Goal: Task Accomplishment & Management: Manage account settings

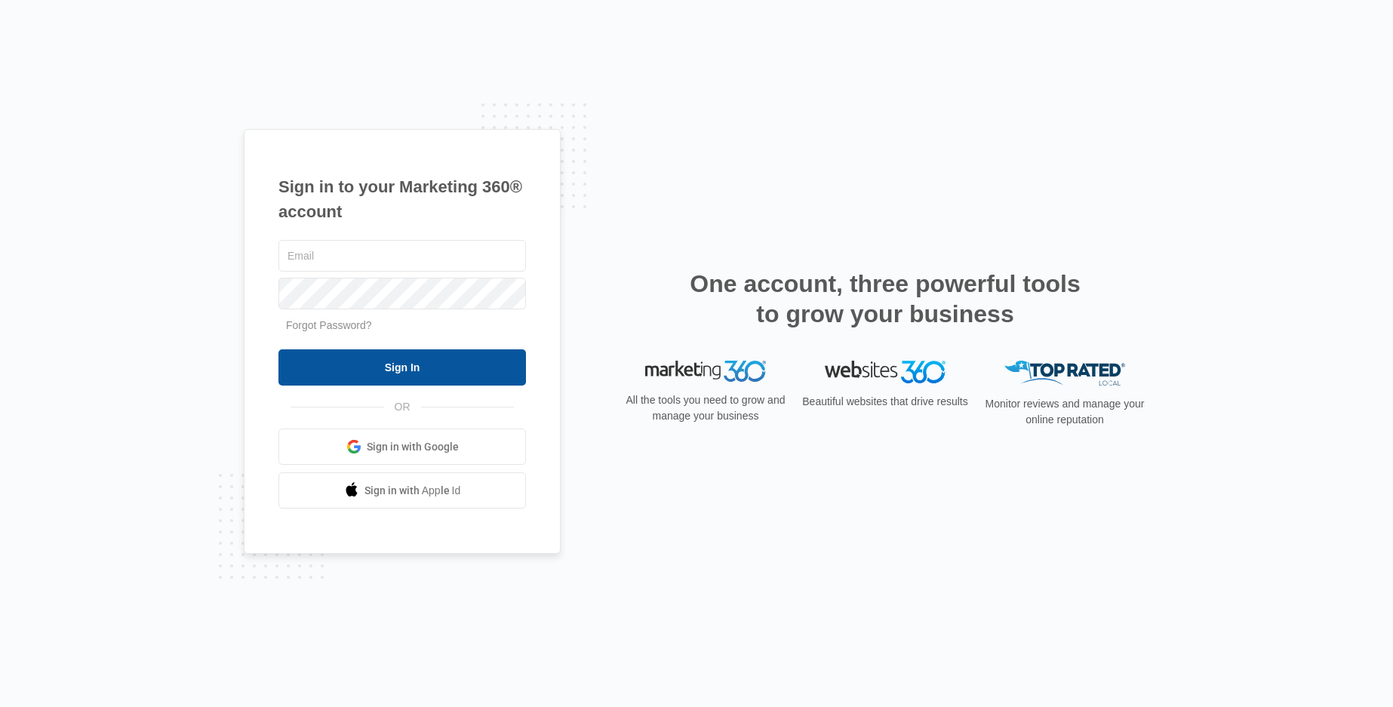
type input "[PERSON_NAME][EMAIL_ADDRESS][DOMAIN_NAME]"
click at [509, 365] on input "Sign In" at bounding box center [402, 367] width 248 height 36
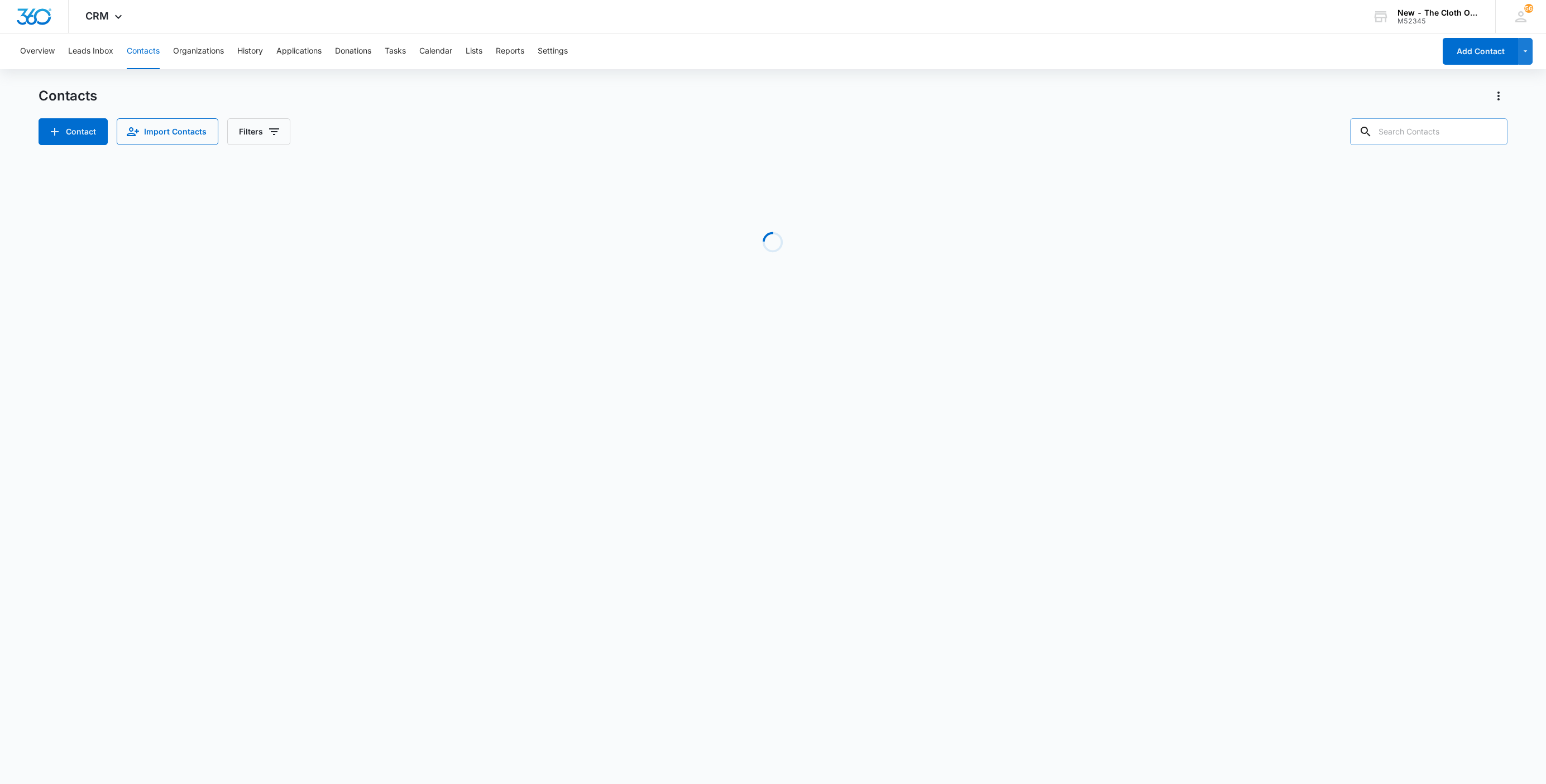
click at [1421, 133] on input "text" at bounding box center [1428, 132] width 158 height 27
paste input "[PERSON_NAME]"
type input "[PERSON_NAME]"
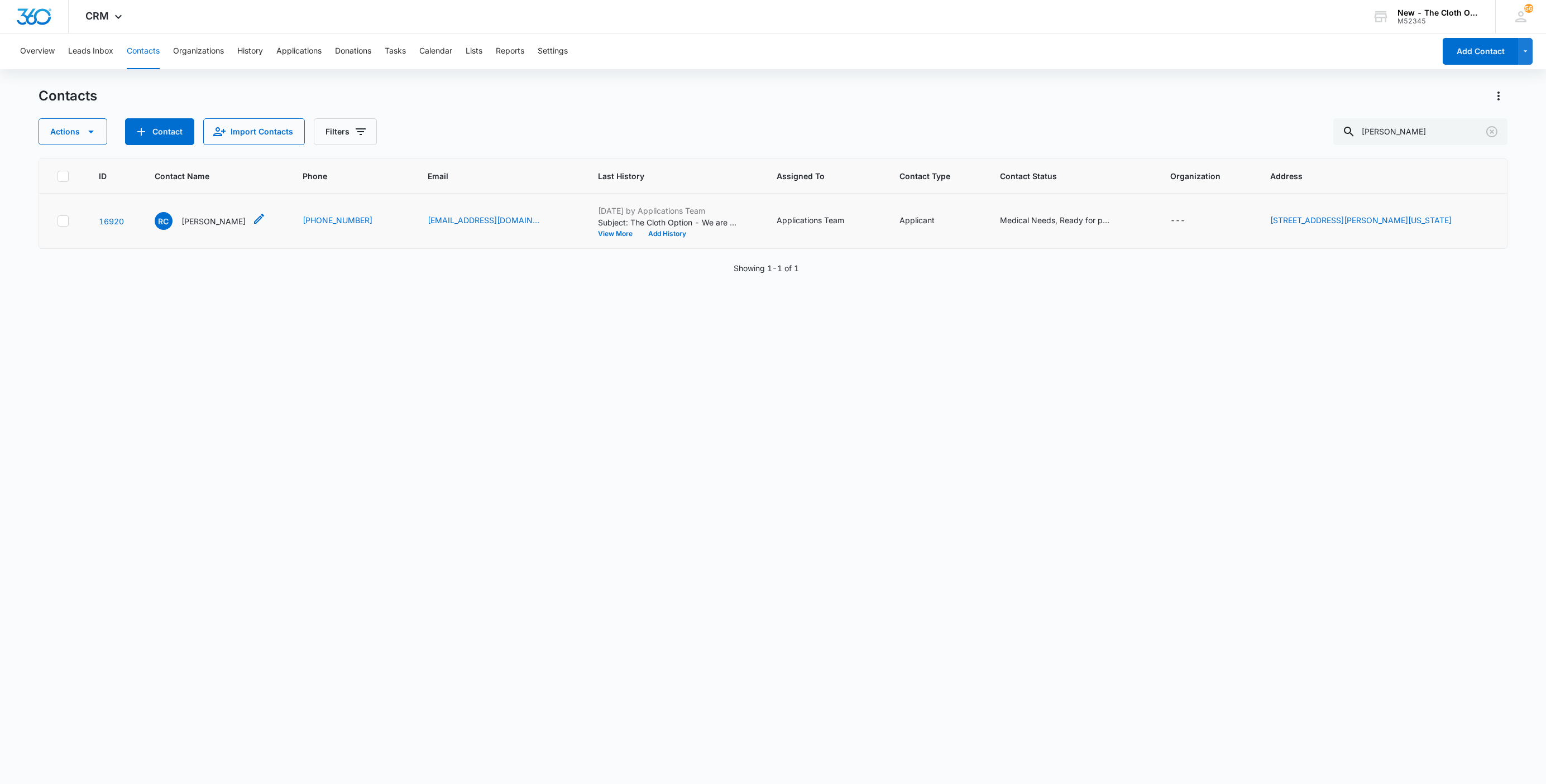
click at [193, 223] on p "[PERSON_NAME]" at bounding box center [213, 221] width 64 height 12
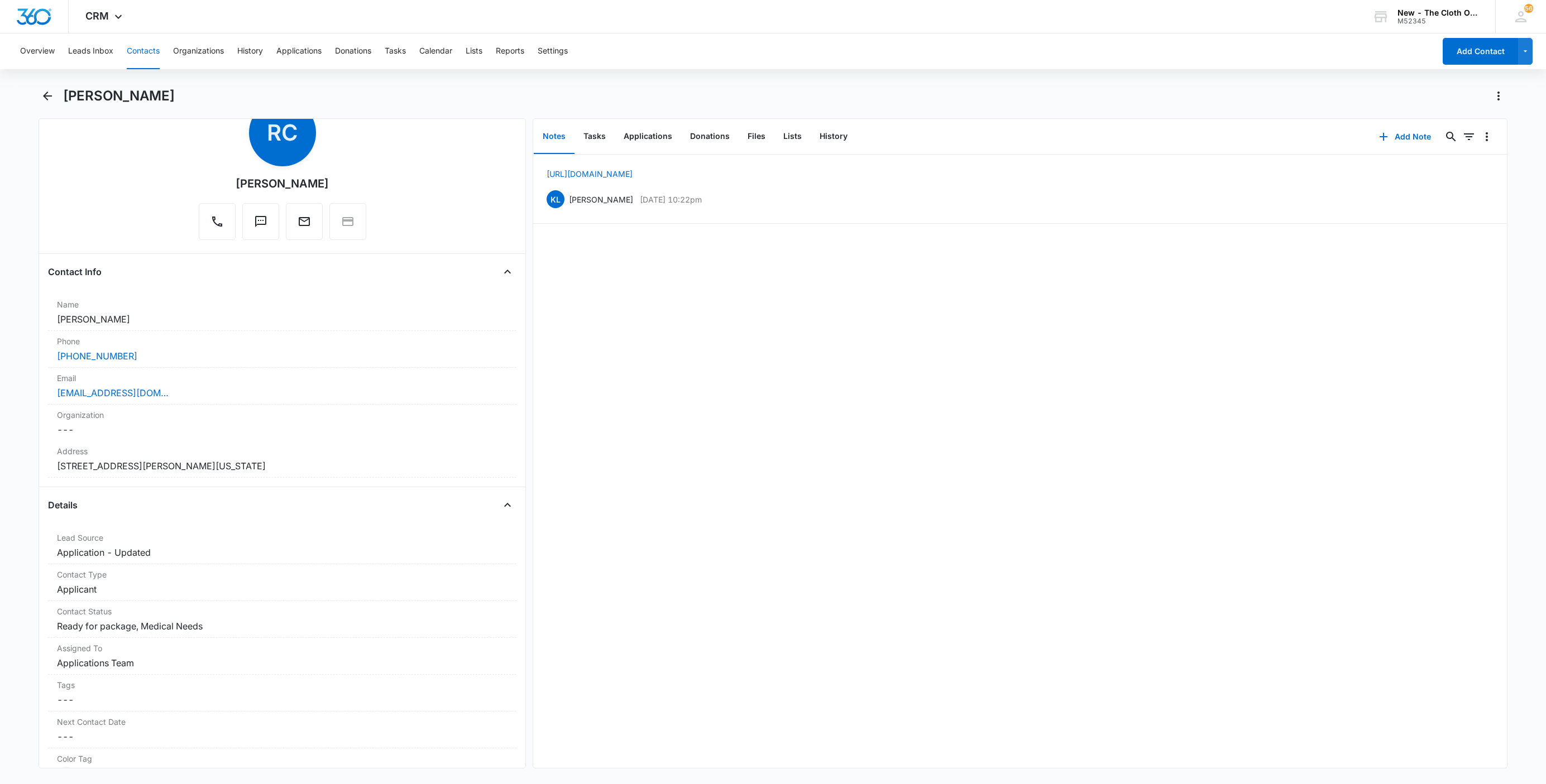
scroll to position [84, 0]
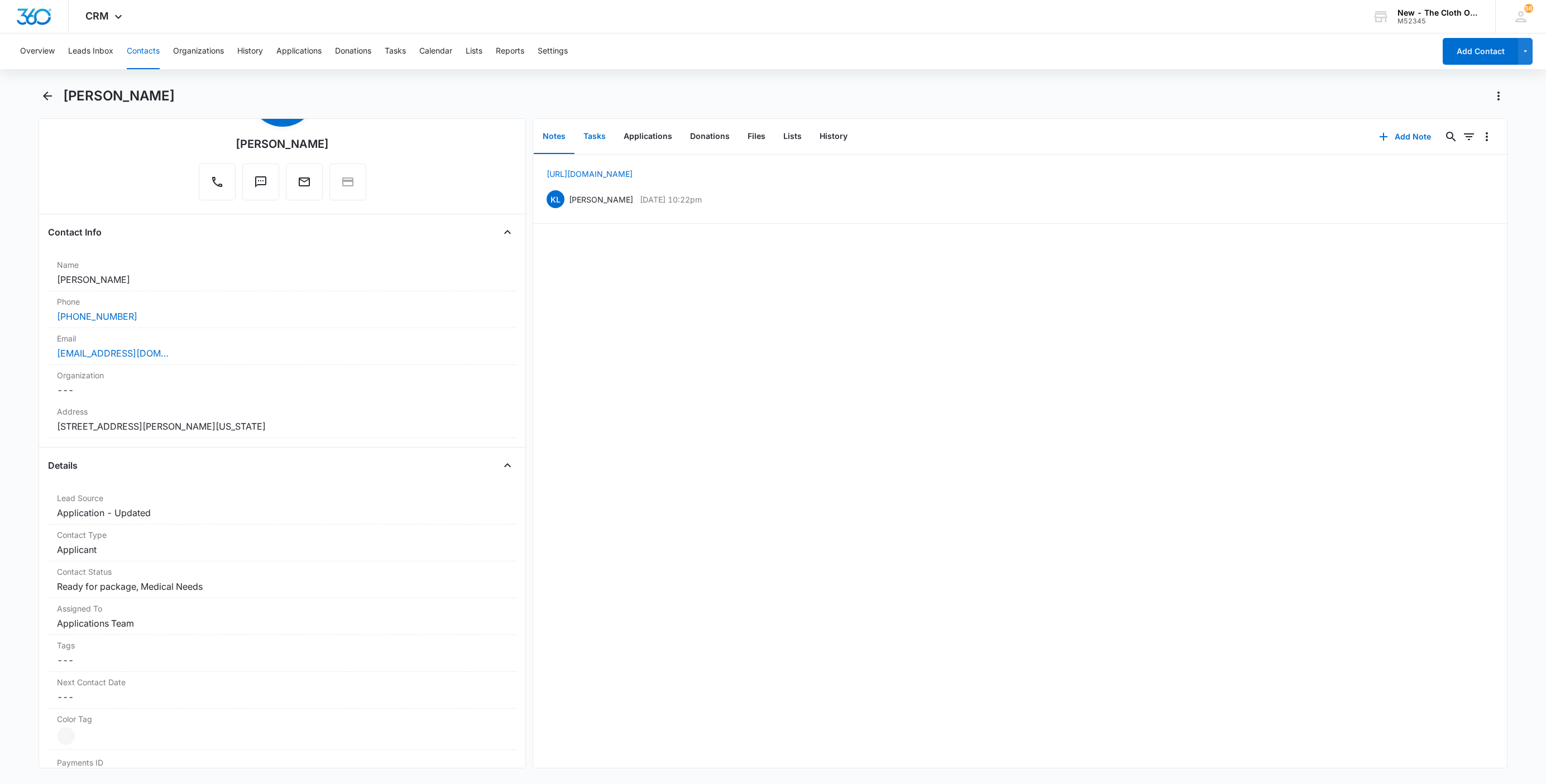
click at [591, 144] on button "Tasks" at bounding box center [595, 137] width 40 height 35
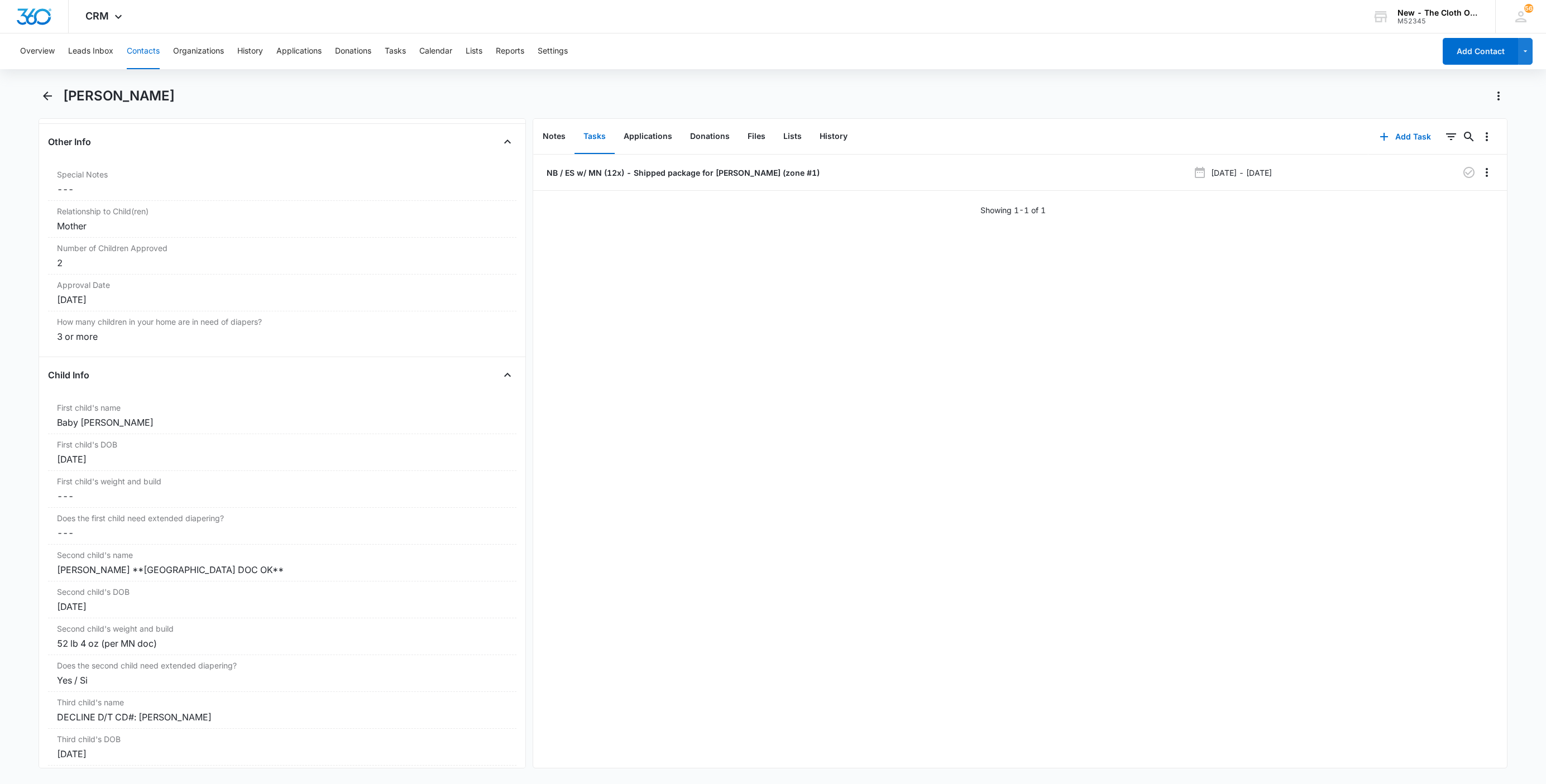
scroll to position [1172, 0]
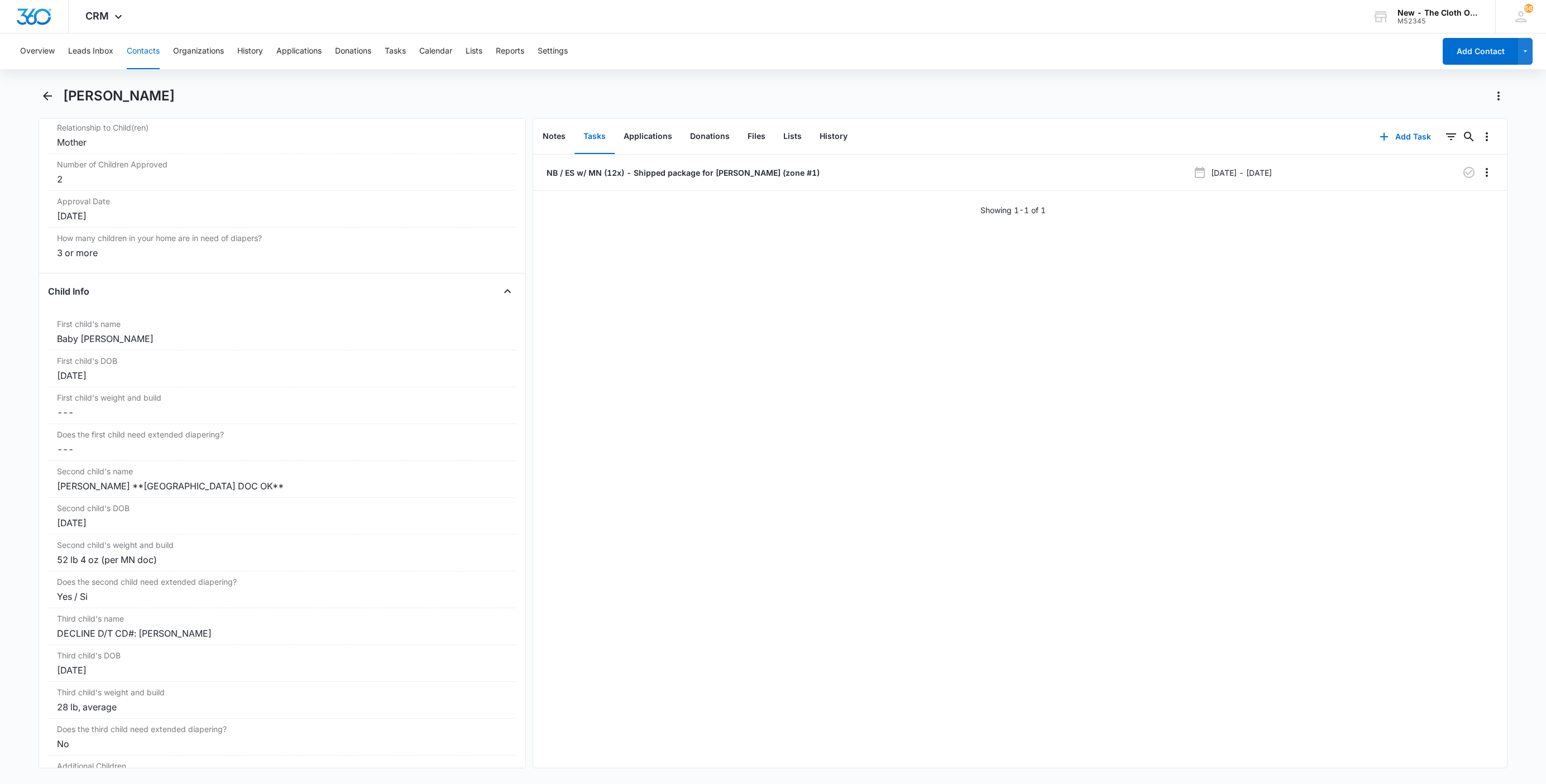
click at [144, 49] on button "Contacts" at bounding box center [143, 51] width 33 height 36
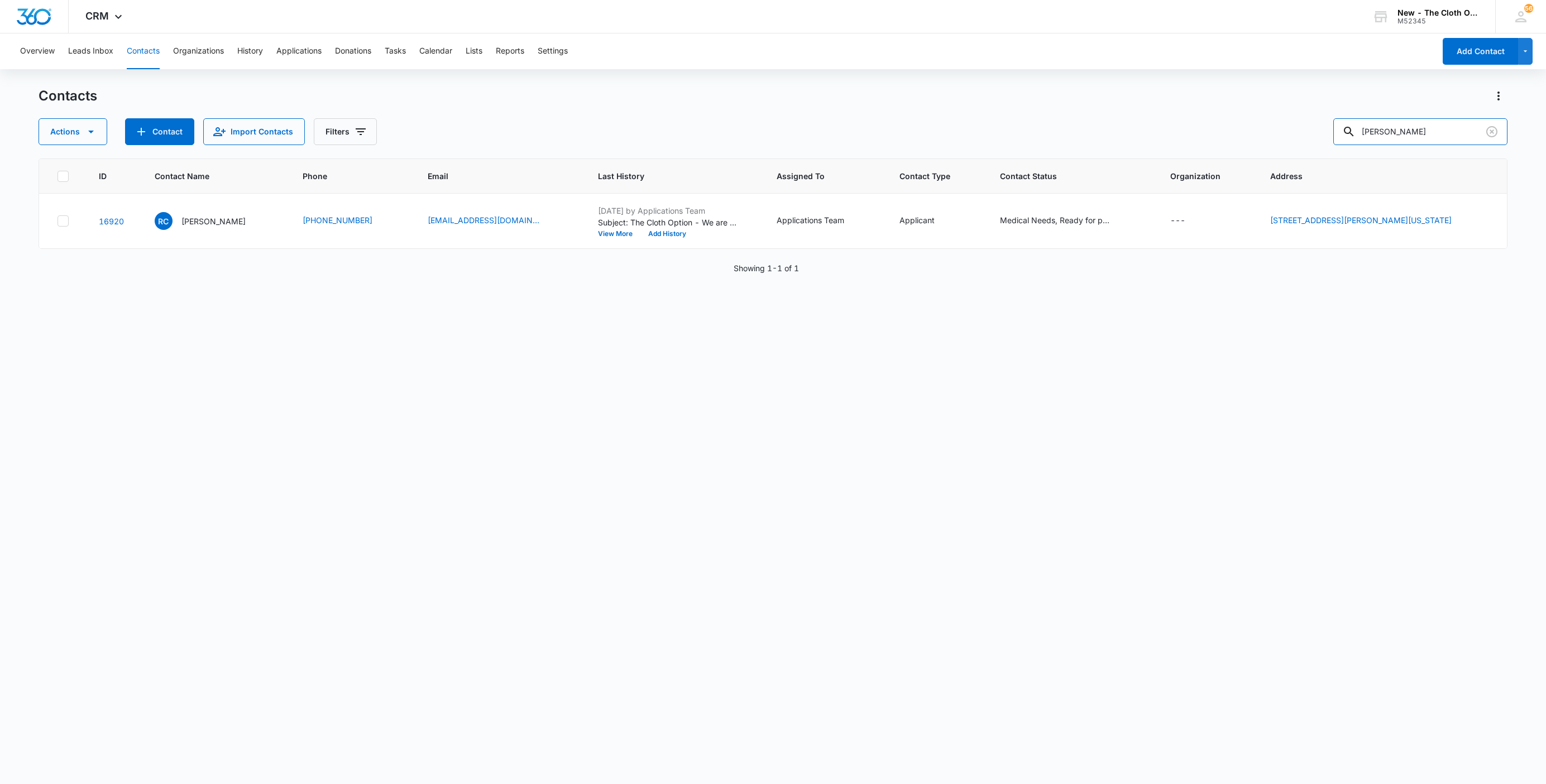
drag, startPoint x: 1272, startPoint y: 107, endPoint x: 1173, endPoint y: 120, distance: 99.8
click at [1192, 115] on div "Contacts Actions Contact Import Contacts Filters Rachel Campbell" at bounding box center [773, 116] width 1469 height 58
click at [547, 223] on icon "Email - sugarloaf10@gmail.com - Select to Edit Field" at bounding box center [553, 221] width 10 height 10
click at [529, 146] on input "sugarloaf10@gmail.com" at bounding box center [492, 150] width 141 height 27
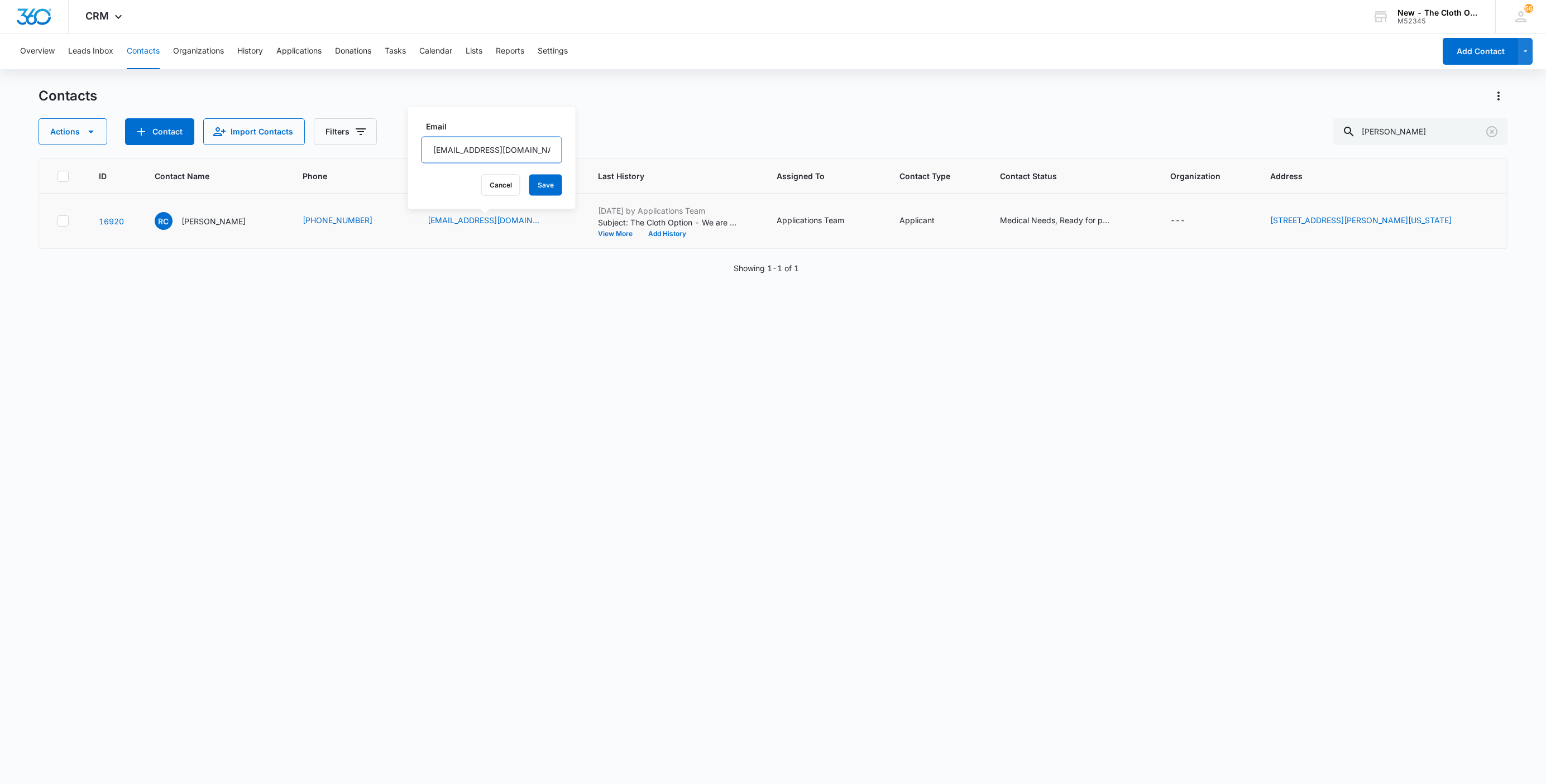
click at [529, 146] on input "sugarloaf10@gmail.com" at bounding box center [492, 150] width 141 height 27
click at [482, 183] on button "Cancel" at bounding box center [501, 185] width 39 height 21
drag, startPoint x: 1317, startPoint y: 141, endPoint x: 1210, endPoint y: 156, distance: 108.0
click at [1228, 151] on div "Contacts Actions Contact Import Contacts Filters Rachel Campbell ID Contact Nam…" at bounding box center [773, 435] width 1469 height 696
paste input "sarah_mullins113016@icloud.com"
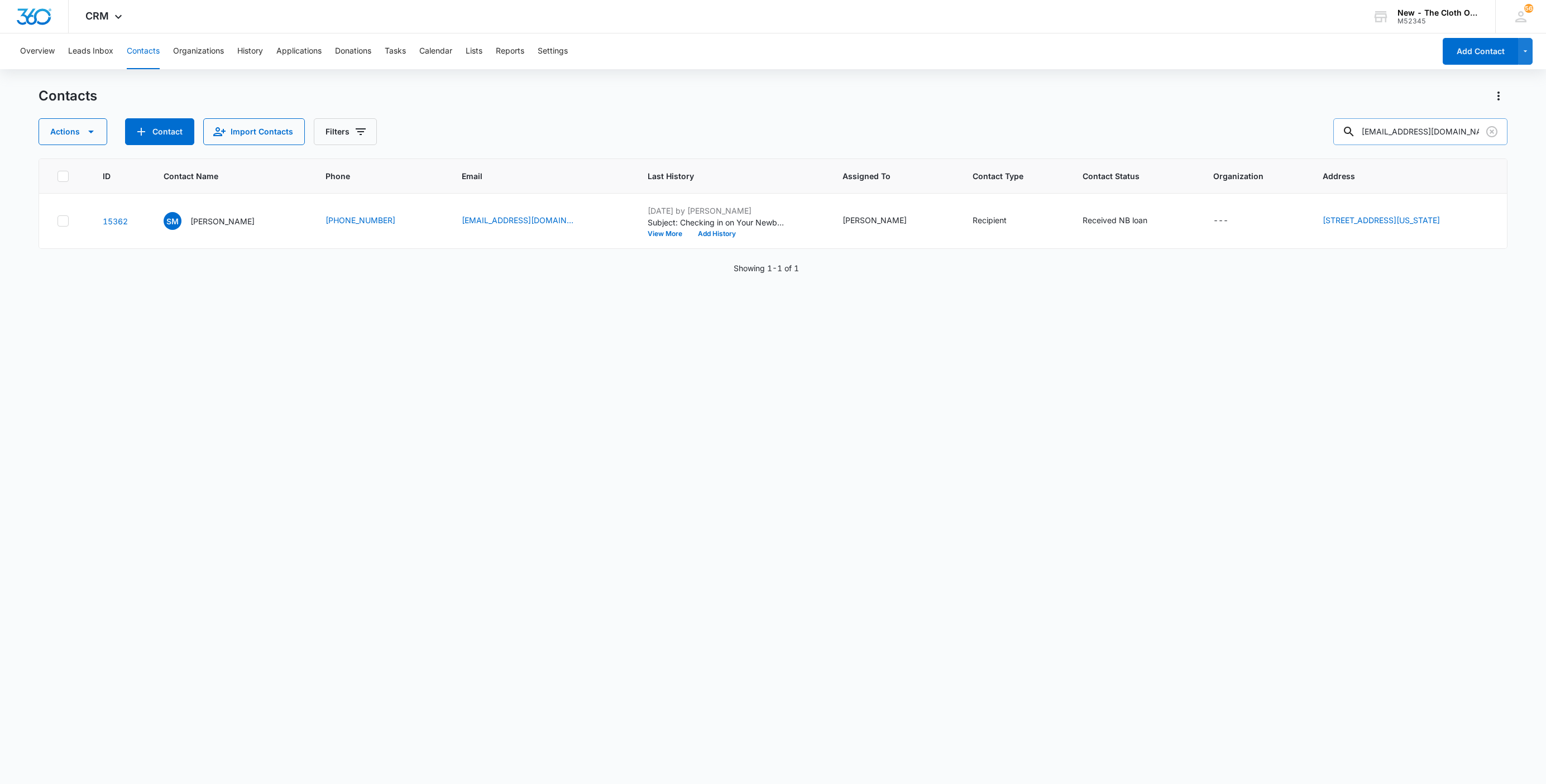
click at [1405, 129] on input "sarah_mullins113016@icloud.com" at bounding box center [1420, 132] width 174 height 27
paste input "Carlee Stewart"
type input "Carlee Stewart"
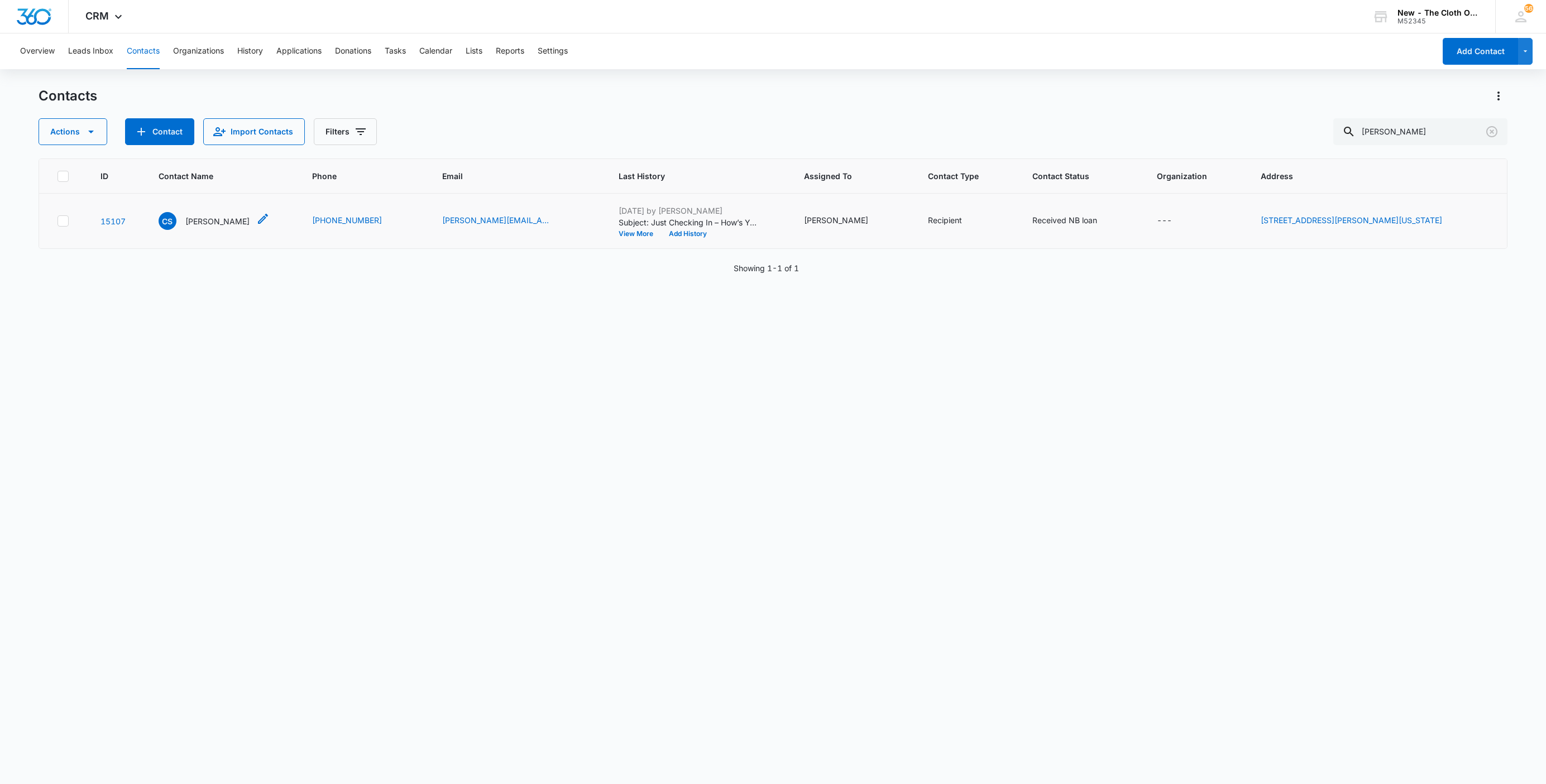
click at [210, 224] on p "Carlee Stewart" at bounding box center [217, 221] width 64 height 12
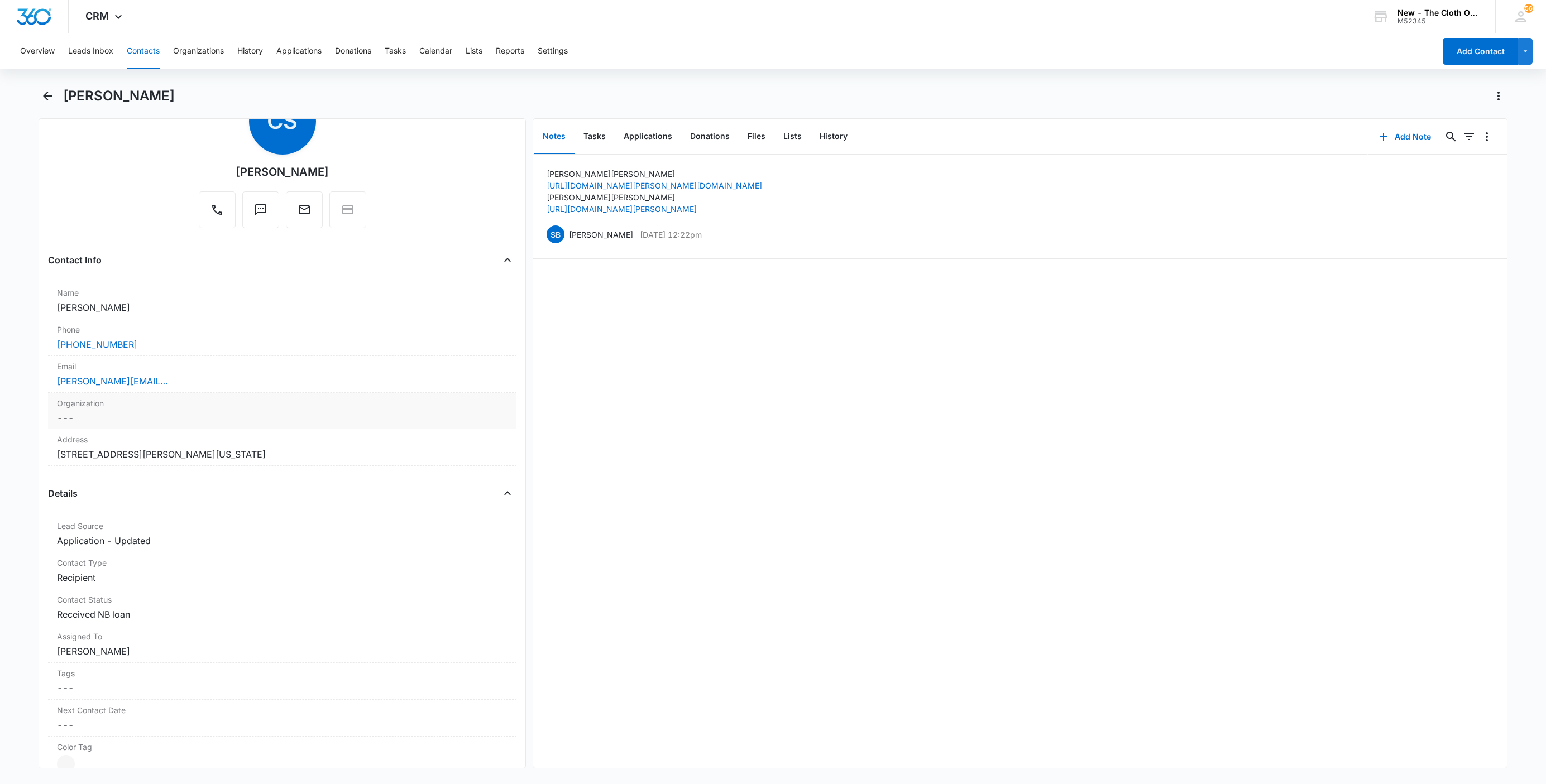
scroll to position [84, 0]
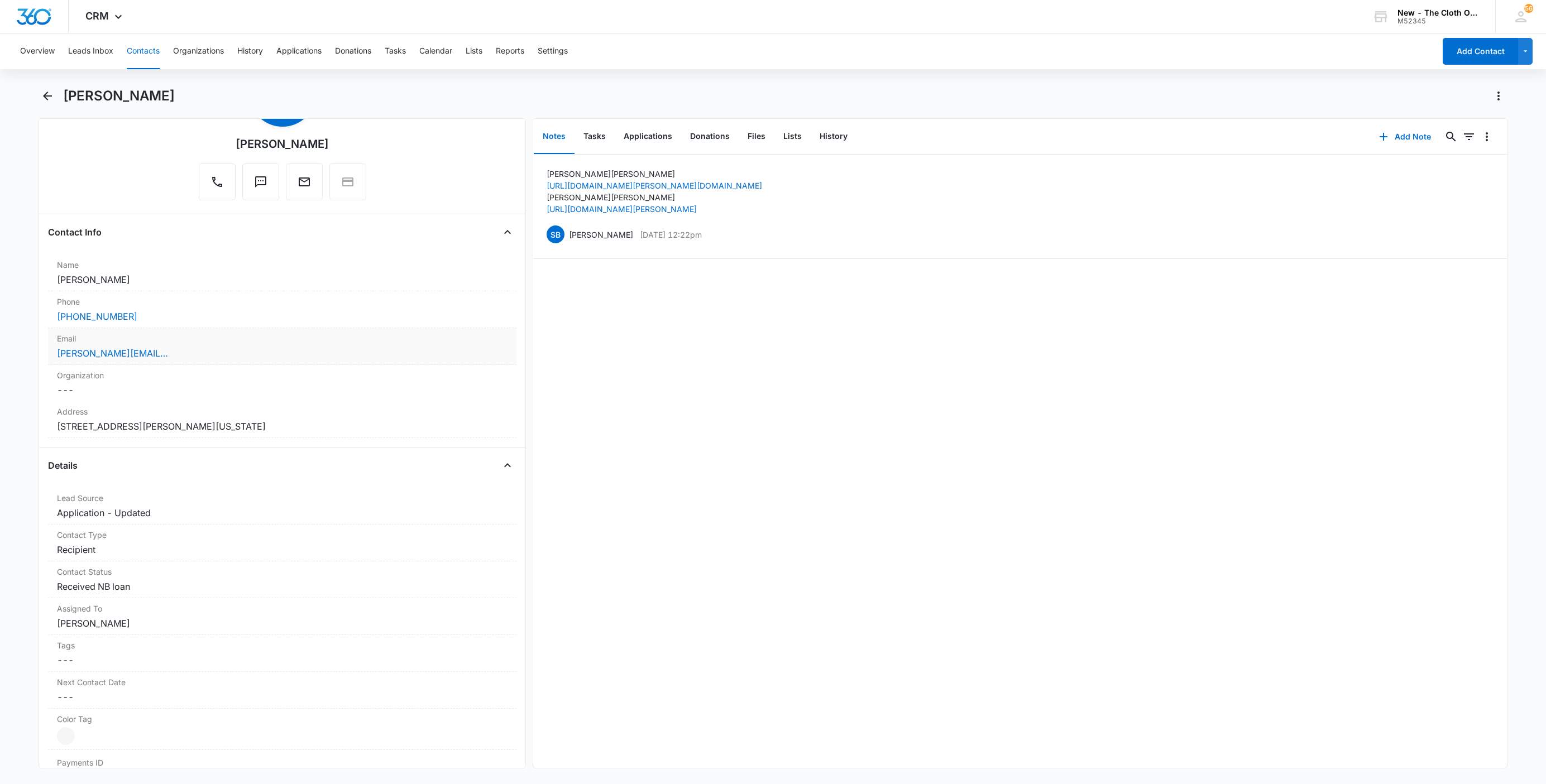
click at [237, 343] on label "Email" at bounding box center [282, 339] width 450 height 12
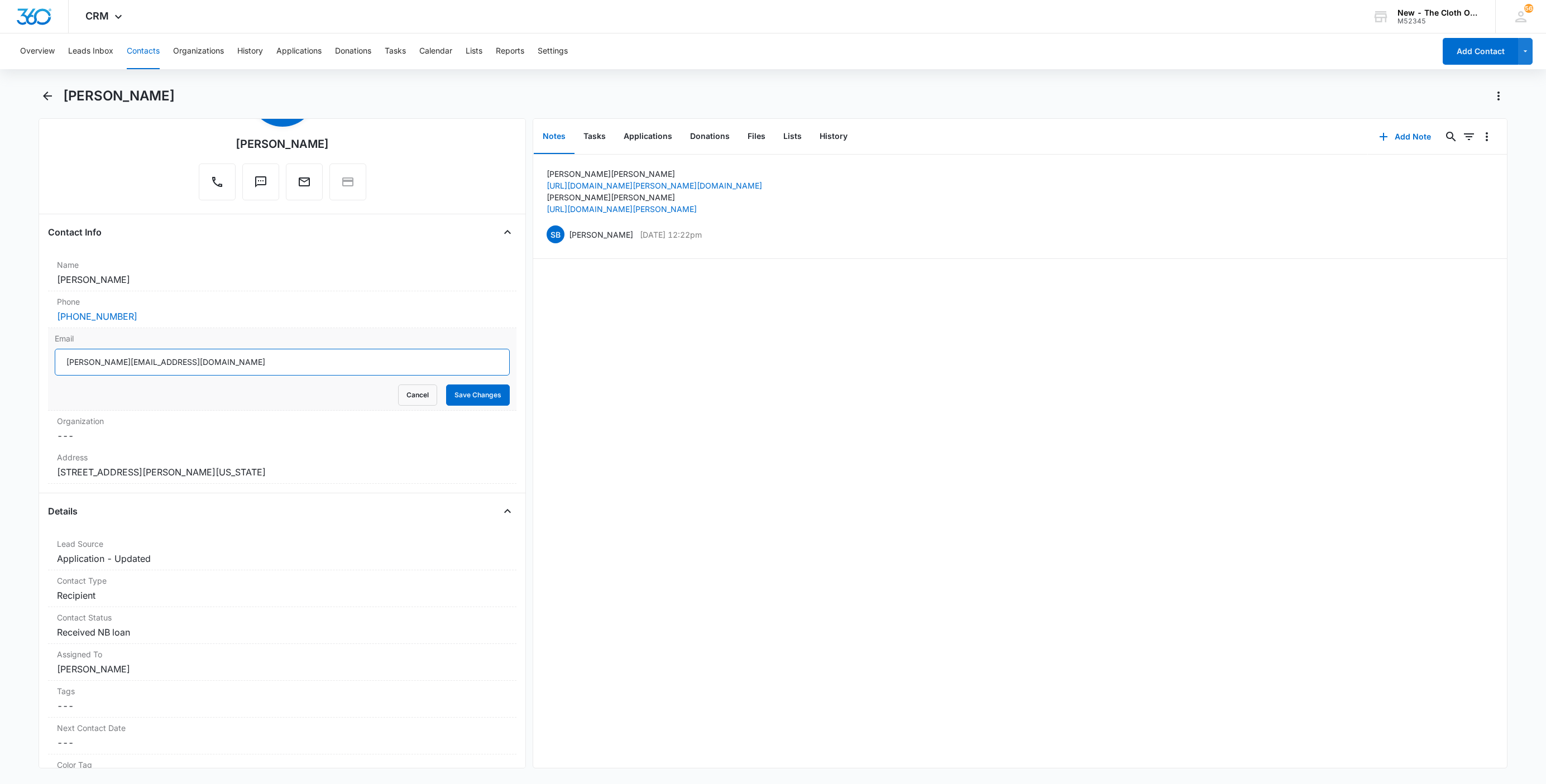
click at [241, 360] on input "carlee.stewart98@gmail.com" at bounding box center [282, 362] width 455 height 27
click at [242, 360] on input "carlee.stewart98@gmail.com" at bounding box center [282, 362] width 455 height 27
click at [400, 392] on button "Cancel" at bounding box center [417, 395] width 39 height 21
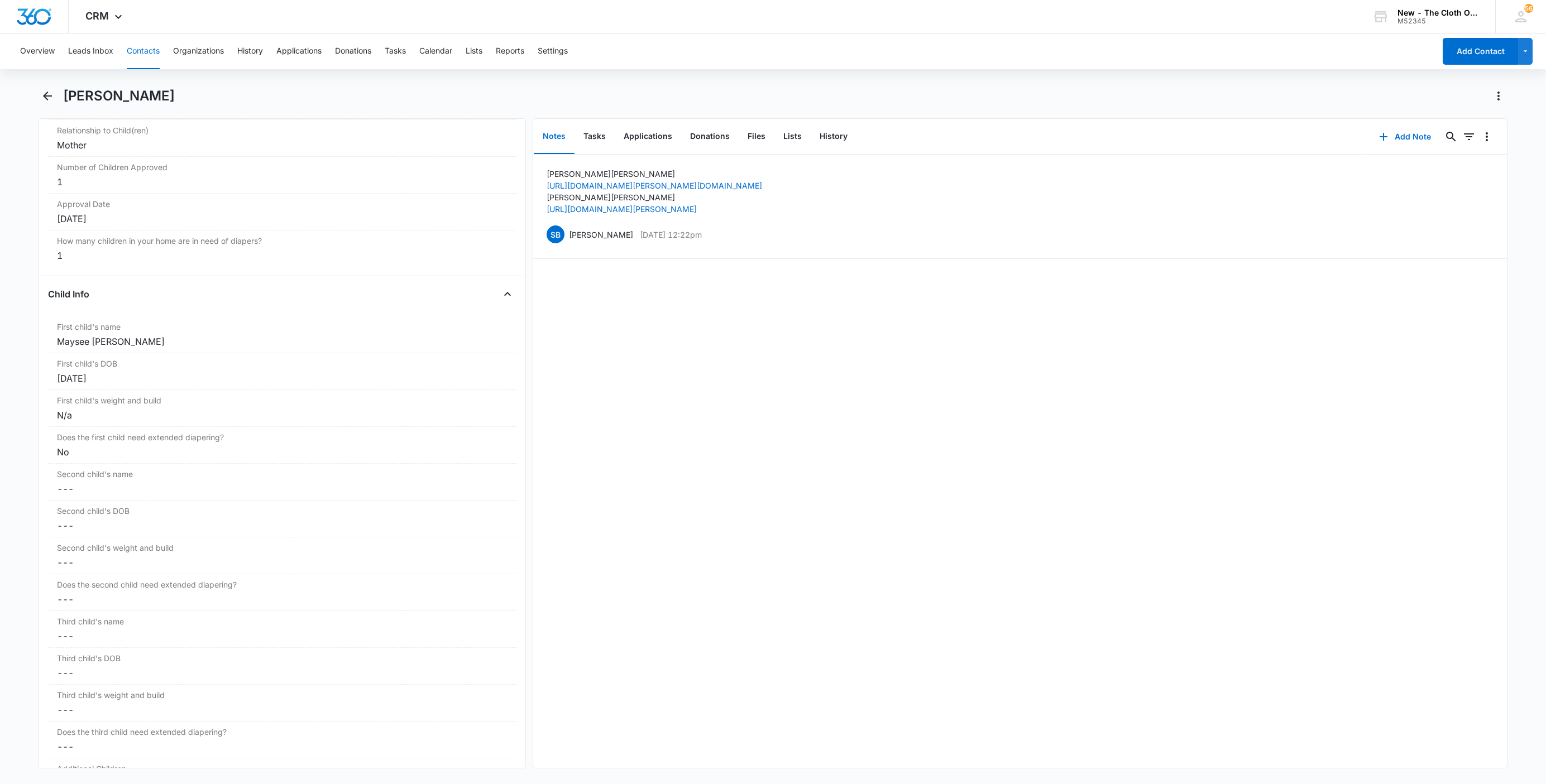
scroll to position [1172, 0]
drag, startPoint x: 167, startPoint y: 345, endPoint x: 28, endPoint y: 342, distance: 139.0
click at [28, 342] on main "Carlee Stewart Remove CS Carlee Stewart Contact Info Name Cancel Save Changes C…" at bounding box center [773, 435] width 1546 height 695
click at [28, 342] on main "Carlee Stewart Remove CS Carlee Stewart Contact Info Name Cancel Save Changes C…" at bounding box center [773, 435] width 1546 height 695
drag, startPoint x: 89, startPoint y: 343, endPoint x: 40, endPoint y: 339, distance: 49.2
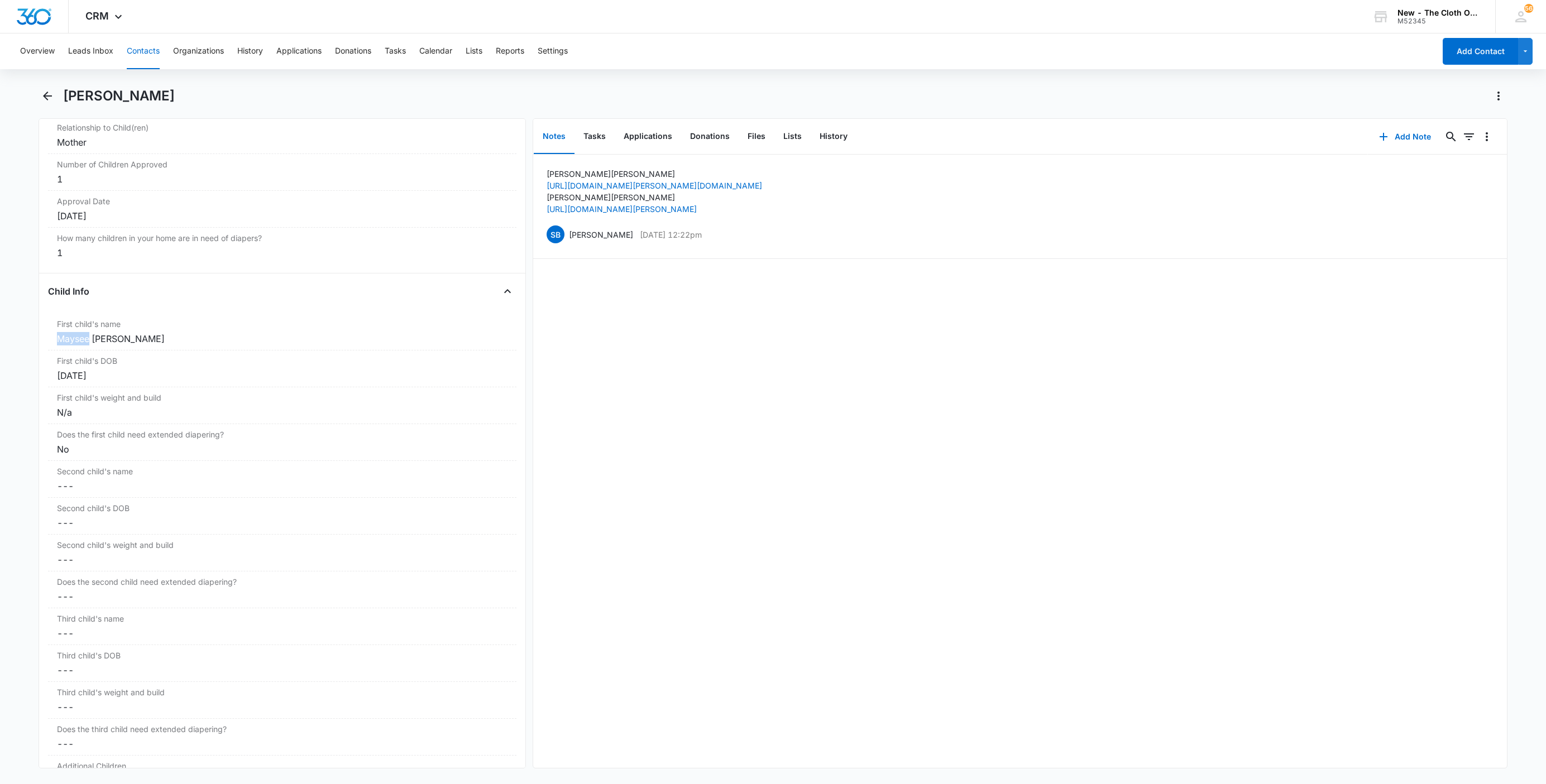
click at [40, 339] on div "Remove CS Carlee Stewart Contact Info Name Cancel Save Changes Carlee Stewart P…" at bounding box center [282, 443] width 487 height 650
copy div "Maysee"
click at [591, 127] on button "Tasks" at bounding box center [595, 137] width 40 height 35
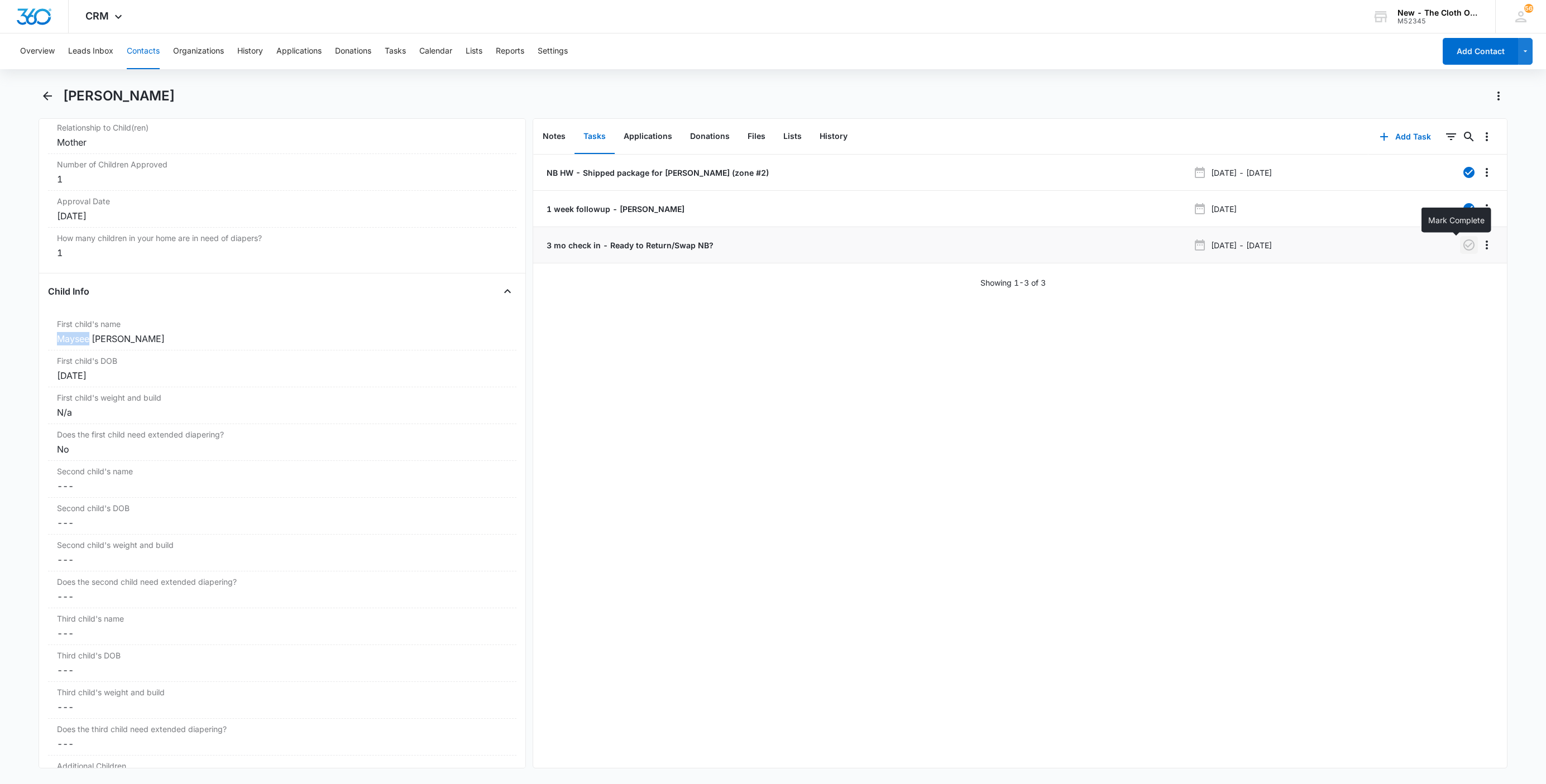
click at [1460, 254] on button "button" at bounding box center [1469, 245] width 18 height 18
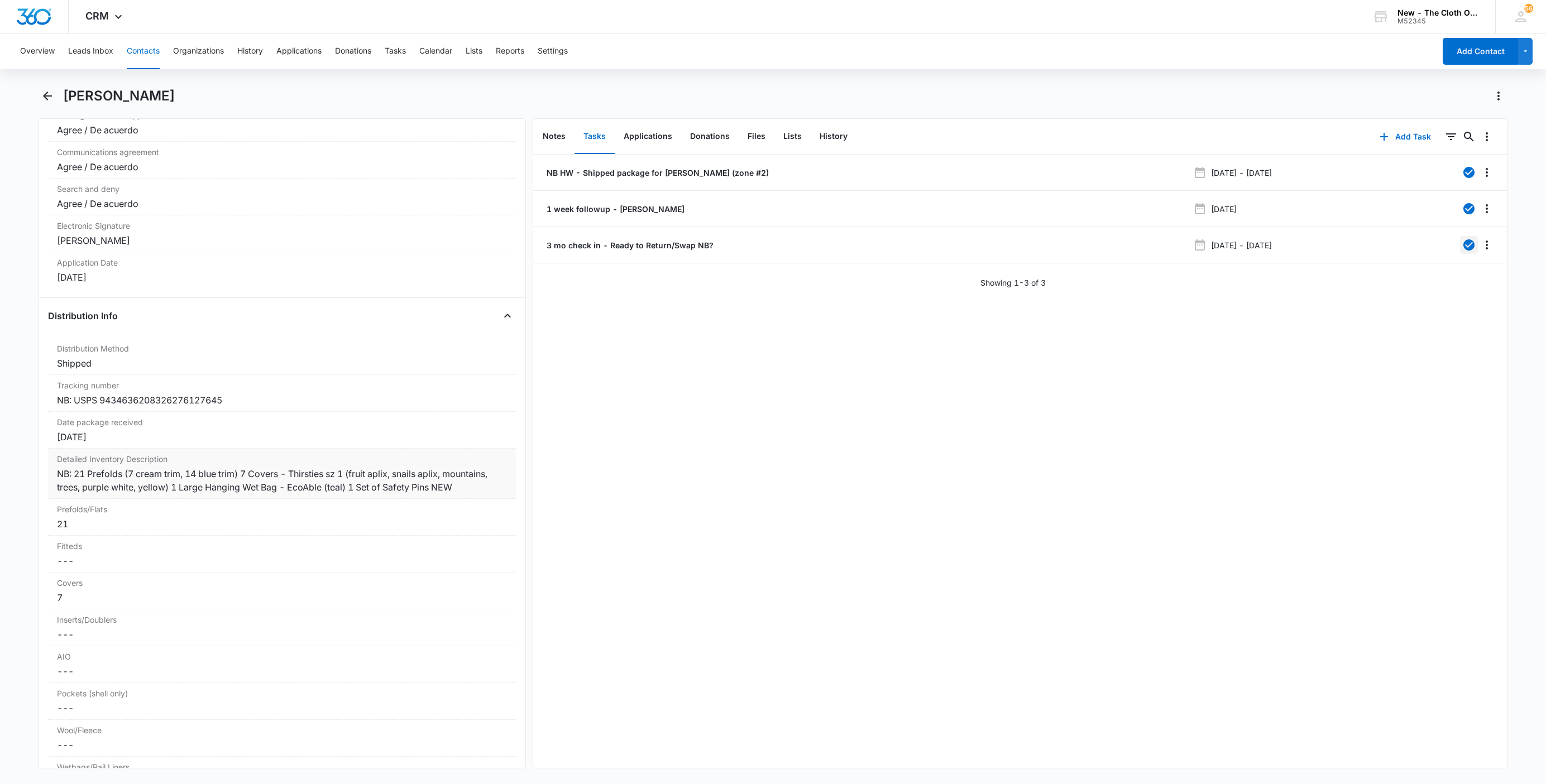
scroll to position [2428, 0]
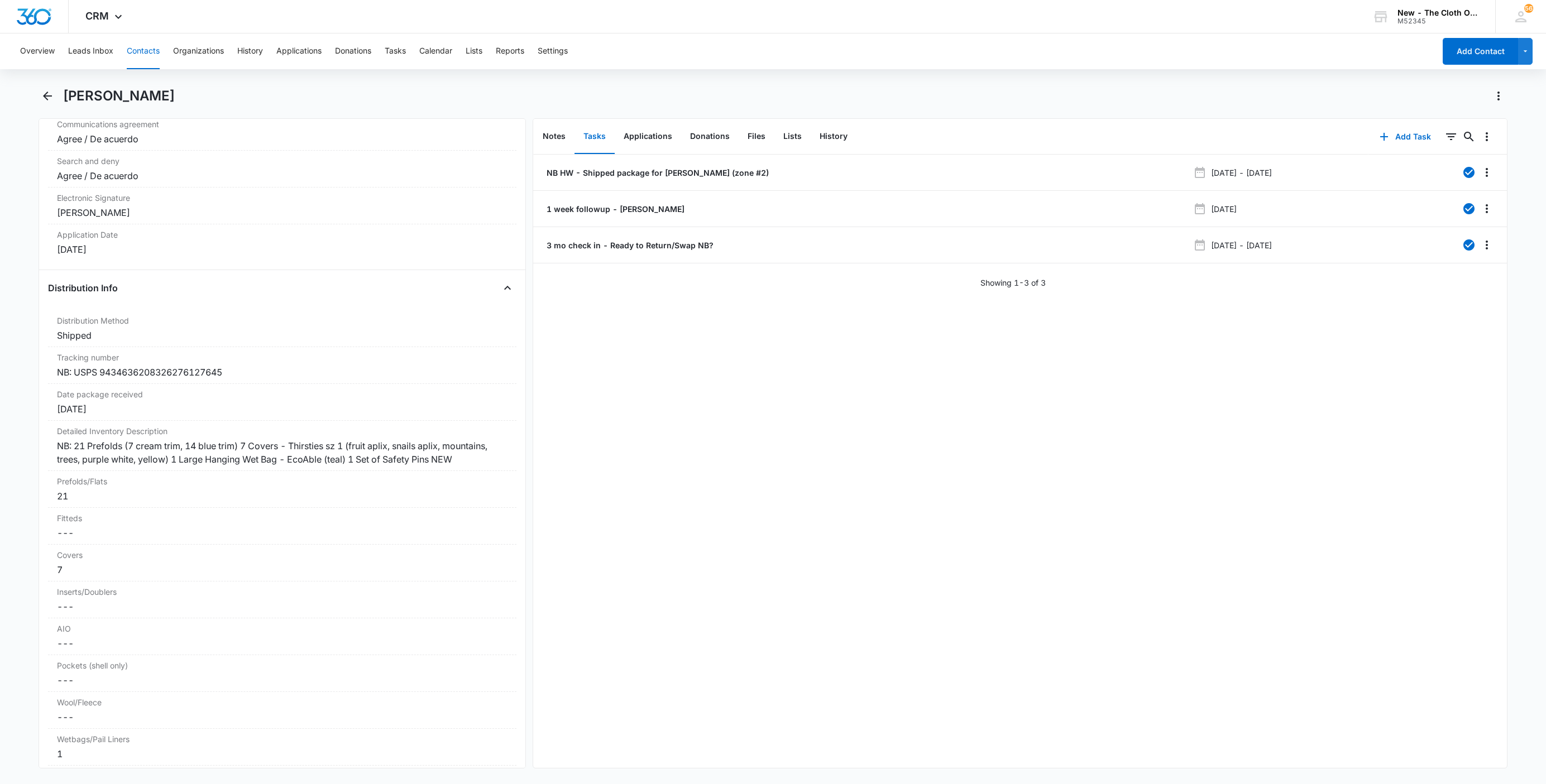
click at [146, 50] on button "Contacts" at bounding box center [143, 51] width 33 height 36
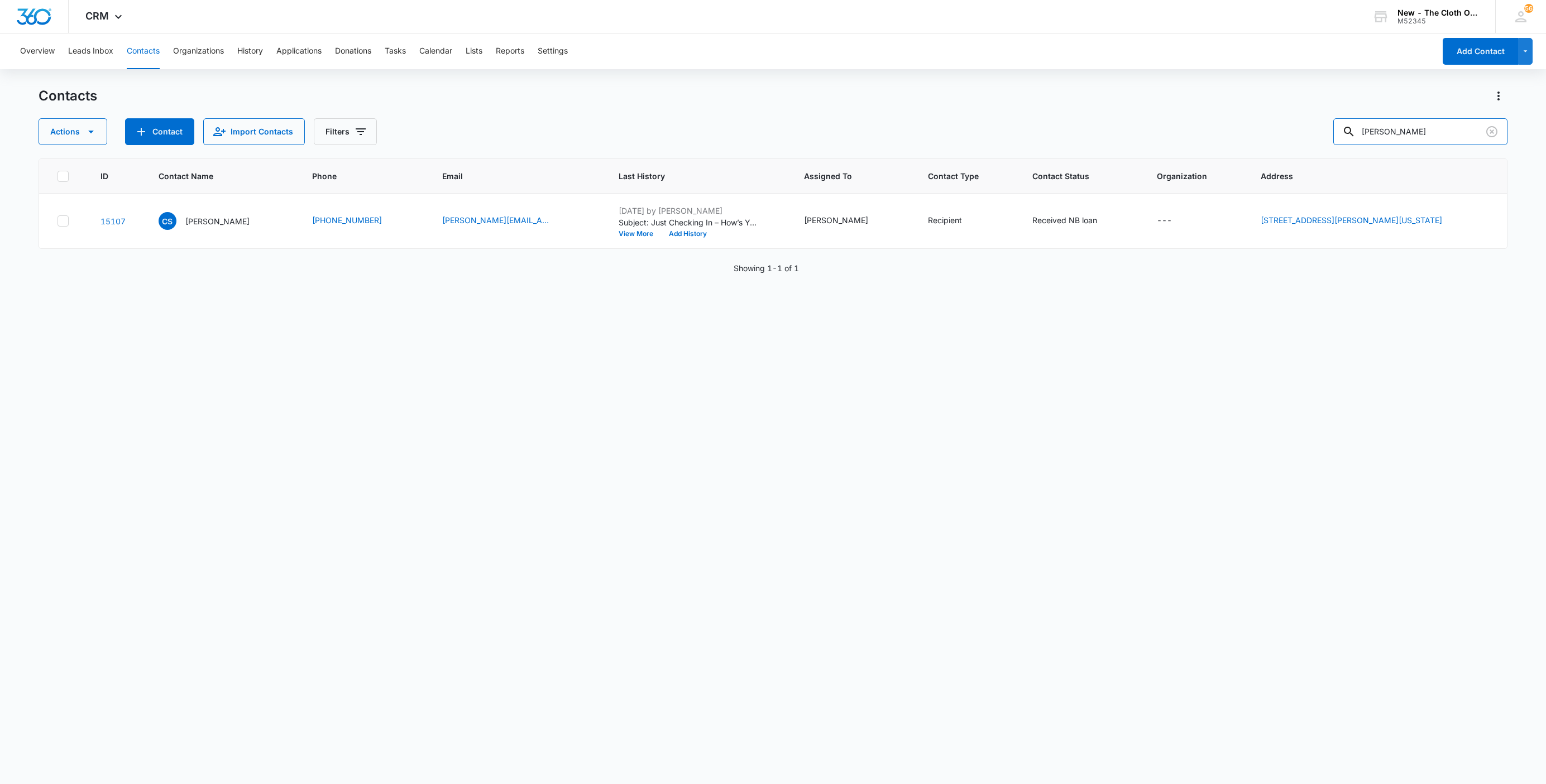
drag, startPoint x: 1444, startPoint y: 136, endPoint x: 1166, endPoint y: 135, distance: 278.0
click at [1171, 127] on div "Actions Contact Import Contacts Filters Carlee Stewart" at bounding box center [773, 132] width 1469 height 27
paste input "Krysta McBride"
type input "Krysta McBride"
click at [209, 226] on p "Krysta McBride" at bounding box center [215, 221] width 64 height 12
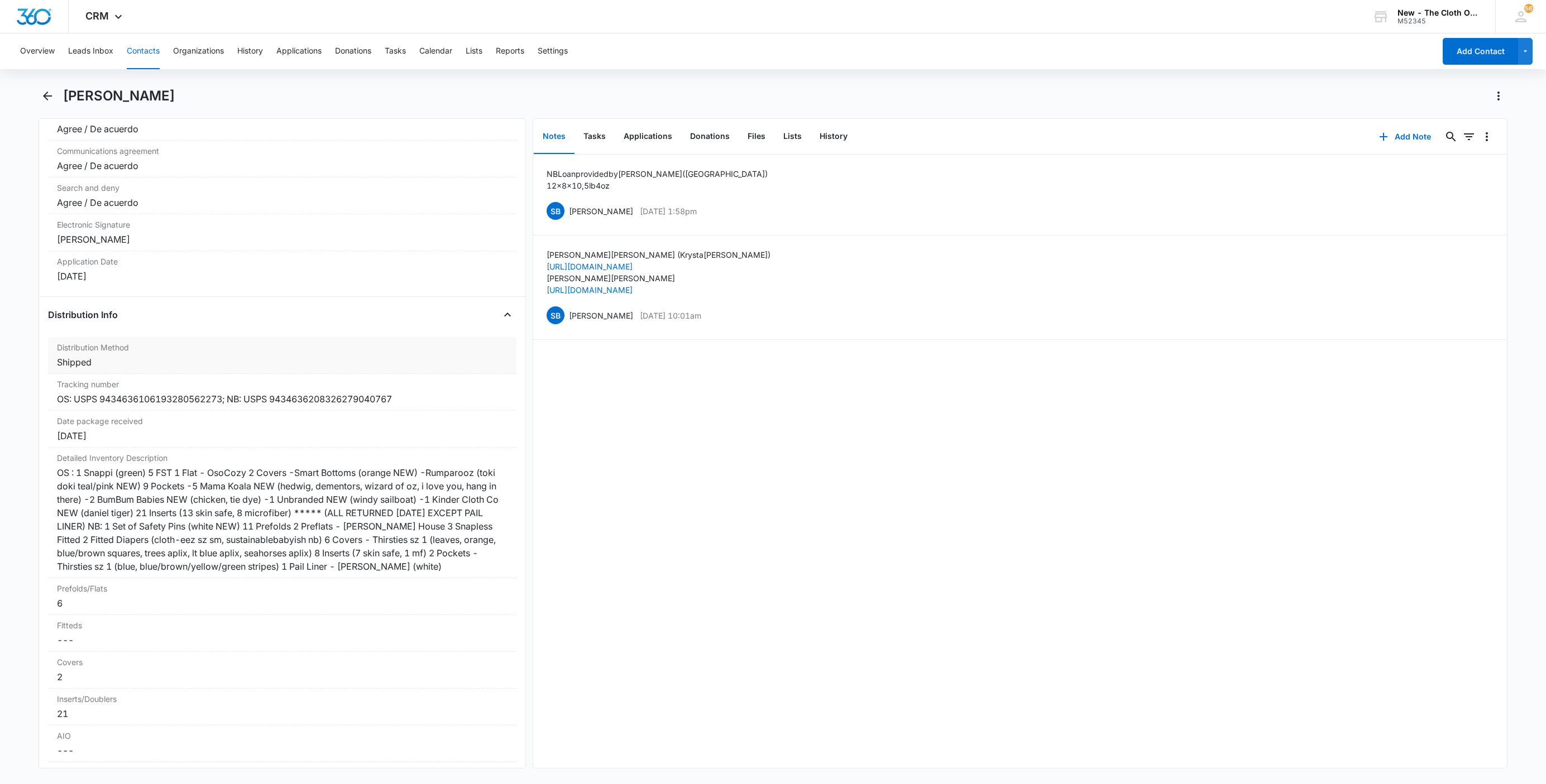
scroll to position [2428, 0]
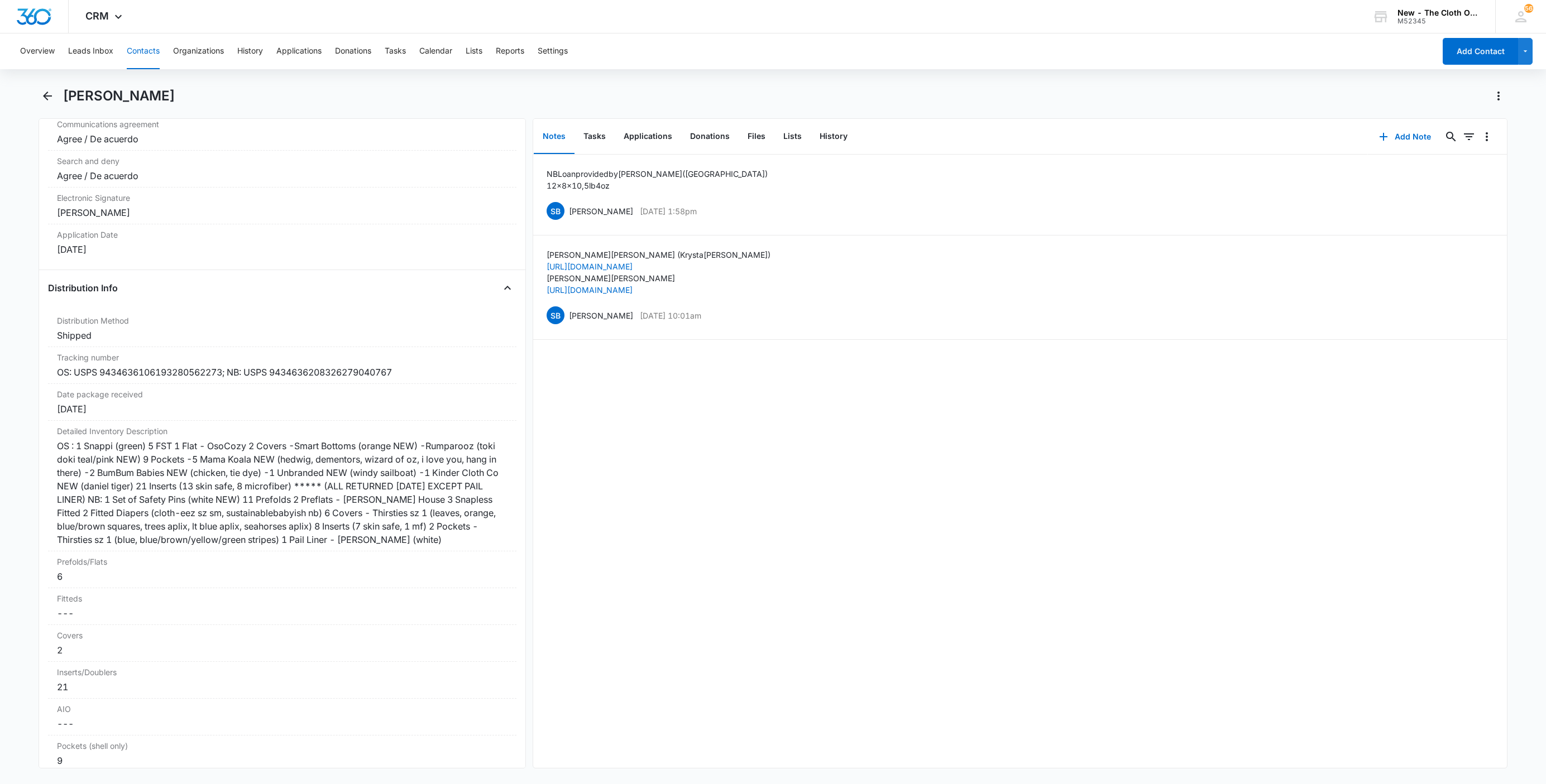
click at [149, 47] on button "Contacts" at bounding box center [143, 51] width 33 height 36
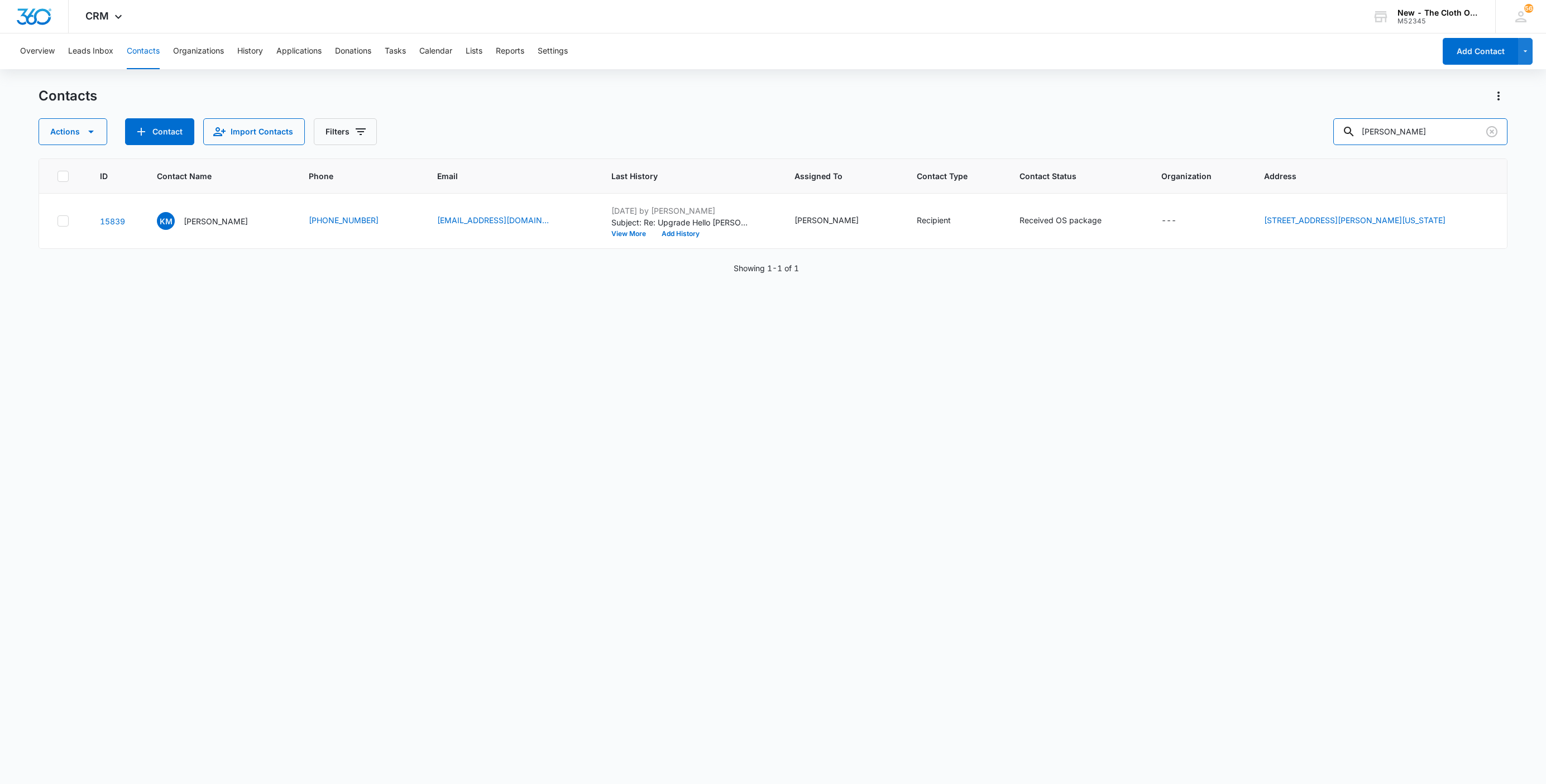
drag, startPoint x: 1440, startPoint y: 135, endPoint x: 1309, endPoint y: 141, distance: 131.1
click at [1309, 141] on div "Actions Contact Import Contacts Filters Krysta McBride" at bounding box center [773, 132] width 1469 height 27
paste input "Leah Caldwell"
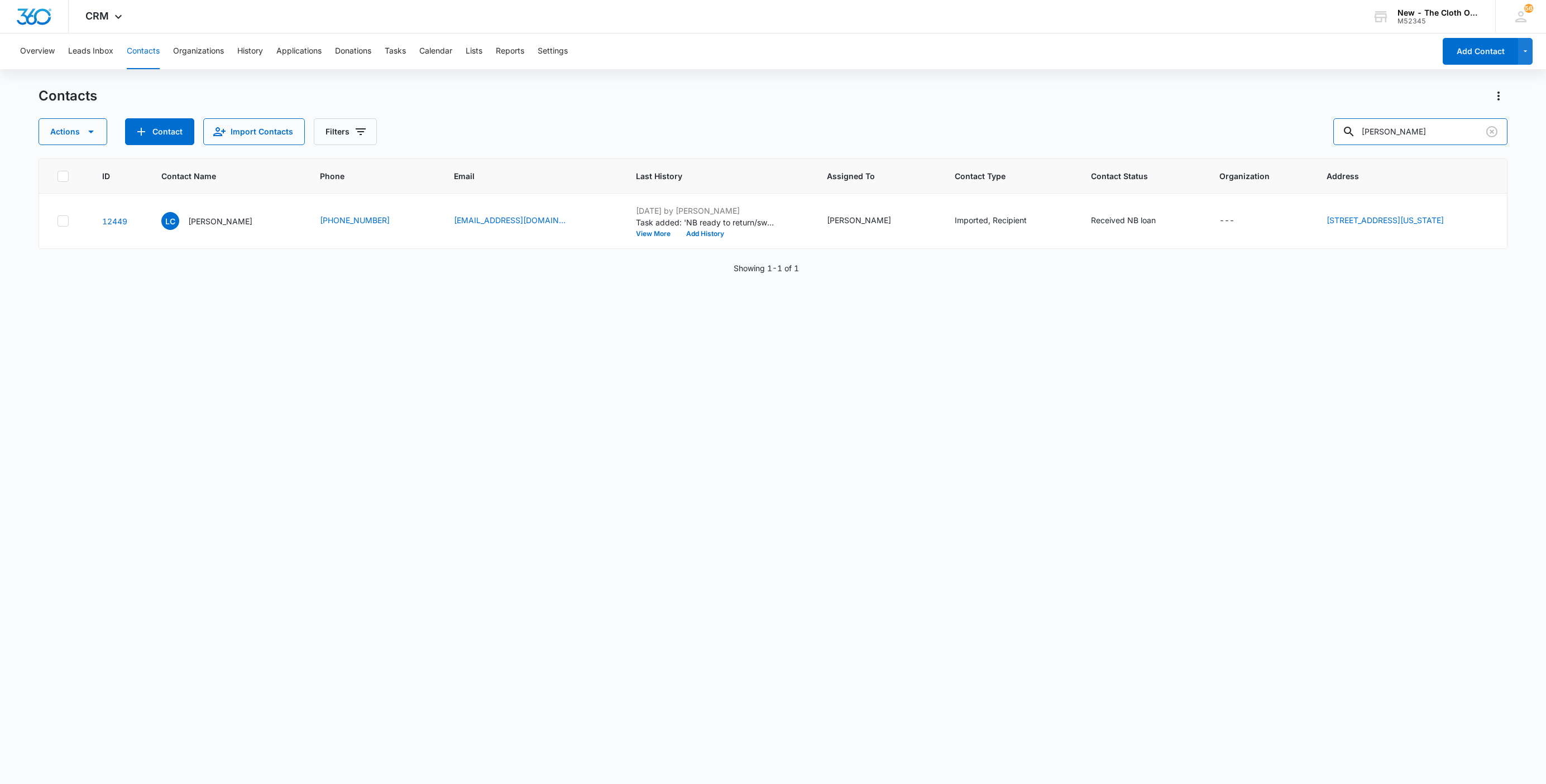
drag, startPoint x: 1374, startPoint y: 136, endPoint x: 1180, endPoint y: 161, distance: 195.6
click at [1183, 160] on div "Contacts Actions Contact Import Contacts Filters Leah Caldwell ID Contact Name …" at bounding box center [773, 435] width 1469 height 696
paste input "Rebecka Gallion"
type input "Rebecka Gallion"
click at [203, 217] on p "Rebecka Gallion" at bounding box center [215, 221] width 64 height 12
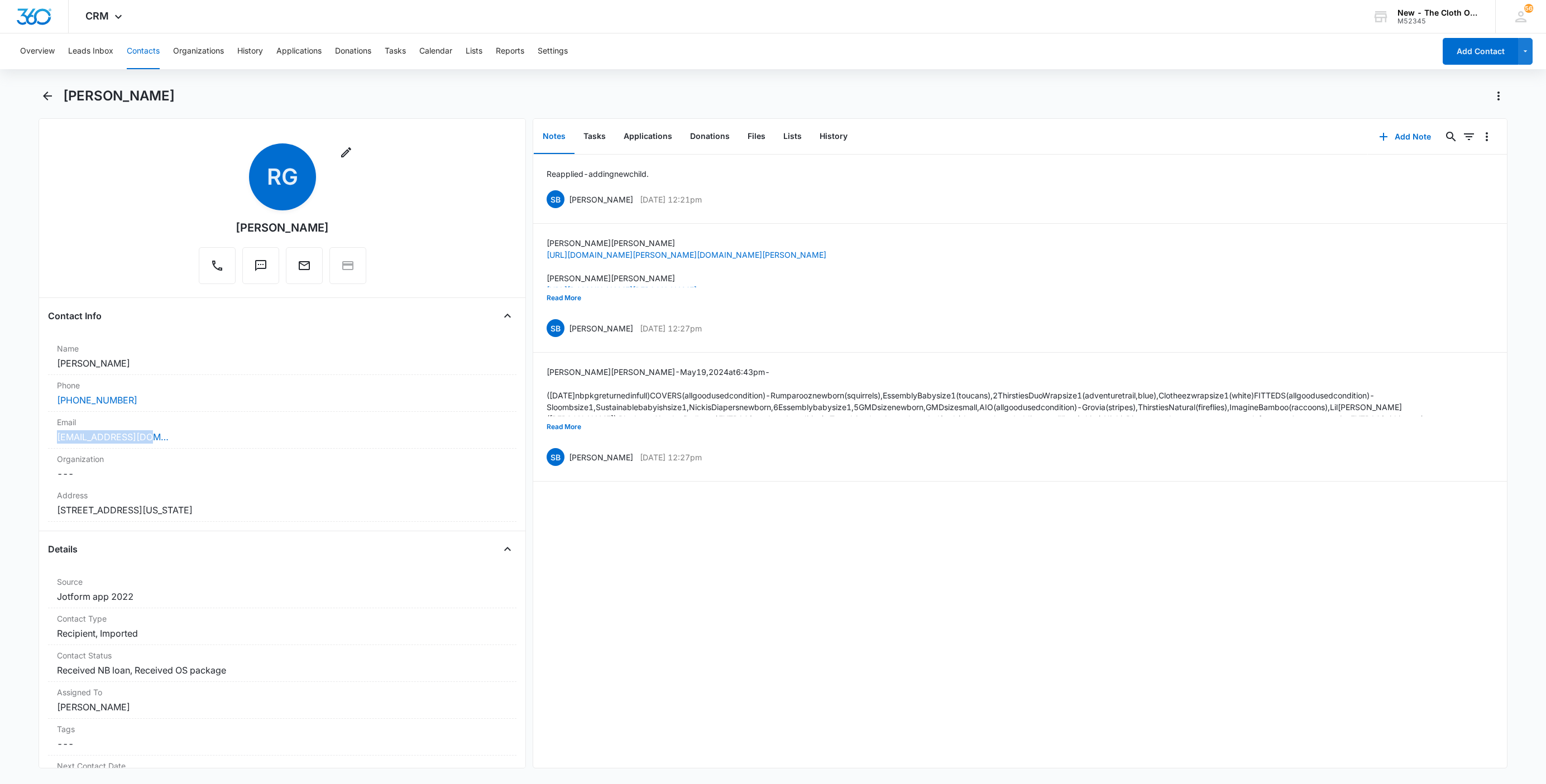
drag, startPoint x: 166, startPoint y: 439, endPoint x: 21, endPoint y: 436, distance: 145.0
click at [21, 436] on main "Rebecka Gallion Remove RG Rebecka Gallion Contact Info Name Cancel Save Changes…" at bounding box center [773, 435] width 1546 height 695
copy link "Bcka0024@gmail.com"
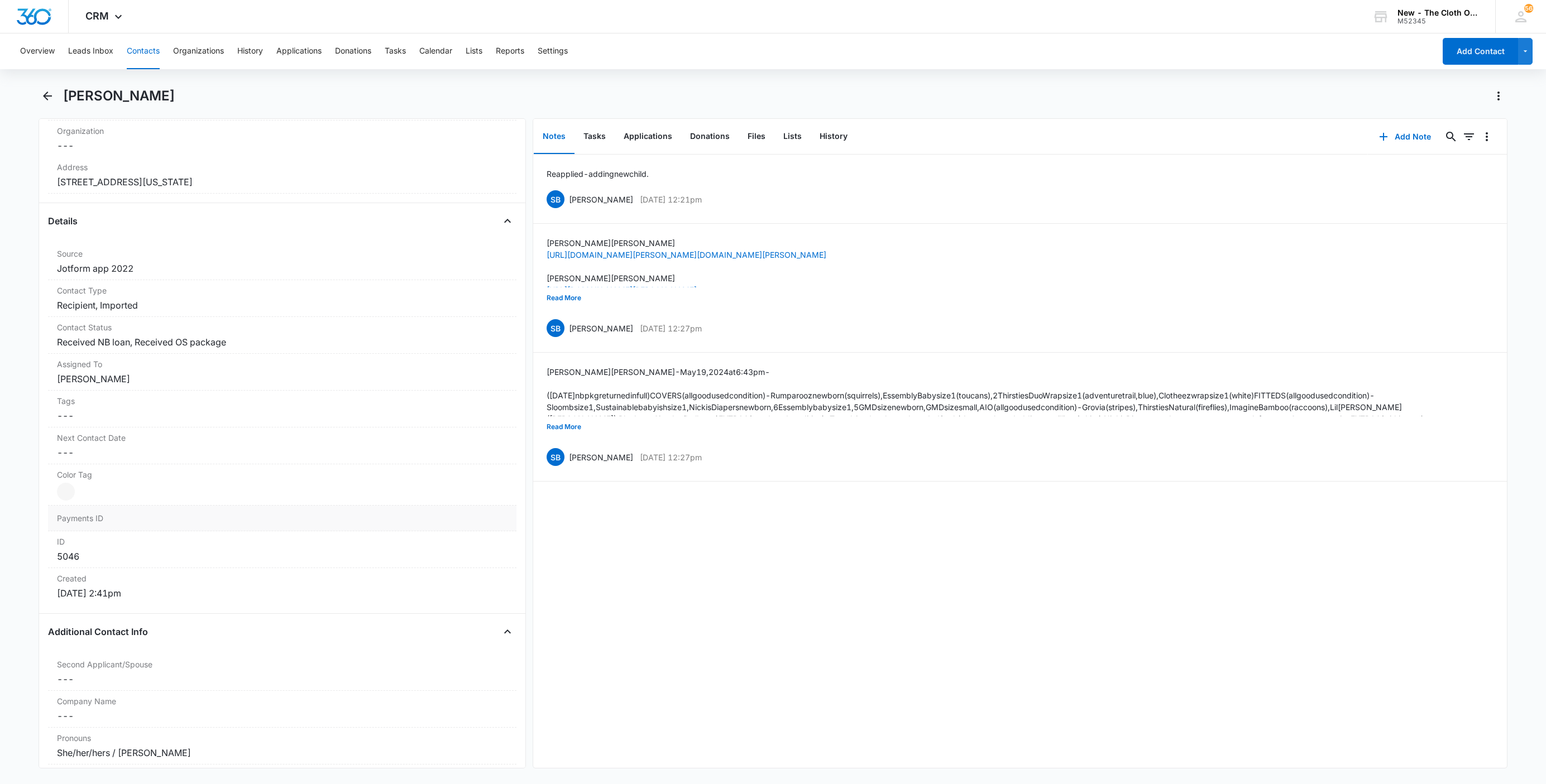
scroll to position [335, 0]
click at [595, 135] on button "Tasks" at bounding box center [595, 137] width 40 height 35
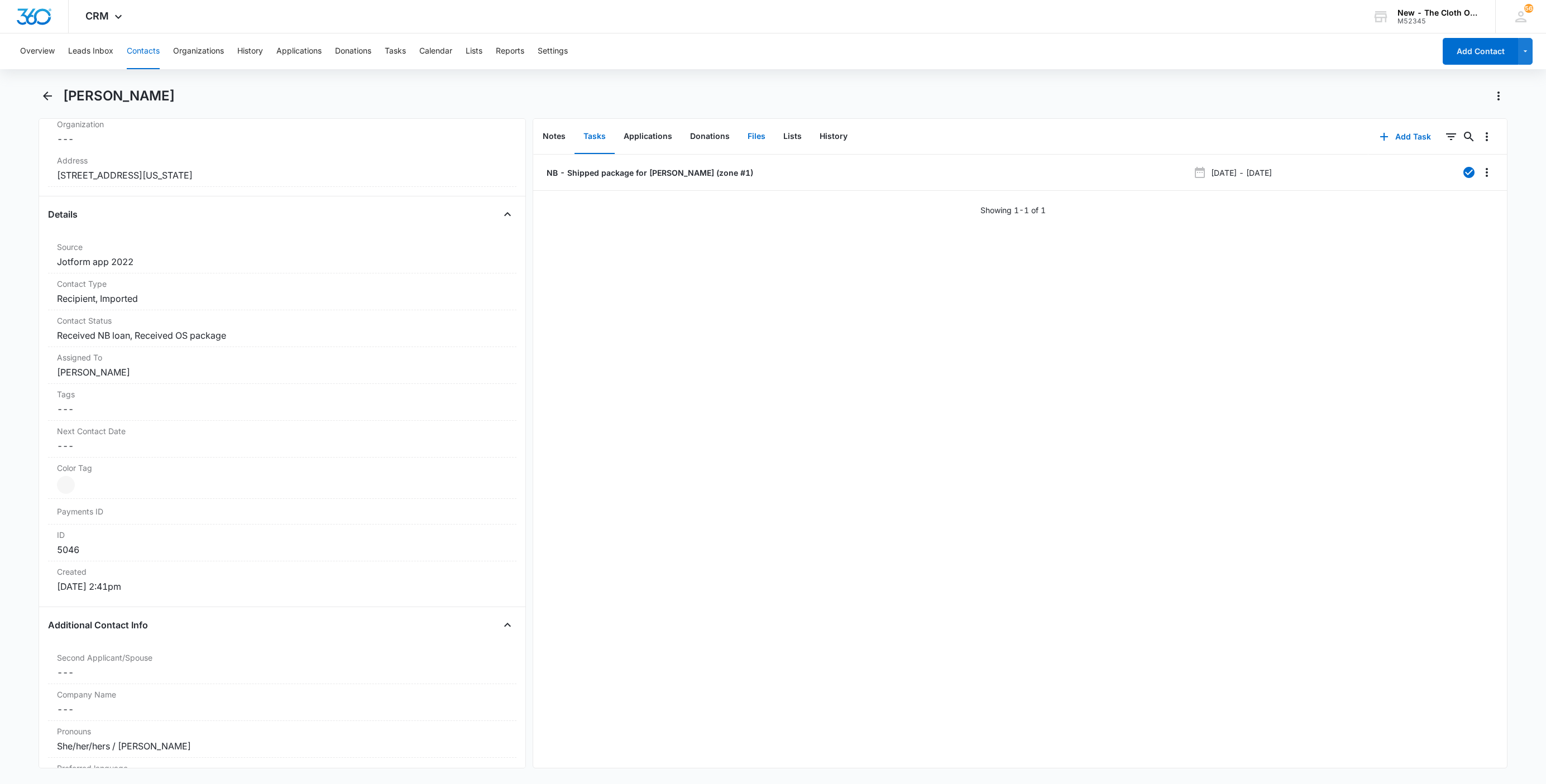
click at [743, 138] on button "Files" at bounding box center [757, 137] width 36 height 35
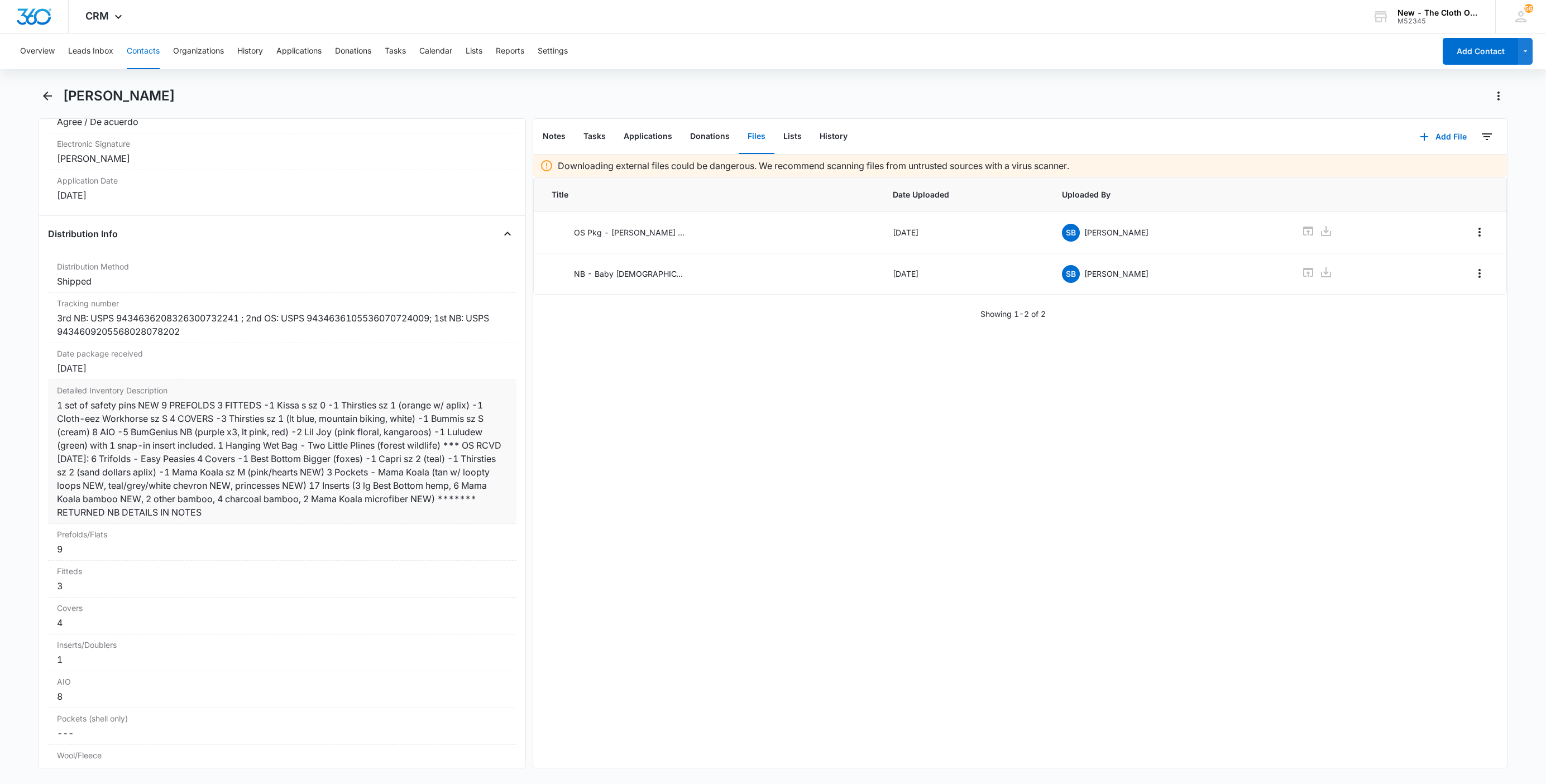
scroll to position [2512, 0]
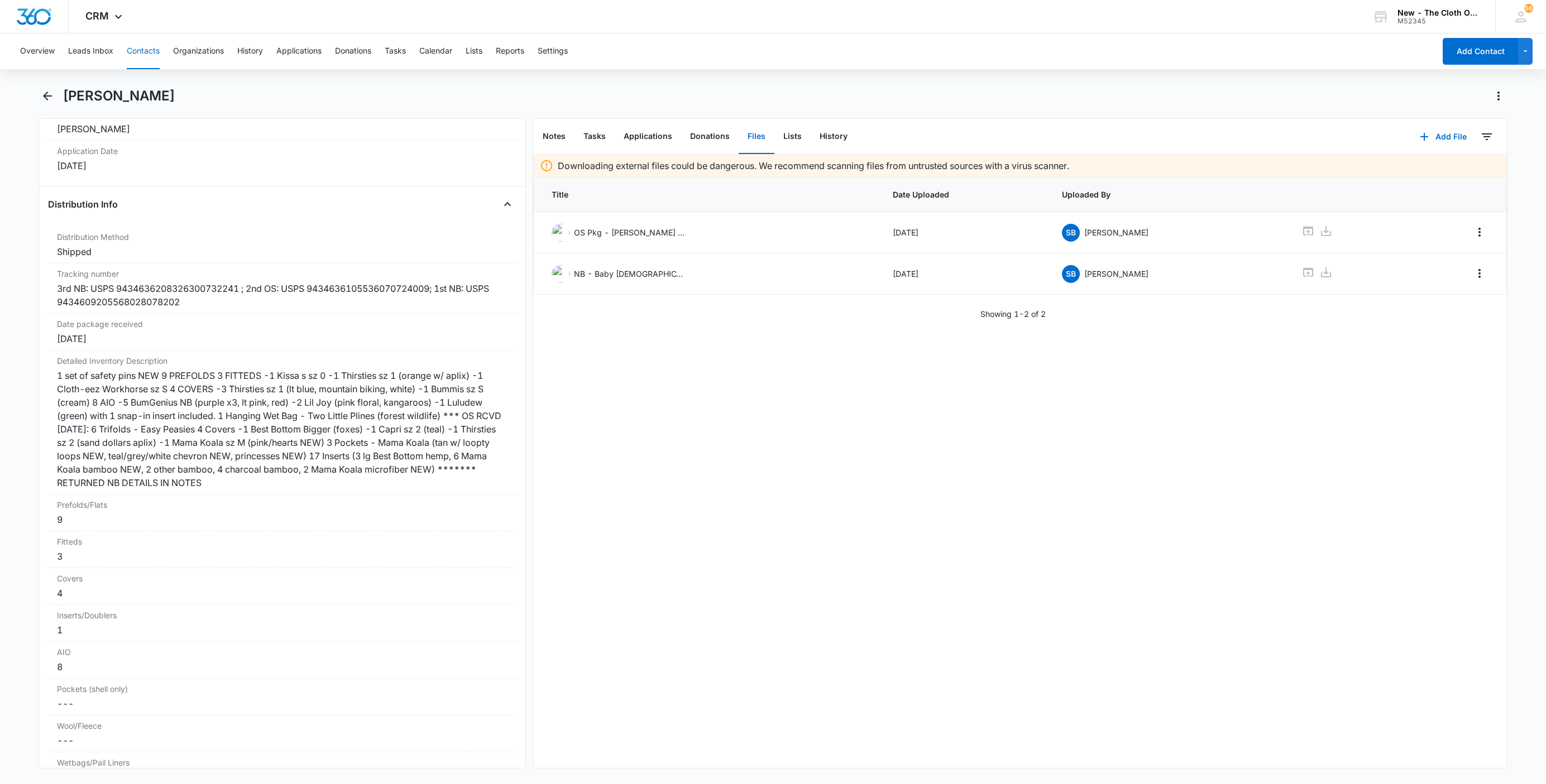
click at [131, 53] on button "Contacts" at bounding box center [143, 51] width 33 height 36
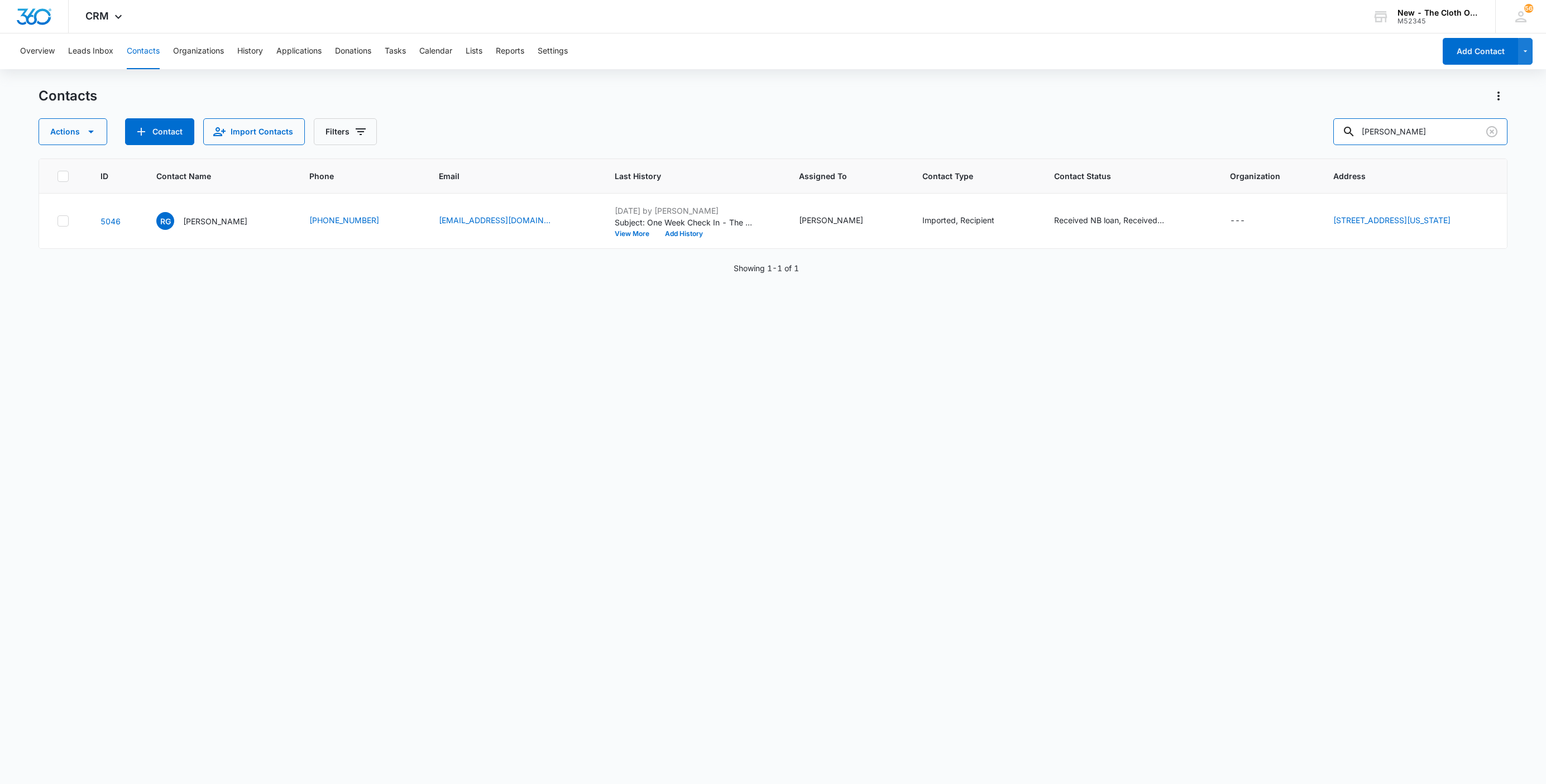
drag, startPoint x: 1459, startPoint y: 143, endPoint x: 1146, endPoint y: 154, distance: 313.2
click at [1150, 152] on div "Contacts Actions Contact Import Contacts Filters Rebecka Gallion ID Contact Nam…" at bounding box center [773, 435] width 1469 height 696
paste input "Tamara Bell"
type input "Tamara Bell"
click at [192, 221] on p "Tamara Ball" at bounding box center [215, 221] width 64 height 12
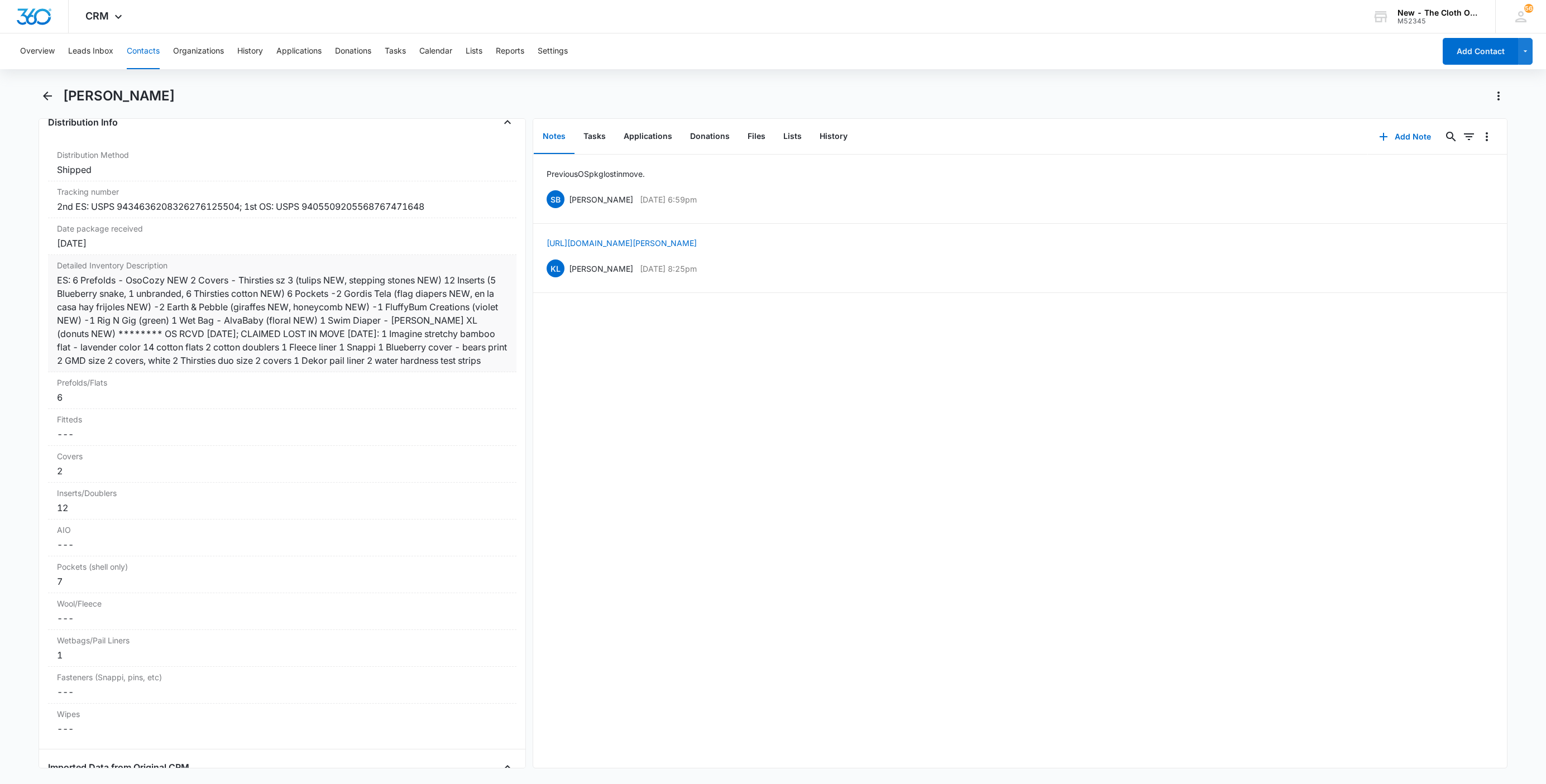
scroll to position [2596, 0]
drag, startPoint x: 114, startPoint y: 87, endPoint x: 112, endPoint y: 94, distance: 7.3
click at [114, 89] on h1 "Tamara Ball" at bounding box center [118, 95] width 112 height 17
click at [112, 94] on h1 "Tamara Ball" at bounding box center [118, 95] width 112 height 17
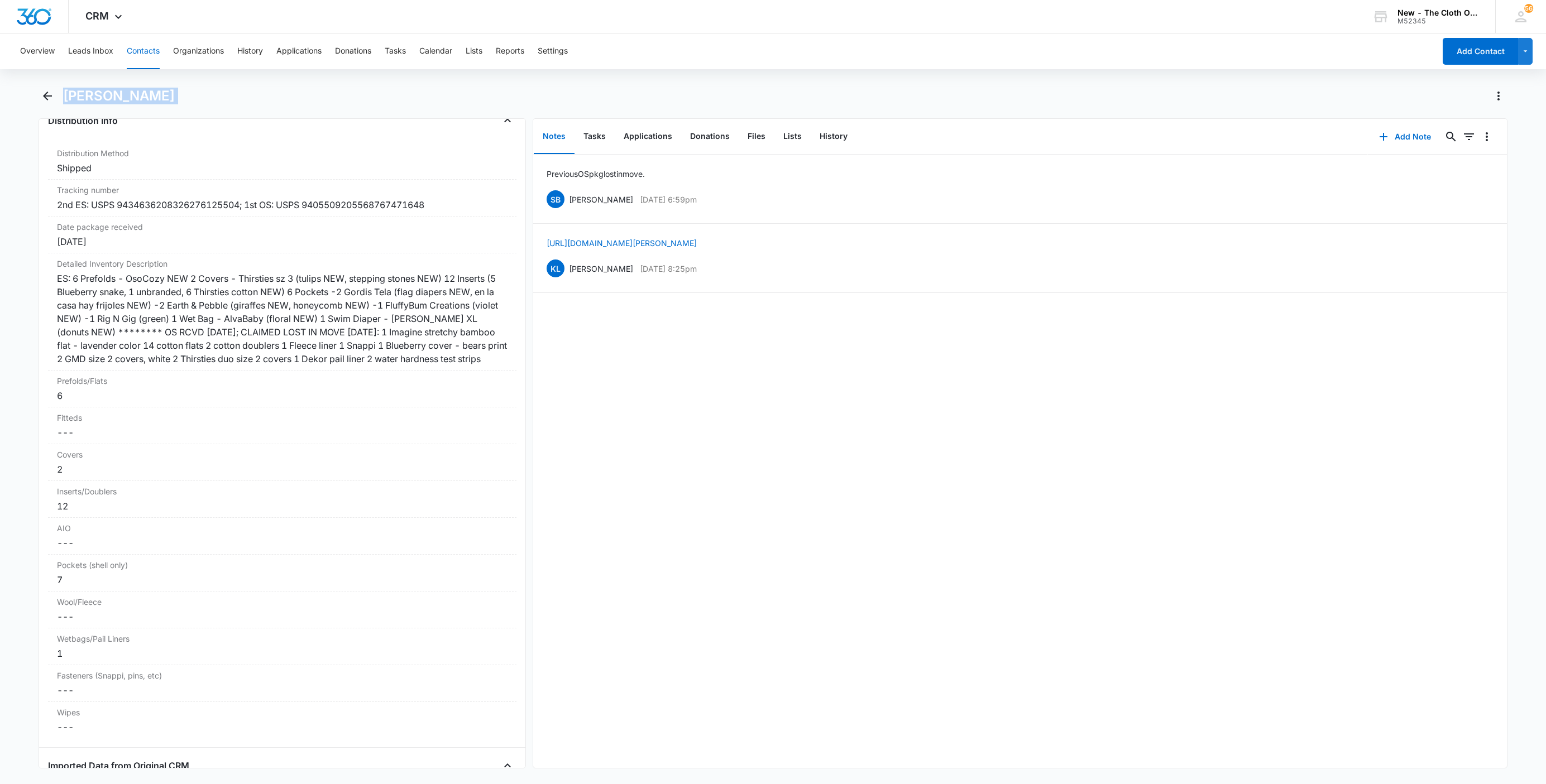
click at [112, 94] on h1 "Tamara Ball" at bounding box center [118, 95] width 112 height 17
copy div "Tamara Ball Remove"
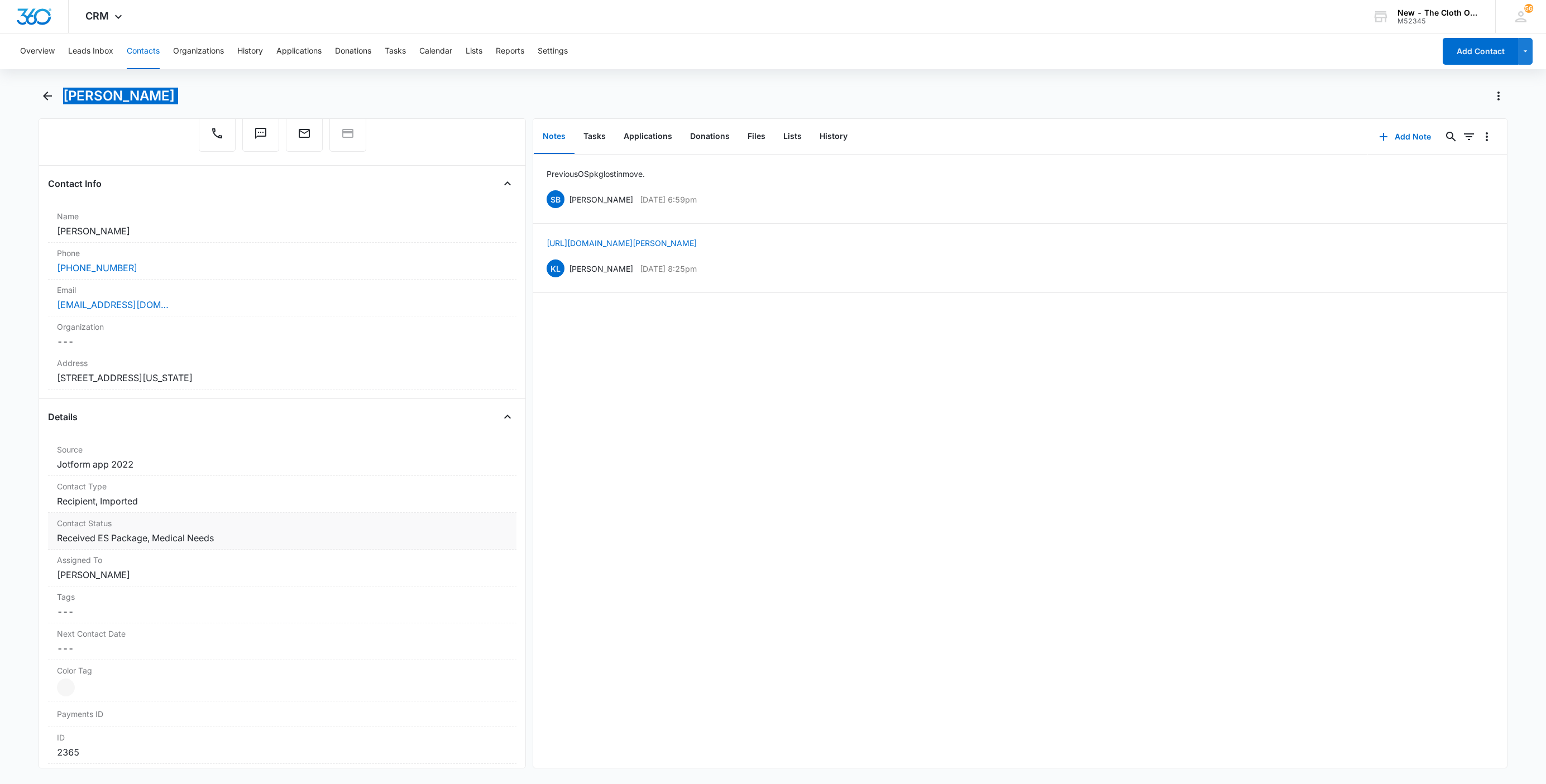
scroll to position [0, 0]
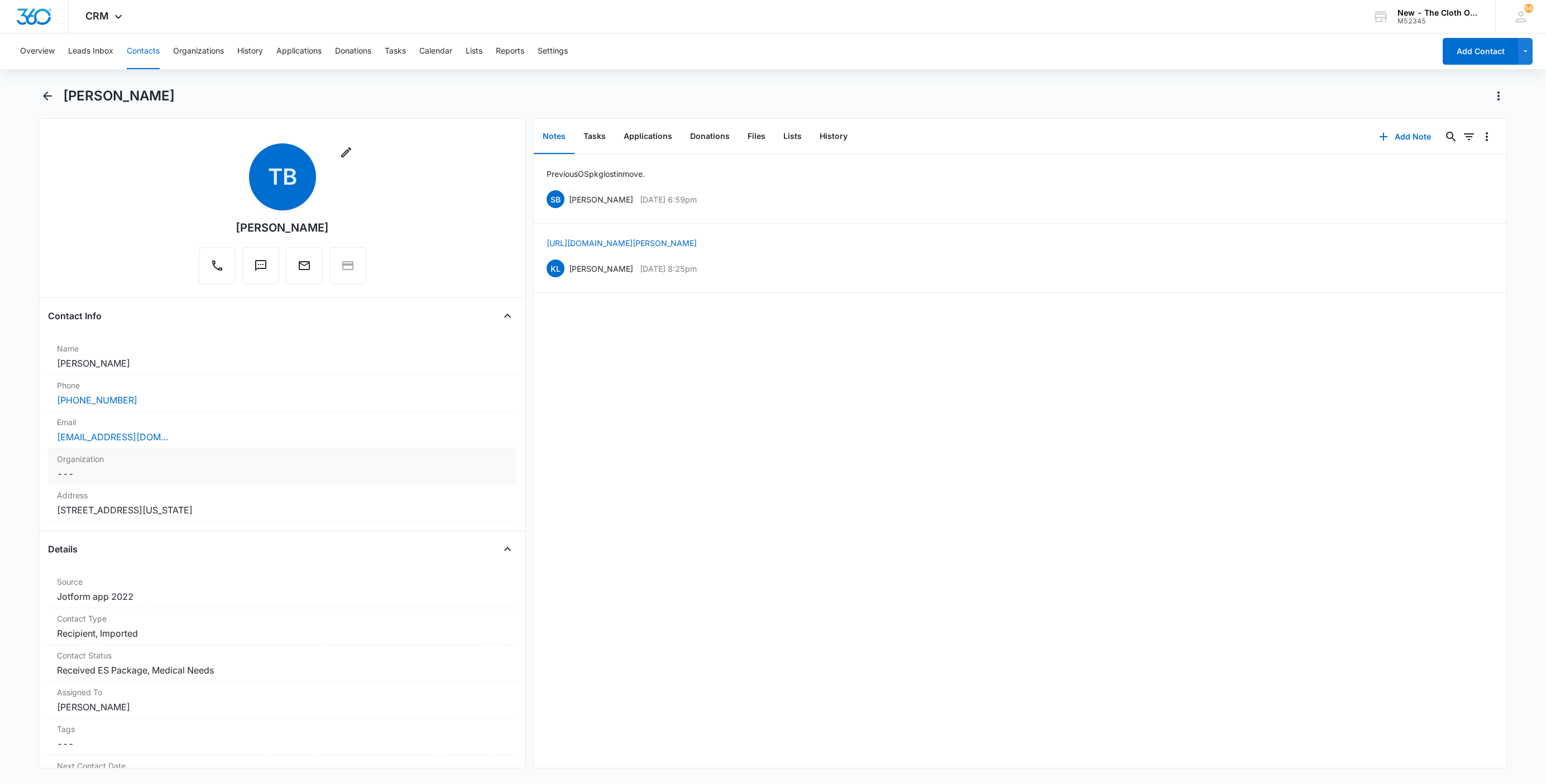
drag, startPoint x: 240, startPoint y: 451, endPoint x: 246, endPoint y: 451, distance: 6.0
click at [240, 451] on div "Organization Cancel Save Changes ---" at bounding box center [282, 467] width 468 height 36
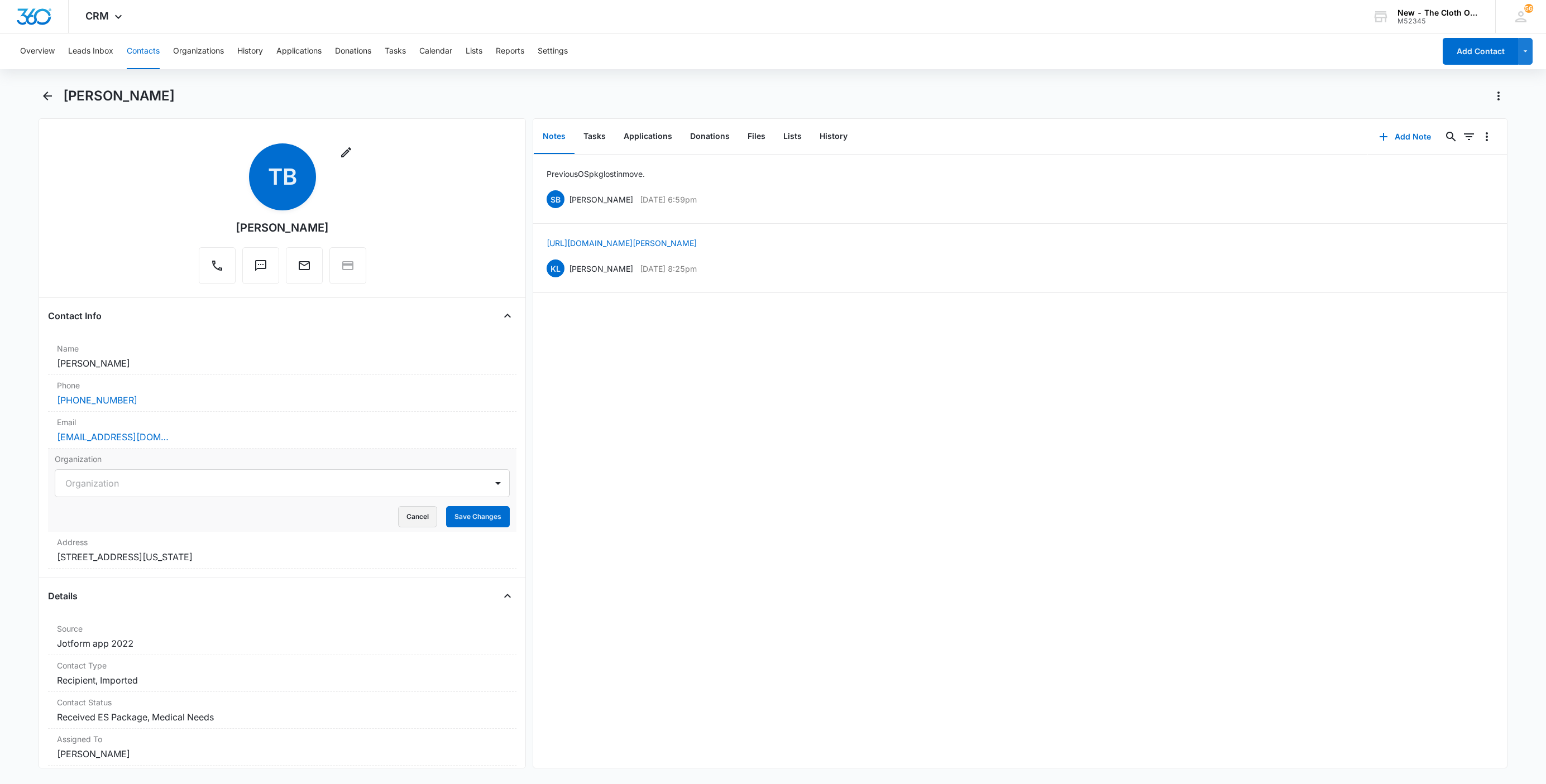
click at [404, 524] on button "Cancel" at bounding box center [417, 517] width 39 height 21
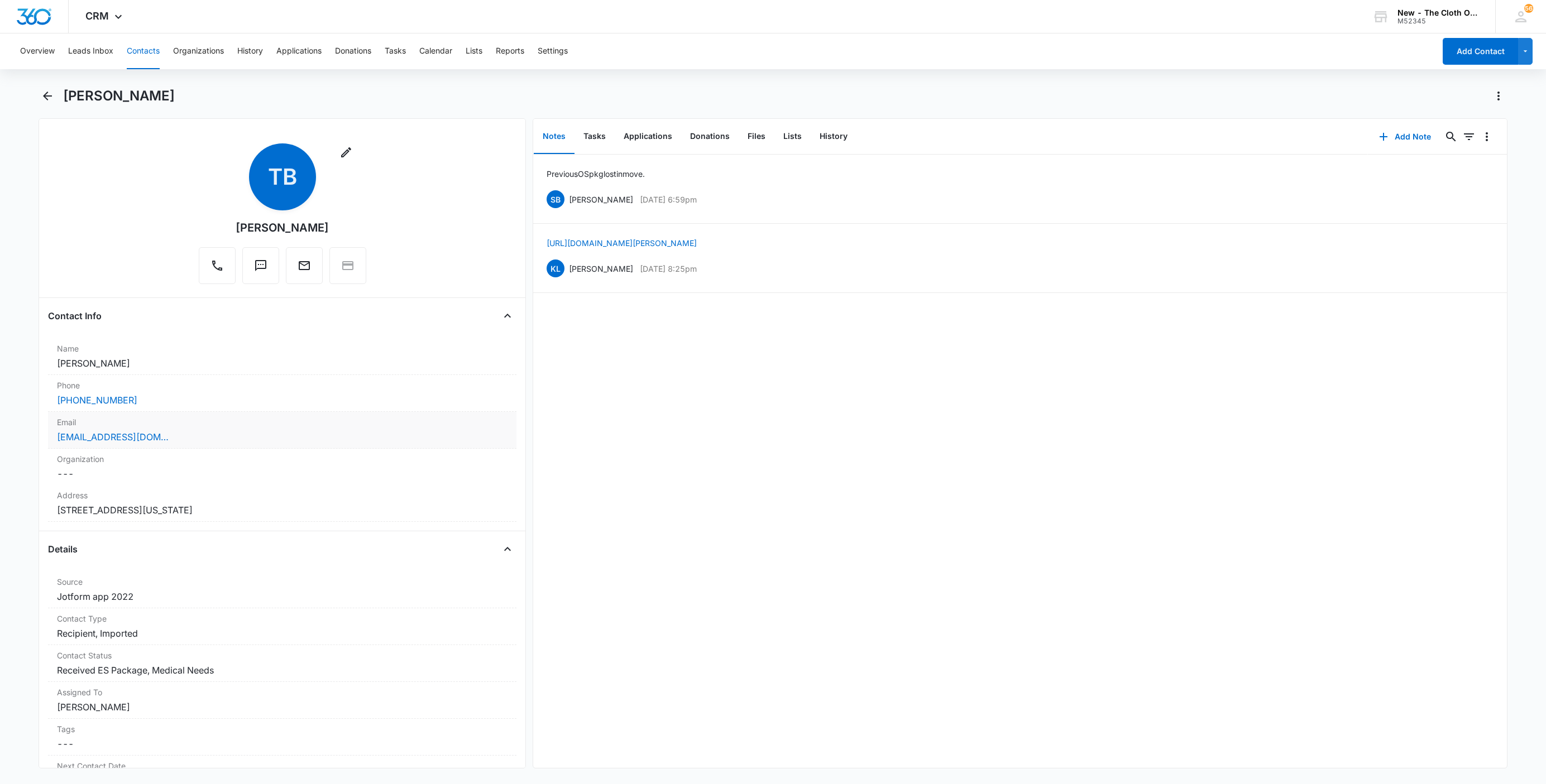
click at [192, 419] on label "Email" at bounding box center [282, 422] width 450 height 12
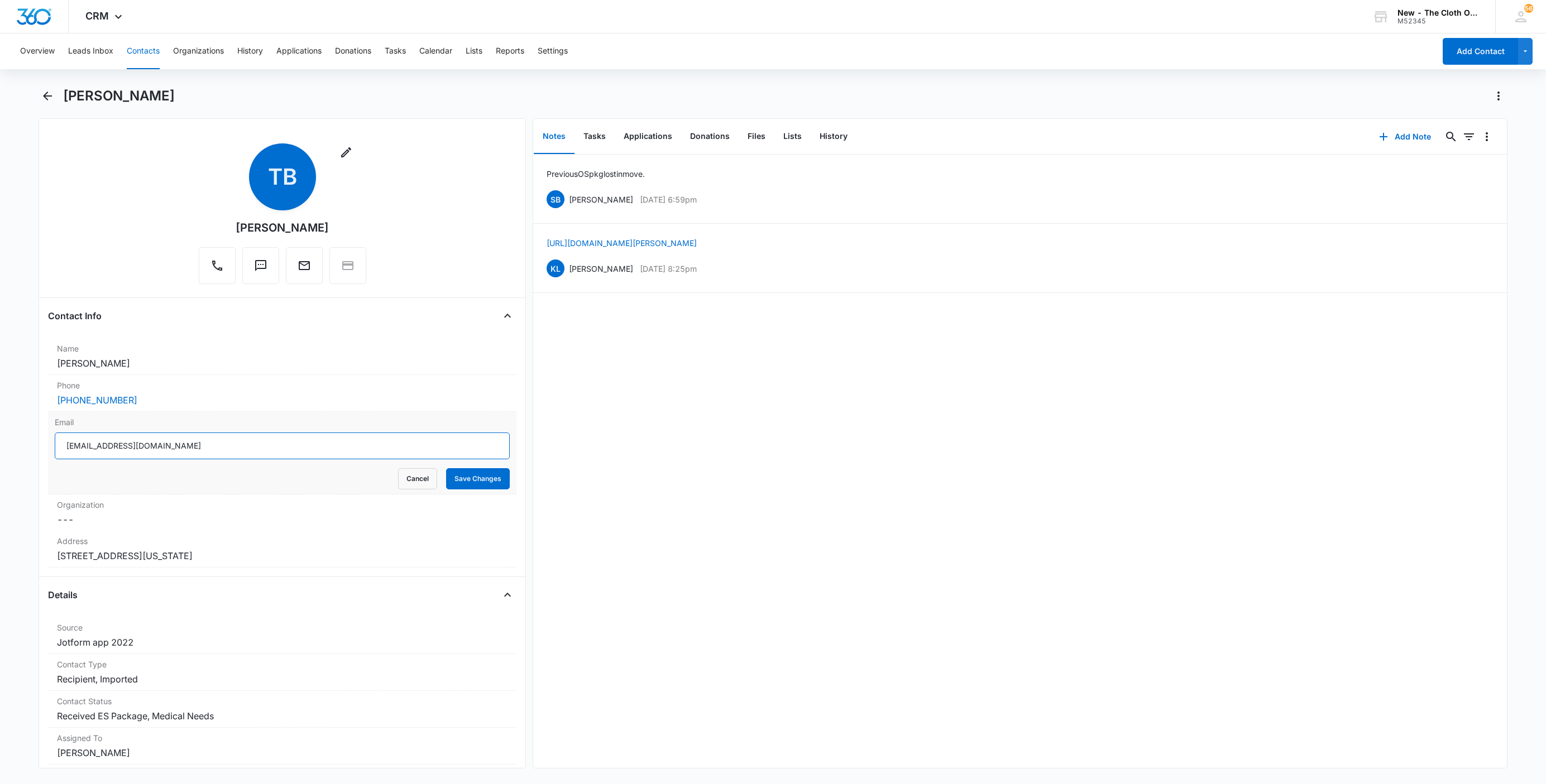
click at [317, 458] on input "godshealing22@gmail.com" at bounding box center [282, 446] width 455 height 27
click at [398, 479] on button "Cancel" at bounding box center [417, 479] width 39 height 21
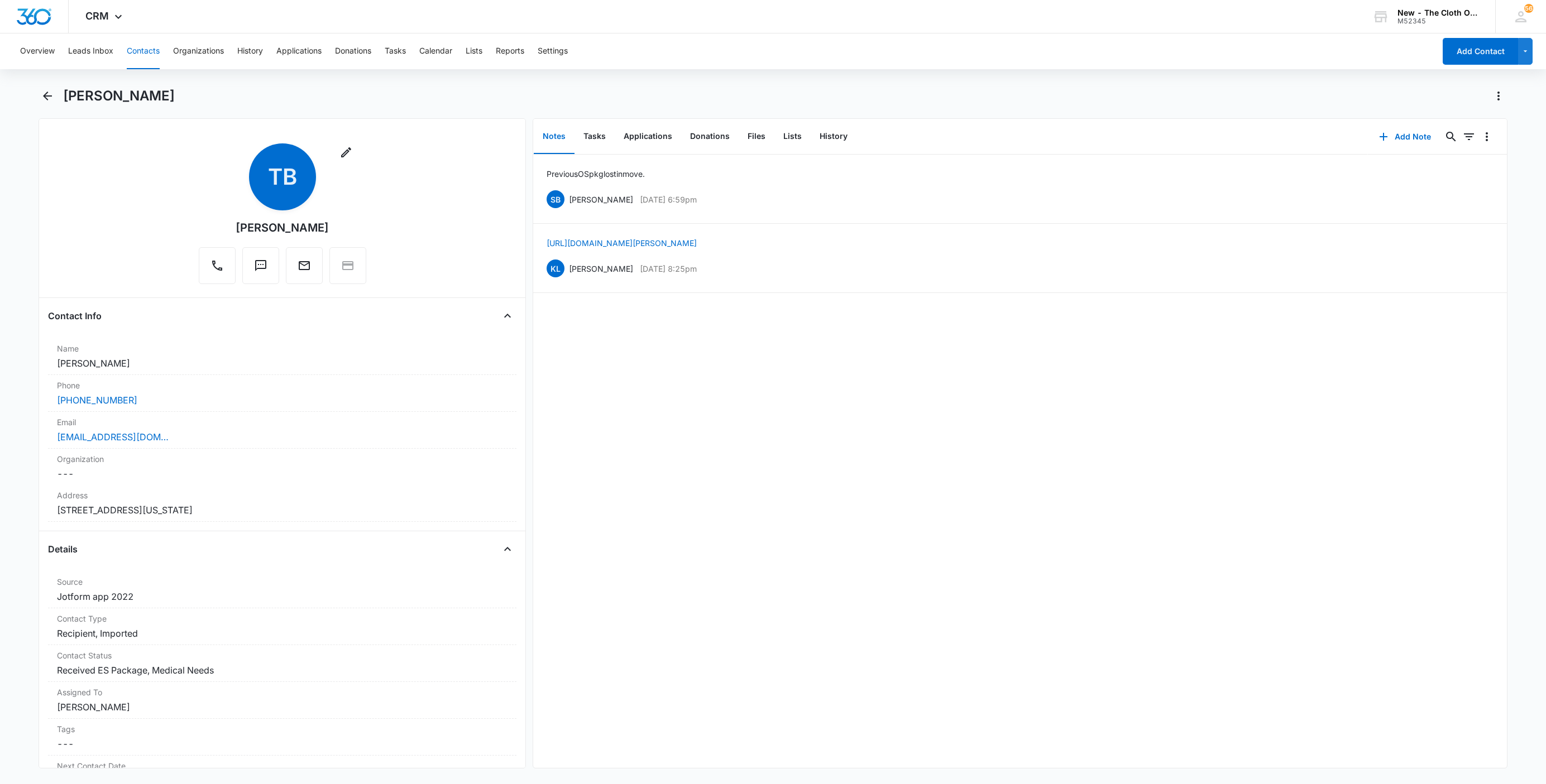
click at [148, 42] on button "Contacts" at bounding box center [143, 51] width 33 height 36
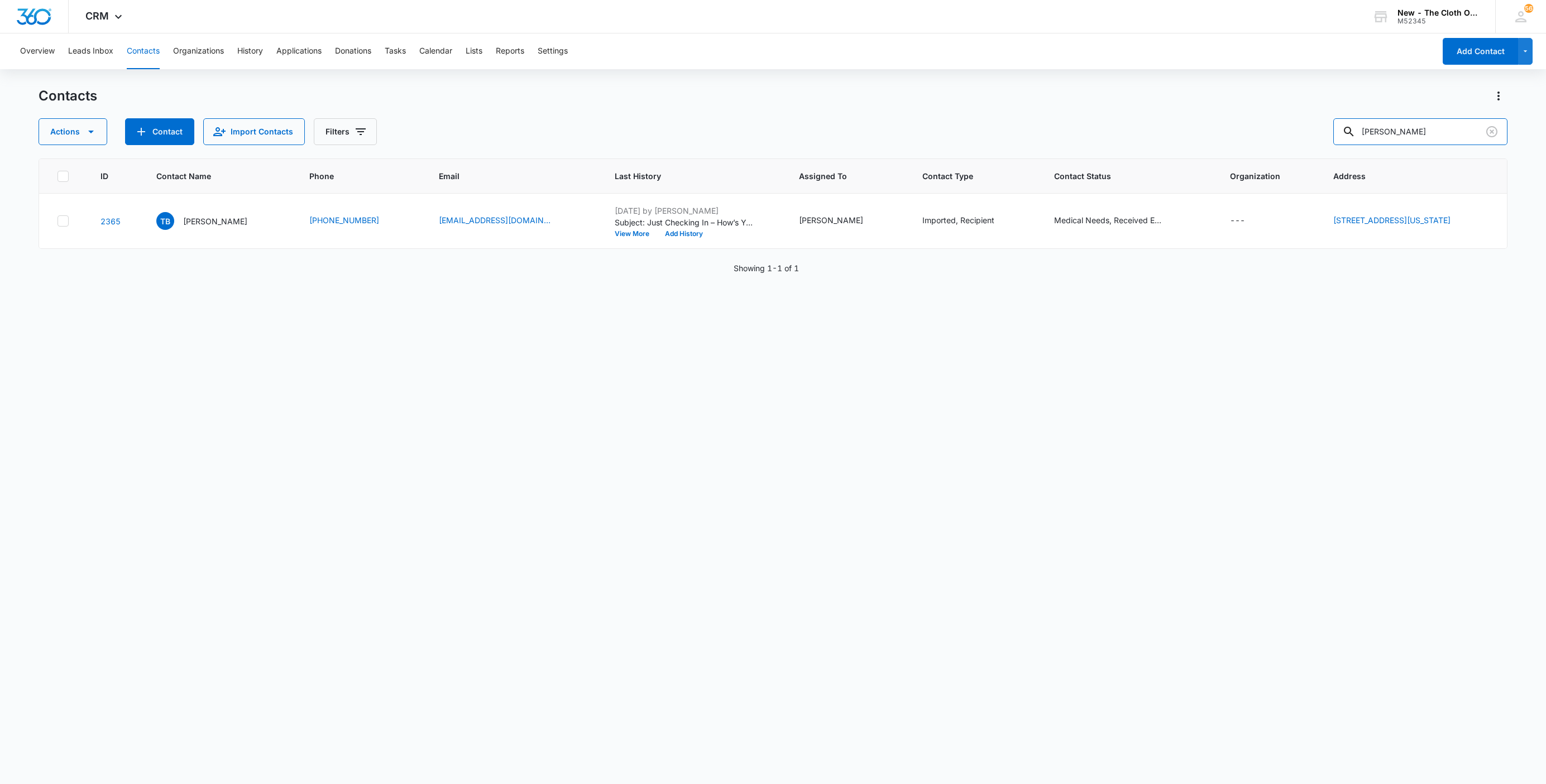
drag, startPoint x: 1416, startPoint y: 131, endPoint x: 1274, endPoint y: 148, distance: 143.0
click at [1274, 141] on div "Actions Contact Import Contacts Filters Tamara Bell" at bounding box center [773, 132] width 1469 height 27
type input "l"
paste input "boymaamaax3@gmail.com"
type input "boymaamaax3@gmail.com"
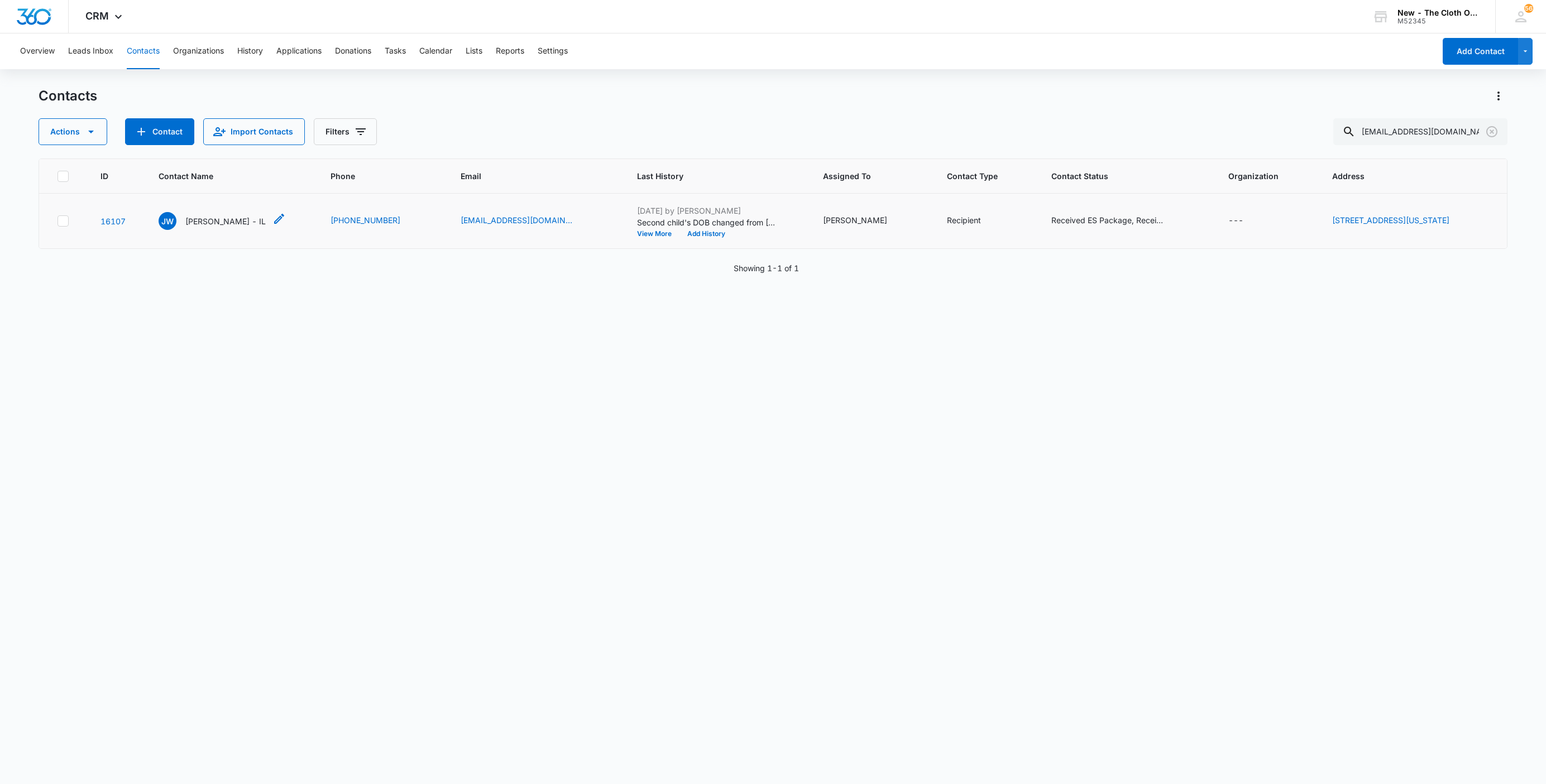
click at [226, 226] on p "Jasmine Williams - IL" at bounding box center [226, 221] width 81 height 12
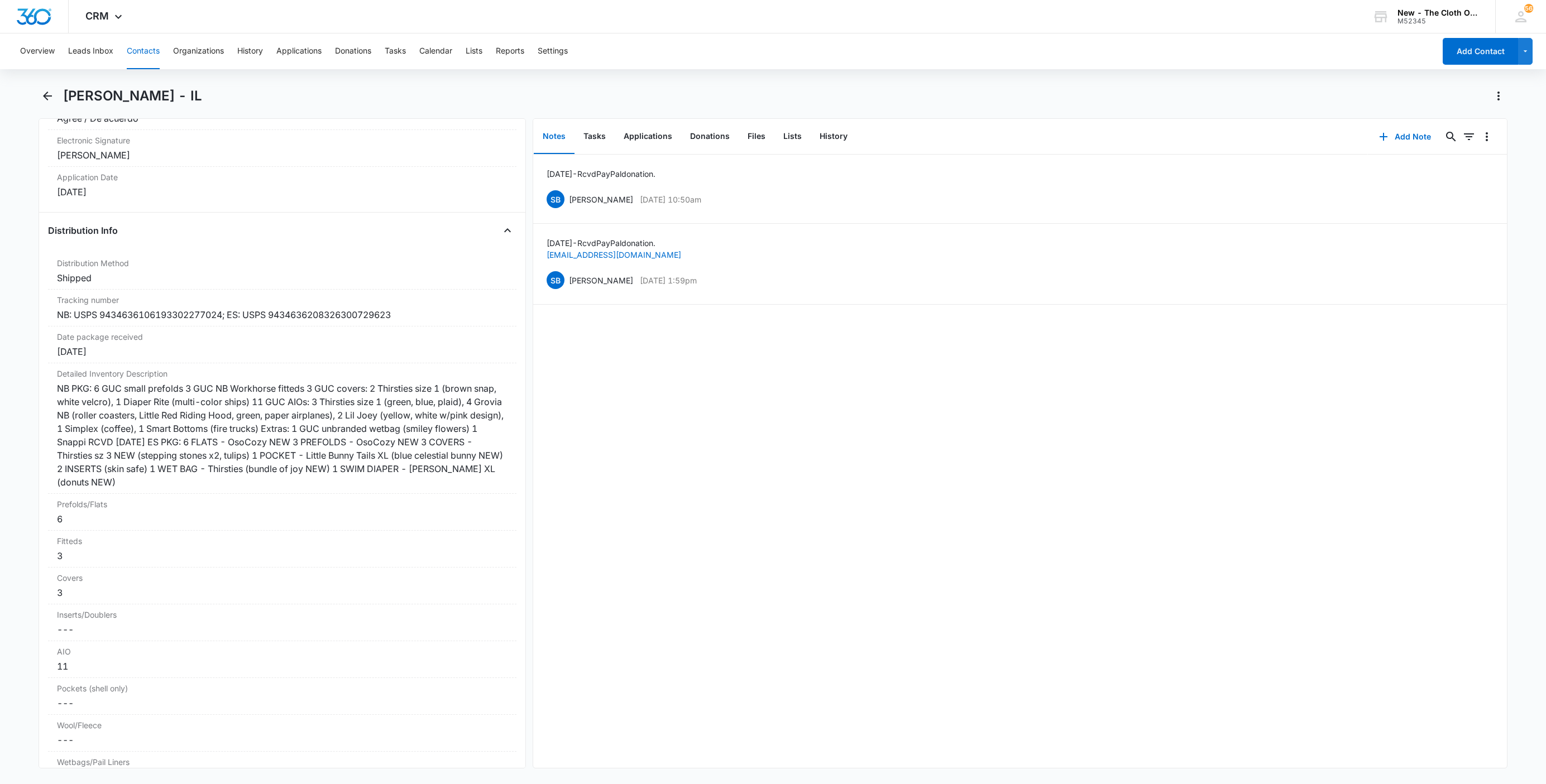
scroll to position [2512, 0]
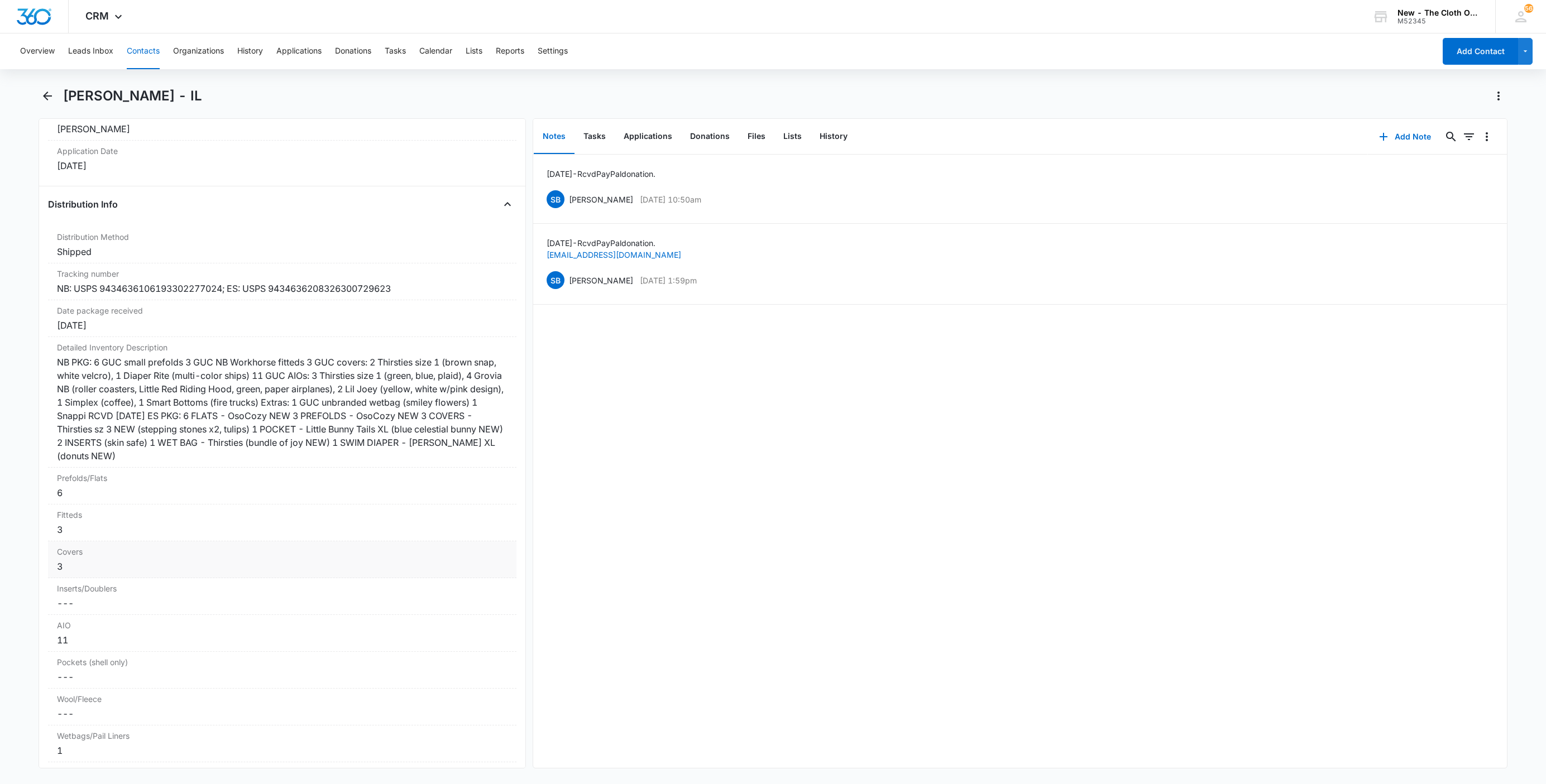
drag, startPoint x: 287, startPoint y: 464, endPoint x: 290, endPoint y: 486, distance: 22.2
click at [287, 463] on div "NB PKG: 6 GUC small prefolds 3 GUC NB Workhorse fitteds 3 GUC covers: 2 Thirsti…" at bounding box center [282, 409] width 450 height 107
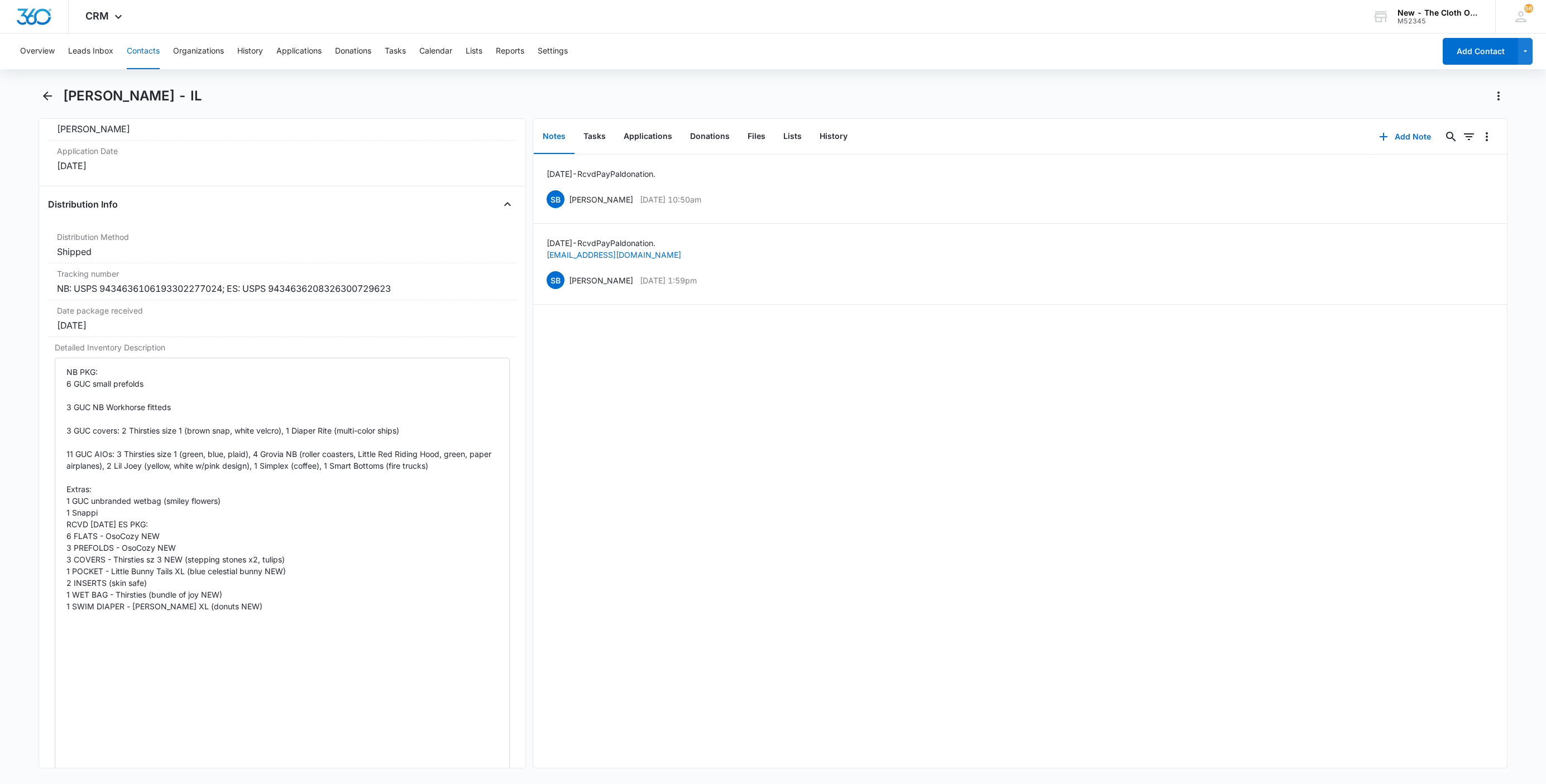
drag, startPoint x: 488, startPoint y: 430, endPoint x: 471, endPoint y: 822, distance: 392.4
click at [471, 784] on html "CRM Apps Reputation Websites Forms CRM Email Social Shop Payments POS Ads Intel…" at bounding box center [773, 392] width 1546 height 784
click at [64, 534] on textarea "NB PKG: 6 GUC small prefolds 3 GUC NB Workhorse fitteds 3 GUC covers: 2 Thirsti…" at bounding box center [282, 586] width 455 height 456
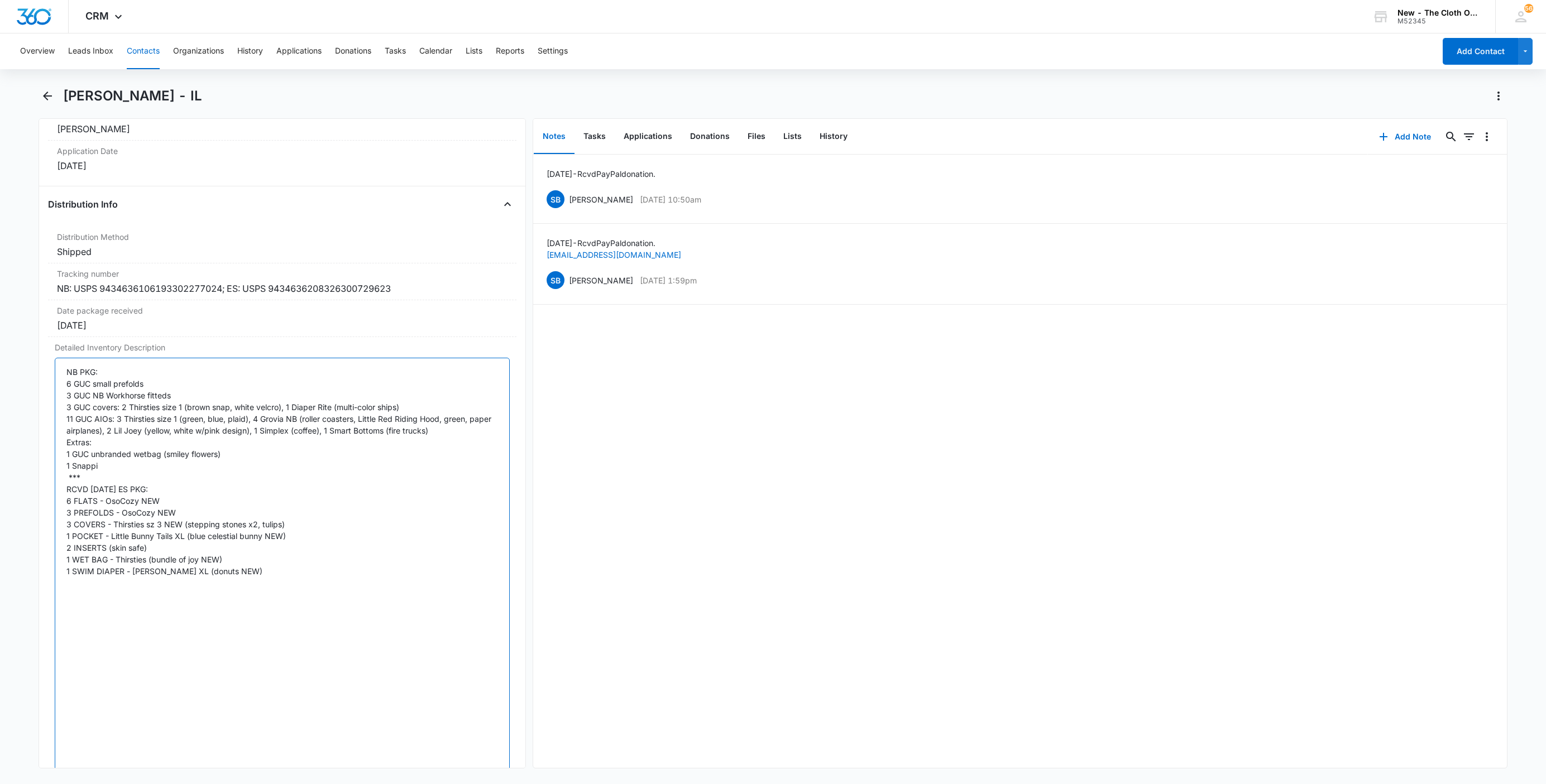
type textarea "NB PKG: 6 GUC small prefolds 3 GUC NB Workhorse fitteds 3 GUC covers: 2 Thirsti…"
click at [44, 536] on div "Remove JW Jasmine Williams - IL Contact Info Name Cancel Save Changes Jasmine W…" at bounding box center [282, 443] width 487 height 650
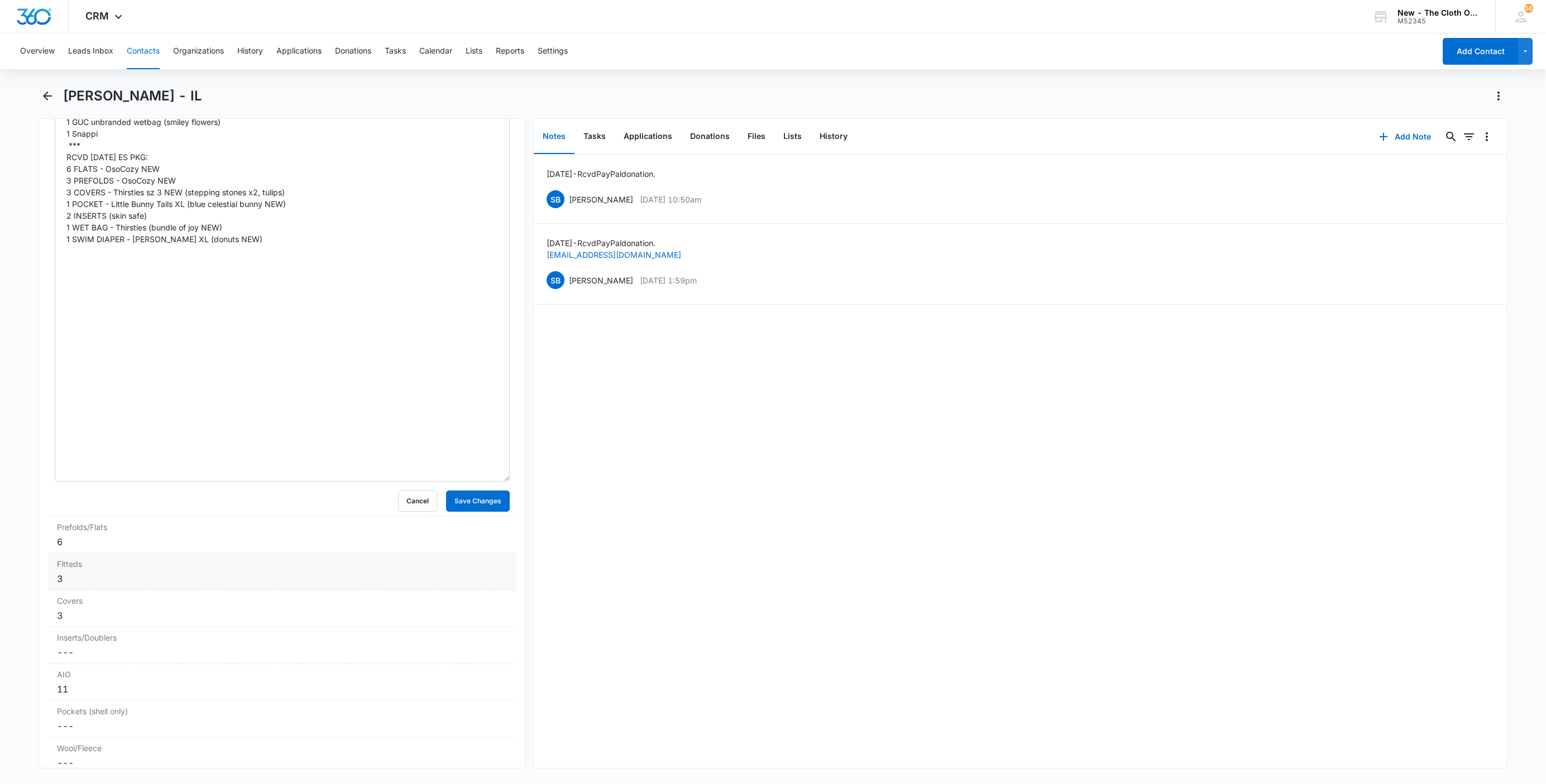
scroll to position [2847, 0]
click at [486, 509] on button "Save Changes" at bounding box center [478, 499] width 64 height 21
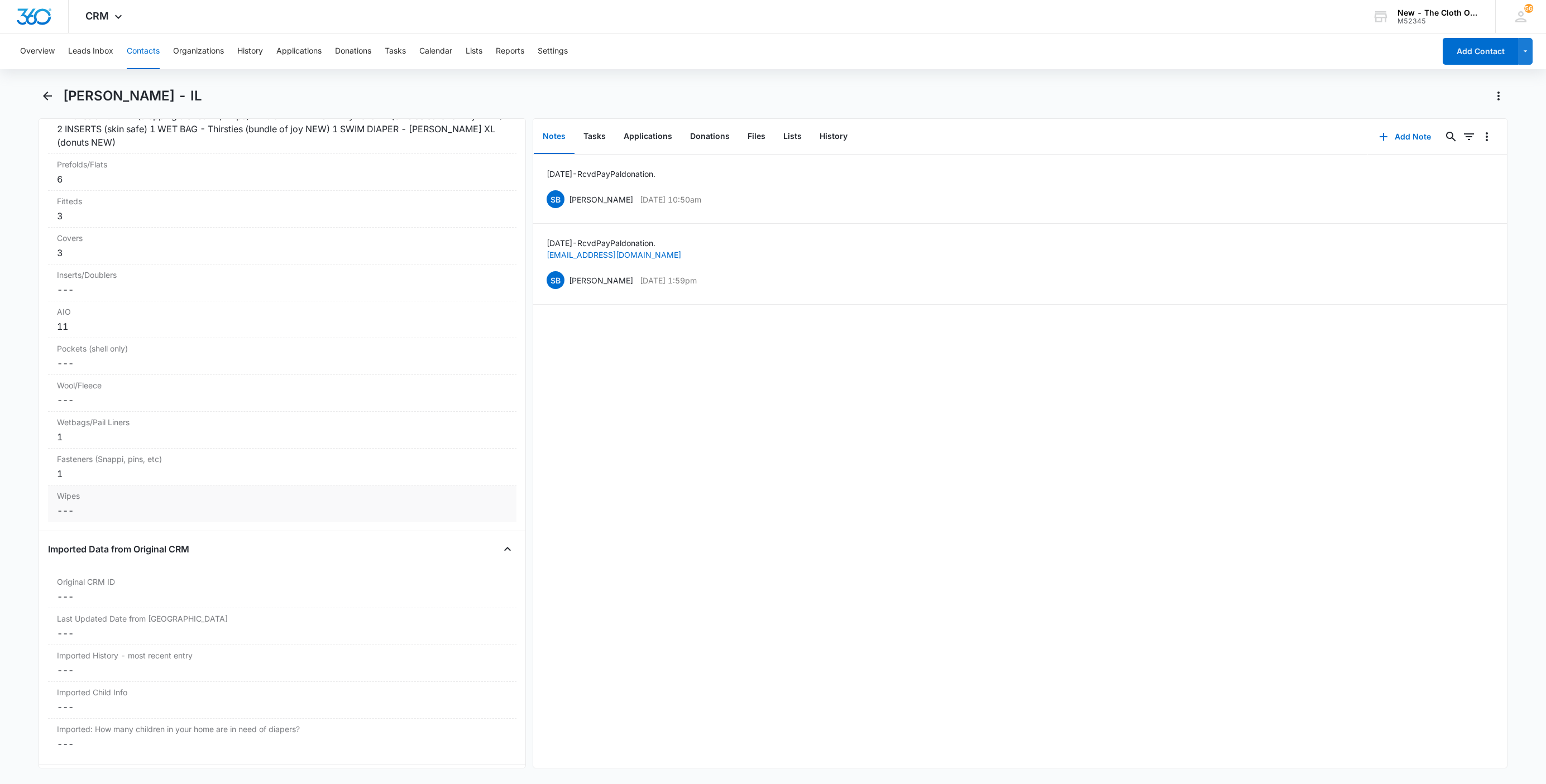
scroll to position [2658, 0]
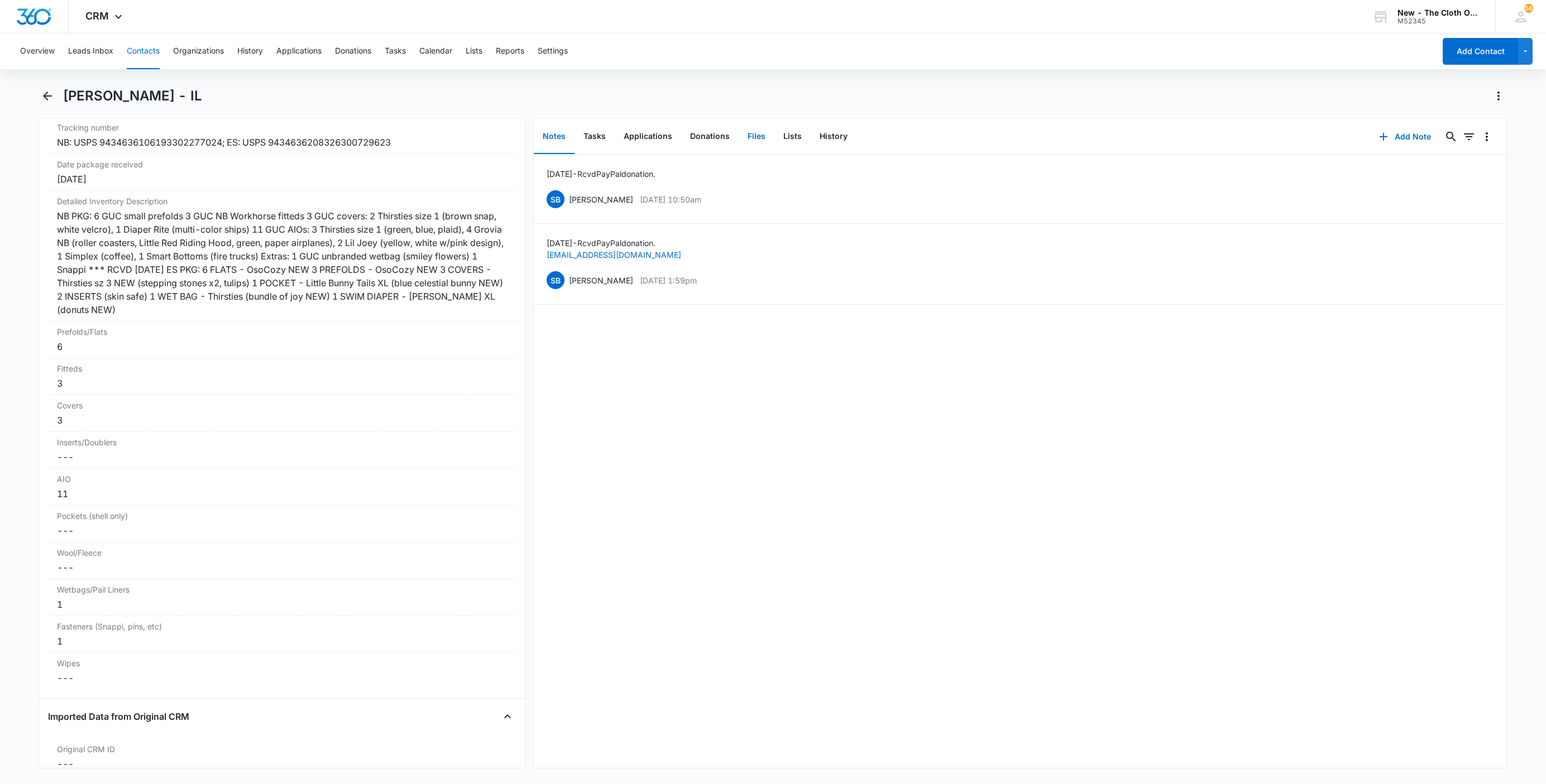
click at [760, 142] on button "Files" at bounding box center [757, 137] width 36 height 35
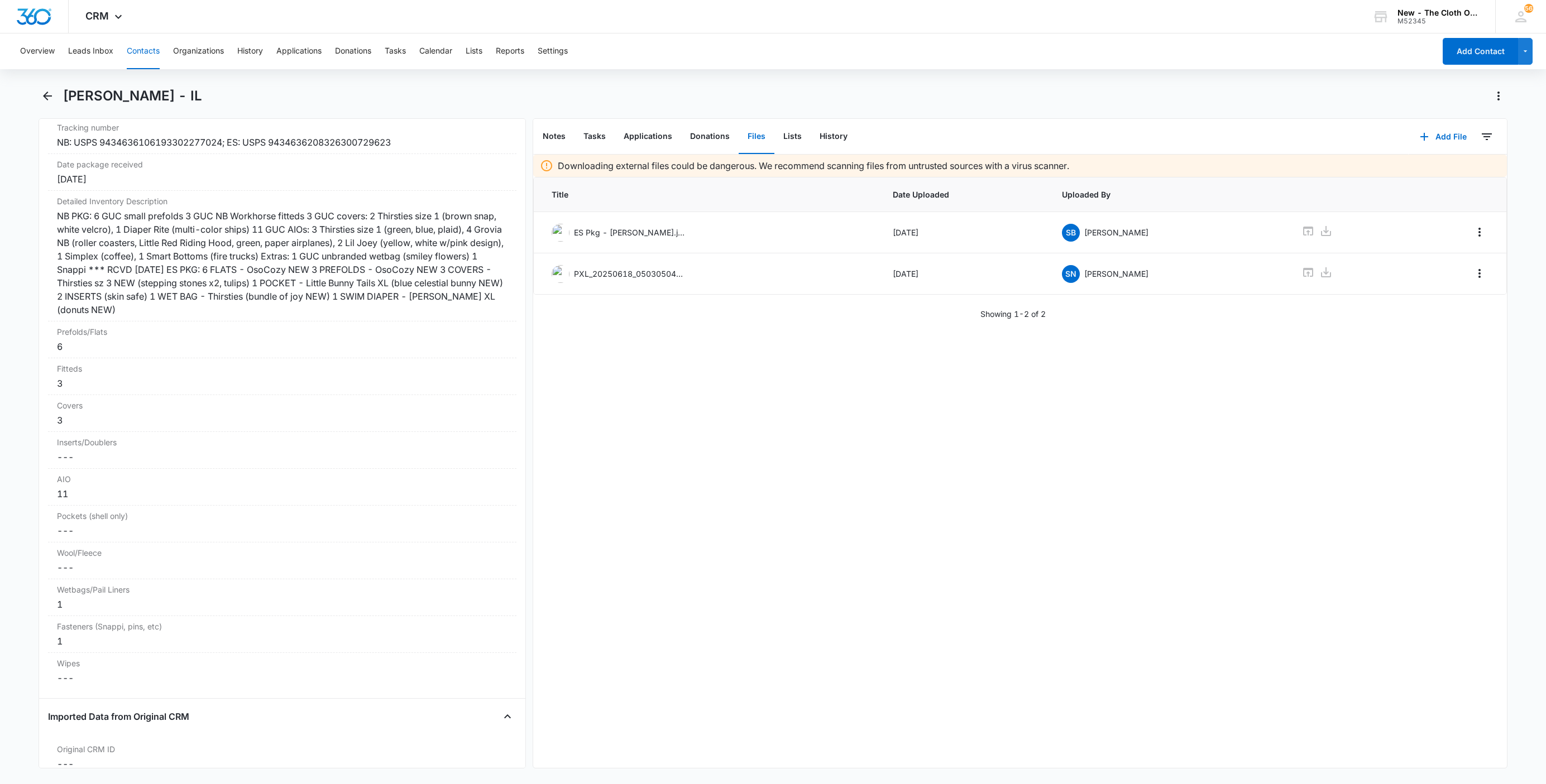
click at [141, 52] on button "Contacts" at bounding box center [143, 51] width 33 height 36
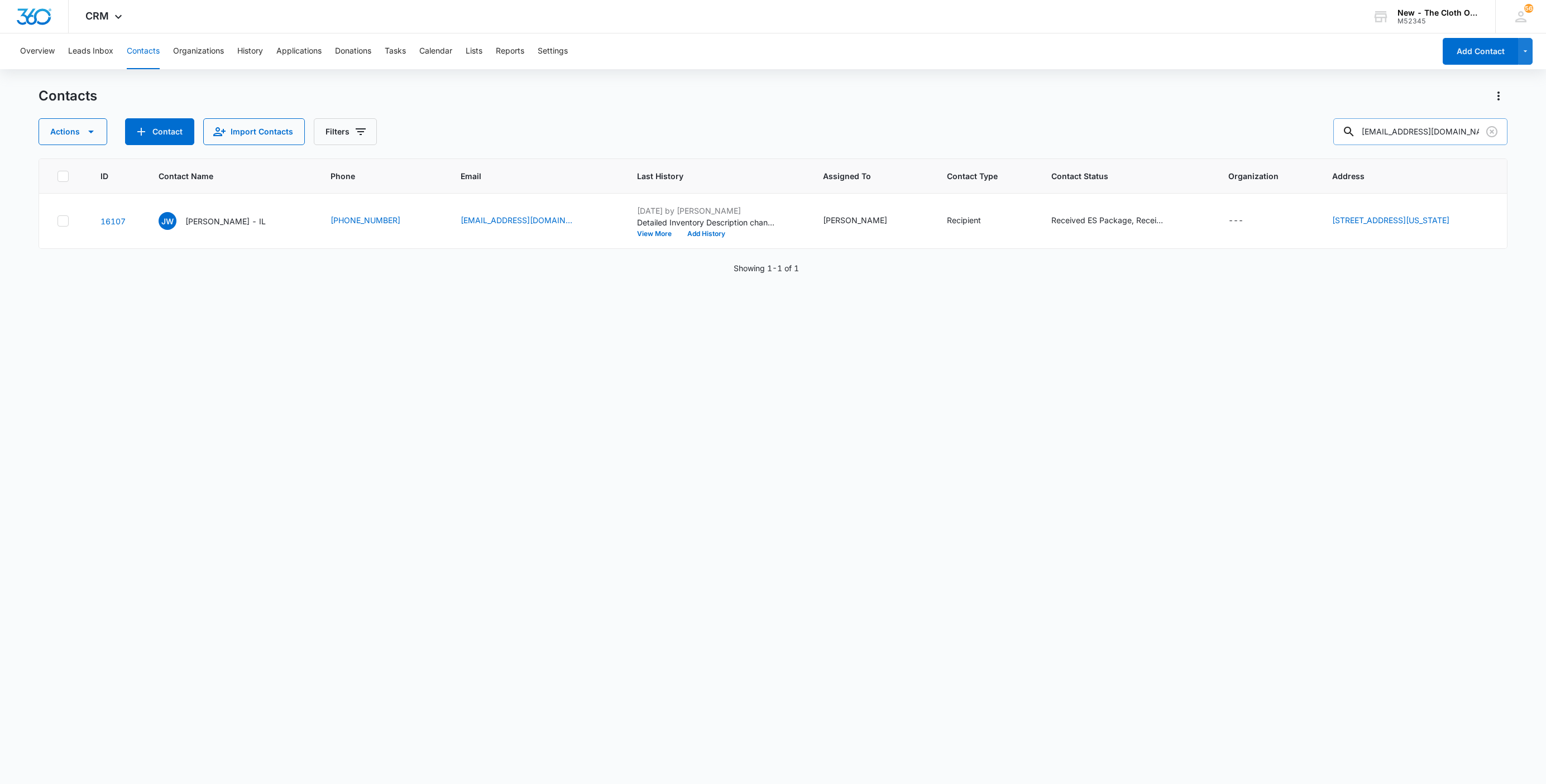
click at [1403, 126] on input "boymaamaax3@gmail.com" at bounding box center [1420, 132] width 174 height 27
click at [1402, 126] on input "boymaamaax3@gmail.com" at bounding box center [1420, 132] width 174 height 27
paste input "Shelly Marie Scantland"
type input "Shelly Marie Scantland"
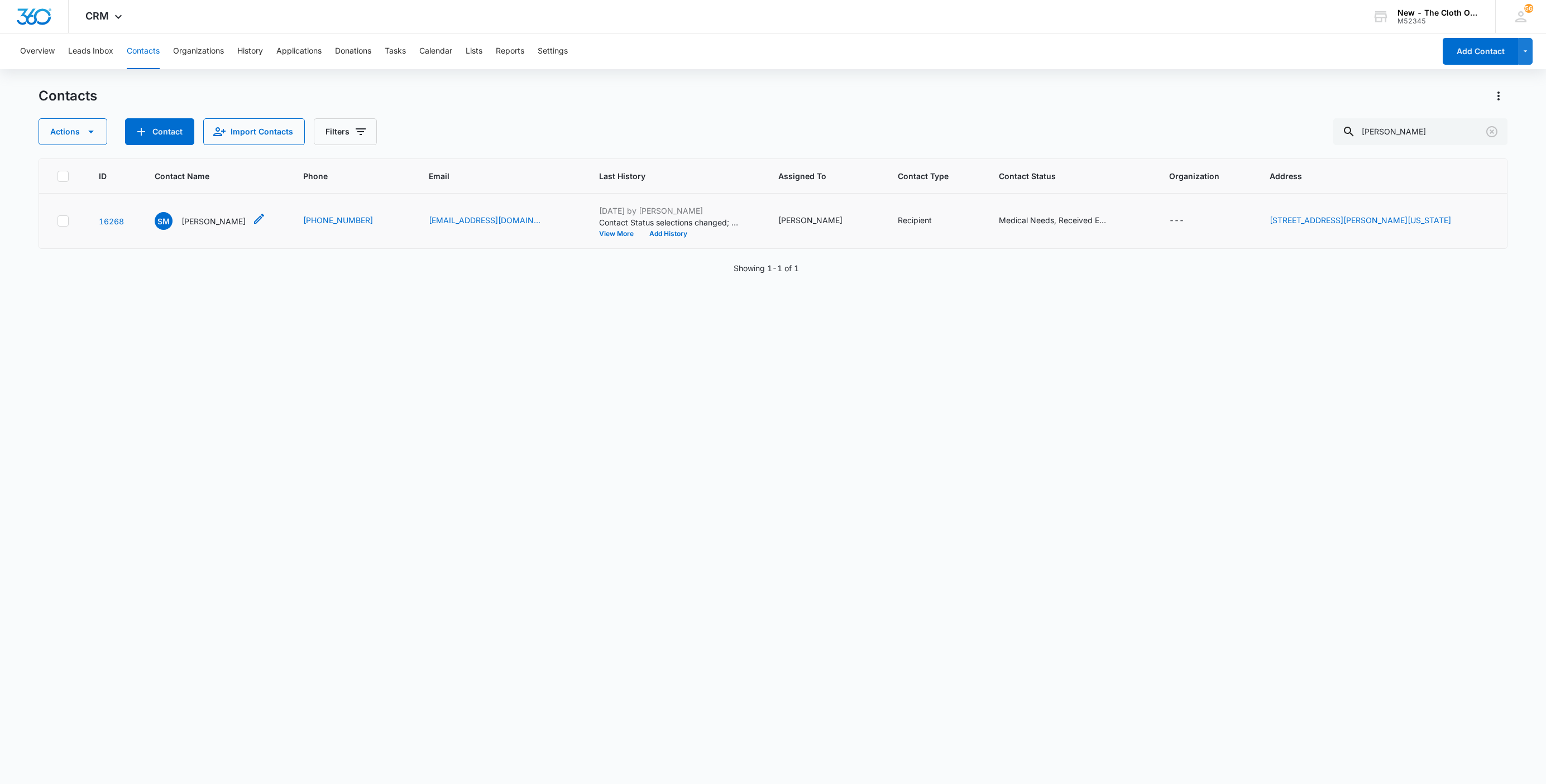
click at [222, 217] on p "Shelly Marie Scantland" at bounding box center [213, 221] width 64 height 12
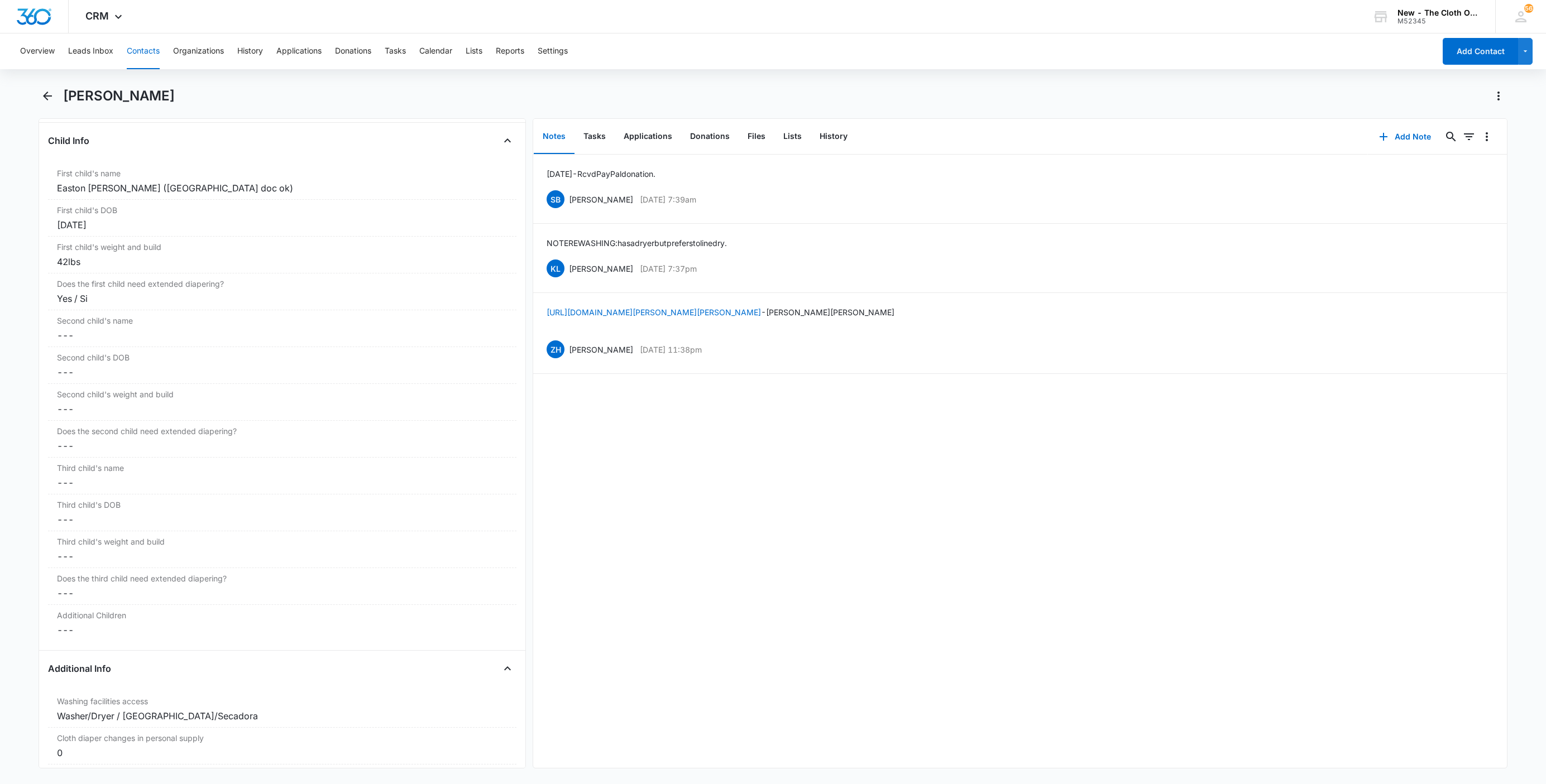
scroll to position [1339, 0]
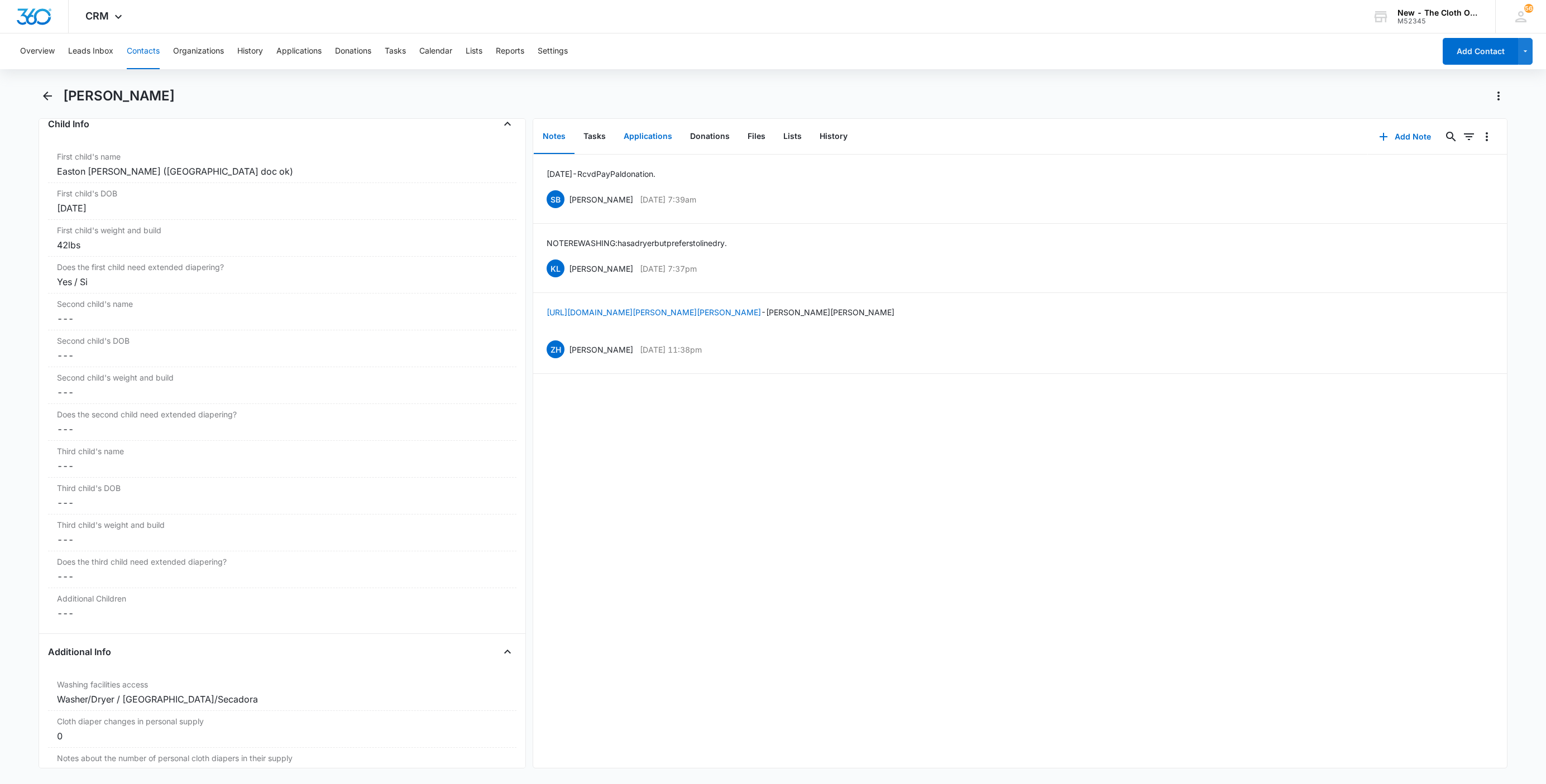
click at [657, 135] on button "Applications" at bounding box center [648, 137] width 67 height 35
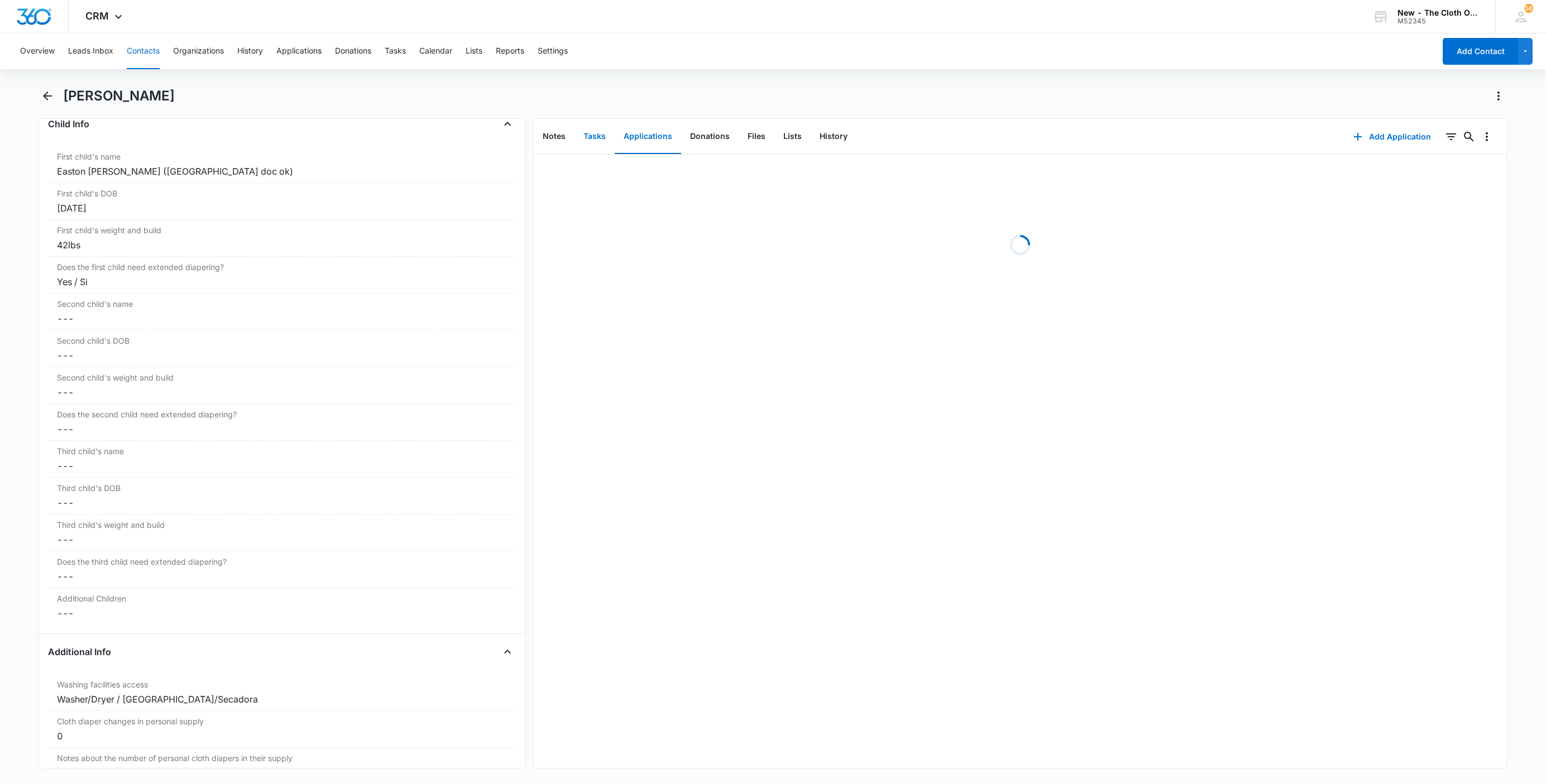
click at [592, 144] on button "Tasks" at bounding box center [595, 137] width 40 height 35
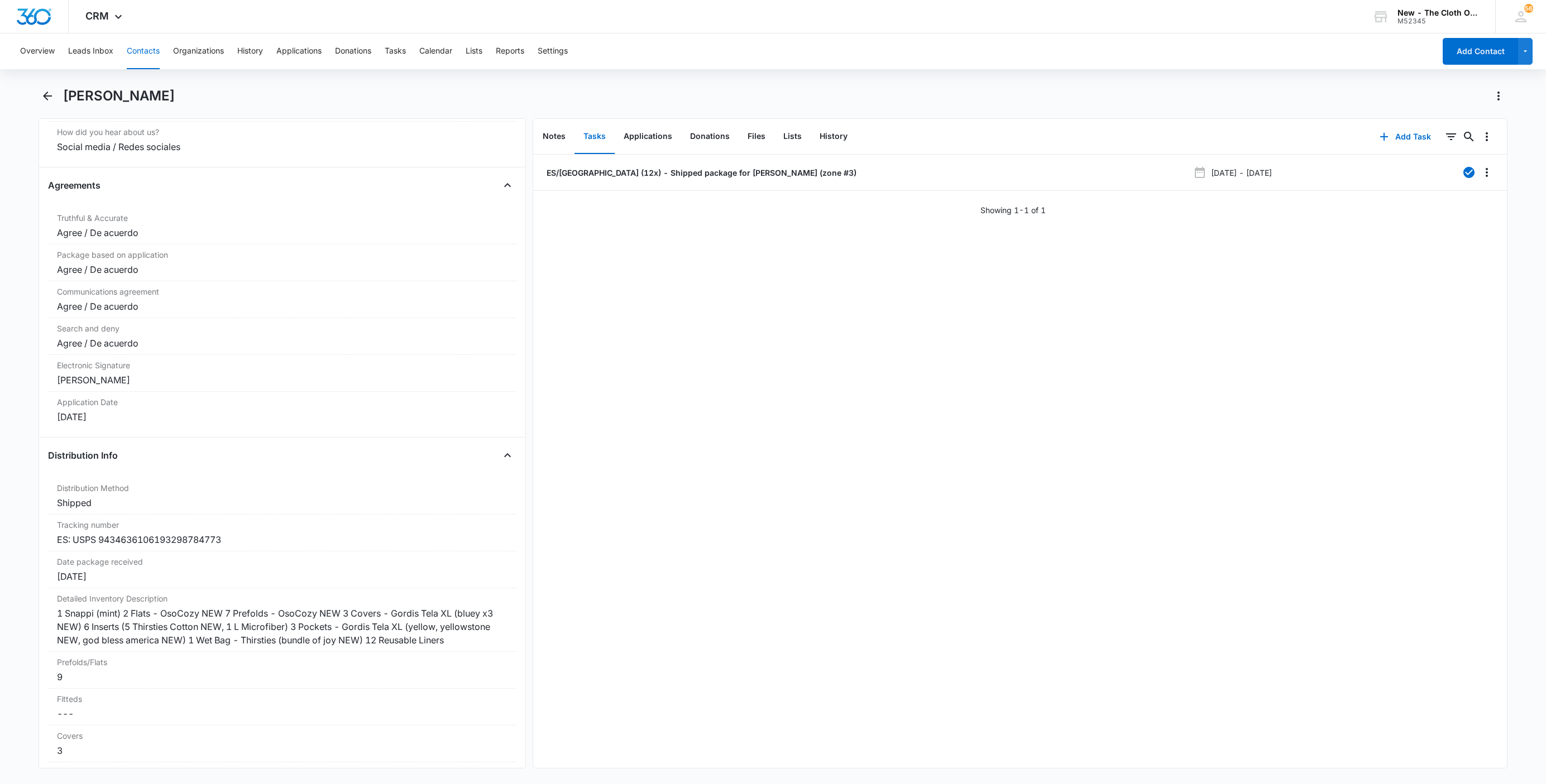
scroll to position [2345, 0]
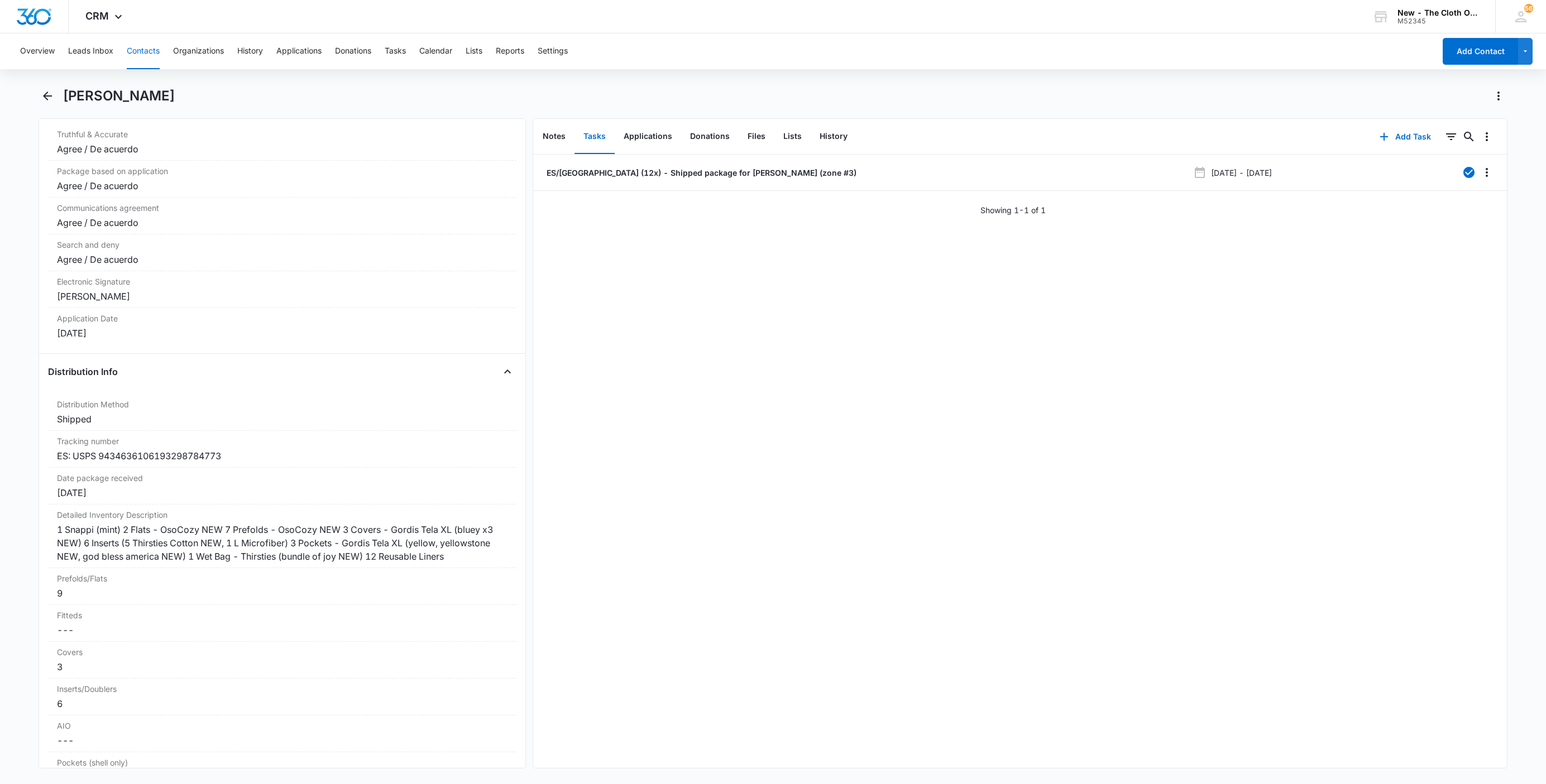
click at [141, 47] on button "Contacts" at bounding box center [143, 51] width 33 height 36
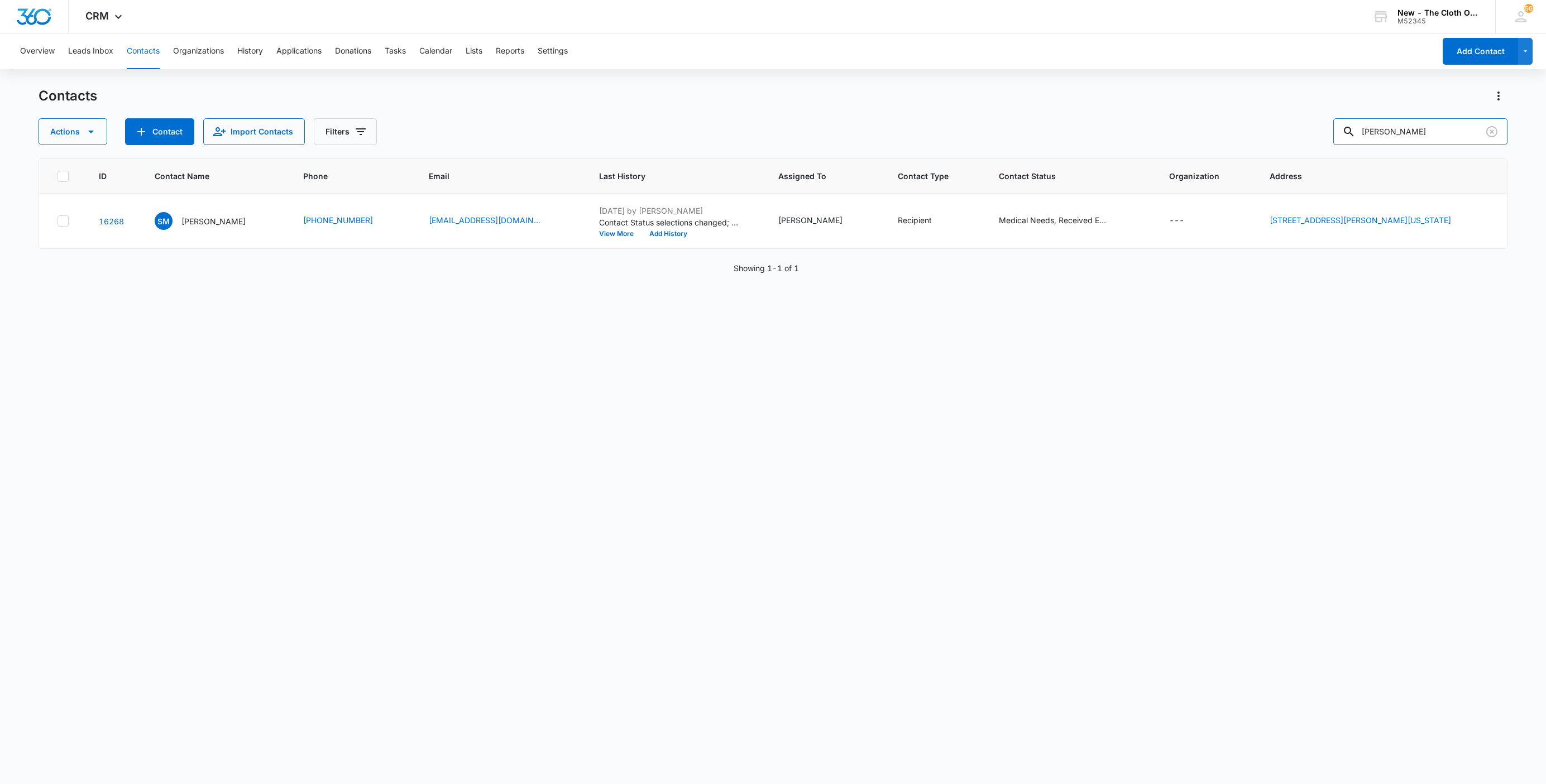
drag, startPoint x: 1325, startPoint y: 146, endPoint x: 1228, endPoint y: 166, distance: 99.0
click at [1228, 166] on div "Contacts Actions Contact Import Contacts Filters Shelly Marie Scantland ID Cont…" at bounding box center [773, 435] width 1469 height 696
paste input "amantha Davis"
type input "Samantha Davis"
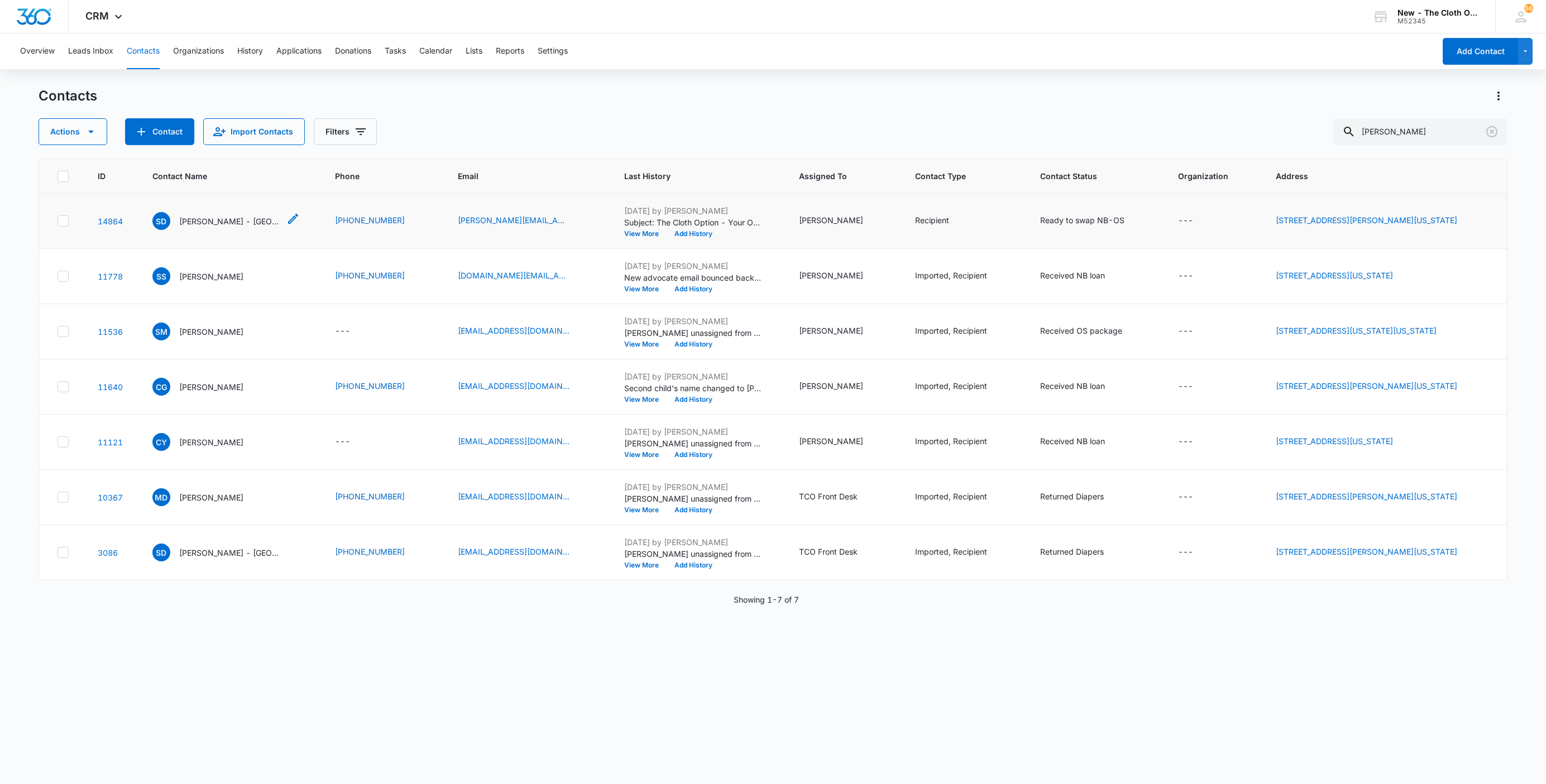
click at [236, 218] on p "Samantha Davis - KY" at bounding box center [229, 221] width 101 height 12
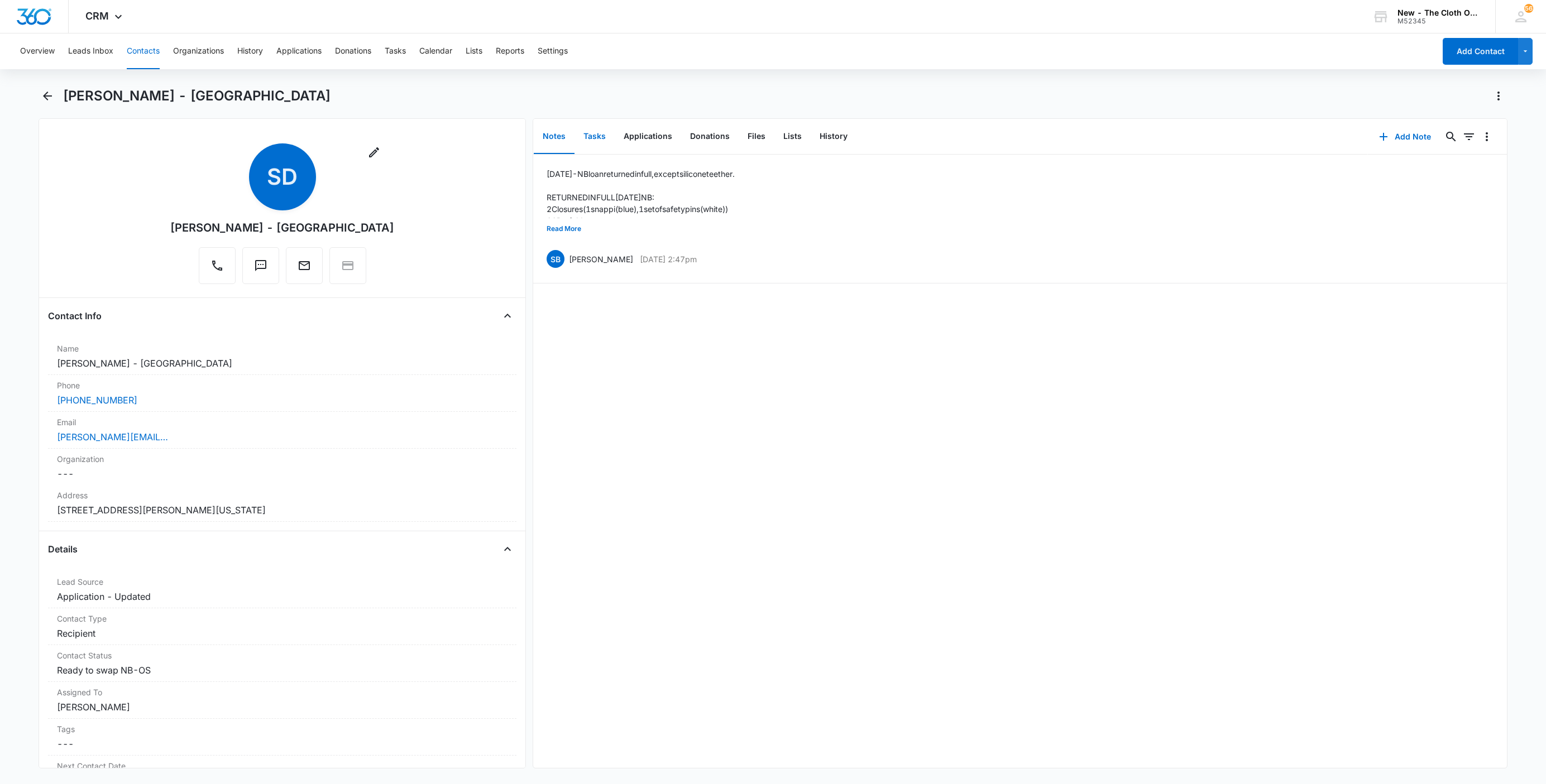
click at [602, 135] on button "Tasks" at bounding box center [595, 137] width 40 height 35
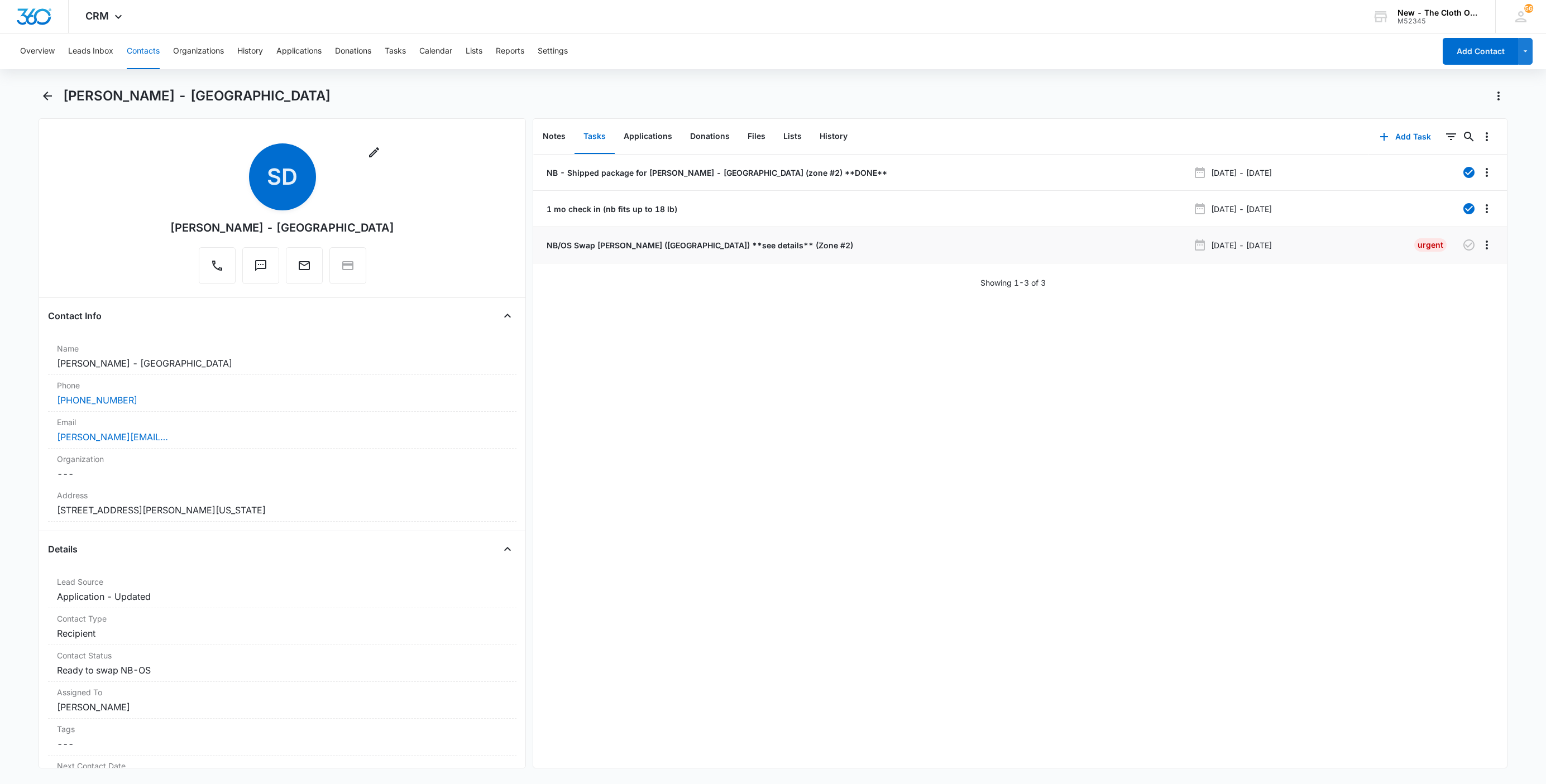
click at [598, 245] on p "NB/OS Swap SAMANTHA DAVIS (KY) **see details** (Zone #2)" at bounding box center [698, 246] width 308 height 12
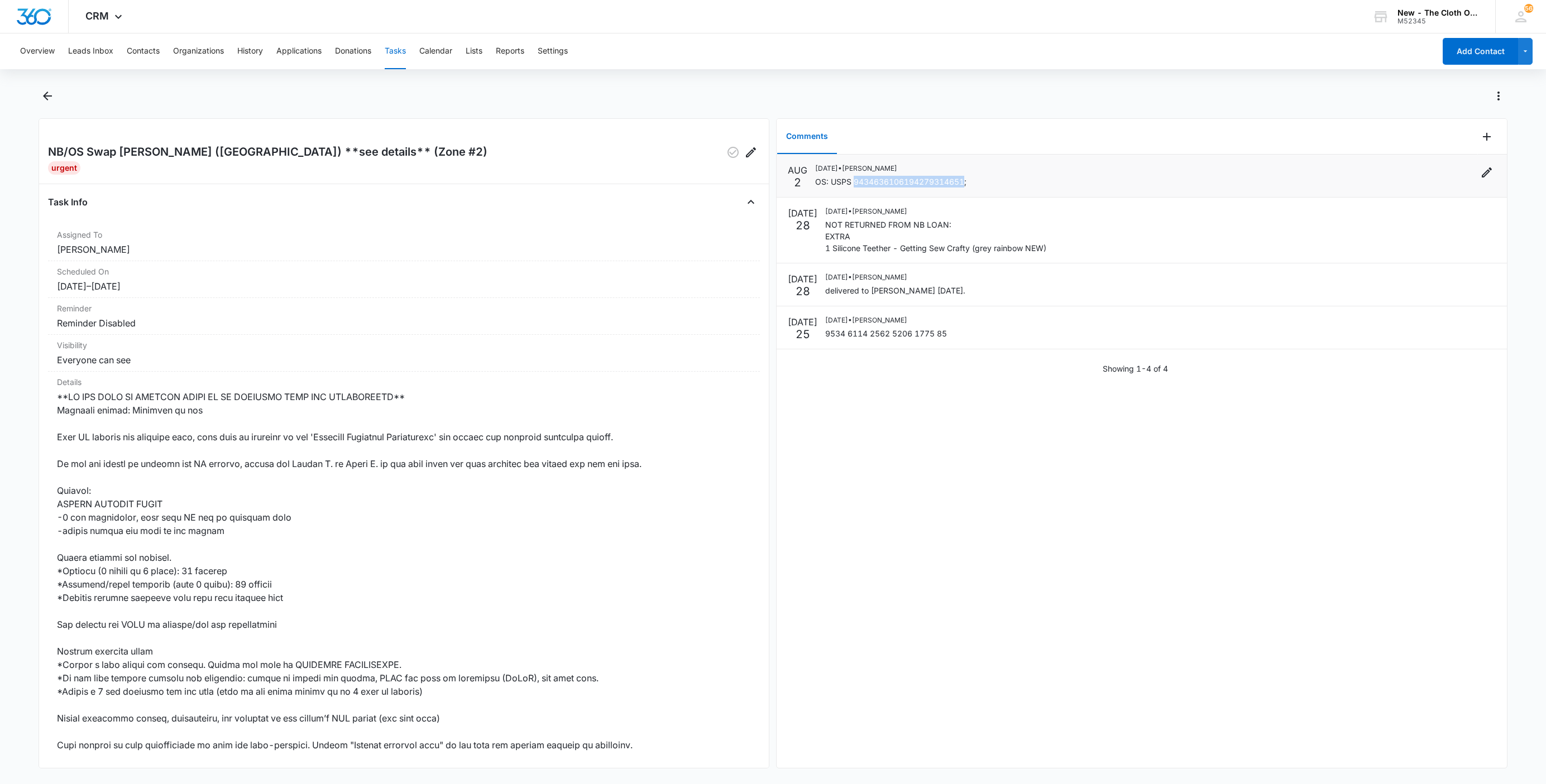
drag, startPoint x: 964, startPoint y: 181, endPoint x: 852, endPoint y: 186, distance: 112.1
click at [852, 186] on p "OS: USPS 9434636106194279314651;" at bounding box center [891, 182] width 152 height 12
copy p "9434636106194279314651"
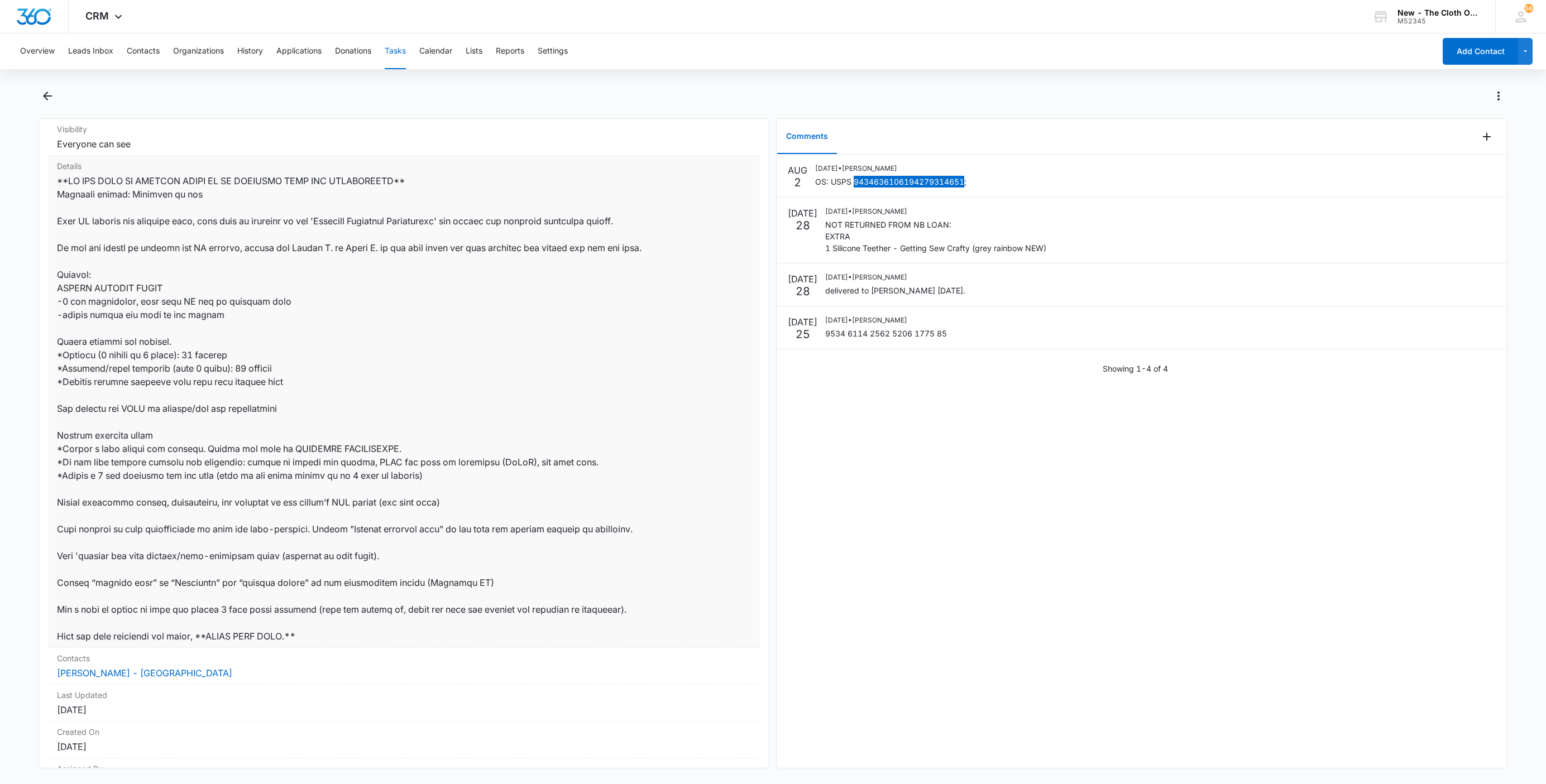
scroll to position [290, 0]
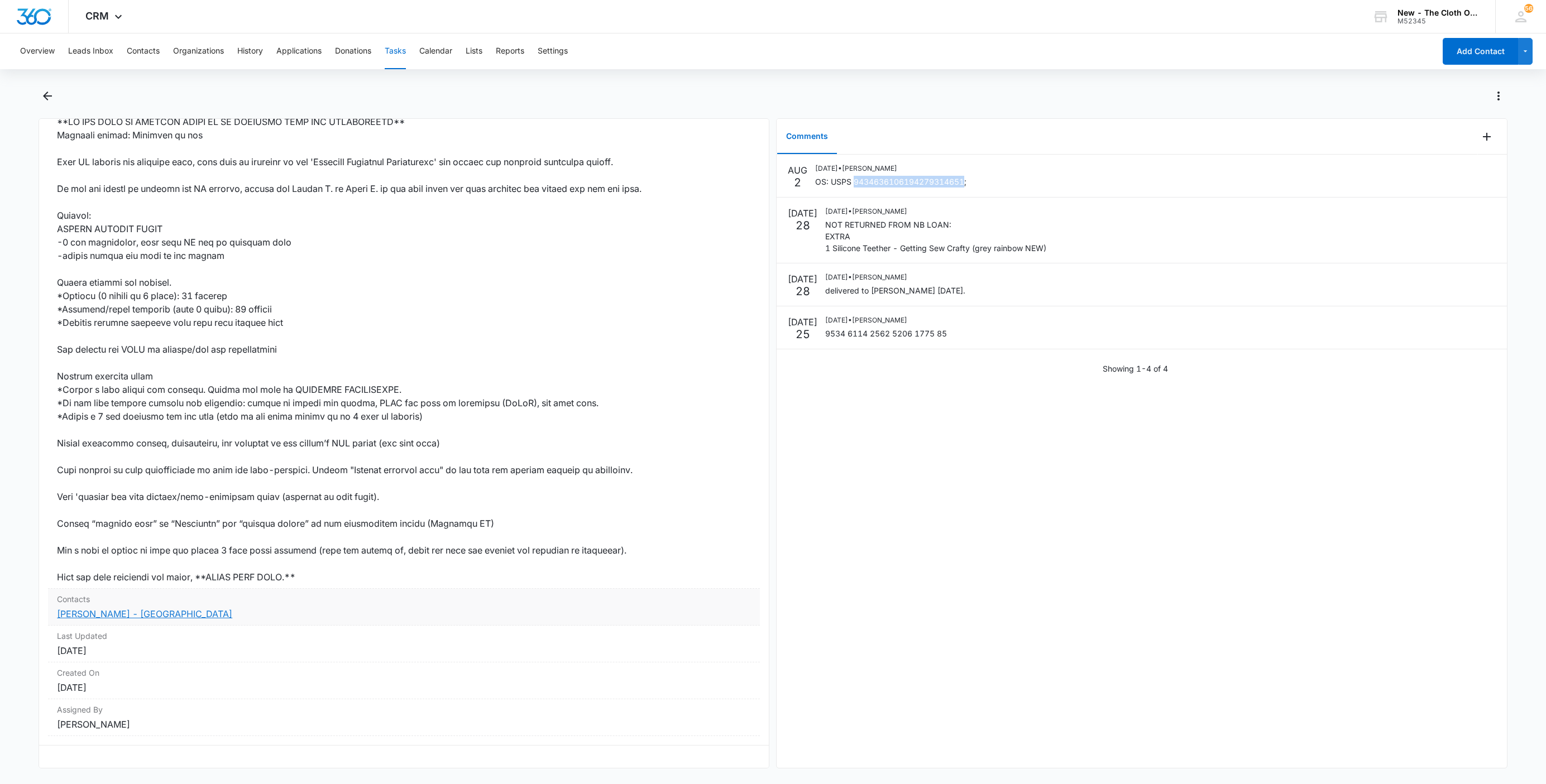
click at [108, 609] on link "Samantha Davis - KY" at bounding box center [144, 614] width 175 height 11
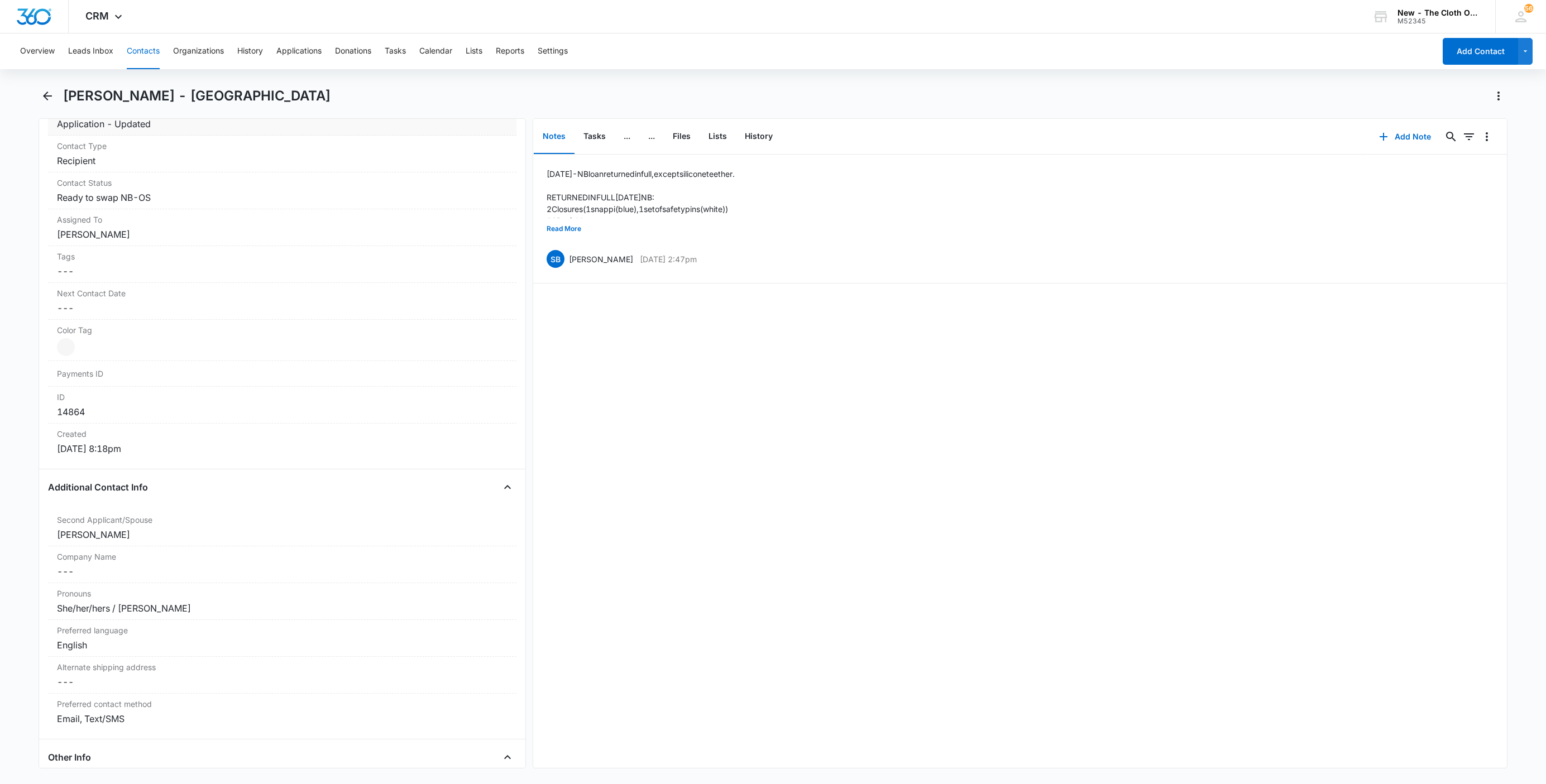
scroll to position [167, 0]
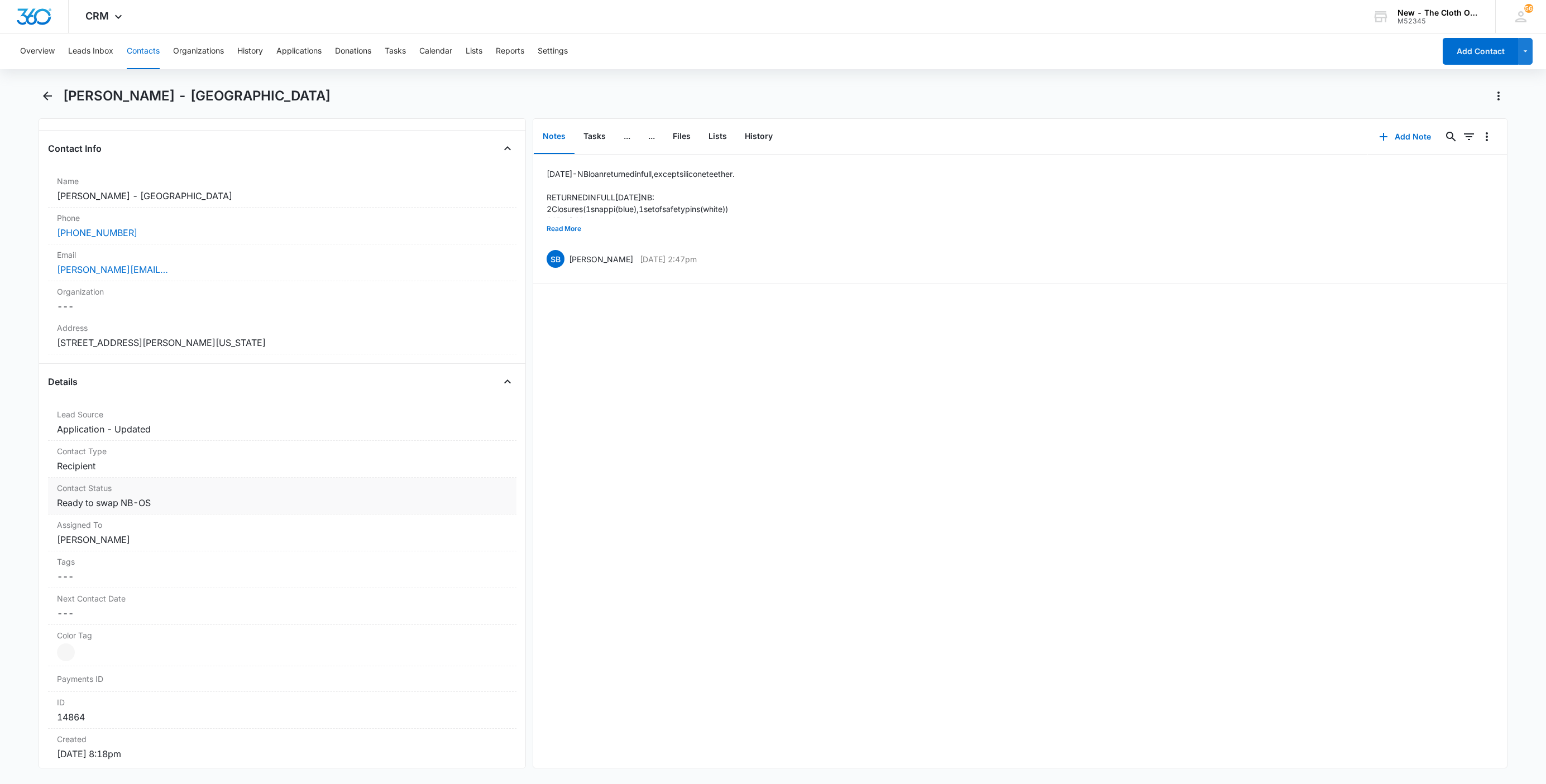
click at [156, 497] on div "Contact Status Cancel Save Changes Ready to swap NB-OS" at bounding box center [282, 496] width 468 height 37
click at [156, 516] on icon "Remove Ready to swap NB-OS" at bounding box center [155, 513] width 8 height 8
type input "OS"
click at [203, 520] on div at bounding box center [317, 512] width 308 height 16
click at [470, 556] on button "Save Changes" at bounding box center [478, 546] width 64 height 21
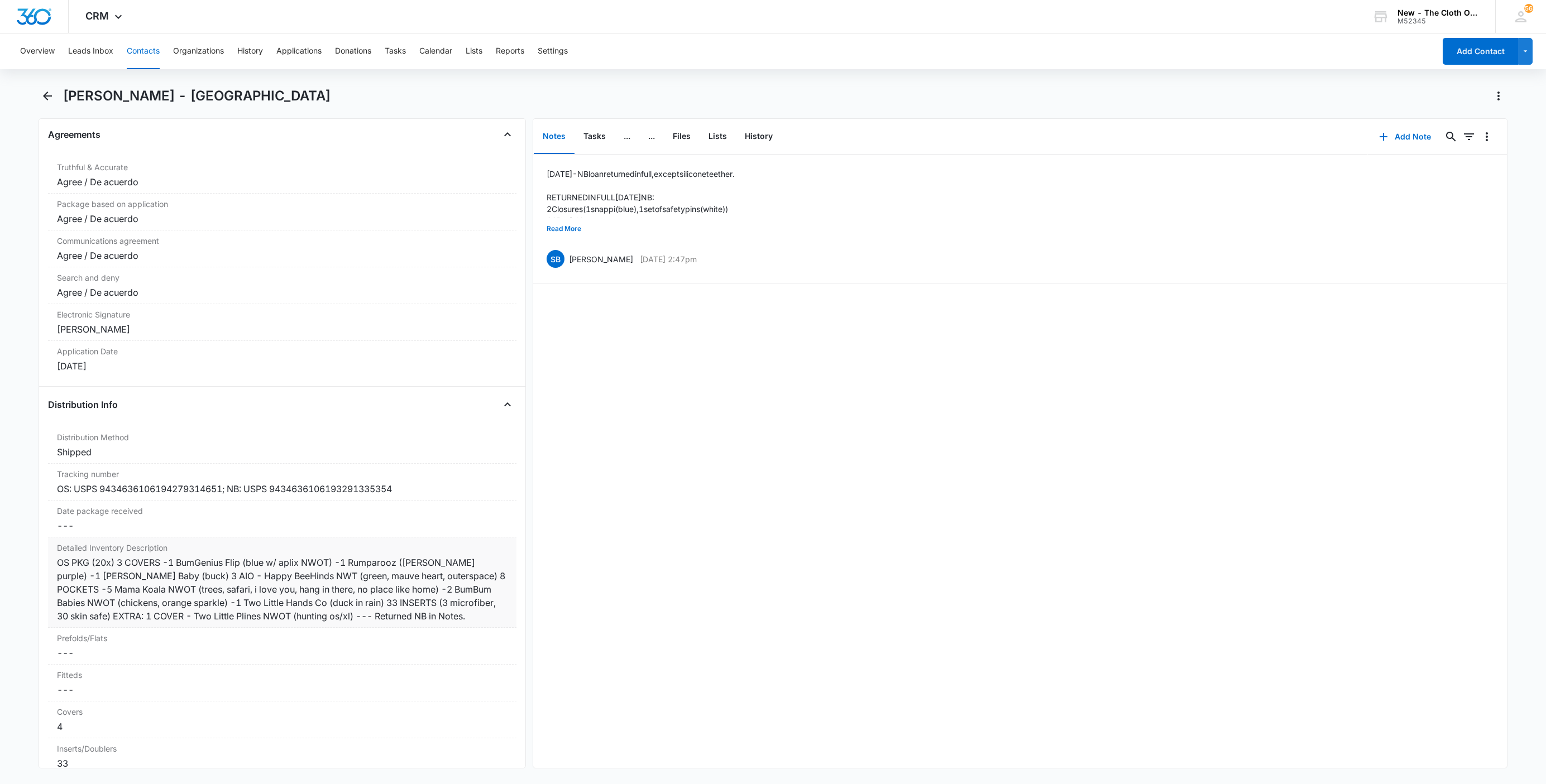
scroll to position [2408, 0]
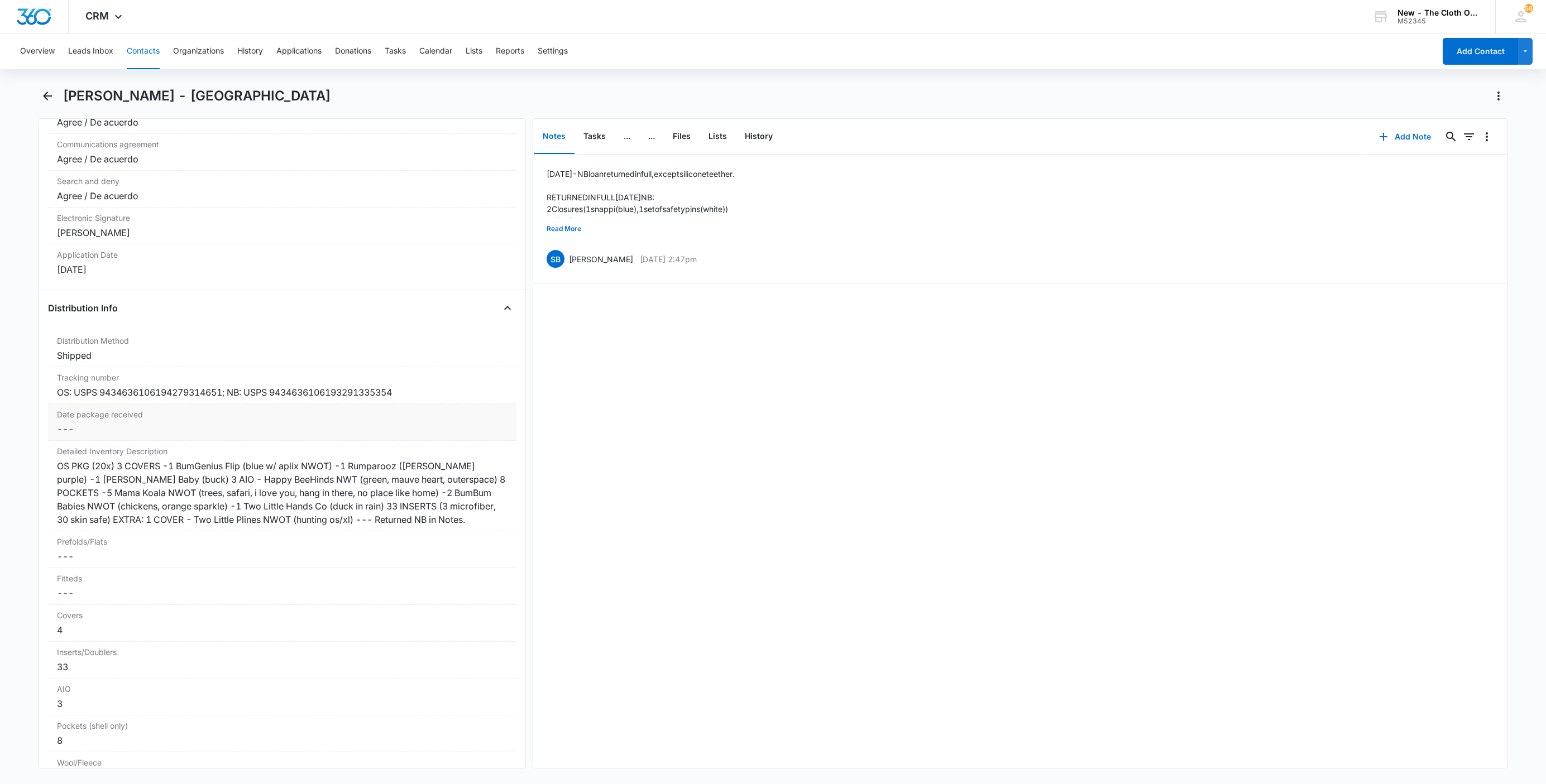
click at [74, 436] on dd "Cancel Save Changes ---" at bounding box center [282, 429] width 450 height 13
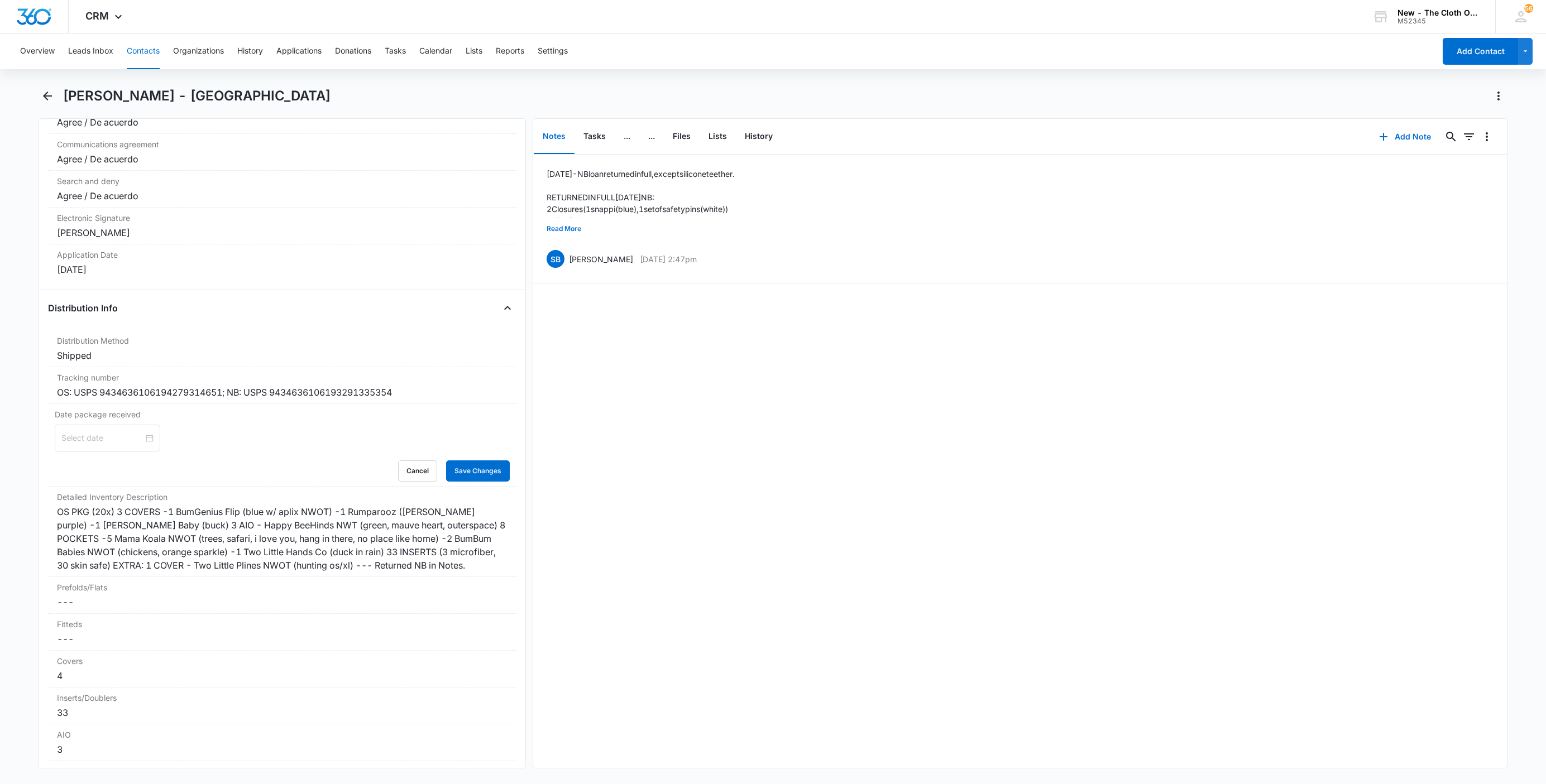
click at [83, 452] on div at bounding box center [107, 438] width 106 height 27
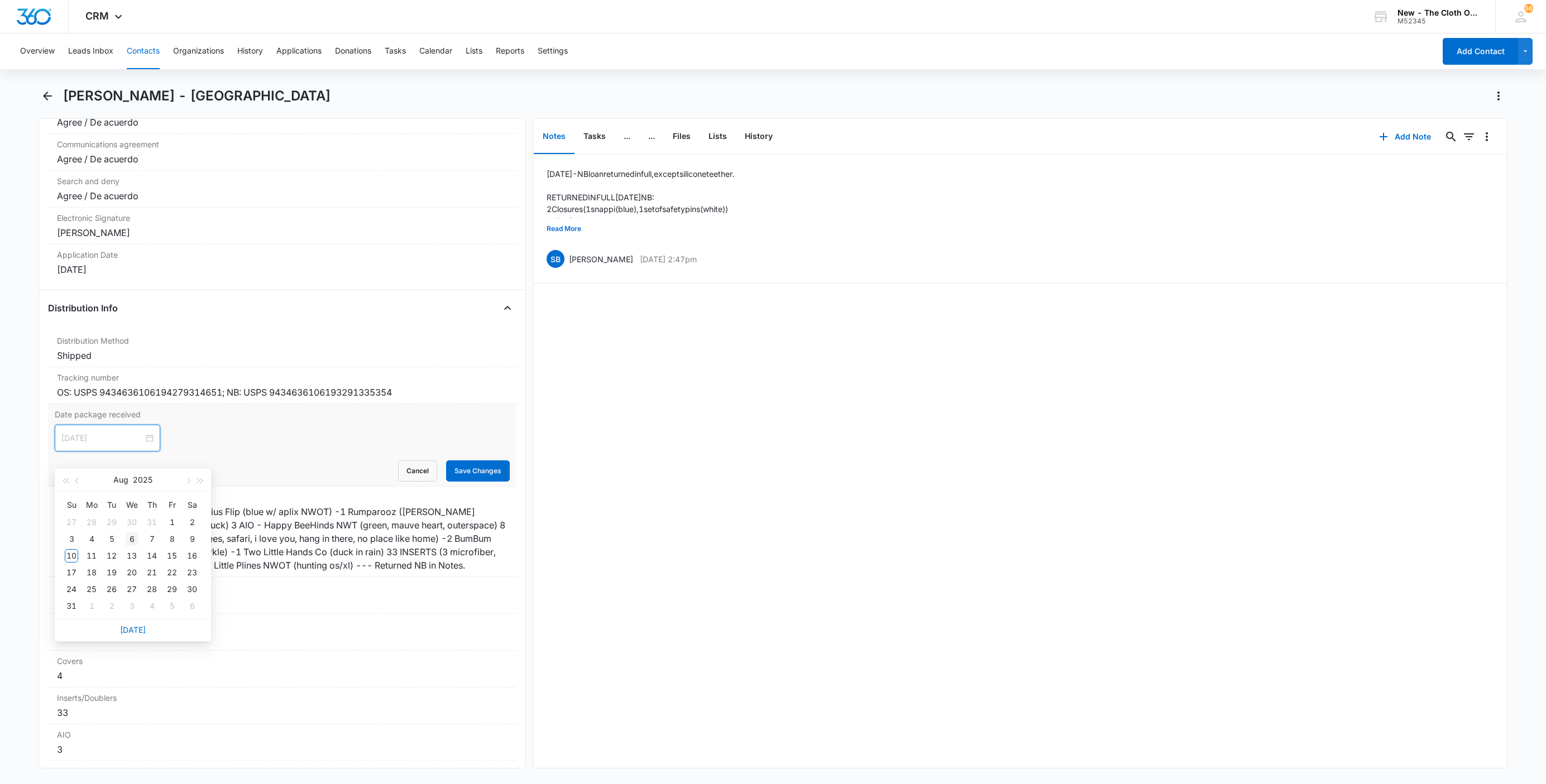
type input "Aug 6, 2025"
click at [135, 536] on div "6" at bounding box center [132, 539] width 13 height 13
click at [217, 452] on div "Aug 6, 2025 Aug 2025 Su Mo Tu We Th Fr Sa 27 28 29 30 31 1 2 3 4 5 6 7 8 9 10 1…" at bounding box center [282, 438] width 455 height 27
click at [454, 481] on button "Save Changes" at bounding box center [478, 471] width 64 height 21
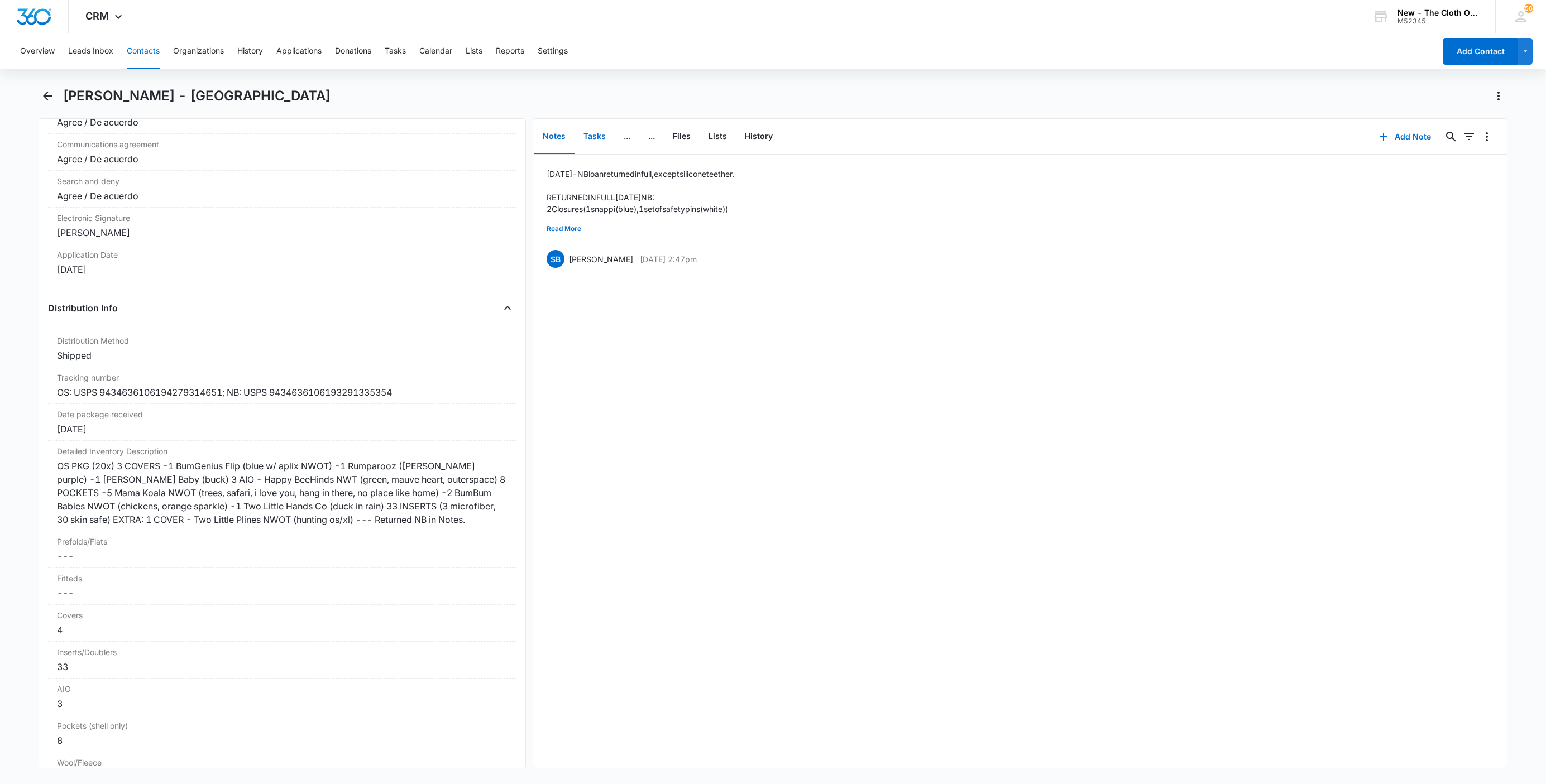
click at [591, 138] on button "Tasks" at bounding box center [595, 137] width 40 height 35
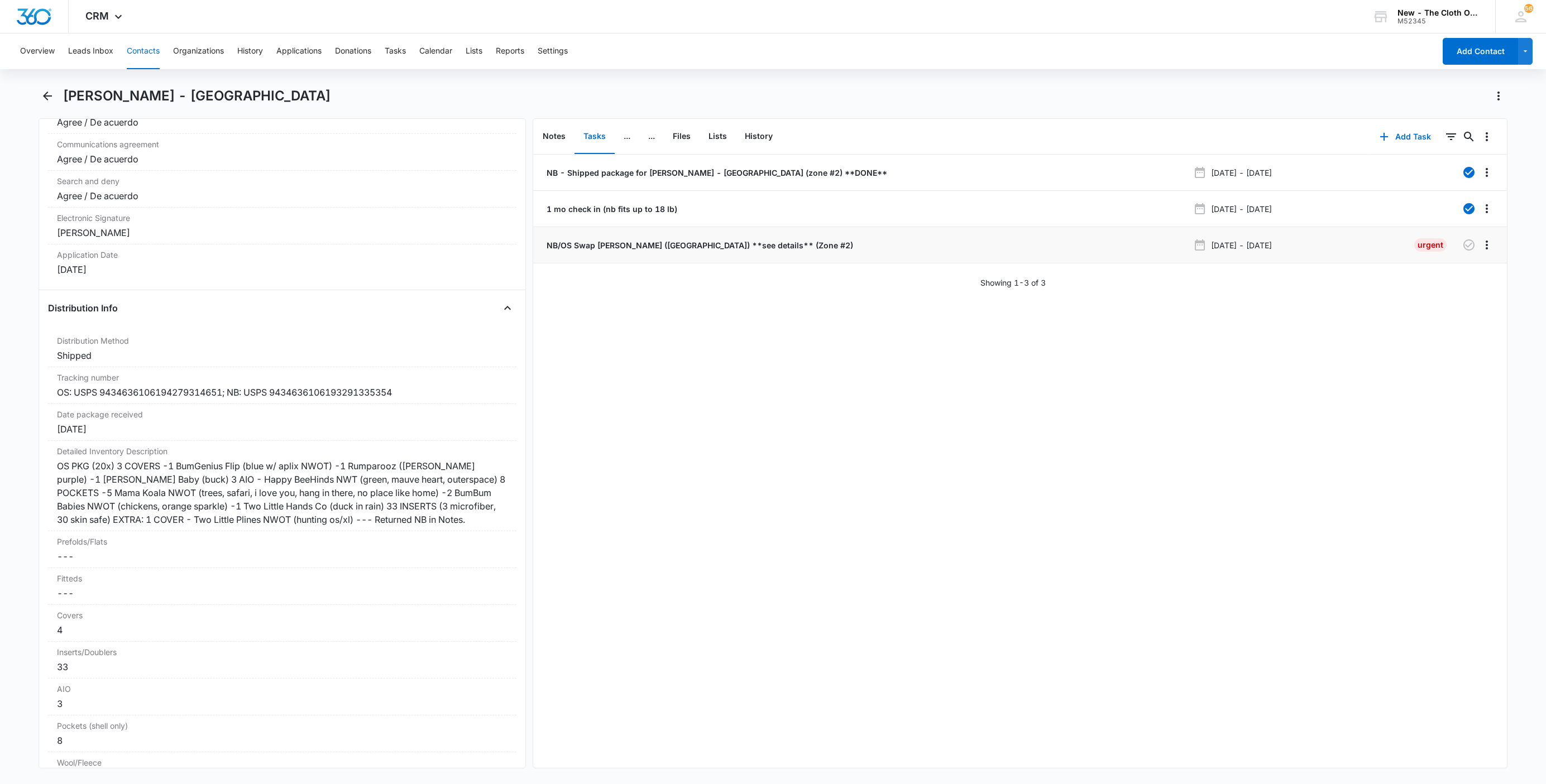
click at [782, 247] on p "NB/OS Swap SAMANTHA DAVIS (KY) **see details** (Zone #2)" at bounding box center [698, 246] width 308 height 12
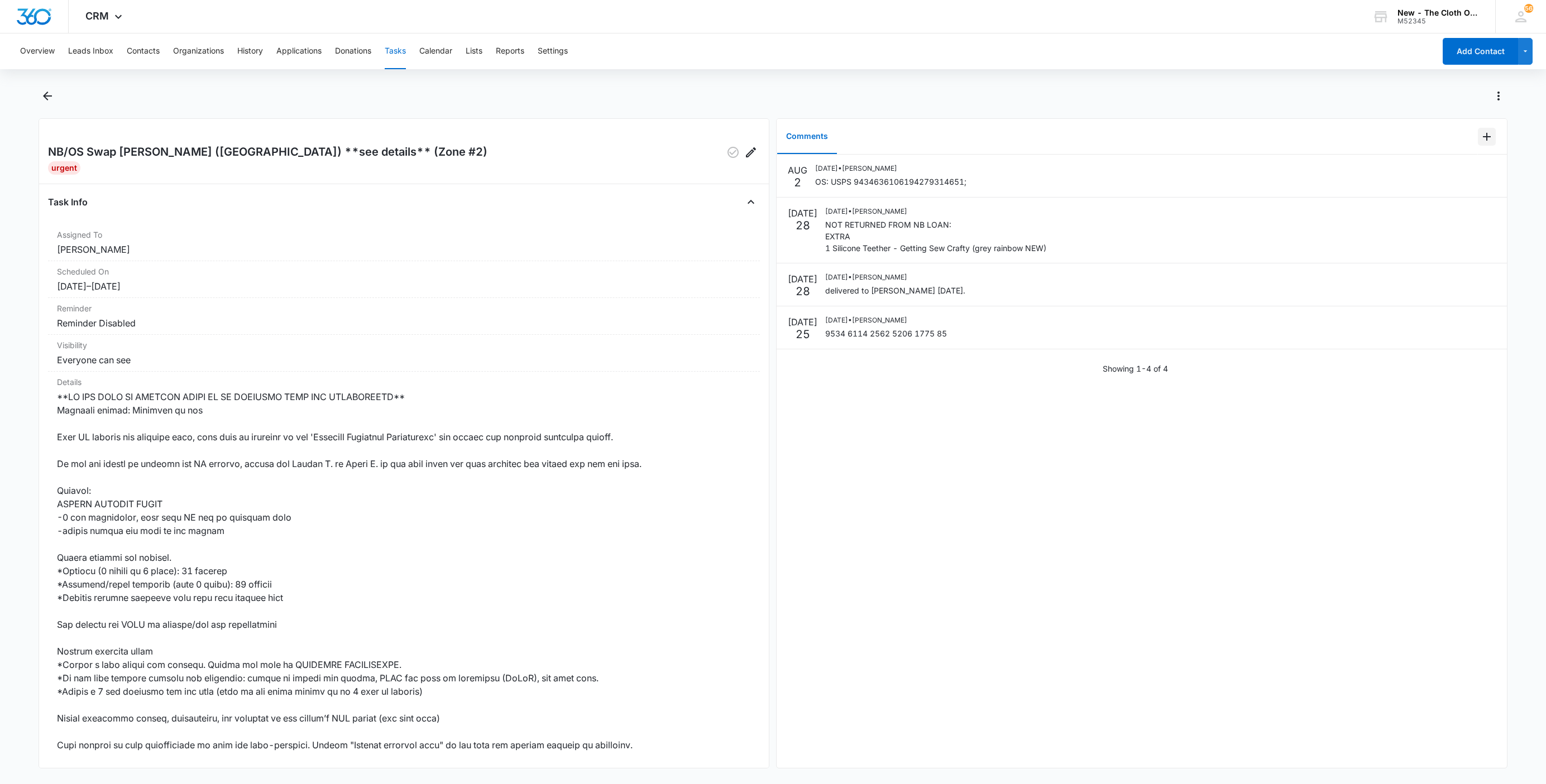
click at [1480, 138] on icon "Add Comment" at bounding box center [1487, 137] width 13 height 13
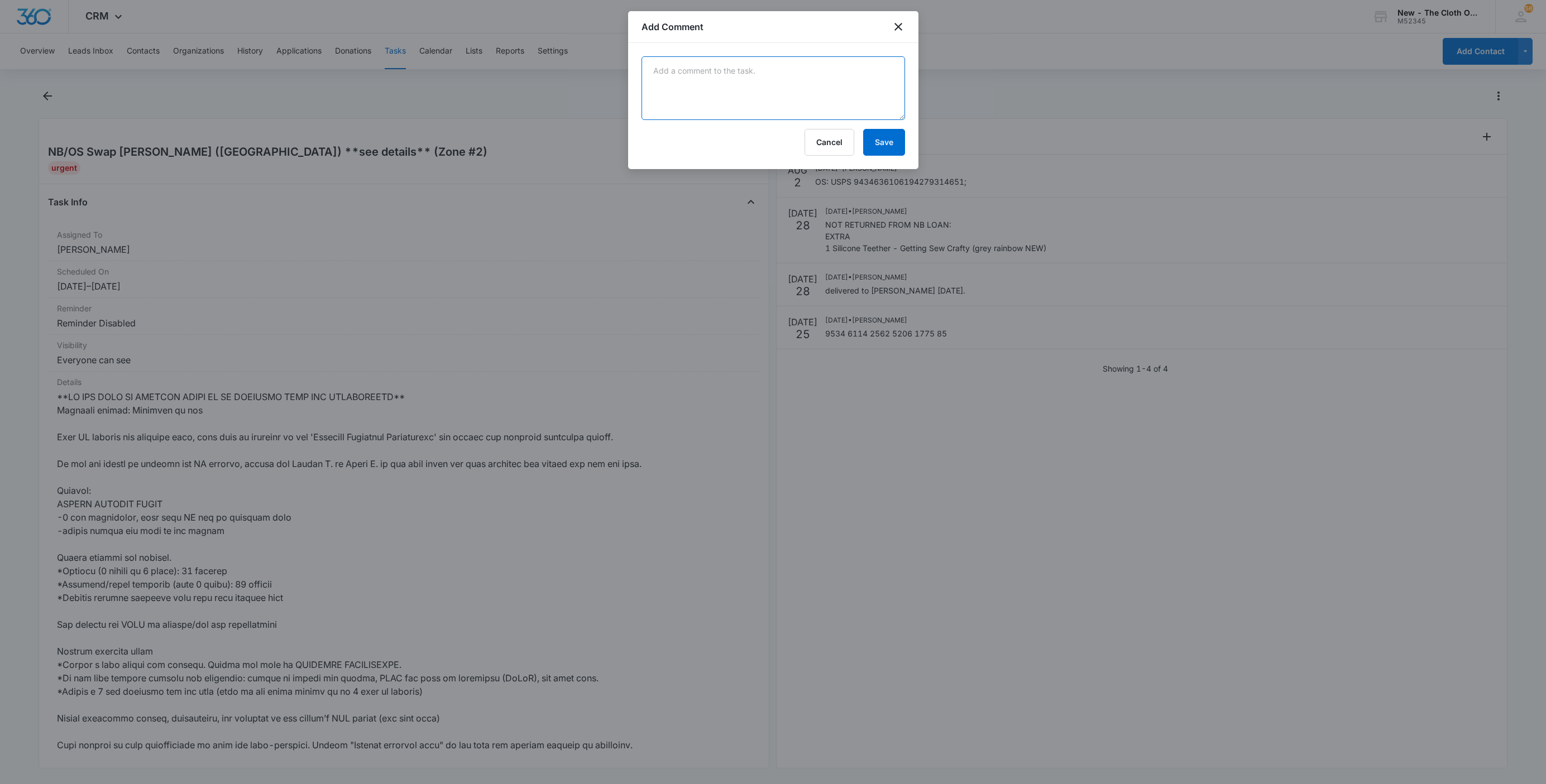
click at [796, 72] on textarea at bounding box center [773, 88] width 263 height 64
paste textarea "Your item was delivered at the front door or porch at 4:46 pm on August 6, 2025…"
type textarea "Your item was delivered at the front door or porch at 4:46 pm on August 6, 2025…"
click at [897, 143] on button "Save" at bounding box center [884, 142] width 42 height 27
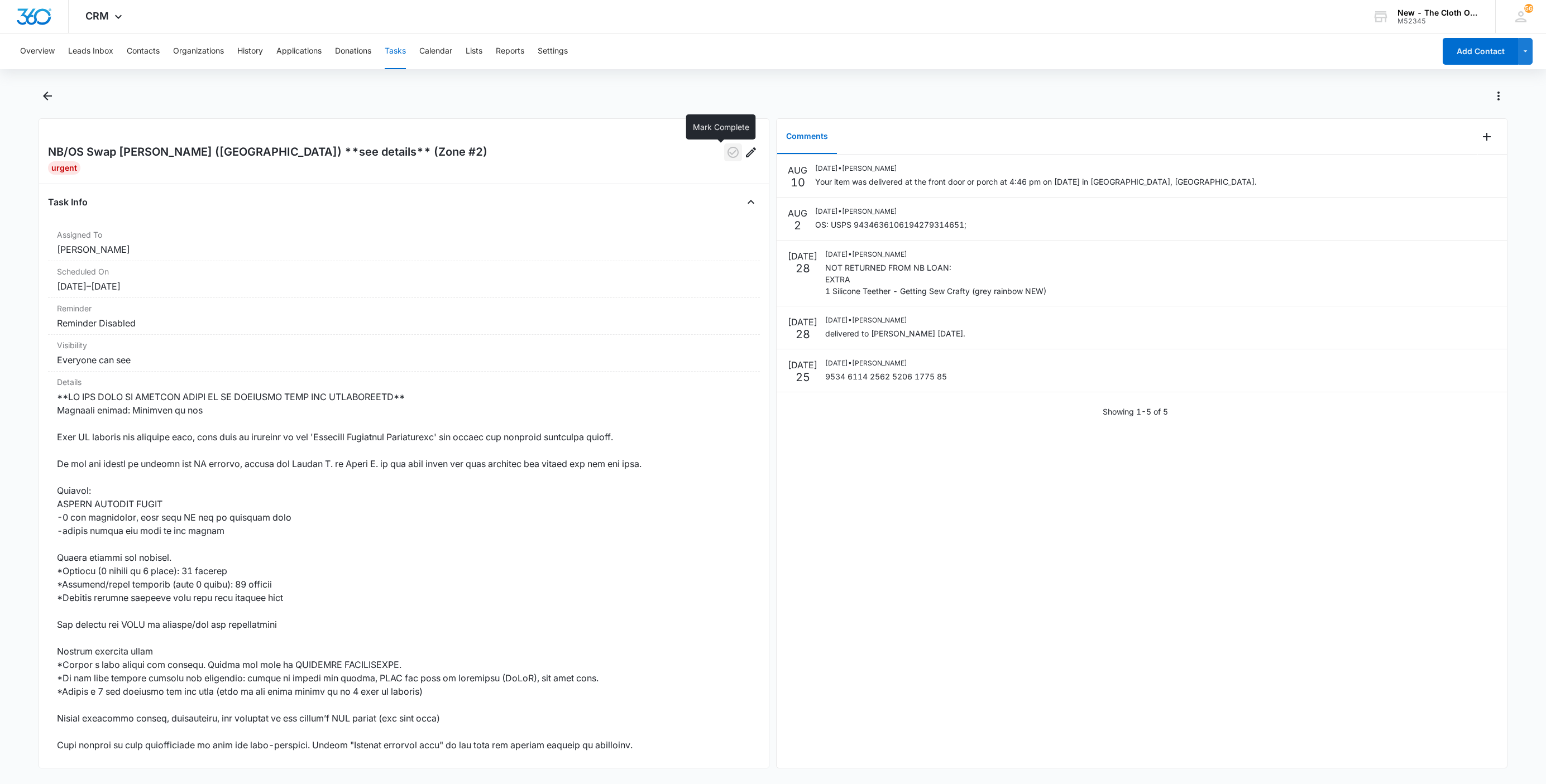
click at [726, 148] on icon "button" at bounding box center [733, 152] width 13 height 13
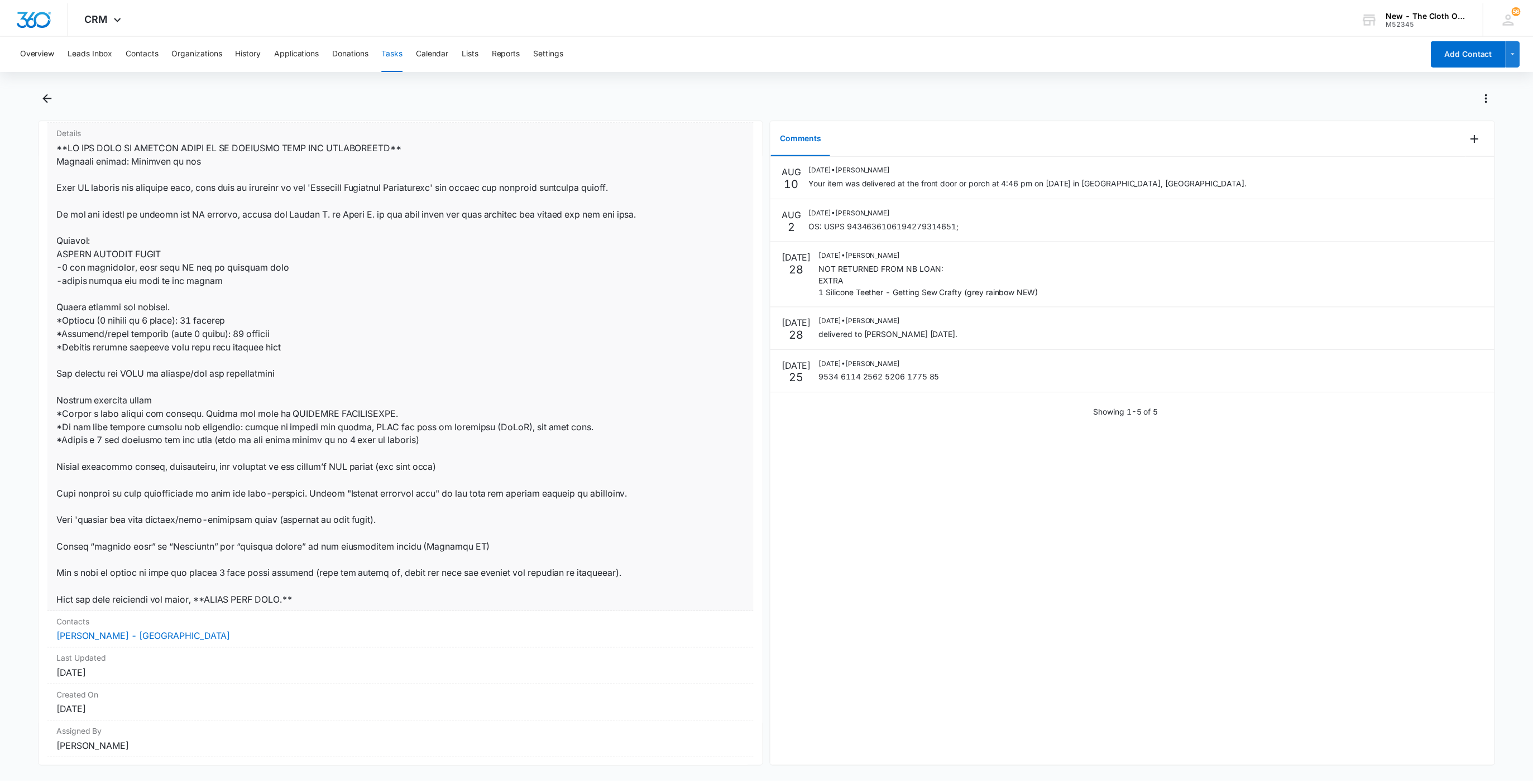
scroll to position [290, 0]
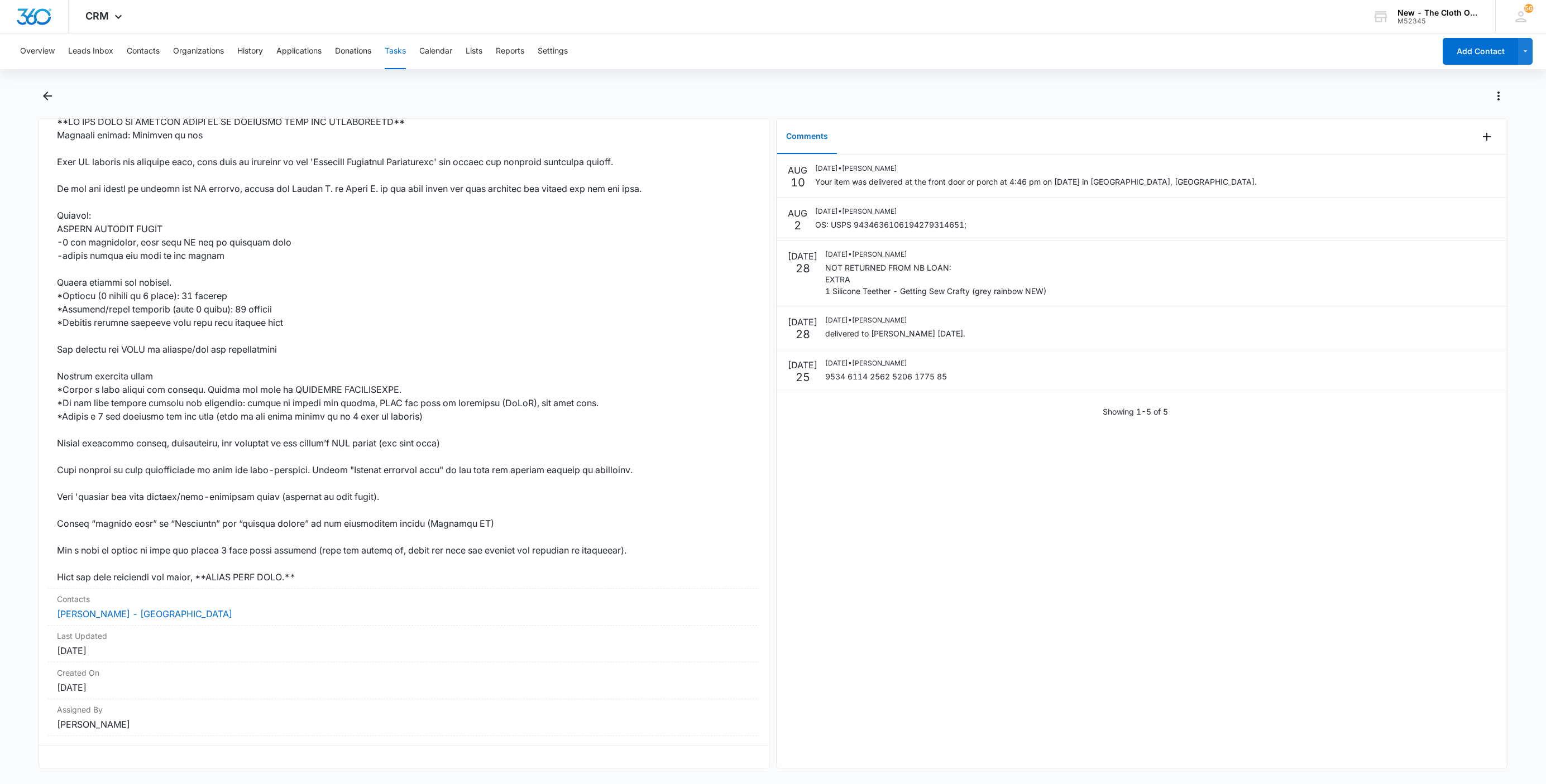
click at [399, 47] on button "Tasks" at bounding box center [395, 51] width 21 height 36
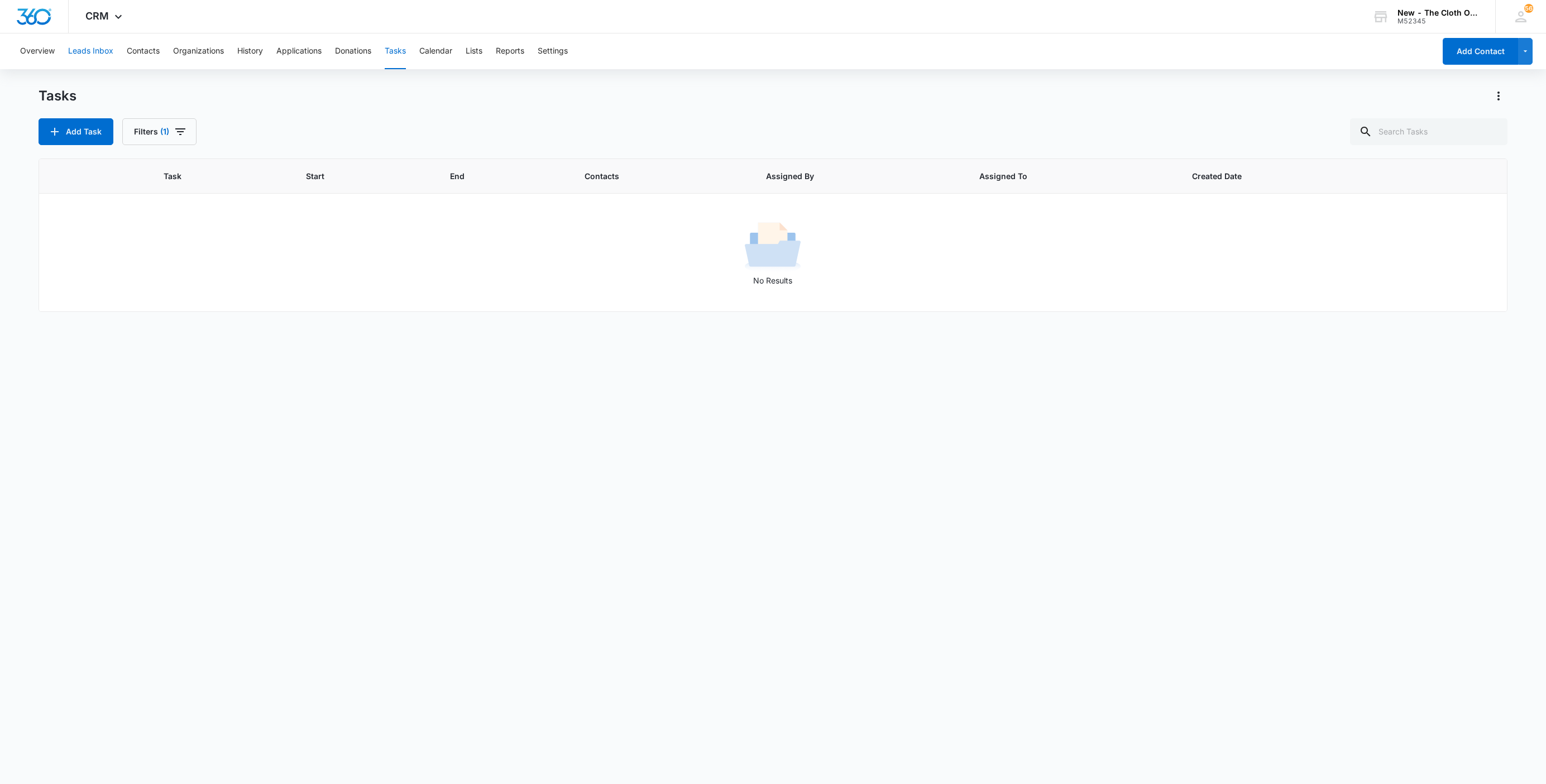
click at [90, 51] on button "Leads Inbox" at bounding box center [90, 51] width 45 height 36
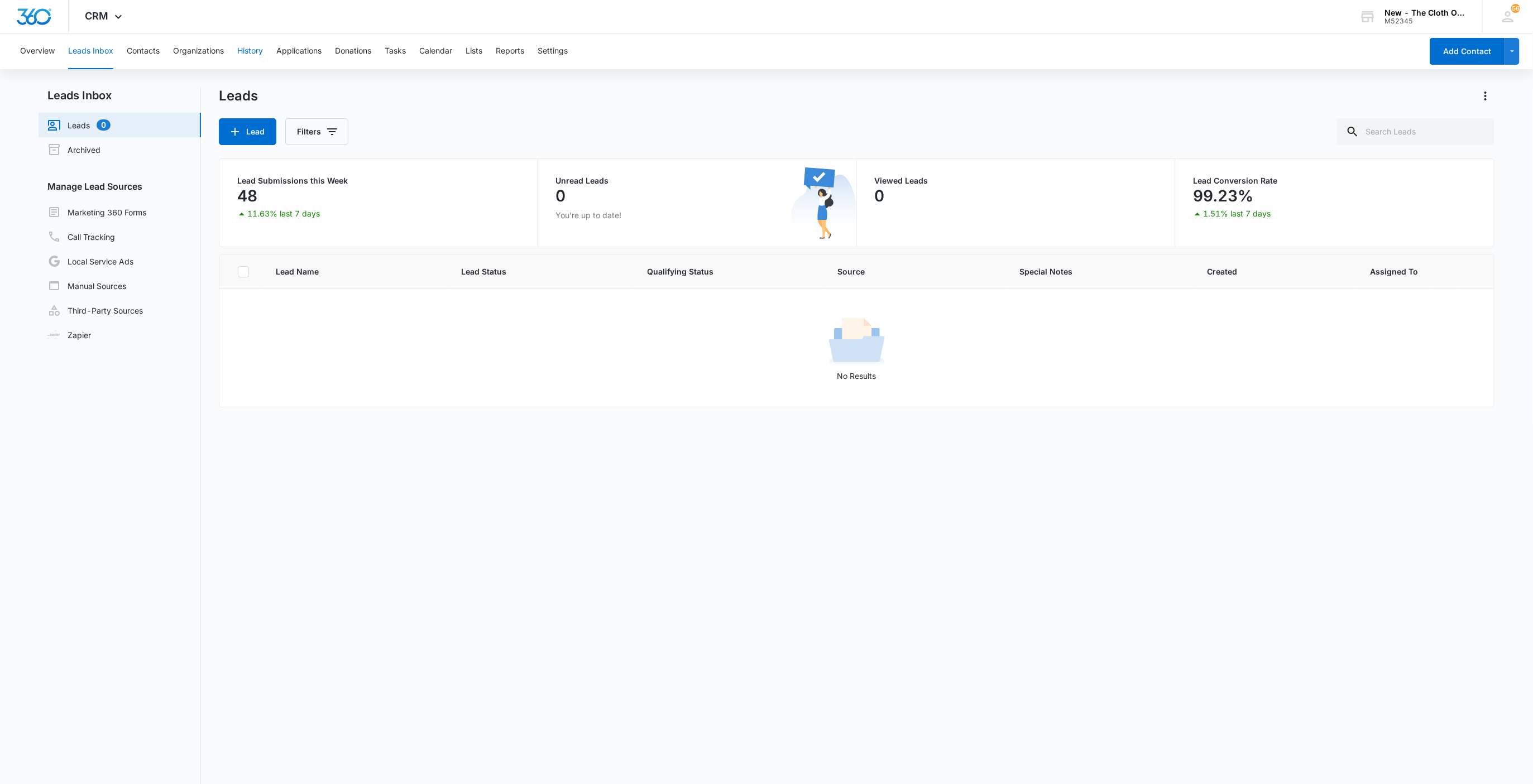
click at [240, 58] on button "History" at bounding box center [250, 51] width 26 height 36
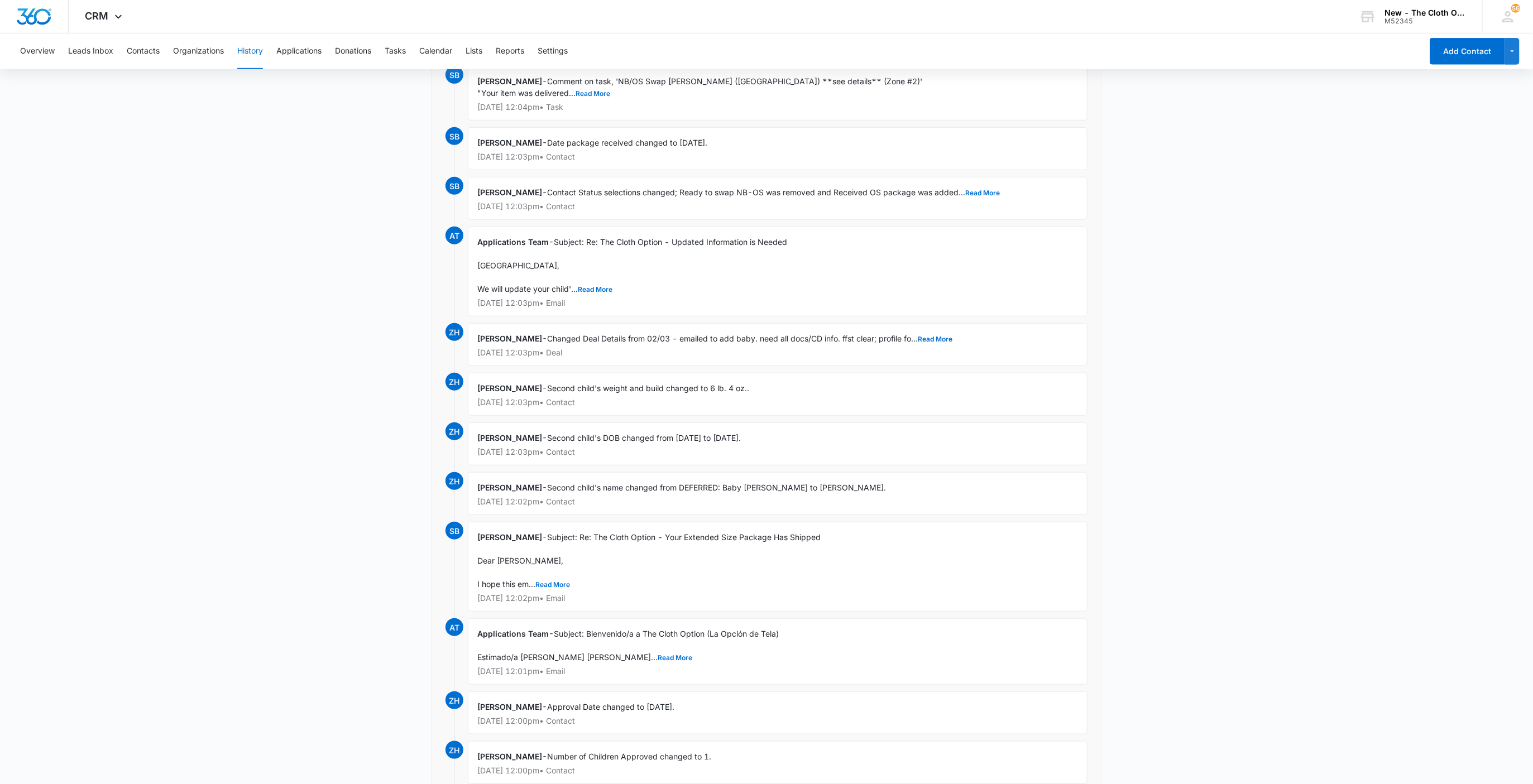
scroll to position [502, 0]
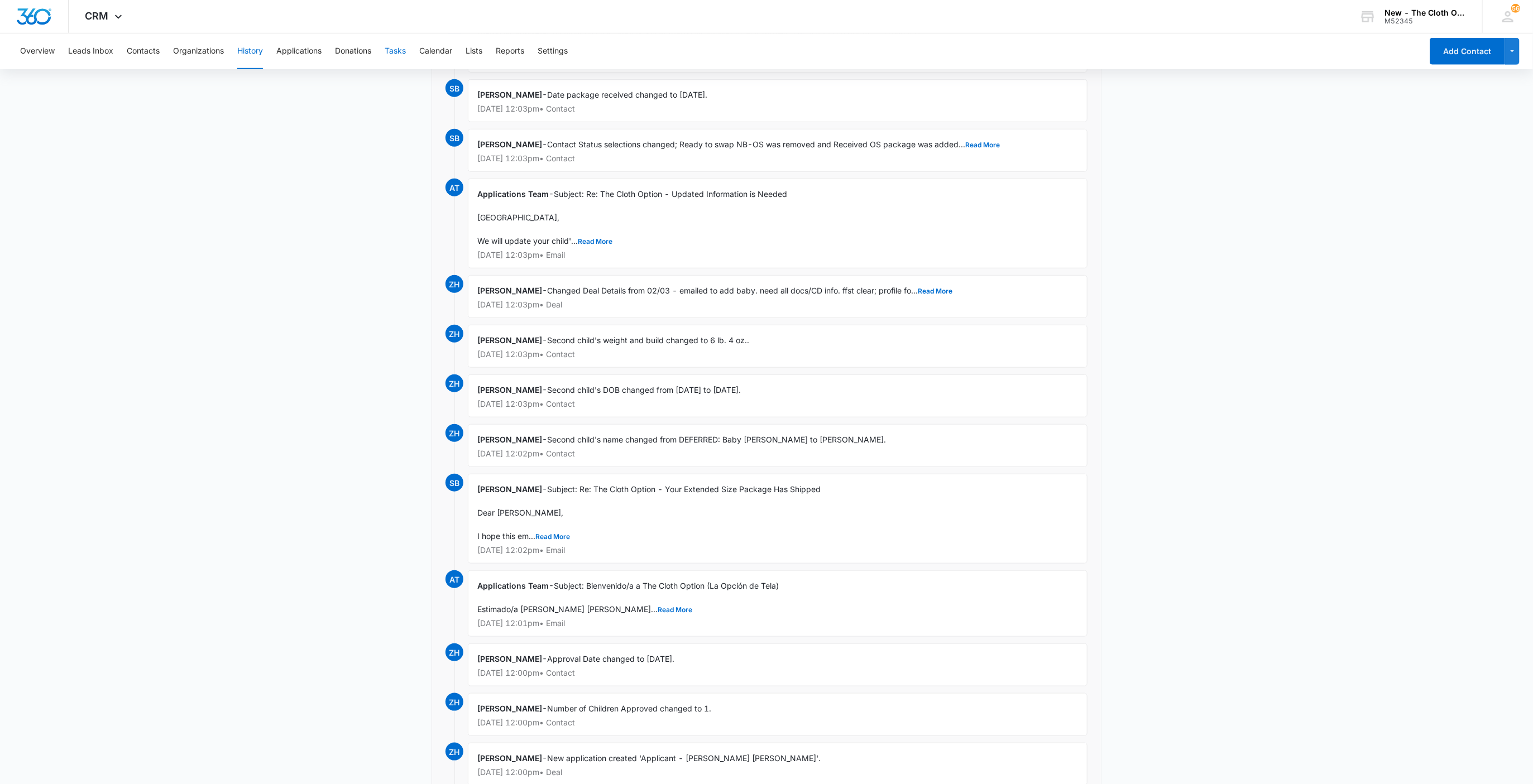
click at [392, 52] on button "Tasks" at bounding box center [395, 51] width 21 height 36
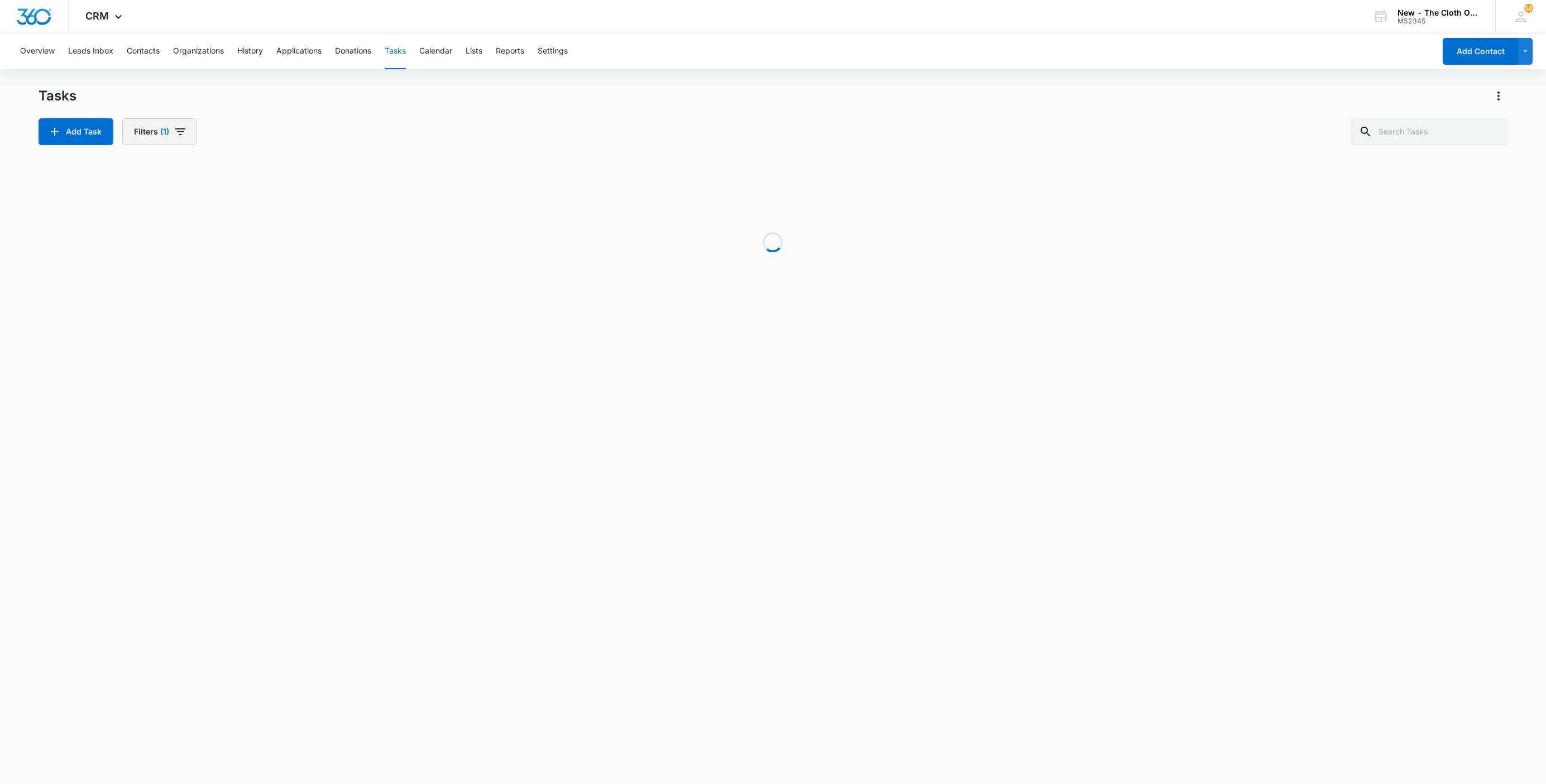
click at [176, 129] on icon "button" at bounding box center [180, 132] width 13 height 13
click at [221, 307] on button "Clear All" at bounding box center [200, 310] width 129 height 21
click at [253, 204] on icon "Show Assigned To filters" at bounding box center [256, 202] width 13 height 13
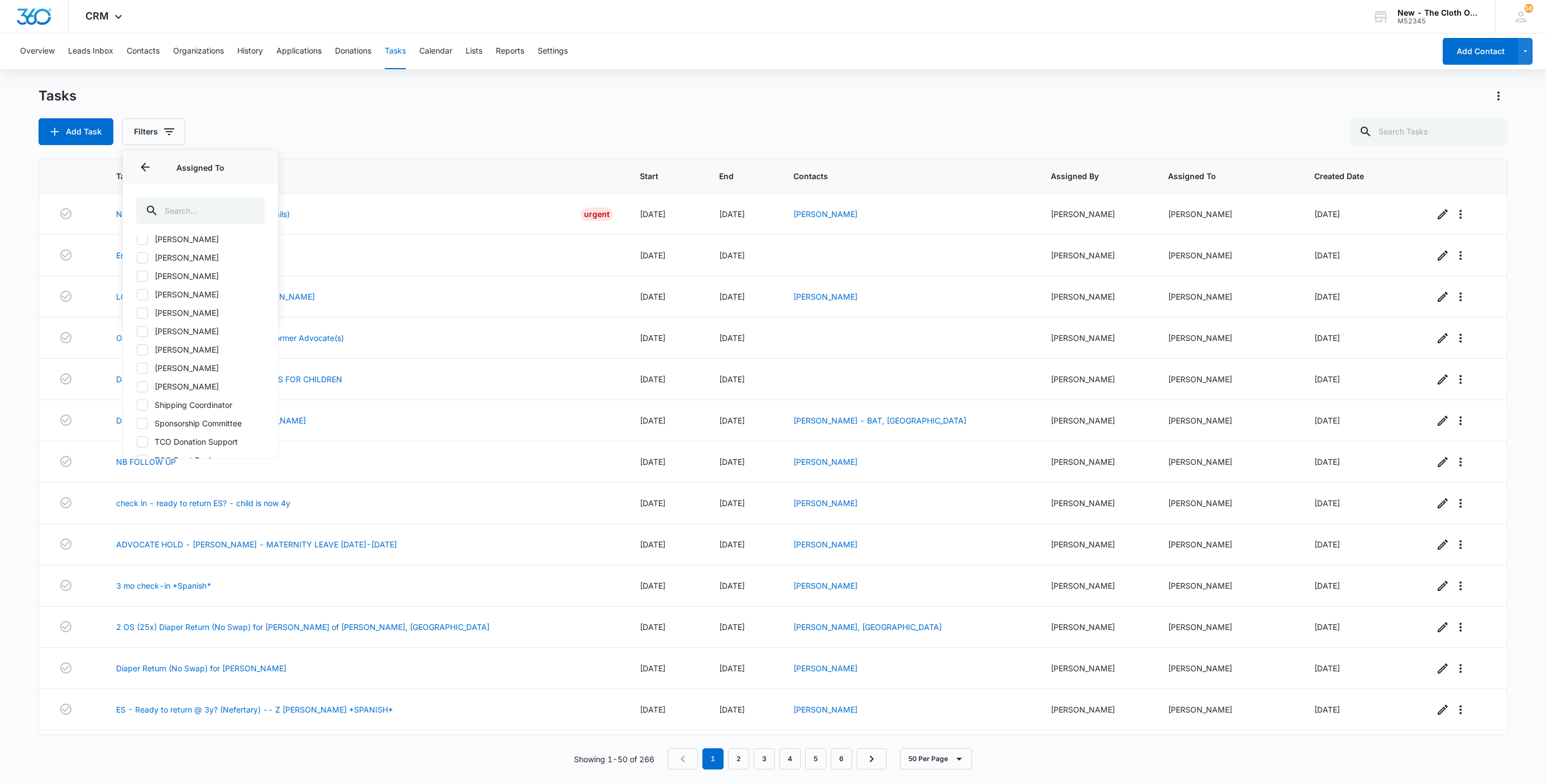
scroll to position [624, 0]
click at [143, 347] on icon at bounding box center [143, 343] width 10 height 10
click at [137, 343] on input "[PERSON_NAME]" at bounding box center [136, 342] width 1 height 1
checkbox input "true"
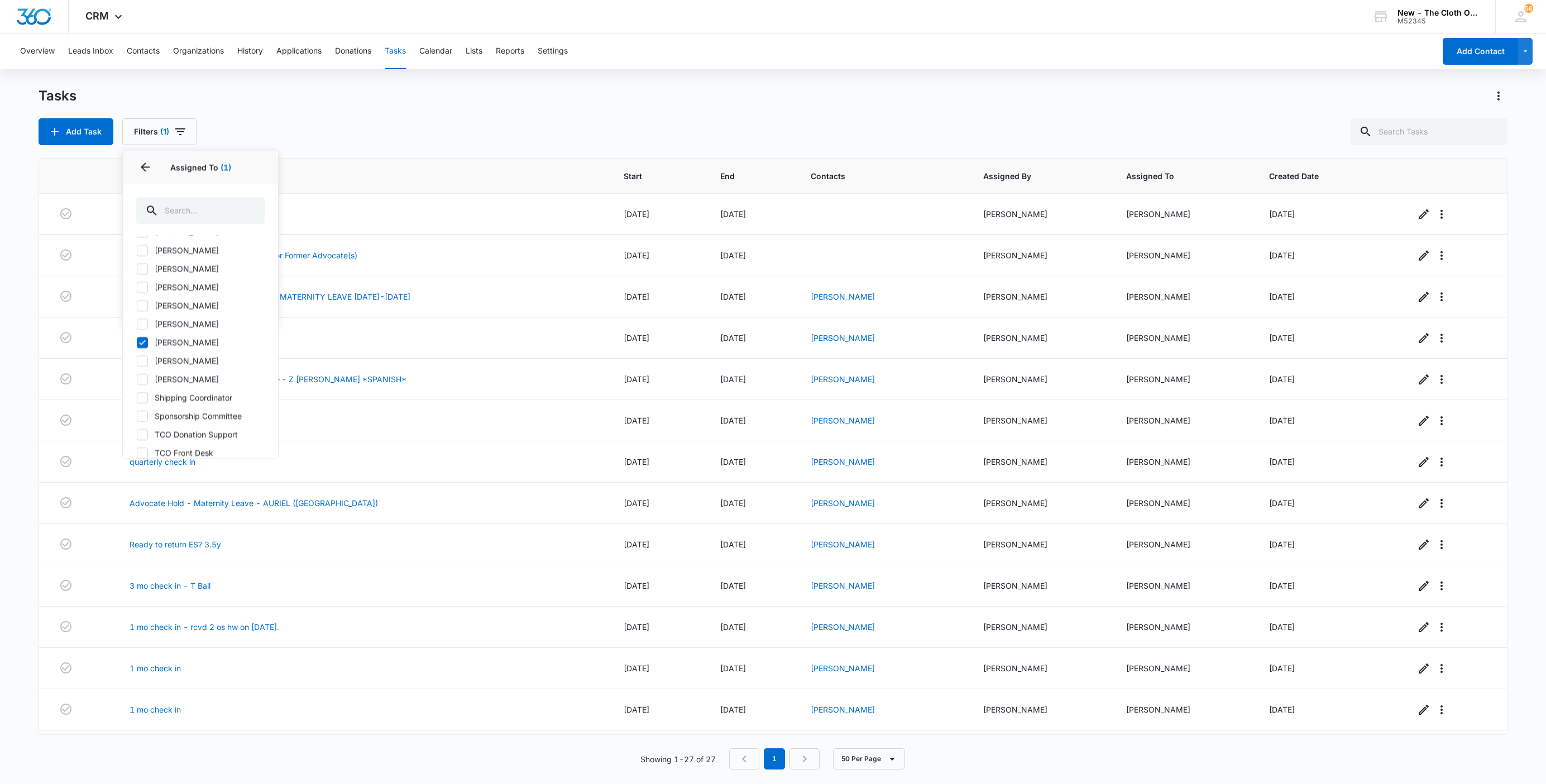
click at [783, 106] on div "Tasks Add Task Filters (1) Assigned By Assigned To 1 Assigned To (1) All Users …" at bounding box center [773, 116] width 1469 height 58
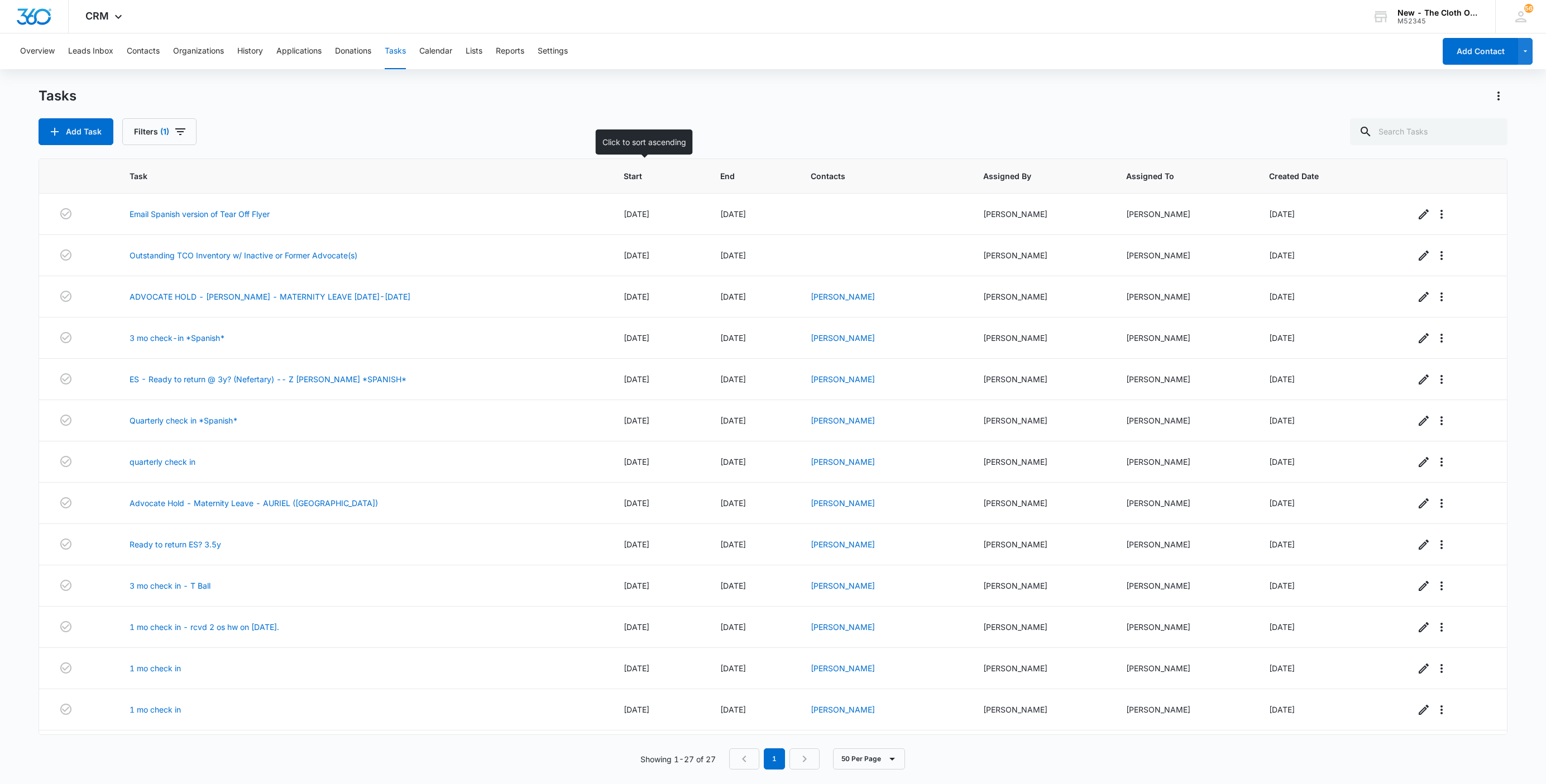
click at [641, 178] on span "Start" at bounding box center [650, 176] width 53 height 12
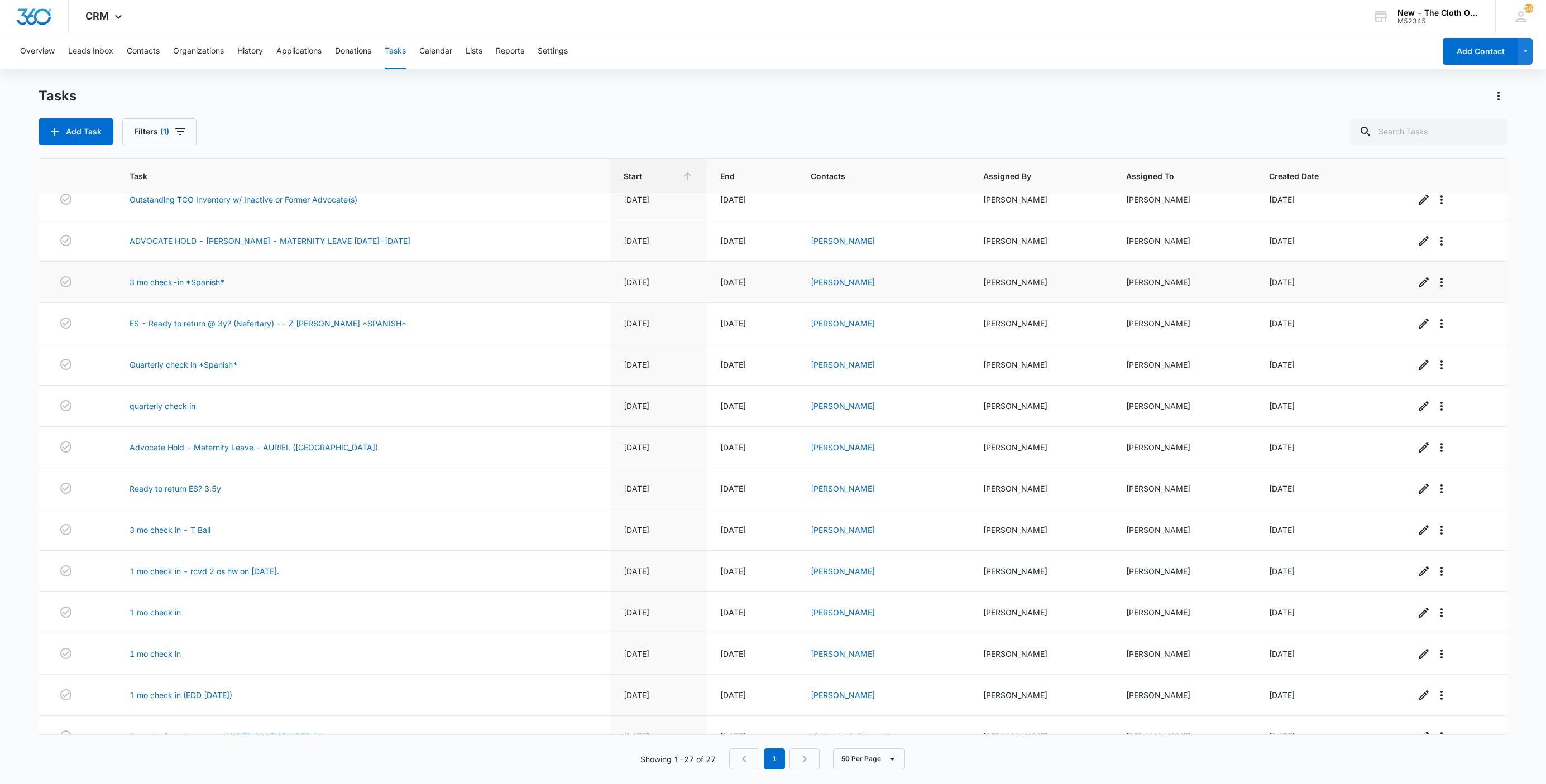
scroll to position [84, 0]
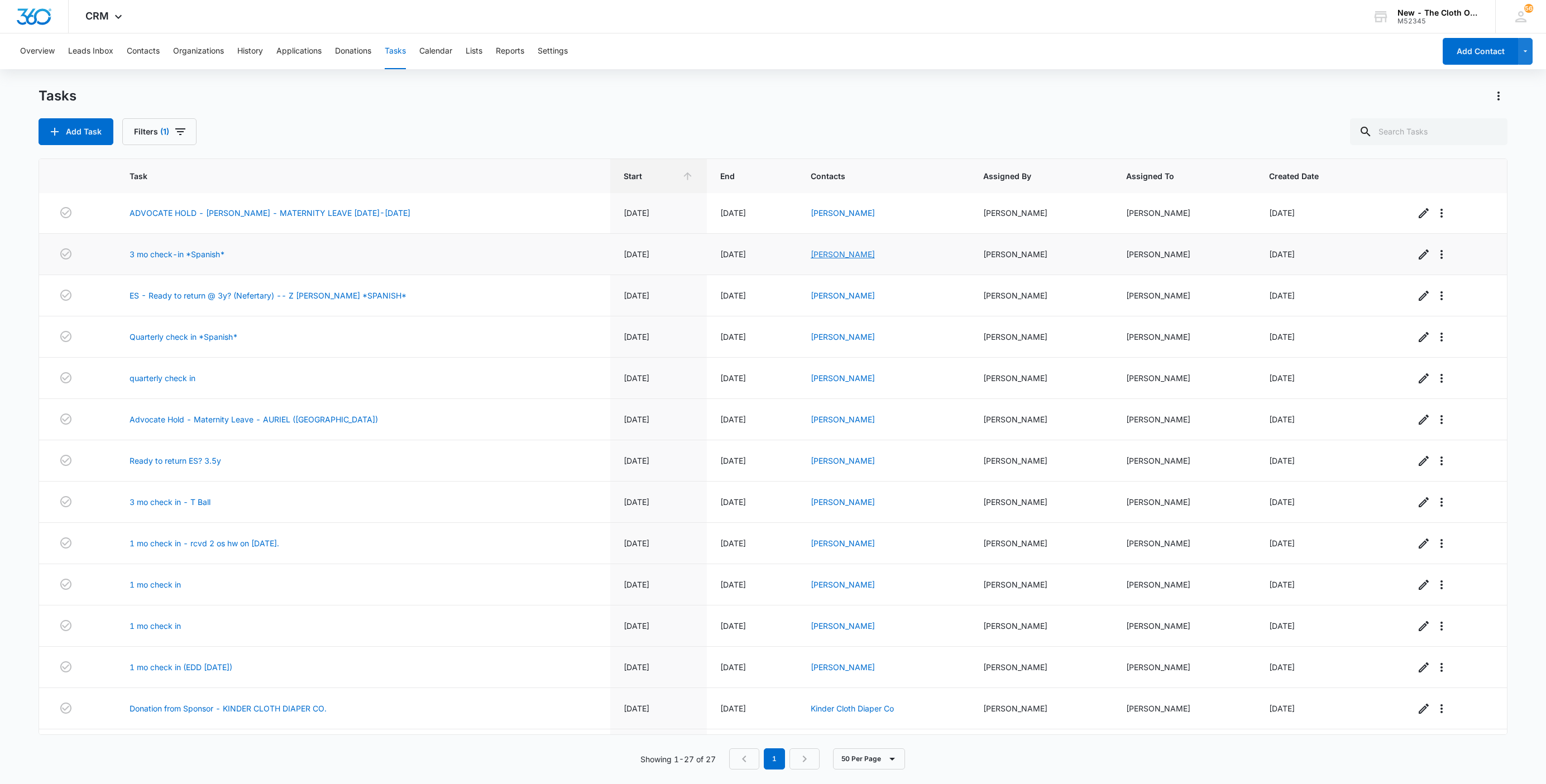
click at [845, 255] on link "Daymara Hernandez" at bounding box center [843, 254] width 64 height 10
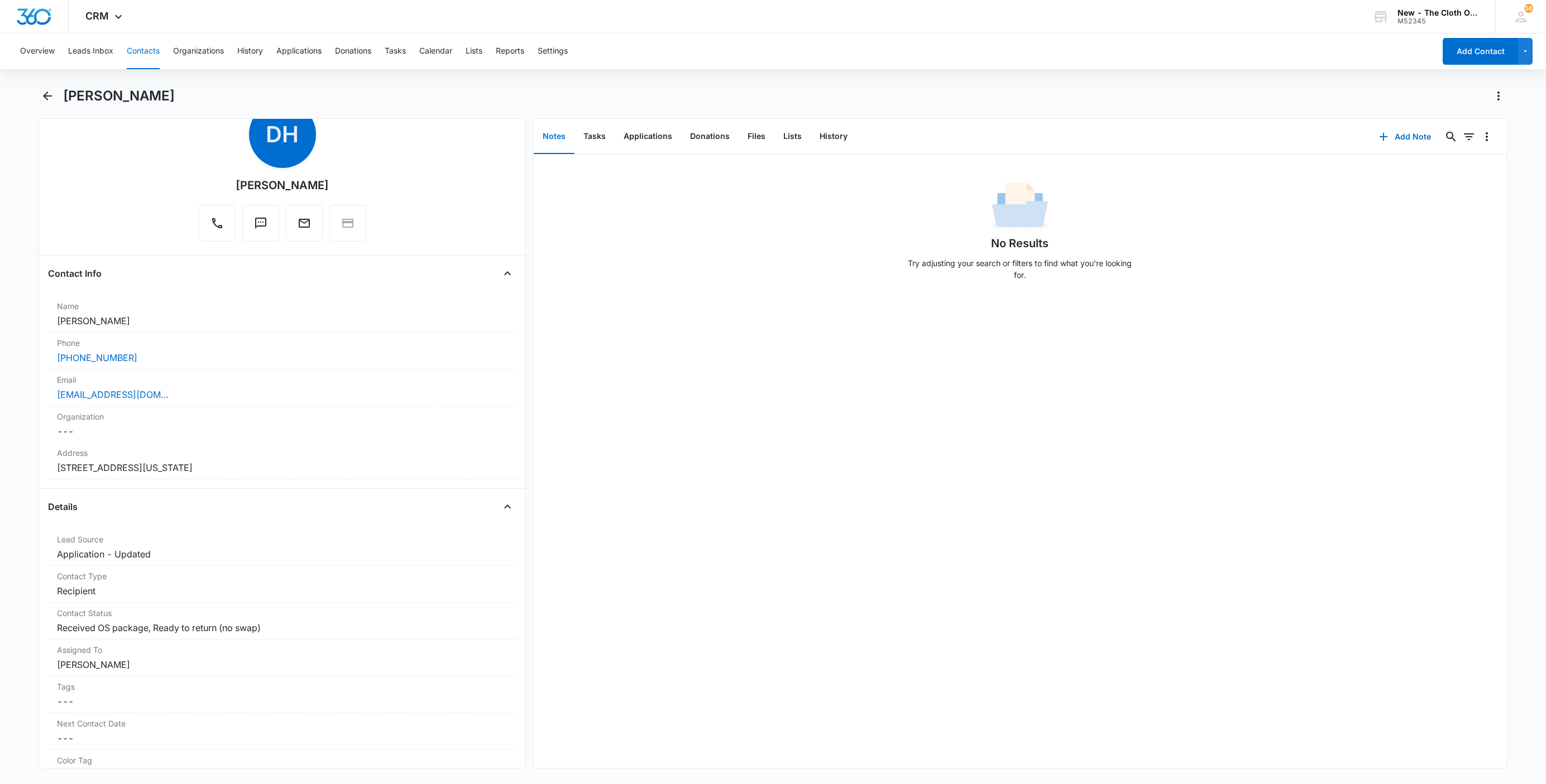
scroll to position [84, 0]
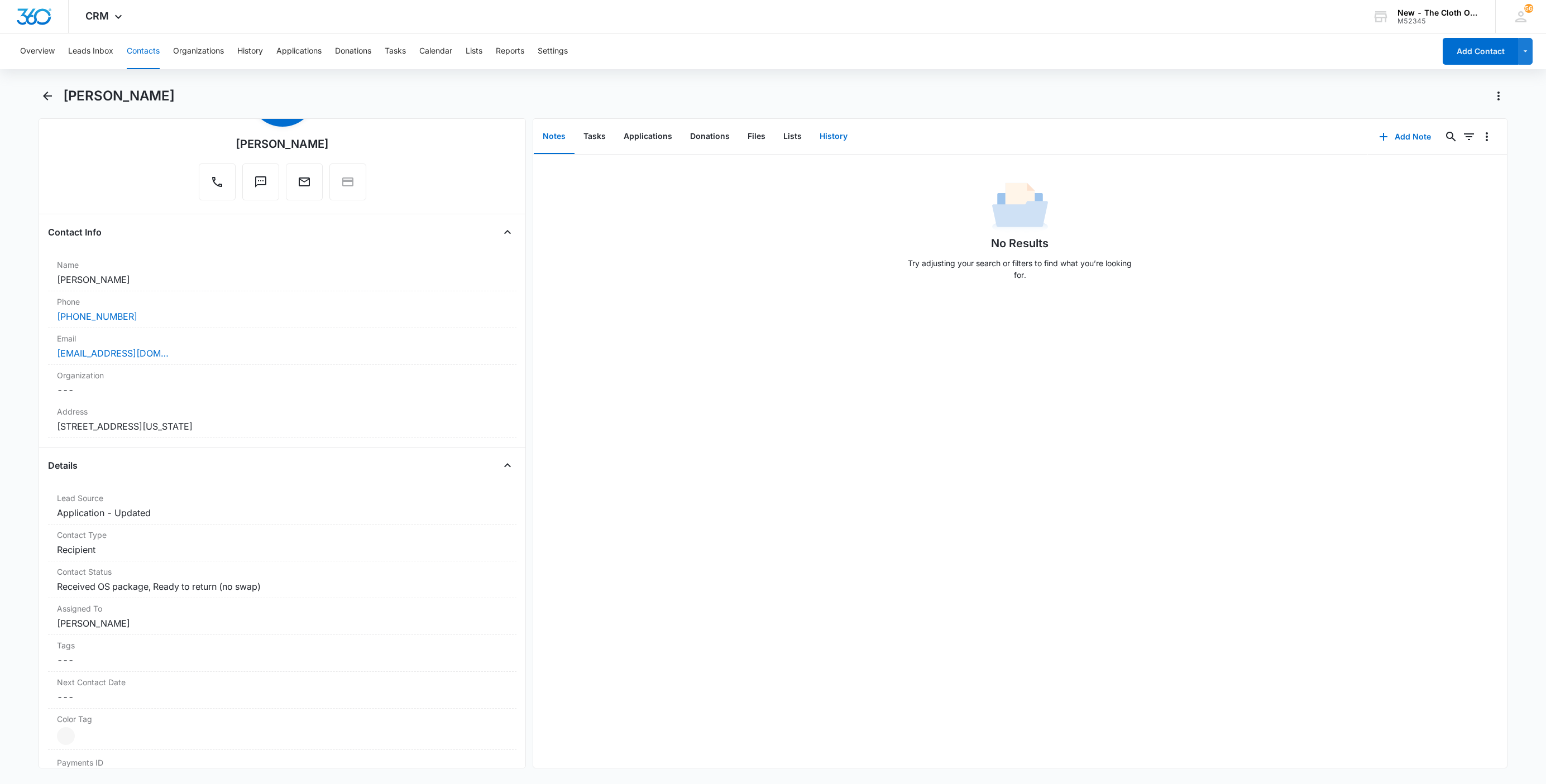
click at [838, 142] on button "History" at bounding box center [834, 137] width 46 height 35
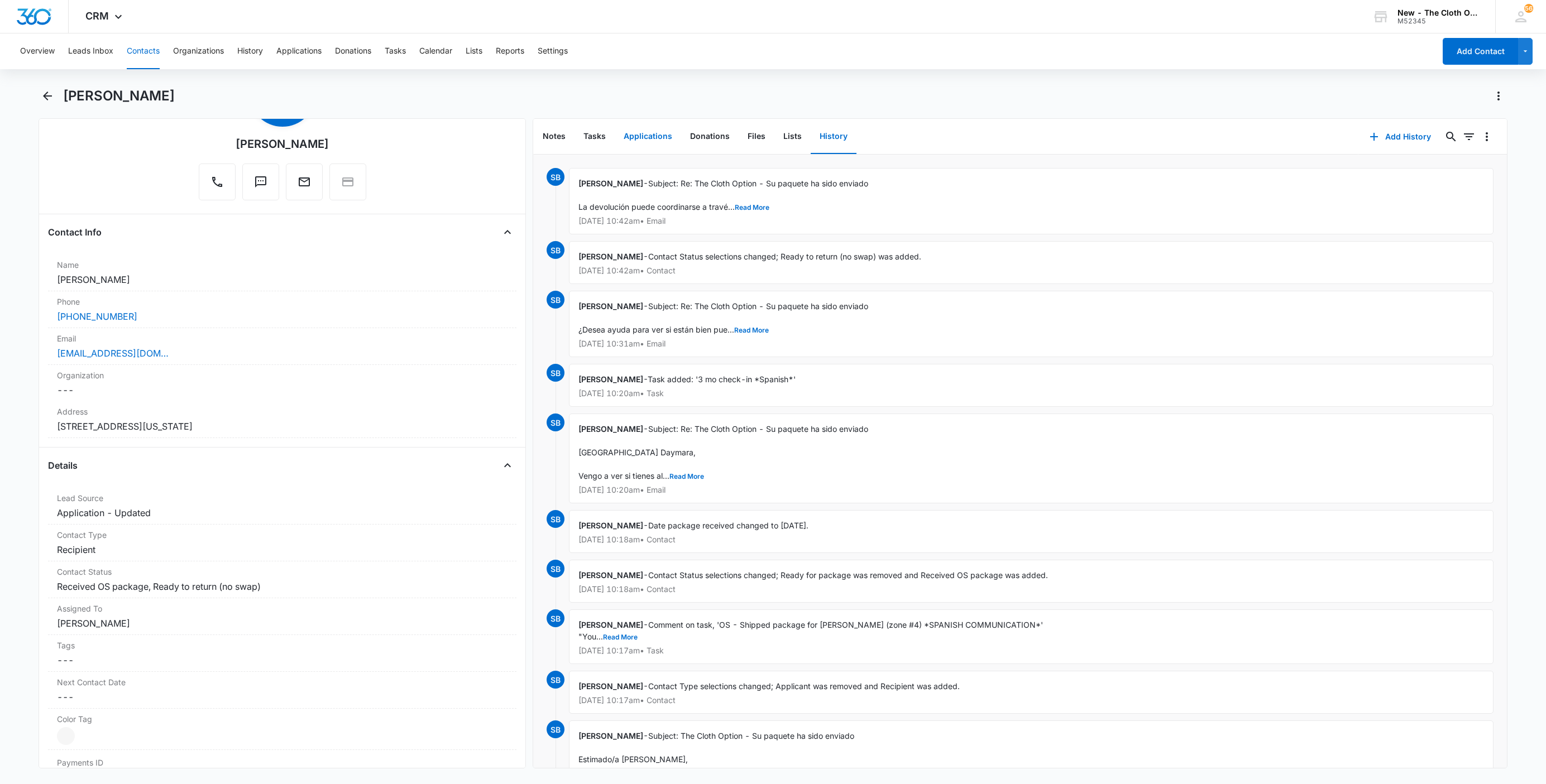
click at [655, 138] on button "Applications" at bounding box center [648, 137] width 67 height 35
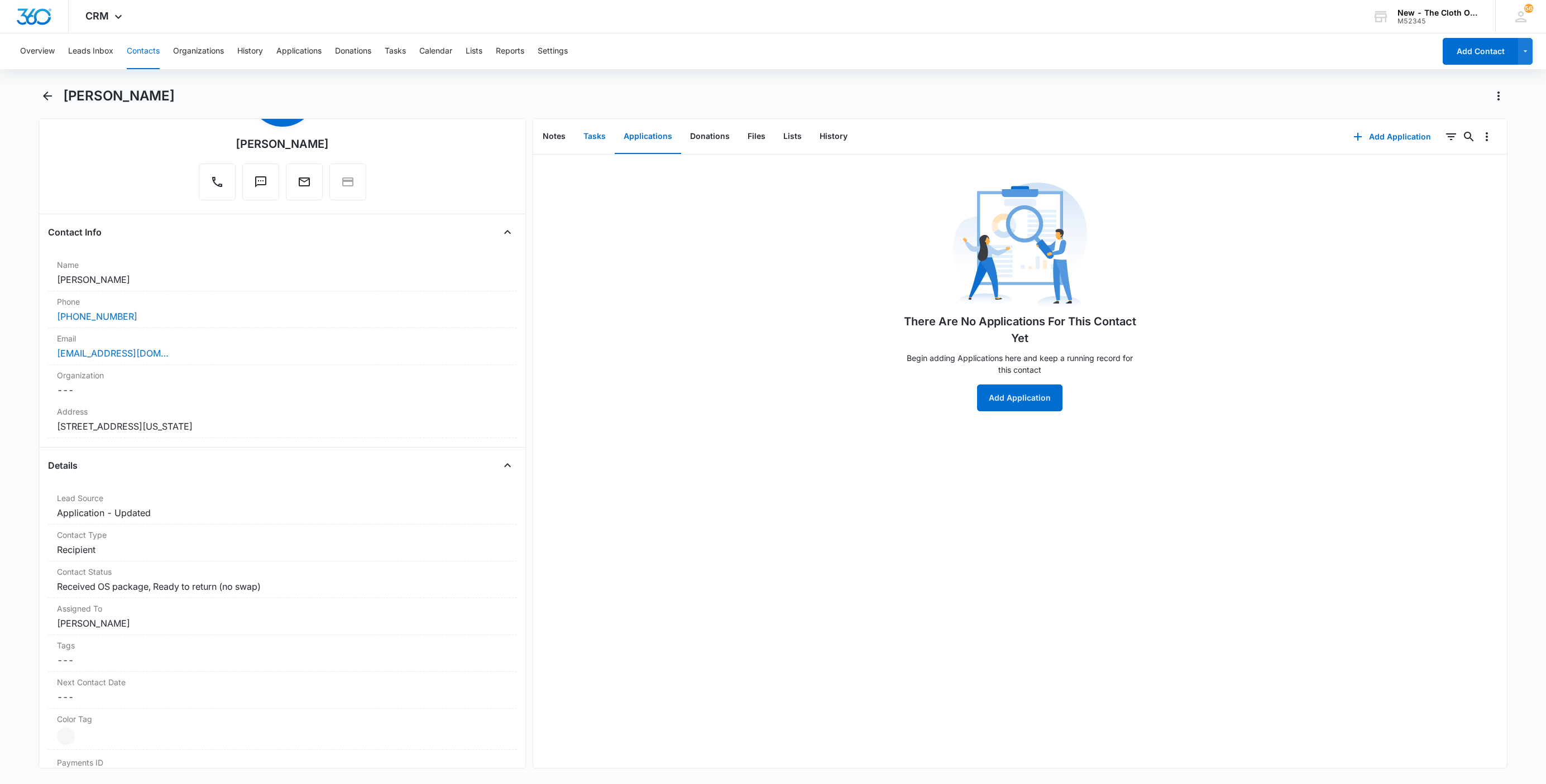
click at [580, 140] on button "Tasks" at bounding box center [595, 137] width 40 height 35
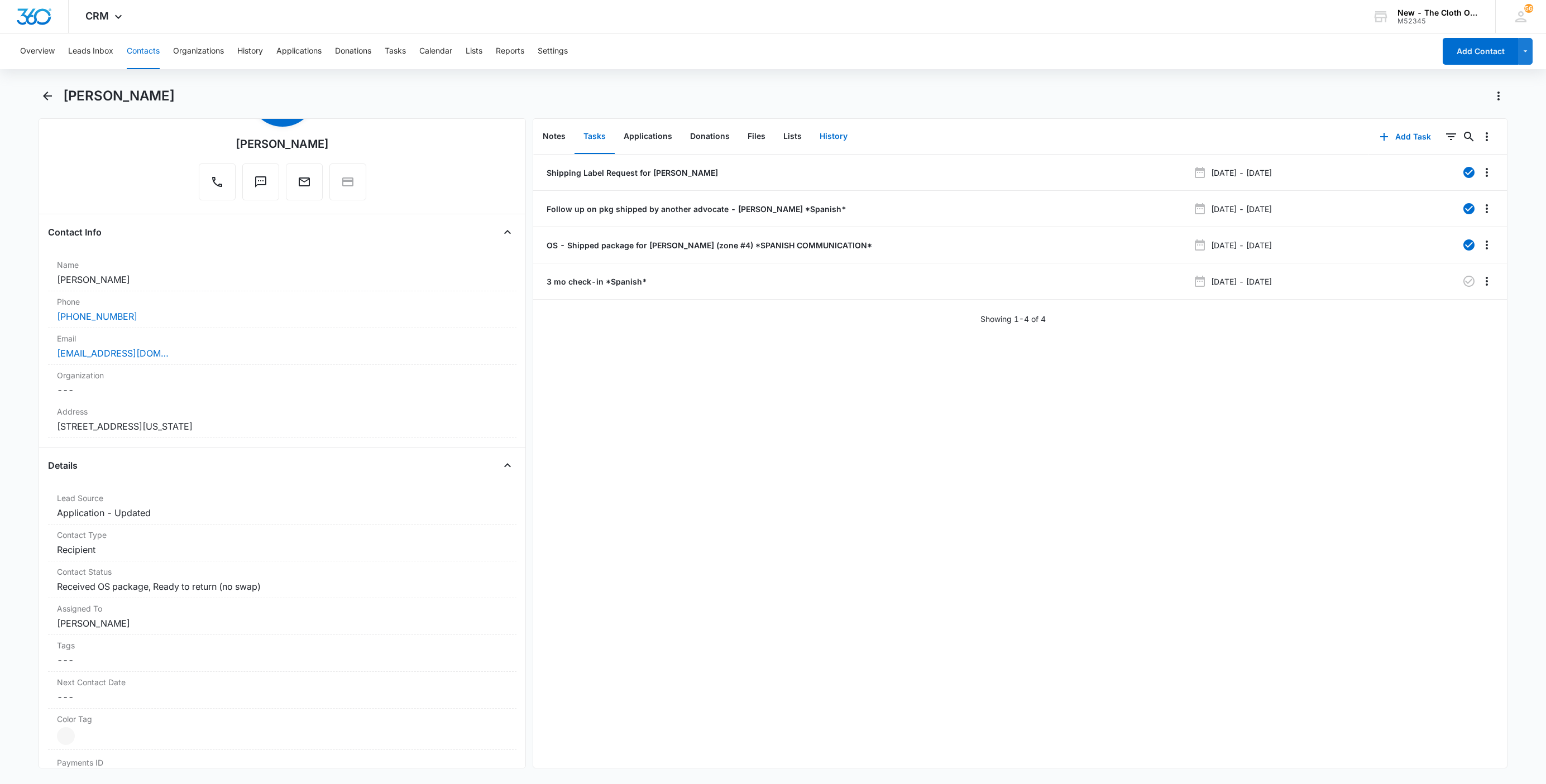
click at [838, 138] on button "History" at bounding box center [834, 137] width 46 height 35
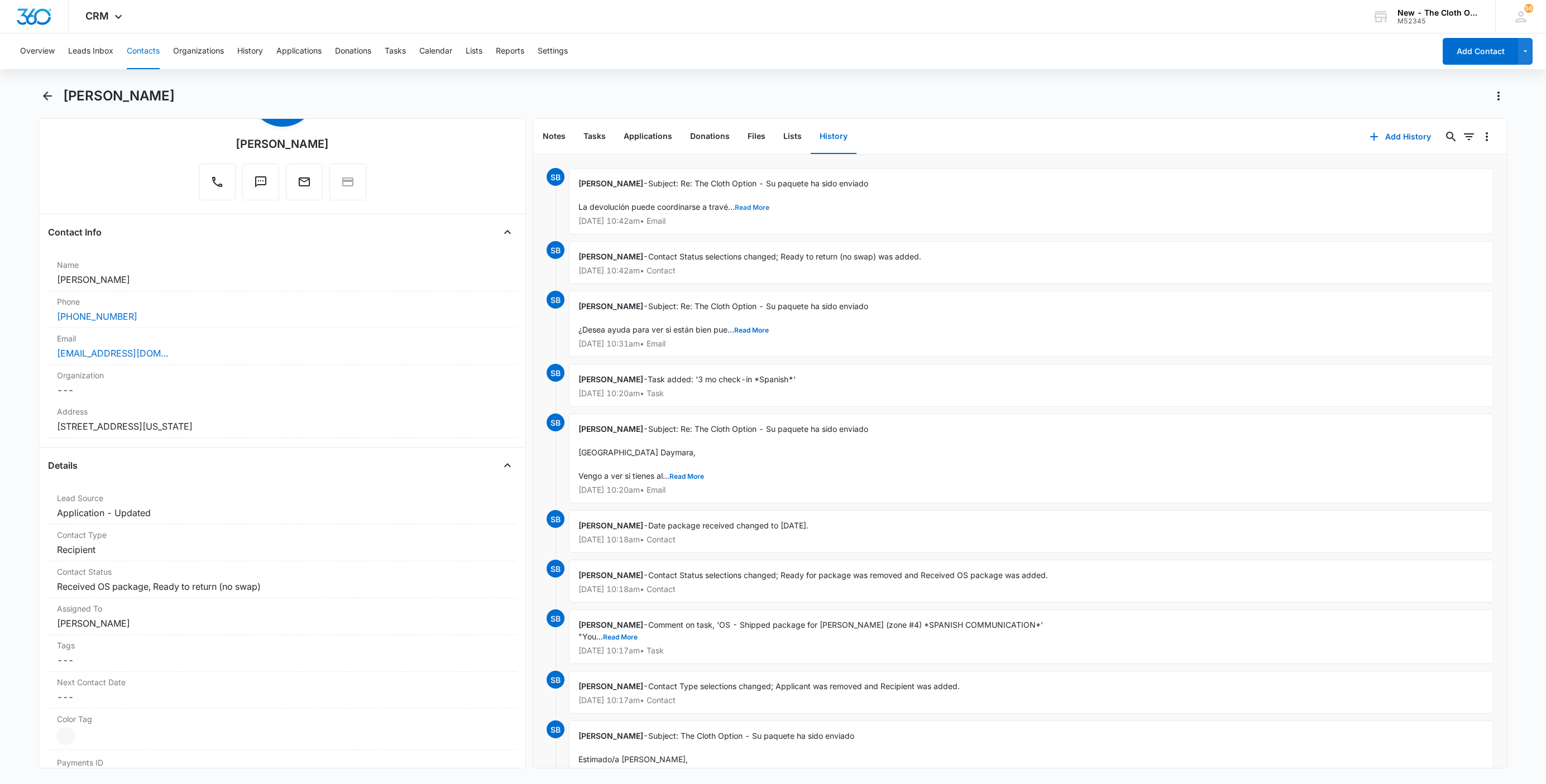
click at [761, 209] on button "Read More" at bounding box center [752, 207] width 35 height 7
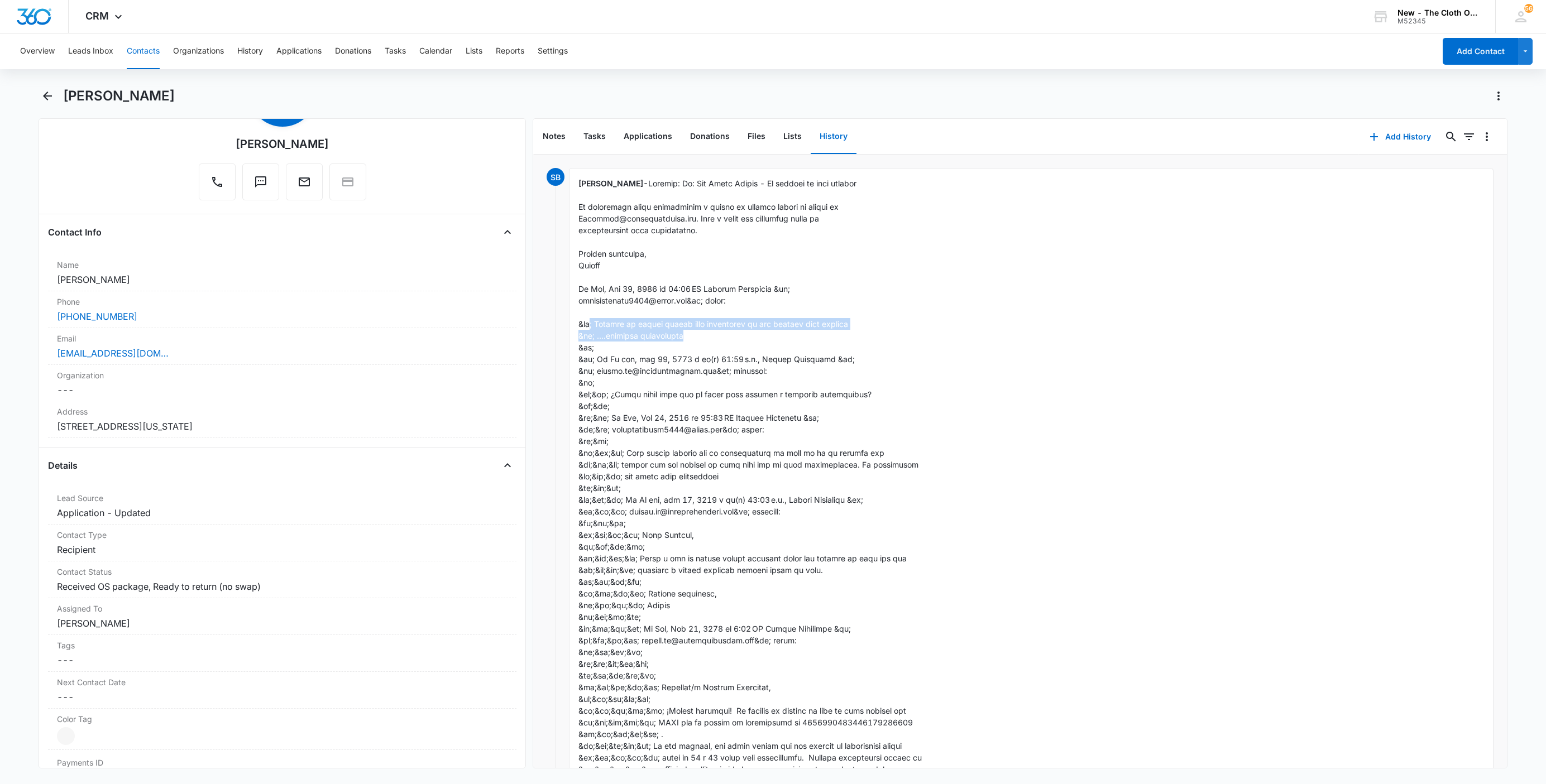
drag, startPoint x: 682, startPoint y: 334, endPoint x: 591, endPoint y: 327, distance: 91.3
click at [213, 356] on div "natividadhdez2201@gmail.com" at bounding box center [282, 354] width 450 height 13
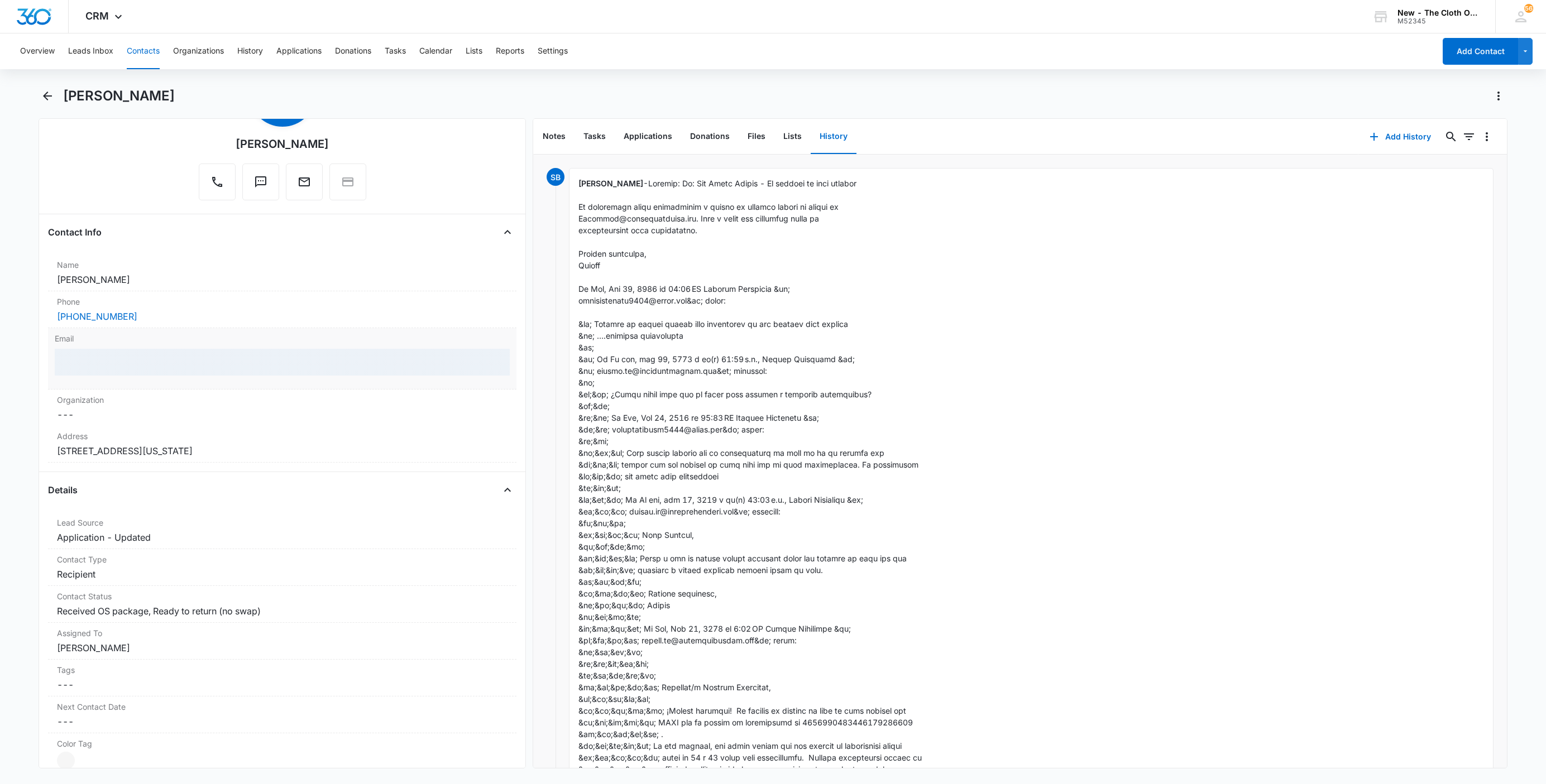
click at [277, 359] on div at bounding box center [282, 362] width 455 height 27
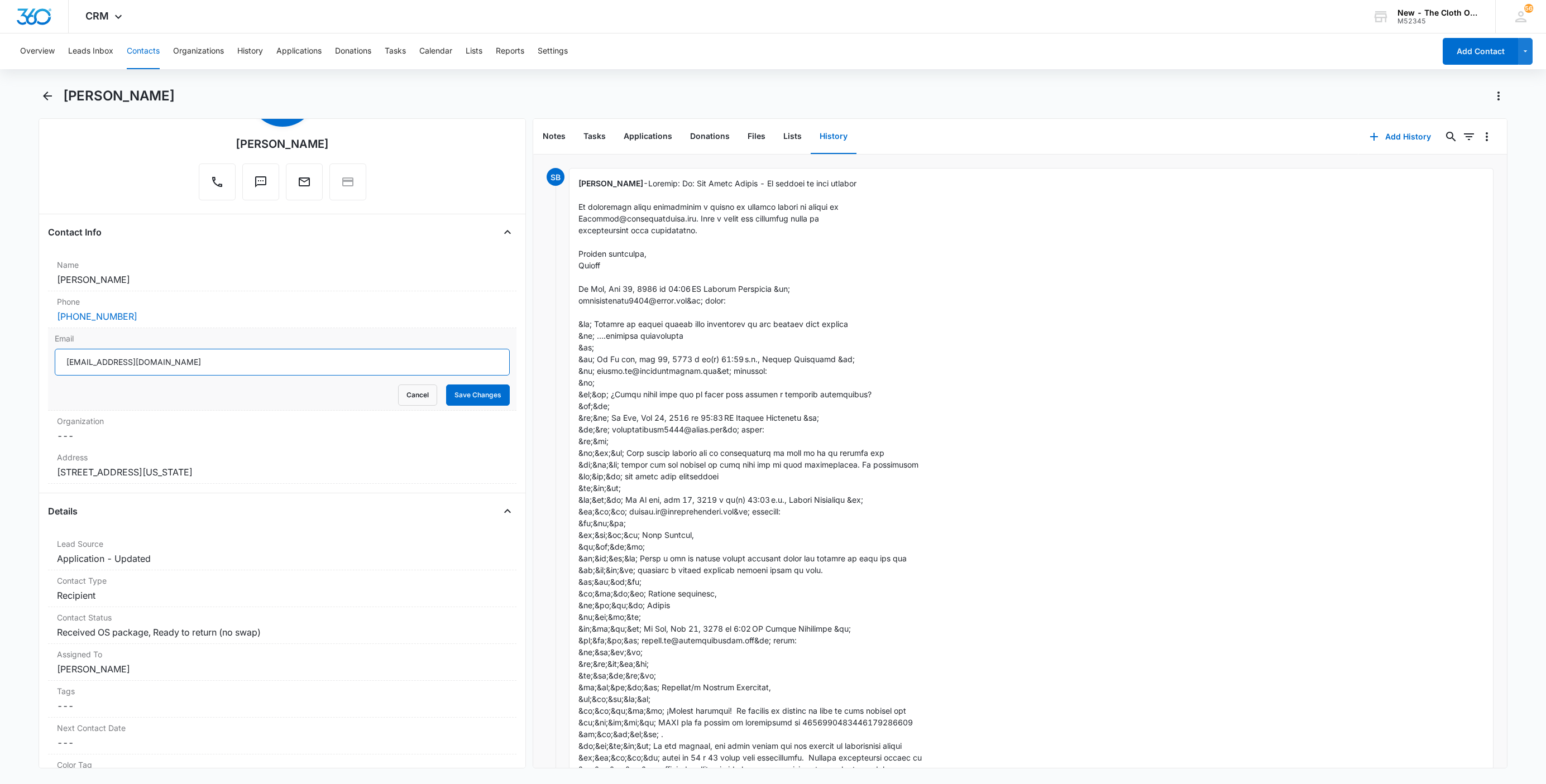
click at [290, 368] on input "natividadhdez2201@gmail.com" at bounding box center [282, 362] width 455 height 27
click at [290, 368] on input "natividadhdez2201@gmail.com" at bounding box center [282, 362] width 455 height 27
click at [398, 401] on button "Cancel" at bounding box center [417, 395] width 39 height 21
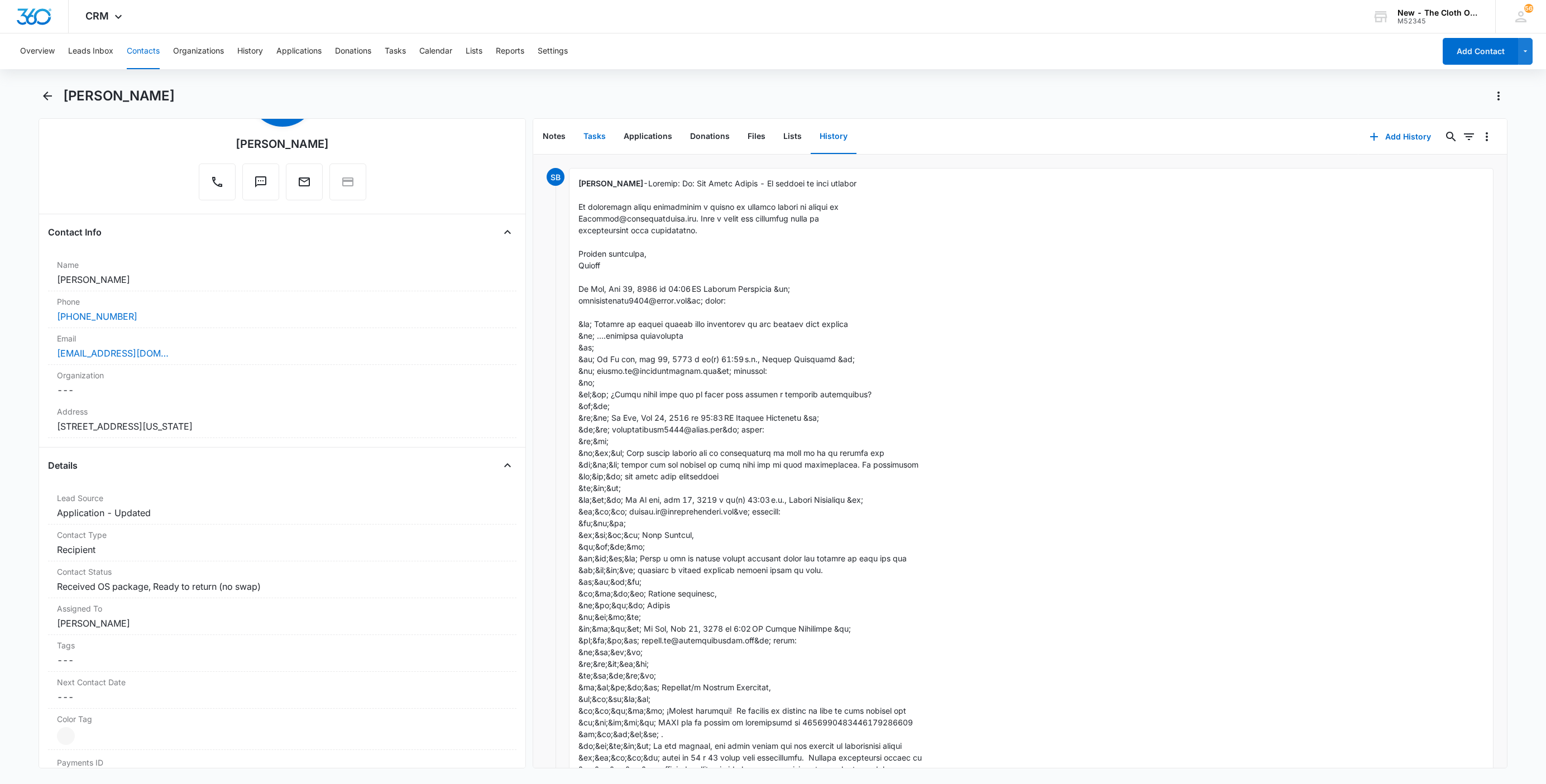
click at [585, 135] on button "Tasks" at bounding box center [595, 137] width 40 height 35
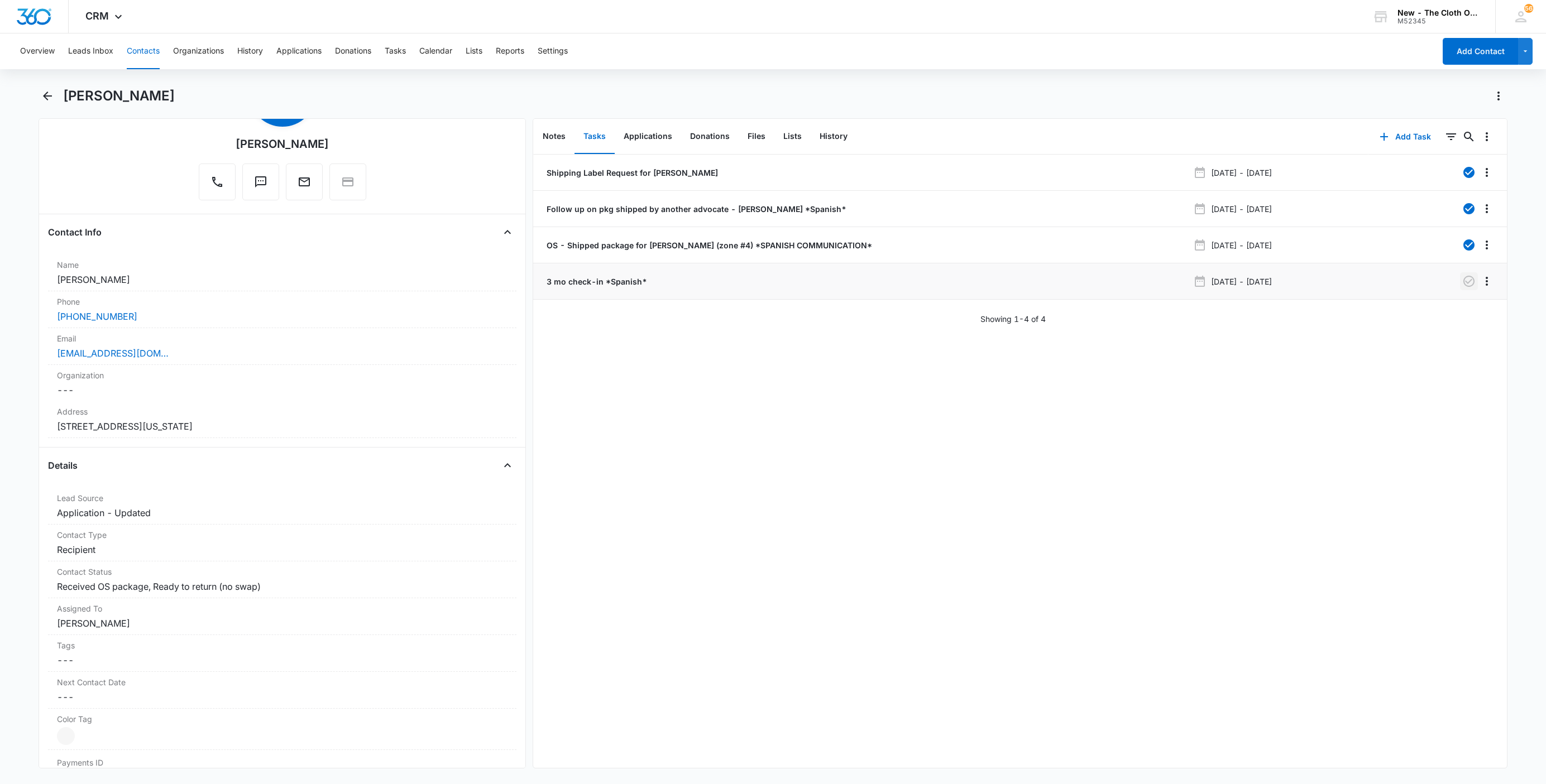
click at [1462, 286] on icon "button" at bounding box center [1469, 281] width 13 height 13
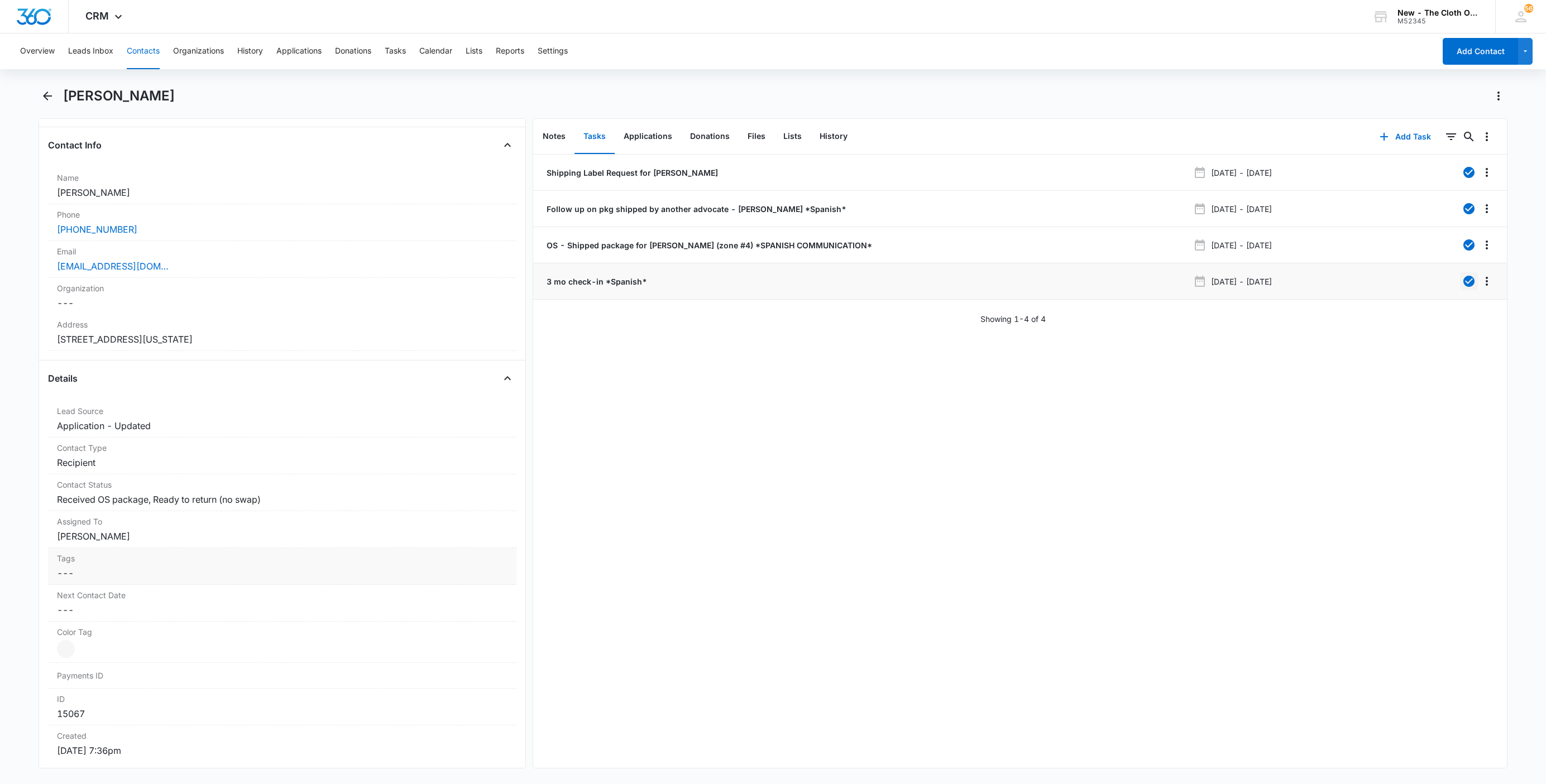
scroll to position [251, 0]
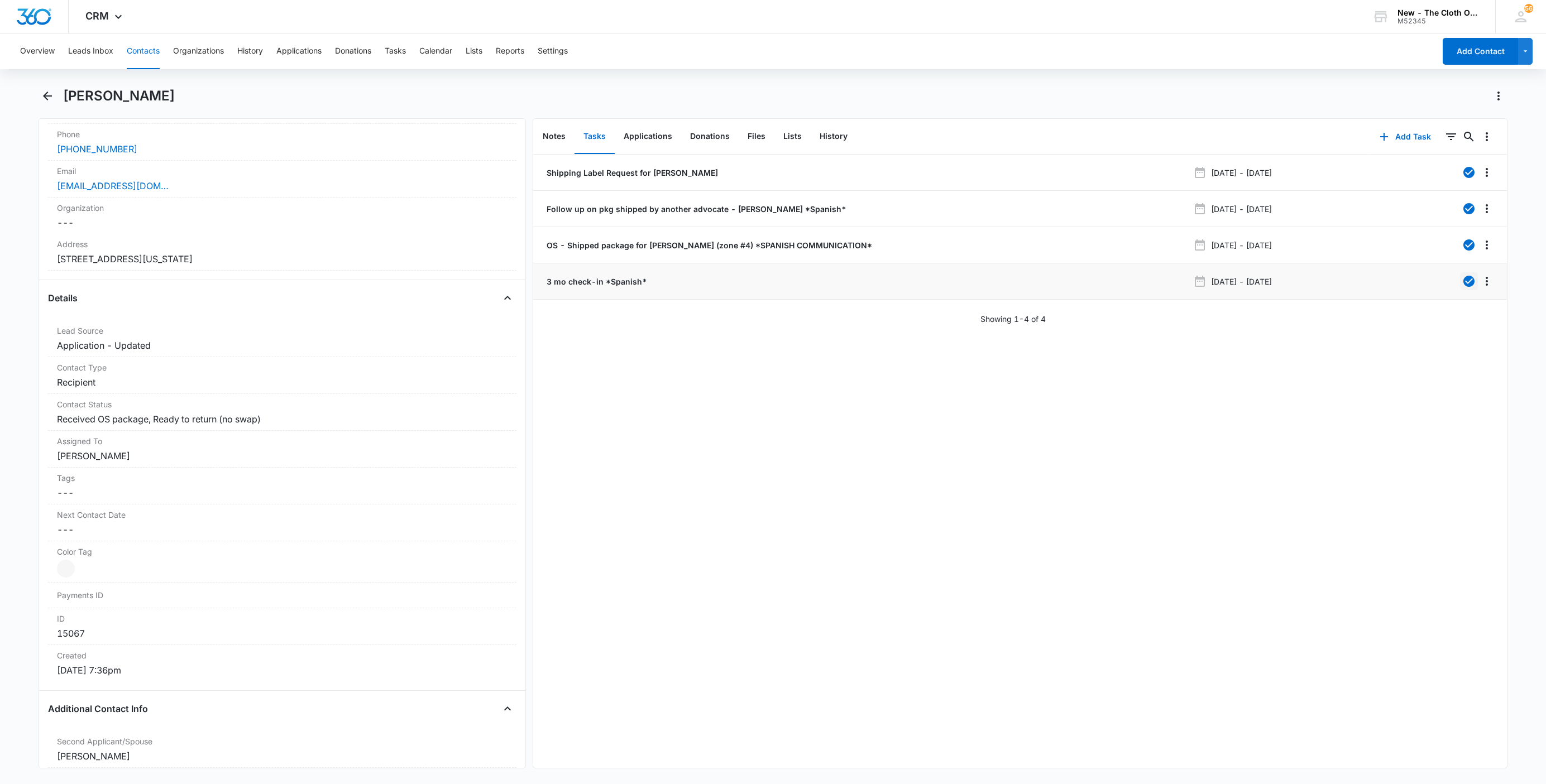
click at [140, 41] on button "Contacts" at bounding box center [143, 51] width 33 height 36
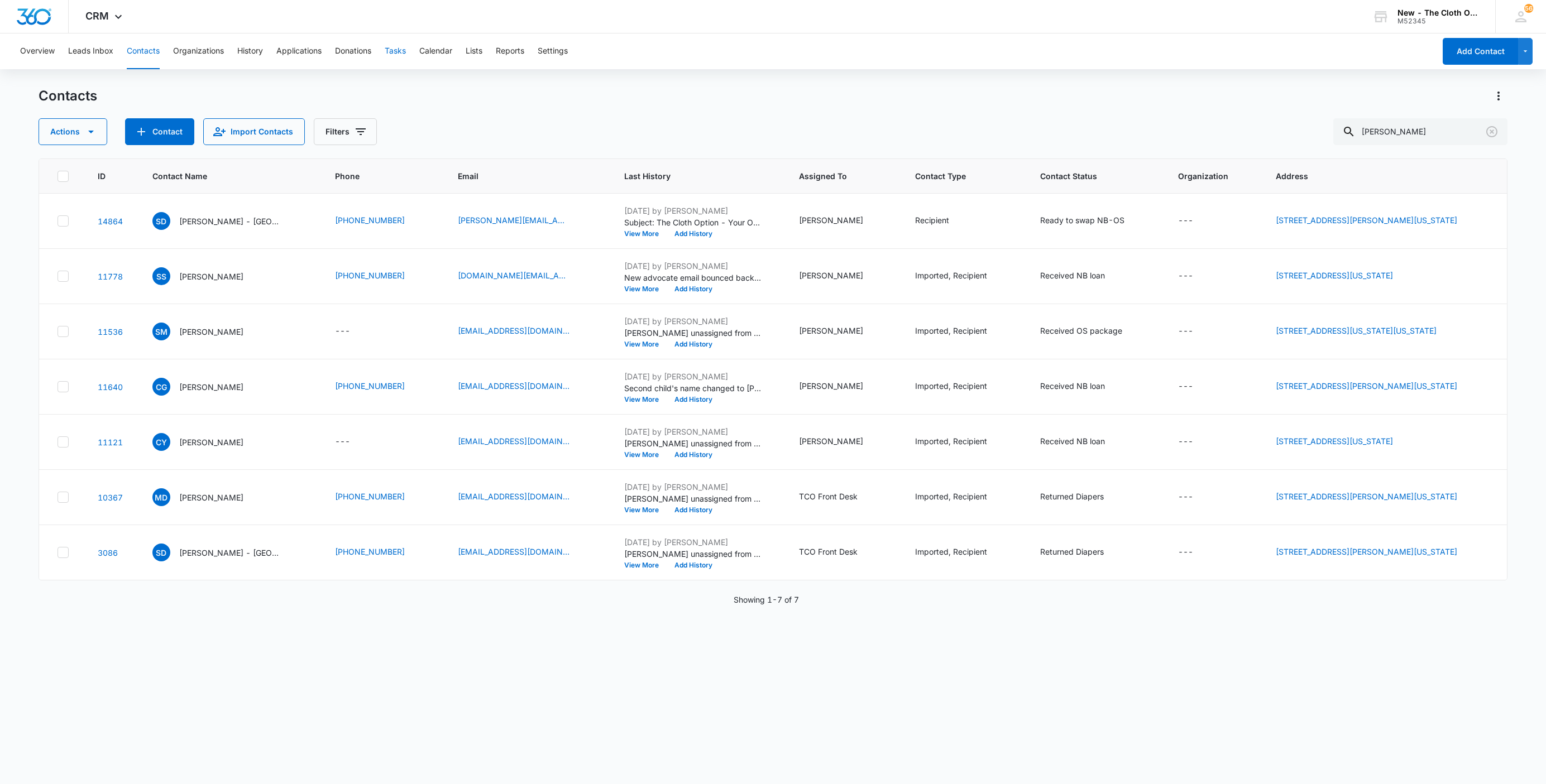
click at [404, 54] on button "Tasks" at bounding box center [395, 51] width 21 height 36
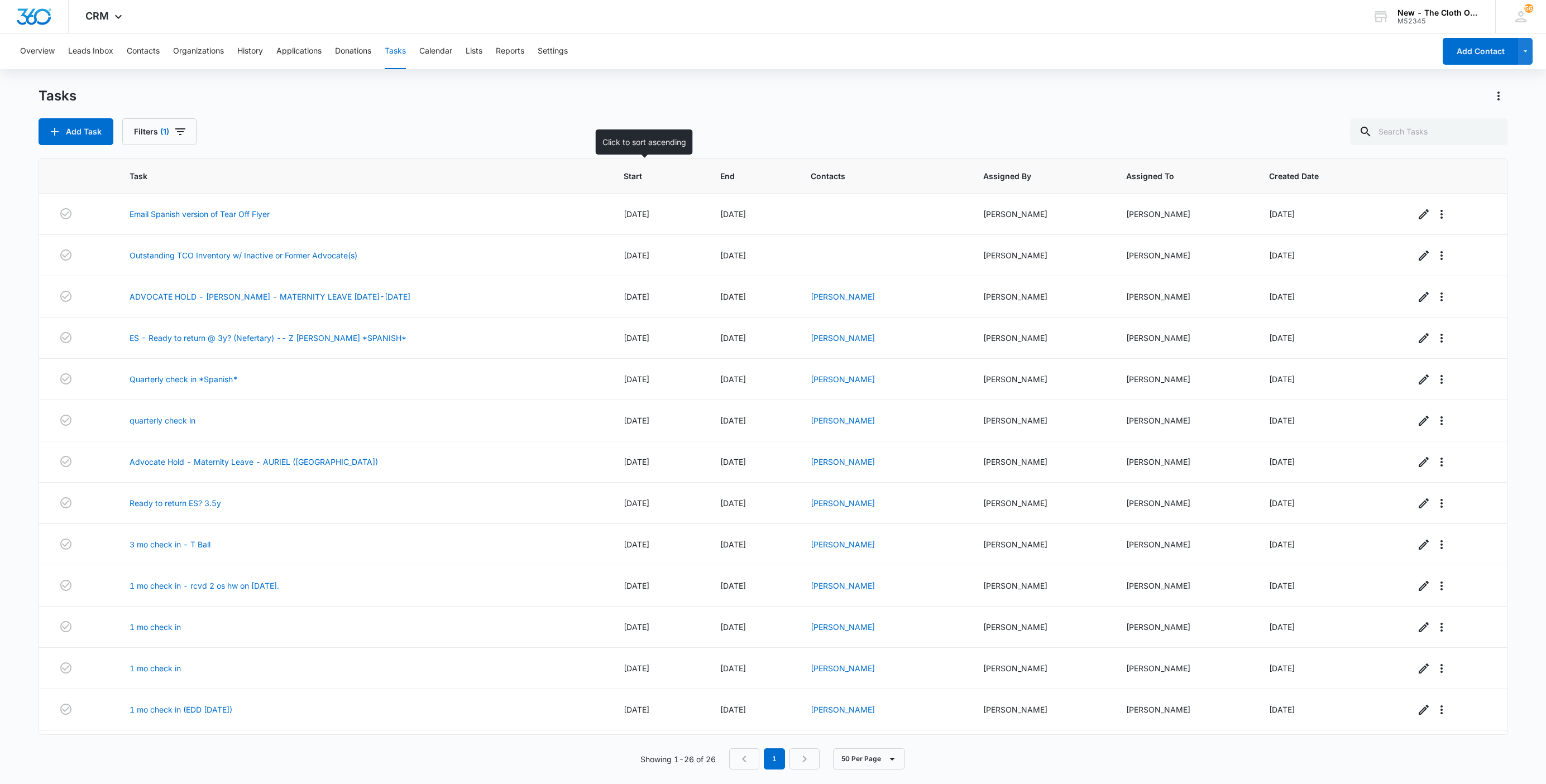
click at [632, 173] on span "Start" at bounding box center [650, 176] width 53 height 12
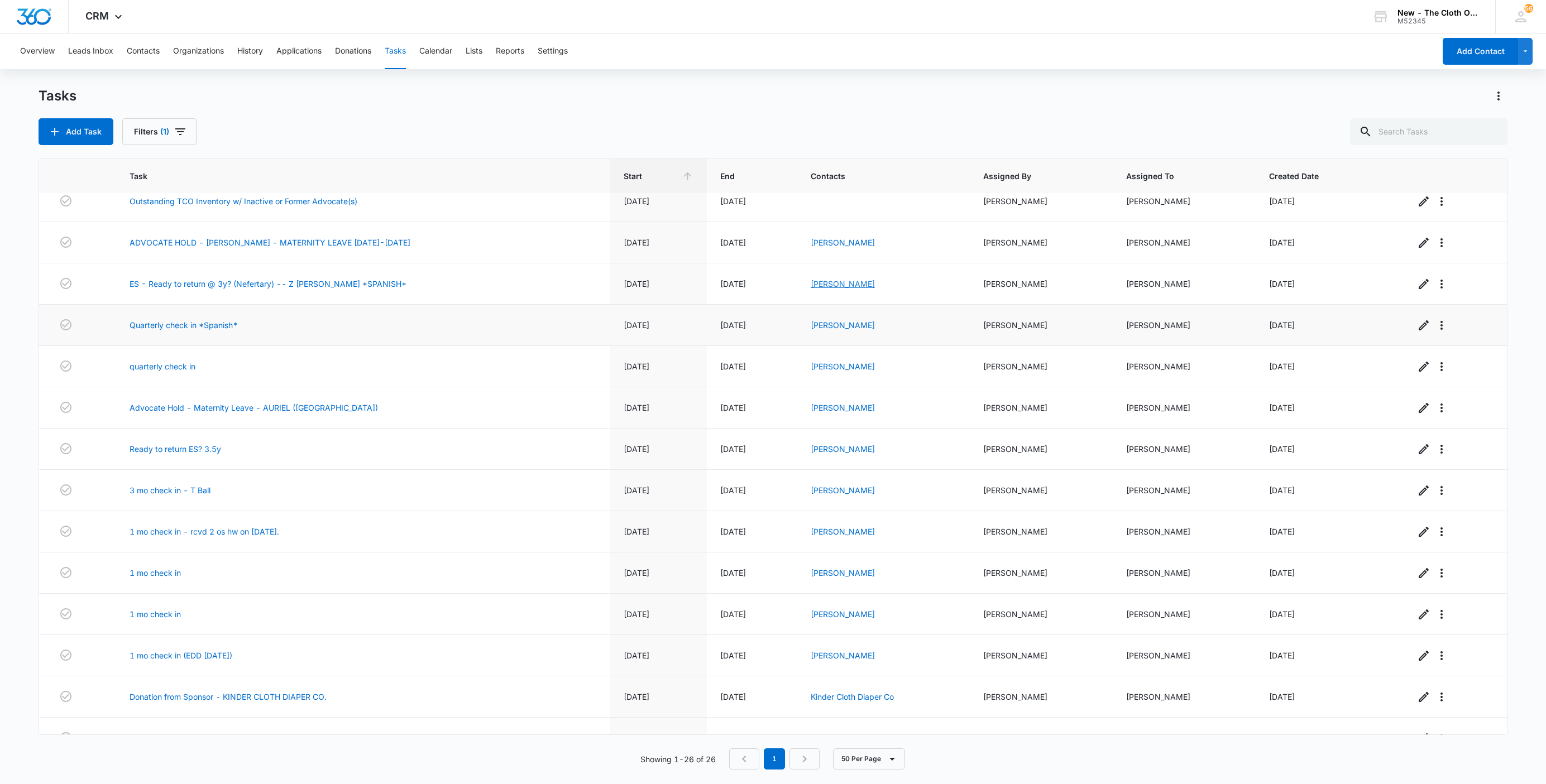
scroll to position [84, 0]
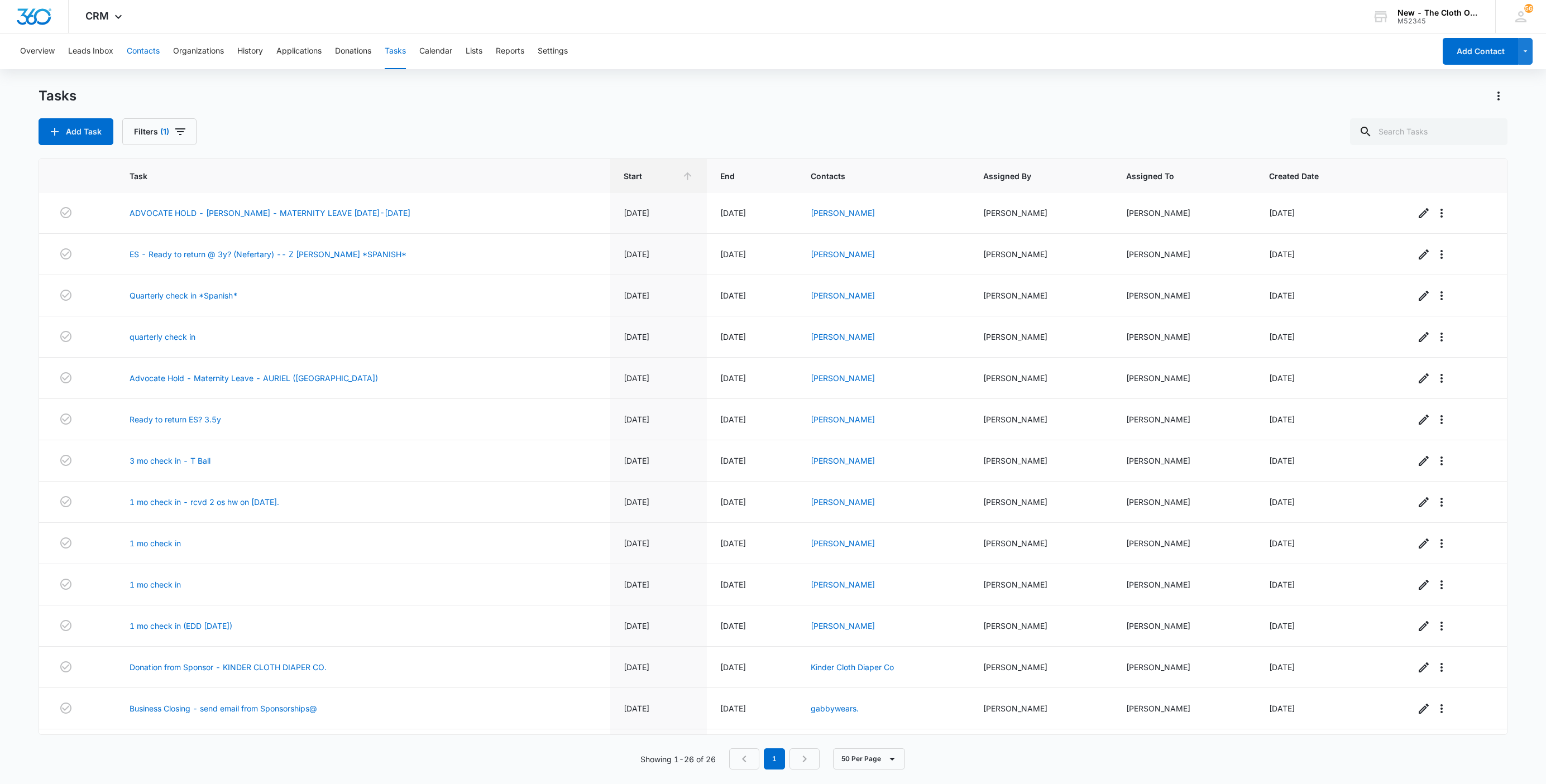
click at [153, 46] on button "Contacts" at bounding box center [143, 51] width 33 height 36
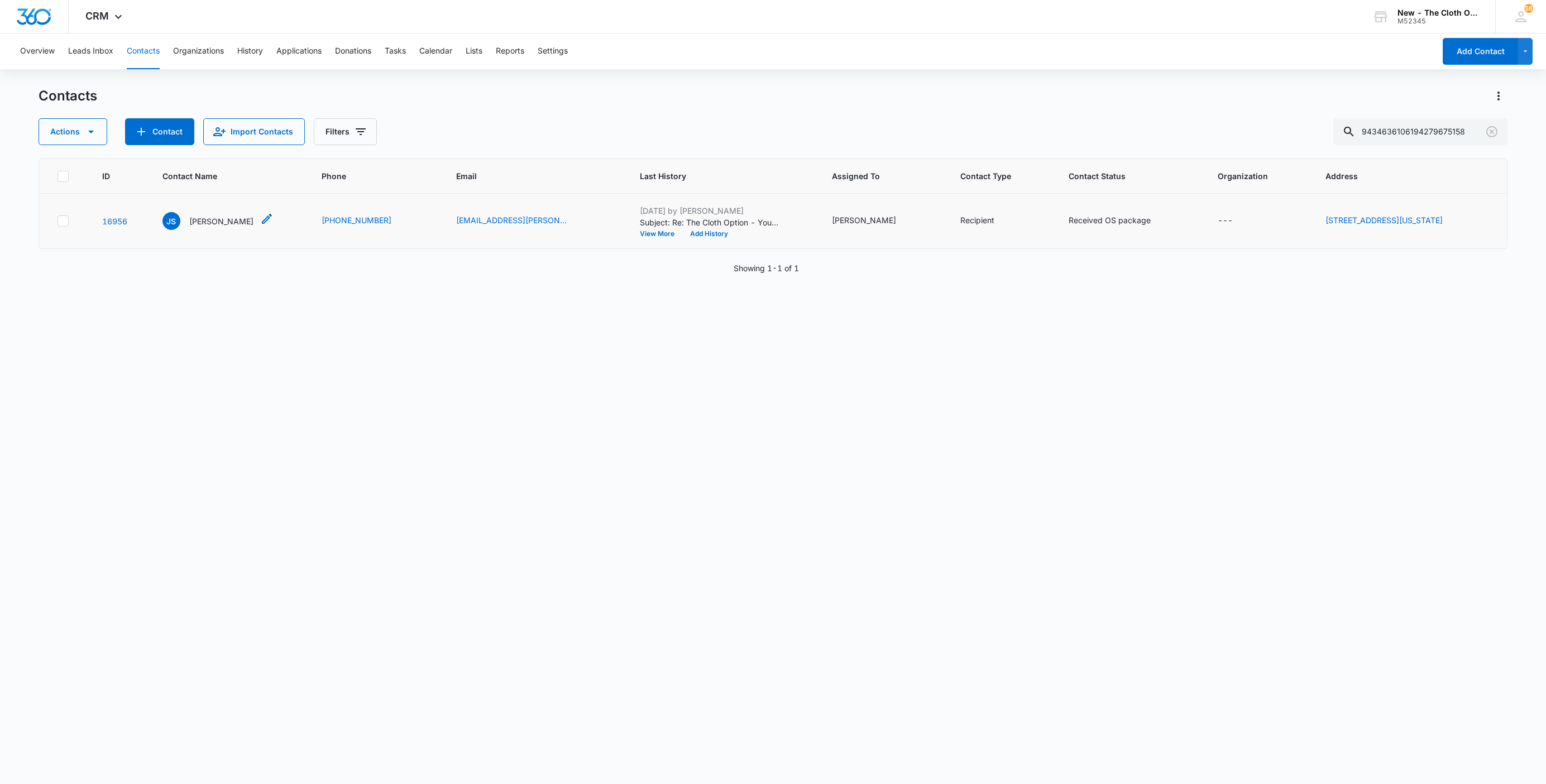
click at [200, 225] on p "Jennah Strader" at bounding box center [221, 221] width 64 height 12
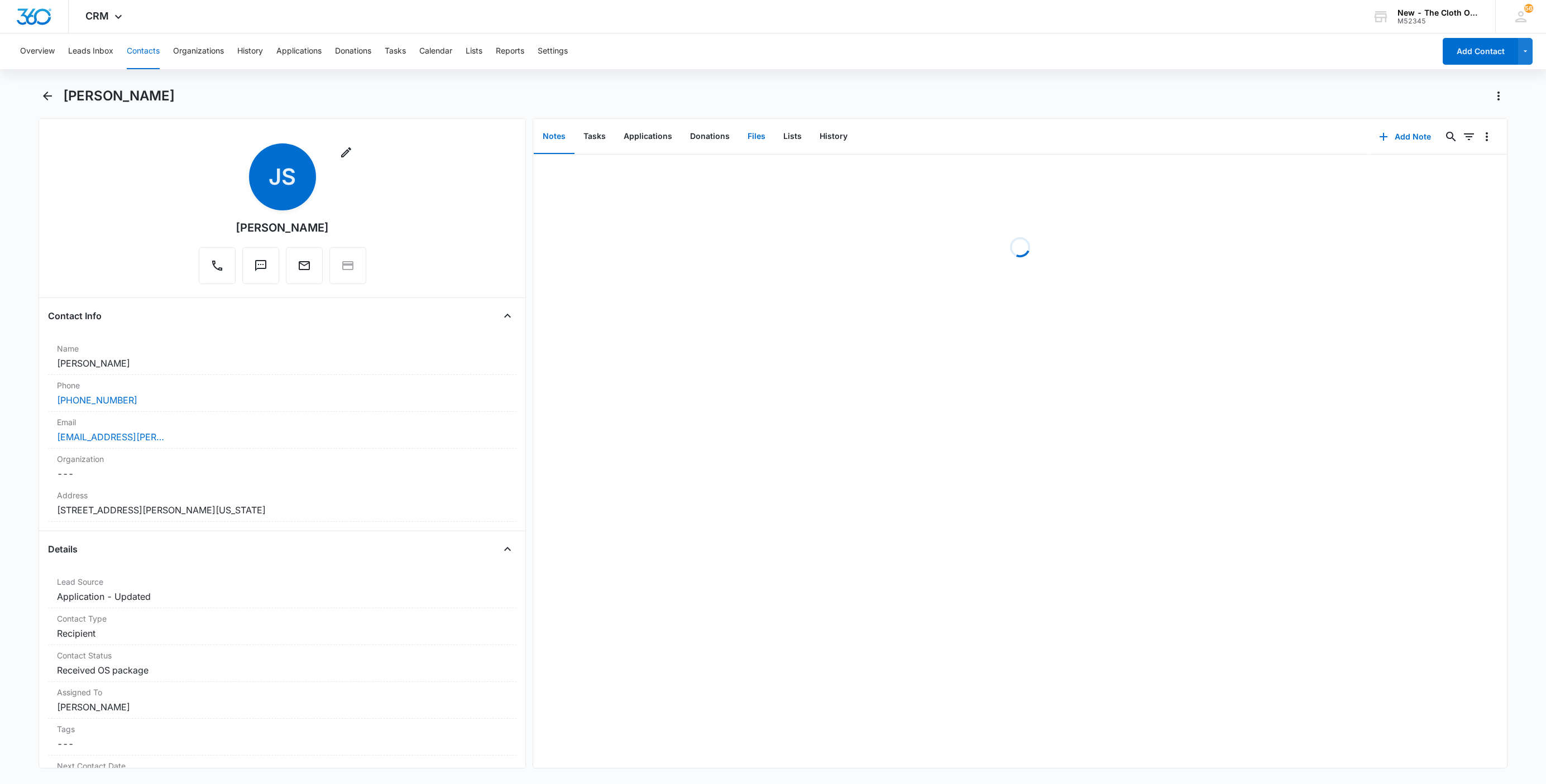
click at [752, 152] on button "Files" at bounding box center [757, 137] width 36 height 35
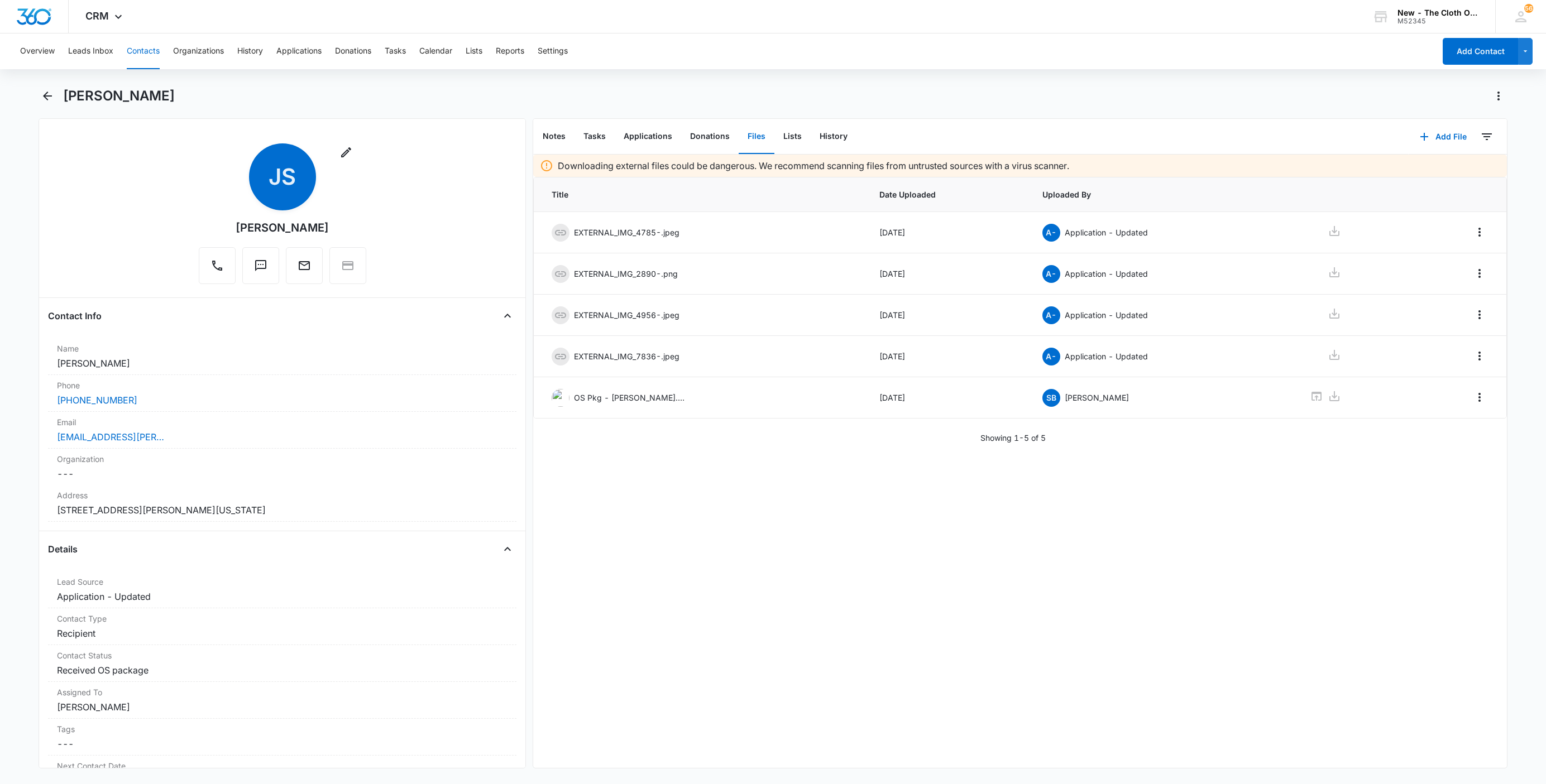
click at [159, 46] on div "Overview Leads Inbox Contacts Organizations History Applications Donations Task…" at bounding box center [724, 51] width 1422 height 36
click at [146, 51] on button "Contacts" at bounding box center [143, 51] width 33 height 36
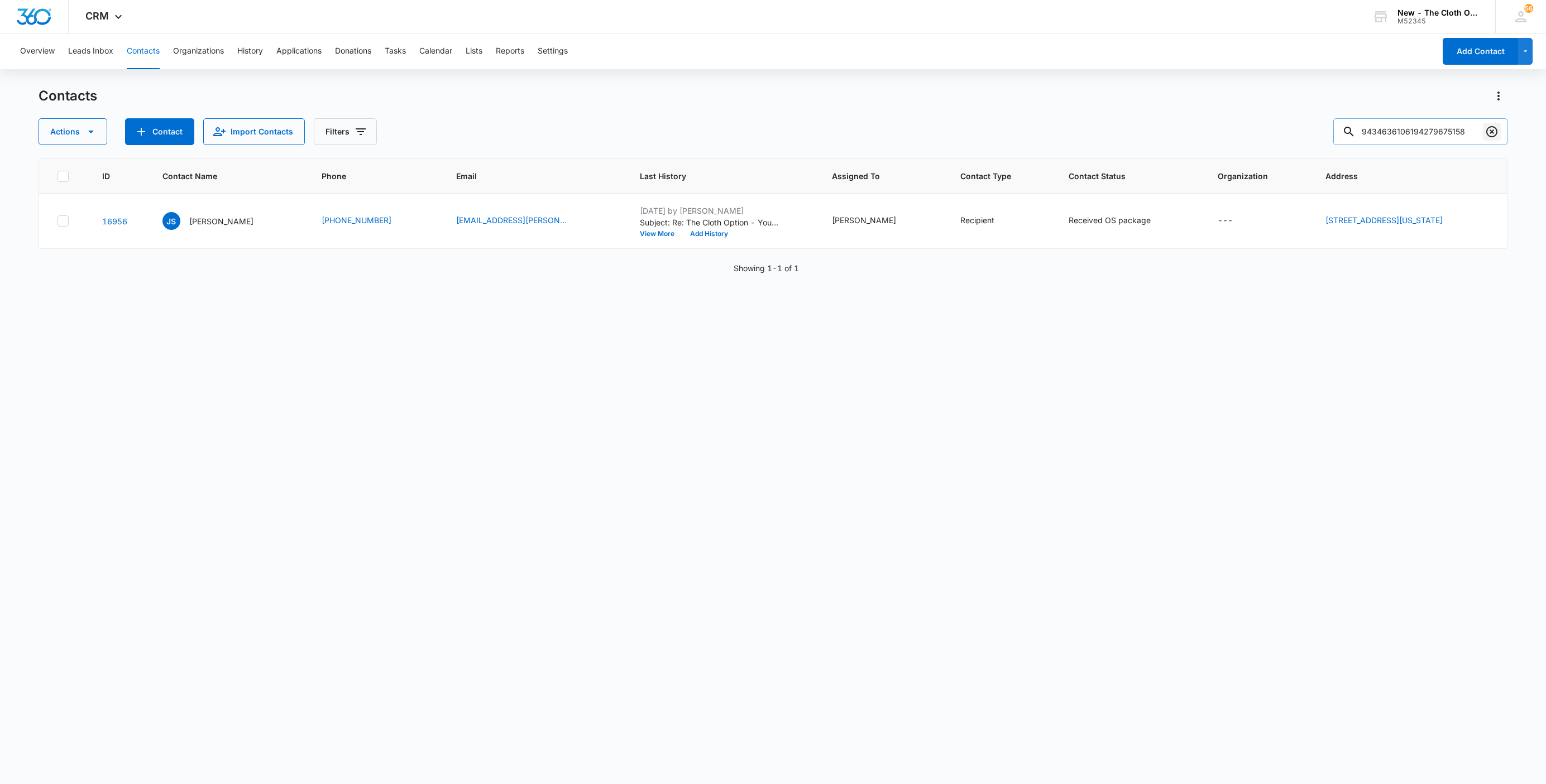
click at [1492, 135] on icon "Clear" at bounding box center [1492, 132] width 13 height 13
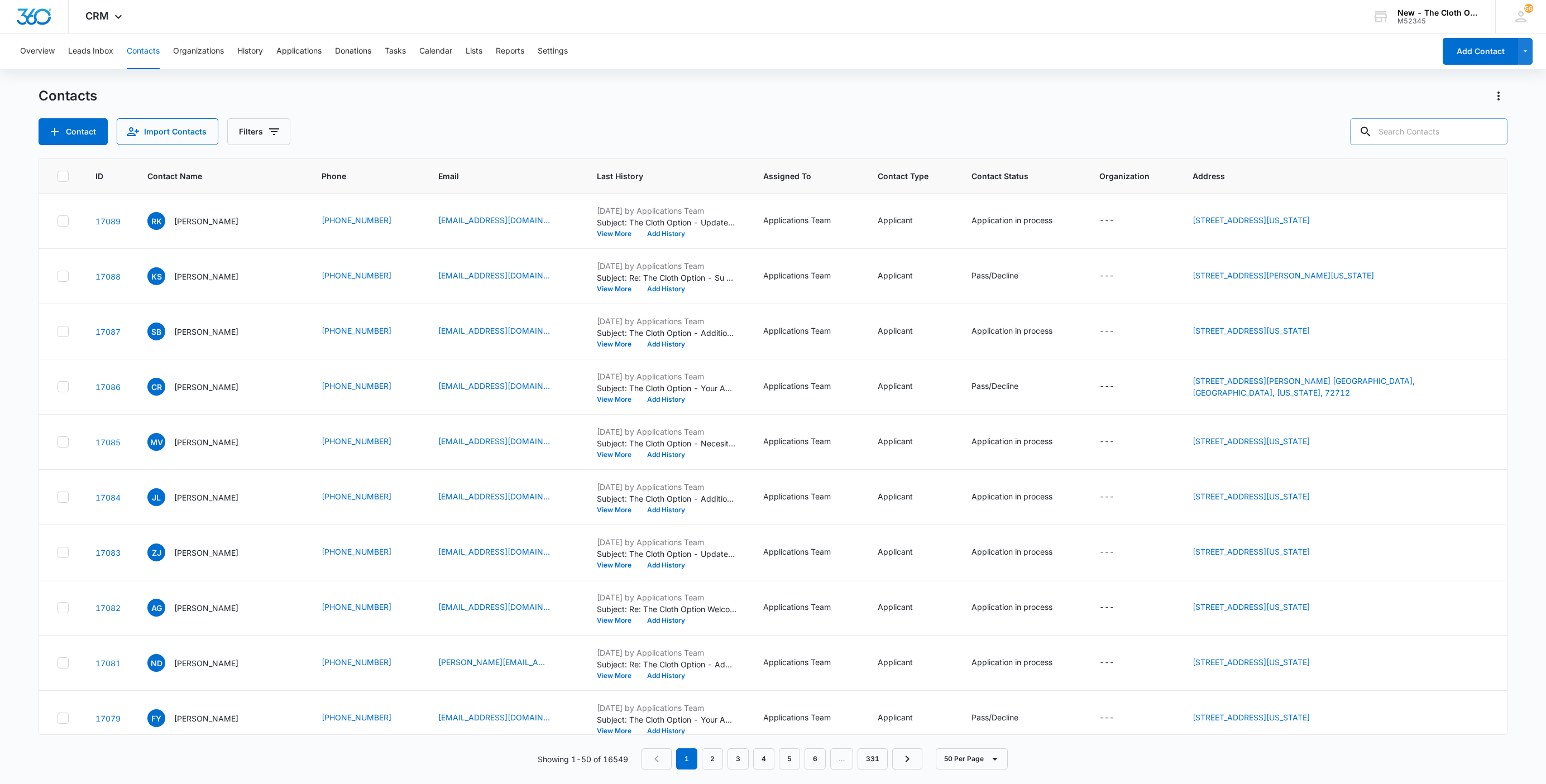
paste input "9434636106194279144555"
type input "9434636106194279144555"
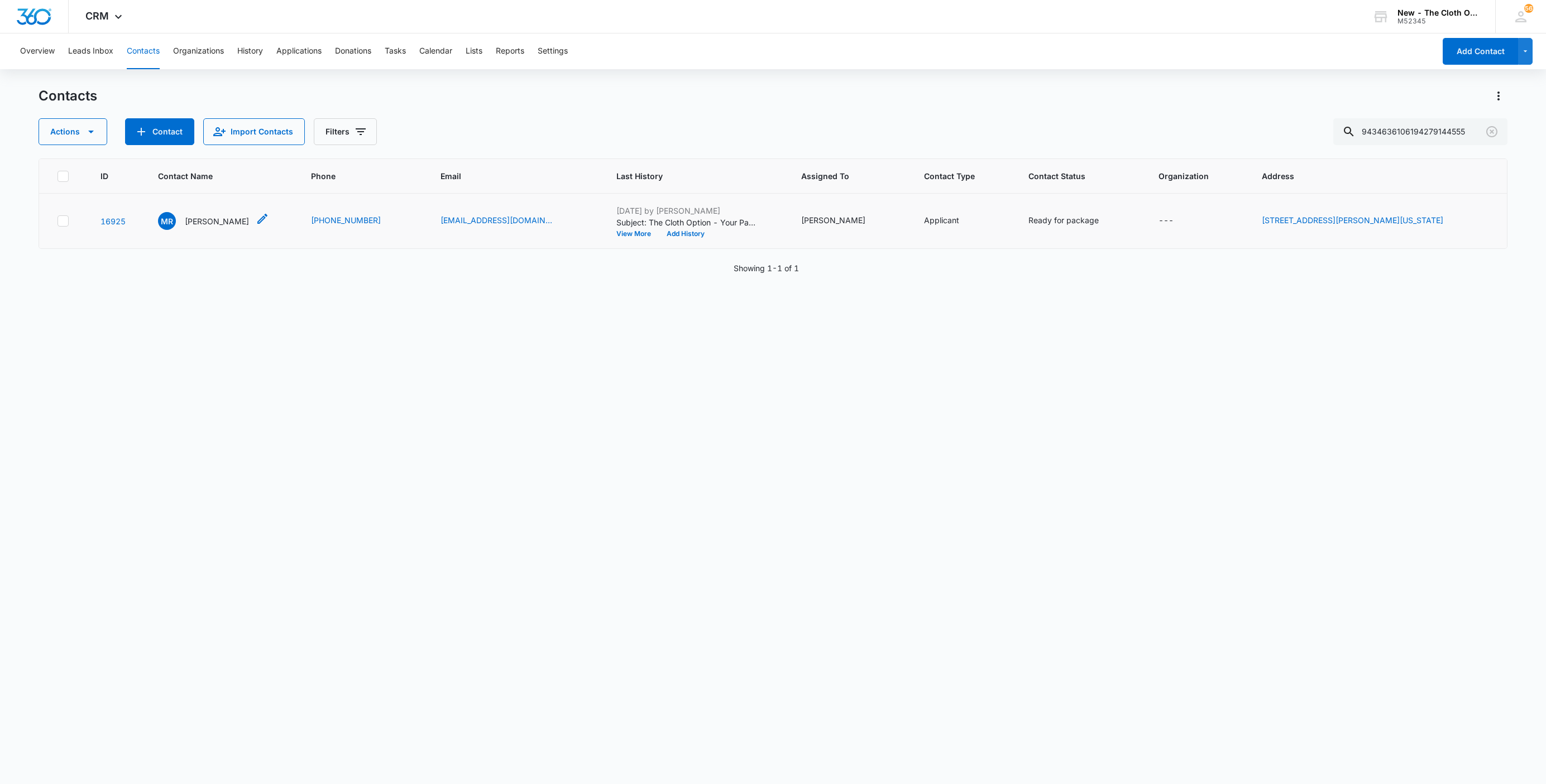
click at [209, 220] on p "Mirelis Rodriguez Osorio" at bounding box center [217, 221] width 64 height 12
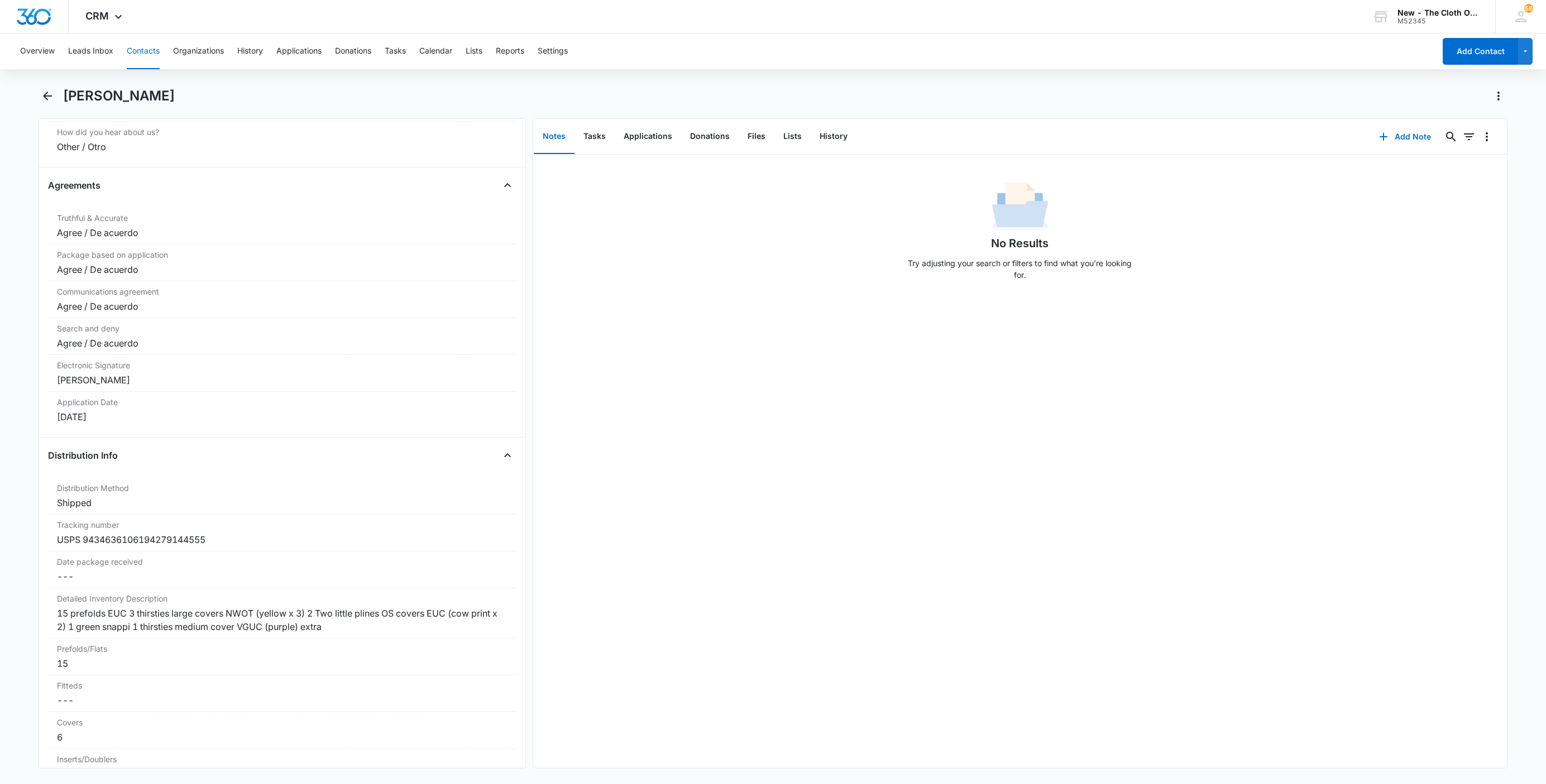
scroll to position [2345, 0]
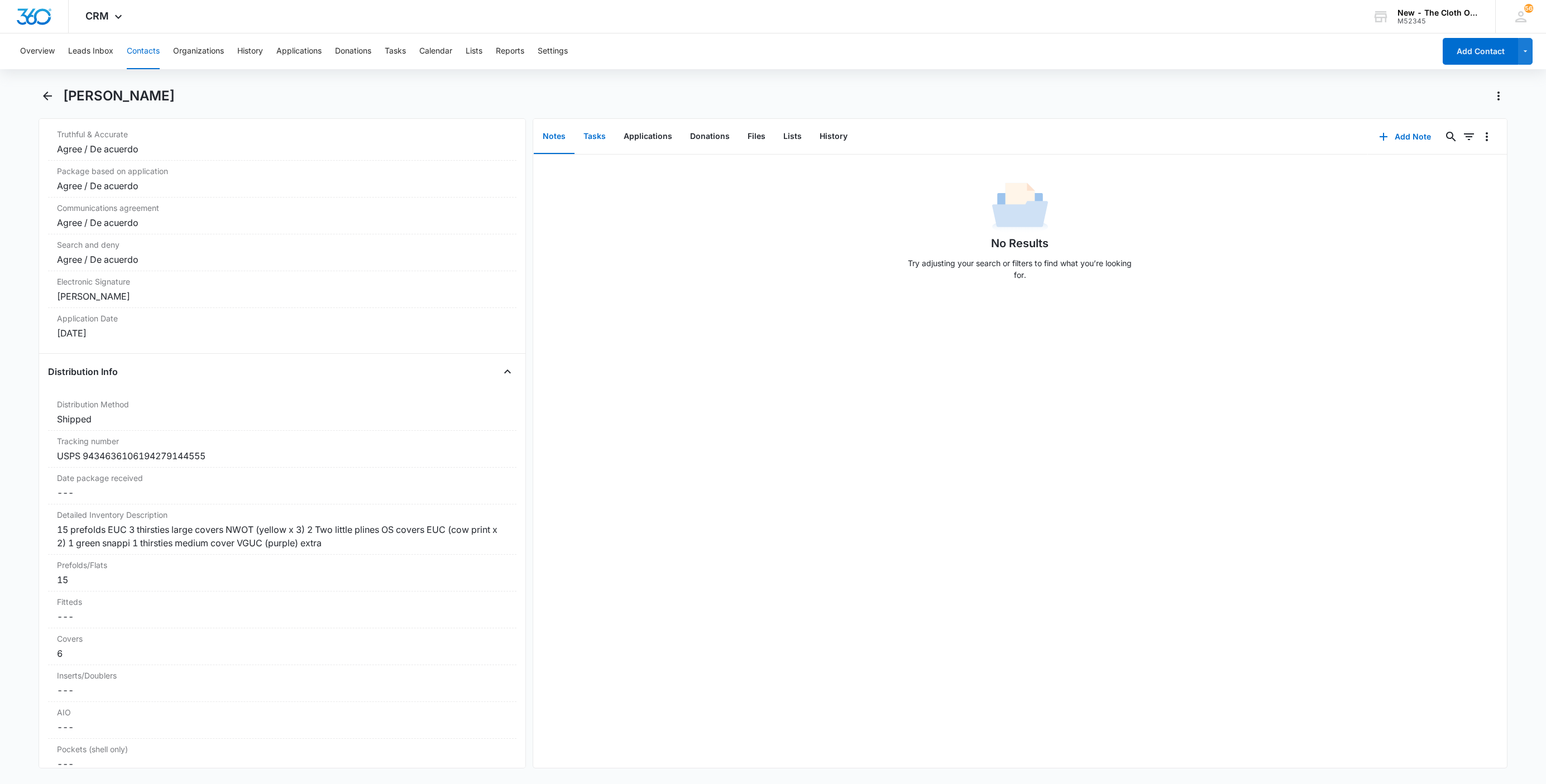
click at [595, 124] on button "Tasks" at bounding box center [595, 137] width 40 height 35
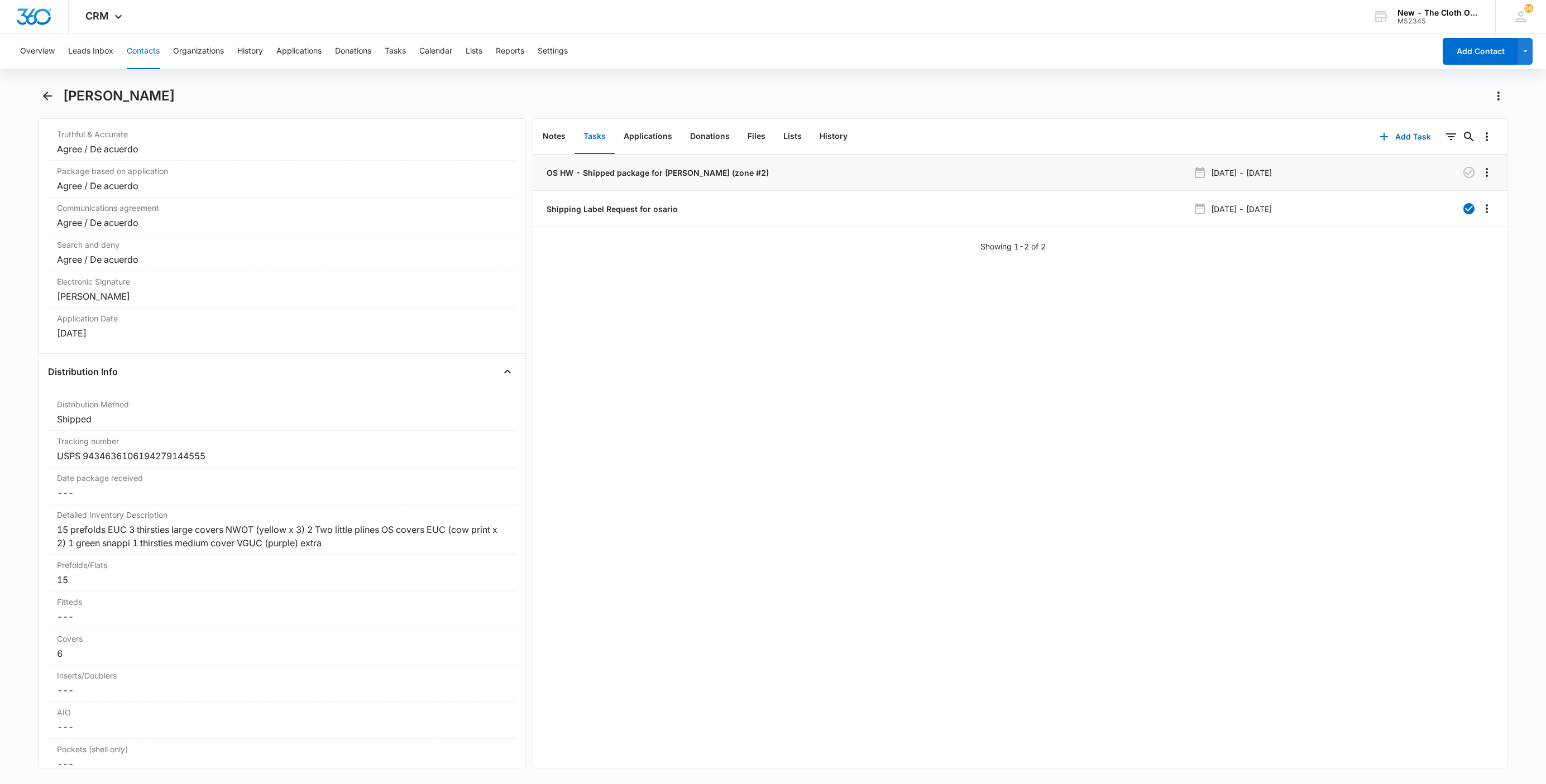
click at [610, 172] on p "OS HW - Shipped package for Mirelis Rodriguez Osorio (zone #2)" at bounding box center [656, 173] width 224 height 12
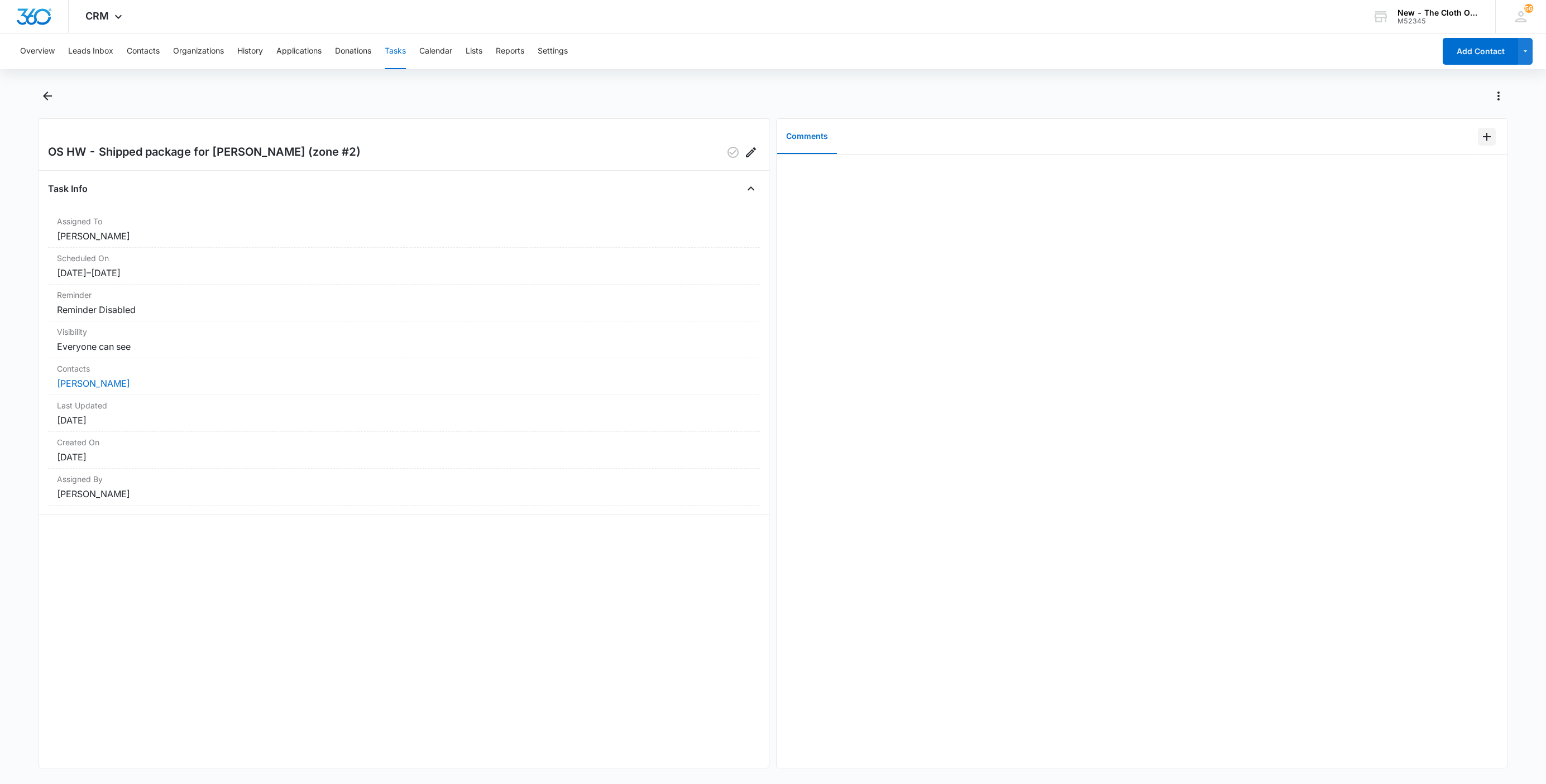
click at [1480, 133] on icon "Add Comment" at bounding box center [1487, 137] width 13 height 13
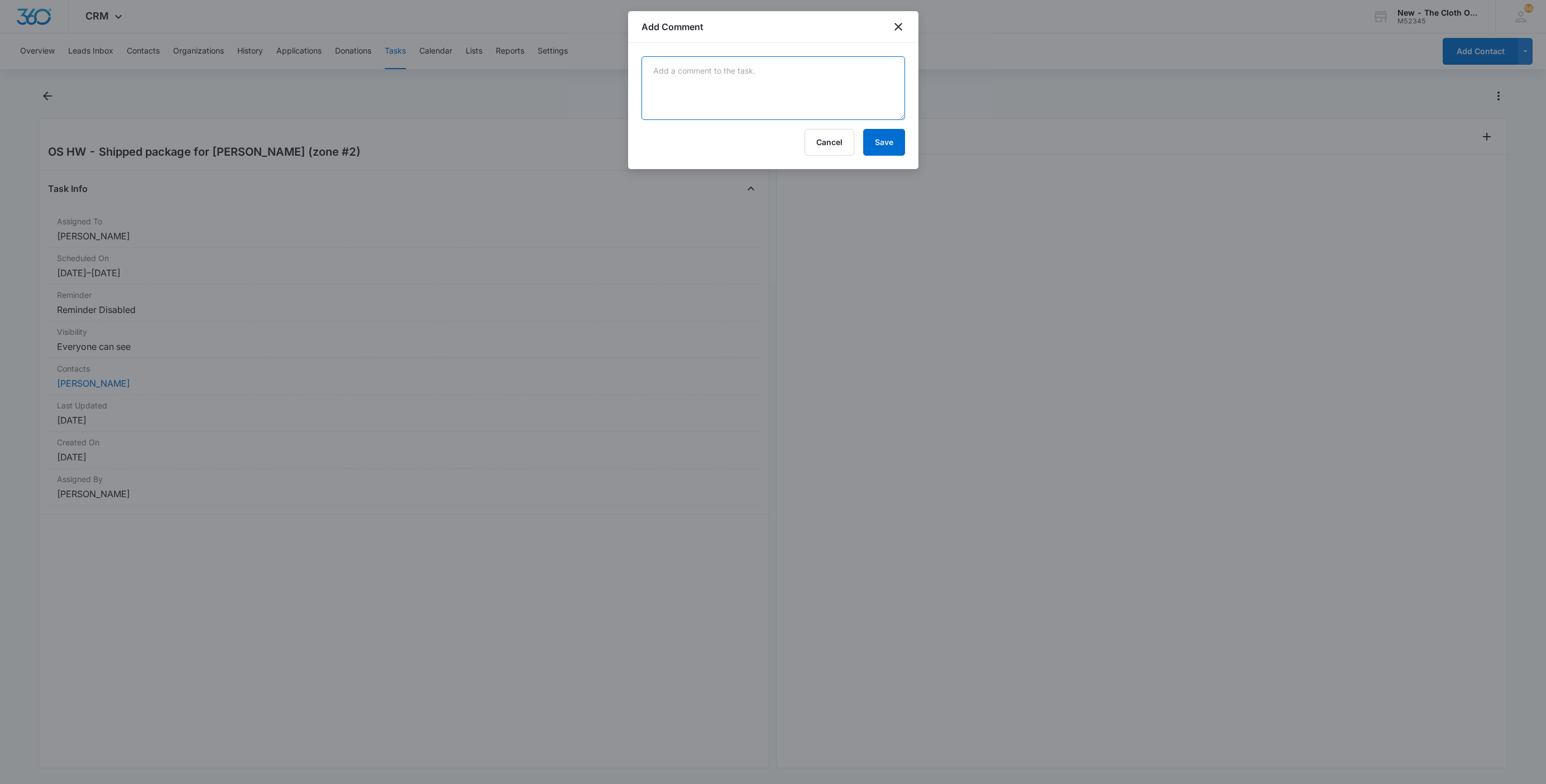
click at [742, 94] on textarea at bounding box center [773, 88] width 263 height 64
paste textarea "Your item was delivered at the front door or porch at 3:23 pm on August 9, 2025…"
drag, startPoint x: 749, startPoint y: 109, endPoint x: 752, endPoint y: 118, distance: 9.5
click at [750, 109] on textarea "Your item was delivered at the front door or porch at 3:23 pm on August 9, 2025…" at bounding box center [773, 88] width 263 height 64
paste textarea "9434636106194279144555"
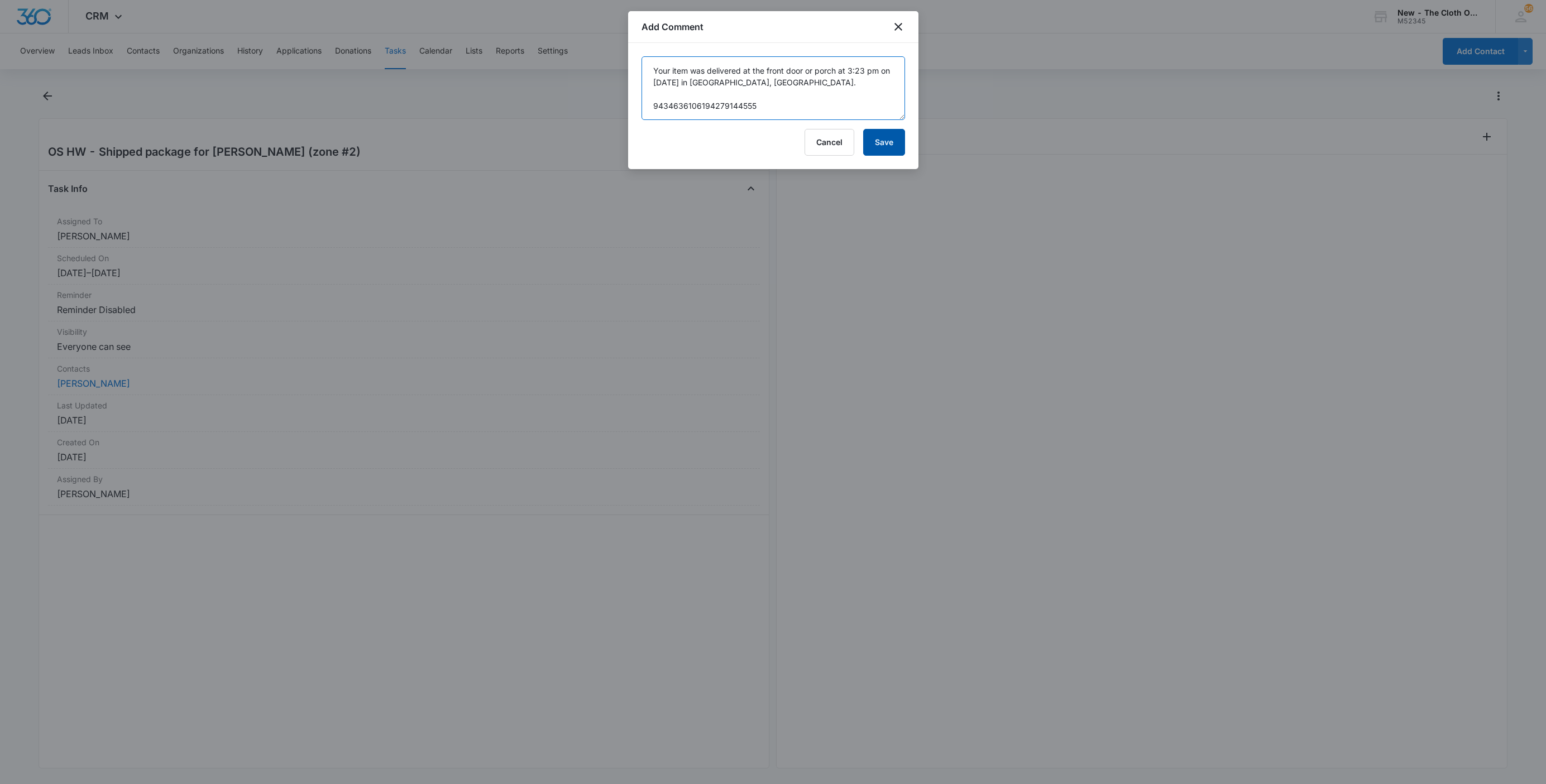
type textarea "Your item was delivered at the front door or porch at 3:23 pm on August 9, 2025…"
click at [876, 138] on button "Save" at bounding box center [884, 142] width 42 height 27
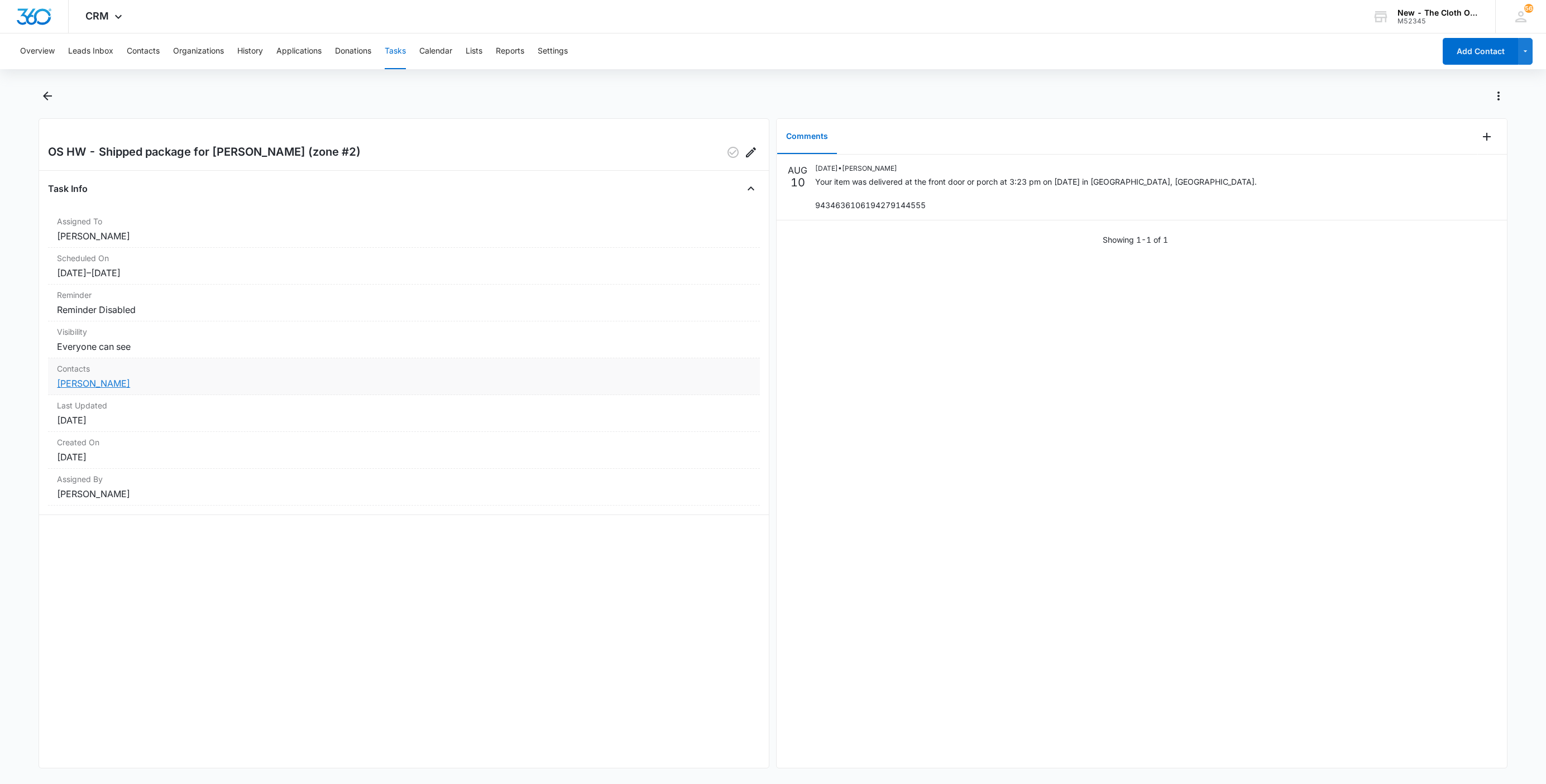
click at [109, 387] on link "Mirelis Rodriguez Osorio" at bounding box center [93, 383] width 73 height 11
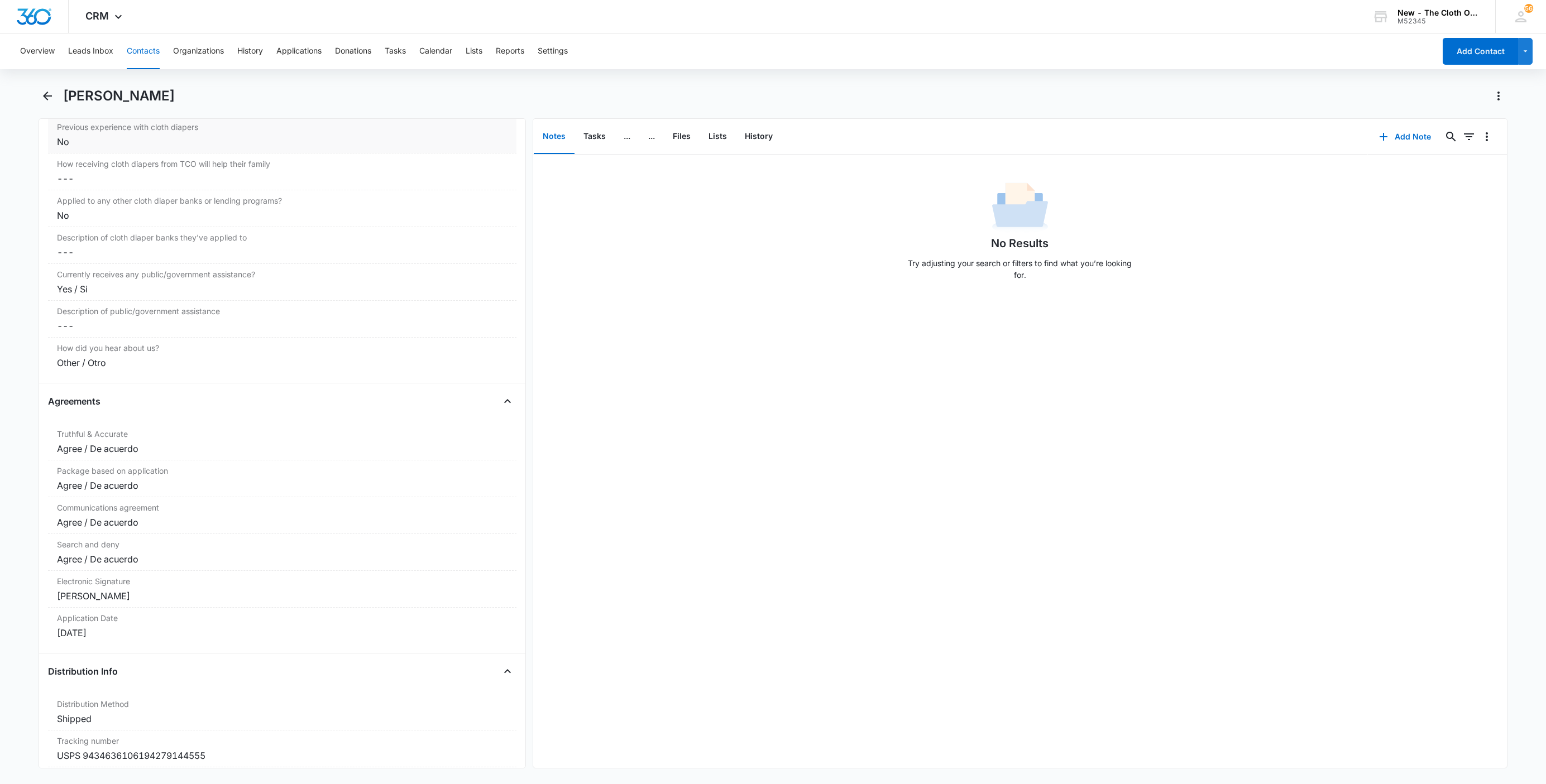
scroll to position [2345, 0]
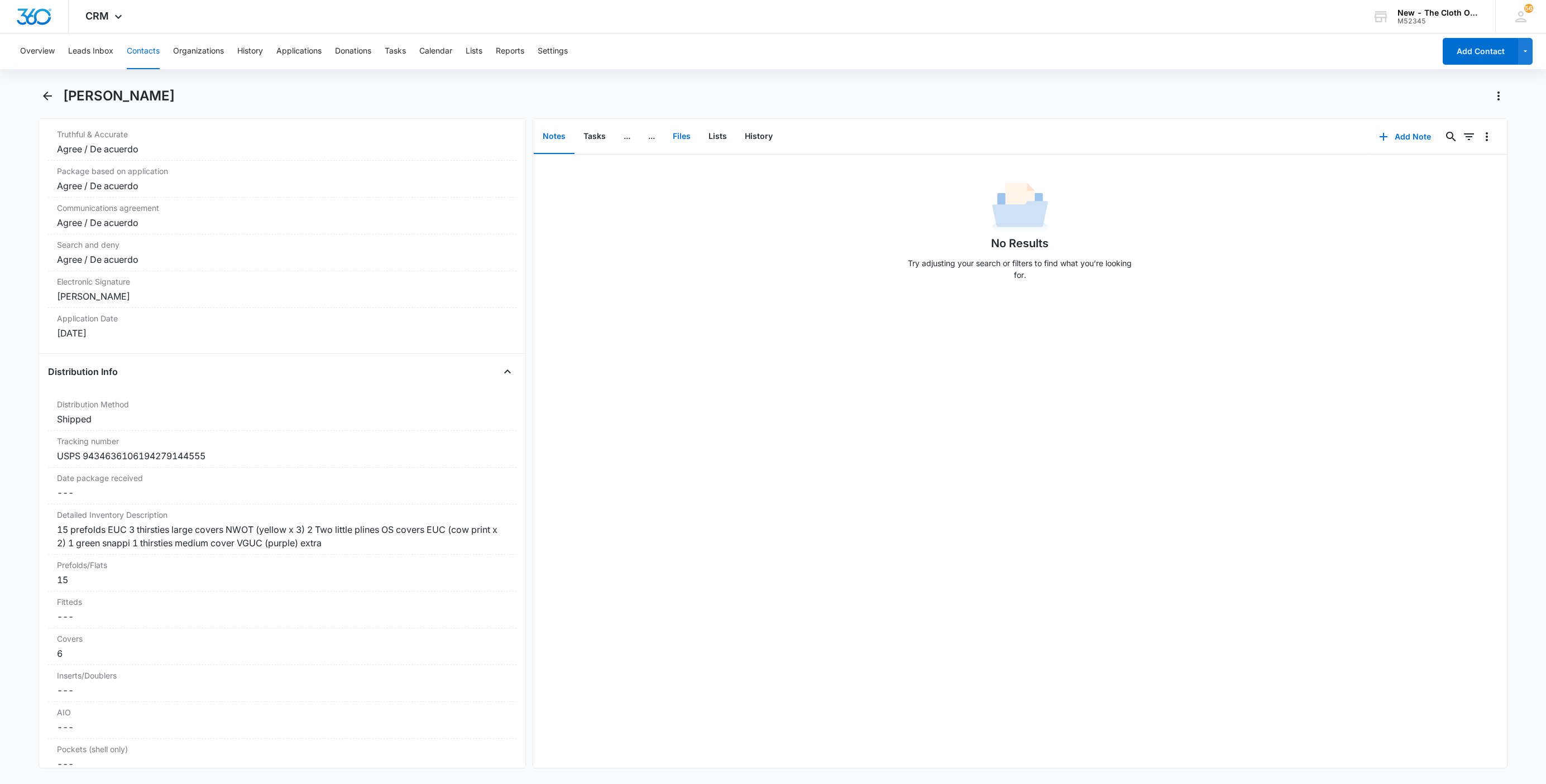
click at [686, 136] on button "Files" at bounding box center [681, 137] width 36 height 35
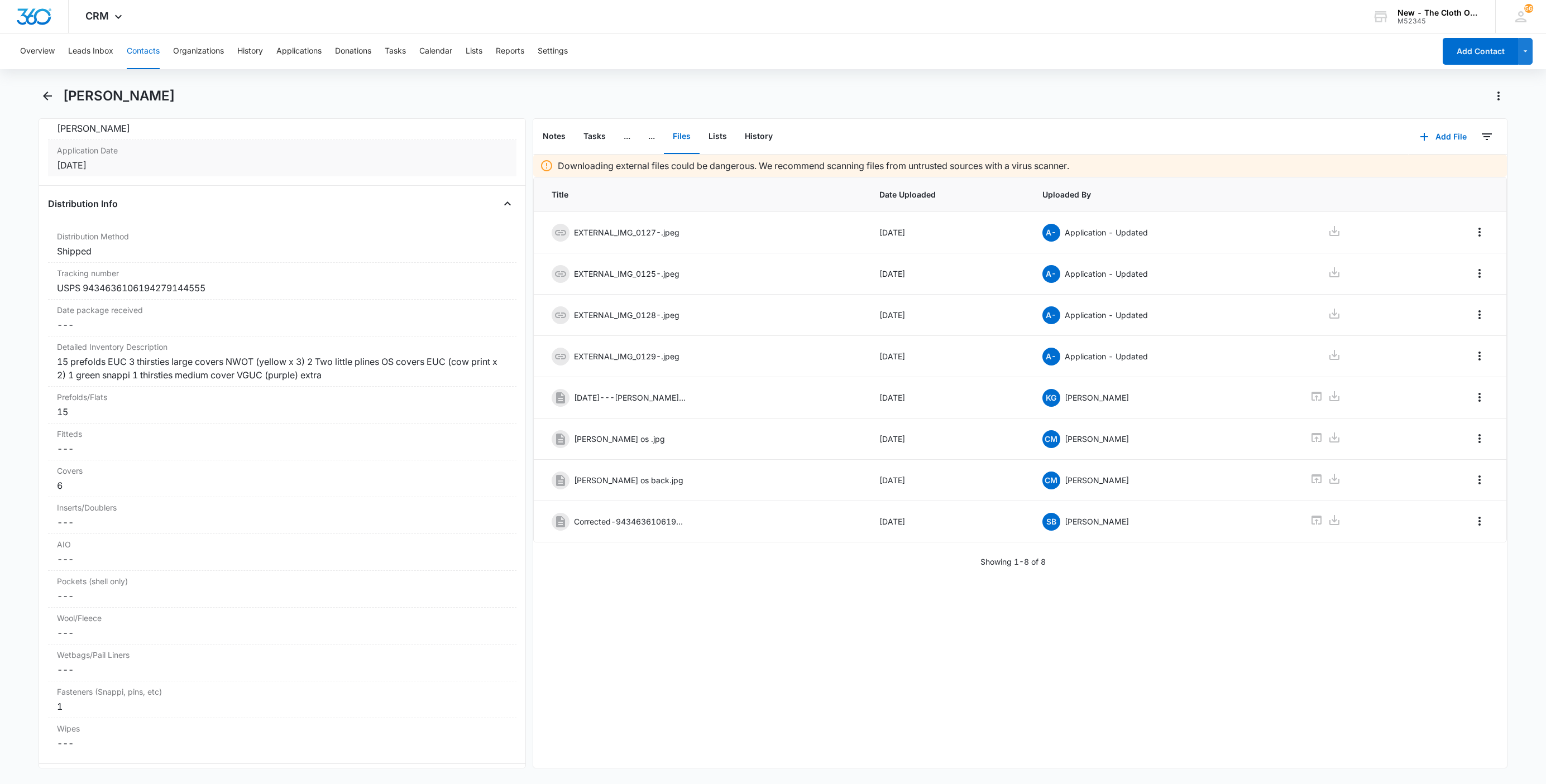
scroll to position [2596, 0]
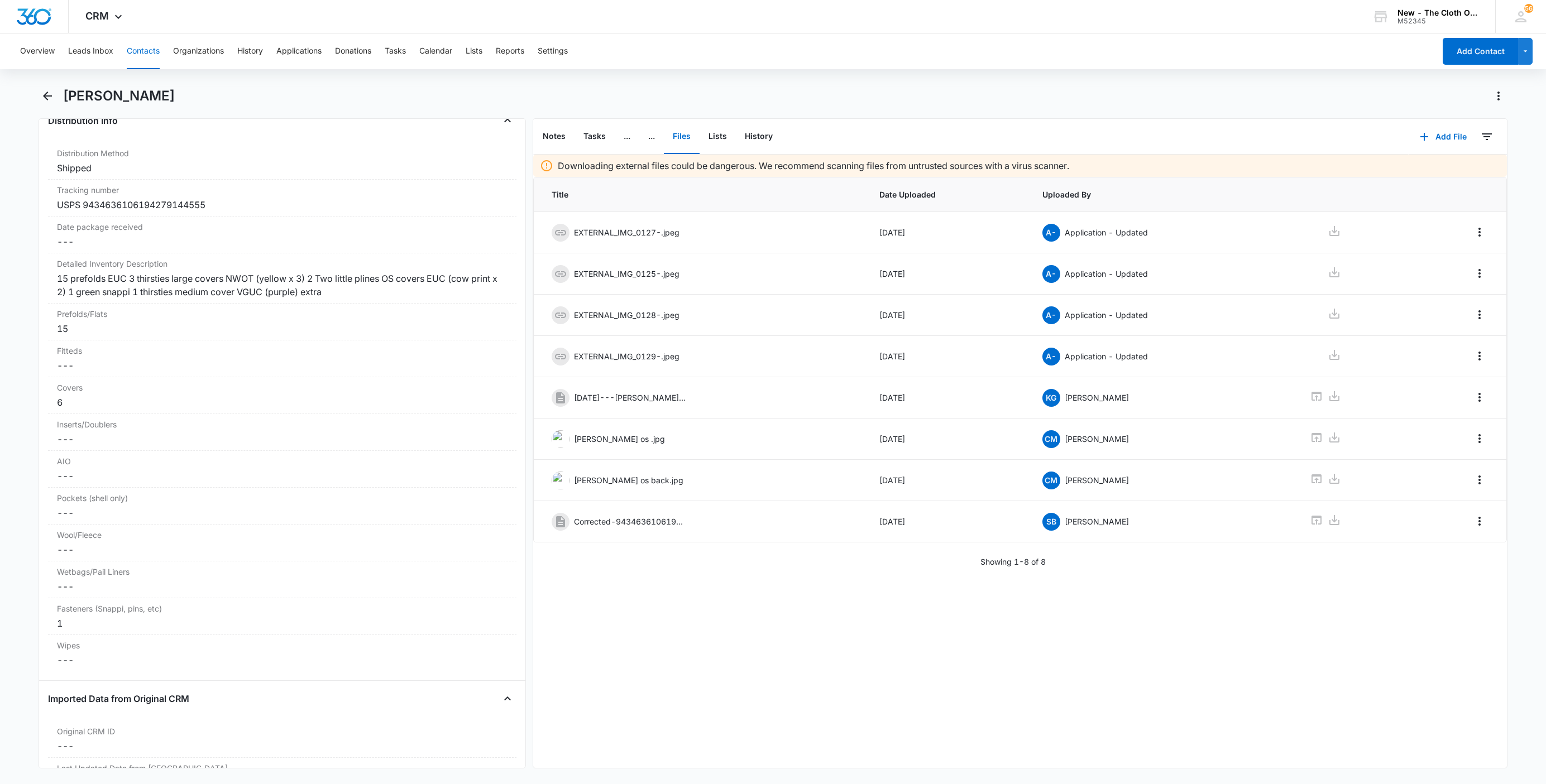
click at [149, 40] on button "Contacts" at bounding box center [143, 51] width 33 height 36
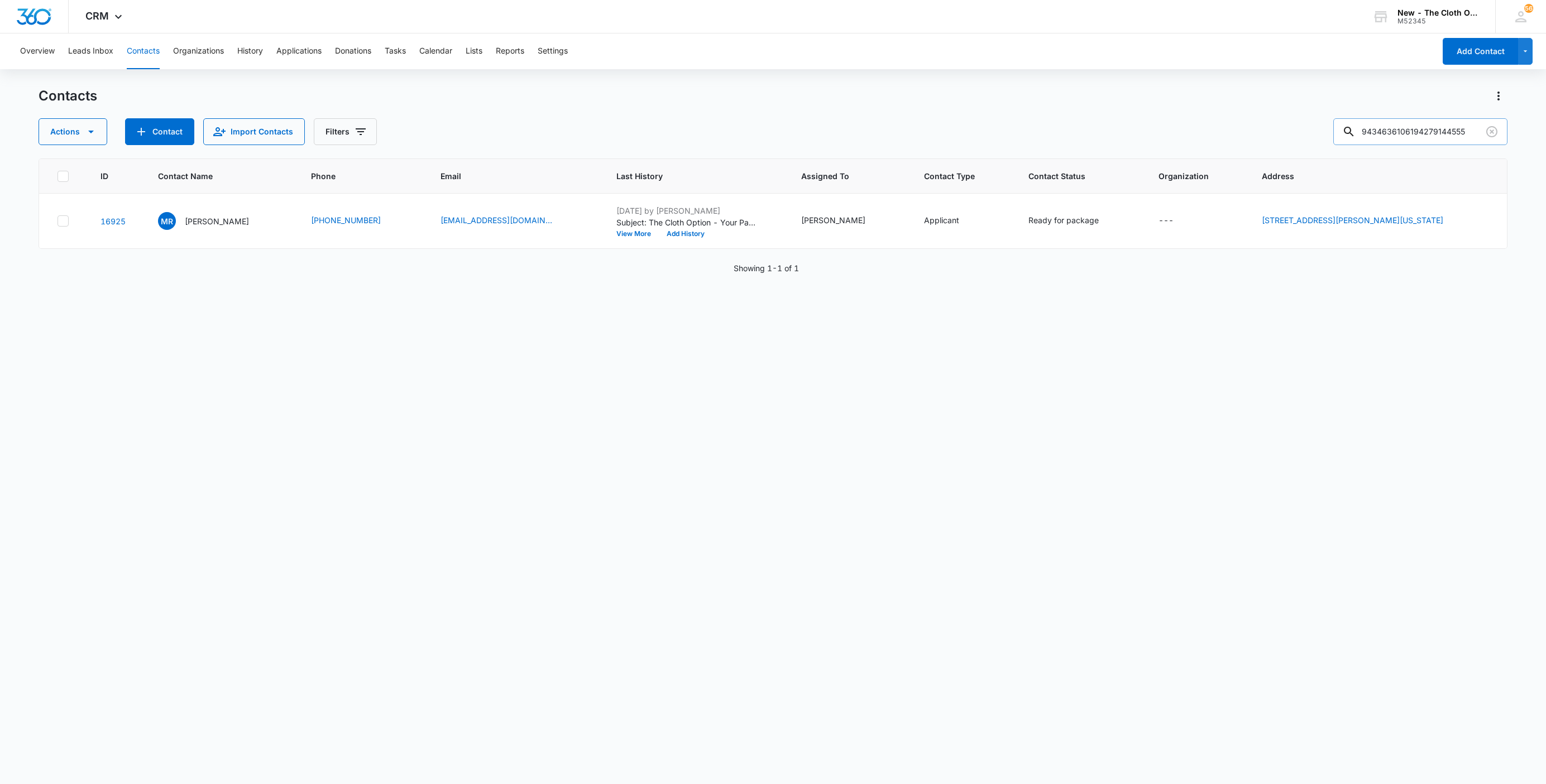
click at [1391, 132] on input "9434636106194279144555" at bounding box center [1420, 132] width 174 height 27
paste input "Rachel Campbell"
type input "Rachel Campbell"
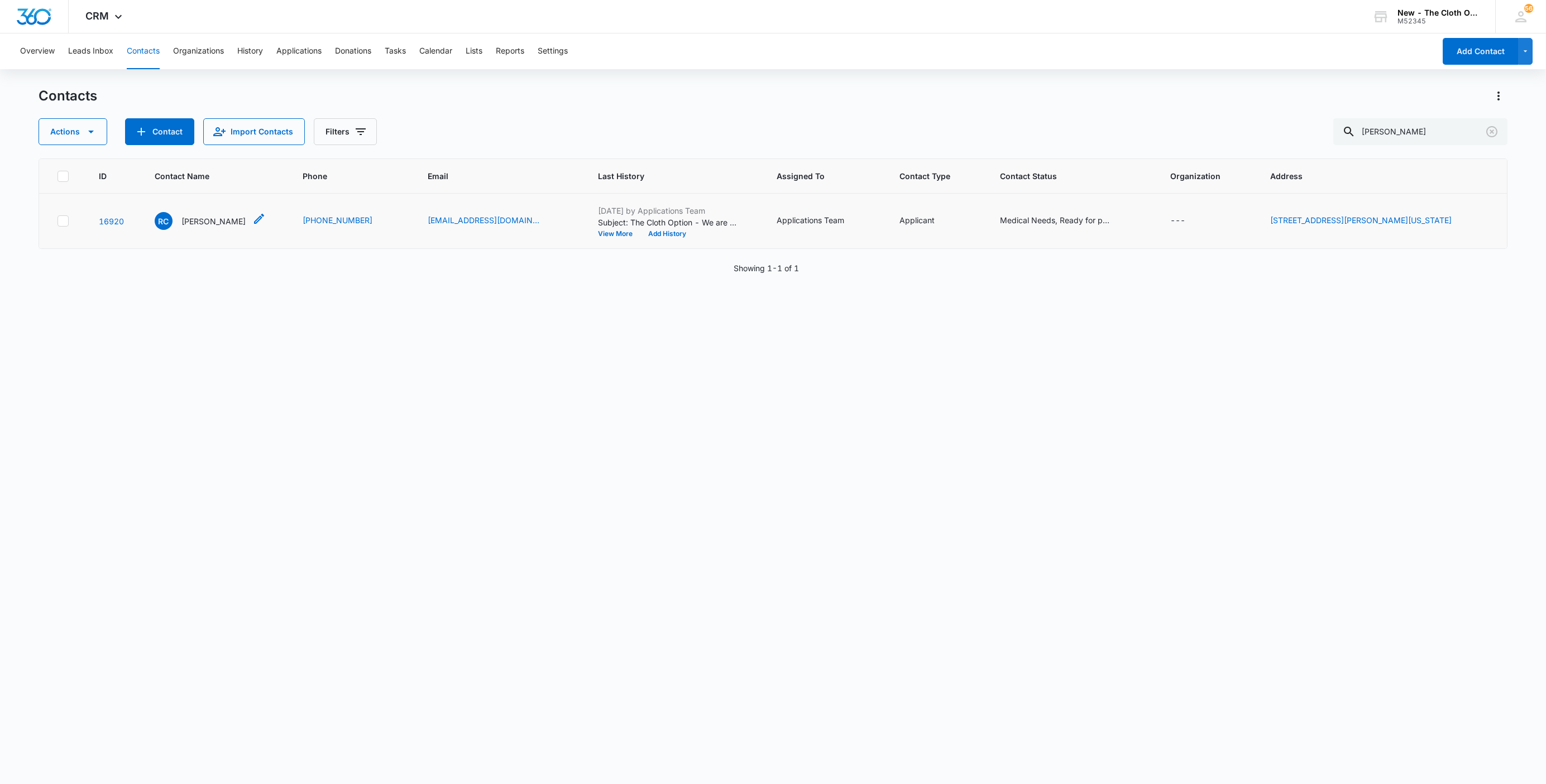
click at [233, 220] on p "Rachel Campbell" at bounding box center [213, 221] width 64 height 12
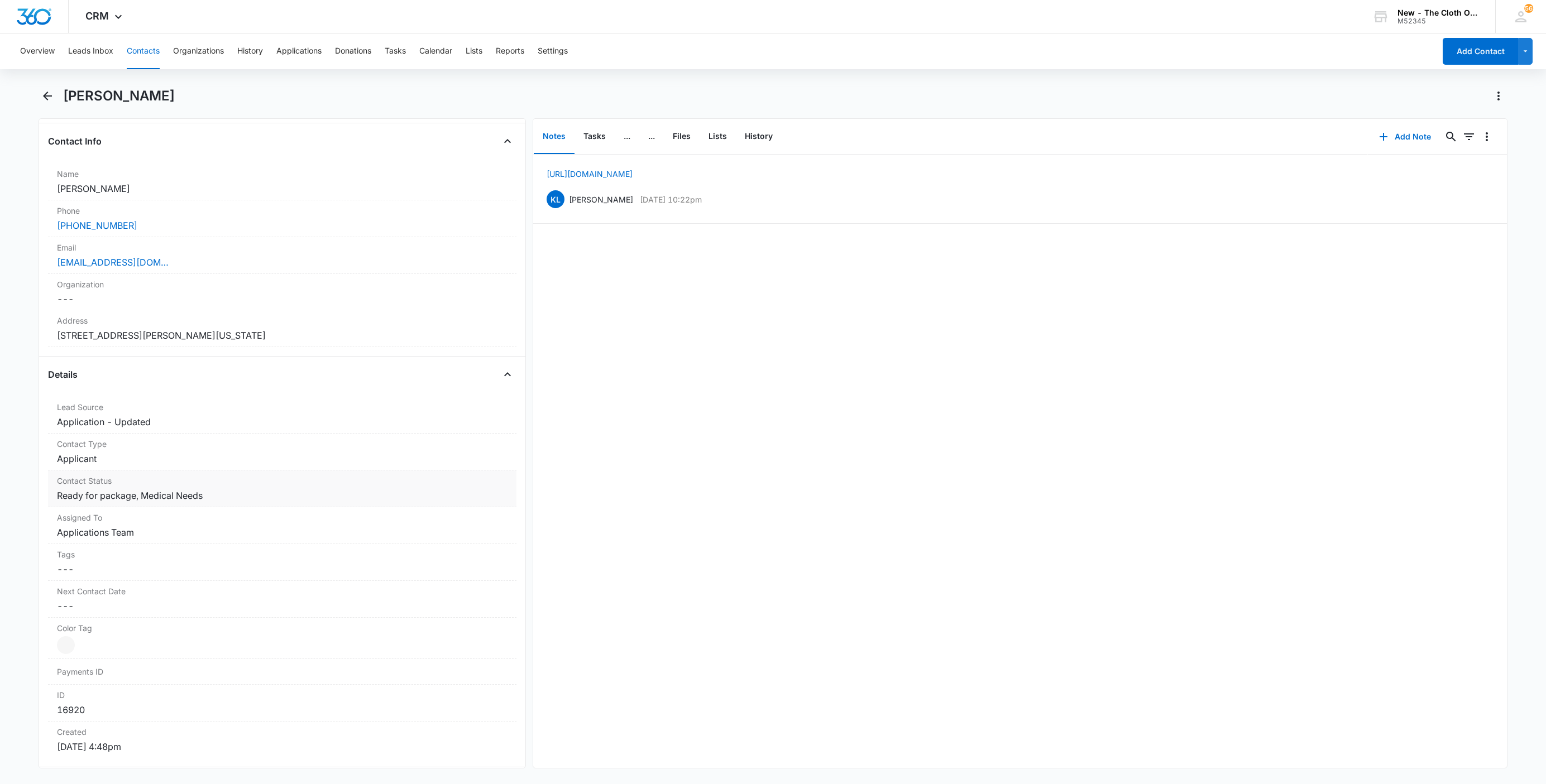
scroll to position [167, 0]
click at [121, 546] on dd "Cancel Save Changes Applications Team" at bounding box center [282, 540] width 450 height 13
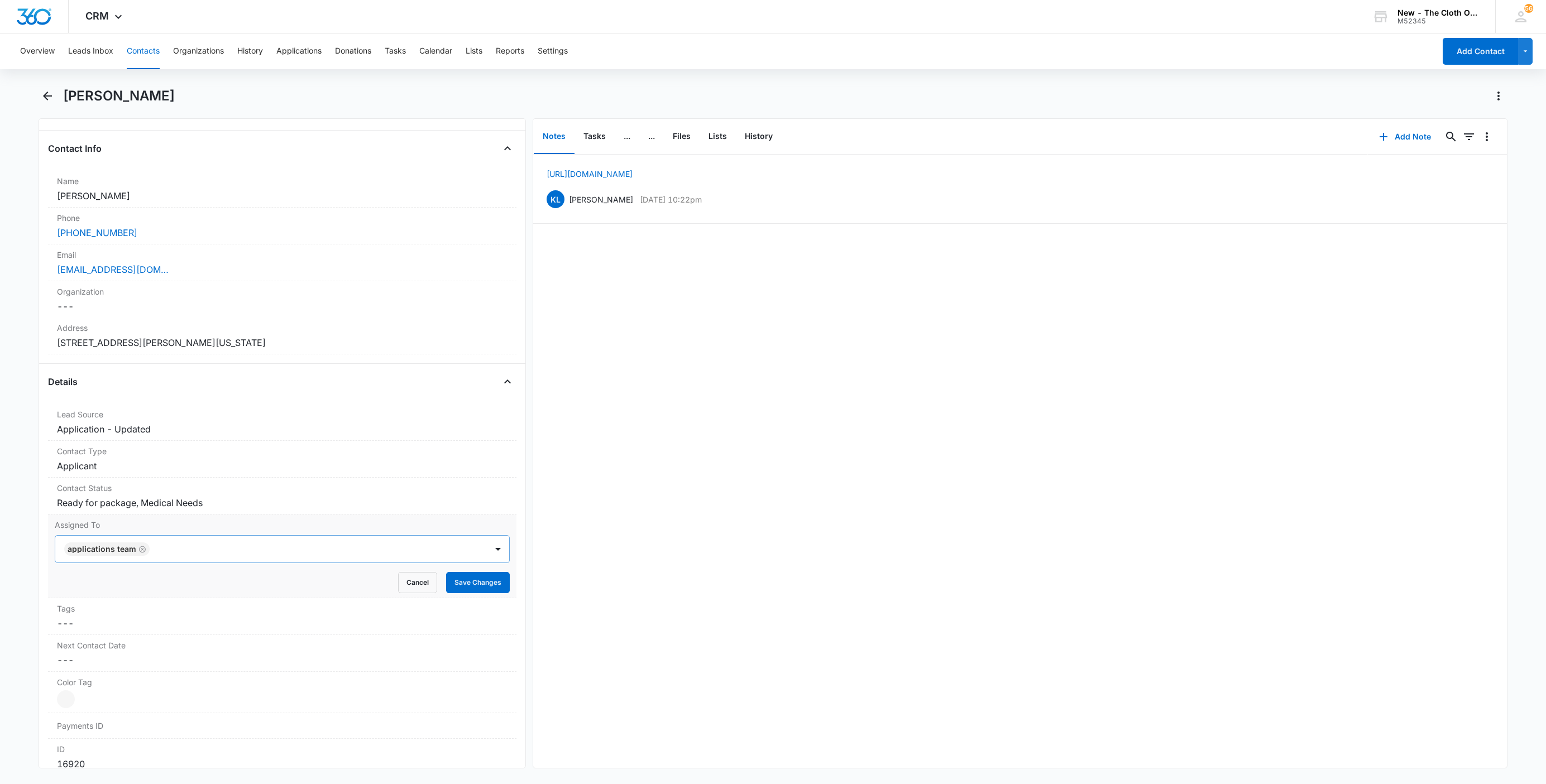
click at [141, 550] on icon "Remove Applications Team" at bounding box center [142, 549] width 7 height 7
type input "sand"
click at [131, 595] on div "[PERSON_NAME]" at bounding box center [281, 589] width 426 height 12
click at [253, 547] on div at bounding box center [307, 549] width 330 height 16
click at [457, 589] on button "Save Changes" at bounding box center [478, 583] width 64 height 21
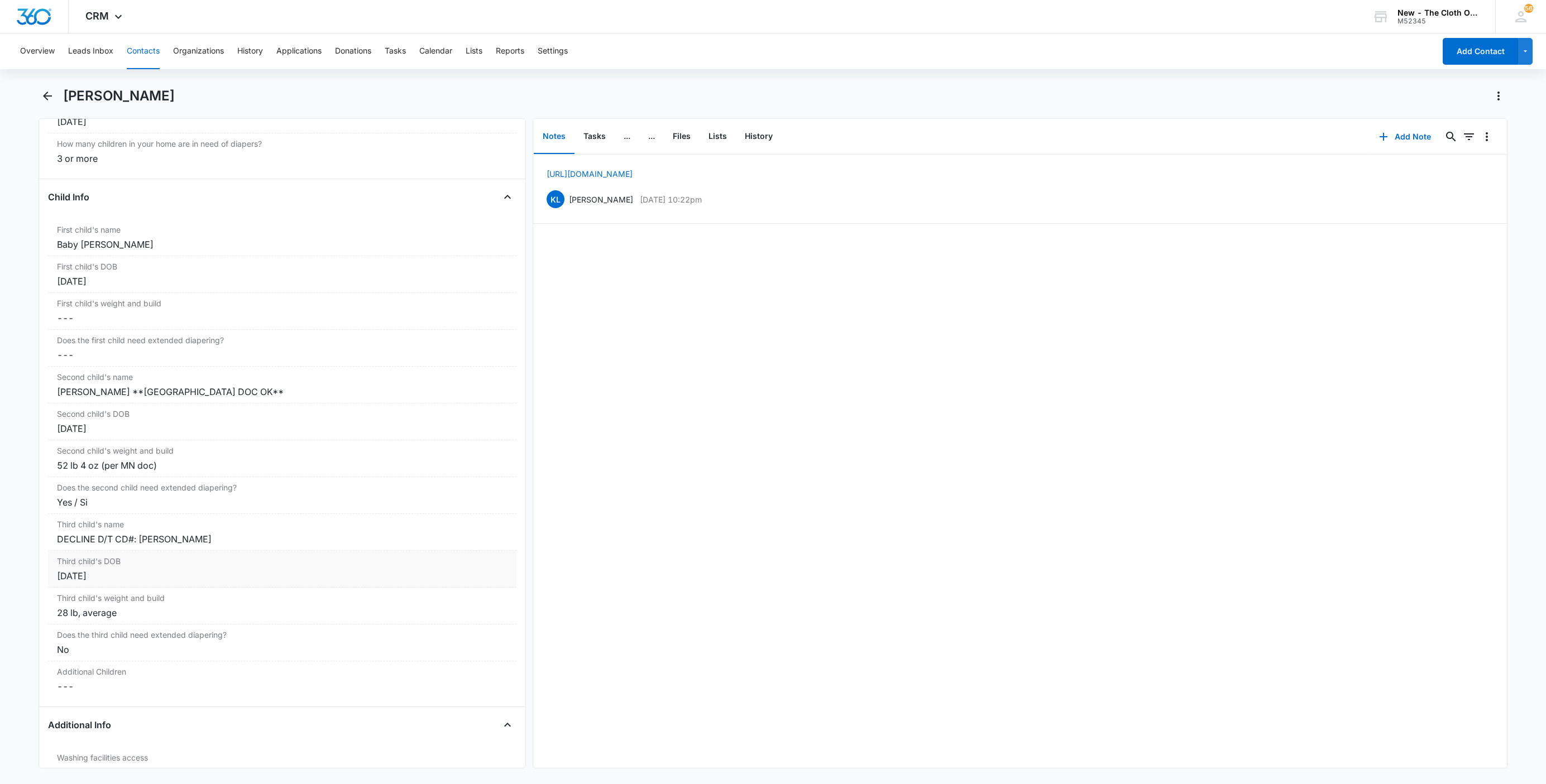
scroll to position [1291, 0]
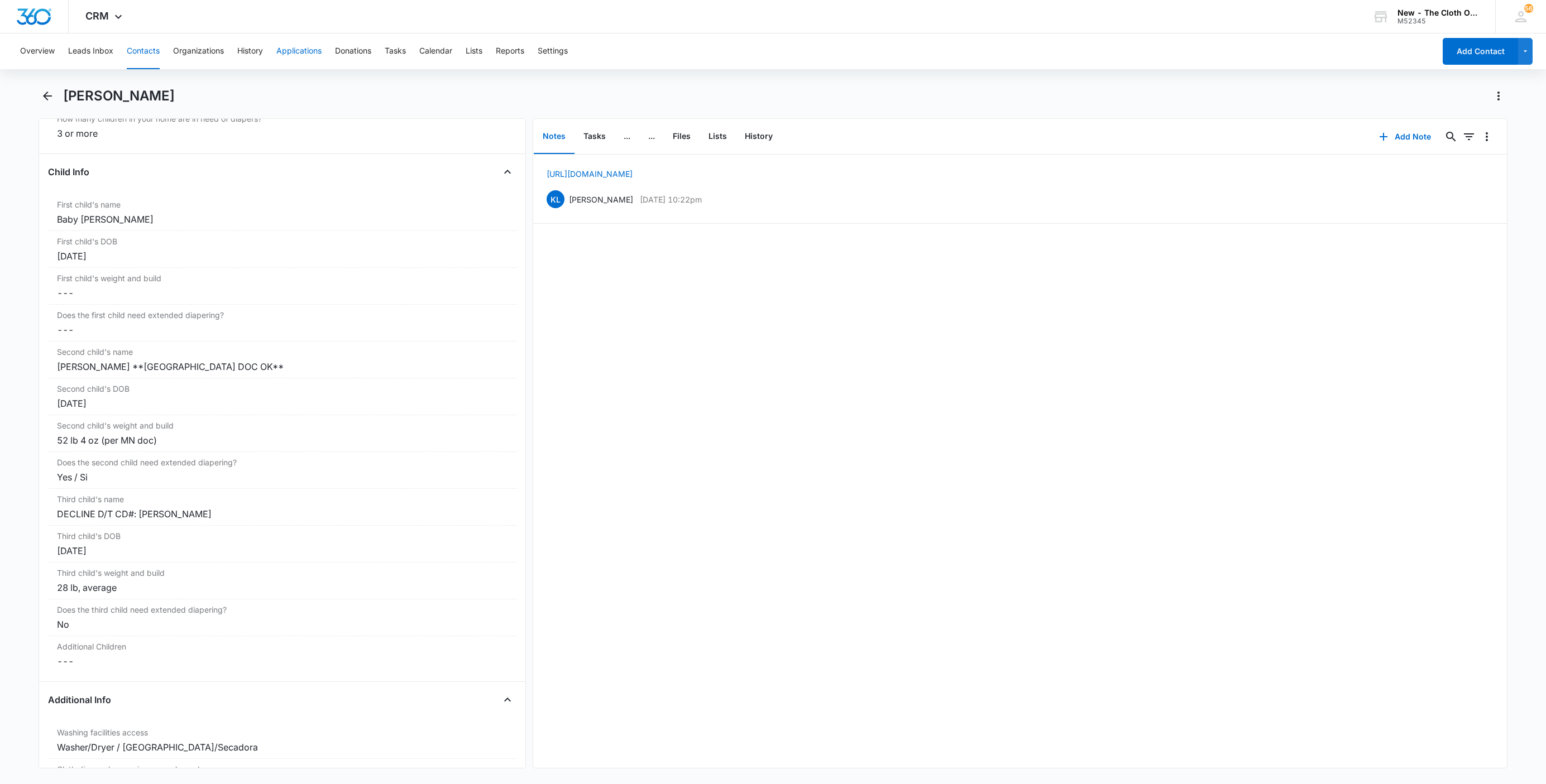
click at [294, 53] on button "Applications" at bounding box center [299, 51] width 45 height 36
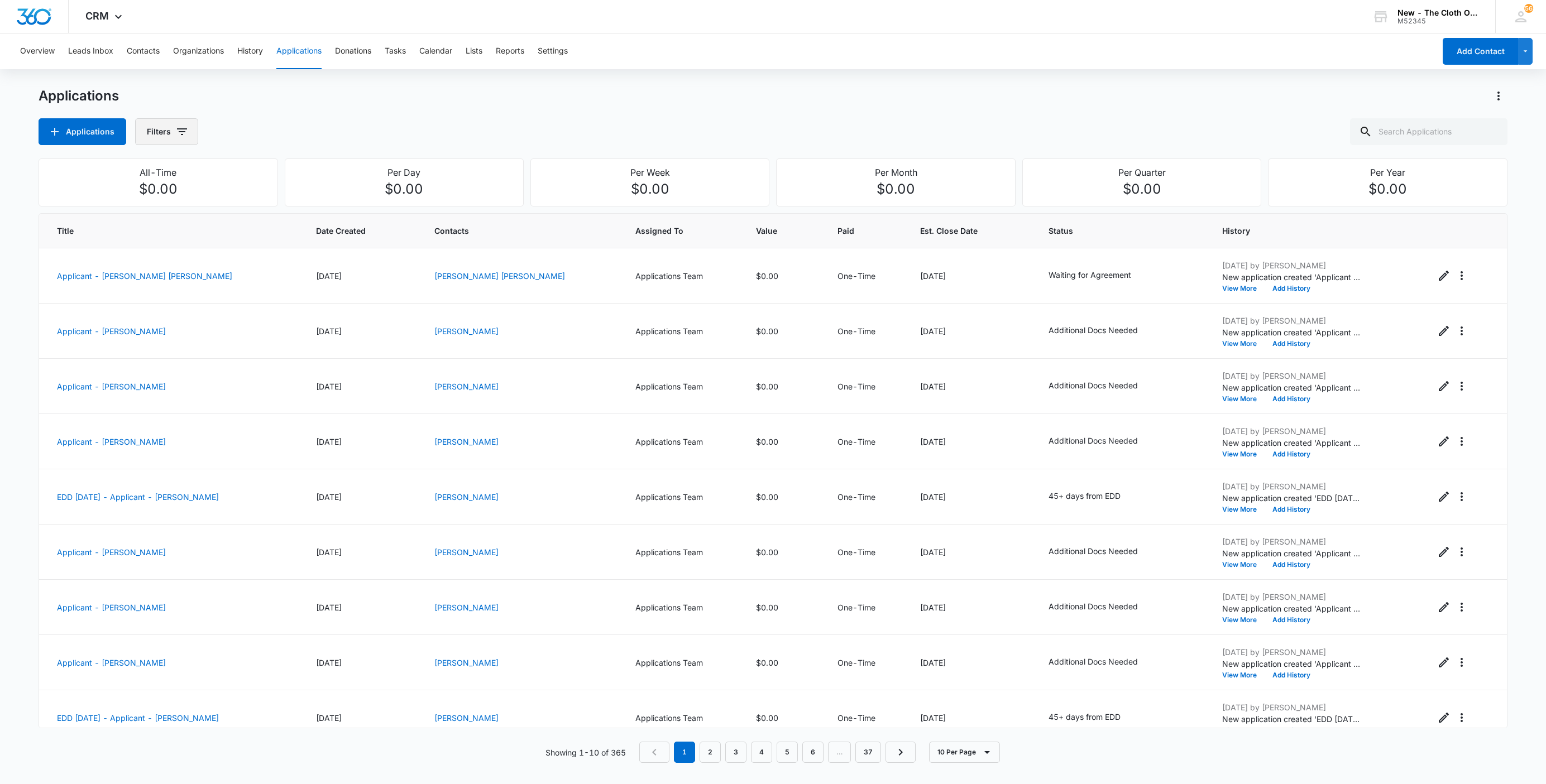
click at [178, 131] on icon "button" at bounding box center [182, 132] width 13 height 13
click at [1497, 96] on icon "Actions" at bounding box center [1498, 96] width 2 height 9
click at [1420, 143] on div "Export Applications" at bounding box center [1434, 144] width 92 height 8
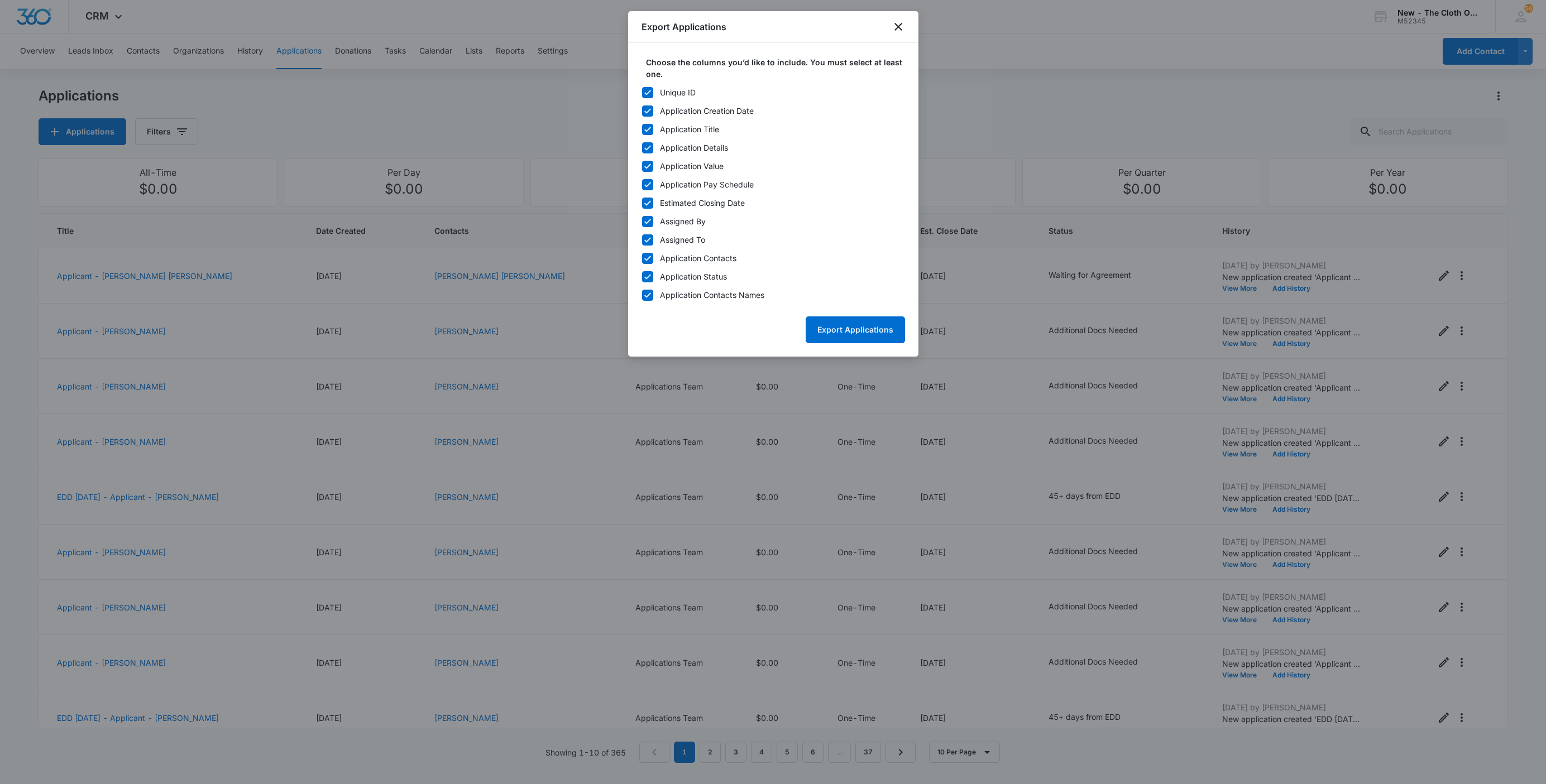
click at [645, 91] on icon at bounding box center [648, 92] width 10 height 10
click at [642, 91] on input "Unique ID" at bounding box center [641, 92] width 1 height 8
checkbox input "false"
click at [645, 109] on icon at bounding box center [648, 111] width 10 height 10
click at [642, 109] on input "Application Creation Date" at bounding box center [641, 111] width 1 height 8
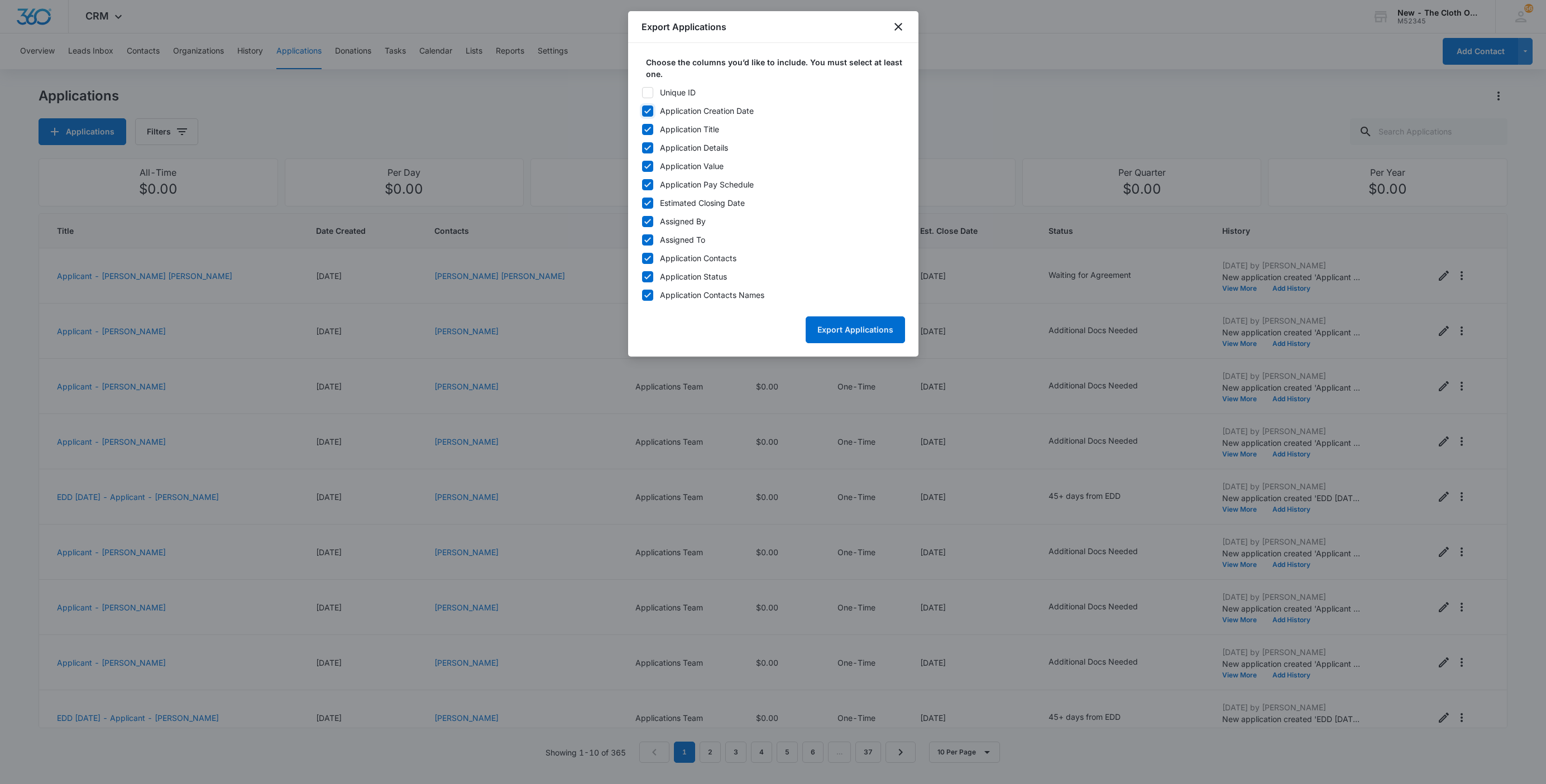
checkbox input "false"
click at [647, 172] on div at bounding box center [647, 166] width 11 height 11
click at [642, 170] on input "Application Value" at bounding box center [641, 166] width 1 height 8
checkbox input "false"
click at [648, 186] on icon at bounding box center [648, 185] width 10 height 10
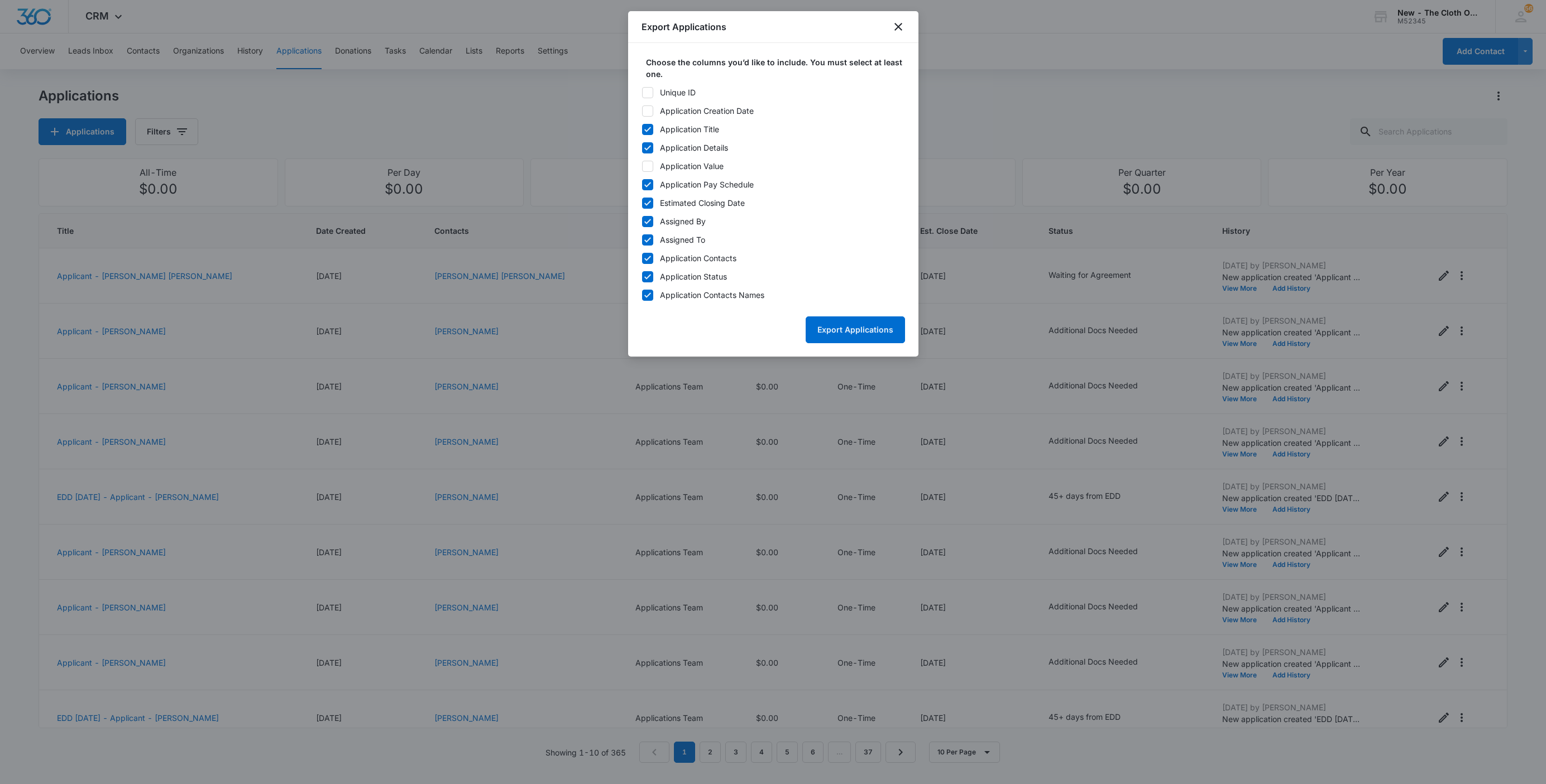
click at [642, 186] on input "Application Pay Schedule" at bounding box center [641, 185] width 1 height 8
checkbox input "false"
click at [645, 260] on icon at bounding box center [647, 258] width 7 height 5
click at [642, 260] on input "Application Contacts" at bounding box center [641, 258] width 1 height 8
checkbox input "false"
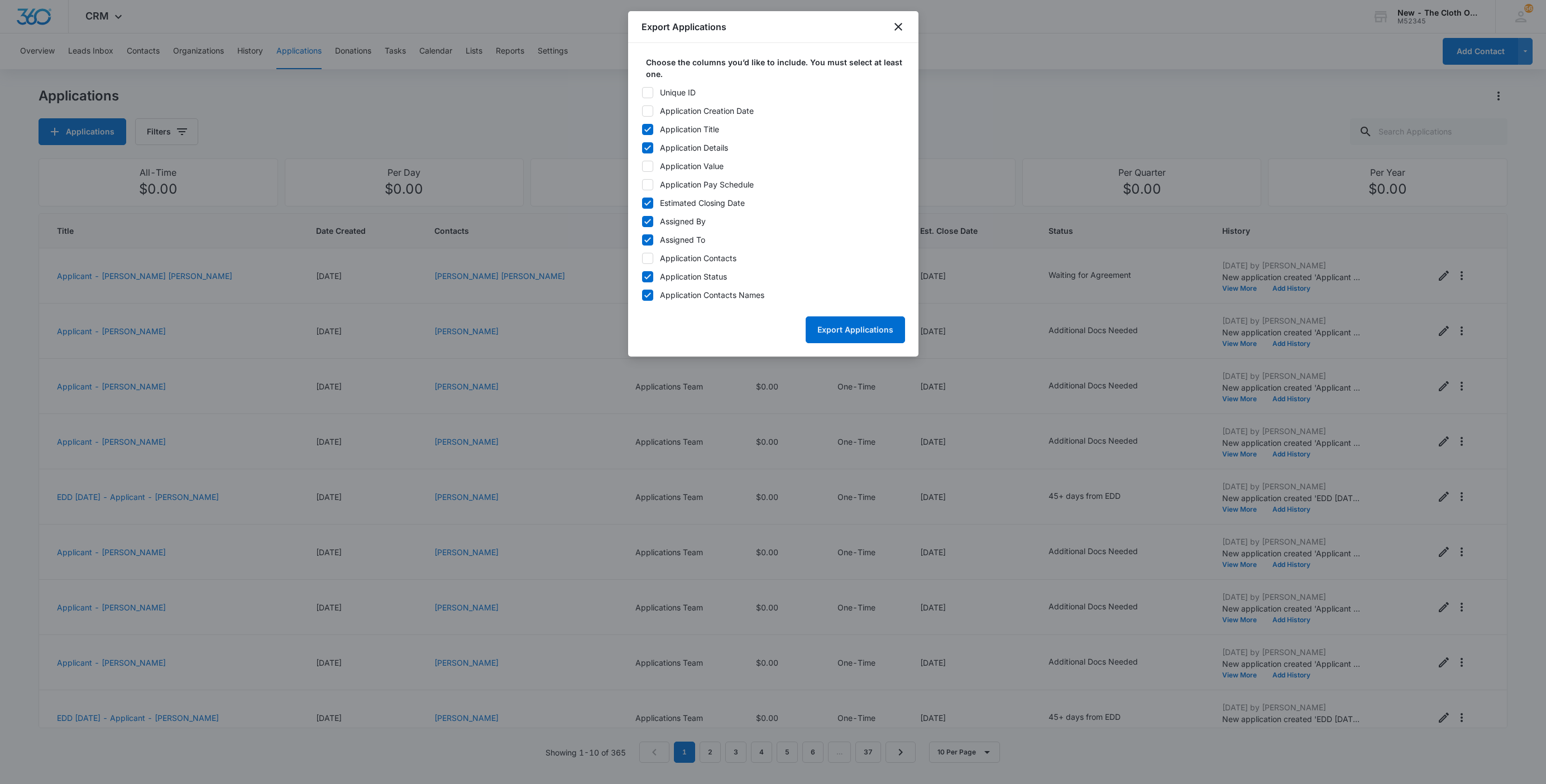
click at [643, 243] on icon at bounding box center [648, 240] width 10 height 10
click at [642, 243] on input "Assigned To" at bounding box center [641, 240] width 1 height 8
checkbox input "false"
click at [645, 223] on icon at bounding box center [648, 222] width 10 height 10
click at [642, 223] on input "Assigned By" at bounding box center [641, 221] width 1 height 8
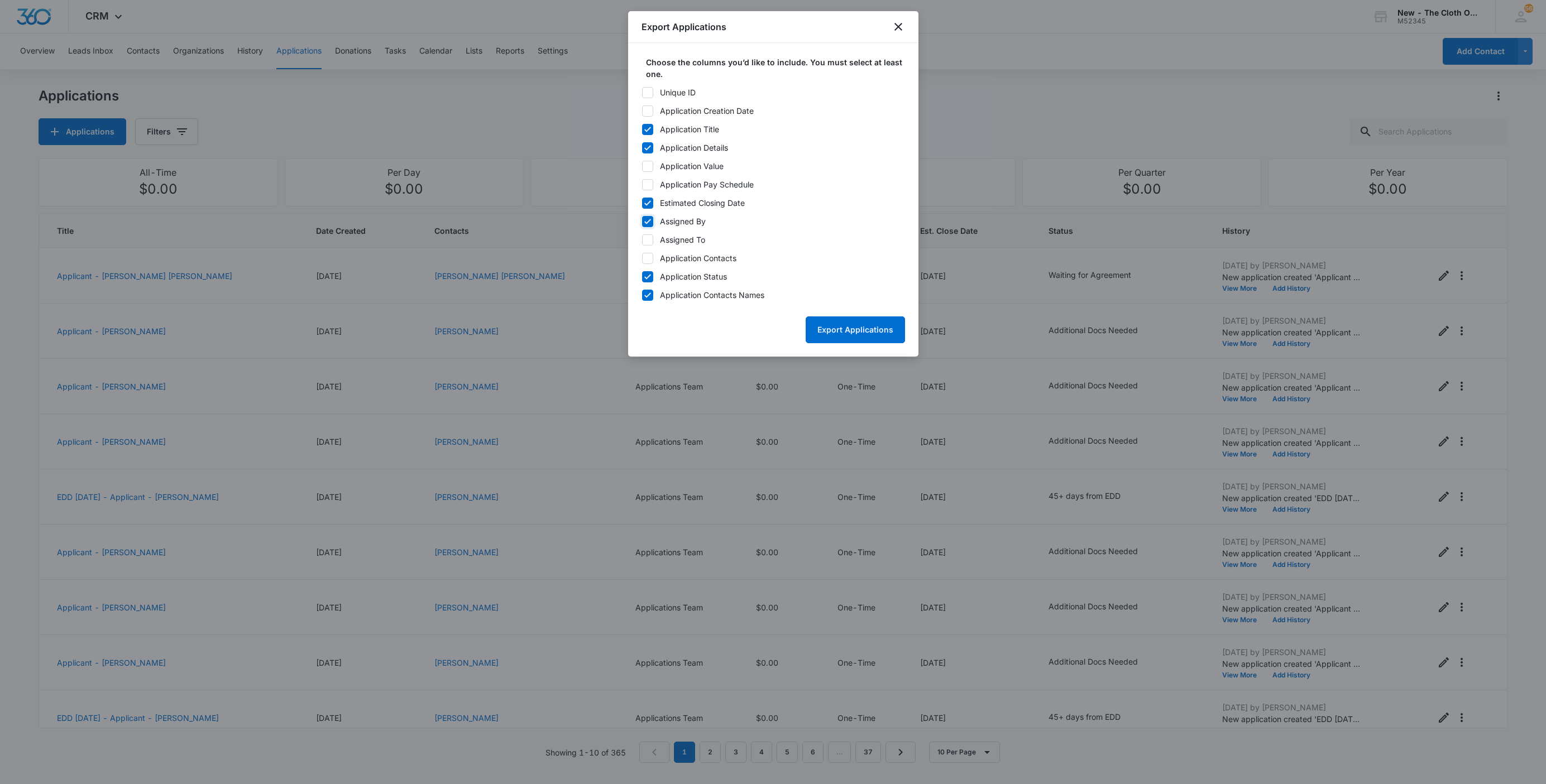
checkbox input "false"
click at [871, 327] on button "Export Applications" at bounding box center [855, 330] width 99 height 27
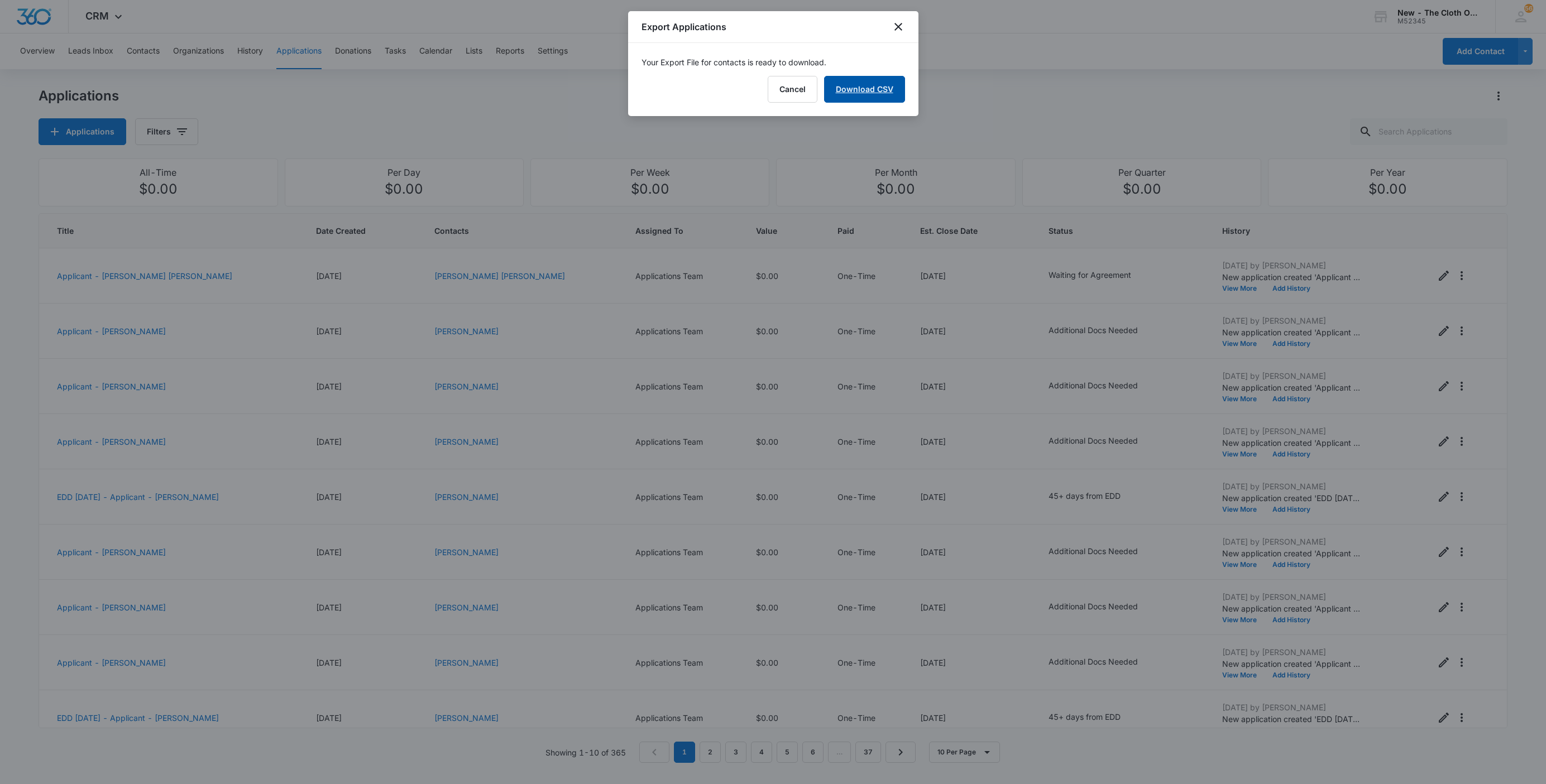
click at [854, 92] on link "Download CSV" at bounding box center [864, 89] width 81 height 27
click at [873, 82] on button "Finish" at bounding box center [881, 89] width 47 height 27
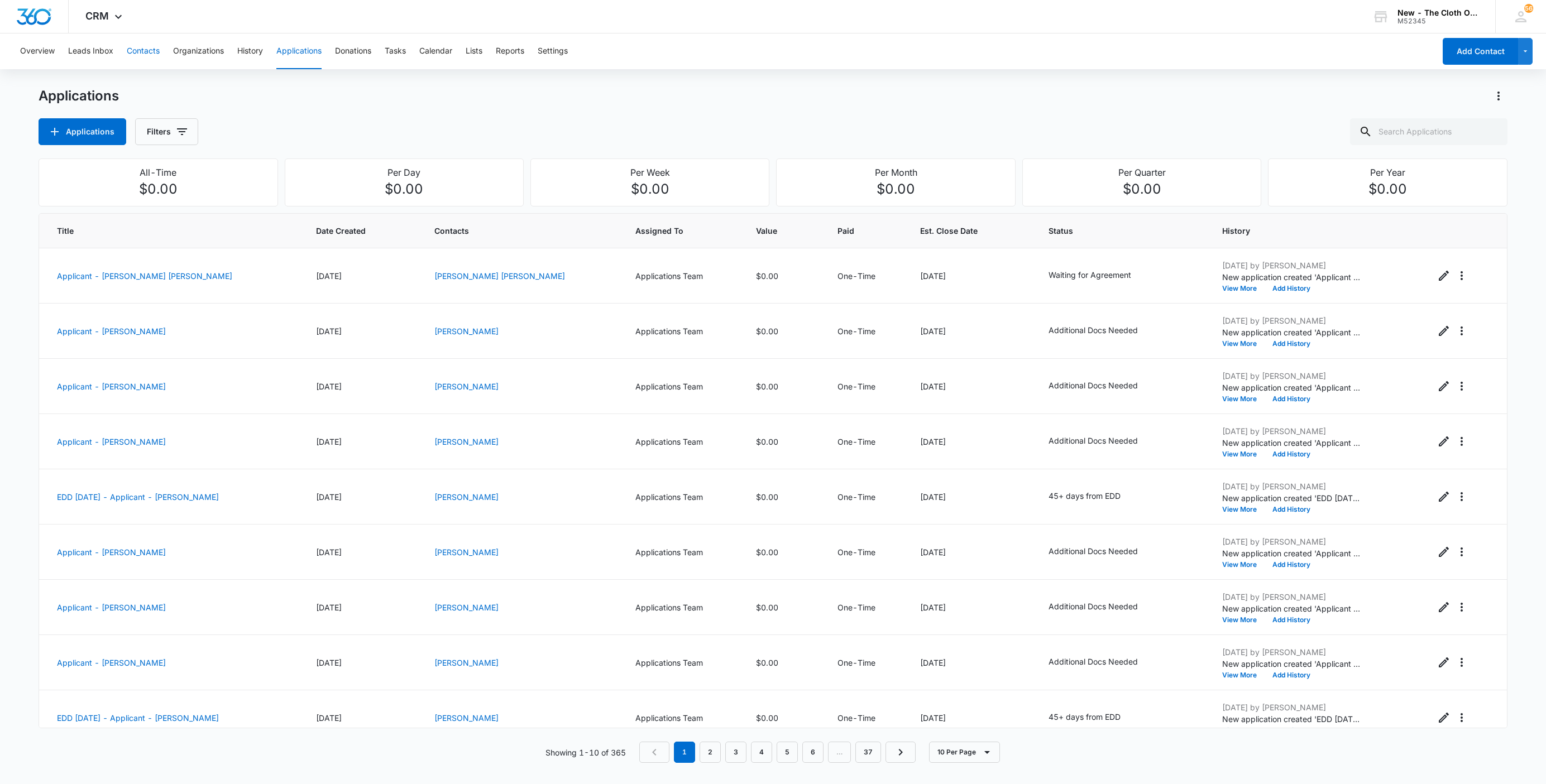
drag, startPoint x: 147, startPoint y: 50, endPoint x: 419, endPoint y: 107, distance: 277.9
click at [147, 50] on button "Contacts" at bounding box center [143, 51] width 33 height 36
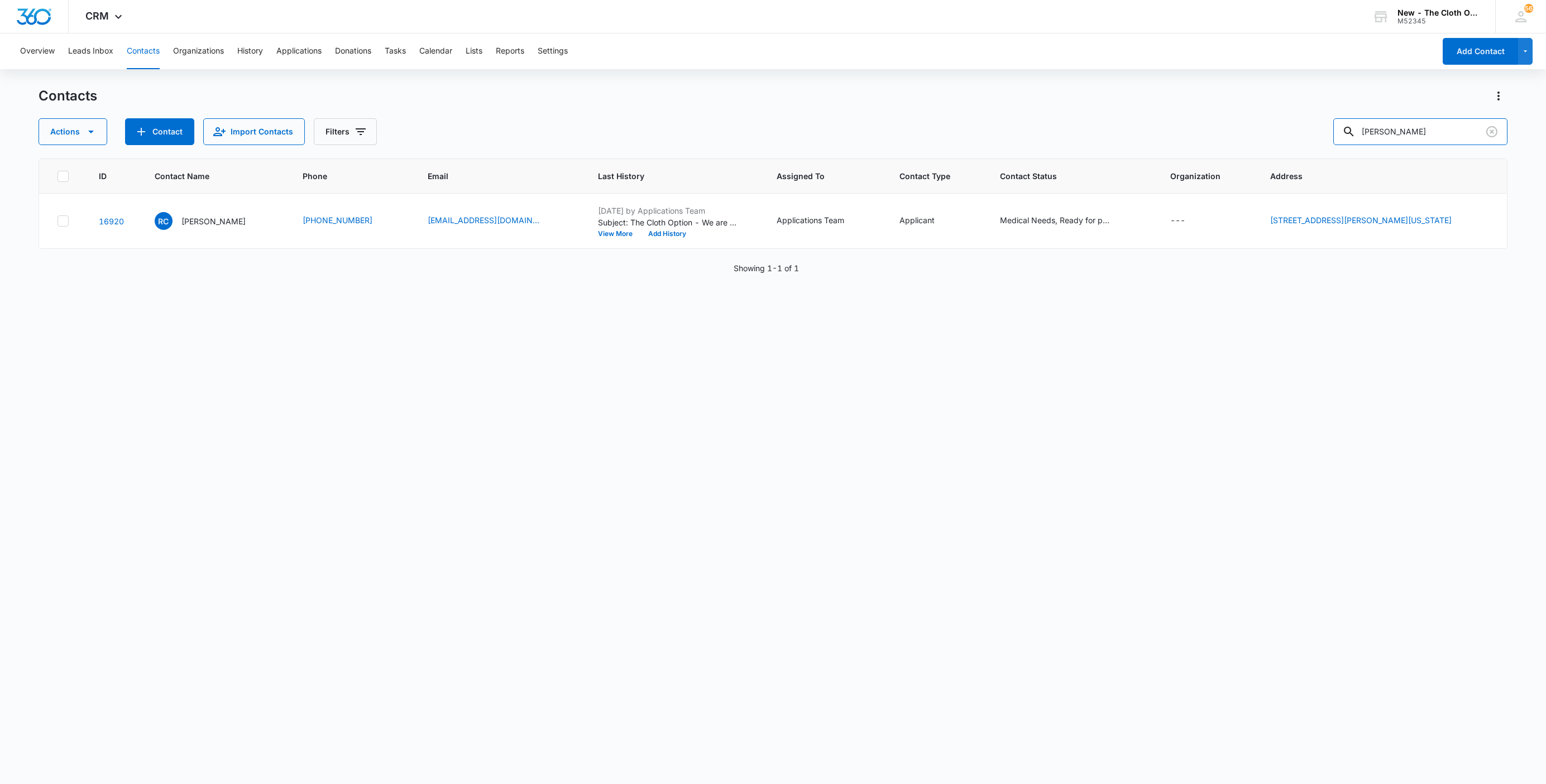
drag, startPoint x: 1459, startPoint y: 119, endPoint x: 1164, endPoint y: 117, distance: 295.0
click at [1168, 115] on div "Contacts Actions Contact Import Contacts Filters Rachel Campbell" at bounding box center [773, 116] width 1469 height 58
paste input "Odalys Lopez Mendoza"
type input "Odalys Lopez Mendoza"
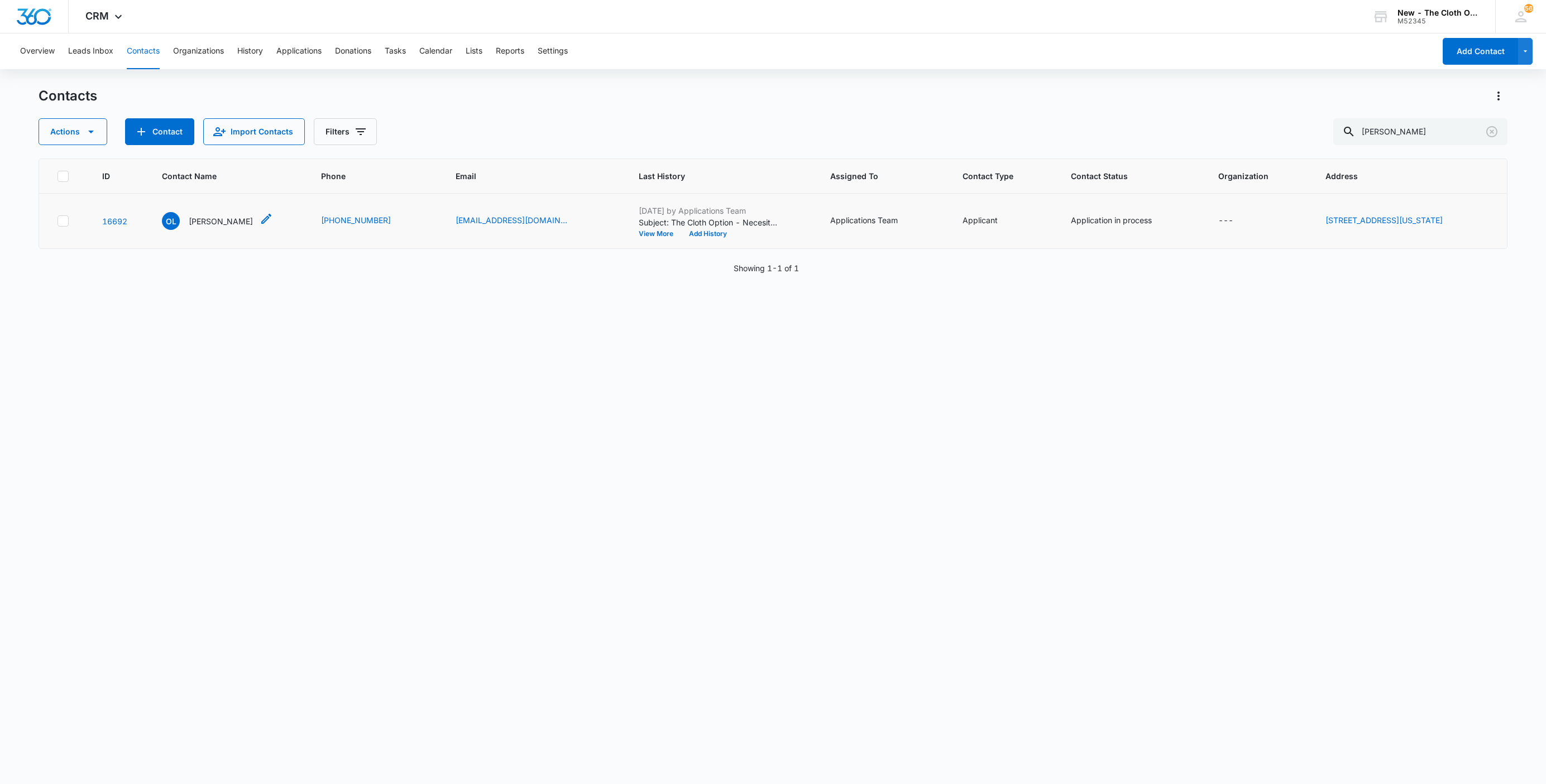
click at [193, 223] on p "Odalys Lopez Mendoza" at bounding box center [220, 221] width 64 height 12
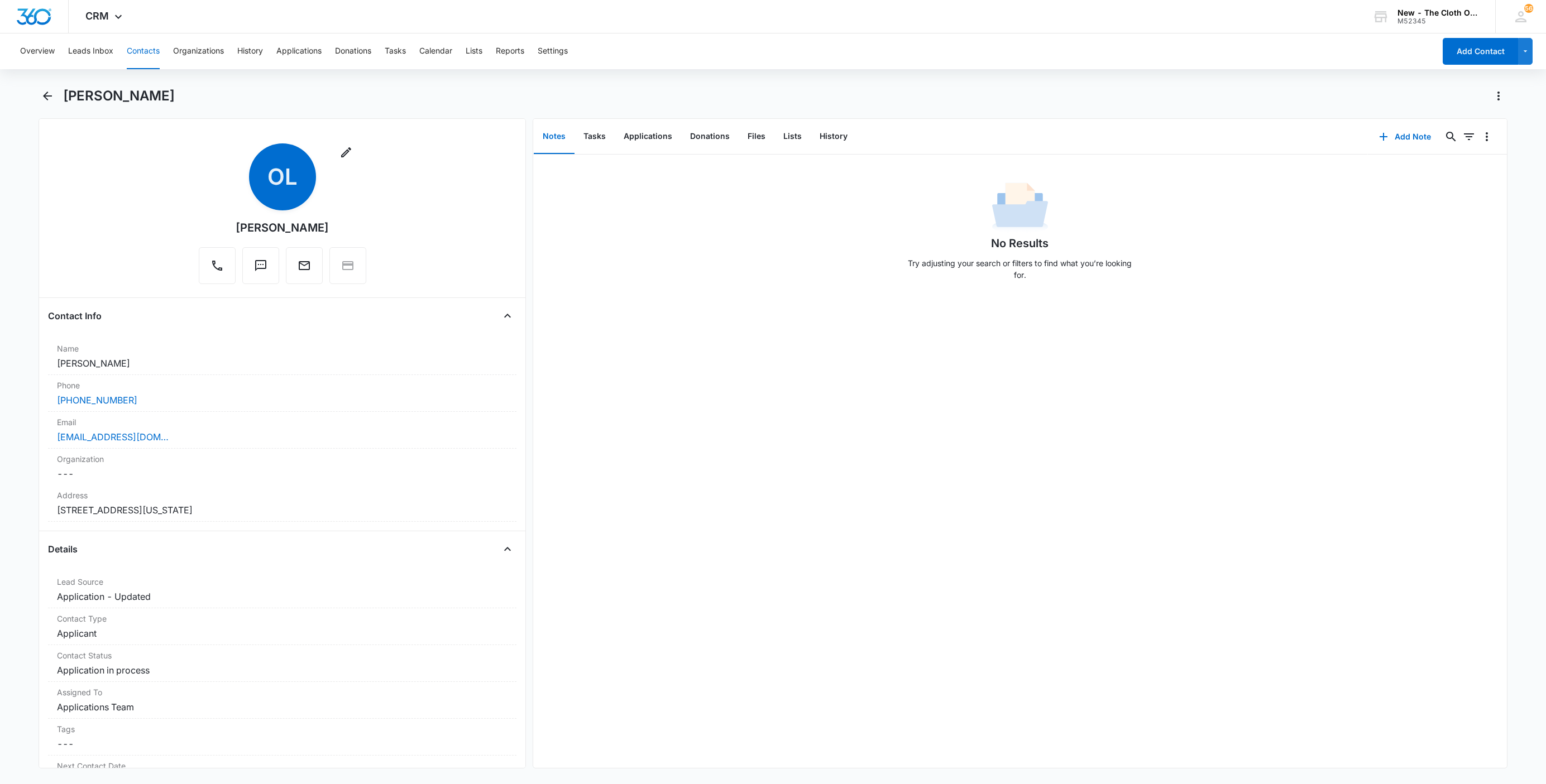
drag, startPoint x: 185, startPoint y: 355, endPoint x: -98, endPoint y: 356, distance: 283.0
click at [0, 356] on html "CRM Apps Reputation Websites Forms CRM Email Social Shop Payments POS Ads Intel…" at bounding box center [773, 392] width 1546 height 784
drag, startPoint x: 106, startPoint y: 434, endPoint x: 28, endPoint y: 439, distance: 78.2
click at [24, 439] on main "Odalys Lopez Mendoza Remove OL Odalys Lopez Mendoza Contact Info Name Cancel Sa…" at bounding box center [773, 435] width 1546 height 695
copy link "Thiagouli@icloud.com"
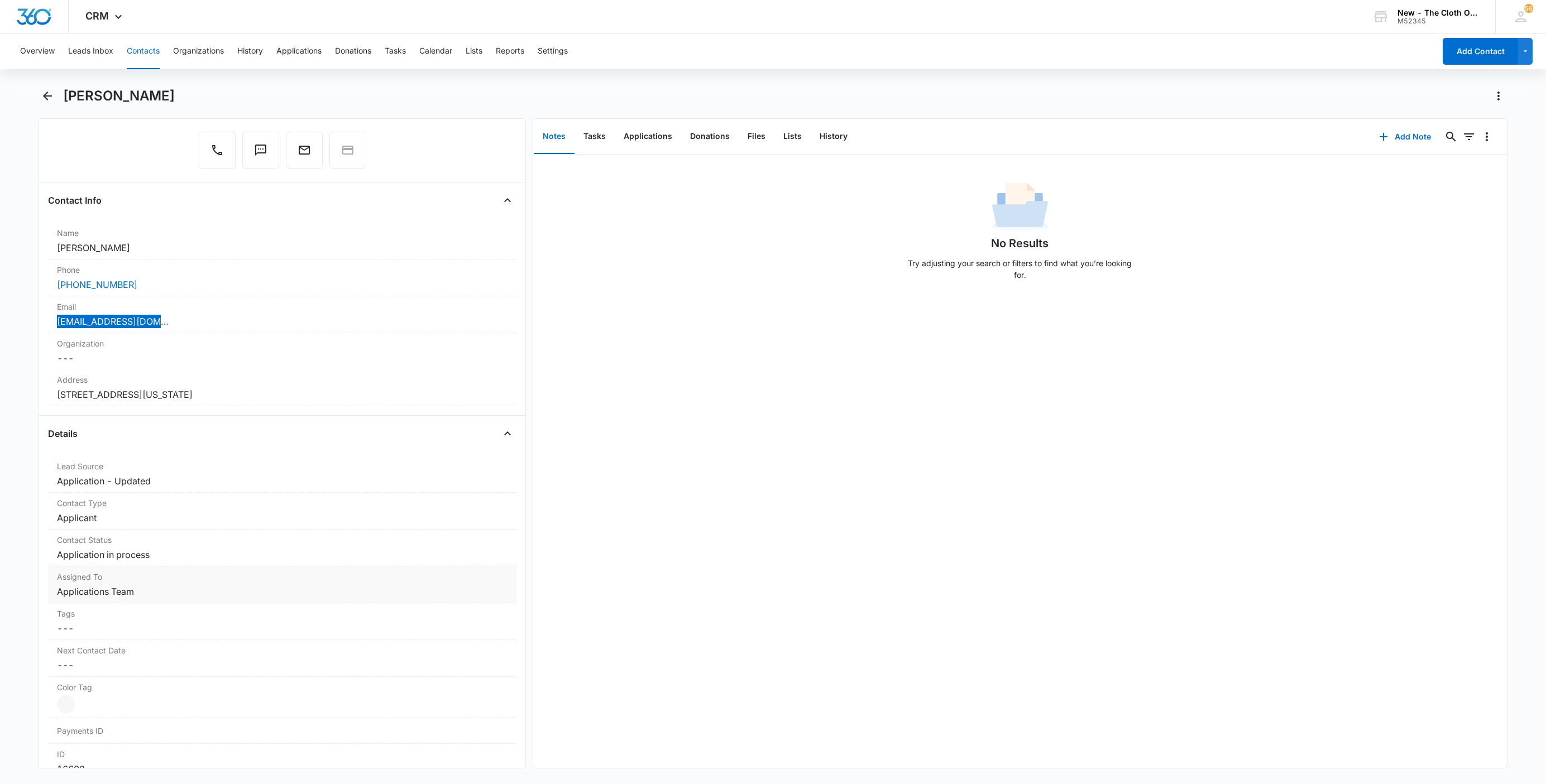
scroll to position [335, 0]
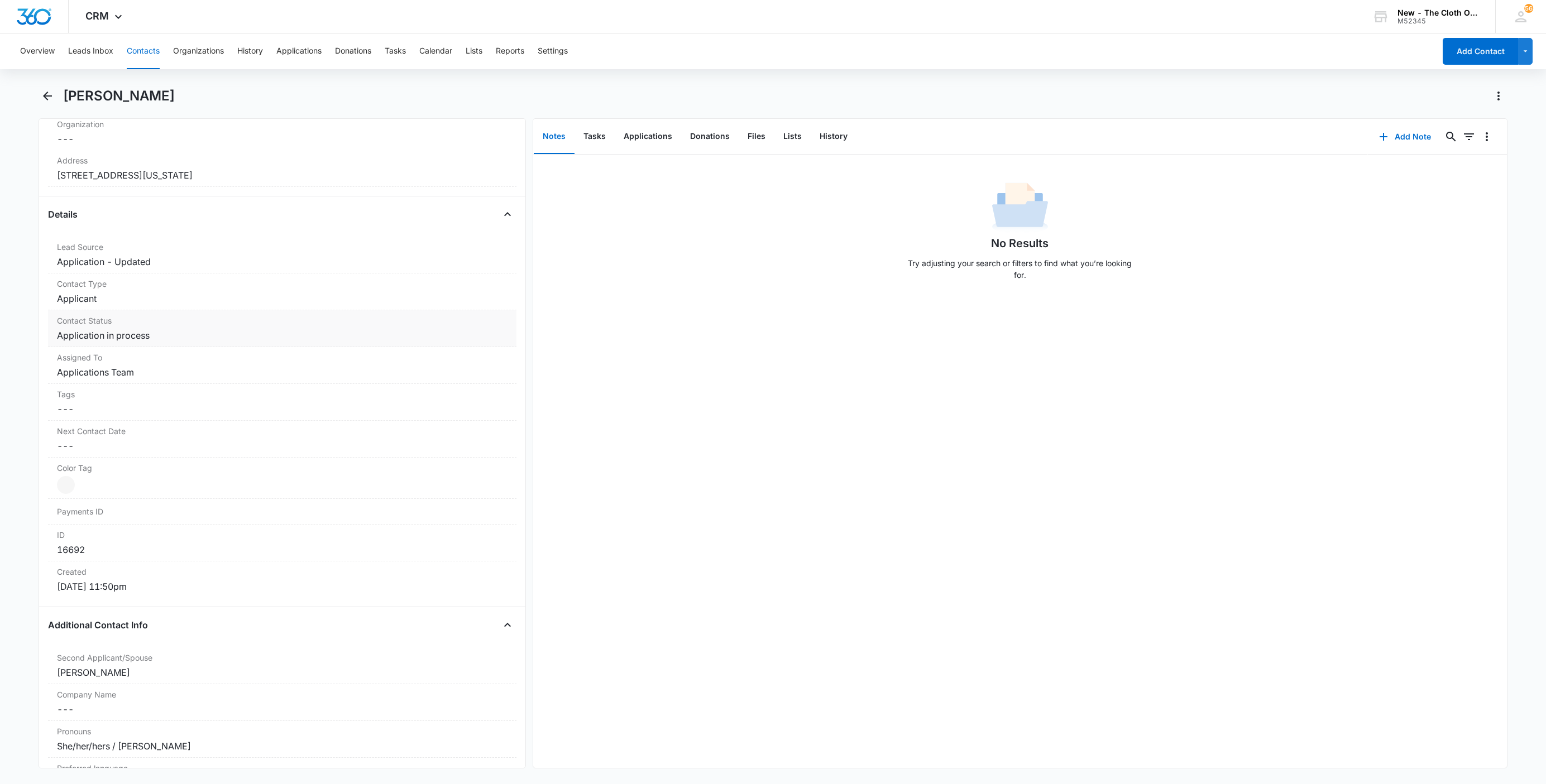
click at [129, 331] on dd "Cancel Save Changes Application in process" at bounding box center [282, 336] width 450 height 13
click at [158, 349] on icon "Remove Application in process" at bounding box center [160, 345] width 8 height 8
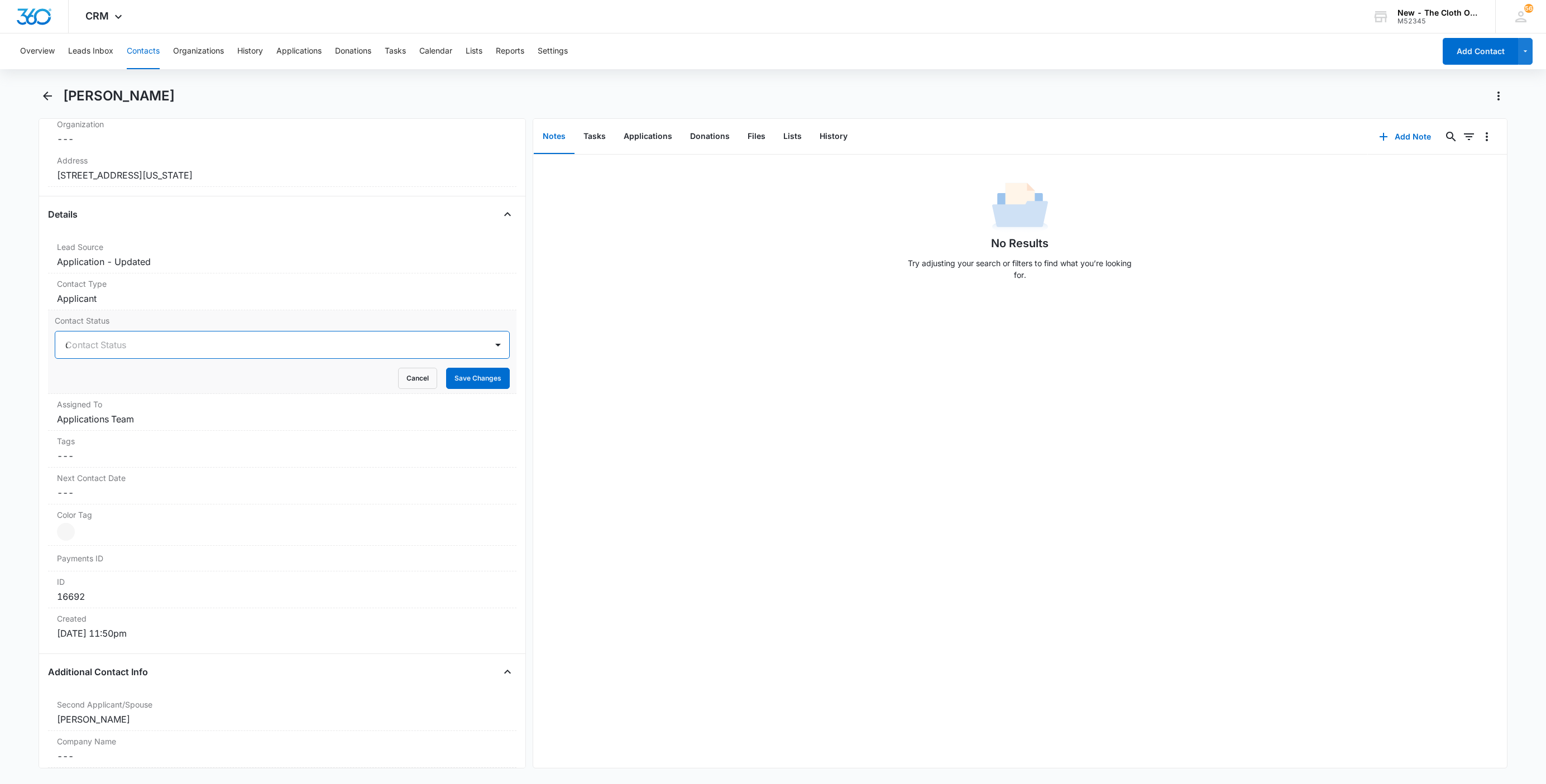
type input "de"
click at [143, 387] on div "Pass/Decline" at bounding box center [281, 385] width 426 height 12
click at [190, 334] on div "Pass/Decline" at bounding box center [282, 345] width 455 height 28
click at [466, 389] on button "Save Changes" at bounding box center [478, 378] width 64 height 21
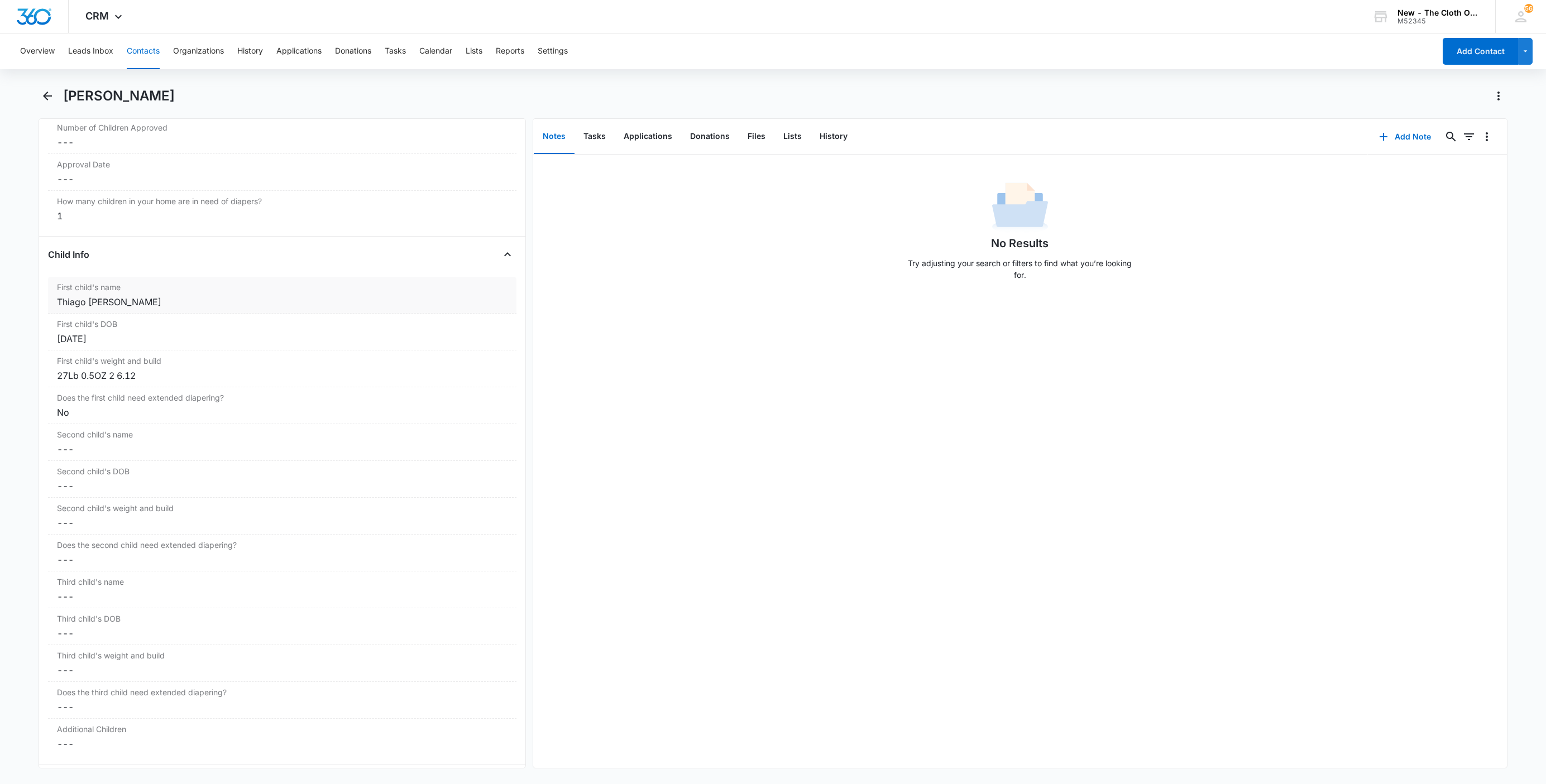
click at [64, 293] on label "First child's name" at bounding box center [282, 287] width 450 height 12
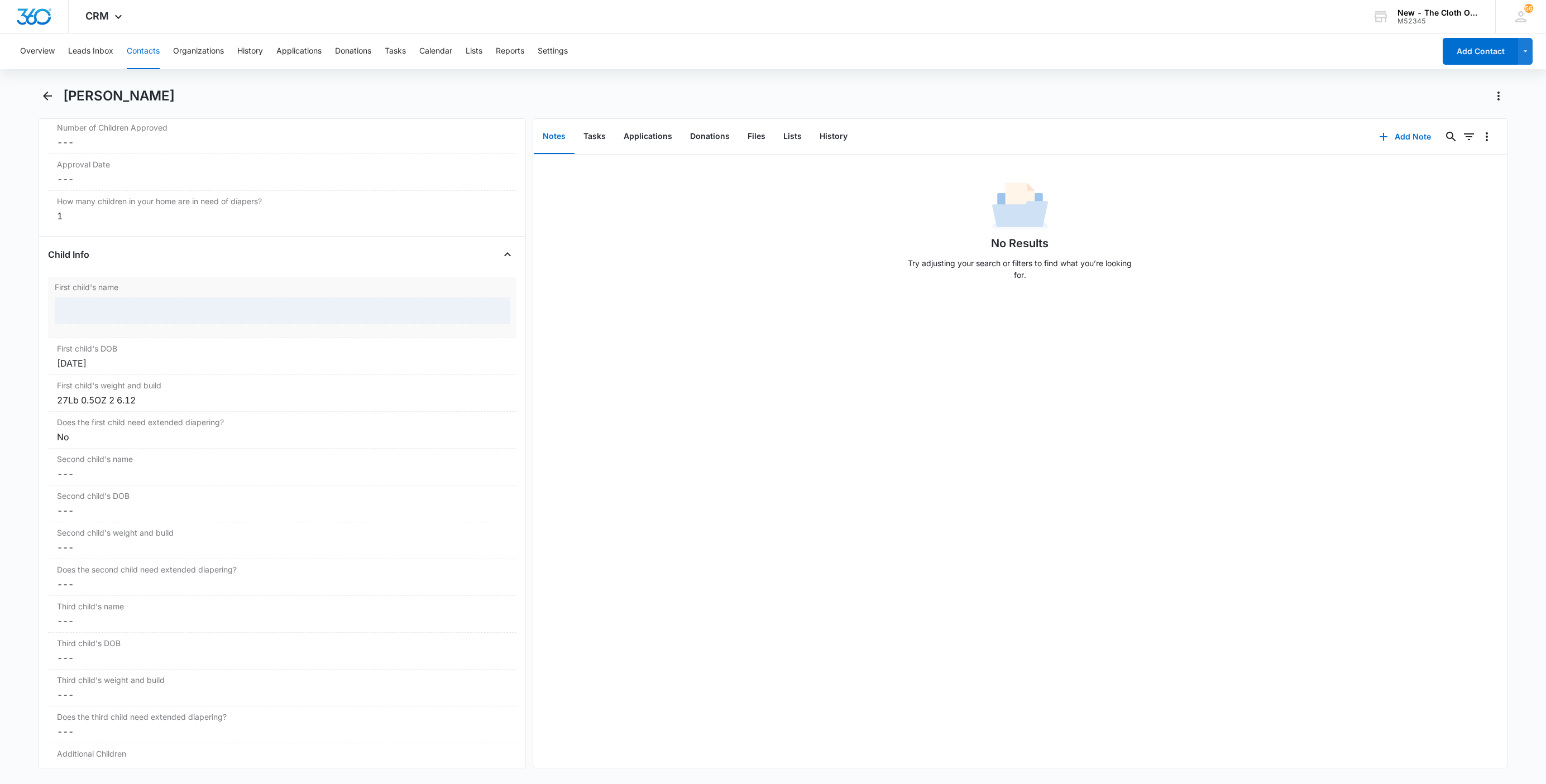
scroll to position [1208, 0]
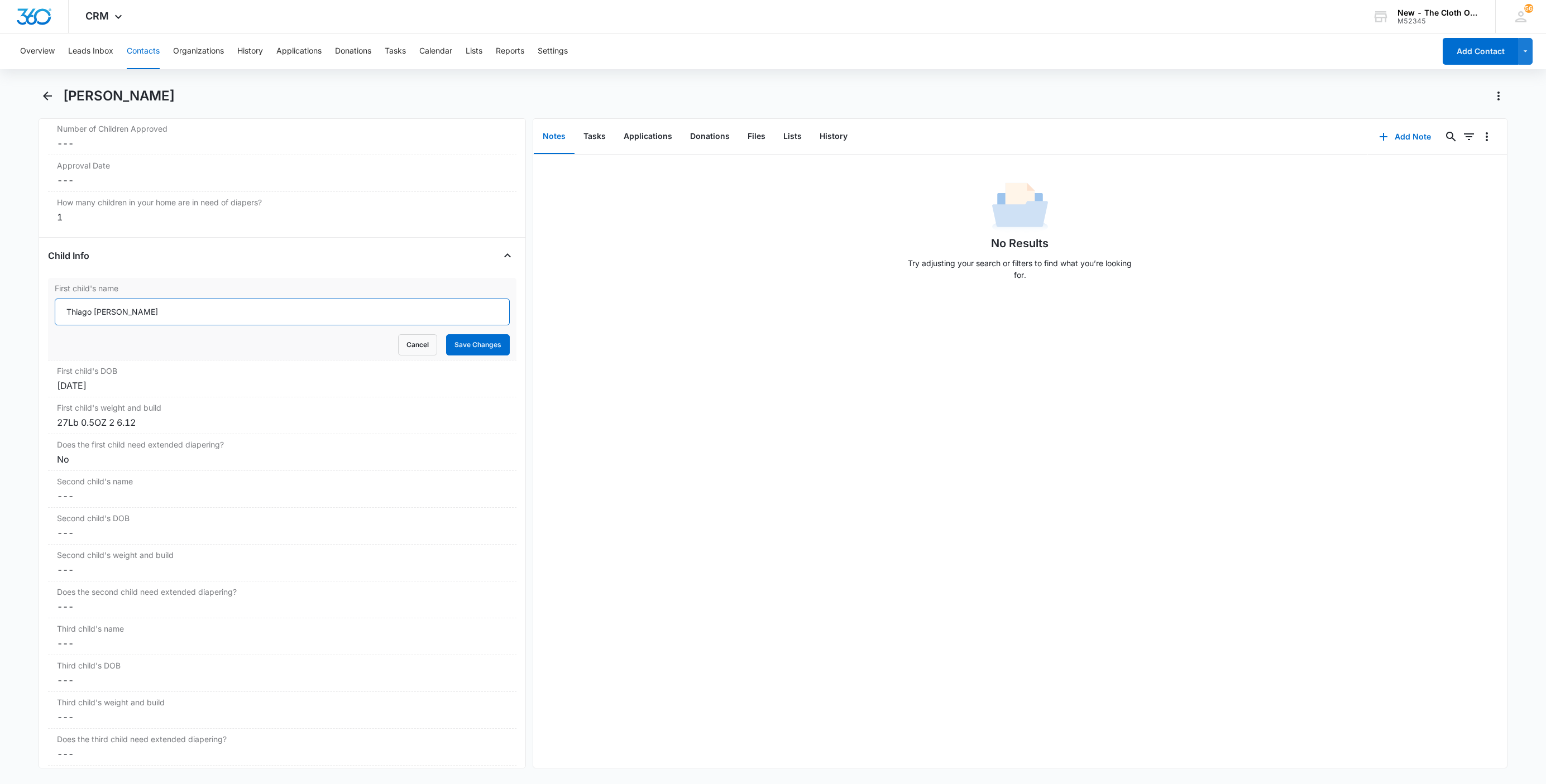
click at [61, 325] on input "Thiago Ulises Garcia Lopez" at bounding box center [282, 312] width 455 height 27
paste input "CLOSED D/T INSUF DOCS [DATE]:"
type input "CLOSED D/T INSUF DOCS 08/10/25: Thiago Ulises Garcia Lopez"
click at [70, 426] on div "27Lb 0.5OZ 2 6.12" at bounding box center [282, 422] width 450 height 13
click at [465, 354] on button "Save Changes" at bounding box center [478, 345] width 64 height 21
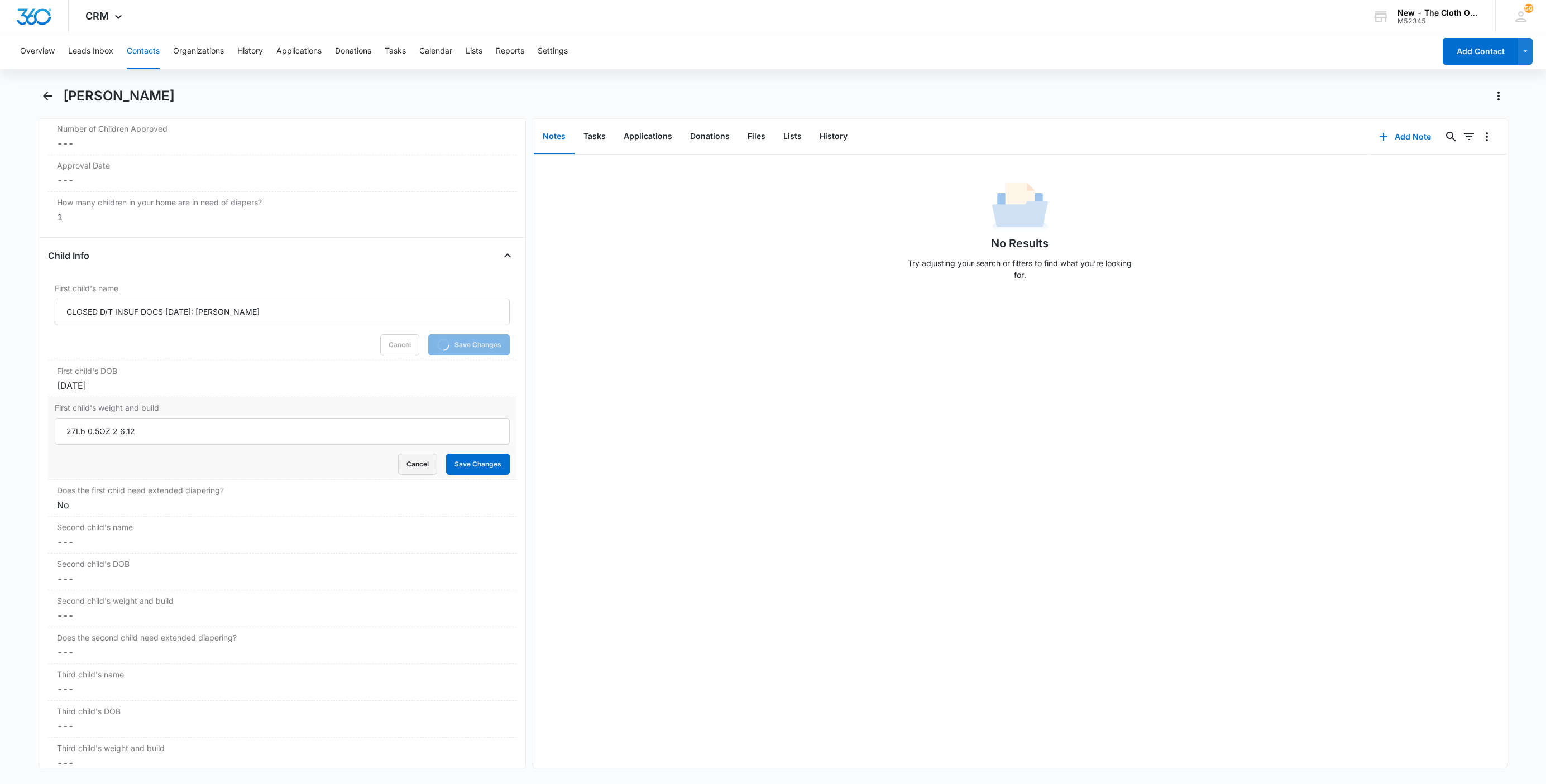
click at [401, 467] on button "Cancel" at bounding box center [417, 464] width 39 height 21
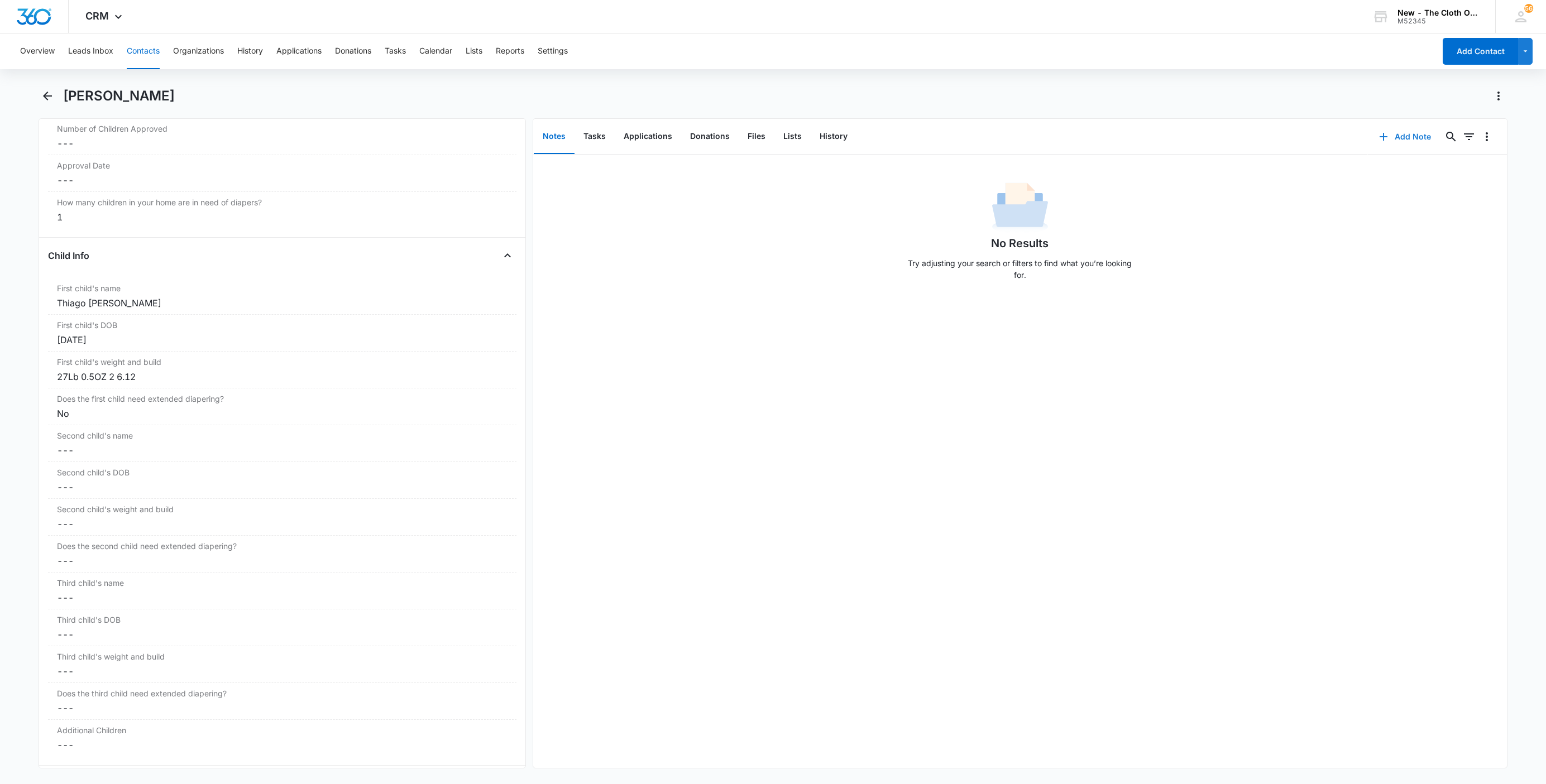
click at [1394, 138] on button "Add Note" at bounding box center [1405, 137] width 74 height 27
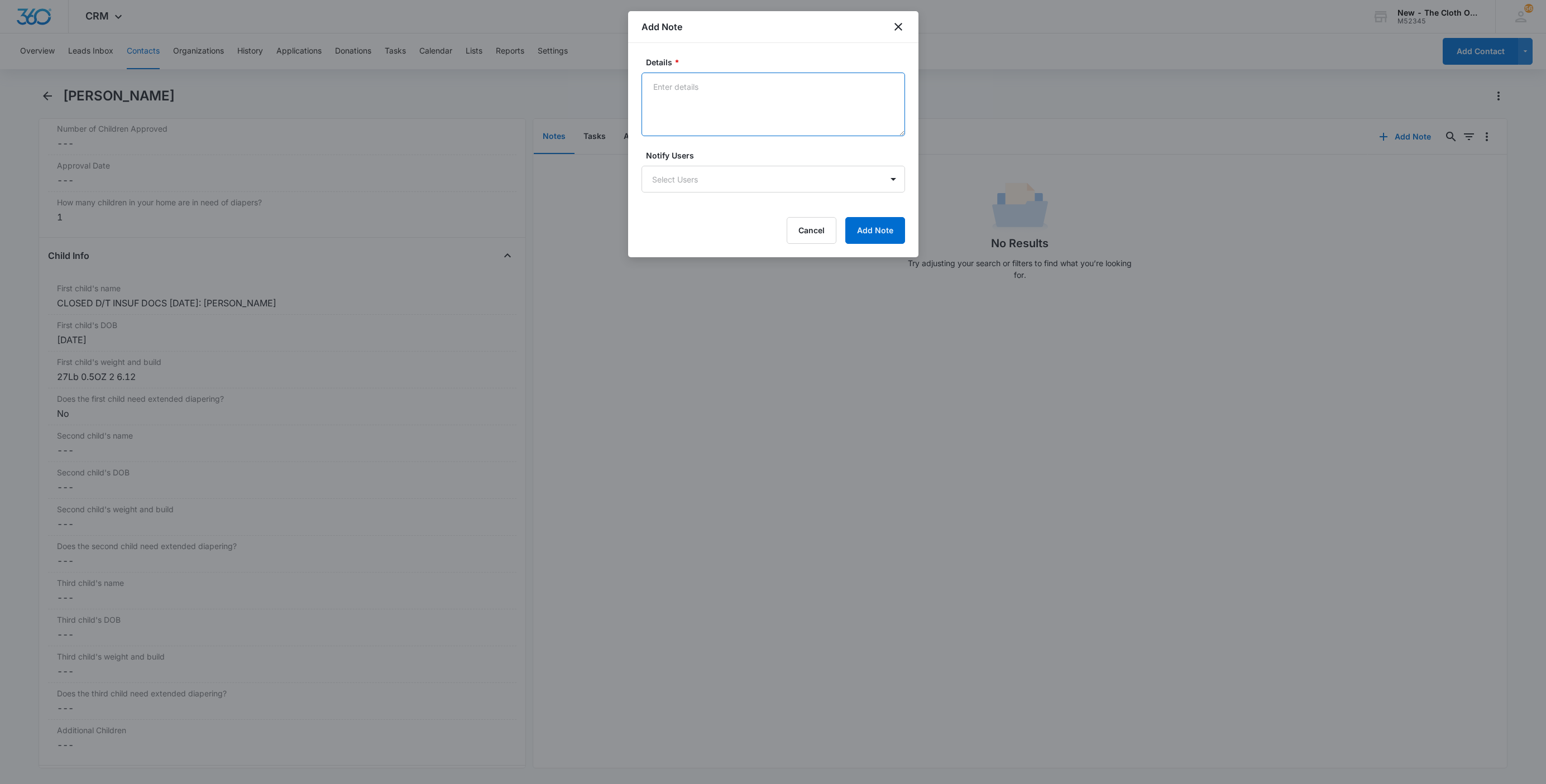
click at [695, 118] on textarea "Details *" at bounding box center [773, 104] width 263 height 64
paste textarea "[DATE] - Closed d/t insuf docs - all needed."
drag, startPoint x: 780, startPoint y: 87, endPoint x: 920, endPoint y: 87, distance: 140.0
click at [919, 84] on body "CRM Apps Reputation Websites Forms CRM Email Social Shop Payments POS Ads Intel…" at bounding box center [773, 392] width 1546 height 784
click at [726, 95] on textarea "08/10/25 - Closed d/t insuf docs - rcvd child doc." at bounding box center [773, 104] width 263 height 64
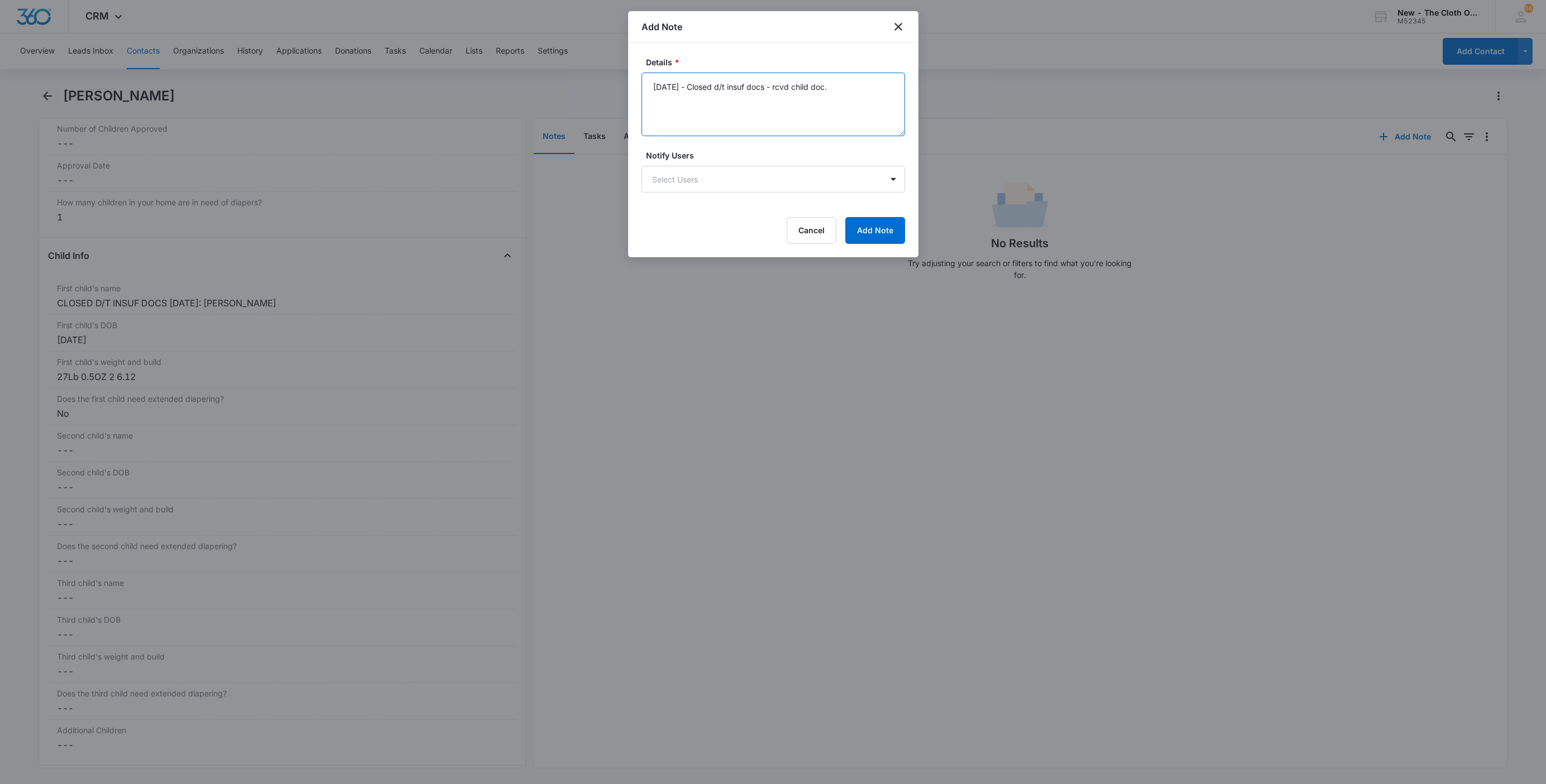
click at [726, 95] on textarea "08/10/25 - Closed d/t insuf docs - rcvd child doc." at bounding box center [773, 104] width 263 height 64
type textarea "08/10/25 - Closed d/t insuf docs - rcvd child doc."
click at [888, 236] on button "Add Note" at bounding box center [875, 231] width 60 height 27
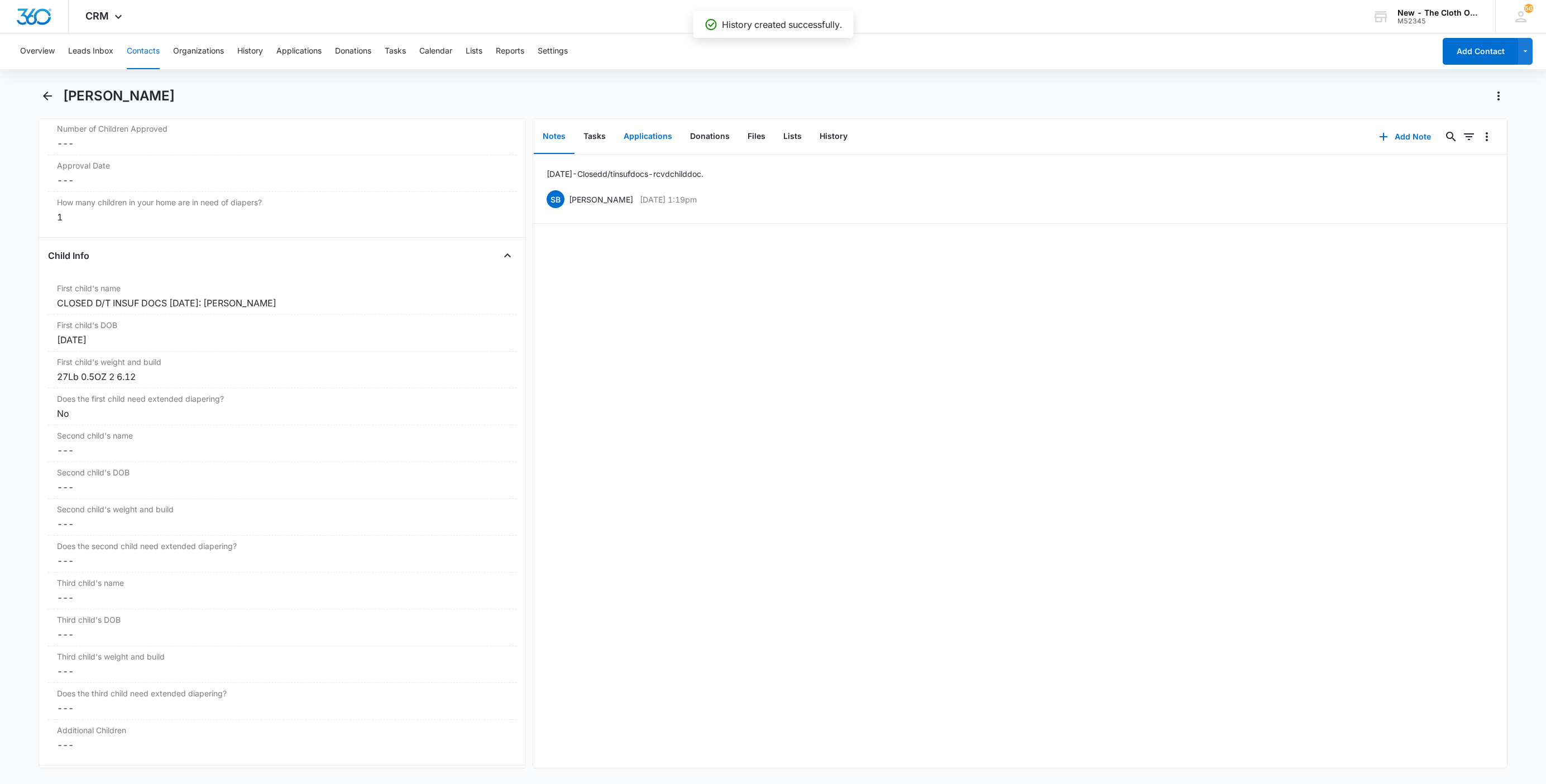
click at [664, 140] on button "Applications" at bounding box center [648, 137] width 67 height 35
click at [1480, 172] on icon "Overflow Menu" at bounding box center [1487, 172] width 13 height 13
click at [1468, 204] on button "Edit" at bounding box center [1451, 203] width 64 height 17
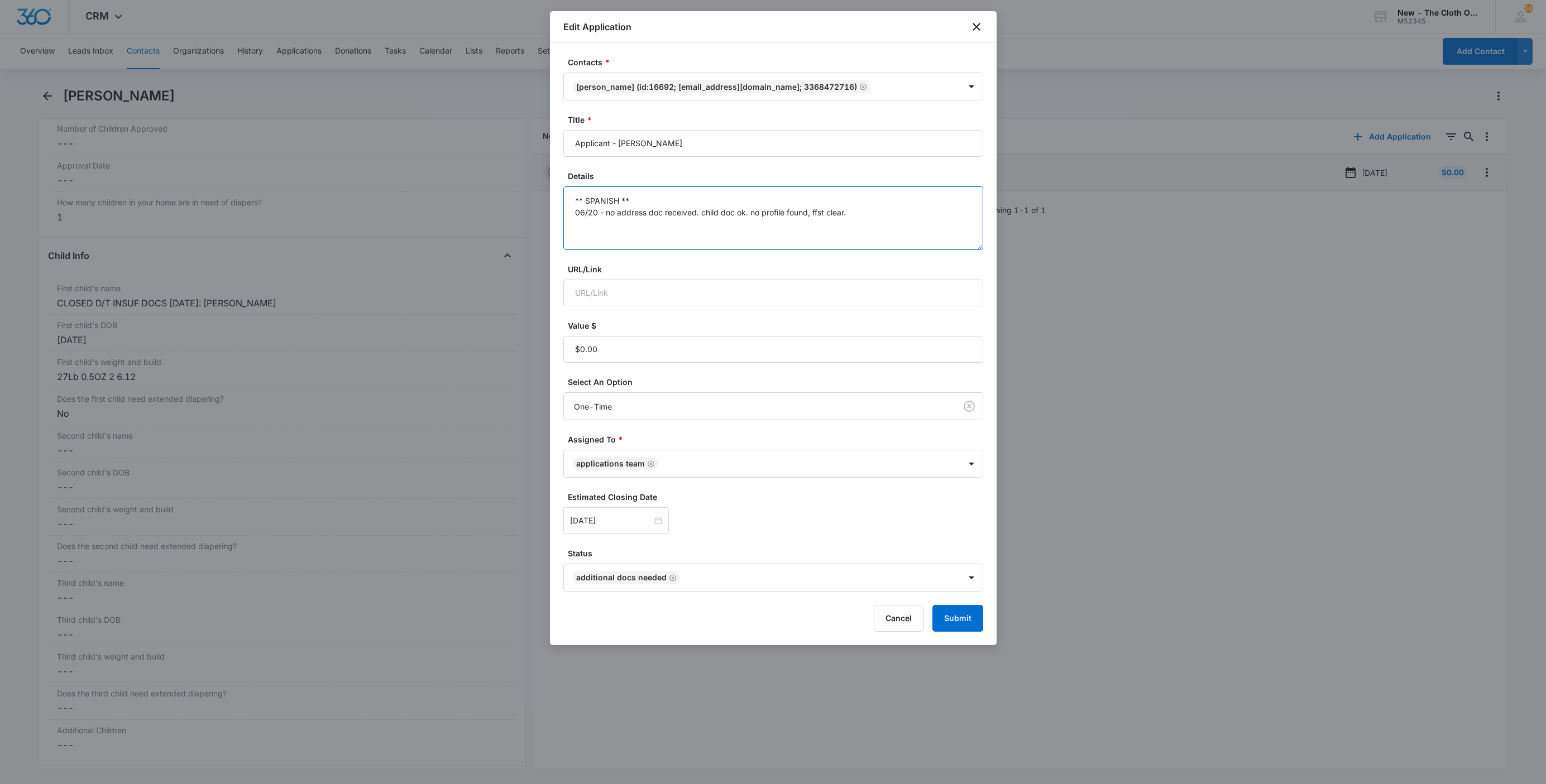
drag, startPoint x: 915, startPoint y: 201, endPoint x: 930, endPoint y: 206, distance: 15.8
click at [917, 201] on textarea "** SPANISH ** 06/20 - no address doc received. child doc ok. no profile found, …" at bounding box center [774, 218] width 420 height 64
paste textarea "08/10/25 - Closed d/t insuf docs - rcvd child doc."
type textarea "** SPANISH ** 06/20 - no address doc received. child doc ok. no profile found, …"
click at [959, 628] on button "Submit" at bounding box center [957, 618] width 51 height 27
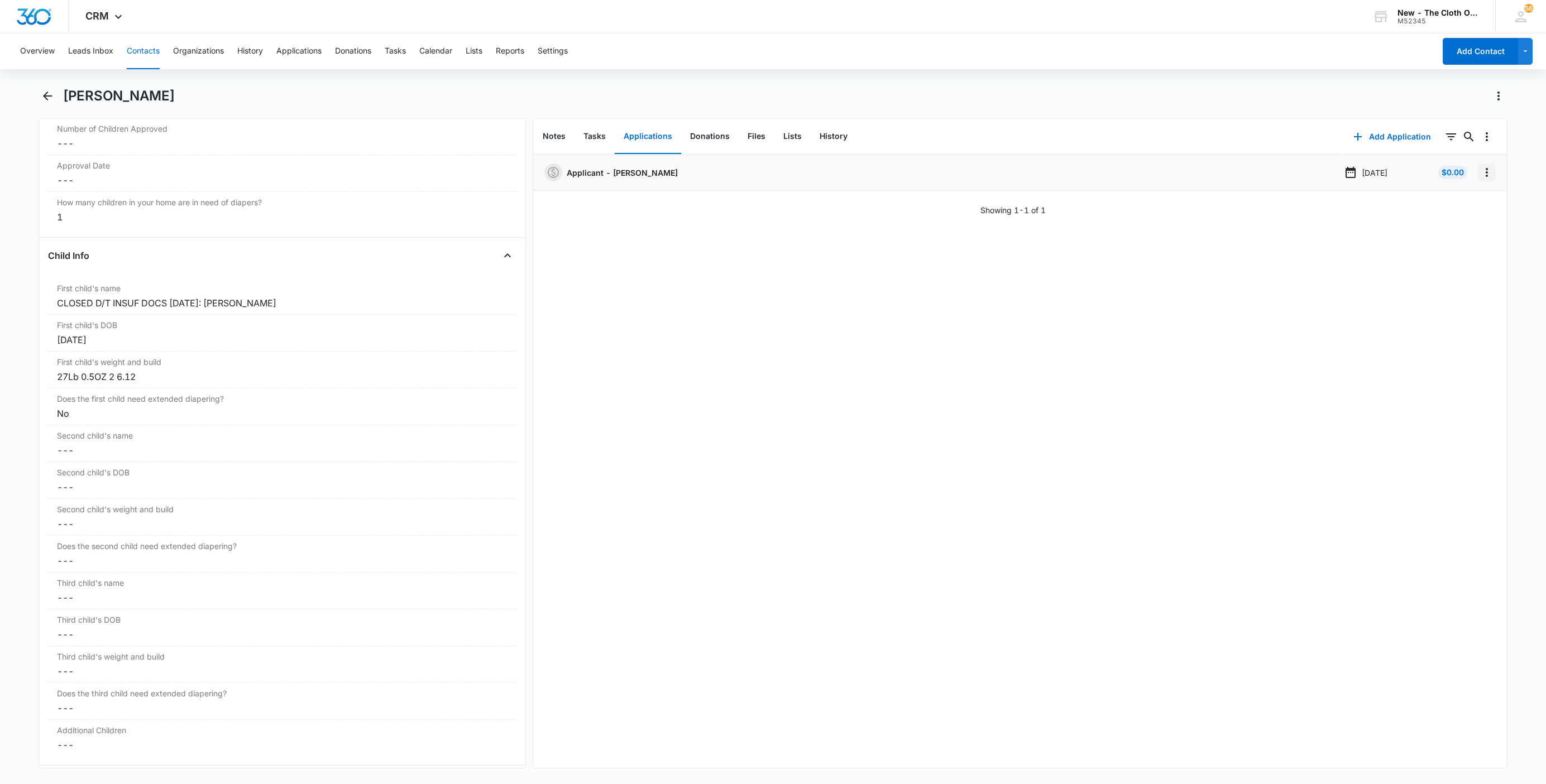
click at [1480, 172] on icon "Overflow Menu" at bounding box center [1487, 172] width 13 height 13
click at [1462, 220] on button "Delete" at bounding box center [1451, 220] width 64 height 17
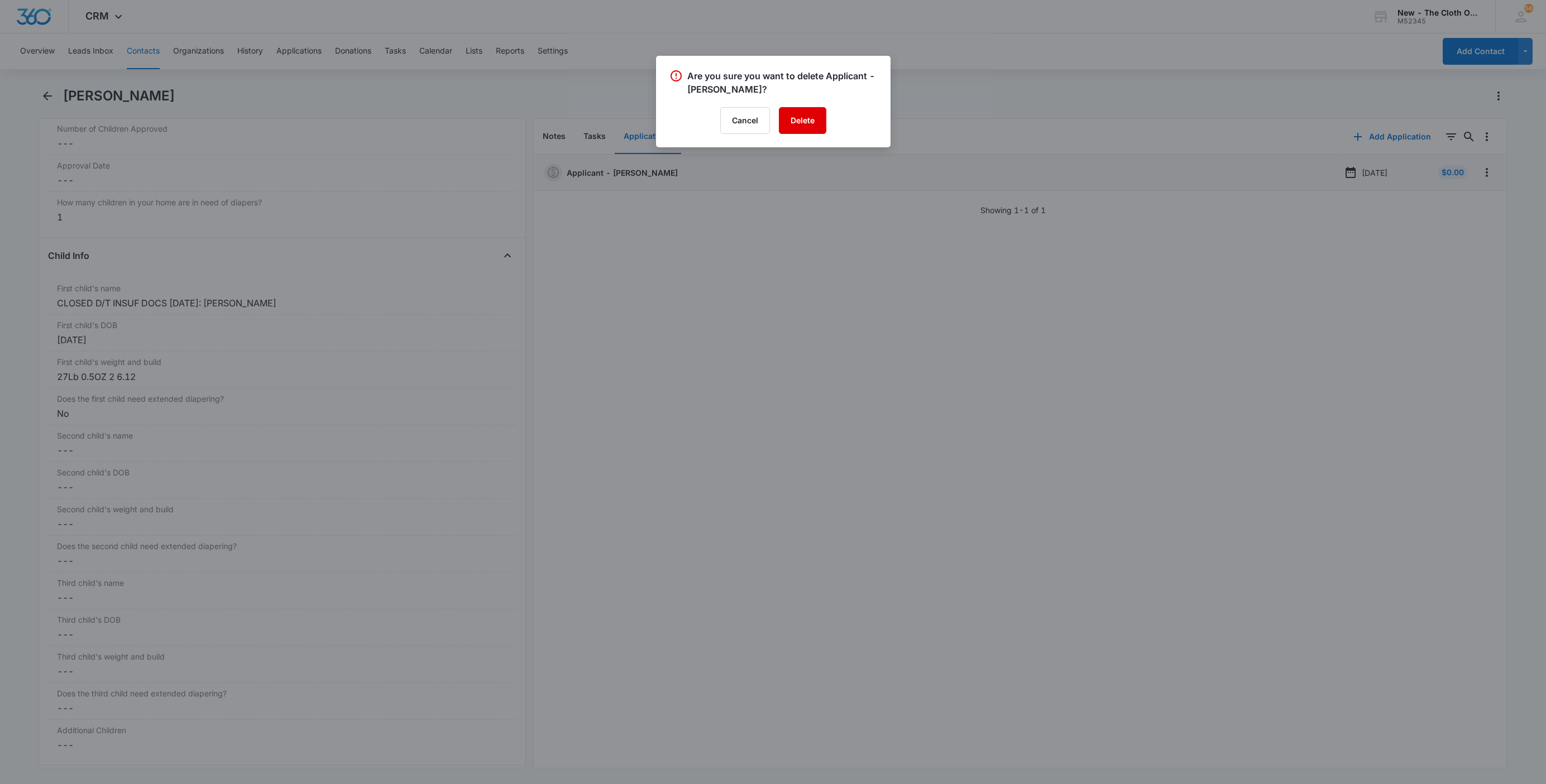
click at [796, 121] on button "Delete" at bounding box center [803, 121] width 47 height 27
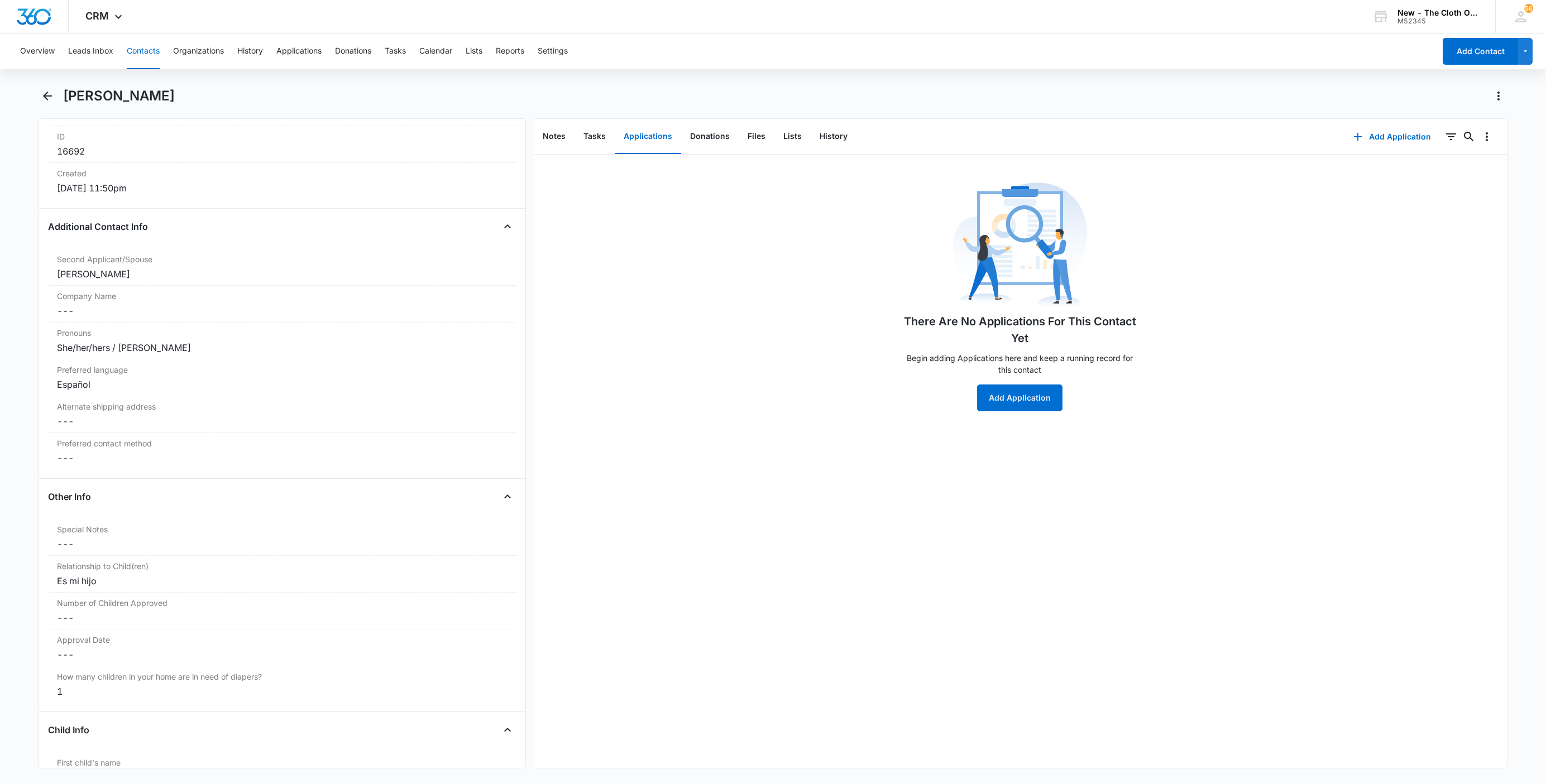
scroll to position [706, 0]
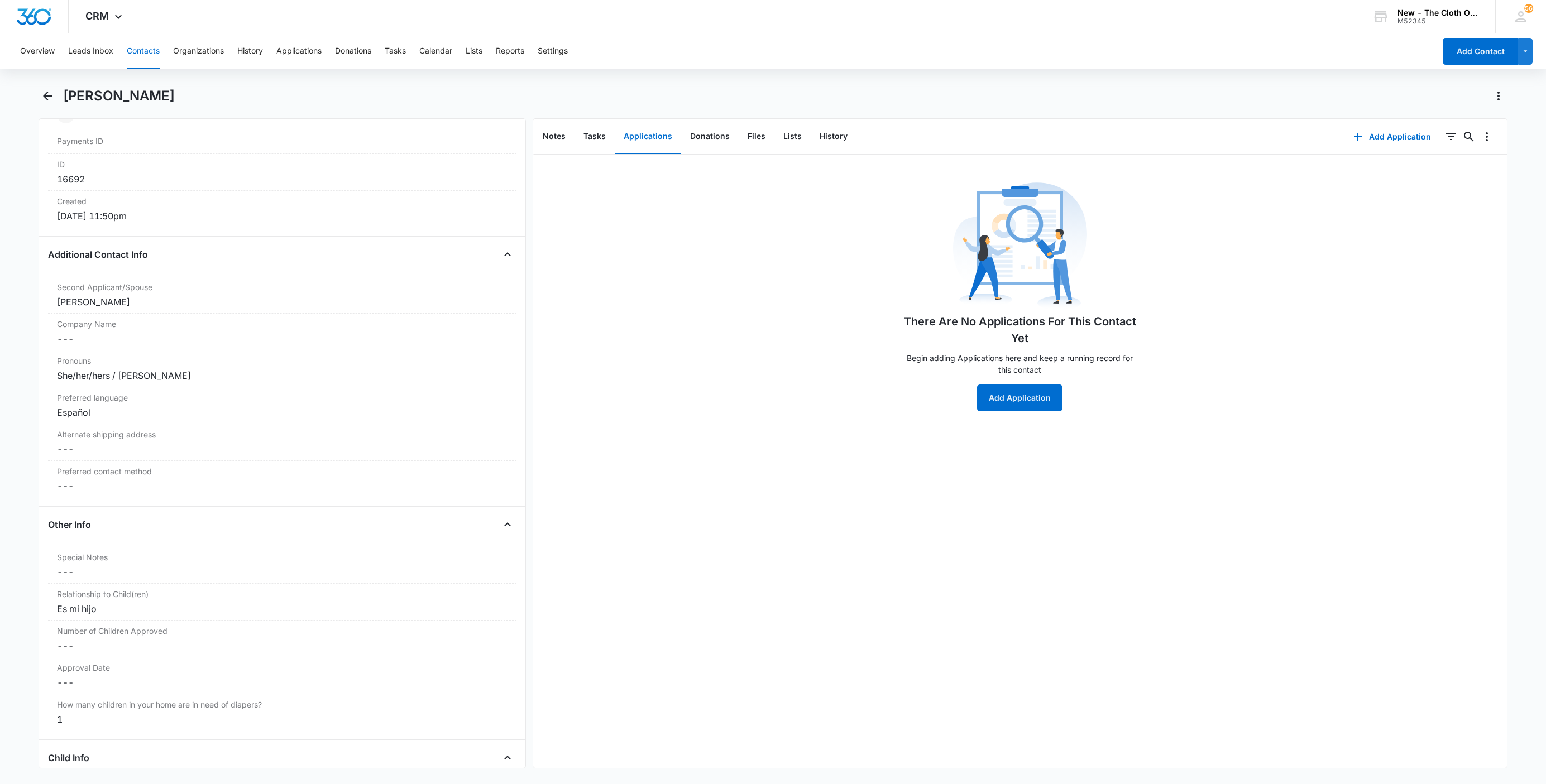
click at [148, 49] on button "Contacts" at bounding box center [143, 51] width 33 height 36
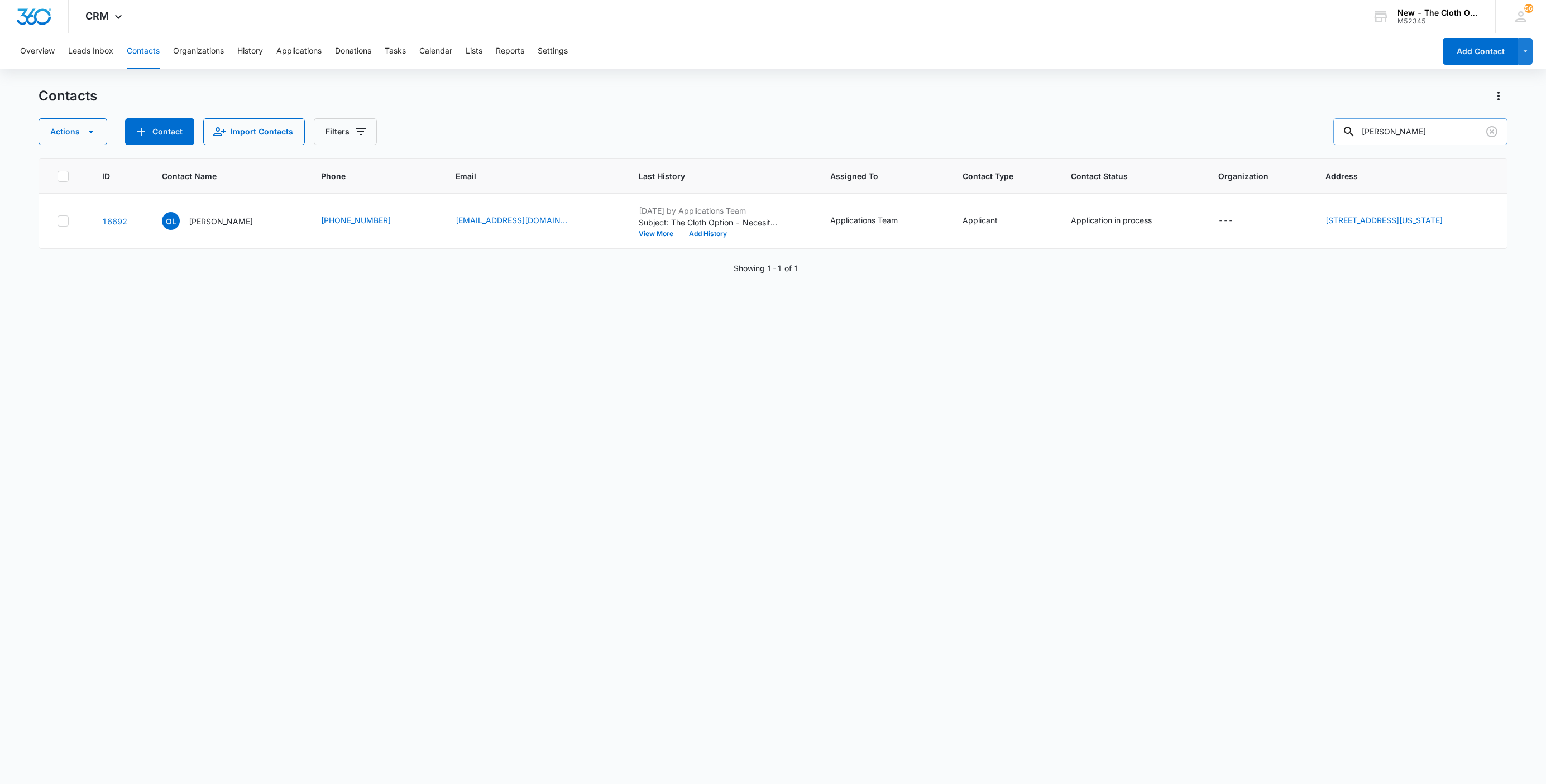
click at [1417, 126] on input "Odalys Lopez Mendoza" at bounding box center [1420, 132] width 174 height 27
click at [1417, 126] on input "Odalys Lopez Mendoza" at bounding box center [1420, 132] width 174 height 27
paste input "Ana Rosend"
type input "Ana Rosenda"
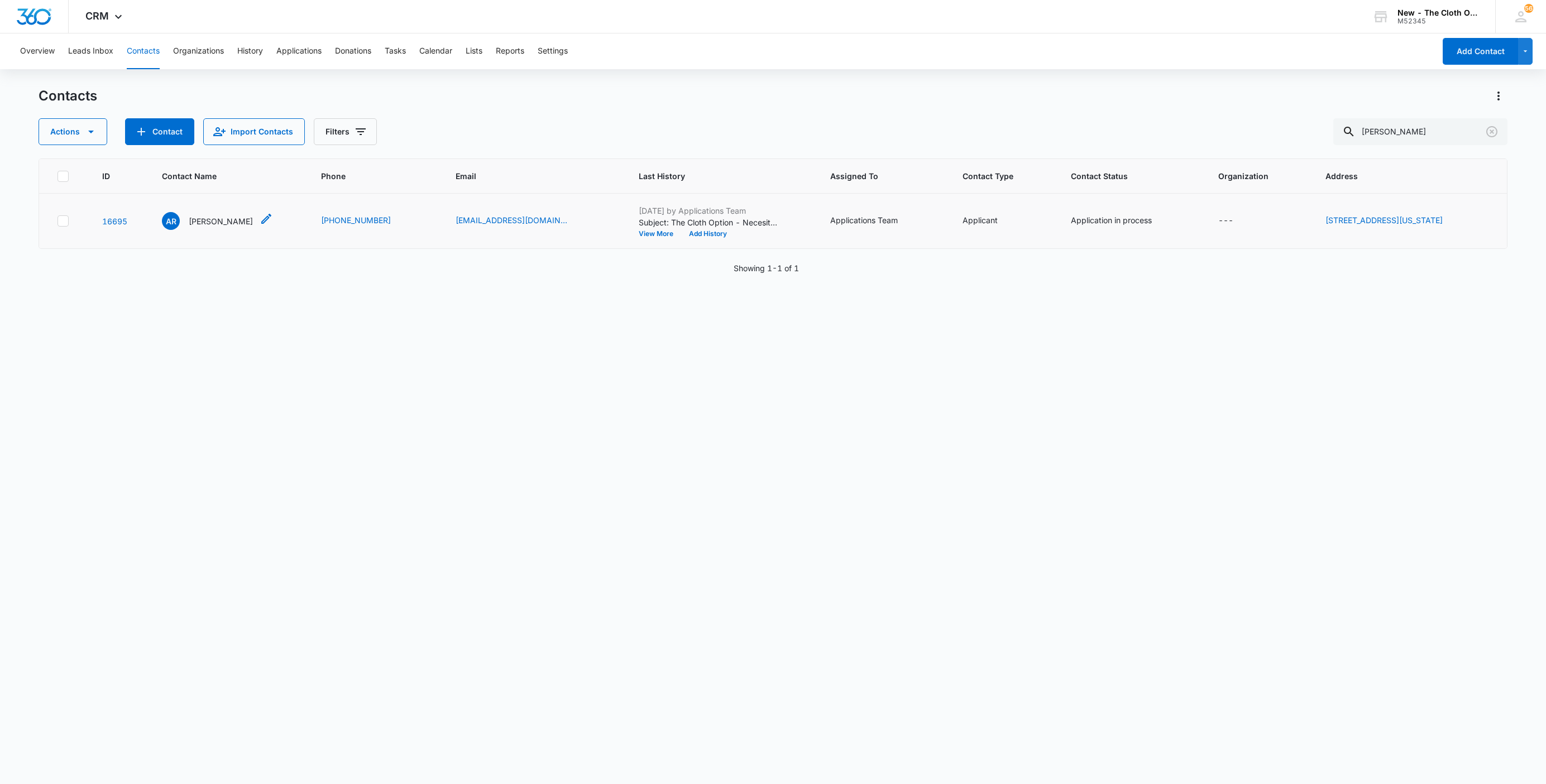
click at [192, 217] on p "Ana Rosenda" at bounding box center [220, 221] width 64 height 12
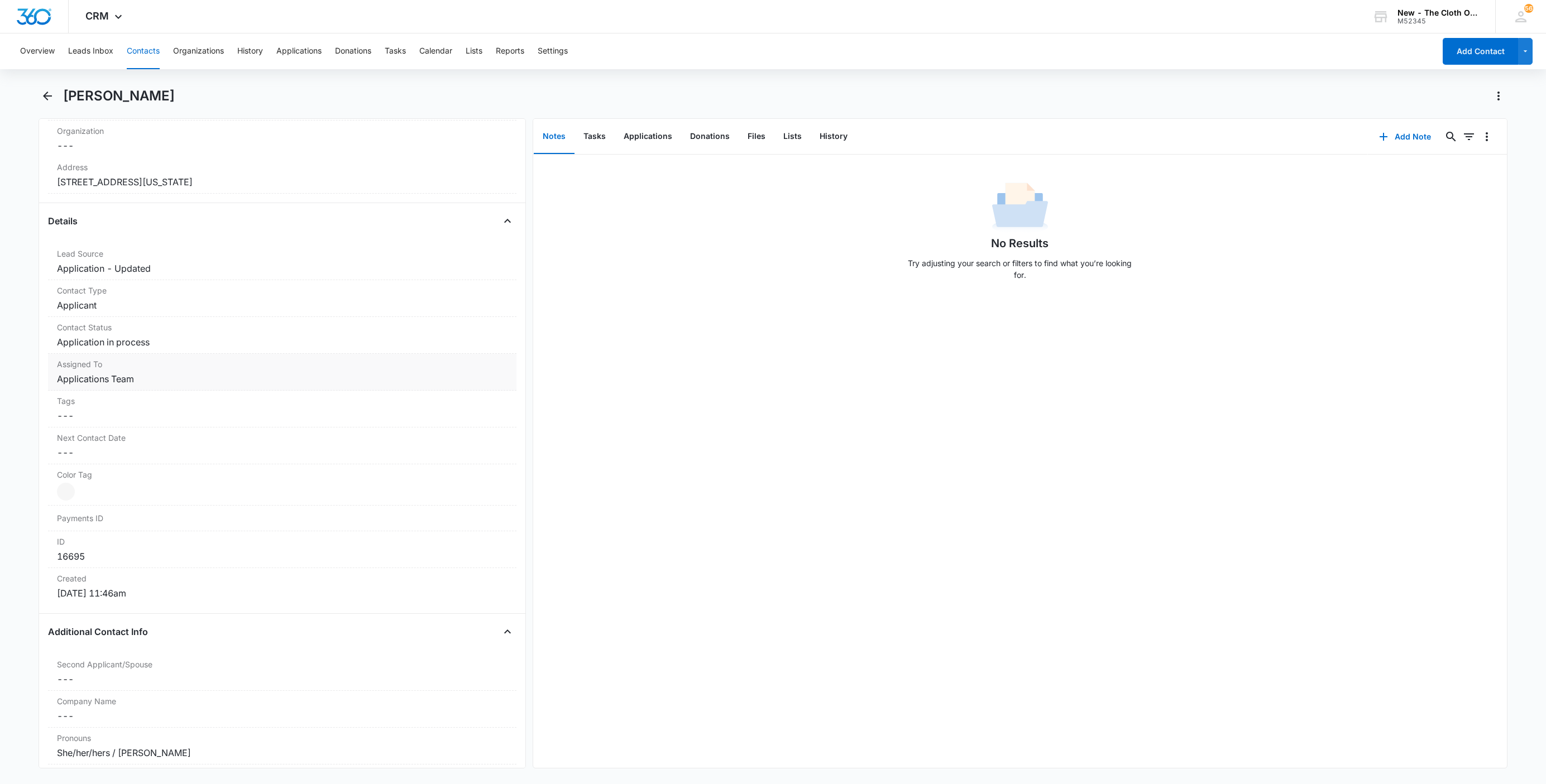
scroll to position [335, 0]
click at [161, 315] on div "Contact Status Cancel Save Changes Application in process" at bounding box center [282, 329] width 468 height 37
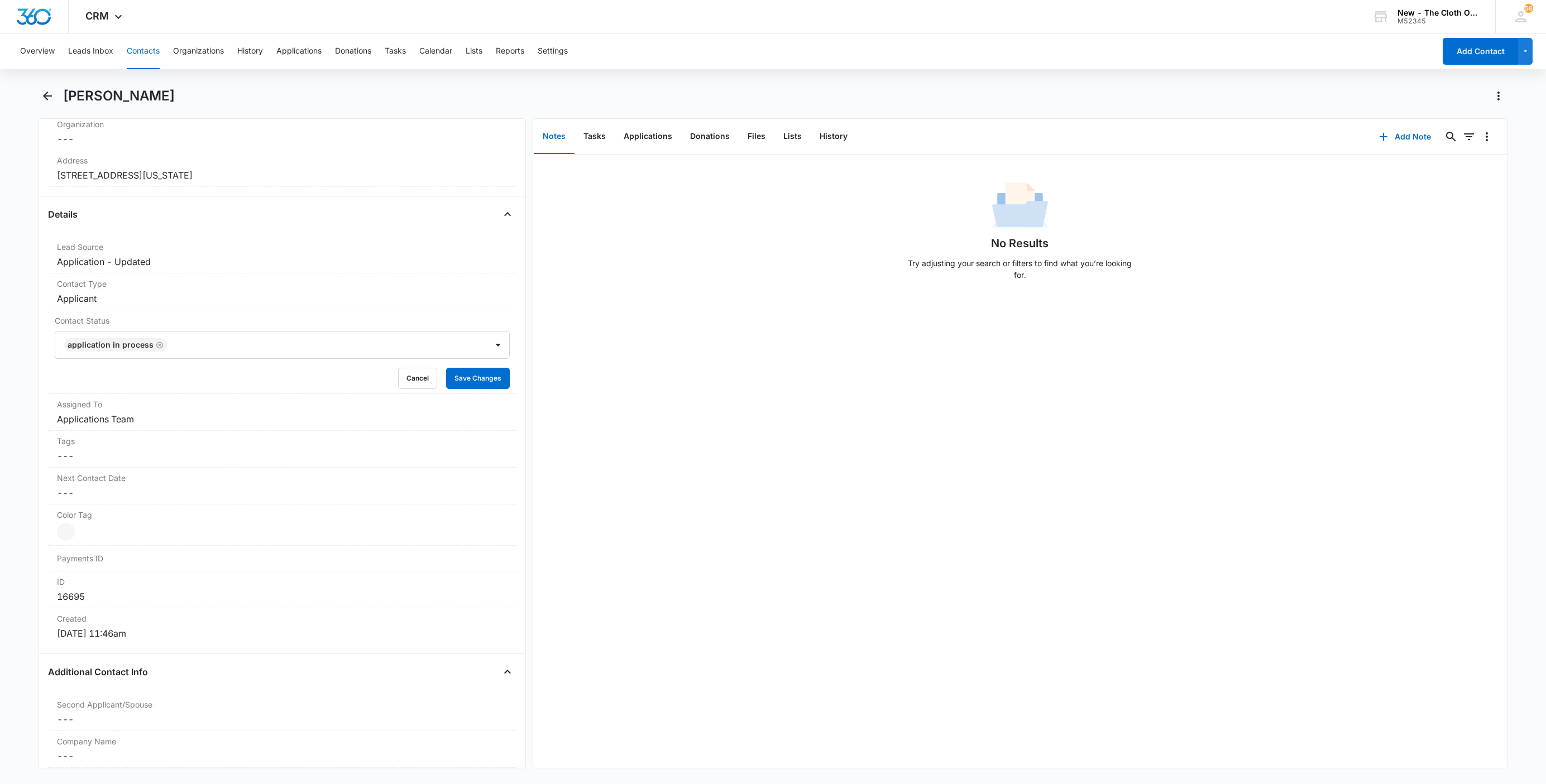
click at [156, 348] on icon "Remove Application in process" at bounding box center [160, 345] width 8 height 8
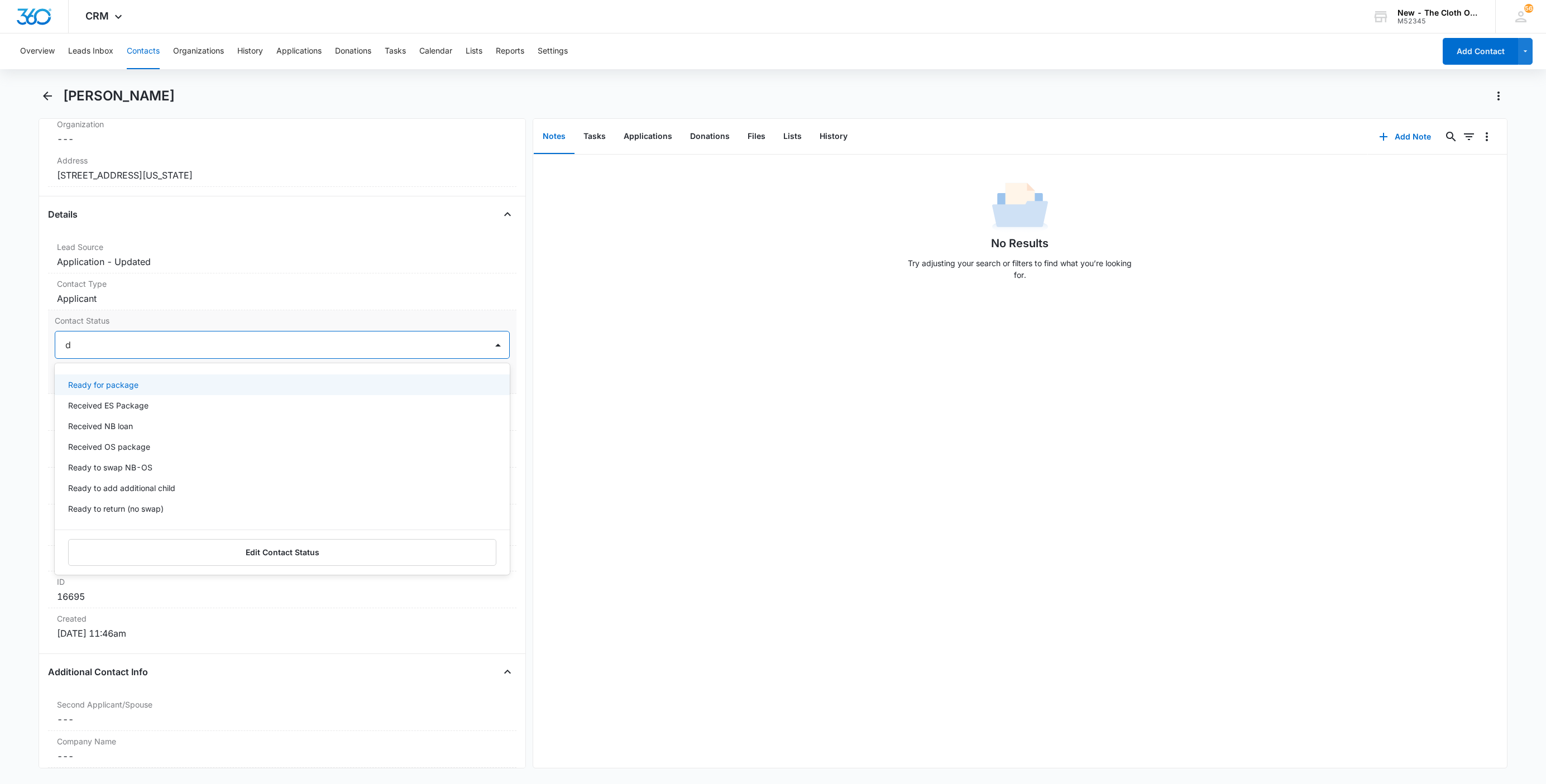
type input "de"
click at [129, 387] on div "Pass/Decline" at bounding box center [281, 385] width 426 height 12
click at [195, 359] on div "Pass/Decline" at bounding box center [271, 345] width 431 height 27
click at [475, 381] on button "Save Changes" at bounding box center [478, 378] width 64 height 21
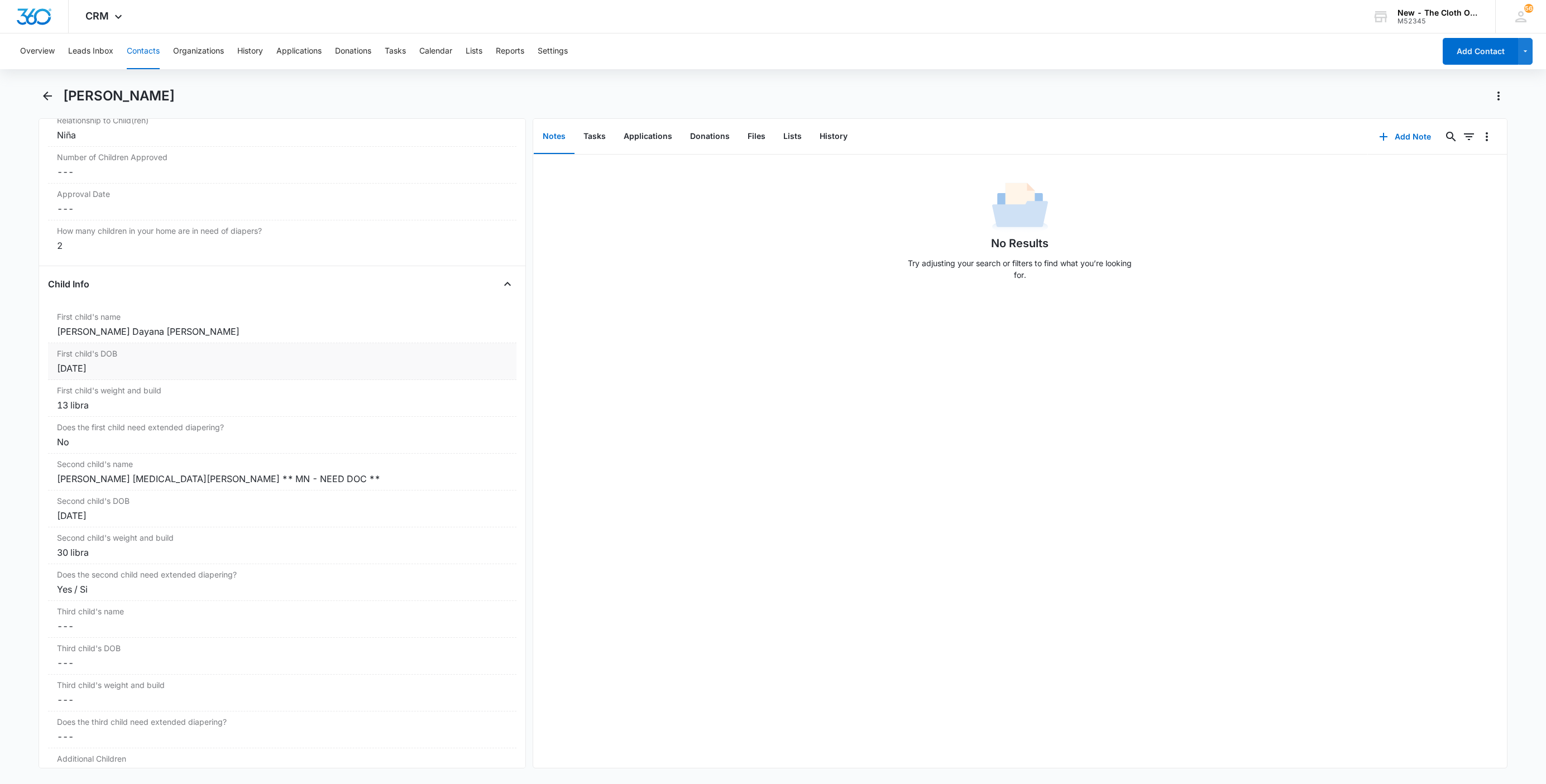
scroll to position [1209, 0]
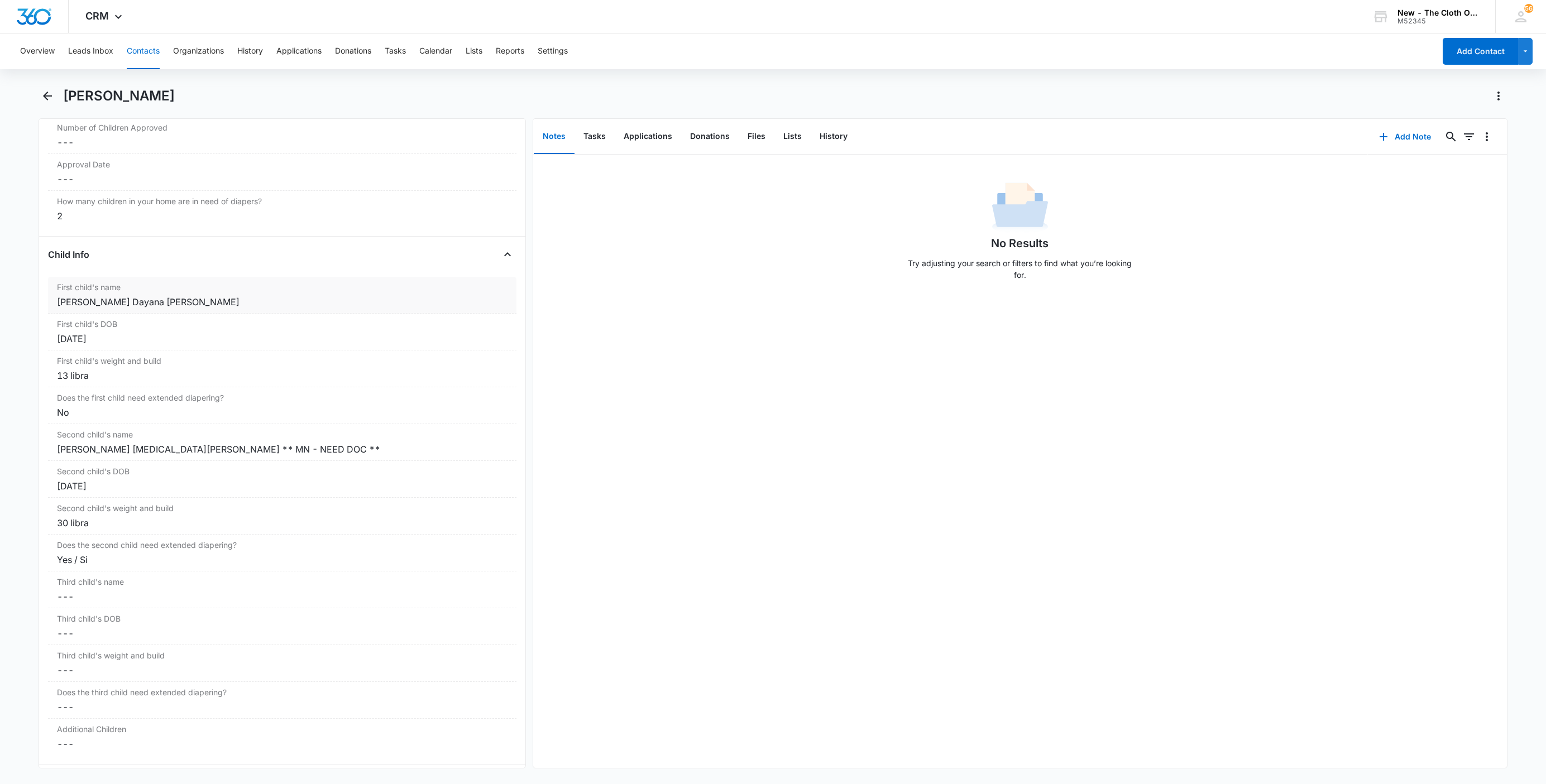
click at [61, 304] on div "Magdalena Dayana Anay Carrillo" at bounding box center [282, 302] width 450 height 13
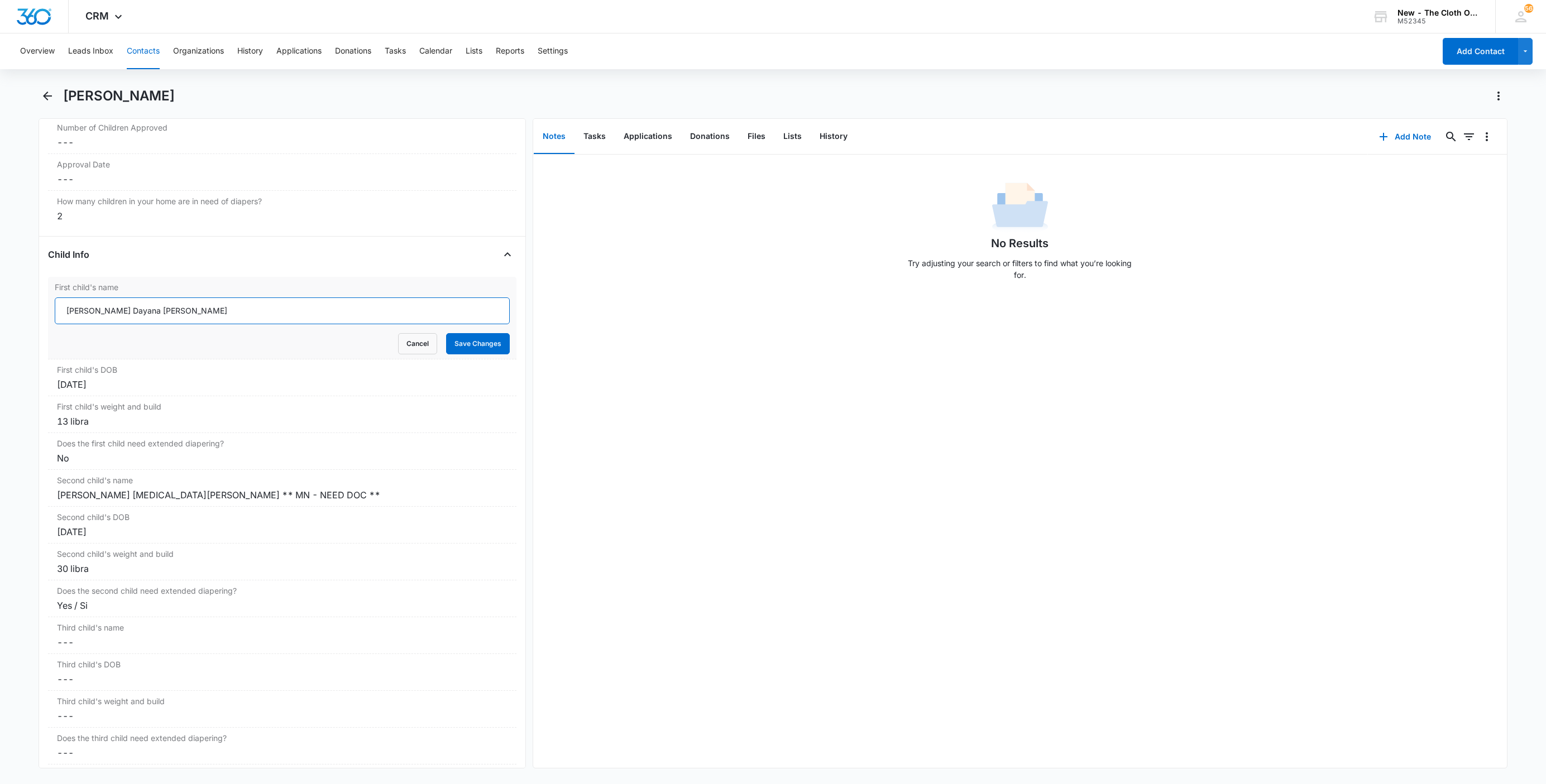
click at [58, 319] on input "Magdalena Dayana Anay Carrillo" at bounding box center [282, 311] width 455 height 27
paste input "CLOSED D/T INSUF DOCS [DATE]:"
type input "CLOSED D/T INSUF DOCS 08/10/25: Magdalena Dayana Anay Carrillo"
click at [478, 347] on button "Save Changes" at bounding box center [478, 344] width 64 height 21
click at [365, 495] on div "Second child's name Cancel Save Changes Juana Yasmin Sánchez Carrillo ** MN - N…" at bounding box center [282, 488] width 468 height 37
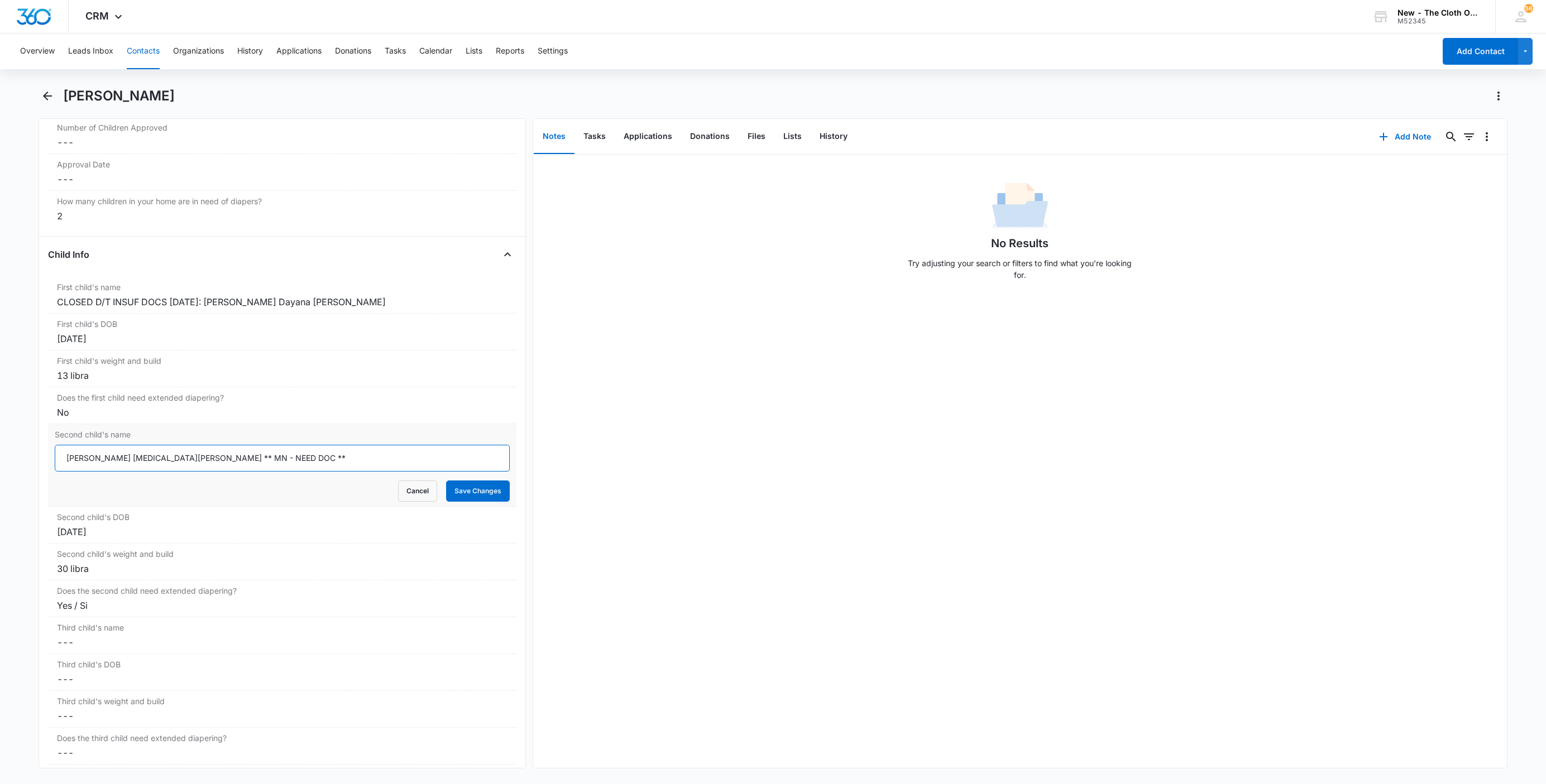
drag, startPoint x: 184, startPoint y: 463, endPoint x: 362, endPoint y: 476, distance: 178.5
click at [362, 472] on input "Juana Yasmin Sánchez Carrillo ** MN - NEED DOC **" at bounding box center [282, 459] width 455 height 27
paste input "CLOSED D/T INSUF DOCS [DATE]:"
type input "CLOSED D/T INSUF DOCS 08/10/25: Juana Yasmin Sánchez Carrillo **MN DOC NEEDED**"
click at [464, 507] on div "Second child's name CLOSED D/T INSUF DOCS 08/10/25: Juana Yasmin Sánchez Carril…" at bounding box center [282, 466] width 468 height 83
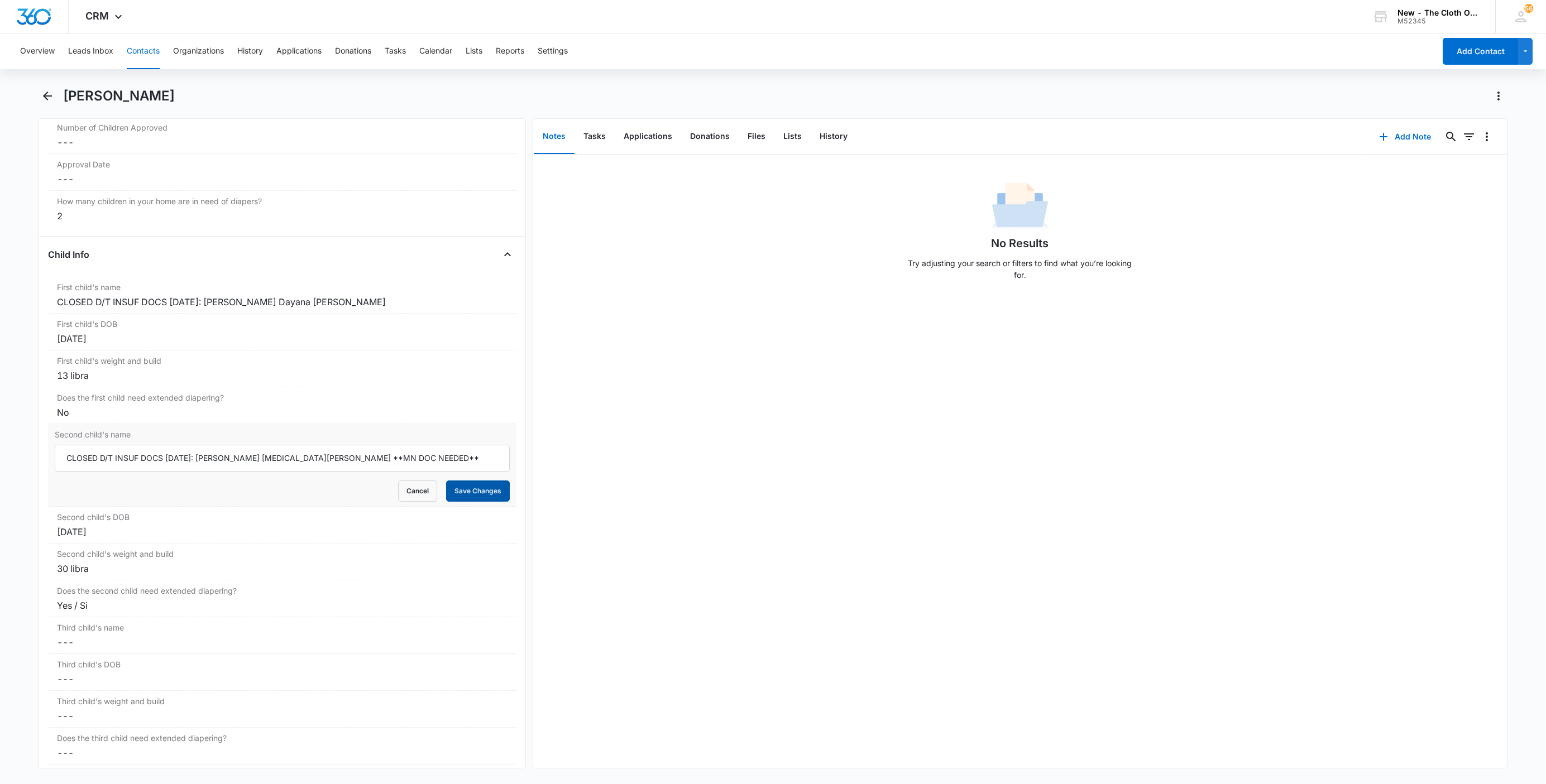
click at [463, 502] on button "Save Changes" at bounding box center [478, 491] width 64 height 21
click at [1379, 129] on button "Add Note" at bounding box center [1405, 137] width 74 height 27
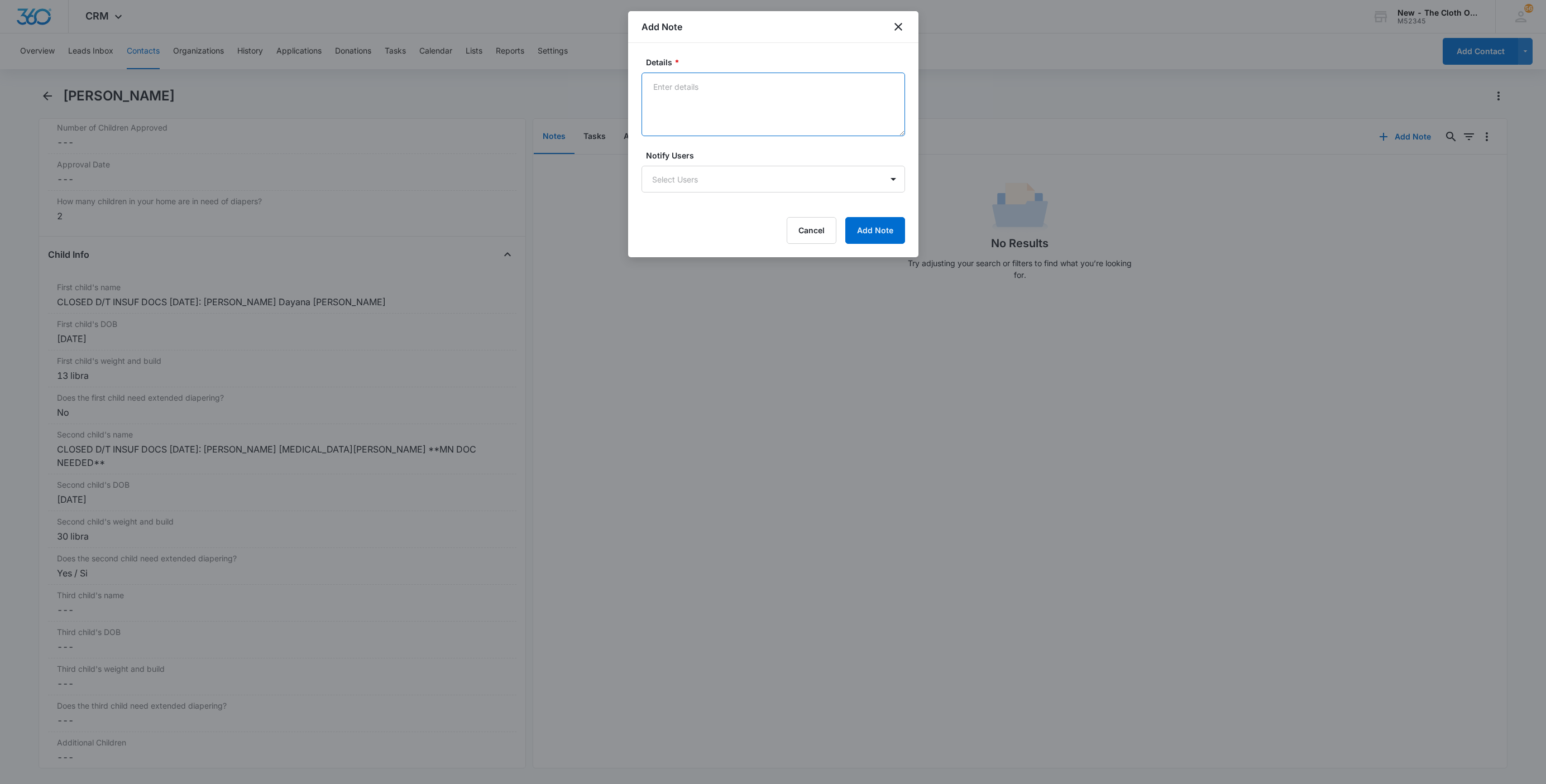
click at [782, 109] on textarea "Details *" at bounding box center [773, 104] width 263 height 64
paste textarea "[DATE] - Closed d/t insuf docs - all needed."
type textarea "[DATE] - Closed d/t insuf docs - all needed."
click at [897, 234] on button "Add Note" at bounding box center [875, 231] width 60 height 27
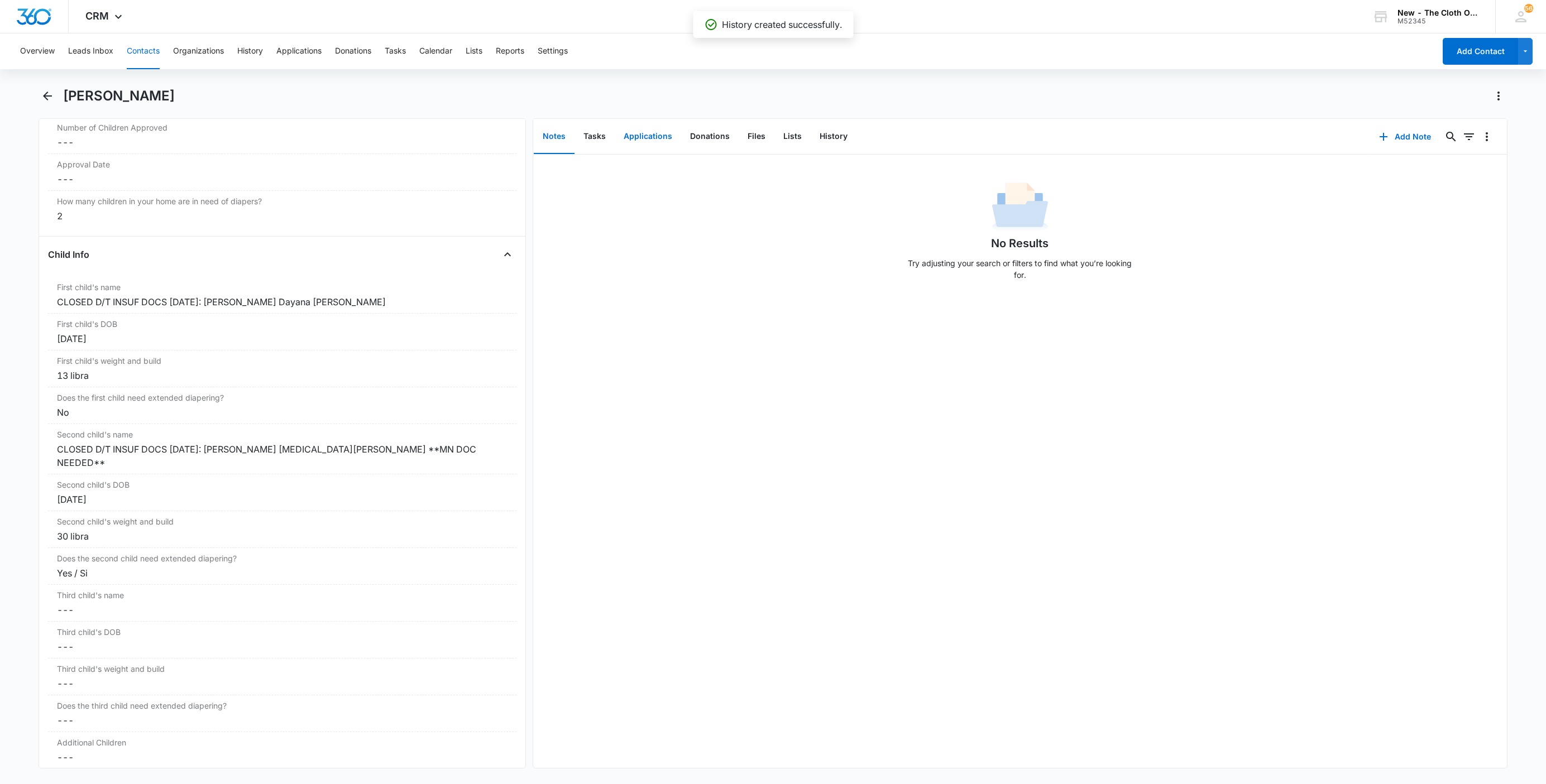
click at [637, 140] on button "Applications" at bounding box center [648, 137] width 67 height 35
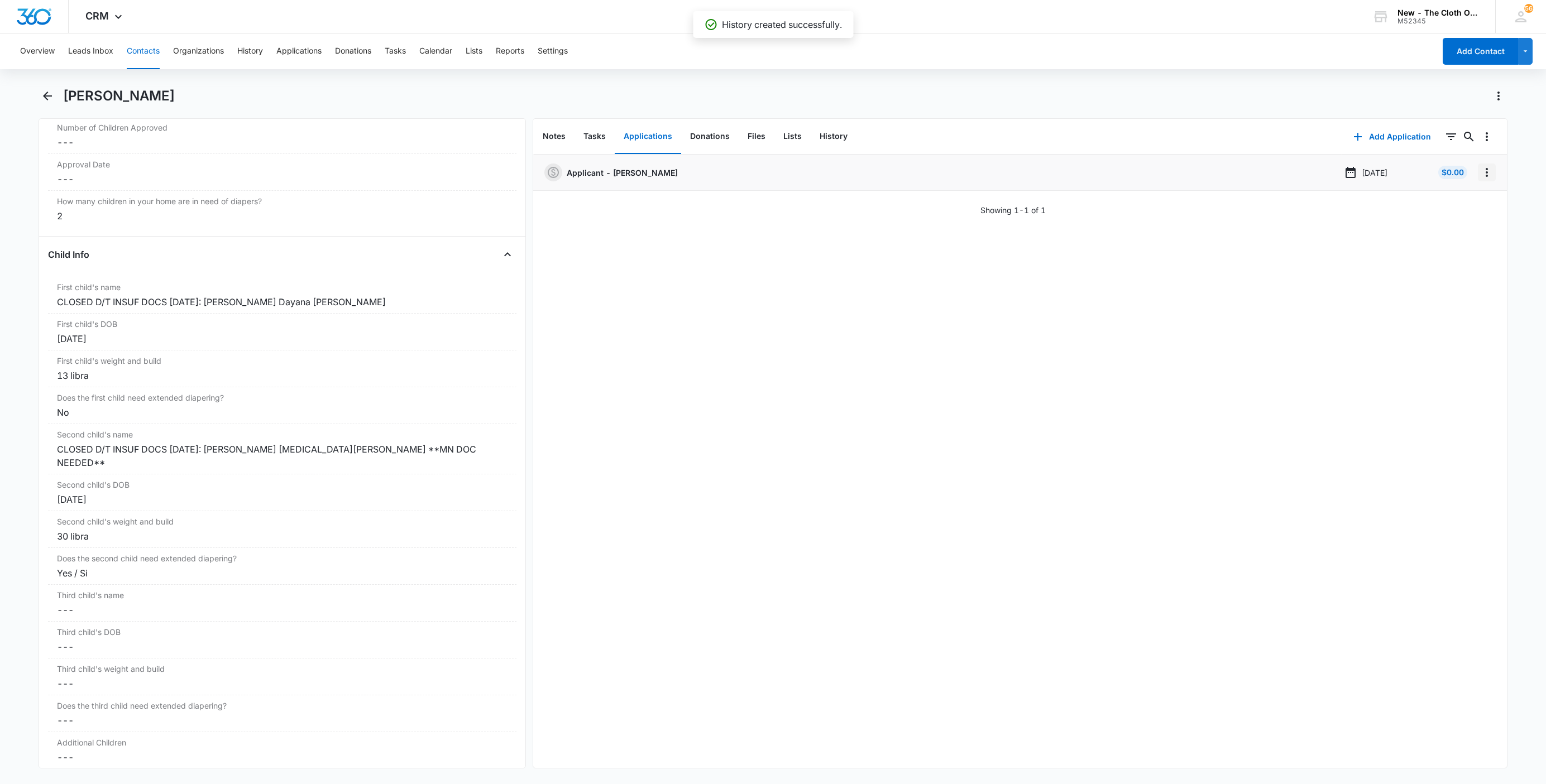
click at [1480, 176] on icon "Overflow Menu" at bounding box center [1487, 172] width 13 height 13
click at [1469, 197] on button "Edit" at bounding box center [1451, 203] width 64 height 17
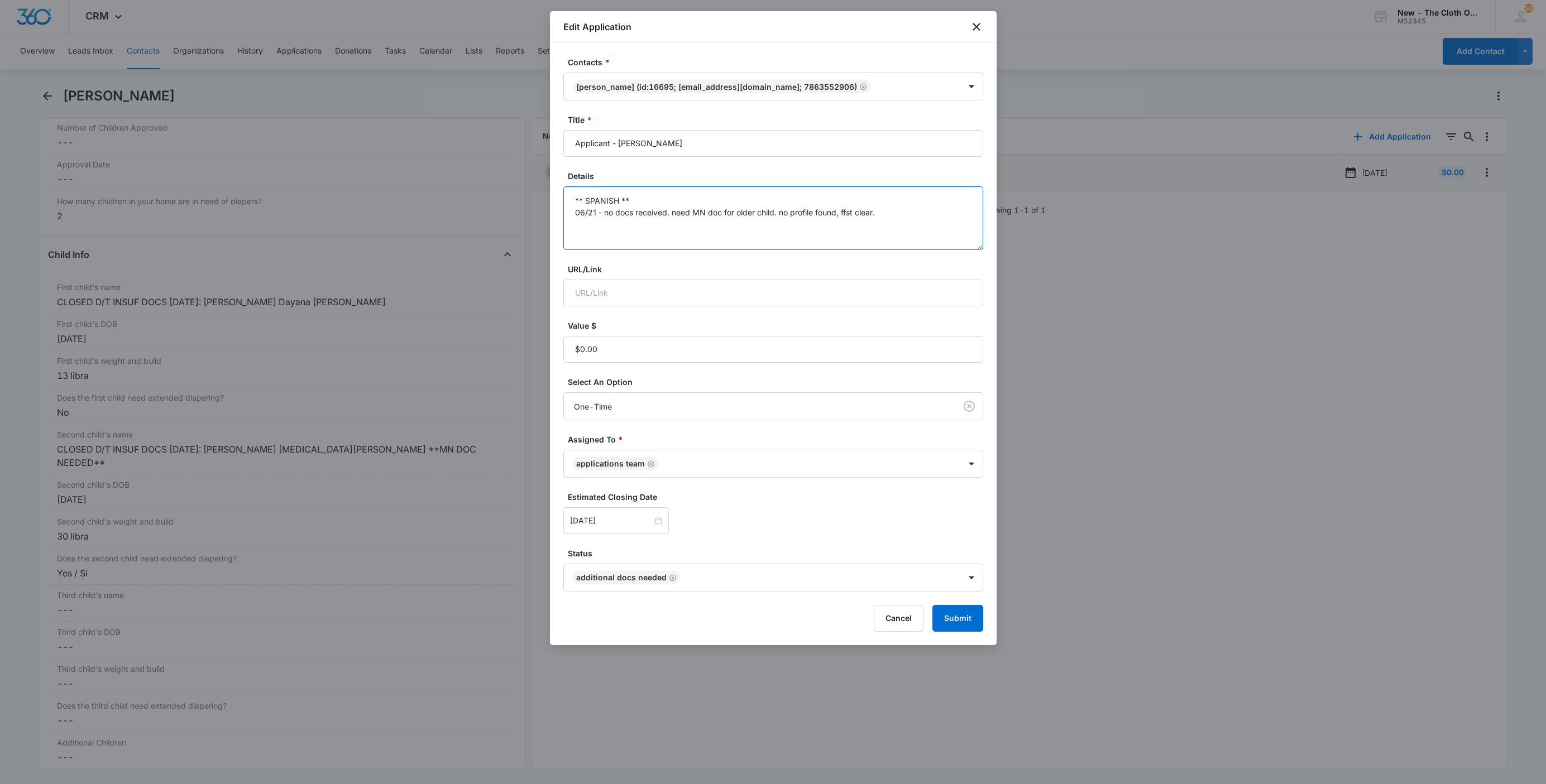
drag, startPoint x: 877, startPoint y: 229, endPoint x: 921, endPoint y: 222, distance: 44.6
click at [877, 229] on textarea "** SPANISH ** 06/21 - no docs received. need MN doc for older child. no profile…" at bounding box center [774, 218] width 420 height 64
paste textarea "[DATE] - Closed d/t insuf docs - all needed."
type textarea "** SPANISH ** 06/21 - no docs received. need MN doc for older child. no profile…"
click at [976, 615] on button "Submit" at bounding box center [957, 618] width 51 height 27
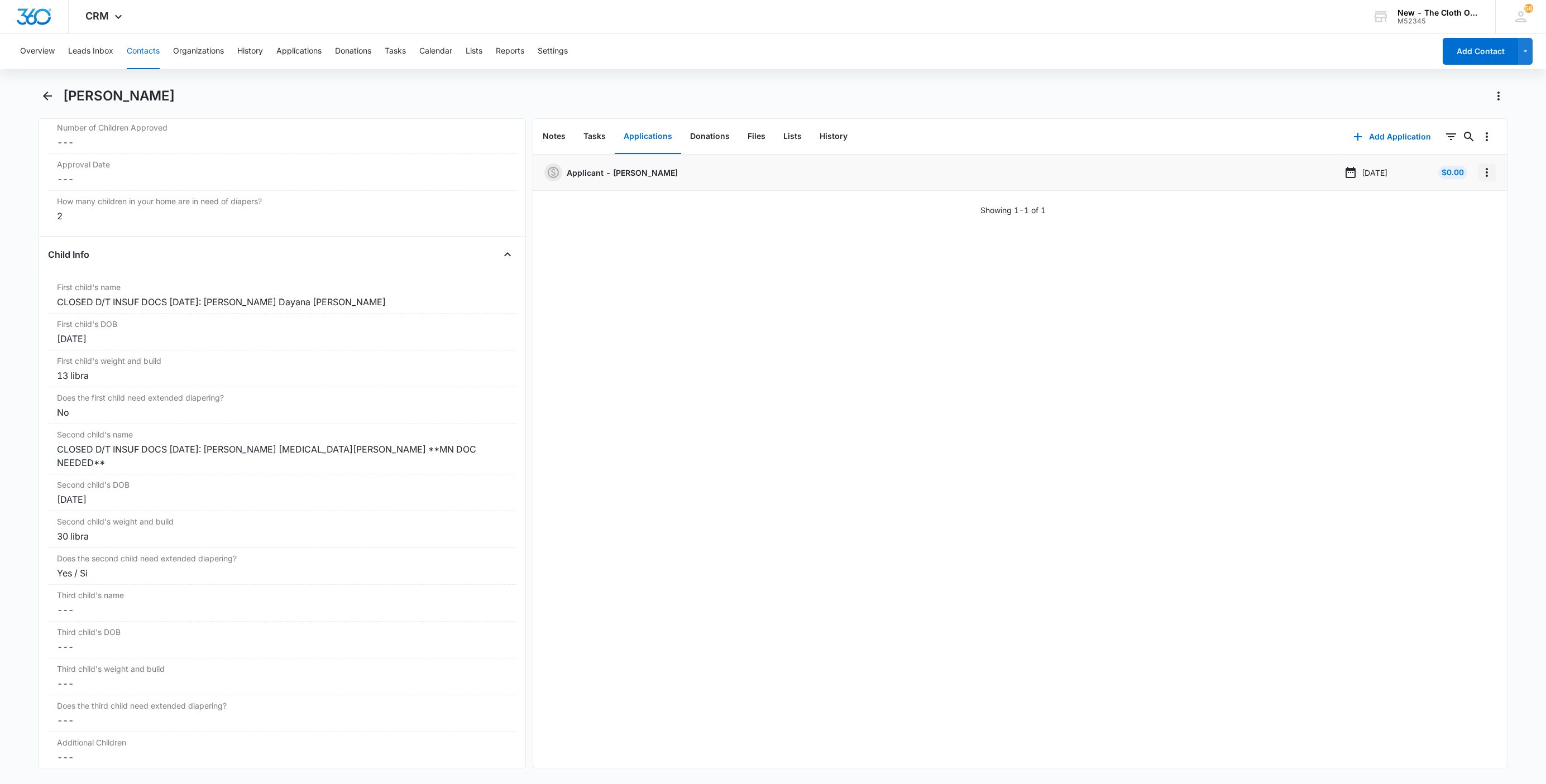
click at [1480, 172] on icon "Overflow Menu" at bounding box center [1487, 172] width 13 height 13
click at [1462, 217] on button "Delete" at bounding box center [1451, 220] width 64 height 17
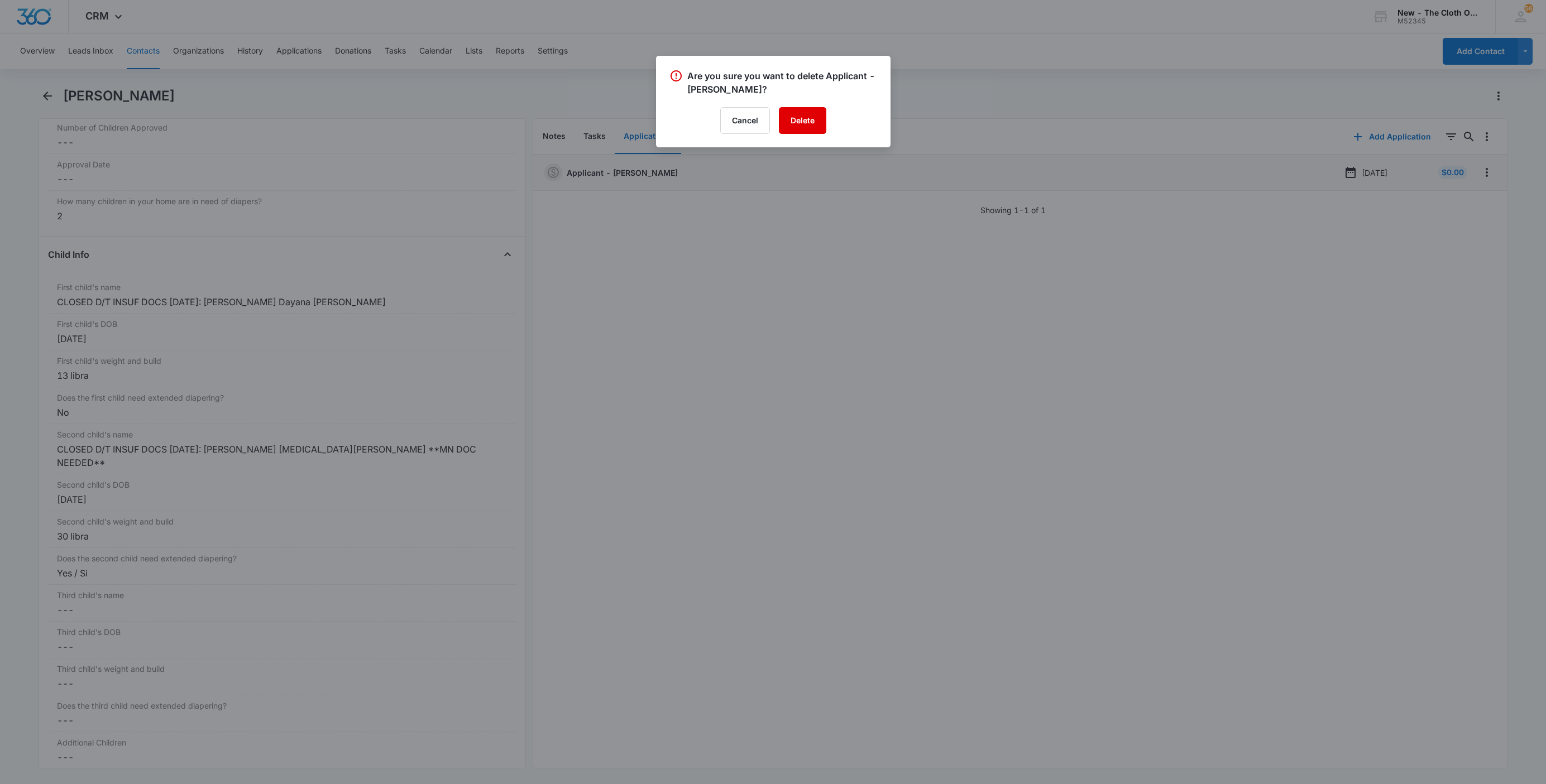
click at [814, 120] on button "Delete" at bounding box center [803, 121] width 47 height 27
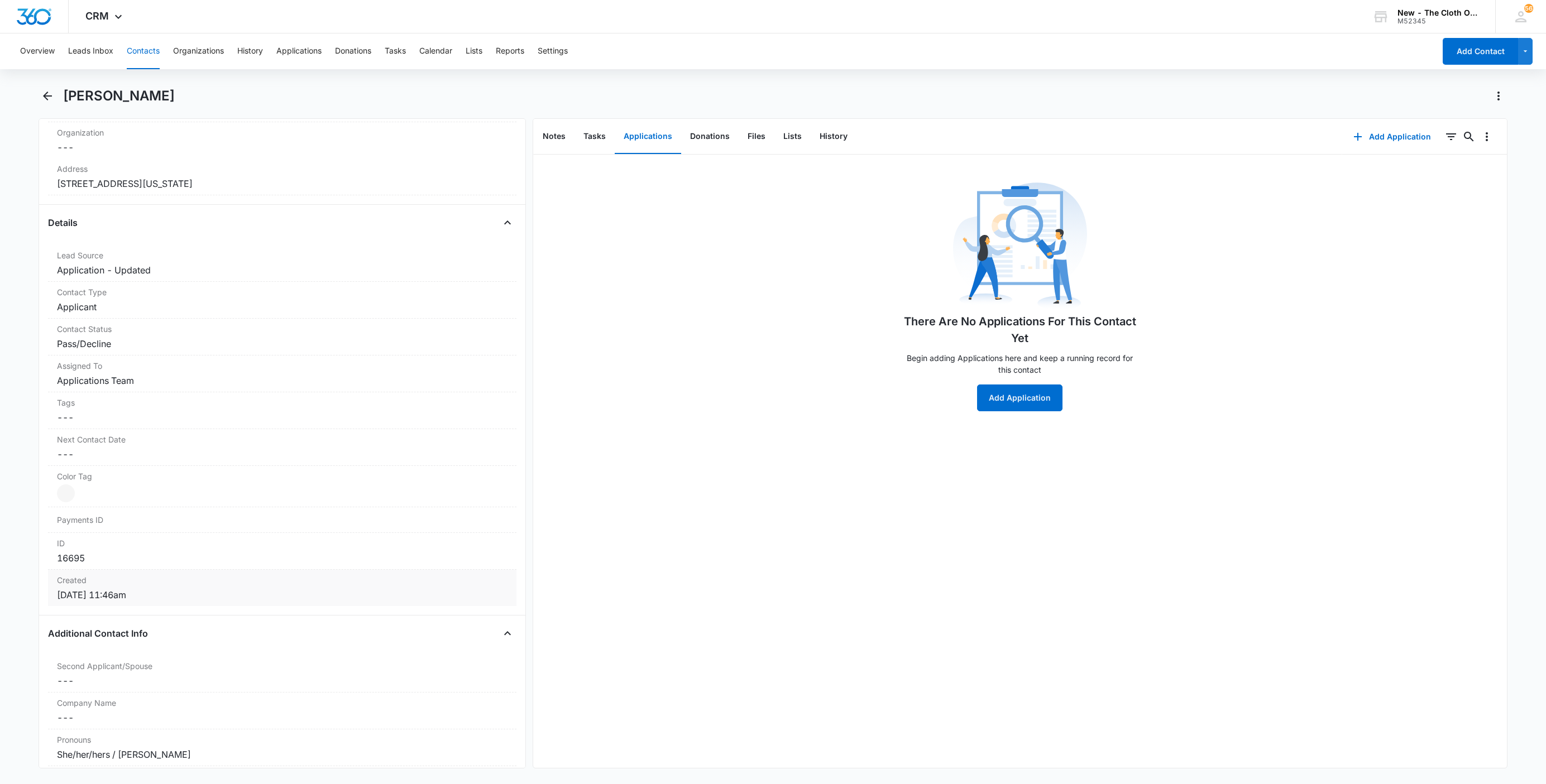
scroll to position [288, 0]
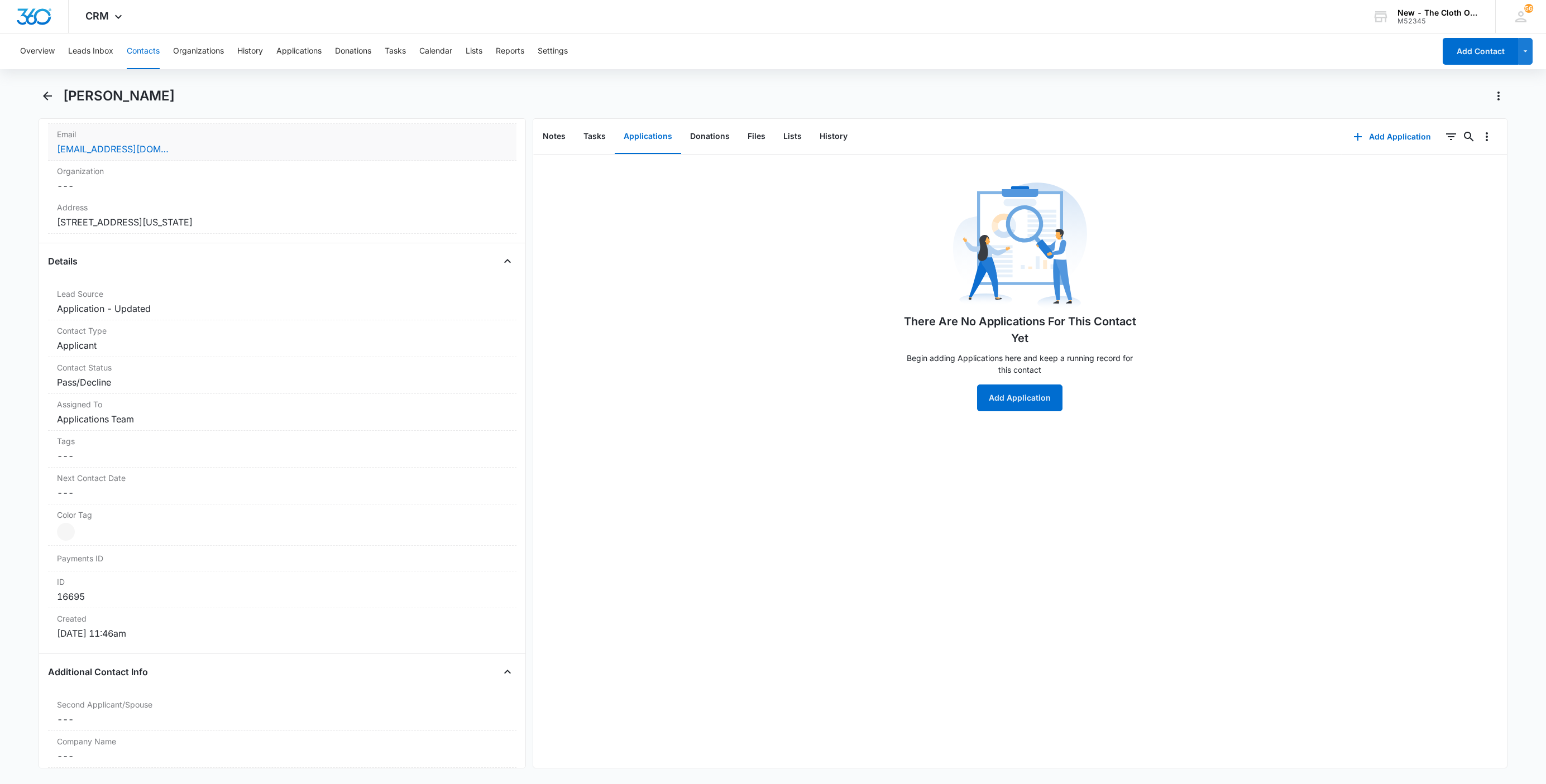
click at [192, 158] on div "Email Cancel Save Changes anarosendacarrilloceto@gmail.com" at bounding box center [282, 143] width 468 height 37
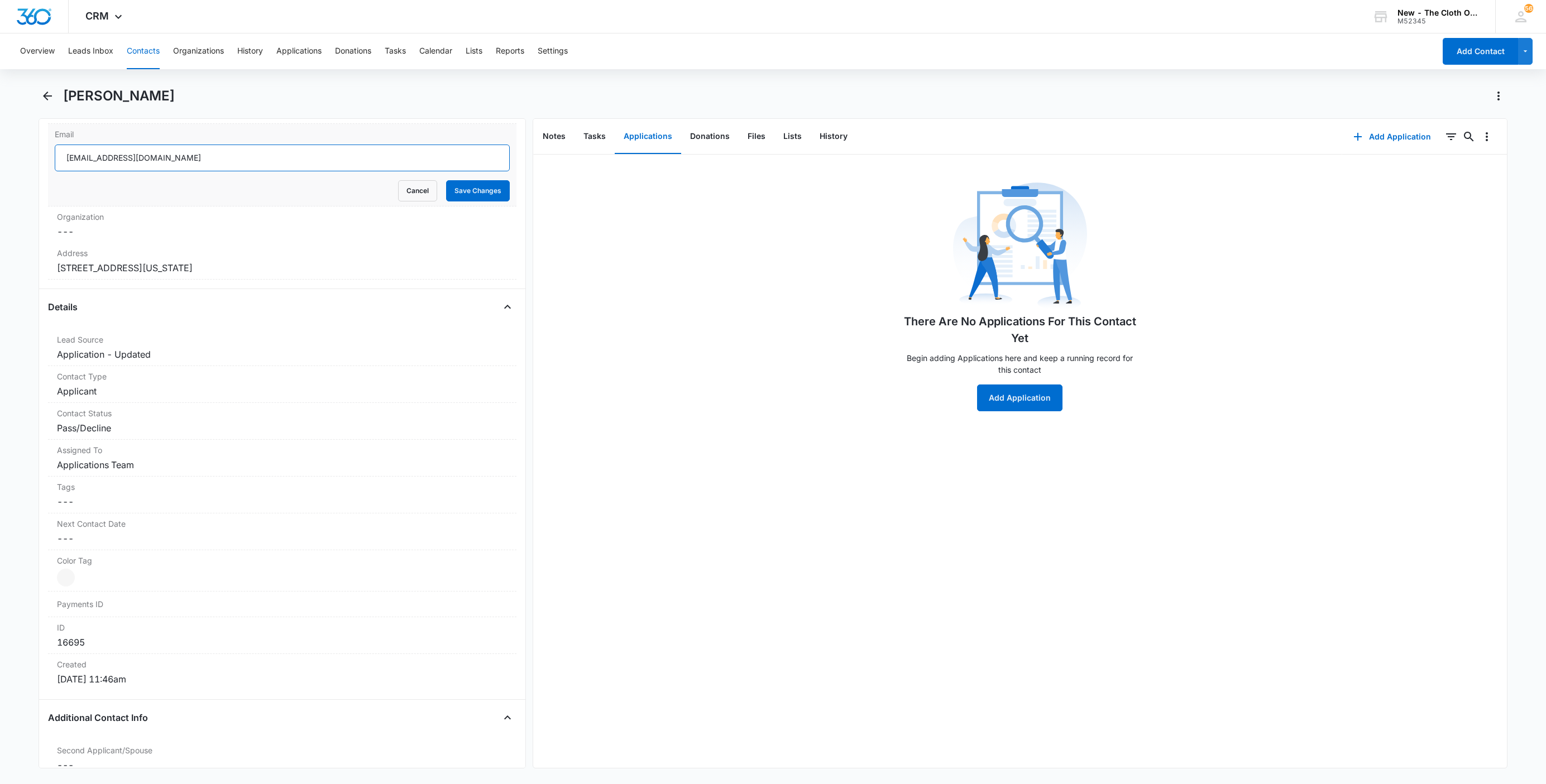
click at [211, 160] on input "anarosendacarrilloceto@gmail.com" at bounding box center [282, 158] width 455 height 27
drag, startPoint x: 394, startPoint y: 188, endPoint x: 37, endPoint y: 178, distance: 357.1
click at [398, 189] on button "Cancel" at bounding box center [417, 191] width 39 height 21
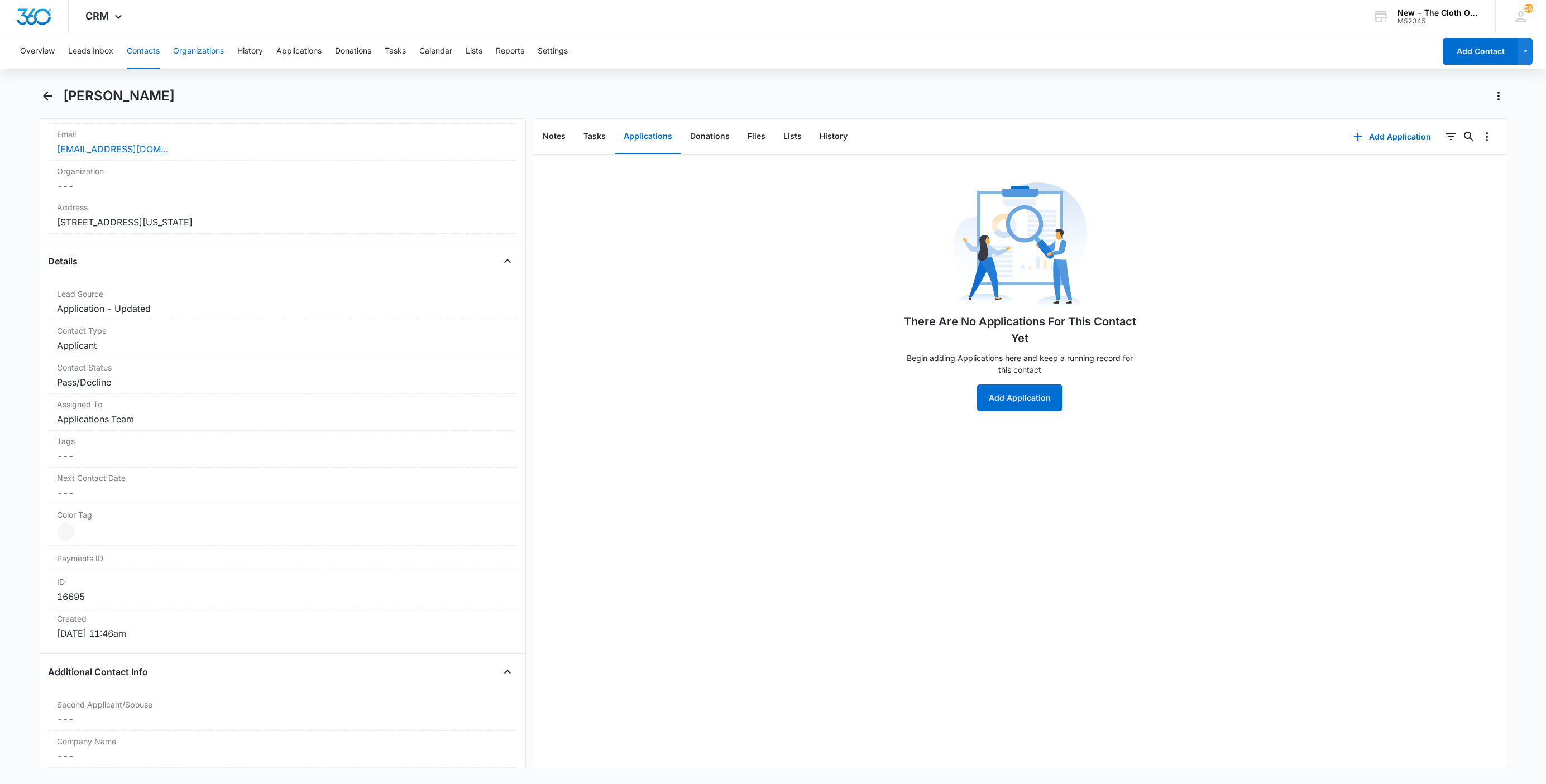
drag, startPoint x: 149, startPoint y: 58, endPoint x: 188, endPoint y: 67, distance: 40.0
click at [149, 57] on button "Contacts" at bounding box center [143, 51] width 33 height 36
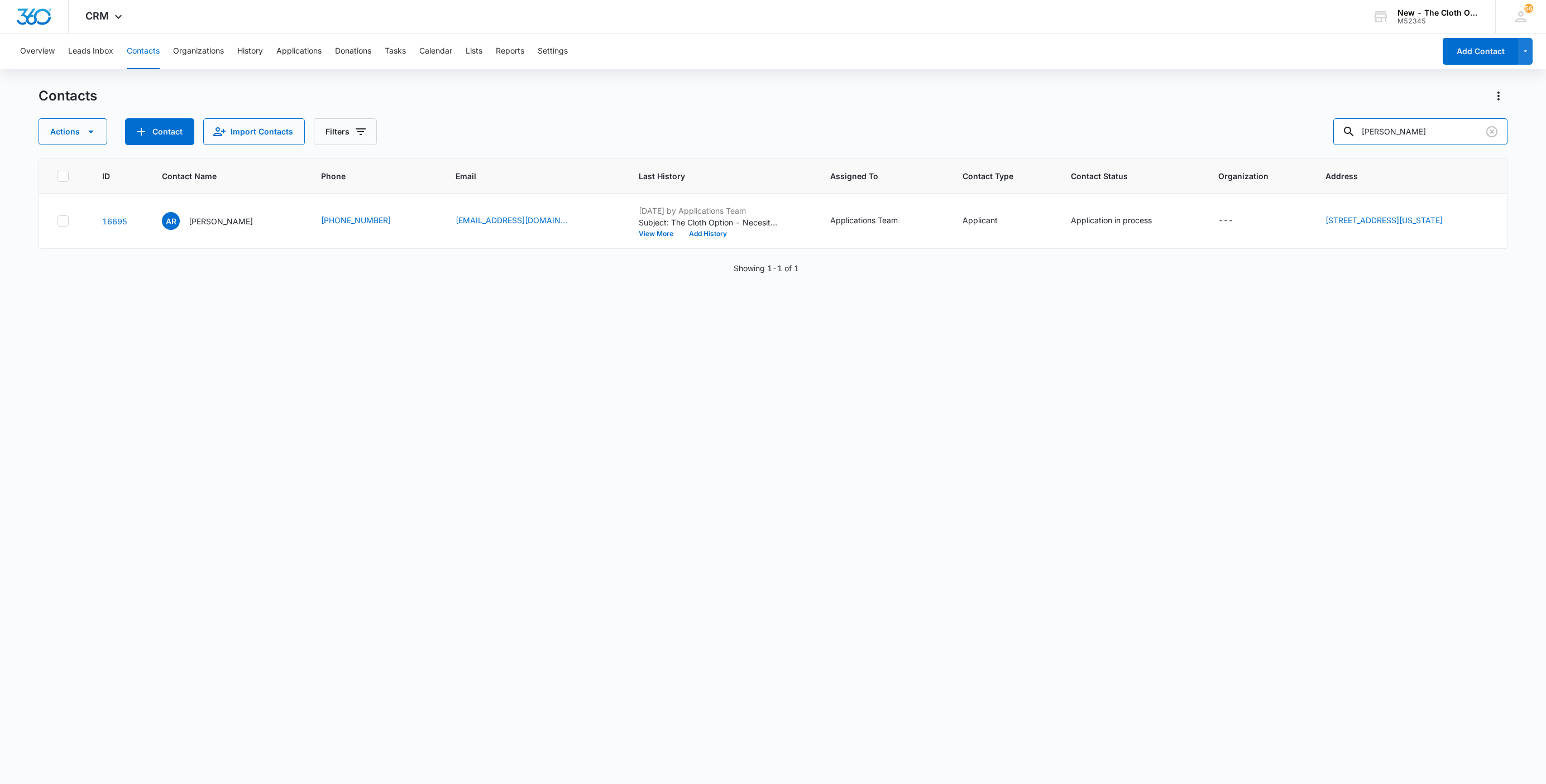
drag, startPoint x: 1440, startPoint y: 134, endPoint x: 1171, endPoint y: 176, distance: 272.3
click at [1175, 168] on div "Contacts Actions Contact Import Contacts Filters Ana Rosenda ID Contact Name Ph…" at bounding box center [773, 435] width 1469 height 696
paste input "Yolanda Dortelus"
type input "Yolanda Dortelus"
click at [208, 217] on p "Yolanda Dortelus" at bounding box center [220, 221] width 64 height 12
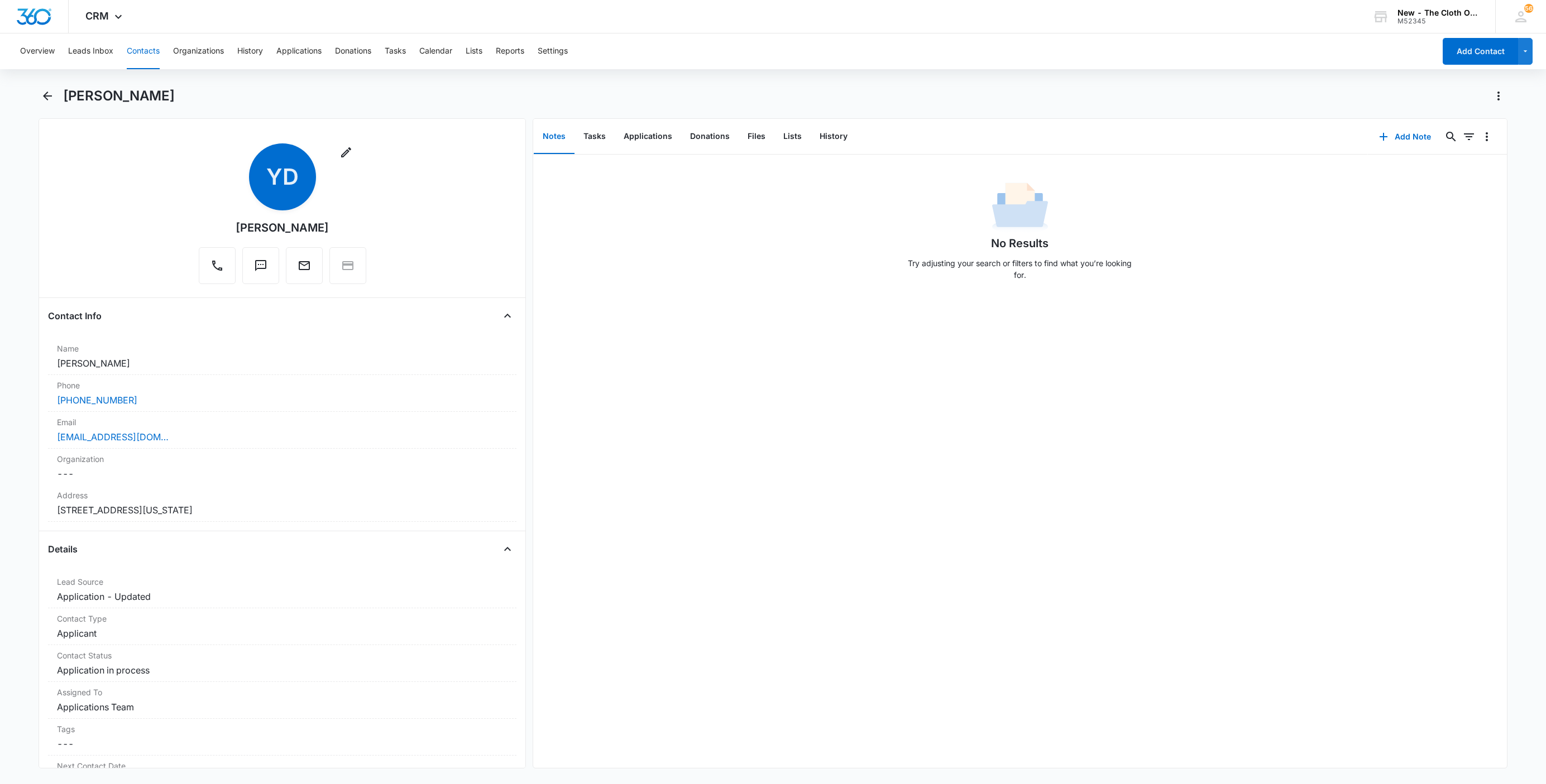
click at [74, 94] on h1 "Yolanda Dortelus" at bounding box center [118, 95] width 112 height 17
copy div "Yolanda Dortelus Remove"
click at [265, 442] on div "dortelusyolanda2603@gmail.com" at bounding box center [282, 437] width 450 height 13
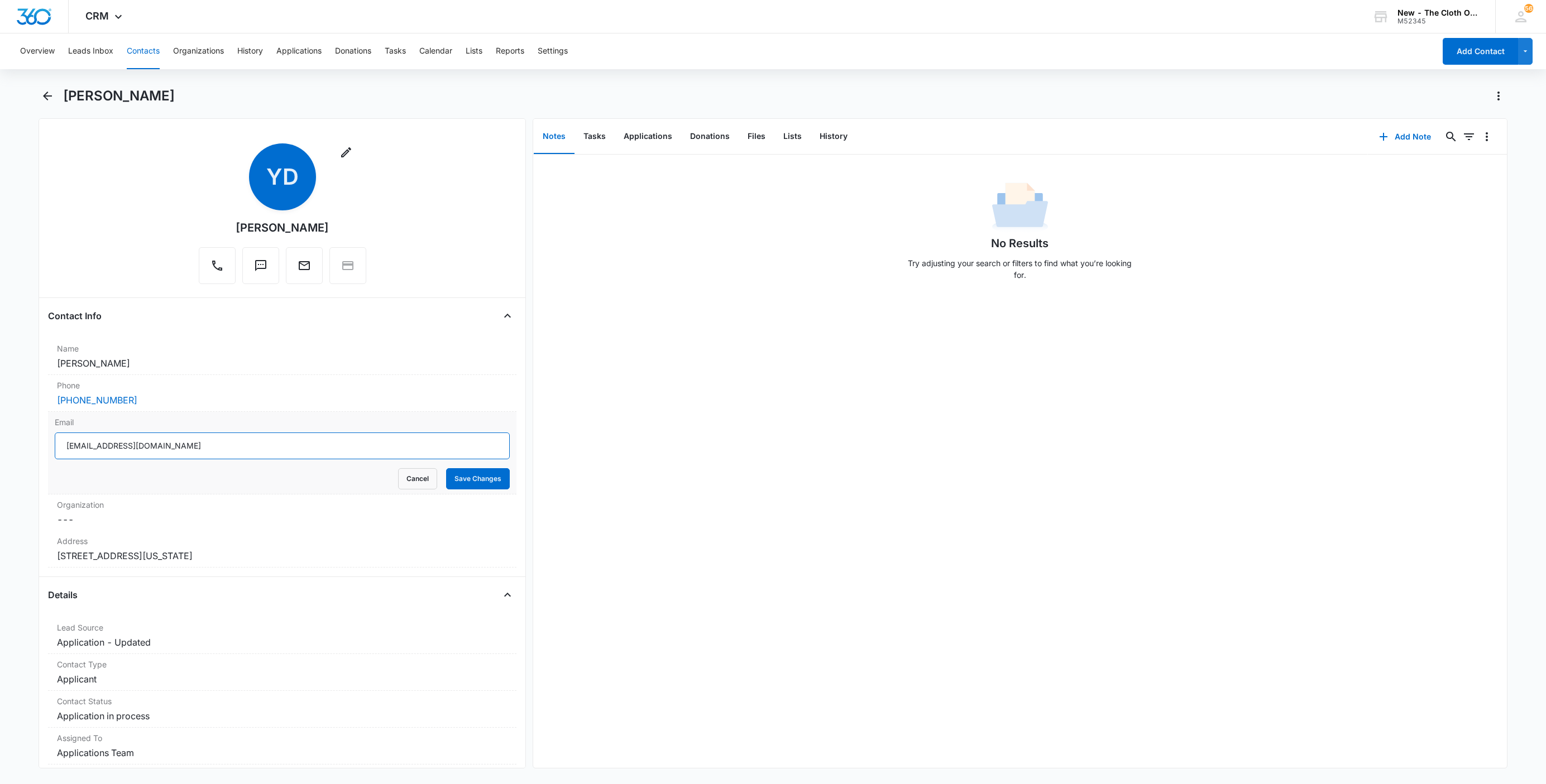
click at [272, 447] on input "dortelusyolanda2603@gmail.com" at bounding box center [282, 446] width 455 height 27
click at [406, 481] on button "Cancel" at bounding box center [417, 479] width 39 height 21
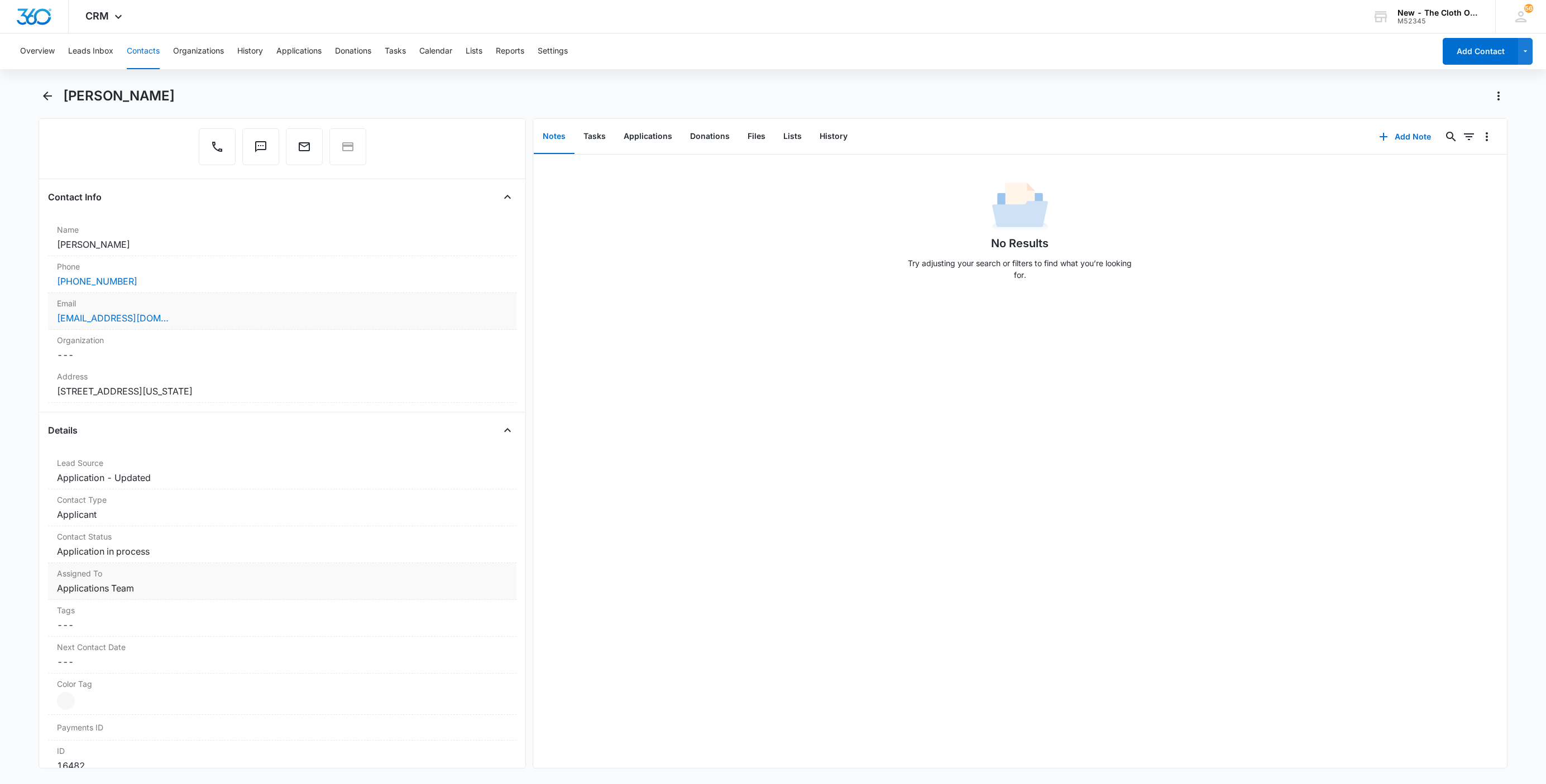
scroll to position [335, 0]
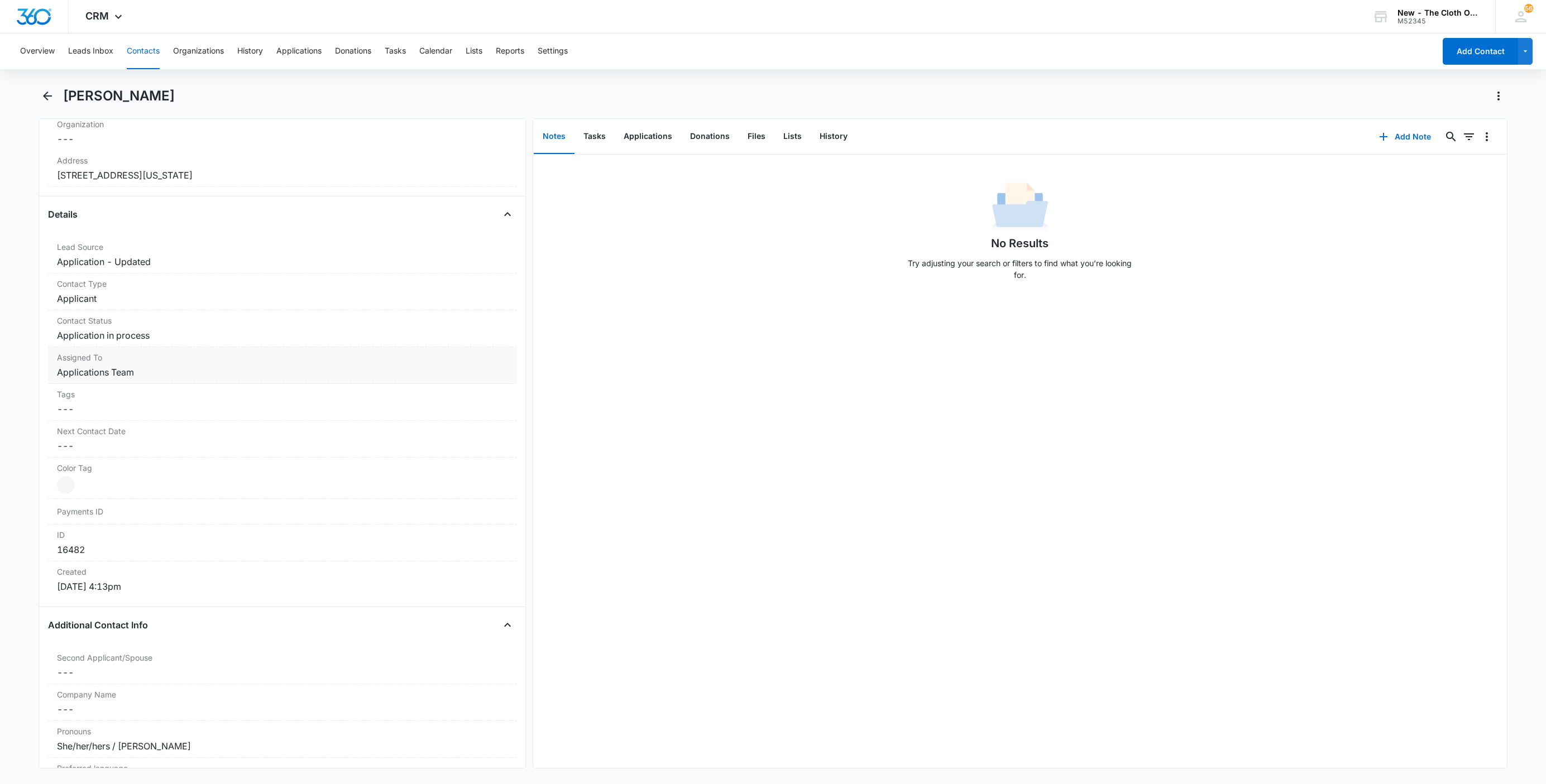
click at [168, 345] on div "Contact Status Cancel Save Changes Application in process" at bounding box center [282, 329] width 468 height 37
click at [158, 348] on icon "Remove Application in process" at bounding box center [159, 345] width 7 height 7
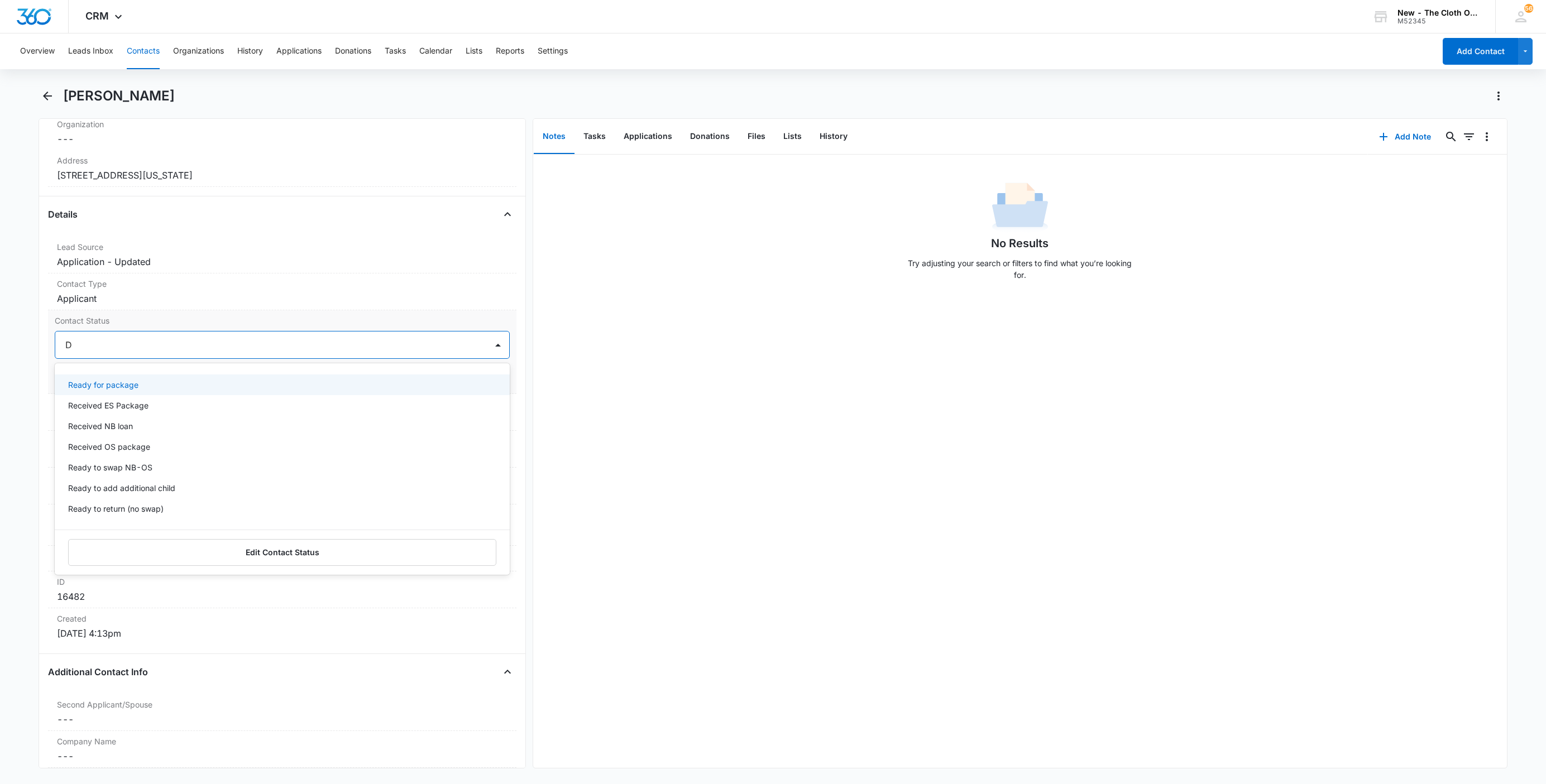
type input "DE"
click at [118, 391] on div "Pass/Decline" at bounding box center [281, 385] width 426 height 12
drag, startPoint x: 163, startPoint y: 356, endPoint x: 286, endPoint y: 354, distance: 123.0
click at [164, 356] on div "Pass/Decline" at bounding box center [271, 345] width 431 height 27
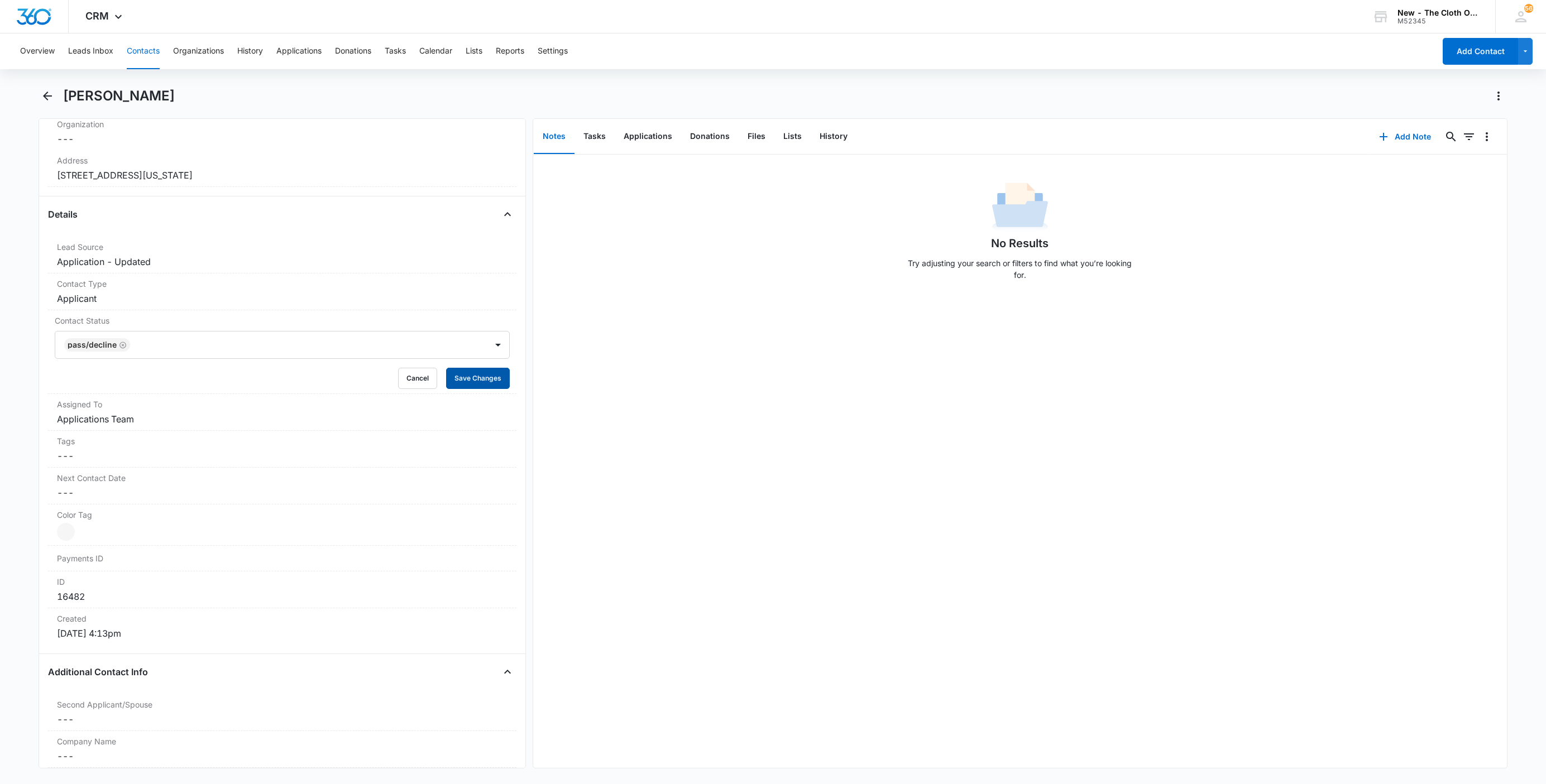
click at [484, 376] on button "Save Changes" at bounding box center [478, 378] width 64 height 21
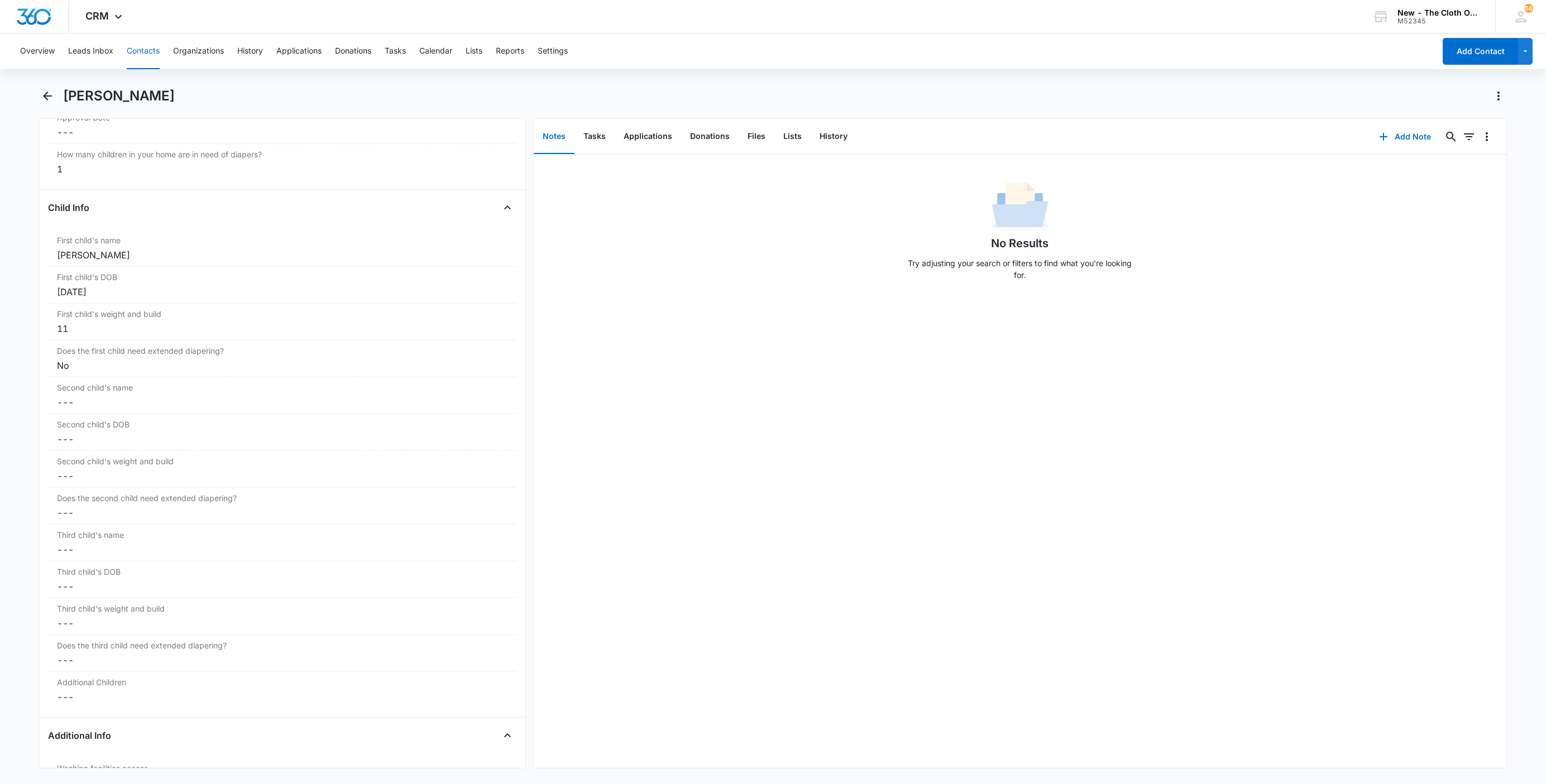
scroll to position [1208, 0]
click at [57, 305] on div "Emrys Bastian Dortelus" at bounding box center [282, 303] width 450 height 13
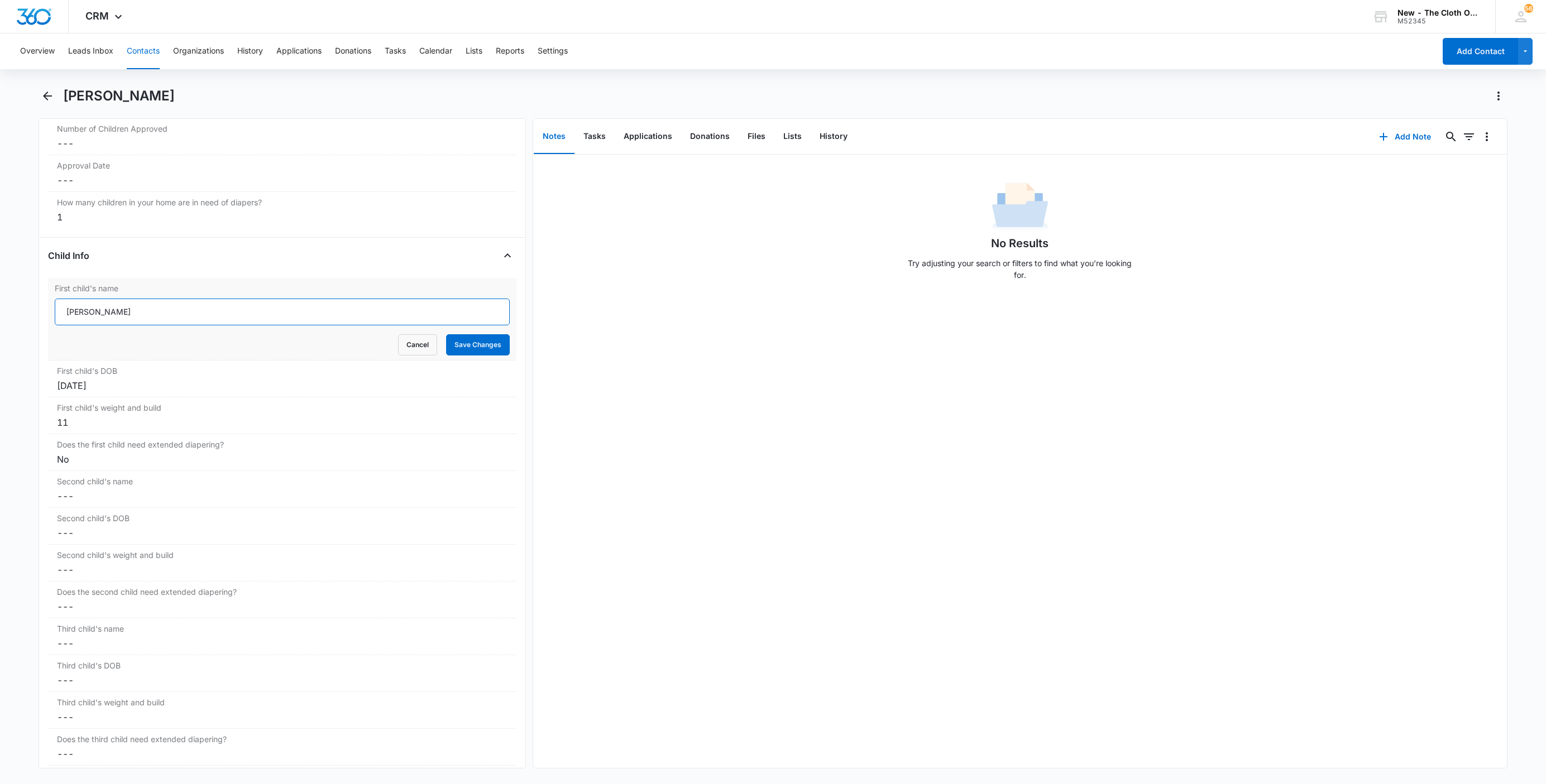
click at [58, 318] on input "Emrys Bastian Dortelus" at bounding box center [282, 312] width 455 height 27
paste input "CLOSED D/T INSUF DOCS [DATE]:"
type input "CLOSED D/T INSUF DOCS 08/10/25: Emrys Bastian Dortelus"
click at [470, 342] on button "Save Changes" at bounding box center [478, 345] width 64 height 21
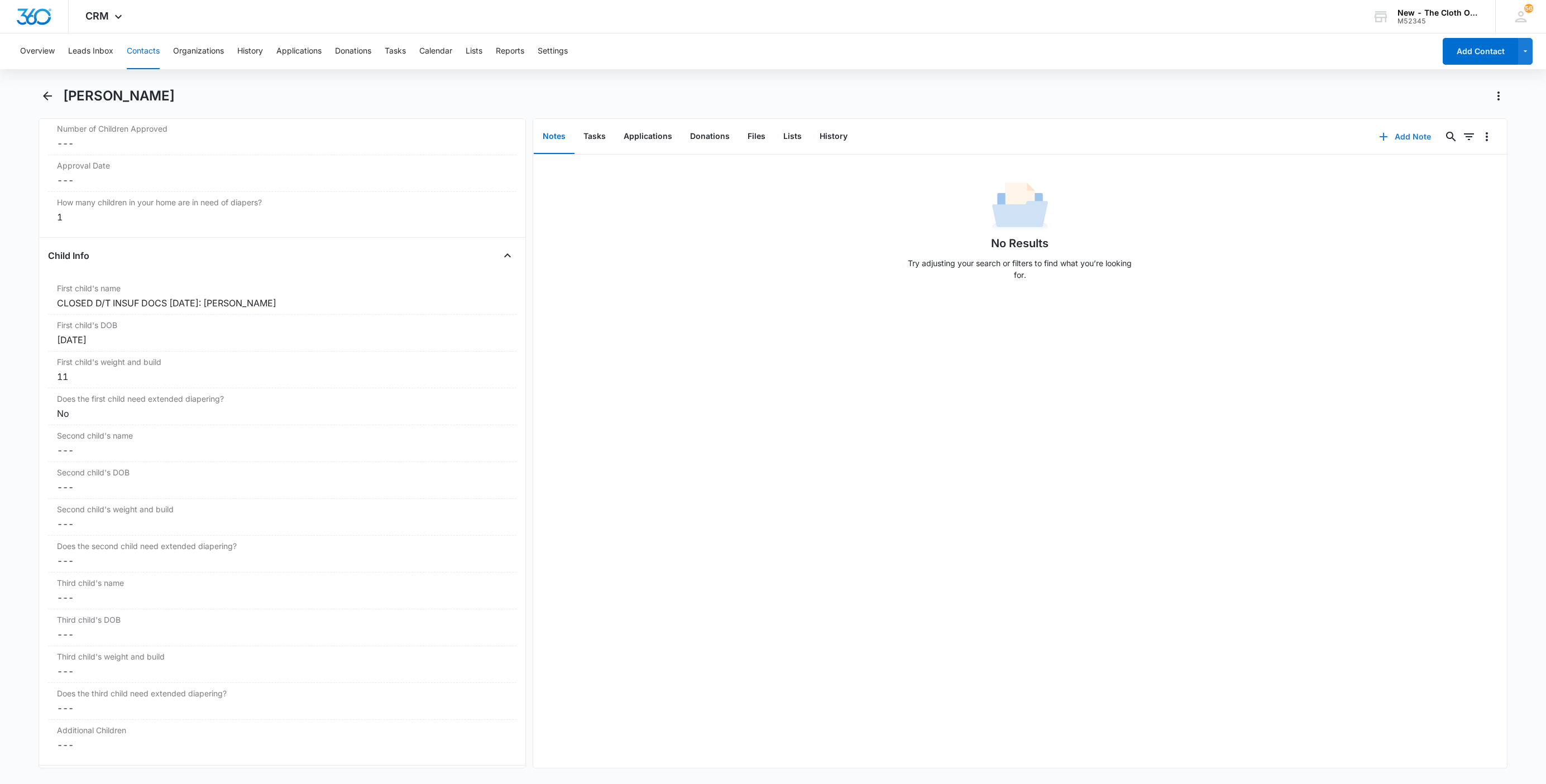
click at [1377, 139] on icon "button" at bounding box center [1383, 137] width 13 height 13
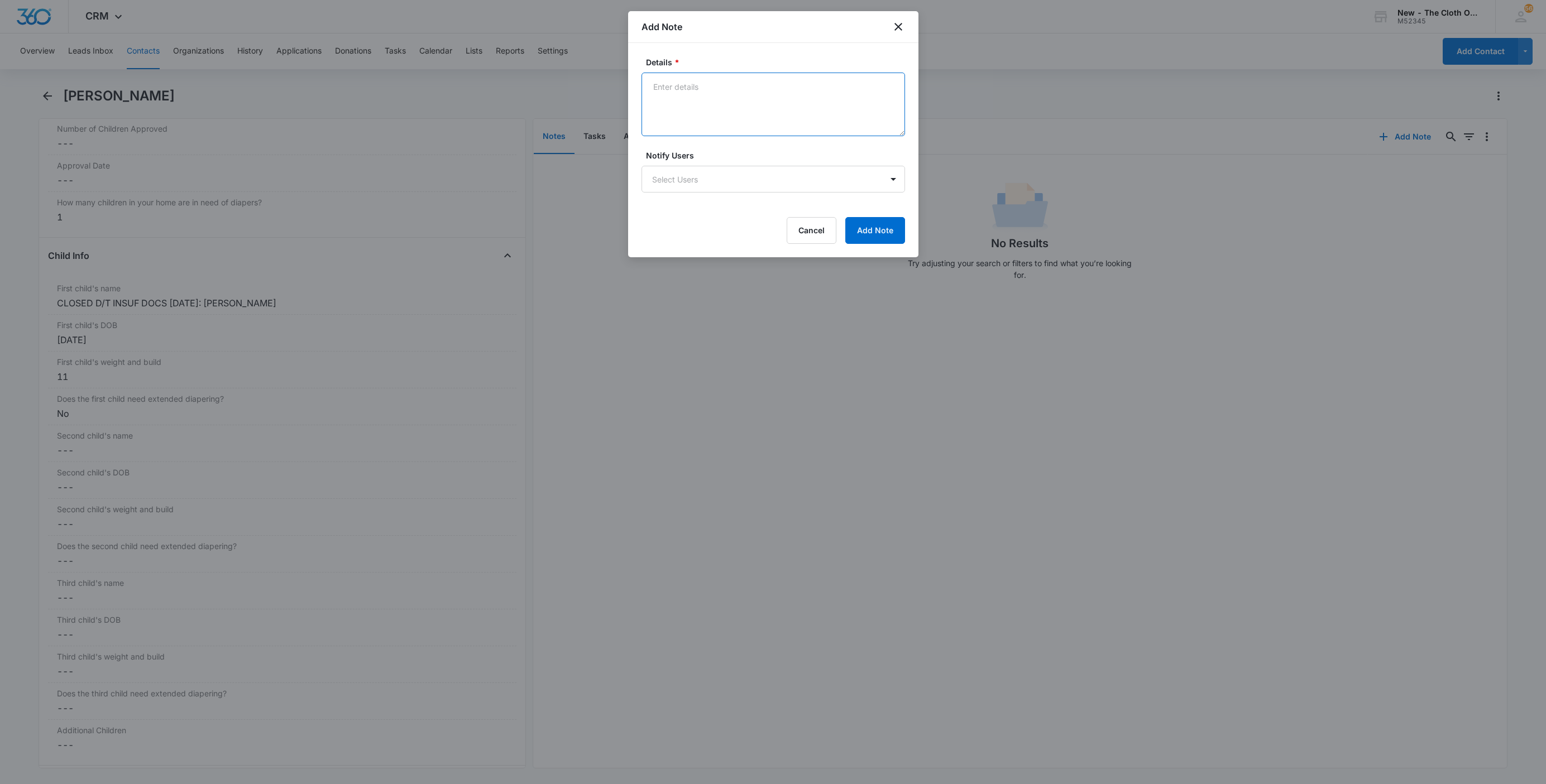
click at [739, 104] on textarea "Details *" at bounding box center [773, 104] width 263 height 64
paste textarea "[DATE] - Closed d/t insuf docs - all needed."
drag, startPoint x: 781, startPoint y: 84, endPoint x: 914, endPoint y: 92, distance: 133.2
click at [917, 84] on div "Details * 08/10/25 - Closed d/t insuf docs - all needed. Notify Users Select Us…" at bounding box center [773, 150] width 290 height 214
click at [786, 92] on textarea "08/10/25 - Closed d/t insuf docs - child doc ok." at bounding box center [773, 104] width 263 height 64
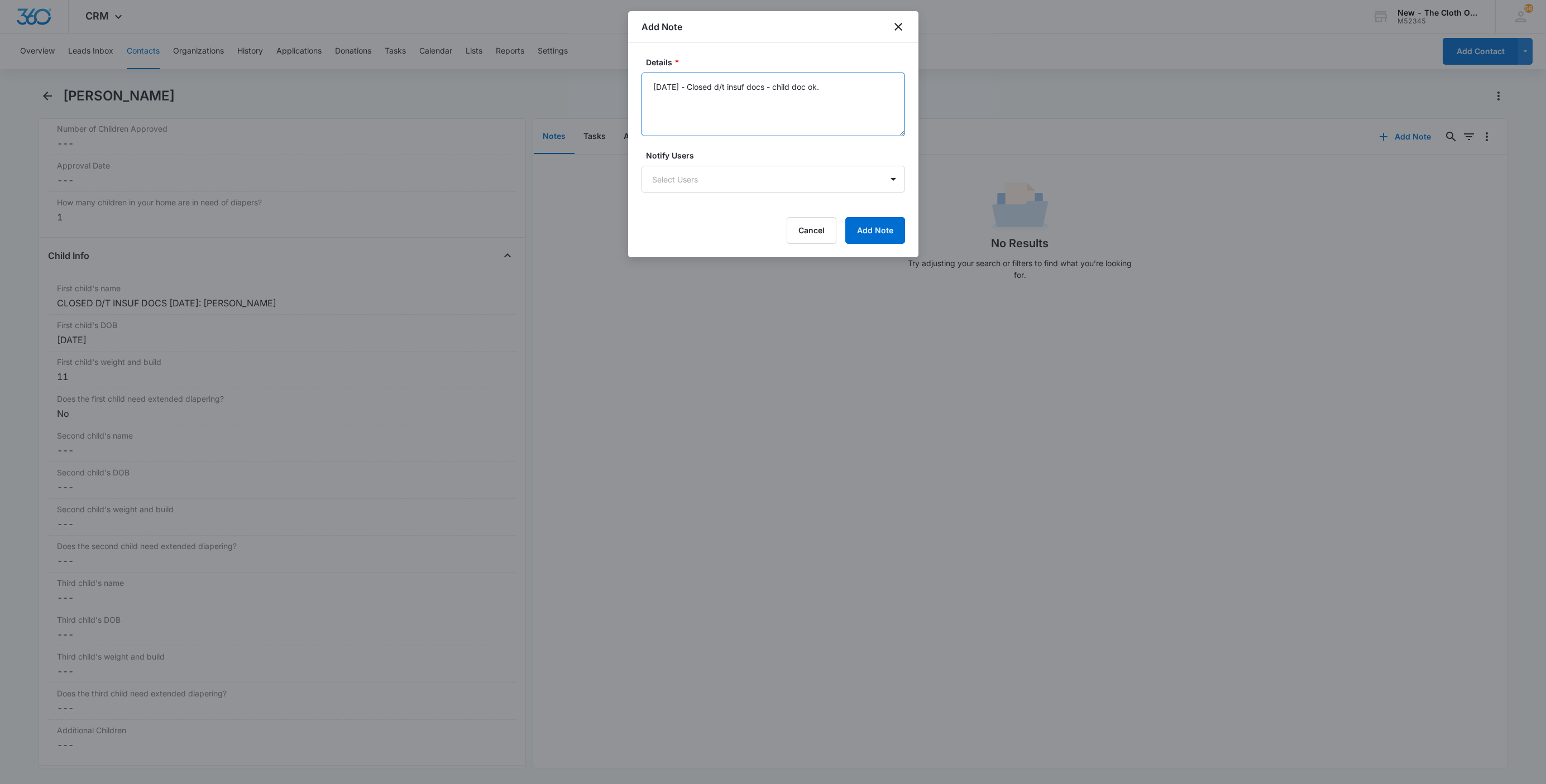
click at [786, 92] on textarea "08/10/25 - Closed d/t insuf docs - child doc ok." at bounding box center [773, 104] width 263 height 64
type textarea "08/10/25 - Closed d/t insuf docs - child doc ok."
click at [888, 232] on button "Add Note" at bounding box center [875, 231] width 60 height 27
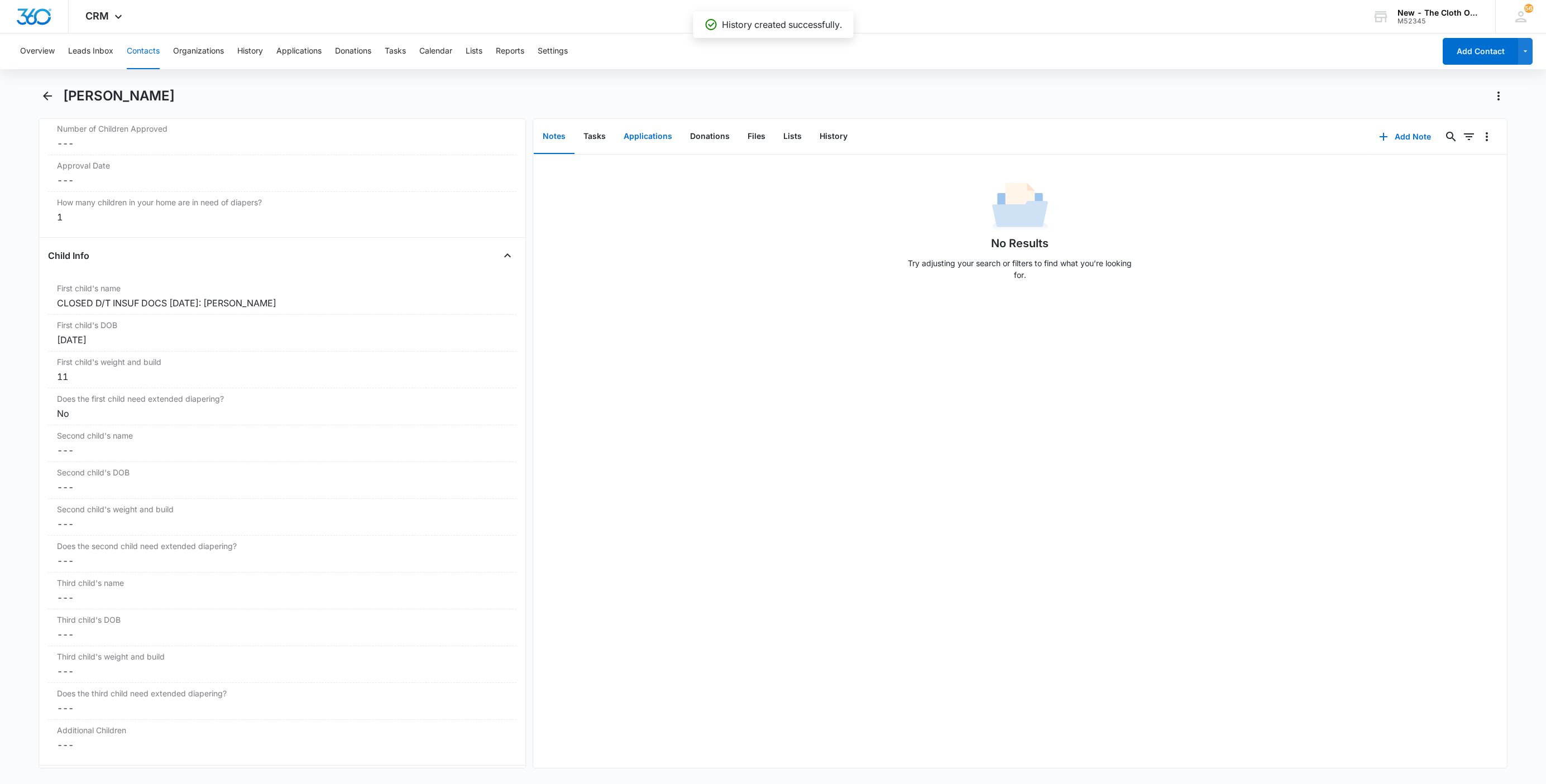
click at [635, 138] on button "Applications" at bounding box center [648, 137] width 67 height 35
click at [1480, 176] on icon "Overflow Menu" at bounding box center [1487, 172] width 13 height 13
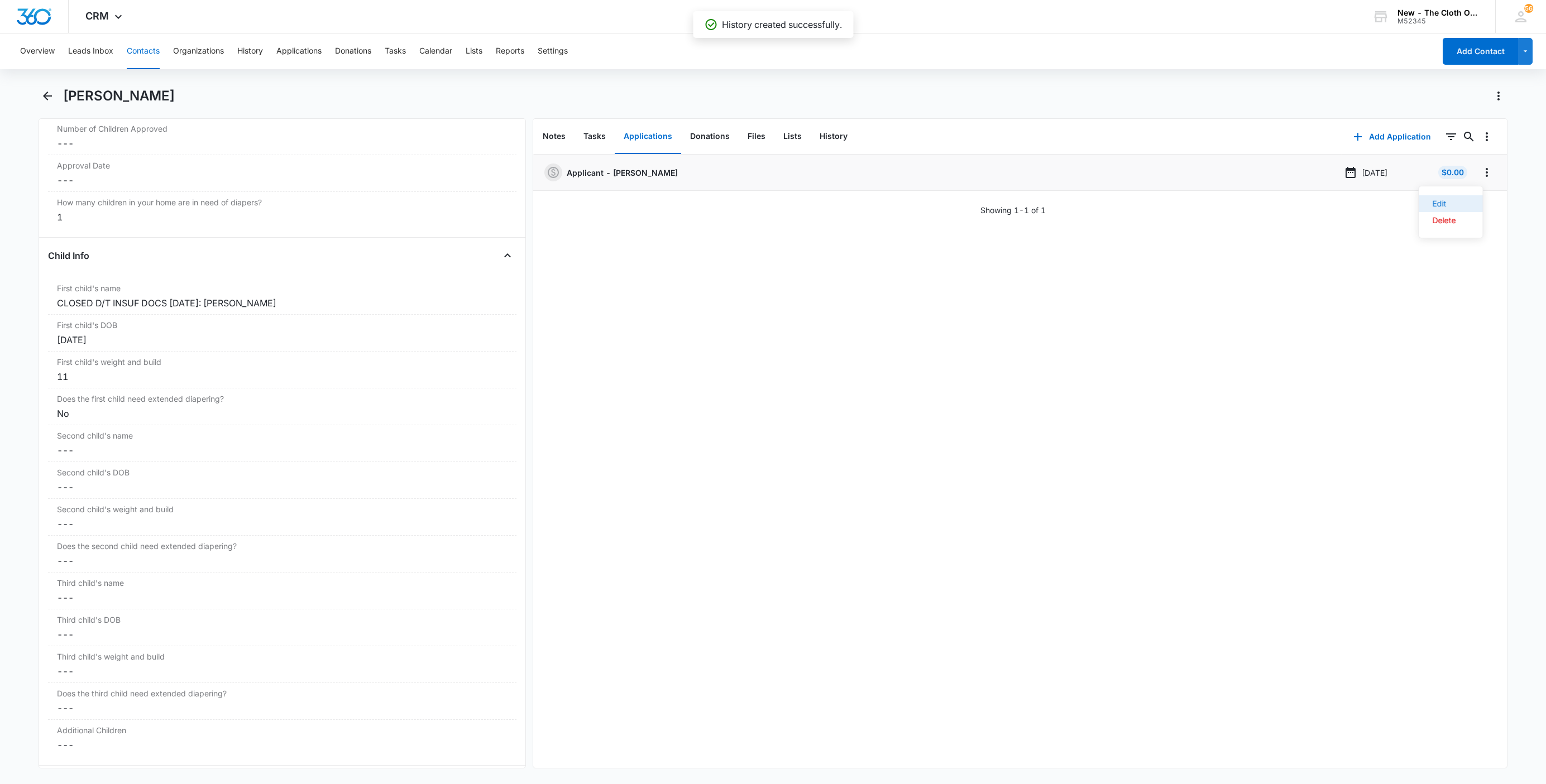
click at [1468, 197] on button "Edit" at bounding box center [1451, 203] width 64 height 17
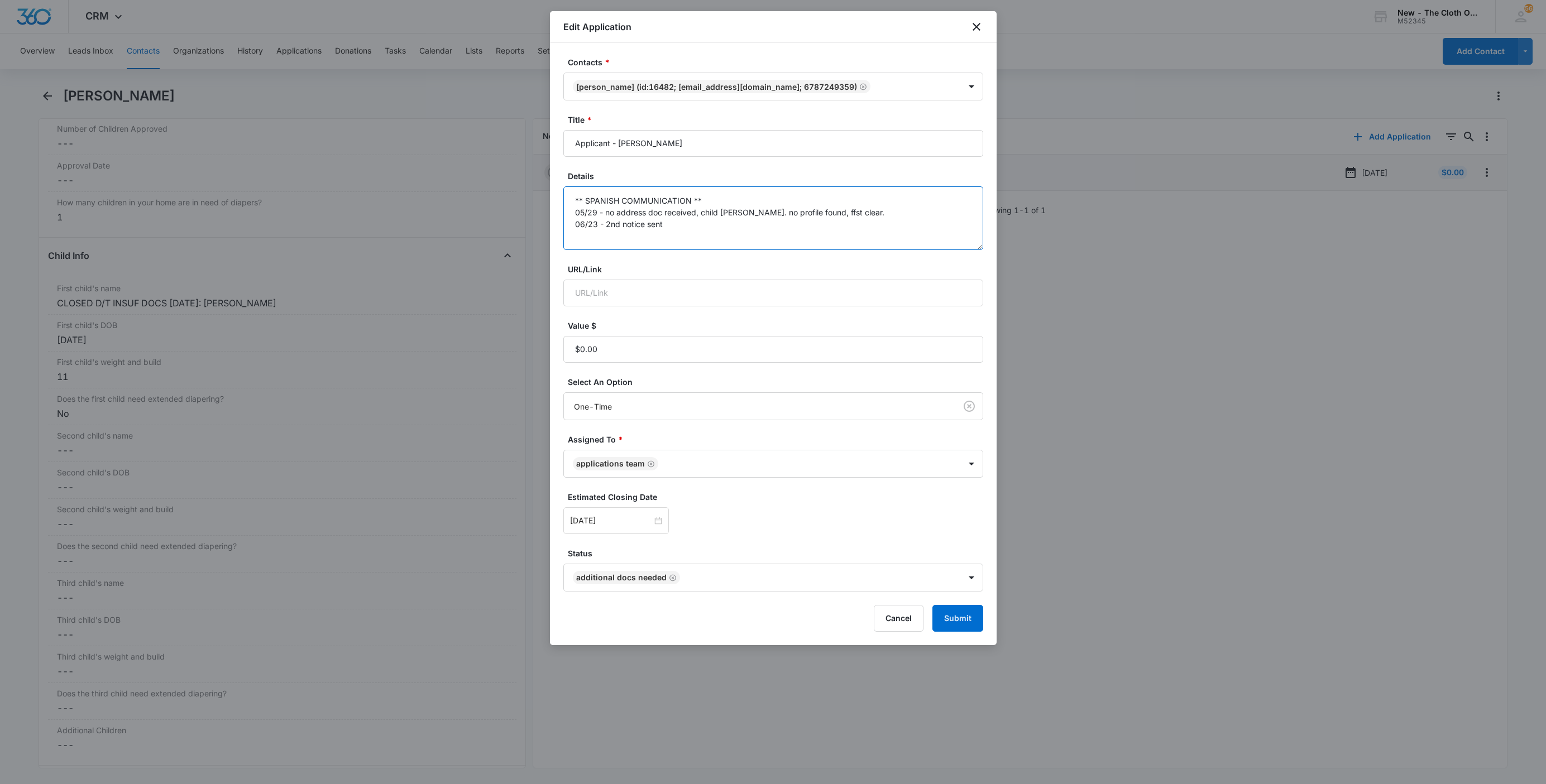
click at [907, 208] on textarea "** SPANISH COMMUNICATION ** 05/29 - no address doc received, child doc ok. no p…" at bounding box center [774, 218] width 420 height 64
paste textarea "08/10/25 - Closed d/t insuf docs - child doc ok."
type textarea "** SPANISH COMMUNICATION ** 05/29 - no address doc received, child doc ok. no p…"
click at [966, 618] on button "Submit" at bounding box center [957, 618] width 51 height 27
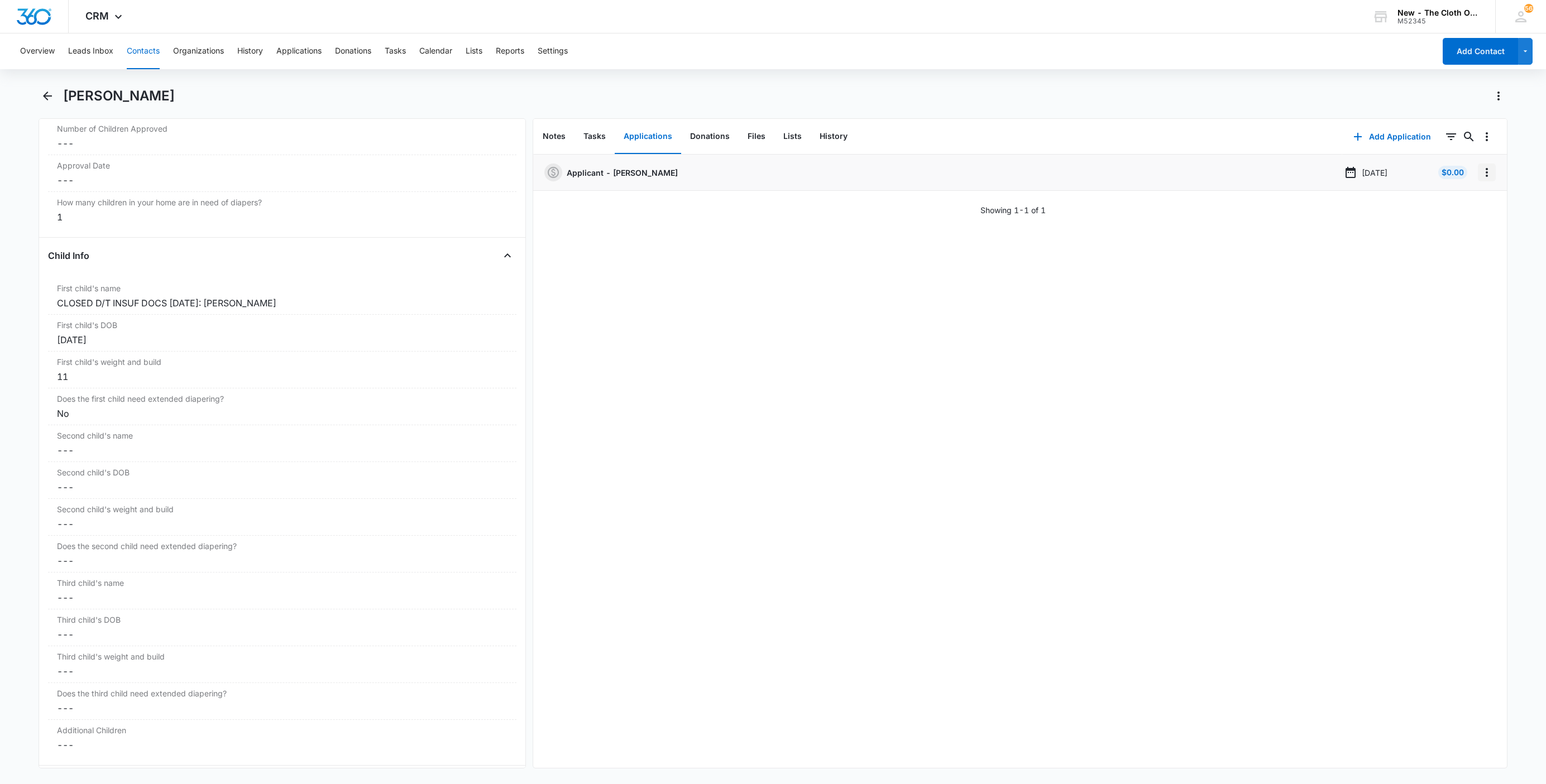
click at [1480, 179] on icon "Overflow Menu" at bounding box center [1487, 172] width 13 height 13
click at [1465, 223] on button "Delete" at bounding box center [1451, 220] width 64 height 17
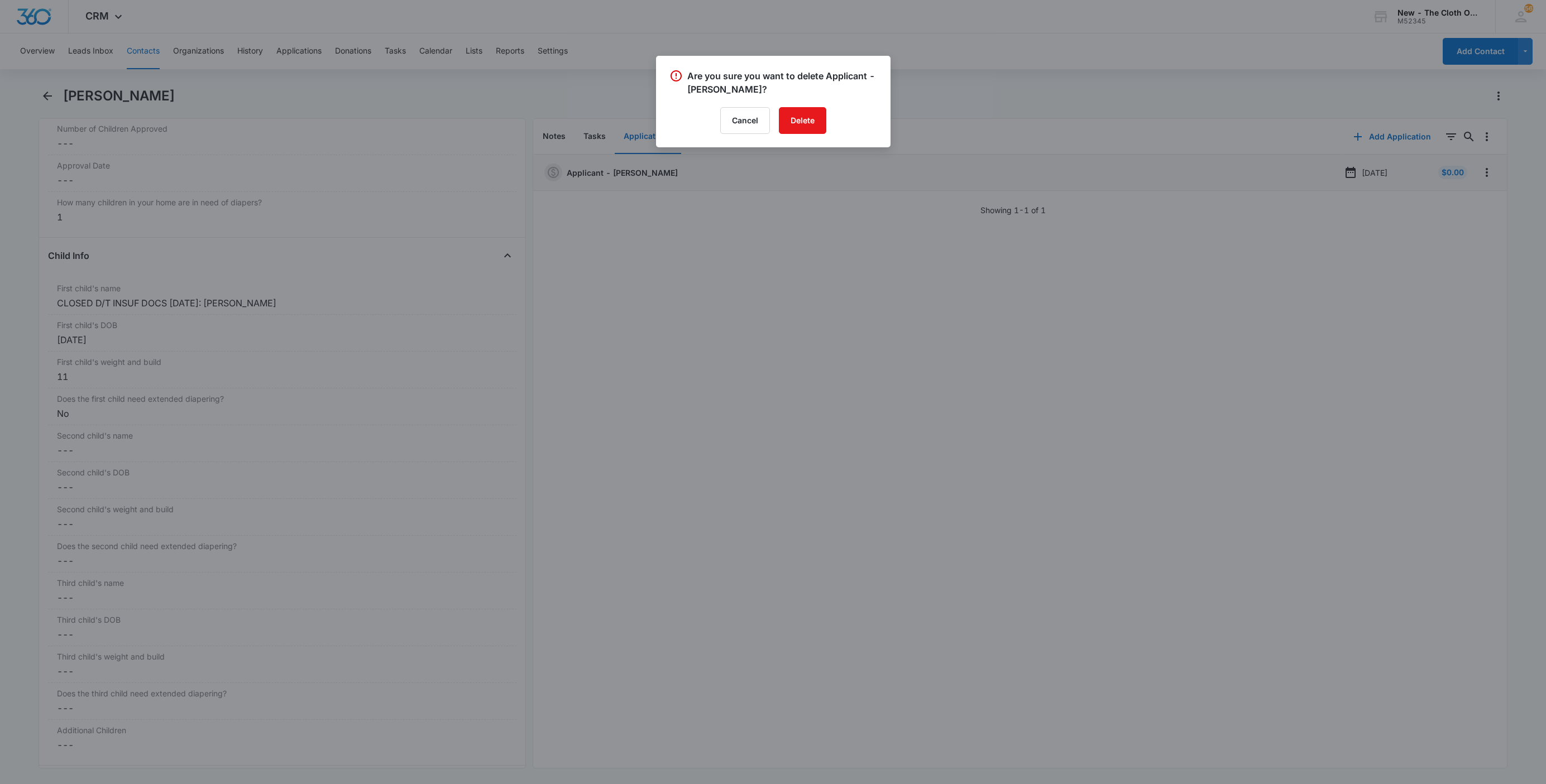
click at [816, 139] on div "Are you sure you want to delete Applicant - Yolanda Dortelus? Cancel Delete" at bounding box center [773, 101] width 234 height 92
drag, startPoint x: 814, startPoint y: 134, endPoint x: 831, endPoint y: 116, distance: 24.8
click at [813, 134] on div "Are you sure you want to delete Applicant - Yolanda Dortelus? Cancel Delete" at bounding box center [773, 101] width 234 height 92
click at [782, 118] on button "Delete" at bounding box center [803, 121] width 47 height 27
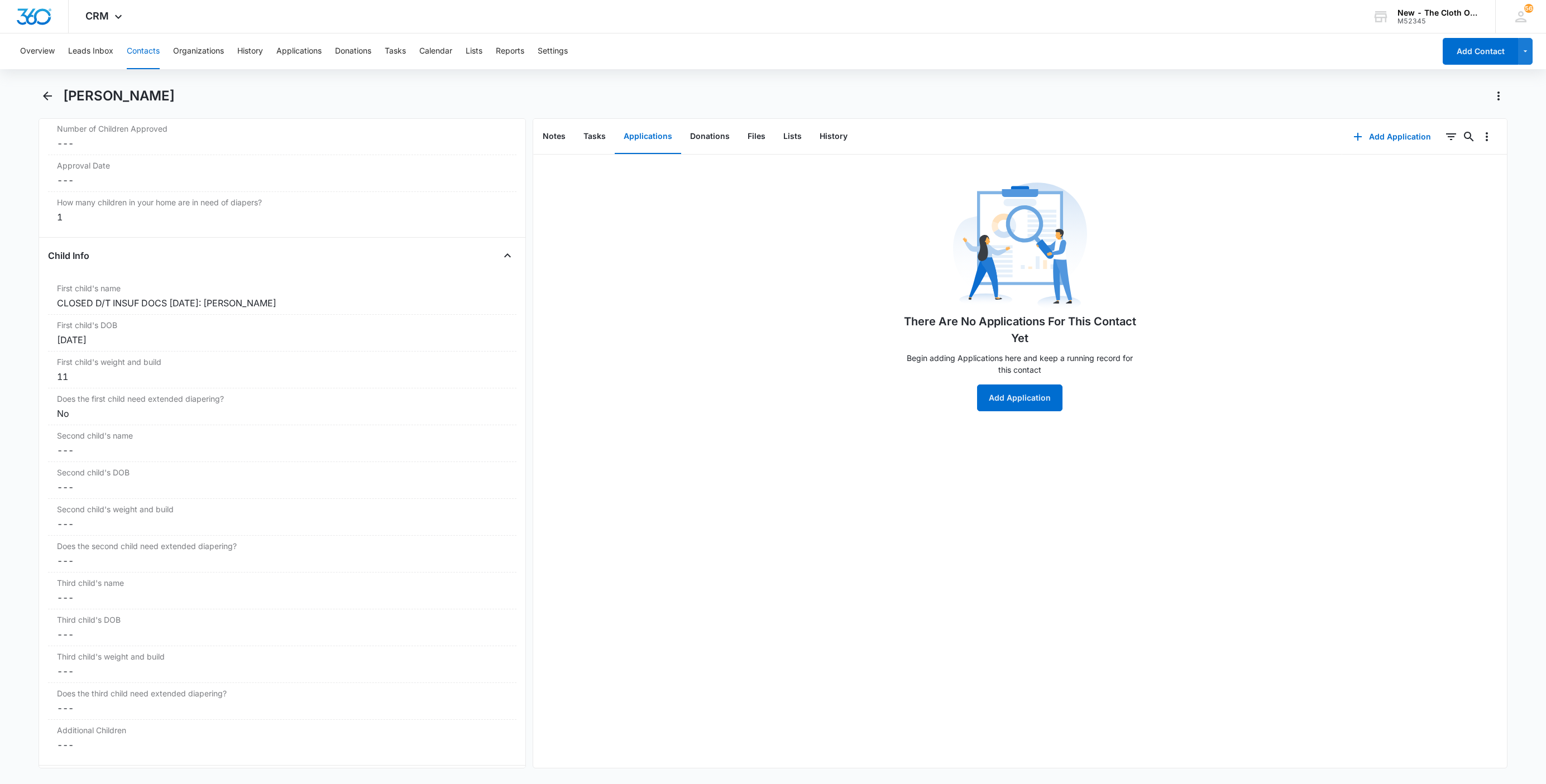
click at [146, 49] on button "Contacts" at bounding box center [143, 51] width 33 height 36
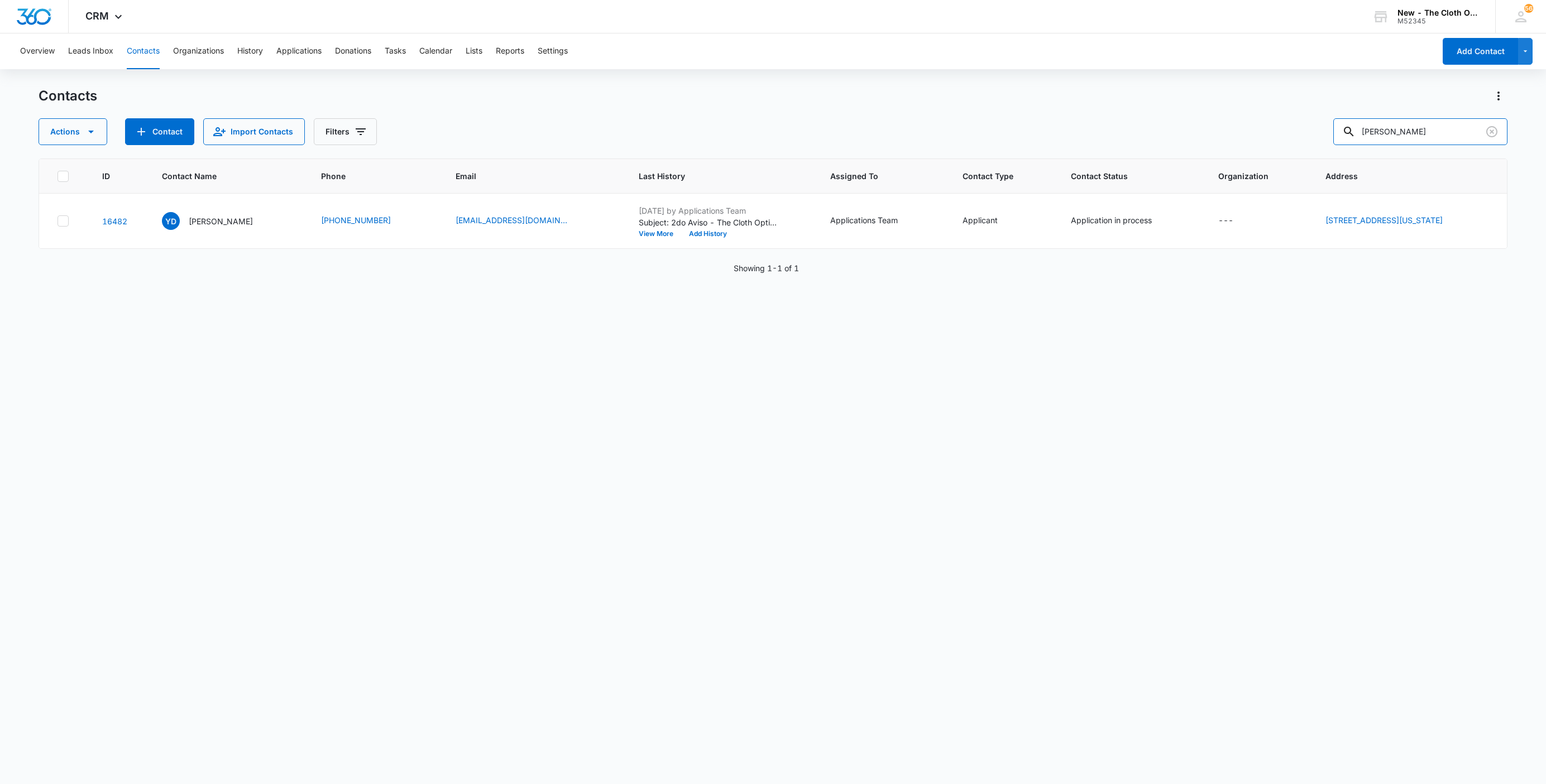
drag, startPoint x: 1440, startPoint y: 131, endPoint x: 1121, endPoint y: 129, distance: 319.0
click at [1133, 119] on div "Actions Contact Import Contacts Filters Yolanda Dortelus" at bounding box center [773, 132] width 1469 height 27
paste input "Akira Washington"
type input "Akira Washington"
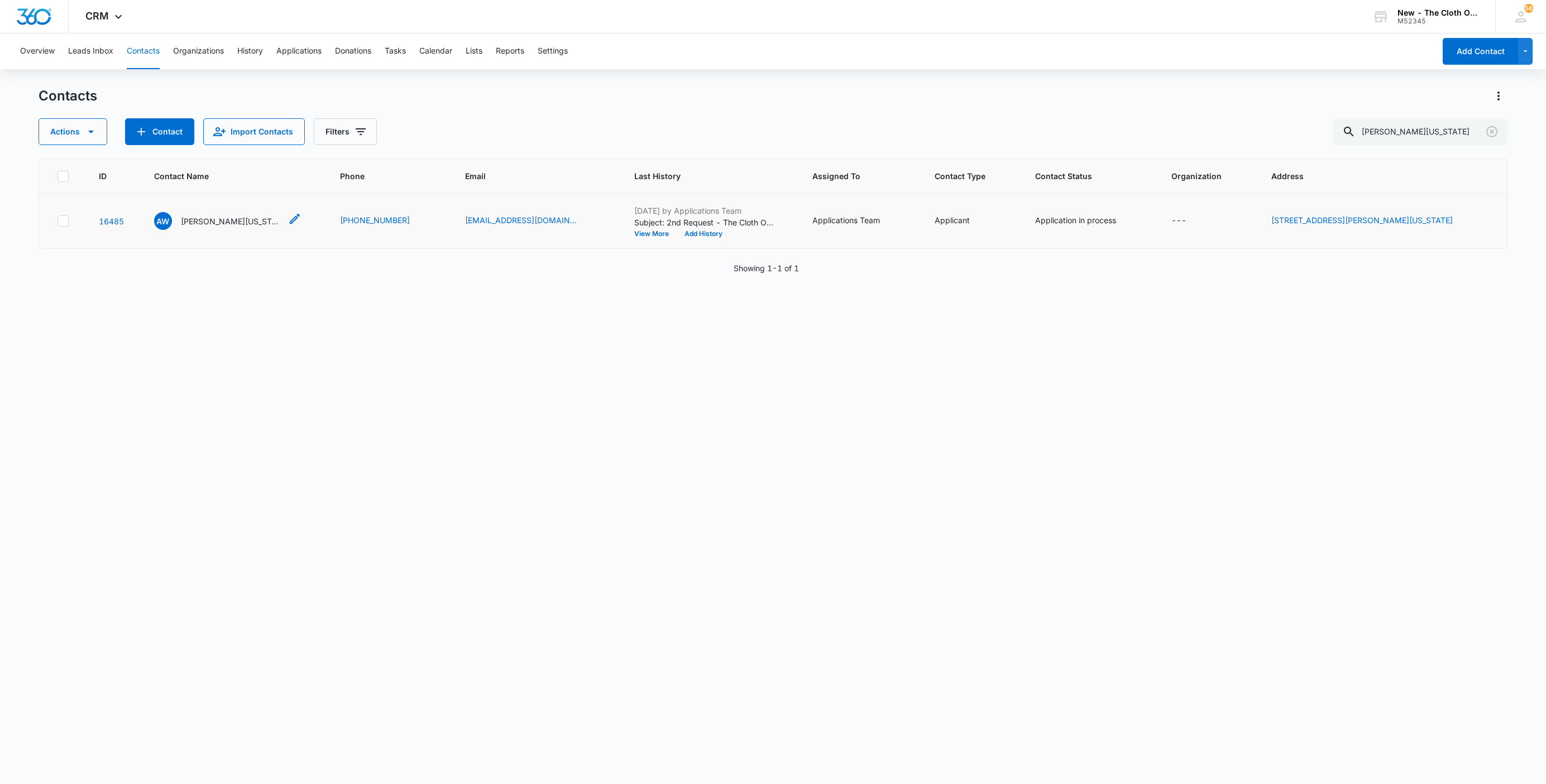
click at [208, 225] on p "Akira Washington" at bounding box center [232, 221] width 101 height 12
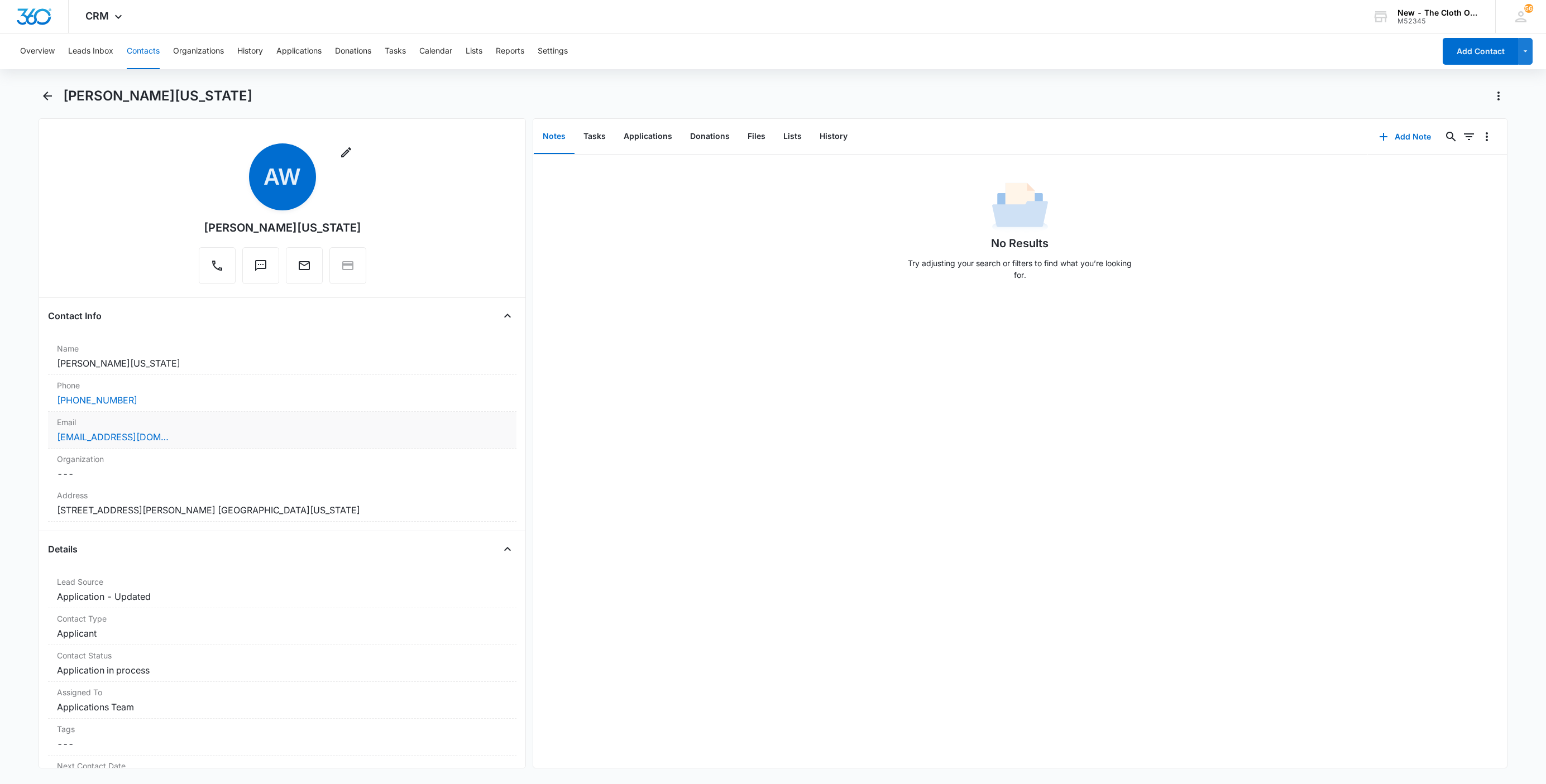
click at [265, 449] on div "Email Cancel Save Changes cholitanmario89@gmail.com" at bounding box center [282, 430] width 468 height 37
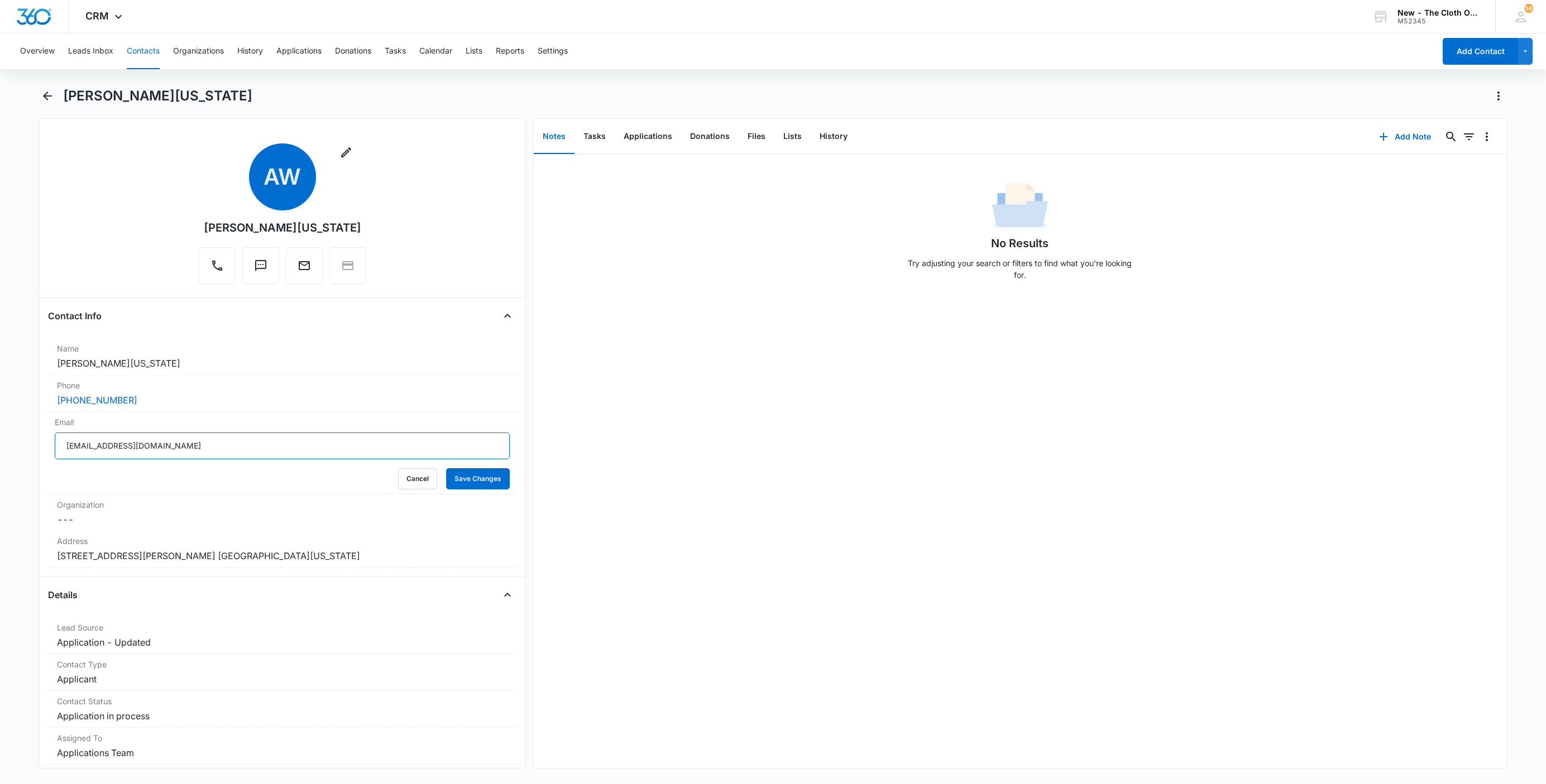
click at [263, 449] on input "cholitanmario89@gmail.com" at bounding box center [282, 446] width 455 height 27
click at [398, 486] on button "Cancel" at bounding box center [417, 479] width 39 height 21
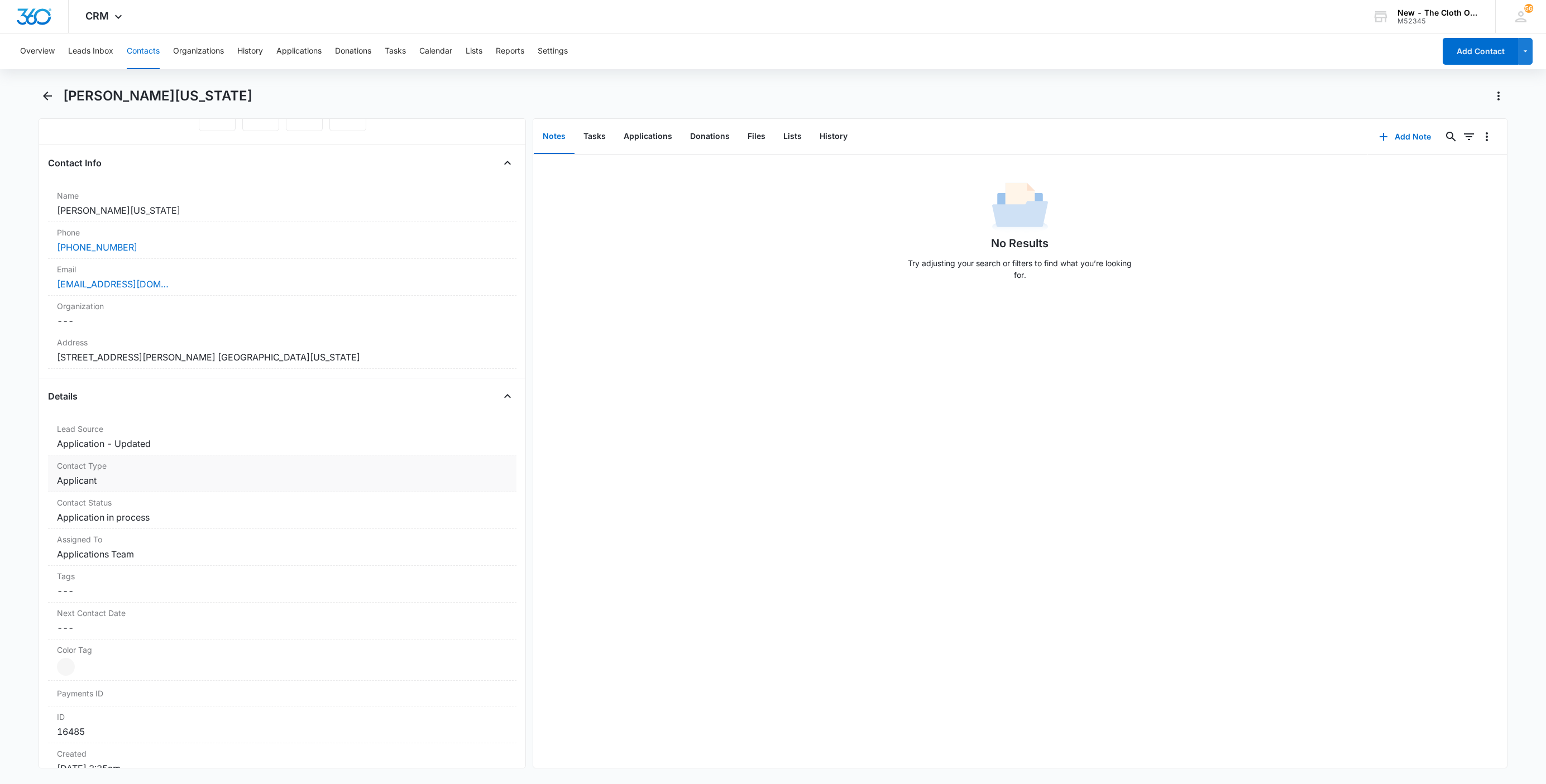
scroll to position [167, 0]
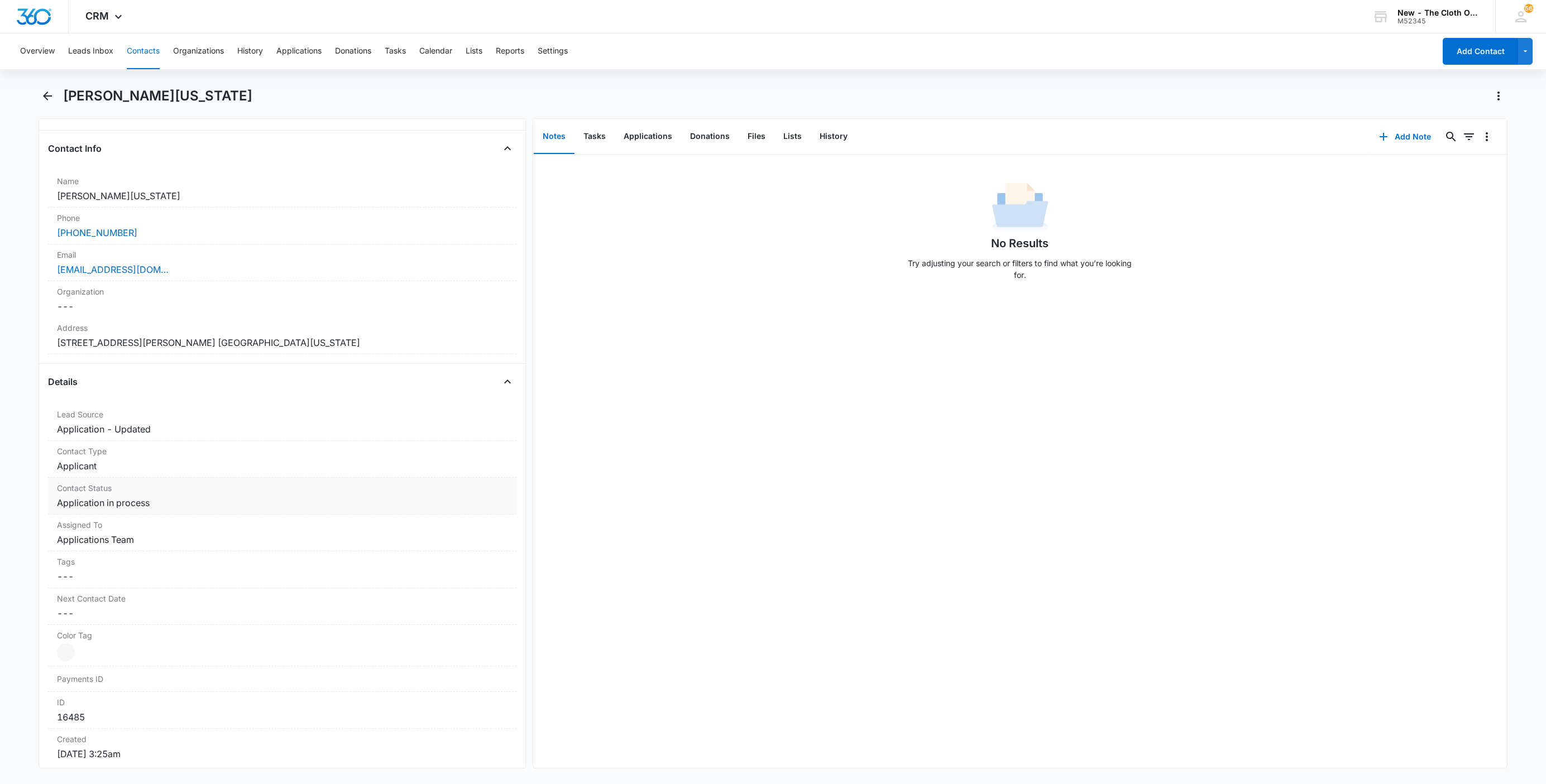
click at [156, 506] on dd "Cancel Save Changes Application in process" at bounding box center [282, 503] width 450 height 13
click at [156, 517] on icon "Remove Application in process" at bounding box center [160, 513] width 8 height 8
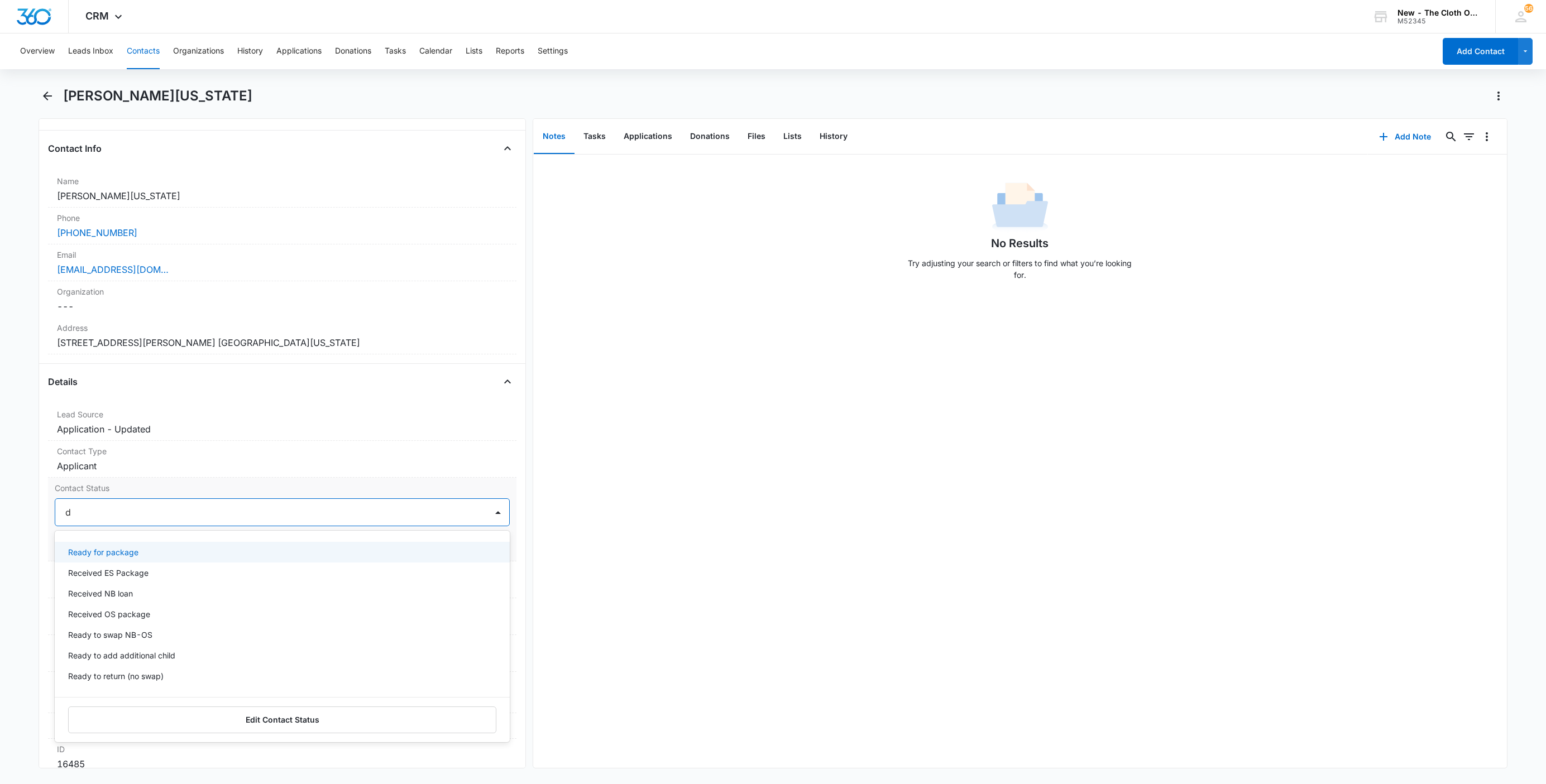
type input "de"
click at [120, 548] on div "Pass/Decline" at bounding box center [282, 552] width 455 height 21
click at [146, 526] on div "Pass/Decline" at bounding box center [271, 513] width 431 height 27
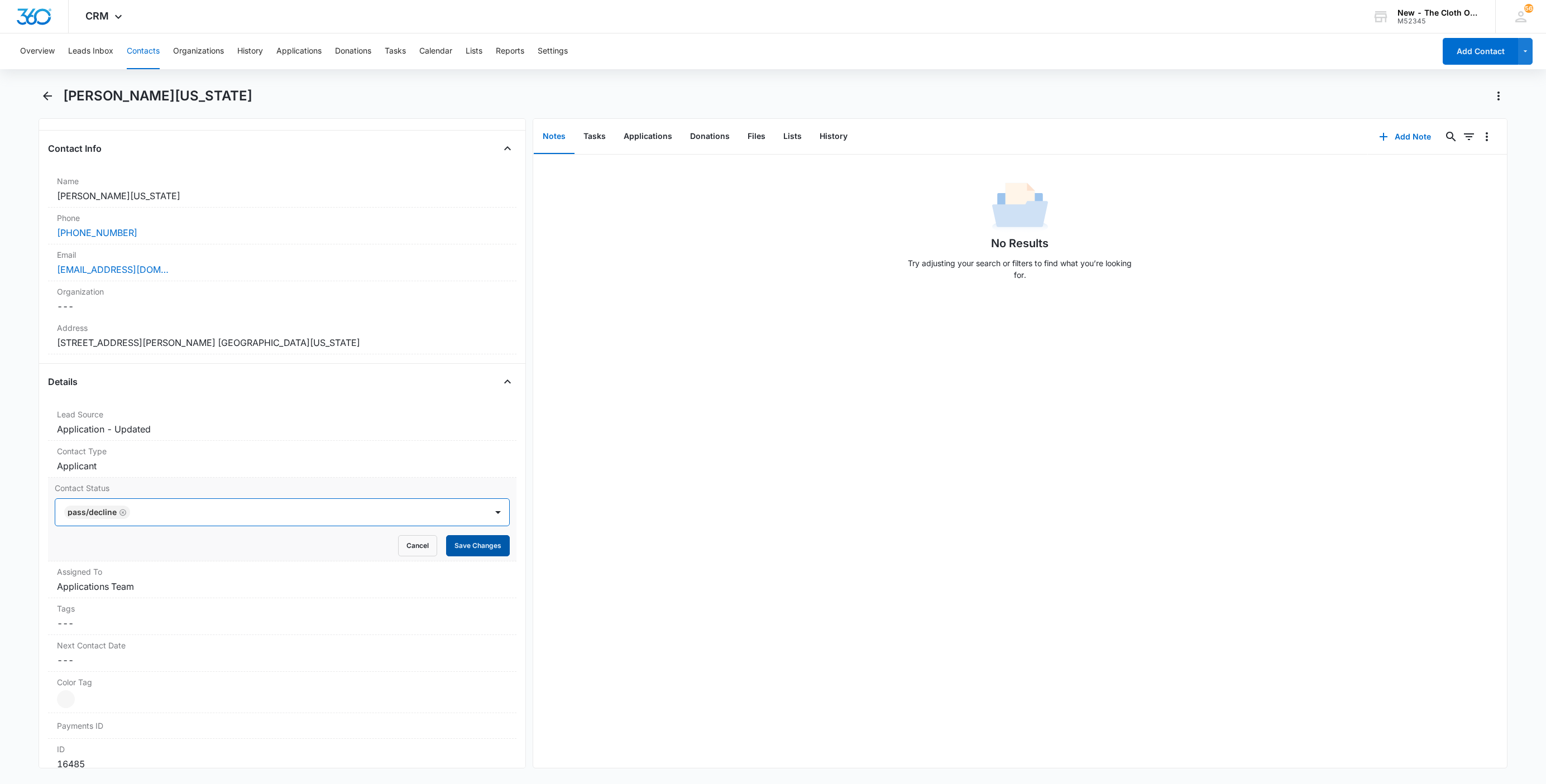
click at [450, 543] on button "Save Changes" at bounding box center [478, 546] width 64 height 21
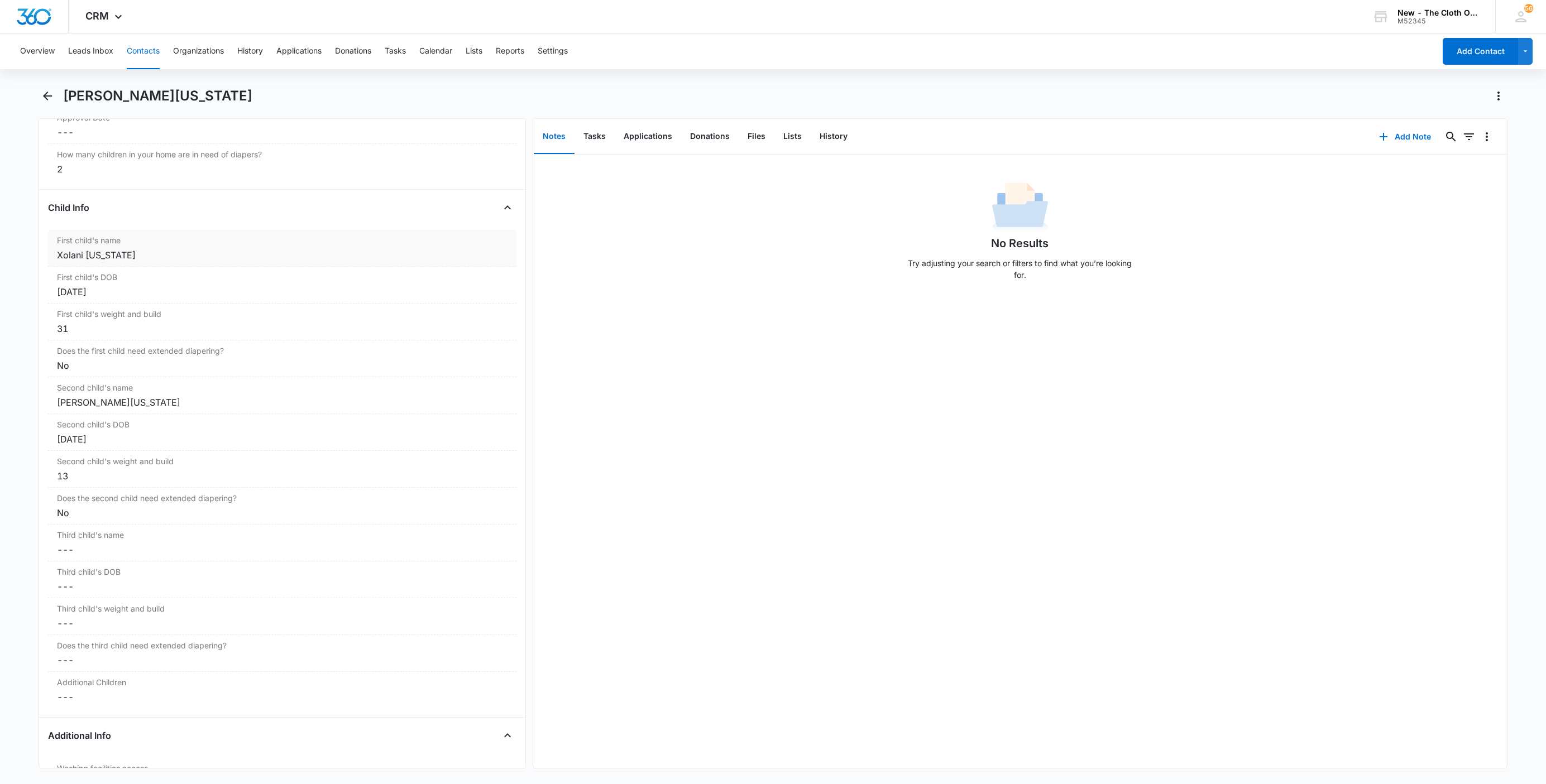
scroll to position [1208, 0]
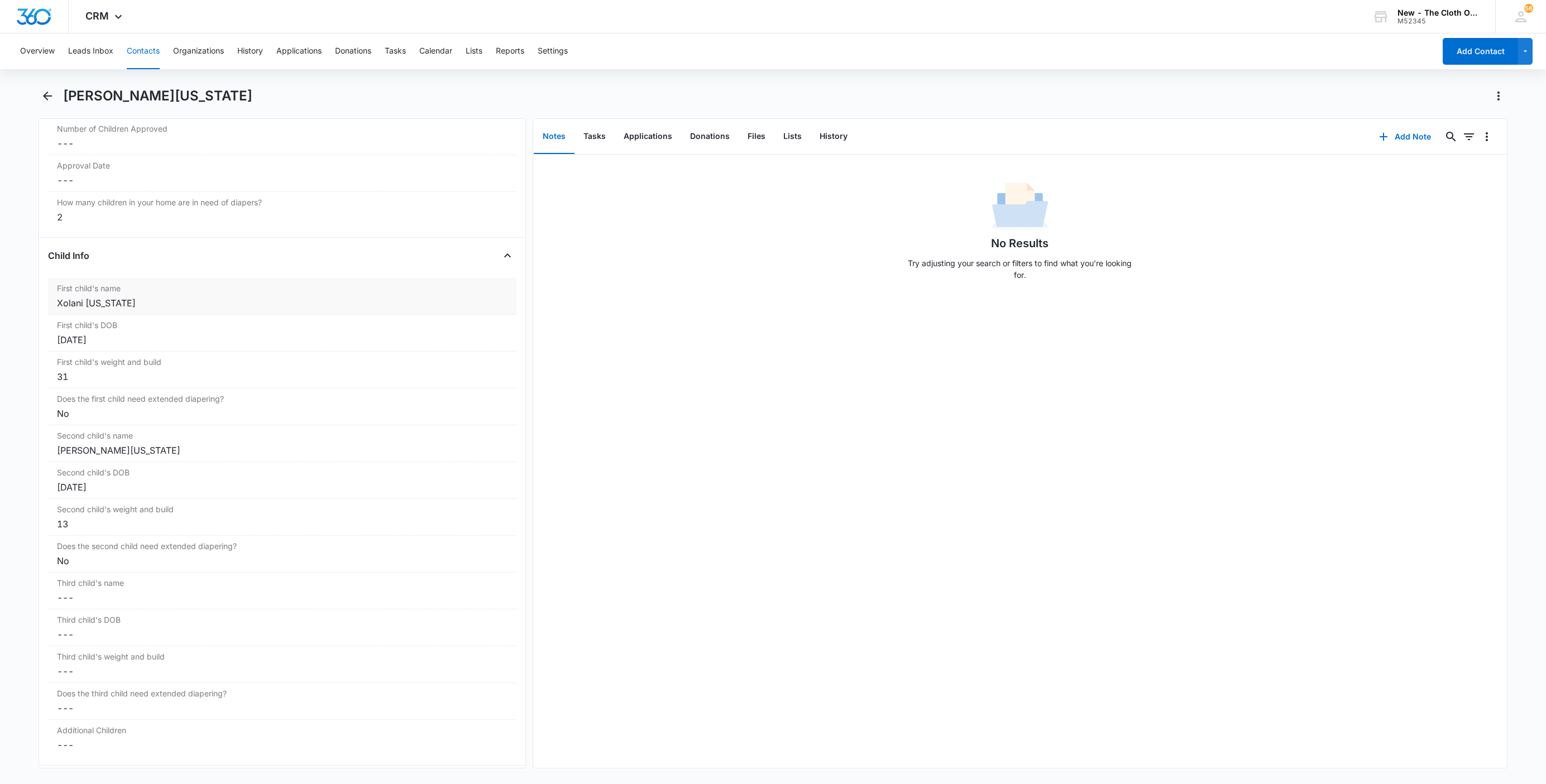
click at [58, 305] on div "Xolani Washington" at bounding box center [282, 303] width 450 height 13
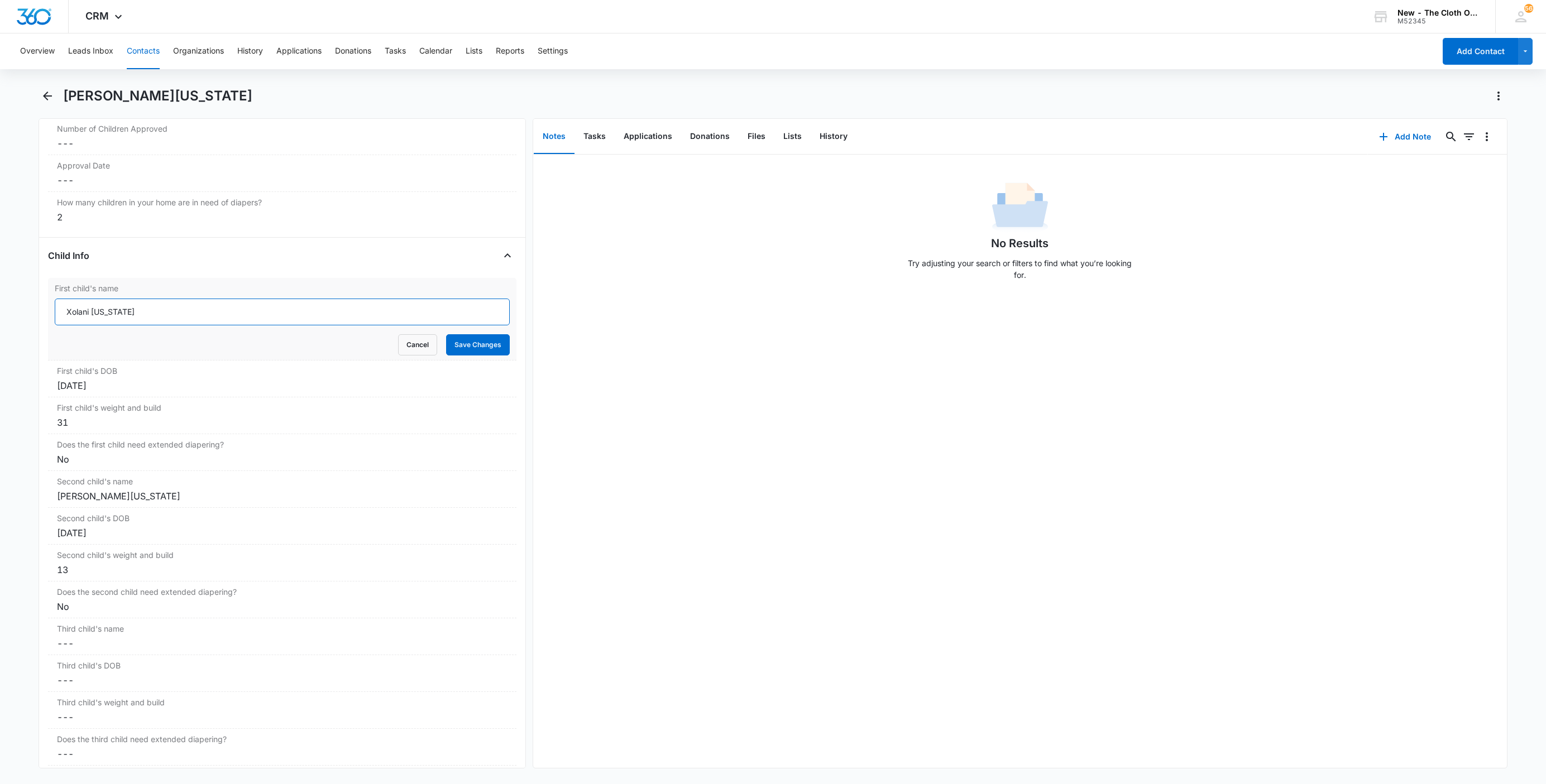
click at [55, 305] on input "Xolani Washington" at bounding box center [282, 312] width 455 height 27
paste input "CLOSED D/T INSUF DOCS [DATE]:"
type input "CLOSED D/T INSUF DOCS 08/10/25: Xolani Washington"
click at [479, 355] on button "Save Changes" at bounding box center [478, 345] width 64 height 21
click at [136, 503] on div "Isabella Washington" at bounding box center [282, 496] width 450 height 13
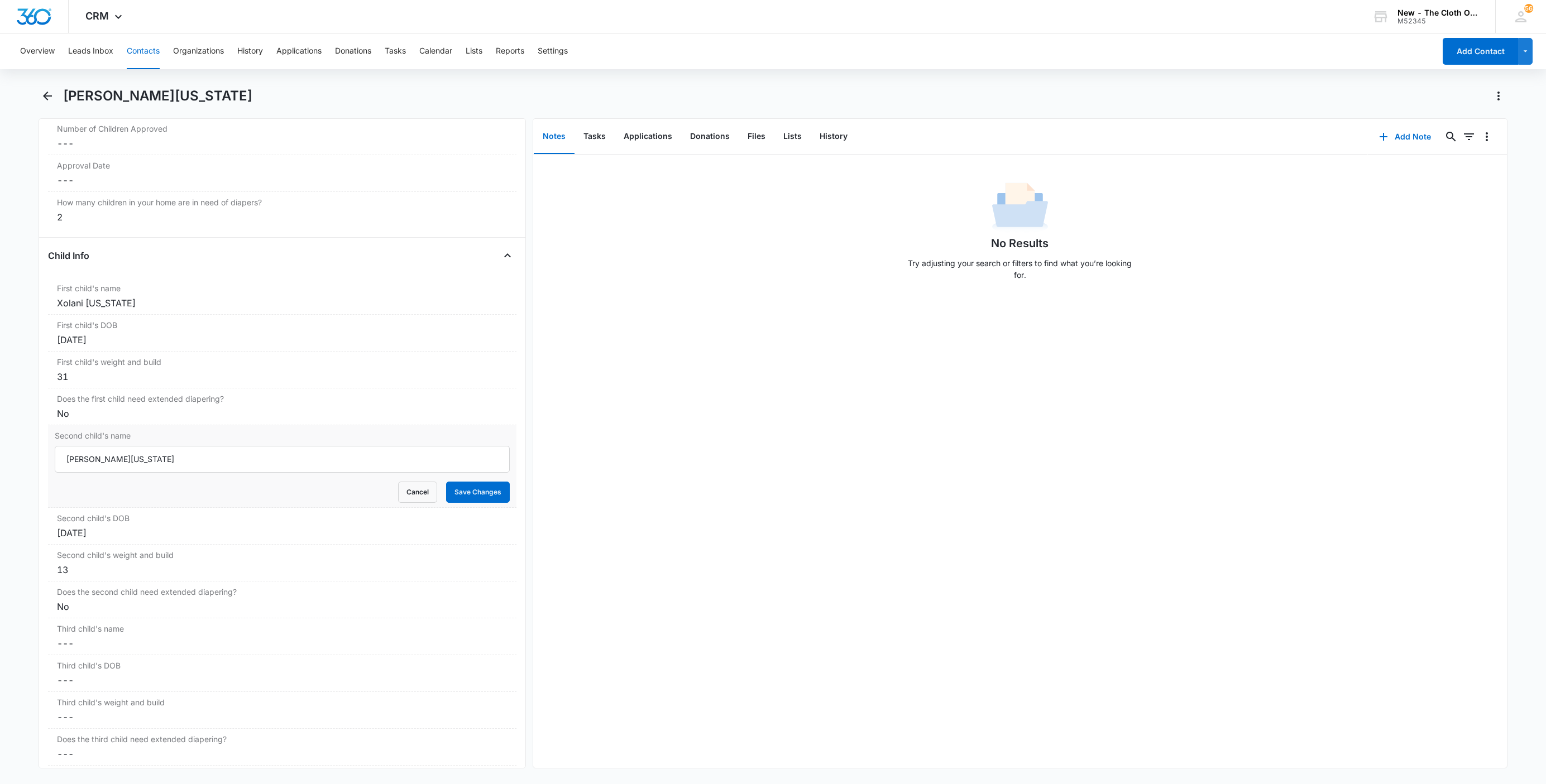
click at [55, 503] on div "Cancel Save Changes" at bounding box center [282, 492] width 455 height 21
click at [58, 473] on input "Isabella Washington" at bounding box center [282, 459] width 455 height 27
paste input "CLOSED D/T INSUF DOCS [DATE]:"
type input "CLOSED D/T INSUF DOCS 08/10/25: Isabella Washington"
click at [462, 499] on button "Save Changes" at bounding box center [478, 492] width 64 height 21
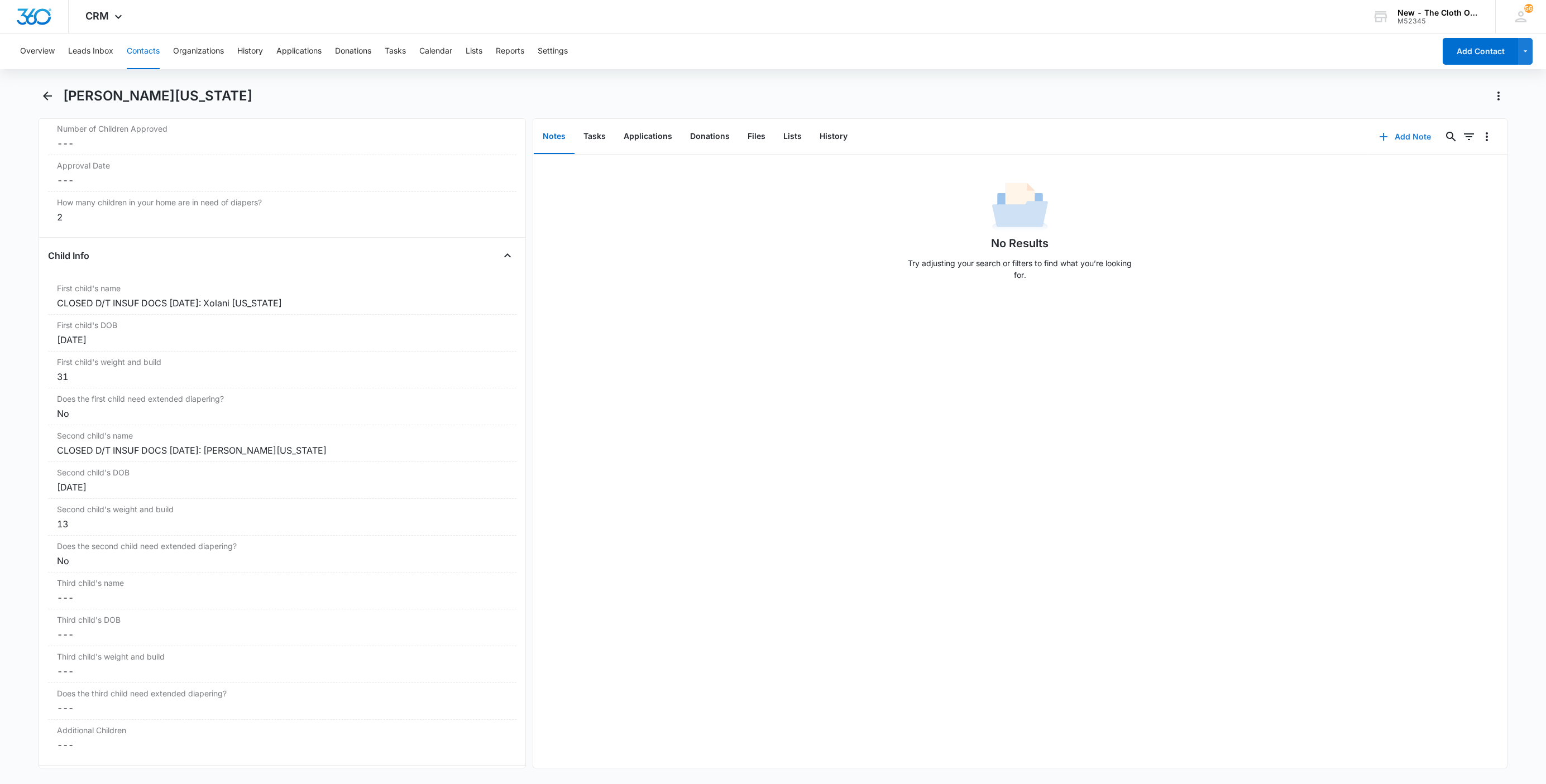
drag, startPoint x: 1416, startPoint y: 126, endPoint x: 1407, endPoint y: 134, distance: 12.0
click at [1407, 134] on button "Add Note" at bounding box center [1405, 137] width 74 height 27
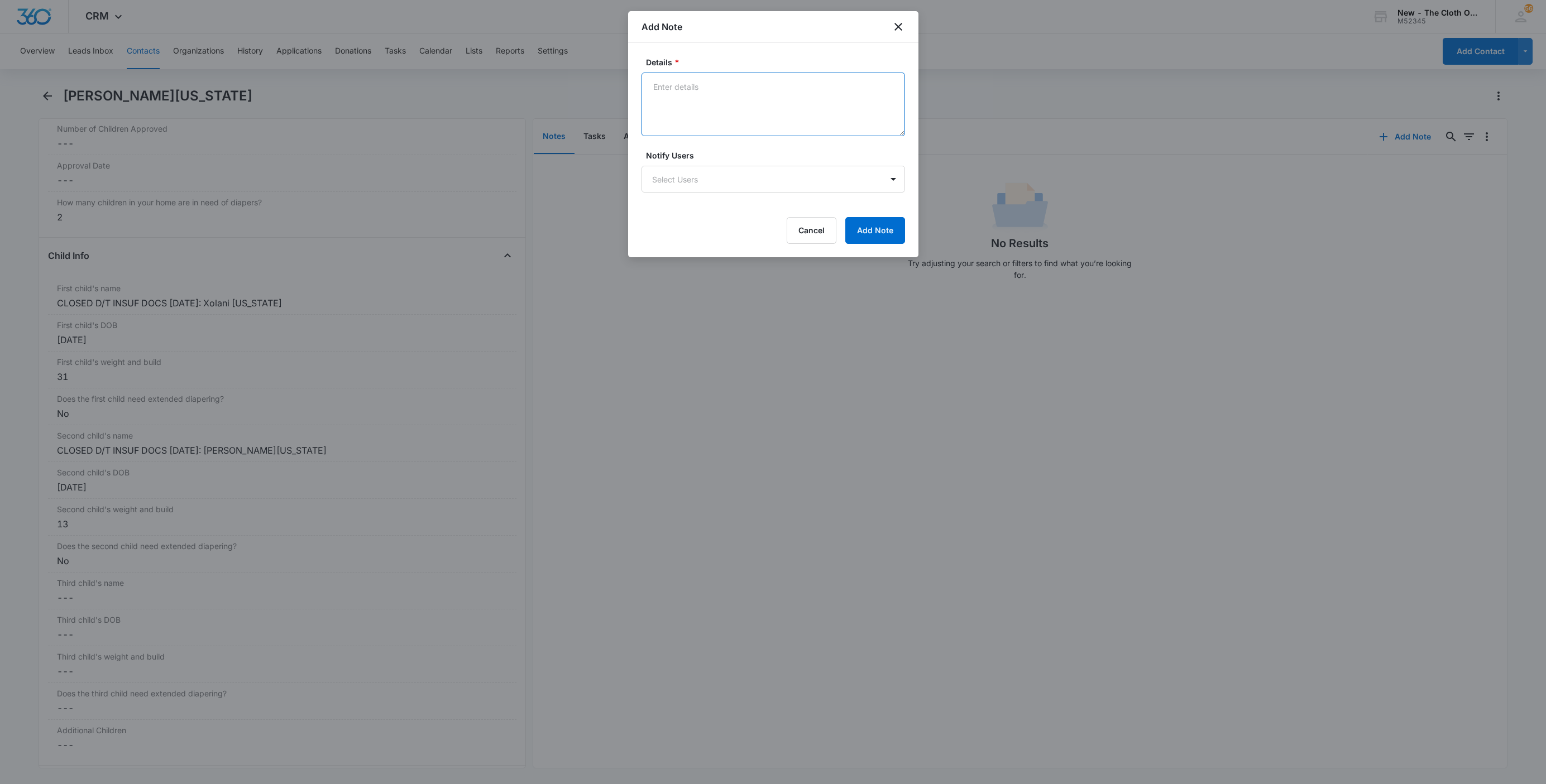
click at [729, 132] on textarea "Details *" at bounding box center [773, 104] width 263 height 64
paste textarea "[DATE] - Closed d/t insuf docs - all needed."
drag, startPoint x: 781, startPoint y: 87, endPoint x: 882, endPoint y: 99, distance: 101.7
click at [882, 99] on textarea "[DATE] - Closed d/t insuf docs - all needed." at bounding box center [773, 104] width 263 height 64
click at [834, 92] on textarea "08/10/25 - Closed d/t insuf docs - both child docs ok." at bounding box center [773, 104] width 263 height 64
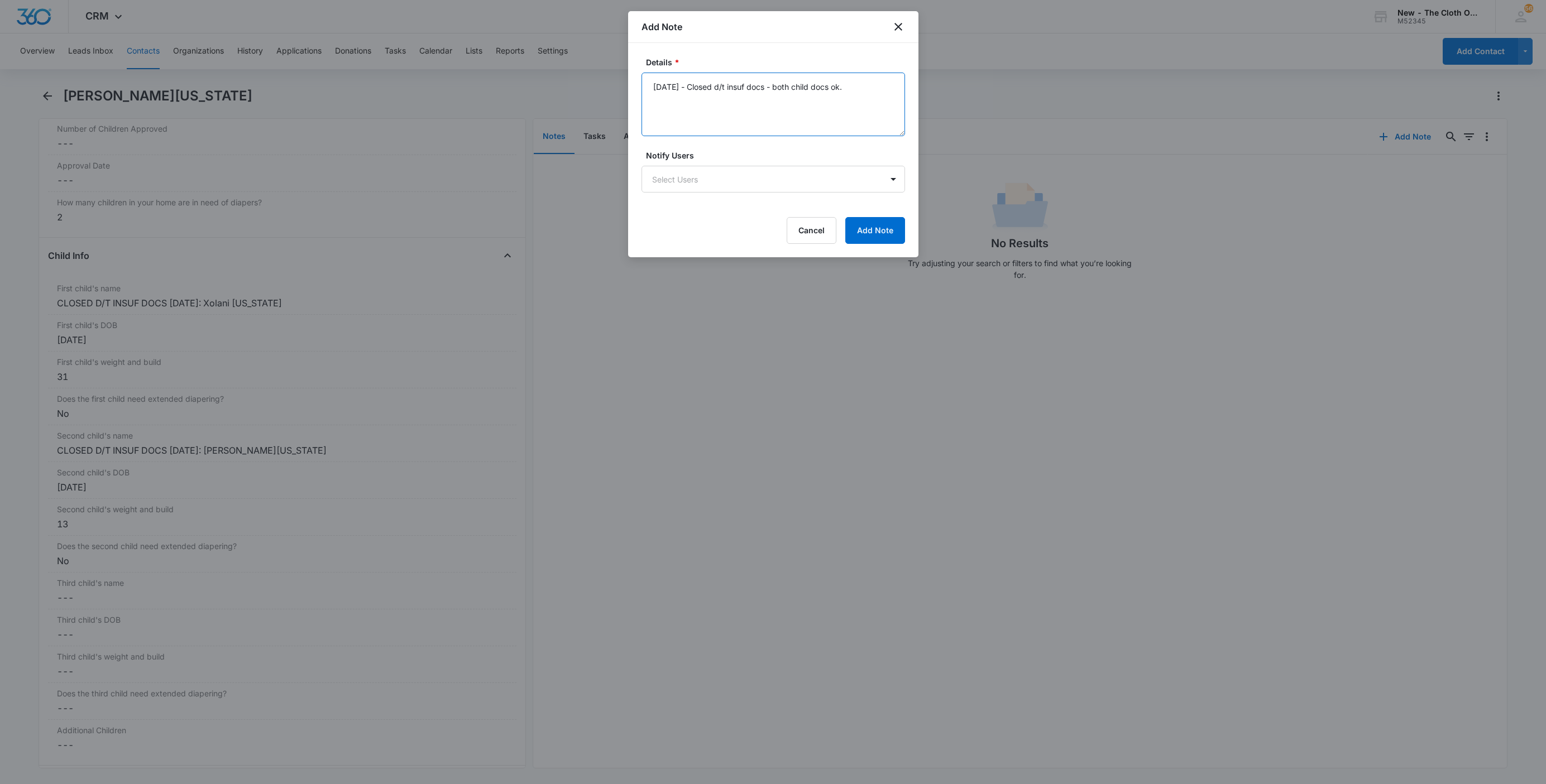
click at [834, 92] on textarea "08/10/25 - Closed d/t insuf docs - both child docs ok." at bounding box center [773, 104] width 263 height 64
type textarea "08/10/25 - Closed d/t insuf docs - both child docs ok."
click at [865, 232] on button "Add Note" at bounding box center [875, 231] width 60 height 27
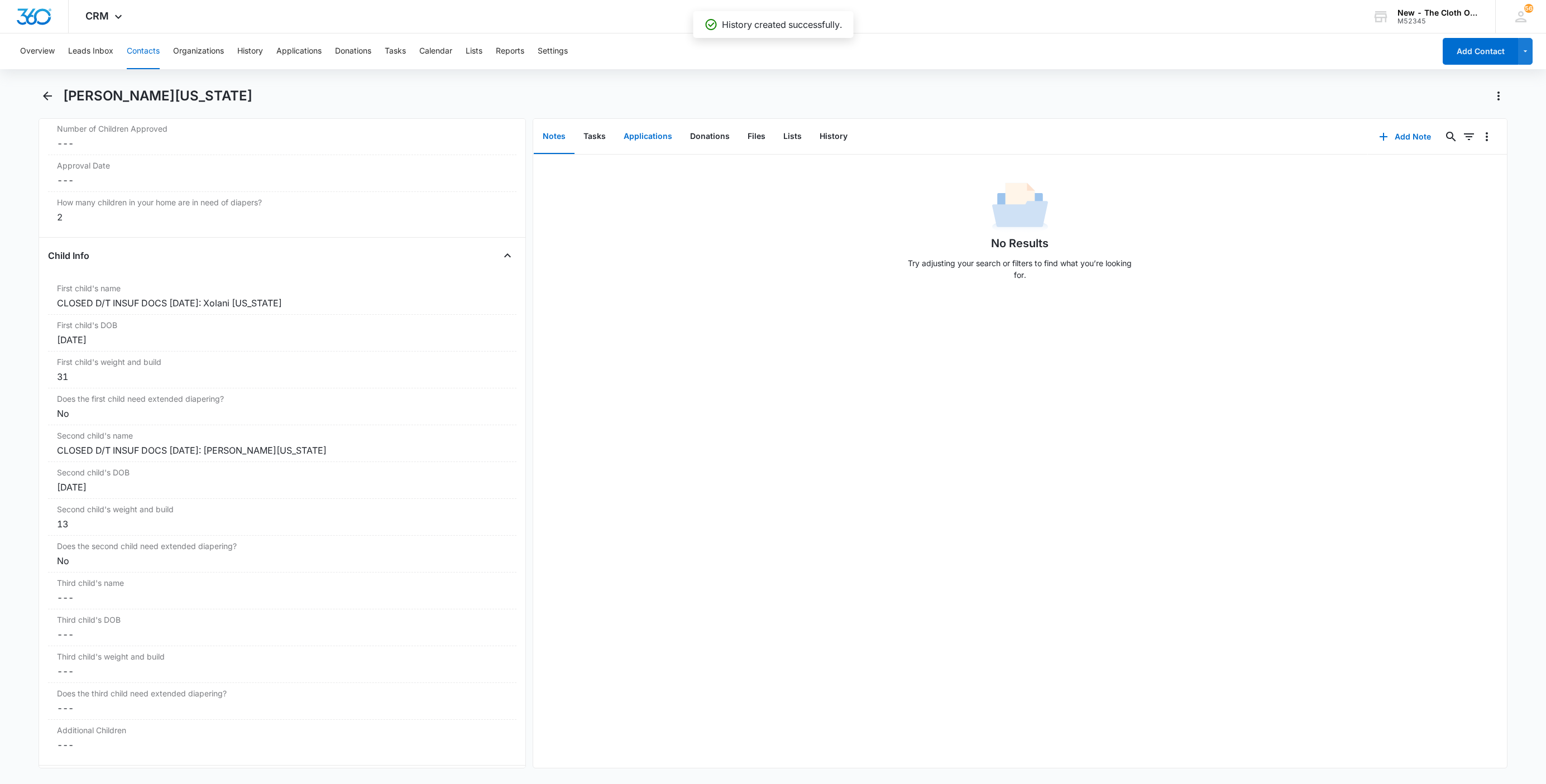
click at [632, 140] on button "Applications" at bounding box center [648, 137] width 67 height 35
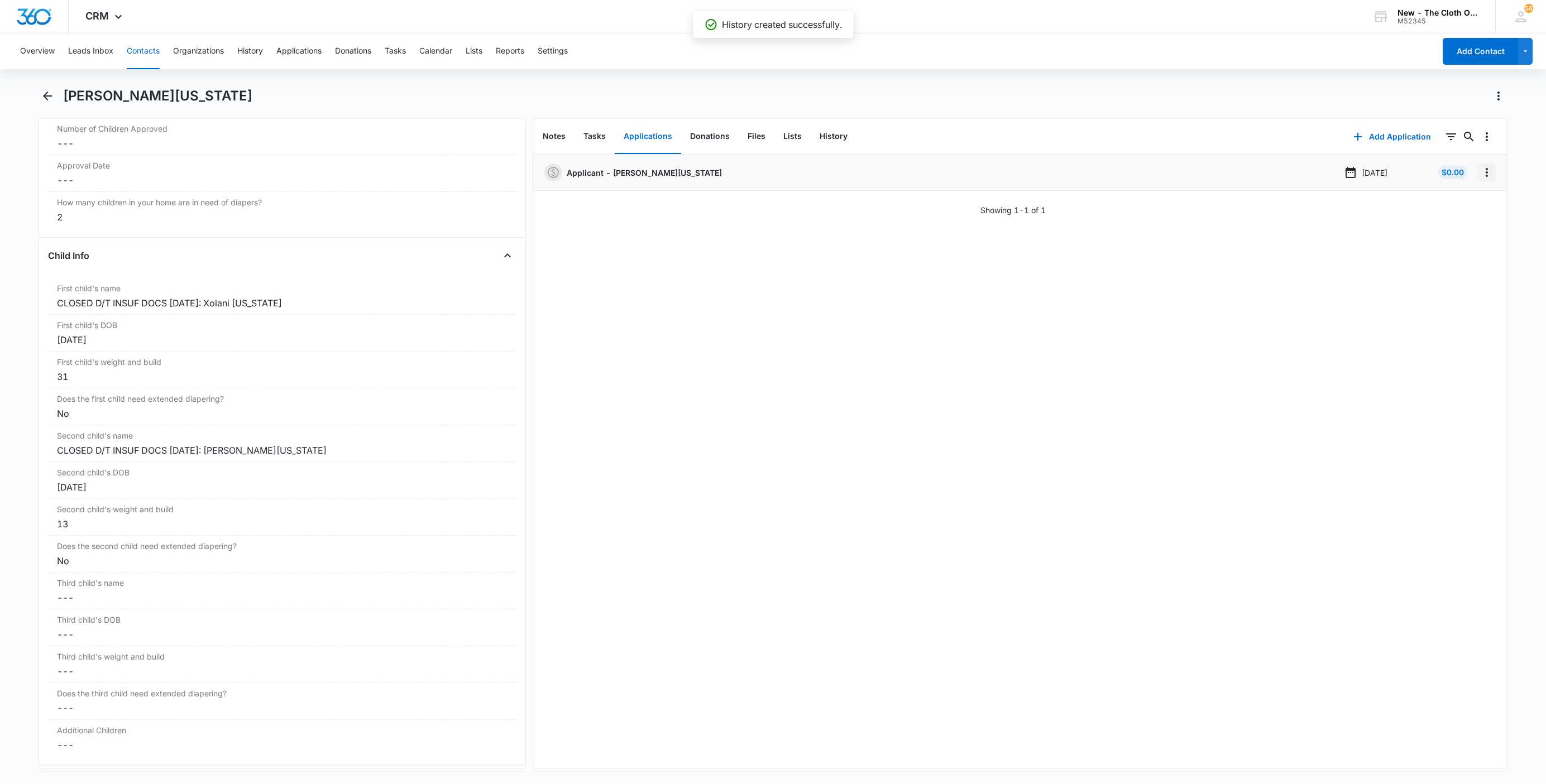
click at [1478, 165] on button "Overflow Menu" at bounding box center [1487, 172] width 18 height 18
click at [1462, 203] on button "Edit" at bounding box center [1451, 203] width 64 height 17
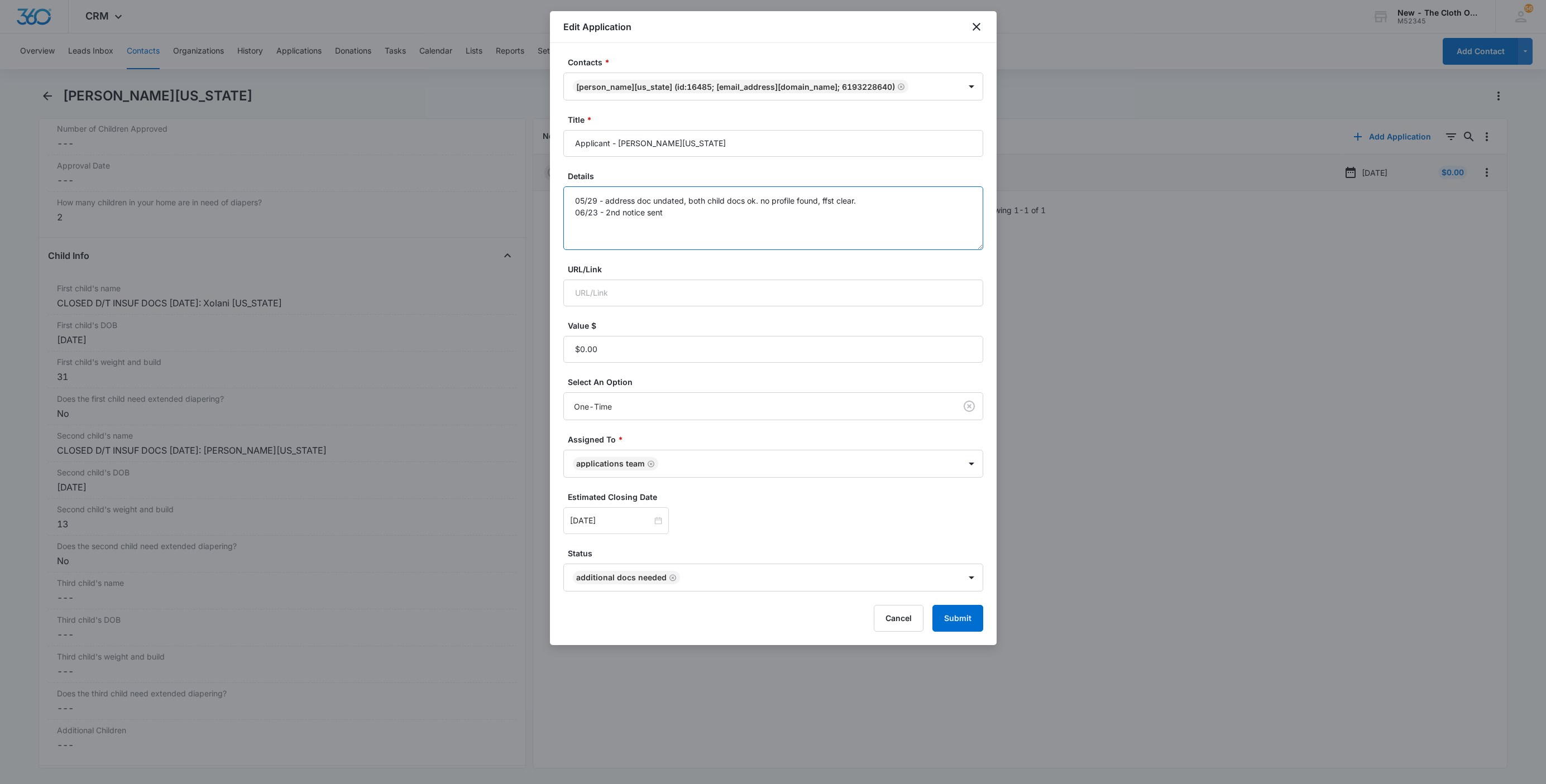
click at [884, 234] on textarea "05/29 - address doc undated, both child docs ok. no profile found, ffst clear. …" at bounding box center [774, 218] width 420 height 64
paste textarea "08/10/25 - Closed d/t insuf docs - both child docs ok."
type textarea "05/29 - address doc undated, both child docs ok. no profile found, ffst clear. …"
click at [960, 628] on button "Submit" at bounding box center [957, 618] width 51 height 27
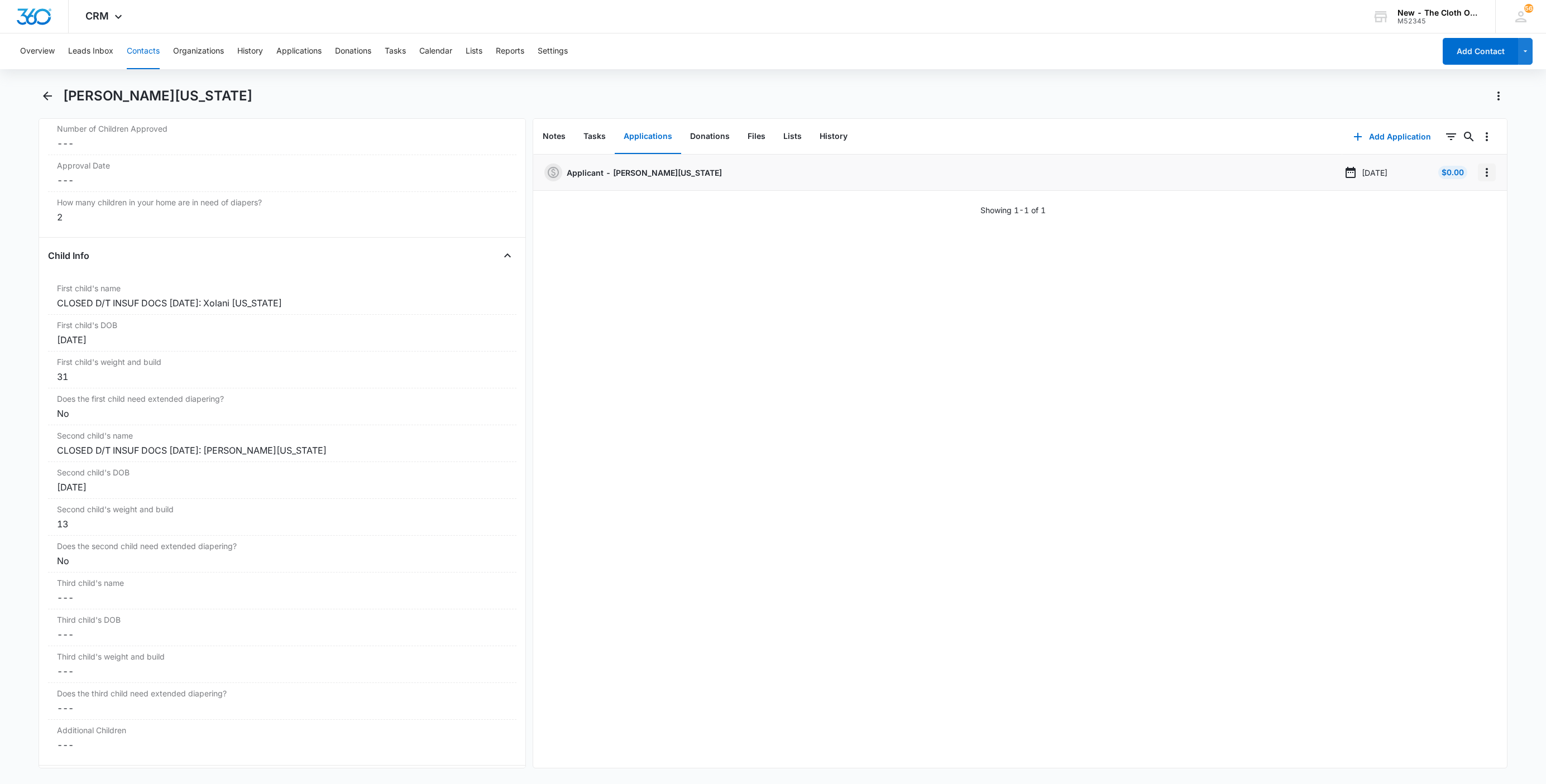
click at [1480, 172] on icon "Overflow Menu" at bounding box center [1487, 172] width 13 height 13
click at [1459, 213] on button "Delete" at bounding box center [1451, 220] width 64 height 17
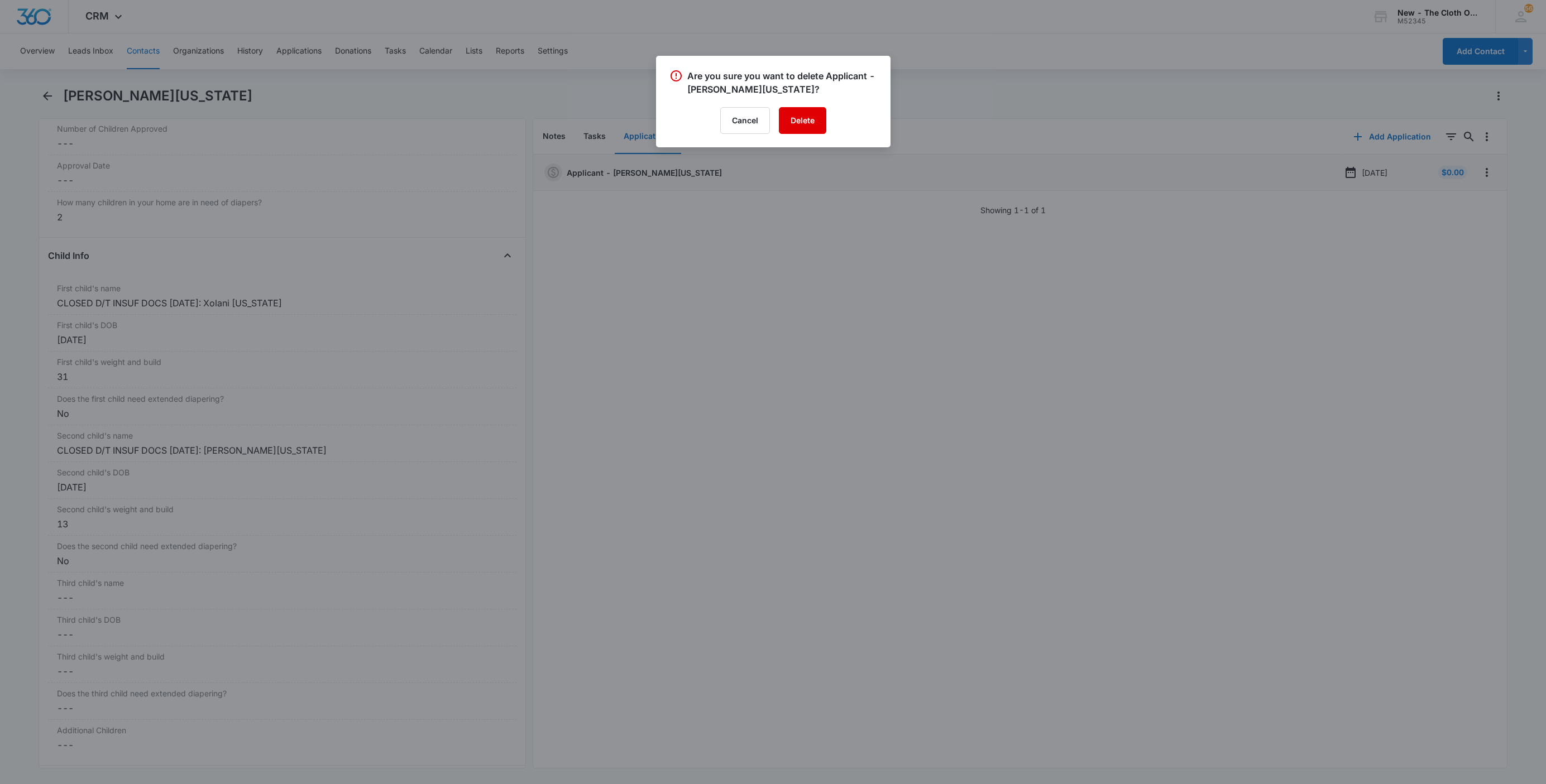
click at [807, 126] on button "Delete" at bounding box center [803, 121] width 47 height 27
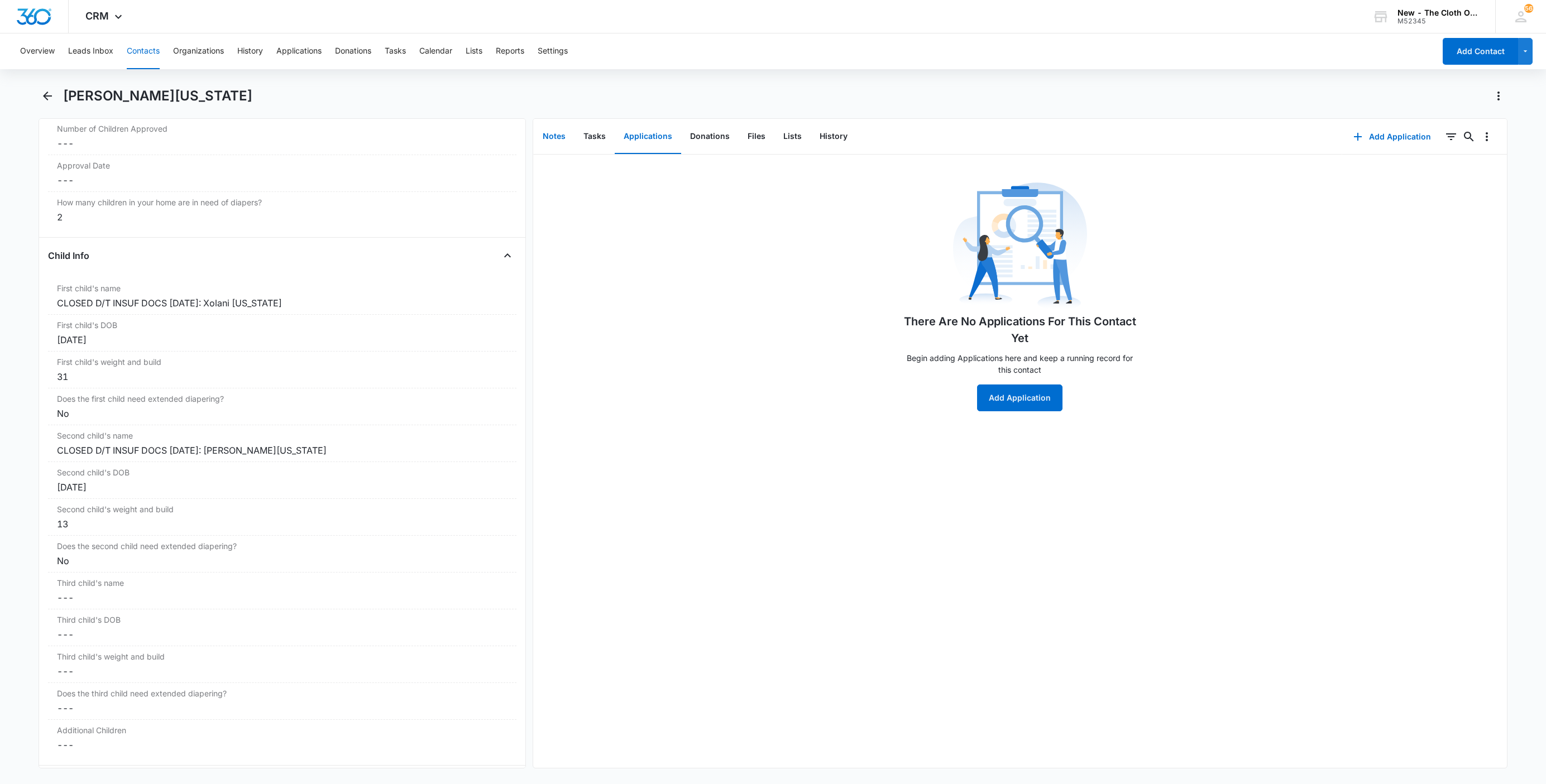
click at [543, 138] on button "Notes" at bounding box center [554, 137] width 41 height 35
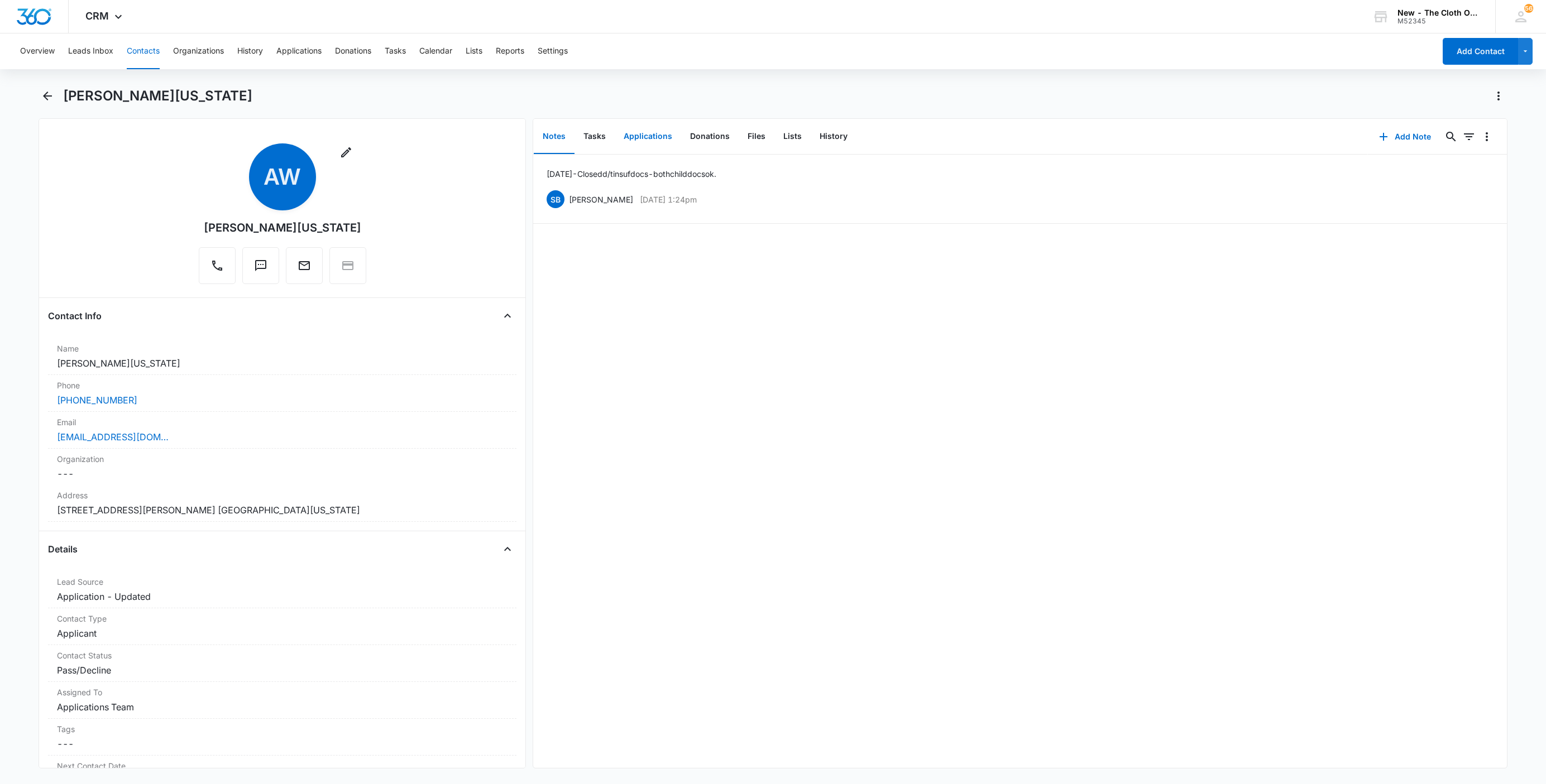
click at [665, 135] on button "Applications" at bounding box center [648, 137] width 67 height 35
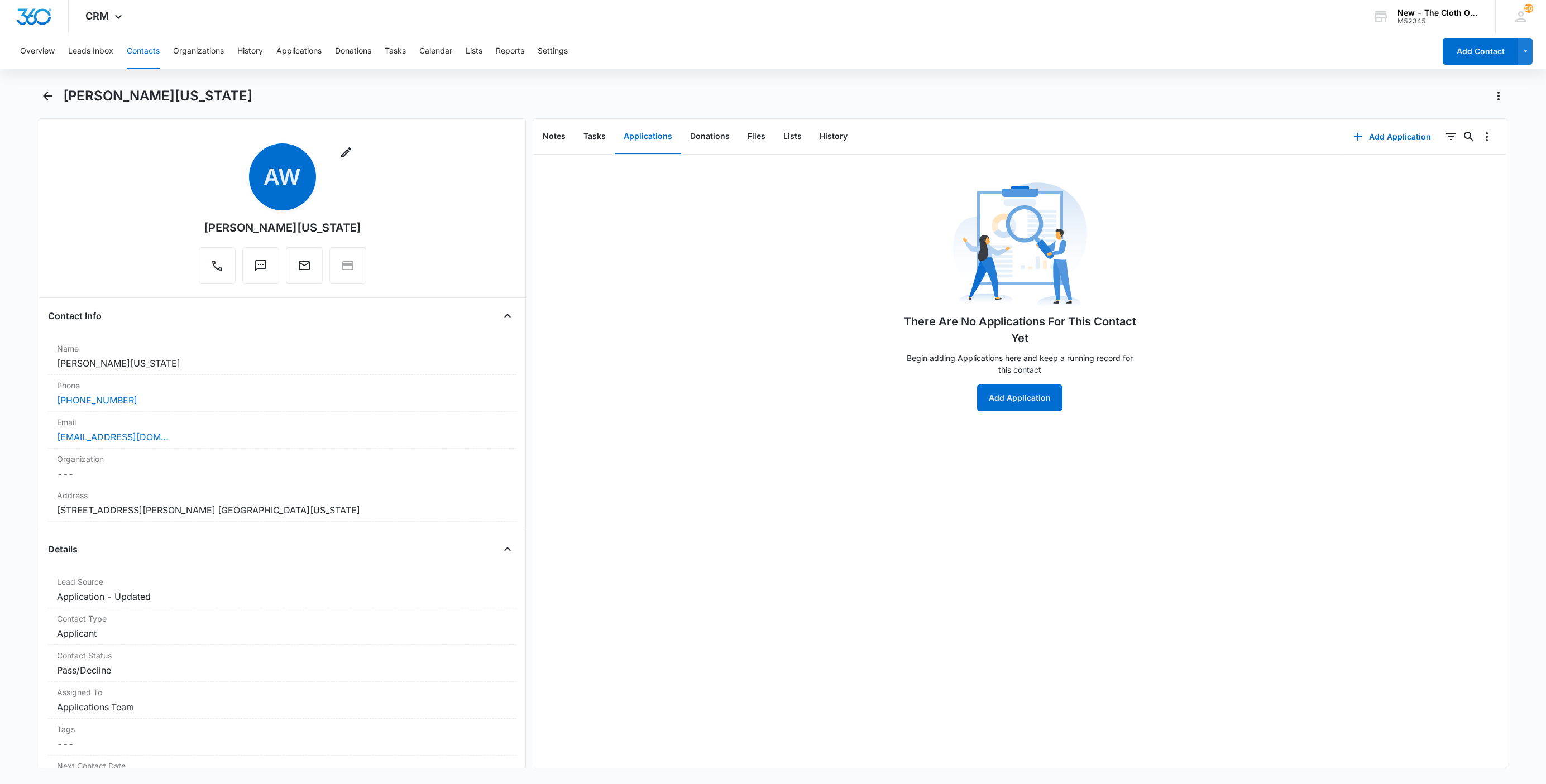
click at [148, 51] on button "Contacts" at bounding box center [143, 51] width 33 height 36
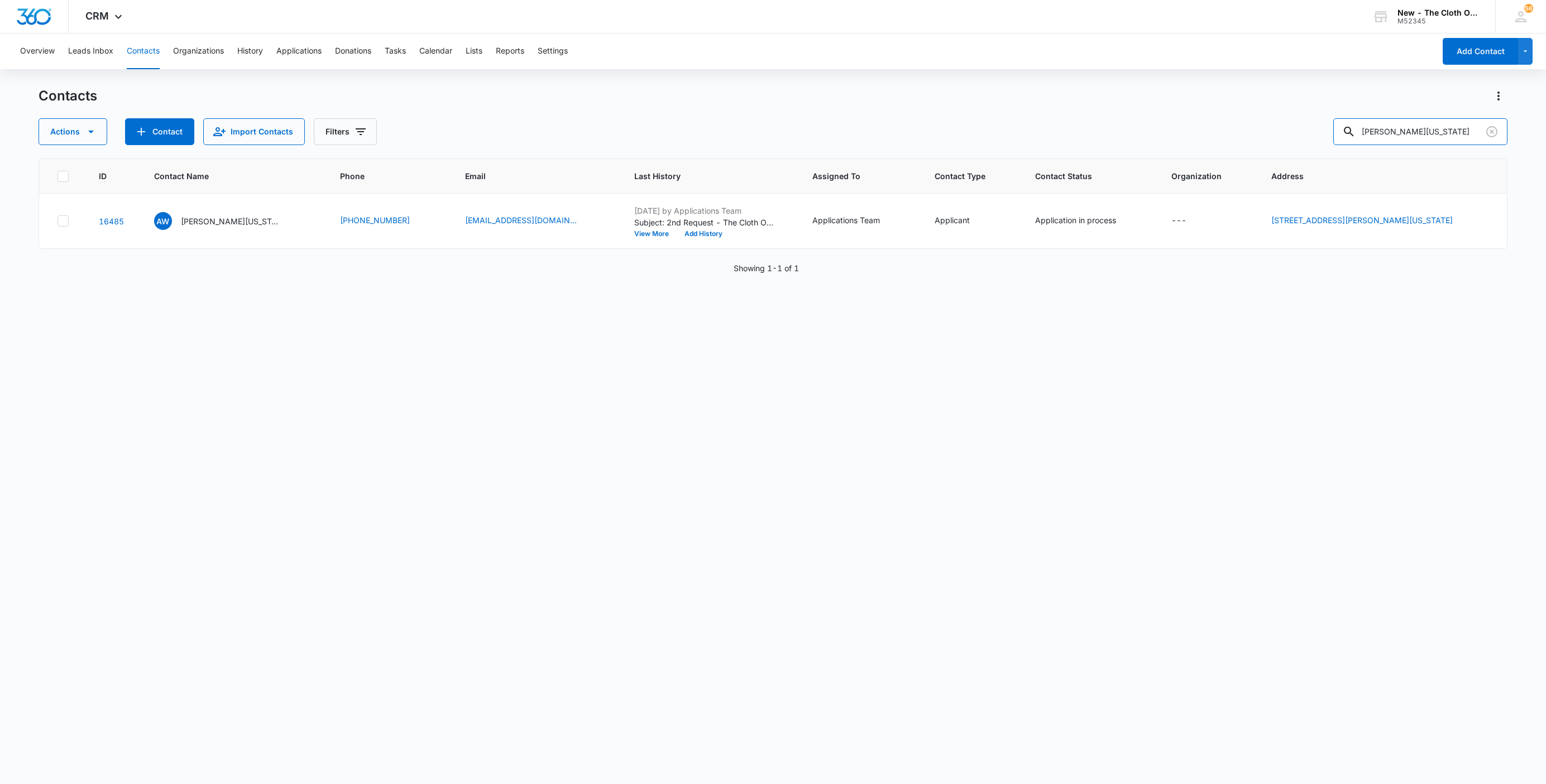
drag, startPoint x: 1113, startPoint y: 138, endPoint x: 1028, endPoint y: 144, distance: 85.2
click at [1042, 135] on div "Actions Contact Import Contacts Filters Akira Washington" at bounding box center [773, 132] width 1469 height 27
paste input "Sara Segovia"
type input "Sara Segovia"
click at [215, 220] on p "Sara Segovia" at bounding box center [215, 221] width 64 height 12
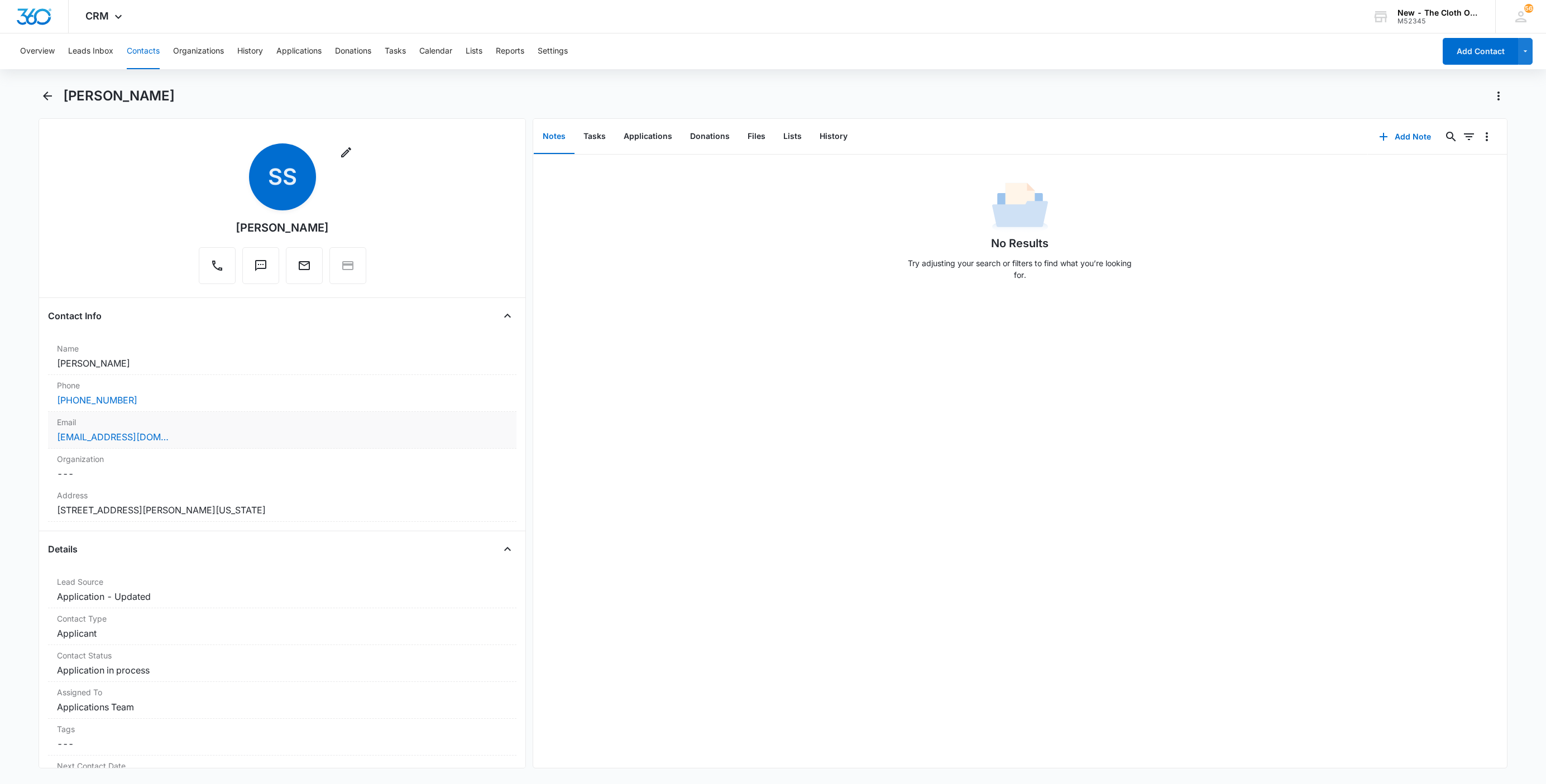
click at [197, 444] on div "segoviasaraespinoza@gmail.com" at bounding box center [282, 437] width 450 height 13
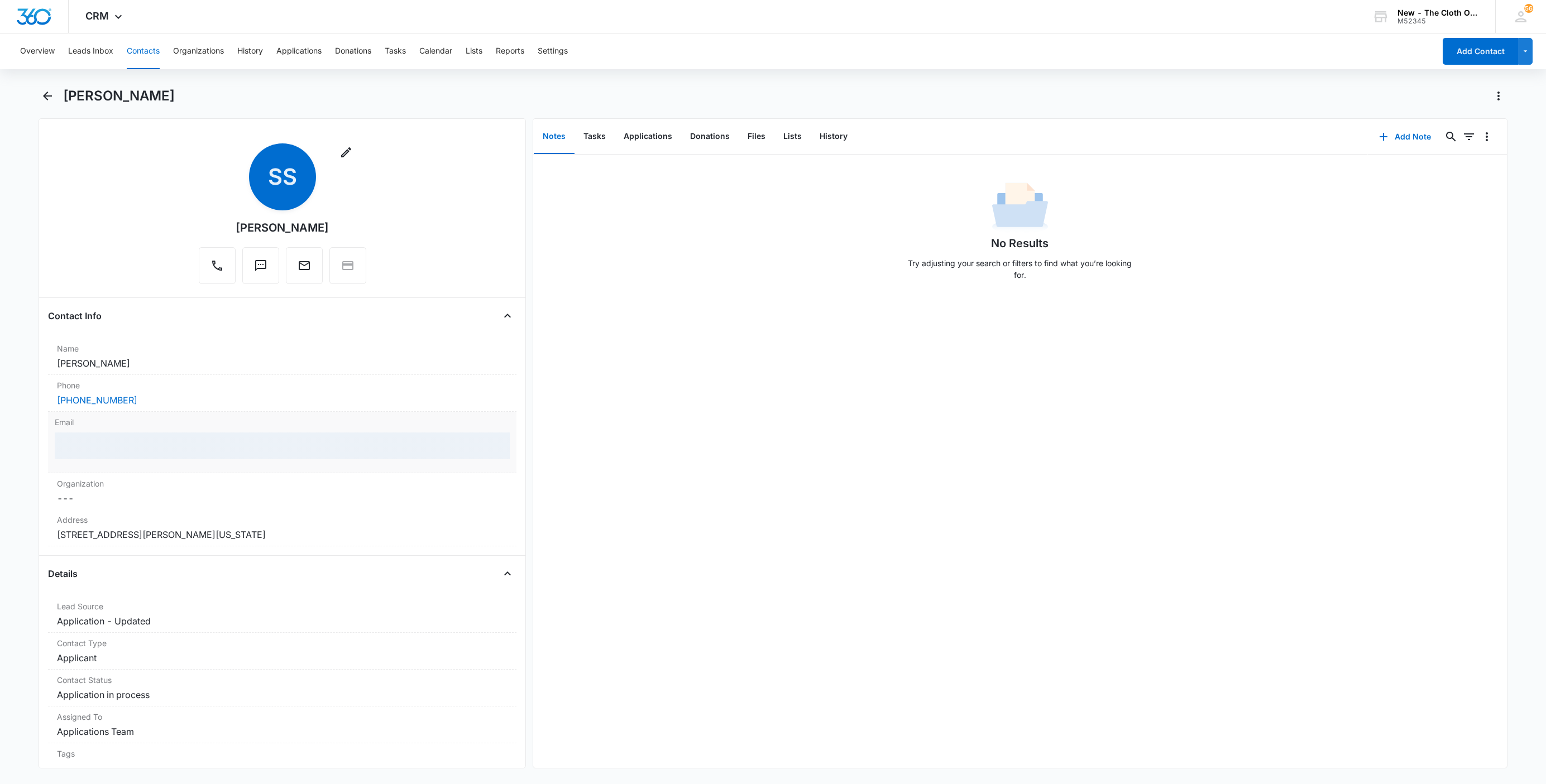
click at [250, 447] on div at bounding box center [282, 446] width 455 height 27
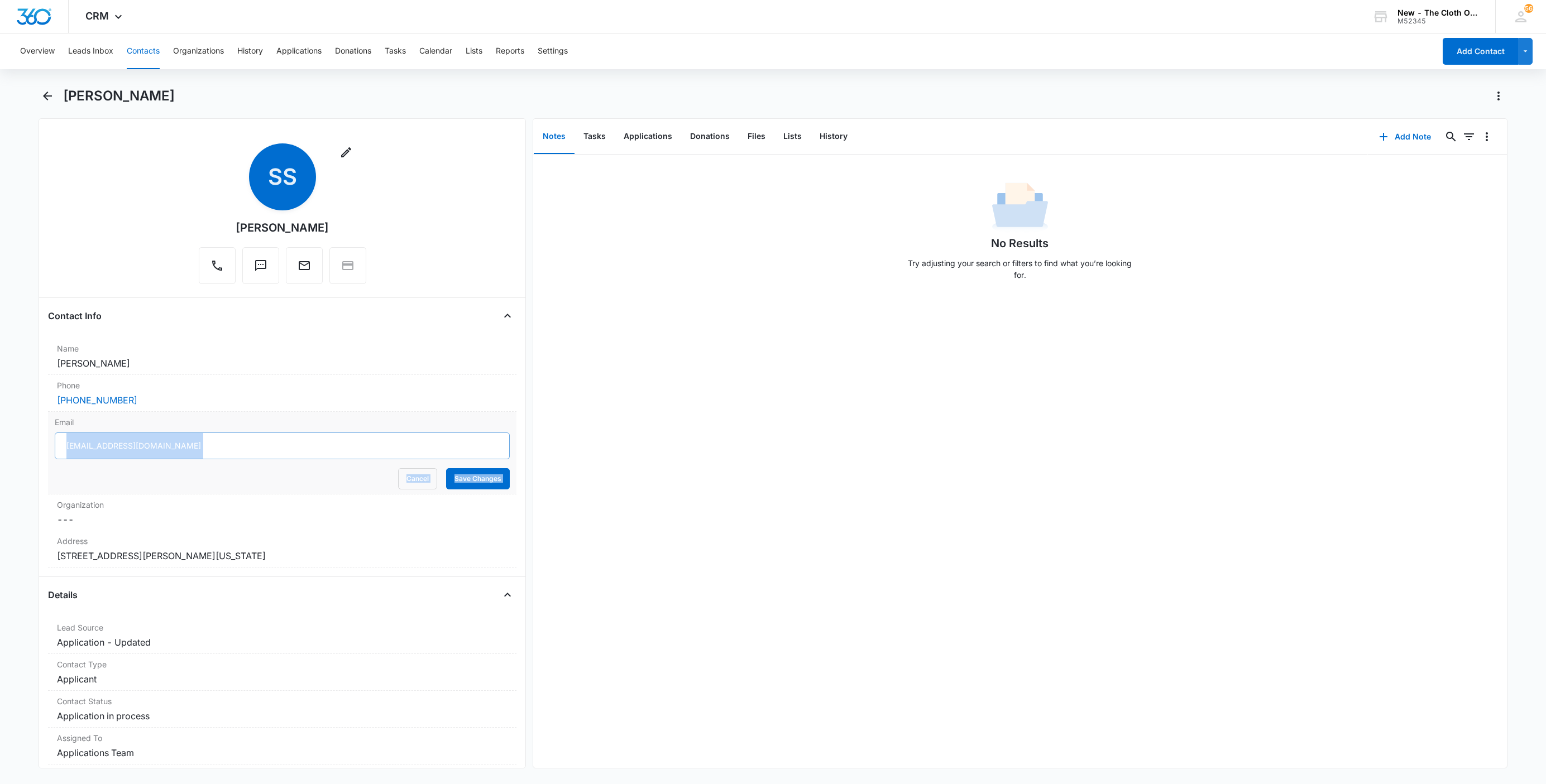
click at [254, 445] on input "segoviasaraespinoza@gmail.com" at bounding box center [282, 446] width 455 height 27
drag, startPoint x: 258, startPoint y: 447, endPoint x: 61, endPoint y: 451, distance: 197.0
click at [0, 445] on html "CRM Apps Reputation Websites Forms CRM Email Social Shop Payments POS Ads Intel…" at bounding box center [773, 392] width 1546 height 784
click at [398, 473] on button "Cancel" at bounding box center [417, 479] width 39 height 21
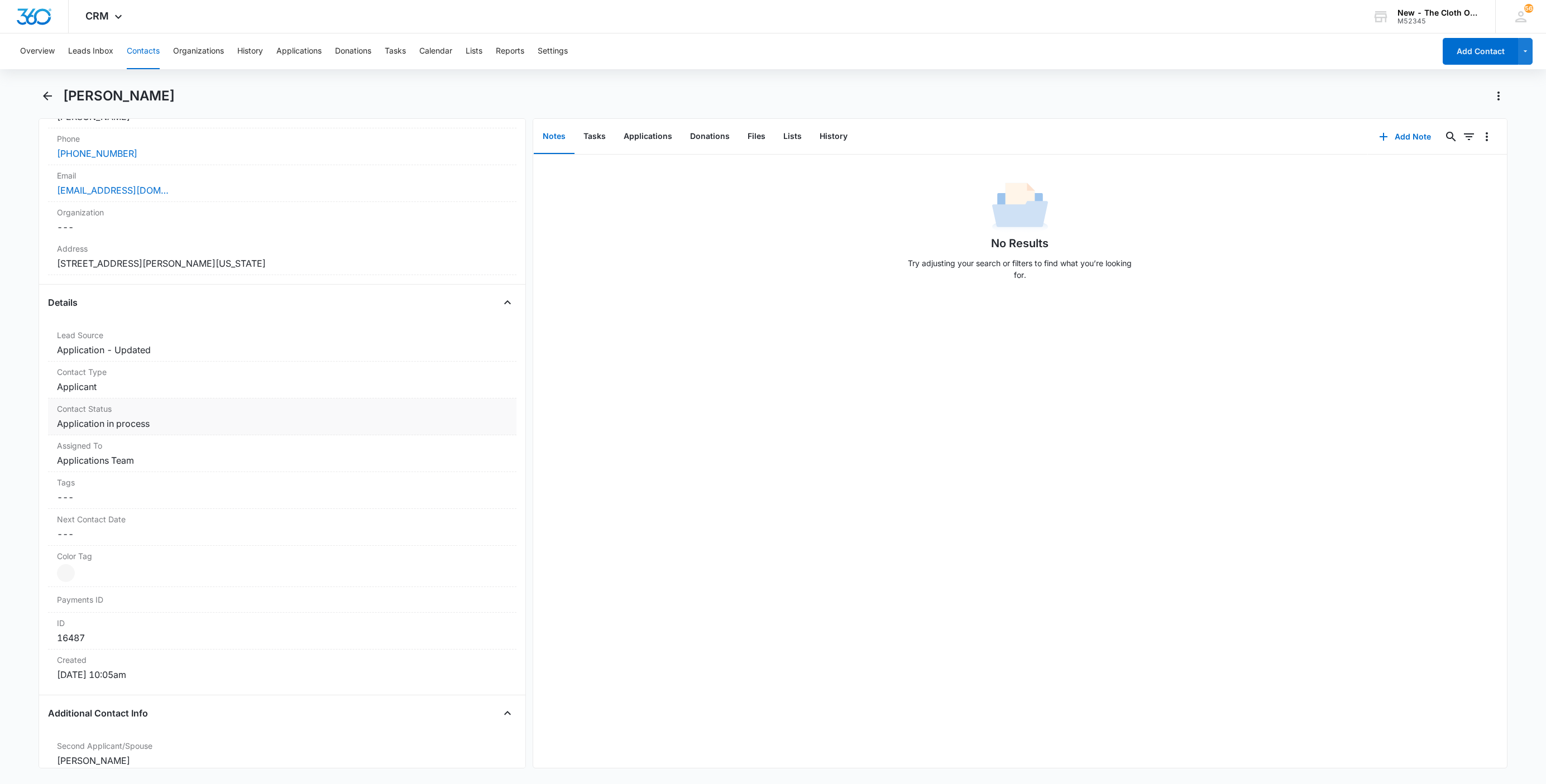
scroll to position [251, 0]
click at [149, 422] on dd "Cancel Save Changes Application in process" at bounding box center [282, 419] width 450 height 13
click at [156, 431] on icon "Remove Application in process" at bounding box center [160, 428] width 8 height 8
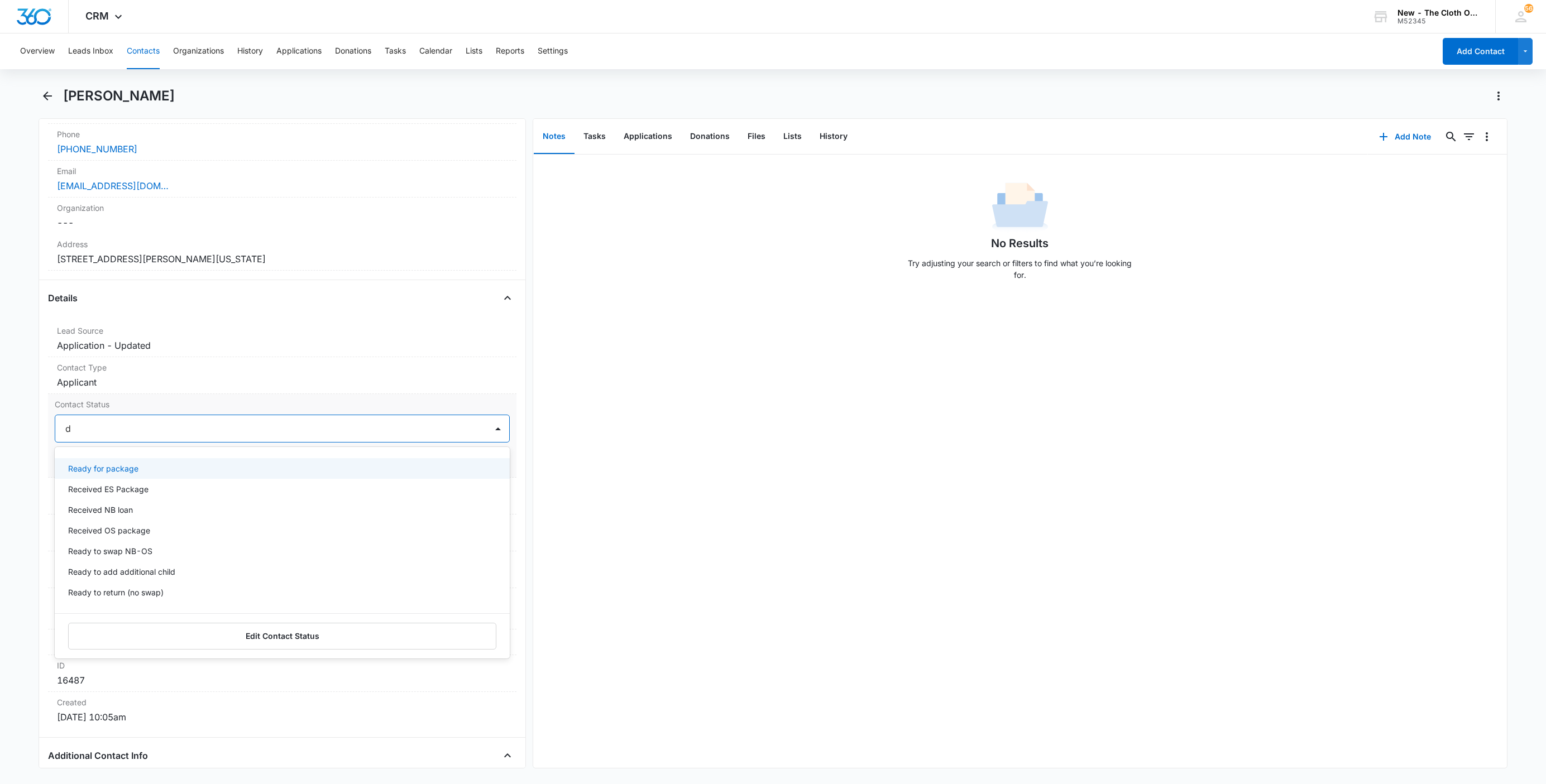
type input "de"
click at [121, 461] on div "Pass/Decline Diapers Lost/Destroyed" at bounding box center [282, 479] width 455 height 46
click at [144, 465] on div "Pass/Decline" at bounding box center [281, 469] width 426 height 12
click at [240, 427] on div at bounding box center [303, 428] width 339 height 16
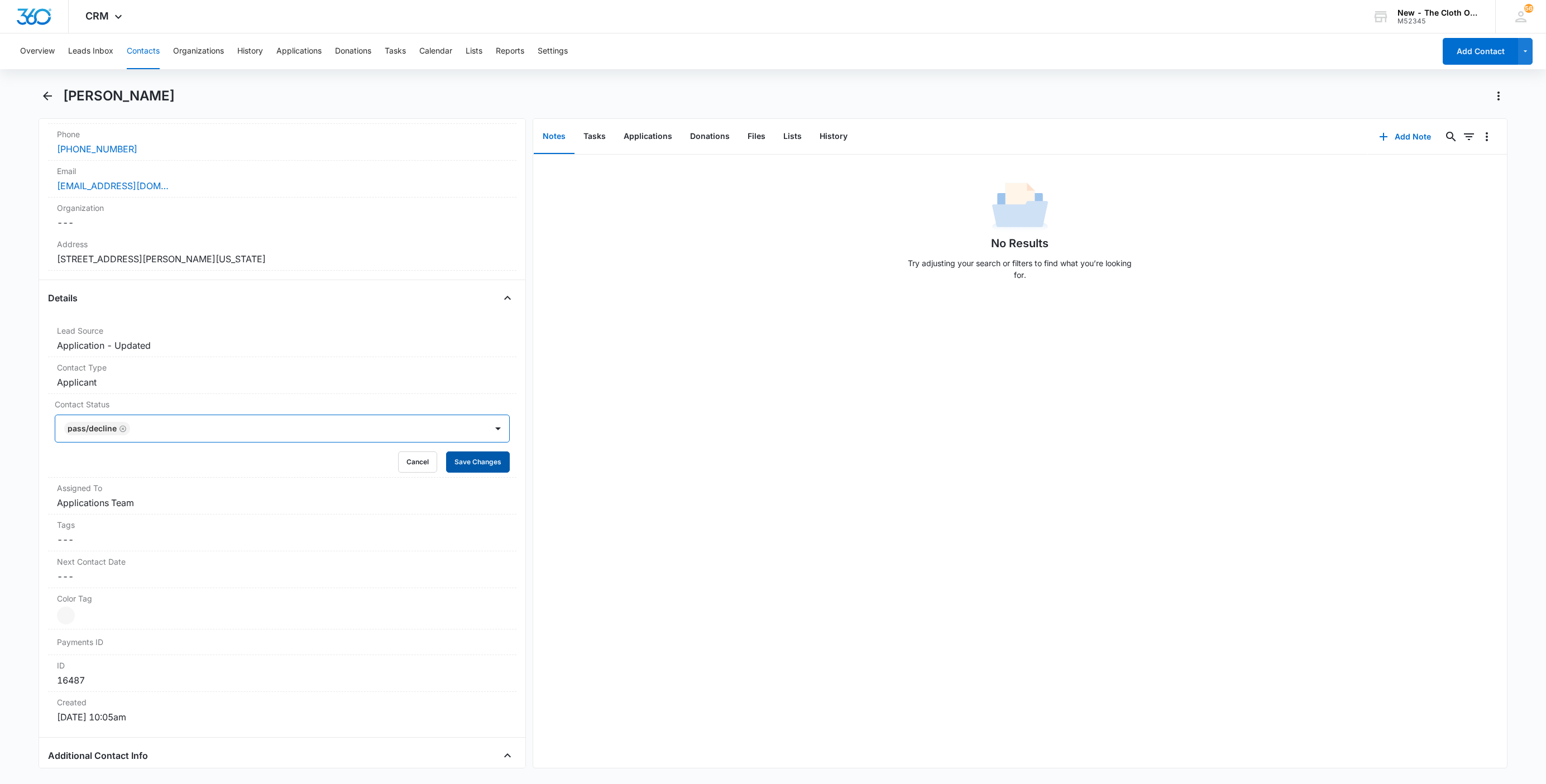
click at [473, 466] on button "Save Changes" at bounding box center [478, 462] width 64 height 21
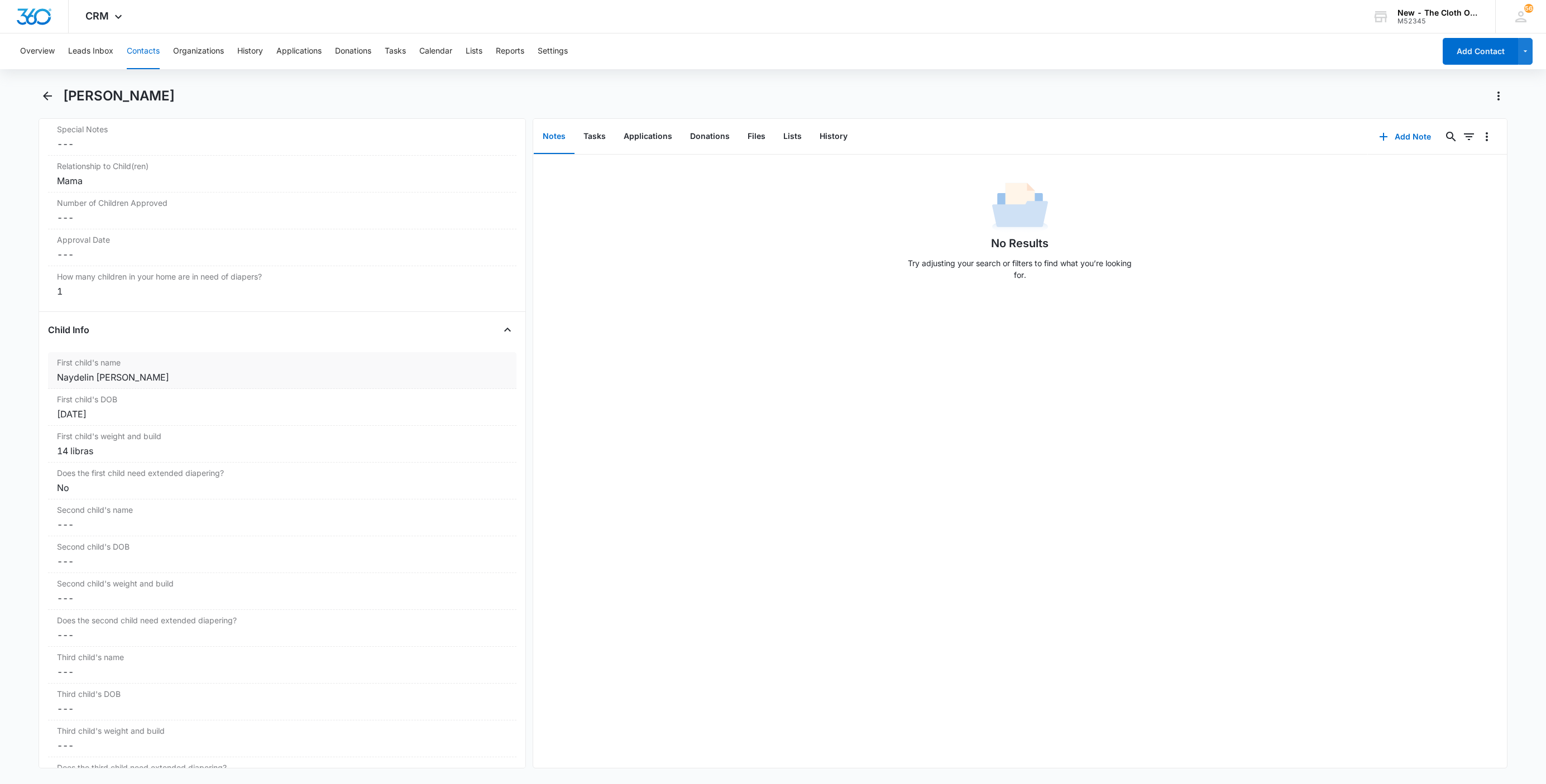
scroll to position [1126, 0]
click at [71, 393] on div "Naydelin Sarahí García Segovia" at bounding box center [282, 385] width 450 height 13
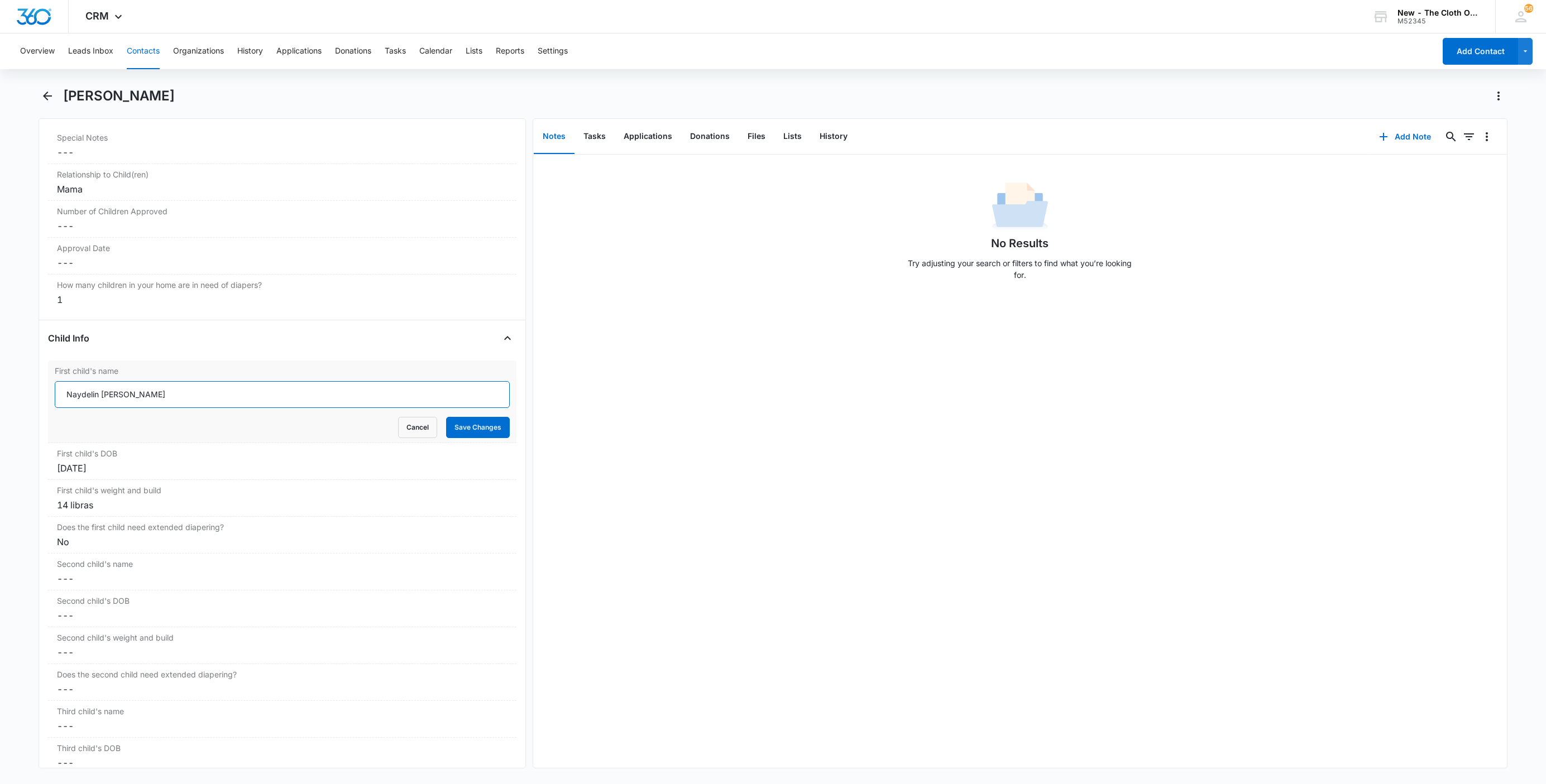
click at [57, 402] on input "Naydelin Sarahí García Segovia" at bounding box center [282, 394] width 455 height 27
paste input "CLOSED D/T INSUF DOCS [DATE]:"
type input "CLOSED D/T INSUF DOCS 08/10/25: Naydelin Sarahí García Segovia"
click at [477, 438] on button "Save Changes" at bounding box center [478, 428] width 64 height 21
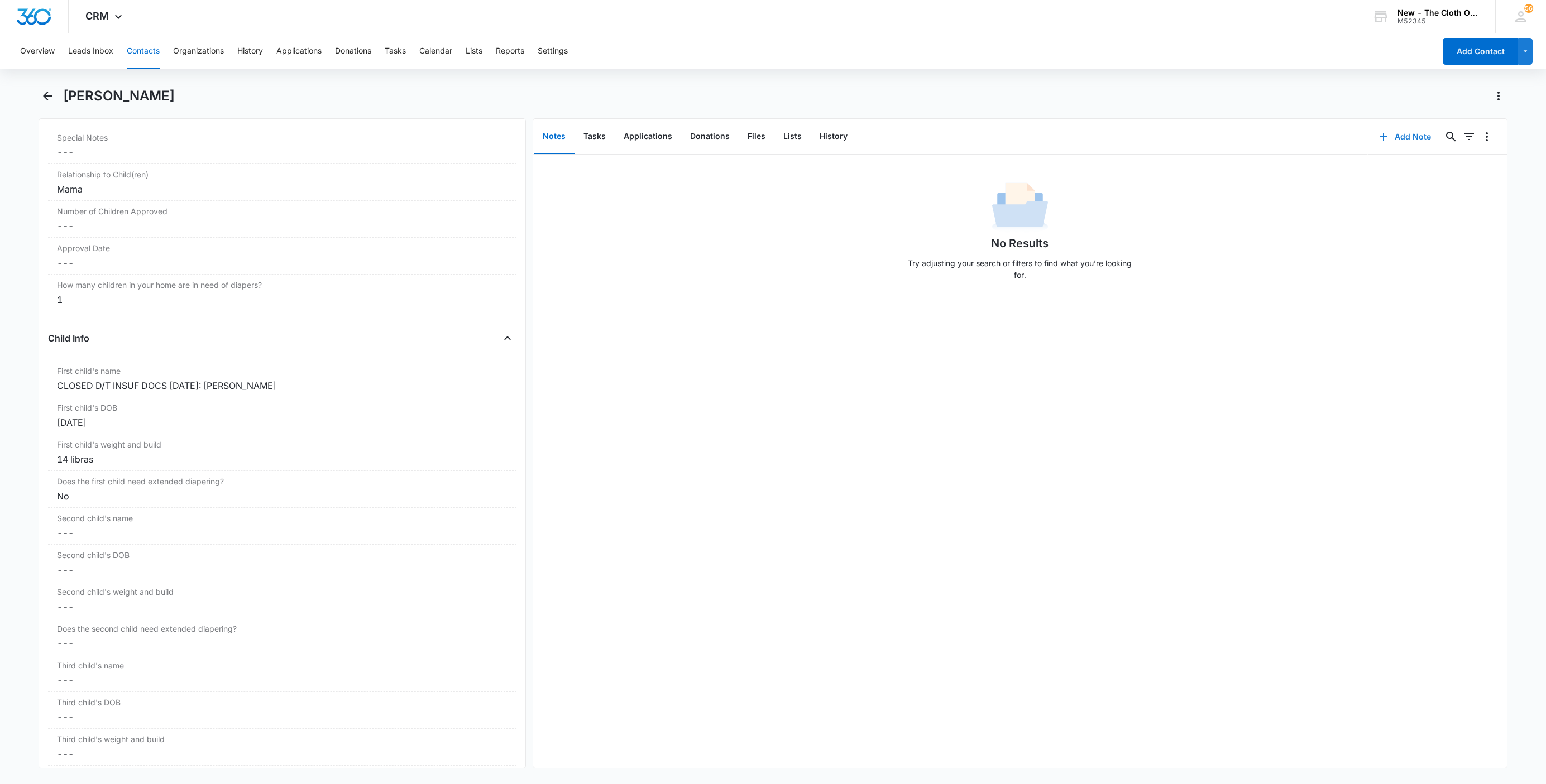
click at [1378, 138] on button "Add Note" at bounding box center [1405, 137] width 74 height 27
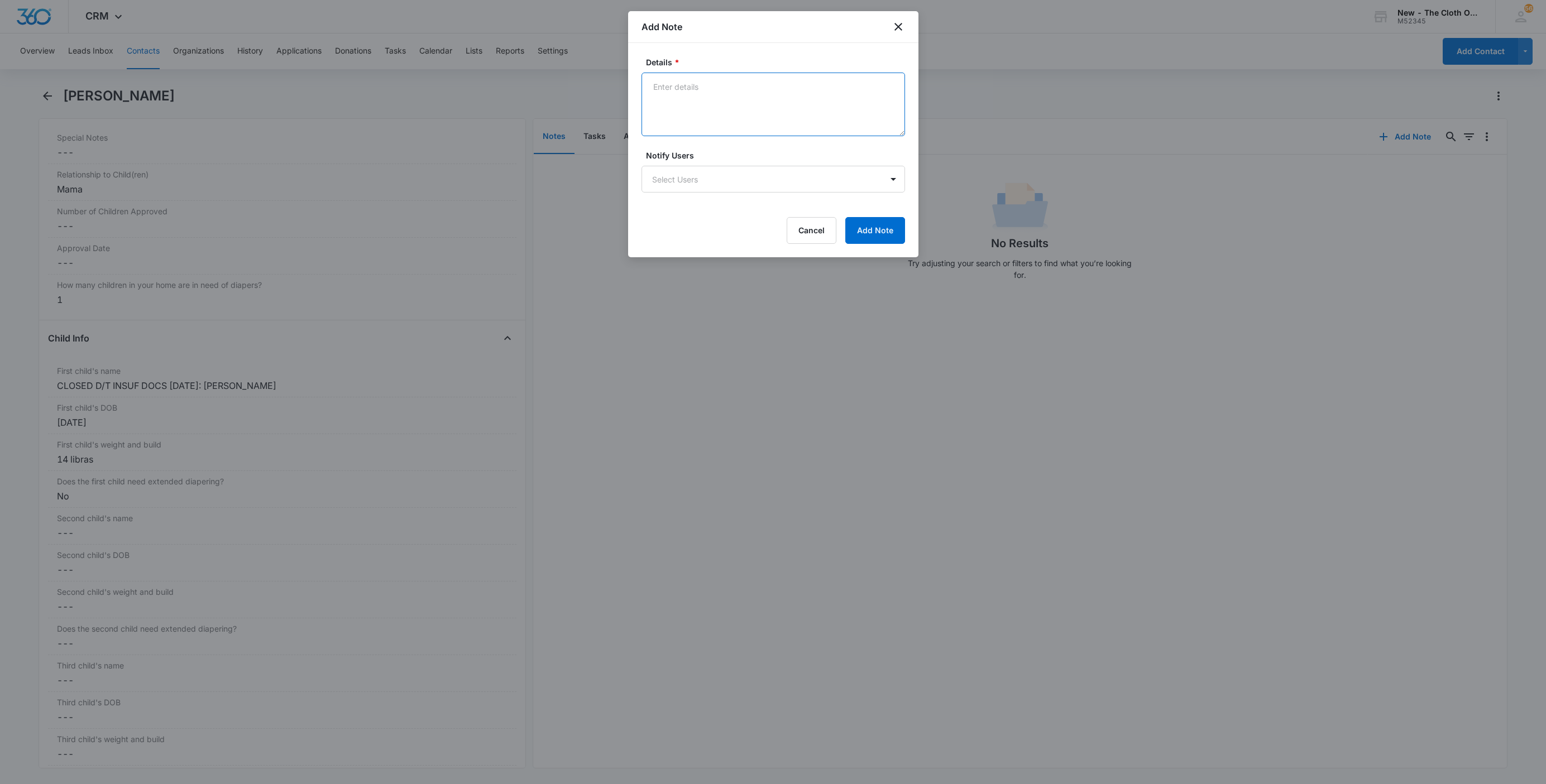
click at [749, 99] on textarea "Details *" at bounding box center [773, 104] width 263 height 64
paste textarea "[DATE] - Closed d/t insuf docs - all needed."
type textarea "[DATE] - Closed d/t insuf docs - all needed."
click at [866, 233] on button "Add Note" at bounding box center [875, 231] width 60 height 27
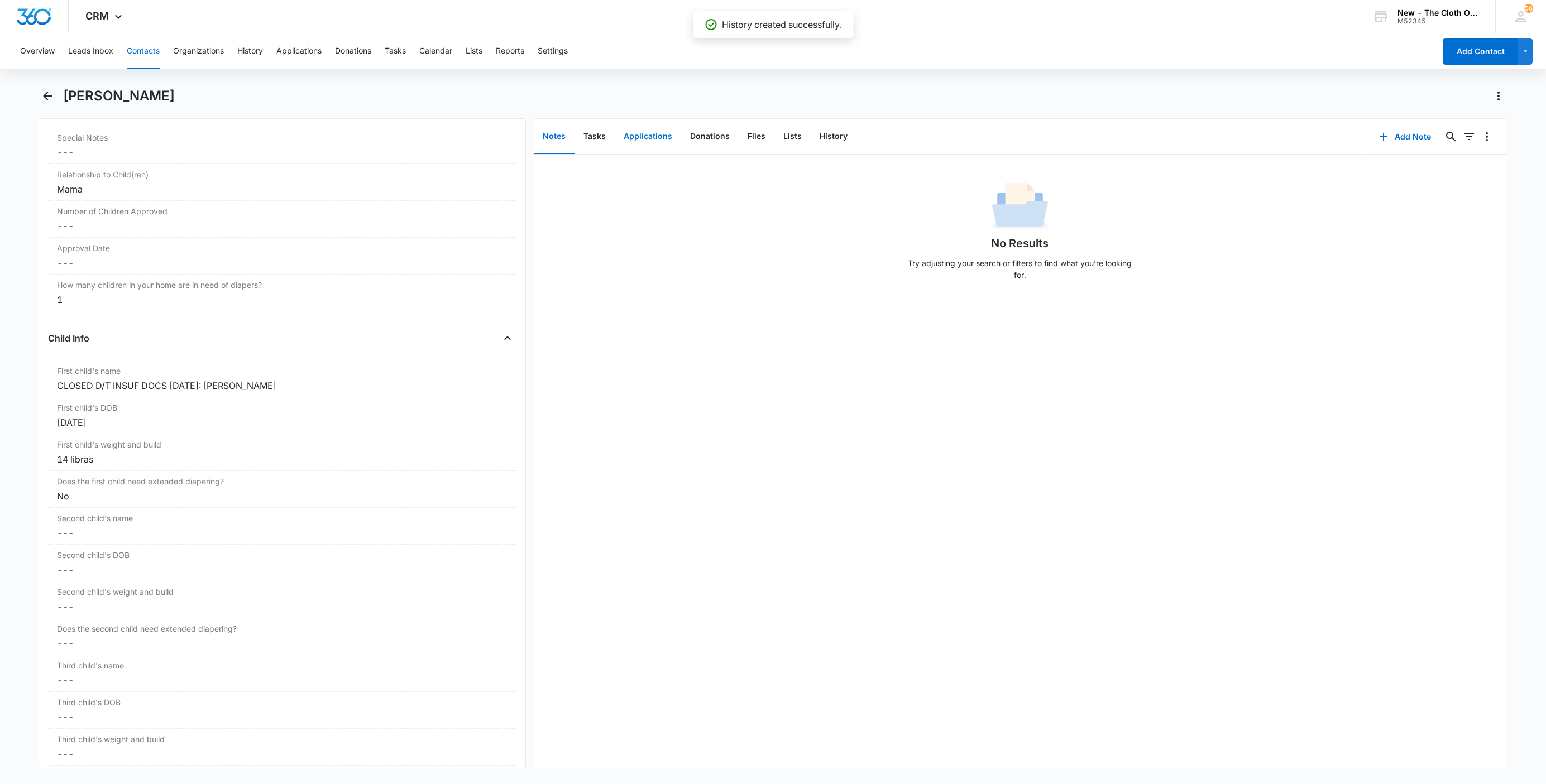
click at [637, 135] on button "Applications" at bounding box center [648, 137] width 67 height 35
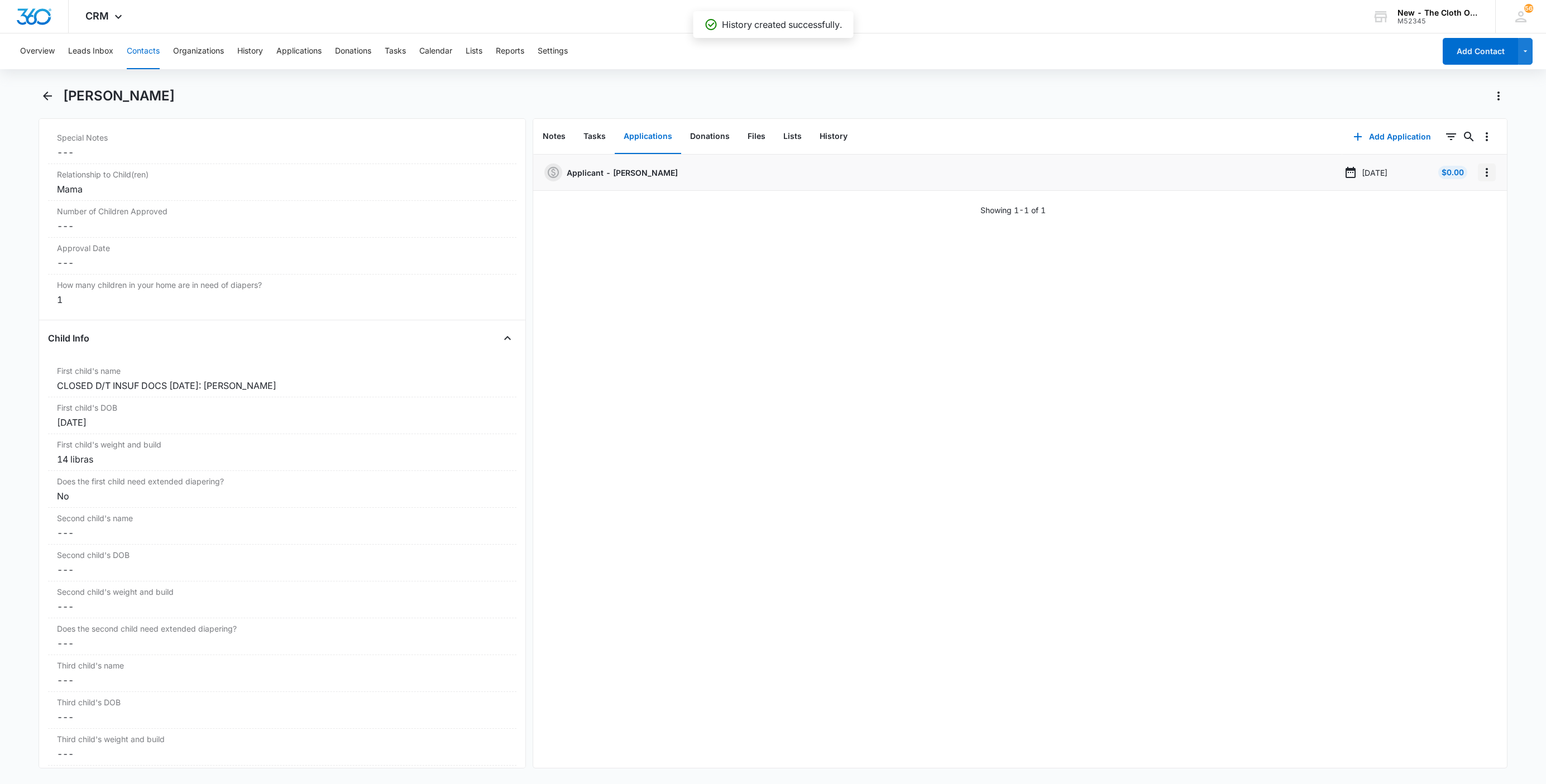
click at [1480, 169] on icon "Overflow Menu" at bounding box center [1487, 172] width 13 height 13
click at [1460, 200] on button "Edit" at bounding box center [1451, 203] width 64 height 17
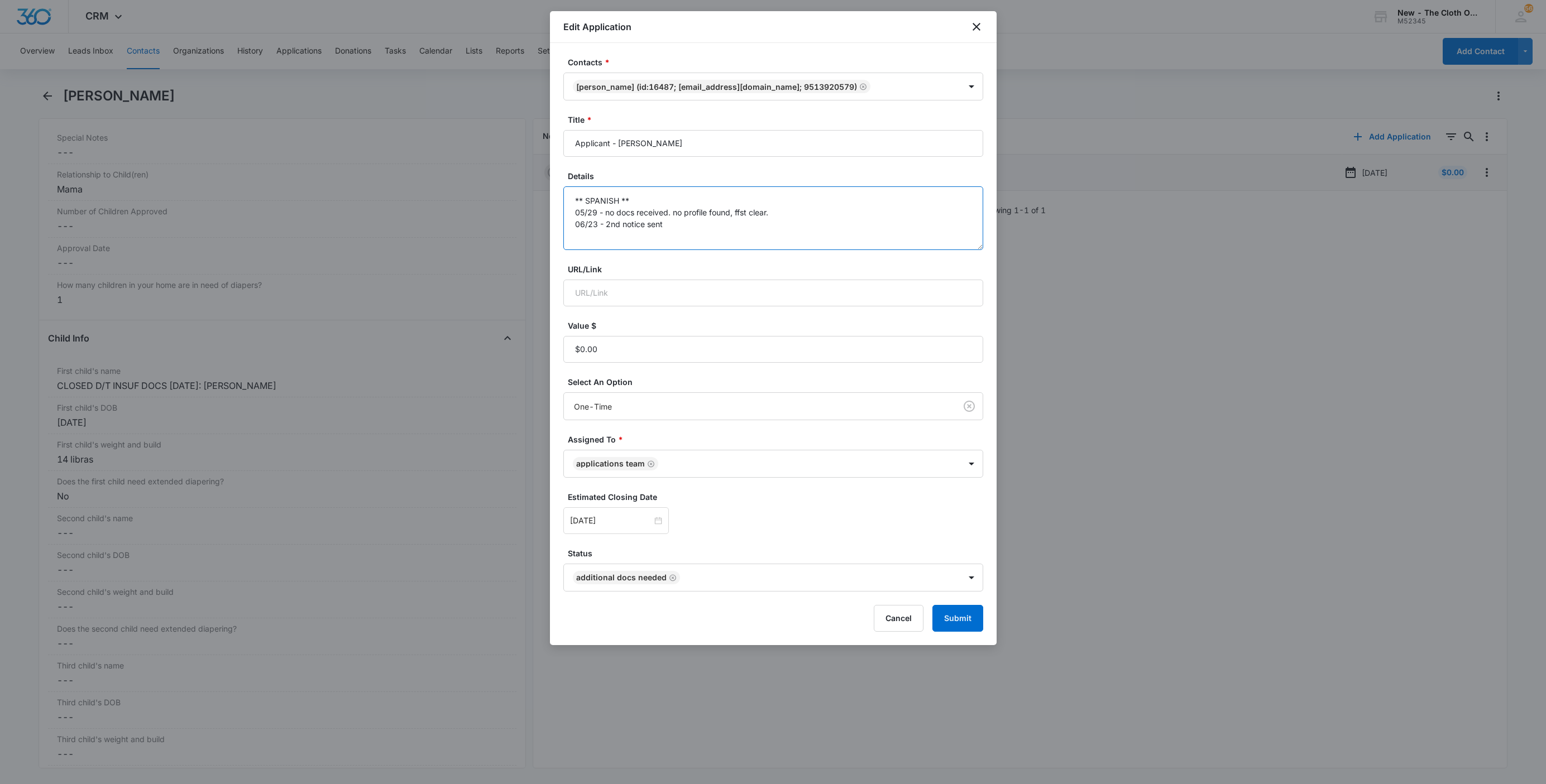
click at [874, 229] on textarea "** SPANISH ** 05/29 - no docs received. no profile found, ffst clear. 06/23 - 2…" at bounding box center [774, 218] width 420 height 64
paste textarea "[DATE] - Closed d/t insuf docs - all needed."
type textarea "** SPANISH ** 05/29 - no docs received. no profile found, ffst clear. 06/23 - 2…"
click at [965, 626] on button "Submit" at bounding box center [957, 618] width 51 height 27
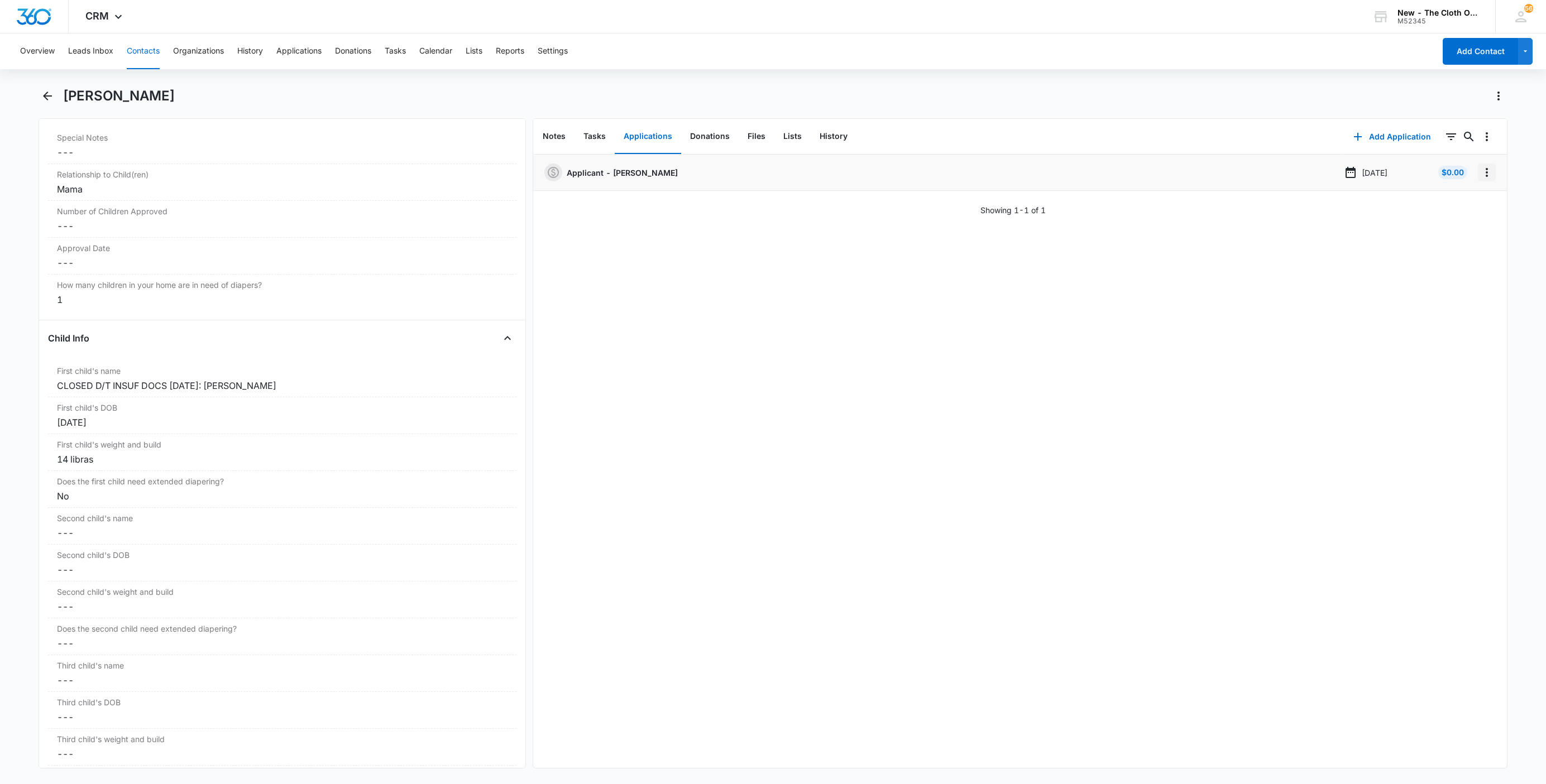
click at [1480, 174] on icon "Overflow Menu" at bounding box center [1487, 172] width 13 height 13
click at [1451, 224] on div "Delete" at bounding box center [1445, 220] width 24 height 8
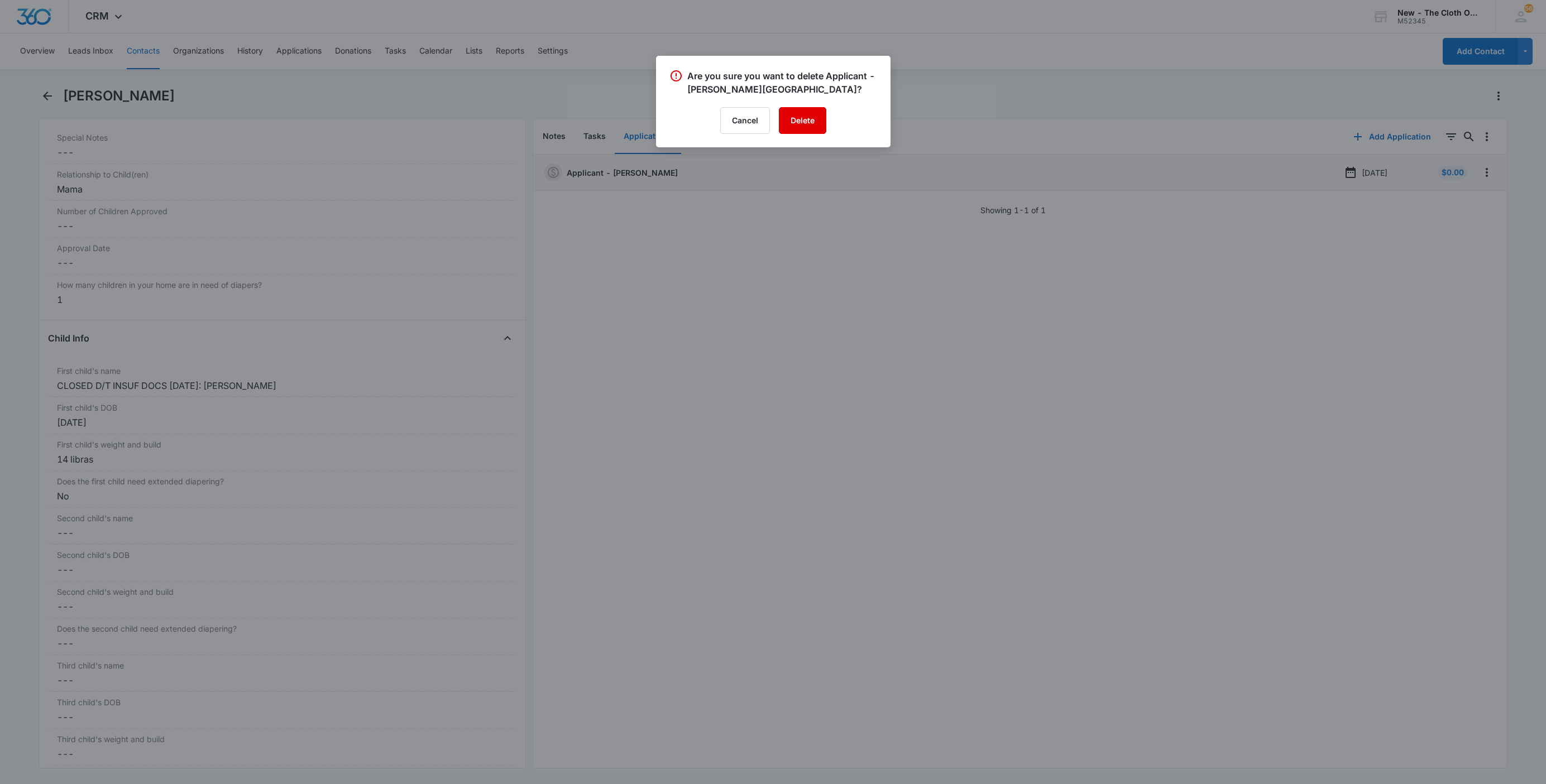
click at [801, 123] on button "Delete" at bounding box center [803, 121] width 47 height 27
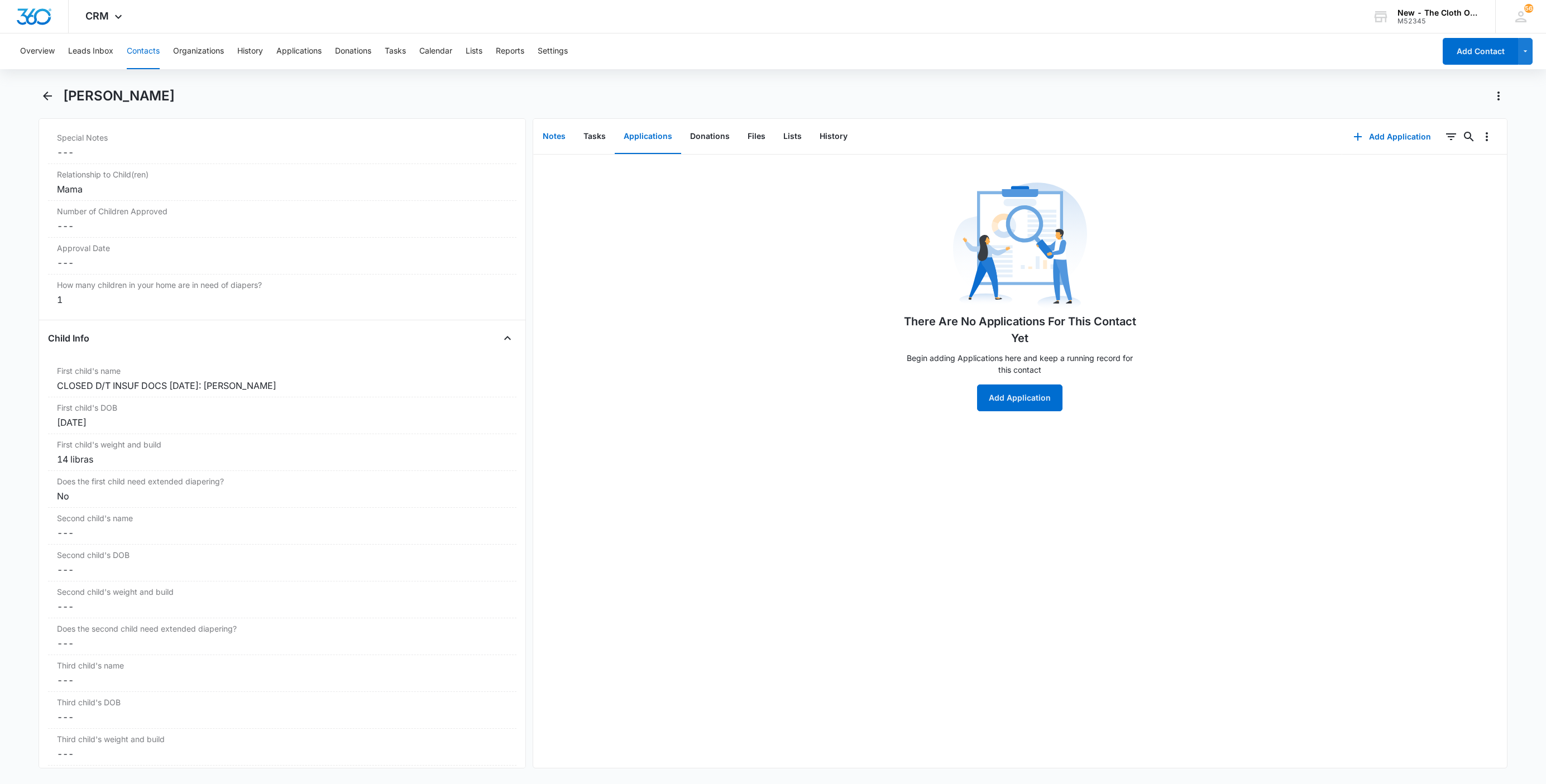
click at [554, 138] on button "Notes" at bounding box center [554, 137] width 41 height 35
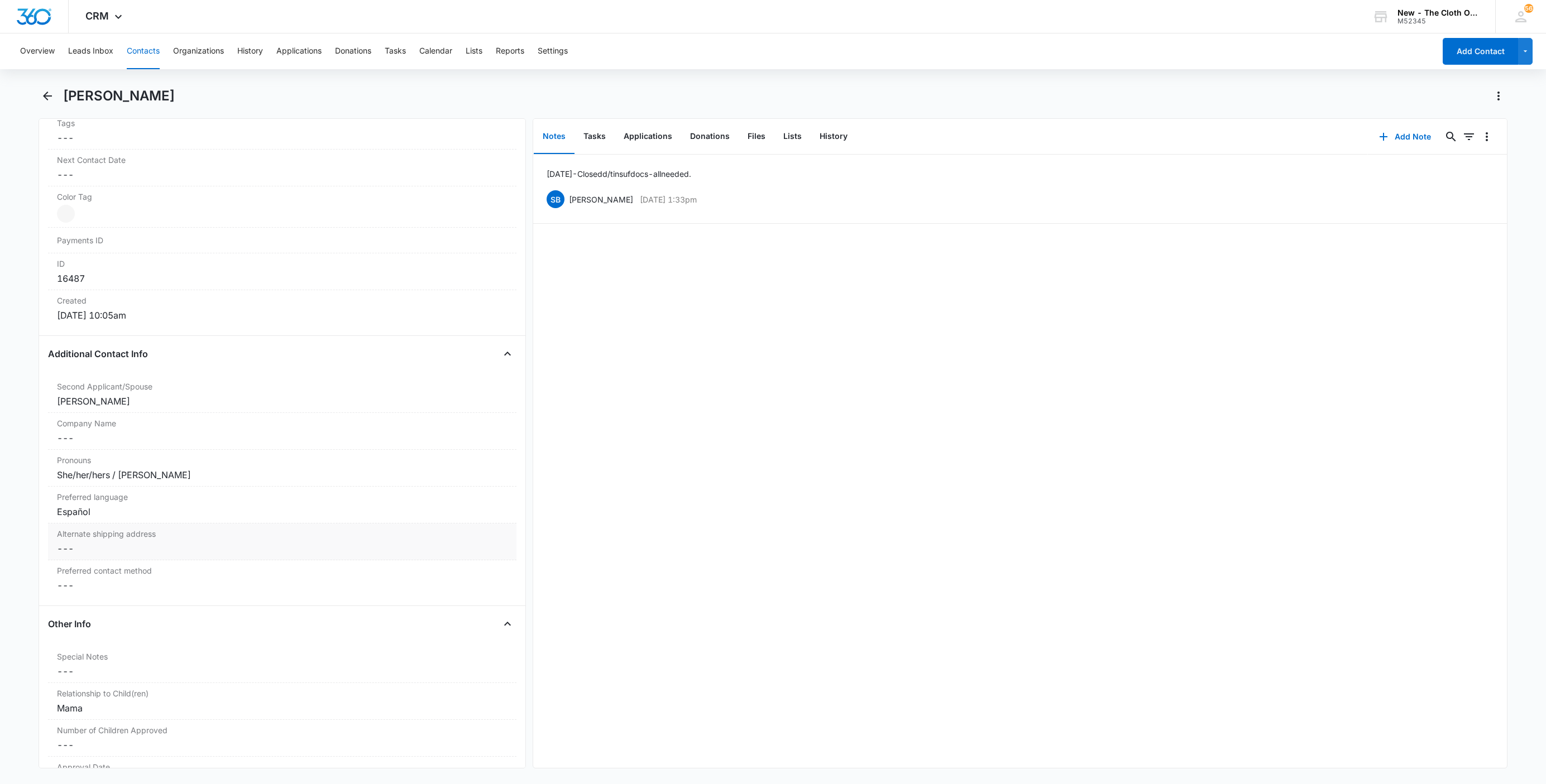
scroll to position [670, 0]
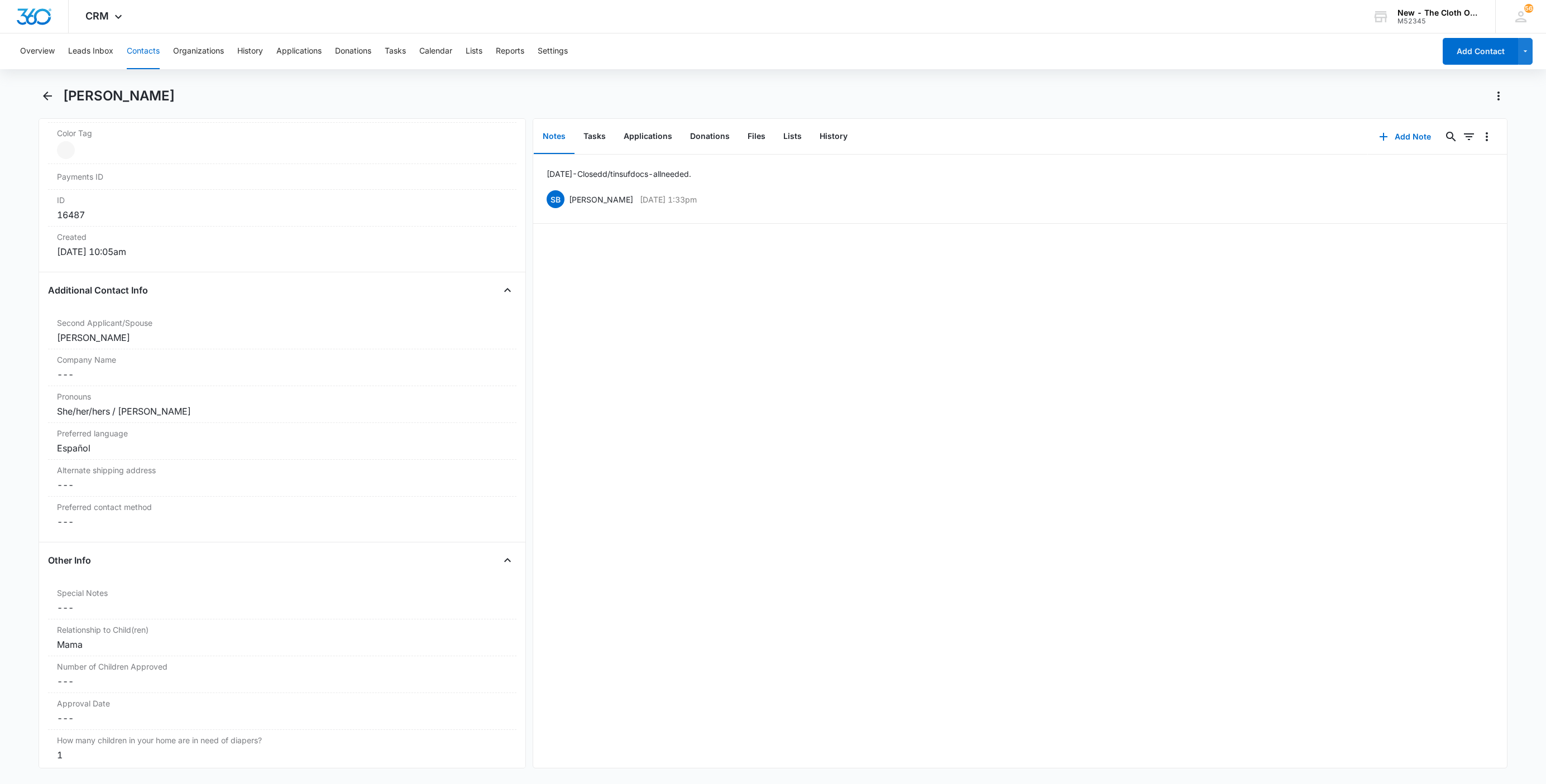
click at [143, 42] on button "Contacts" at bounding box center [143, 51] width 33 height 36
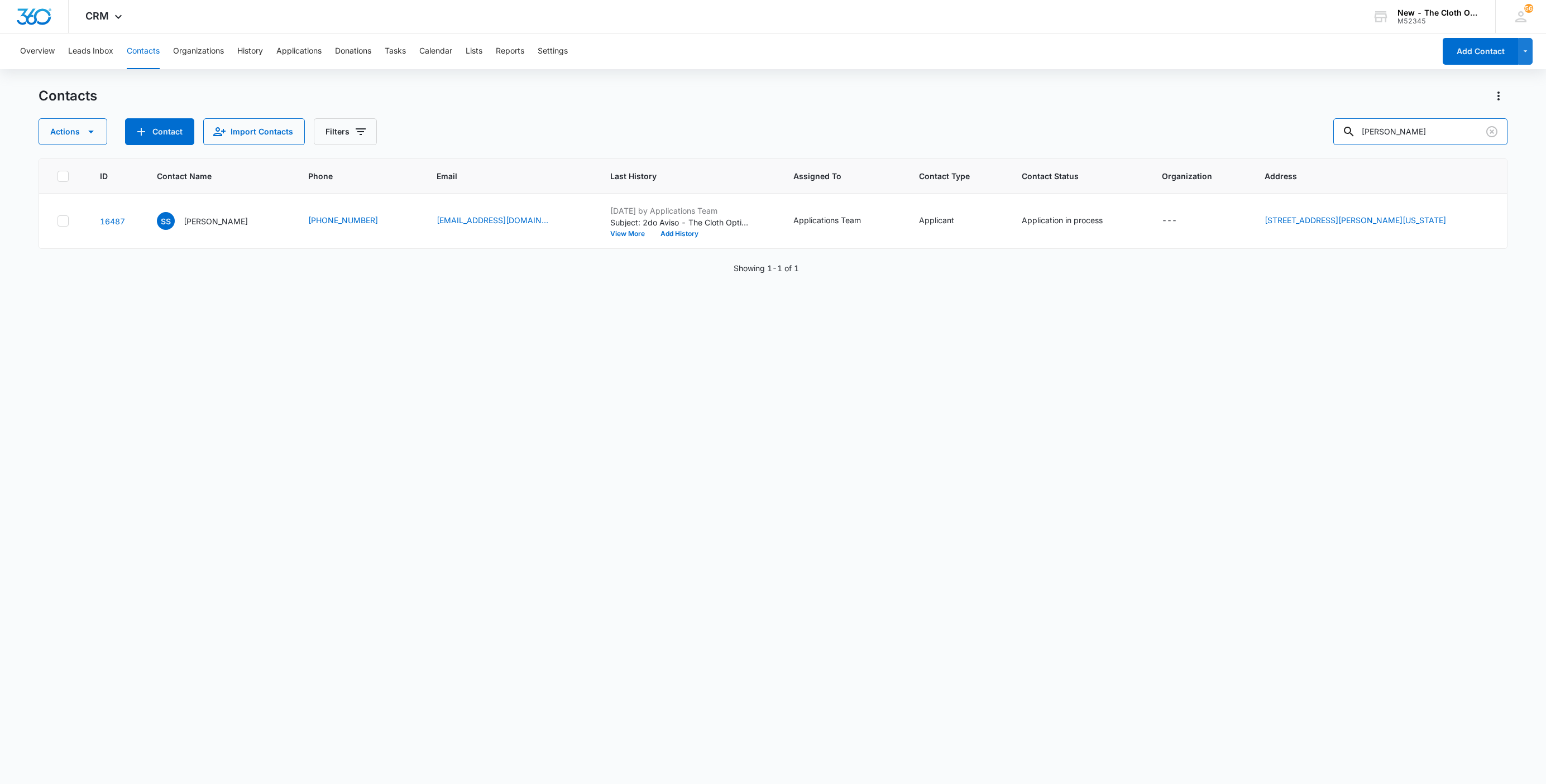
drag, startPoint x: 1439, startPoint y: 126, endPoint x: 1142, endPoint y: 149, distance: 297.9
click at [1152, 146] on div "Contacts Actions Contact Import Contacts Filters Sara Segovia ID Contact Name P…" at bounding box center [773, 435] width 1469 height 696
paste input "tefanny Lobato"
type input "Stefanny Lobato"
click at [204, 217] on p "Stefanny Lobato" at bounding box center [215, 221] width 64 height 12
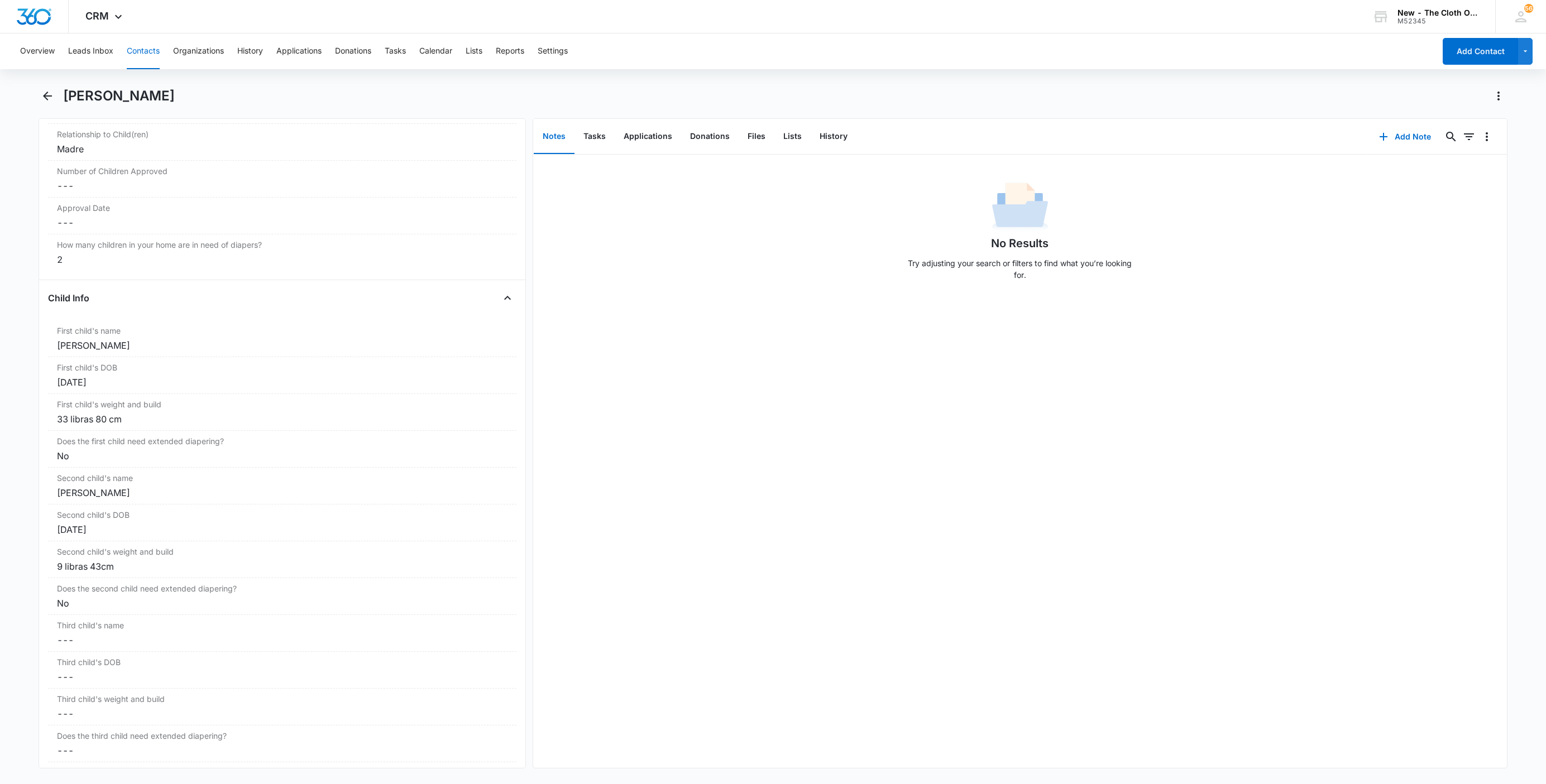
scroll to position [1172, 0]
drag, startPoint x: 632, startPoint y: 131, endPoint x: 644, endPoint y: 135, distance: 12.6
click at [632, 131] on button "Applications" at bounding box center [648, 137] width 67 height 35
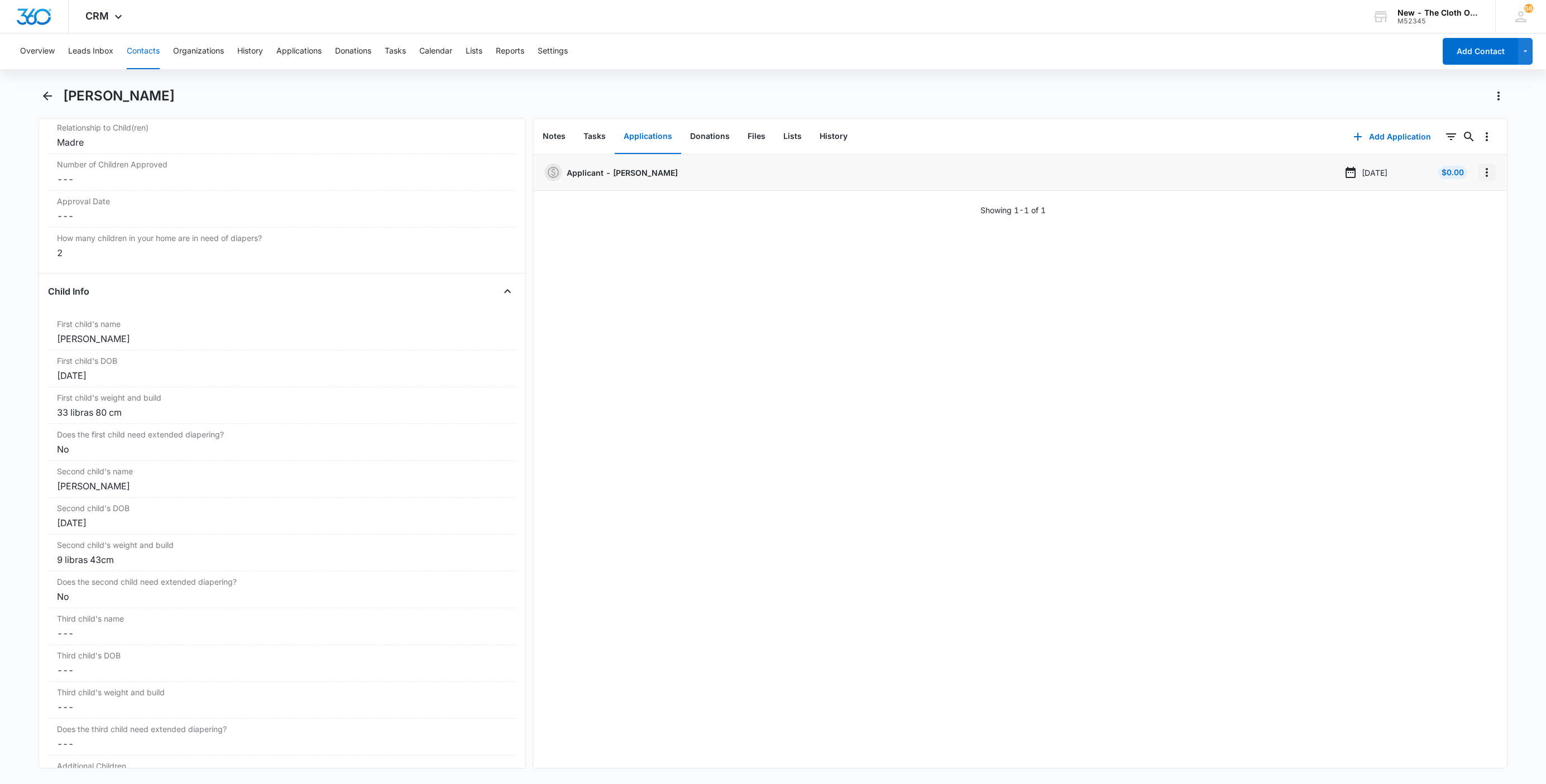
click at [1480, 168] on icon "Overflow Menu" at bounding box center [1487, 172] width 13 height 13
click at [1471, 206] on button "Edit" at bounding box center [1451, 203] width 64 height 17
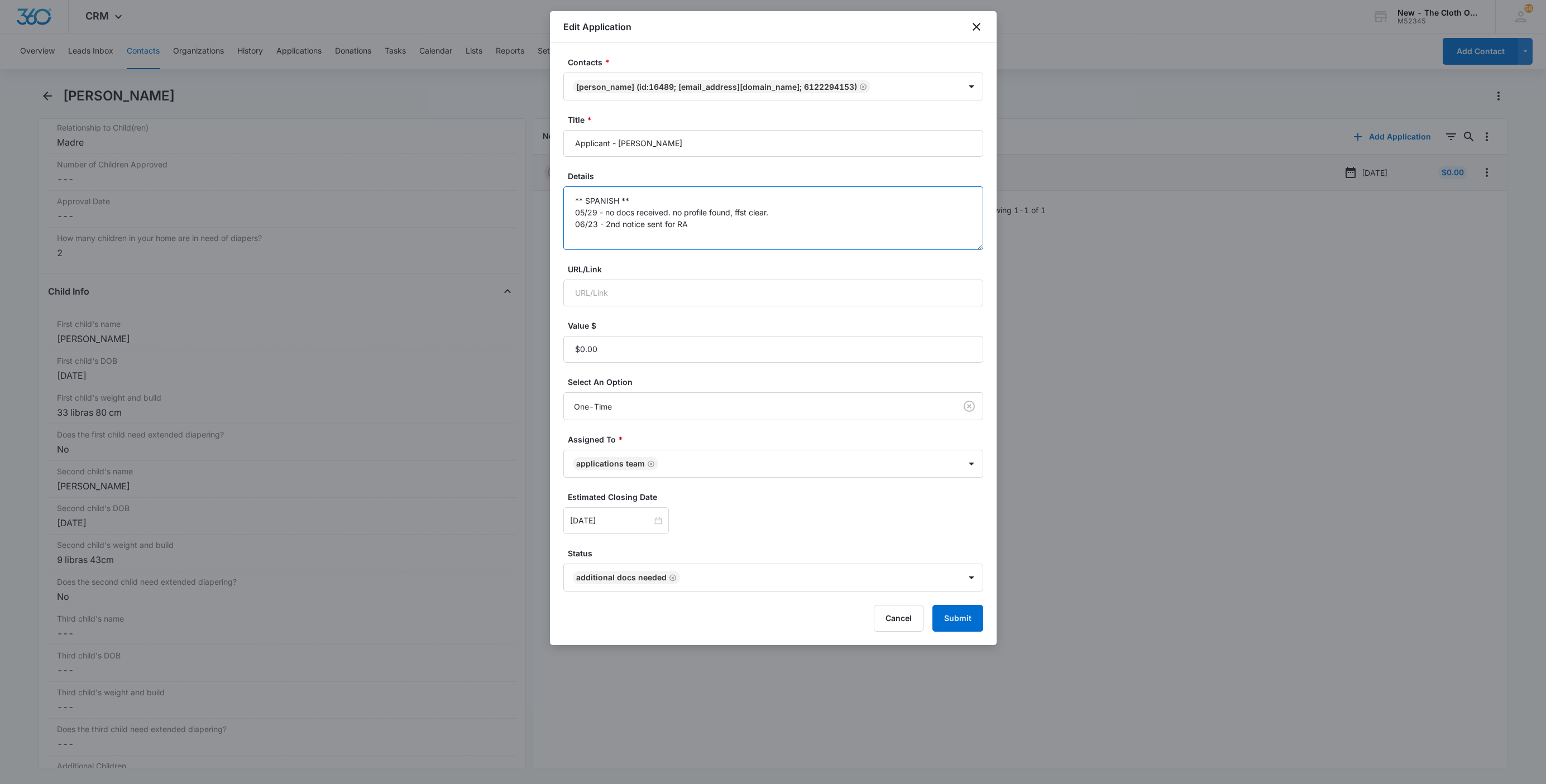
drag, startPoint x: 647, startPoint y: 224, endPoint x: 752, endPoint y: 230, distance: 105.2
click at [752, 230] on textarea "** SPANISH ** 05/29 - no docs received. no profile found, ffst clear. 06/23 - 2…" at bounding box center [774, 218] width 420 height 64
click at [642, 241] on textarea "** SPANISH ** 05/29 - no docs received. no profile found, ffst clear. 06/23 - 2…" at bounding box center [774, 218] width 420 height 64
paste textarea "[DATE] - Closed d/t insuf docs - all needed."
type textarea "** SPANISH ** 05/29 - no docs received. no profile found, ffst clear. 06/23 - 2…"
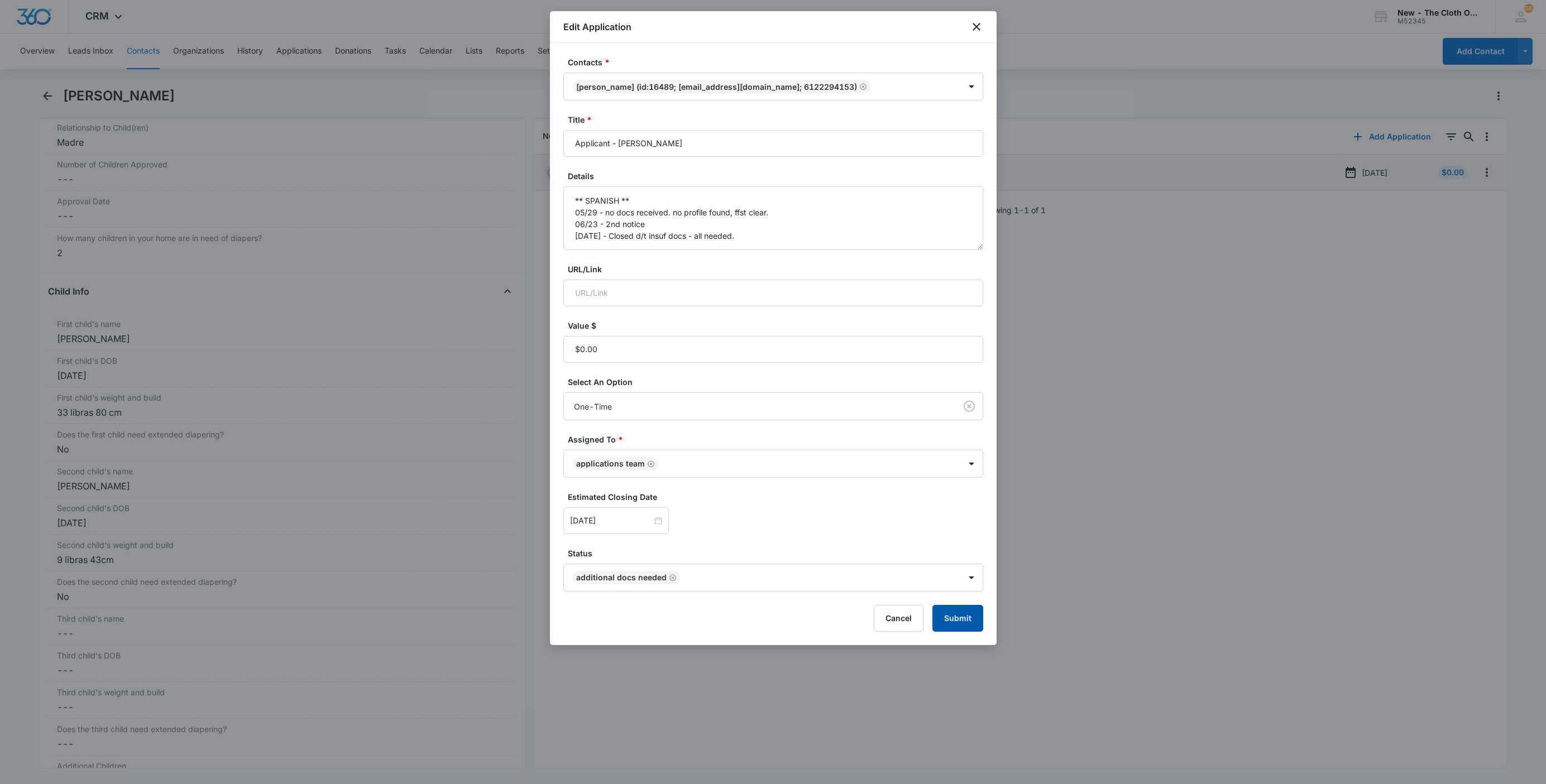
click at [957, 615] on button "Submit" at bounding box center [957, 618] width 51 height 27
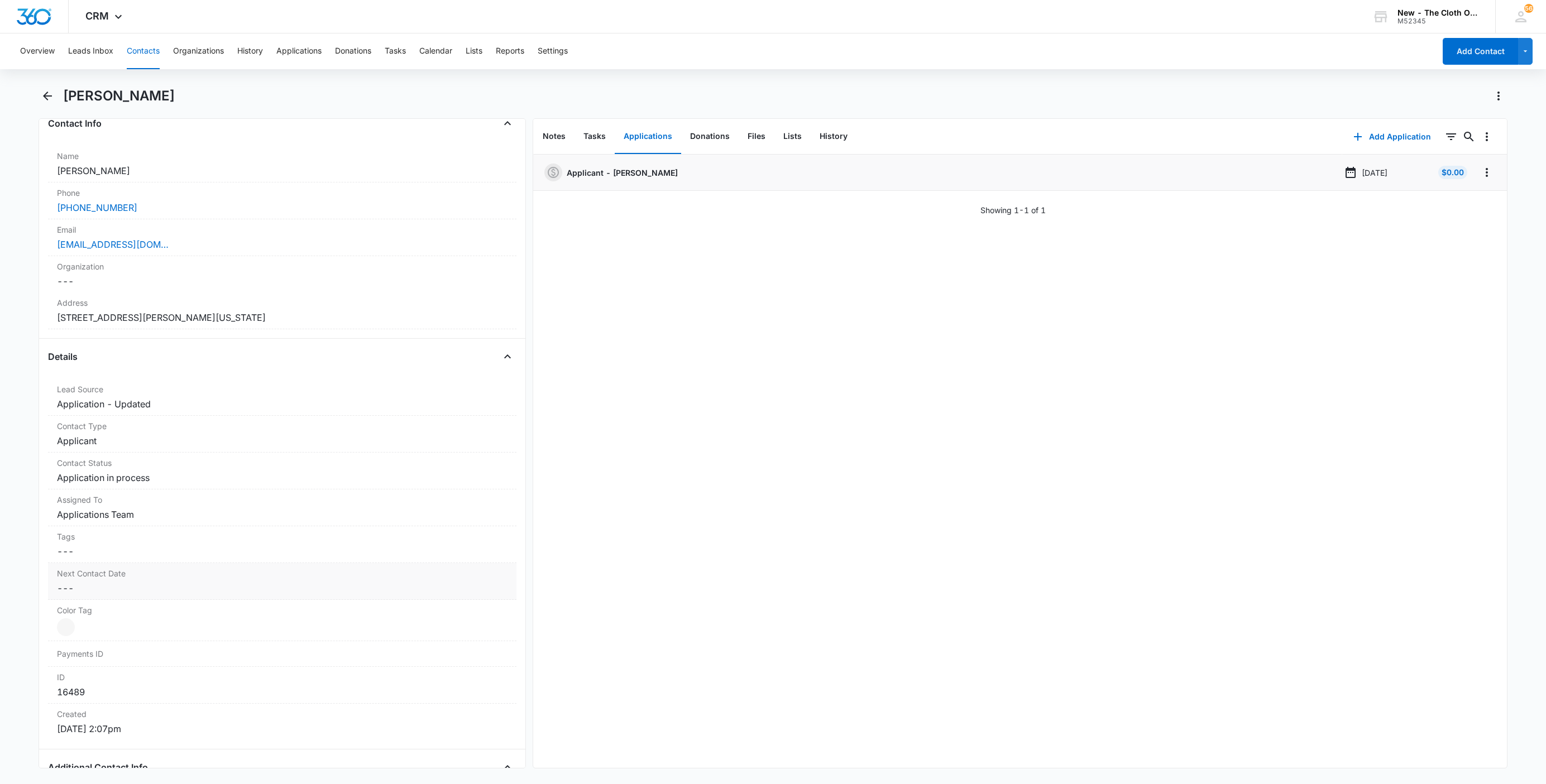
scroll to position [406, 0]
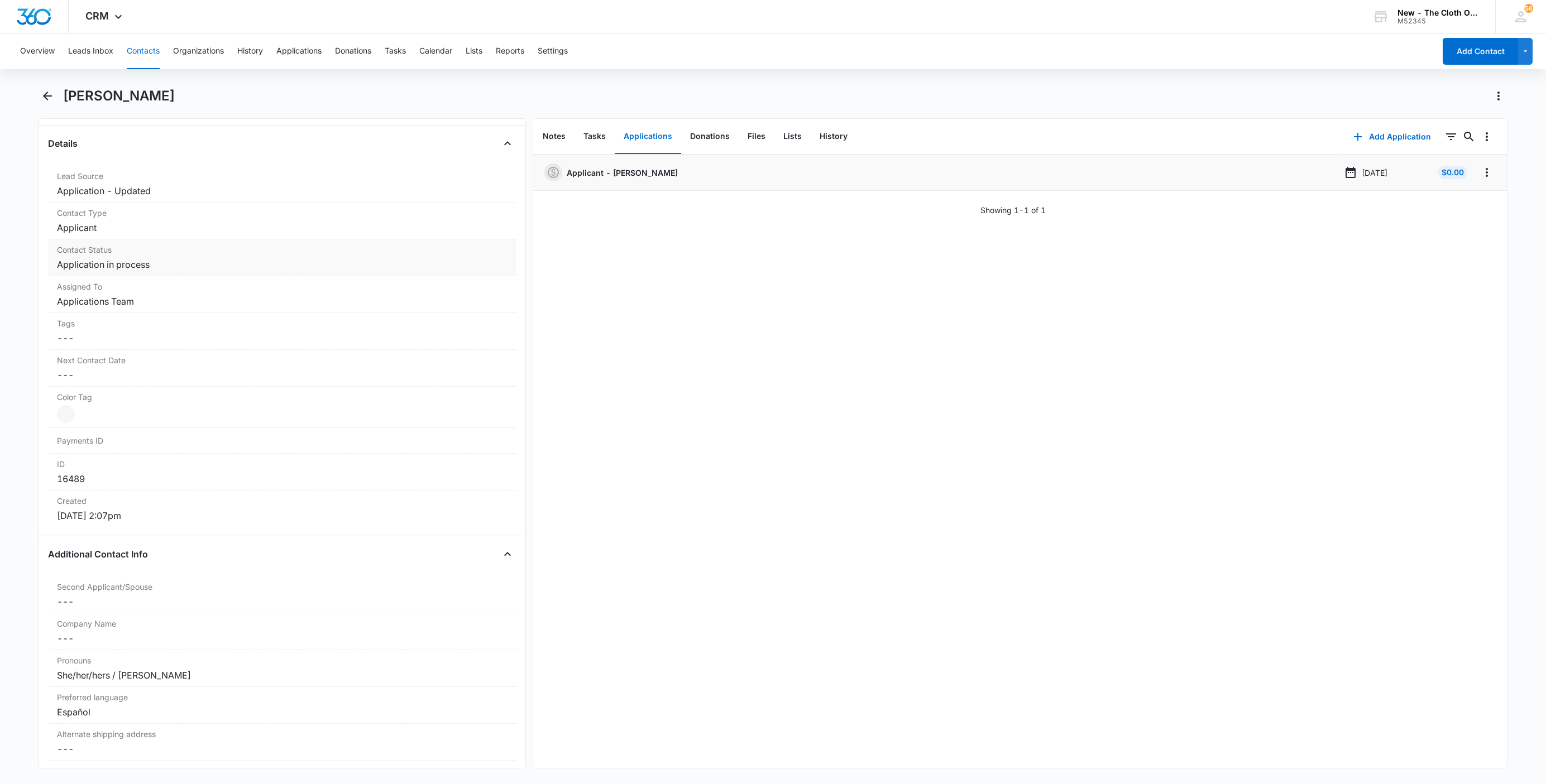
click at [115, 263] on dd "Cancel Save Changes Application in process" at bounding box center [282, 265] width 450 height 13
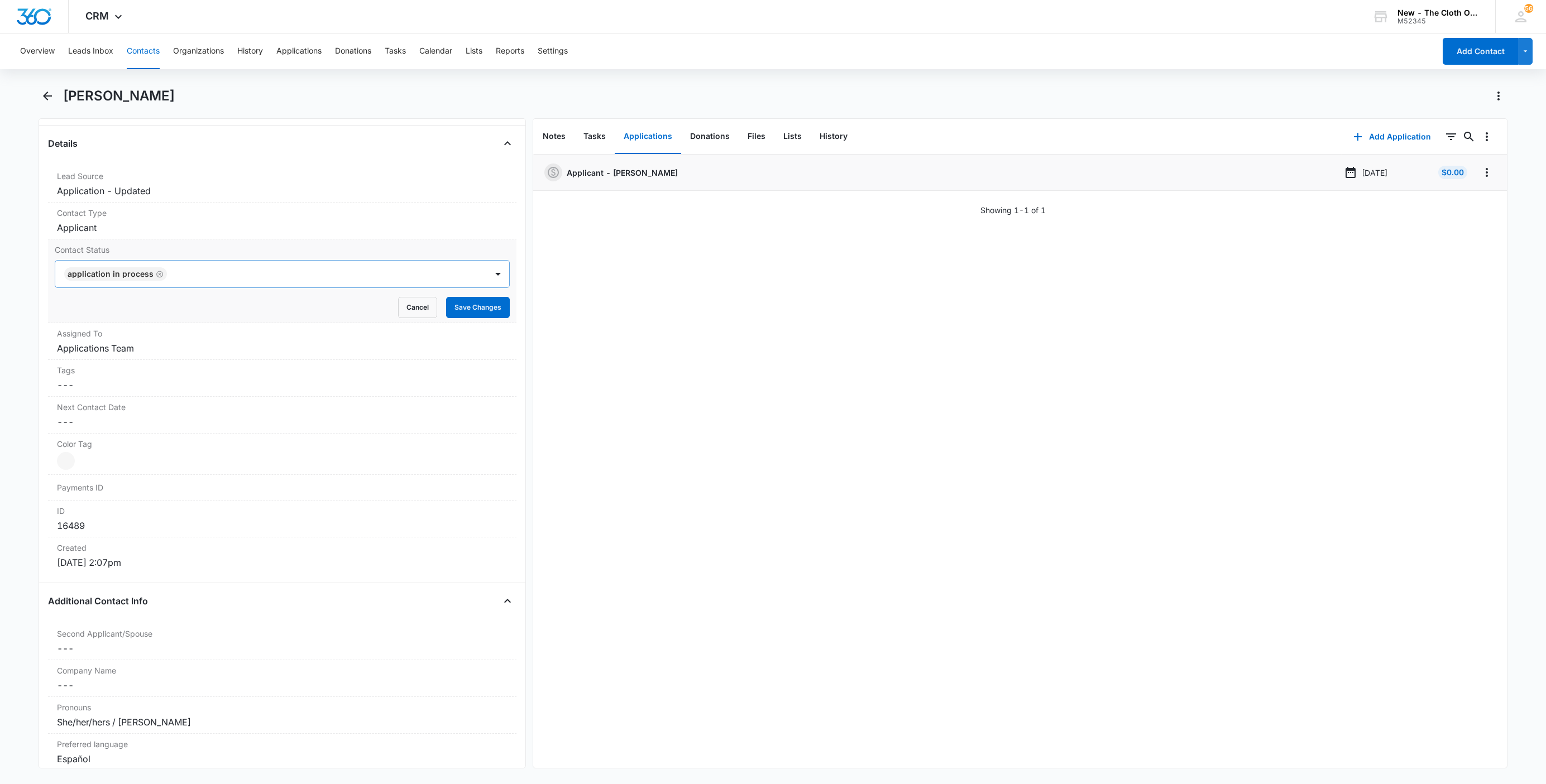
click at [156, 274] on icon "Remove Application in process" at bounding box center [160, 274] width 8 height 8
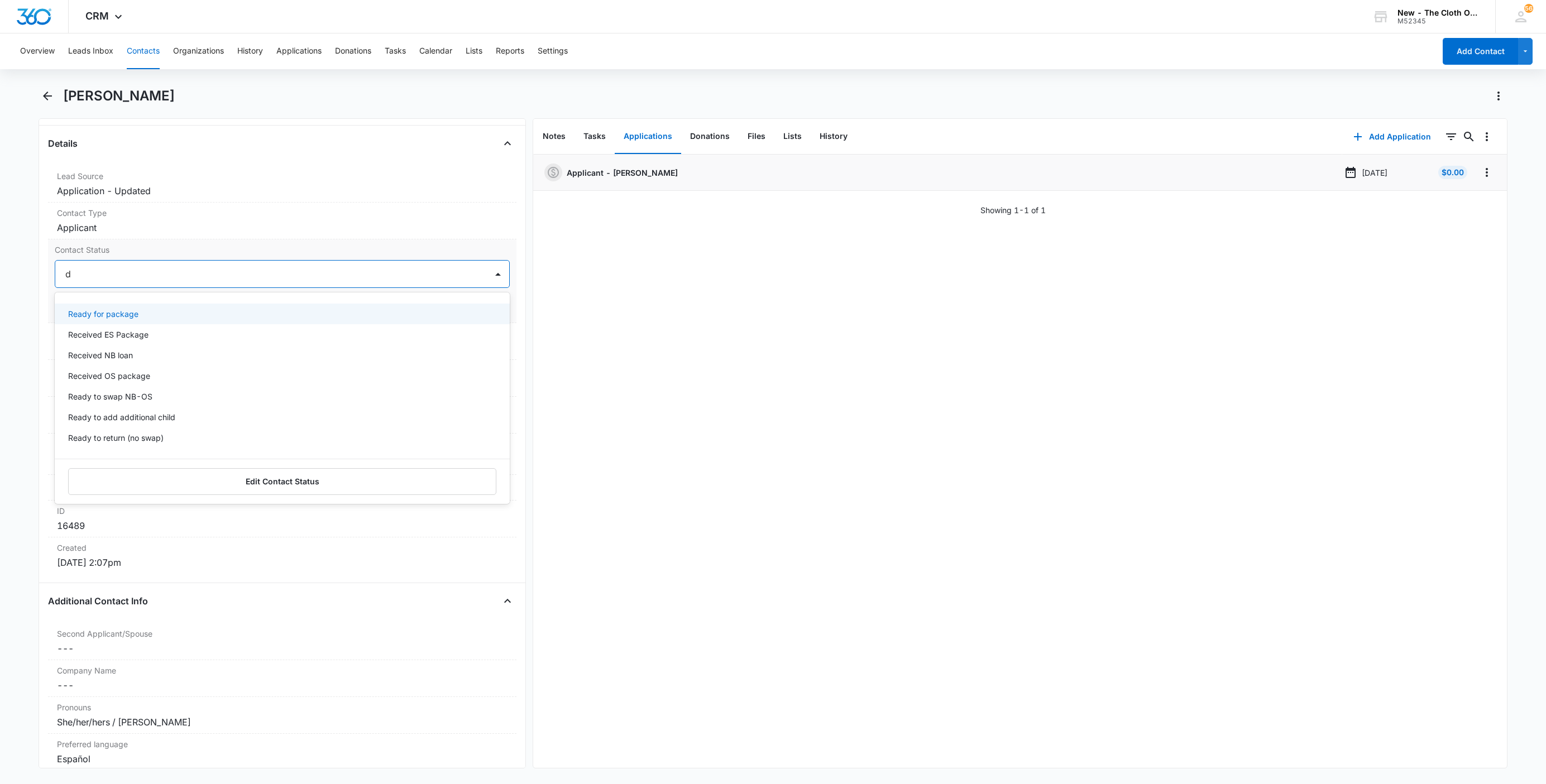
type input "de"
click at [140, 311] on div "Pass/Decline" at bounding box center [281, 314] width 426 height 12
click at [158, 281] on div at bounding box center [303, 274] width 339 height 16
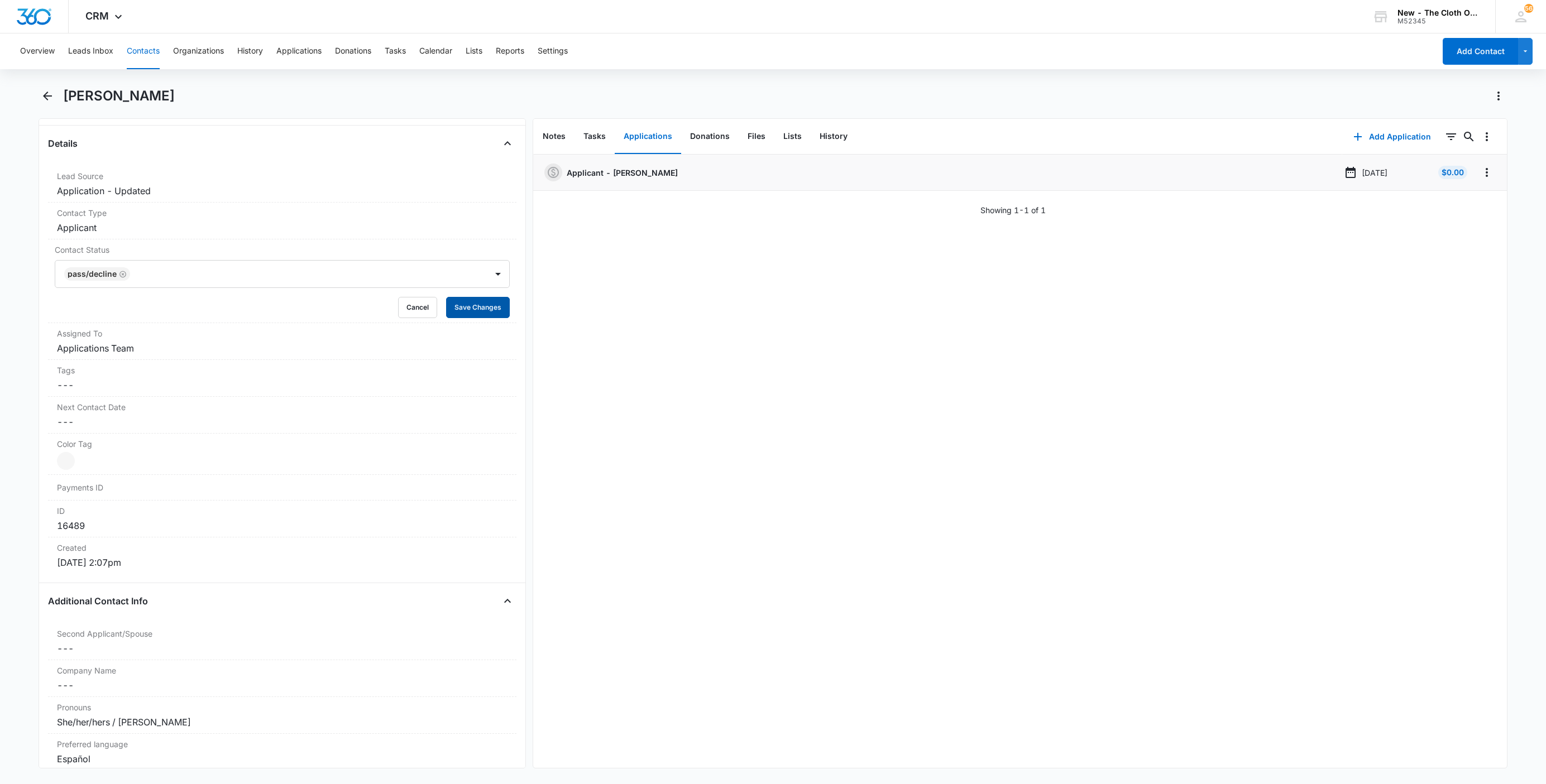
click at [470, 302] on button "Save Changes" at bounding box center [478, 308] width 64 height 21
click at [550, 140] on button "Notes" at bounding box center [554, 137] width 41 height 35
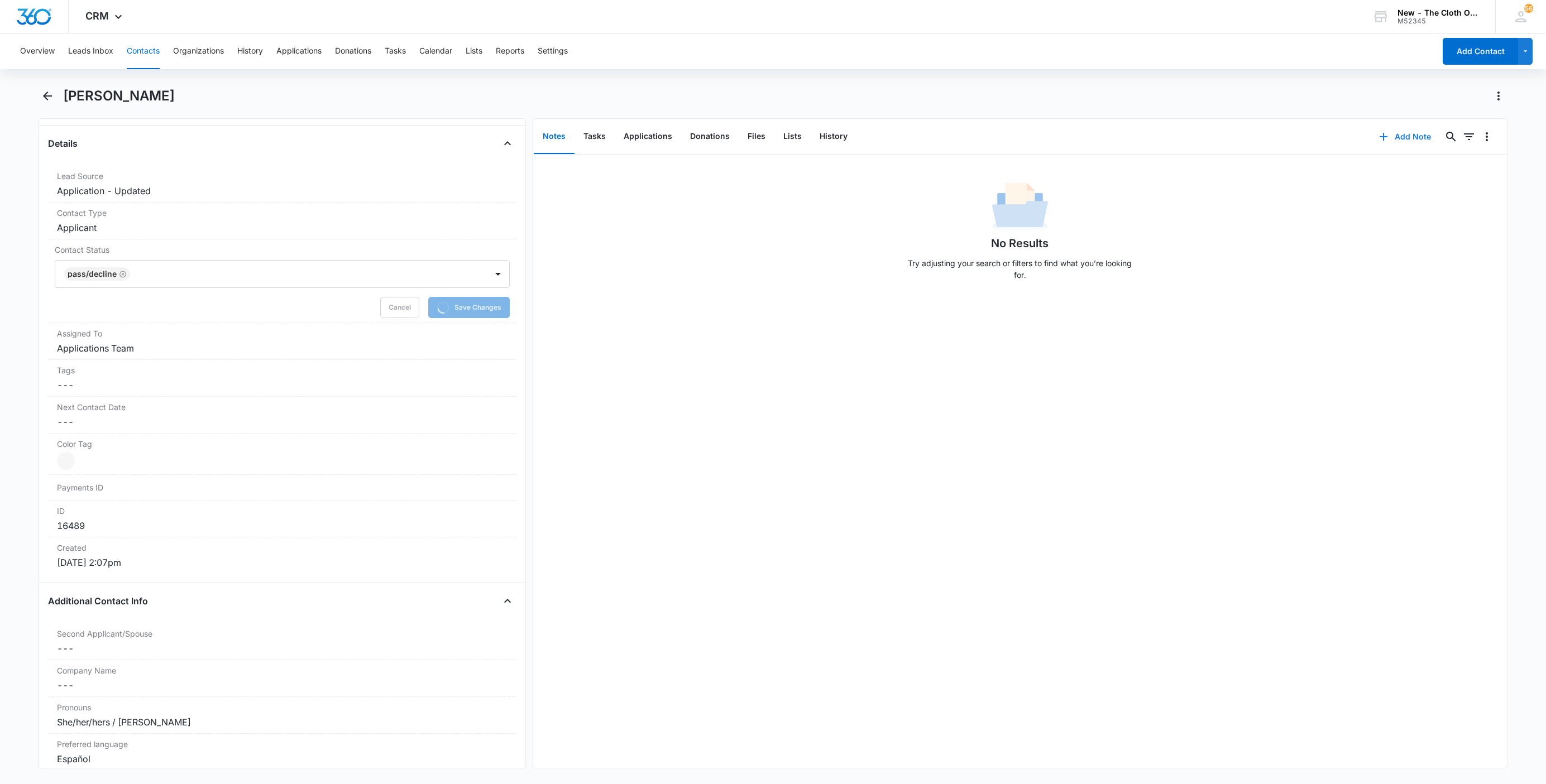
click at [1377, 131] on icon "button" at bounding box center [1383, 137] width 13 height 13
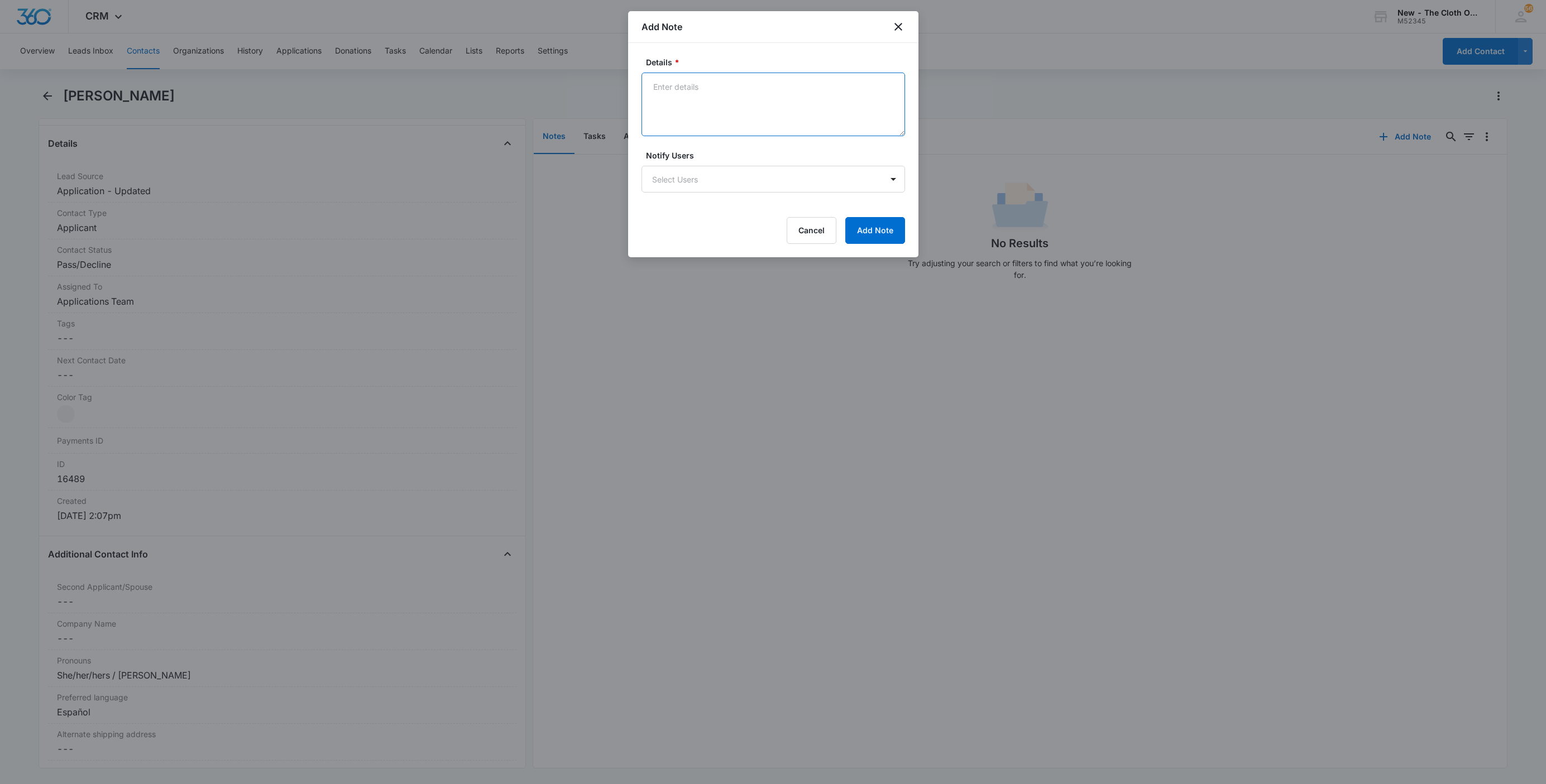
click at [809, 118] on textarea "Details *" at bounding box center [773, 104] width 263 height 64
paste textarea "[DATE] - Closed d/t insuf docs - all needed."
type textarea "[DATE] - Closed d/t insuf docs - all needed."
drag, startPoint x: 884, startPoint y: 254, endPoint x: 882, endPoint y: 248, distance: 6.3
click at [884, 253] on div "Details * 08/10/25 - Closed d/t insuf docs - all needed. Notify Users Select Us…" at bounding box center [773, 150] width 290 height 214
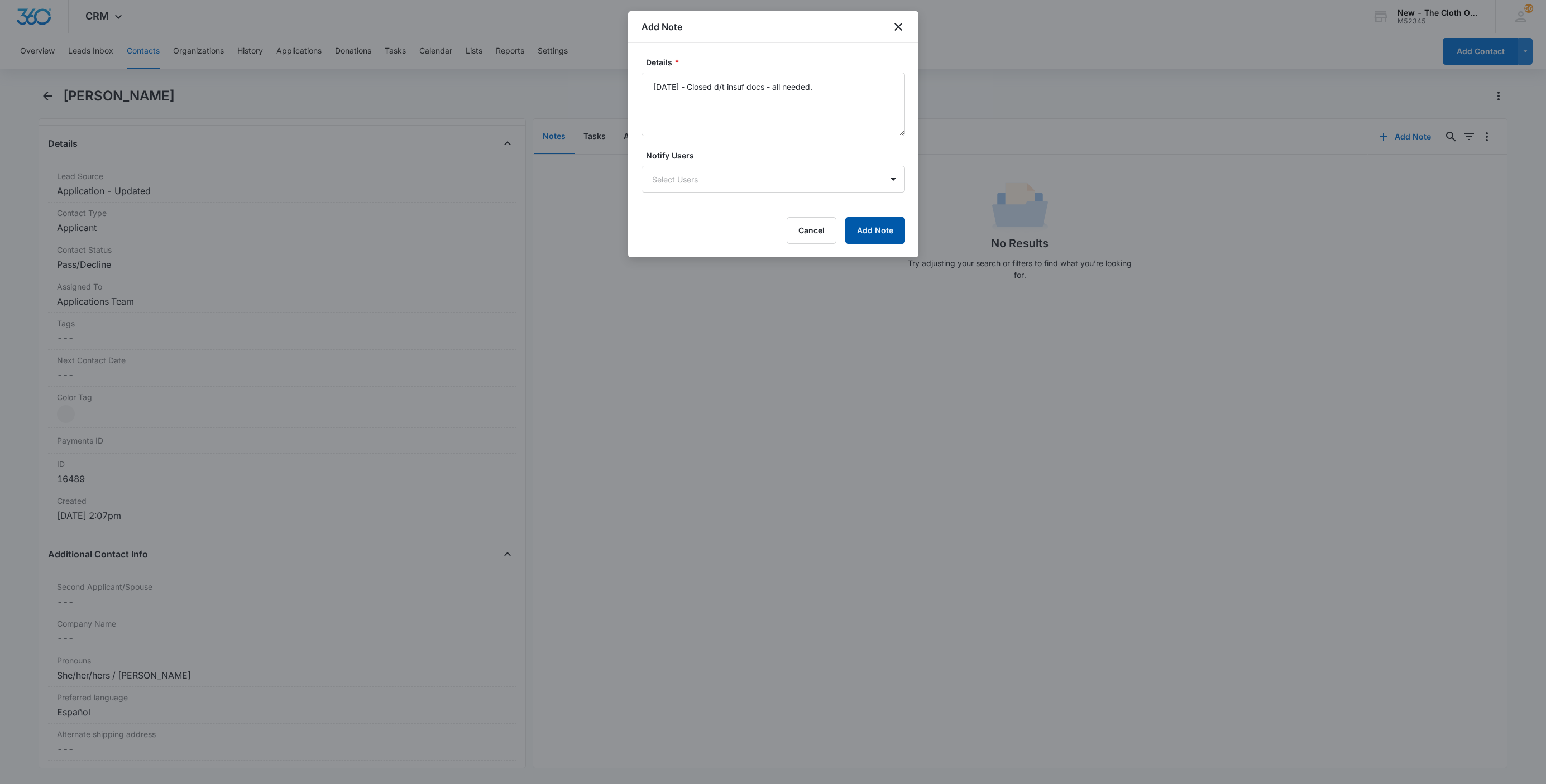
click at [877, 225] on button "Add Note" at bounding box center [875, 231] width 60 height 27
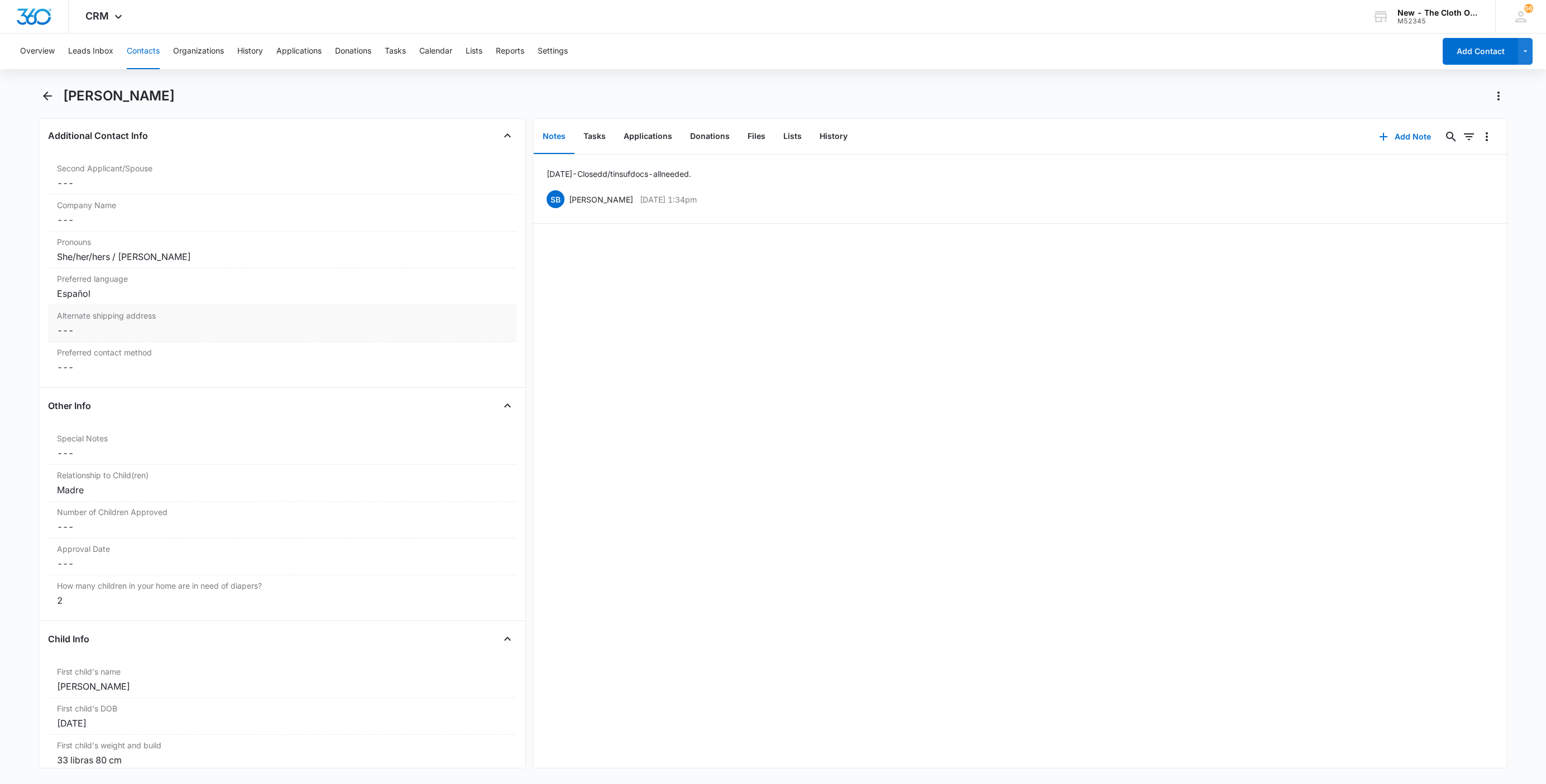
scroll to position [1243, 0]
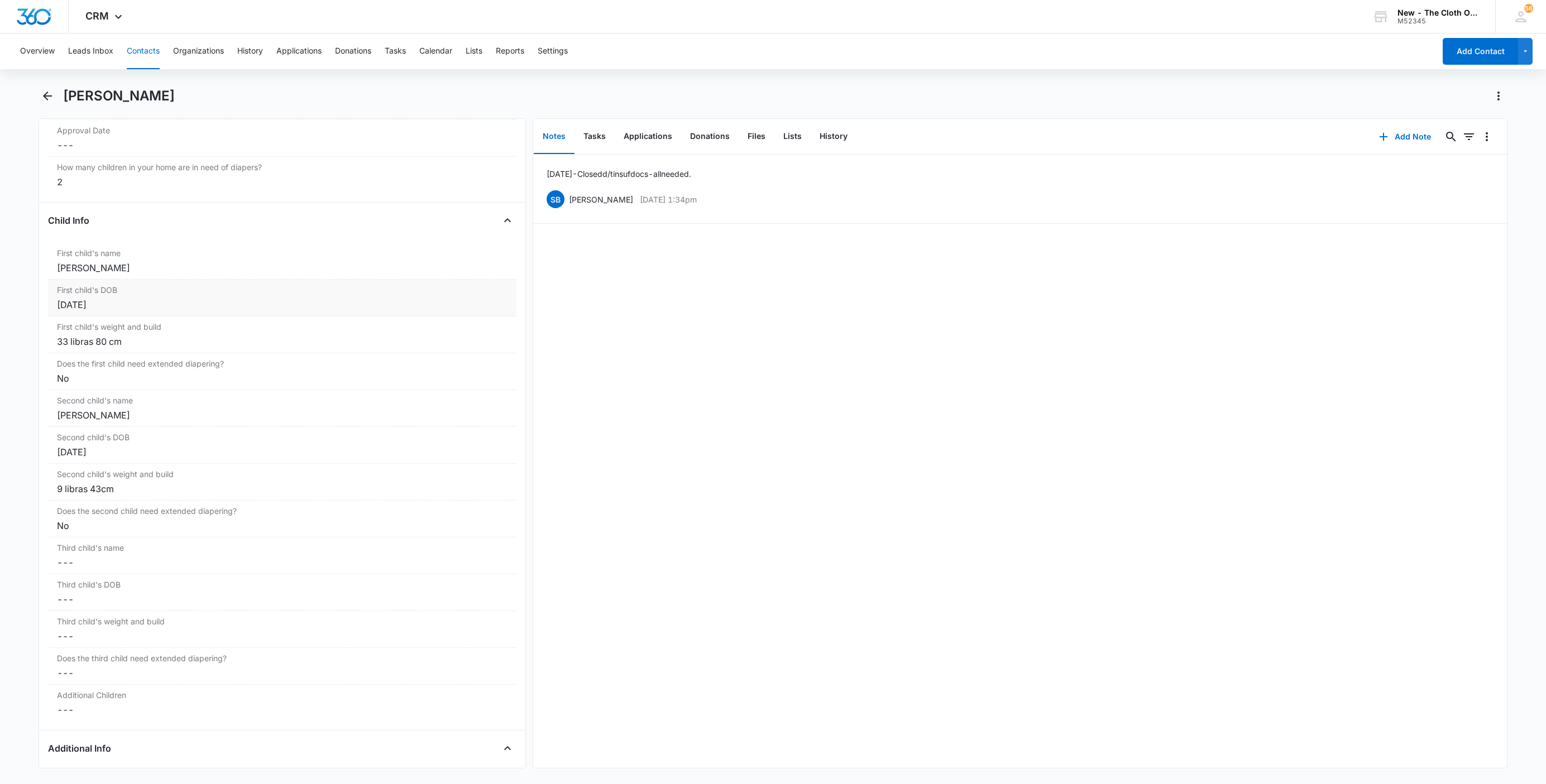
click at [62, 292] on label "First child's DOB" at bounding box center [282, 290] width 450 height 12
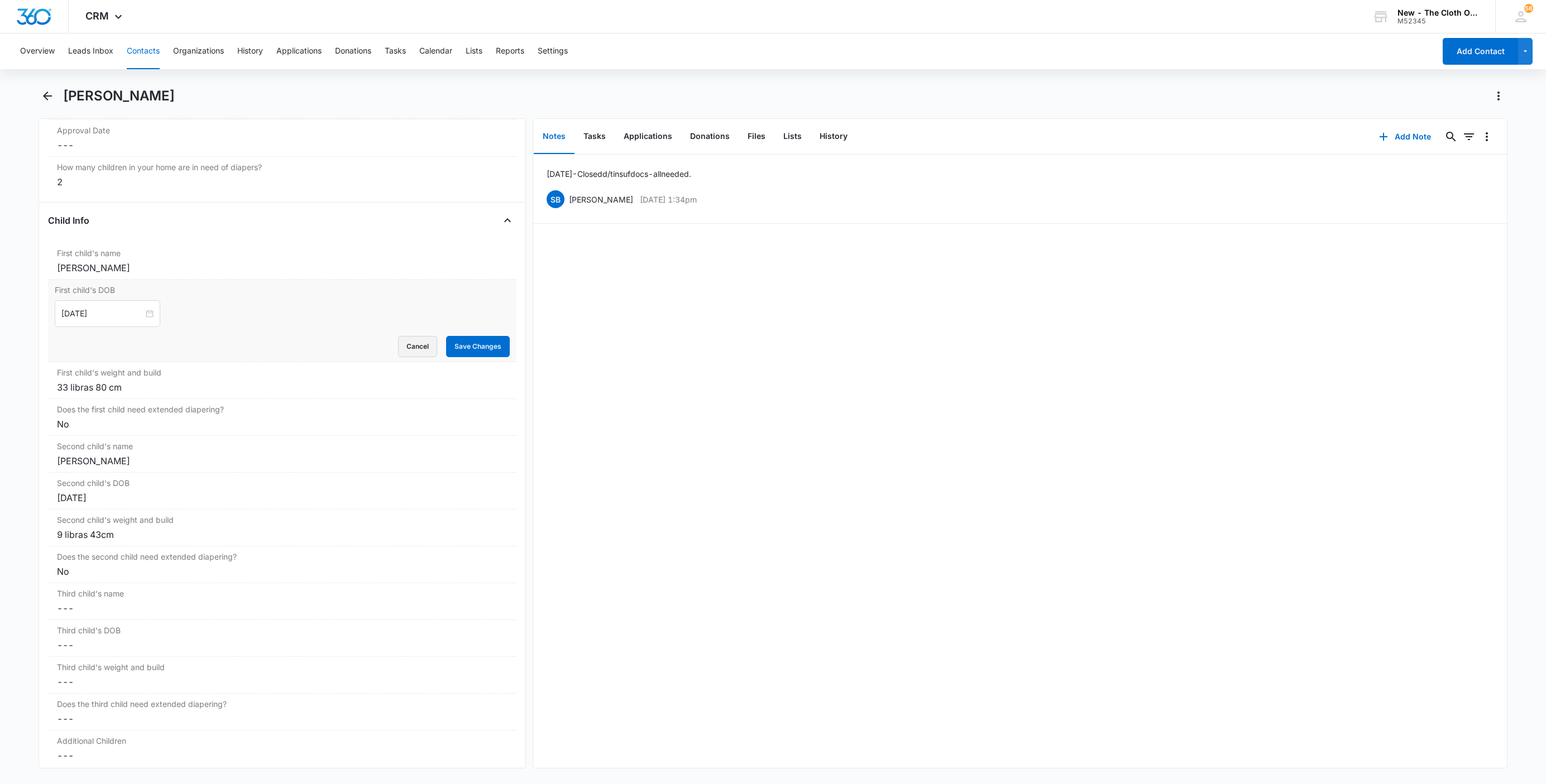
click at [398, 351] on button "Cancel" at bounding box center [417, 346] width 39 height 21
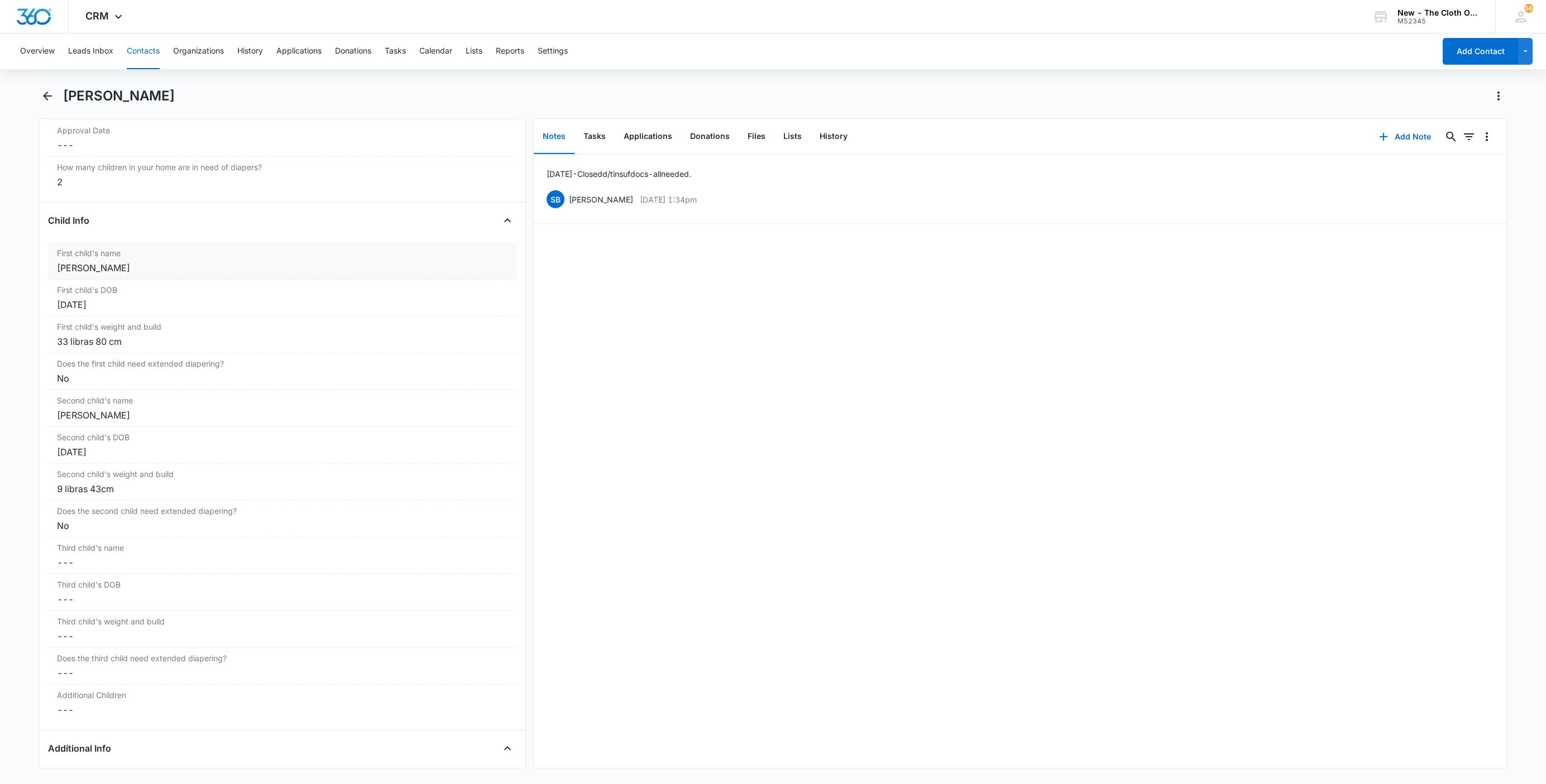
click at [109, 259] on label "First child's name" at bounding box center [282, 253] width 450 height 12
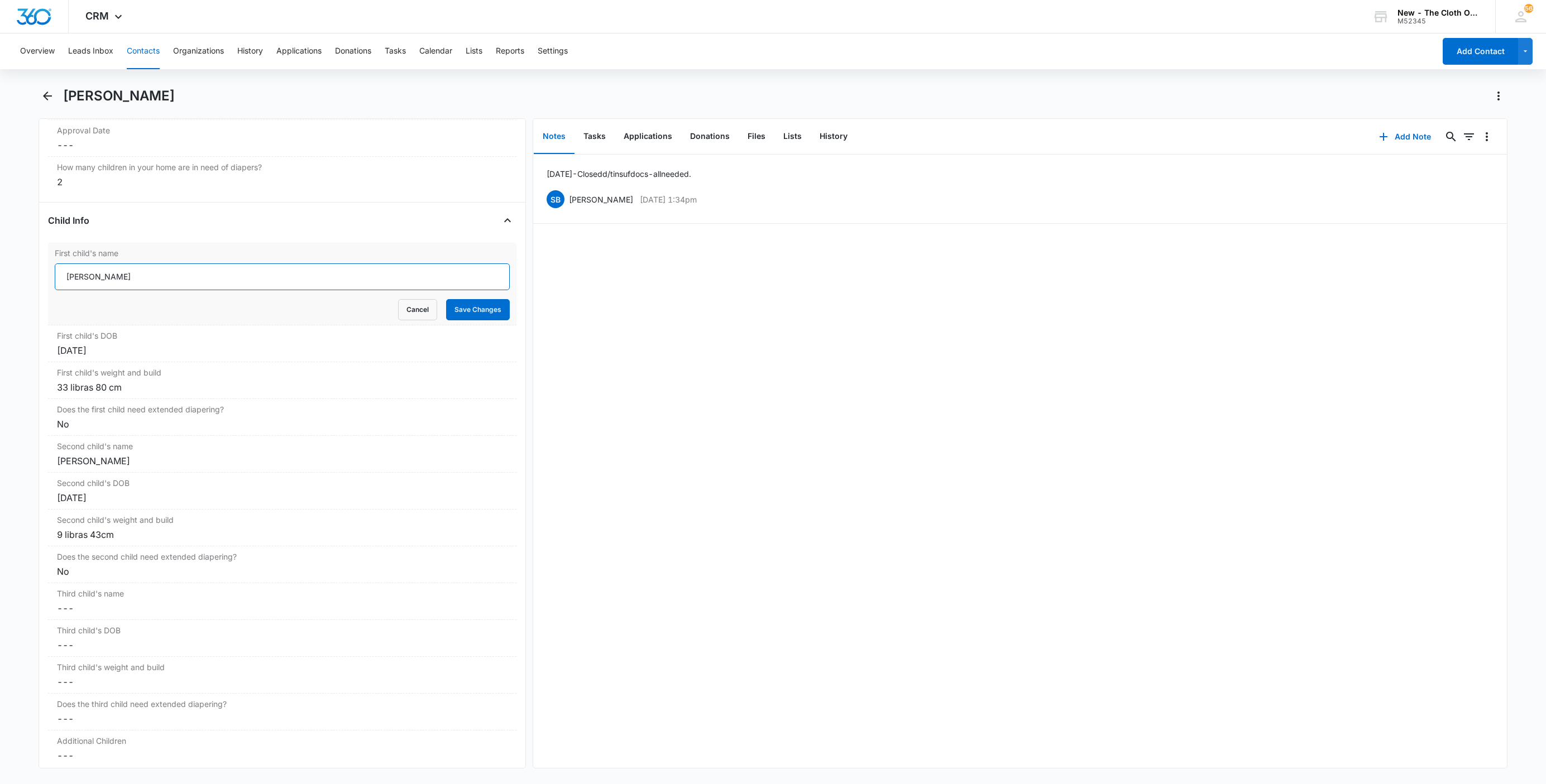
click at [59, 280] on input "Jaden Ethan Sánchez Lobato" at bounding box center [282, 277] width 455 height 27
paste input "CLOSED D/T INSUF DOCS [DATE]:"
type input "CLOSED D/T INSUF DOCS 08/10/25: Jaden Ethan Sánchez Lobato"
click at [461, 318] on button "Save Changes" at bounding box center [478, 310] width 64 height 21
click at [189, 452] on label "Second child's name" at bounding box center [282, 446] width 450 height 12
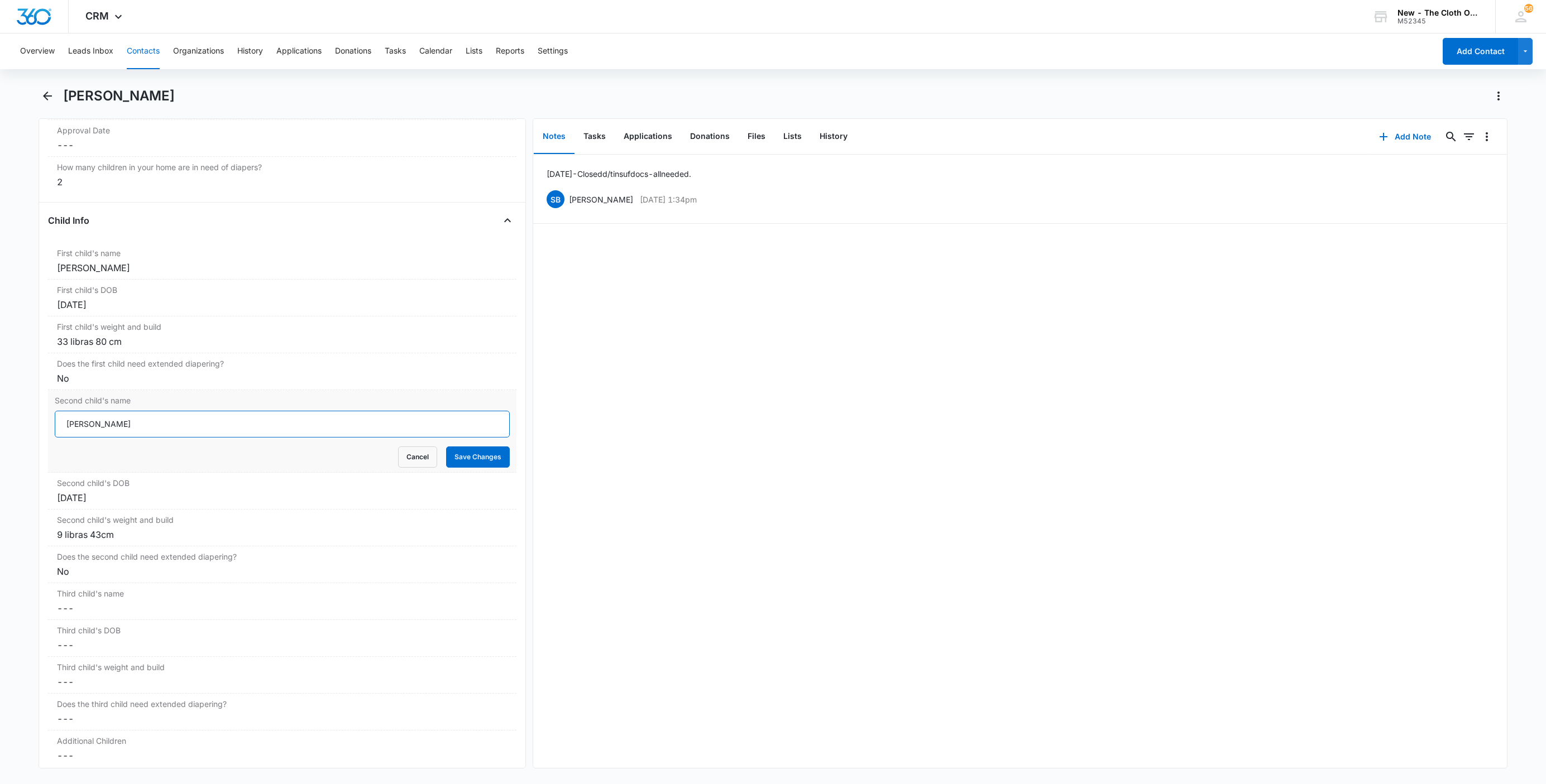
click at [58, 426] on input "Jacob Sánchez Lobato" at bounding box center [282, 424] width 455 height 27
paste input "CLOSED D/T INSUF DOCS [DATE]:"
type input "CLOSED D/T INSUF DOCS 08/10/25: Jacob Sánchez Lobato"
click at [466, 467] on button "Save Changes" at bounding box center [478, 457] width 64 height 21
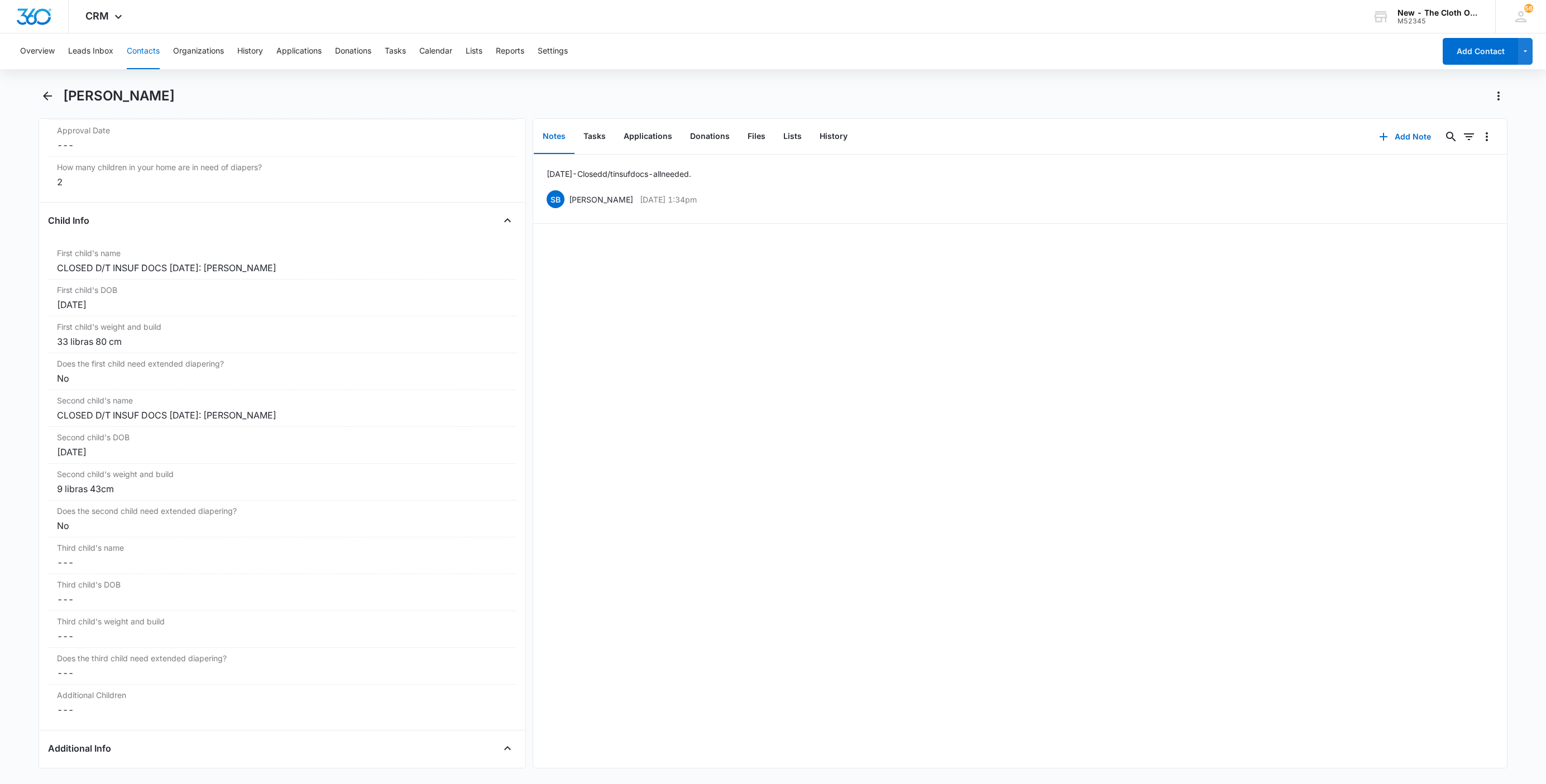
drag, startPoint x: 167, startPoint y: 99, endPoint x: 67, endPoint y: 98, distance: 100.0
click at [67, 98] on h1 "Stefanny Lobato" at bounding box center [118, 95] width 112 height 17
copy h1 "Stefanny Lobato"
drag, startPoint x: 645, startPoint y: 134, endPoint x: 661, endPoint y: 144, distance: 18.9
click at [645, 134] on button "Applications" at bounding box center [648, 137] width 67 height 35
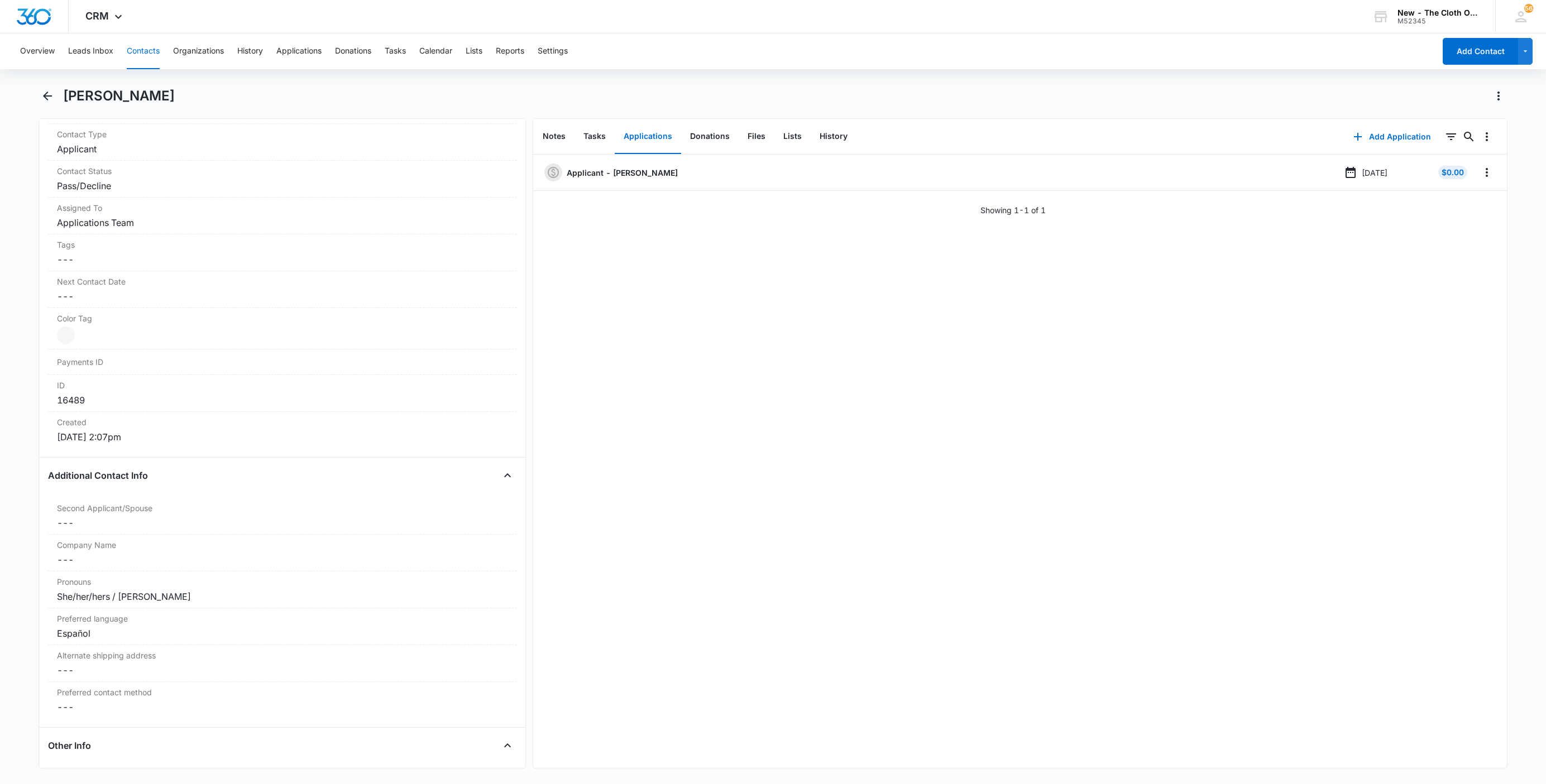
scroll to position [238, 0]
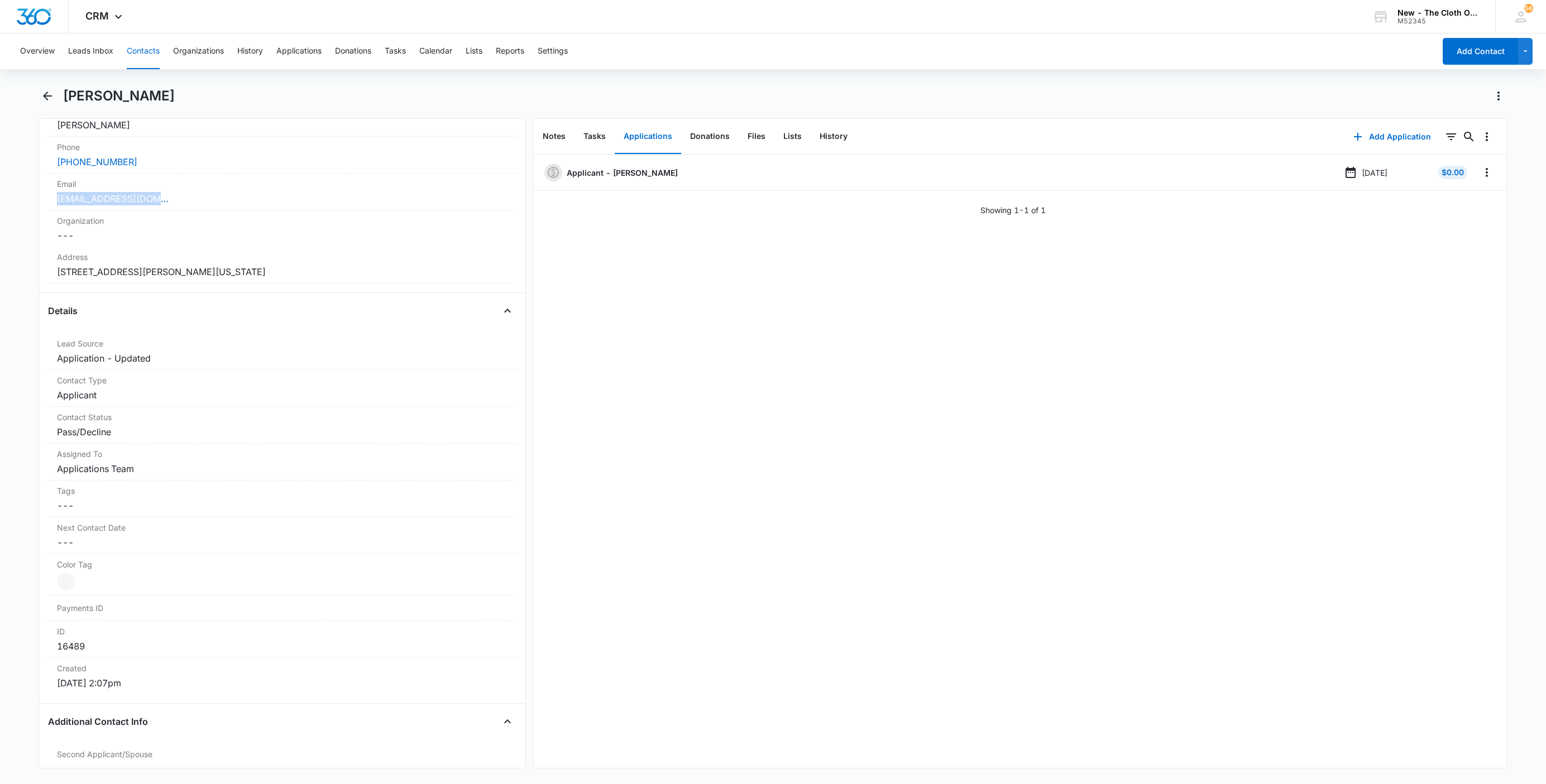
drag, startPoint x: 163, startPoint y: 199, endPoint x: 13, endPoint y: 200, distance: 150.0
click at [13, 200] on main "Stefanny Lobato Remove SL Stefanny Lobato Contact Info Name Cancel Save Changes…" at bounding box center [773, 435] width 1546 height 695
copy link "lobafanny26@gmail.com"
click at [1480, 168] on icon "Overflow Menu" at bounding box center [1487, 172] width 13 height 13
click at [1469, 217] on button "Delete" at bounding box center [1451, 220] width 64 height 17
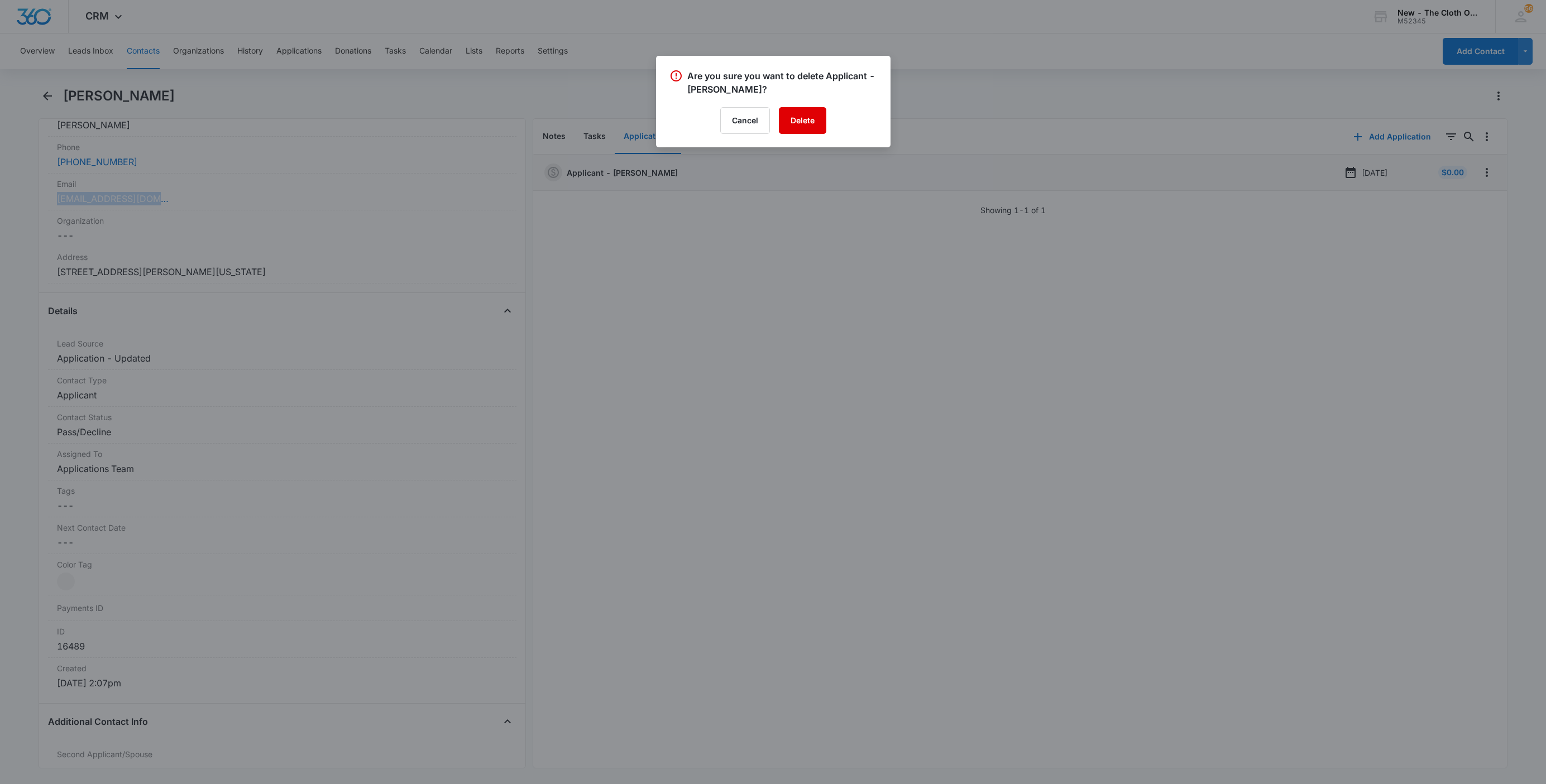
click at [807, 124] on button "Delete" at bounding box center [803, 121] width 47 height 27
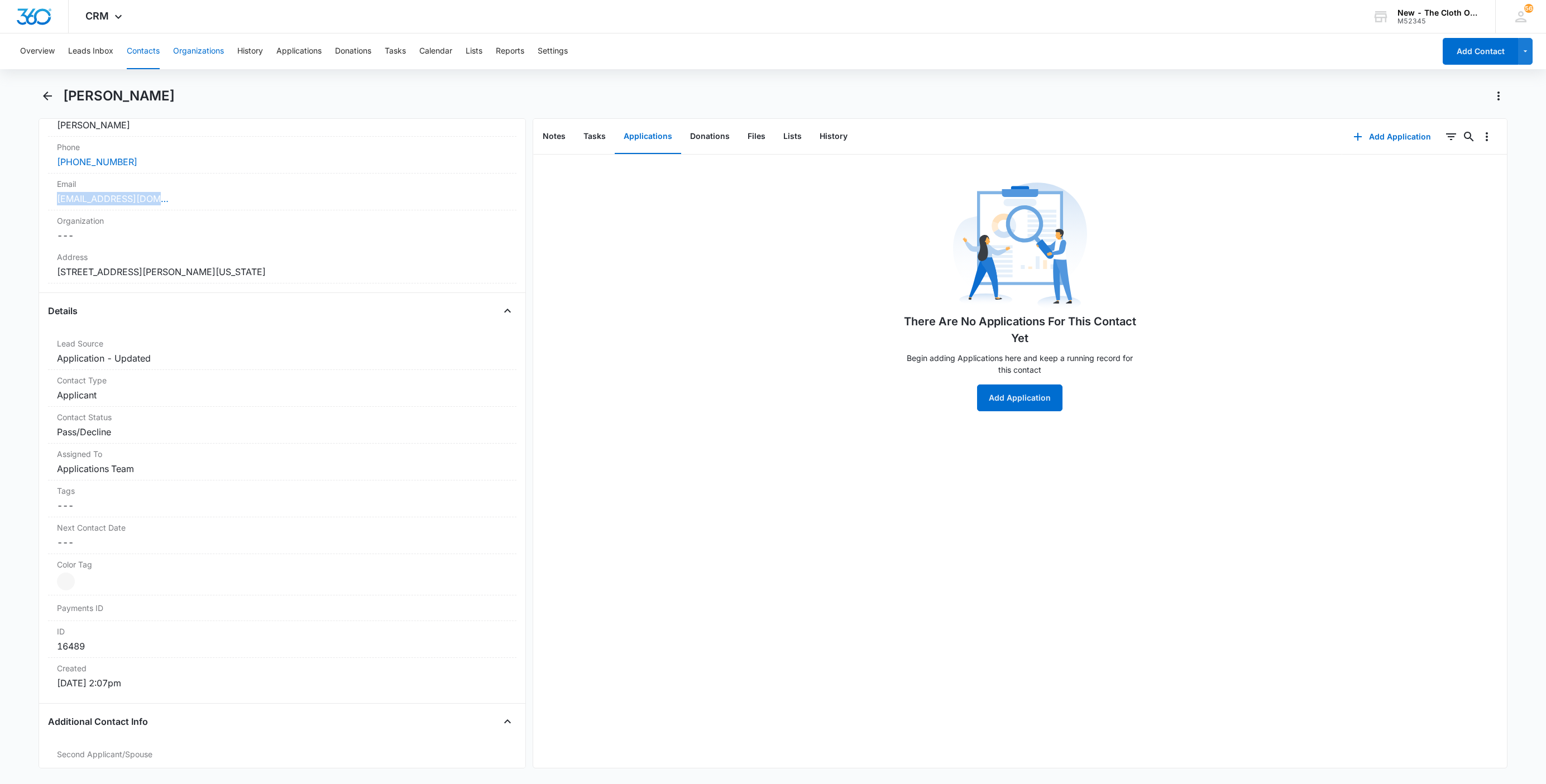
drag, startPoint x: 136, startPoint y: 47, endPoint x: 220, endPoint y: 65, distance: 85.9
click at [136, 47] on button "Contacts" at bounding box center [143, 51] width 33 height 36
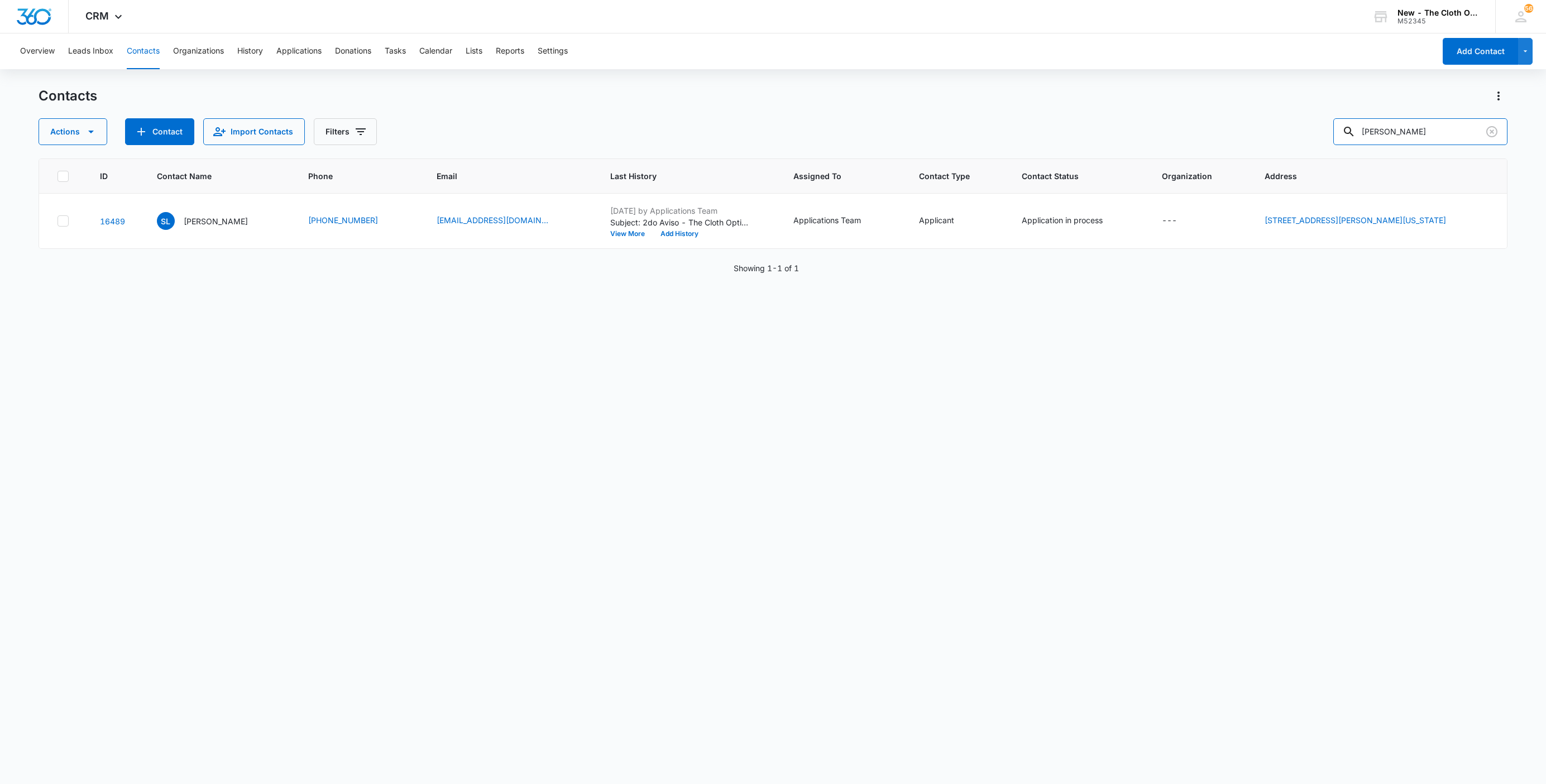
drag, startPoint x: 1442, startPoint y: 124, endPoint x: 1180, endPoint y: 149, distance: 263.2
click at [1180, 149] on div "Contacts Actions Contact Import Contacts Filters Stefanny Lobato ID Contact Nam…" at bounding box center [773, 435] width 1469 height 696
paste input "Ashley Correia"
type input "Ashley Correia"
click at [209, 223] on p "Ashley Correia" at bounding box center [217, 221] width 64 height 12
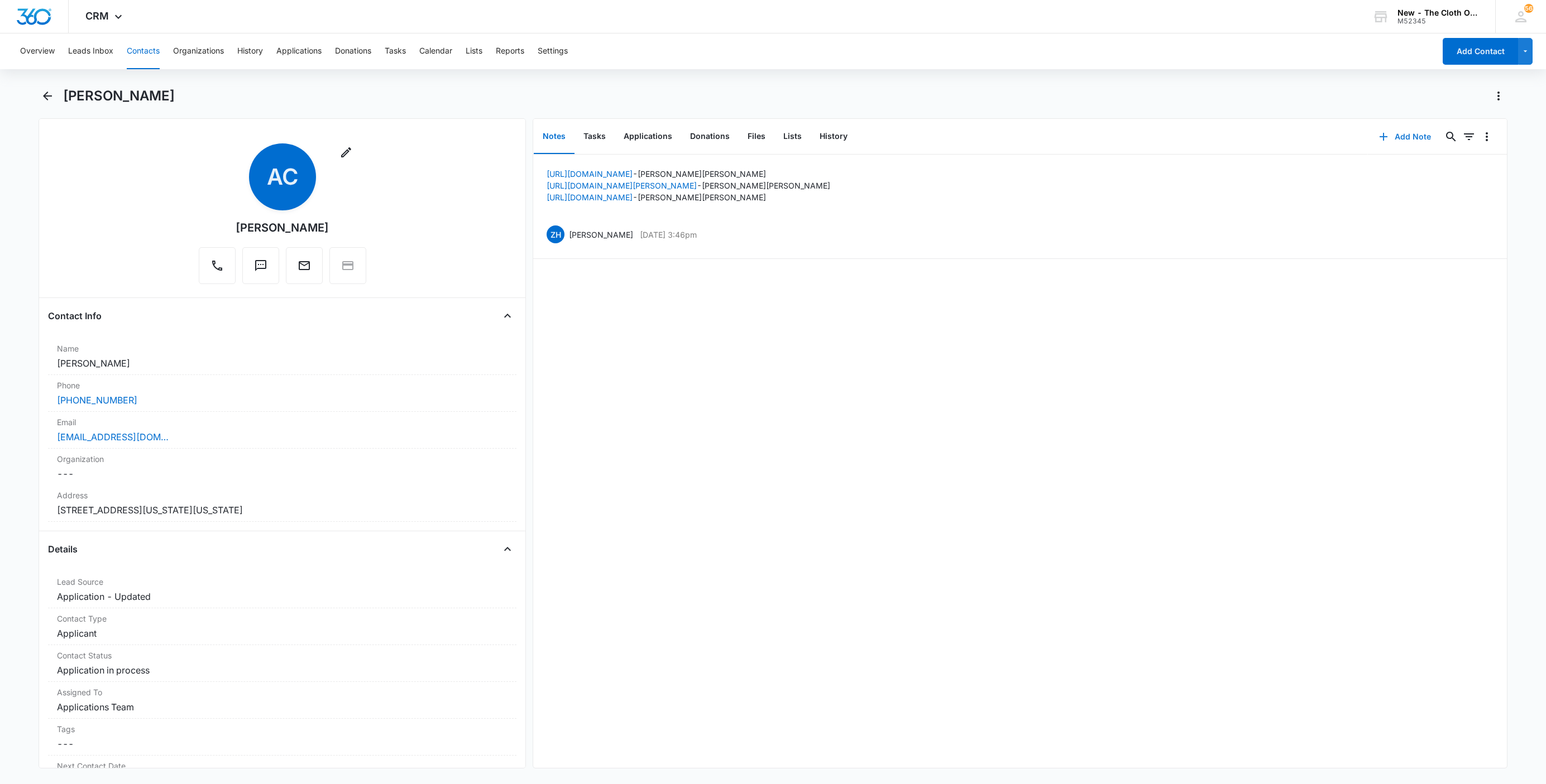
click at [1392, 136] on button "Add Note" at bounding box center [1405, 137] width 74 height 27
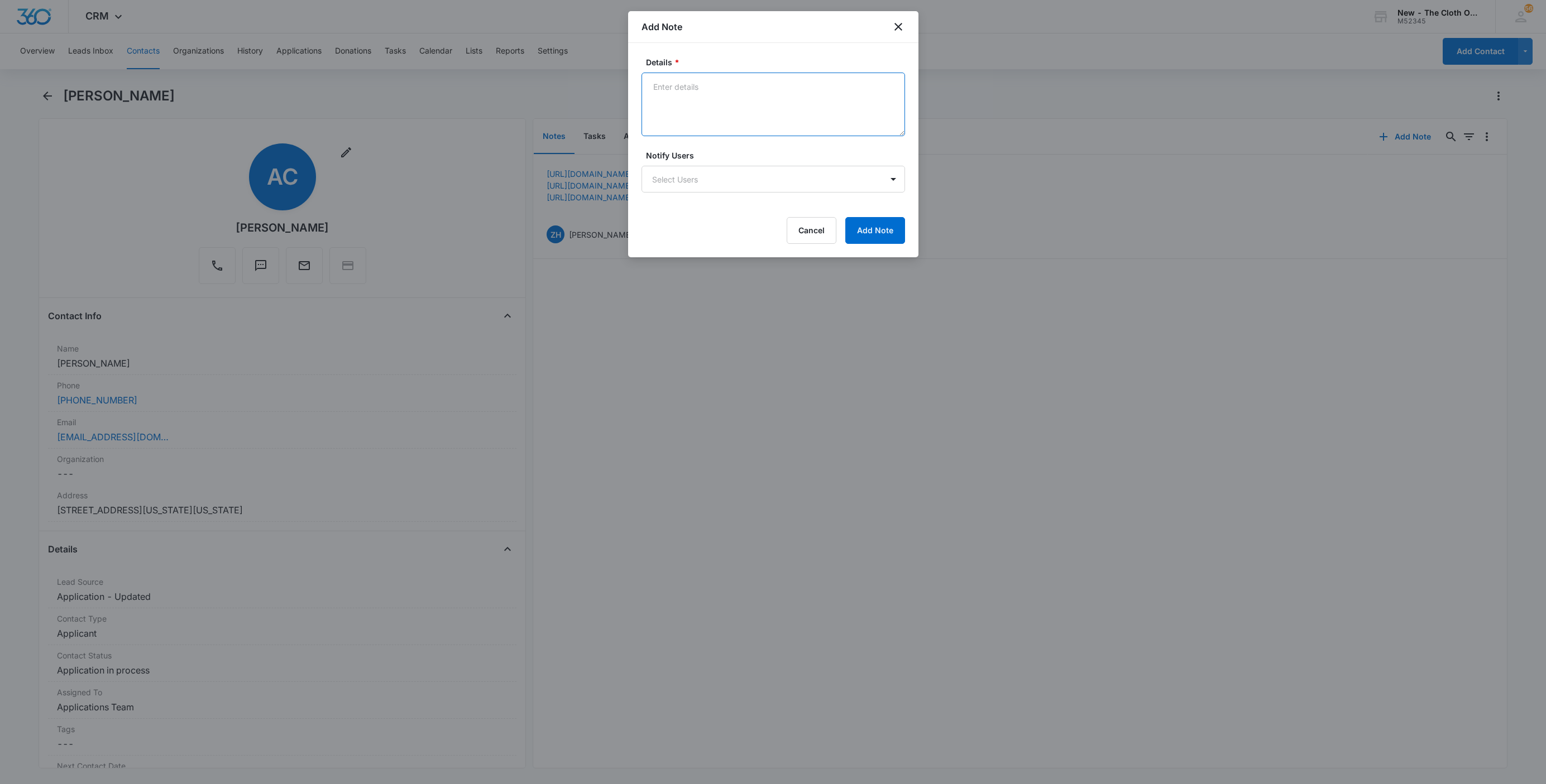
click at [754, 107] on textarea "Details *" at bounding box center [773, 104] width 263 height 64
paste textarea "[DATE] - Closed d/t insuf docs - all needed."
type textarea "[DATE] - Closed d/t insuf docs - all needed."
click at [885, 235] on button "Add Note" at bounding box center [875, 231] width 60 height 27
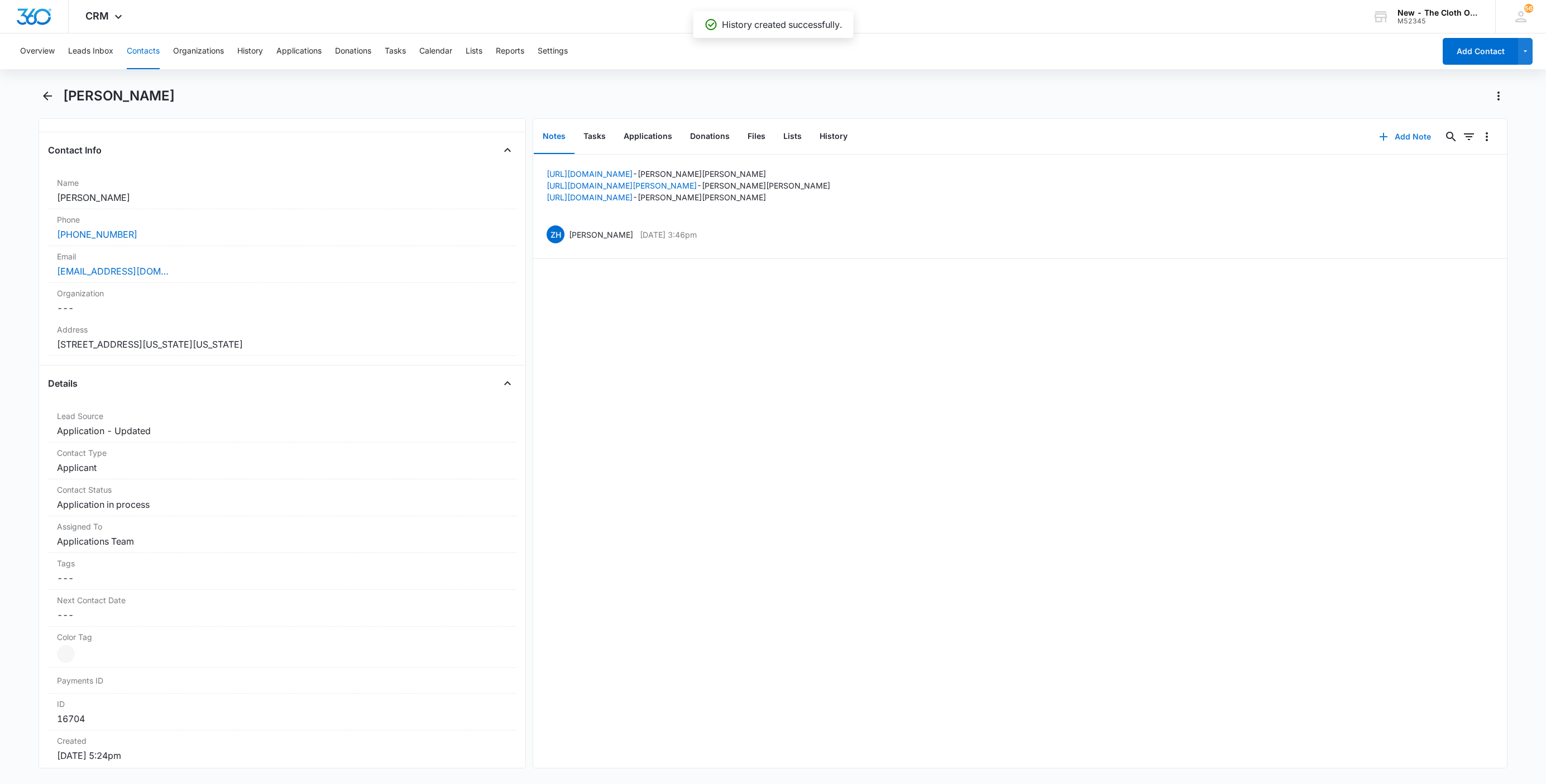
scroll to position [251, 0]
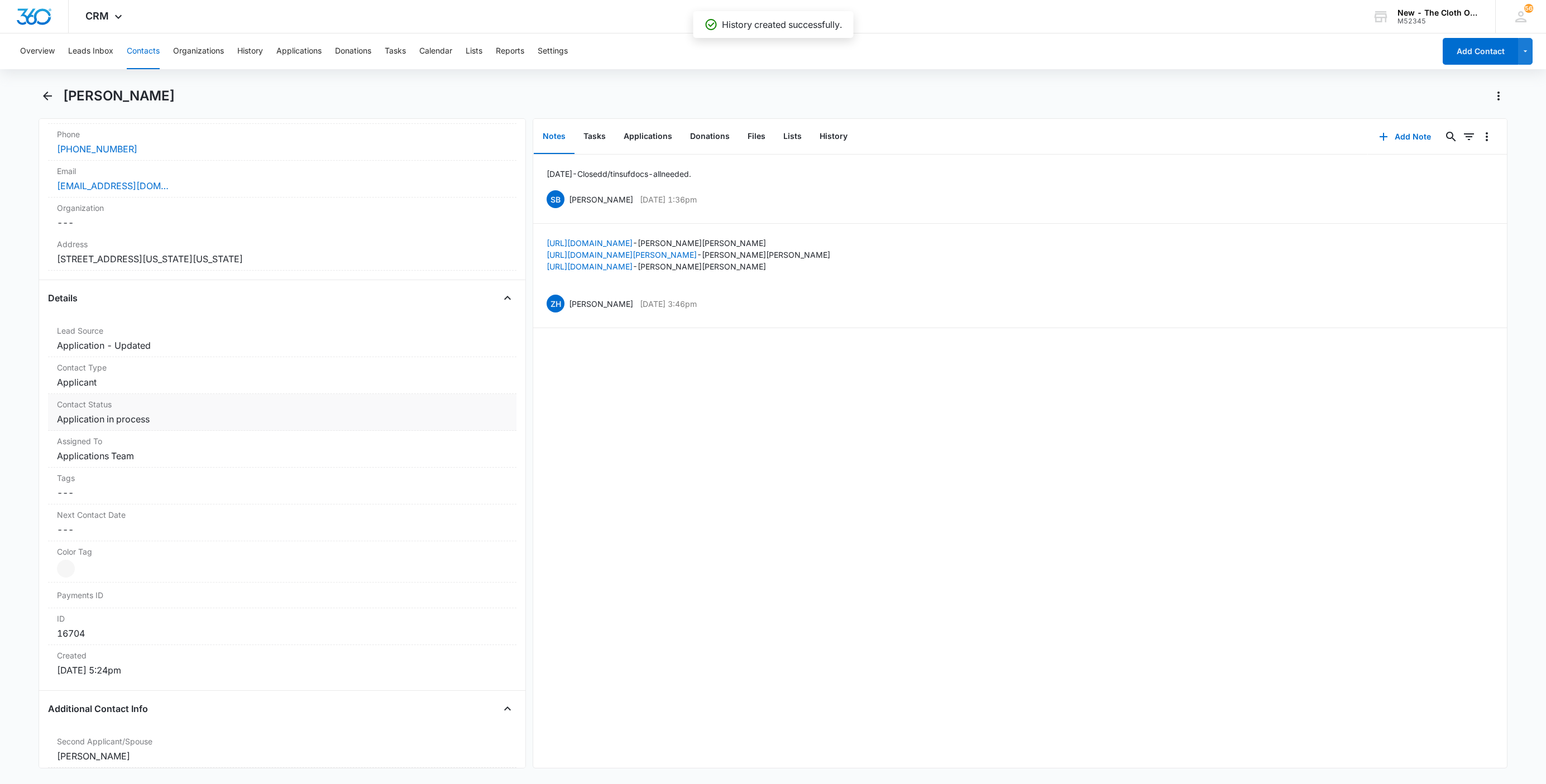
click at [176, 413] on div "Contact Status Cancel Save Changes Application in process" at bounding box center [282, 413] width 468 height 37
click at [170, 431] on input "text" at bounding box center [171, 429] width 2 height 13
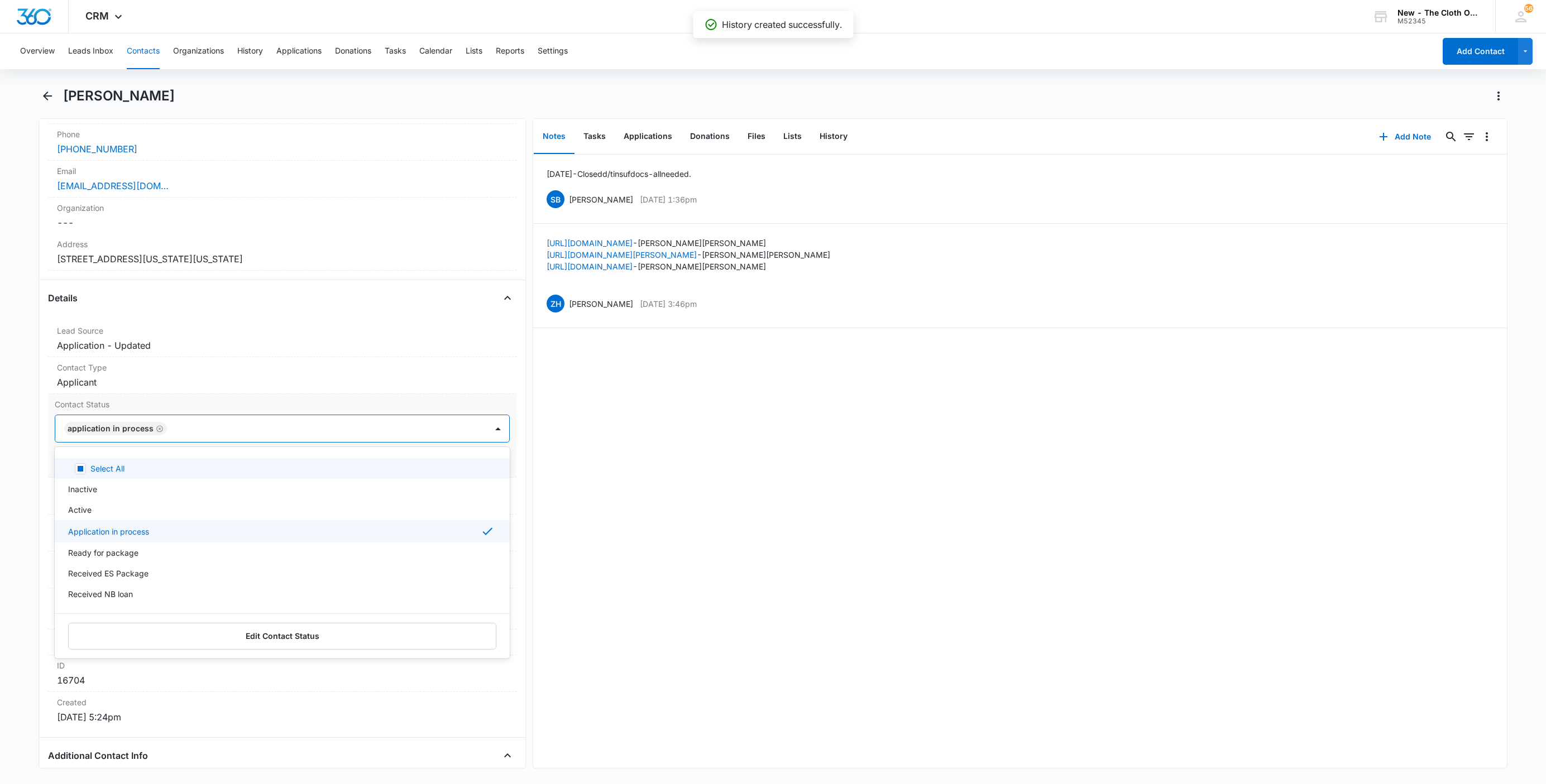
click at [158, 429] on icon "Remove Application in process" at bounding box center [159, 428] width 7 height 7
click at [170, 429] on div at bounding box center [321, 428] width 302 height 16
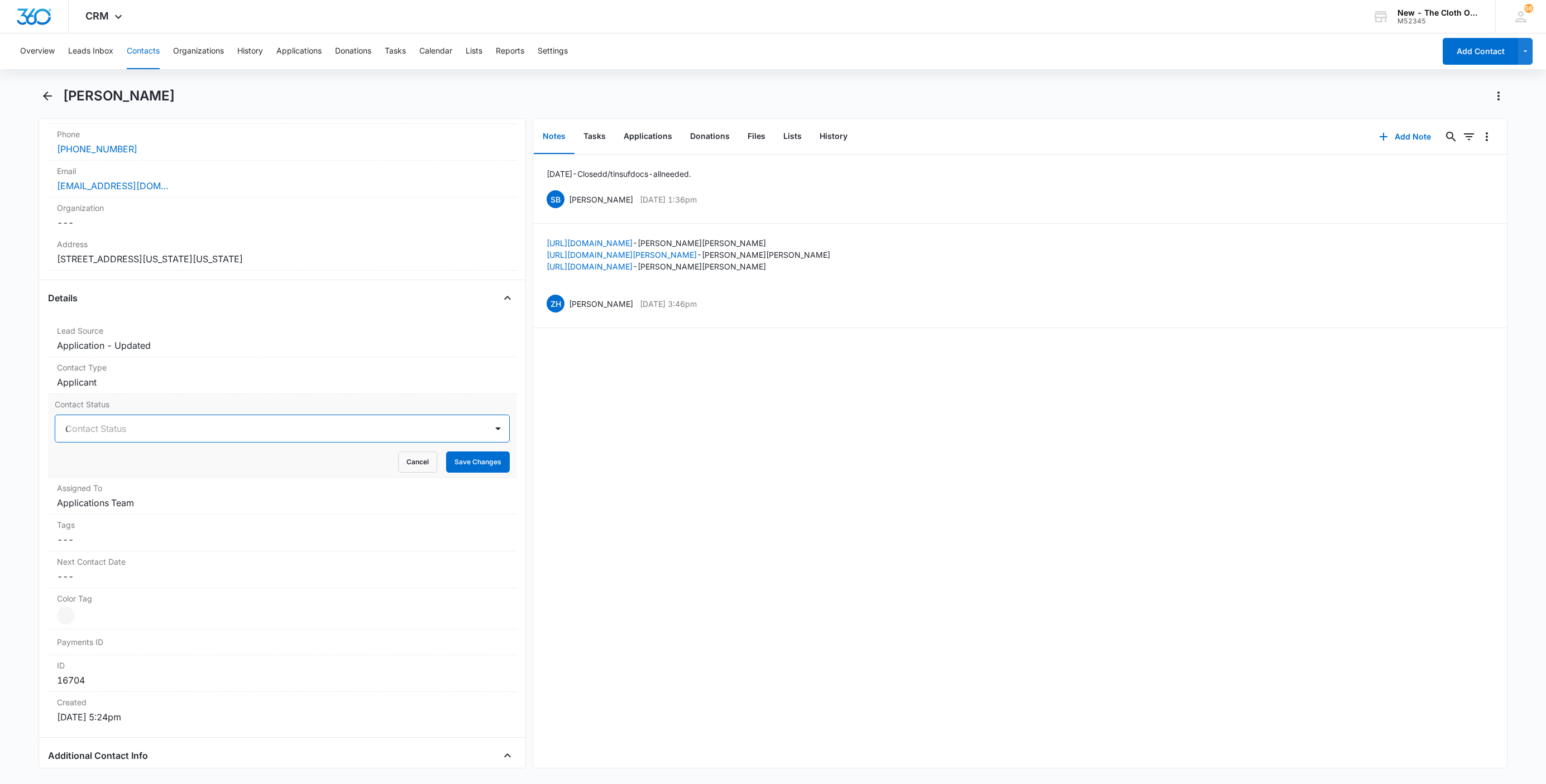
type input "de"
click at [141, 477] on div "Pass/Decline" at bounding box center [282, 469] width 455 height 21
click at [153, 434] on div at bounding box center [303, 428] width 339 height 16
click at [477, 459] on button "Save Changes" at bounding box center [478, 462] width 64 height 21
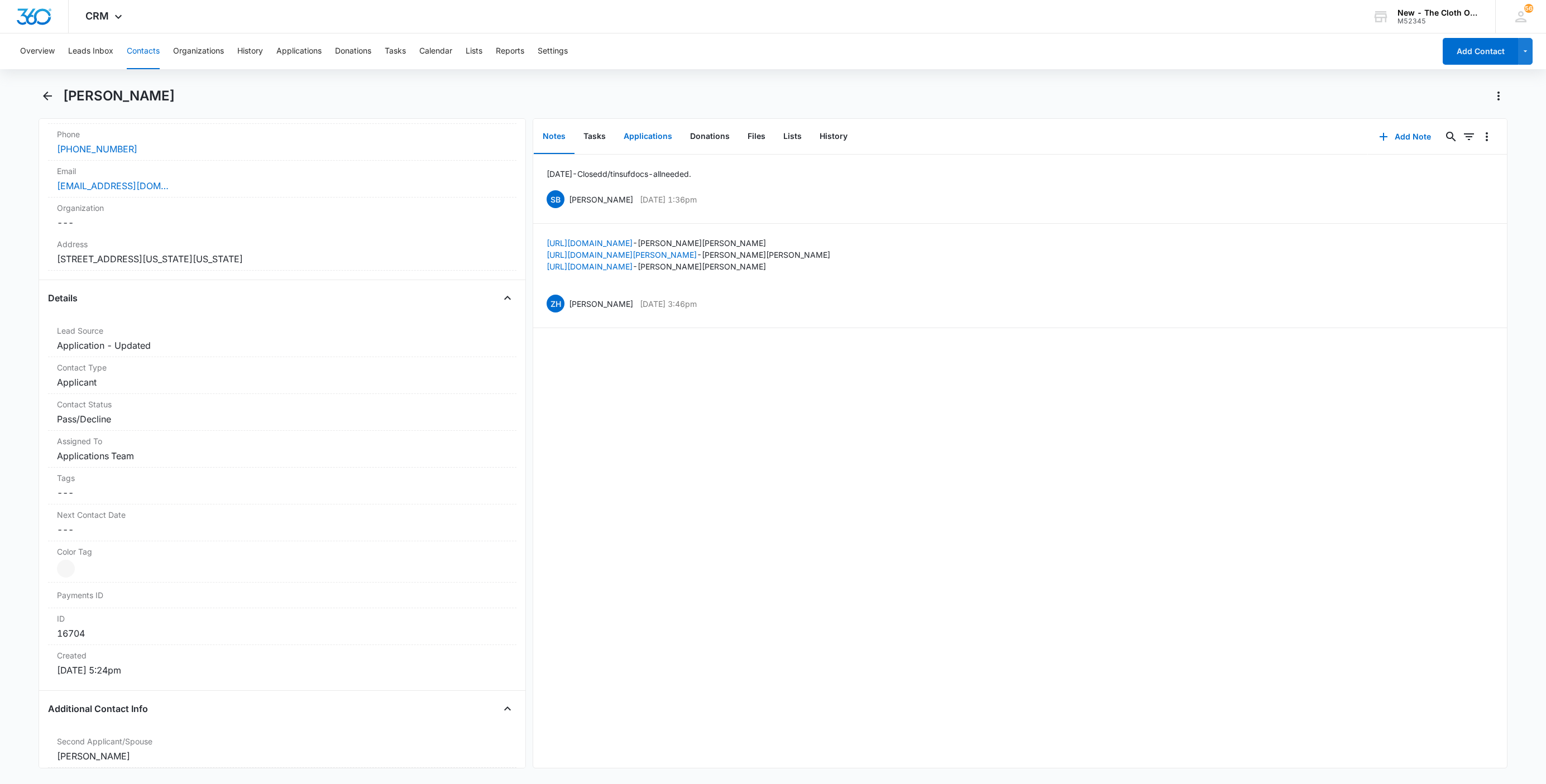
click at [649, 136] on button "Applications" at bounding box center [648, 137] width 67 height 35
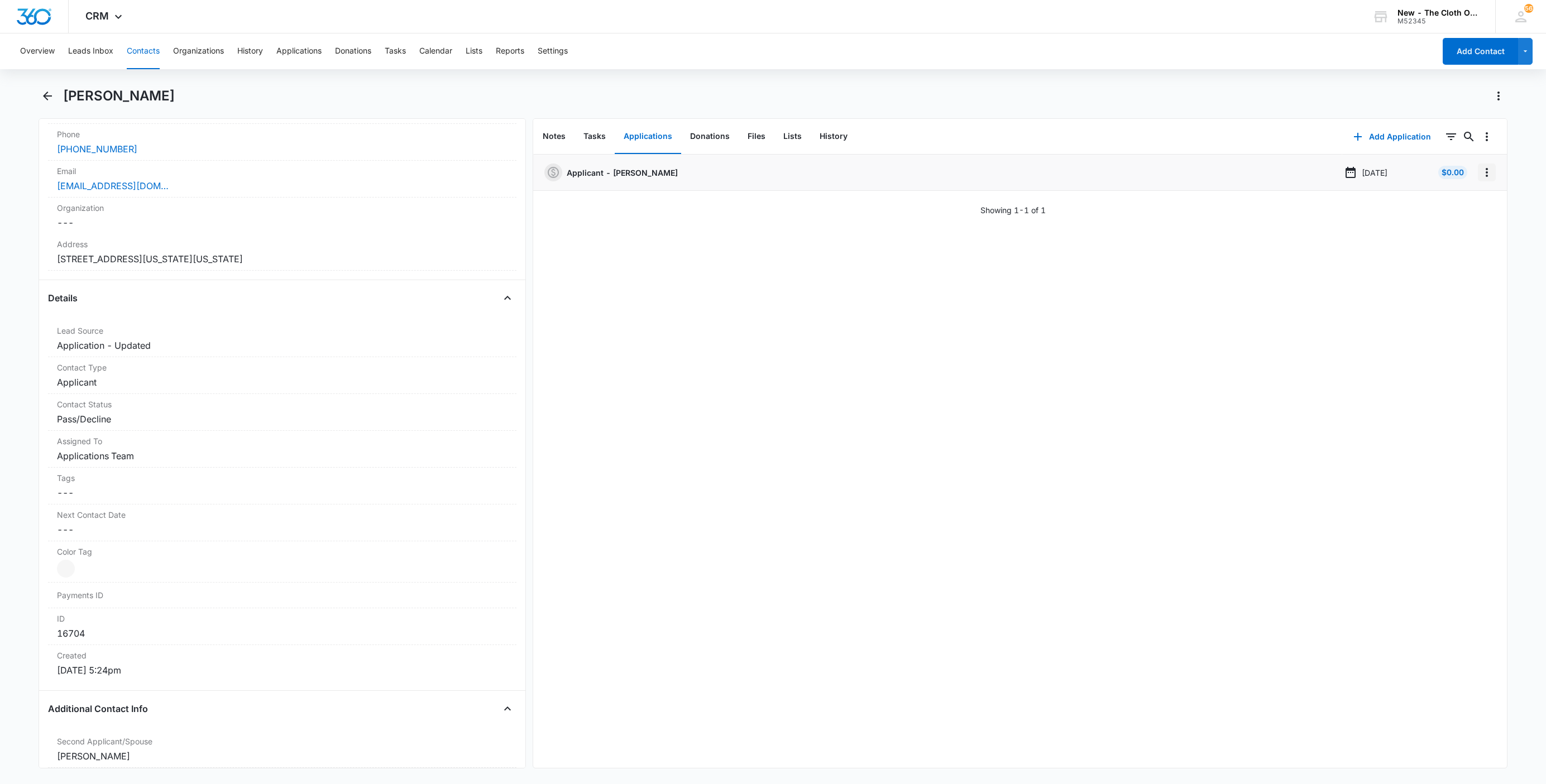
click at [1480, 172] on icon "Overflow Menu" at bounding box center [1487, 172] width 13 height 13
click at [1460, 201] on button "Edit" at bounding box center [1451, 203] width 64 height 17
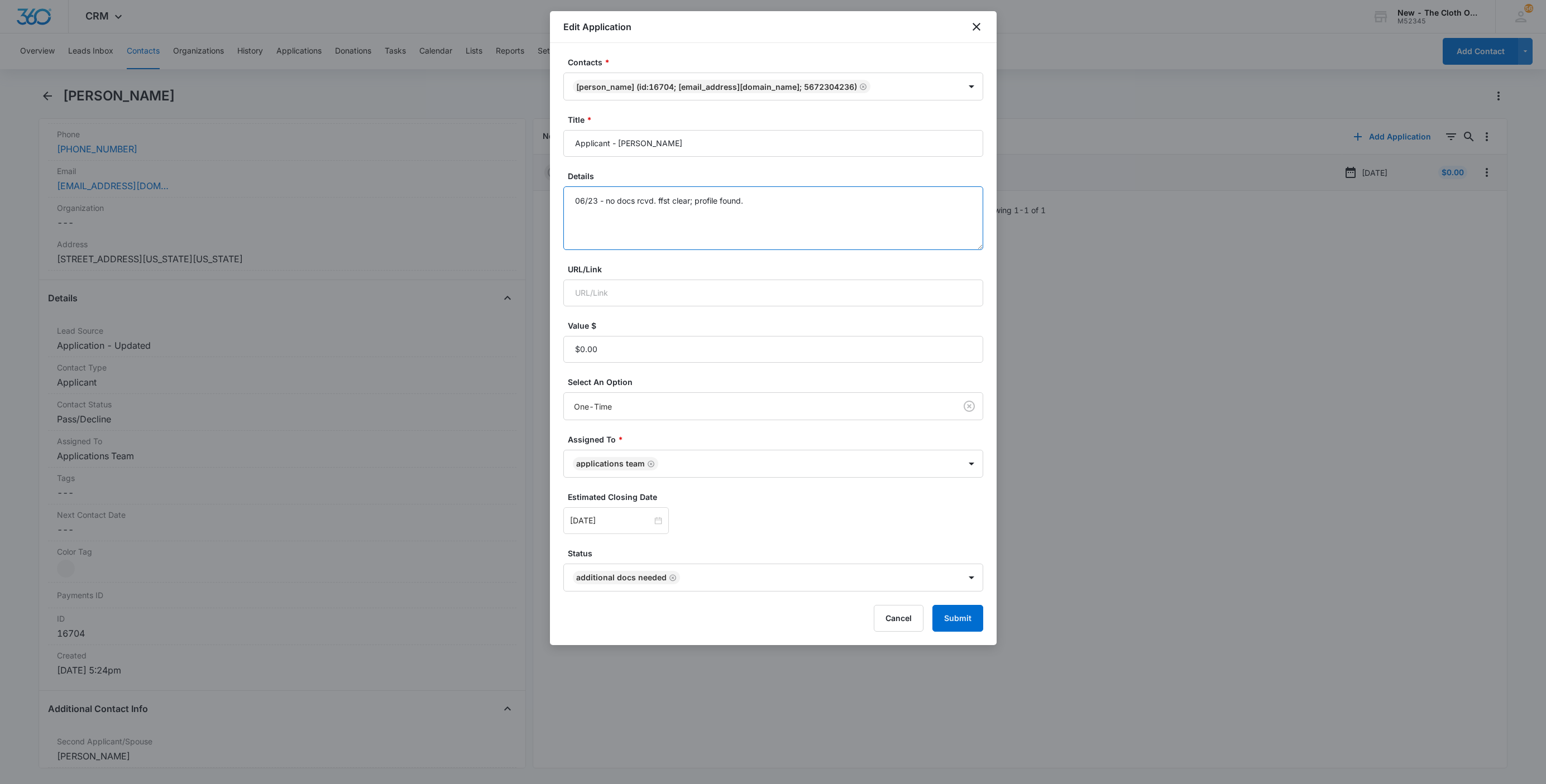
click at [834, 230] on textarea "06/23 - no docs rcvd. ffst clear; profile found." at bounding box center [774, 218] width 420 height 64
paste textarea "[DATE] - Closed d/t insuf docs - all needed."
type textarea "06/23 - no docs rcvd. ffst clear; profile found. 08/10/25 - Closed d/t insuf do…"
click at [950, 627] on button "Submit" at bounding box center [957, 618] width 51 height 27
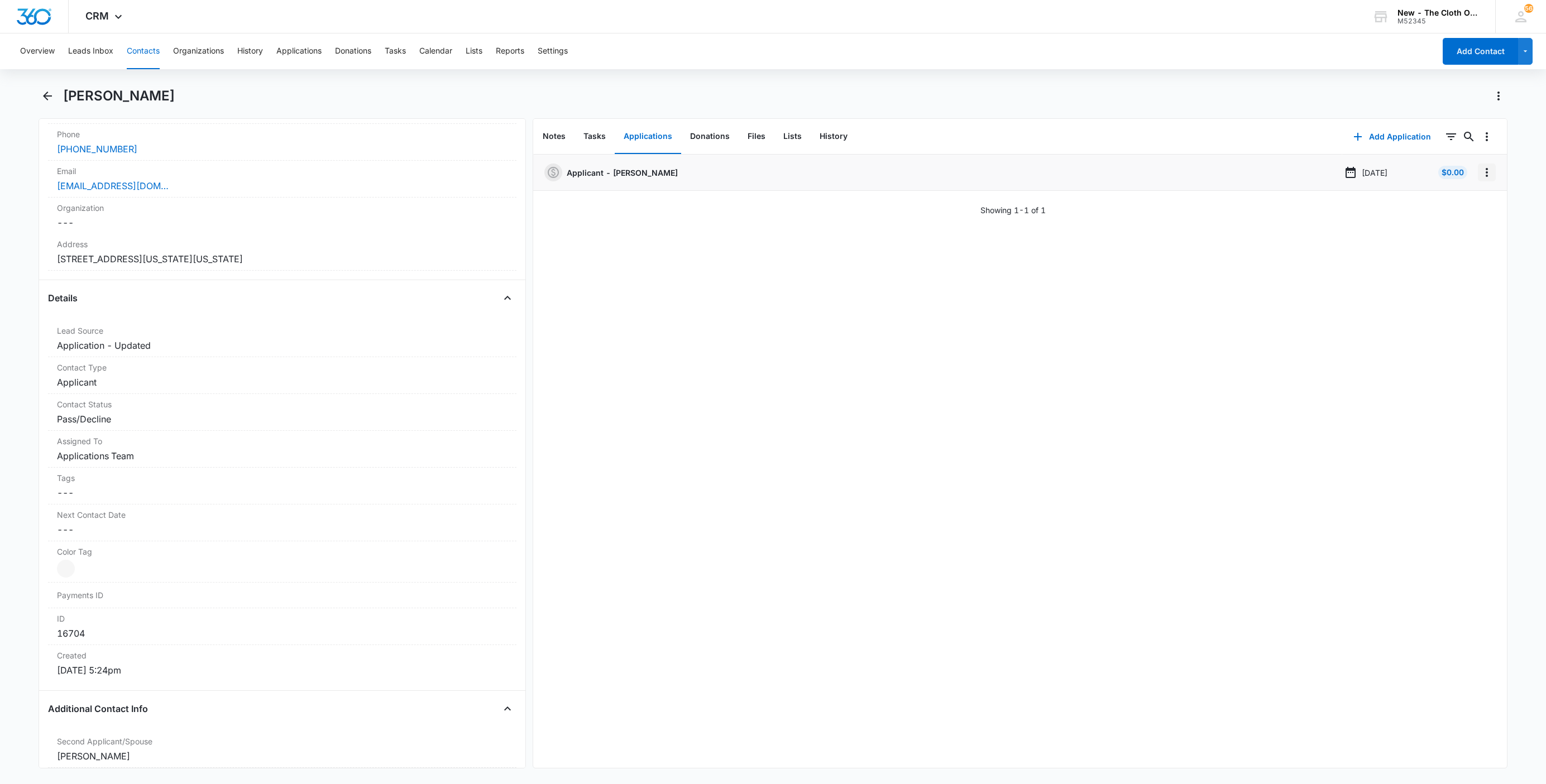
click at [1480, 168] on icon "Overflow Menu" at bounding box center [1487, 172] width 13 height 13
click at [1465, 222] on button "Delete" at bounding box center [1451, 220] width 64 height 17
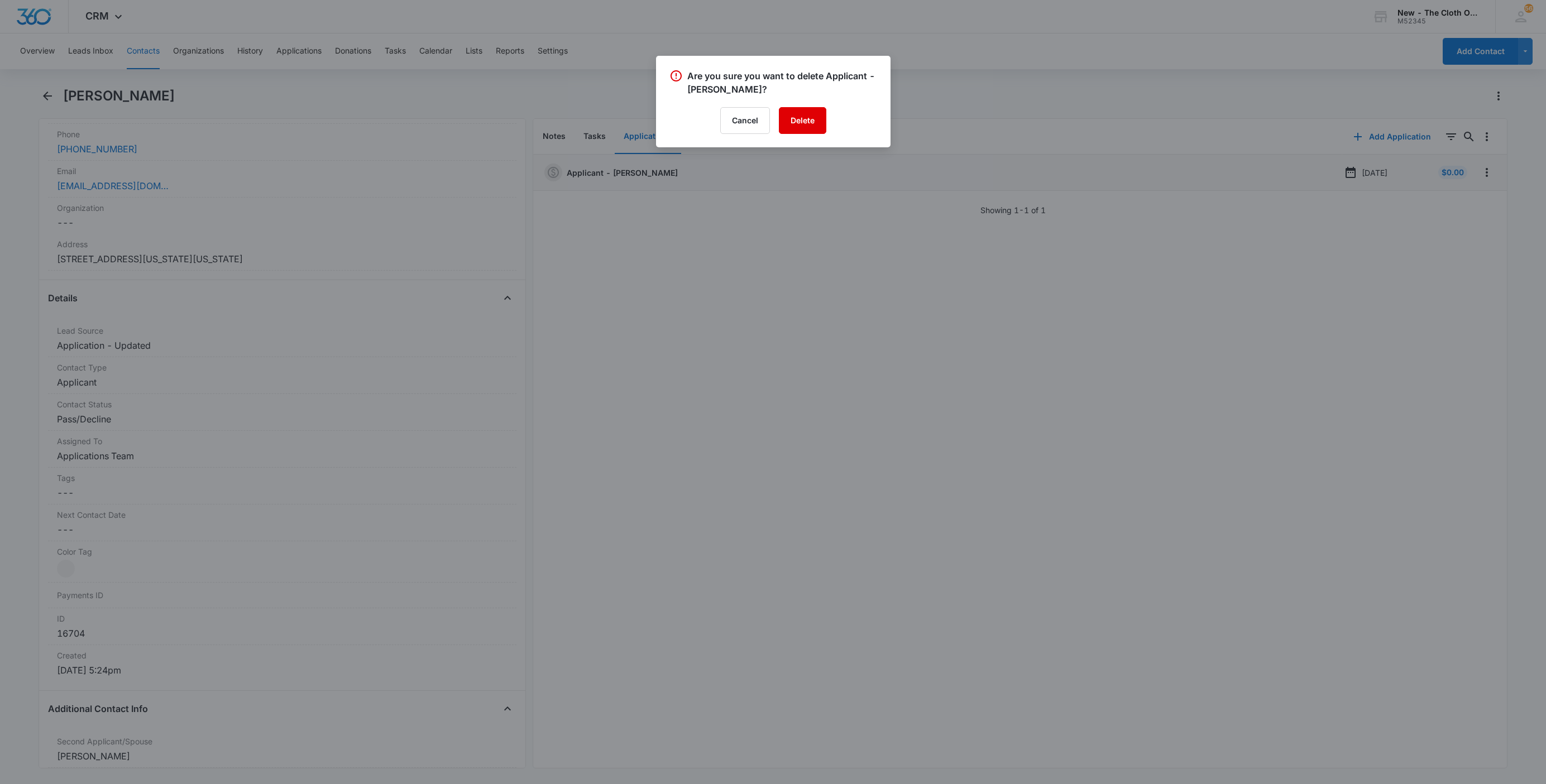
click at [820, 122] on button "Delete" at bounding box center [803, 121] width 47 height 27
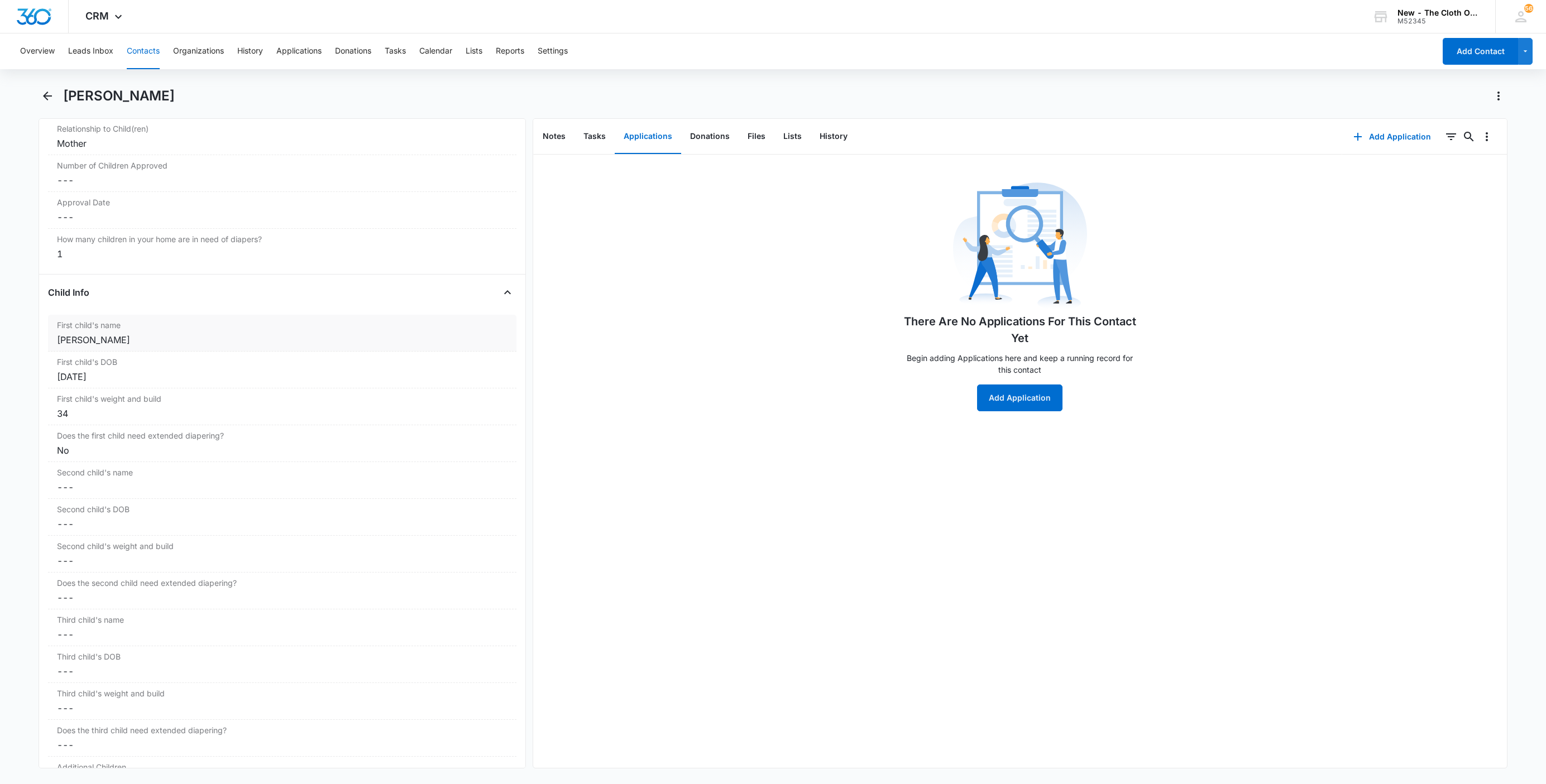
scroll to position [1172, 0]
click at [84, 338] on div "First child's name Cancel Save Changes Jeremiah Goodwin" at bounding box center [282, 332] width 468 height 37
click at [61, 361] on input "Jeremiah Goodwin" at bounding box center [282, 348] width 455 height 27
paste input "CLOSED D/T INSUF DOCS [DATE]:"
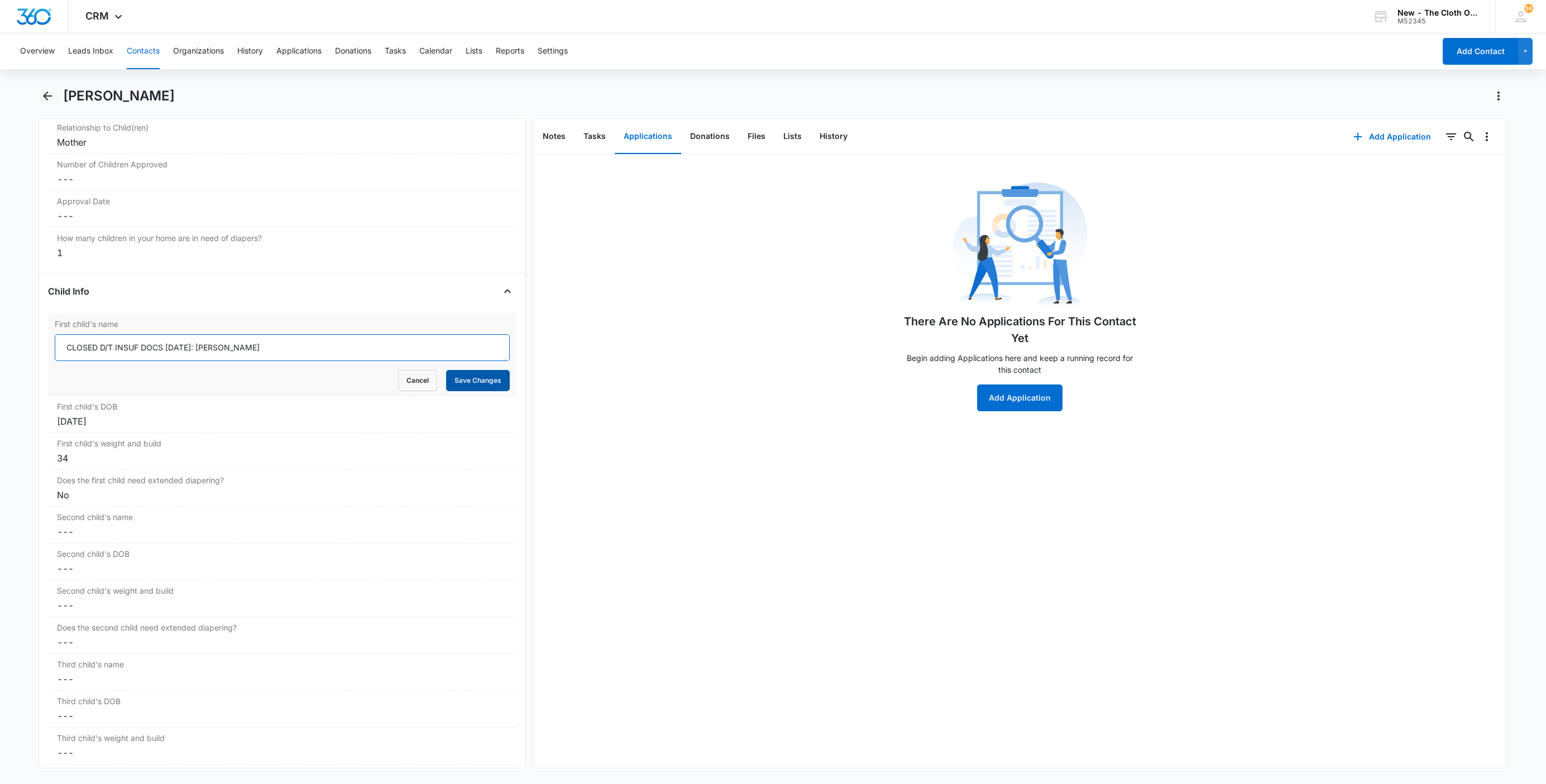
type input "CLOSED D/T INSUF DOCS 08/10/25: Jeremiah Goodwin"
click at [457, 388] on button "Save Changes" at bounding box center [478, 380] width 64 height 21
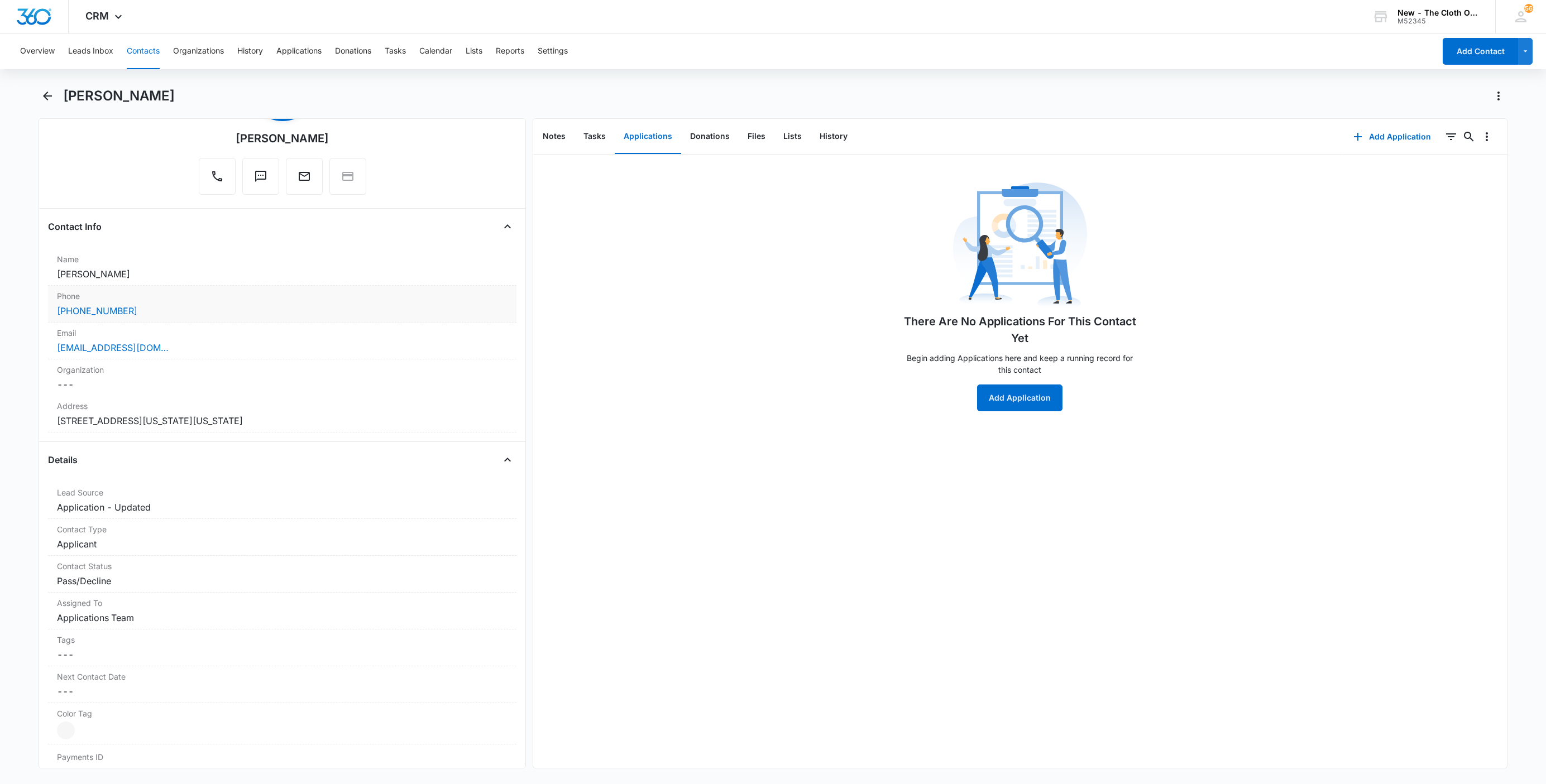
scroll to position [84, 0]
click at [189, 362] on div "Email Cancel Save Changes ashleymabins14@gmail.com" at bounding box center [282, 347] width 468 height 37
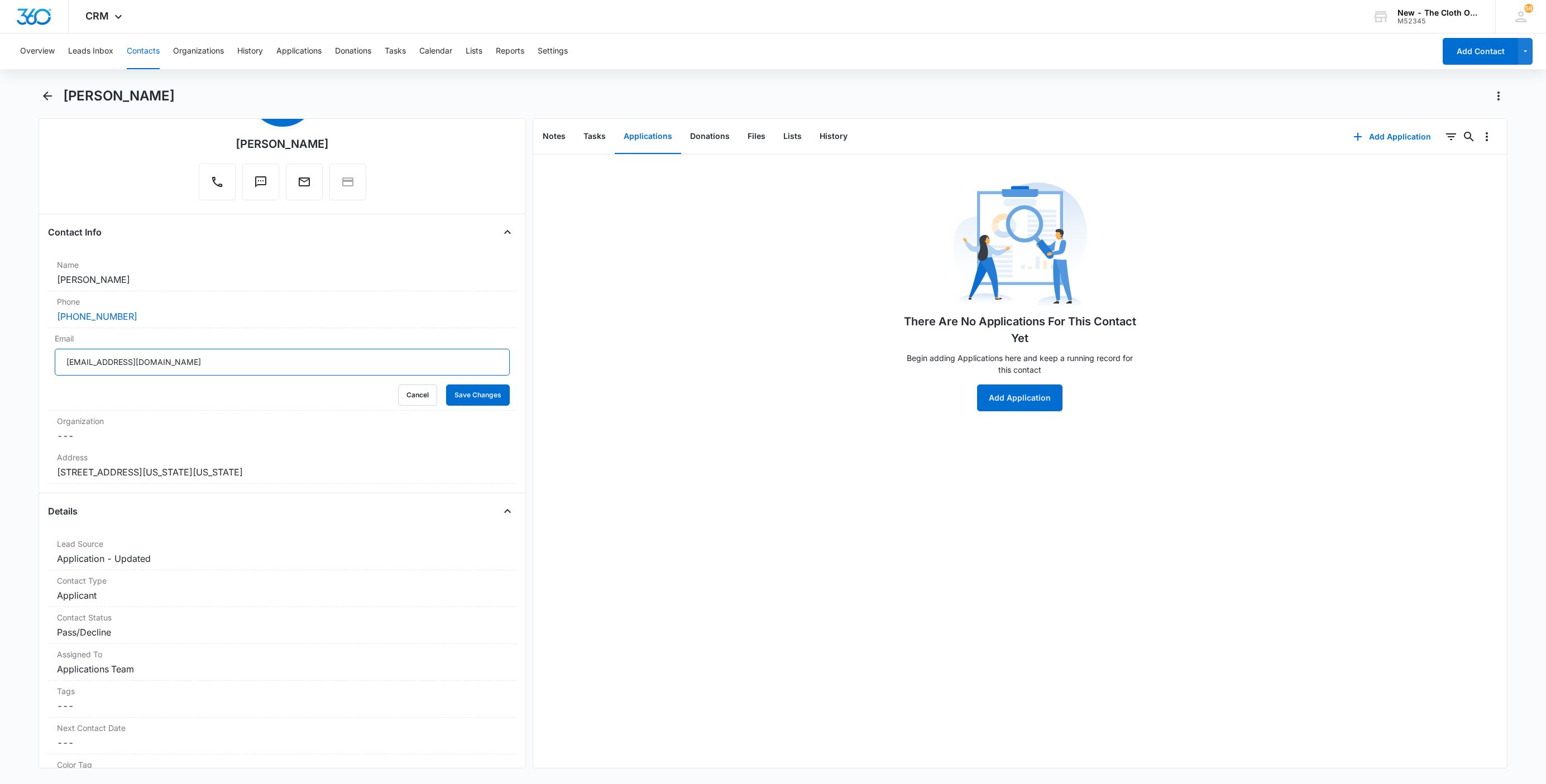
click at [275, 364] on input "ashleymabins14@gmail.com" at bounding box center [282, 362] width 455 height 27
drag, startPoint x: 399, startPoint y: 389, endPoint x: 2, endPoint y: 261, distance: 417.1
click at [398, 389] on button "Cancel" at bounding box center [417, 395] width 39 height 21
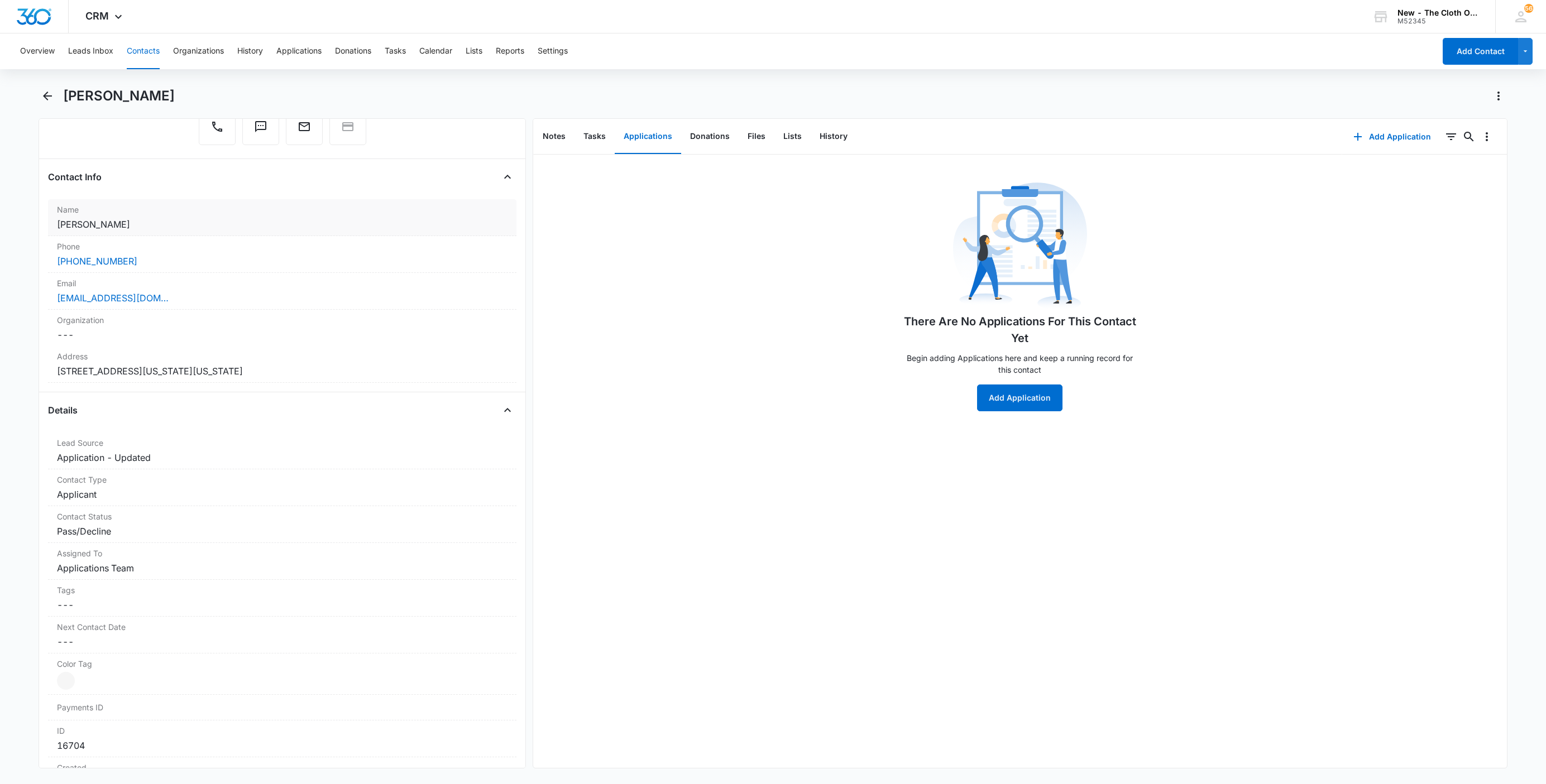
scroll to position [251, 0]
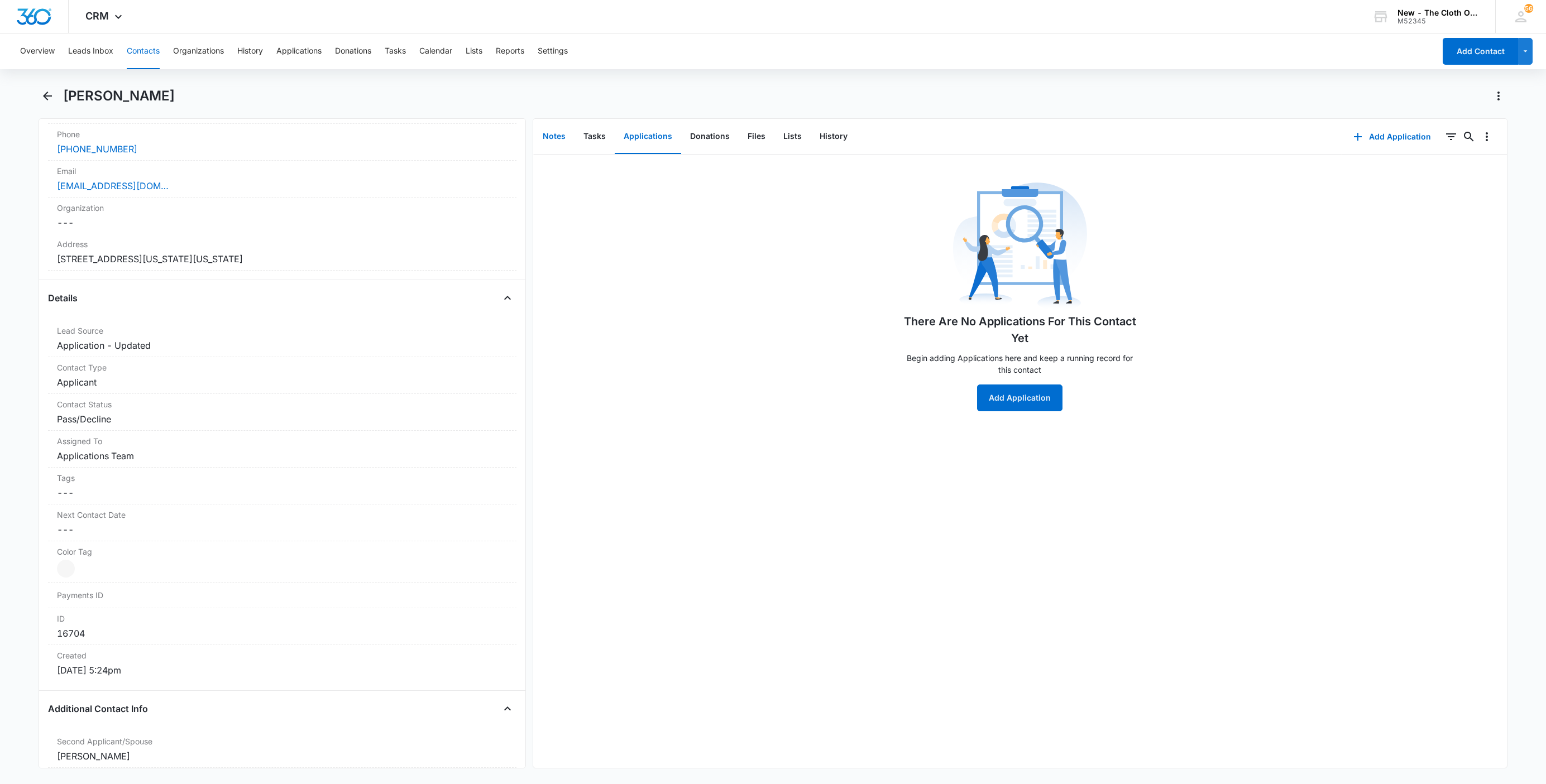
click at [552, 141] on button "Notes" at bounding box center [554, 137] width 41 height 35
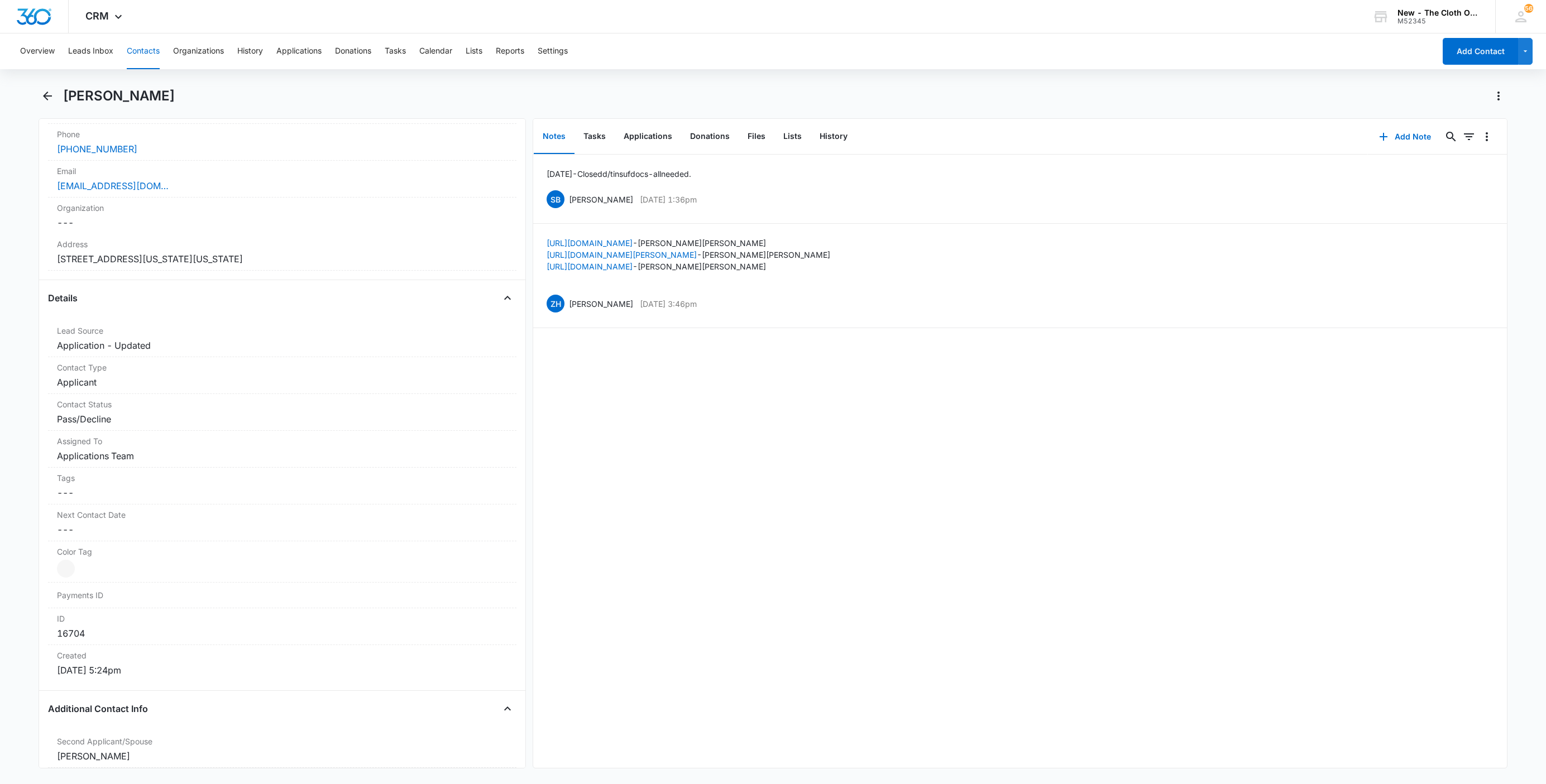
click at [144, 47] on button "Contacts" at bounding box center [143, 51] width 33 height 36
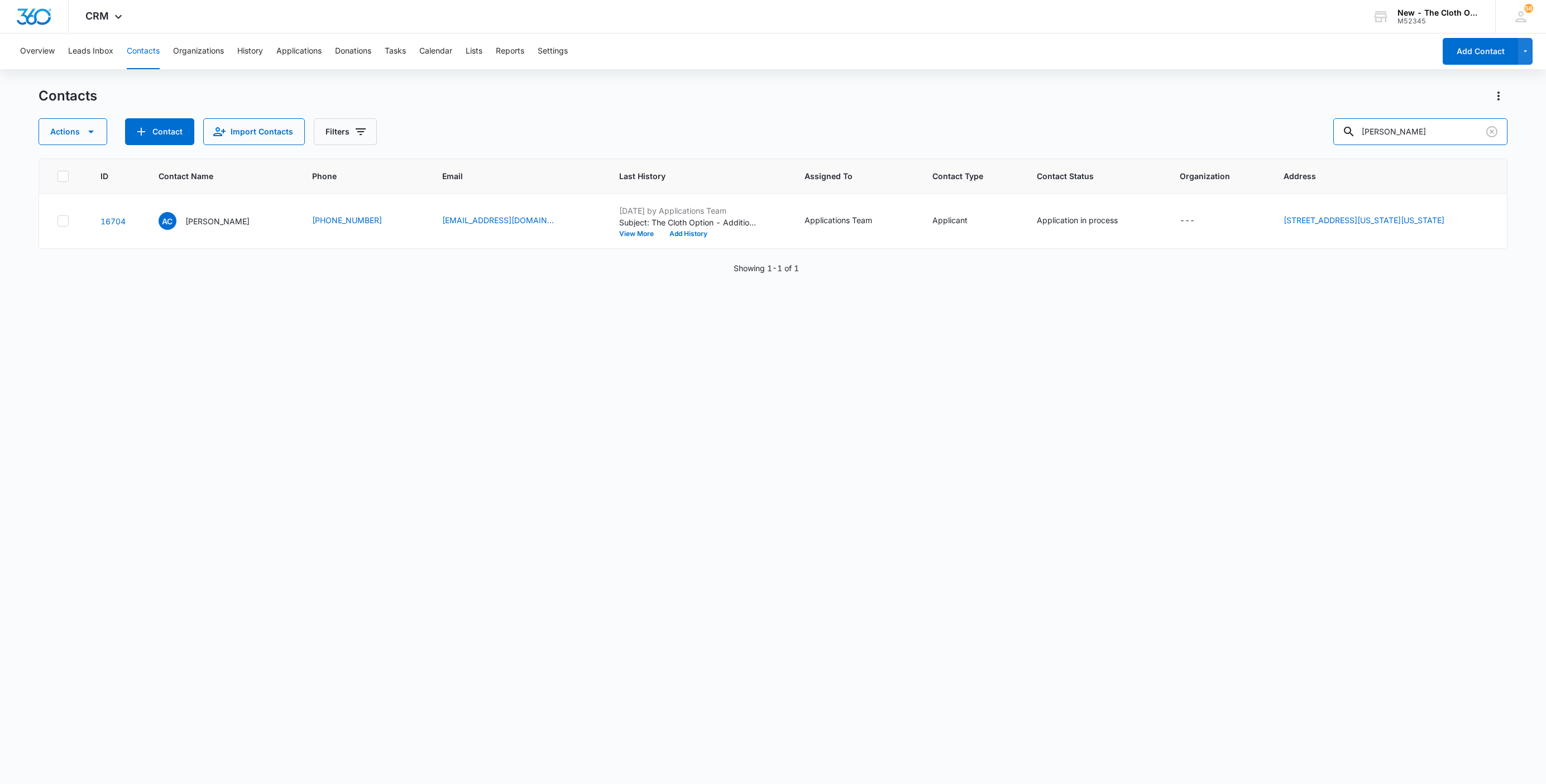
drag, startPoint x: 1464, startPoint y: 134, endPoint x: 1110, endPoint y: 129, distance: 354.0
click at [1141, 138] on div "Actions Contact Import Contacts Filters Ashley Correia" at bounding box center [773, 132] width 1469 height 27
paste input "Jessica Aren"
type input "Jessica Arena"
click at [201, 226] on p "Jessica Arena" at bounding box center [215, 221] width 64 height 12
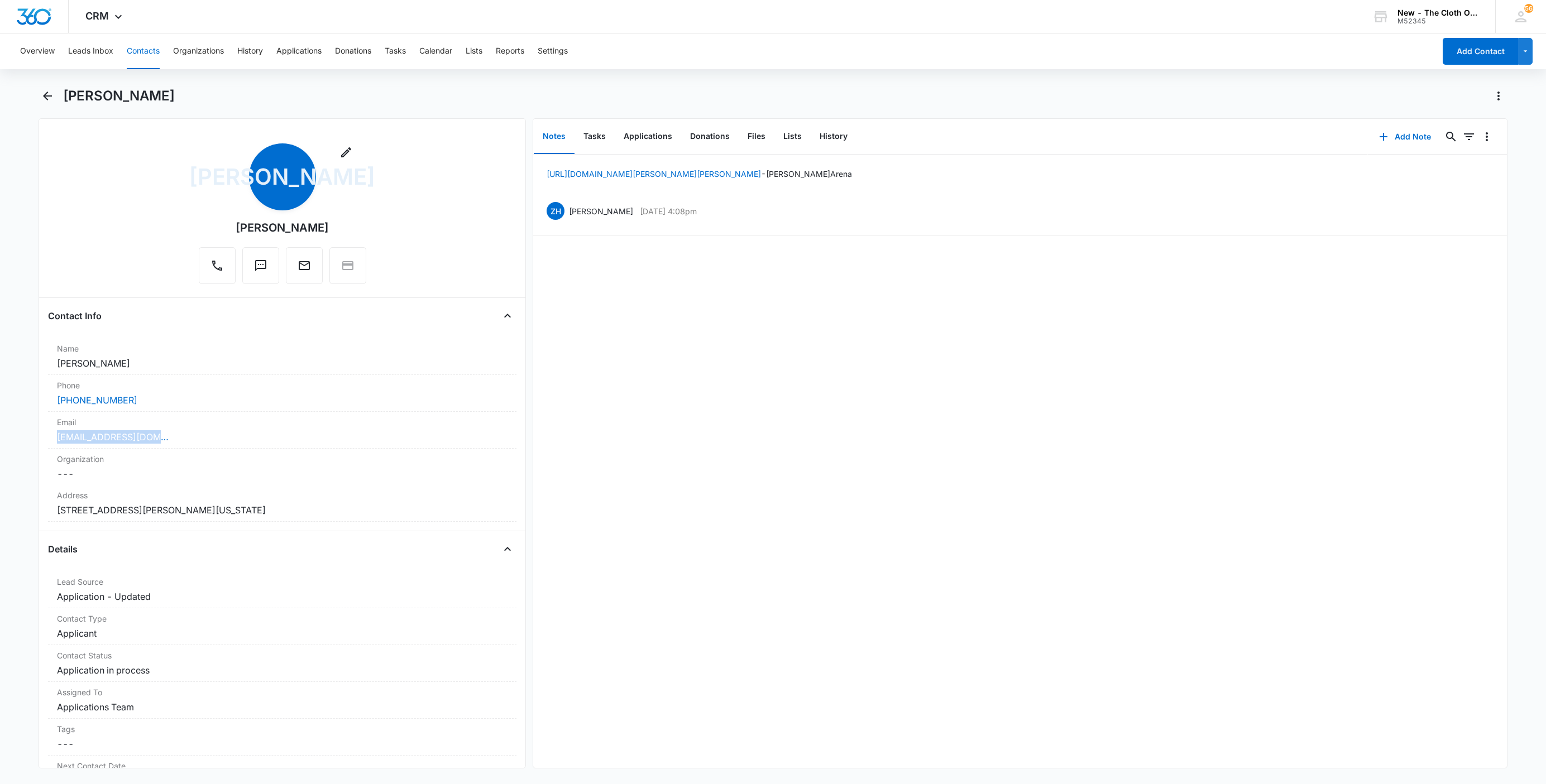
drag, startPoint x: 178, startPoint y: 439, endPoint x: 20, endPoint y: 439, distance: 158.0
click at [20, 439] on main "Jessica Arena Remove JA Jessica Arena Contact Info Name Cancel Save Changes Jes…" at bounding box center [773, 435] width 1546 height 695
copy link "jezrena07@gmail.com"
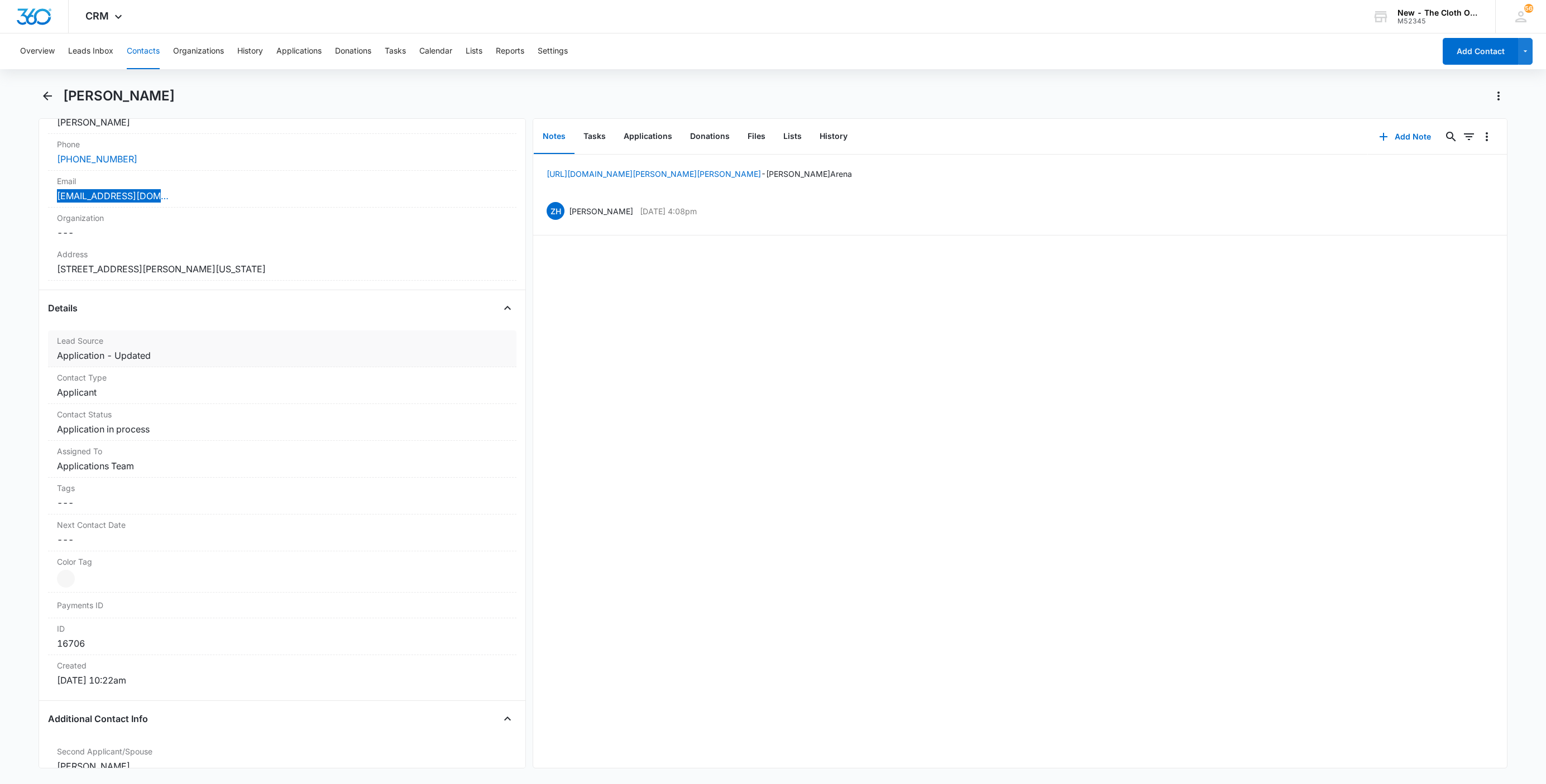
scroll to position [251, 0]
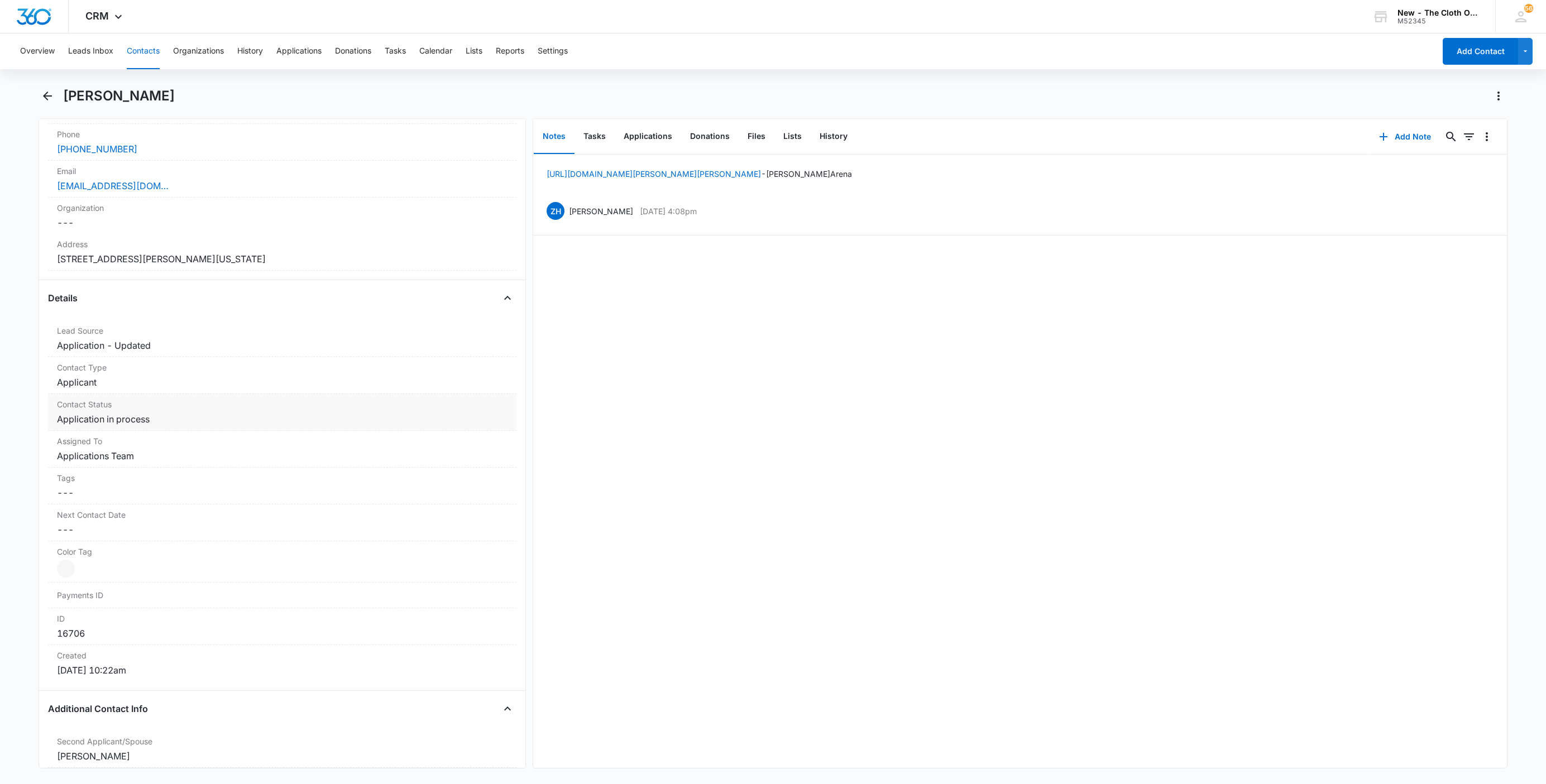
click at [153, 422] on dd "Cancel Save Changes Application in process" at bounding box center [282, 419] width 450 height 13
click at [156, 433] on icon "Remove Application in process" at bounding box center [160, 428] width 8 height 8
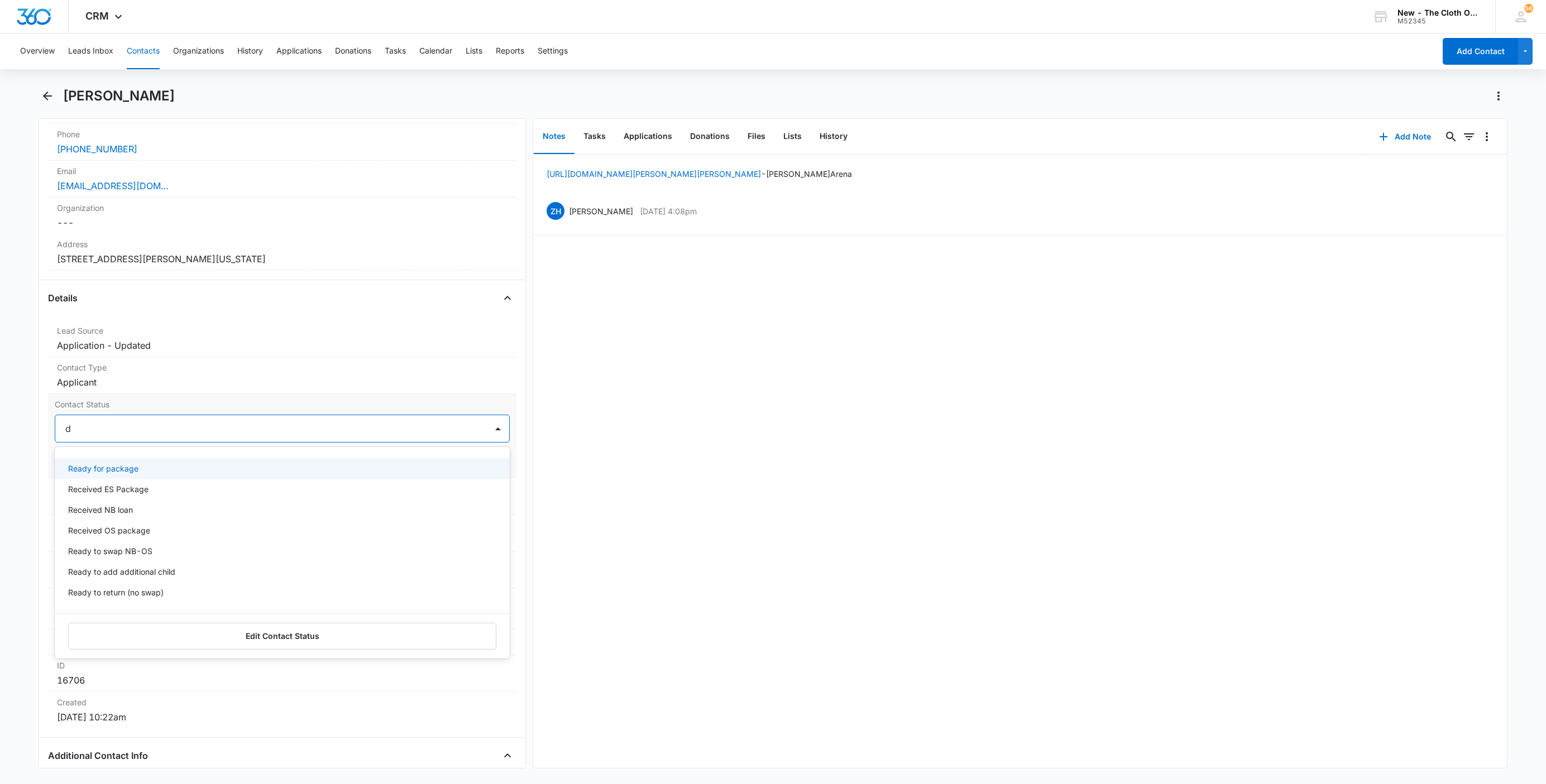
type input "de"
click at [133, 469] on div "Pass/Decline" at bounding box center [281, 469] width 426 height 12
drag, startPoint x: 158, startPoint y: 431, endPoint x: 320, endPoint y: 464, distance: 165.3
click at [159, 431] on div at bounding box center [303, 428] width 339 height 16
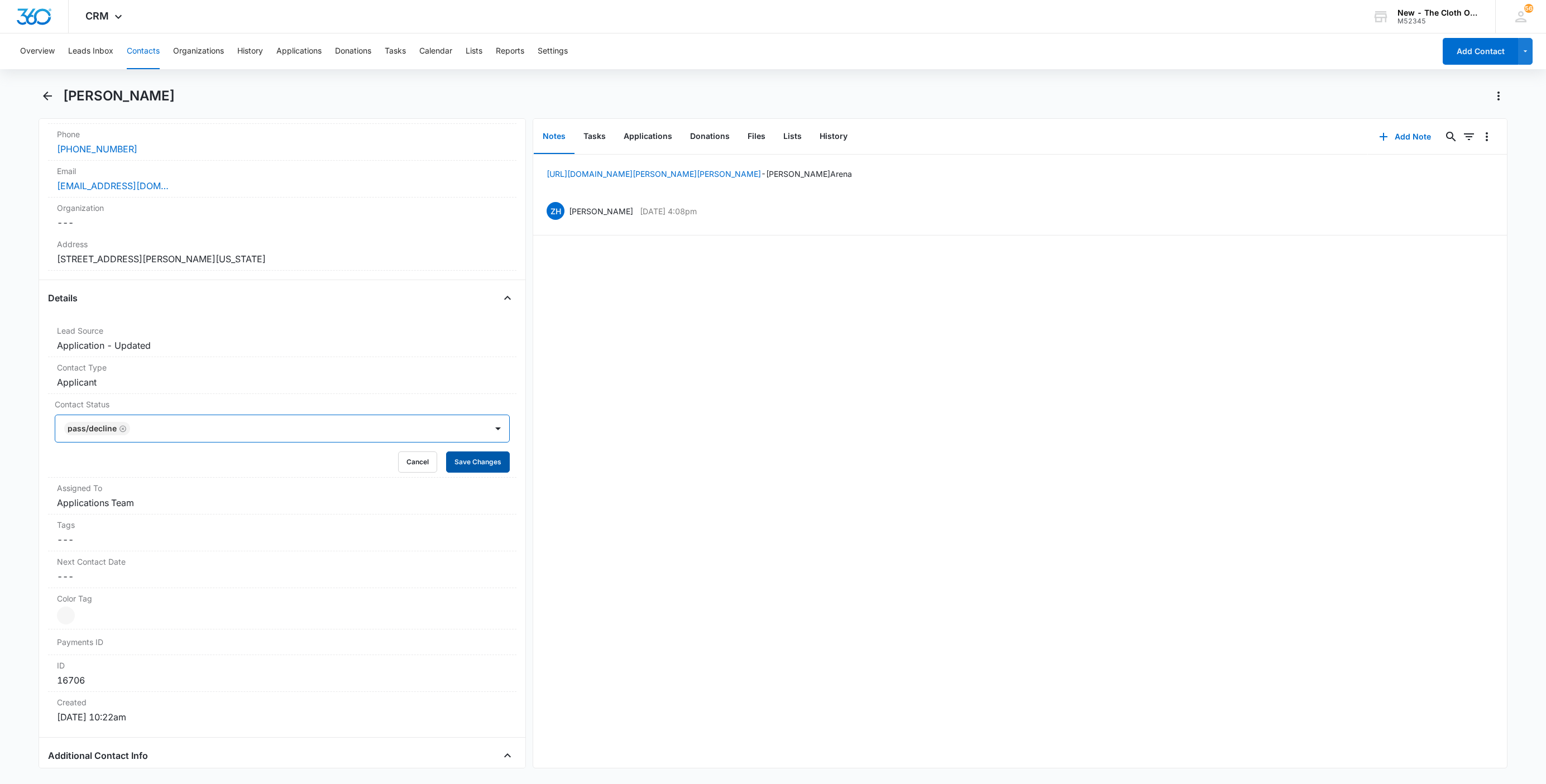
click at [458, 456] on button "Save Changes" at bounding box center [478, 462] width 64 height 21
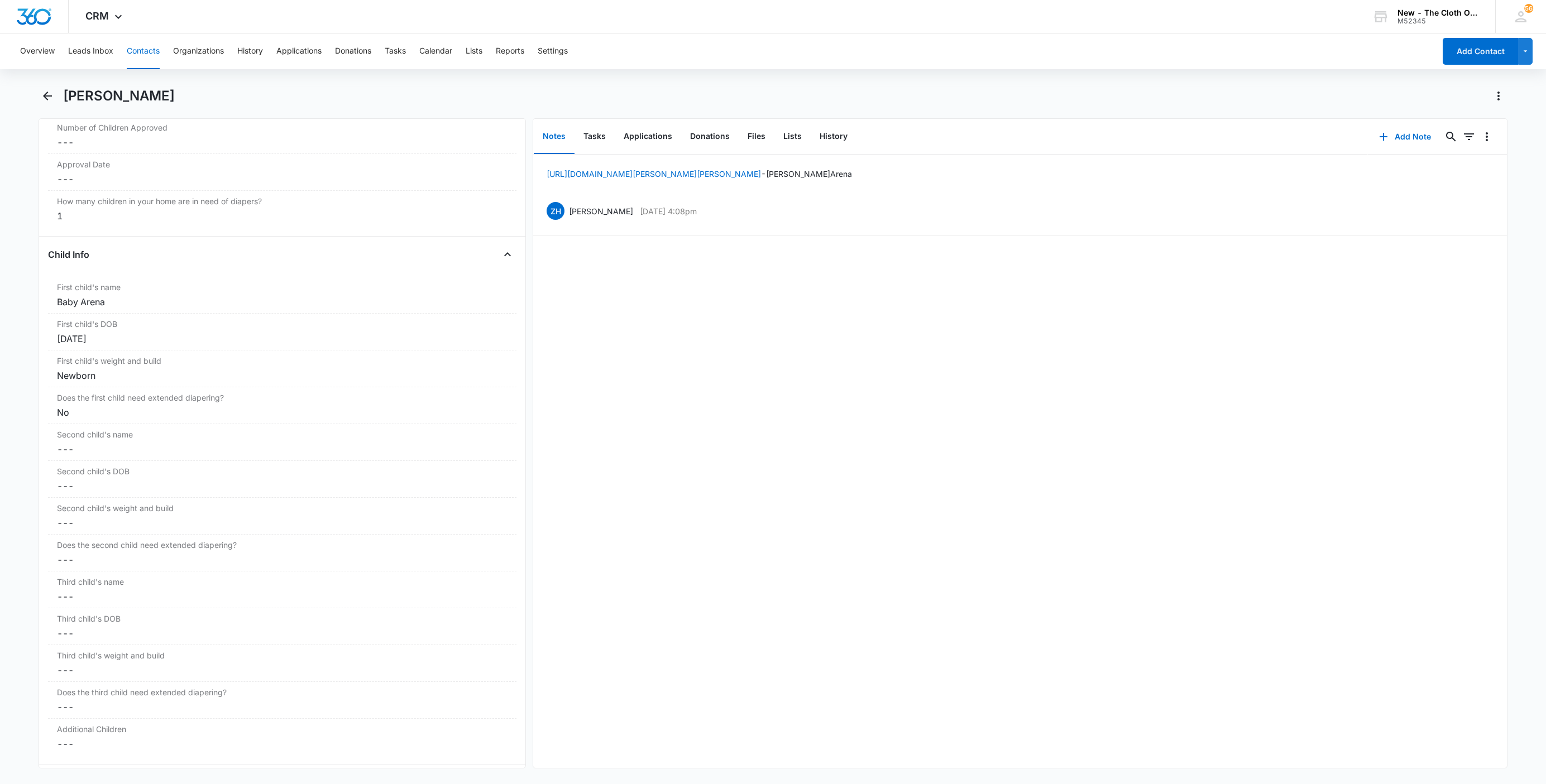
scroll to position [1208, 0]
click at [121, 315] on div "First child's name Cancel Save Changes Baby Arena" at bounding box center [282, 297] width 468 height 37
click at [52, 317] on div "First child's name Baby Arena Cancel Save Changes" at bounding box center [282, 320] width 468 height 83
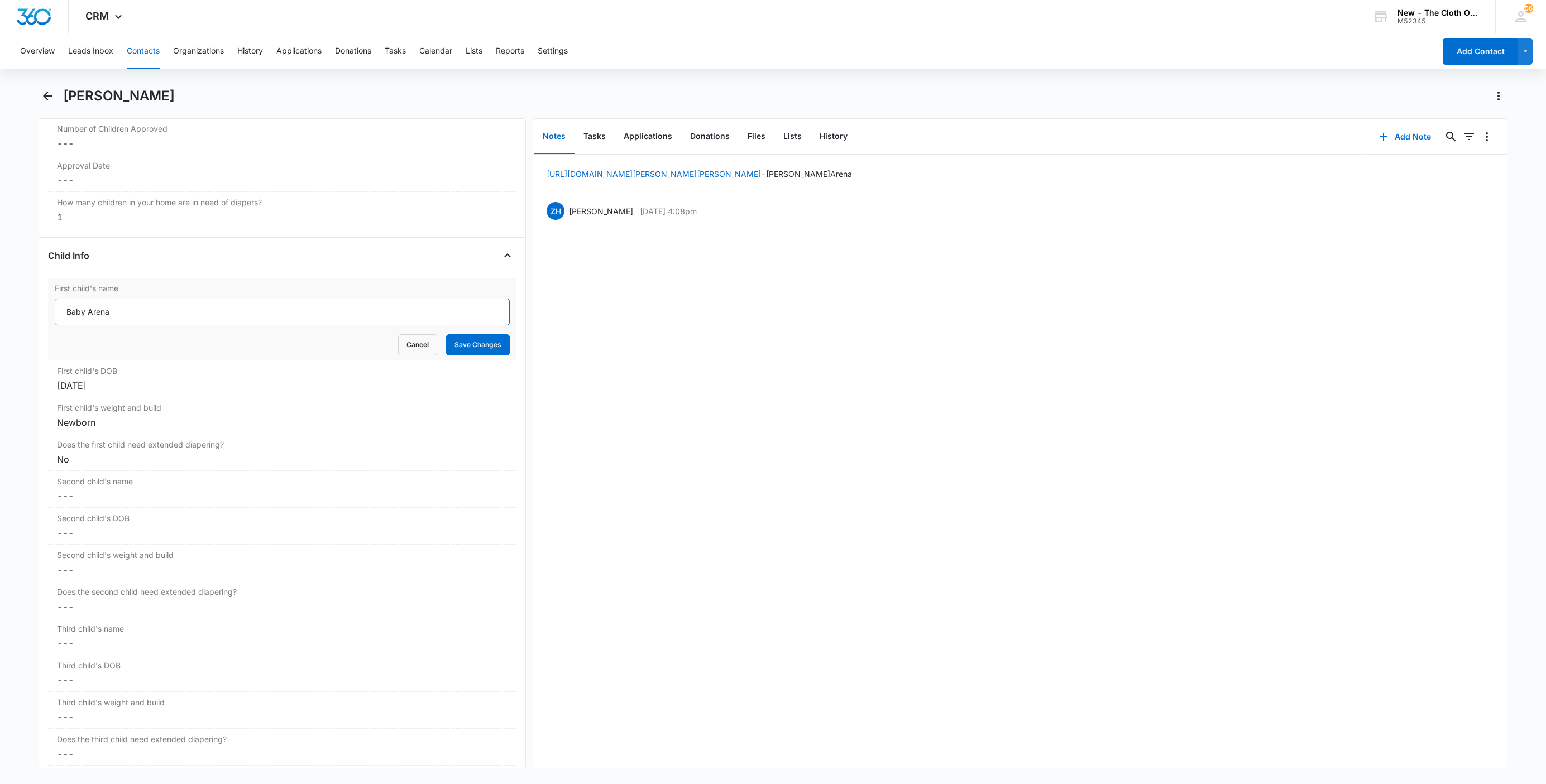
click at [58, 315] on input "Baby Arena" at bounding box center [282, 312] width 455 height 27
paste input "CLOSED D/T INSUF DOCS [DATE]:"
type input "CLOSED D/T INSUF DOCS 08/10/25: Baby Arena"
click at [467, 356] on button "Save Changes" at bounding box center [478, 345] width 64 height 21
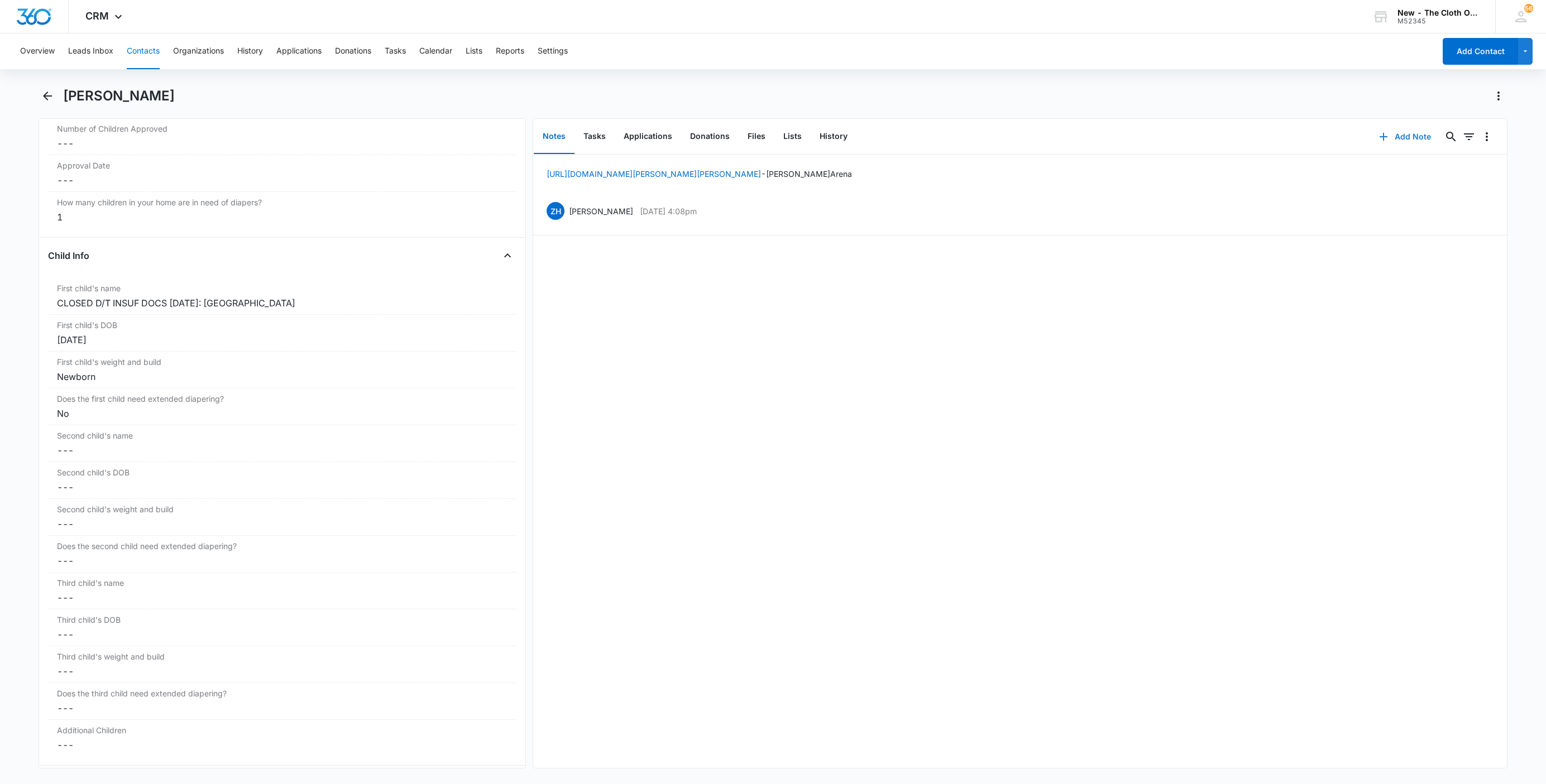
click at [1399, 132] on button "Add Note" at bounding box center [1405, 137] width 74 height 27
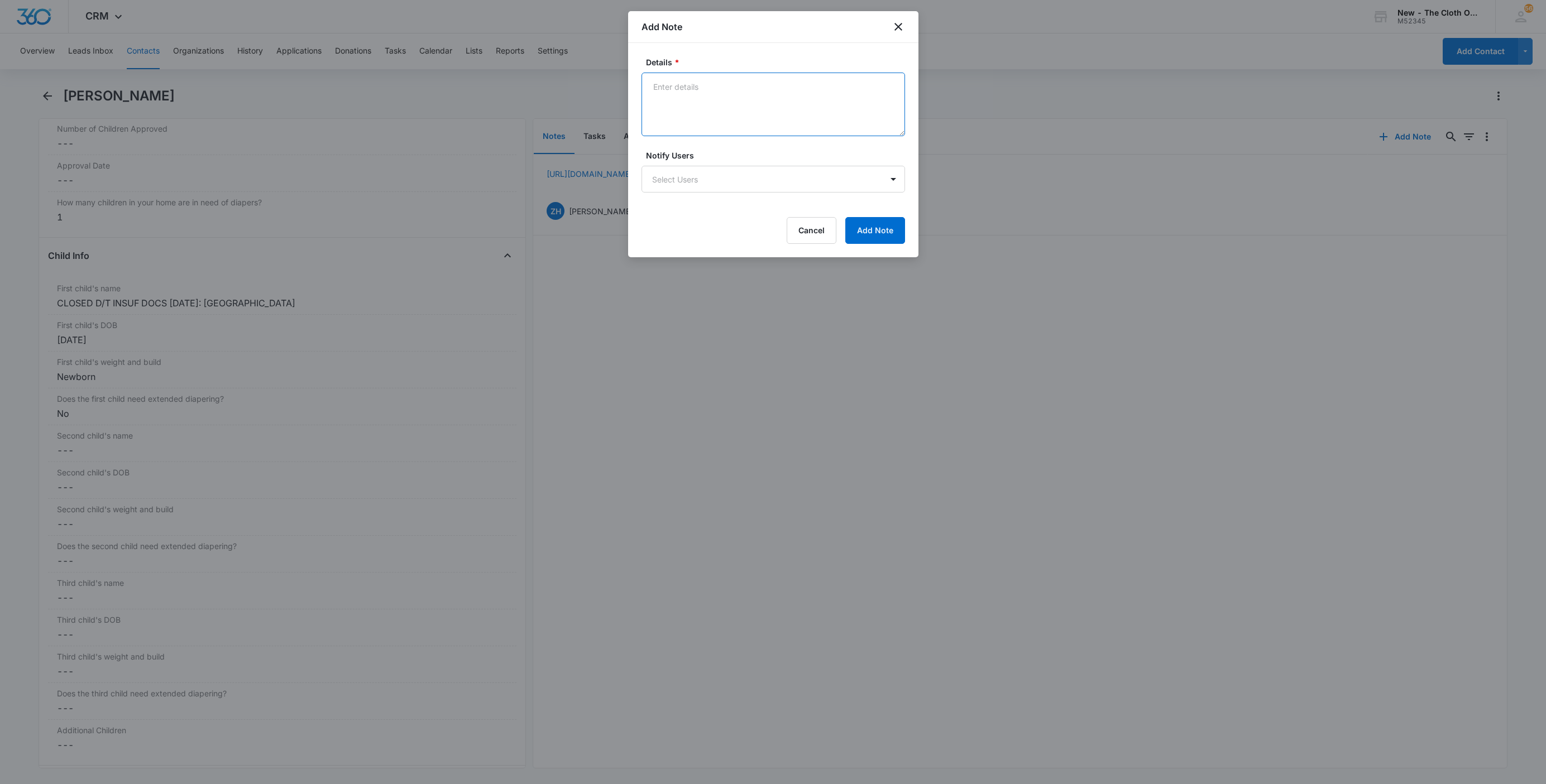
click at [732, 107] on textarea "Details *" at bounding box center [773, 104] width 263 height 64
paste textarea "[DATE] - Closed d/t insuf docs - all needed."
type textarea "[DATE] - Closed d/t insuf docs - all needed."
drag, startPoint x: 898, startPoint y: 234, endPoint x: 817, endPoint y: 238, distance: 81.1
click at [898, 238] on button "Add Note" at bounding box center [875, 231] width 60 height 27
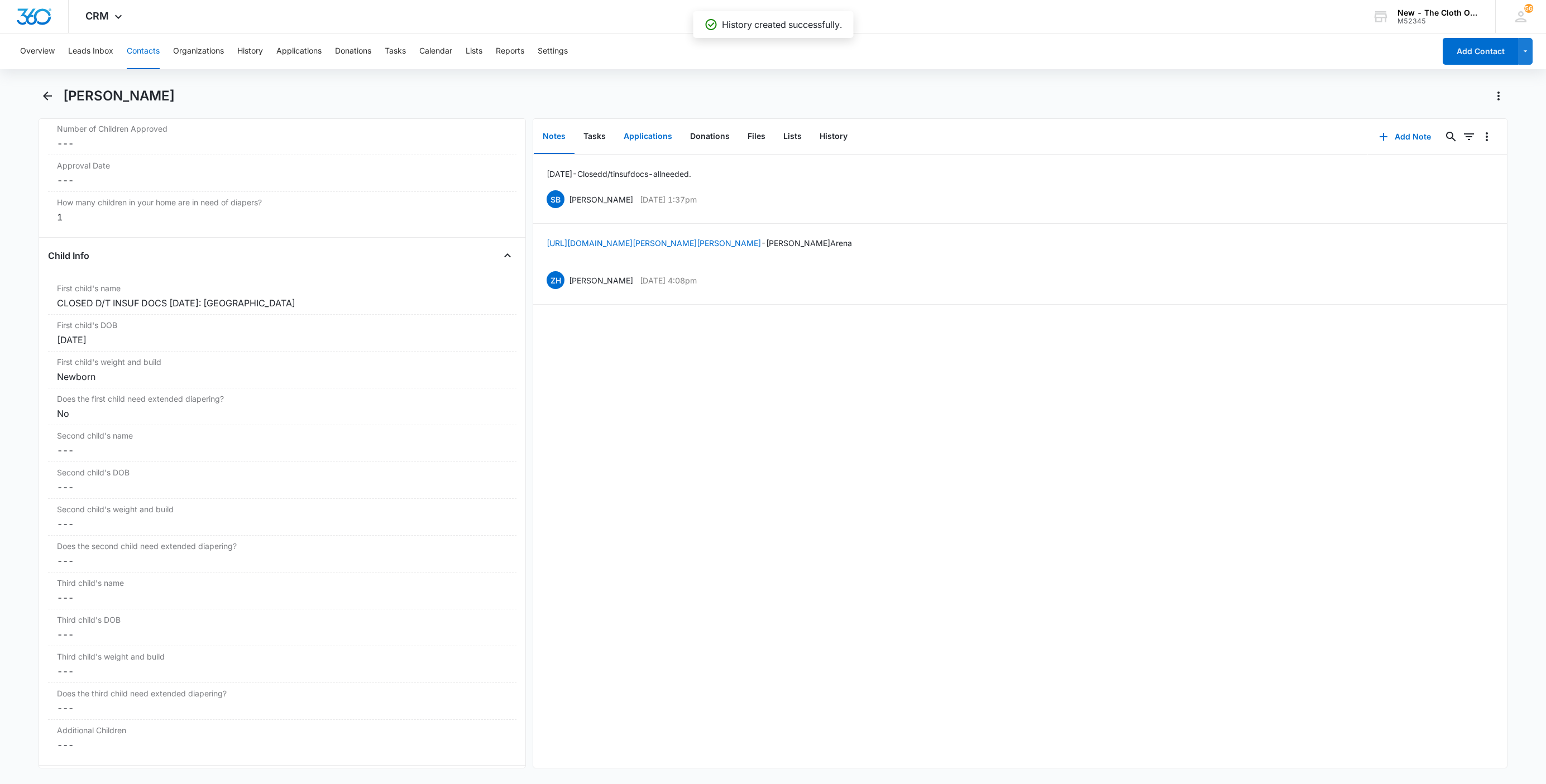
click at [654, 127] on button "Applications" at bounding box center [648, 137] width 67 height 35
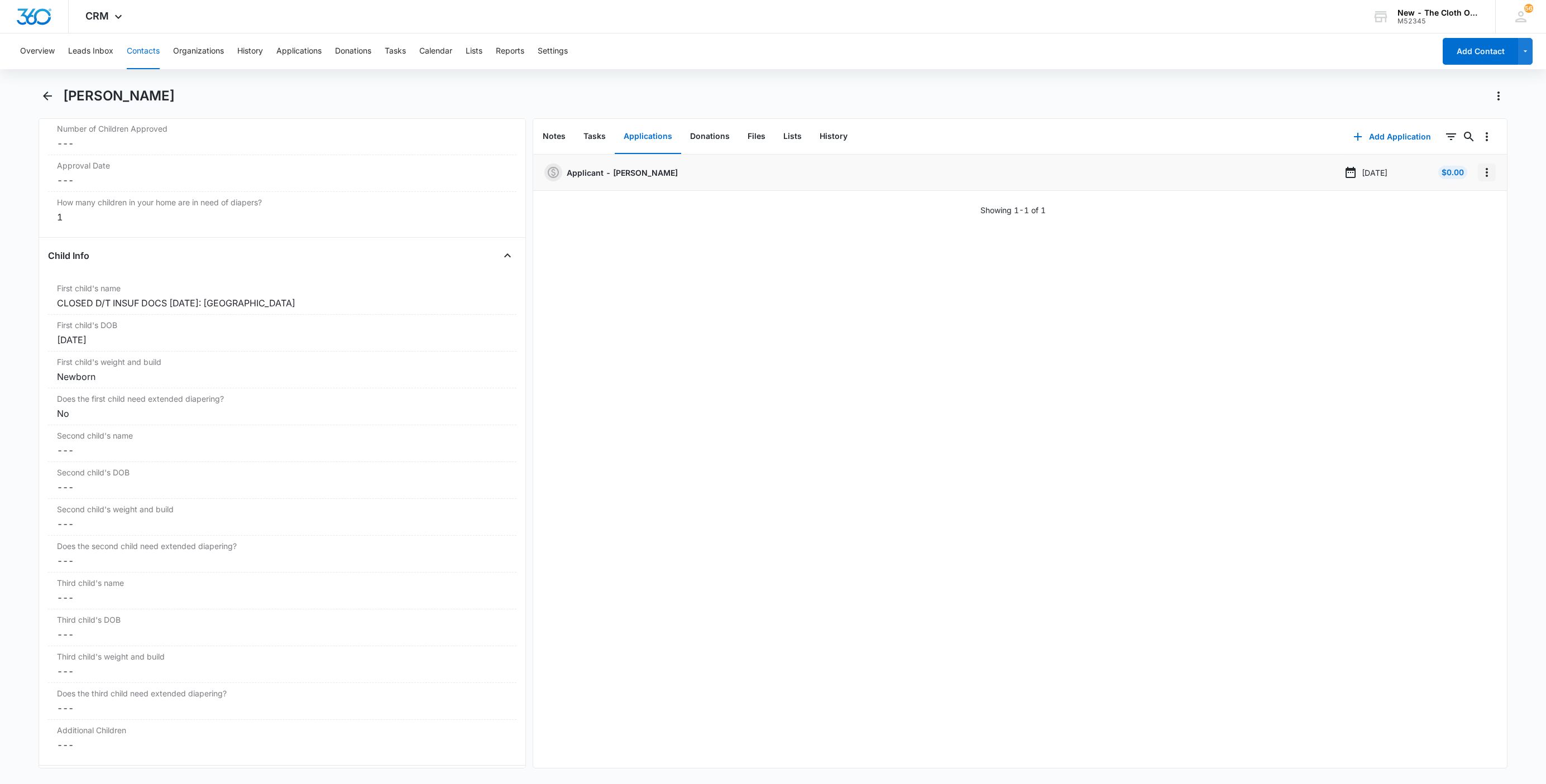
click at [1485, 172] on icon "Overflow Menu" at bounding box center [1486, 172] width 2 height 9
click at [1464, 200] on button "Edit" at bounding box center [1451, 203] width 64 height 17
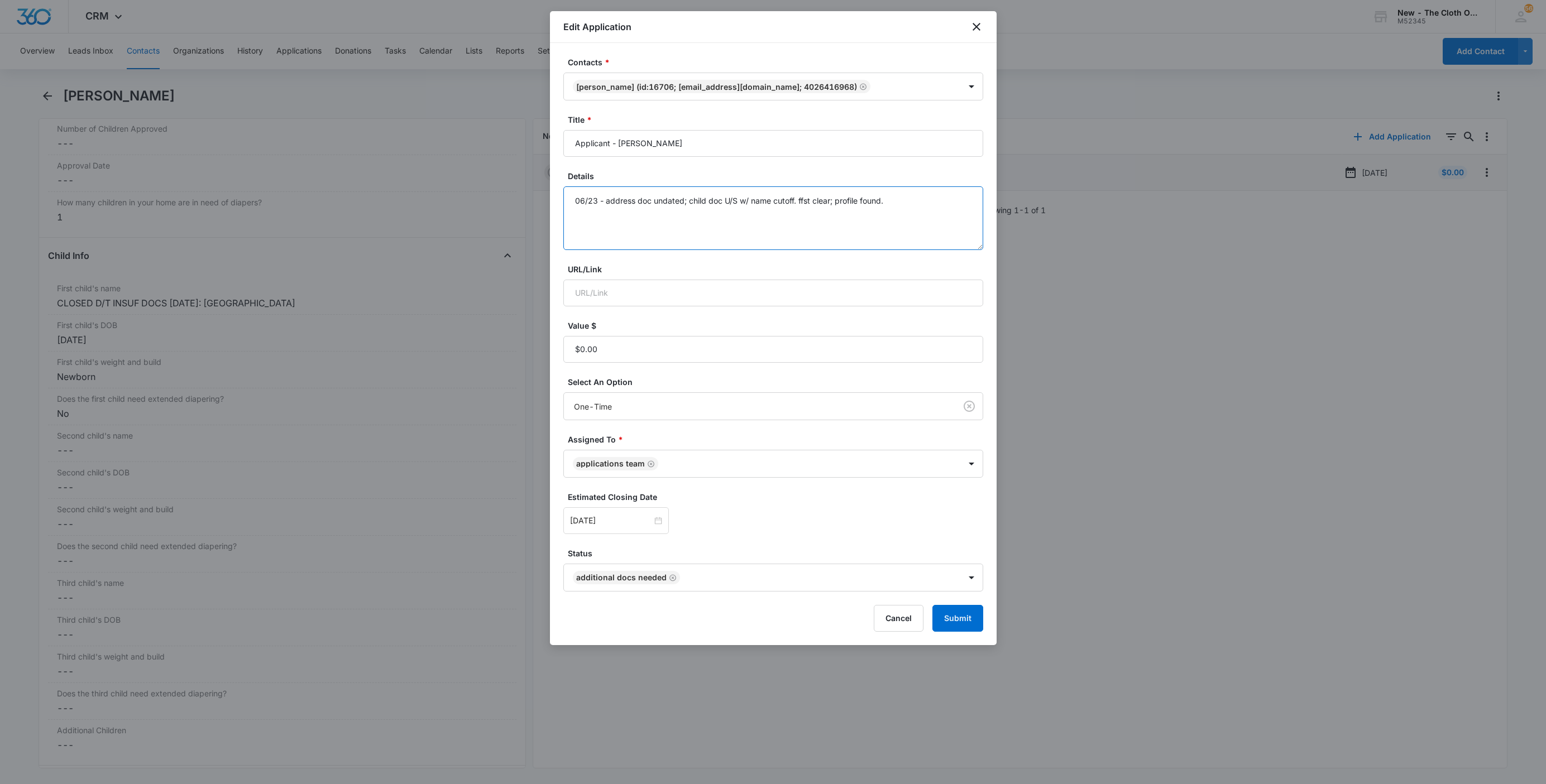
click at [908, 235] on textarea "06/23 - address doc undated; child doc U/S w/ name cutoff. ffst clear; profile …" at bounding box center [774, 218] width 420 height 64
paste textarea "[DATE] - Closed d/t insuf docs - all needed."
type textarea "06/23 - address doc undated; child doc U/S w/ name cutoff. ffst clear; profile …"
click at [942, 625] on button "Submit" at bounding box center [957, 618] width 51 height 27
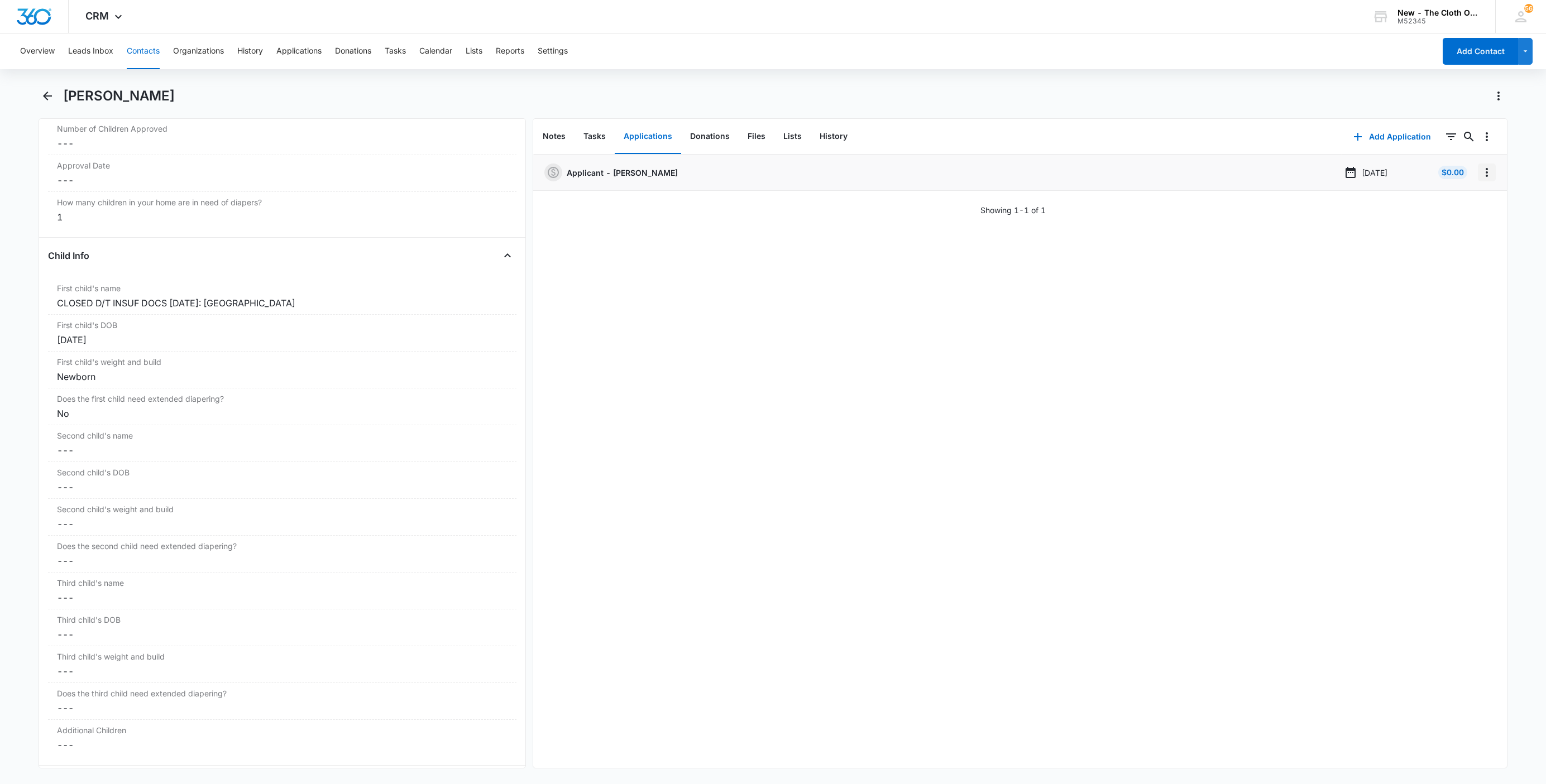
click at [1480, 169] on icon "Overflow Menu" at bounding box center [1487, 172] width 13 height 13
click at [1442, 220] on div "Delete" at bounding box center [1445, 220] width 24 height 8
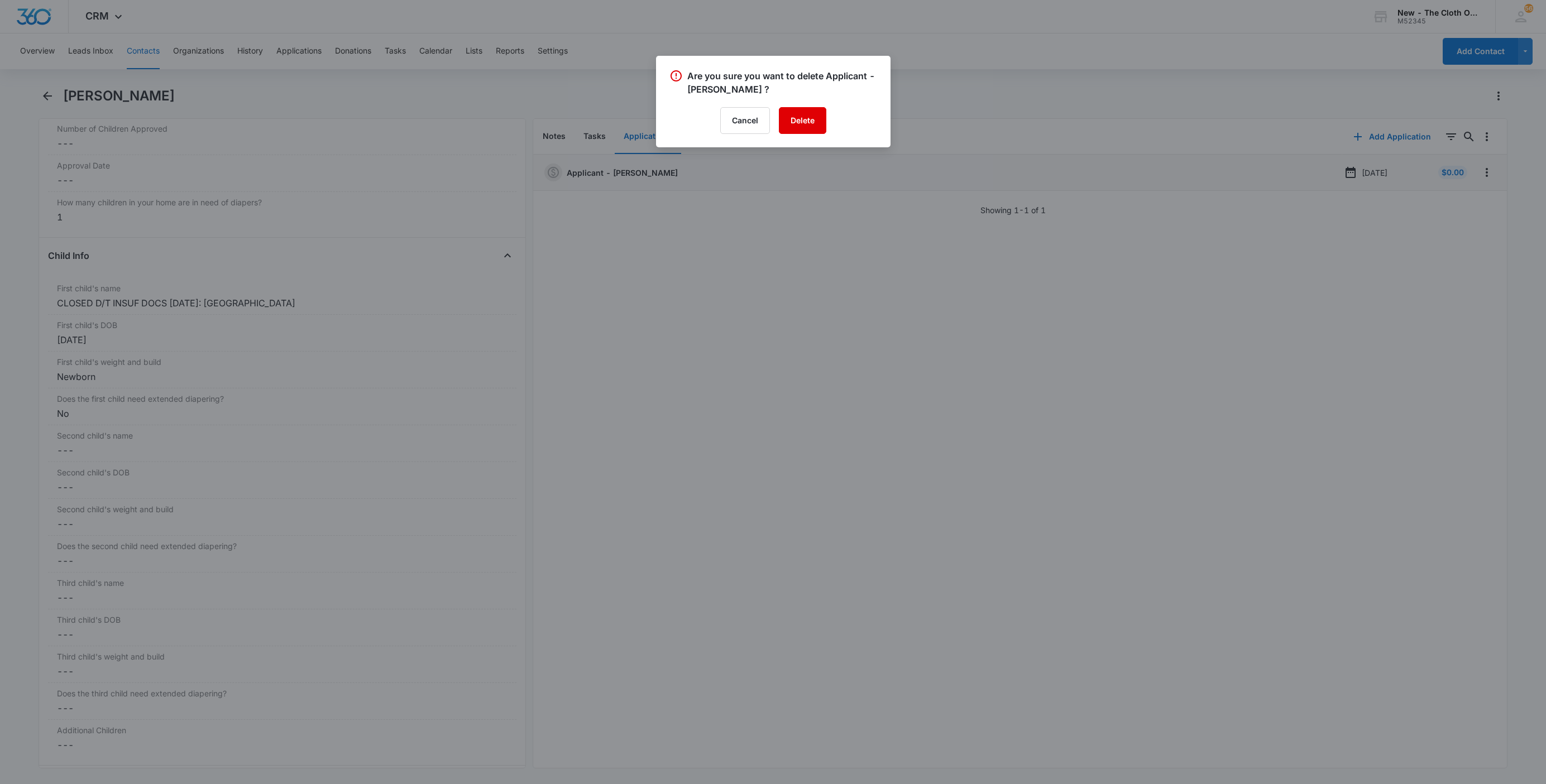
click at [811, 115] on button "Delete" at bounding box center [803, 121] width 47 height 27
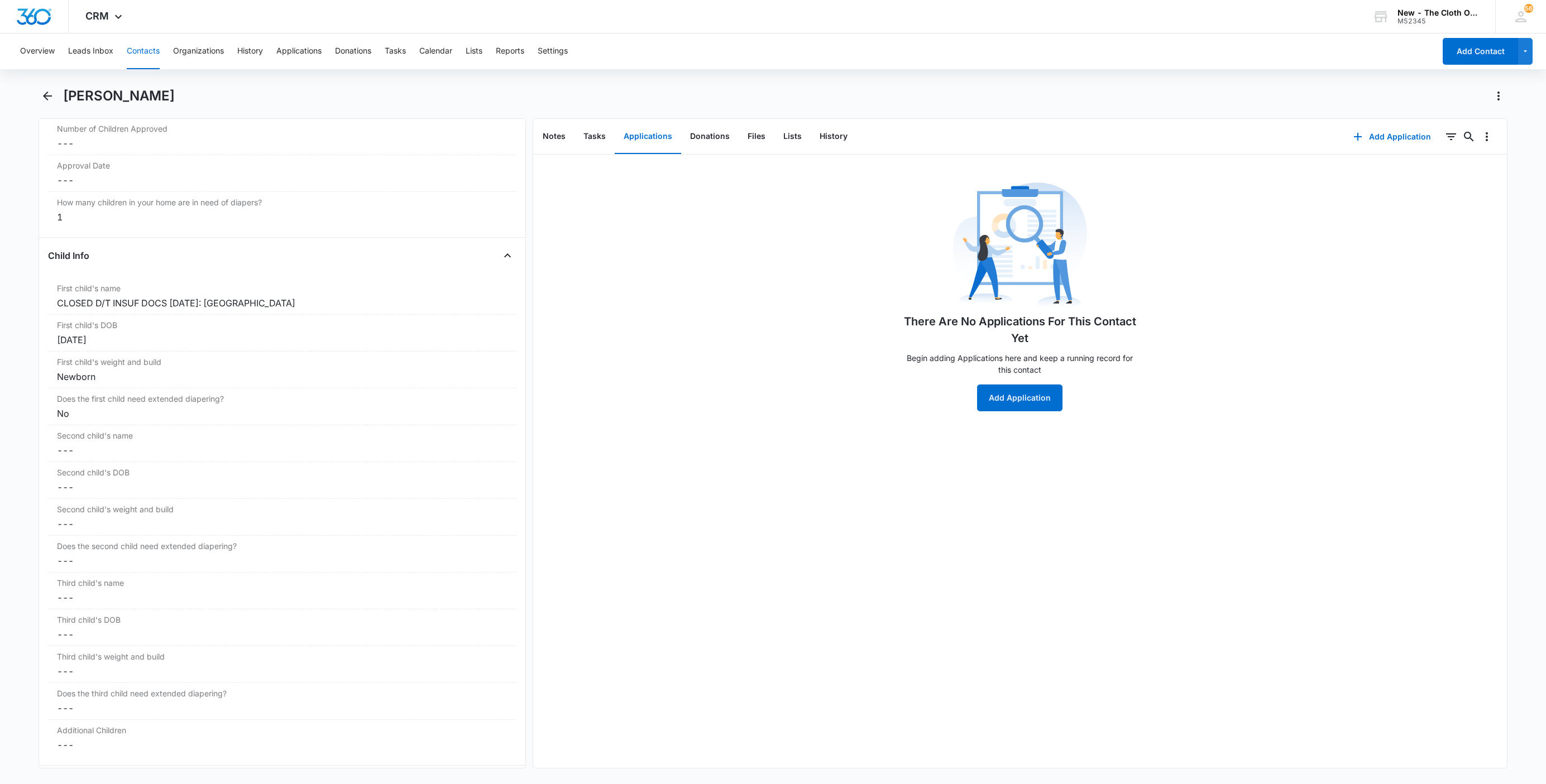
click at [144, 36] on button "Contacts" at bounding box center [143, 51] width 33 height 36
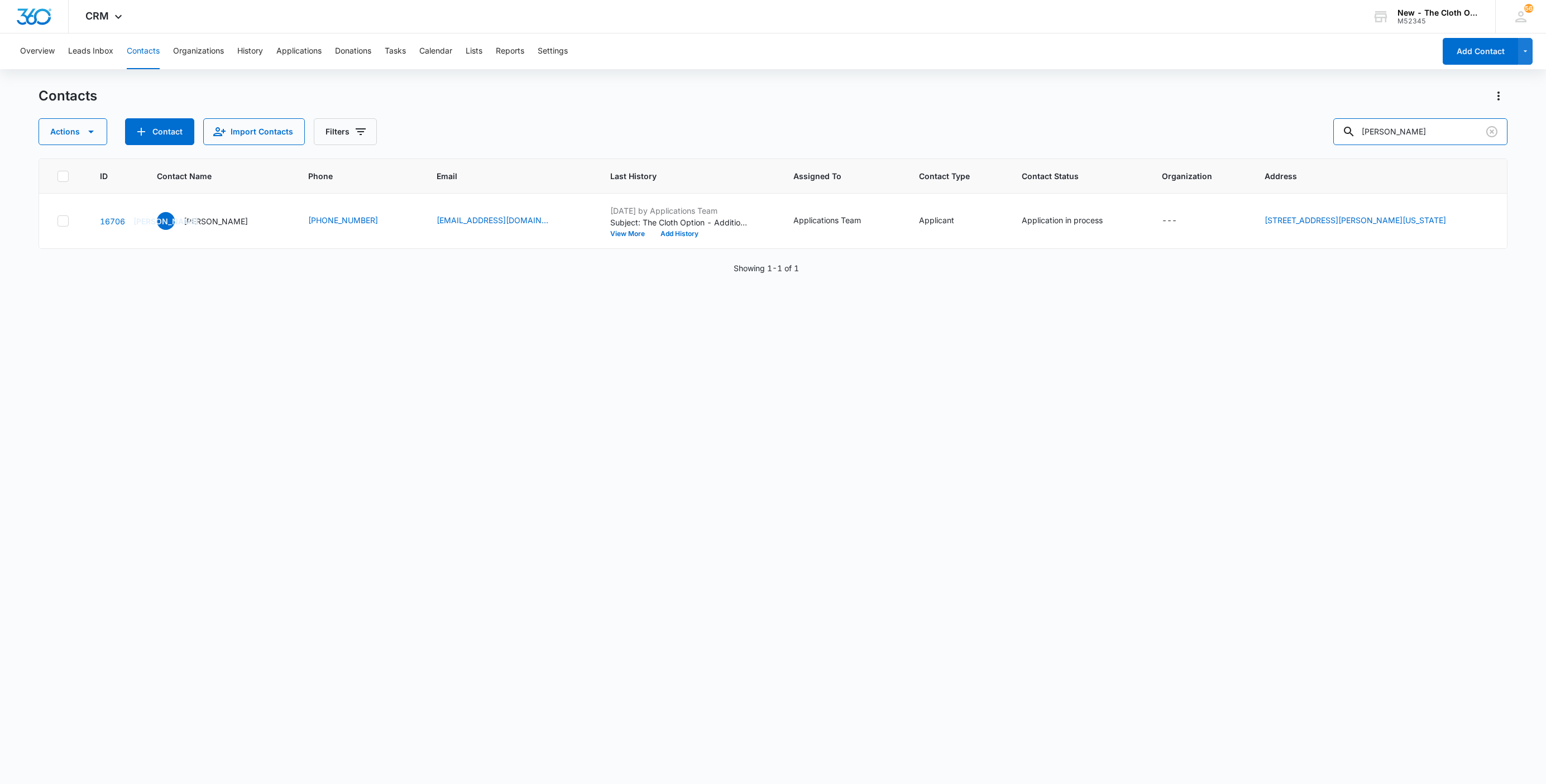
drag, startPoint x: 1451, startPoint y: 136, endPoint x: 1123, endPoint y: 138, distance: 328.0
click at [1136, 132] on div "Actions Contact Import Contacts Filters Jessica Arena" at bounding box center [773, 132] width 1469 height 27
paste input "nniffer Valdes"
type input "Jenniffer Valdes"
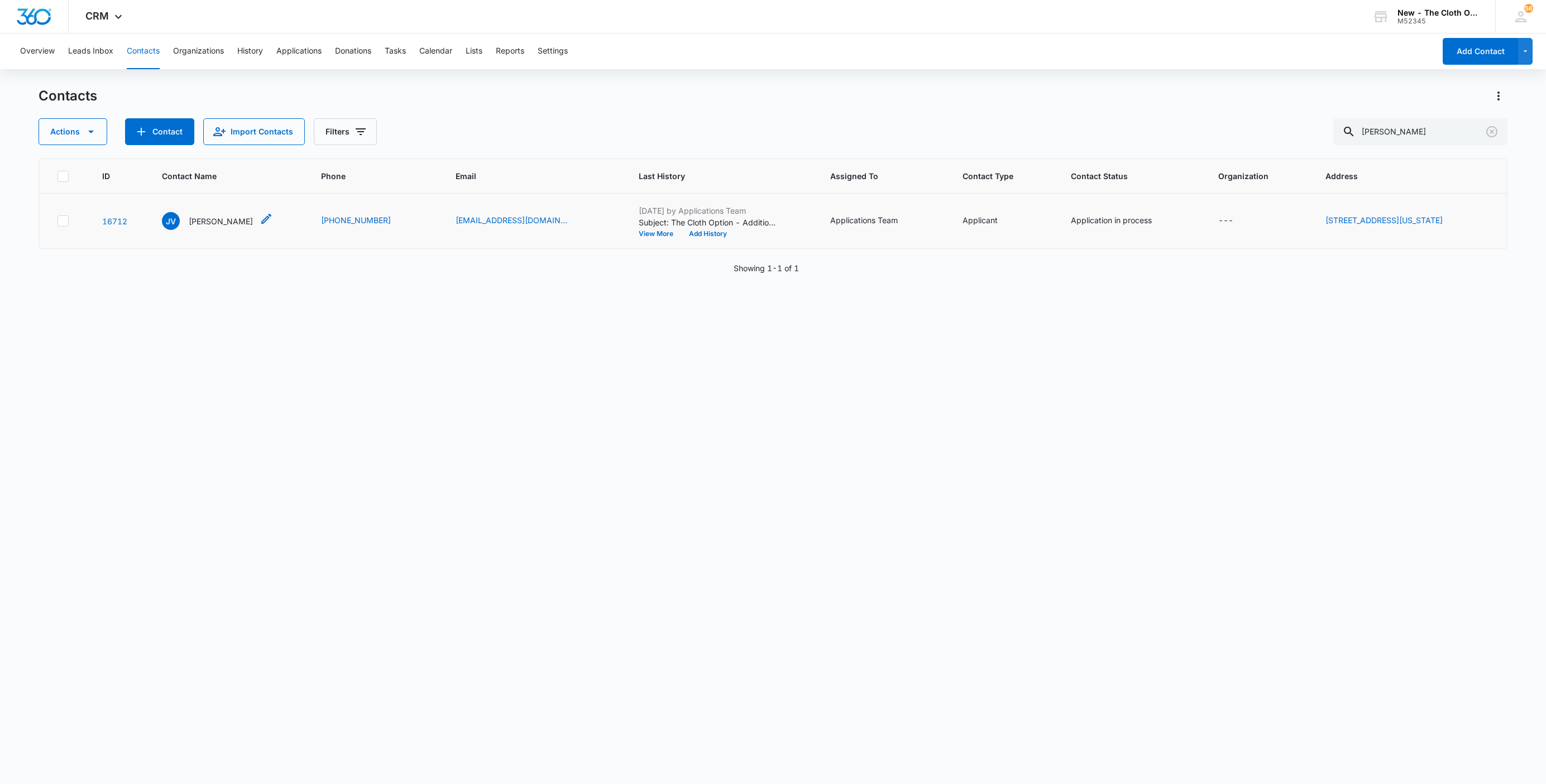
click at [192, 217] on p "Jenniffer Valdes" at bounding box center [220, 221] width 64 height 12
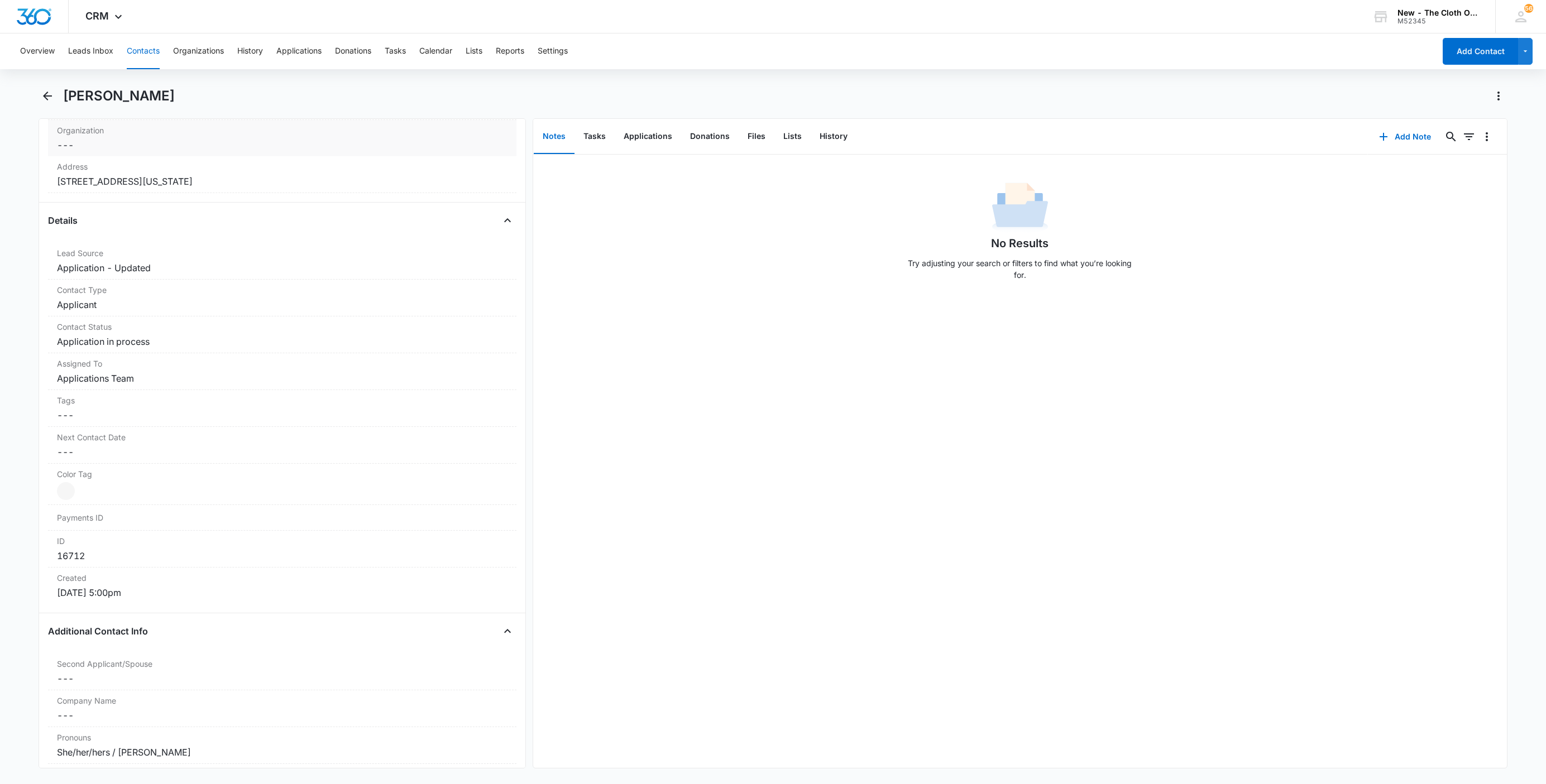
scroll to position [335, 0]
click at [146, 335] on dd "Cancel Save Changes Application in process" at bounding box center [282, 336] width 450 height 13
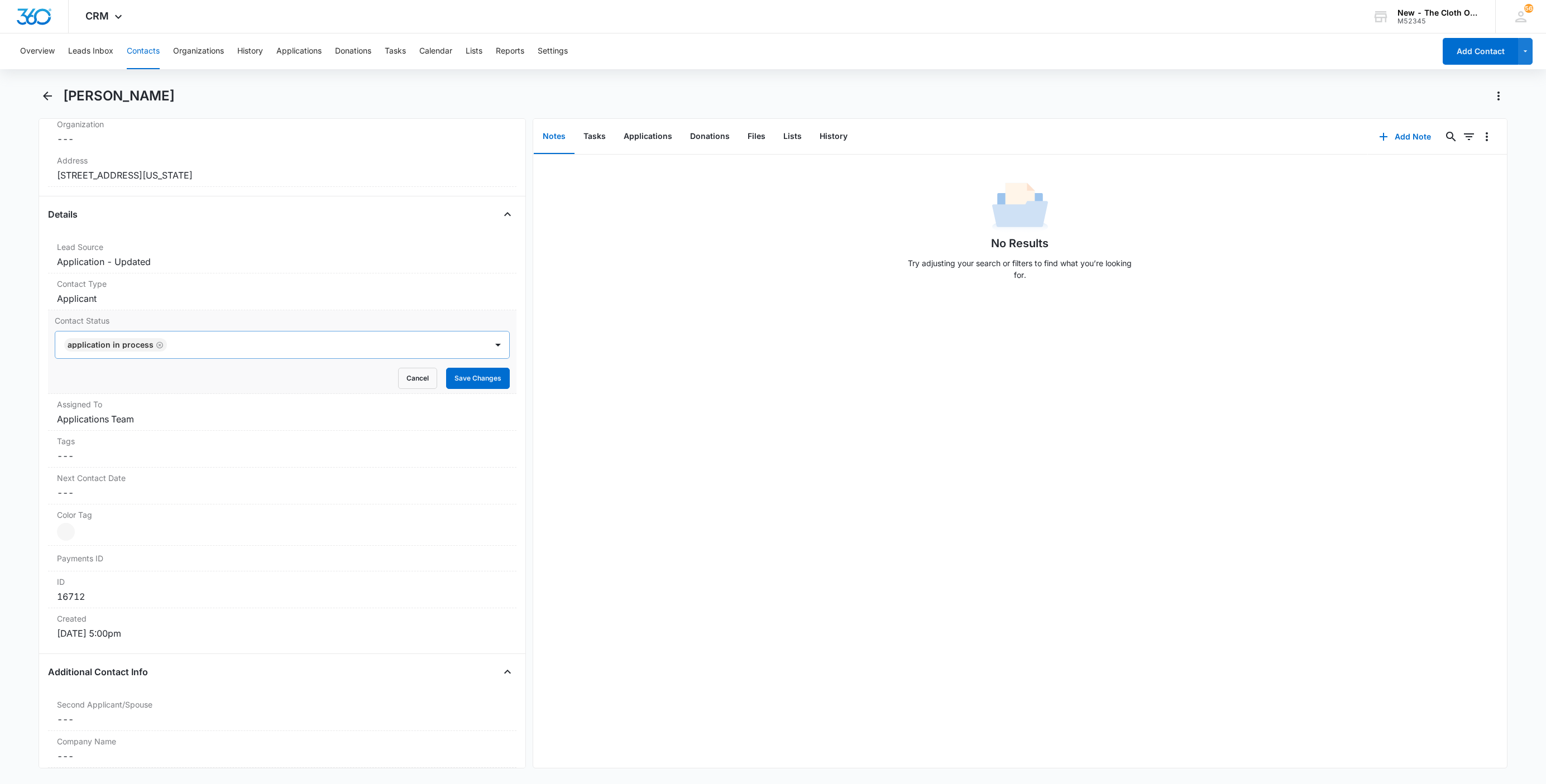
click at [158, 349] on icon "Remove Application in process" at bounding box center [160, 345] width 8 height 8
type input "de"
click at [136, 384] on div "Pass/Decline" at bounding box center [281, 385] width 426 height 12
click at [164, 337] on div "Pass/Decline" at bounding box center [271, 345] width 431 height 27
click at [483, 388] on button "Save Changes" at bounding box center [478, 378] width 64 height 21
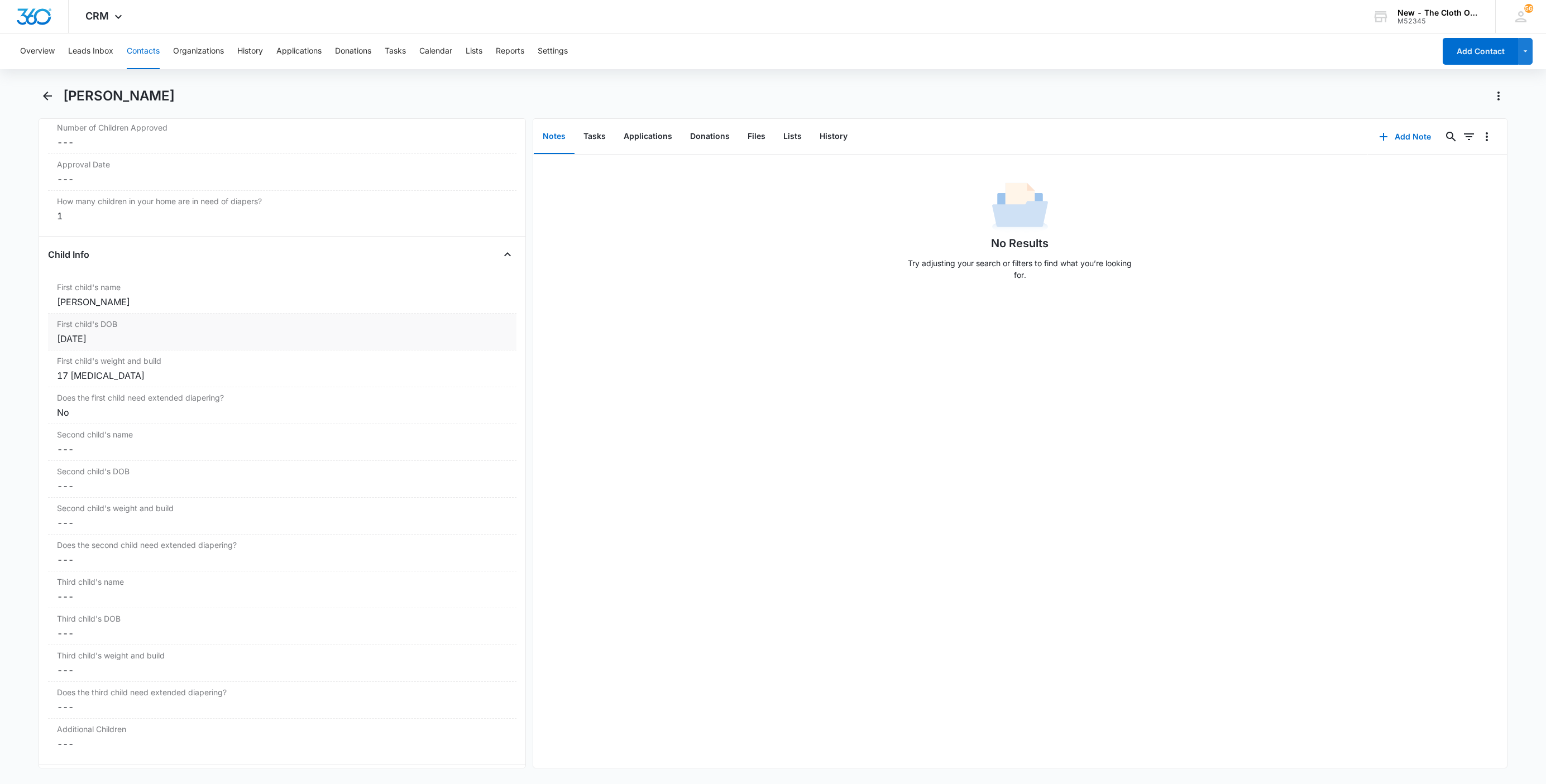
click at [74, 325] on div "First child's DOB Cancel Save Changes Sep 26, 2024" at bounding box center [282, 332] width 468 height 37
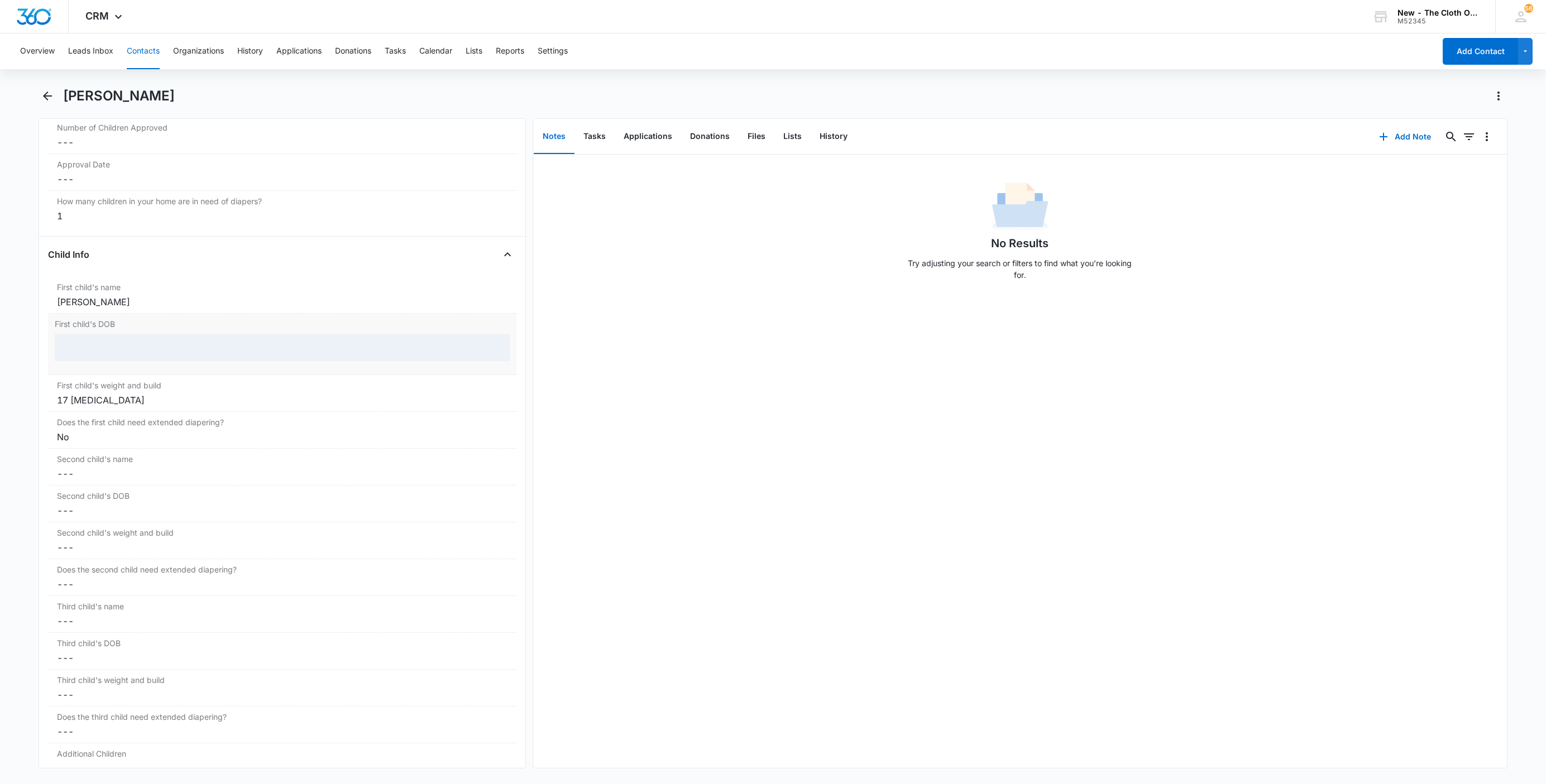
scroll to position [1208, 0]
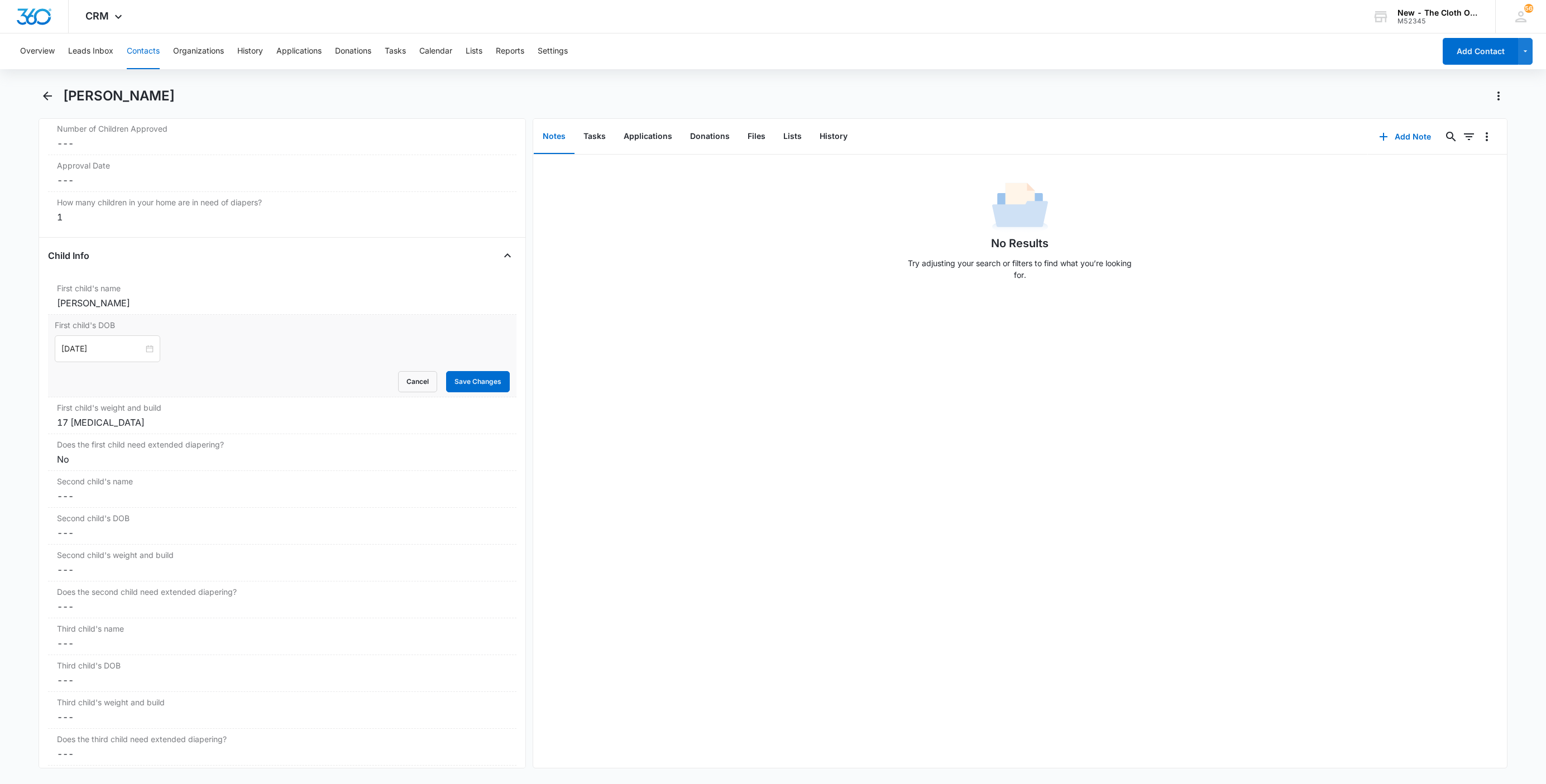
click at [384, 385] on div "Cancel Save Changes" at bounding box center [282, 382] width 455 height 21
click at [402, 393] on button "Cancel" at bounding box center [417, 382] width 39 height 21
click at [271, 310] on div "Sofia Martha Outlaw" at bounding box center [282, 303] width 450 height 13
click at [61, 315] on input "Sofia Martha Outlaw" at bounding box center [282, 312] width 455 height 27
paste input "CLOSED D/T INSUF DOCS [DATE]:"
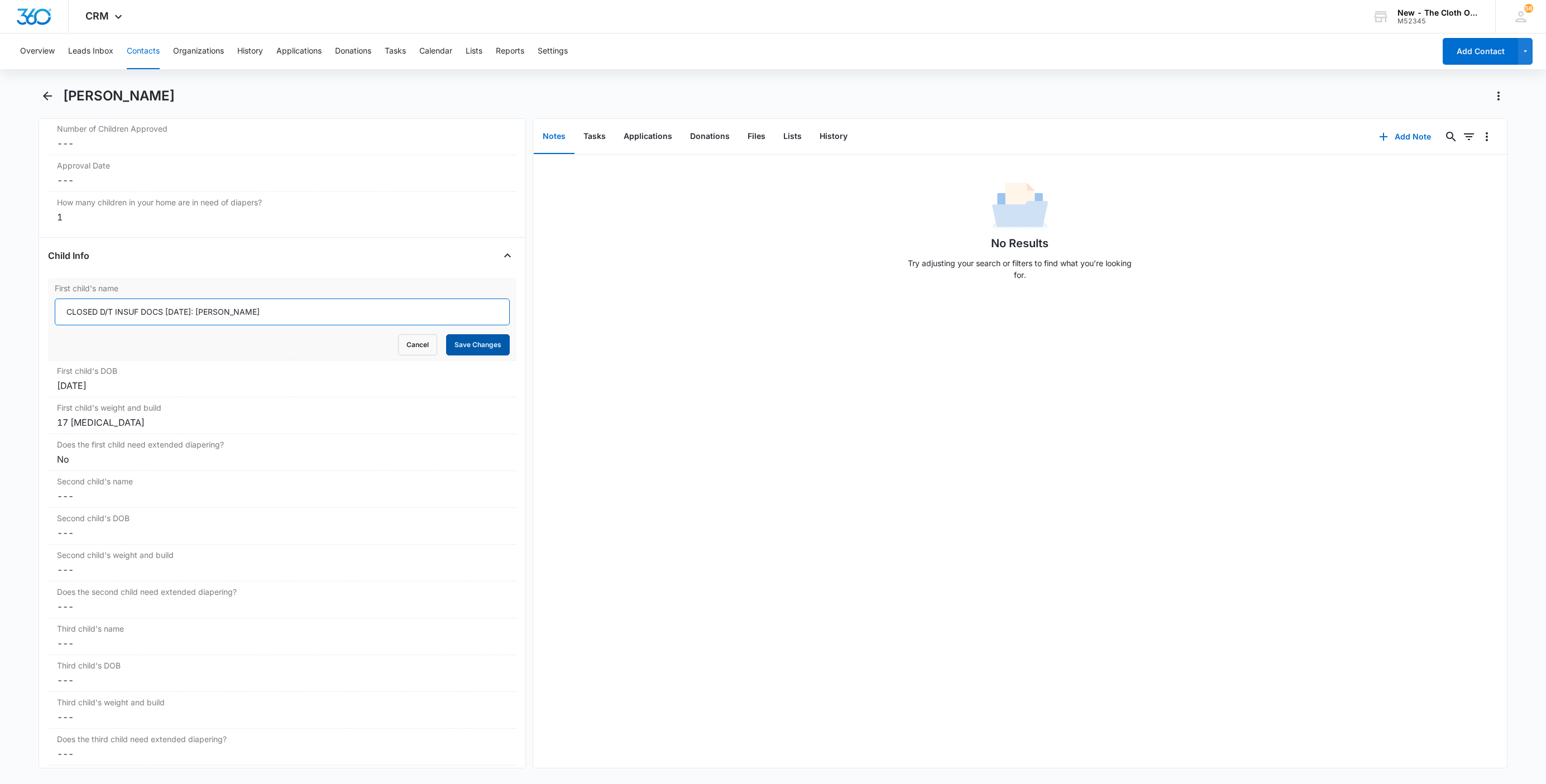
type input "CLOSED D/T INSUF DOCS 08/10/25: Sofia Martha Outlaw"
click at [457, 351] on button "Save Changes" at bounding box center [478, 345] width 64 height 21
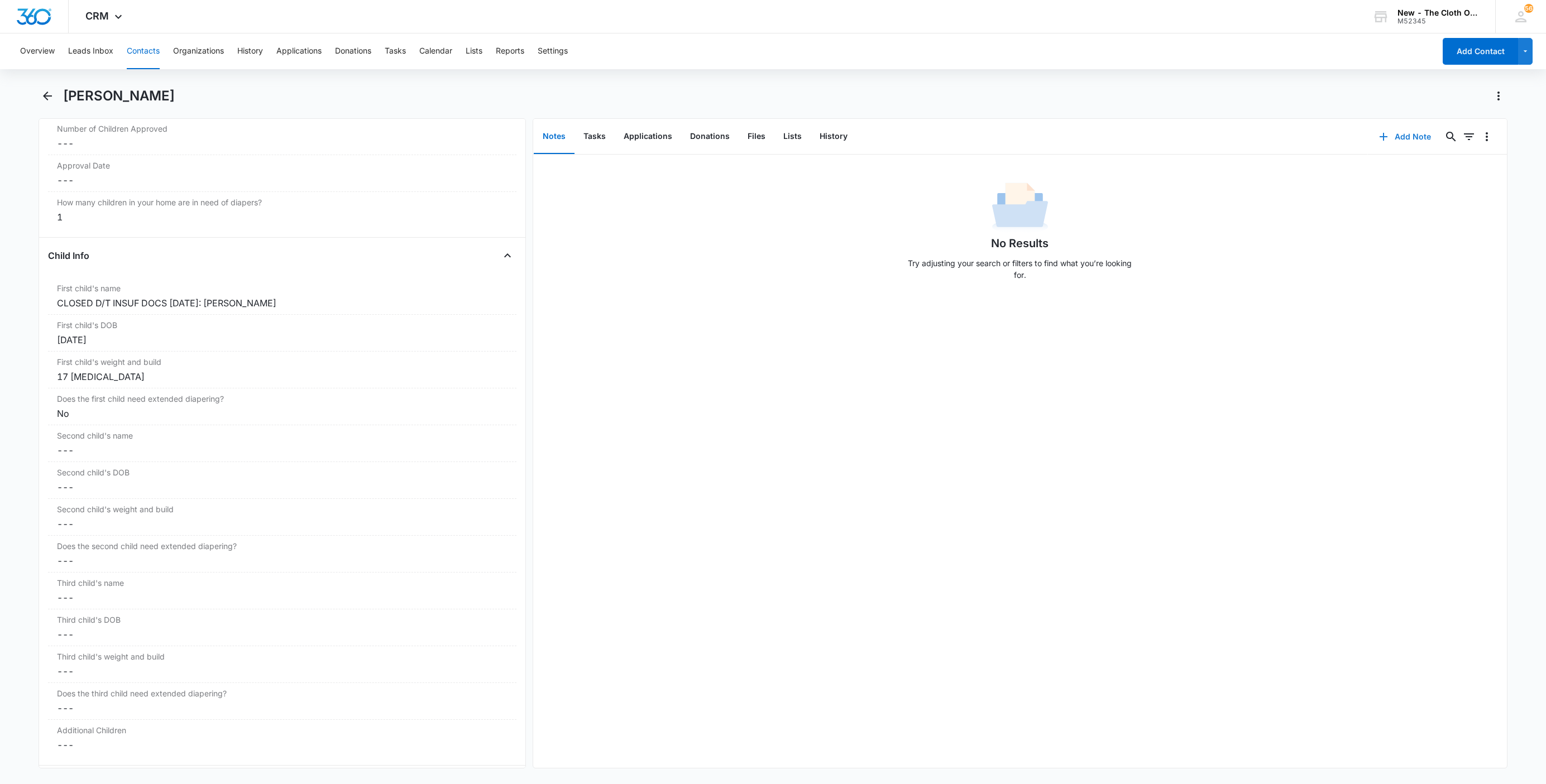
click at [1400, 140] on button "Add Note" at bounding box center [1405, 137] width 74 height 27
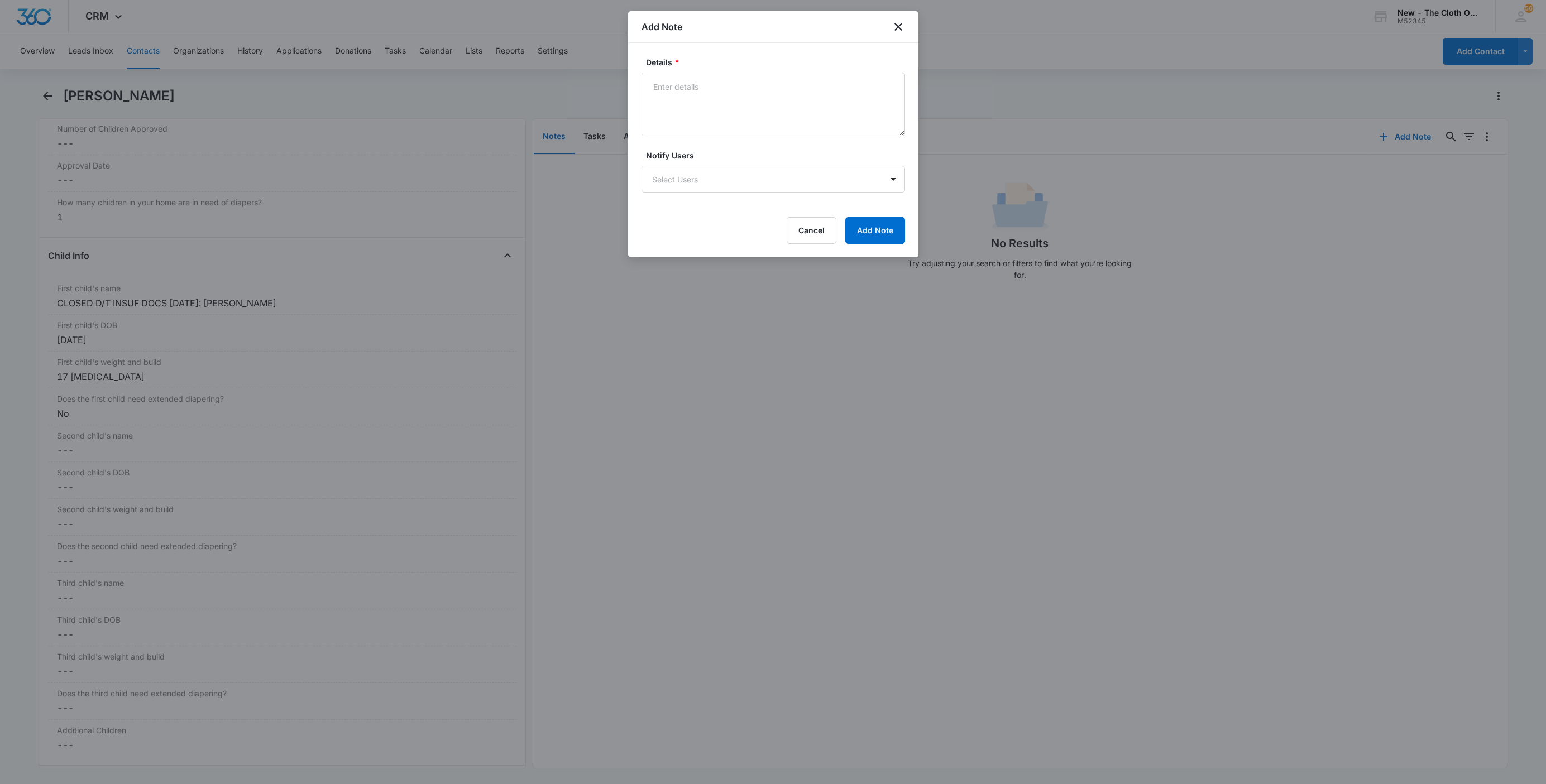
click at [813, 138] on form "Details * Notify Users Select Users Cancel Add Note" at bounding box center [773, 150] width 263 height 188
click at [803, 112] on textarea "Details *" at bounding box center [773, 104] width 263 height 64
paste textarea "[DATE] - Closed d/t insuf docs - all needed."
type textarea "[DATE] - Closed d/t insuf docs - all needed."
click at [868, 226] on button "Add Note" at bounding box center [875, 231] width 60 height 27
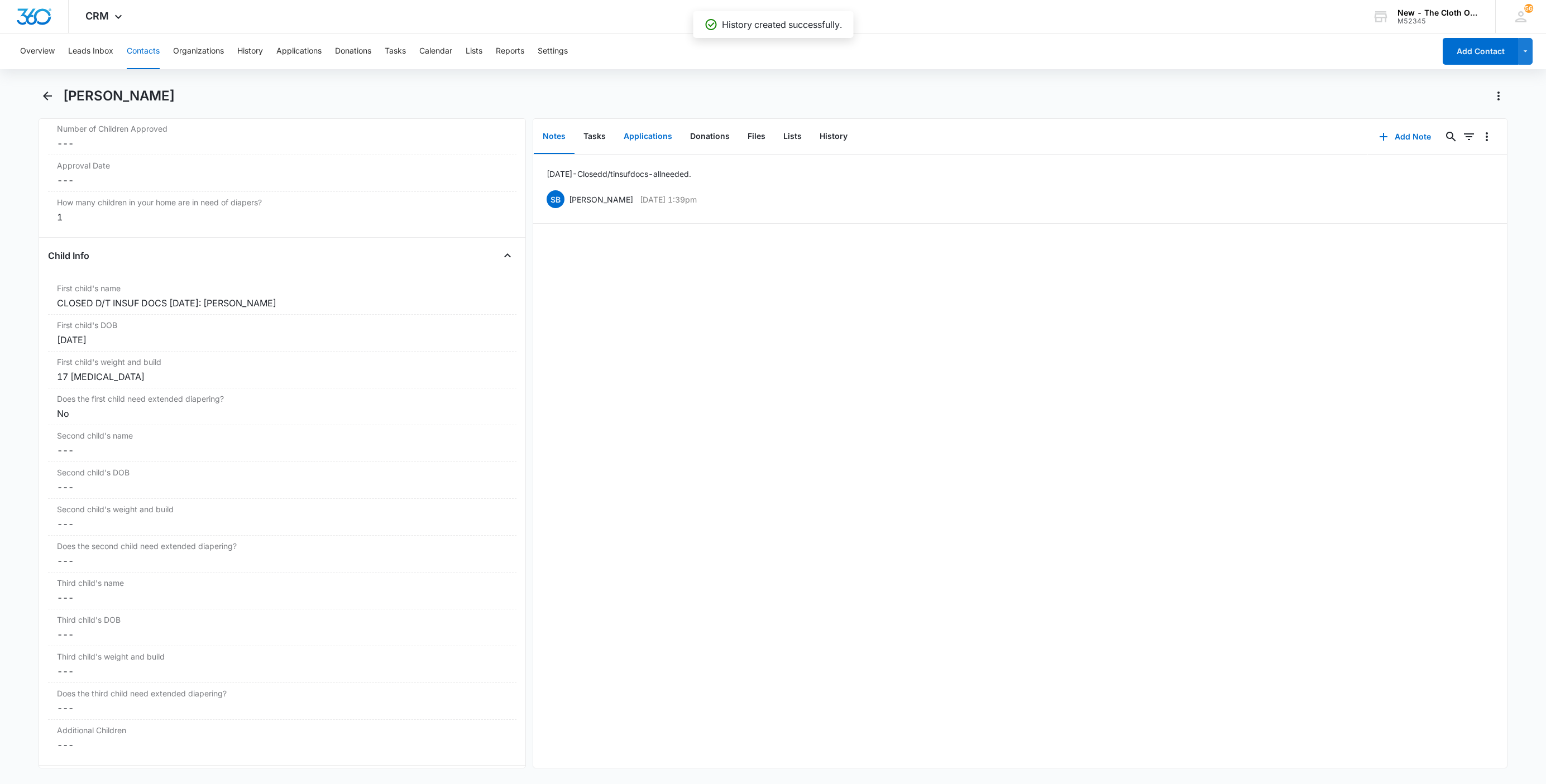
drag, startPoint x: 640, startPoint y: 128, endPoint x: 683, endPoint y: 144, distance: 45.9
click at [640, 128] on button "Applications" at bounding box center [648, 137] width 67 height 35
click at [1480, 172] on icon "Overflow Menu" at bounding box center [1487, 172] width 13 height 13
click at [1469, 203] on button "Edit" at bounding box center [1451, 203] width 64 height 17
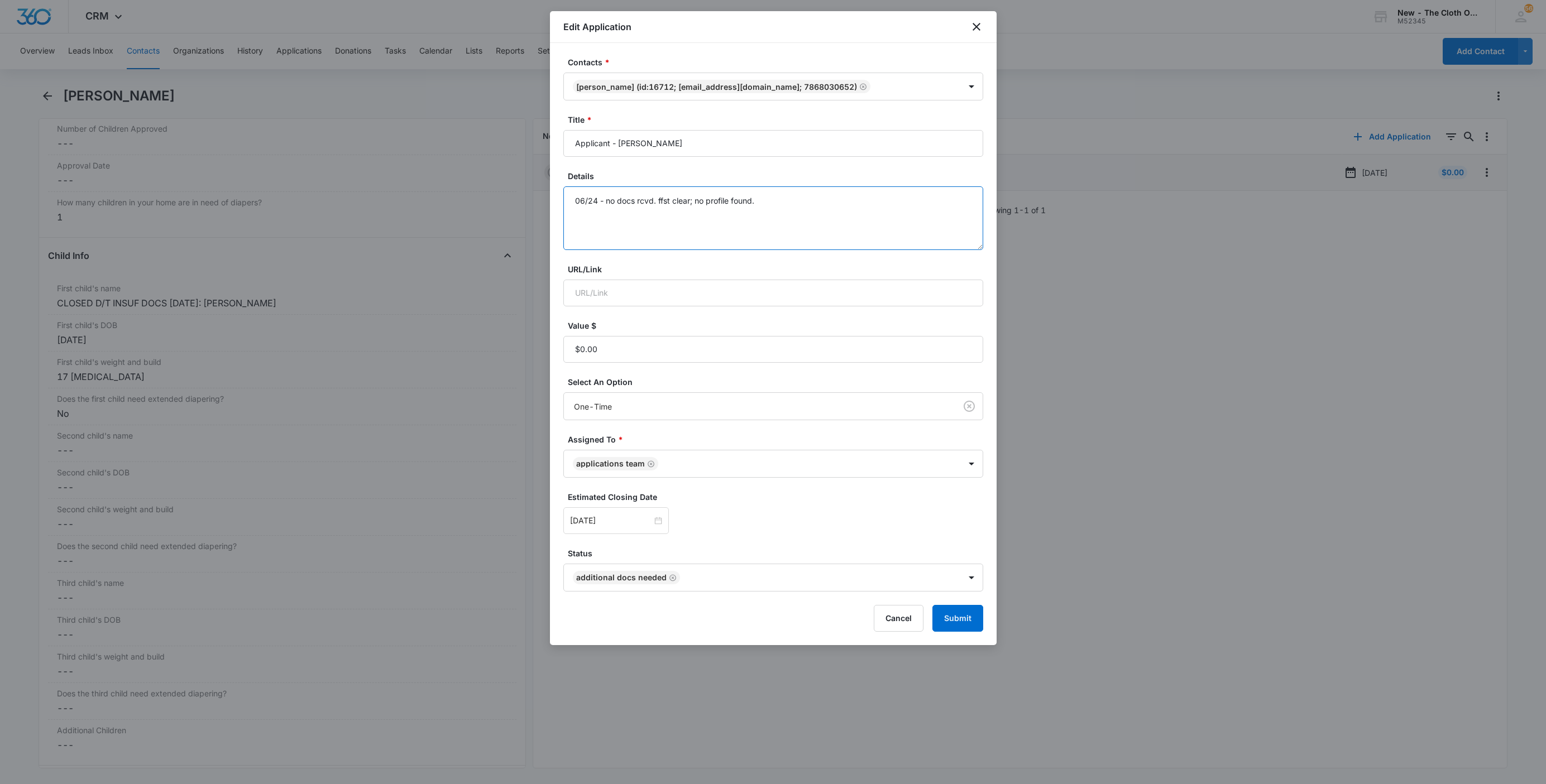
click at [900, 209] on textarea "06/24 - no docs rcvd. ffst clear; no profile found." at bounding box center [774, 218] width 420 height 64
paste textarea "[DATE] - Closed d/t insuf docs - all needed."
type textarea "06/24 - no docs rcvd. ffst clear; no profile found. 08/10/25 - Closed d/t insuf…"
click at [958, 621] on button "Submit" at bounding box center [957, 618] width 51 height 27
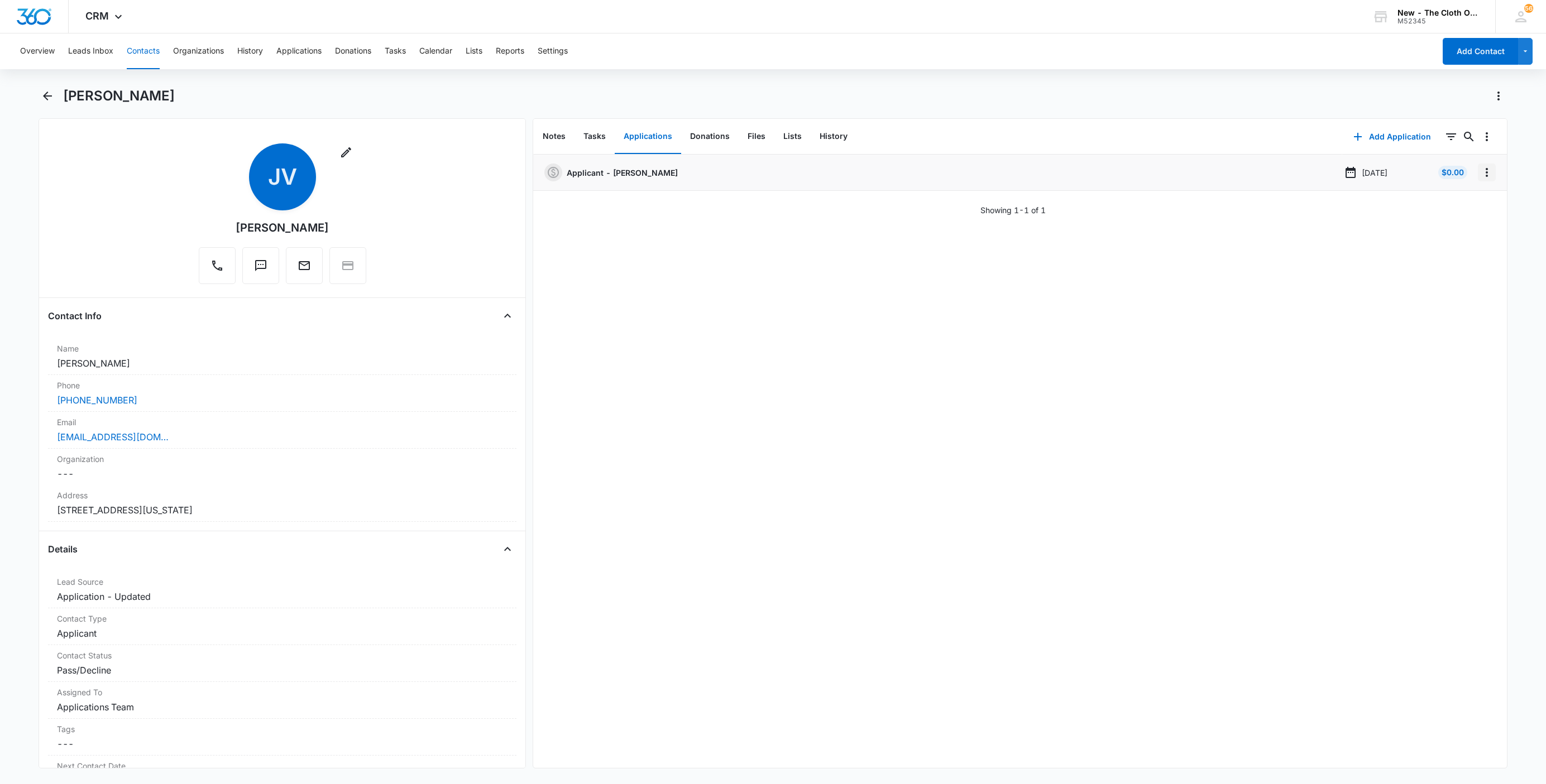
click at [1481, 169] on button "Overflow Menu" at bounding box center [1487, 172] width 18 height 18
click at [1461, 214] on button "Delete" at bounding box center [1451, 220] width 64 height 17
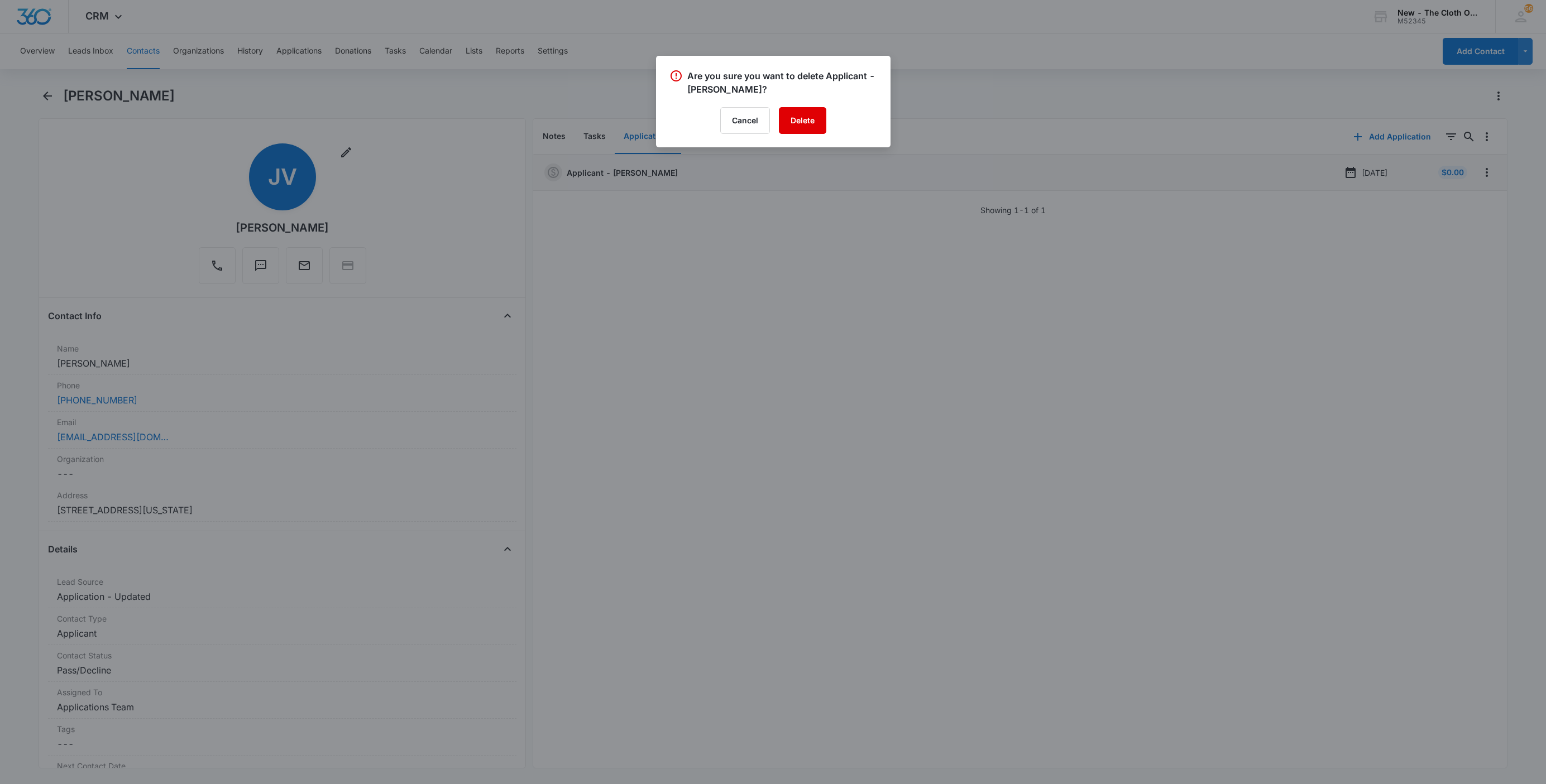
drag, startPoint x: 806, startPoint y: 124, endPoint x: 774, endPoint y: 115, distance: 33.2
click at [806, 124] on button "Delete" at bounding box center [803, 121] width 47 height 27
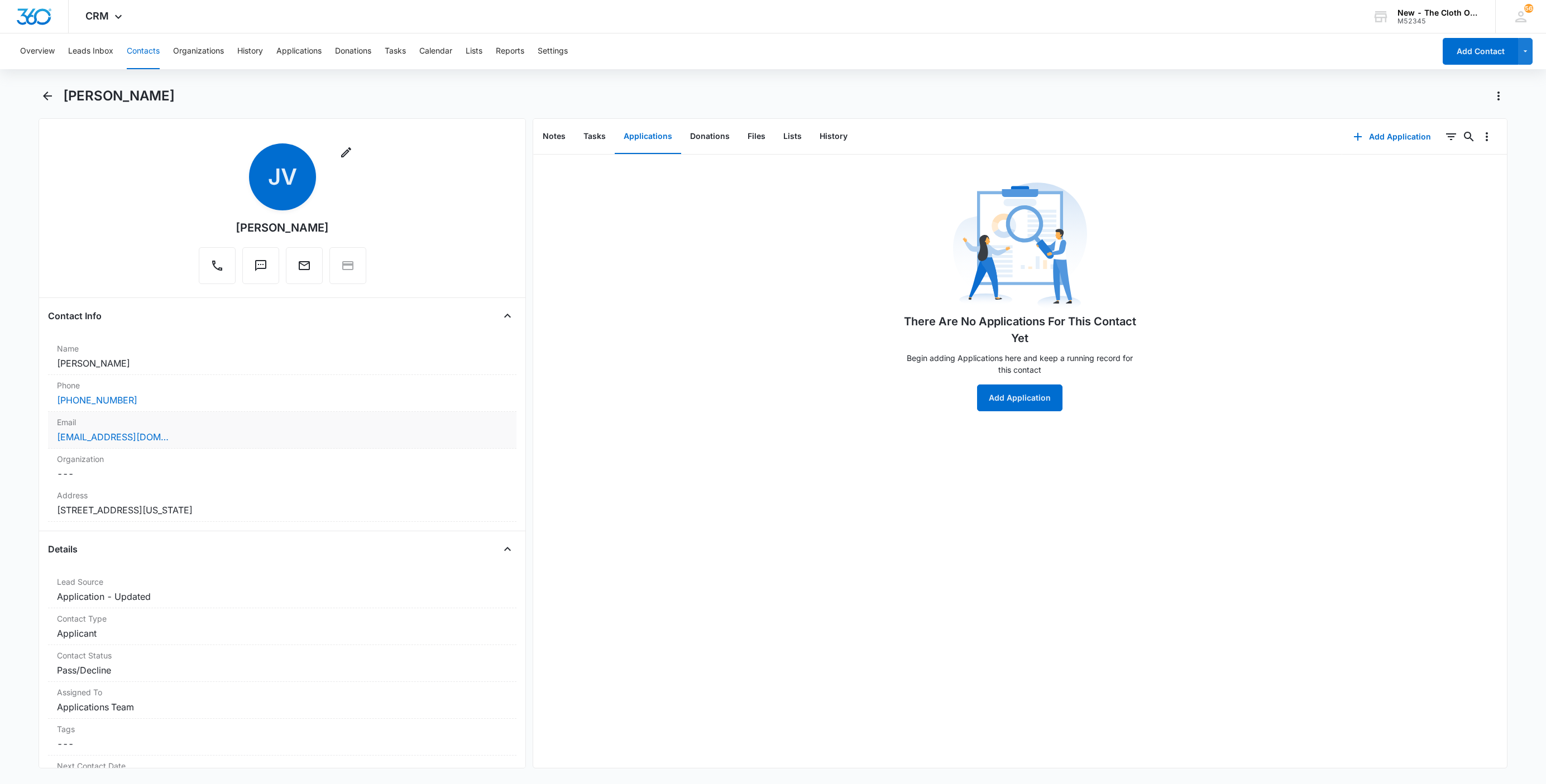
click at [193, 434] on div "jenniffer1994@icloud.com" at bounding box center [282, 437] width 450 height 13
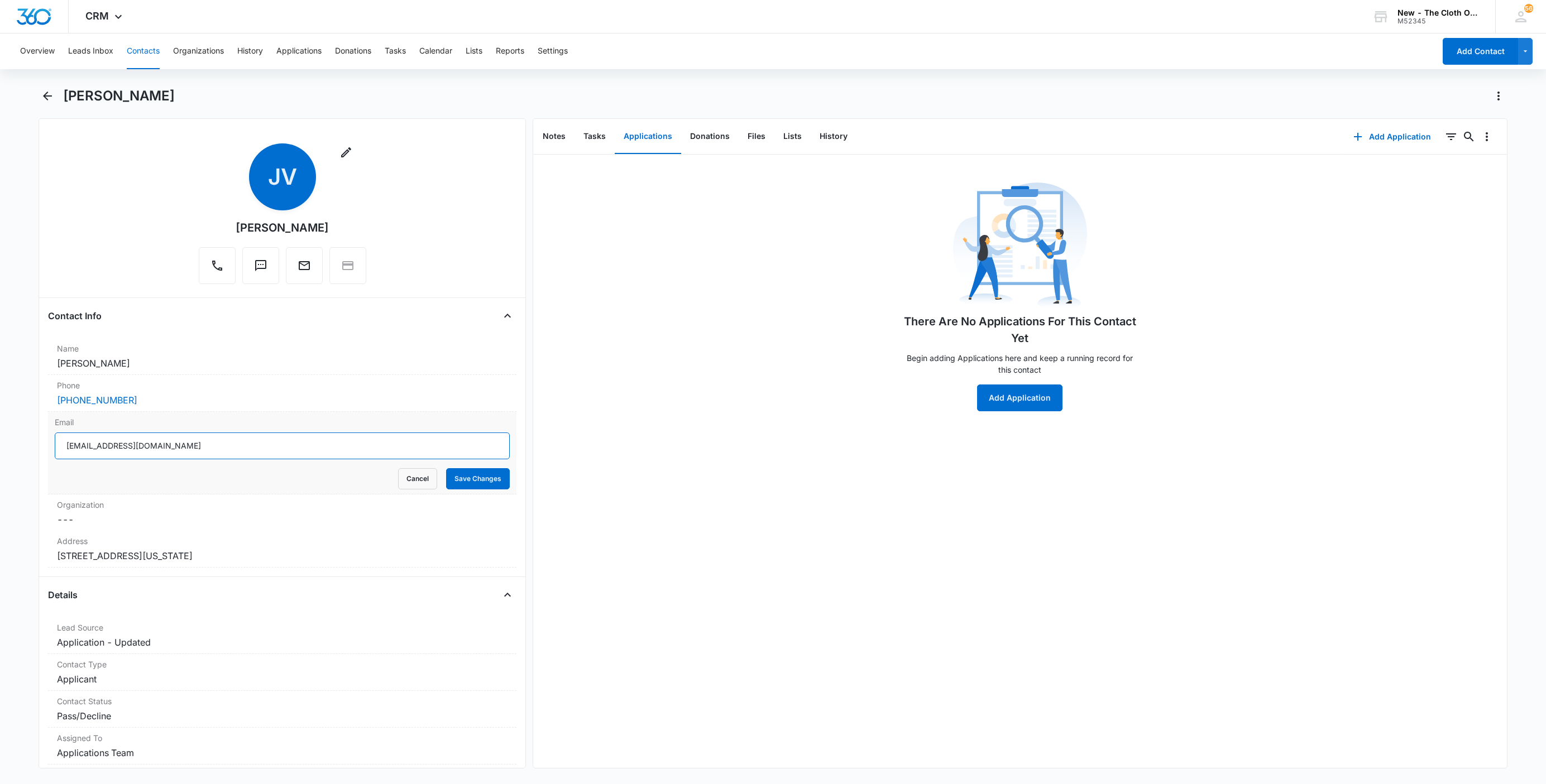
click at [253, 456] on input "jenniffer1994@icloud.com" at bounding box center [282, 446] width 455 height 27
click at [398, 482] on button "Cancel" at bounding box center [417, 479] width 39 height 21
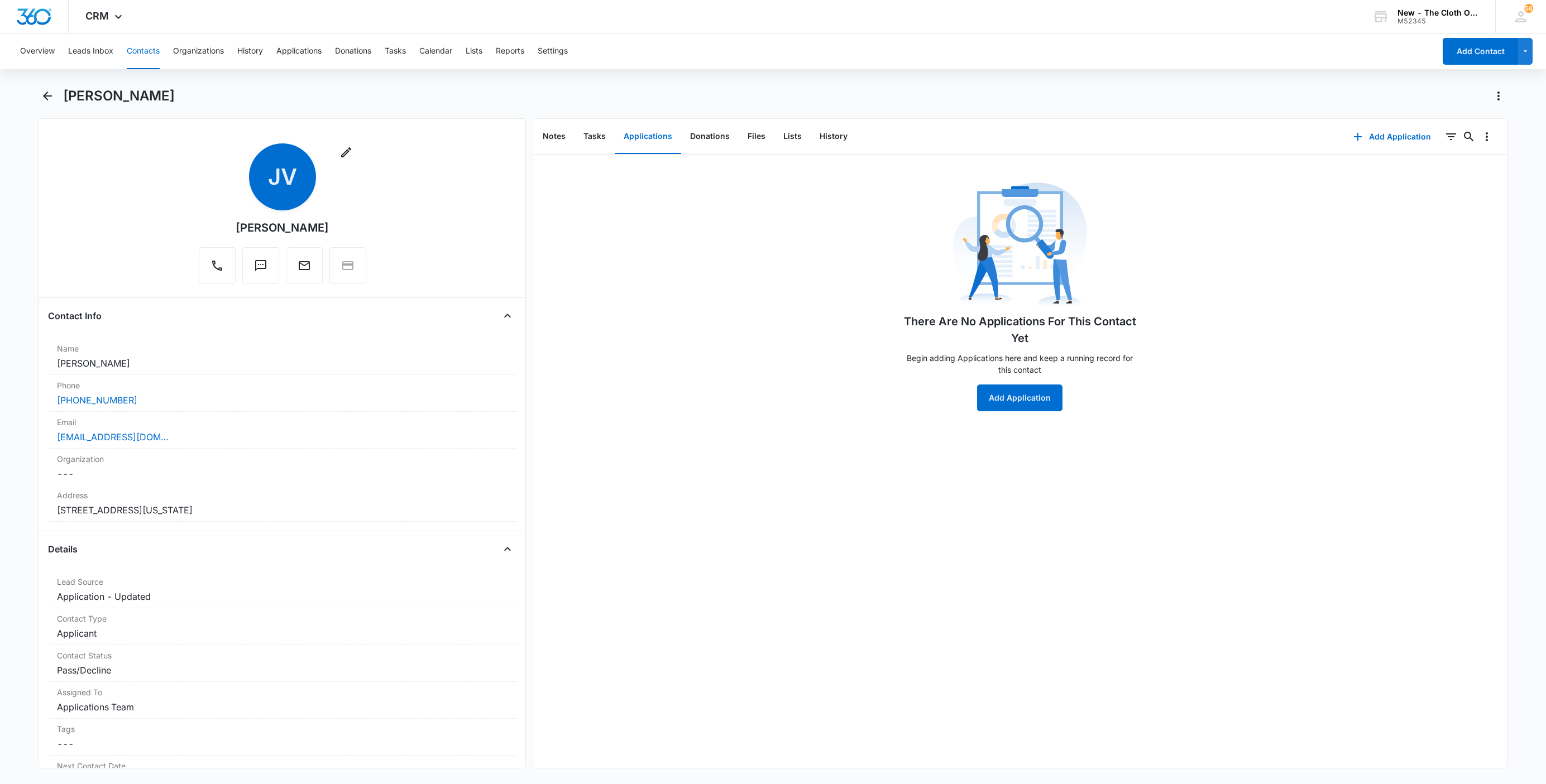
drag, startPoint x: 144, startPoint y: 52, endPoint x: 156, endPoint y: 53, distance: 12.0
click at [144, 52] on button "Contacts" at bounding box center [143, 51] width 33 height 36
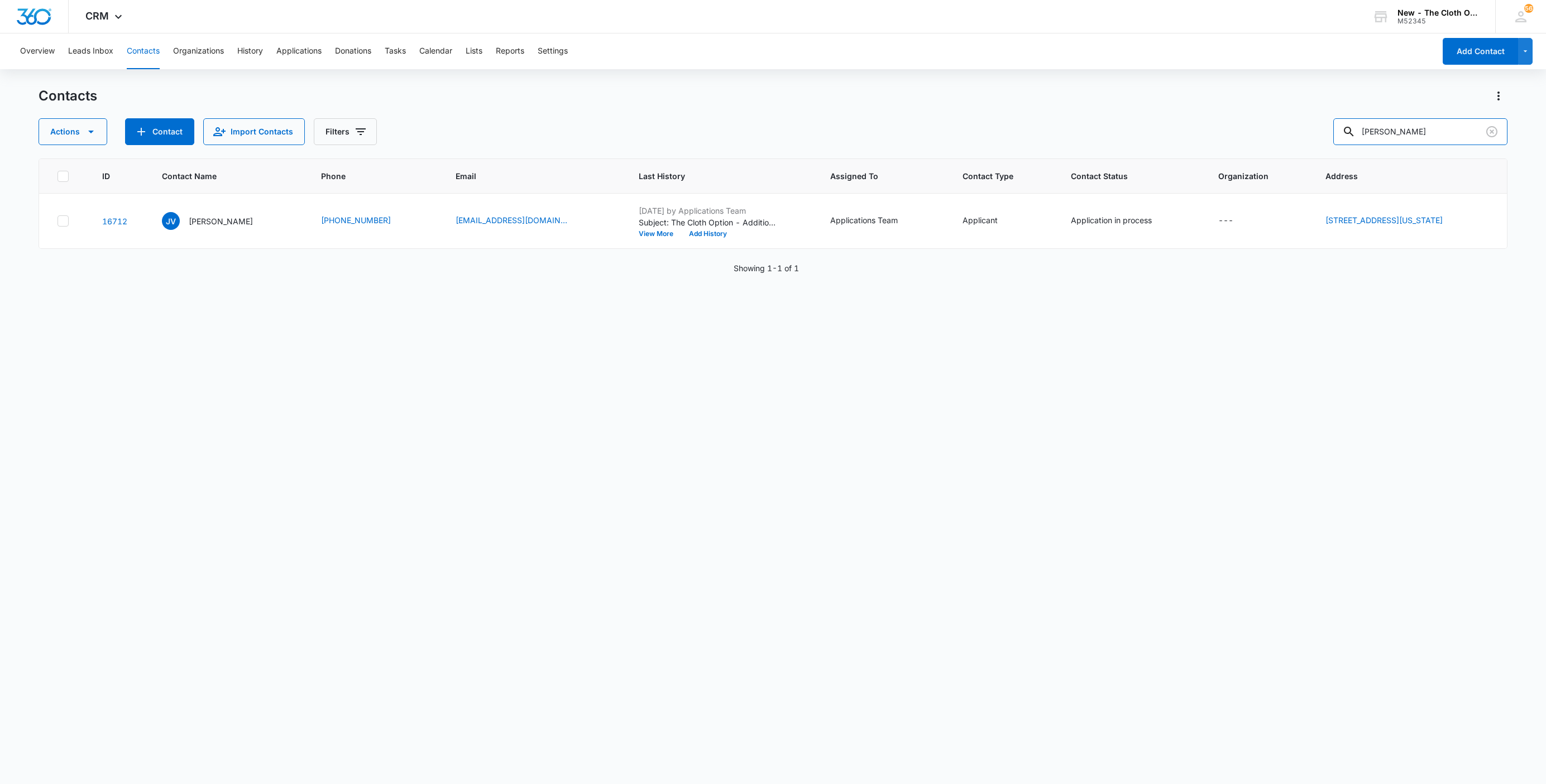
drag, startPoint x: 1439, startPoint y: 131, endPoint x: 1204, endPoint y: 169, distance: 238.1
click at [1210, 167] on div "Contacts Actions Contact Import Contacts Filters Jenniffer Valdes ID Contact Na…" at bounding box center [773, 435] width 1469 height 696
paste input "Brandon Lee Blaylock"
type input "Brandon Lee Blaylock"
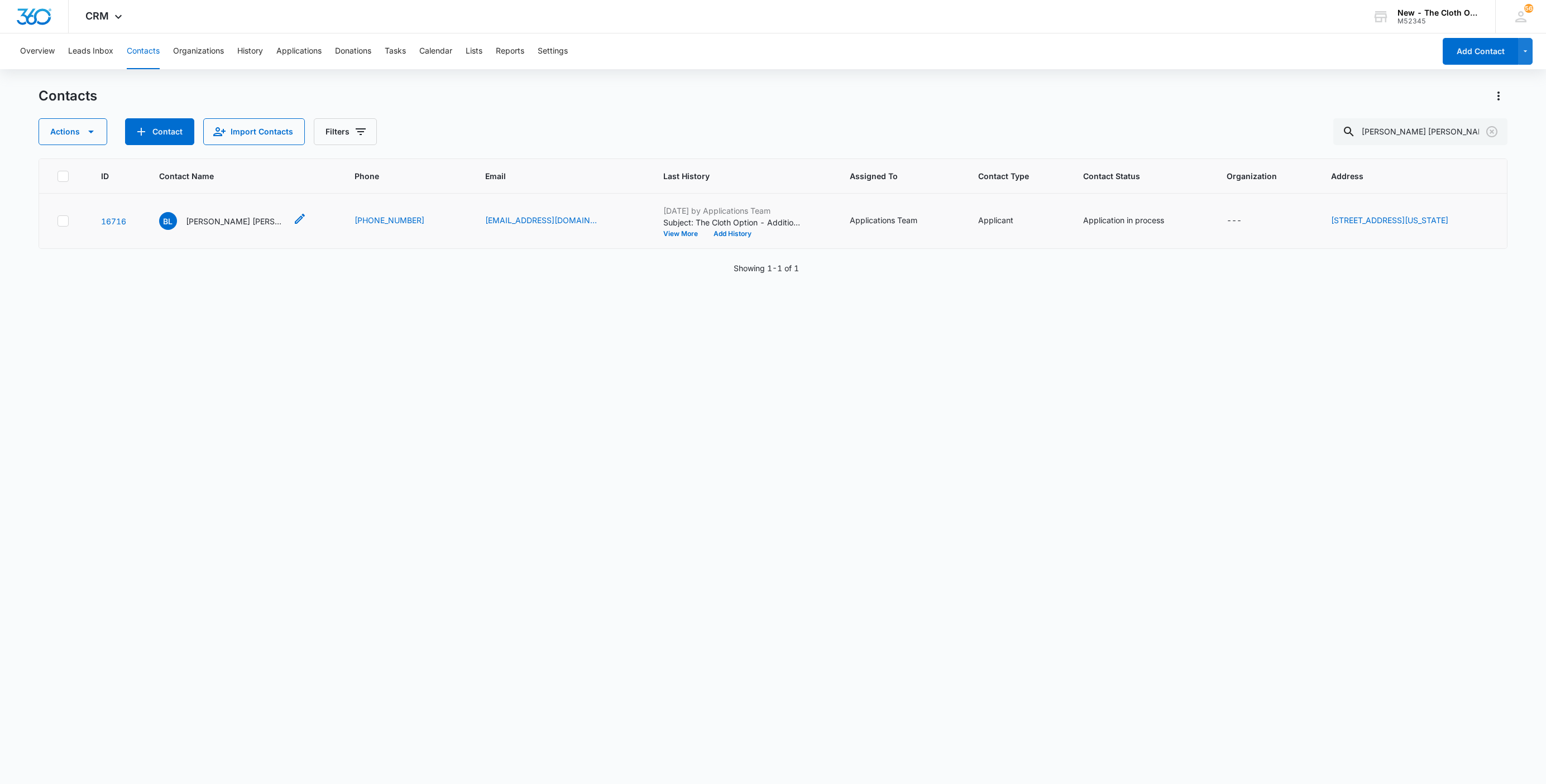
click at [220, 218] on p "Brandon Lee Blaylock" at bounding box center [236, 221] width 101 height 12
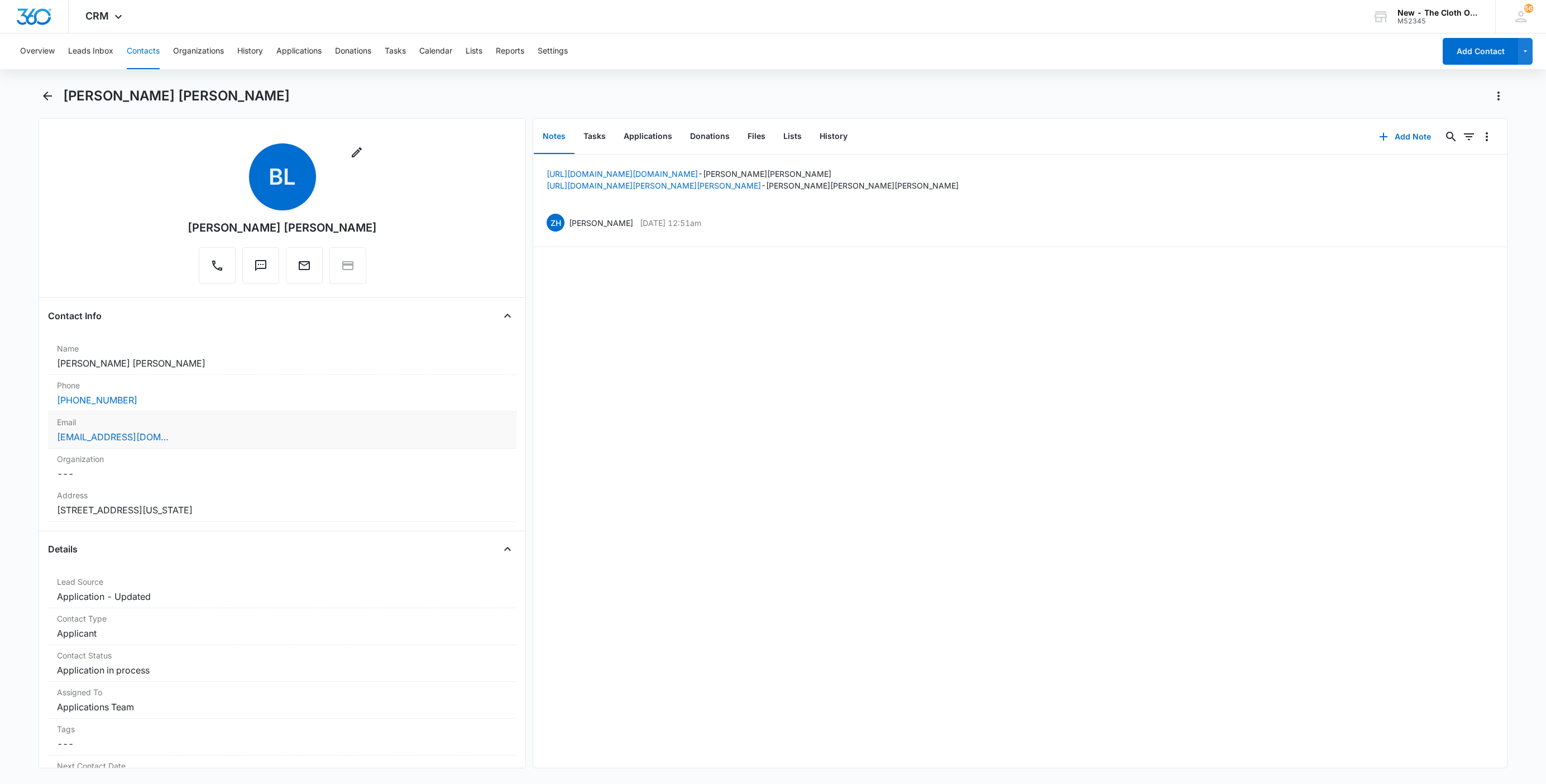
click at [225, 432] on div "Brandonlee182815@gmail.com" at bounding box center [282, 437] width 450 height 13
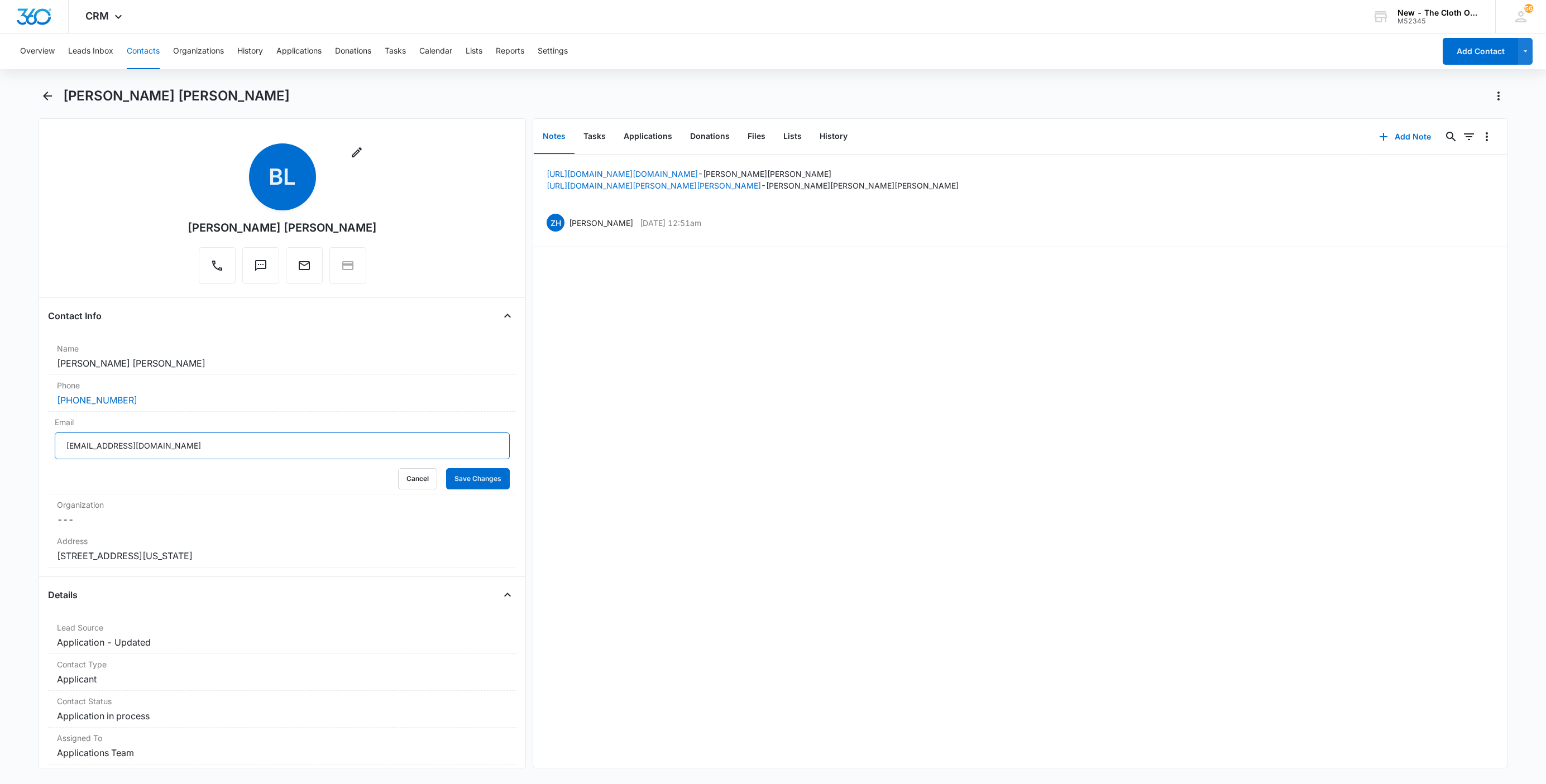
click at [243, 447] on input "Brandonlee182815@gmail.com" at bounding box center [282, 446] width 455 height 27
click at [401, 476] on button "Cancel" at bounding box center [417, 479] width 39 height 21
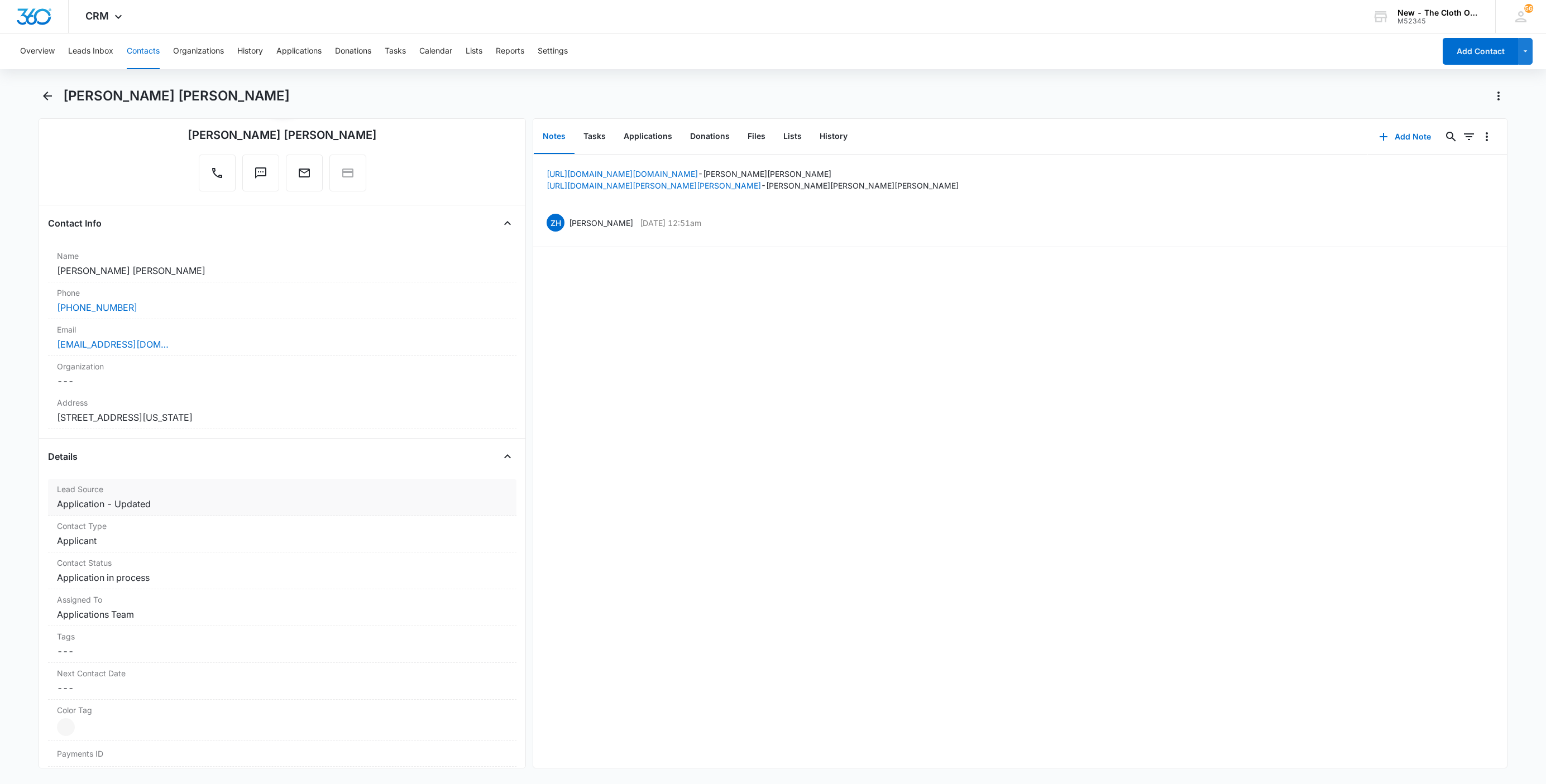
scroll to position [251, 0]
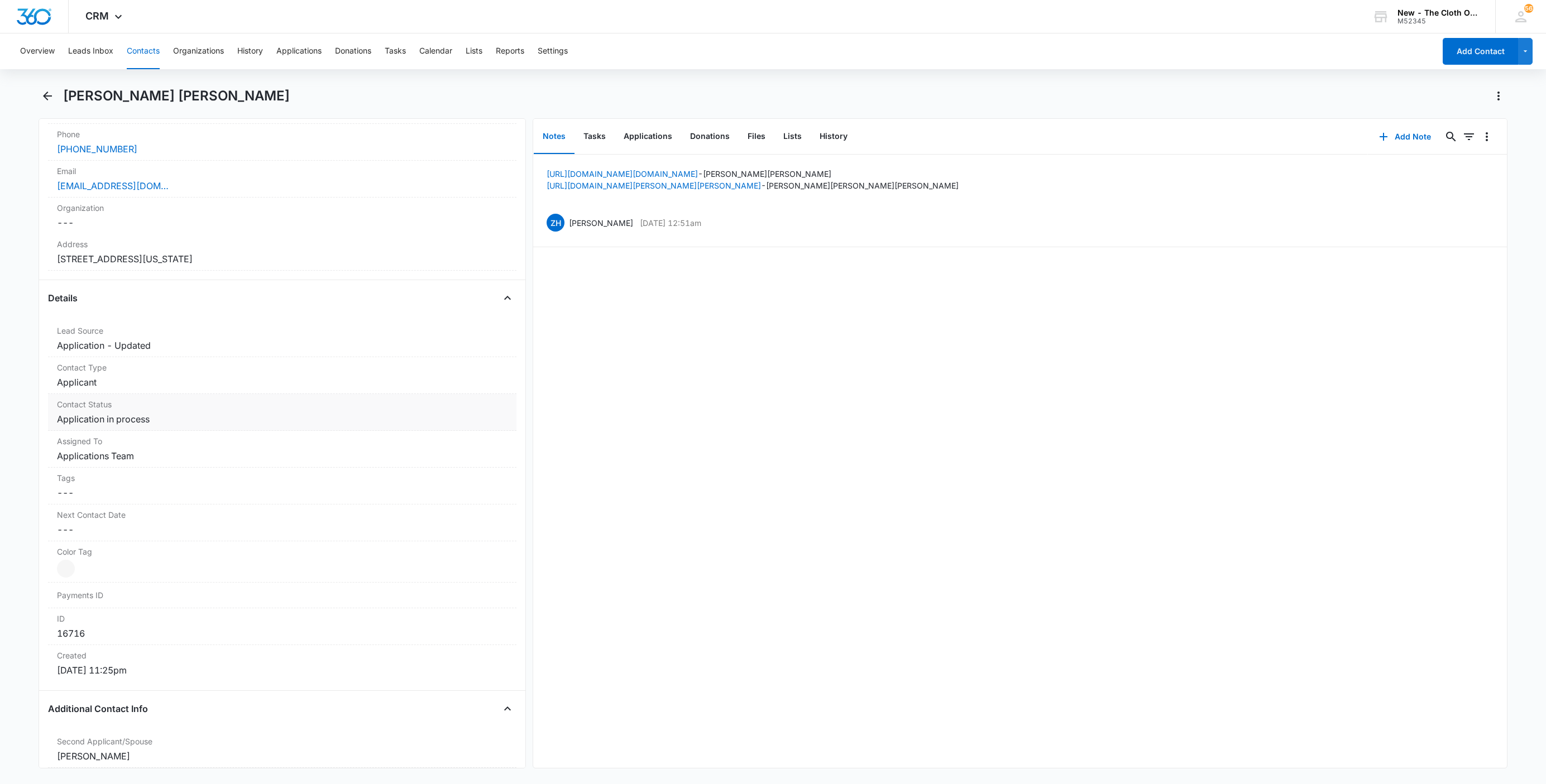
click at [166, 425] on dd "Cancel Save Changes Application in process" at bounding box center [282, 419] width 450 height 13
click at [156, 432] on icon "Remove Application in process" at bounding box center [160, 428] width 8 height 8
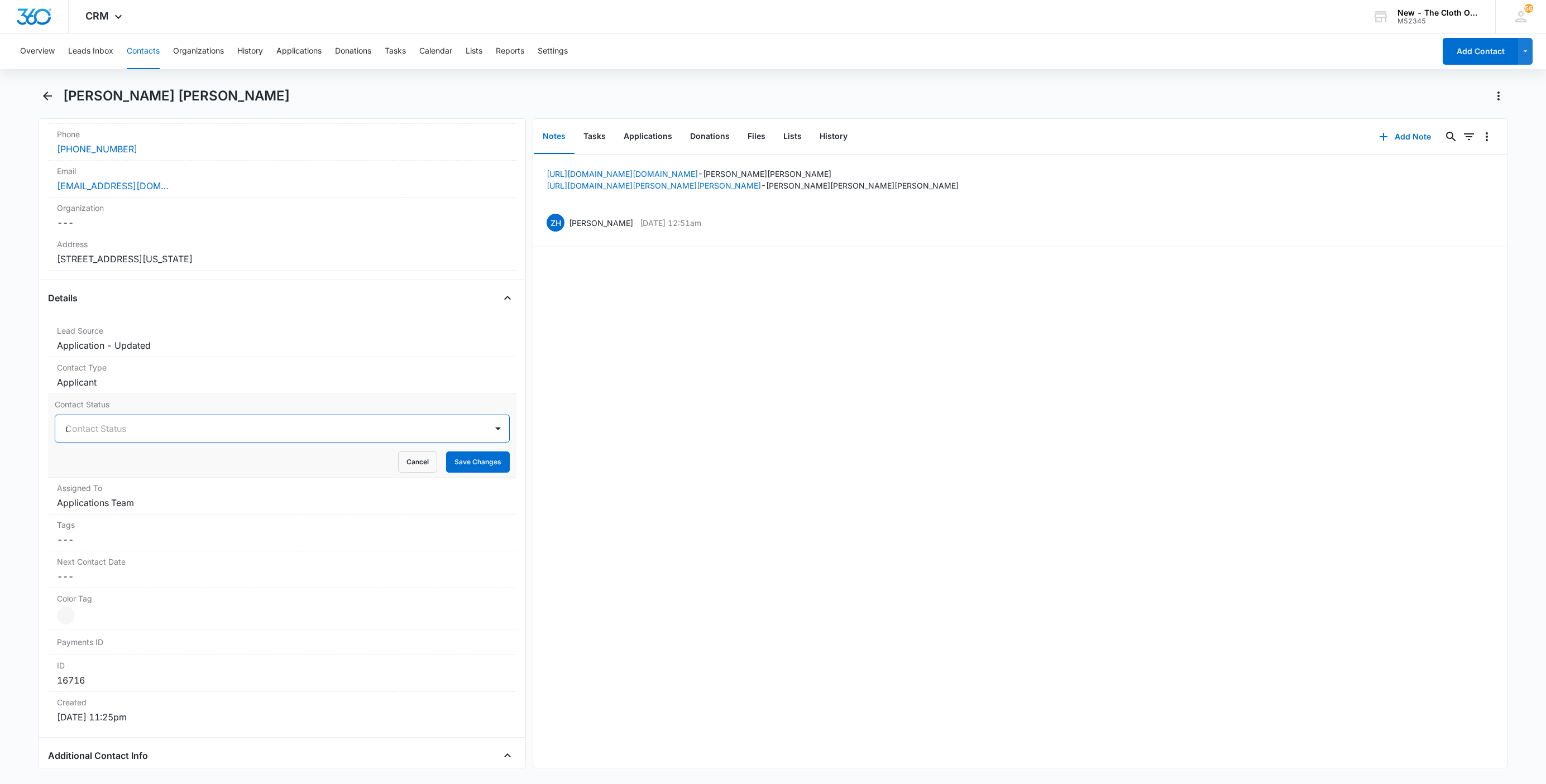
type input "de"
click at [146, 475] on div "Pass/Decline" at bounding box center [281, 469] width 426 height 12
drag, startPoint x: 195, startPoint y: 433, endPoint x: 335, endPoint y: 443, distance: 140.4
click at [196, 433] on div at bounding box center [303, 428] width 339 height 16
click at [479, 461] on button "Save Changes" at bounding box center [478, 462] width 64 height 21
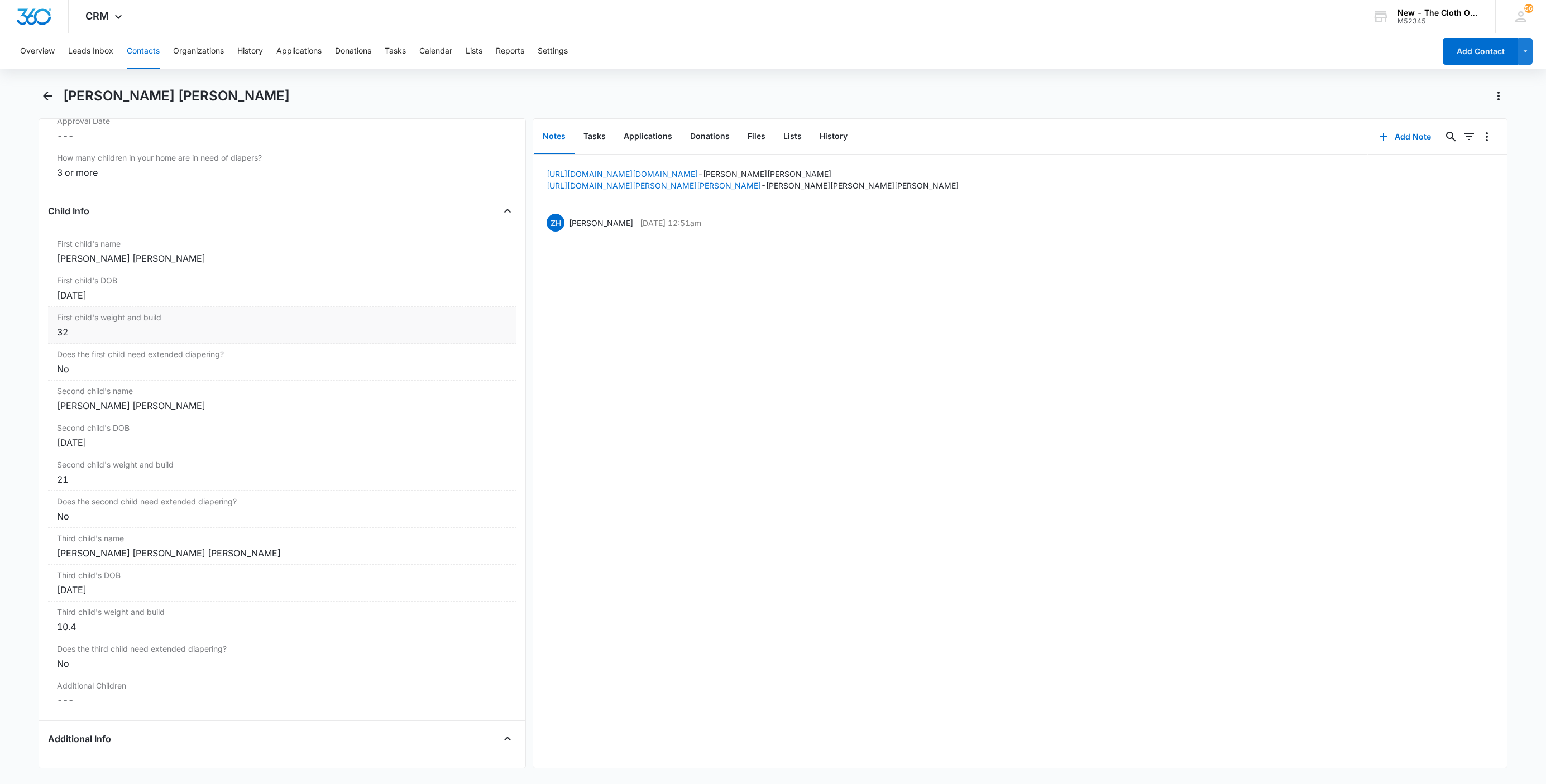
scroll to position [1291, 0]
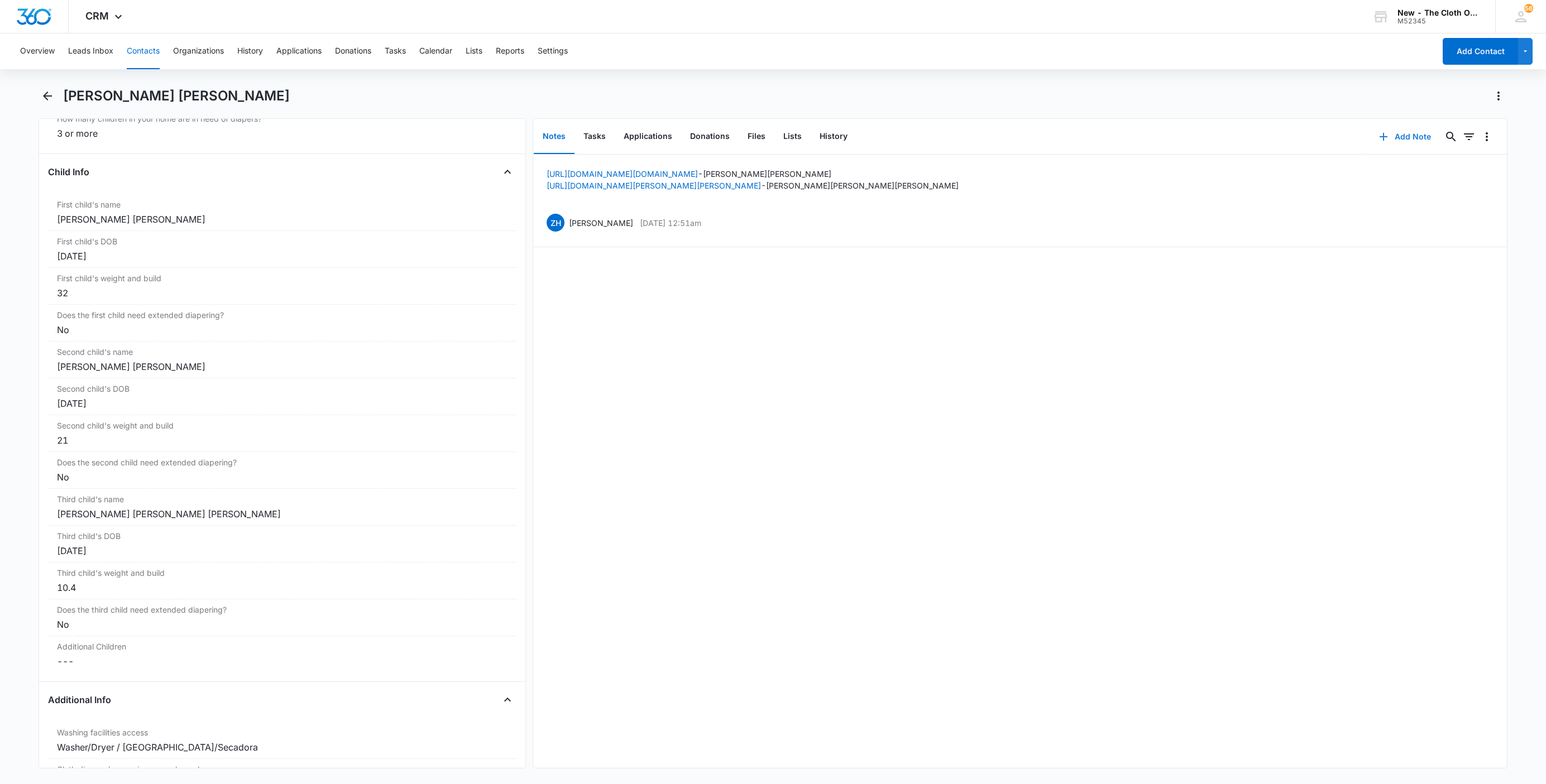
click at [1397, 135] on button "Add Note" at bounding box center [1405, 137] width 74 height 27
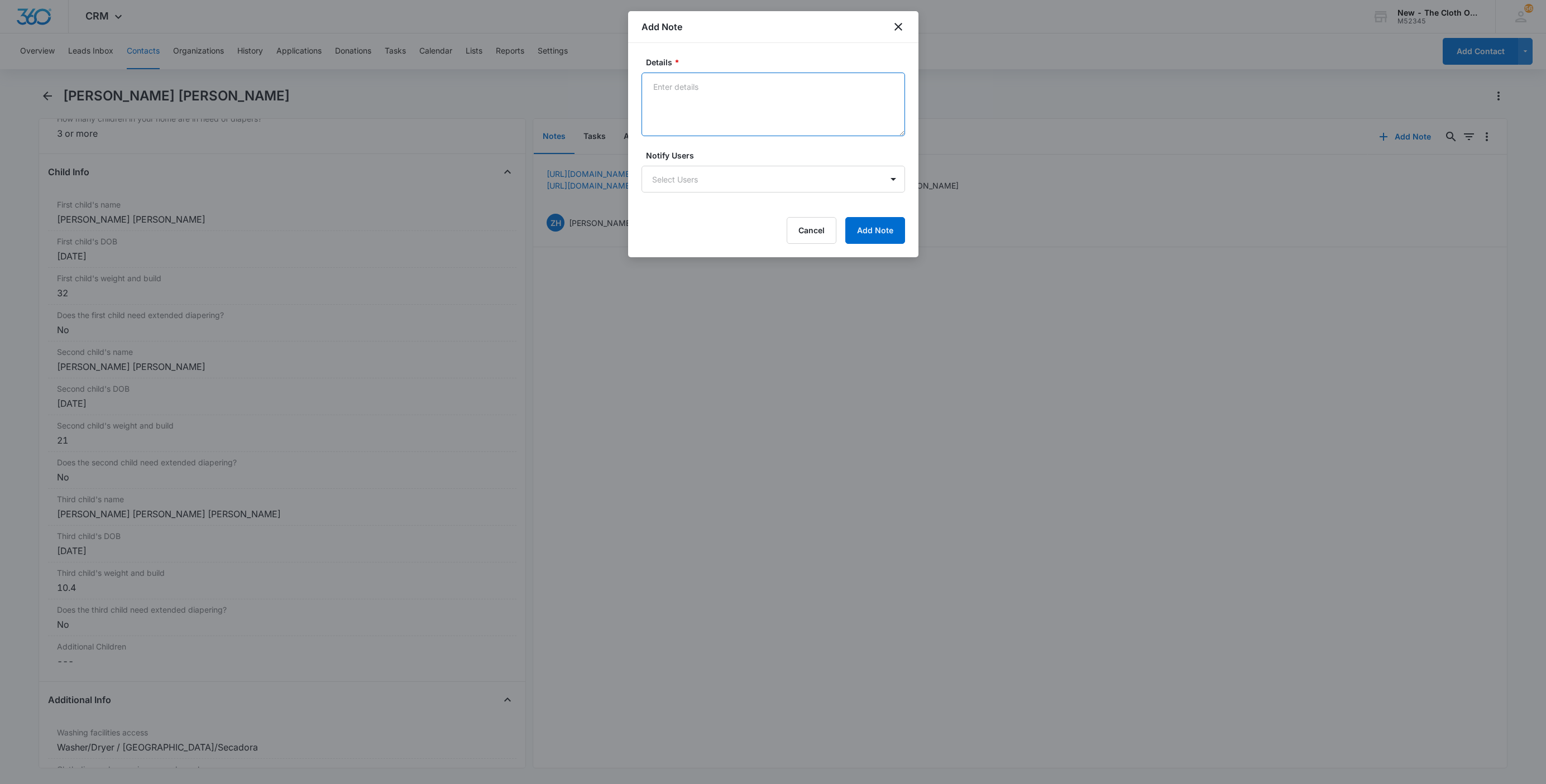
click at [710, 116] on textarea "Details *" at bounding box center [773, 104] width 263 height 64
paste textarea "[DATE] - Closed d/t insuf docs - all needed."
type textarea "08/10/25 - Closed d/t insuf docs - all needed. Braxton too old to receive."
click at [882, 240] on button "Add Note" at bounding box center [875, 231] width 60 height 27
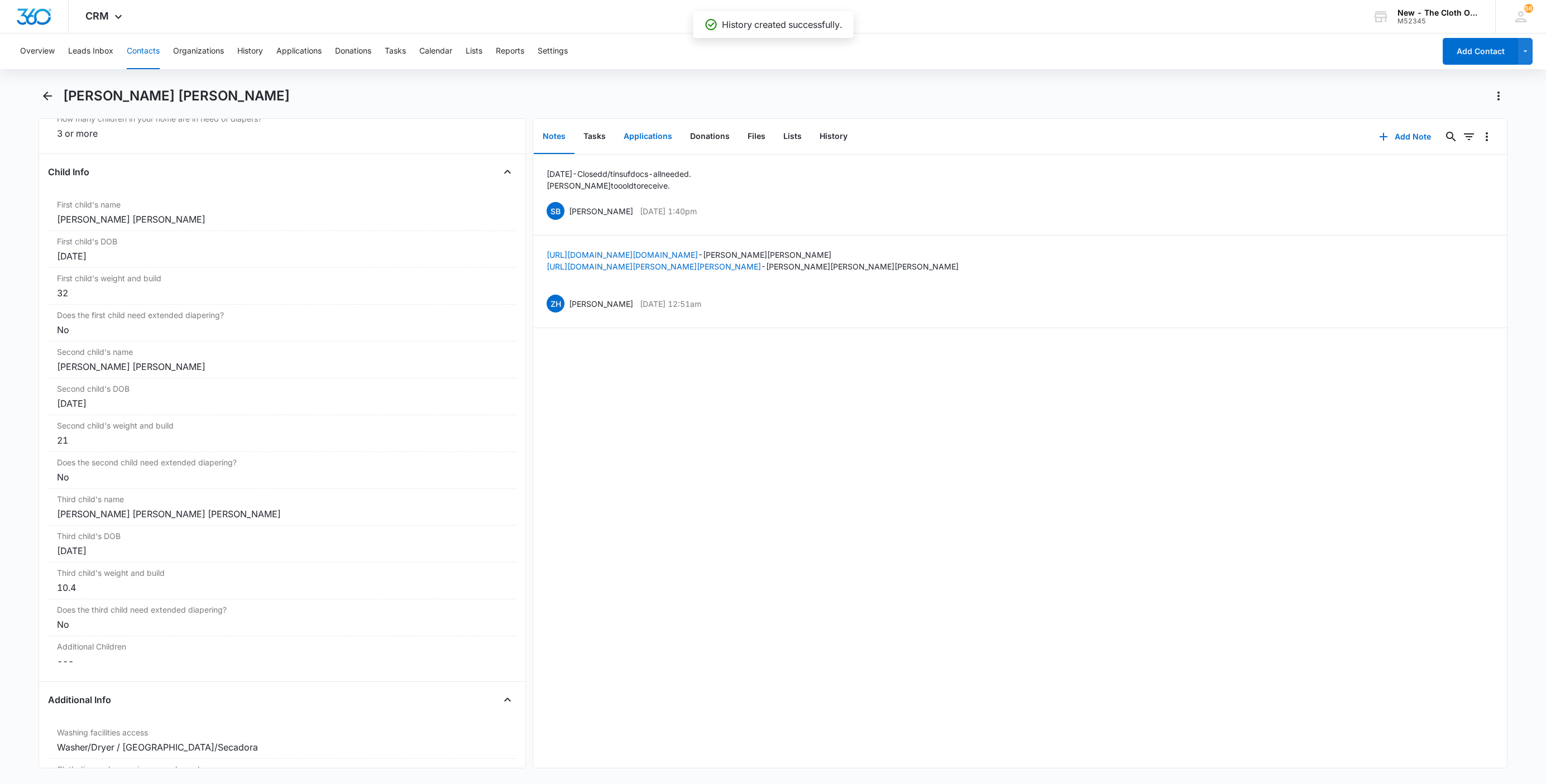
click at [649, 140] on button "Applications" at bounding box center [648, 137] width 67 height 35
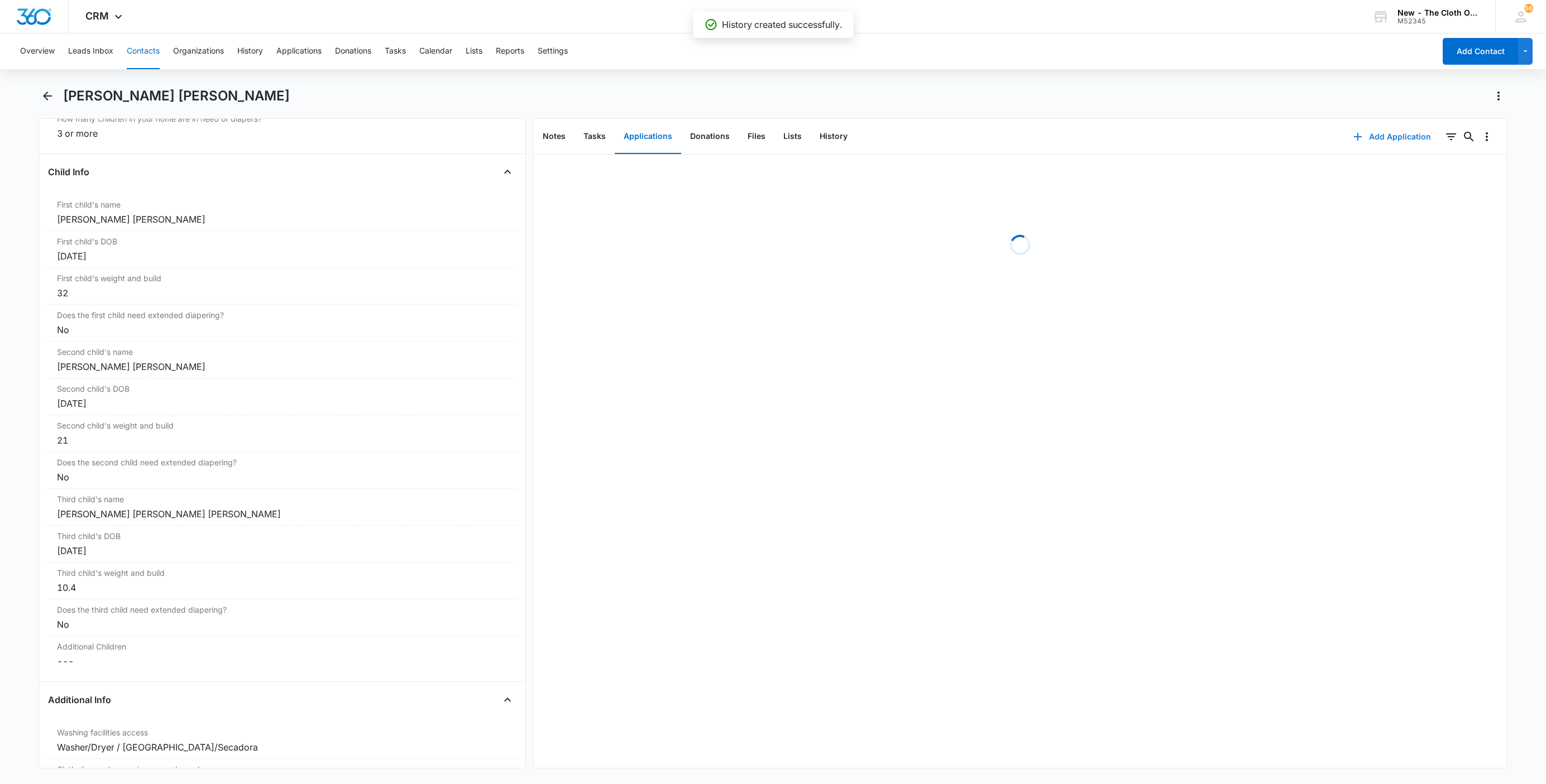
click at [1388, 134] on button "Add Application" at bounding box center [1391, 137] width 100 height 27
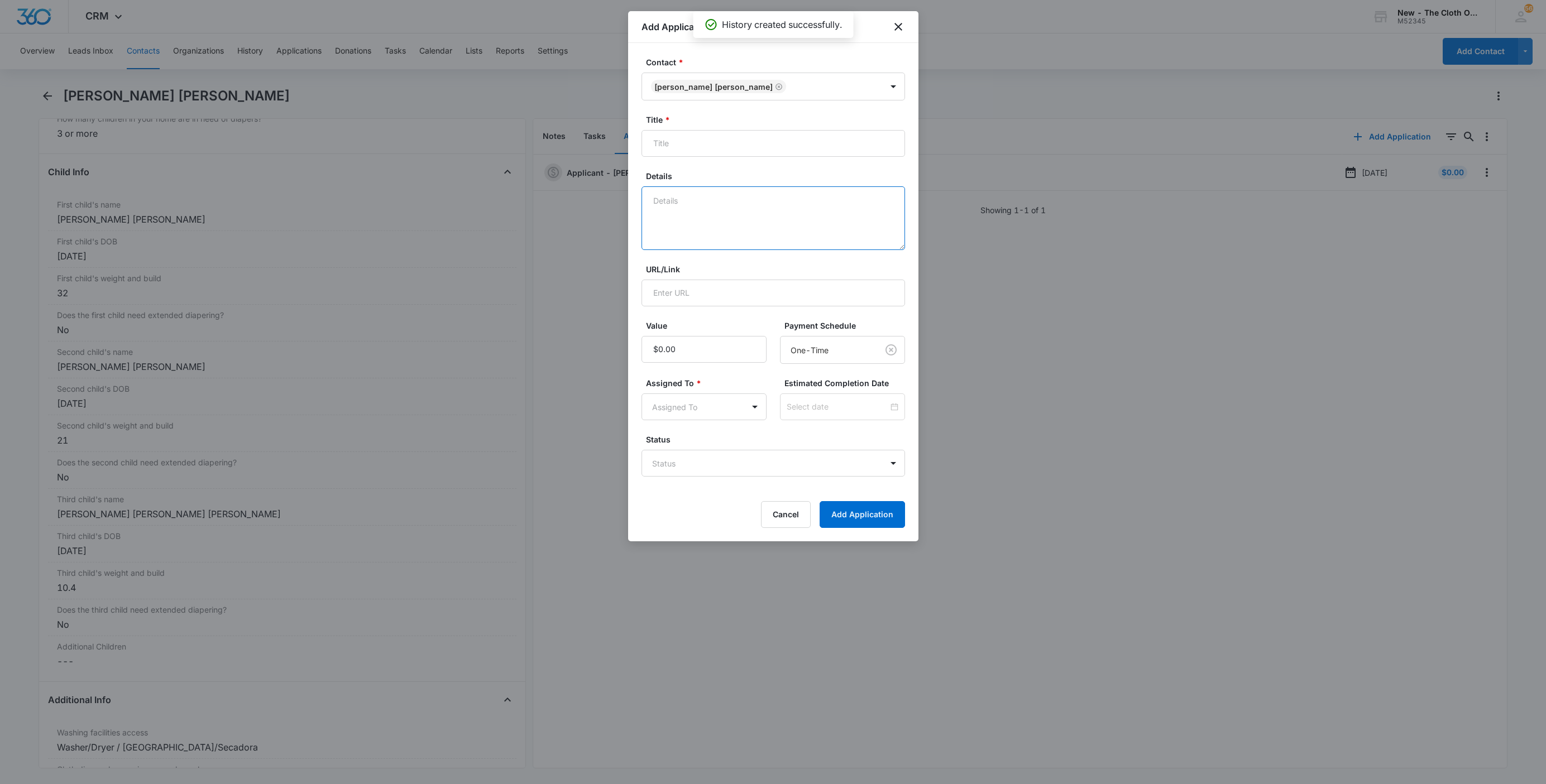
click at [672, 213] on textarea "Details" at bounding box center [773, 218] width 263 height 64
paste textarea "[DATE] - Closed d/t insuf docs - all needed."
type textarea "[DATE] - Closed d/t insuf docs - all needed."
click at [896, 33] on icon "close" at bounding box center [898, 27] width 13 height 13
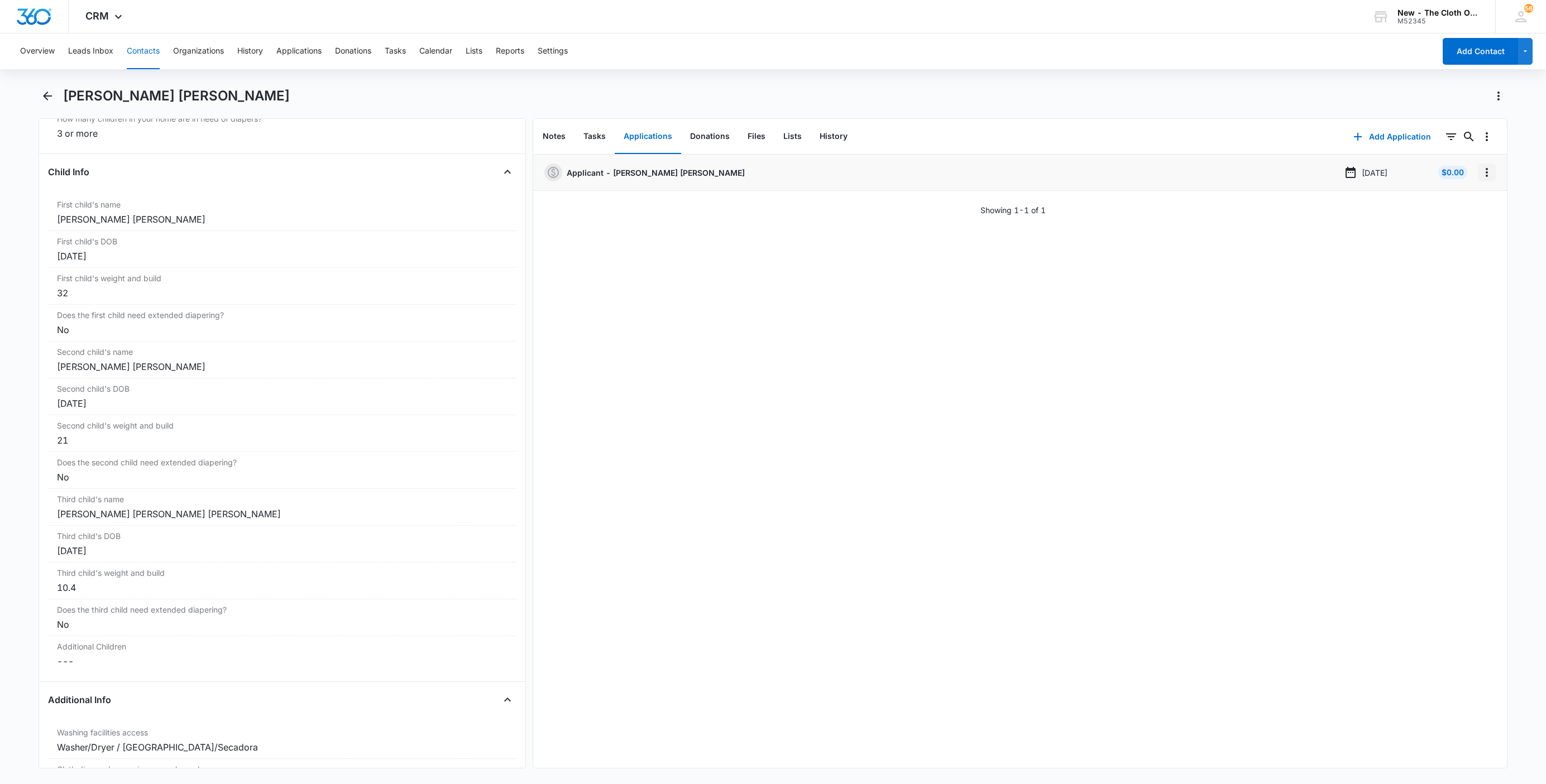
click at [1480, 173] on icon "Overflow Menu" at bounding box center [1487, 172] width 13 height 13
click at [1458, 205] on button "Edit" at bounding box center [1451, 203] width 64 height 17
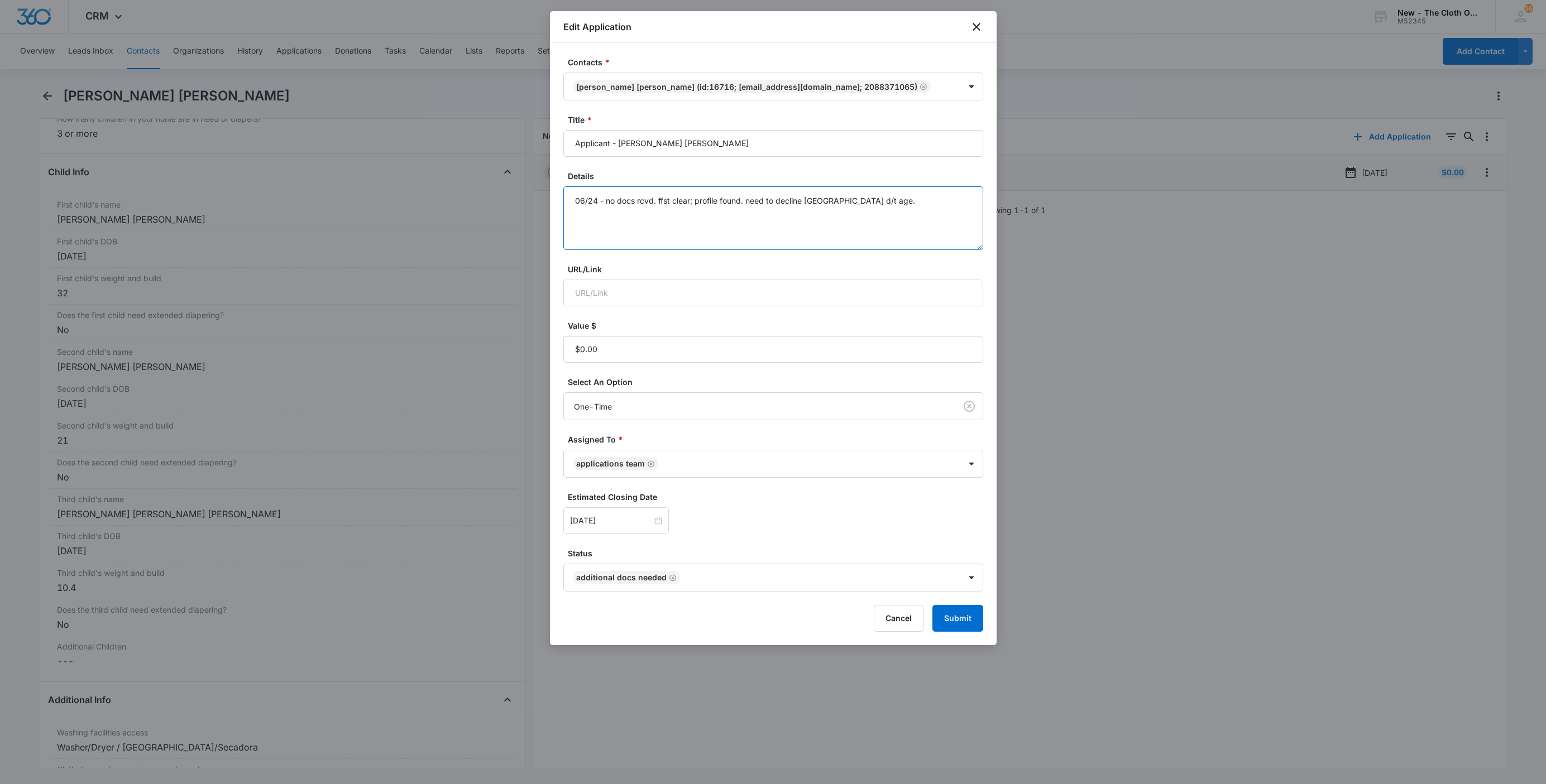
click at [947, 199] on textarea "06/24 - no docs rcvd. ffst clear; profile found. need to decline Braxton d/t ag…" at bounding box center [774, 218] width 420 height 64
paste textarea "[DATE] - Closed d/t insuf docs - all needed."
type textarea "06/24 - no docs rcvd. ffst clear; profile found. need to decline Braxton d/t ag…"
click at [955, 618] on button "Submit" at bounding box center [957, 618] width 51 height 27
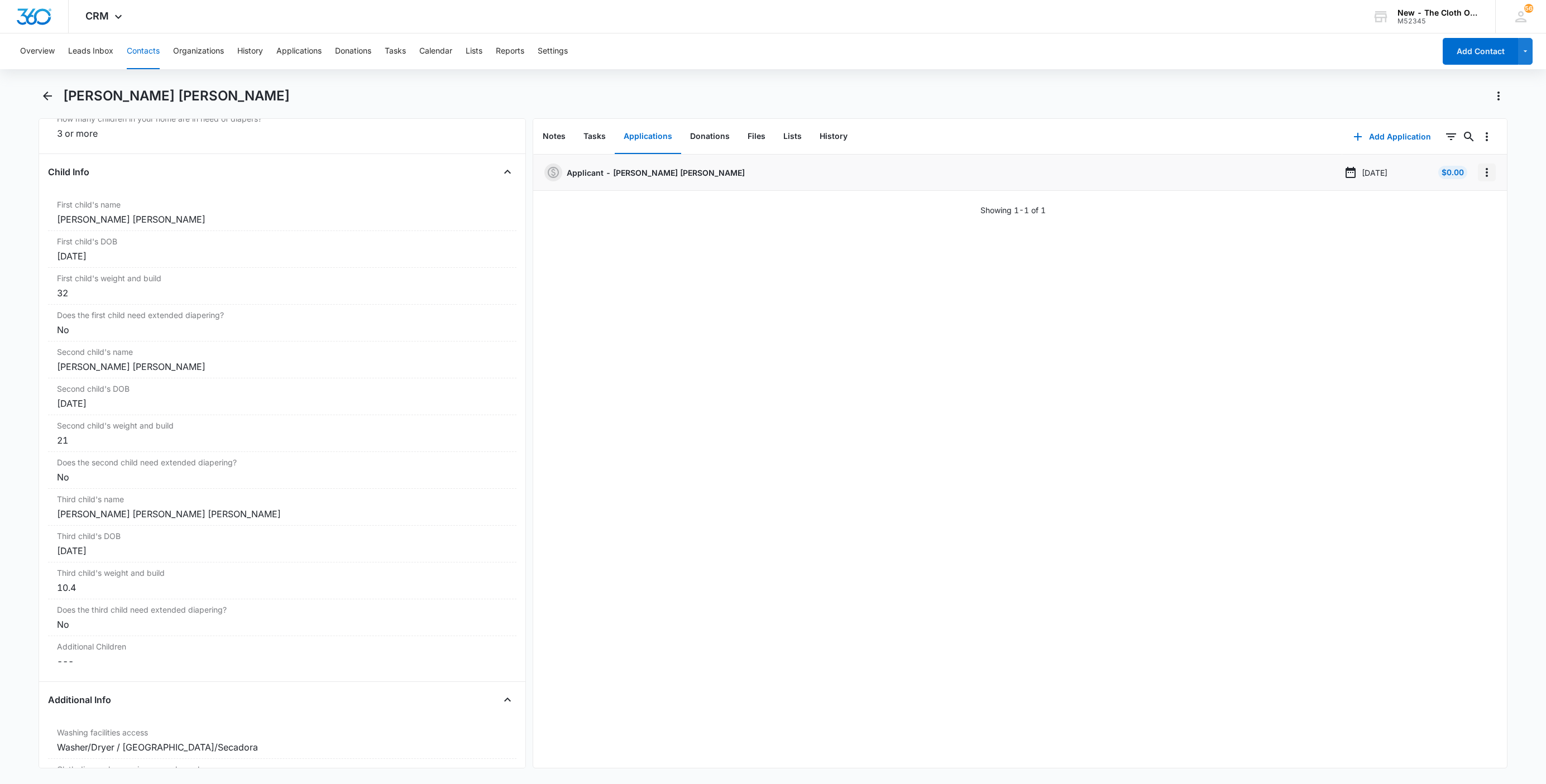
click at [1480, 168] on icon "Overflow Menu" at bounding box center [1487, 172] width 13 height 13
click at [1459, 225] on button "Delete" at bounding box center [1451, 220] width 64 height 17
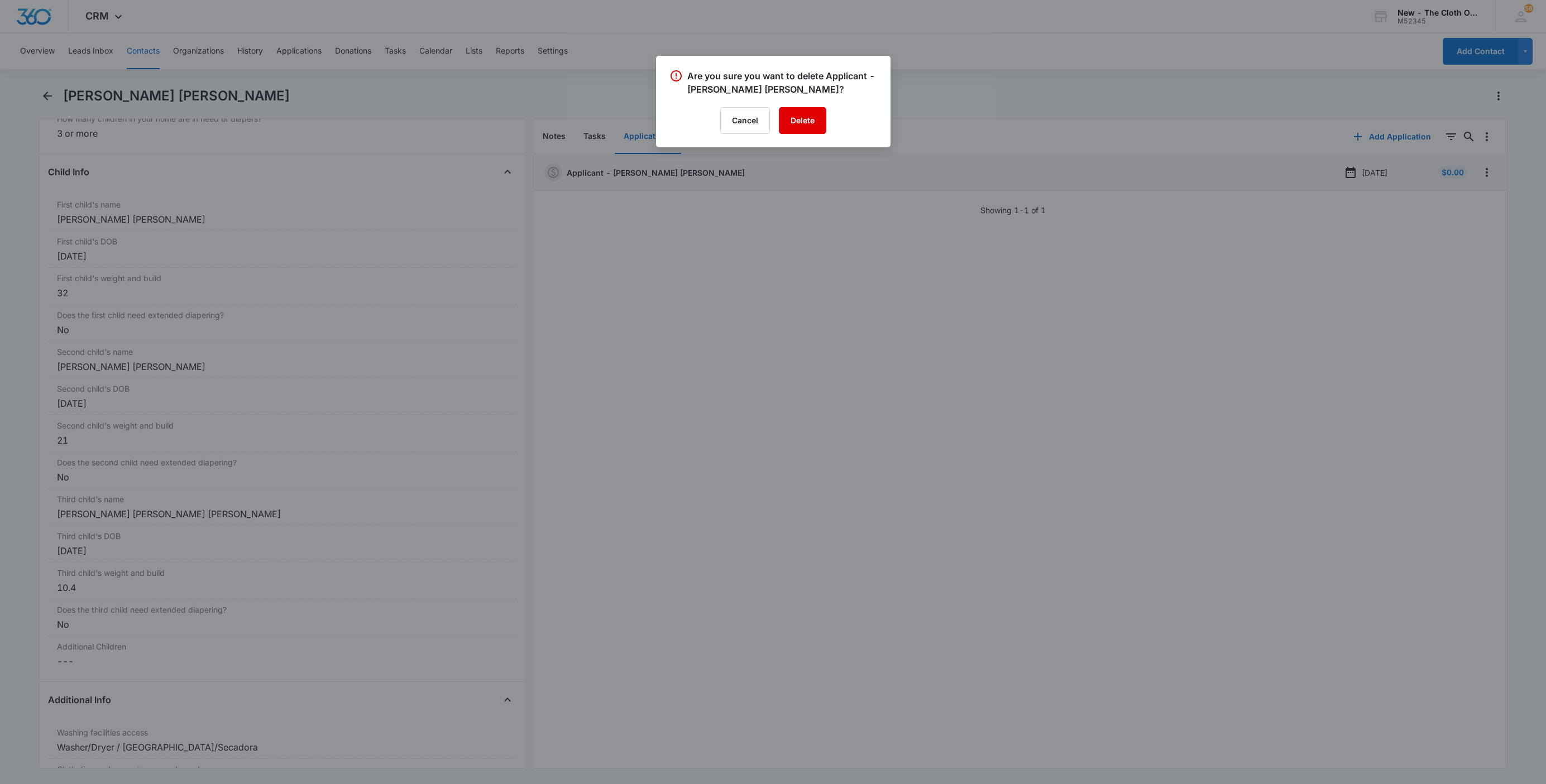
click at [816, 129] on button "Delete" at bounding box center [803, 121] width 47 height 27
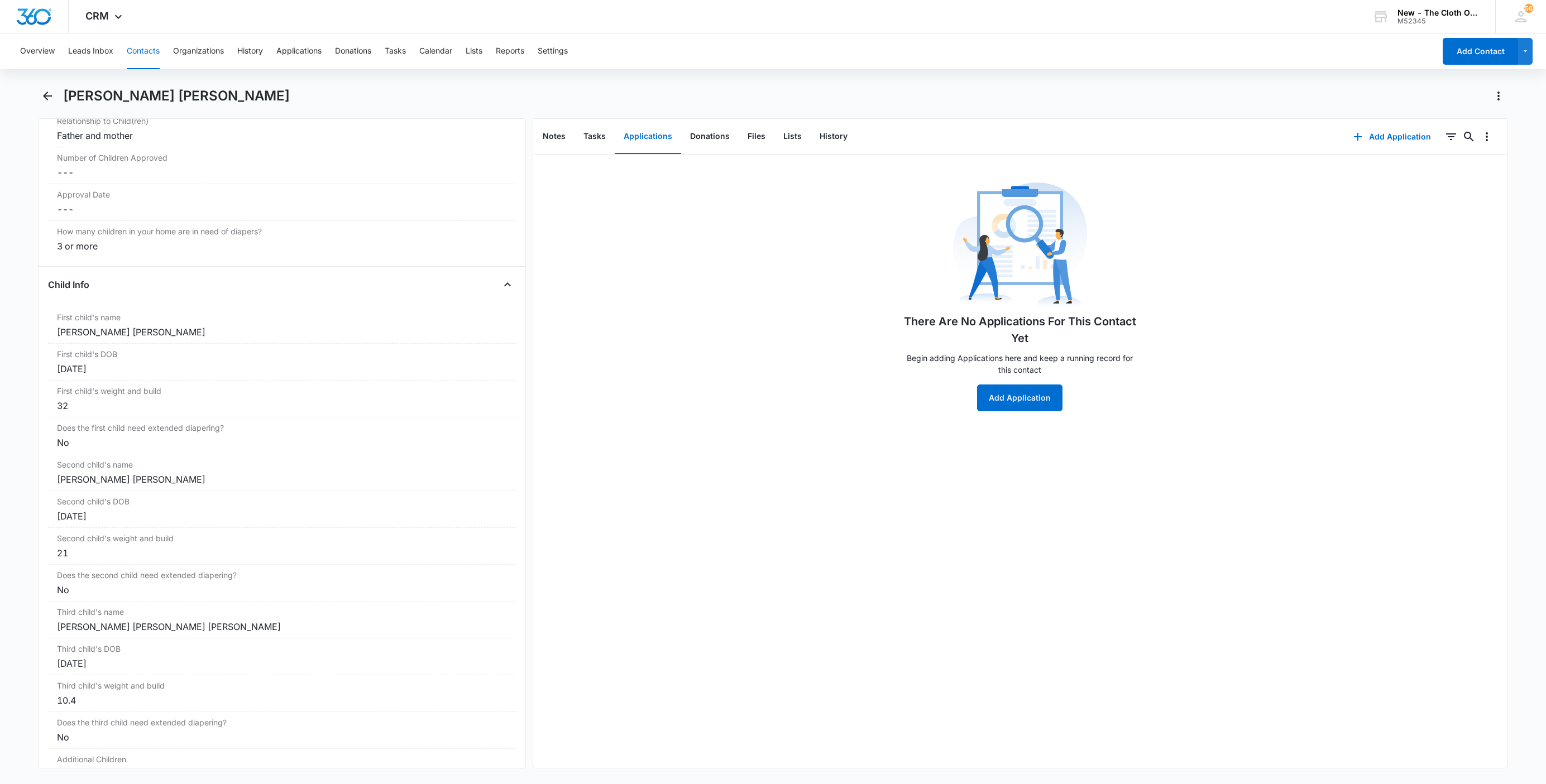
scroll to position [1208, 0]
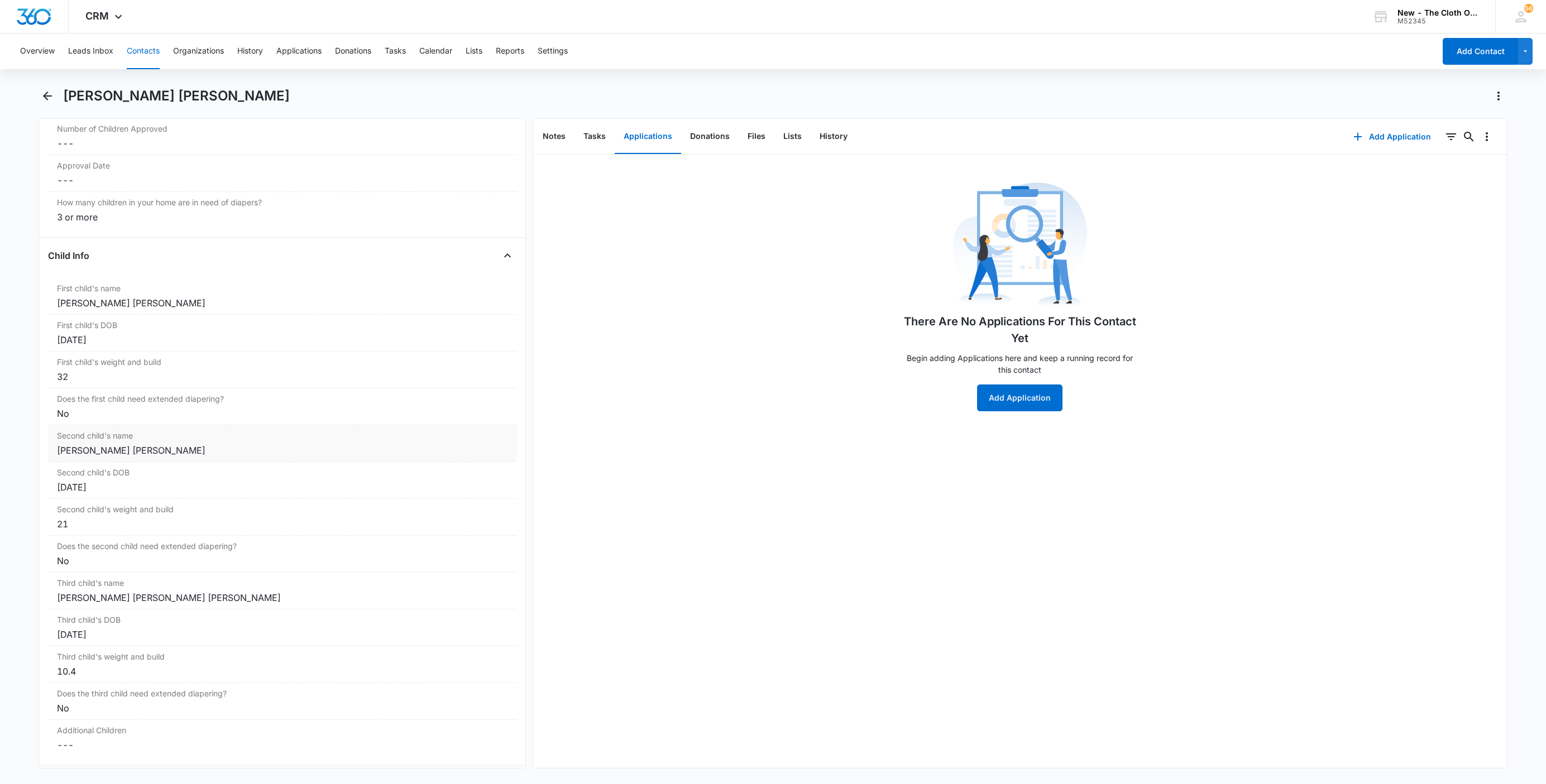
click at [52, 459] on div "Second child's name Cancel Save Changes Payton Ayiana Louise Blaylock" at bounding box center [282, 444] width 468 height 37
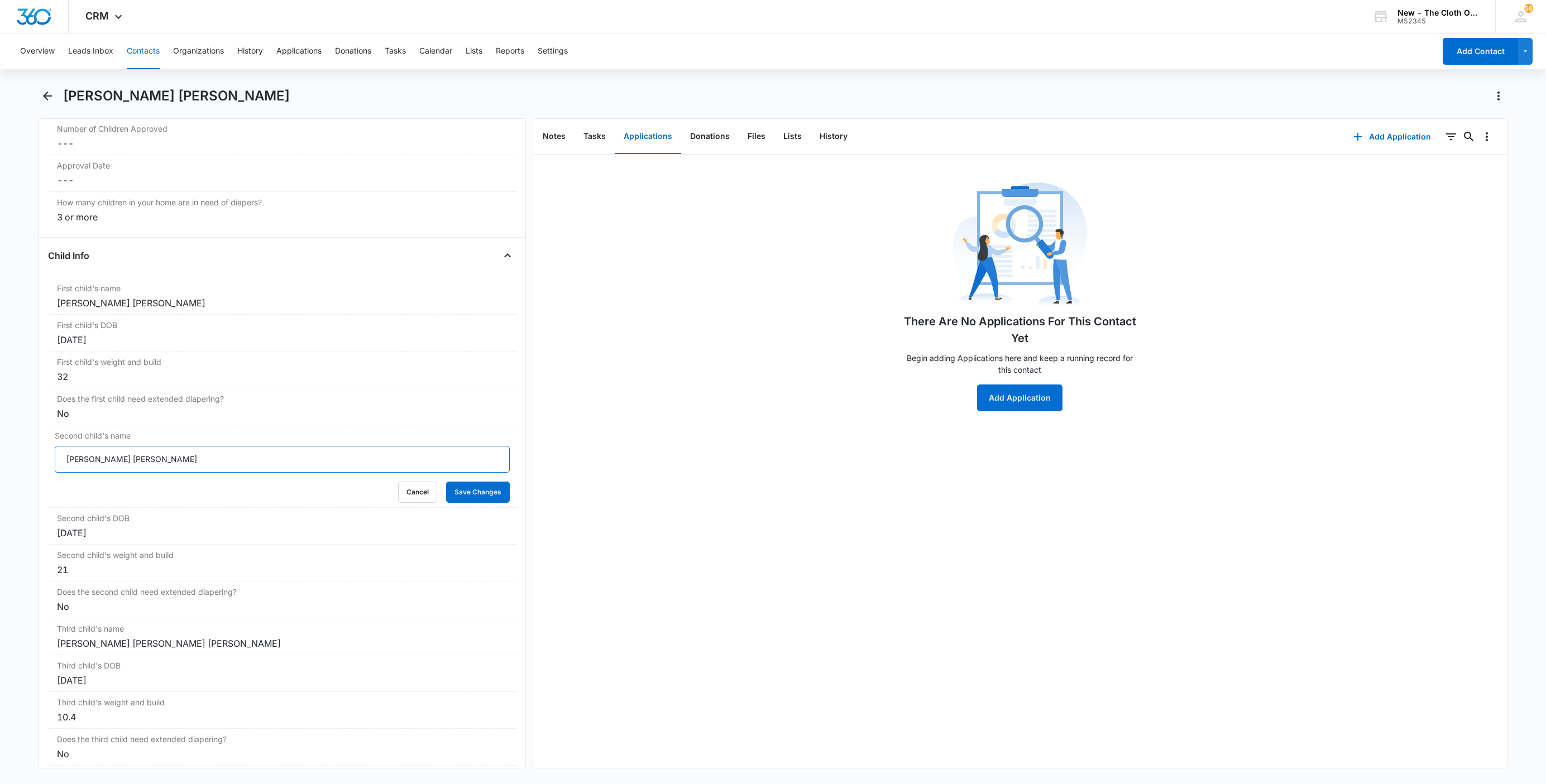
click at [55, 467] on input "Payton Ayiana Louise Blaylock" at bounding box center [282, 459] width 455 height 27
paste input "CLOSED D/T INSUF DOCS [DATE]:"
type input "CLOSED D/T INSUF DOCS 08/10/25: Payton Ayiana Louise Blaylock"
click at [474, 503] on button "Save Changes" at bounding box center [478, 492] width 64 height 21
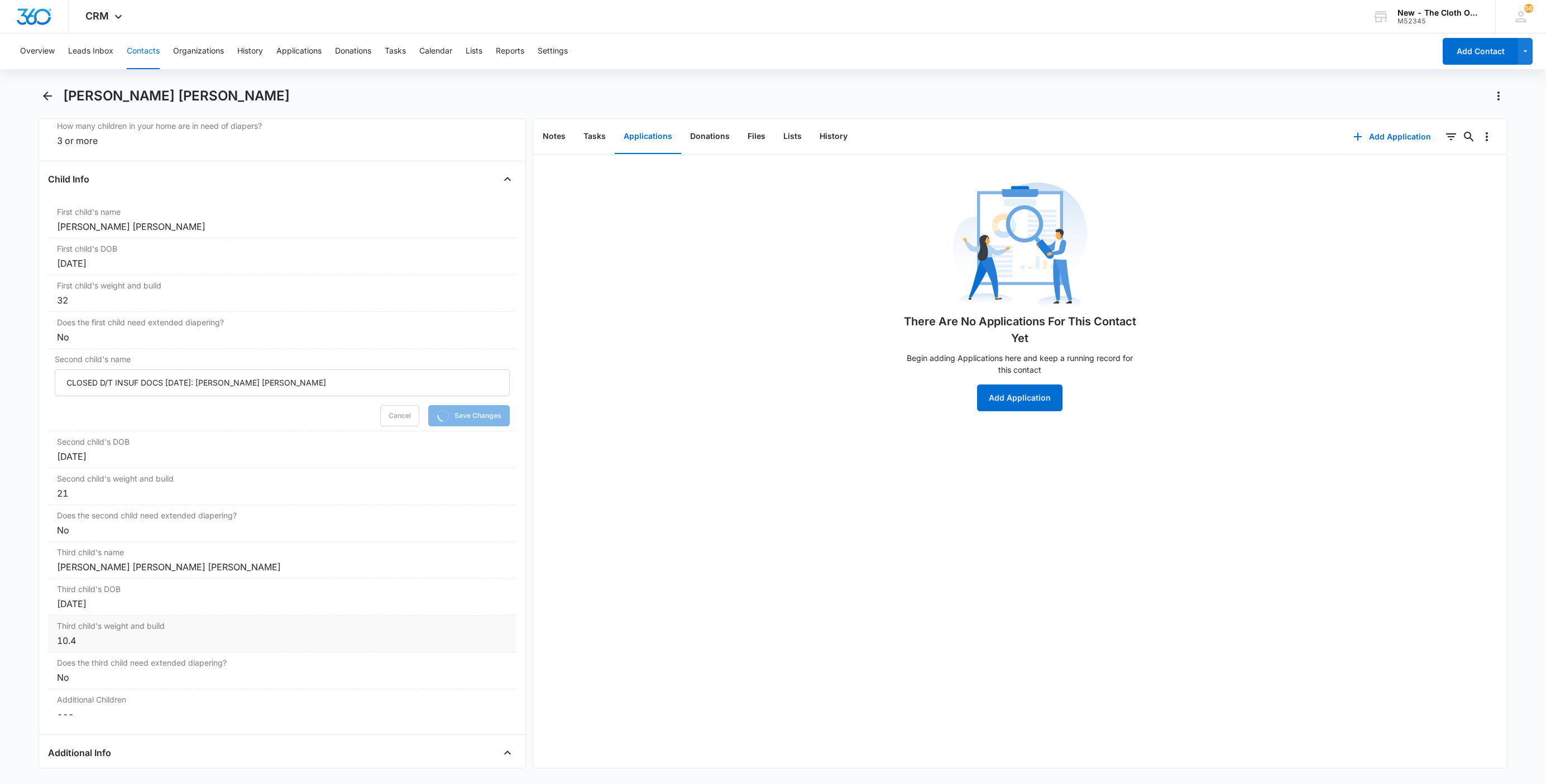
scroll to position [1459, 0]
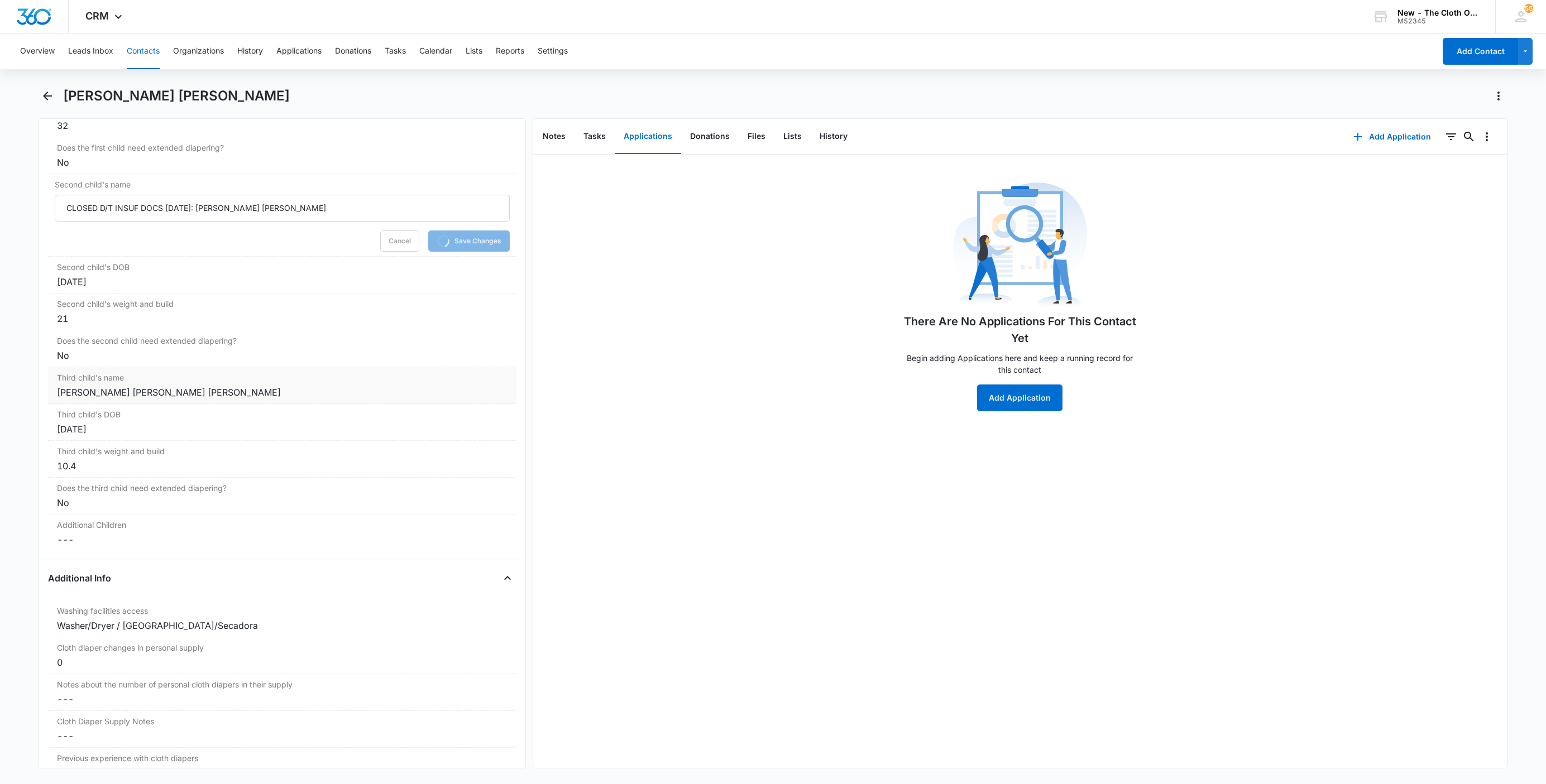
click at [76, 397] on div "Kierston Nayla Louise Blaylock" at bounding box center [282, 393] width 450 height 13
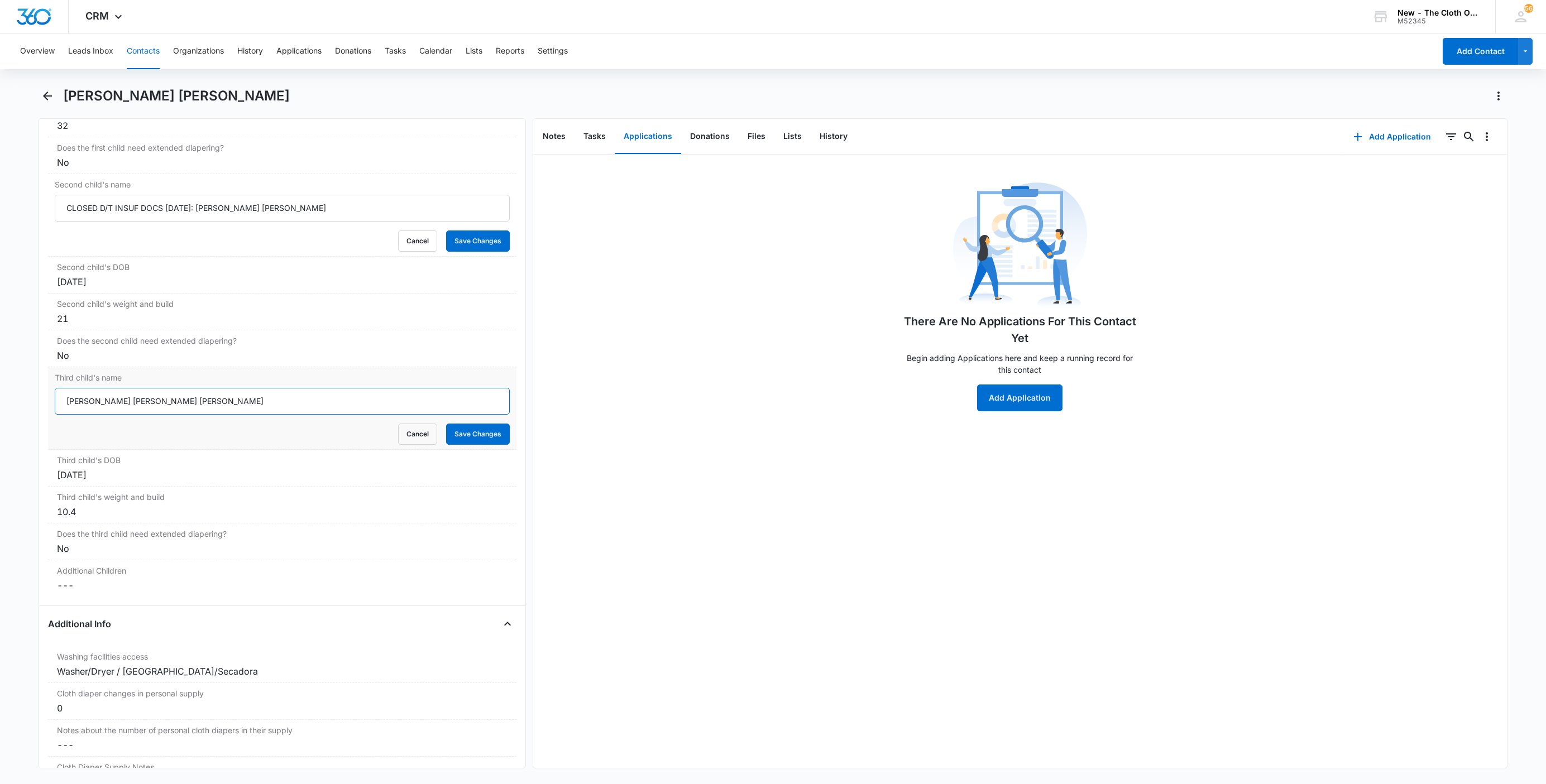
click at [59, 409] on input "Kierston Nayla Louise Blaylock" at bounding box center [282, 402] width 455 height 27
paste input "CLOSED D/T INSUF DOCS [DATE]:"
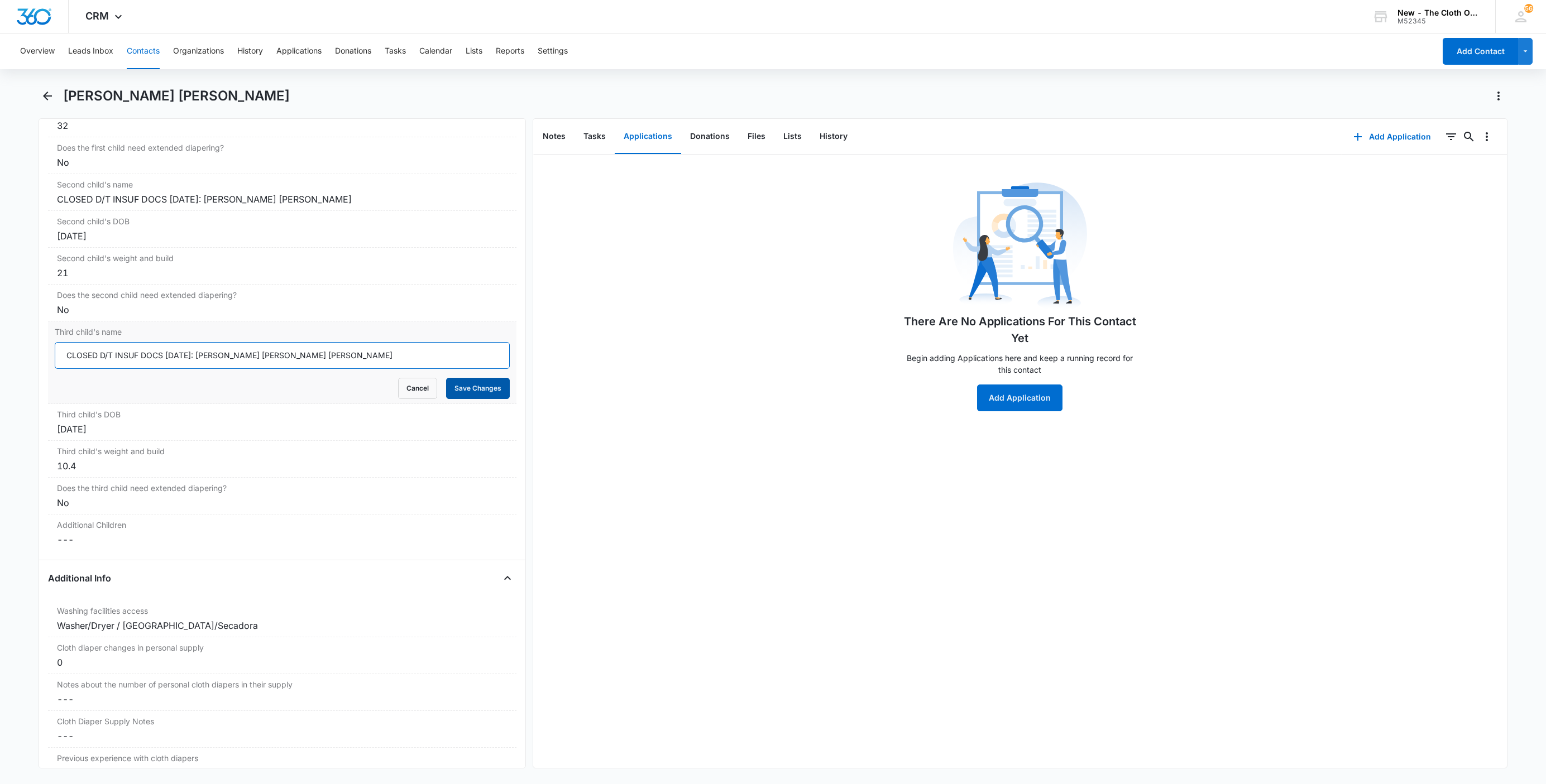
type input "CLOSED D/T INSUF DOCS 08/10/25: Kierston Nayla Louise Blaylock"
click at [465, 399] on button "Save Changes" at bounding box center [478, 388] width 64 height 21
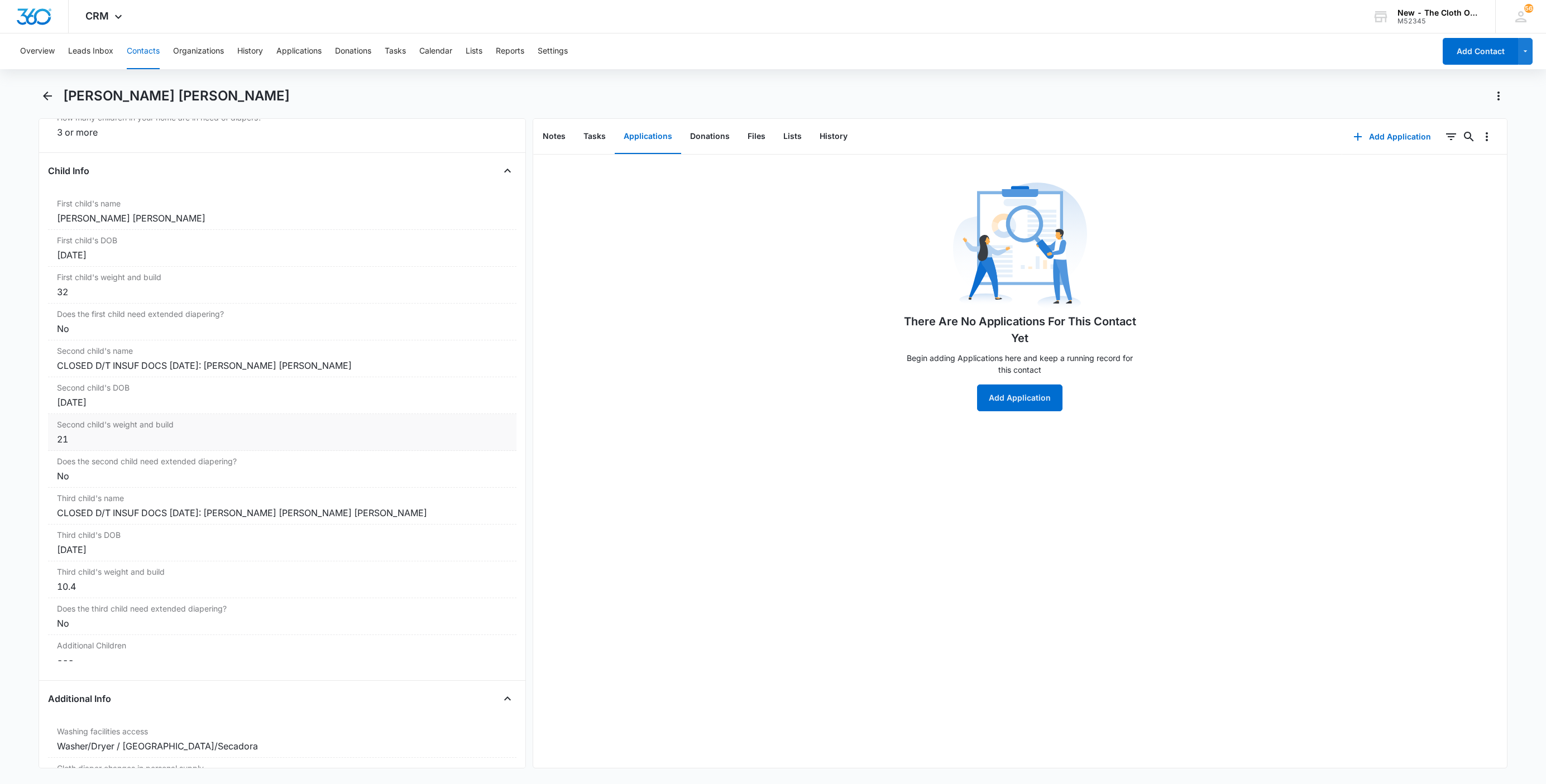
scroll to position [1291, 0]
click at [57, 226] on div "Braxton Kelly Lee Blaylock" at bounding box center [282, 220] width 450 height 13
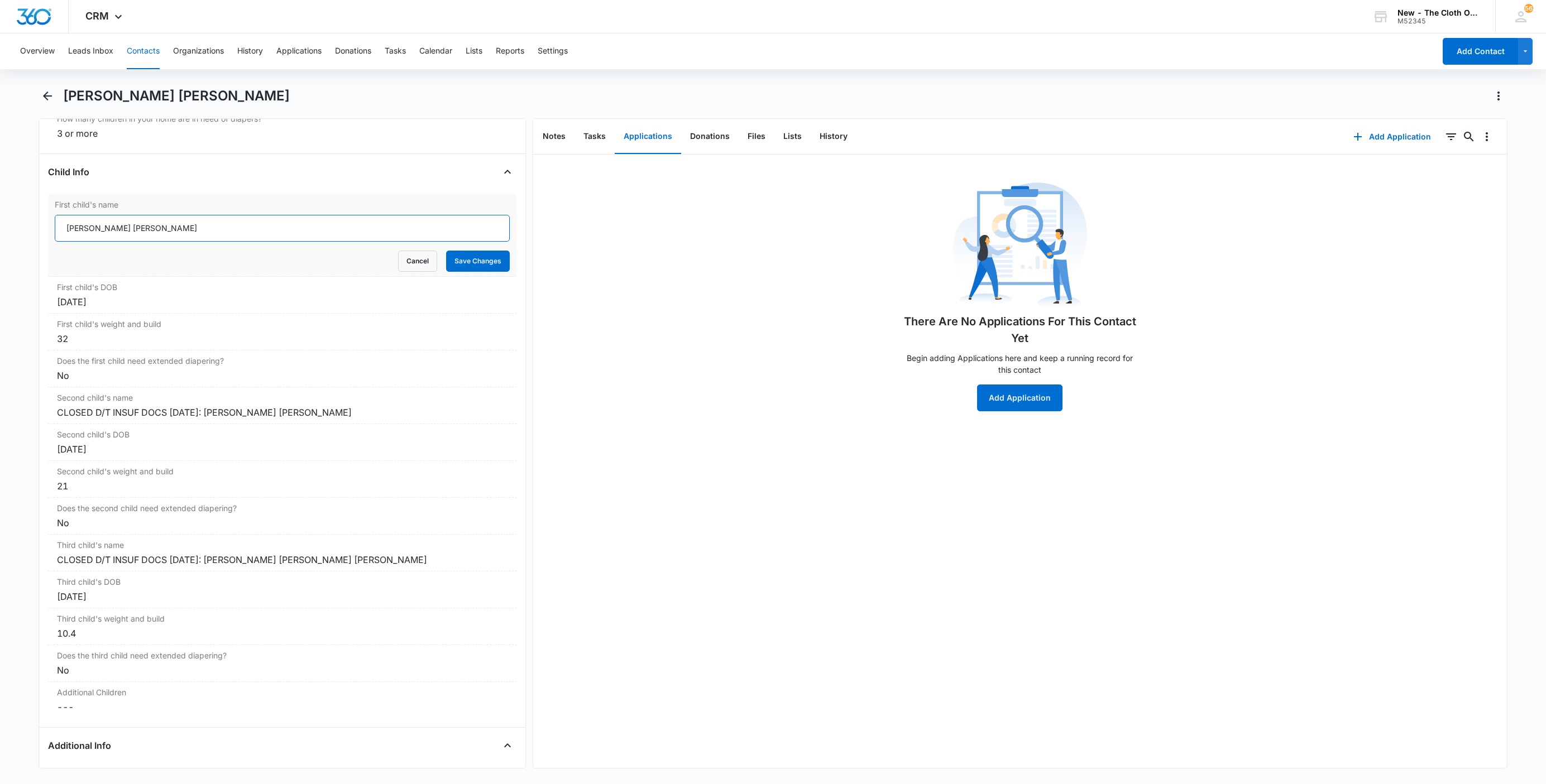
click at [64, 232] on input "Braxton Kelly Lee Blaylock" at bounding box center [282, 229] width 455 height 27
paste input "CLOSED D/T INSUF DOCS [DATE]:"
type input "CLOSED D/T INSUF DOCS 08/10/25: Braxton Kelly Lee Blaylock"
click at [457, 268] on button "Save Changes" at bounding box center [478, 261] width 64 height 21
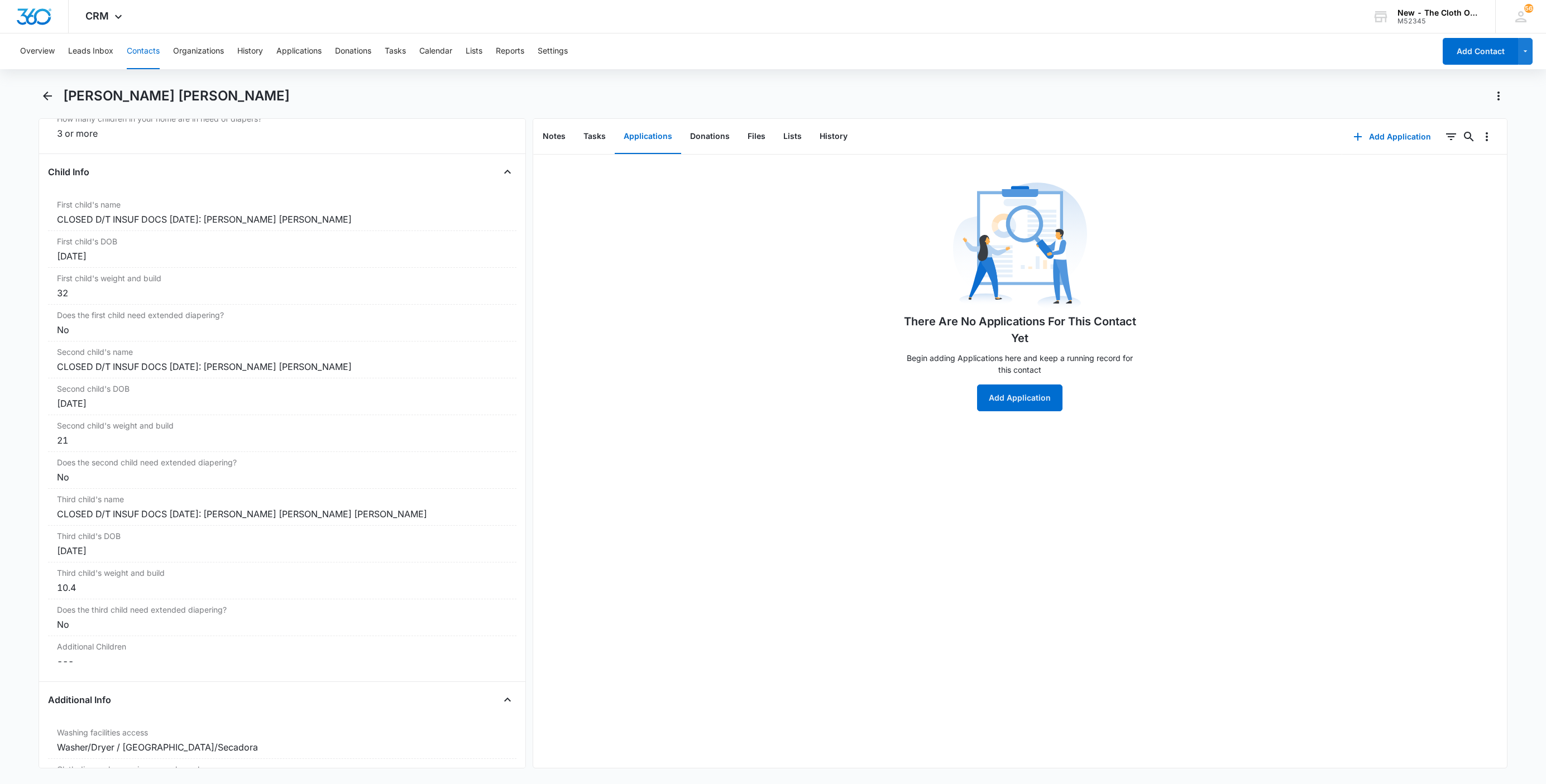
click at [144, 55] on button "Contacts" at bounding box center [143, 51] width 33 height 36
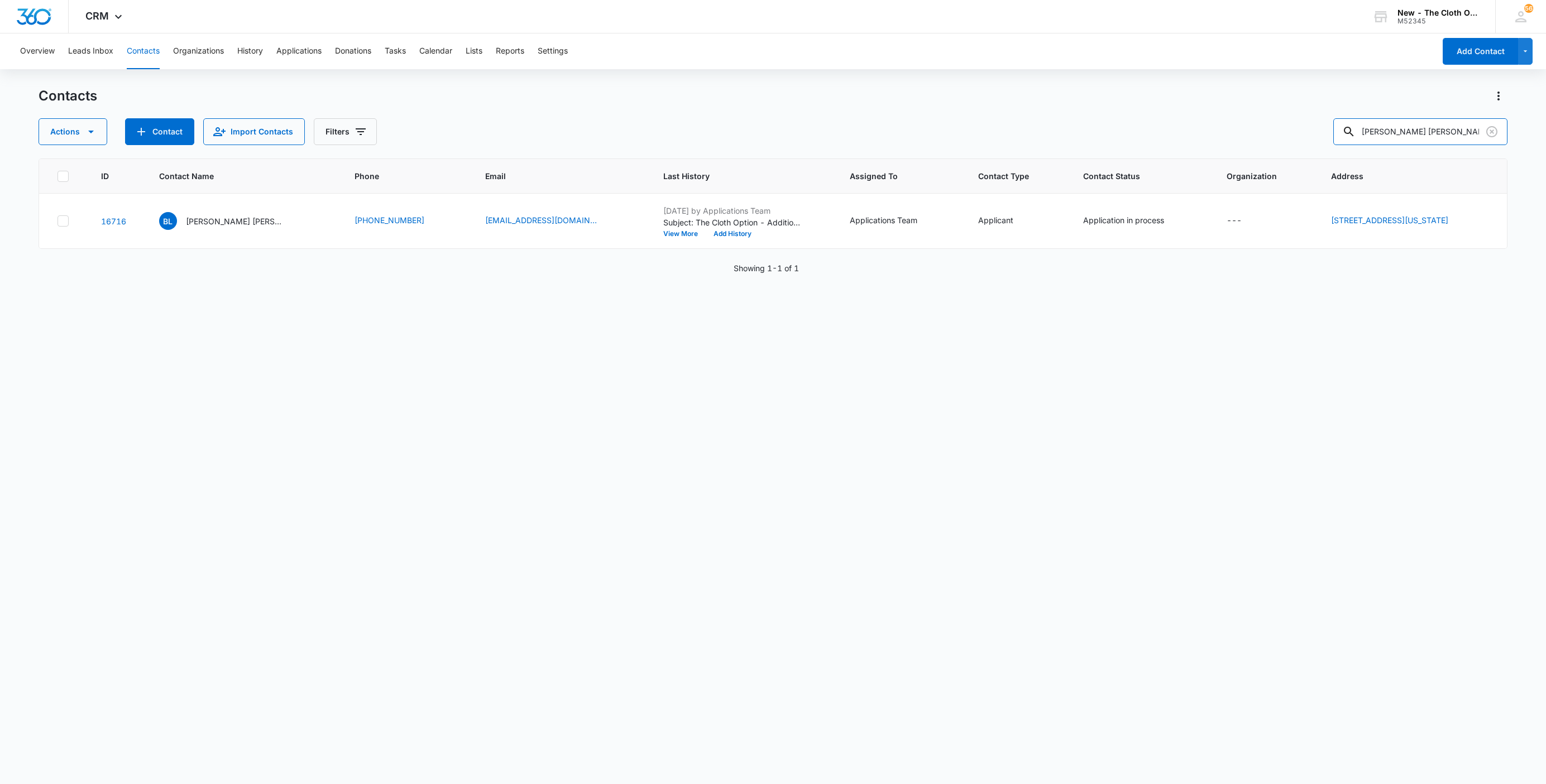
drag, startPoint x: 1472, startPoint y: 127, endPoint x: 1141, endPoint y: 128, distance: 331.0
click at [1146, 126] on div "Actions Contact Import Contacts Filters Brandon Lee Blaylock" at bounding box center [773, 132] width 1469 height 27
paste input "Lauren Van Osdol"
type input "Lauren Van Osdol"
click at [217, 223] on p "Lauren Van Osdol" at bounding box center [220, 221] width 64 height 12
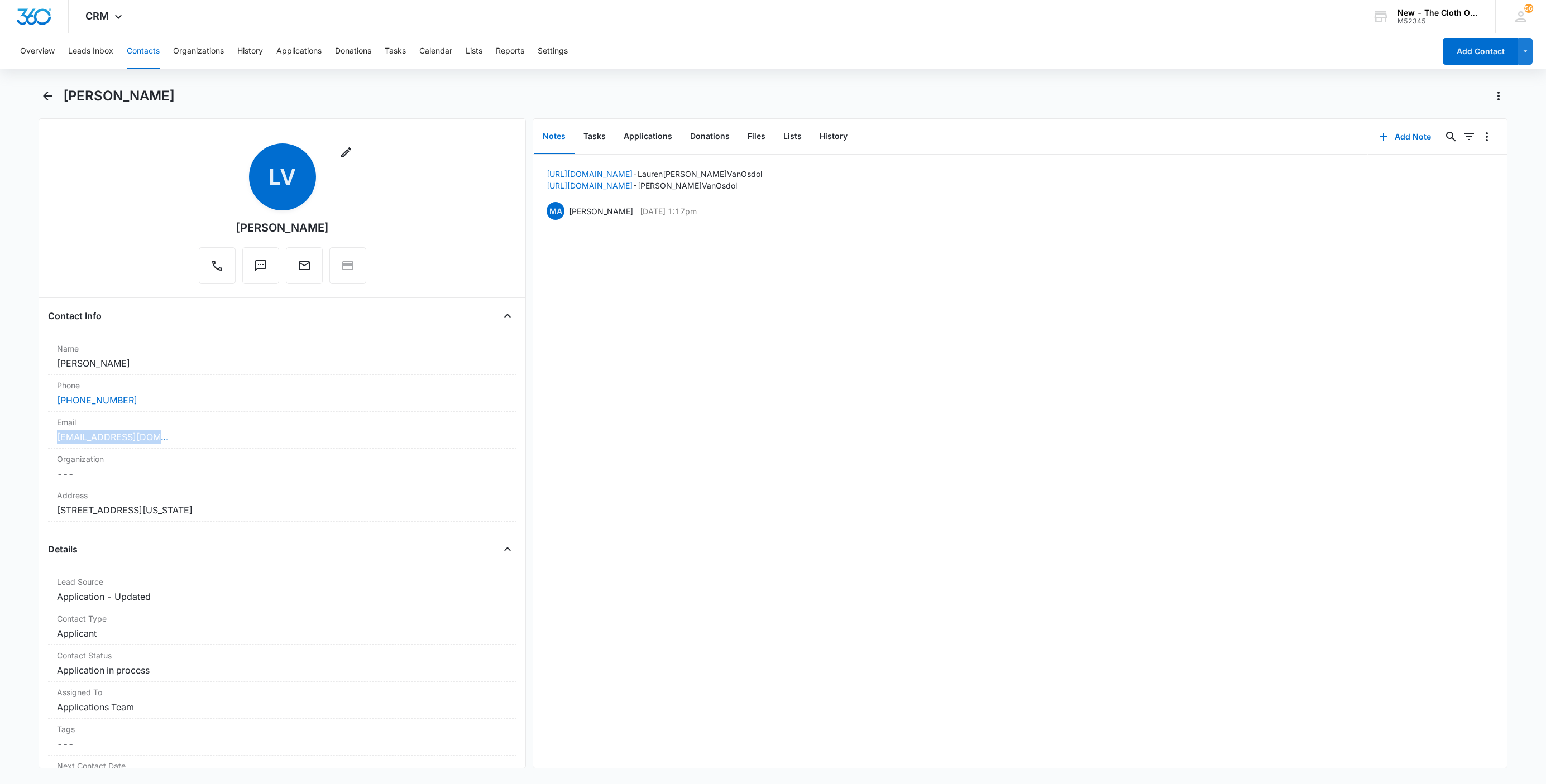
drag, startPoint x: 118, startPoint y: 437, endPoint x: 1, endPoint y: 428, distance: 117.3
click at [12, 433] on main "Lauren Van Osdol Remove LV Lauren Van Osdol Contact Info Name Cancel Save Chang…" at bounding box center [773, 435] width 1546 height 695
copy link "ralynnsmama@gmail.com"
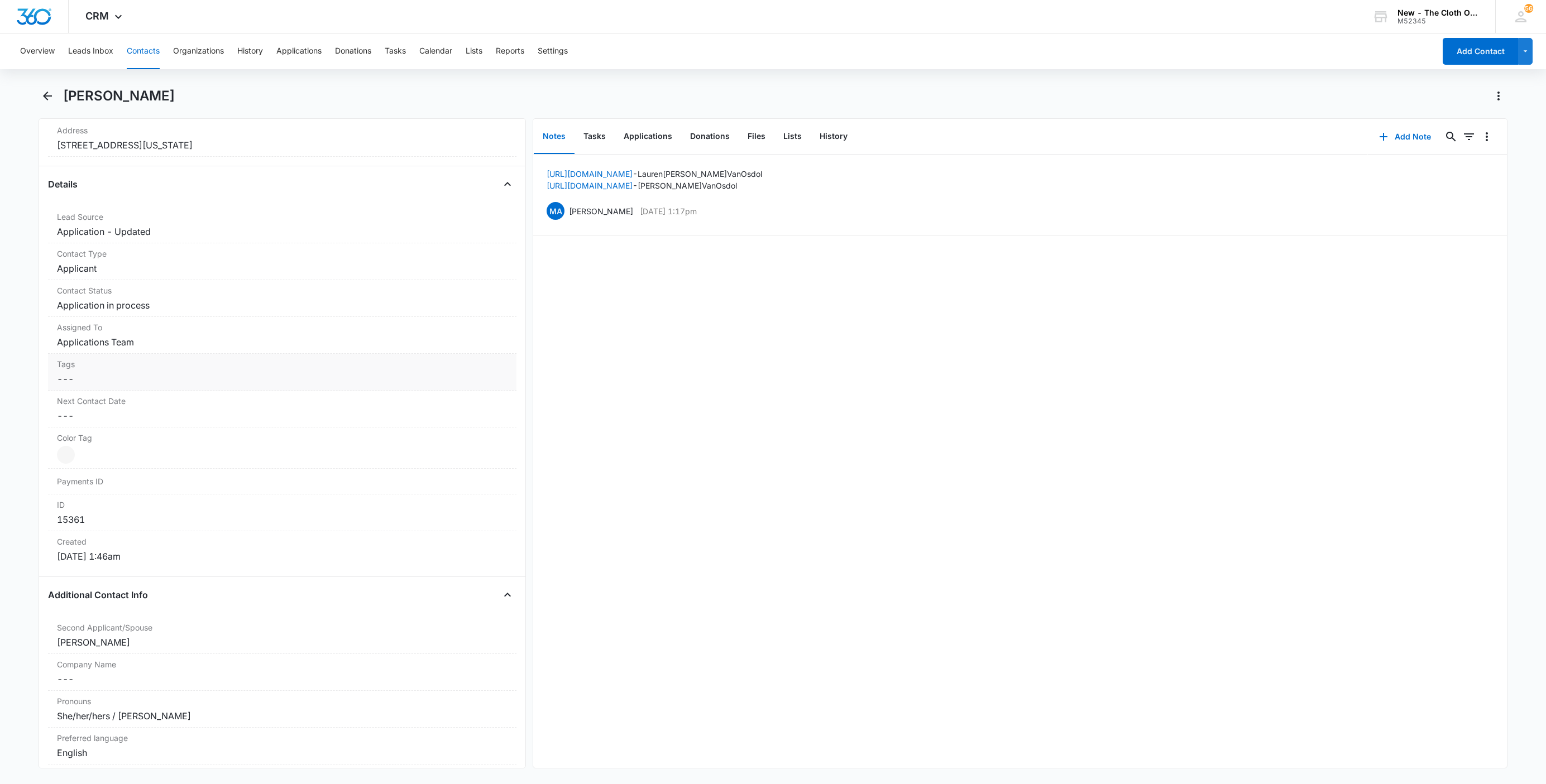
scroll to position [419, 0]
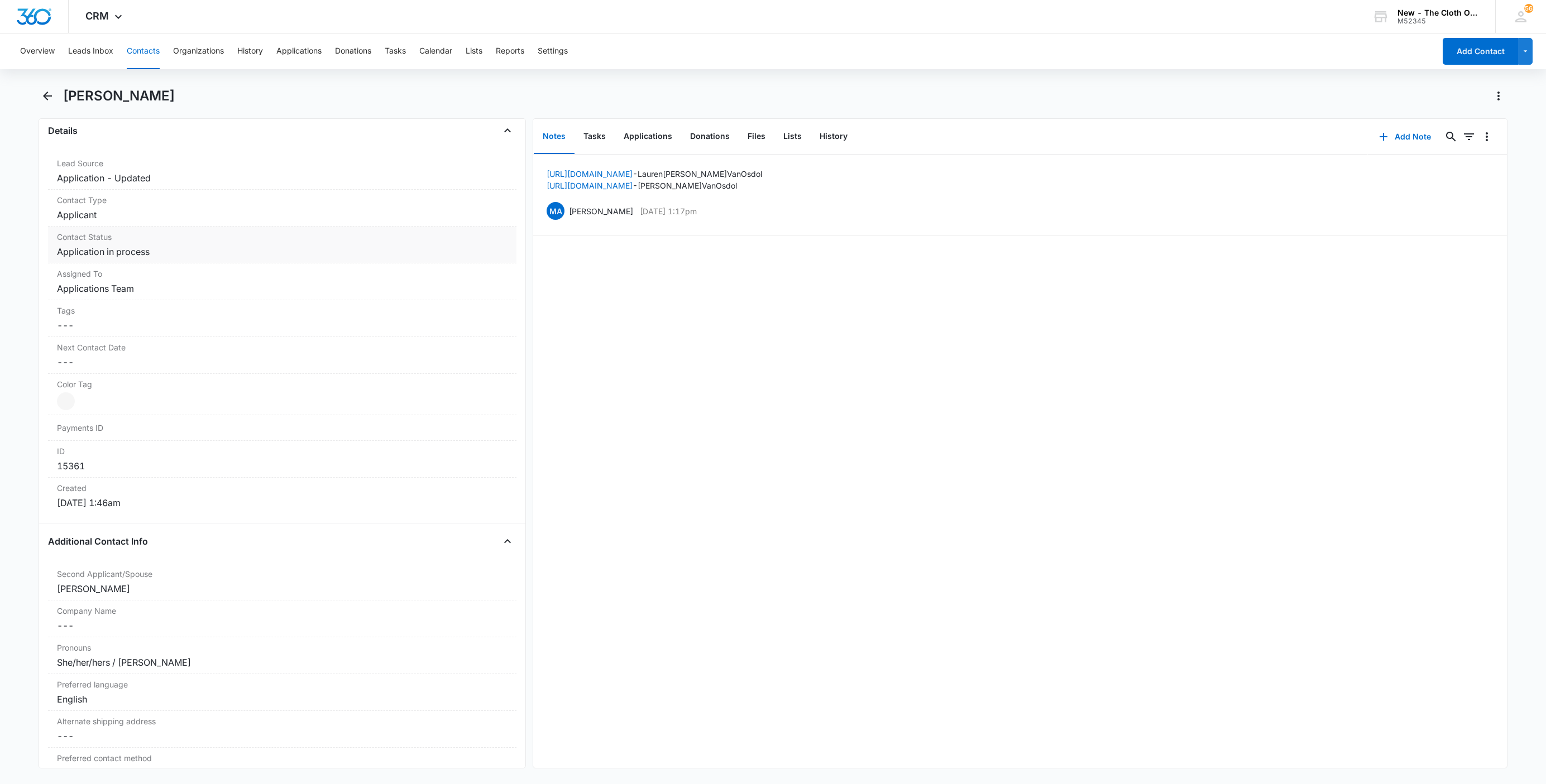
click at [149, 258] on dd "Cancel Save Changes Application in process" at bounding box center [282, 251] width 450 height 13
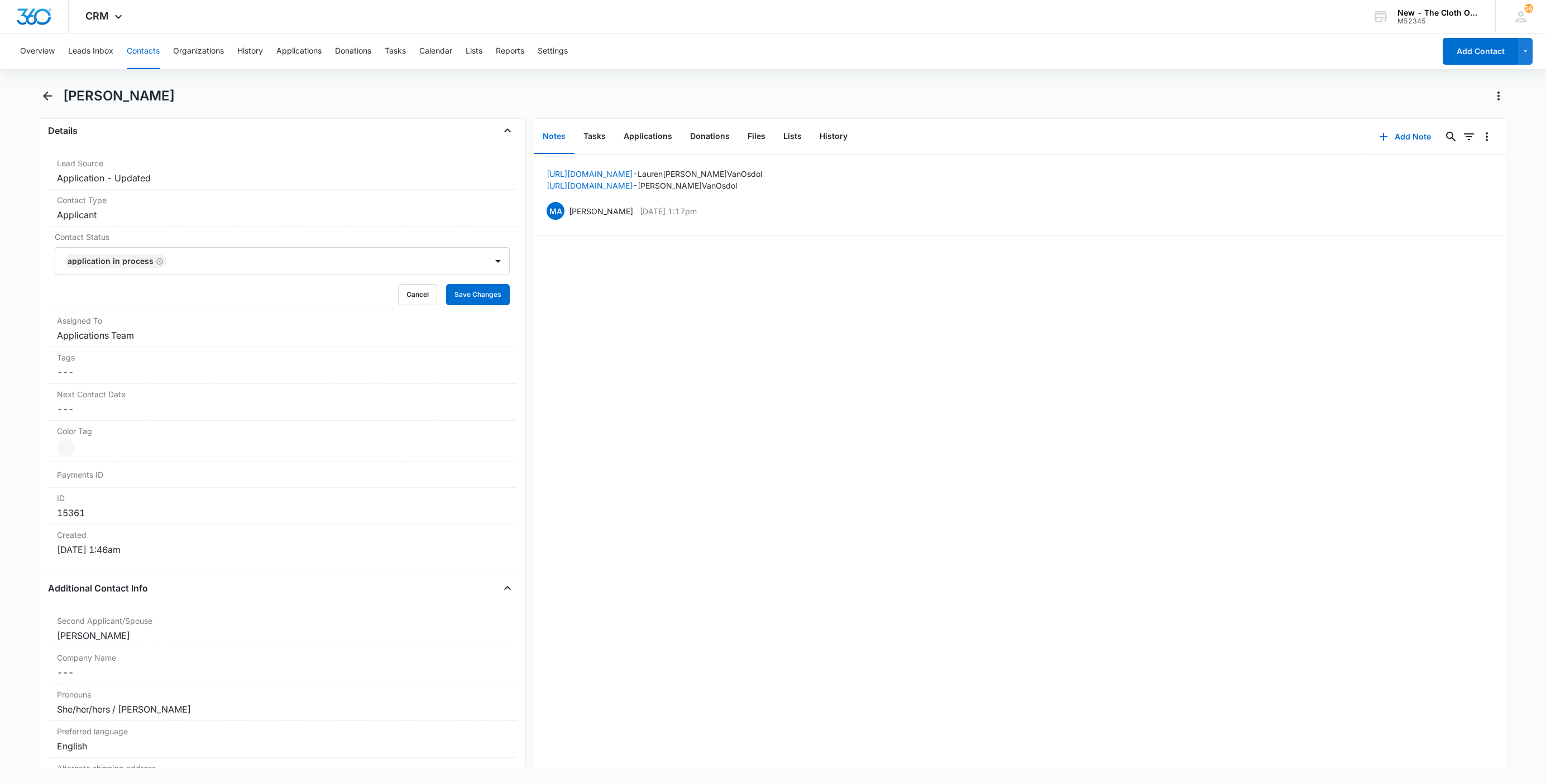
click at [156, 263] on icon "Remove Application in process" at bounding box center [160, 261] width 8 height 8
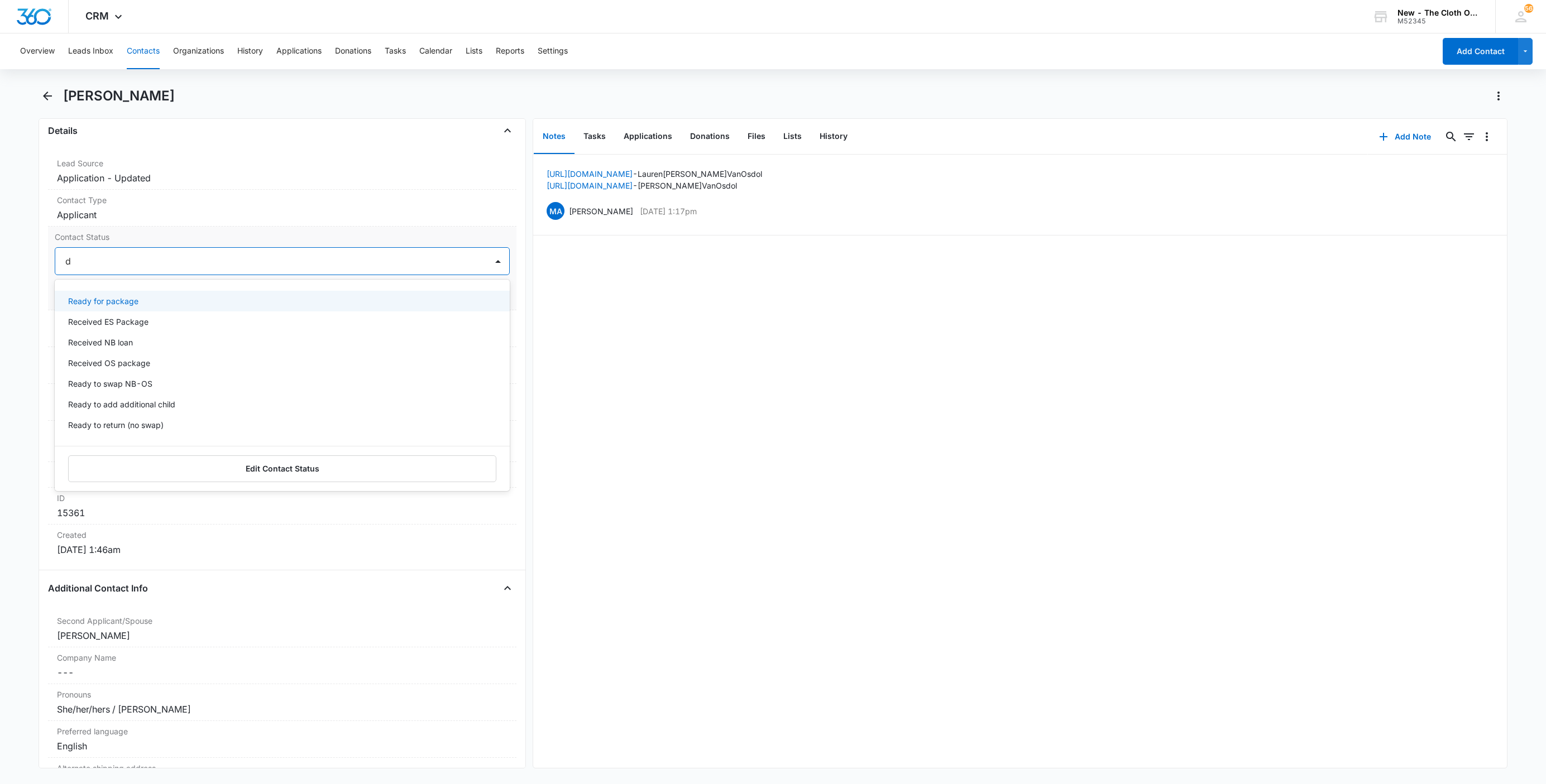
type input "de"
click at [131, 304] on div "Pass/Decline" at bounding box center [281, 301] width 426 height 12
click at [163, 269] on div at bounding box center [303, 261] width 339 height 16
click at [463, 299] on button "Save Changes" at bounding box center [478, 294] width 64 height 21
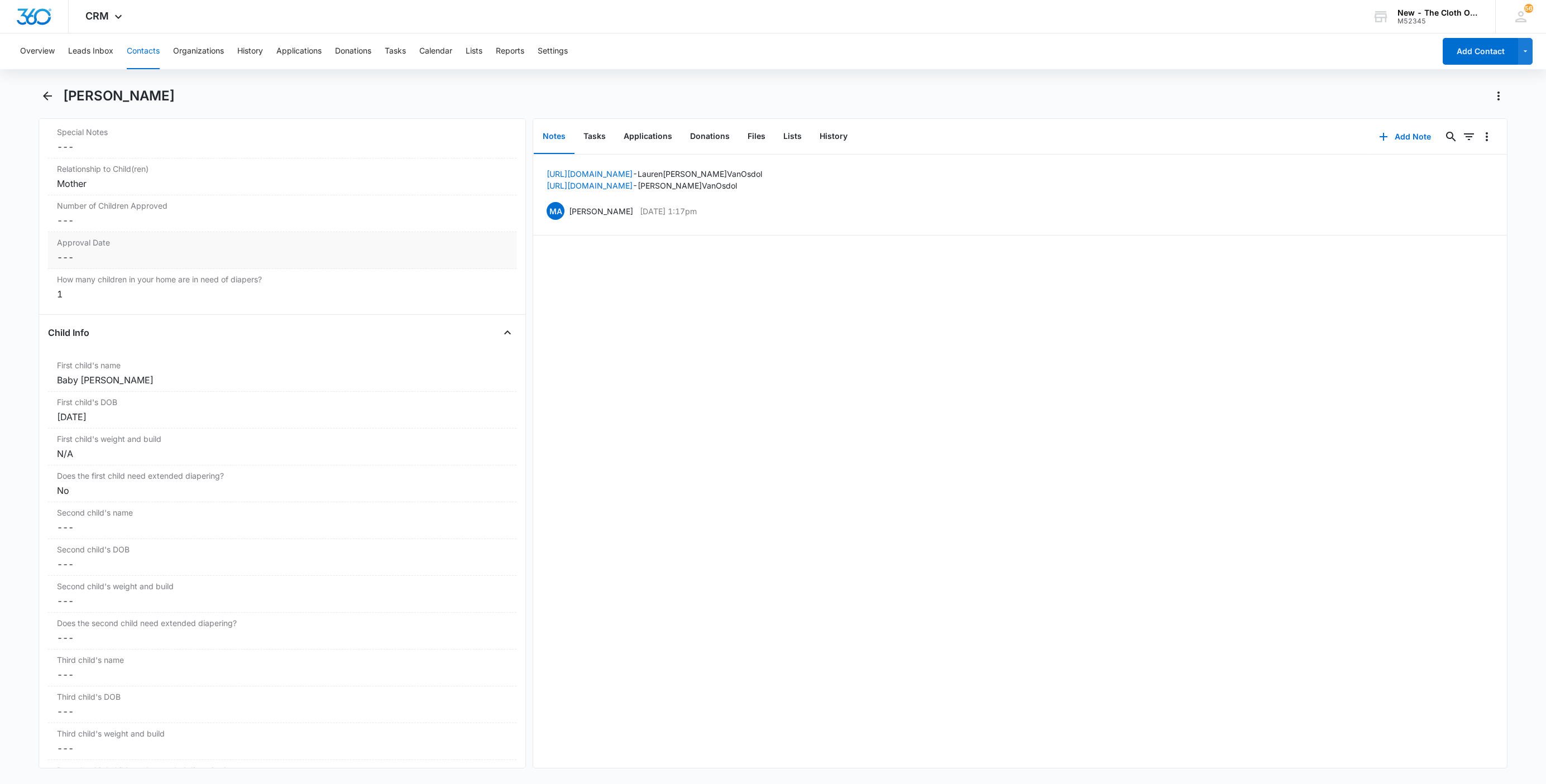
scroll to position [1126, 0]
click at [62, 393] on div "Baby Van Osdol" at bounding box center [282, 385] width 450 height 13
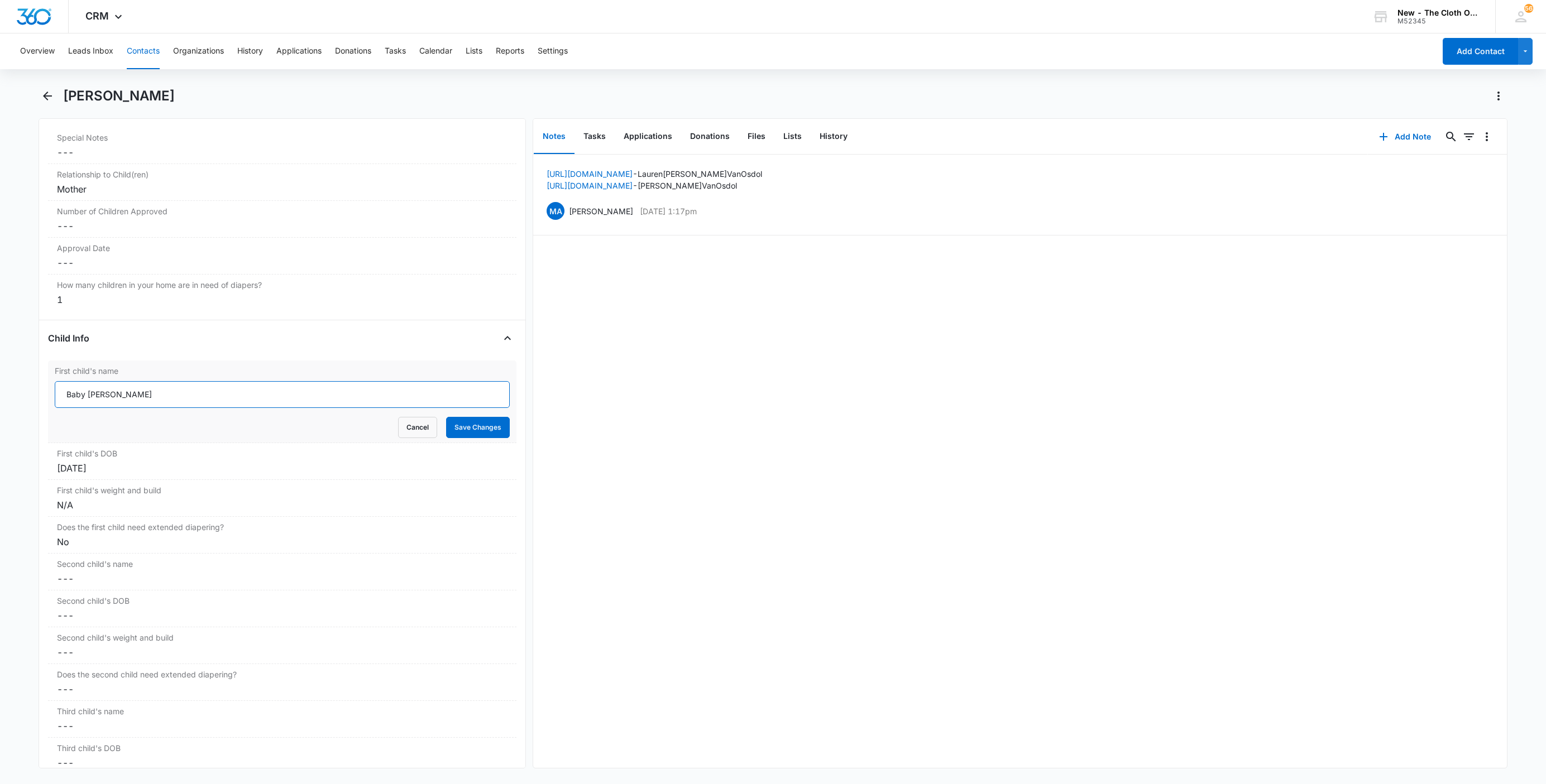
click at [63, 399] on input "Baby Van Osdol" at bounding box center [282, 394] width 455 height 27
paste input "CLOSED D/T INSUF DOCS [DATE]:"
type input "CLOSED D/T INSUF DOCS 08/10/25: Baby Van Osdol"
click at [476, 434] on button "Save Changes" at bounding box center [478, 428] width 64 height 21
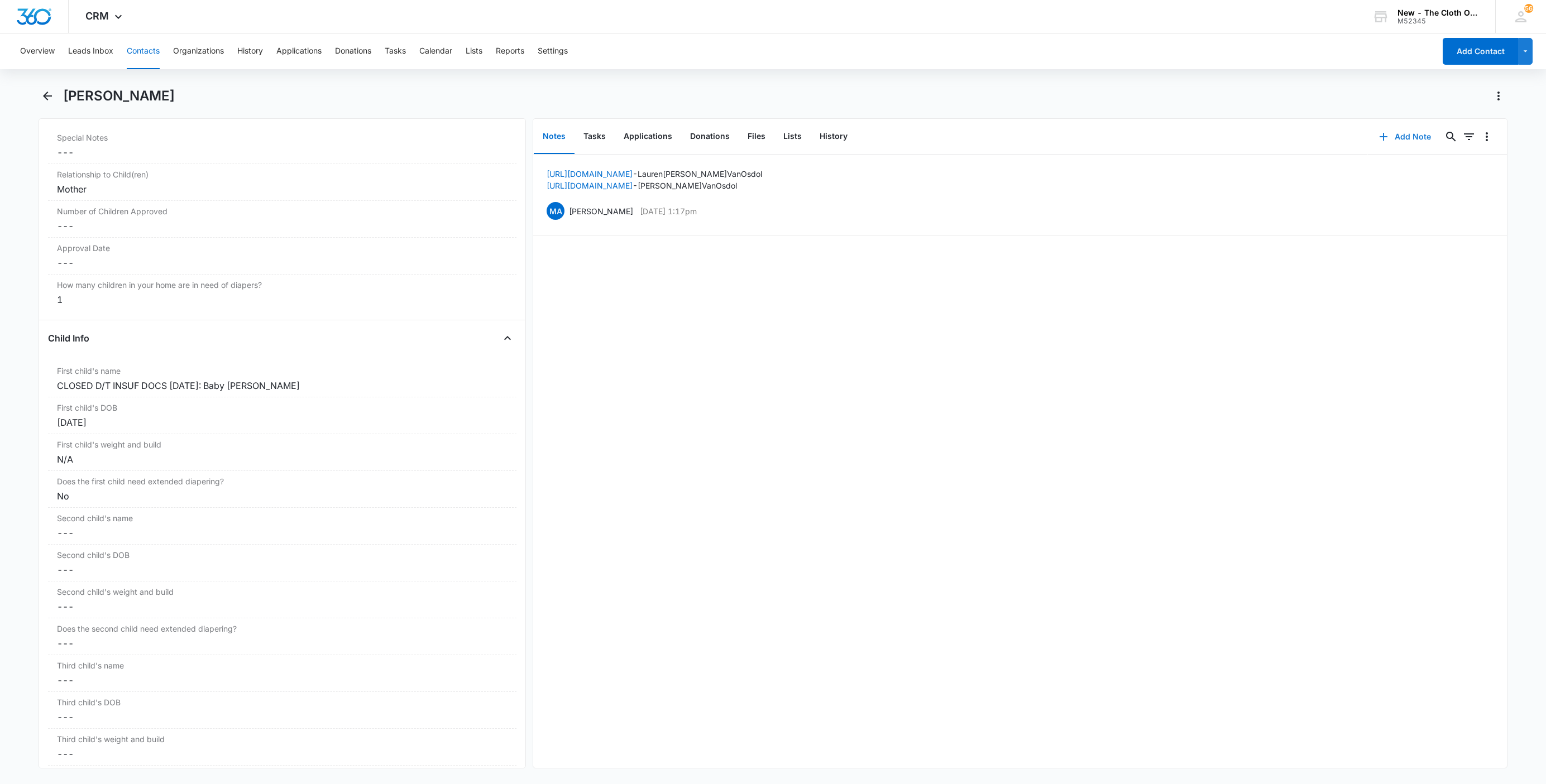
click at [1382, 138] on button "Add Note" at bounding box center [1405, 137] width 74 height 27
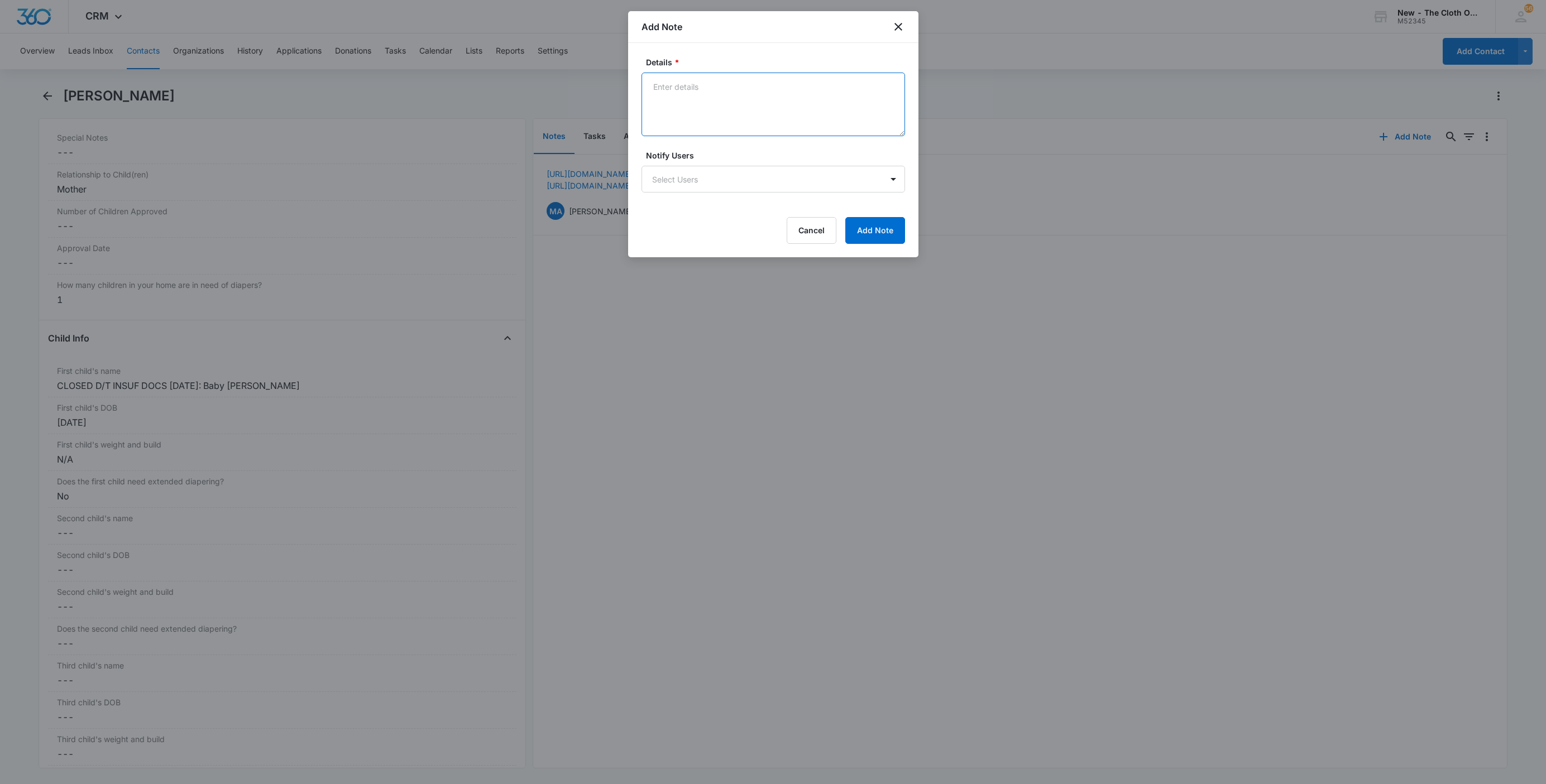
click at [752, 90] on textarea "Details *" at bounding box center [773, 104] width 263 height 64
paste textarea "[DATE] - Closed d/t insuf docs - all needed."
type textarea "[DATE] - Closed d/t insuf docs - all needed."
click at [889, 235] on button "Add Note" at bounding box center [875, 231] width 60 height 27
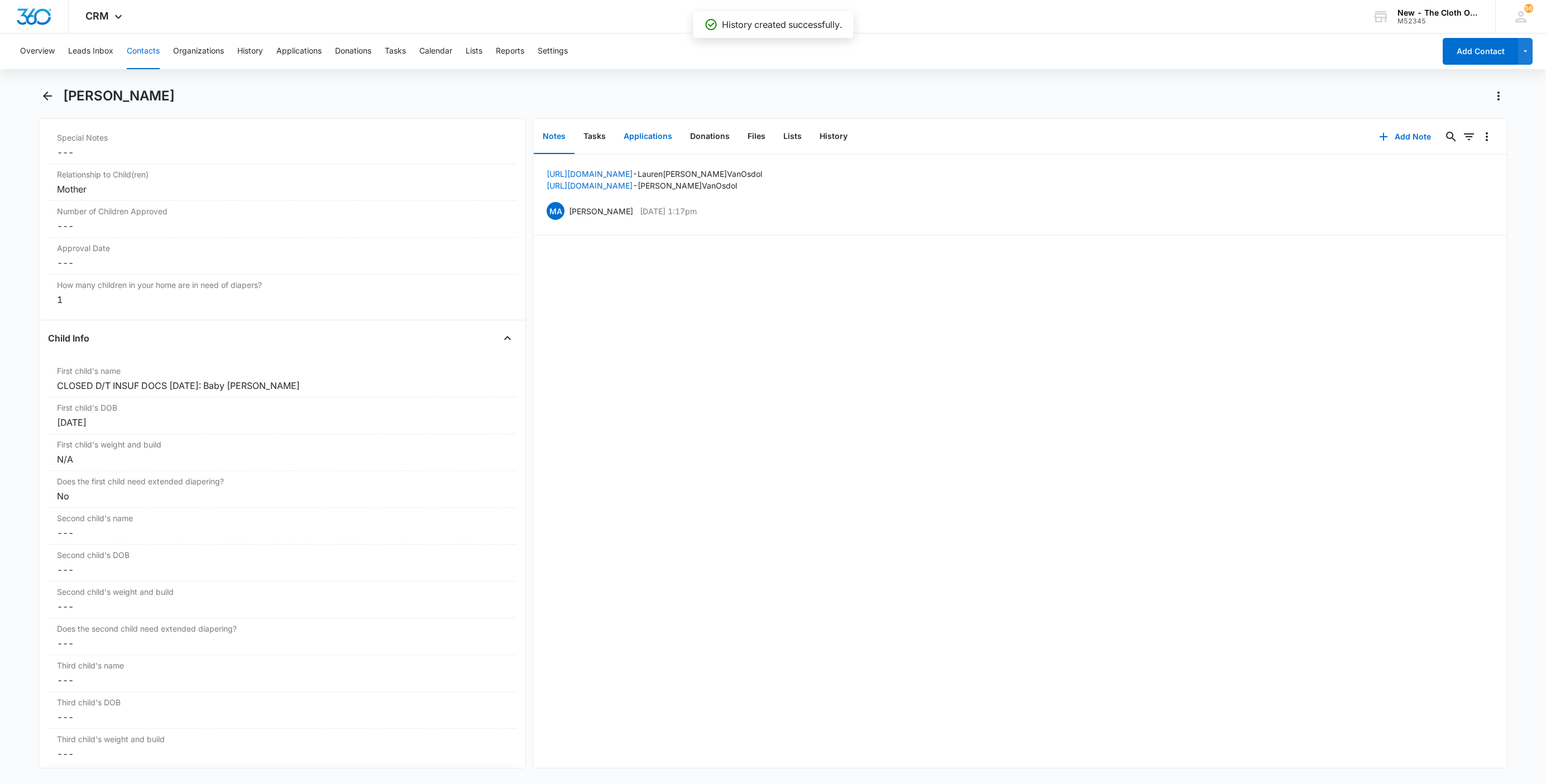
click at [652, 129] on button "Applications" at bounding box center [648, 137] width 67 height 35
click at [1480, 173] on icon "Overflow Menu" at bounding box center [1487, 172] width 13 height 13
click at [1471, 200] on button "Edit" at bounding box center [1451, 203] width 64 height 17
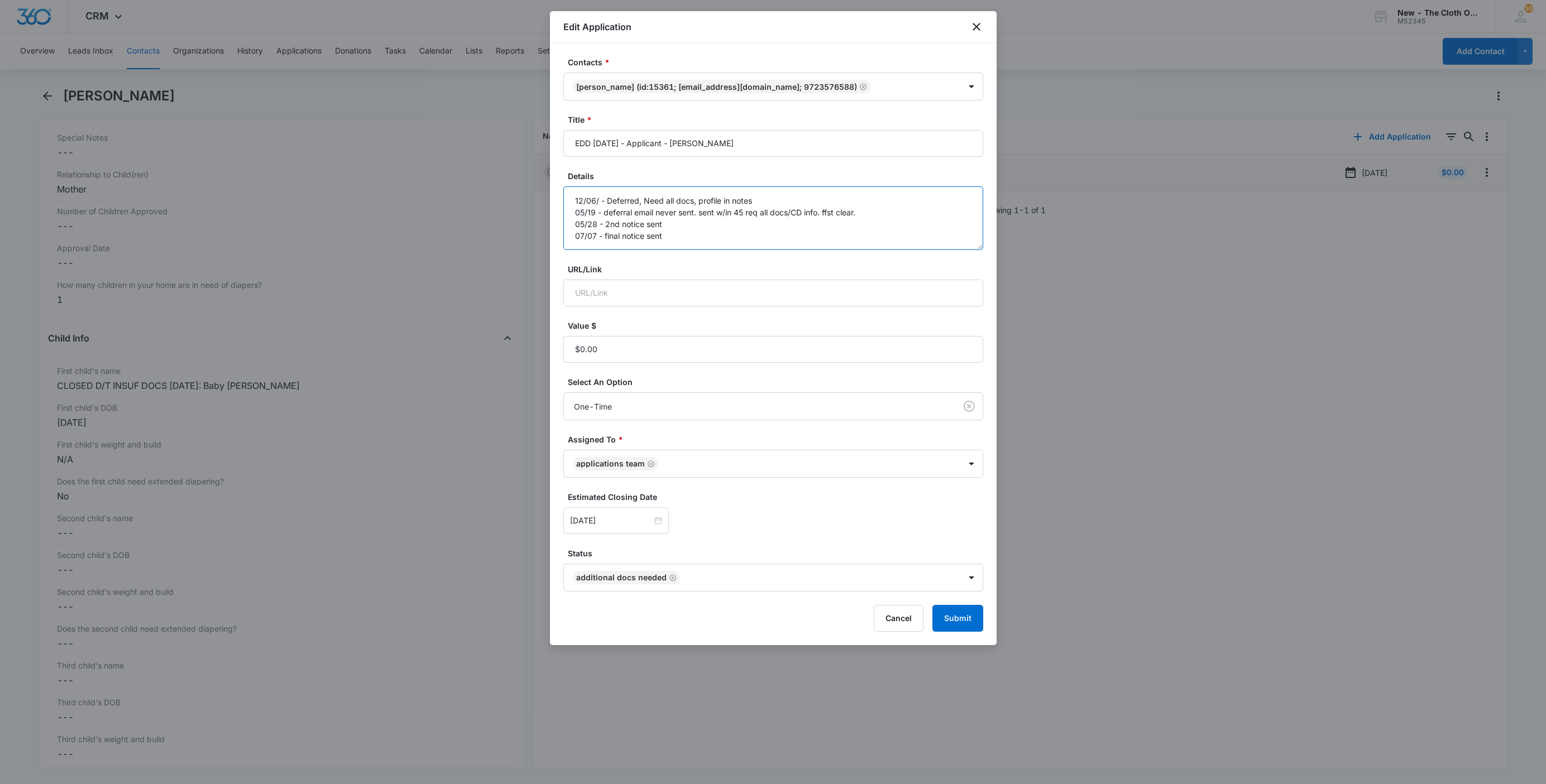
click at [863, 249] on textarea "12/06/ - Deferred, Need all docs, profile in notes 05/19 - deferral email never…" at bounding box center [774, 218] width 420 height 64
paste textarea "[DATE] - Closed d/t insuf docs - all needed."
type textarea "12/06/ - Deferred, Need all docs, profile in notes 05/19 - deferral email never…"
click at [964, 609] on button "Submit" at bounding box center [957, 618] width 51 height 27
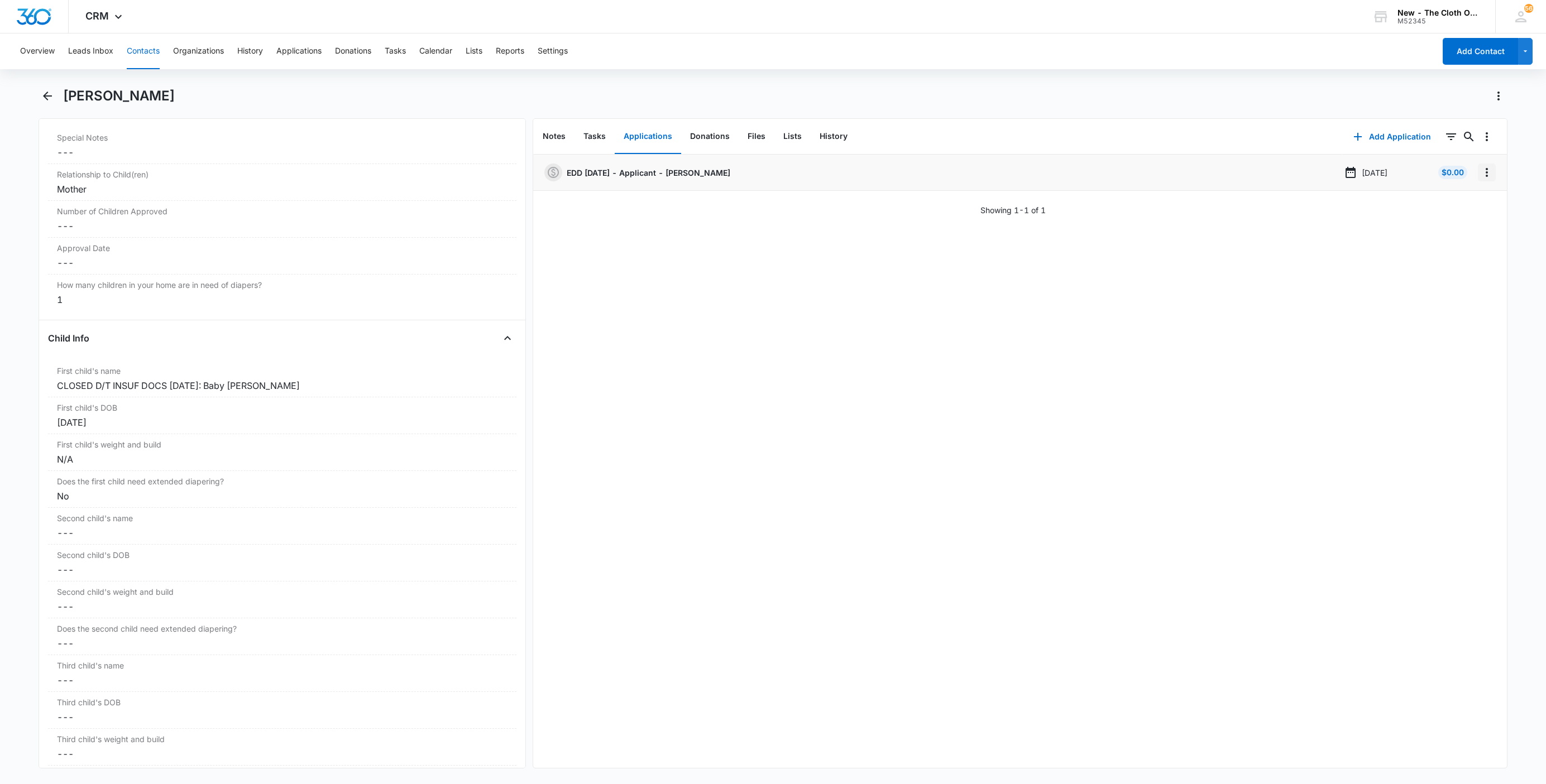
click at [1485, 176] on icon "Overflow Menu" at bounding box center [1486, 172] width 2 height 9
click at [1466, 216] on button "Delete" at bounding box center [1451, 220] width 64 height 17
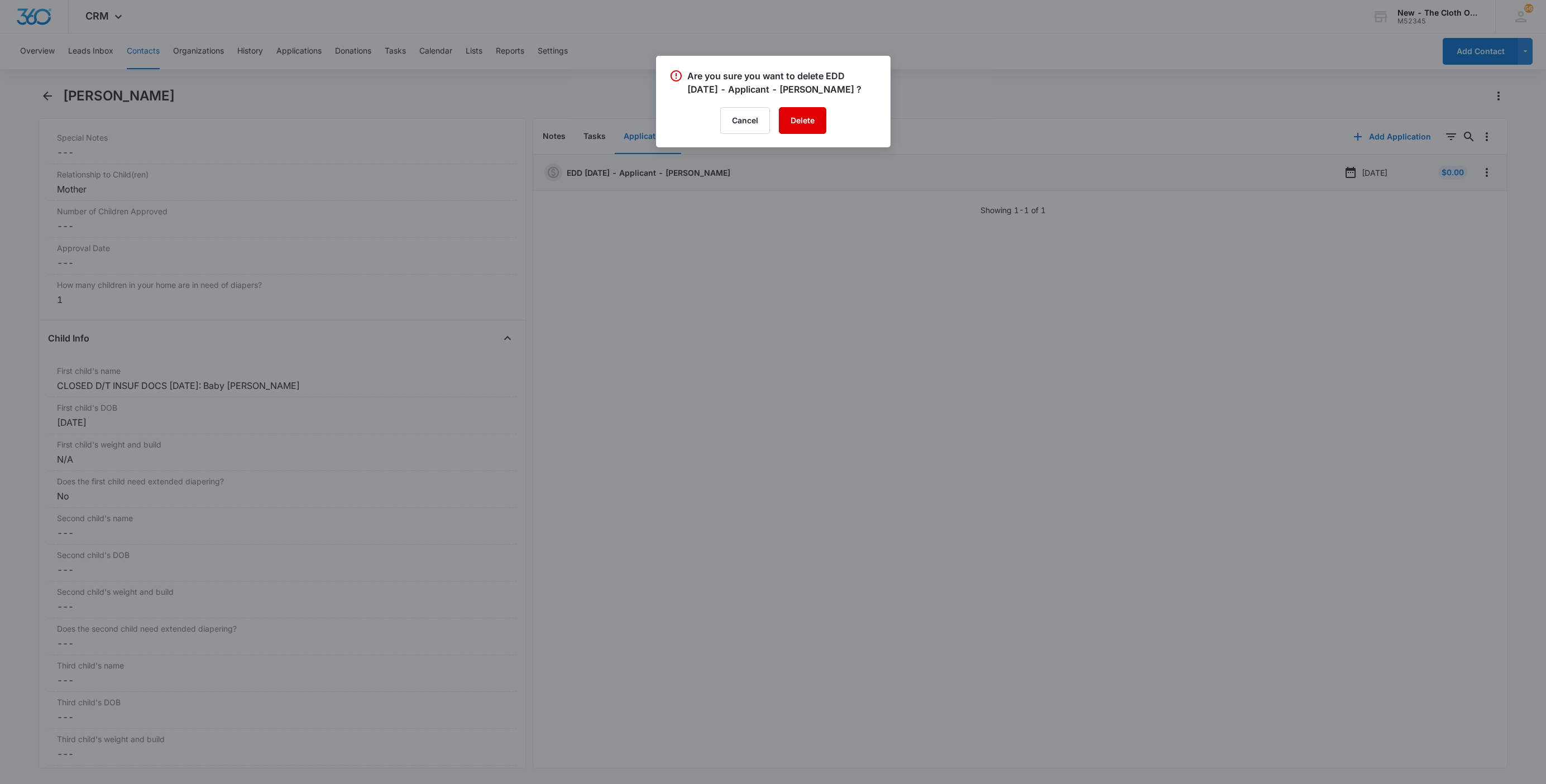
click at [820, 129] on button "Delete" at bounding box center [803, 121] width 47 height 27
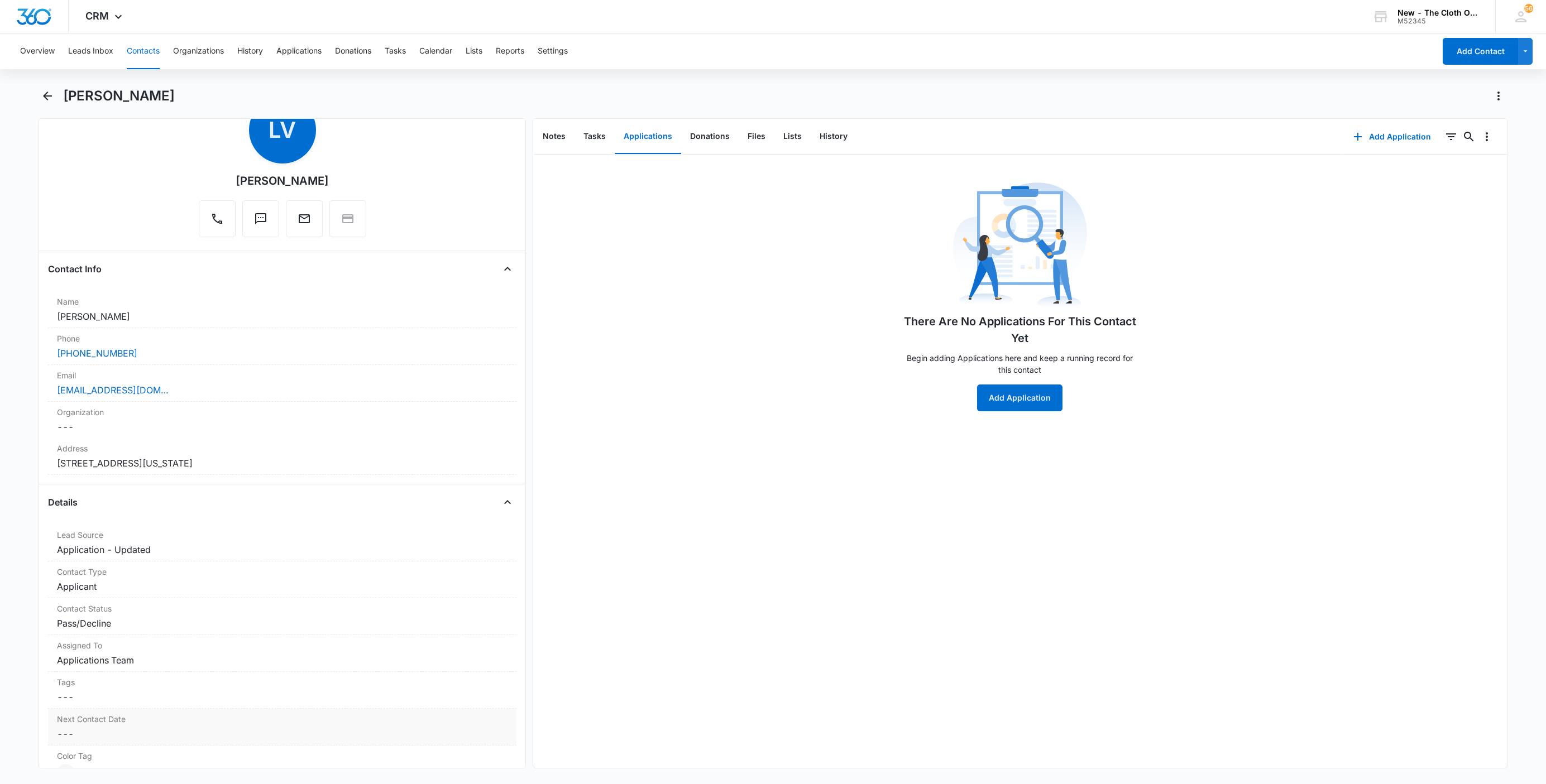
scroll to position [0, 0]
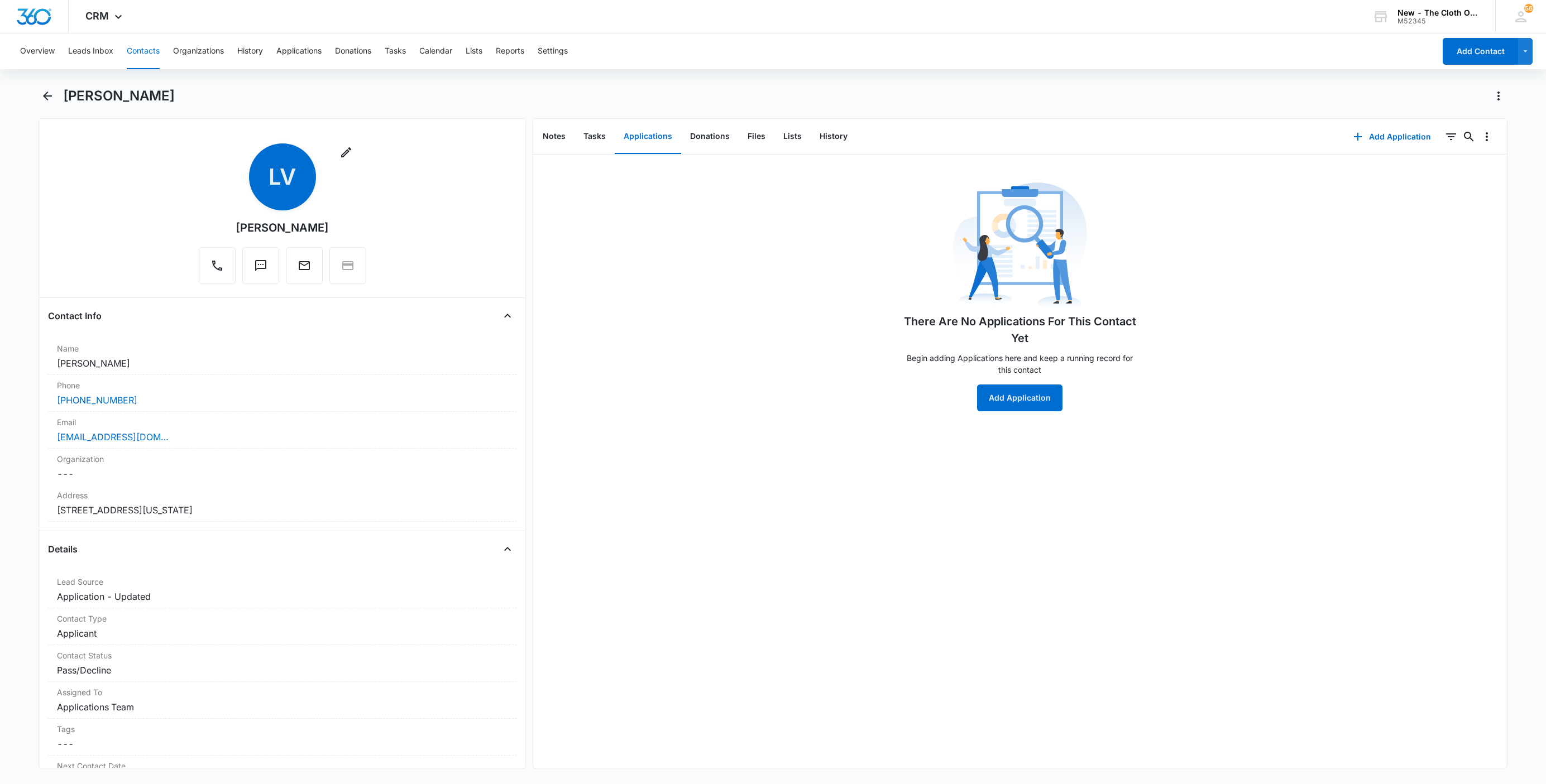
click at [141, 55] on button "Contacts" at bounding box center [143, 51] width 33 height 36
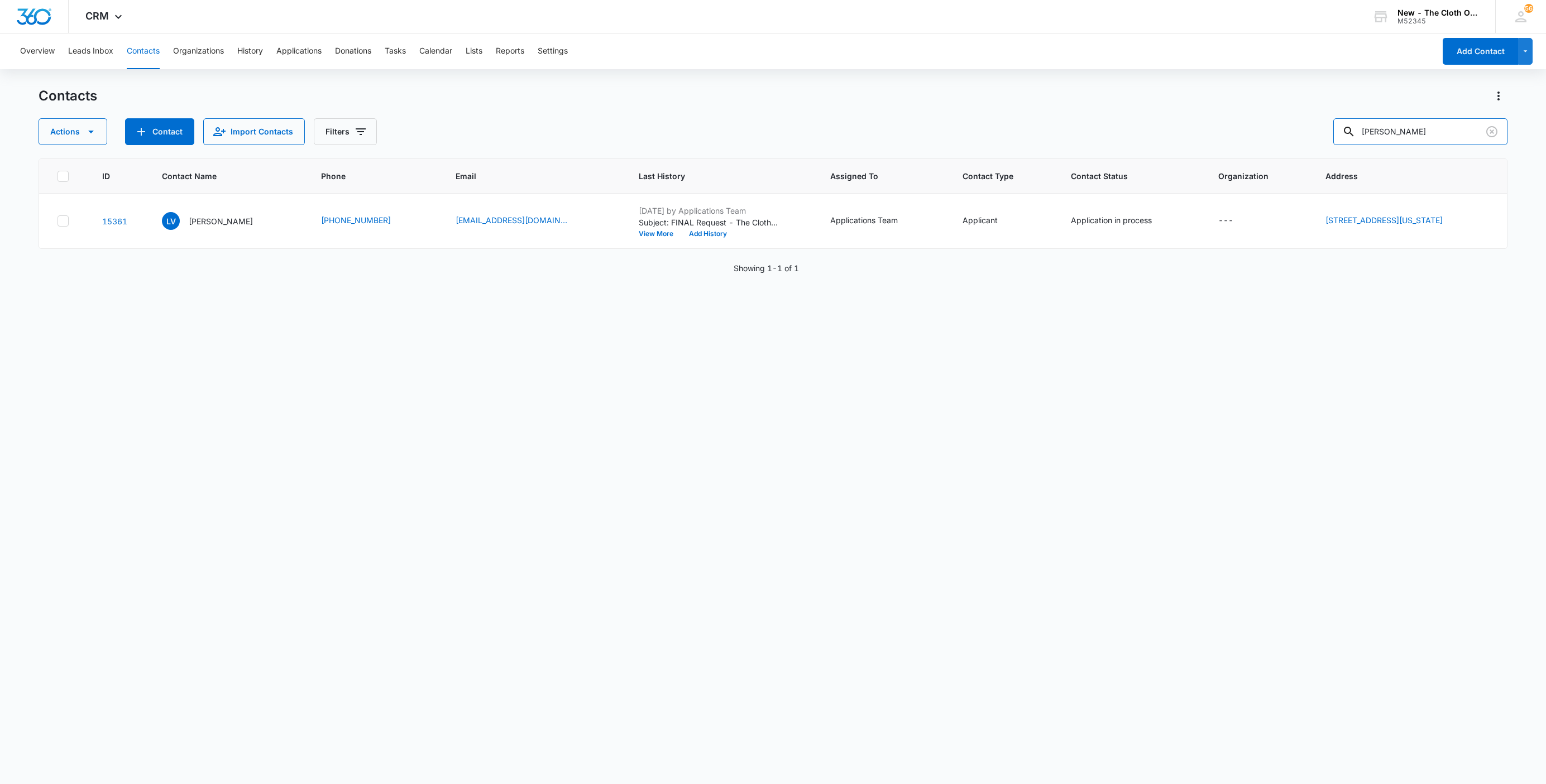
drag, startPoint x: 1464, startPoint y: 140, endPoint x: 1081, endPoint y: 158, distance: 383.4
click at [1085, 158] on div "Contacts Actions Contact Import Contacts Filters Lauren Van Osdol ID Contact Na…" at bounding box center [773, 435] width 1469 height 696
paste input "Brittney Zemaitis"
type input "Brittney Zemaitis"
click at [209, 220] on p "Brittney Zemaitis" at bounding box center [220, 221] width 64 height 12
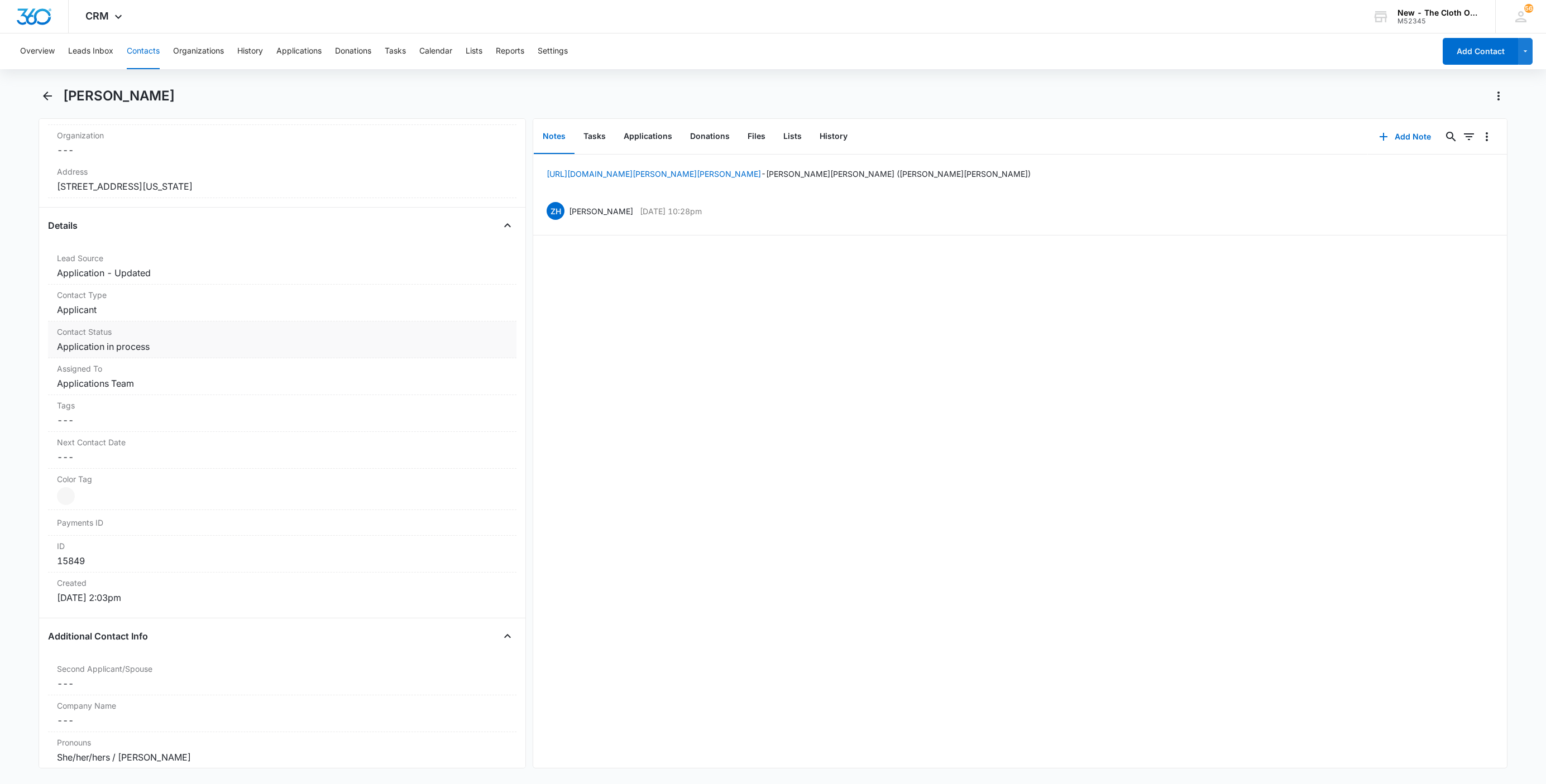
scroll to position [335, 0]
click at [153, 338] on dd "Cancel Save Changes Application in process" at bounding box center [282, 336] width 450 height 13
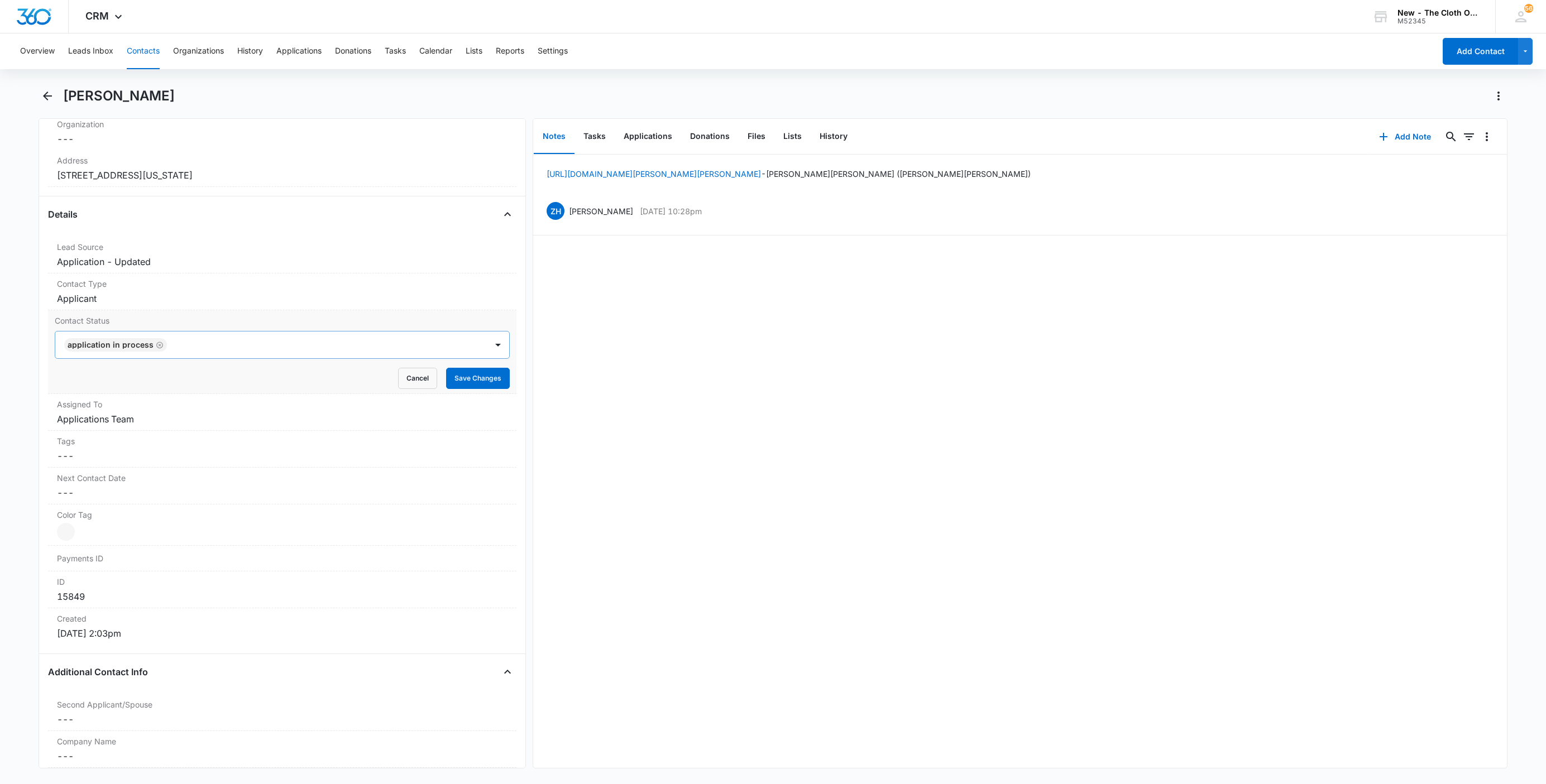
click at [158, 349] on icon "Remove Application in process" at bounding box center [160, 345] width 8 height 8
type input "de"
click at [139, 384] on div "Pass/Decline" at bounding box center [281, 385] width 426 height 12
drag, startPoint x: 188, startPoint y: 356, endPoint x: 283, endPoint y: 381, distance: 98.2
click at [189, 356] on div "Pass/Decline" at bounding box center [271, 345] width 431 height 27
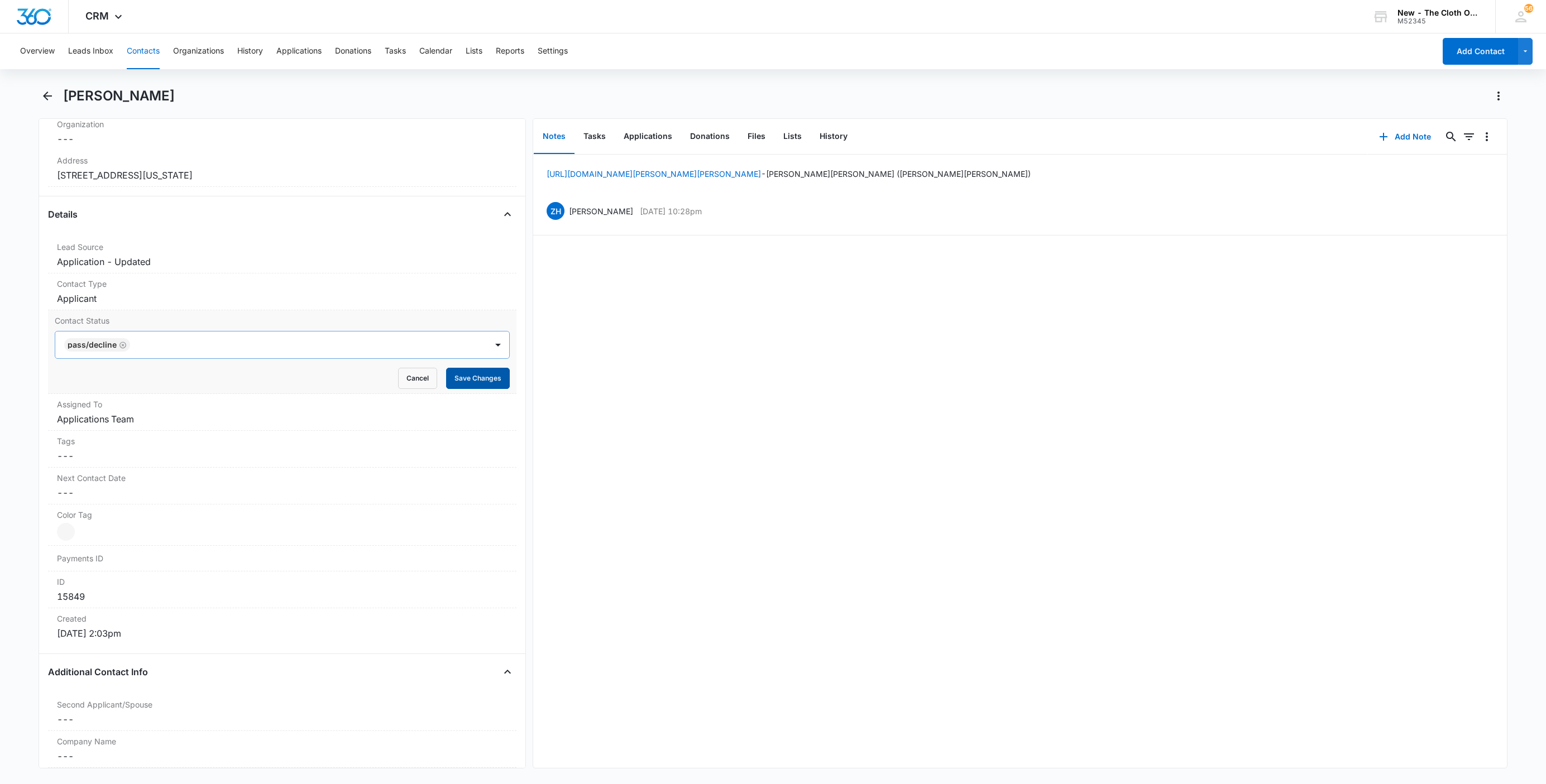
drag, startPoint x: 483, startPoint y: 388, endPoint x: 473, endPoint y: 386, distance: 10.2
click at [482, 388] on button "Save Changes" at bounding box center [478, 378] width 64 height 21
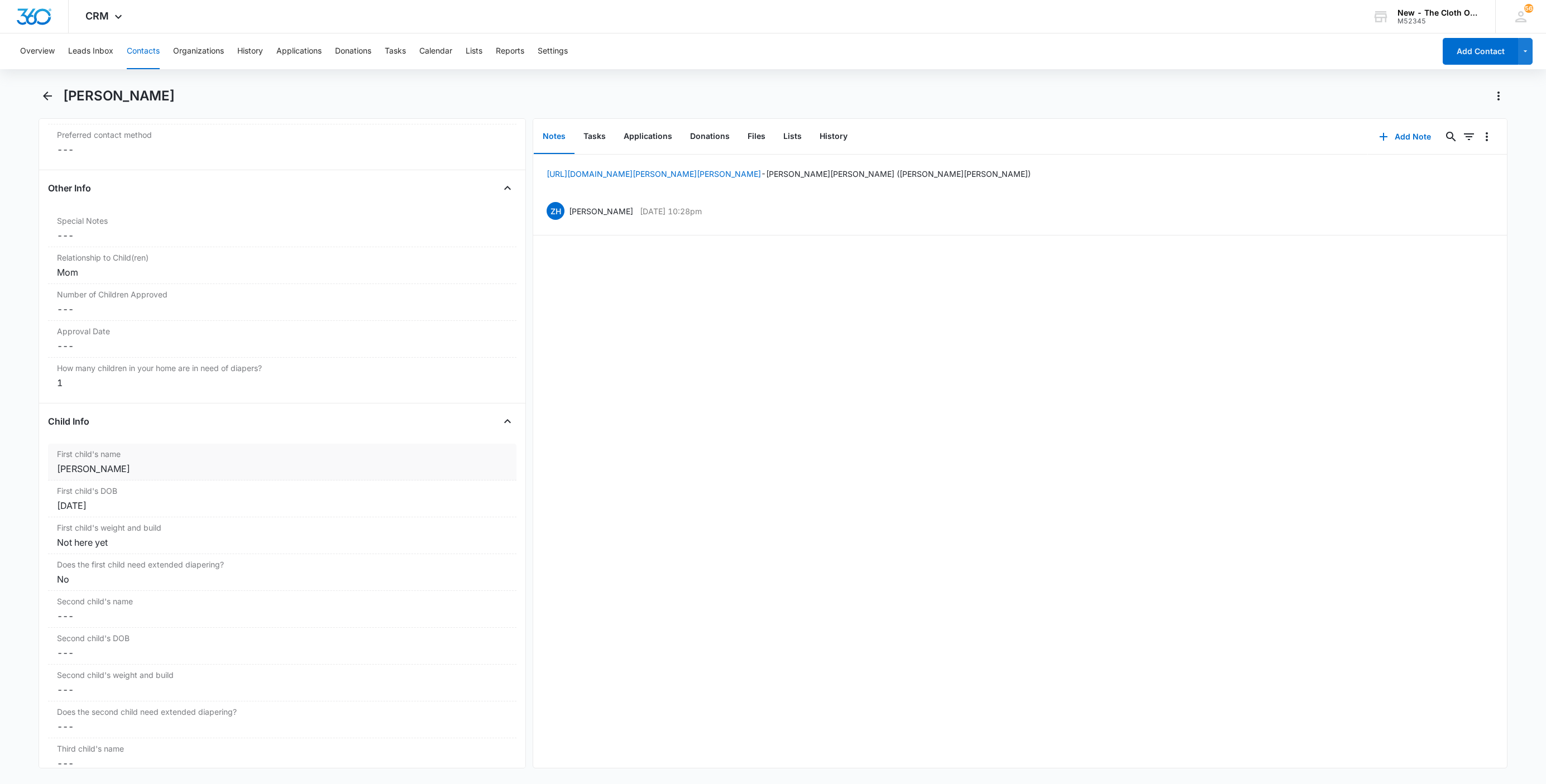
scroll to position [1041, 0]
click at [64, 473] on div "Eleanor Minges" at bounding box center [282, 470] width 450 height 13
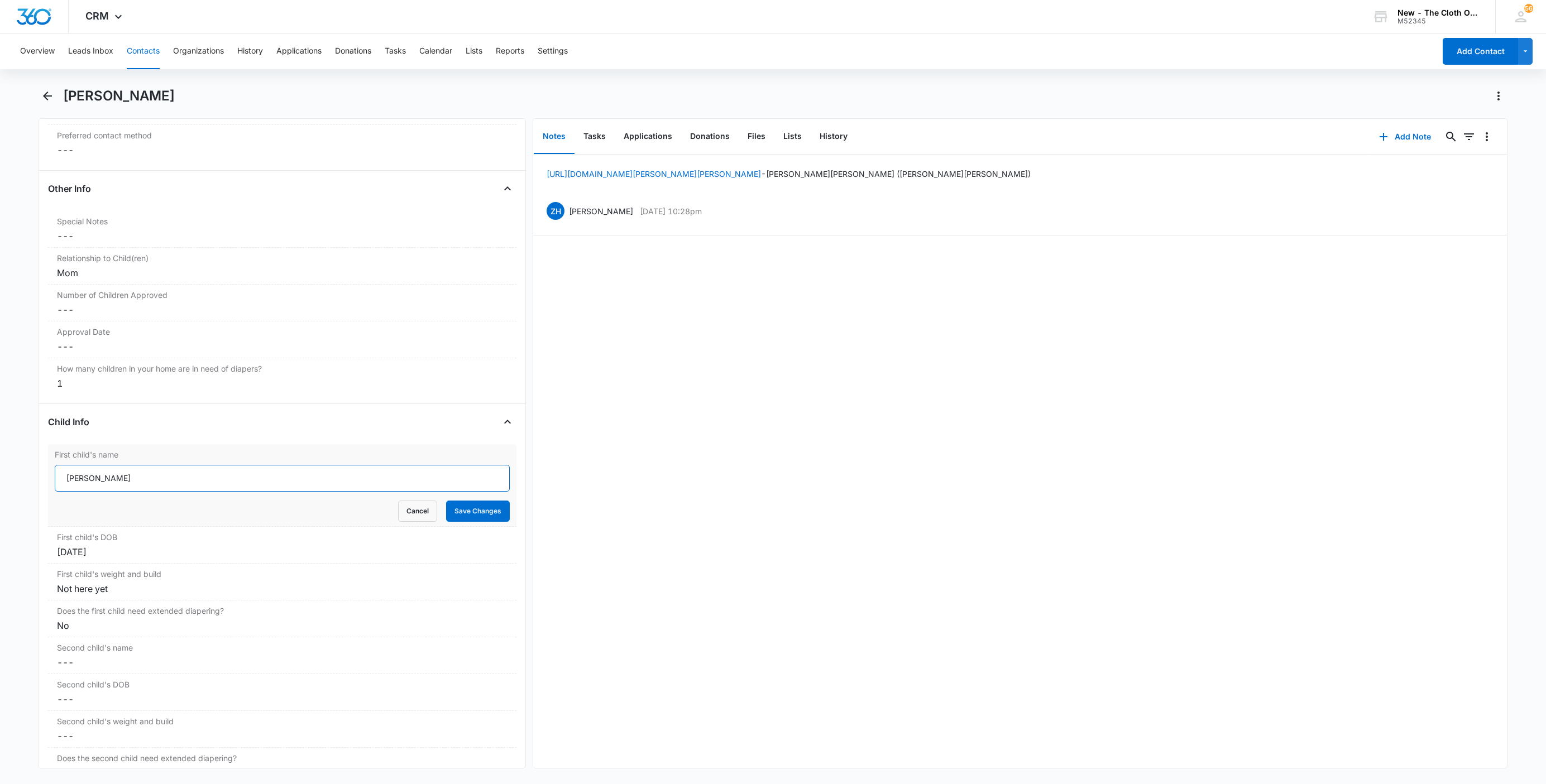
click at [55, 482] on input "Eleanor Minges" at bounding box center [282, 479] width 455 height 27
paste input "CLOSED D/T INSUF DOCS [DATE]:"
type input "CLOSED D/T INSUF DOCS 08/10/25: Eleanor Minges"
click at [461, 513] on button "Save Changes" at bounding box center [478, 511] width 64 height 21
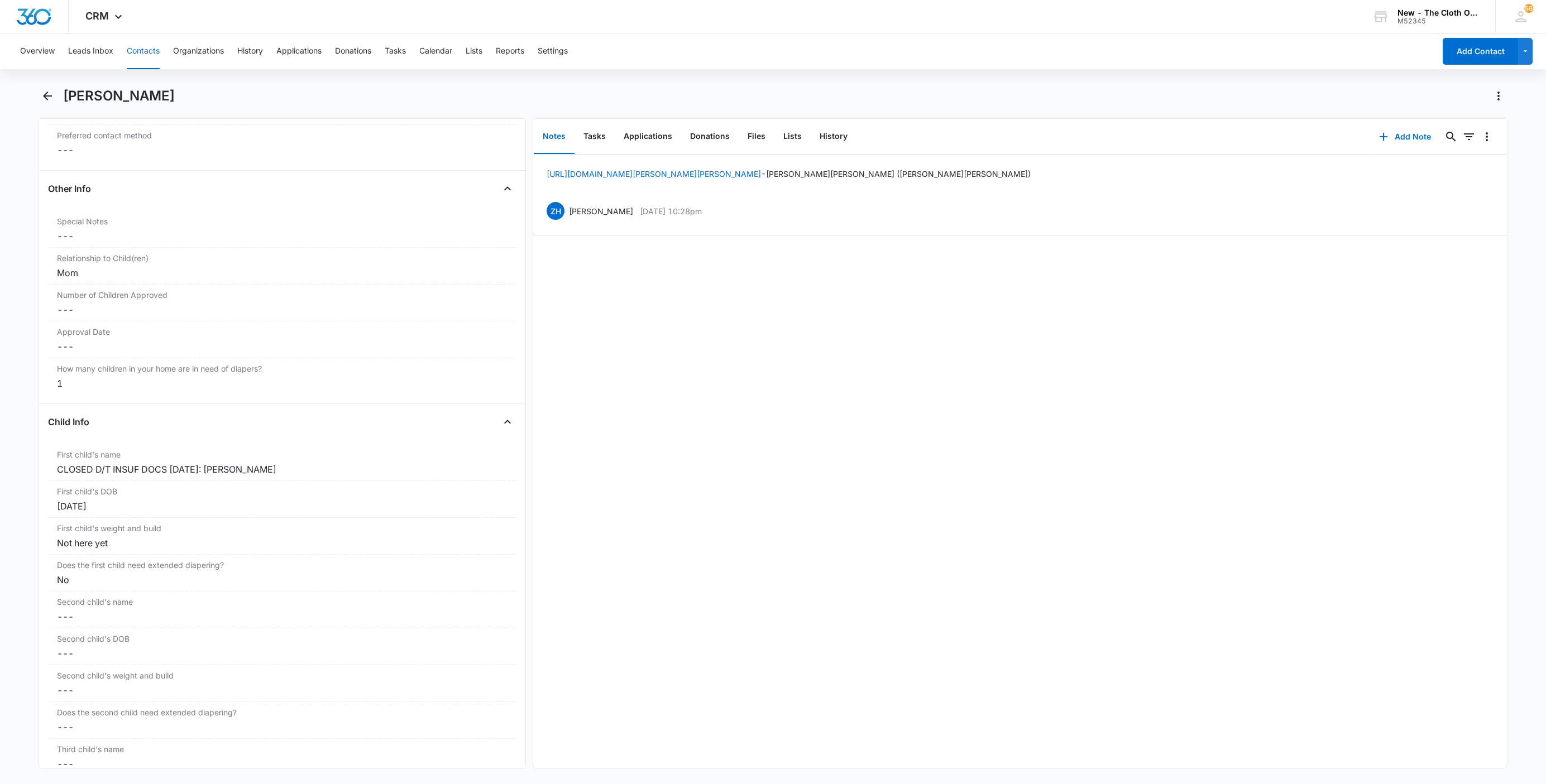
click at [160, 109] on div "Brittney Zemaitis" at bounding box center [773, 103] width 1469 height 31
drag, startPoint x: 155, startPoint y: 104, endPoint x: 147, endPoint y: 99, distance: 9.4
click at [147, 99] on div "Brittney Zemaitis" at bounding box center [785, 96] width 1444 height 18
click at [147, 99] on h1 "Brittney Zemaitis" at bounding box center [118, 95] width 112 height 17
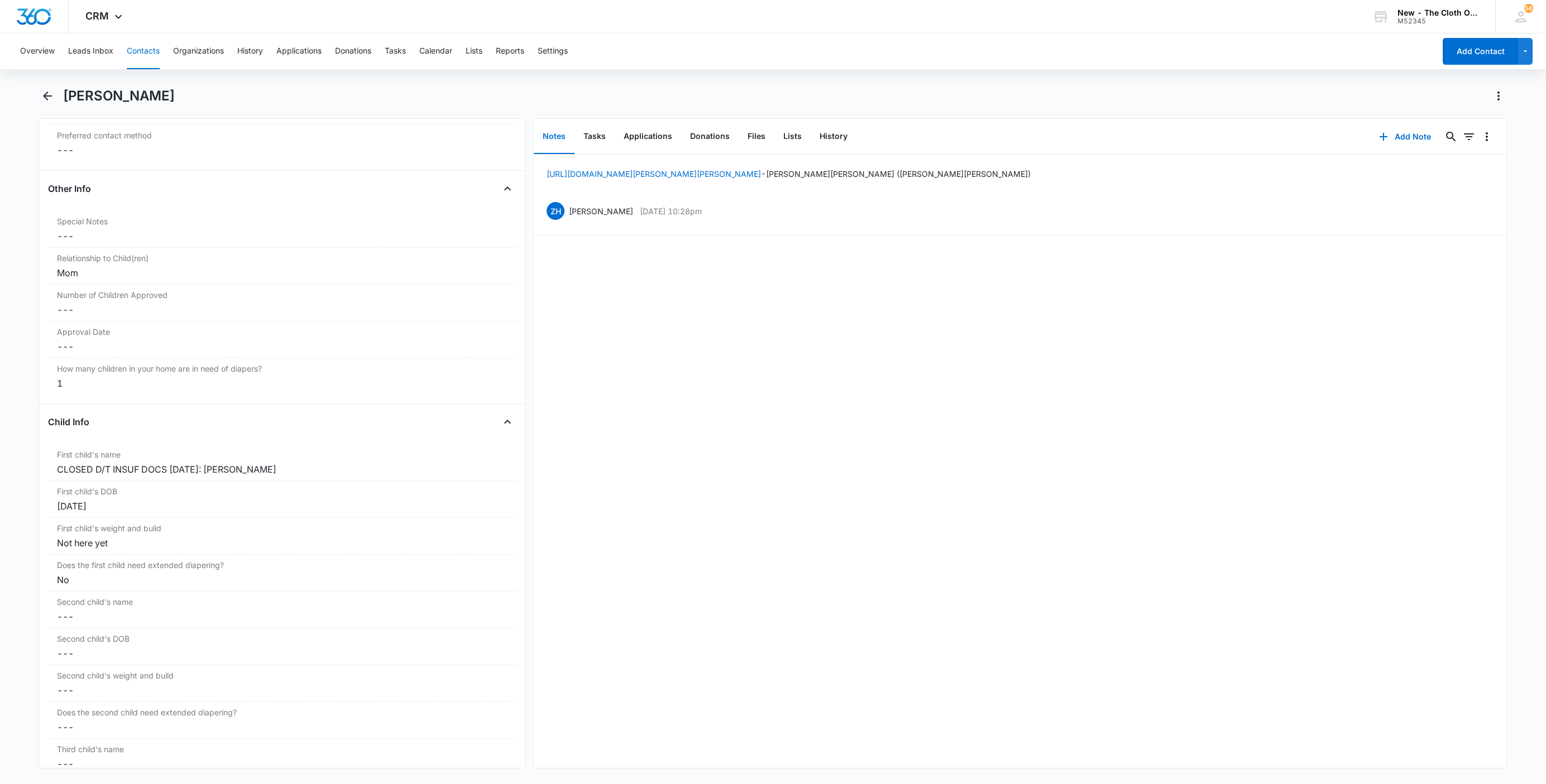
click at [91, 99] on h1 "Brittney Zemaitis" at bounding box center [118, 95] width 112 height 17
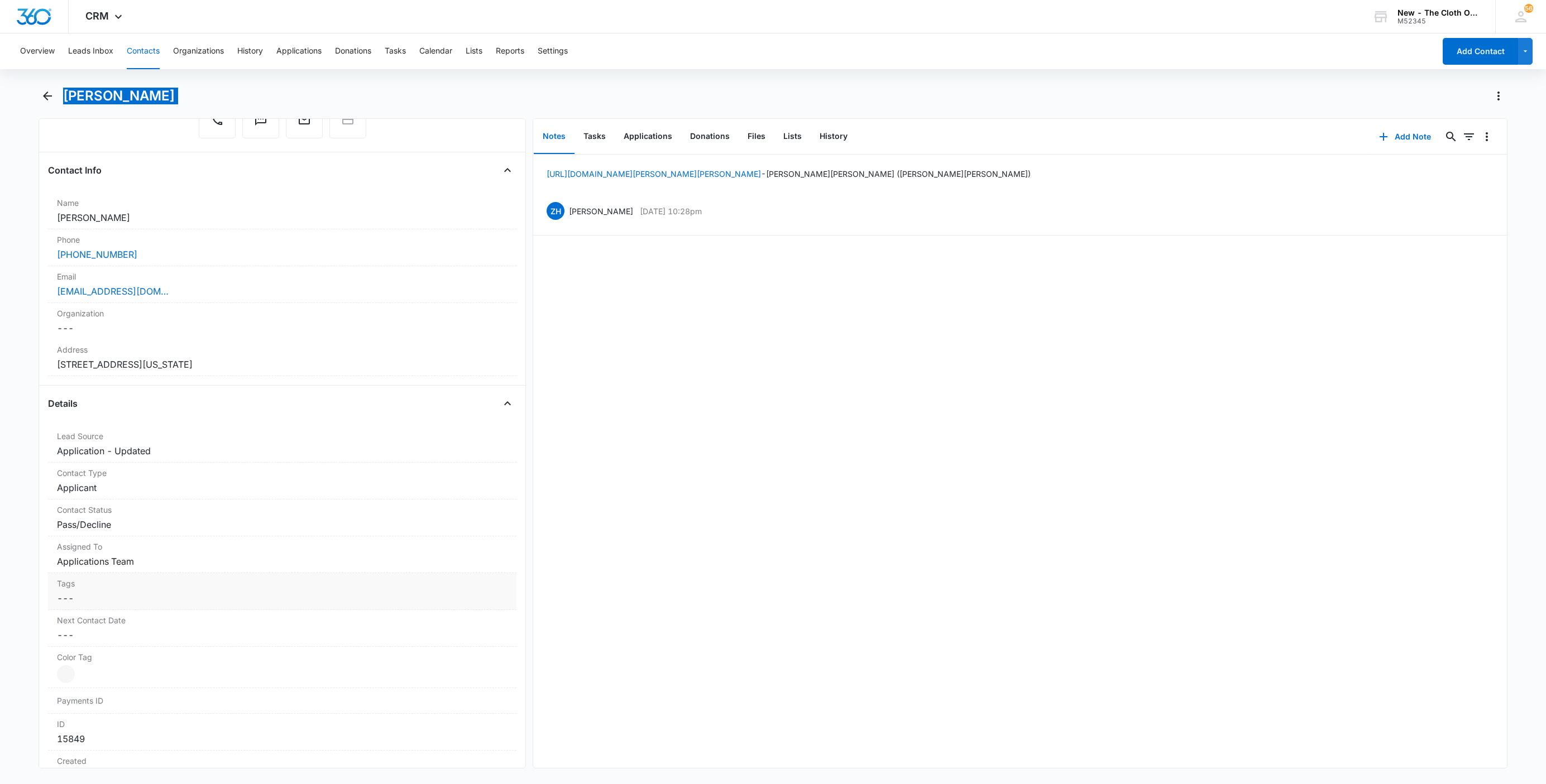
scroll to position [121, 0]
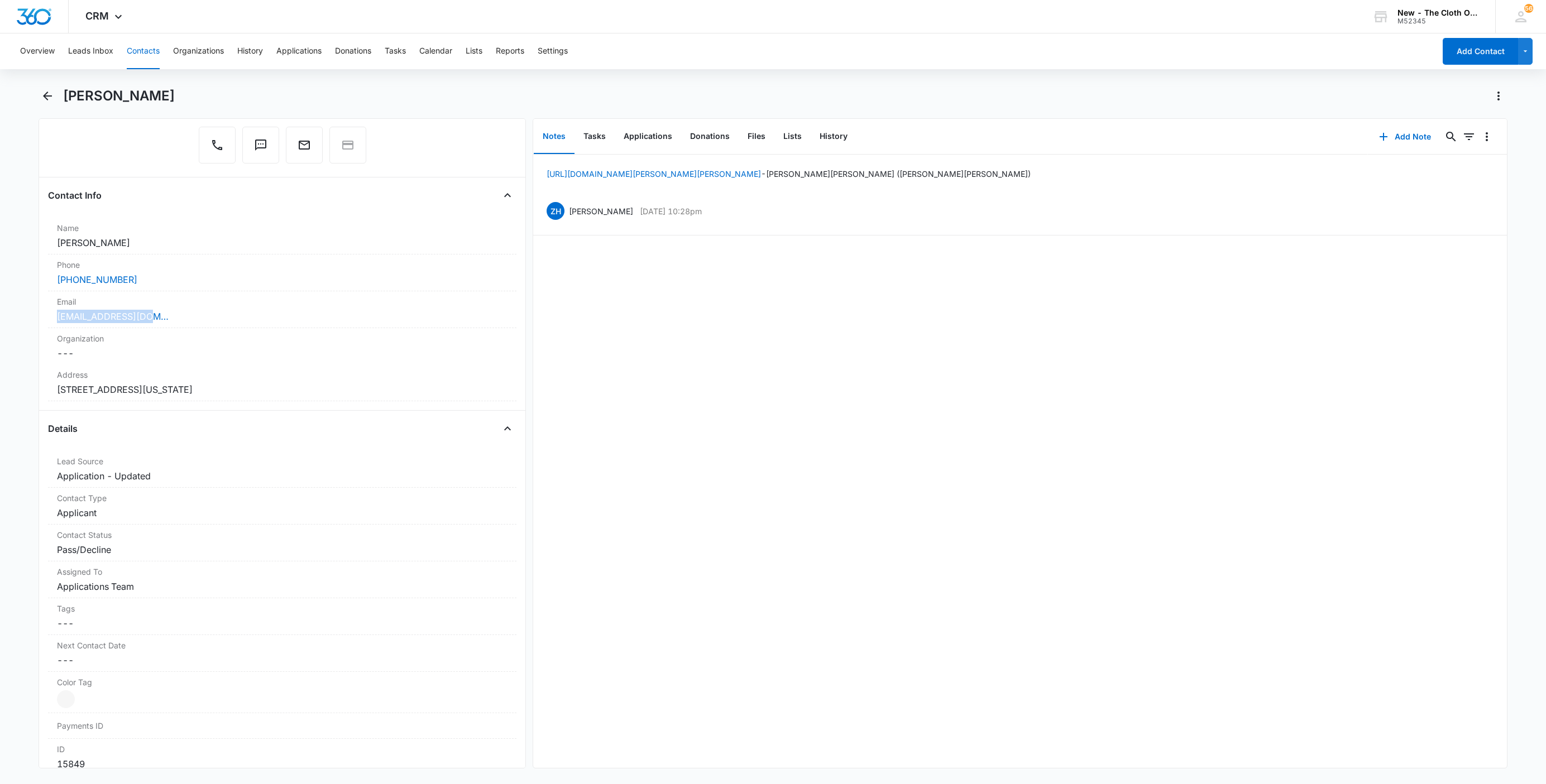
drag, startPoint x: 175, startPoint y: 317, endPoint x: 24, endPoint y: 314, distance: 151.0
click at [24, 314] on main "Brittney Zemaitis Remove BZ Brittney Zemaitis Contact Info Name Cancel Save Cha…" at bounding box center [773, 435] width 1546 height 695
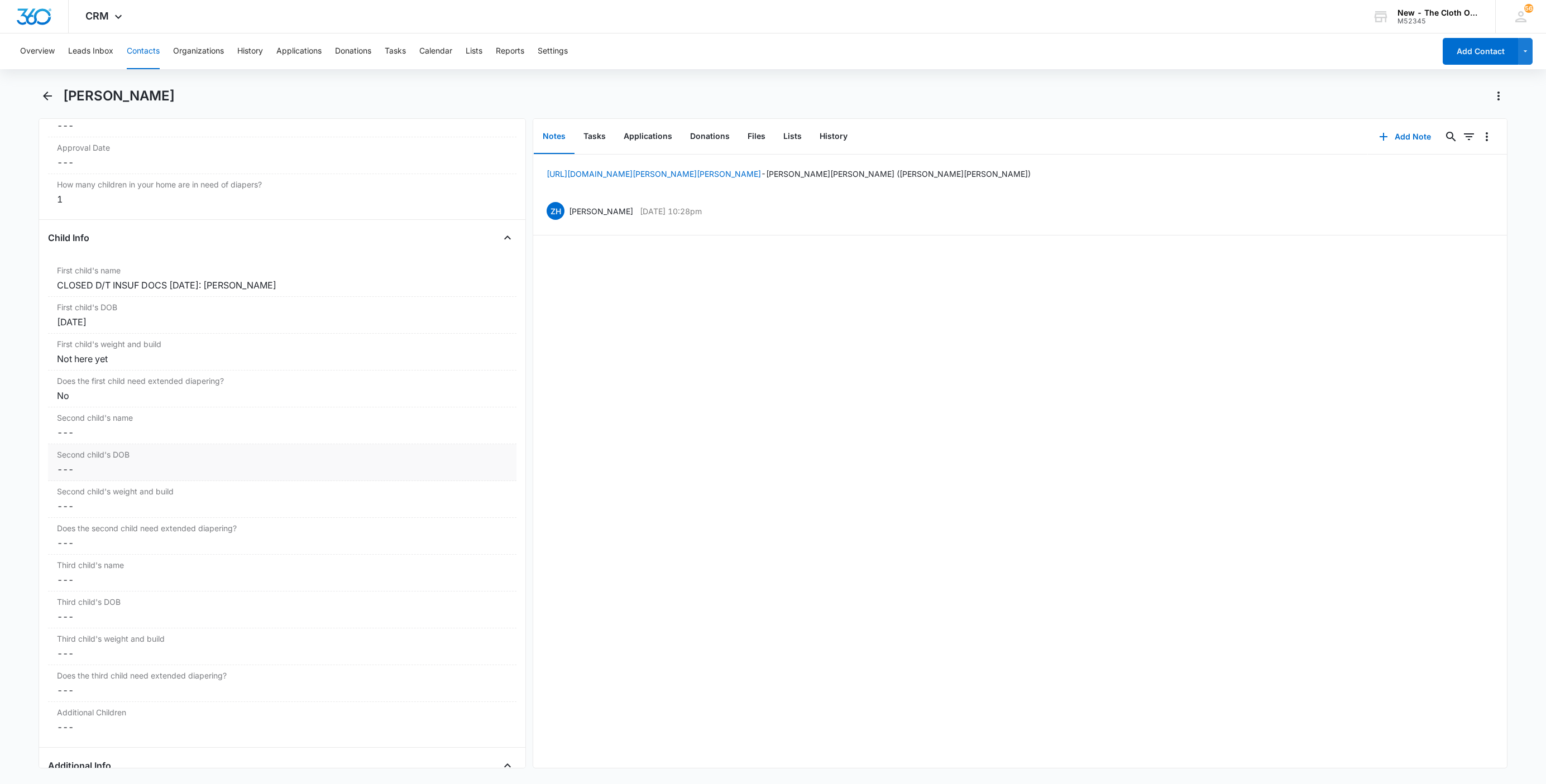
scroll to position [1041, 0]
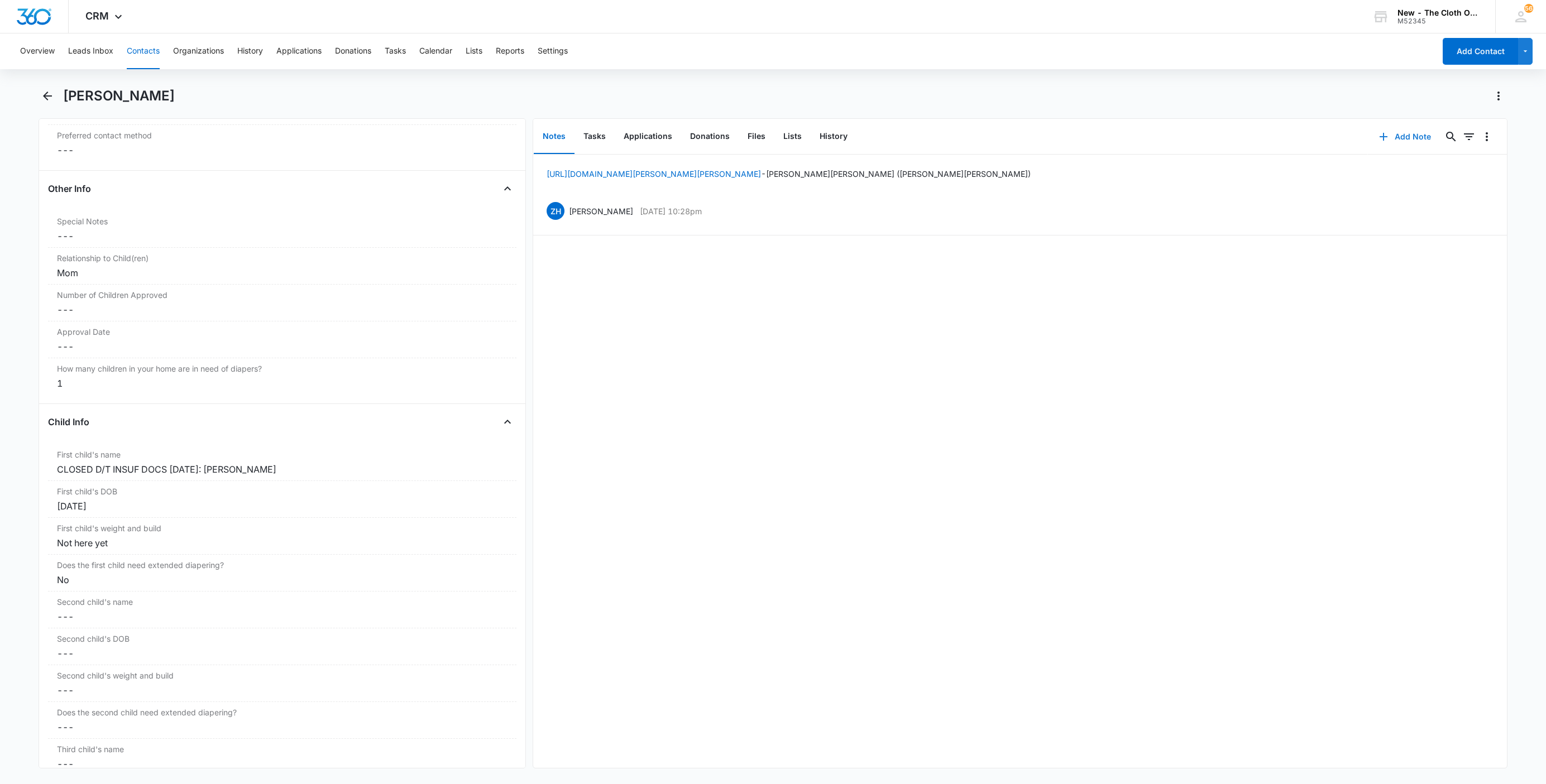
click at [1377, 135] on icon "button" at bounding box center [1383, 137] width 13 height 13
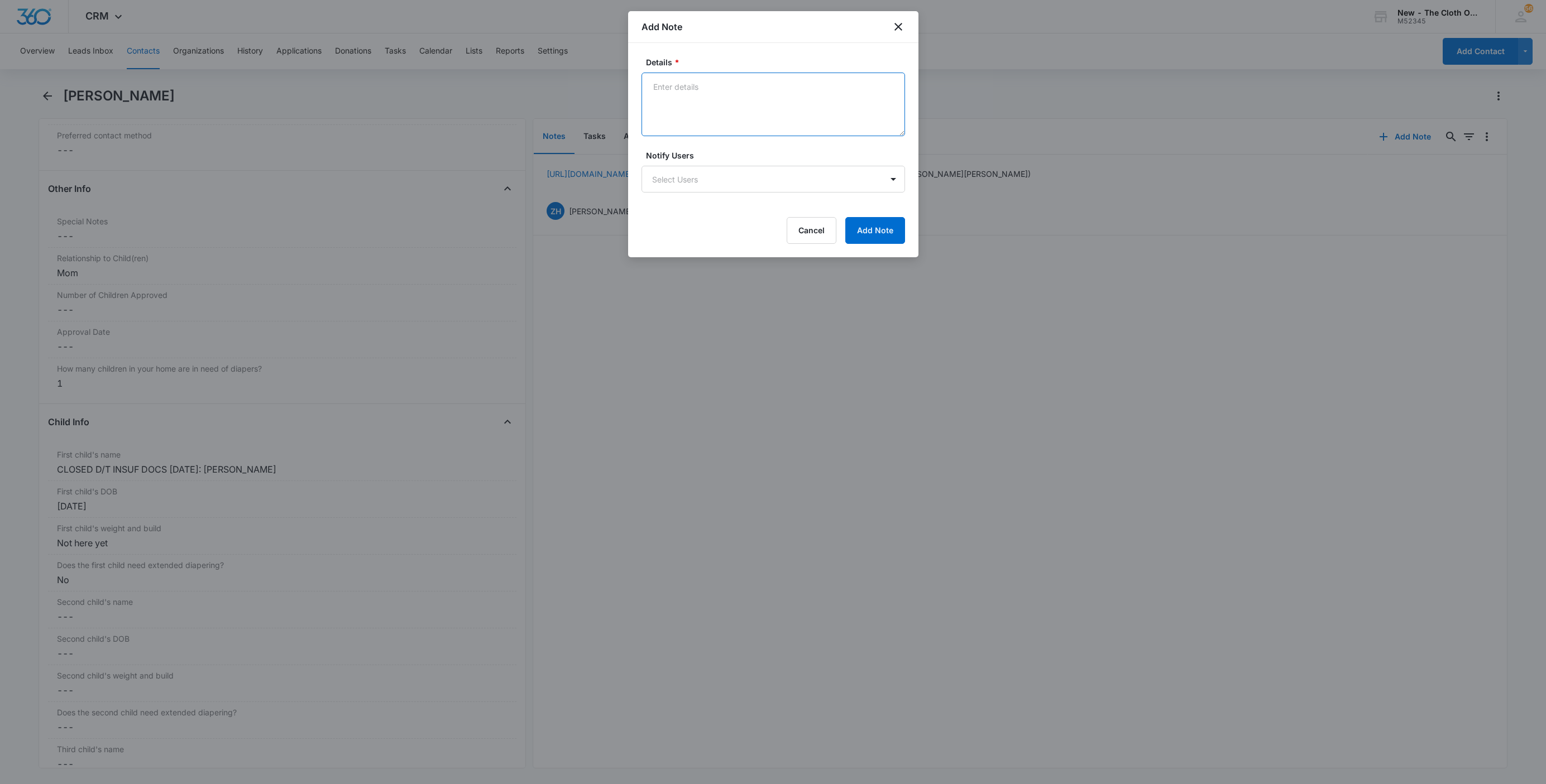
click at [714, 103] on textarea "Details *" at bounding box center [773, 104] width 263 height 64
paste textarea "[DATE] - Closed d/t insuf docs - all needed."
type textarea "[DATE] - Closed d/t insuf docs - all needed."
click at [882, 244] on button "Add Note" at bounding box center [875, 231] width 60 height 27
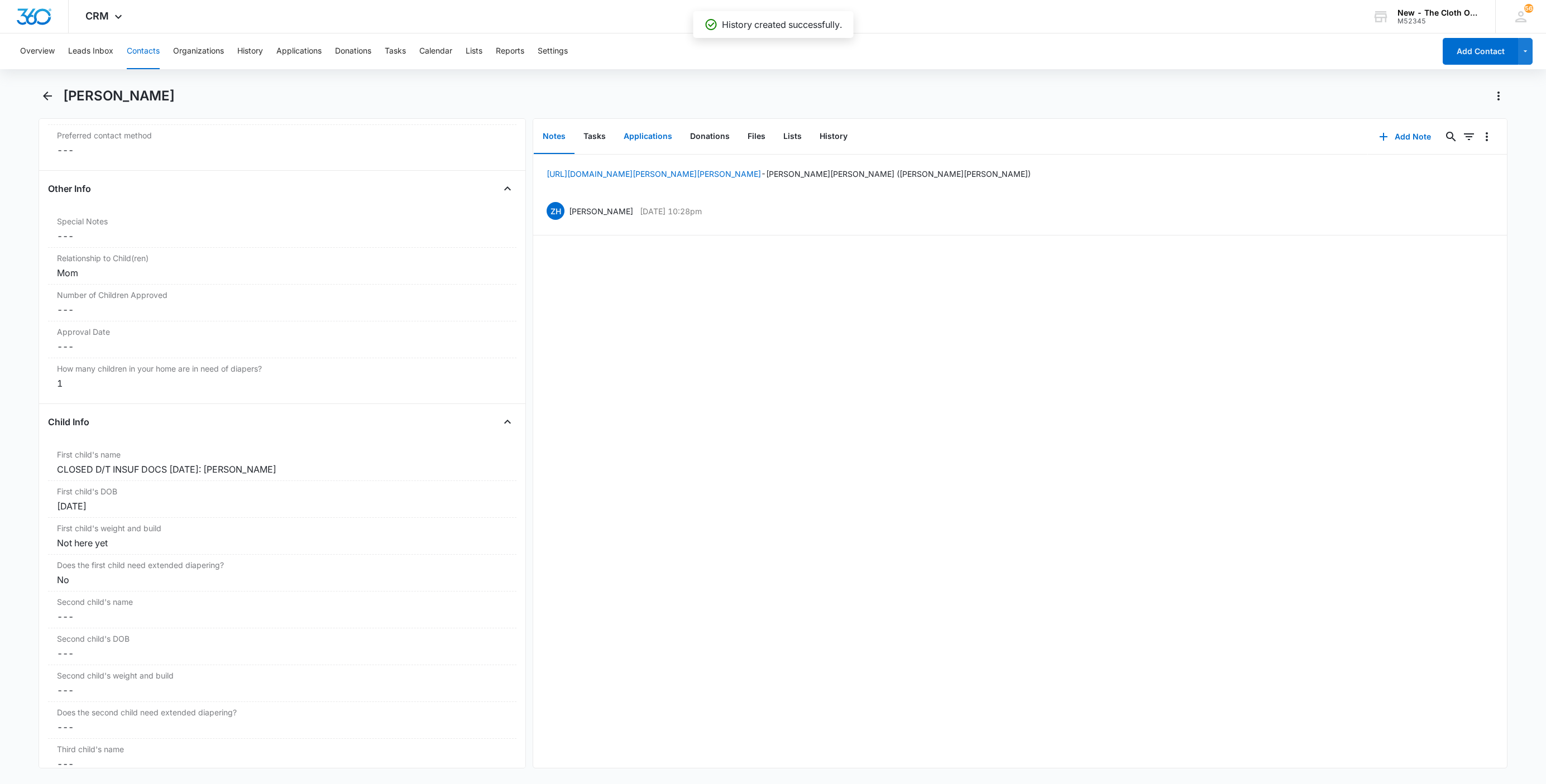
drag, startPoint x: 634, startPoint y: 143, endPoint x: 645, endPoint y: 143, distance: 11.0
click at [635, 143] on button "Applications" at bounding box center [648, 137] width 67 height 35
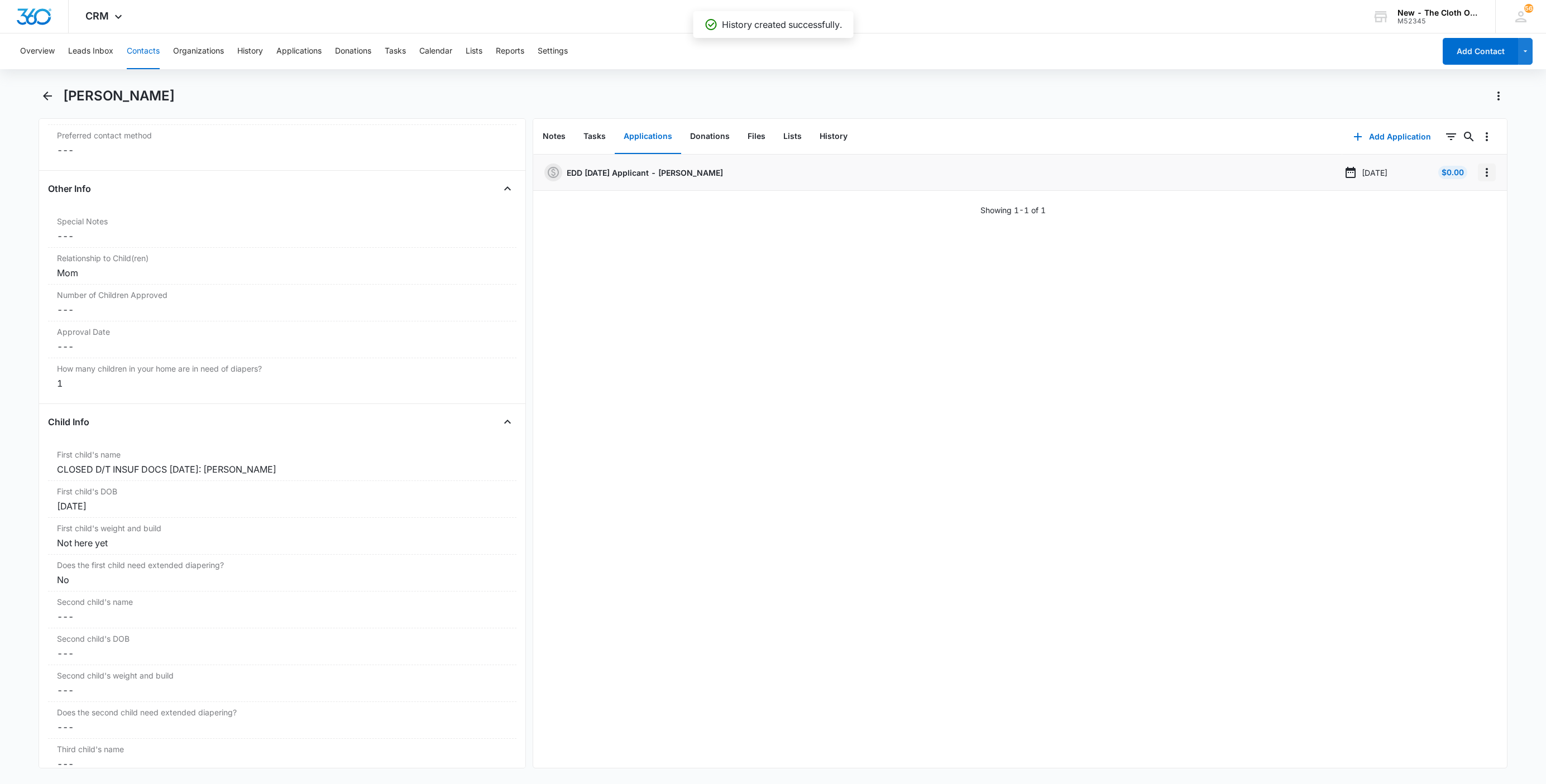
click at [1480, 178] on icon "Overflow Menu" at bounding box center [1487, 172] width 13 height 13
click at [1456, 198] on button "Edit" at bounding box center [1451, 203] width 64 height 17
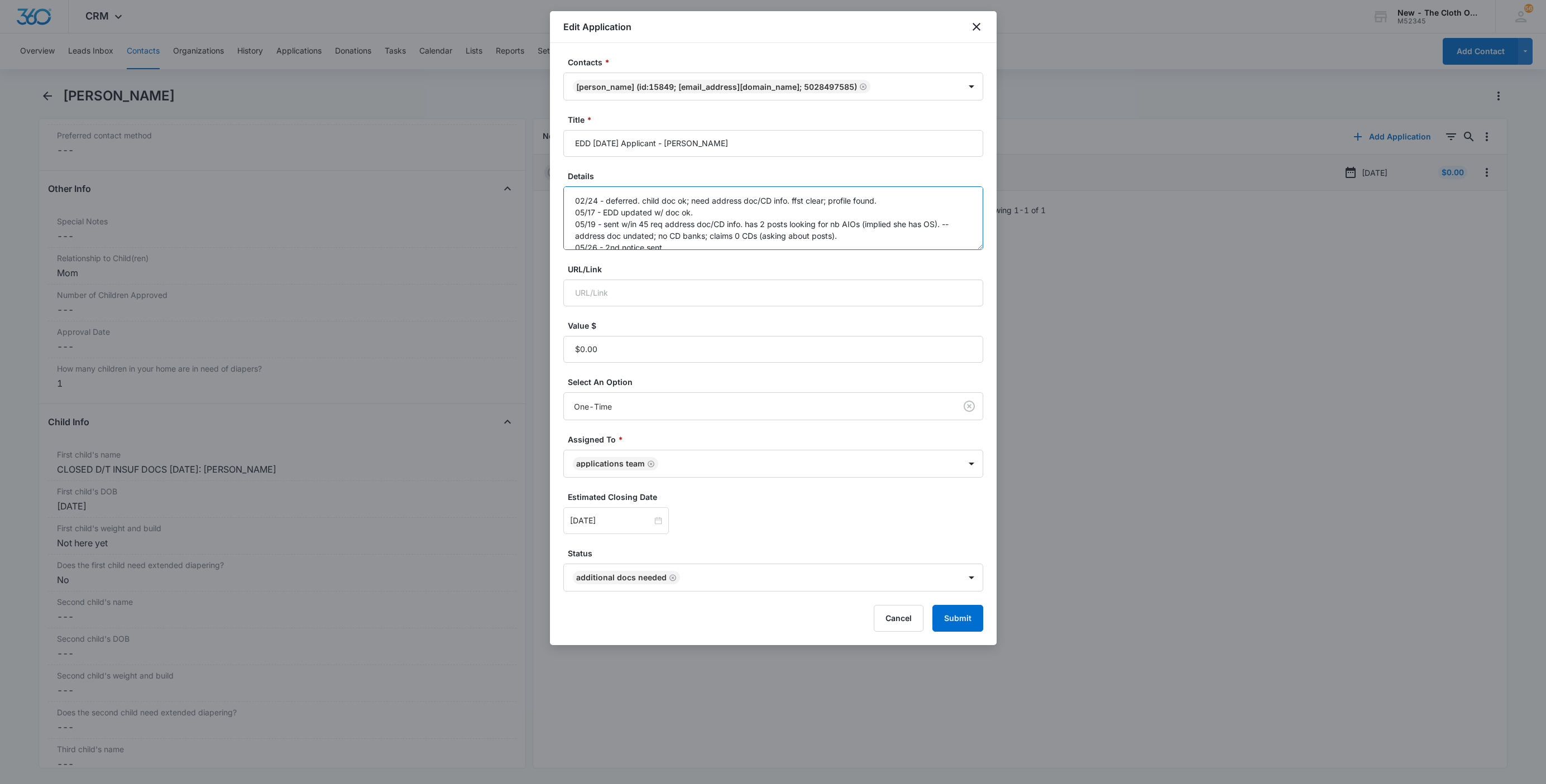
click at [865, 250] on textarea "02/24 - deferred. child doc ok; need address doc/CD info. ffst clear; profile f…" at bounding box center [774, 218] width 420 height 64
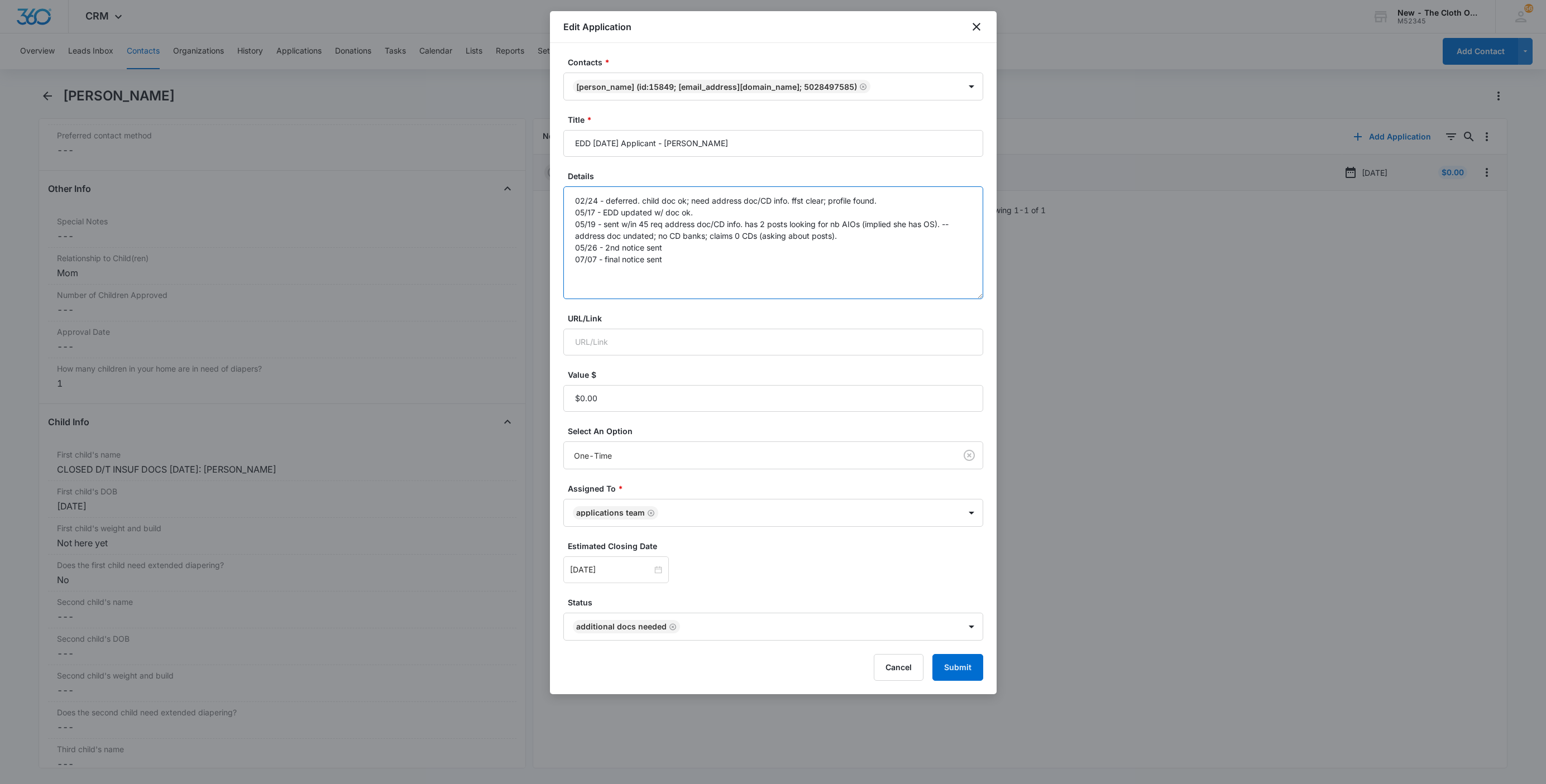
drag, startPoint x: 972, startPoint y: 243, endPoint x: 979, endPoint y: 292, distance: 49.5
click at [979, 292] on textarea "02/24 - deferred. child doc ok; need address doc/CD info. ffst clear; profile f…" at bounding box center [774, 243] width 420 height 112
paste textarea "[DATE] - Closed d/t insuf docs - all needed."
type textarea "02/24 - deferred. child doc ok; need address doc/CD info. ffst clear; profile f…"
click at [964, 661] on button "Submit" at bounding box center [957, 668] width 51 height 27
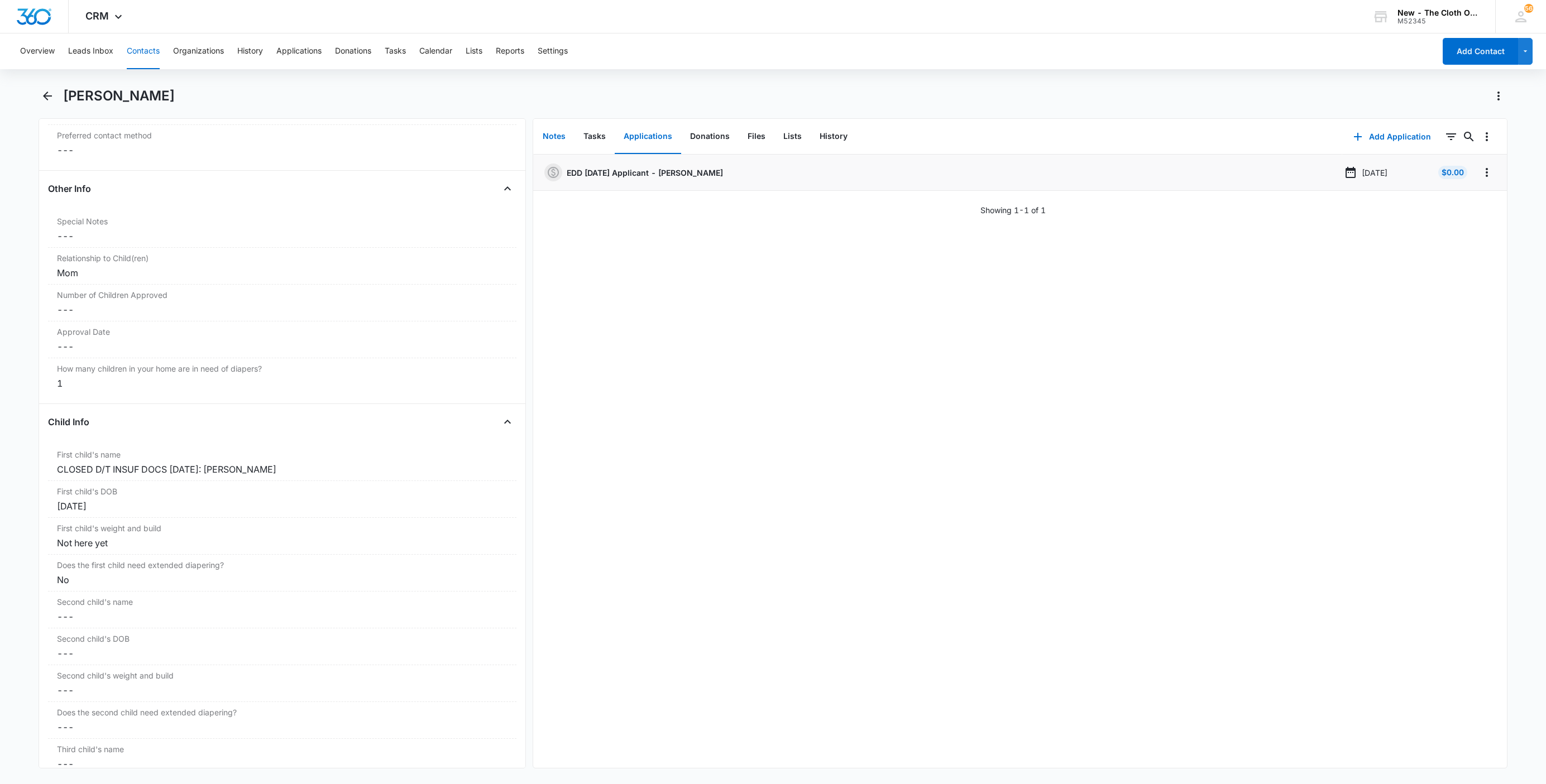
click at [561, 136] on button "Notes" at bounding box center [554, 137] width 41 height 35
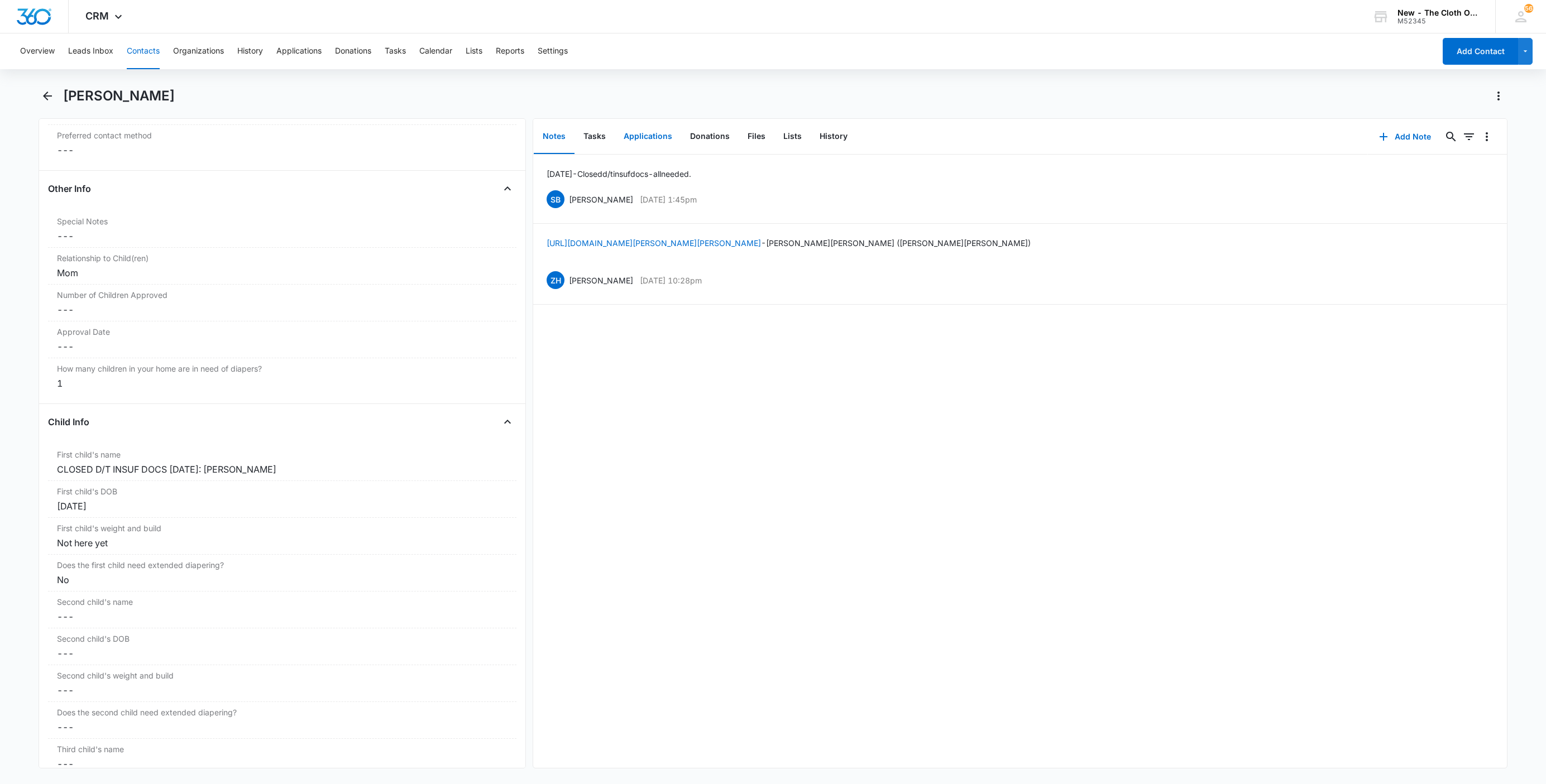
click at [650, 141] on button "Applications" at bounding box center [648, 137] width 67 height 35
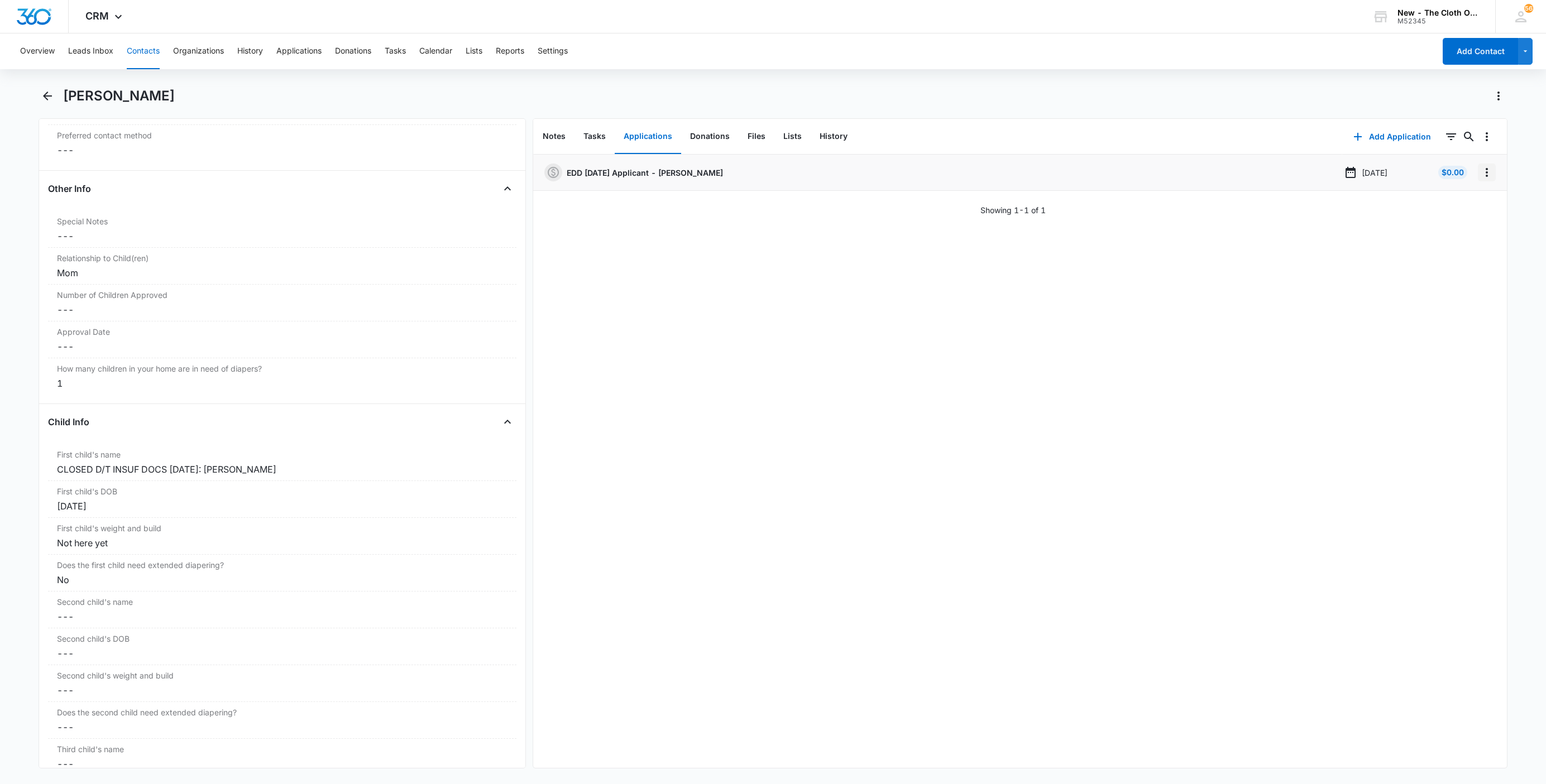
click at [1478, 180] on button "Overflow Menu" at bounding box center [1487, 172] width 18 height 18
click at [1469, 196] on button "Edit" at bounding box center [1451, 203] width 64 height 17
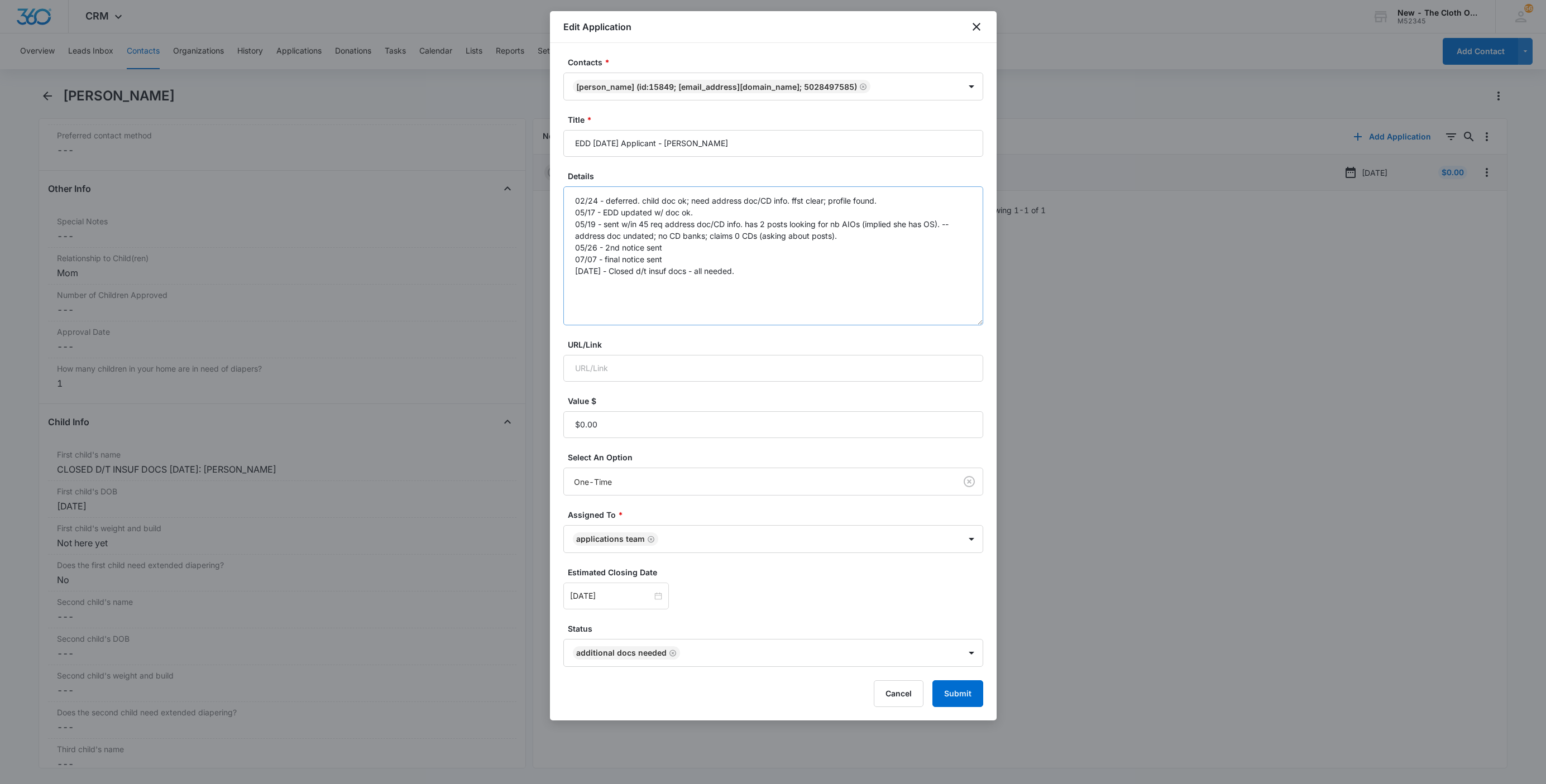
drag, startPoint x: 976, startPoint y: 247, endPoint x: 973, endPoint y: 329, distance: 82.1
click at [977, 325] on textarea "02/24 - deferred. child doc ok; need address doc/CD info. ffst clear; profile f…" at bounding box center [774, 256] width 420 height 139
click at [891, 700] on button "Cancel" at bounding box center [898, 697] width 50 height 27
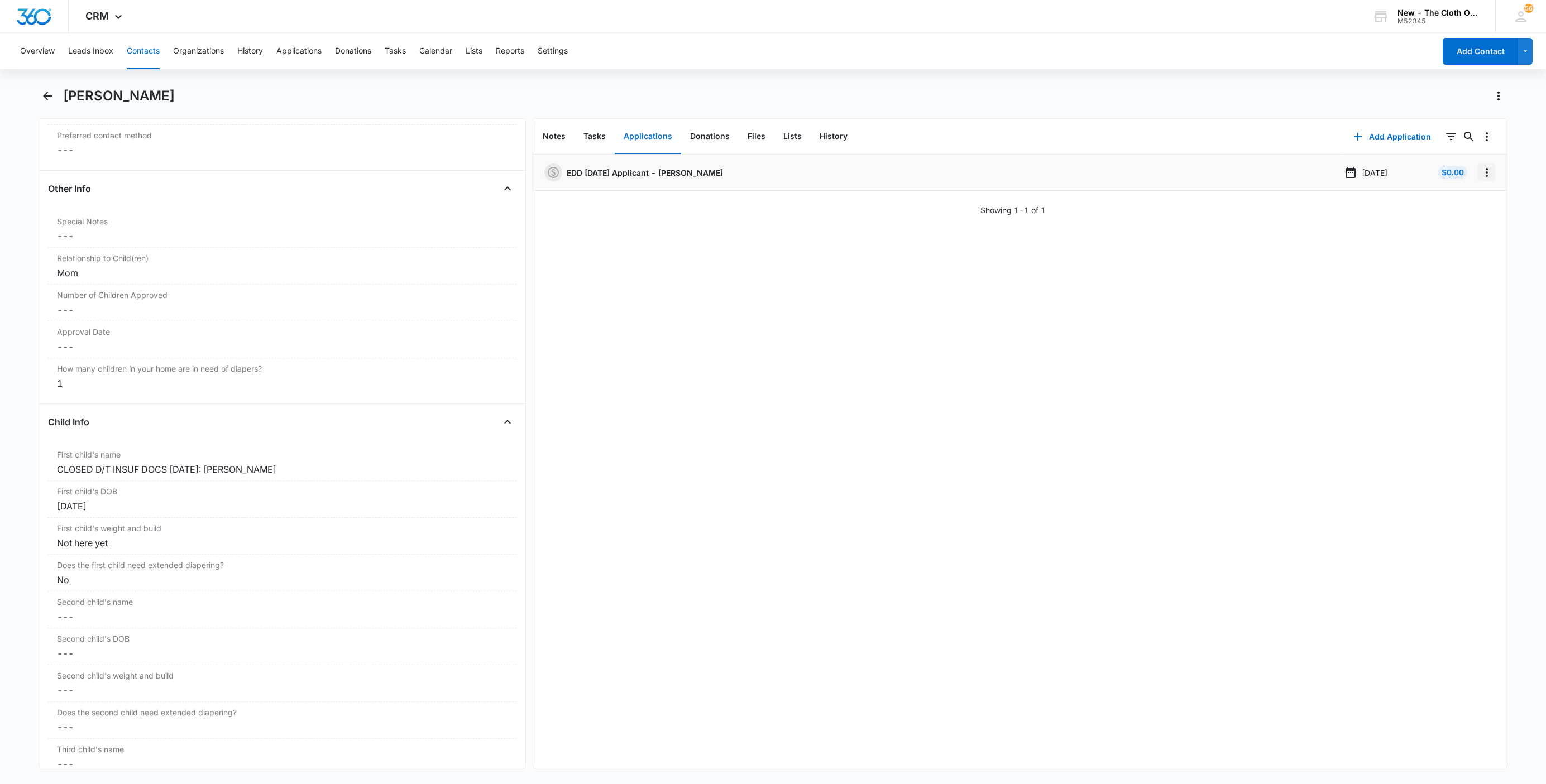
click at [1480, 173] on icon "Overflow Menu" at bounding box center [1487, 172] width 13 height 13
click at [1460, 220] on button "Delete" at bounding box center [1451, 220] width 64 height 17
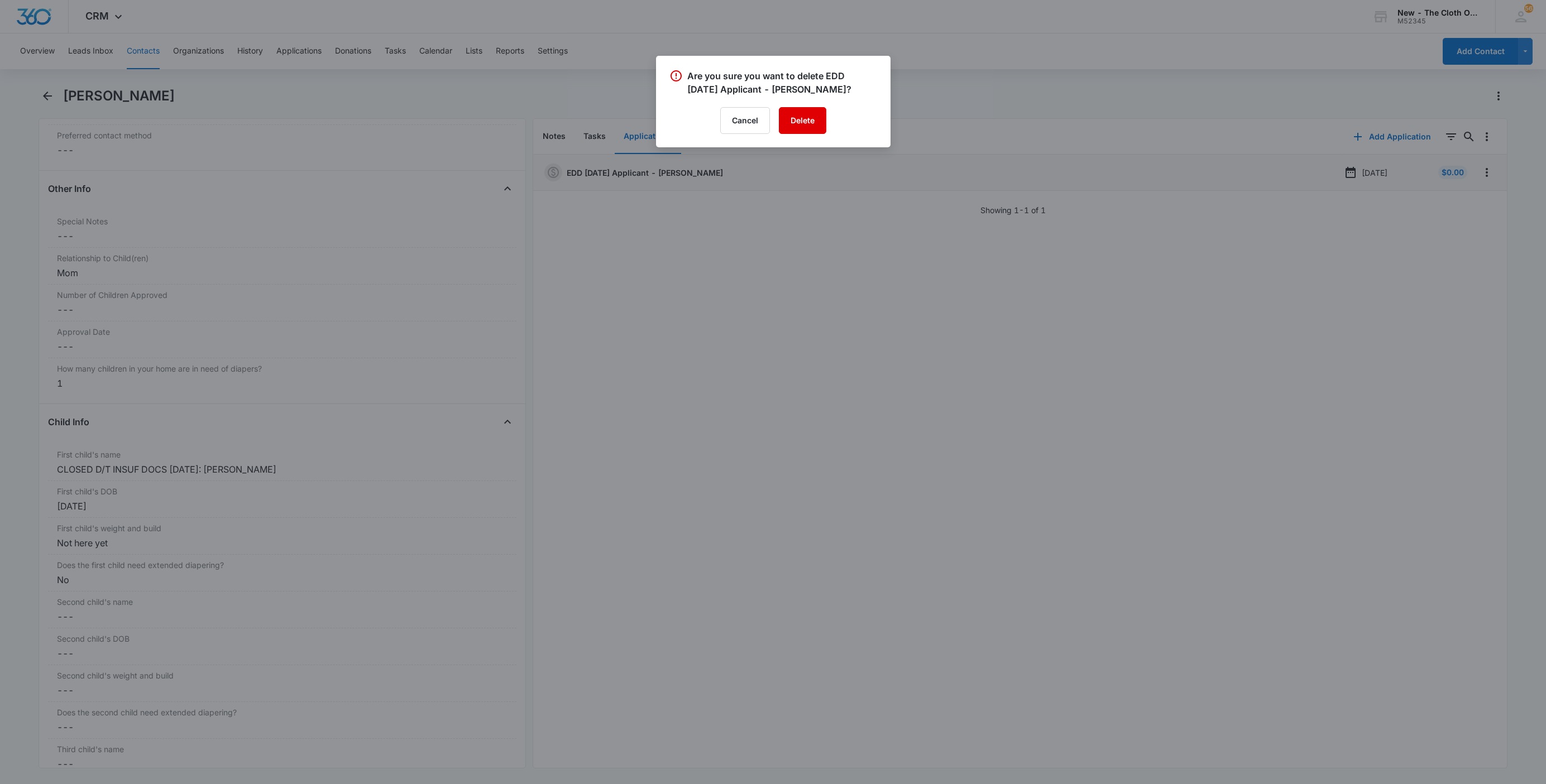
click at [804, 115] on button "Delete" at bounding box center [803, 121] width 47 height 27
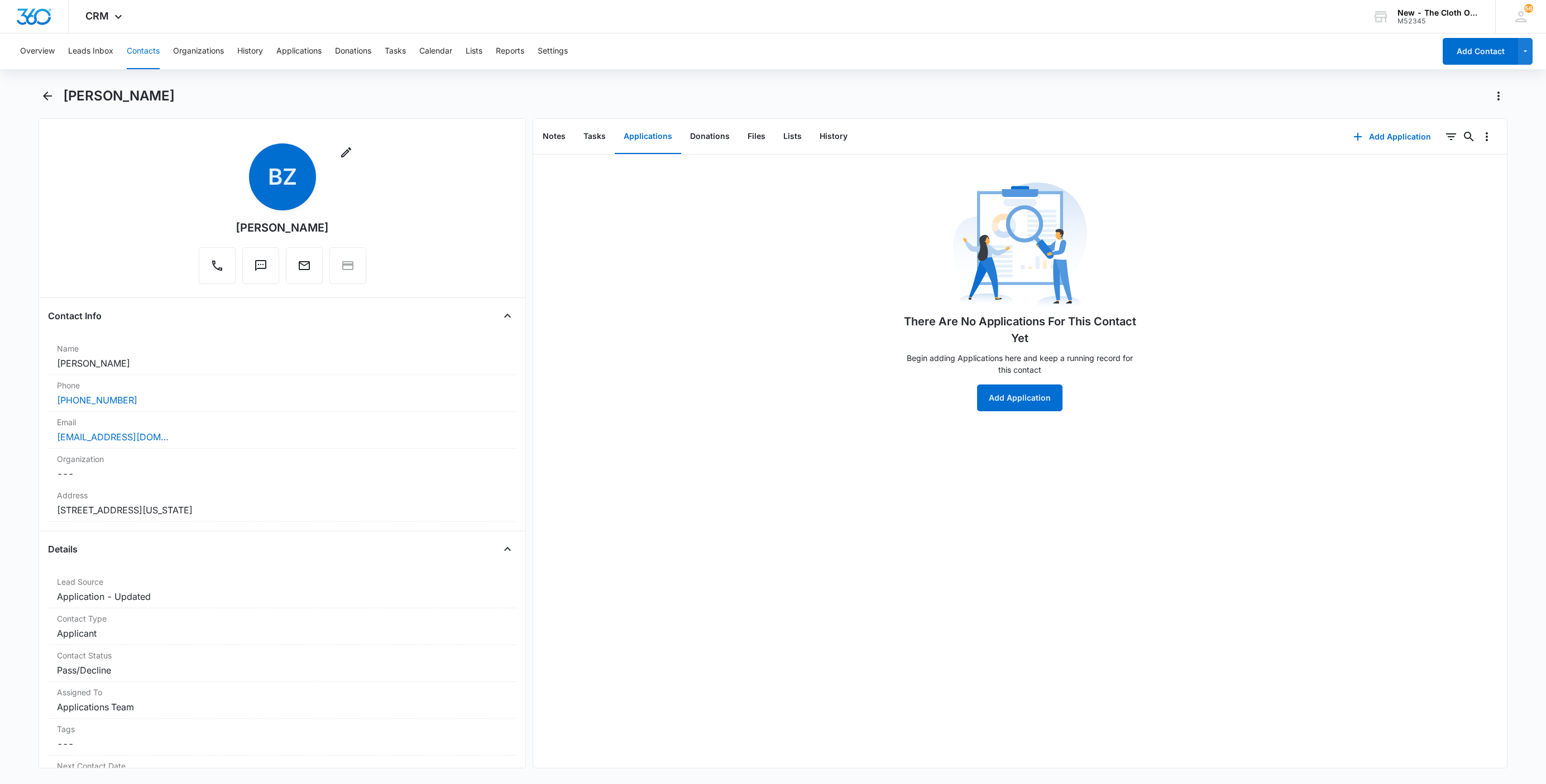
click at [156, 49] on button "Contacts" at bounding box center [143, 51] width 33 height 36
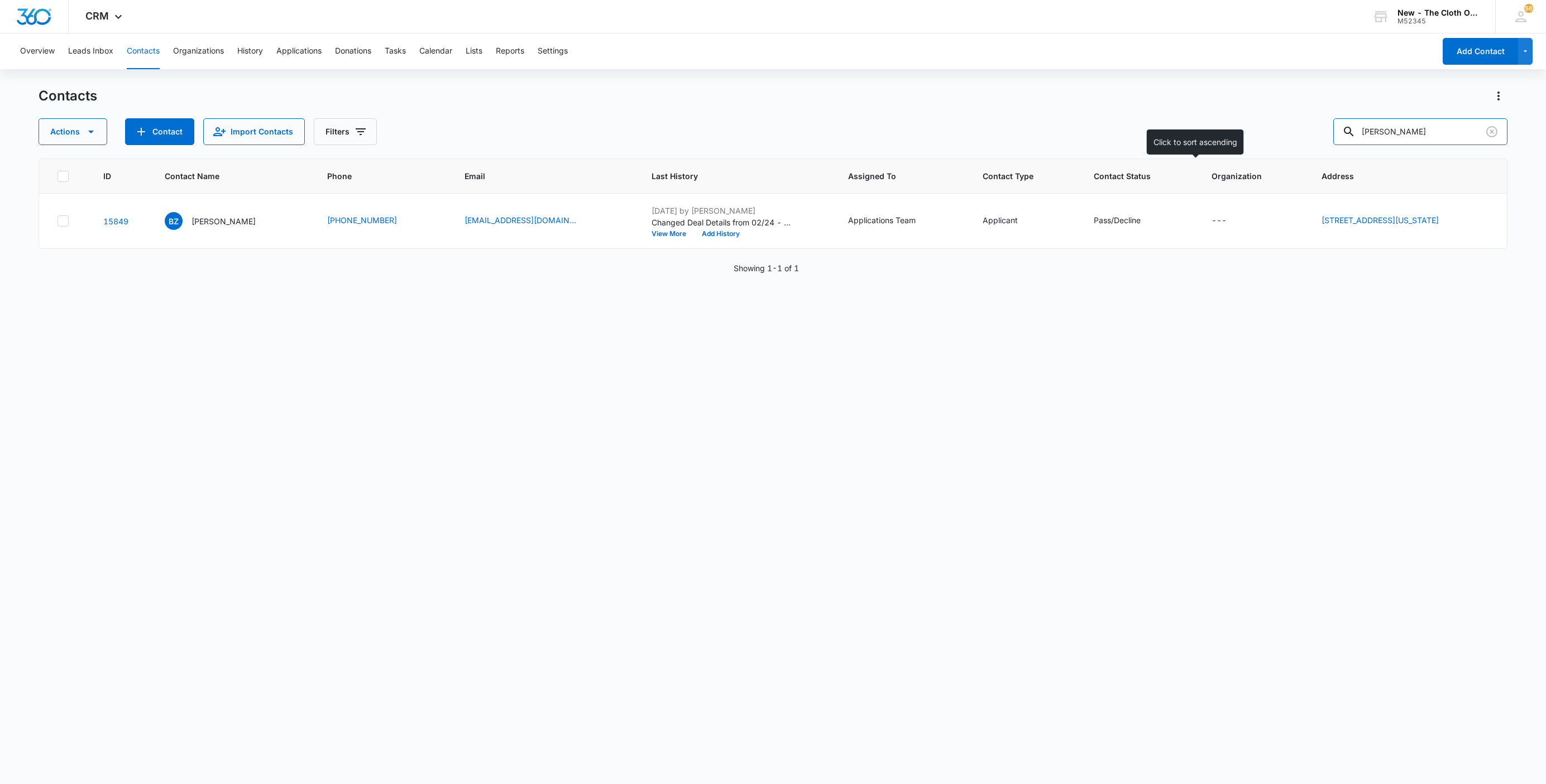
drag, startPoint x: 1192, startPoint y: 173, endPoint x: 1155, endPoint y: 185, distance: 38.9
click at [1163, 183] on div "Contacts Actions Contact Import Contacts Filters Brittney Zemaitis ID Contact N…" at bounding box center [773, 435] width 1469 height 696
paste input "Adela Villanueva"
type input "Adela Villanueva"
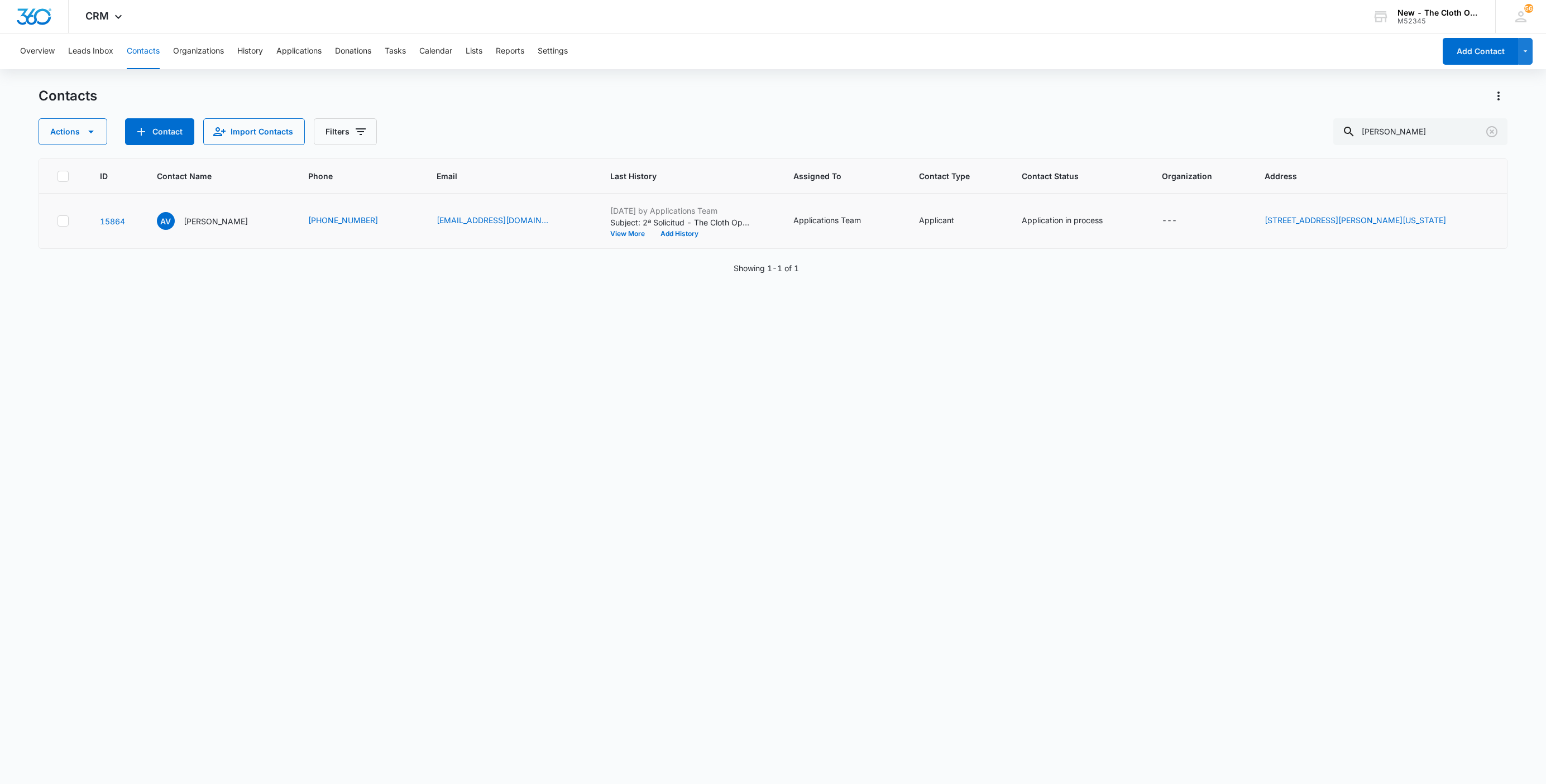
click at [215, 240] on td "AV Adela Villanueva" at bounding box center [219, 221] width 152 height 55
click at [212, 226] on p "Adela Villanueva" at bounding box center [215, 221] width 64 height 12
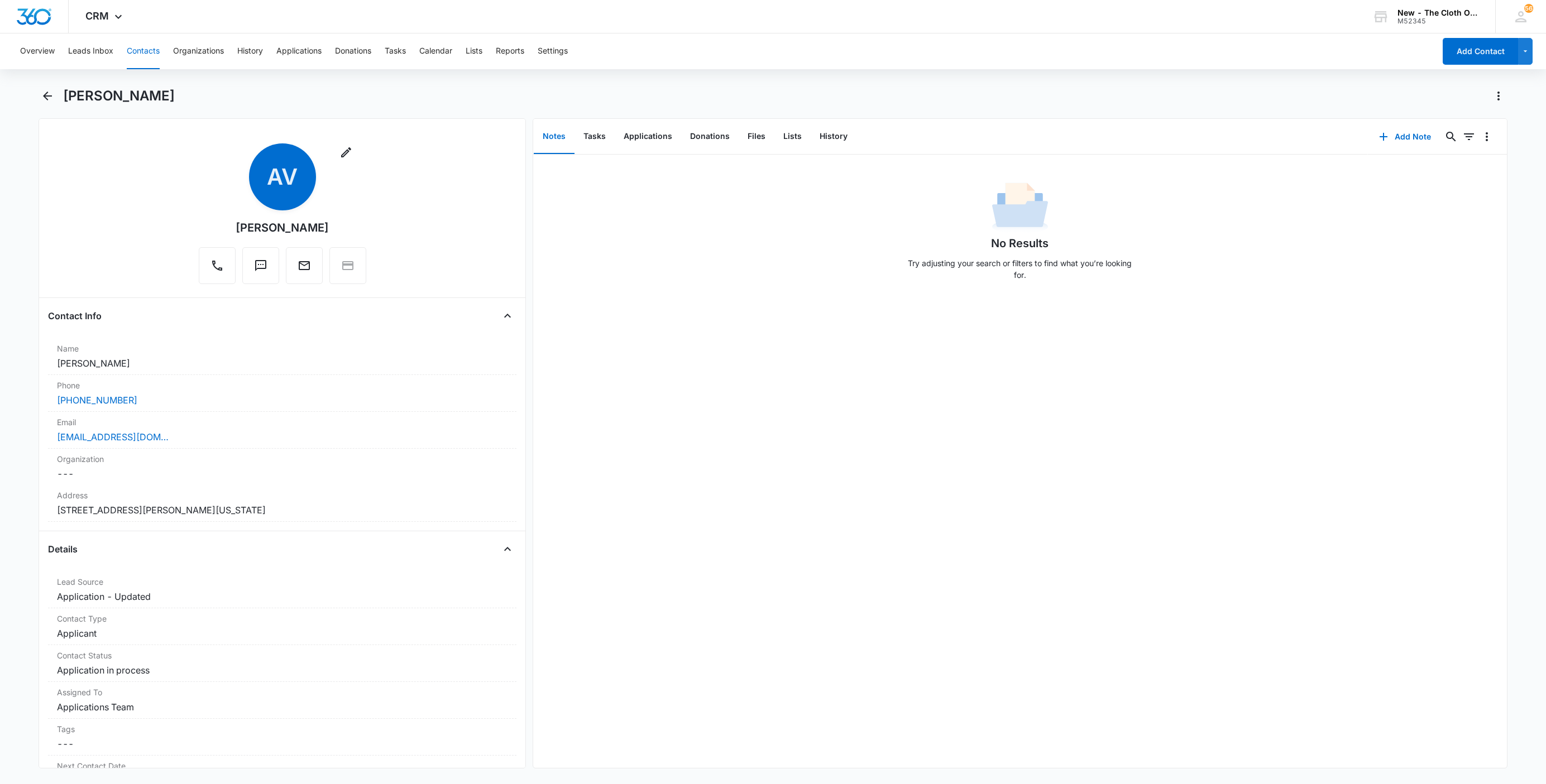
drag, startPoint x: 158, startPoint y: 367, endPoint x: 5, endPoint y: 368, distance: 153.0
click at [5, 368] on main "Adela Villanueva Remove AV Adela Villanueva Contact Info Name Cancel Save Chang…" at bounding box center [773, 435] width 1546 height 695
click at [201, 439] on div "adelavillanueva322@gmail.com" at bounding box center [282, 437] width 450 height 13
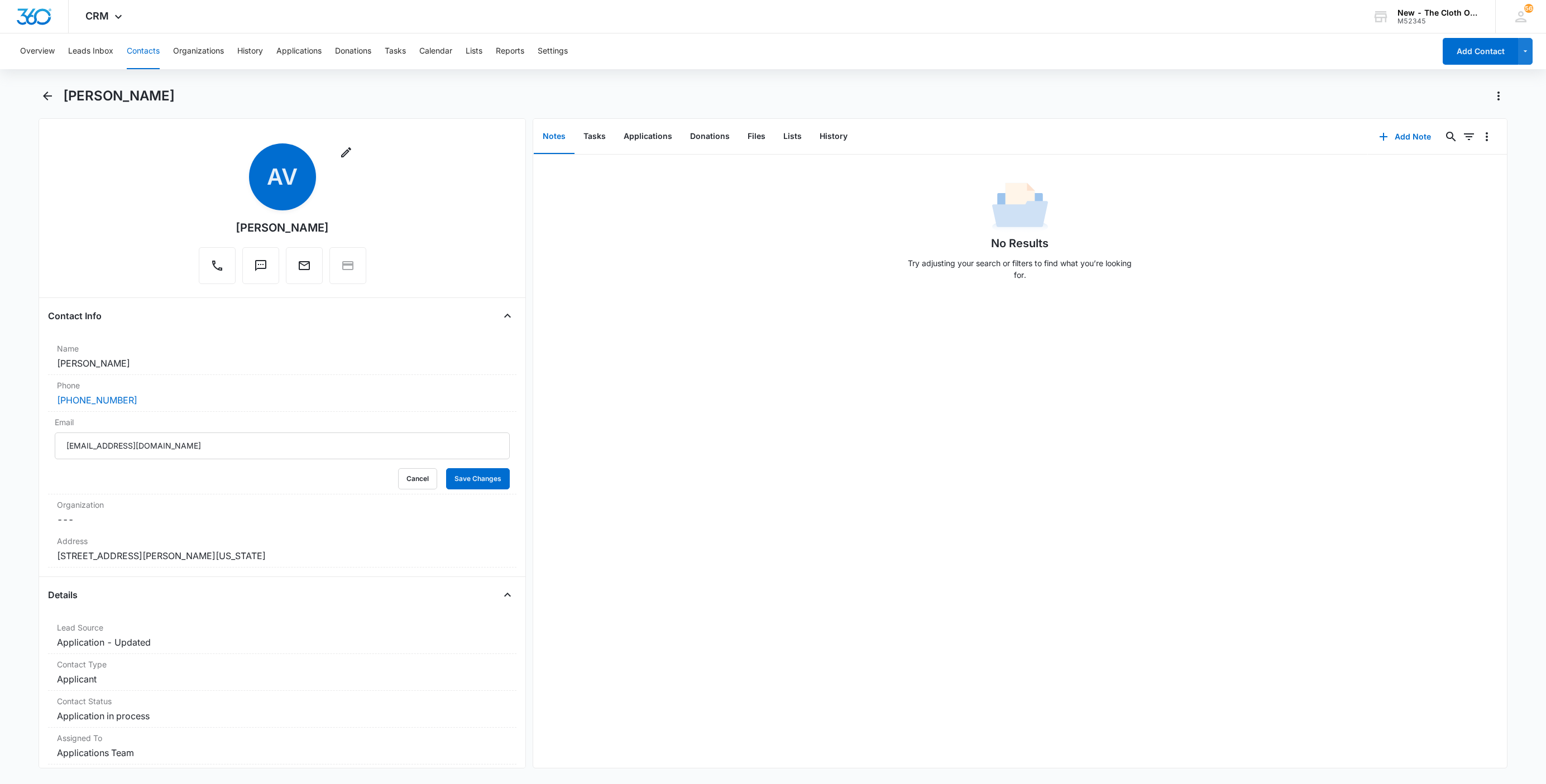
click at [254, 449] on input "adelavillanueva322@gmail.com" at bounding box center [282, 446] width 455 height 27
click at [398, 484] on button "Cancel" at bounding box center [417, 479] width 39 height 21
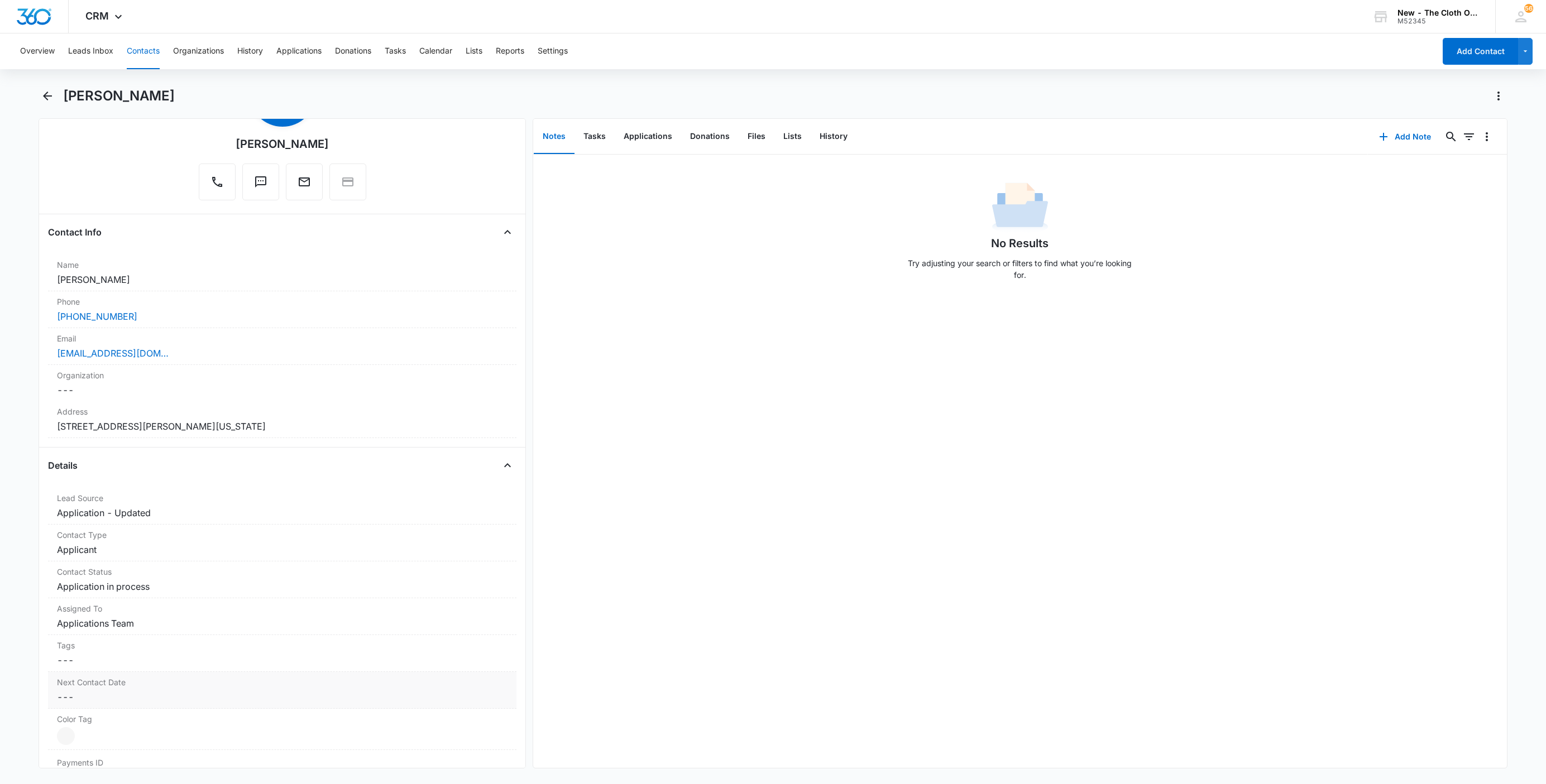
scroll to position [335, 0]
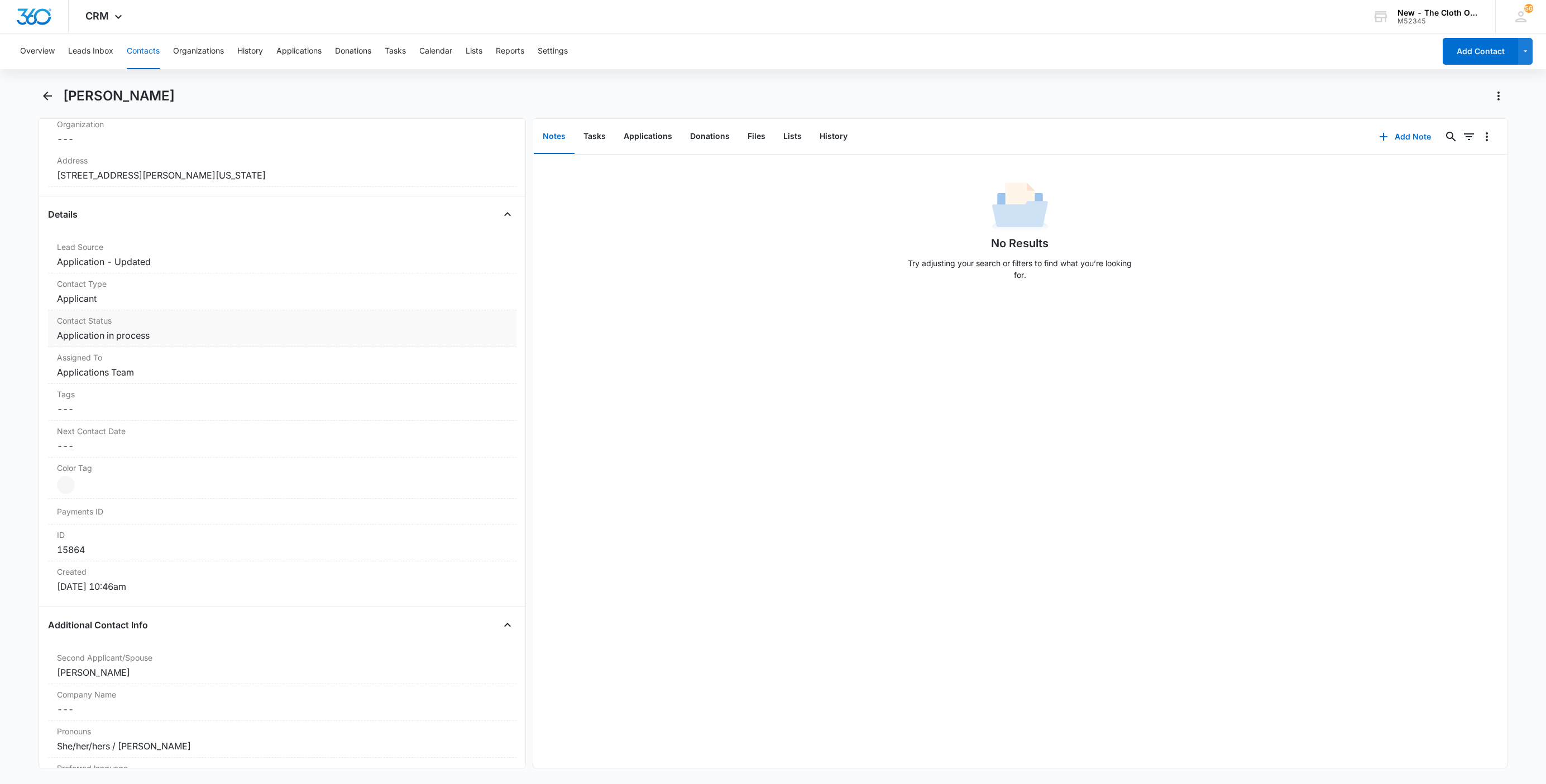
click at [135, 335] on dd "Cancel Save Changes Application in process" at bounding box center [282, 336] width 450 height 13
click at [156, 345] on icon "Remove Application in process" at bounding box center [160, 345] width 8 height 8
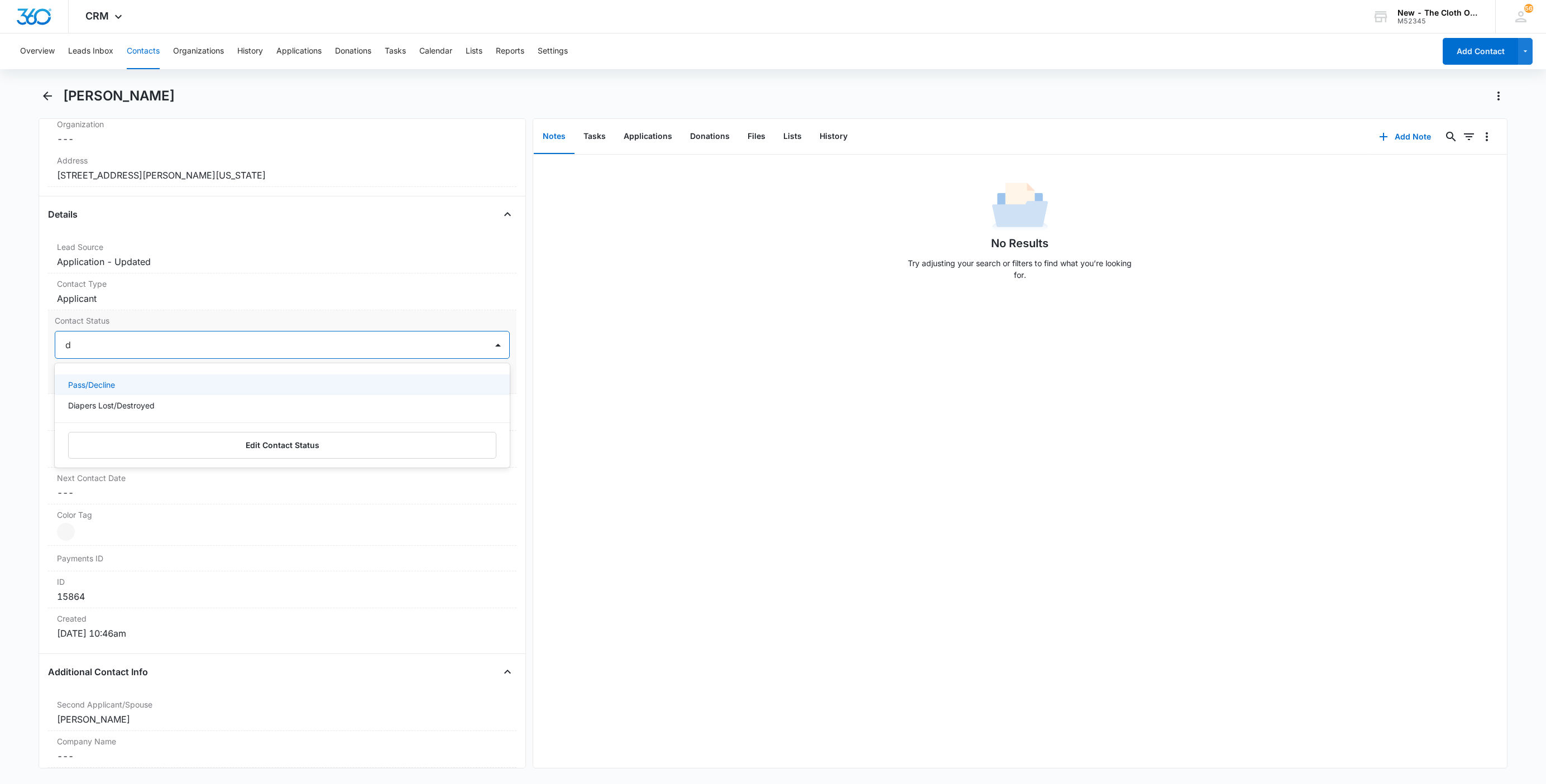
type input "de"
click at [146, 384] on div "Pass/Decline" at bounding box center [281, 385] width 426 height 12
click at [179, 347] on div at bounding box center [303, 345] width 339 height 16
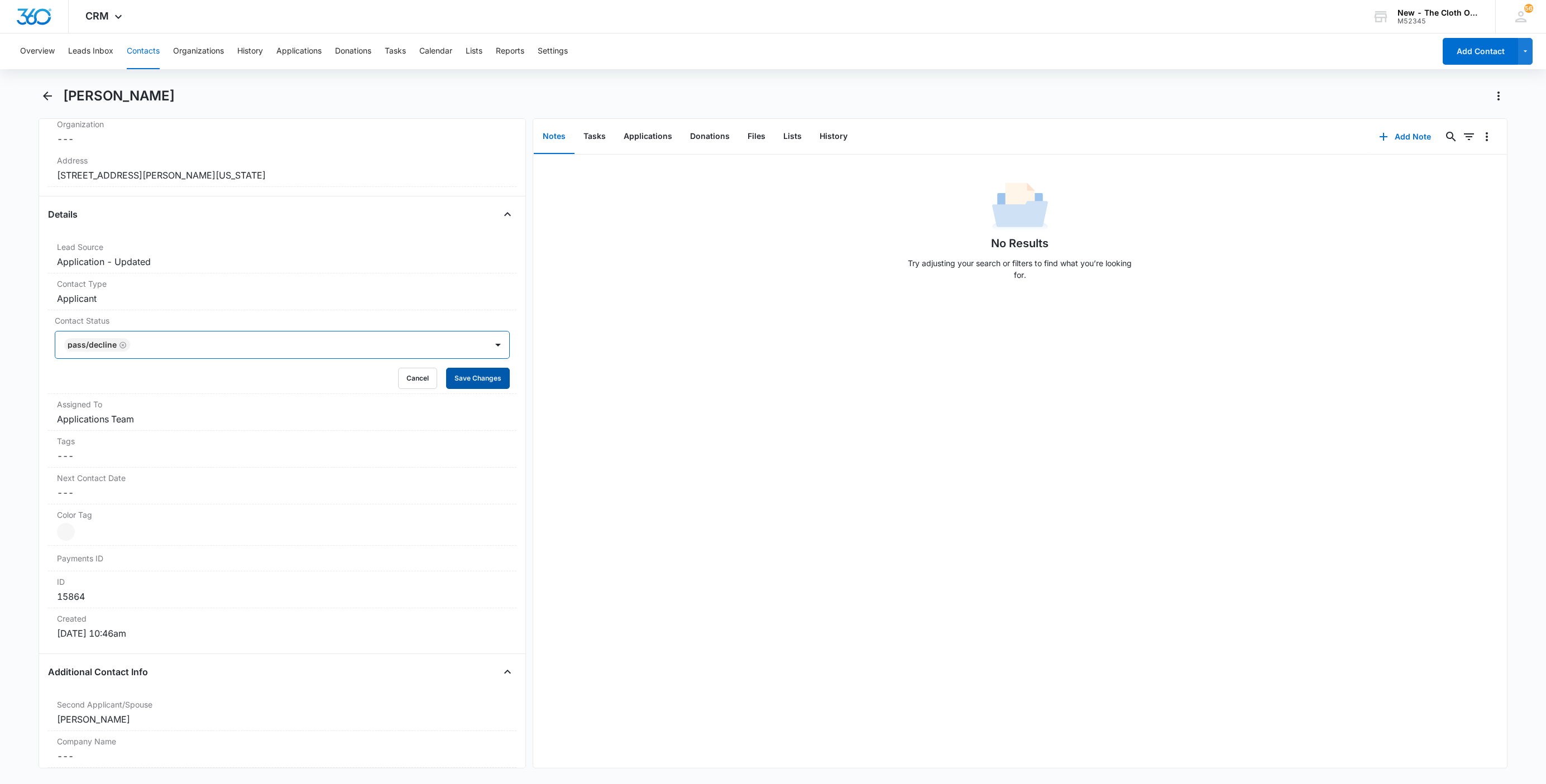
click at [462, 384] on button "Save Changes" at bounding box center [478, 378] width 64 height 21
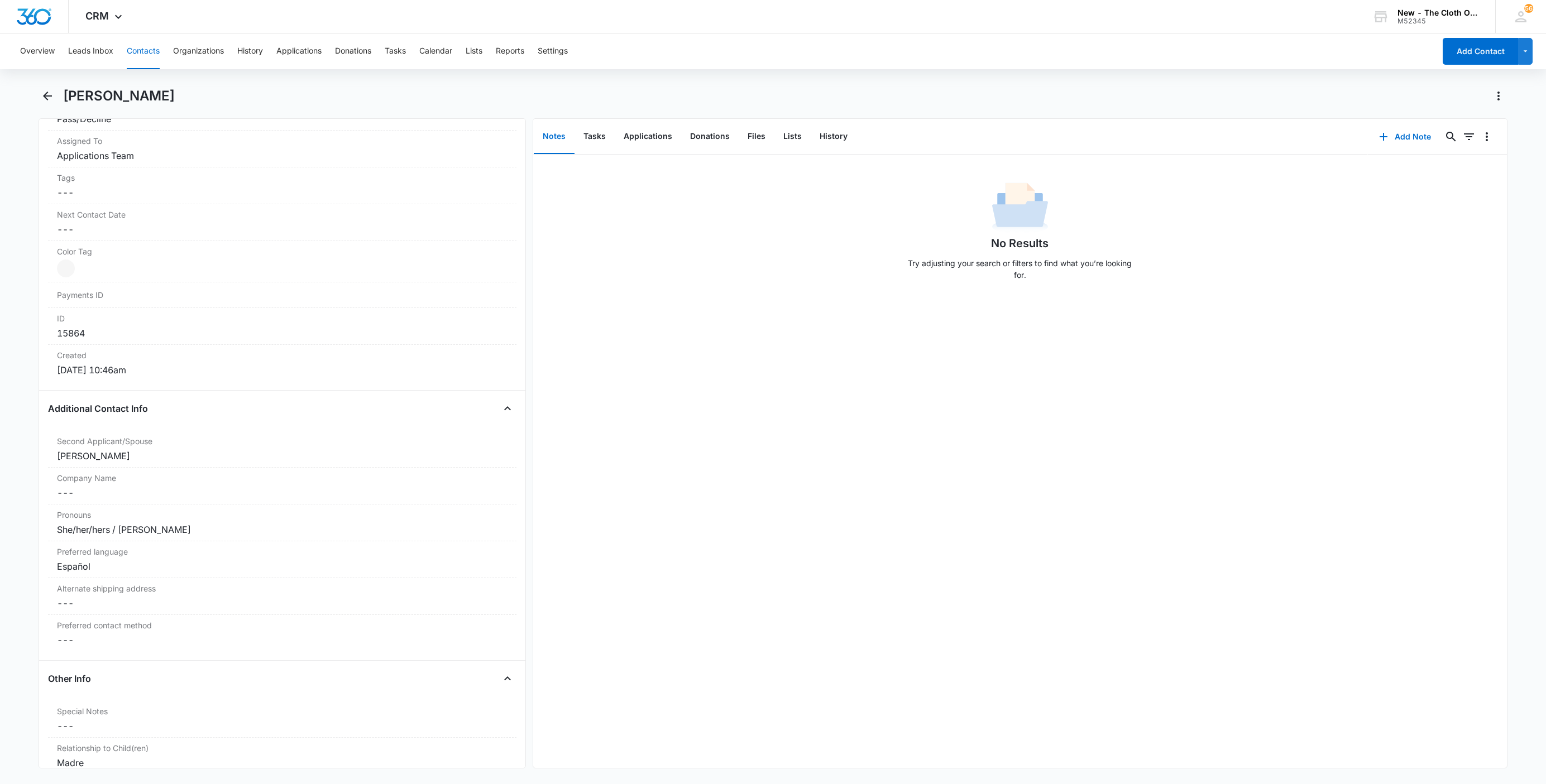
scroll to position [680, 0]
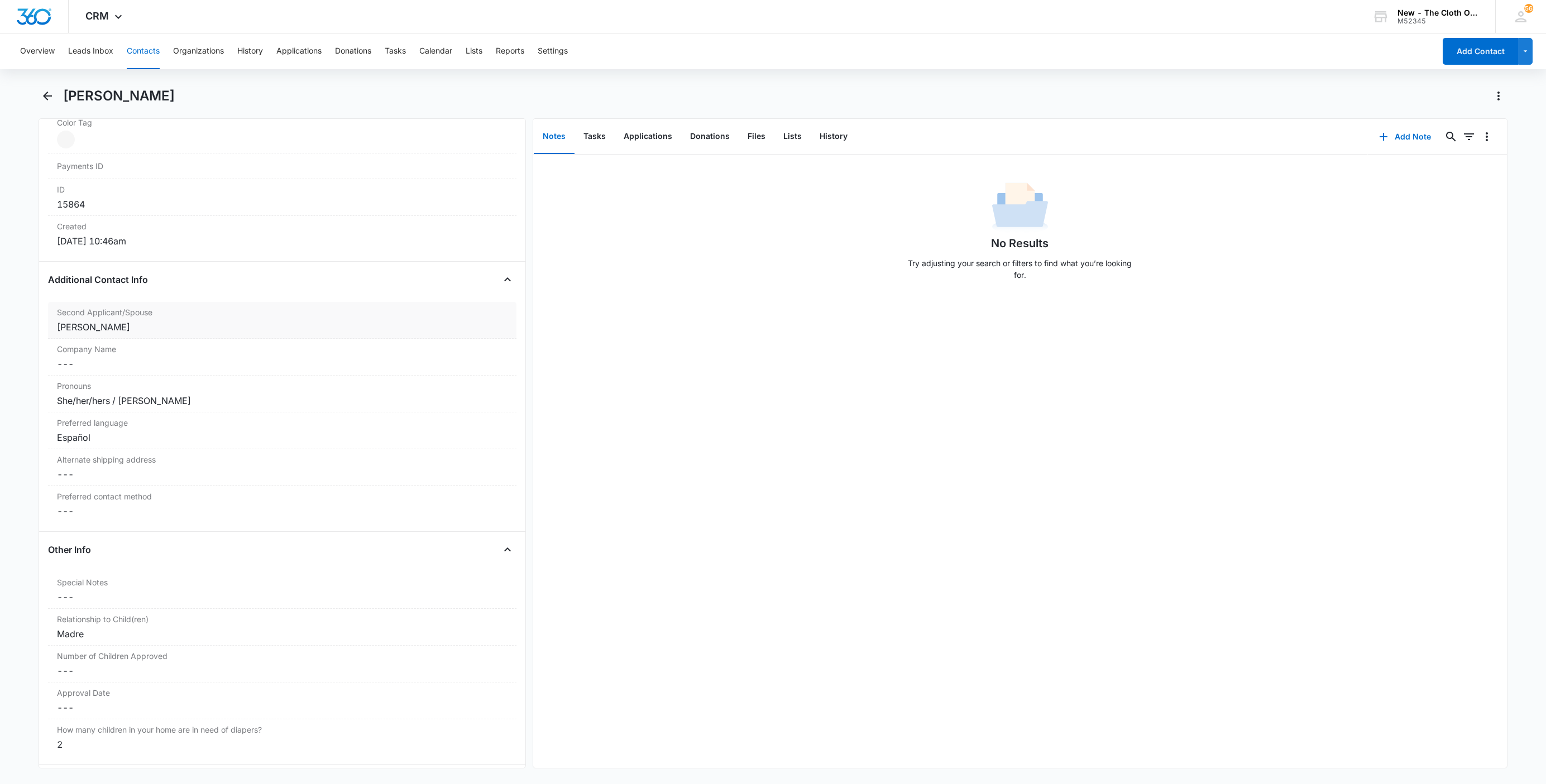
click at [138, 334] on div "Anner zelaya" at bounding box center [282, 327] width 450 height 13
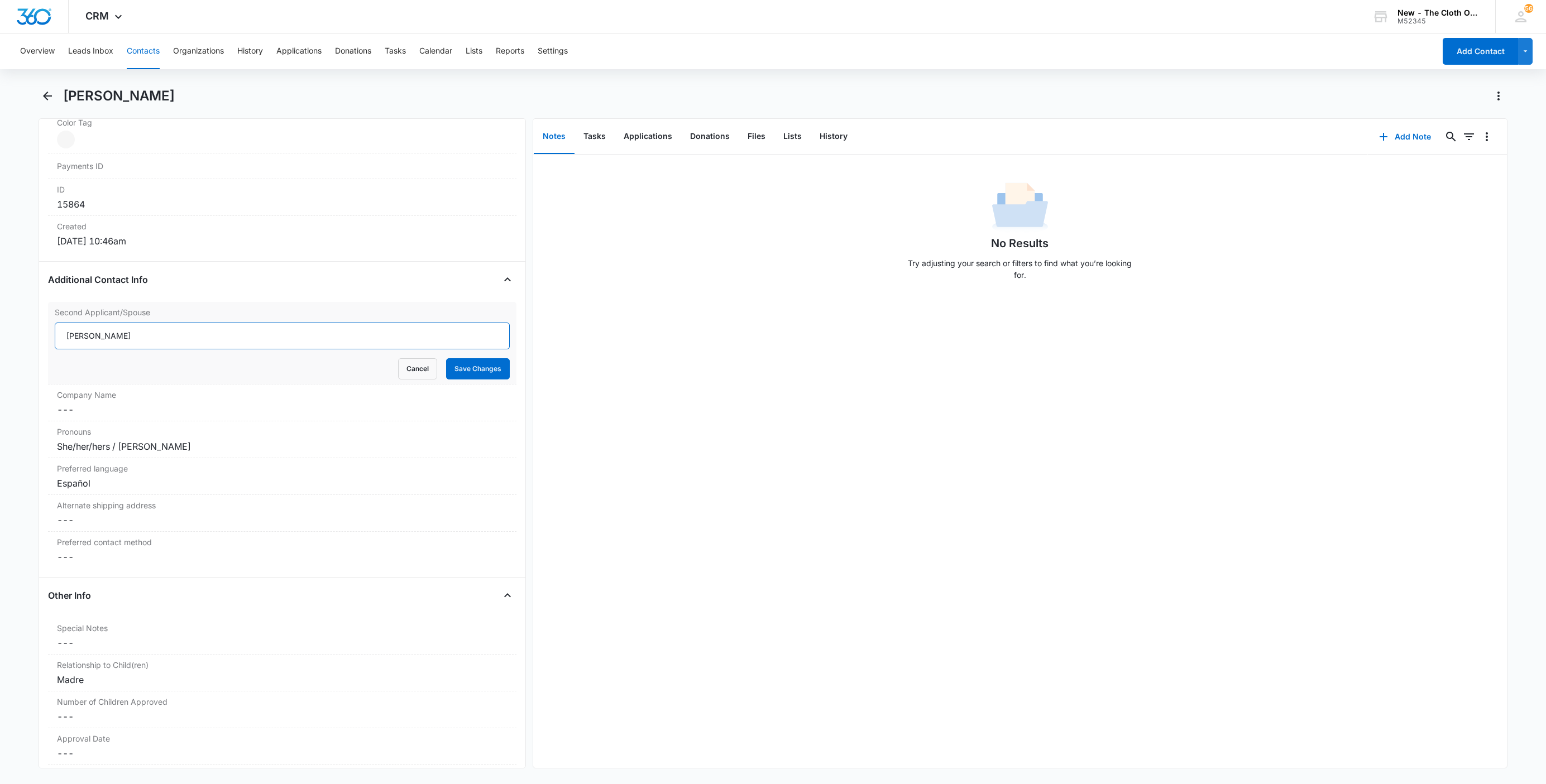
click at [91, 342] on input "Anner zelaya" at bounding box center [282, 336] width 455 height 27
type input "Anner Zelaya"
click at [474, 376] on button "Save Changes" at bounding box center [478, 369] width 64 height 21
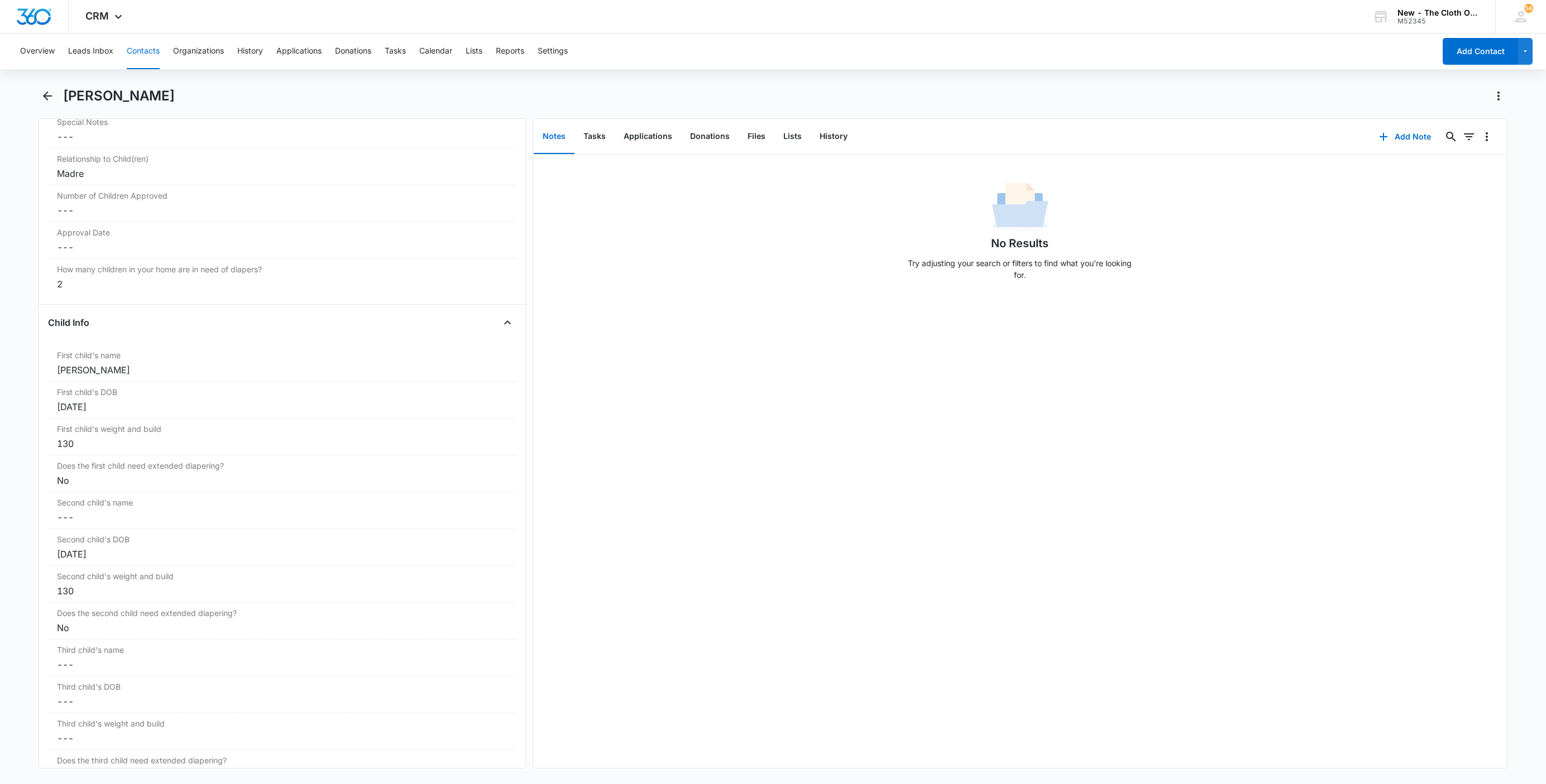
scroll to position [1137, 0]
click at [49, 380] on div "First child's name Cancel Save Changes Jacod Zelaya" at bounding box center [282, 368] width 468 height 37
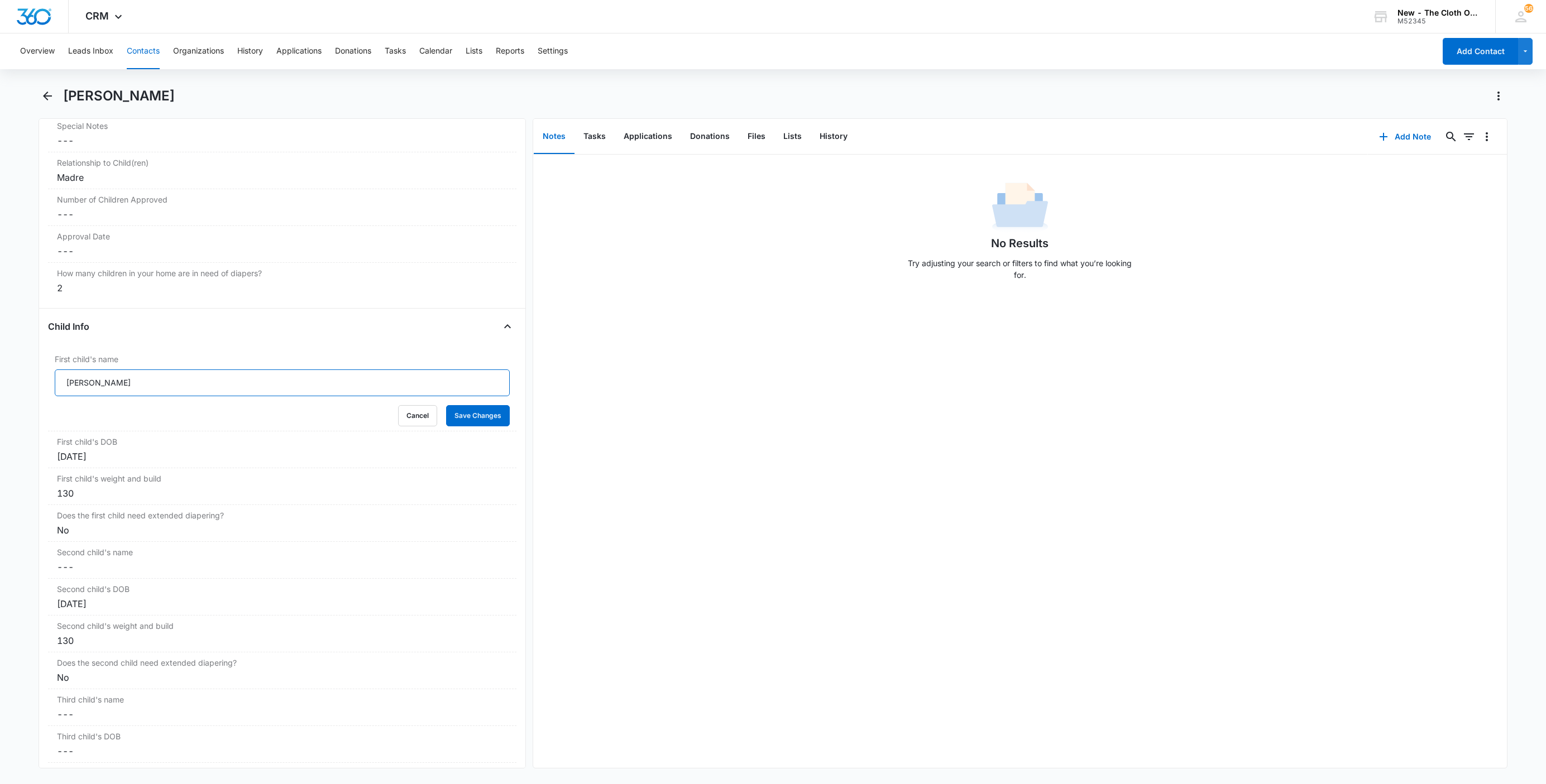
click at [55, 381] on input "Jacod Zelaya" at bounding box center [282, 383] width 455 height 27
paste input "CLOSED D/T INSUF DOCS [DATE]:"
type input "CLOSED D/T INSUF DOCS 08/10/25: Jacod Zelaya"
click at [448, 419] on button "Save Changes" at bounding box center [478, 416] width 64 height 21
click at [65, 574] on dd "Cancel Save Changes ---" at bounding box center [282, 567] width 450 height 13
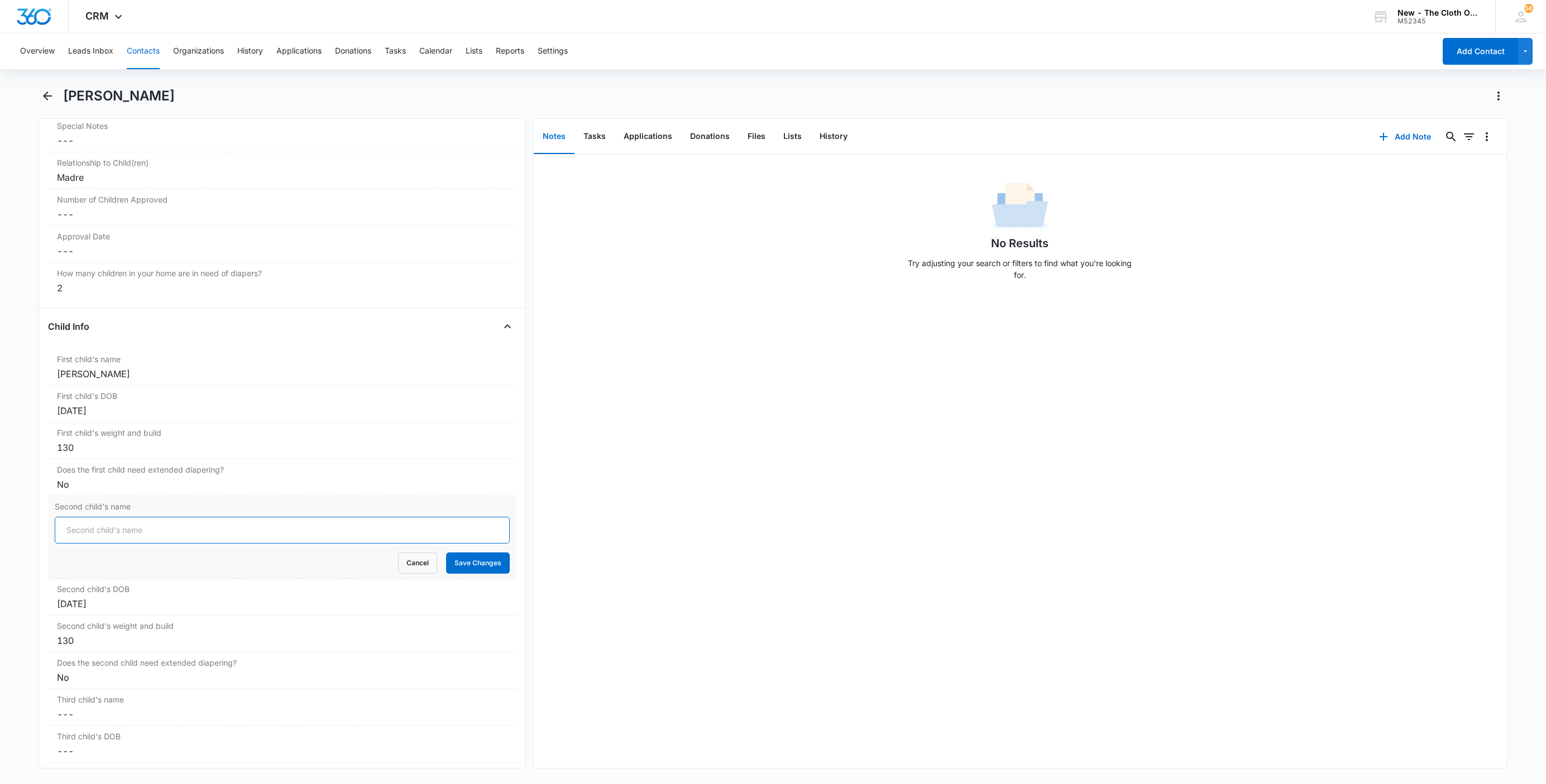
click at [66, 544] on input "Second child's name" at bounding box center [282, 530] width 455 height 27
paste input "CLOSED D/T INSUF DOCS [DATE]:"
type input "CLOSED D/T INSUF DOCS 08/10/25: No name provided"
click at [461, 570] on button "Save Changes" at bounding box center [478, 563] width 64 height 21
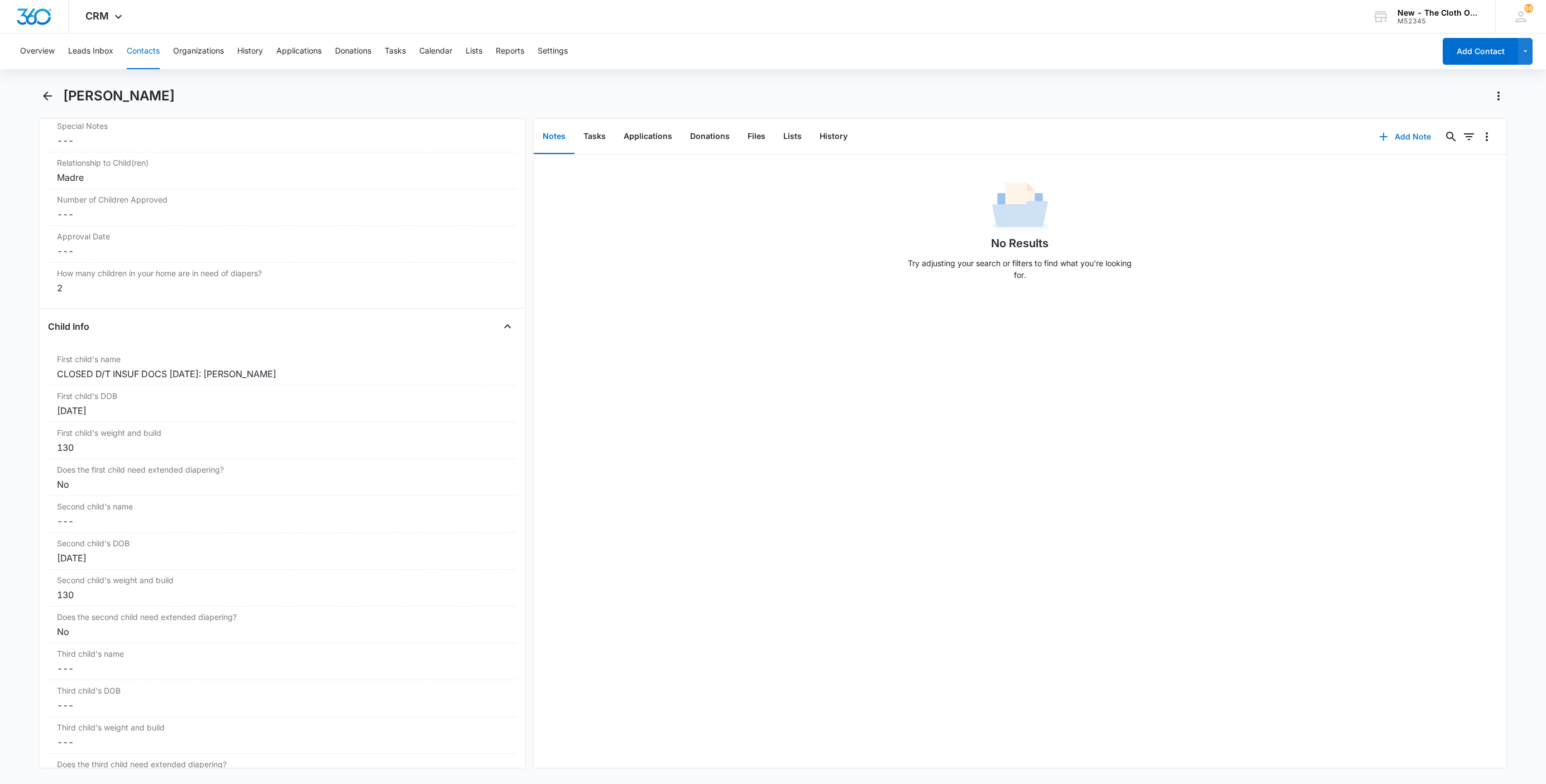
click at [1383, 141] on button "Add Note" at bounding box center [1405, 137] width 74 height 27
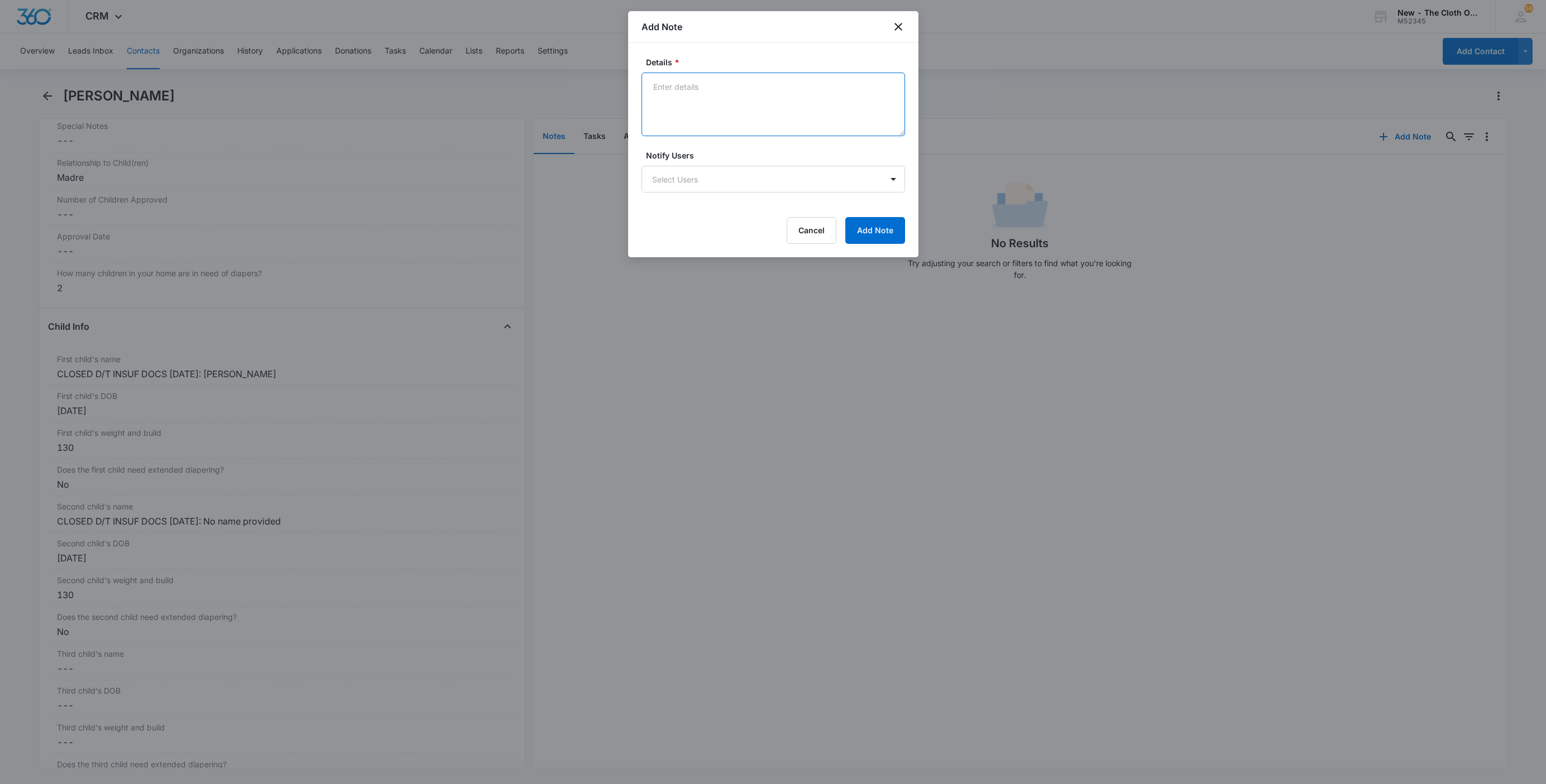
click at [727, 92] on textarea "Details *" at bounding box center [773, 104] width 263 height 64
paste textarea "[DATE] - Closed d/t insuf docs - all needed."
type textarea "[DATE] - Closed d/t insuf docs - all needed."
click at [889, 236] on button "Add Note" at bounding box center [875, 231] width 60 height 27
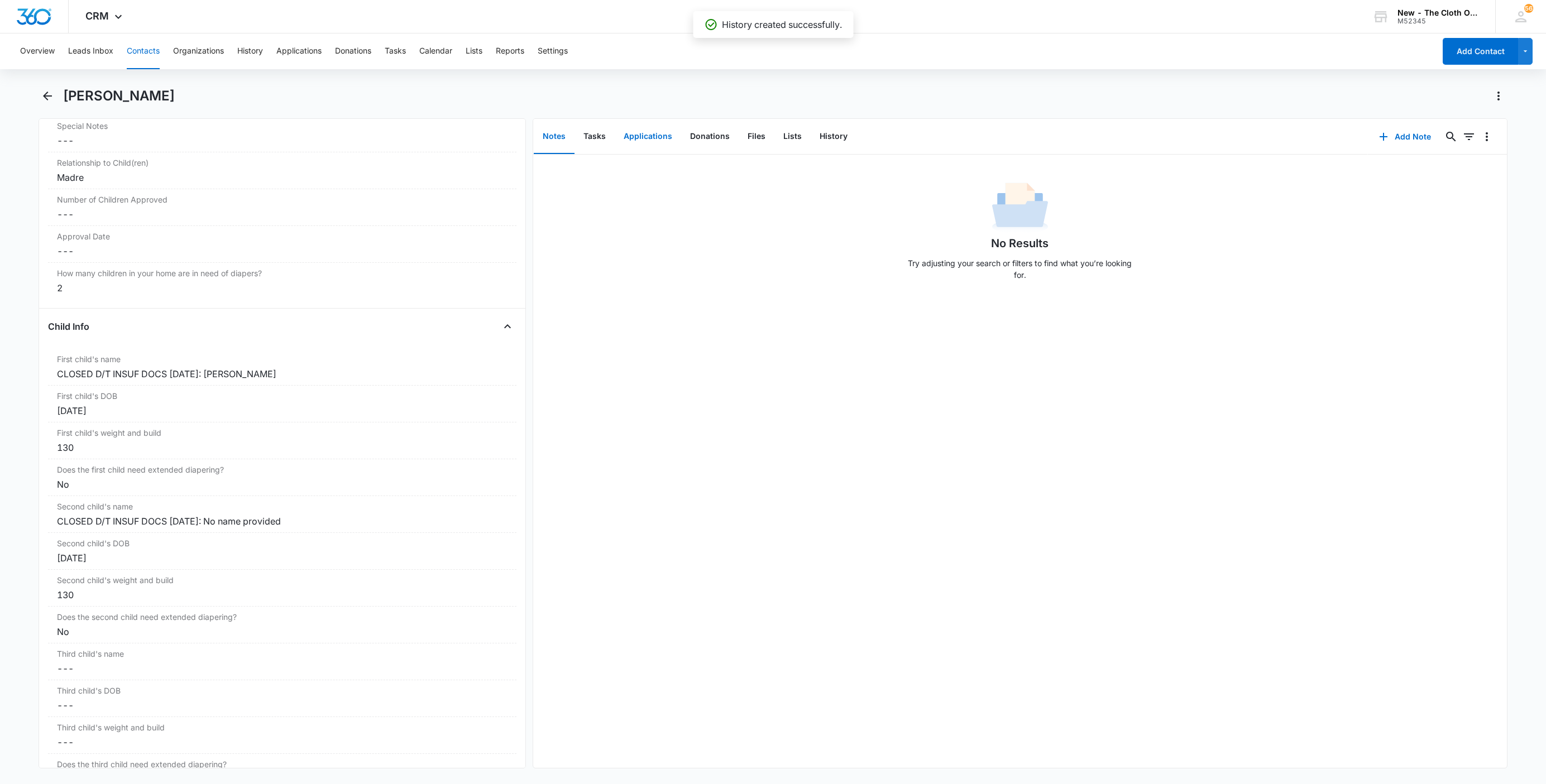
click at [634, 136] on button "Applications" at bounding box center [648, 137] width 67 height 35
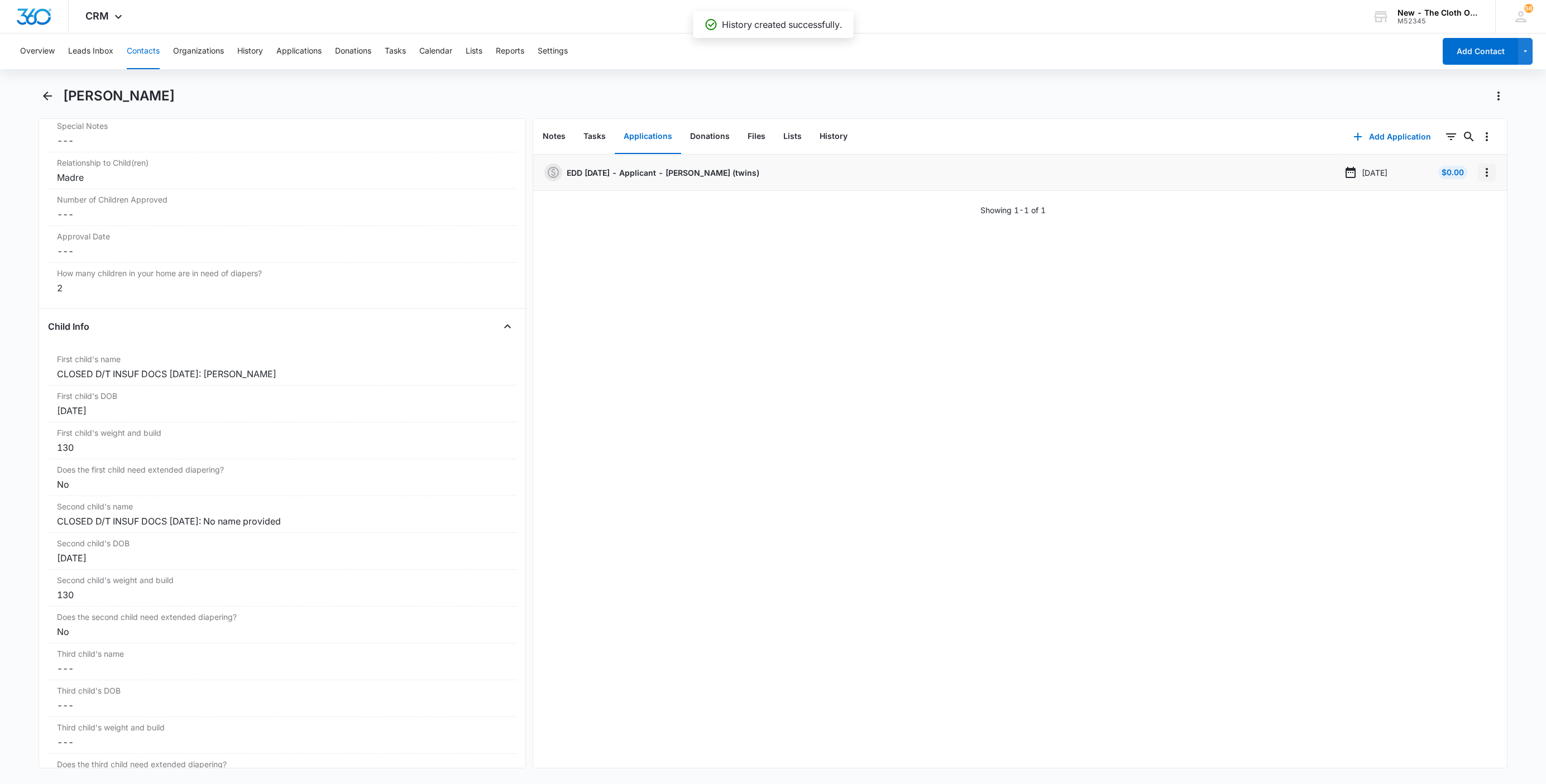
click at [1480, 176] on icon "Overflow Menu" at bounding box center [1487, 172] width 13 height 13
click at [1473, 200] on button "Edit" at bounding box center [1451, 203] width 64 height 17
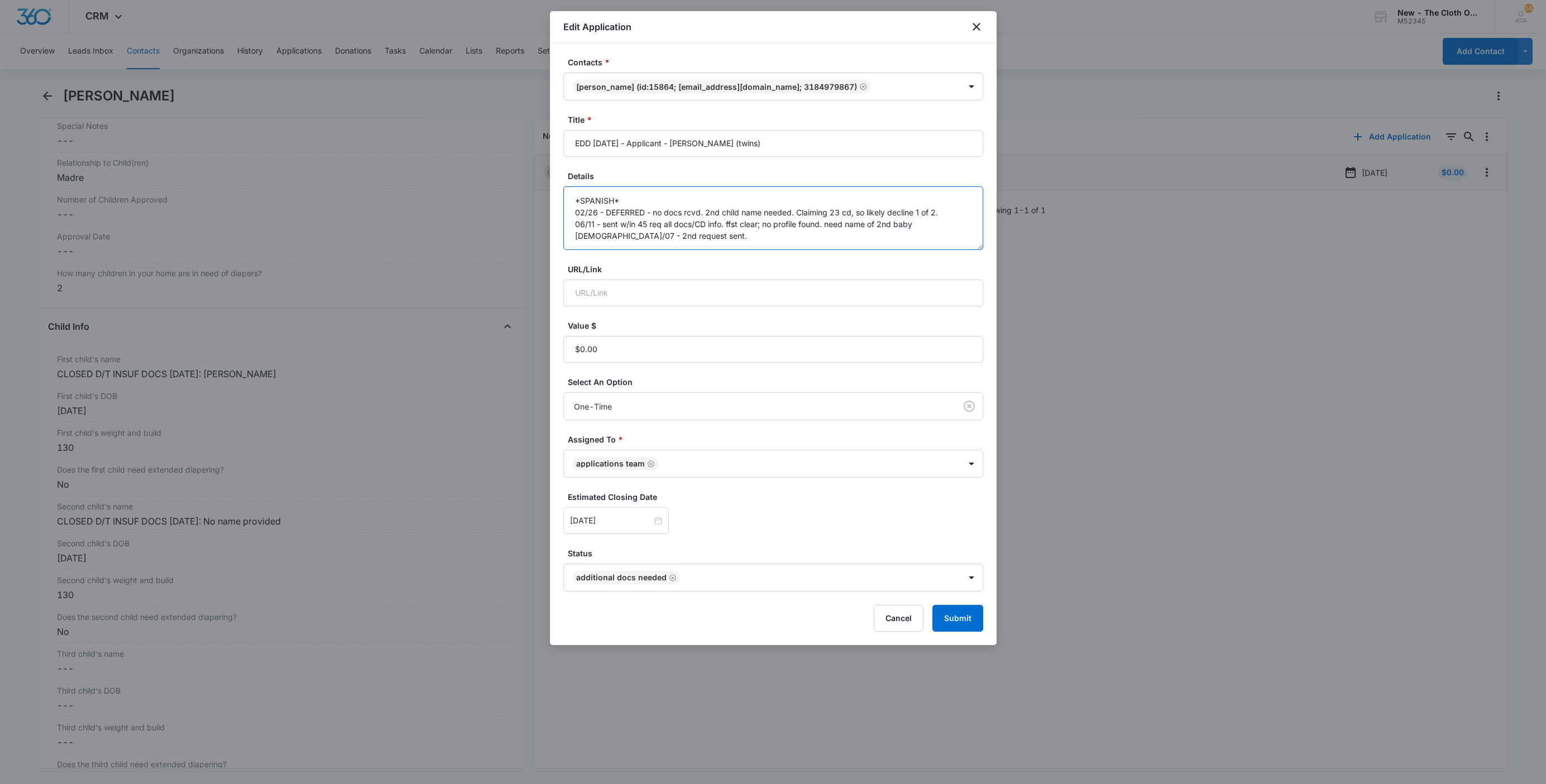
click at [901, 242] on textarea "*SPANISH* 02/26 - DEFERRED - no docs rcvd. 2nd child name needed. Claiming 23 c…" at bounding box center [774, 218] width 420 height 64
paste textarea "[DATE] - Closed d/t insuf docs - all needed."
type textarea "*SPANISH* 02/26 - DEFERRED - no docs rcvd. 2nd child name needed. Claiming 23 c…"
click at [938, 630] on button "Submit" at bounding box center [957, 618] width 51 height 27
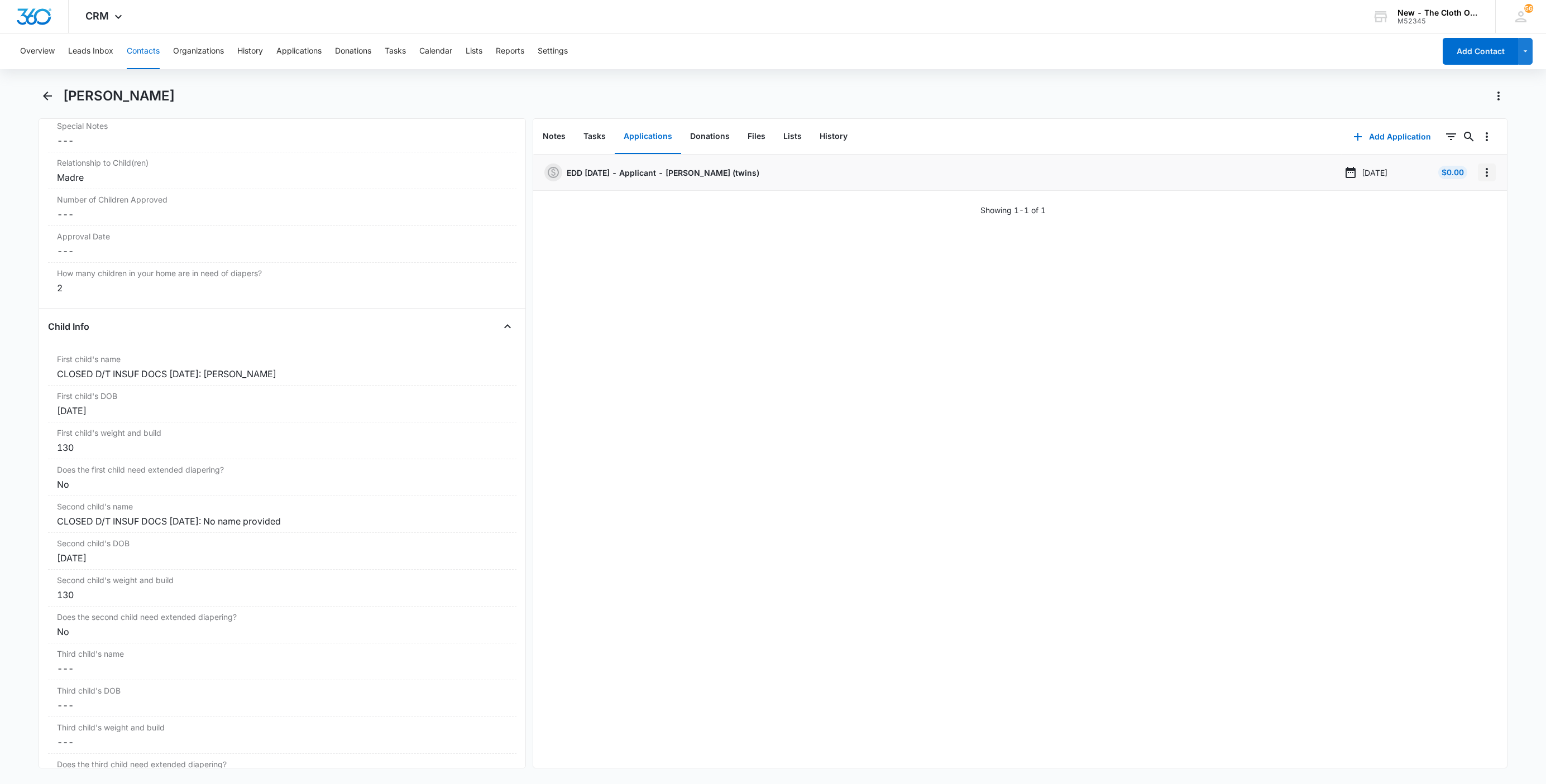
drag, startPoint x: 1476, startPoint y: 174, endPoint x: 1477, endPoint y: 181, distance: 7.1
click at [1480, 174] on icon "Overflow Menu" at bounding box center [1487, 172] width 13 height 13
click at [1464, 220] on button "Delete" at bounding box center [1451, 220] width 64 height 17
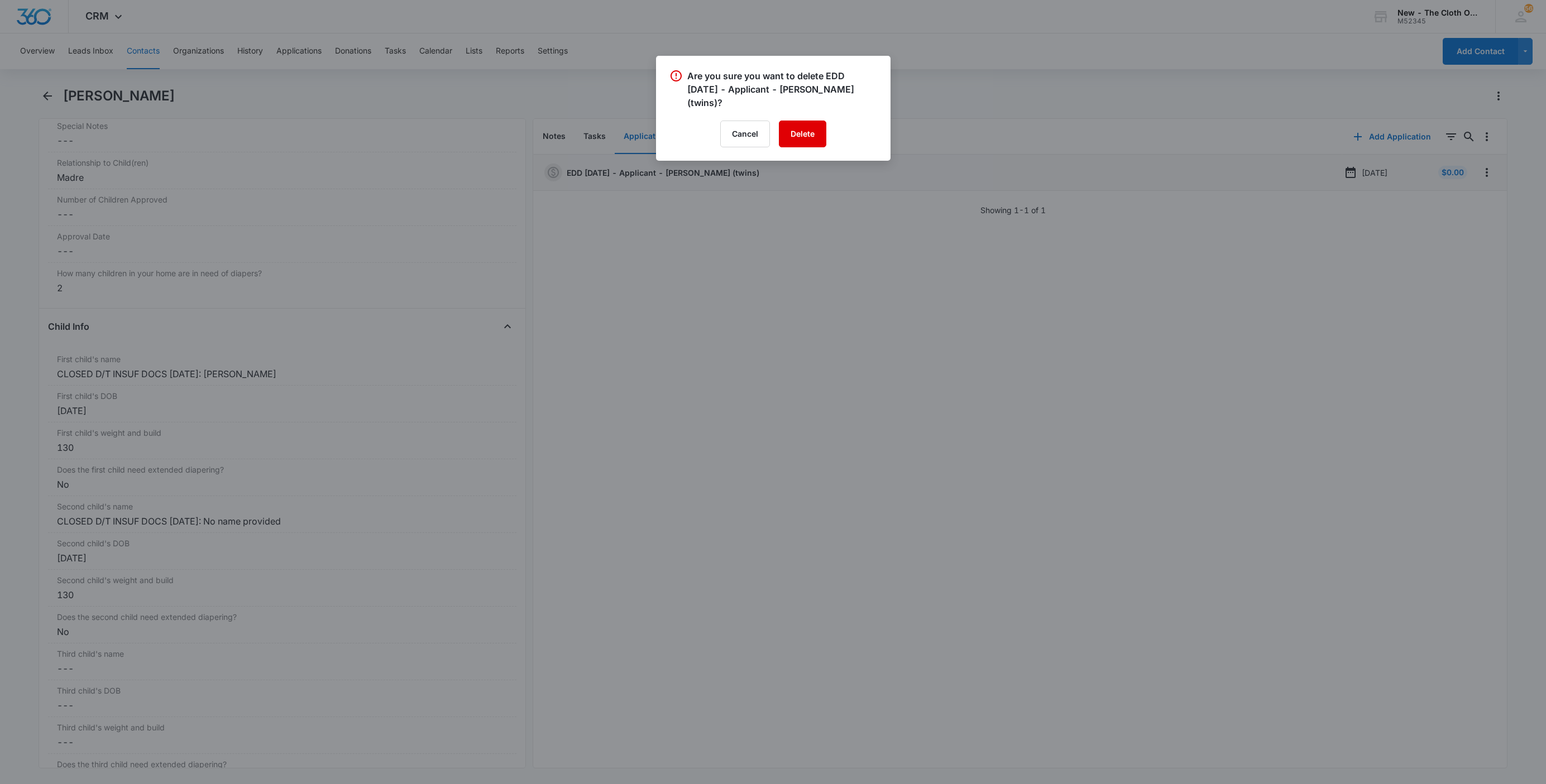
click at [797, 129] on button "Delete" at bounding box center [803, 134] width 47 height 27
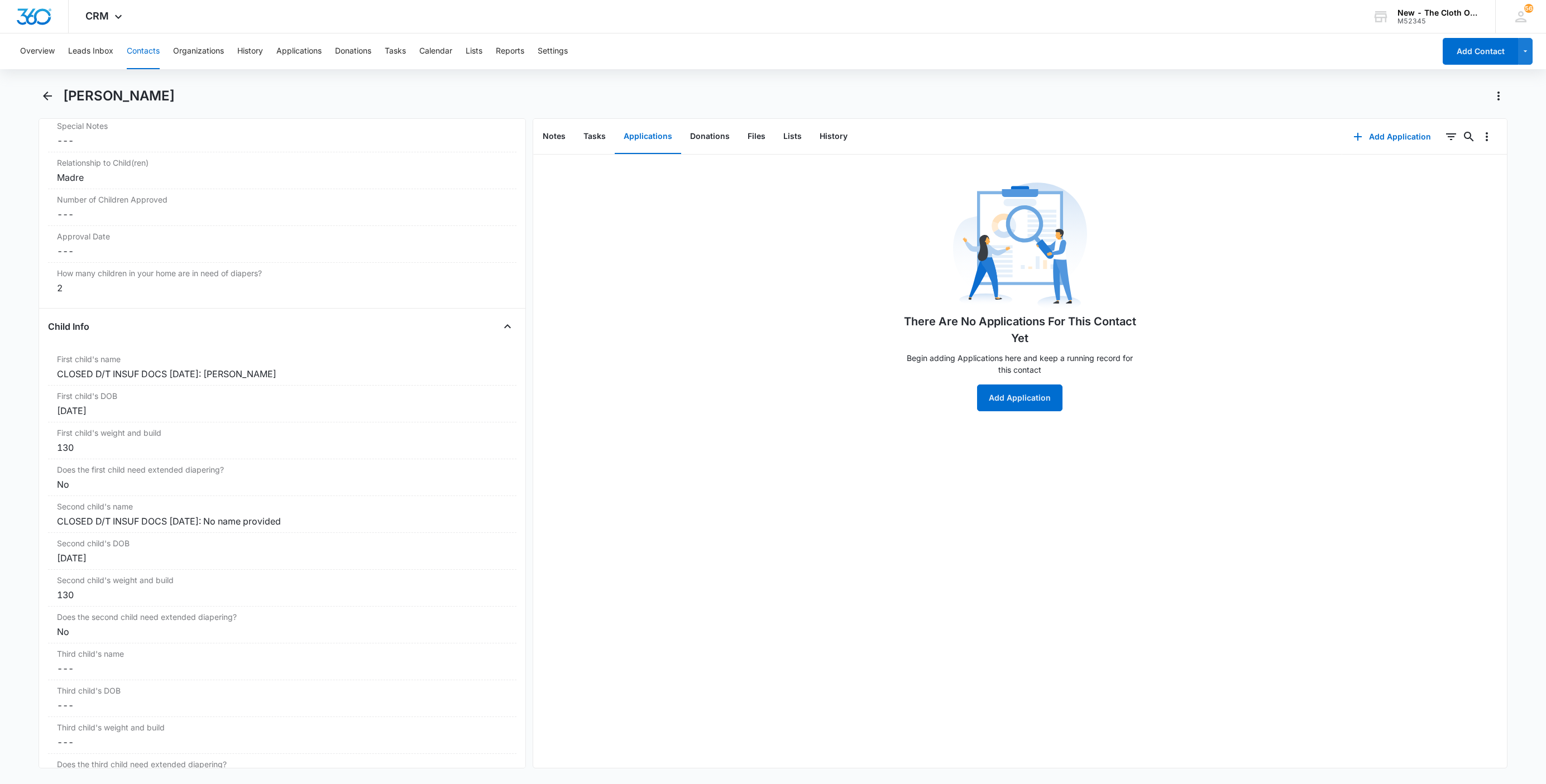
click at [140, 53] on button "Contacts" at bounding box center [143, 51] width 33 height 36
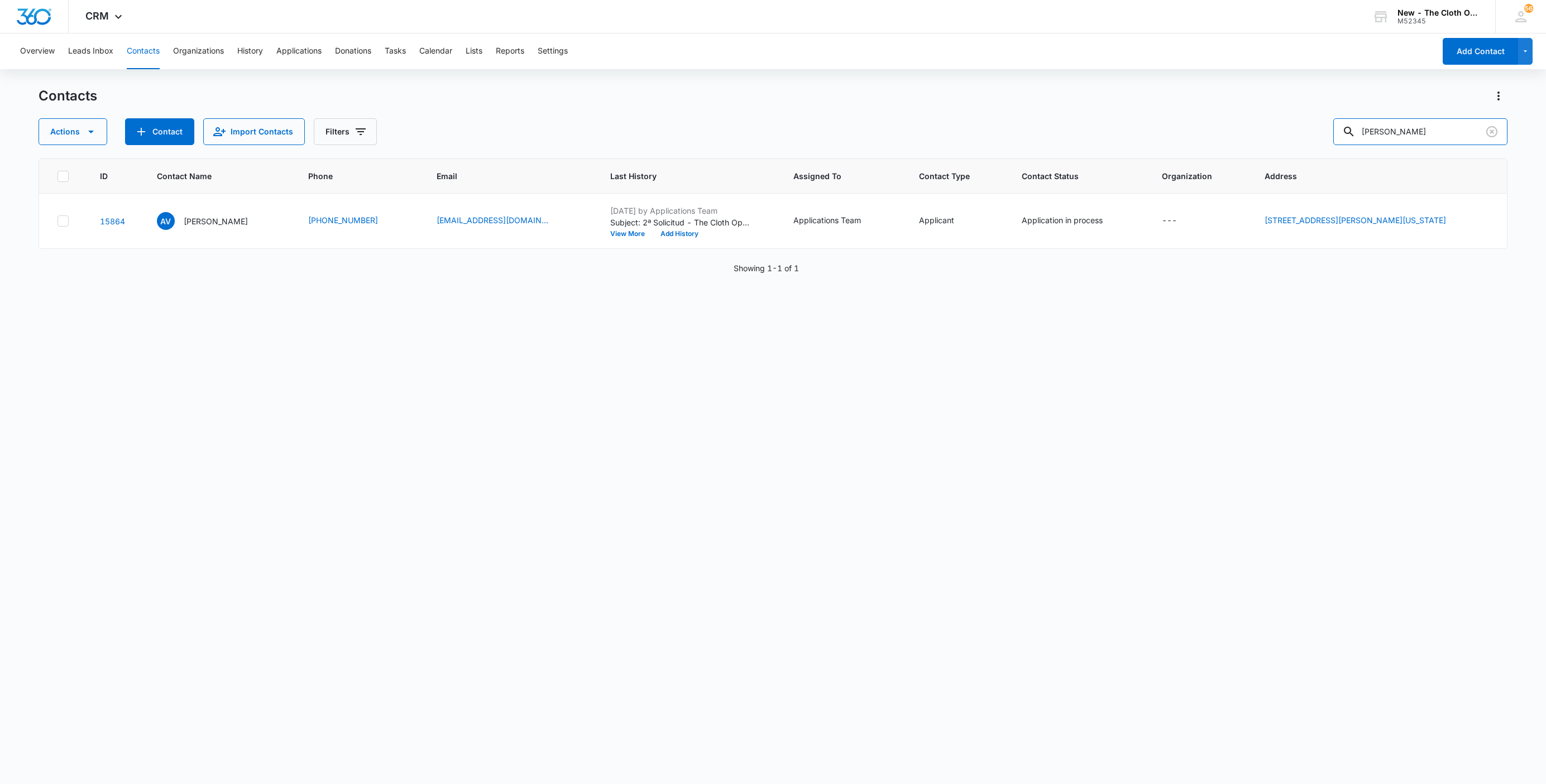
drag, startPoint x: 1444, startPoint y: 128, endPoint x: 1042, endPoint y: 129, distance: 402.0
click at [1067, 129] on div "Actions Contact Import Contacts Filters Adela Villanueva" at bounding box center [773, 132] width 1469 height 27
paste input "bigail Pérez Bustos"
type input "Abigail Pérez Bustos"
click at [218, 220] on p "Abigail Pérez Bustos" at bounding box center [215, 221] width 64 height 12
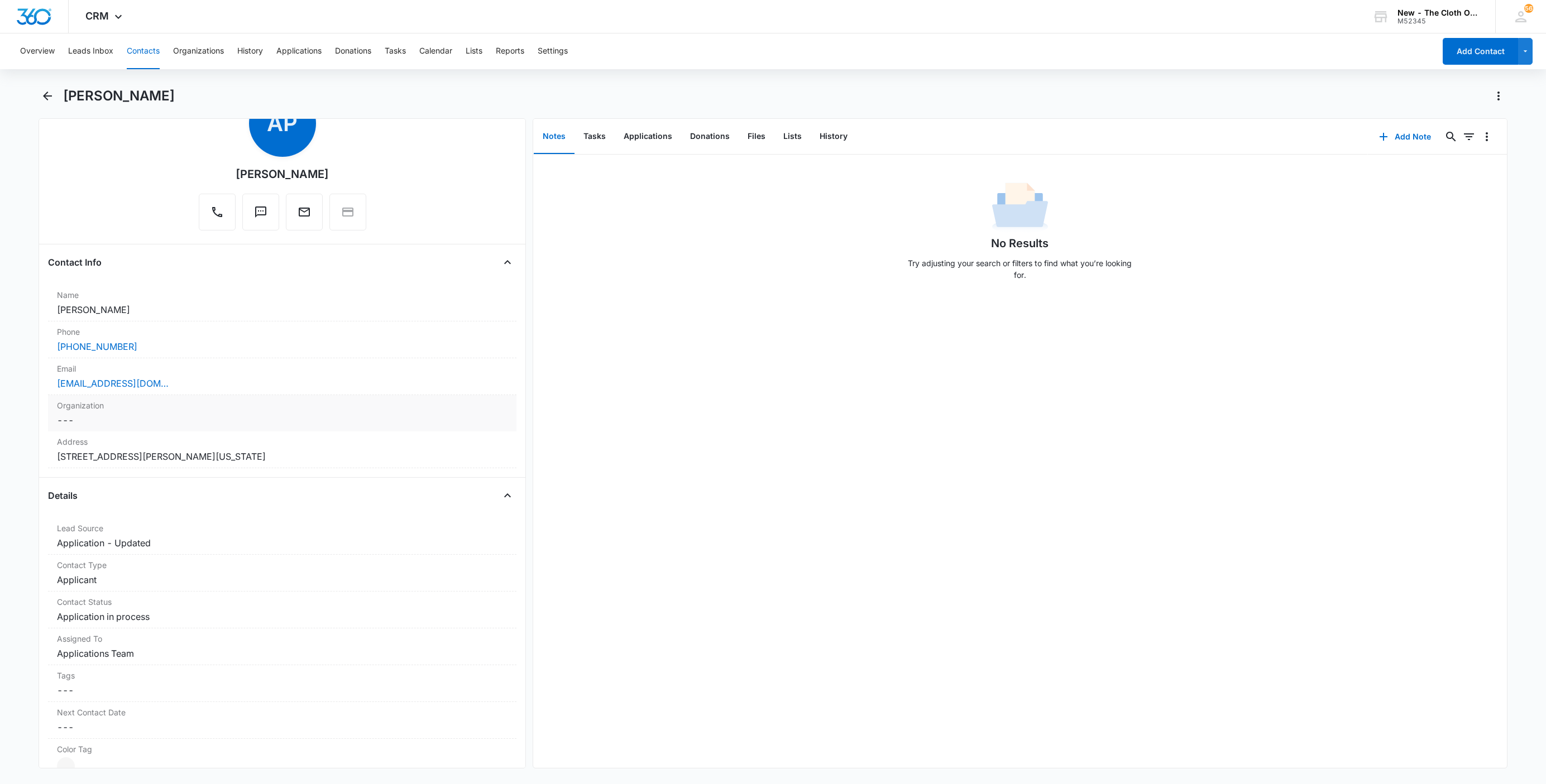
scroll to position [84, 0]
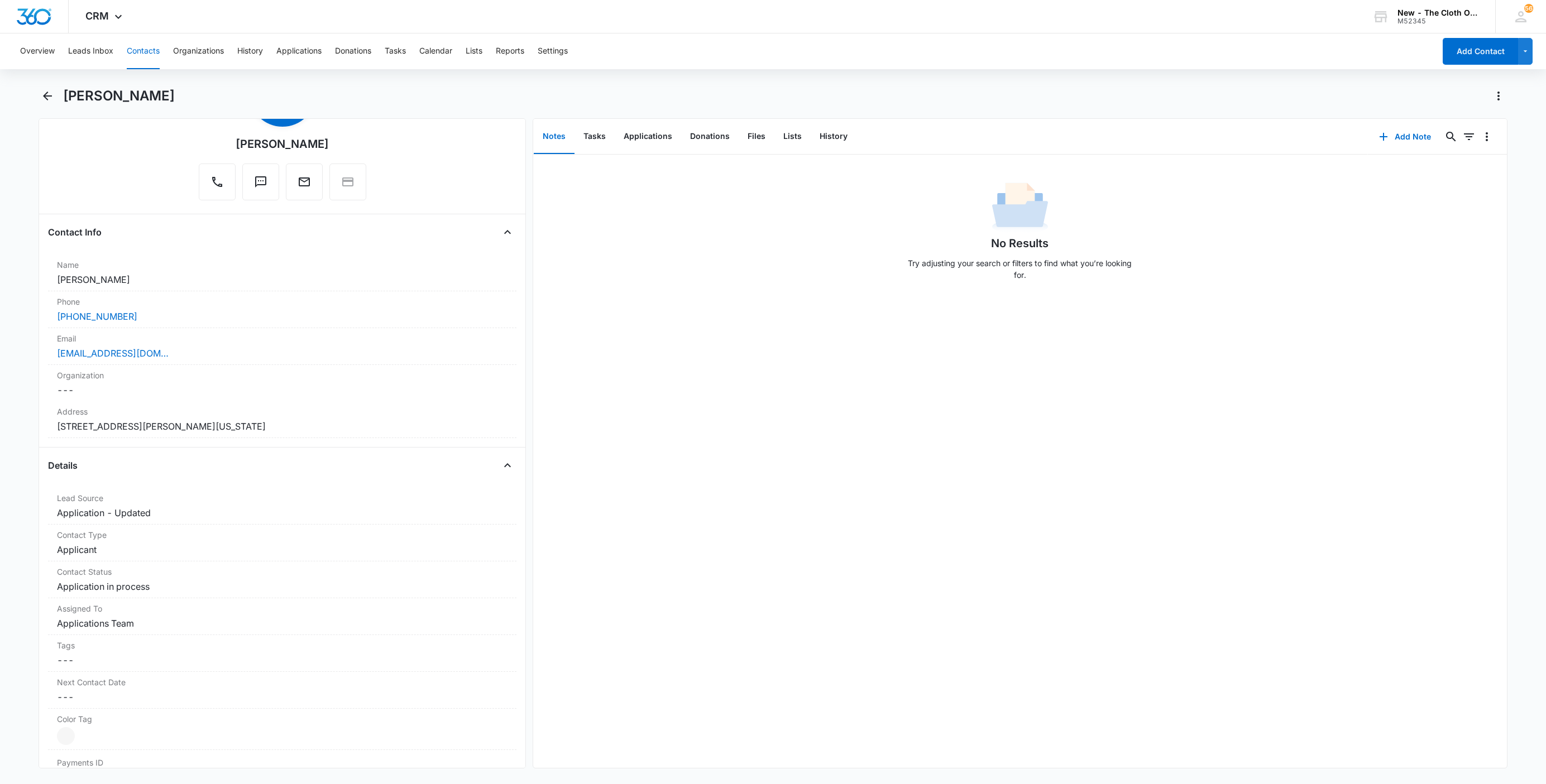
drag, startPoint x: 172, startPoint y: 283, endPoint x: 4, endPoint y: 268, distance: 168.7
click at [4, 268] on main "Abigail Pérez Bustos Remove AP Abigail Pérez Bustos Contact Info Name Cancel Sa…" at bounding box center [773, 435] width 1546 height 695
click at [9, 268] on main "Abigail Pérez Bustos Remove AP Abigail Pérez Bustos Contact Info Name Cancel Sa…" at bounding box center [773, 435] width 1546 height 695
drag, startPoint x: 94, startPoint y: 285, endPoint x: 15, endPoint y: 278, distance: 79.3
click at [15, 278] on main "Abigail Pérez Bustos Remove AP Abigail Pérez Bustos Contact Info Name Cancel Sa…" at bounding box center [773, 435] width 1546 height 695
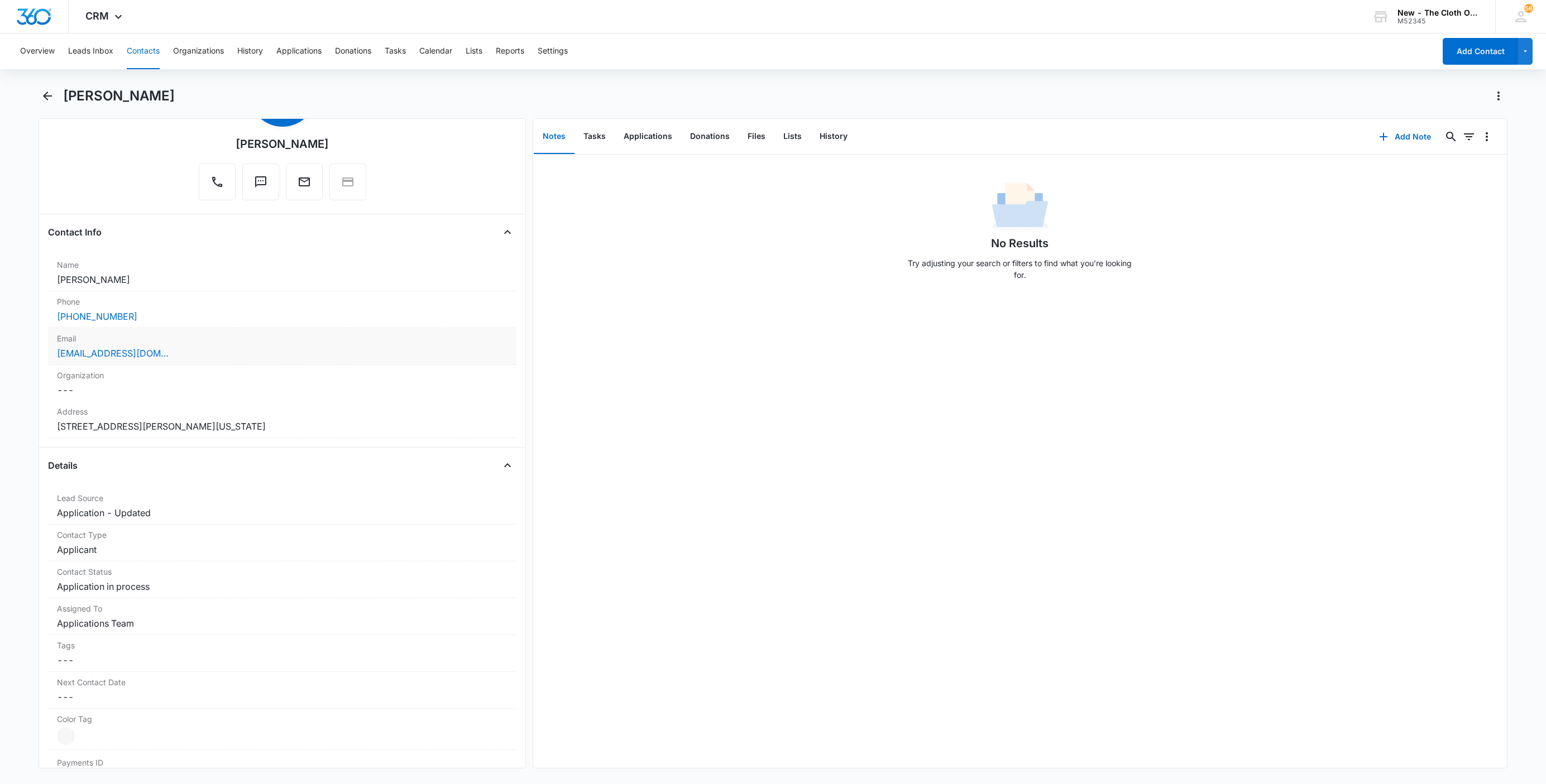
click at [226, 345] on label "Email" at bounding box center [282, 339] width 450 height 12
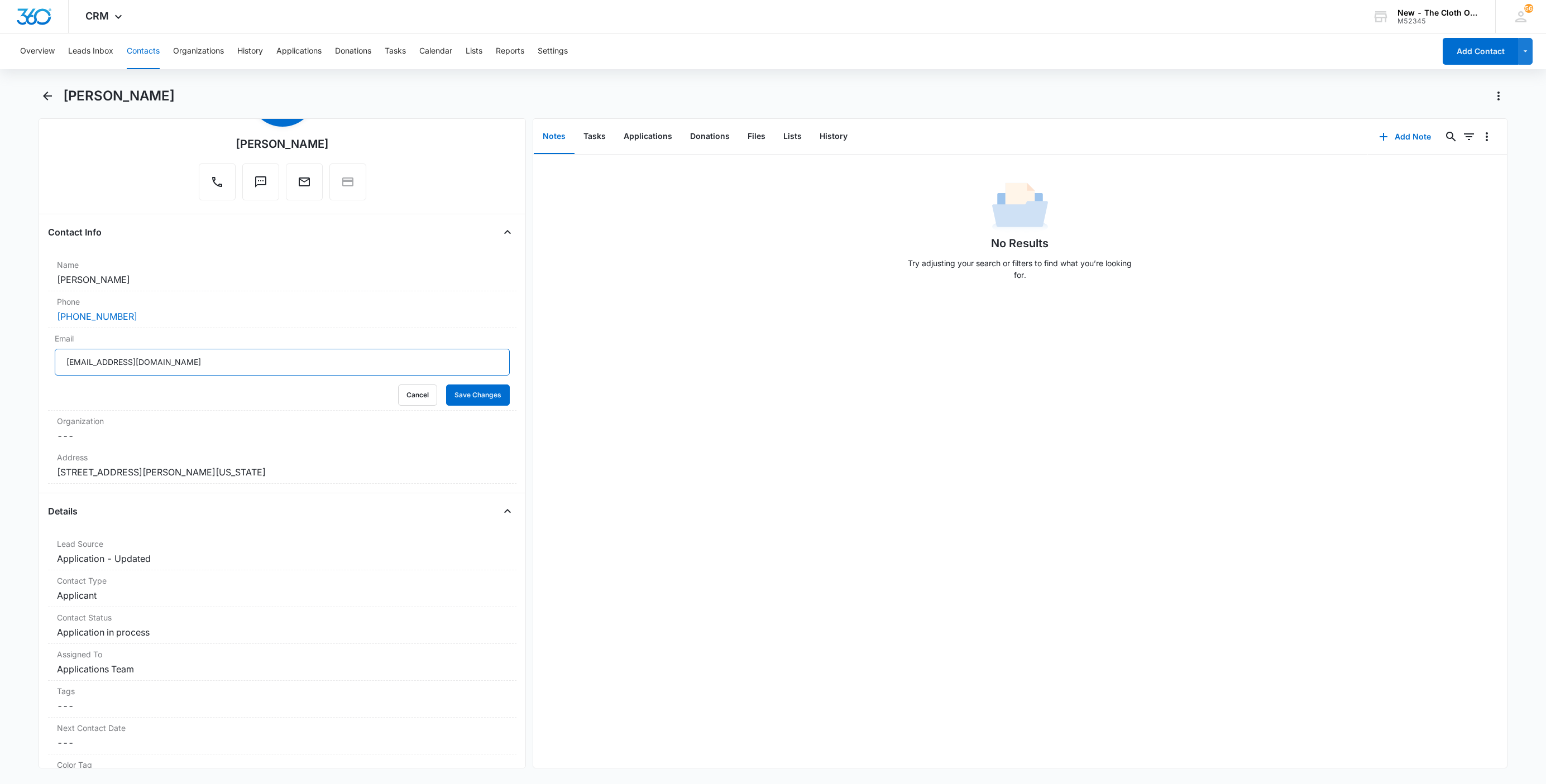
click at [314, 374] on input "Abypebustos22@gmail.com" at bounding box center [282, 362] width 455 height 27
click at [404, 397] on button "Cancel" at bounding box center [417, 395] width 39 height 21
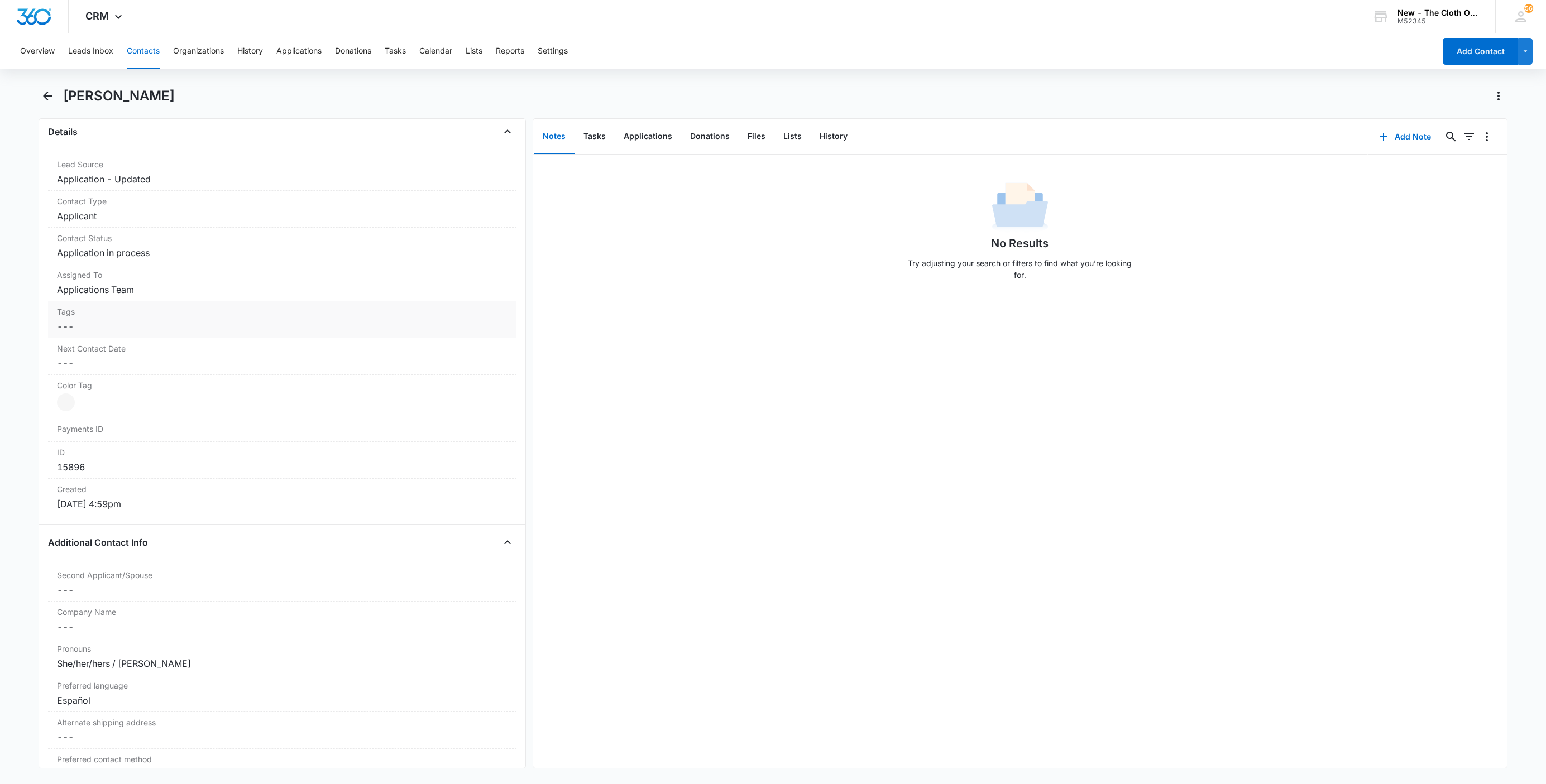
scroll to position [419, 0]
click at [127, 253] on dd "Cancel Save Changes Application in process" at bounding box center [282, 251] width 450 height 13
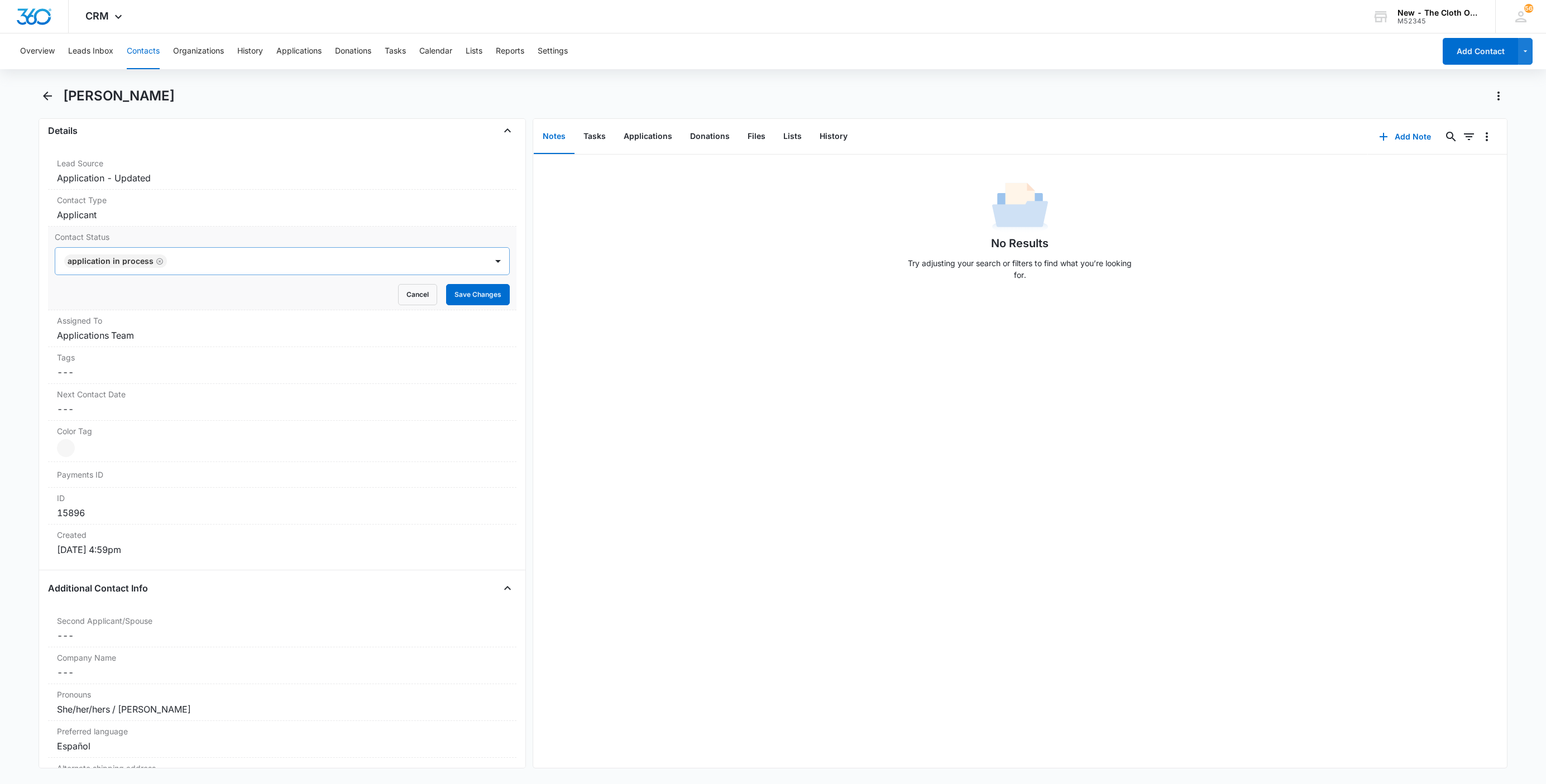
click at [156, 263] on icon "Remove Application in process" at bounding box center [160, 261] width 8 height 8
type input "de"
click at [151, 294] on div "Pass/Decline Diapers Lost/Destroyed" at bounding box center [282, 311] width 455 height 46
click at [160, 297] on div "Pass/Decline" at bounding box center [282, 301] width 455 height 21
click at [241, 274] on div "Pass/Decline" at bounding box center [271, 261] width 431 height 27
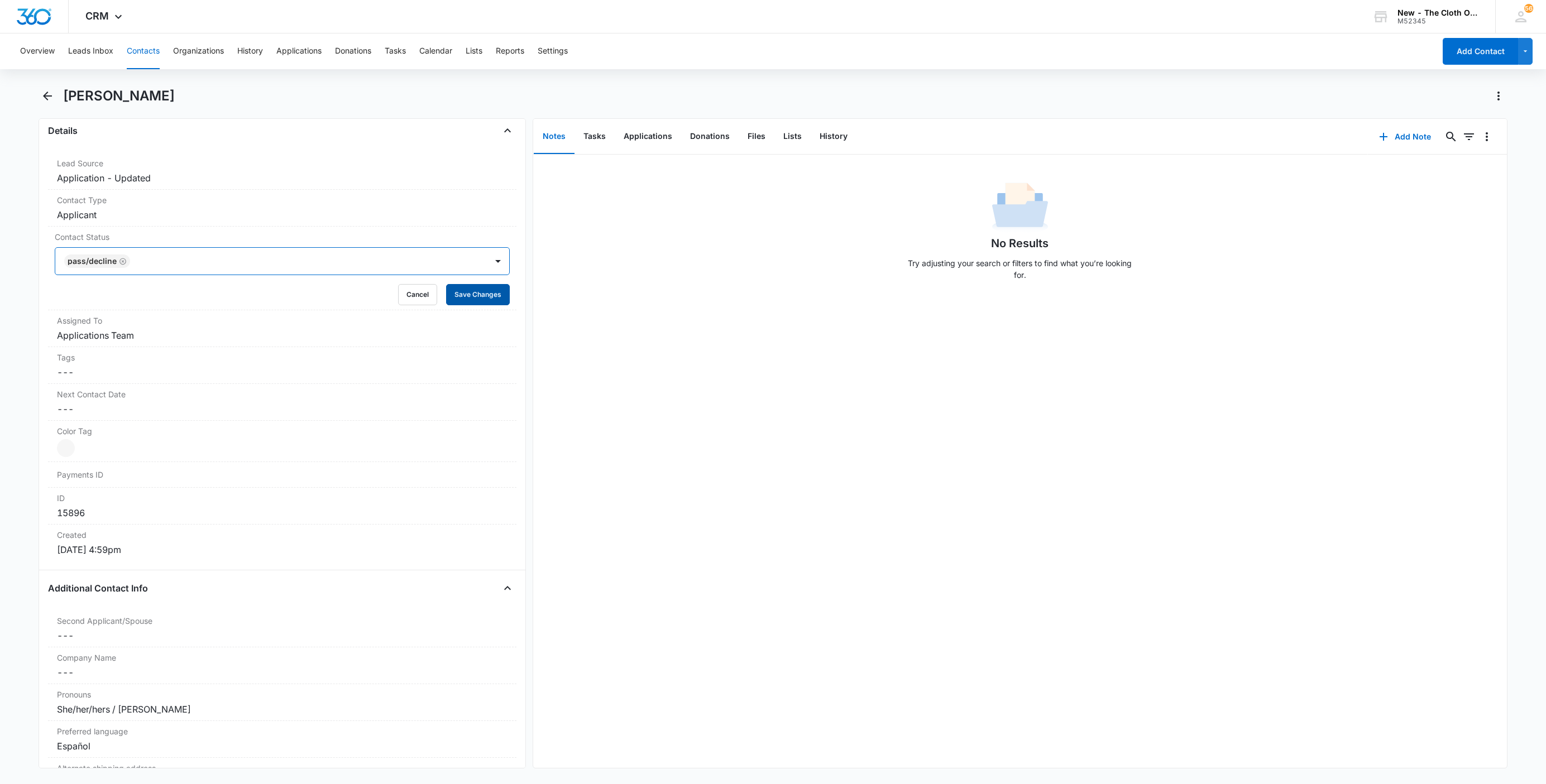
click at [462, 302] on button "Save Changes" at bounding box center [478, 294] width 64 height 21
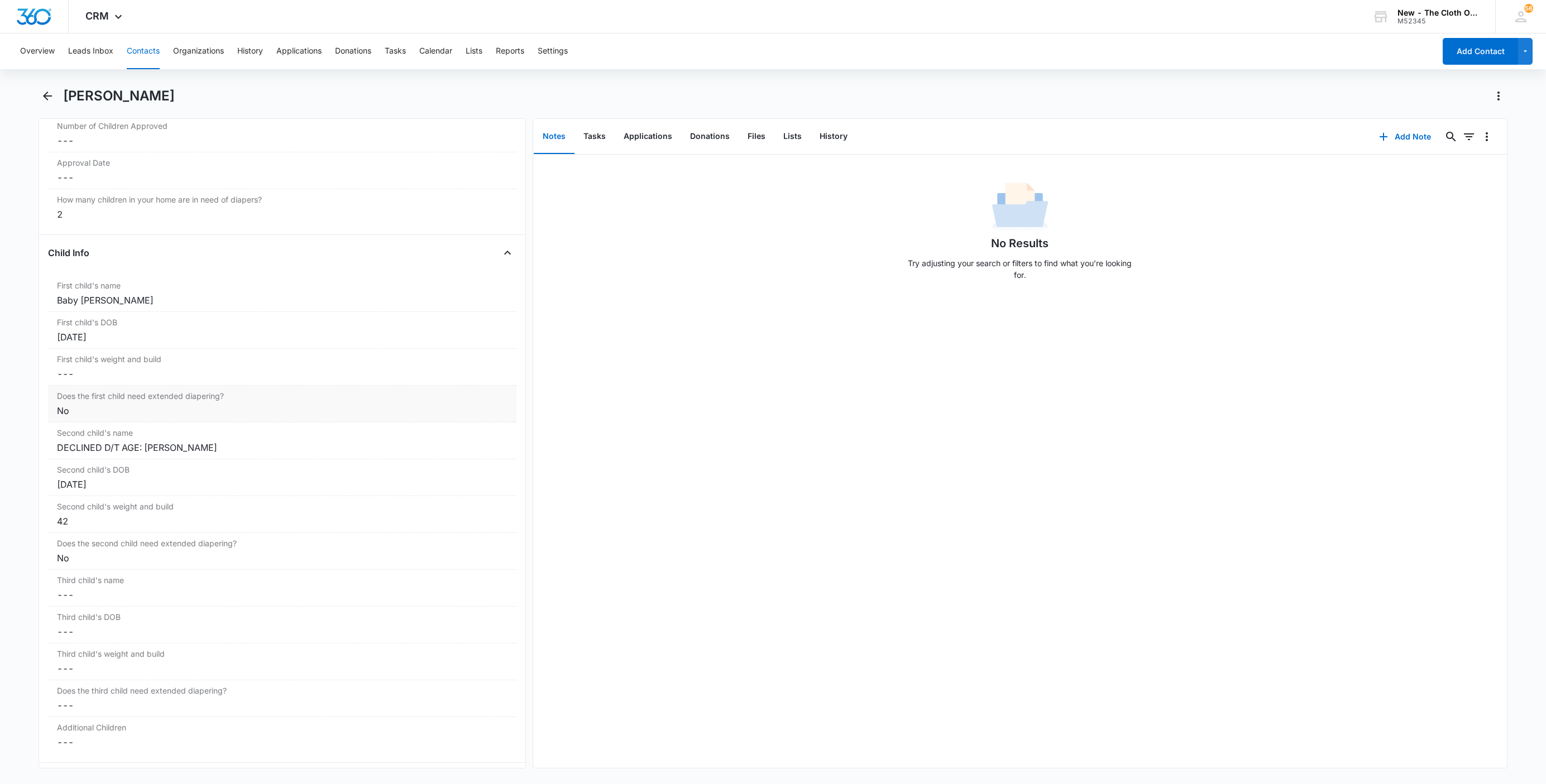
scroll to position [1208, 0]
click at [149, 457] on div "DECLINED D/T AGE: Gianna Camacho Pérez" at bounding box center [282, 450] width 450 height 13
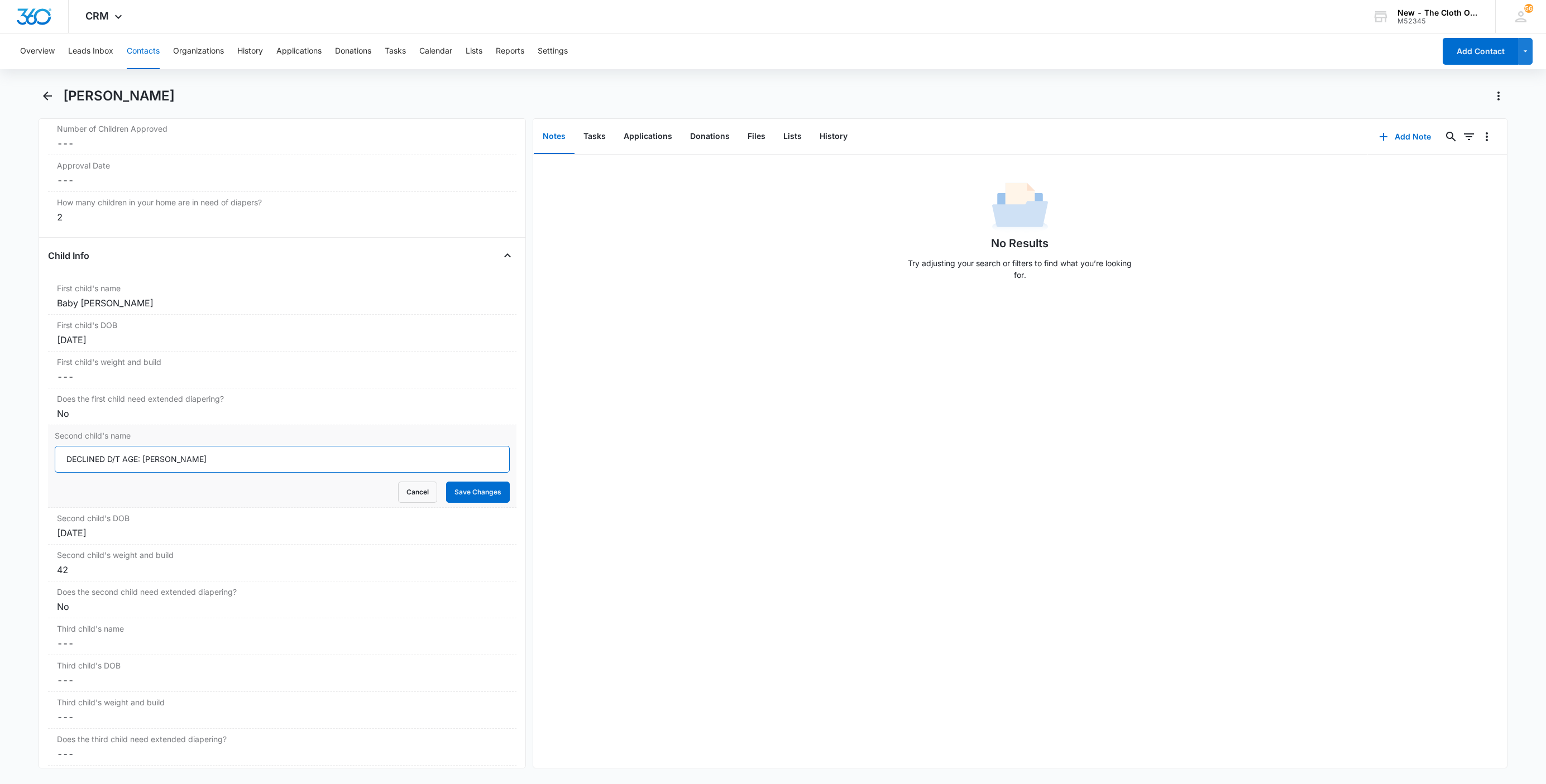
click at [138, 465] on input "DECLINED D/T AGE: Gianna Camacho Pérez" at bounding box center [282, 459] width 455 height 27
type input "DECLINED D/T AGE 03/05/25: Gianna Camacho Pérez"
click at [467, 495] on button "Save Changes" at bounding box center [478, 492] width 64 height 21
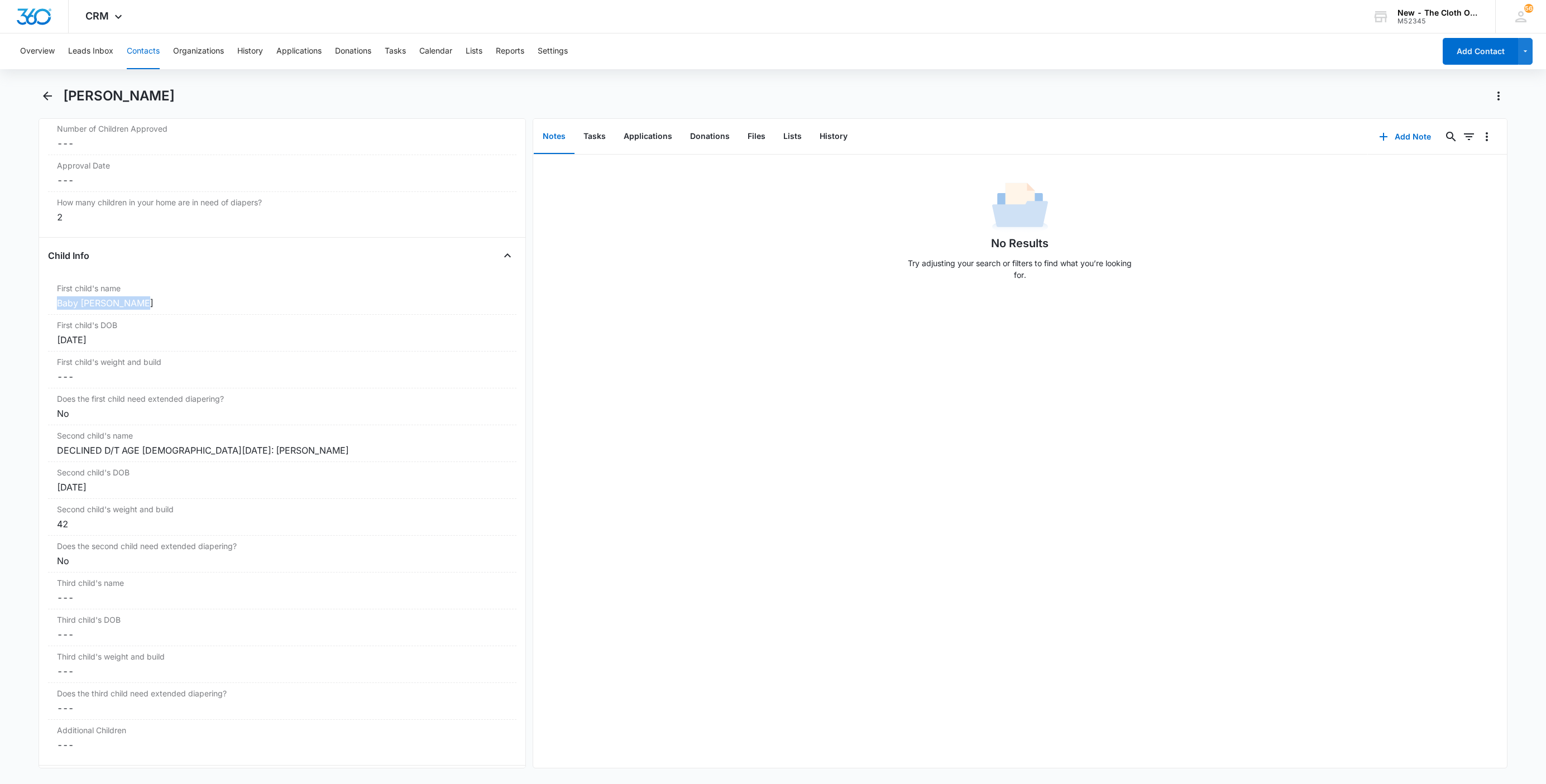
drag, startPoint x: 142, startPoint y: 311, endPoint x: 37, endPoint y: 313, distance: 105.0
click at [37, 313] on main "Abigail Pérez Bustos Remove AP Abigail Pérez Bustos Contact Info Name Cancel Sa…" at bounding box center [773, 435] width 1546 height 695
click at [1383, 136] on button "Add Note" at bounding box center [1405, 137] width 74 height 27
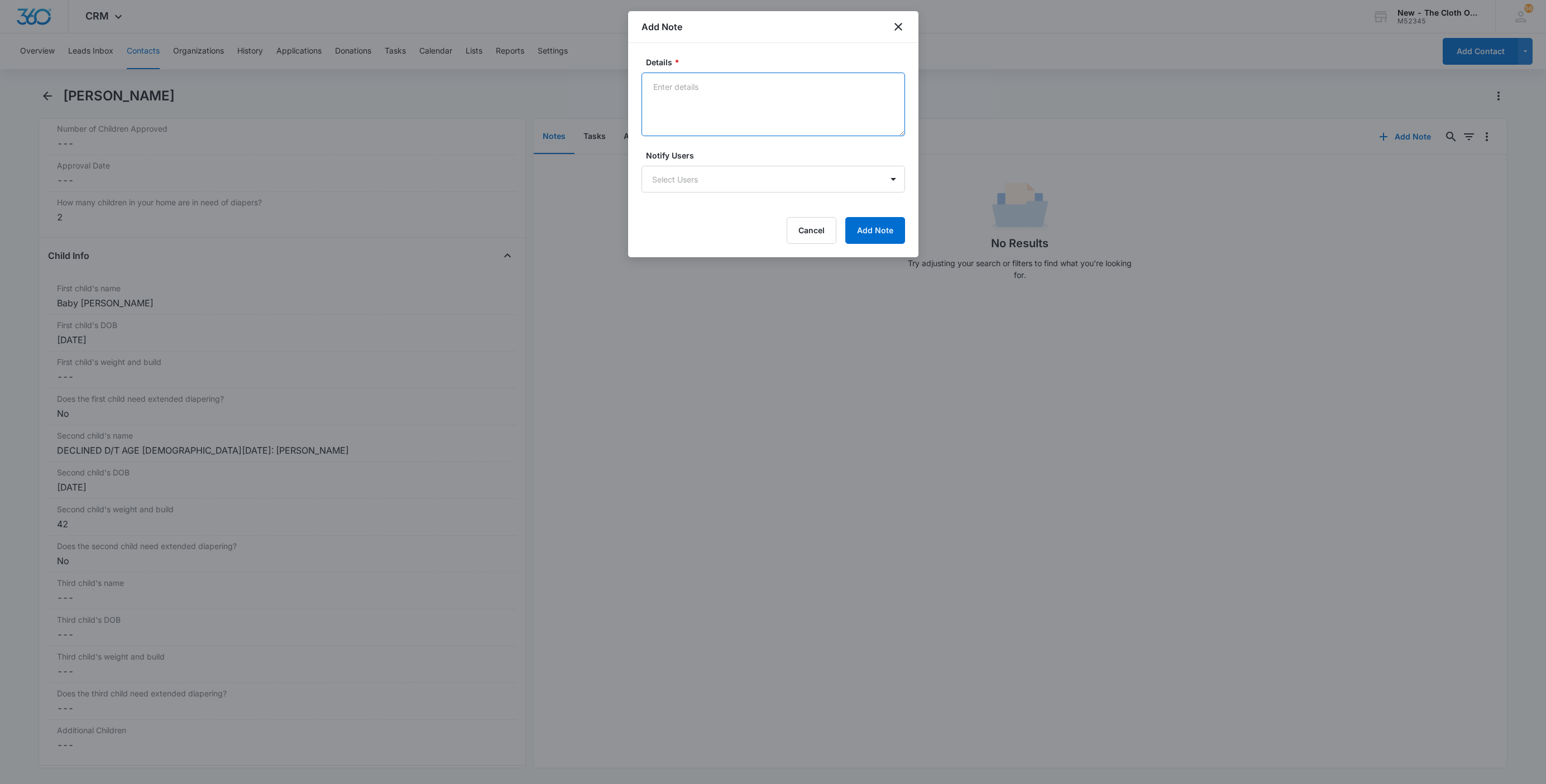
click at [712, 101] on textarea "Details *" at bounding box center [773, 104] width 263 height 64
click at [863, 84] on textarea "08/10/25 - Closed app for Baby d/t insuf docs 03/05/25 - Declined Gianna d/t ag…" at bounding box center [773, 104] width 263 height 64
click at [851, 87] on textarea "08/10/25 - Closed app for Baby d/t insuf docs - all needed. 03/05/25 - Declined…" at bounding box center [773, 104] width 263 height 64
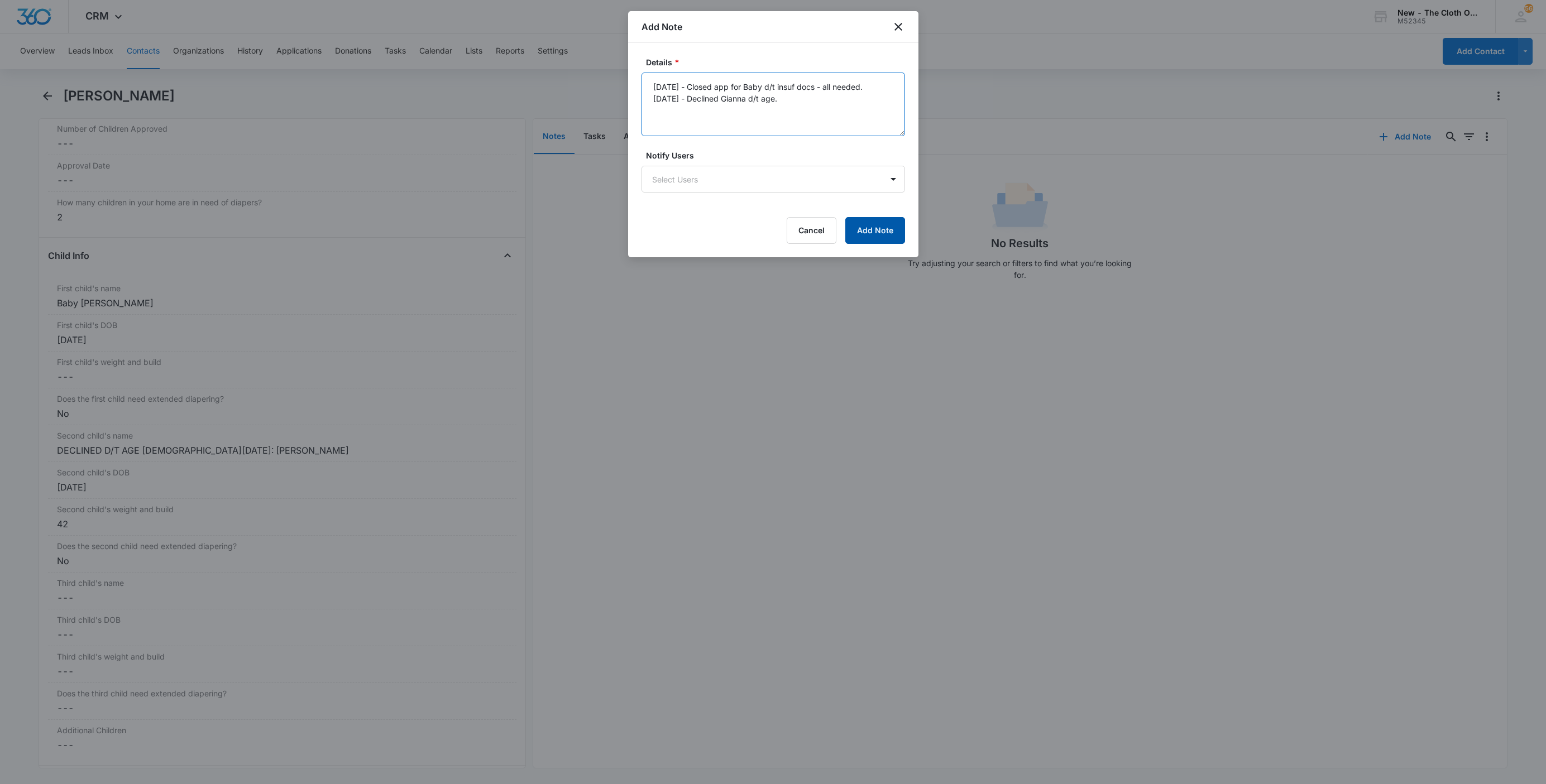
type textarea "08/10/25 - Closed app for Baby d/t insuf docs - all needed. 03/05/25 - Declined…"
click at [884, 236] on button "Add Note" at bounding box center [875, 231] width 60 height 27
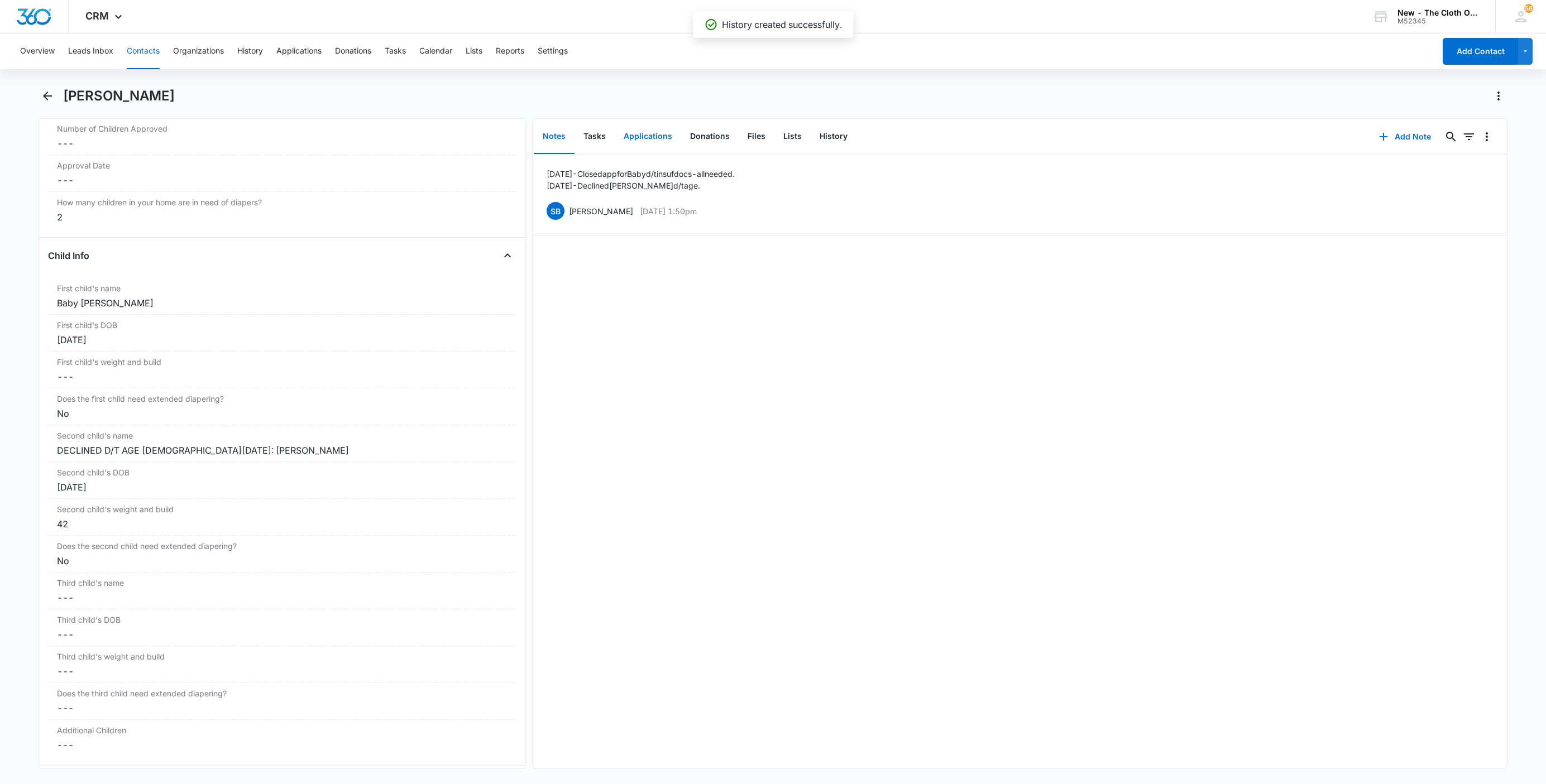
click at [649, 134] on button "Applications" at bounding box center [648, 137] width 67 height 35
click at [1480, 176] on icon "Overflow Menu" at bounding box center [1487, 172] width 13 height 13
click at [1467, 197] on button "Edit" at bounding box center [1451, 203] width 64 height 17
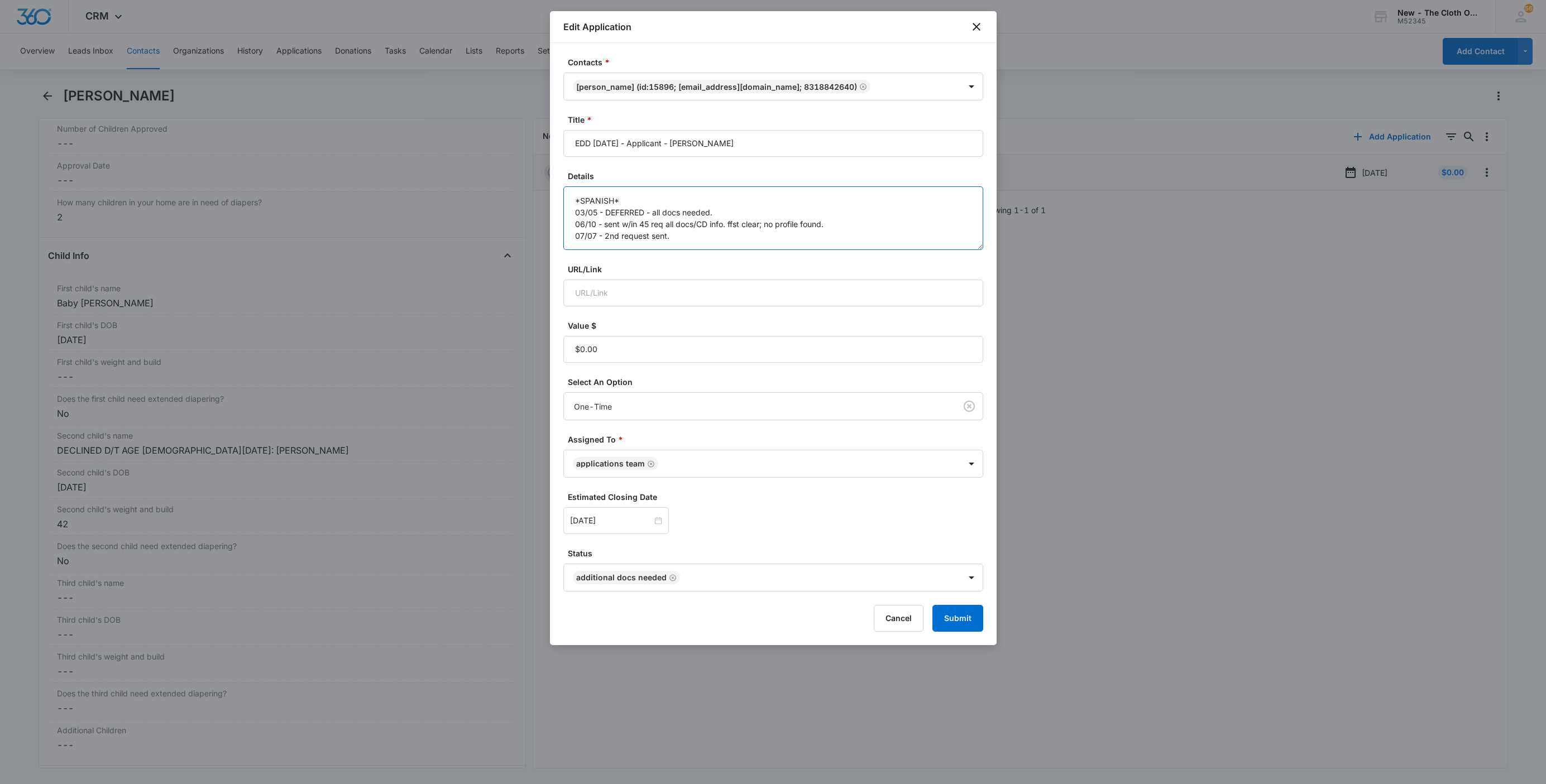
click at [880, 240] on textarea "*SPANISH* 03/05 - DEFERRED - all docs needed. 06/10 - sent w/in 45 req all docs…" at bounding box center [774, 218] width 420 height 64
paste textarea "08/10/25 - Closed app for Baby d/t insuf docs - all needed."
type textarea "*SPANISH* 03/05 - DEFERRED - all docs needed. 06/10 - sent w/in 45 req all docs…"
click at [965, 621] on button "Submit" at bounding box center [957, 618] width 51 height 27
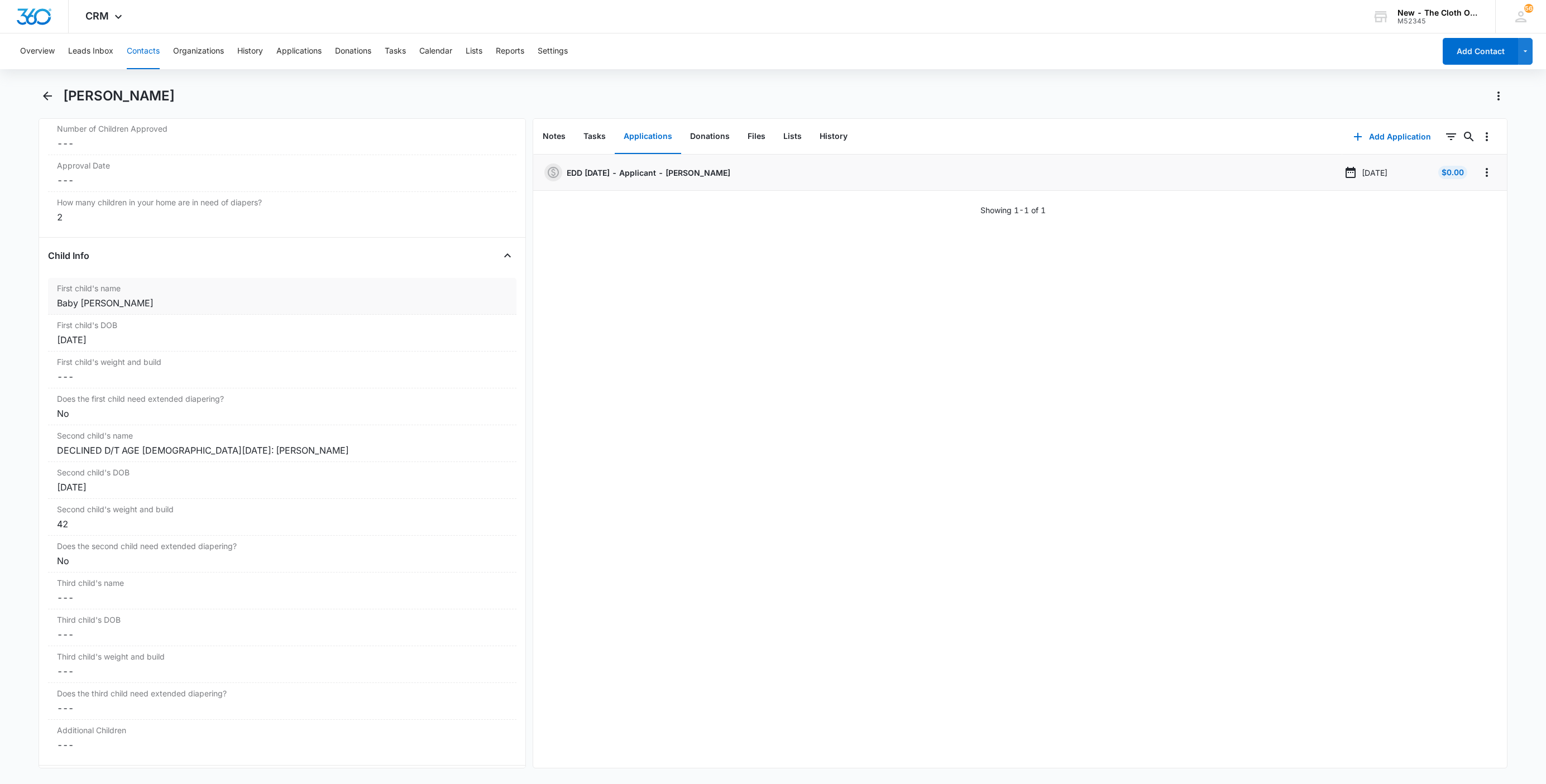
click at [77, 303] on div "Baby Pérez Bustos" at bounding box center [282, 303] width 450 height 13
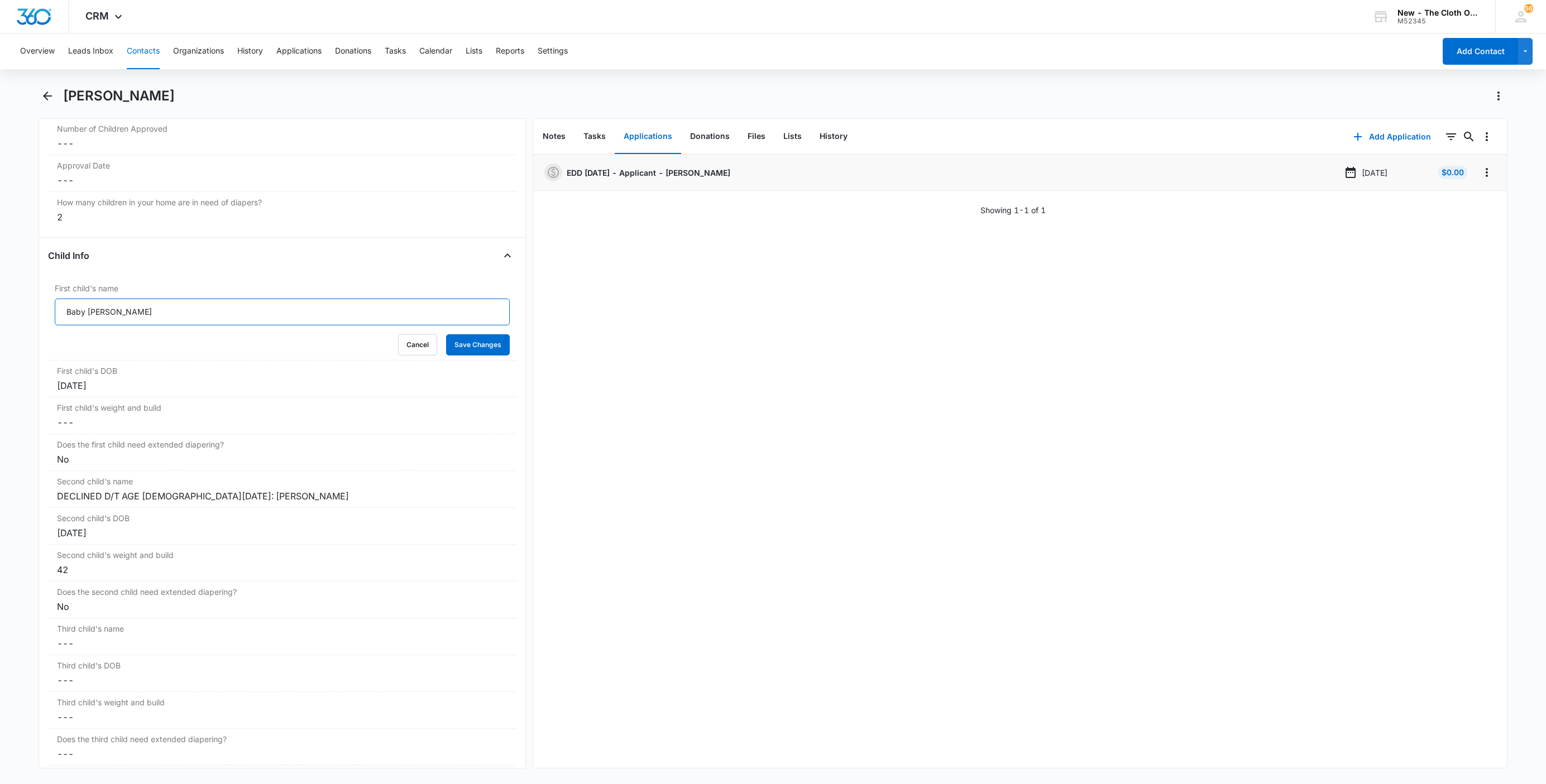
click at [61, 318] on input "Baby Pérez Bustos" at bounding box center [282, 312] width 455 height 27
paste input "CLOSED D/T INSUF DOCS [DATE]:"
type input "CLOSED D/T INSUF DOCS 08/10/25: Baby Pérez Bustos"
click at [475, 370] on div "First child's DOB Cancel Save Changes Jul 20, 2025" at bounding box center [282, 379] width 468 height 37
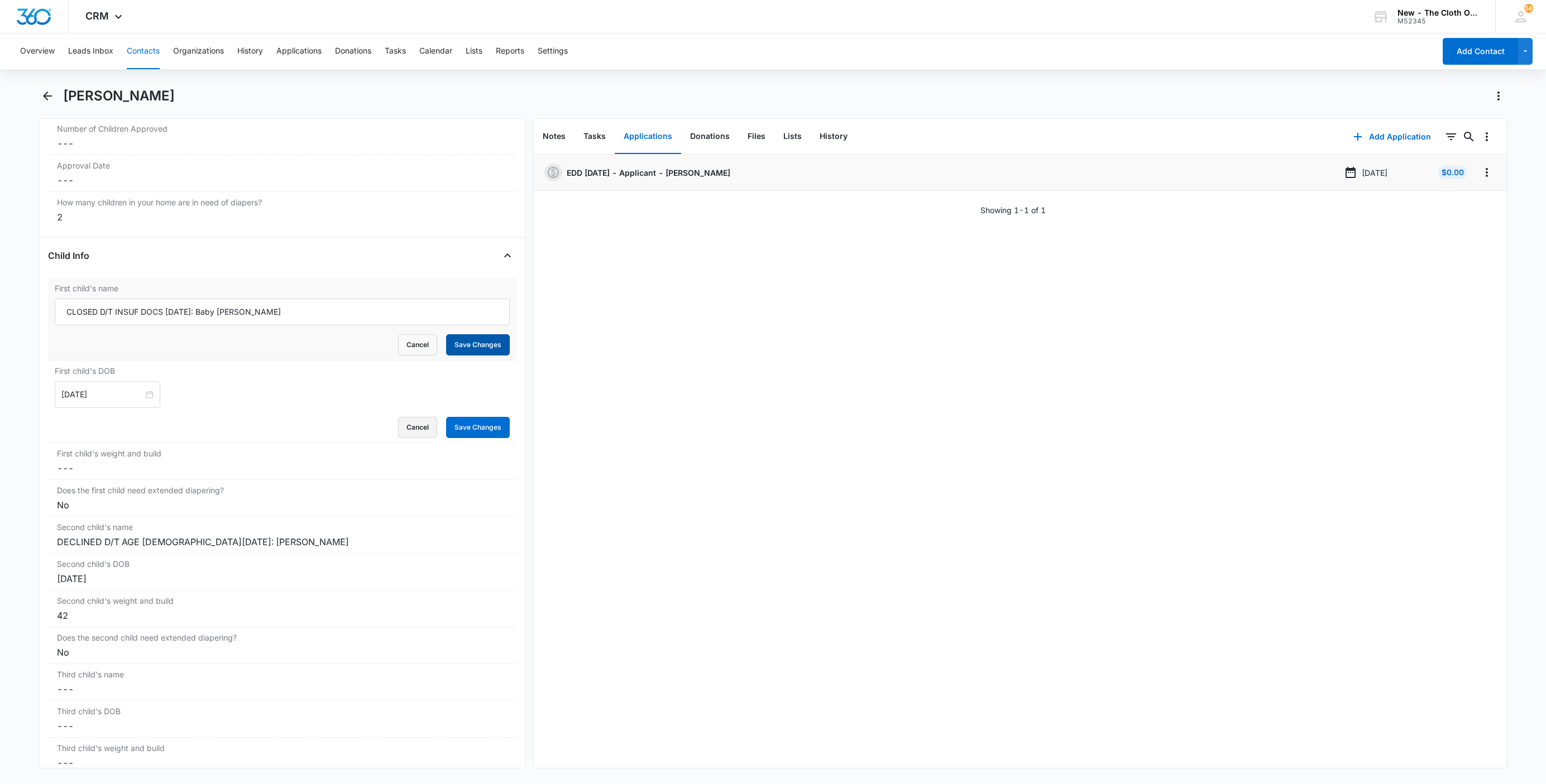
drag, startPoint x: 408, startPoint y: 430, endPoint x: 446, endPoint y: 350, distance: 88.6
click at [408, 431] on button "Cancel" at bounding box center [417, 428] width 39 height 21
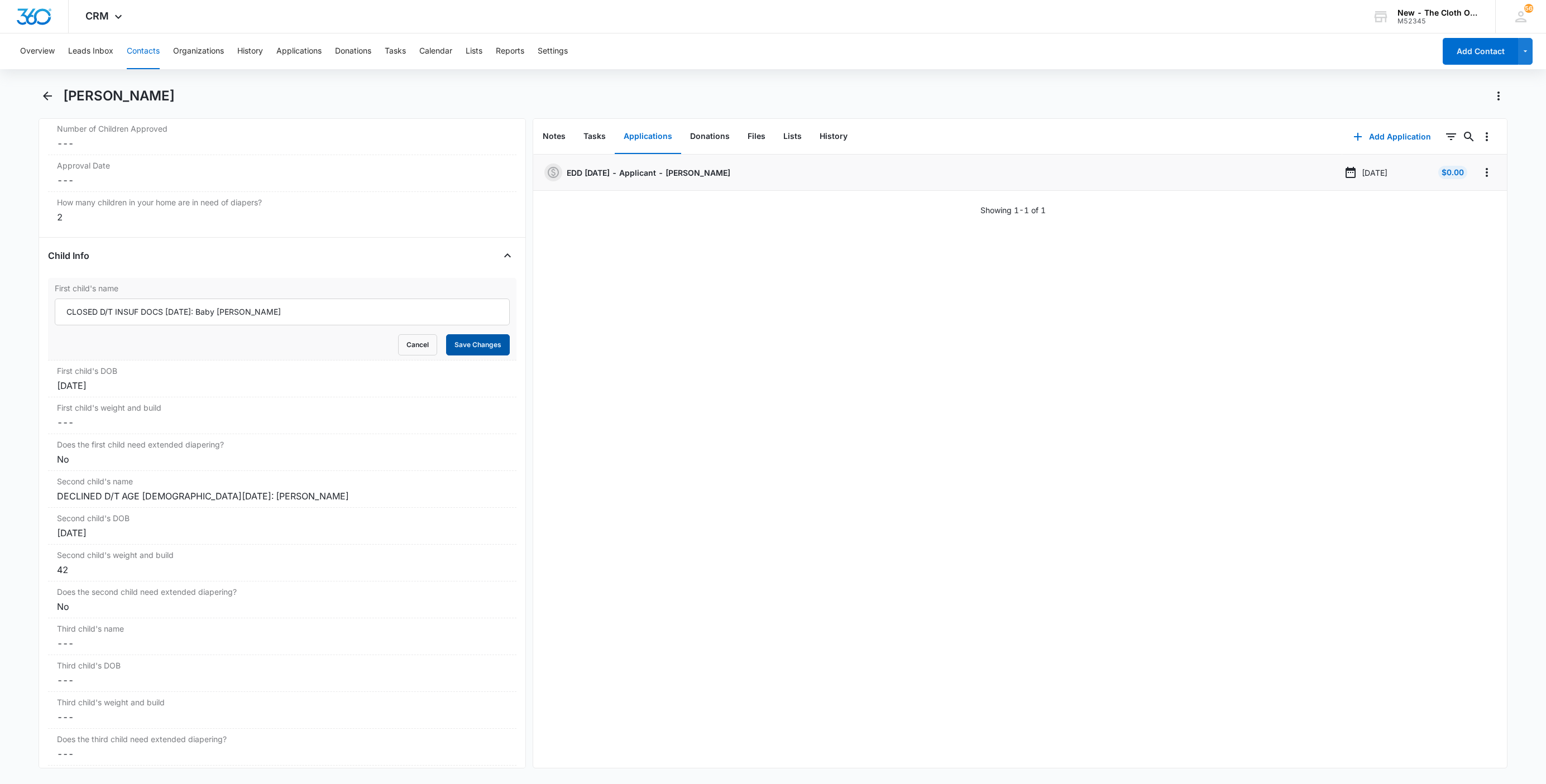
click at [491, 344] on button "Save Changes" at bounding box center [478, 345] width 64 height 21
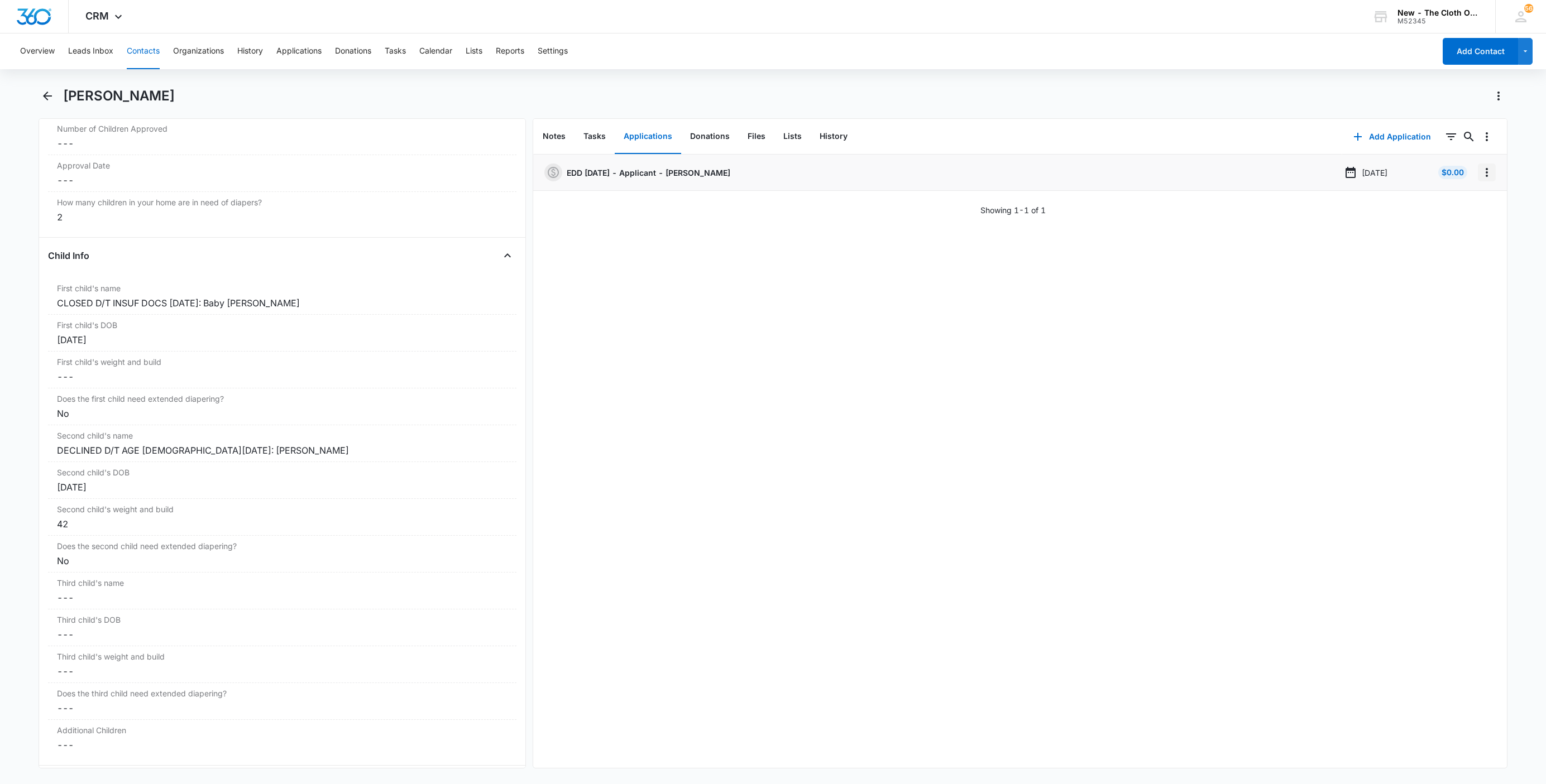
click at [1480, 169] on icon "Overflow Menu" at bounding box center [1487, 172] width 13 height 13
click at [1469, 213] on button "Delete" at bounding box center [1451, 220] width 64 height 17
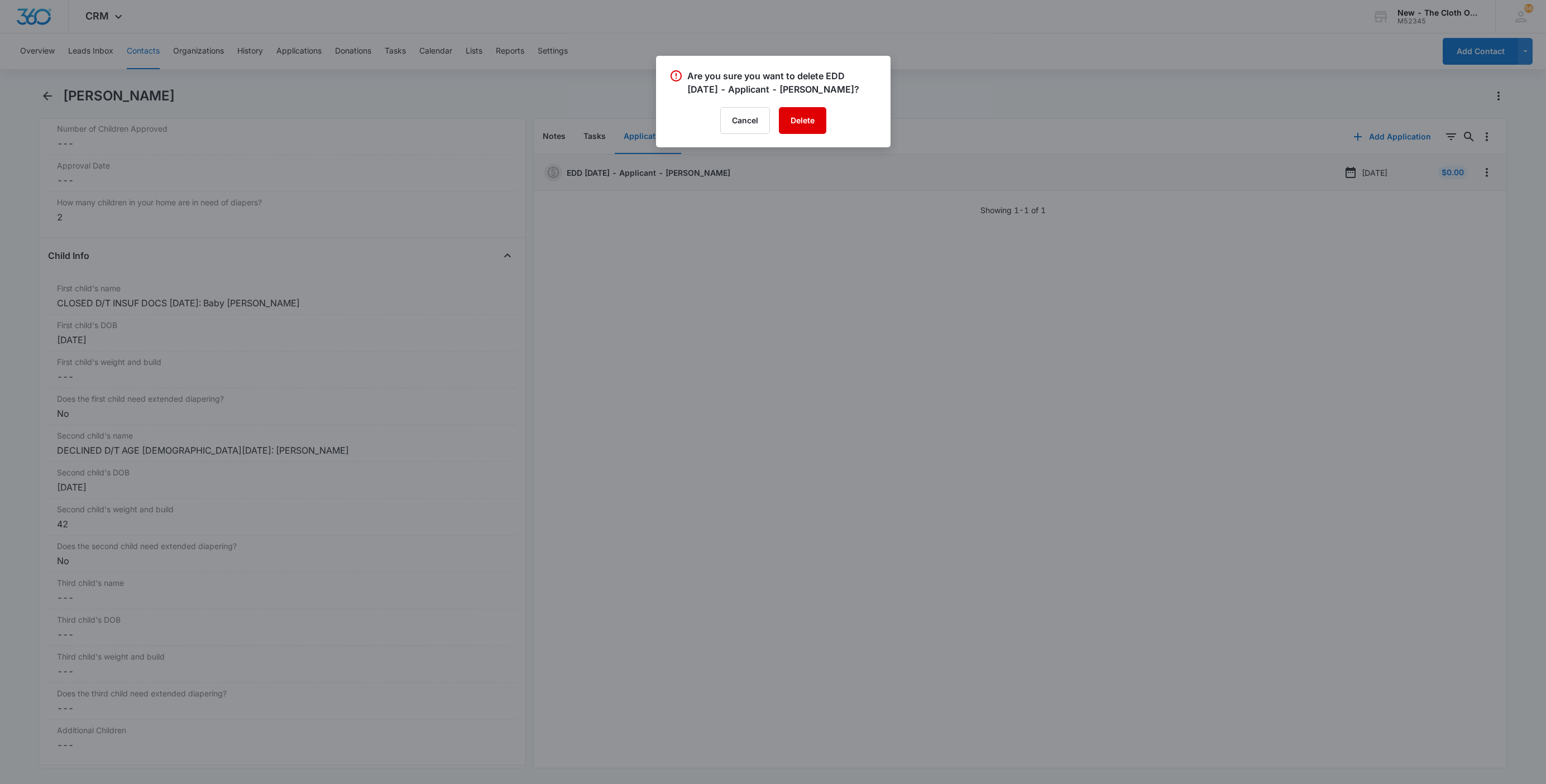
click at [791, 134] on button "Delete" at bounding box center [803, 121] width 47 height 27
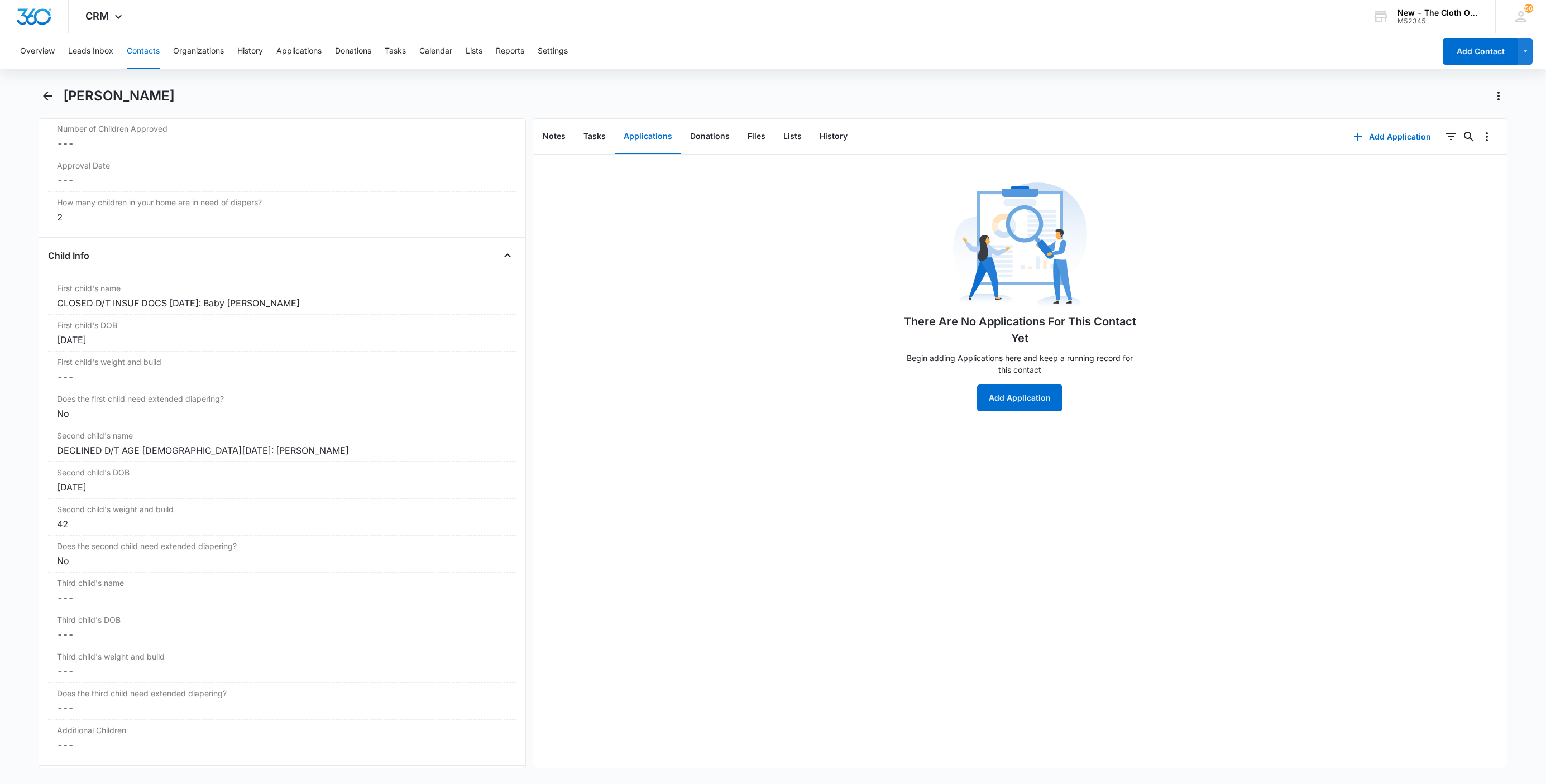
click at [153, 46] on button "Contacts" at bounding box center [143, 51] width 33 height 36
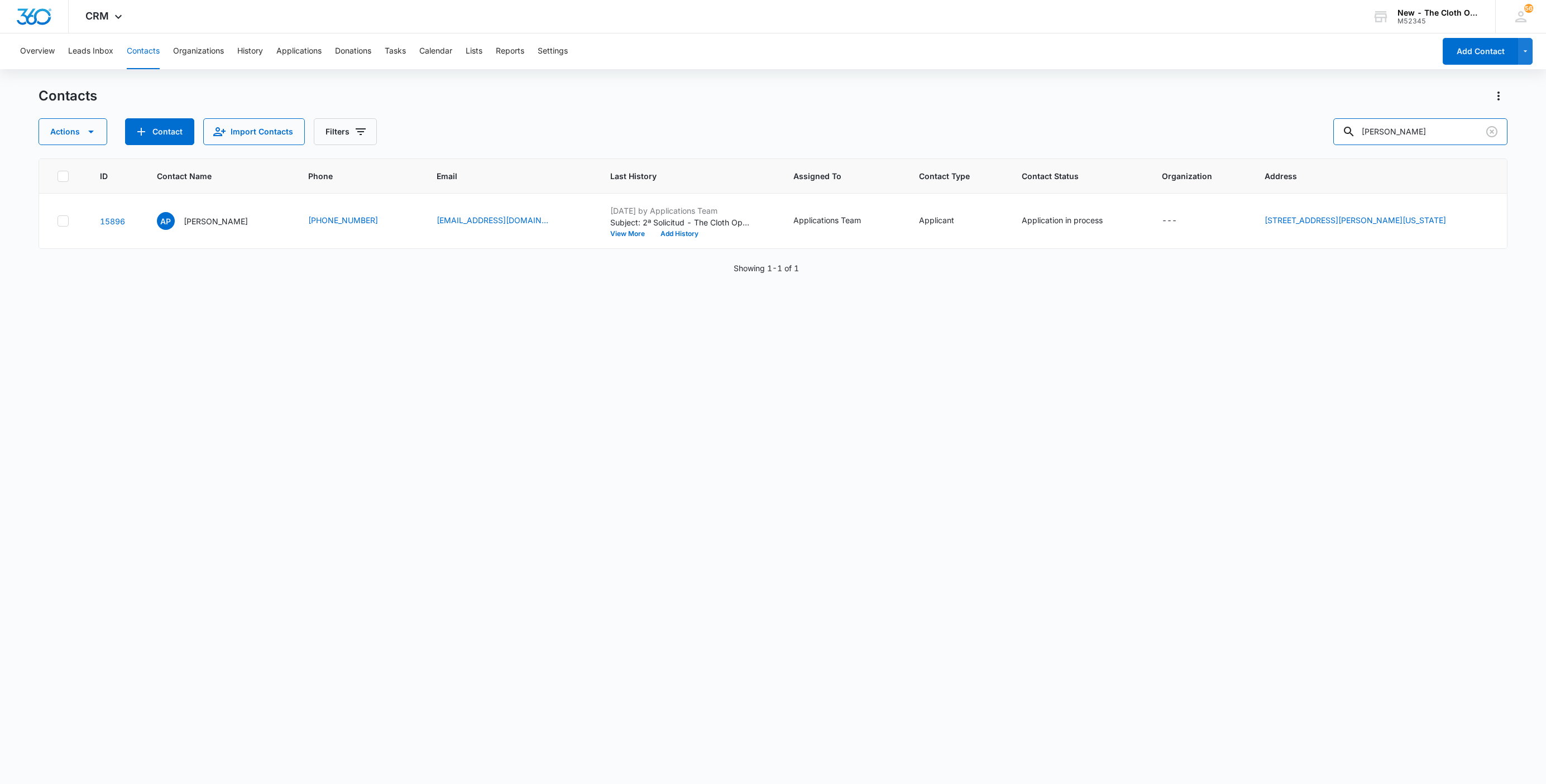
drag, startPoint x: 1255, startPoint y: 127, endPoint x: 1130, endPoint y: 141, distance: 125.8
click at [1138, 141] on div "Actions Contact Import Contacts Filters Abigail Pérez Bustos" at bounding box center [773, 132] width 1469 height 27
paste input "Goldie Phillip"
type input "Goldie Phillips"
click at [198, 224] on p "Goldie Phillips" at bounding box center [217, 221] width 64 height 12
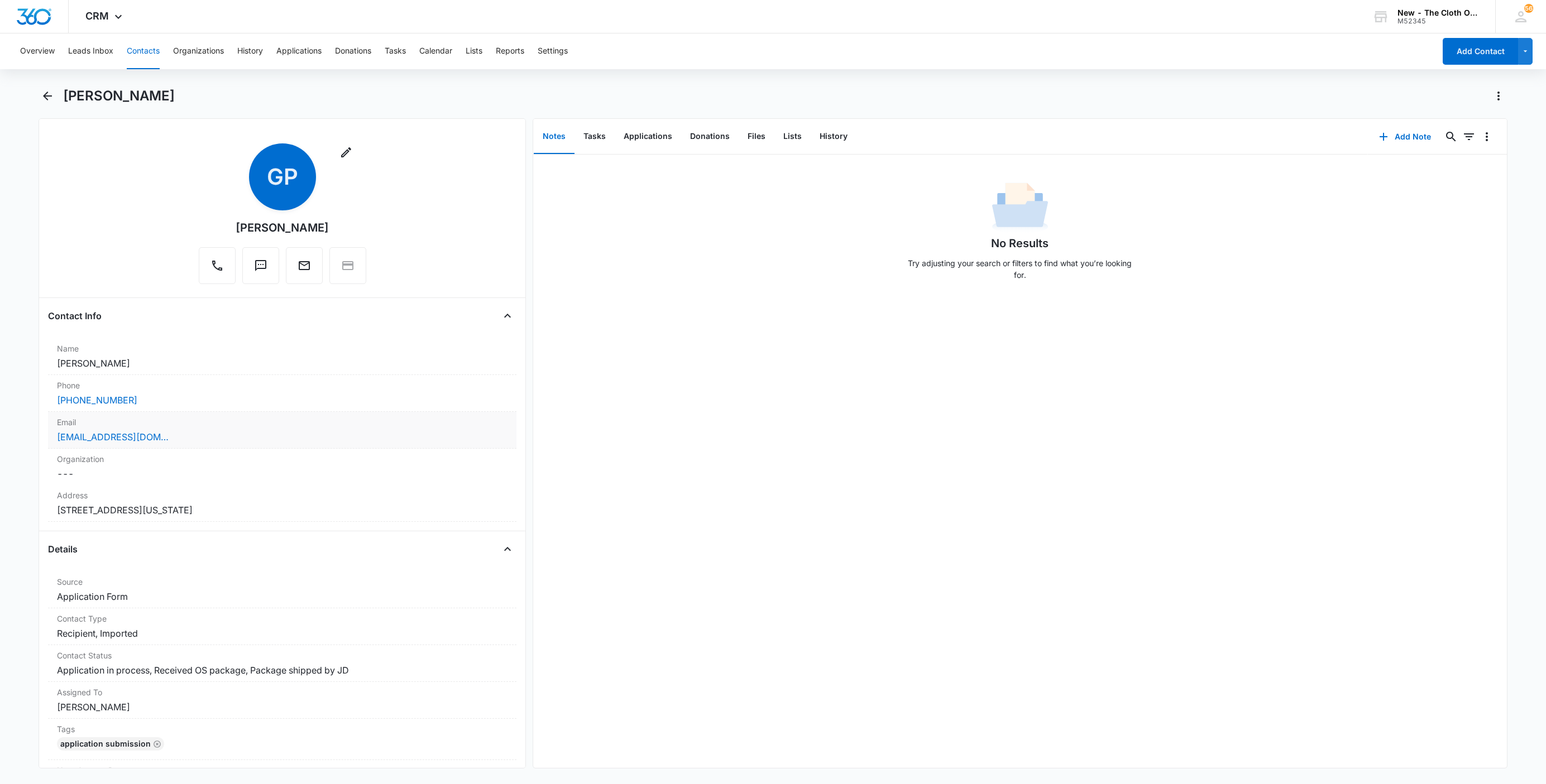
click at [211, 433] on div "goldiemarie417@gmail.com" at bounding box center [282, 437] width 450 height 13
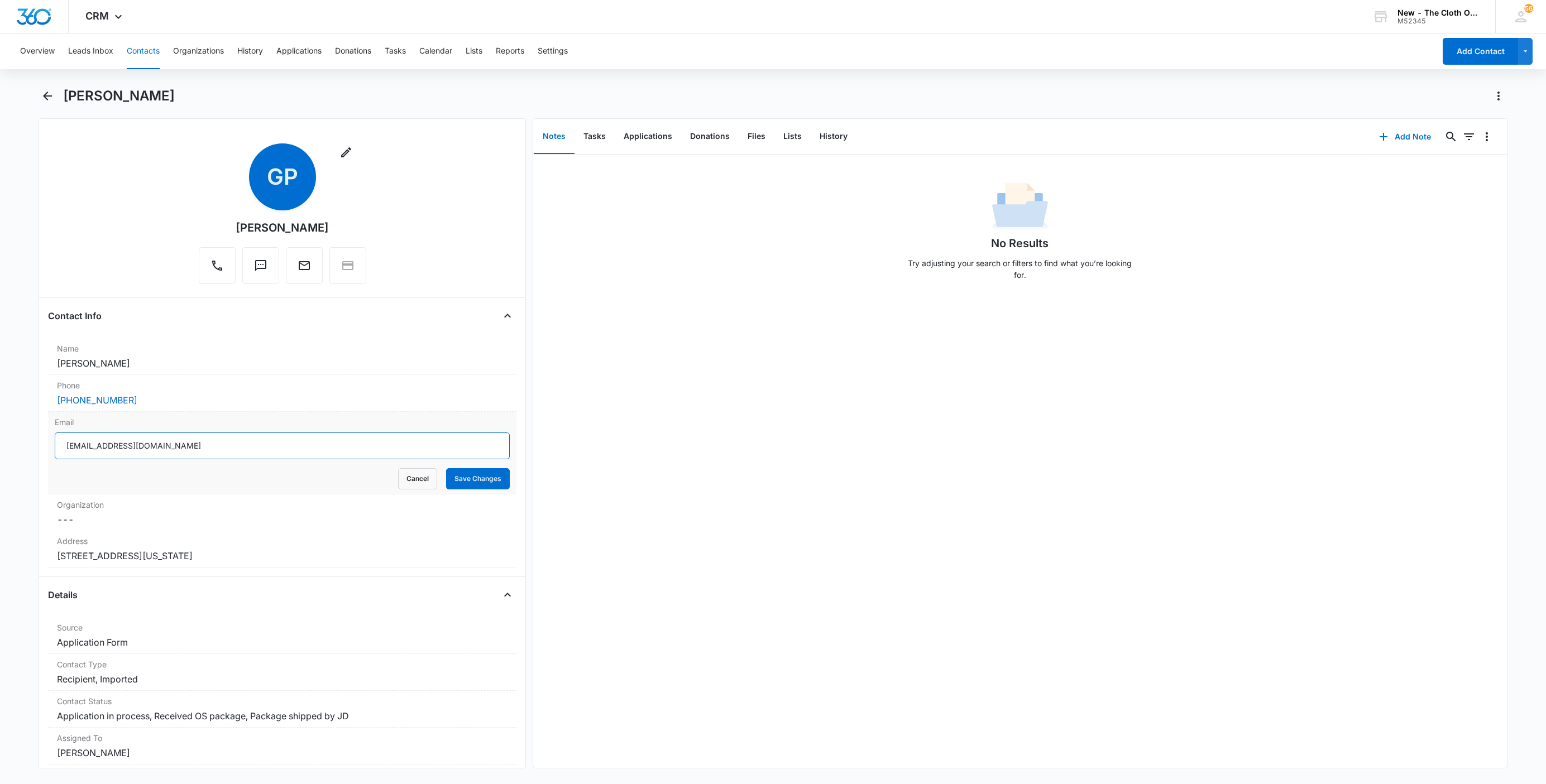
click at [295, 447] on input "goldiemarie417@gmail.com" at bounding box center [282, 446] width 455 height 27
click at [398, 481] on button "Cancel" at bounding box center [417, 479] width 39 height 21
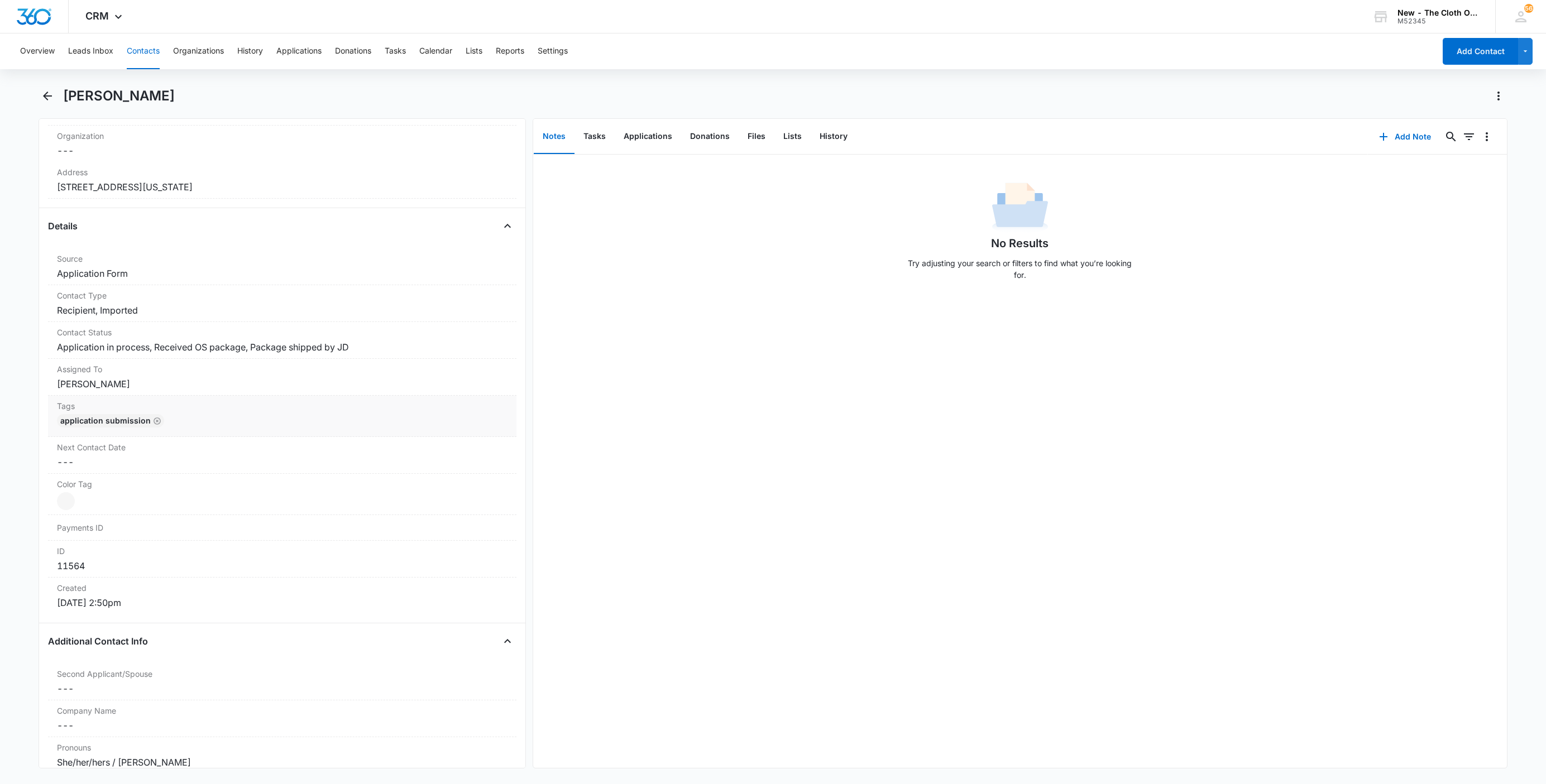
scroll to position [335, 0]
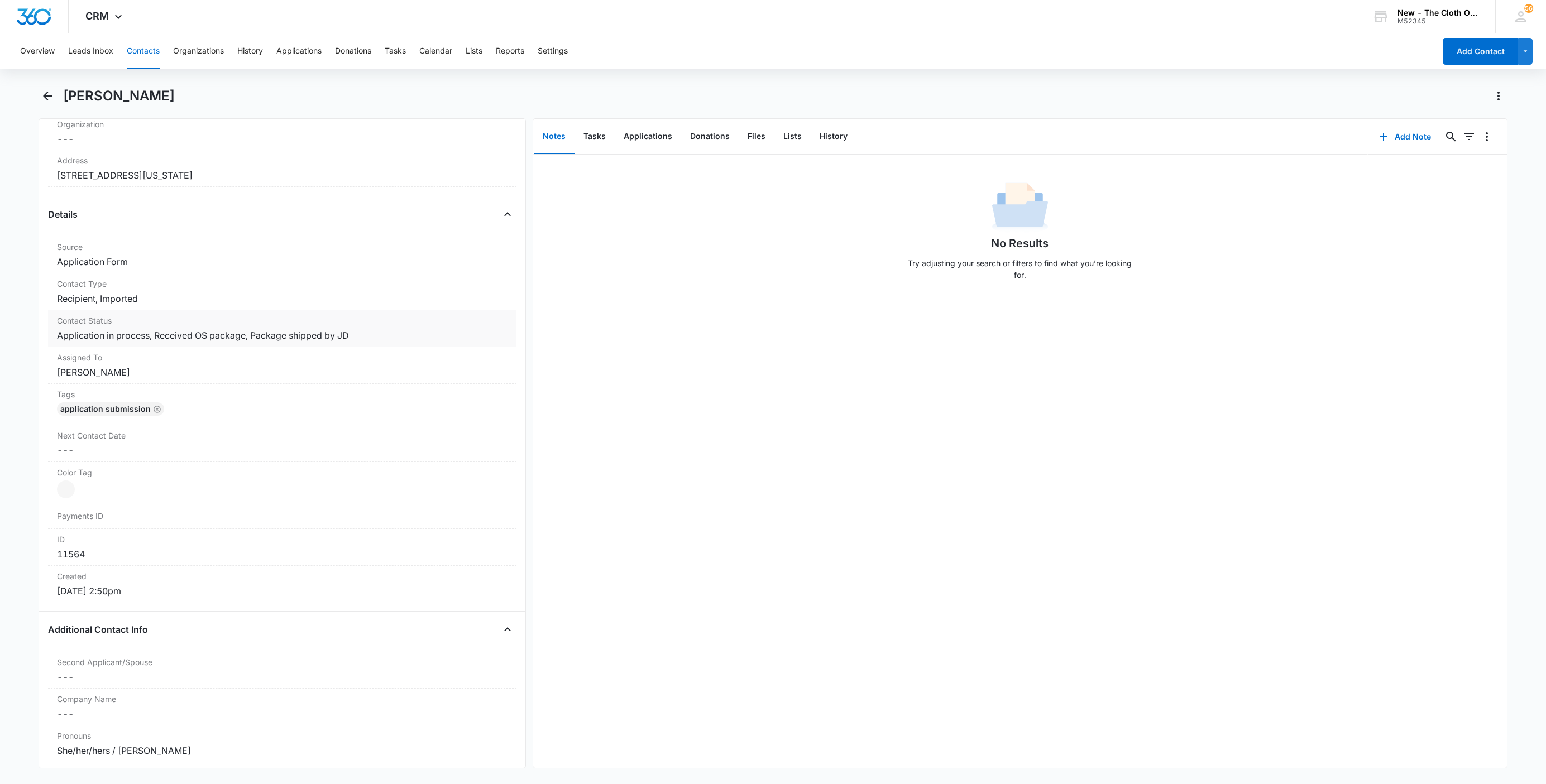
click at [124, 342] on dd "Cancel Save Changes Application in process, Received OS package, Package shippe…" at bounding box center [282, 336] width 450 height 13
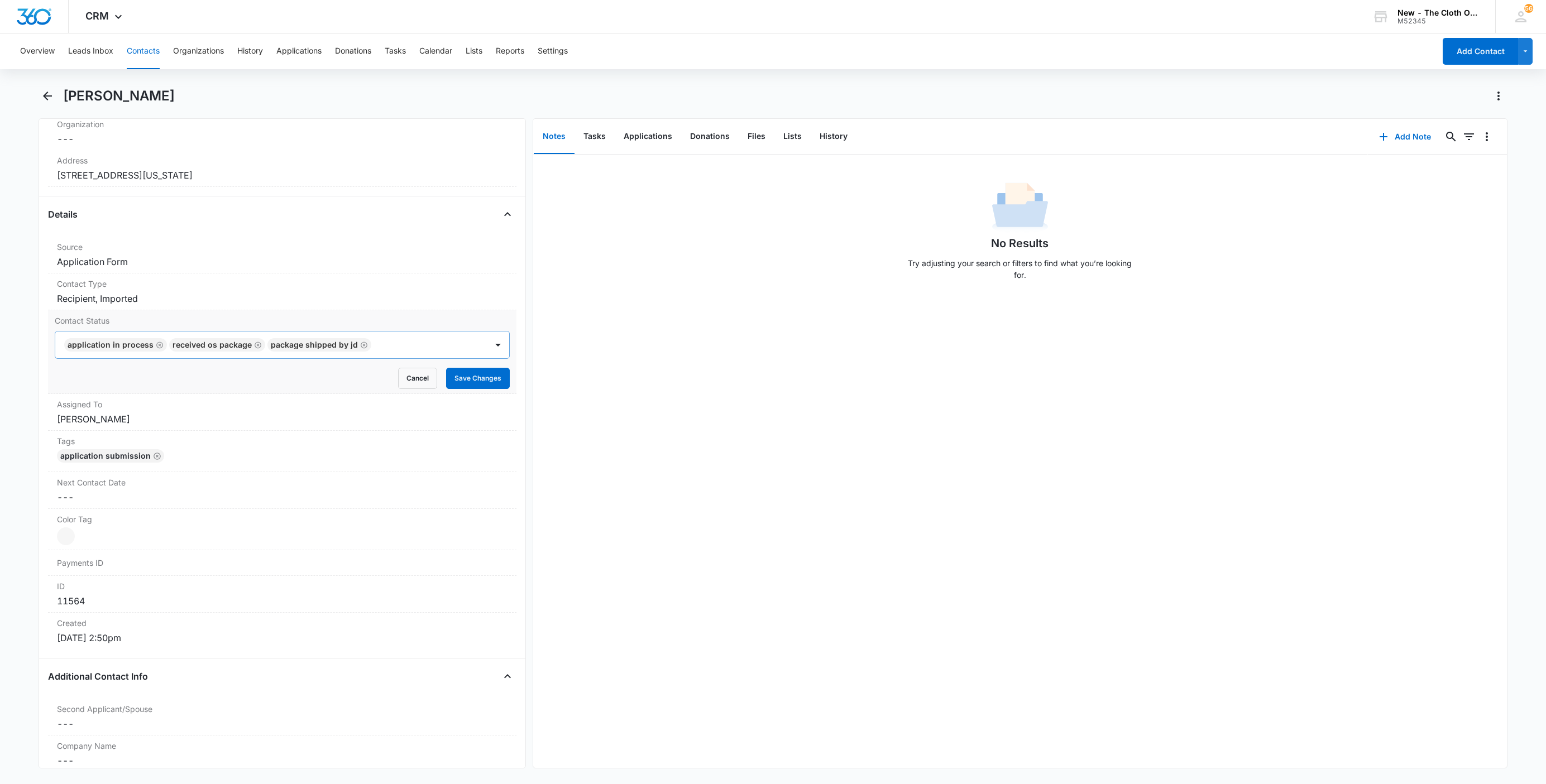
click at [156, 347] on icon "Remove Application in process" at bounding box center [160, 345] width 8 height 8
click at [450, 376] on button "Save Changes" at bounding box center [478, 378] width 64 height 21
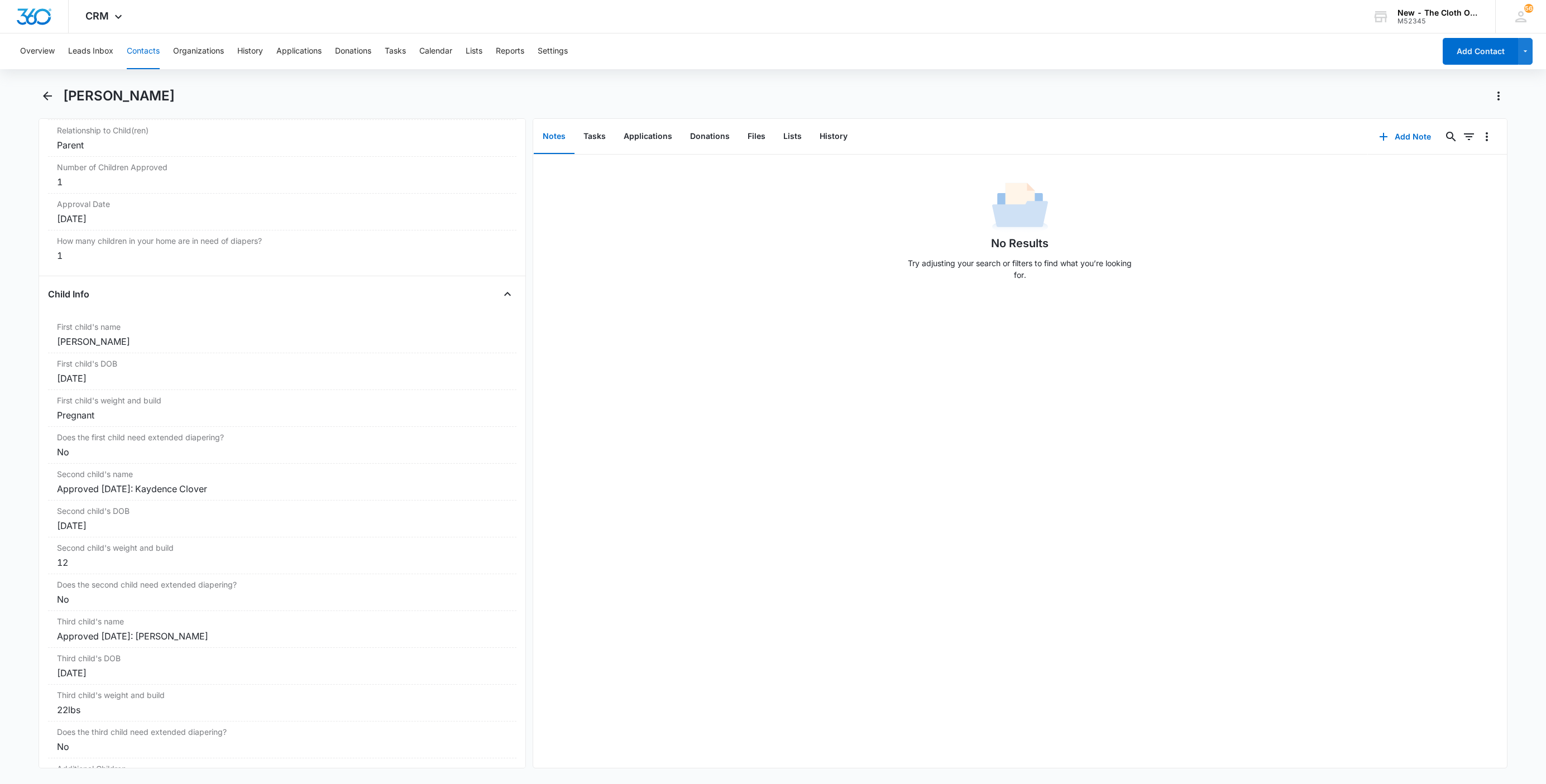
scroll to position [1208, 0]
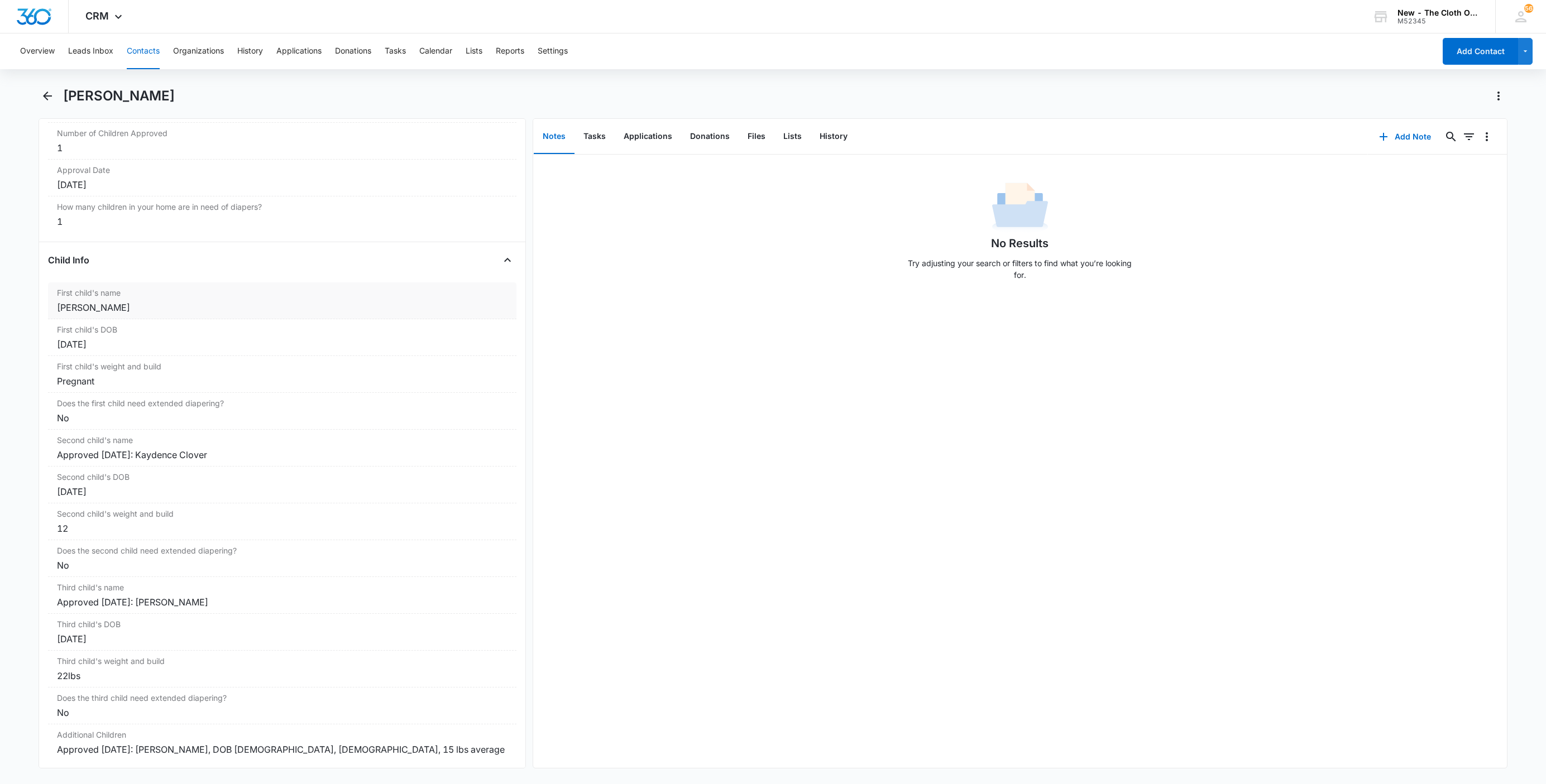
click at [65, 313] on div "Kassie Simpson" at bounding box center [282, 308] width 450 height 13
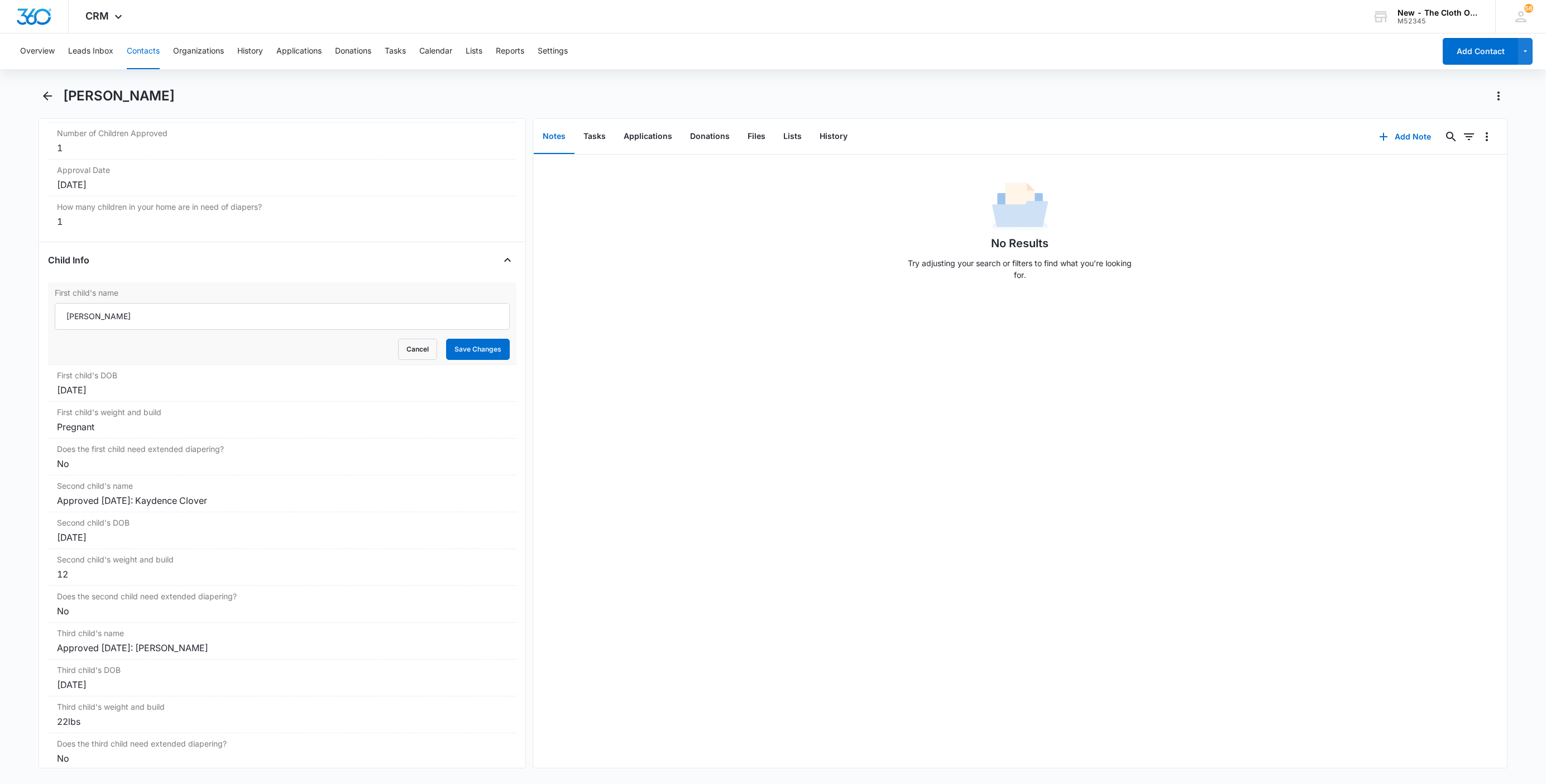
click at [210, 339] on form "Kassie Simpson Cancel Save Changes" at bounding box center [282, 331] width 455 height 57
click at [198, 317] on input "Kassie Simpson" at bounding box center [282, 317] width 455 height 27
paste input "CLOSED D/T INSUF DOCS [DATE]:"
type input "CLOSED D/T INSUF DOCS 08/10/25: Kassie Simpson"
click at [478, 356] on button "Save Changes" at bounding box center [478, 349] width 64 height 21
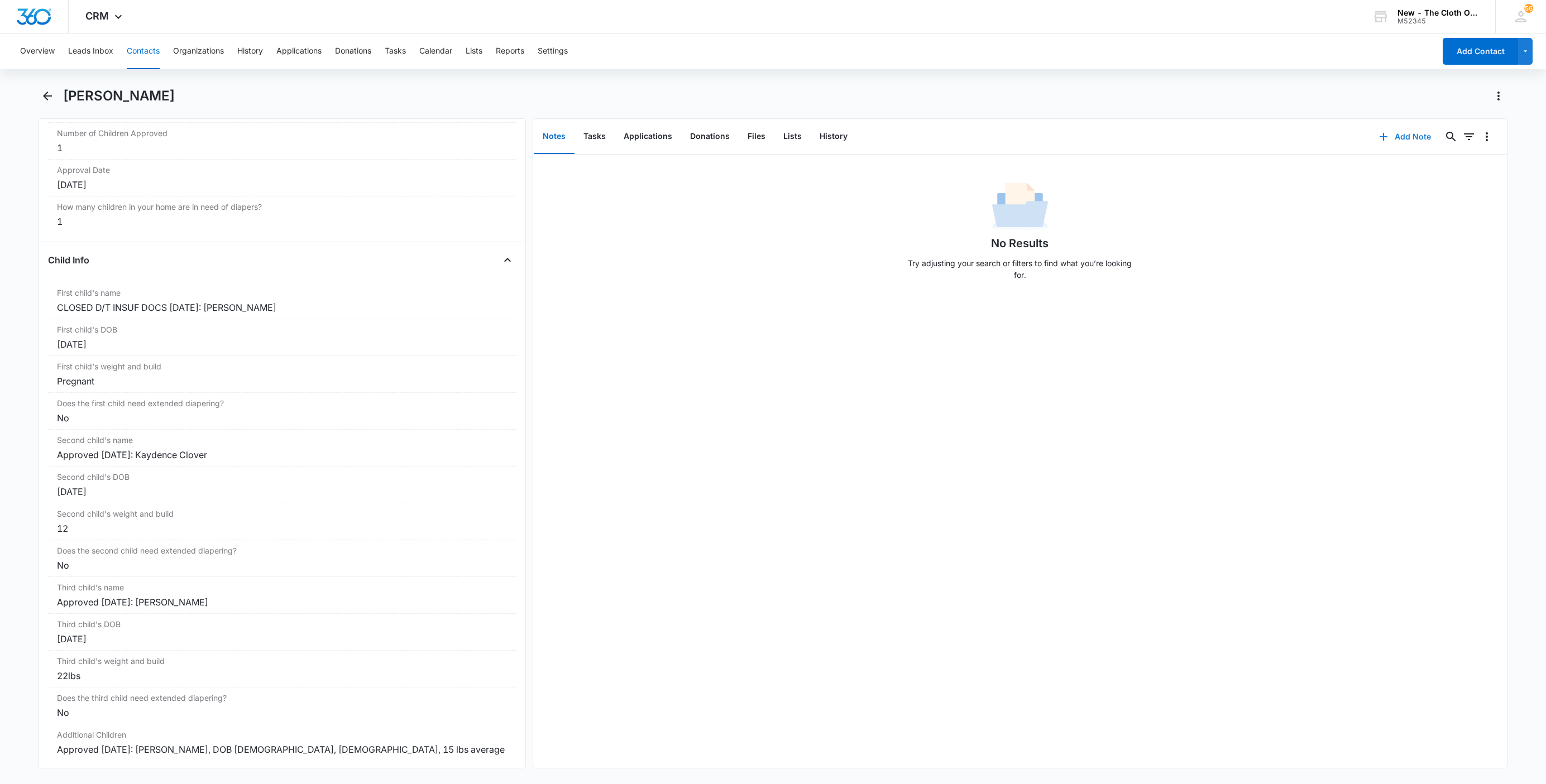
click at [1397, 131] on button "Add Note" at bounding box center [1405, 137] width 74 height 27
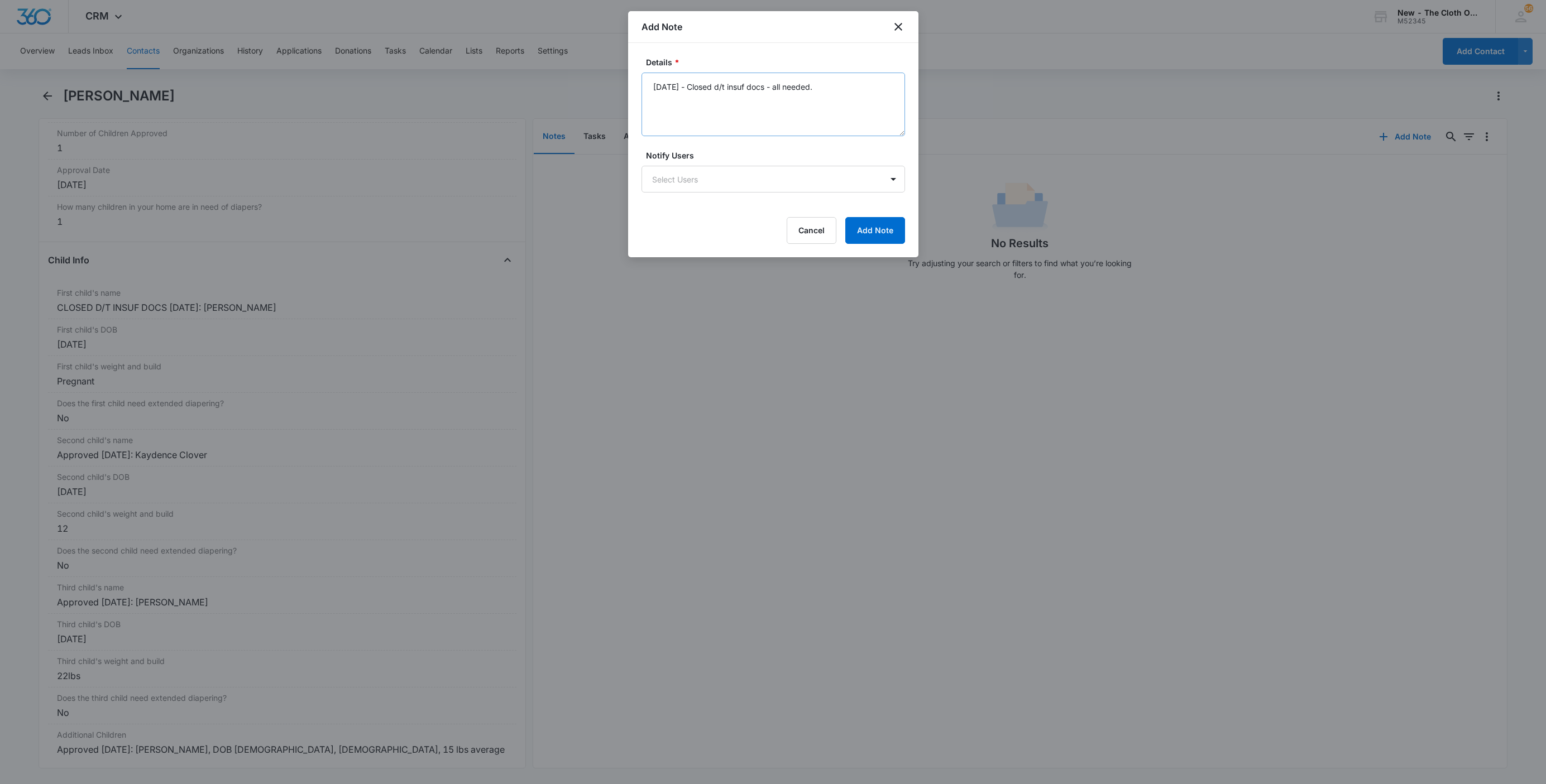
click at [722, 86] on textarea "[DATE] - Closed d/t insuf docs - all needed." at bounding box center [773, 104] width 263 height 64
type textarea "08/10/25 - Closed app for Kassie (EDD 07/10/25) d/t insuf docs - all needed."
click at [882, 241] on button "Add Note" at bounding box center [875, 231] width 60 height 27
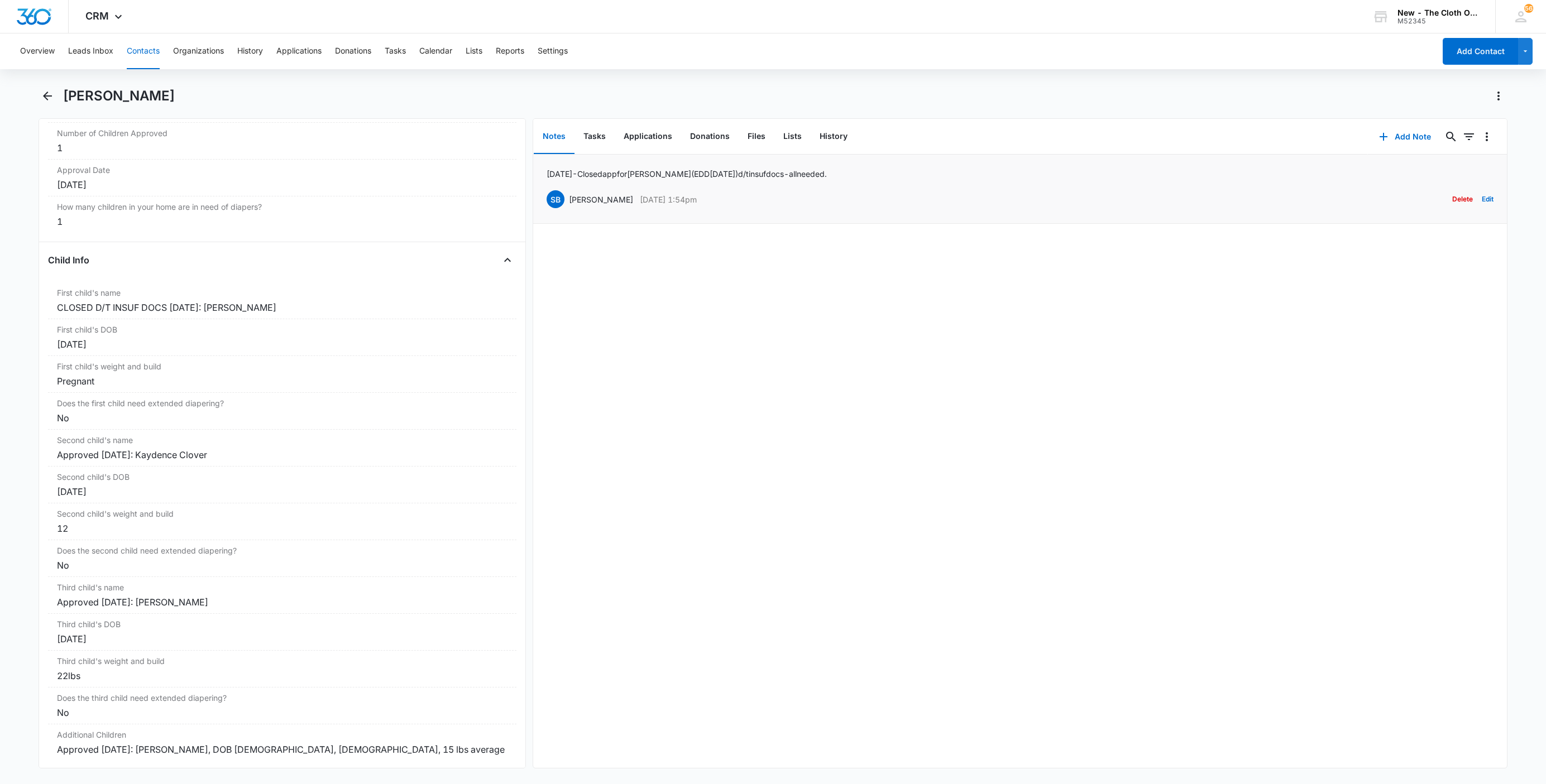
click at [710, 169] on p "08/10/25 - Closed app for Kassie (EDD 07/10/25) d/t insuf docs - all needed." at bounding box center [686, 174] width 280 height 12
click at [655, 141] on button "Applications" at bounding box center [648, 137] width 67 height 35
click at [1480, 178] on icon "Overflow Menu" at bounding box center [1487, 172] width 13 height 13
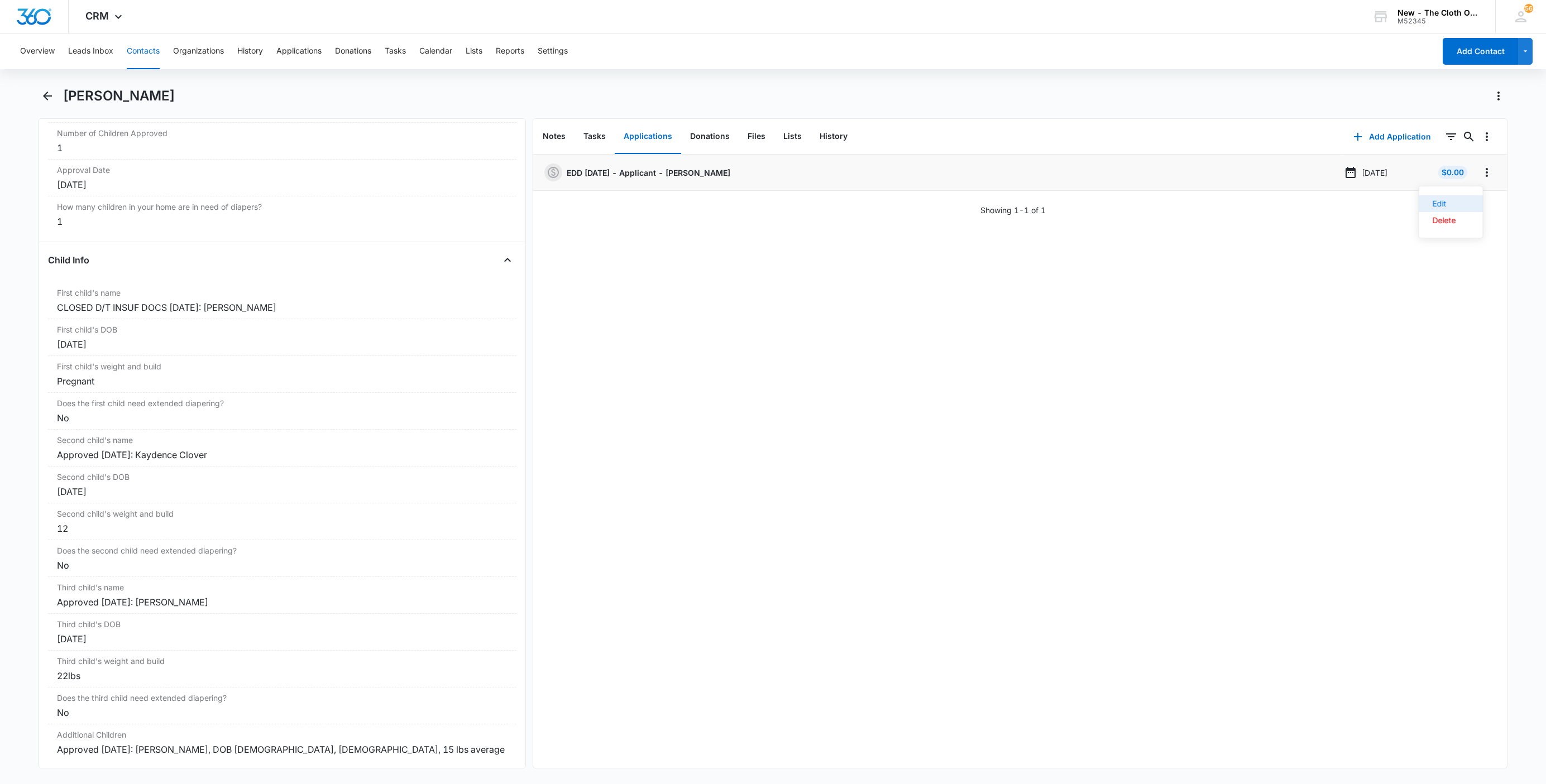
click at [1472, 199] on button "Edit" at bounding box center [1451, 203] width 64 height 17
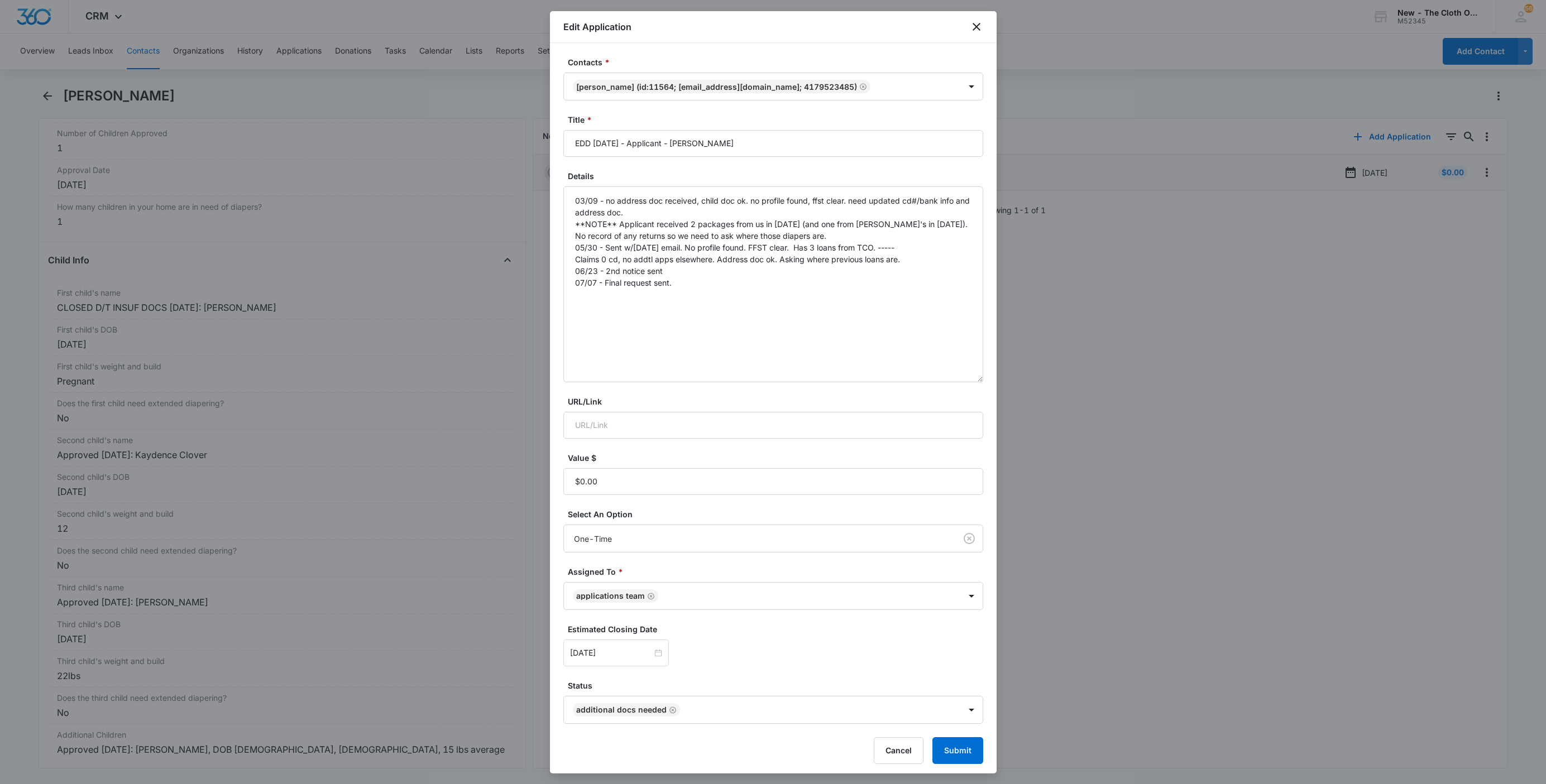
drag, startPoint x: 976, startPoint y: 281, endPoint x: 933, endPoint y: 329, distance: 64.4
click at [970, 376] on textarea "03/09 - no address doc received, child doc ok. no profile found, ffst clear. ne…" at bounding box center [774, 284] width 420 height 196
click at [919, 317] on textarea "03/09 - no address doc received, child doc ok. no profile found, ffst clear. ne…" at bounding box center [774, 284] width 420 height 196
paste textarea "08/10/25 - Closed app for Kassie (EDD 07/10/25) d/t insuf docs - all needed."
type textarea "03/09 - no address doc received, child doc ok. no profile found, ffst clear. ne…"
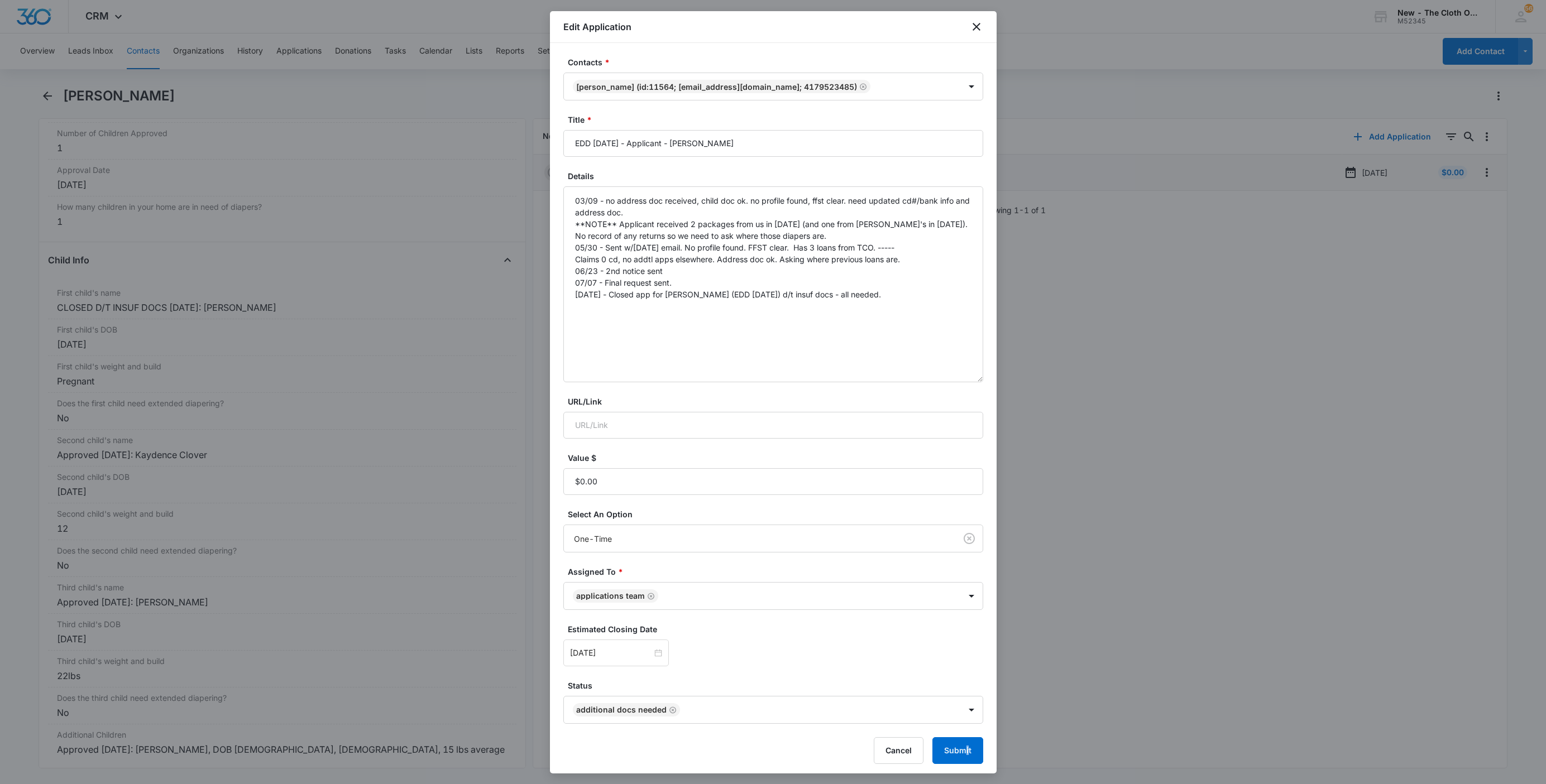
click at [953, 739] on form "Contacts * Goldie Phillips (ID:11564; goldiemarie417@gmail.com; 4179523485) Tit…" at bounding box center [774, 410] width 420 height 708
click at [960, 742] on button "Submit" at bounding box center [957, 751] width 51 height 27
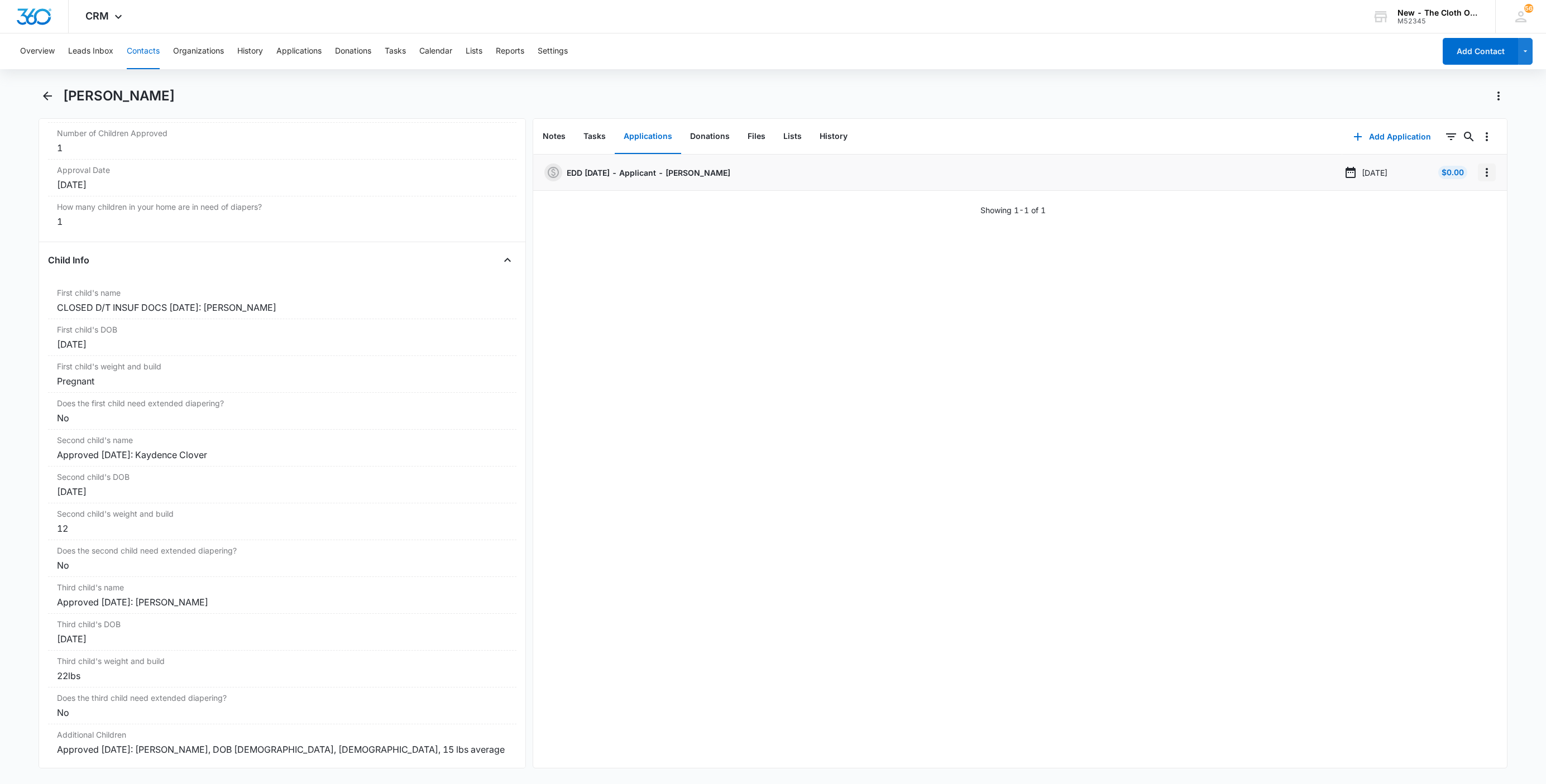
drag, startPoint x: 1477, startPoint y: 172, endPoint x: 1479, endPoint y: 179, distance: 7.3
click at [1480, 172] on icon "Overflow Menu" at bounding box center [1487, 172] width 13 height 13
click at [1466, 225] on button "Delete" at bounding box center [1451, 220] width 64 height 17
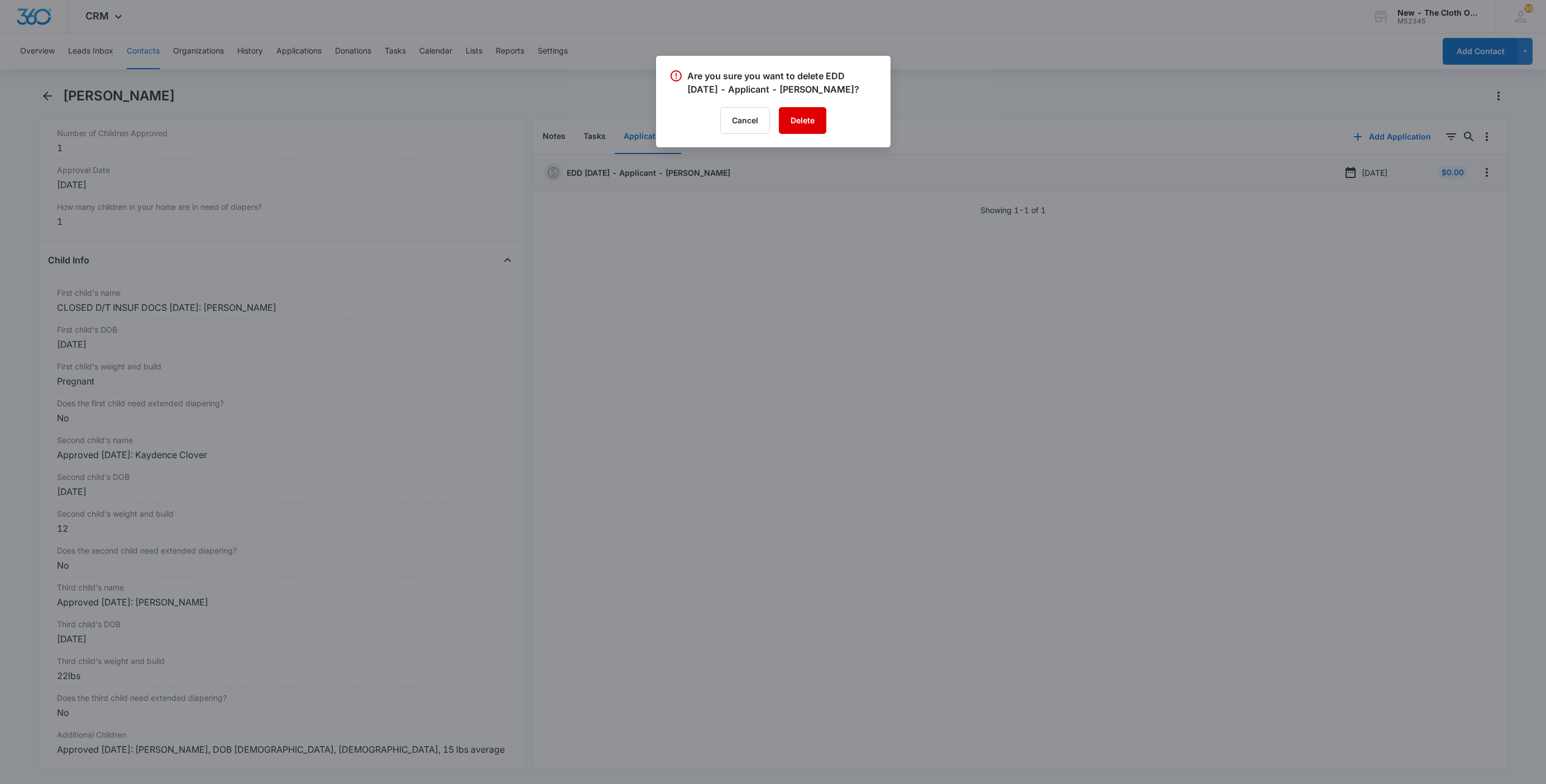
drag, startPoint x: 813, startPoint y: 122, endPoint x: 801, endPoint y: 115, distance: 13.9
click at [812, 121] on button "Delete" at bounding box center [803, 121] width 47 height 27
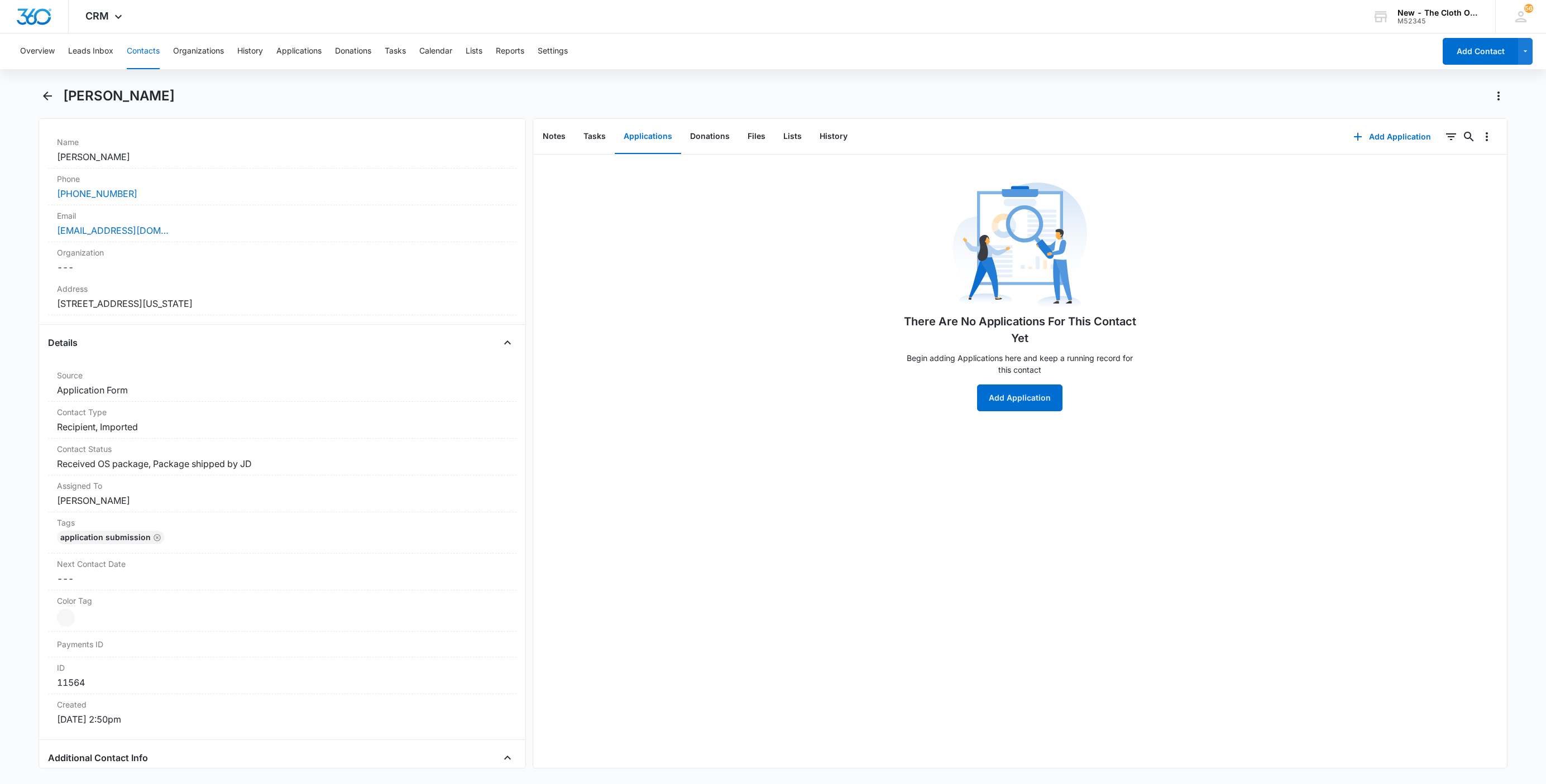
scroll to position [203, 0]
click at [141, 49] on button "Contacts" at bounding box center [143, 51] width 33 height 36
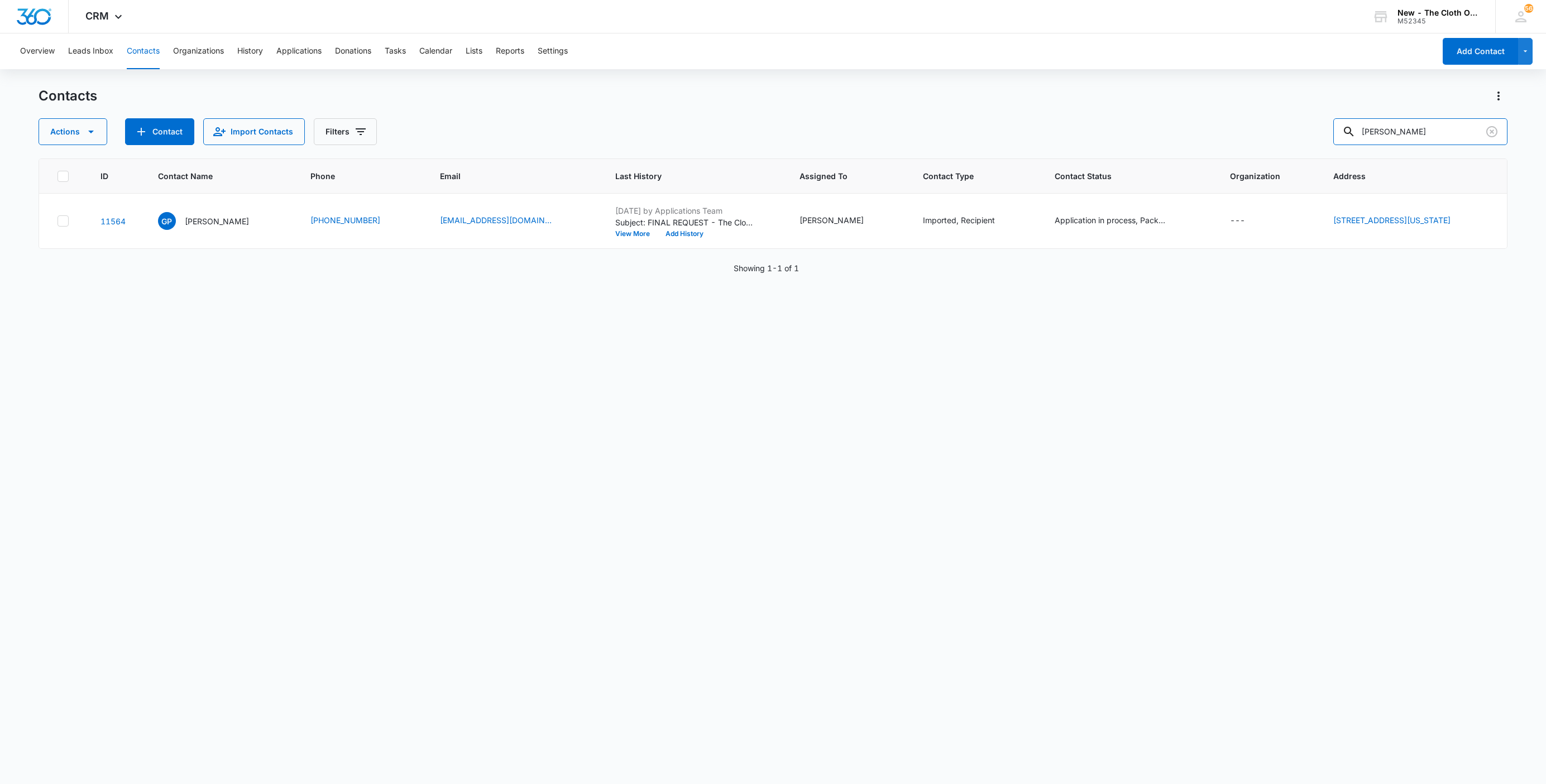
drag, startPoint x: 1444, startPoint y: 131, endPoint x: 1114, endPoint y: 169, distance: 332.2
click at [1139, 164] on div "Contacts Actions Contact Import Contacts Filters Goldie Phillips ID Contact Nam…" at bounding box center [773, 435] width 1469 height 696
paste input "Logan Miller"
type input "Logan Miller"
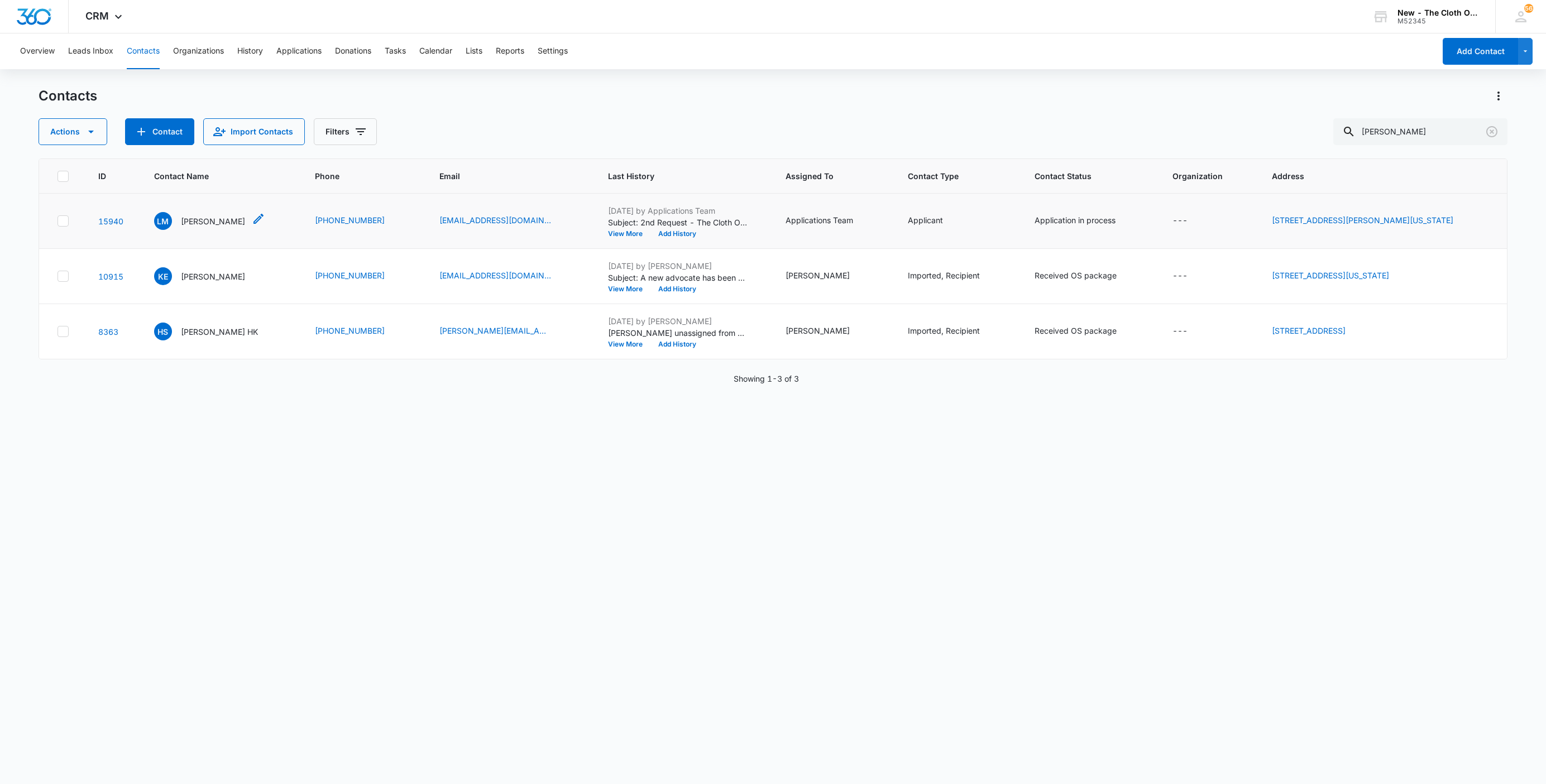
click at [203, 220] on p "Logan Miller" at bounding box center [213, 221] width 64 height 12
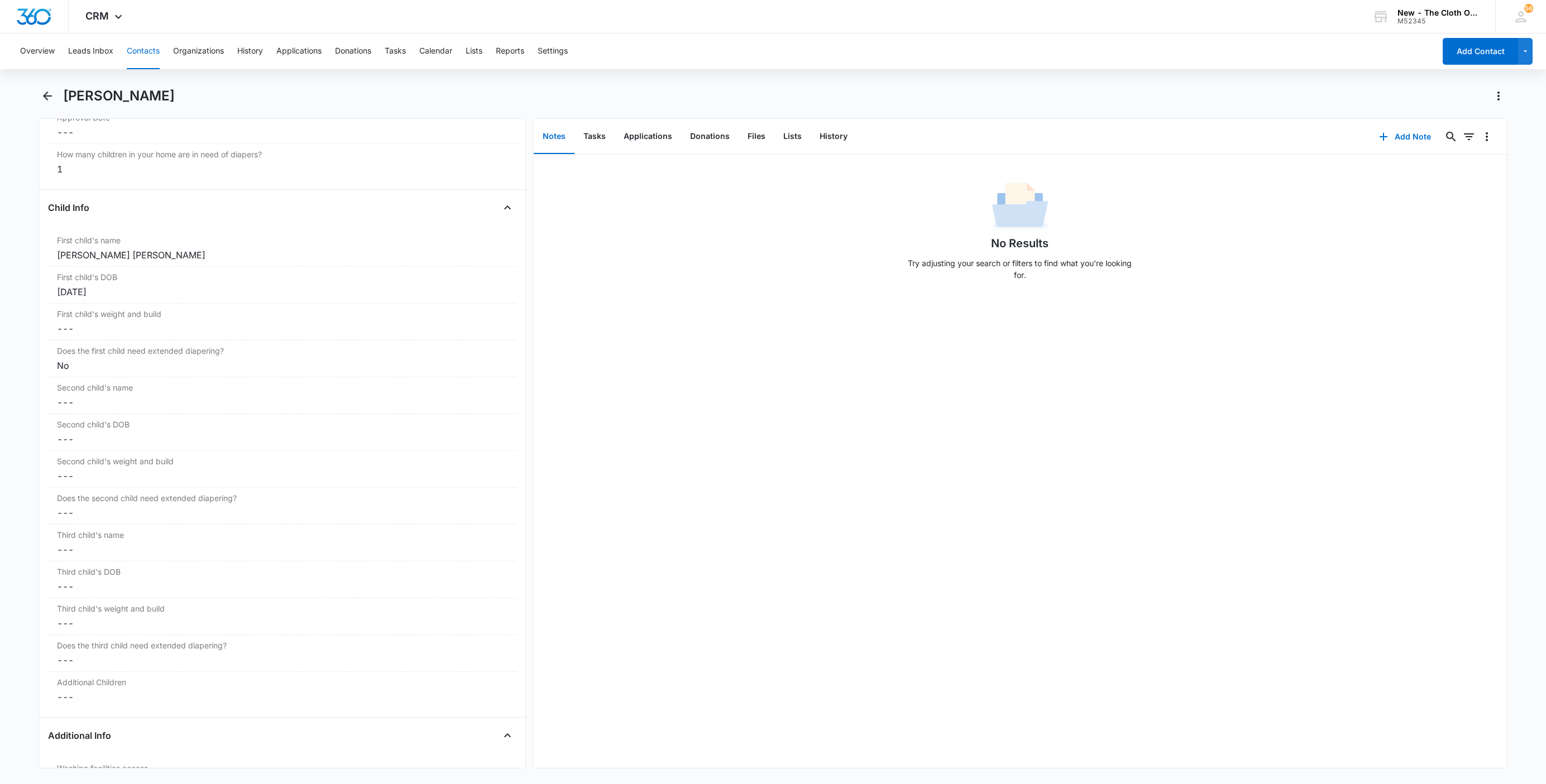
scroll to position [1089, 0]
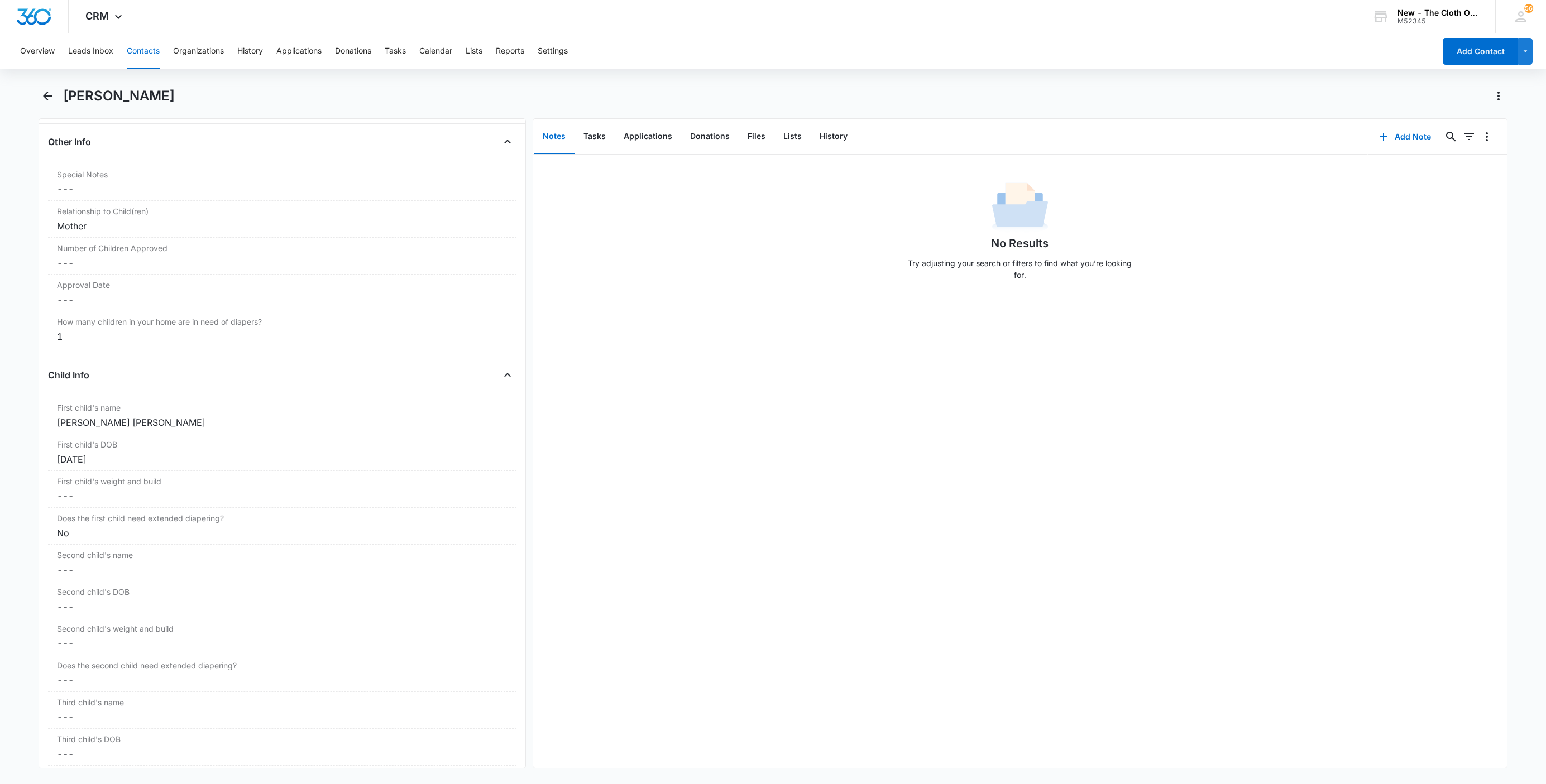
drag, startPoint x: 149, startPoint y: 50, endPoint x: 163, endPoint y: 55, distance: 14.9
click at [149, 50] on button "Contacts" at bounding box center [143, 51] width 33 height 36
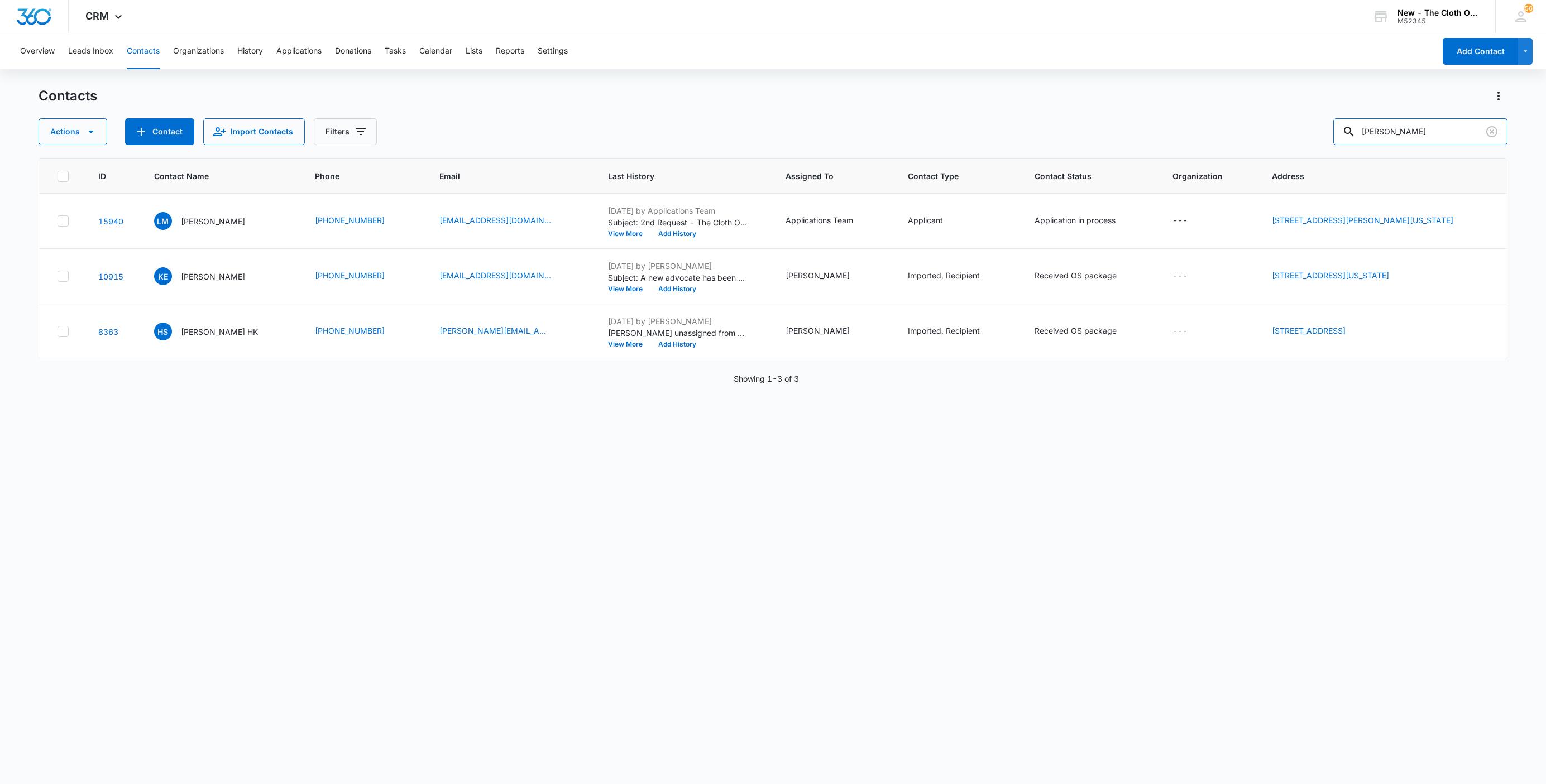
drag, startPoint x: 1380, startPoint y: 139, endPoint x: 1337, endPoint y: 141, distance: 43.0
click at [1337, 141] on div "Actions Contact Import Contacts Filters Logan Miller" at bounding box center [773, 132] width 1469 height 27
paste input "hannah.scarsella@snhu.edu"
type input "hannah.scarsella@snhu.edu"
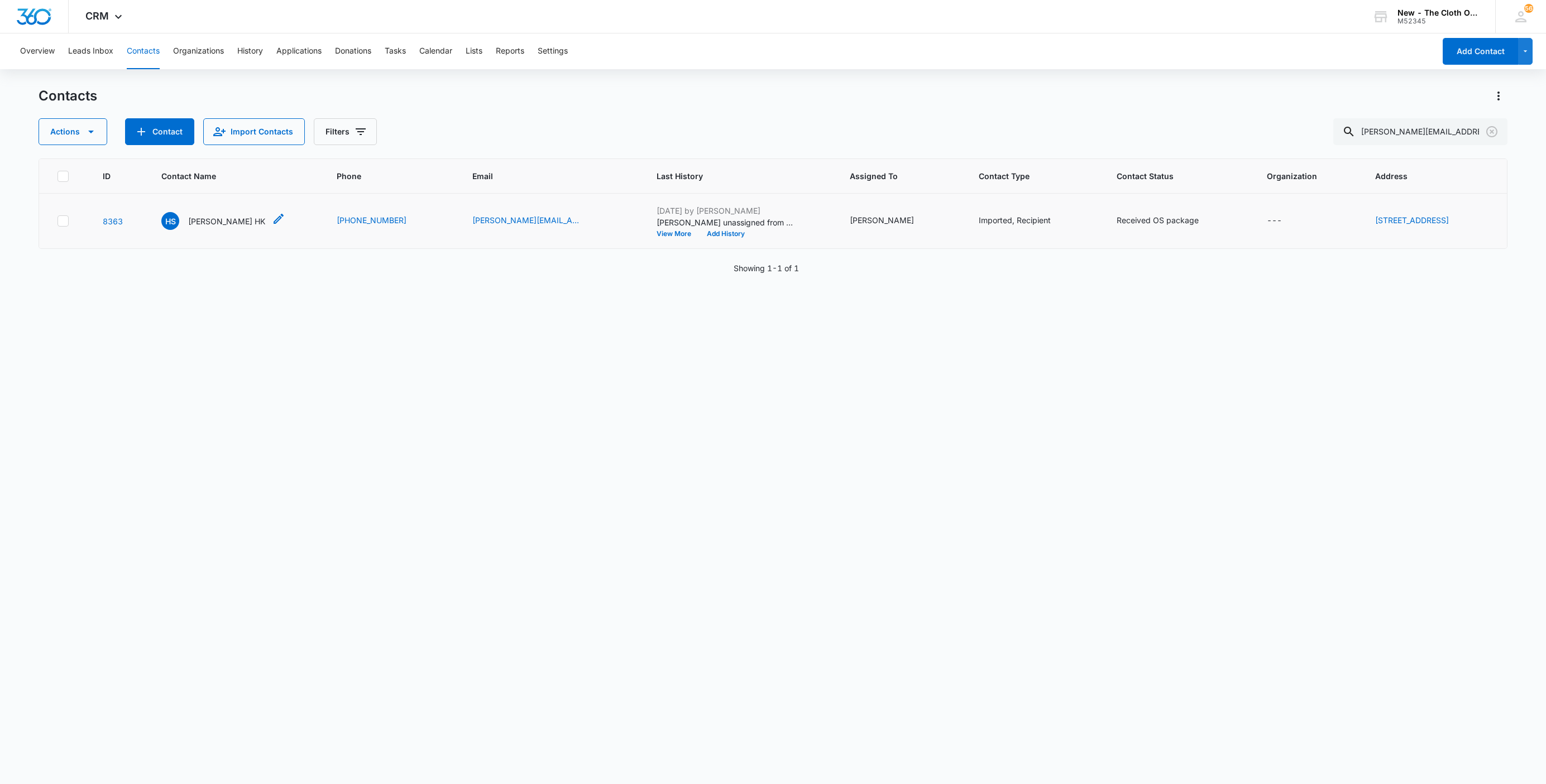
scroll to position [0, 0]
click at [218, 217] on p "Hannah Scarsella HK" at bounding box center [226, 221] width 77 height 12
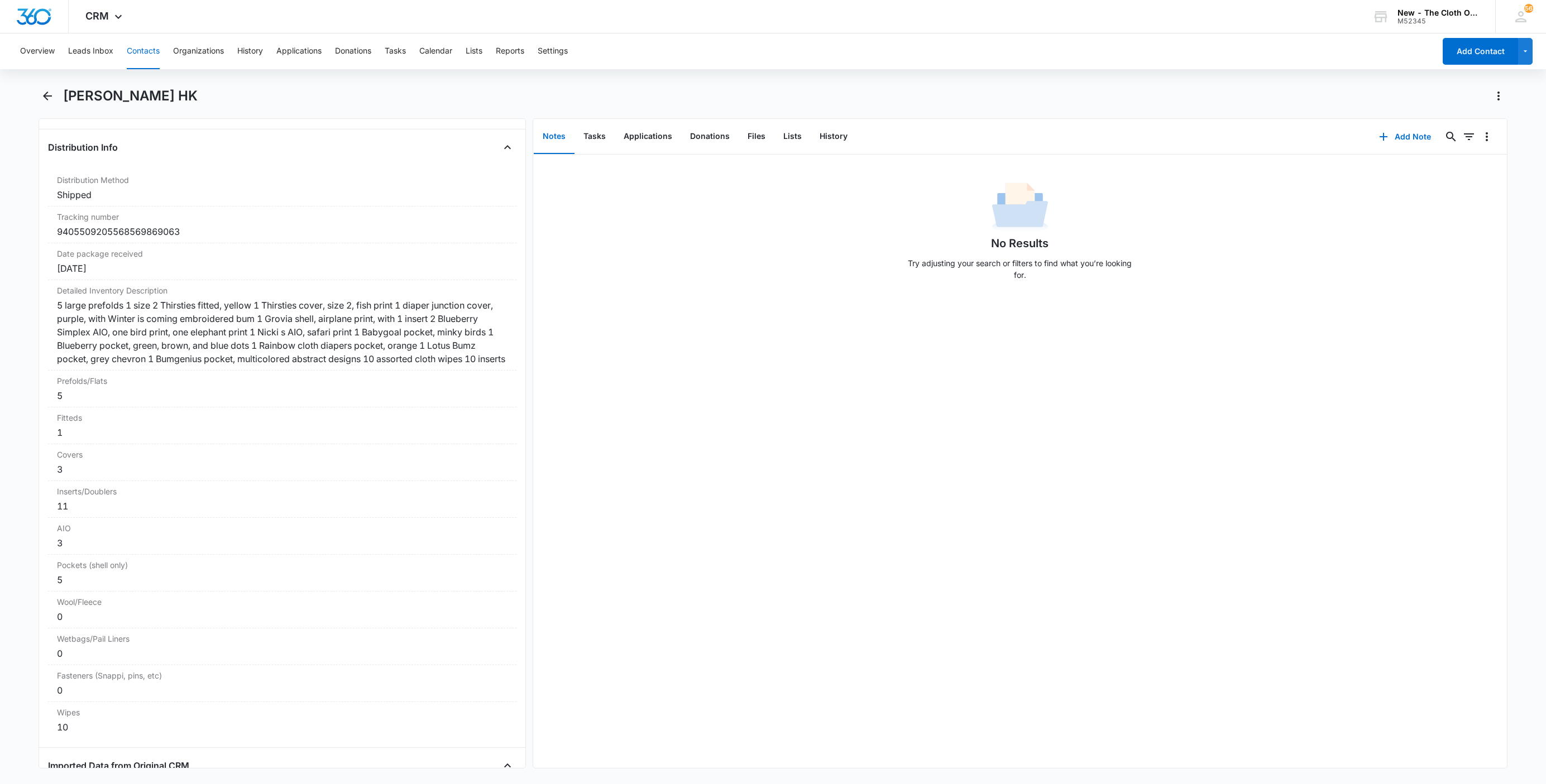
scroll to position [2903, 0]
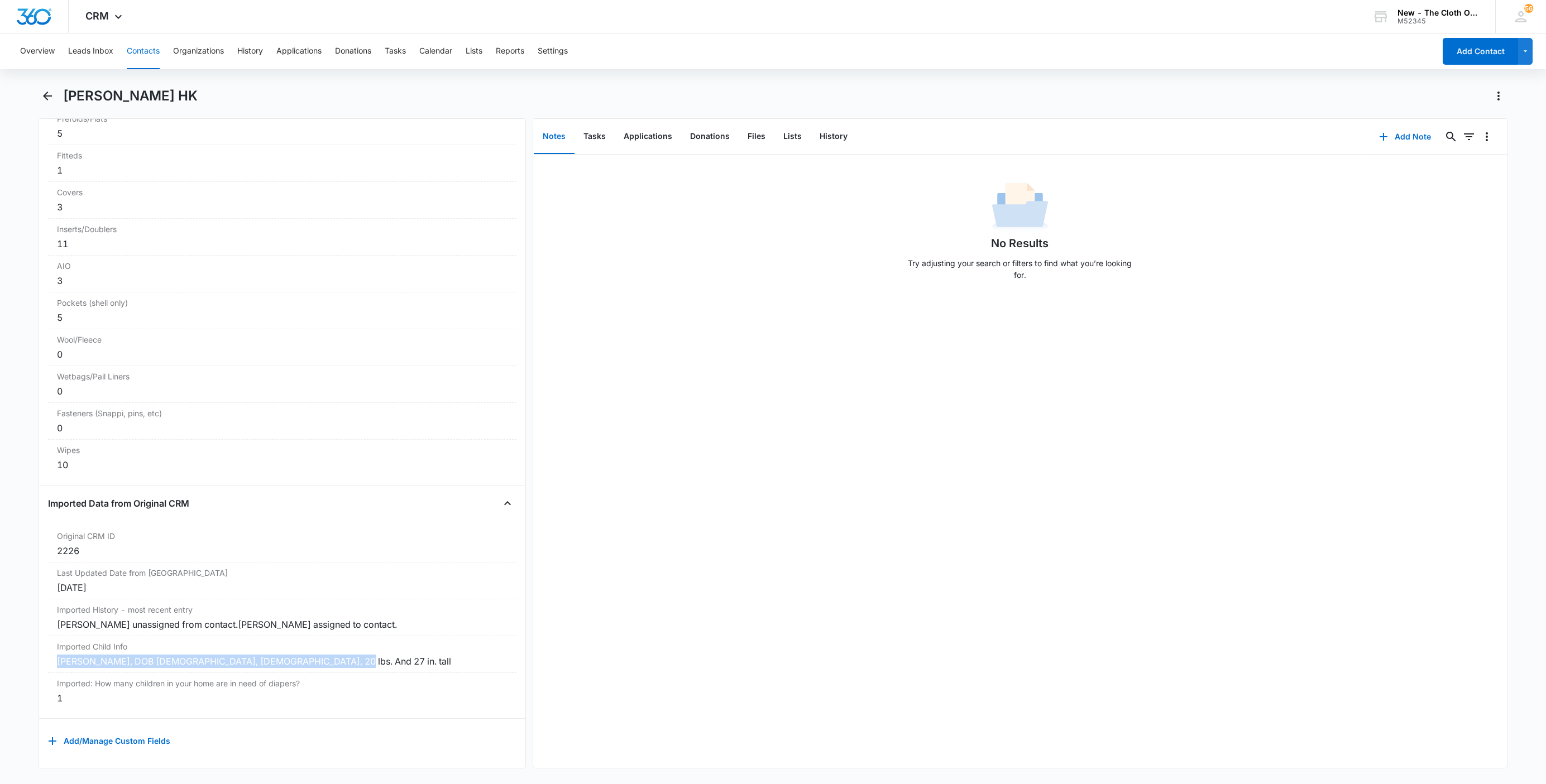
drag, startPoint x: 260, startPoint y: 648, endPoint x: 27, endPoint y: 645, distance: 233.0
click at [27, 648] on main "Hannah Scarsella HK Remove HS Hannah Scarsella HK Contact Info Name Cancel Save…" at bounding box center [773, 435] width 1546 height 695
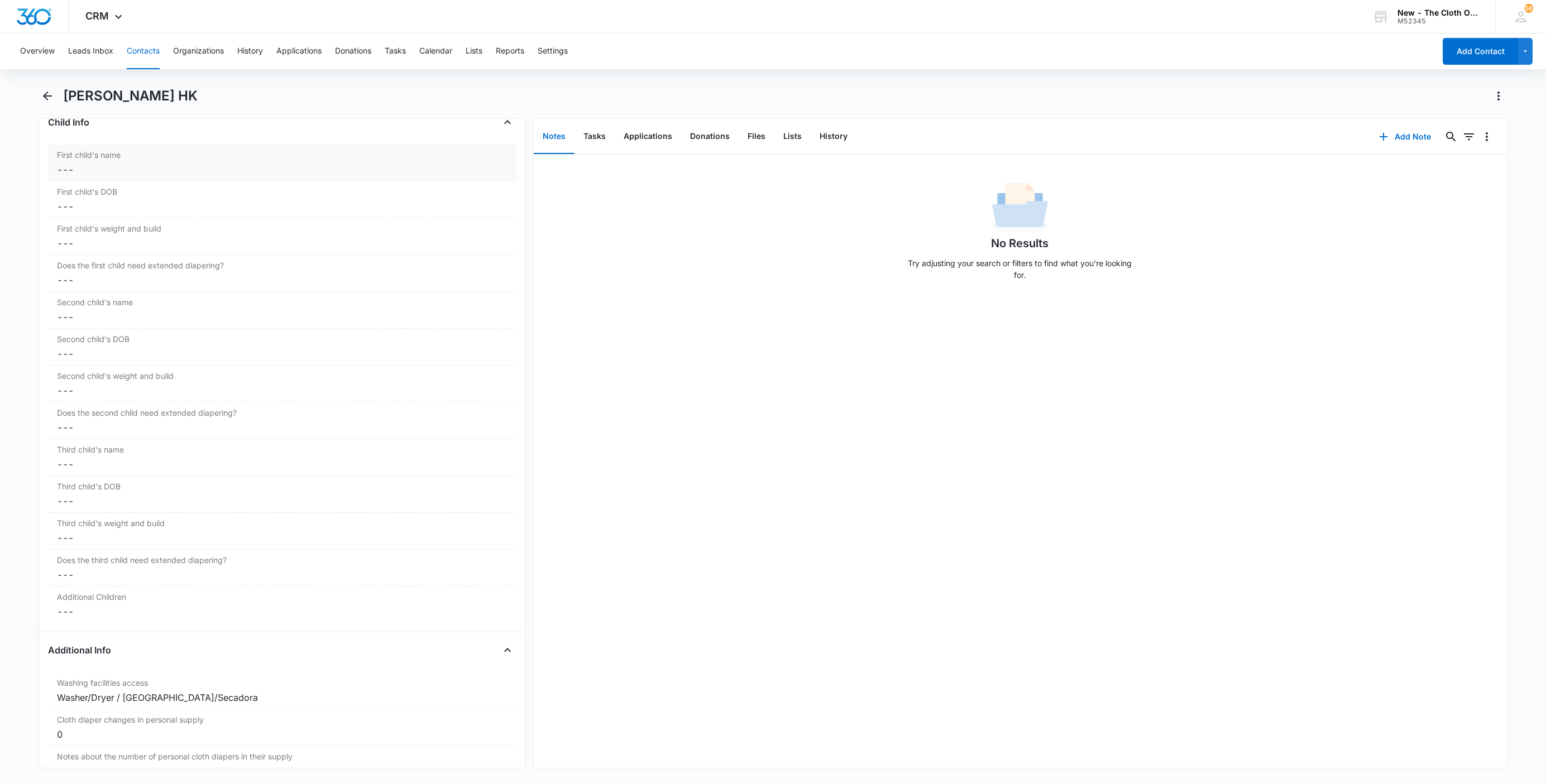
scroll to position [1312, 0]
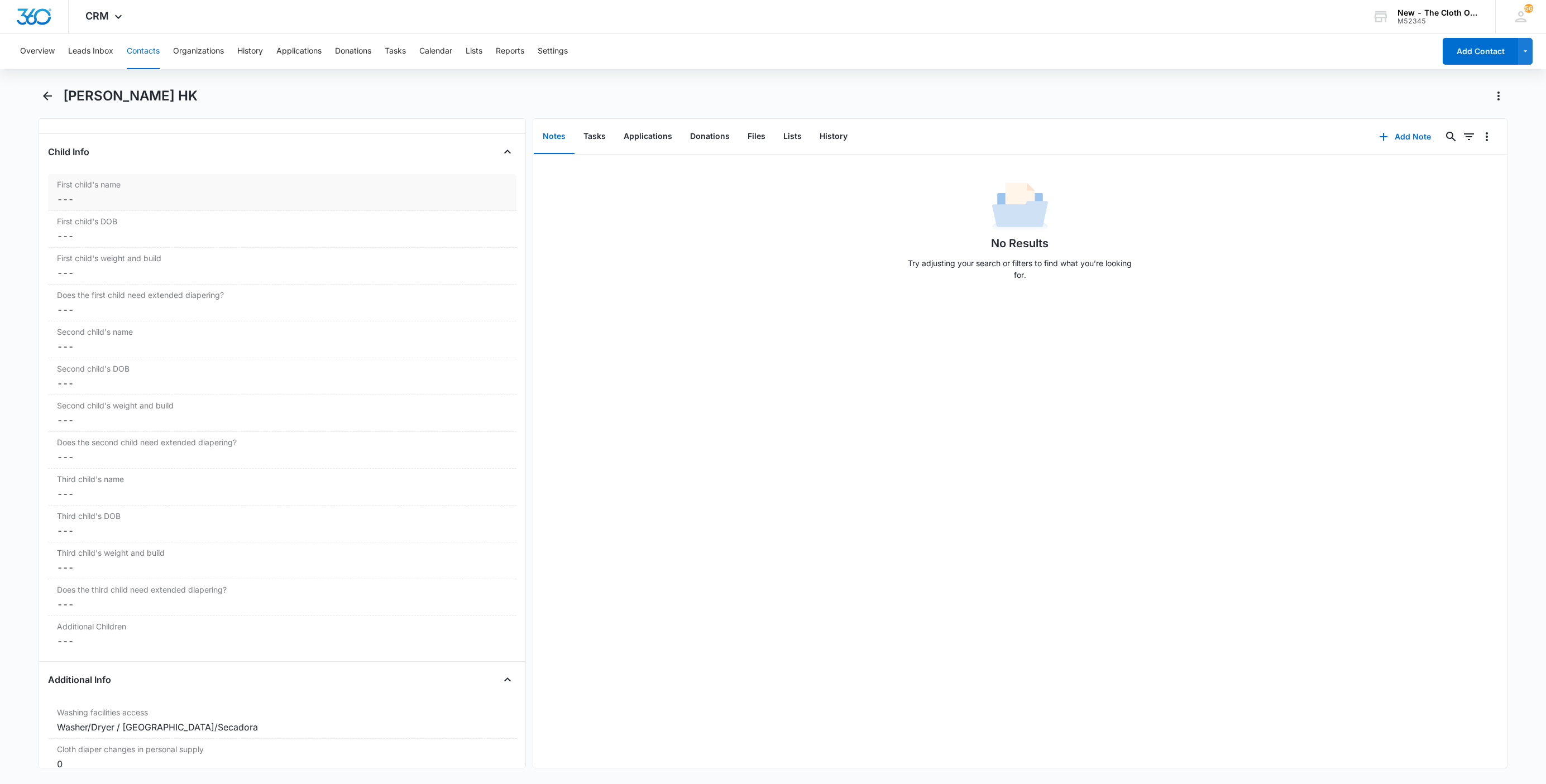
click at [84, 206] on dd "Cancel Save Changes ---" at bounding box center [282, 199] width 450 height 13
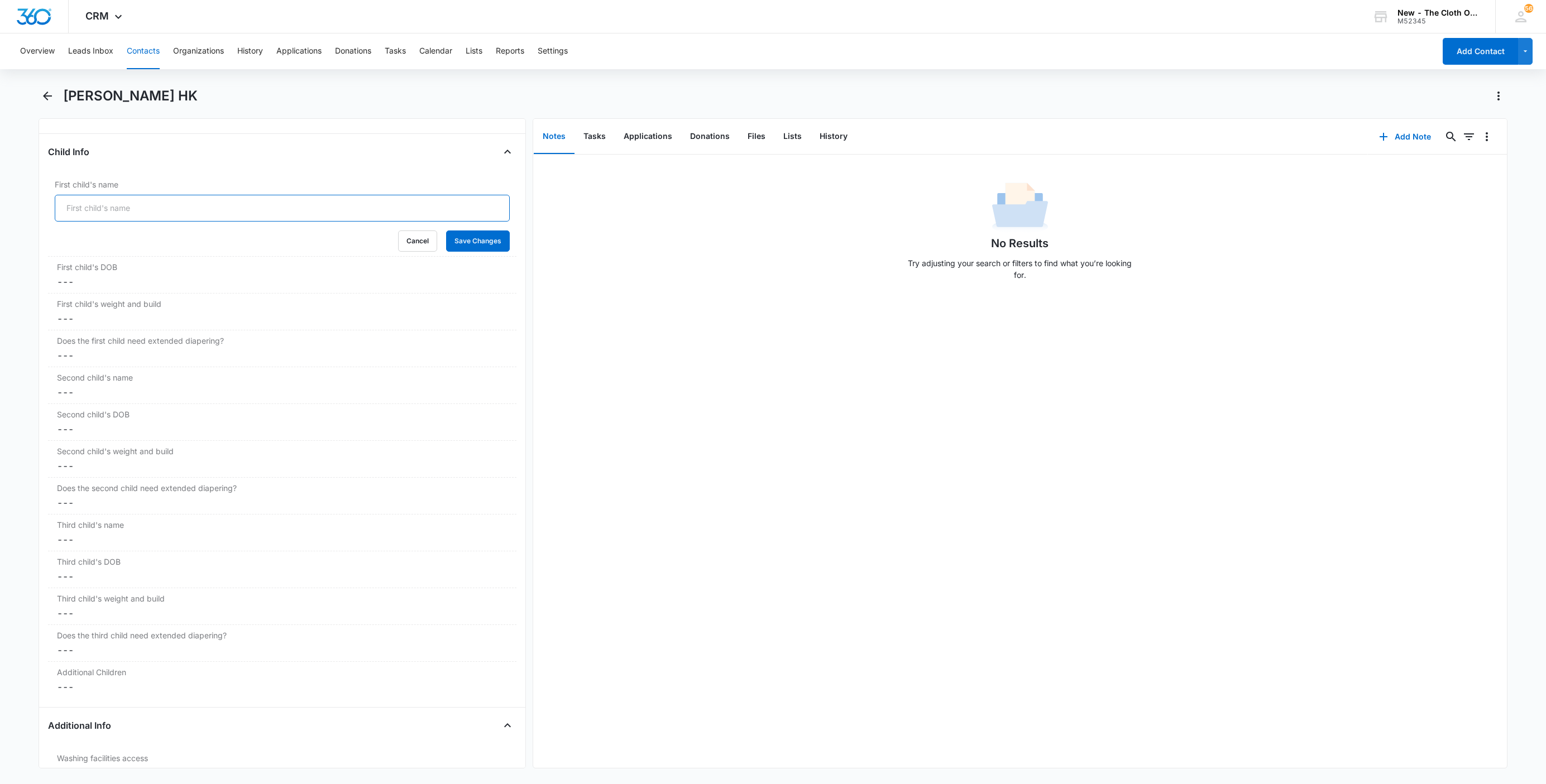
click at [106, 222] on input "First child's name" at bounding box center [282, 208] width 455 height 27
paste input "Lincoln Miller, DOB 07/16/2019, Male, 20 lbs. And 27 in. tall"
type input "Lincoln Miller, DOB 07/16/2019, Male, 20 lbs. And 27 in. tall"
click at [469, 249] on button "Save Changes" at bounding box center [478, 241] width 64 height 21
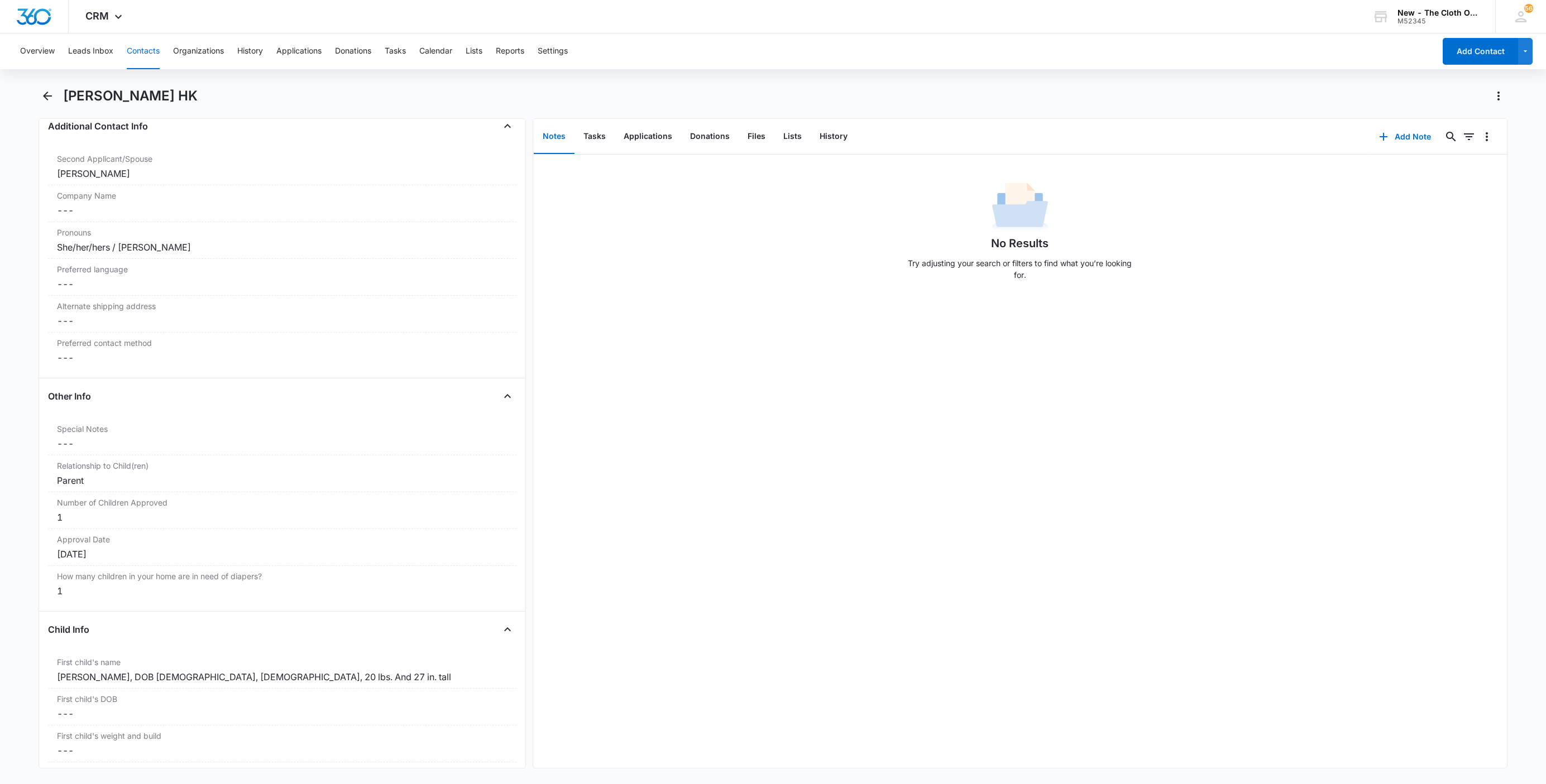
scroll to position [726, 0]
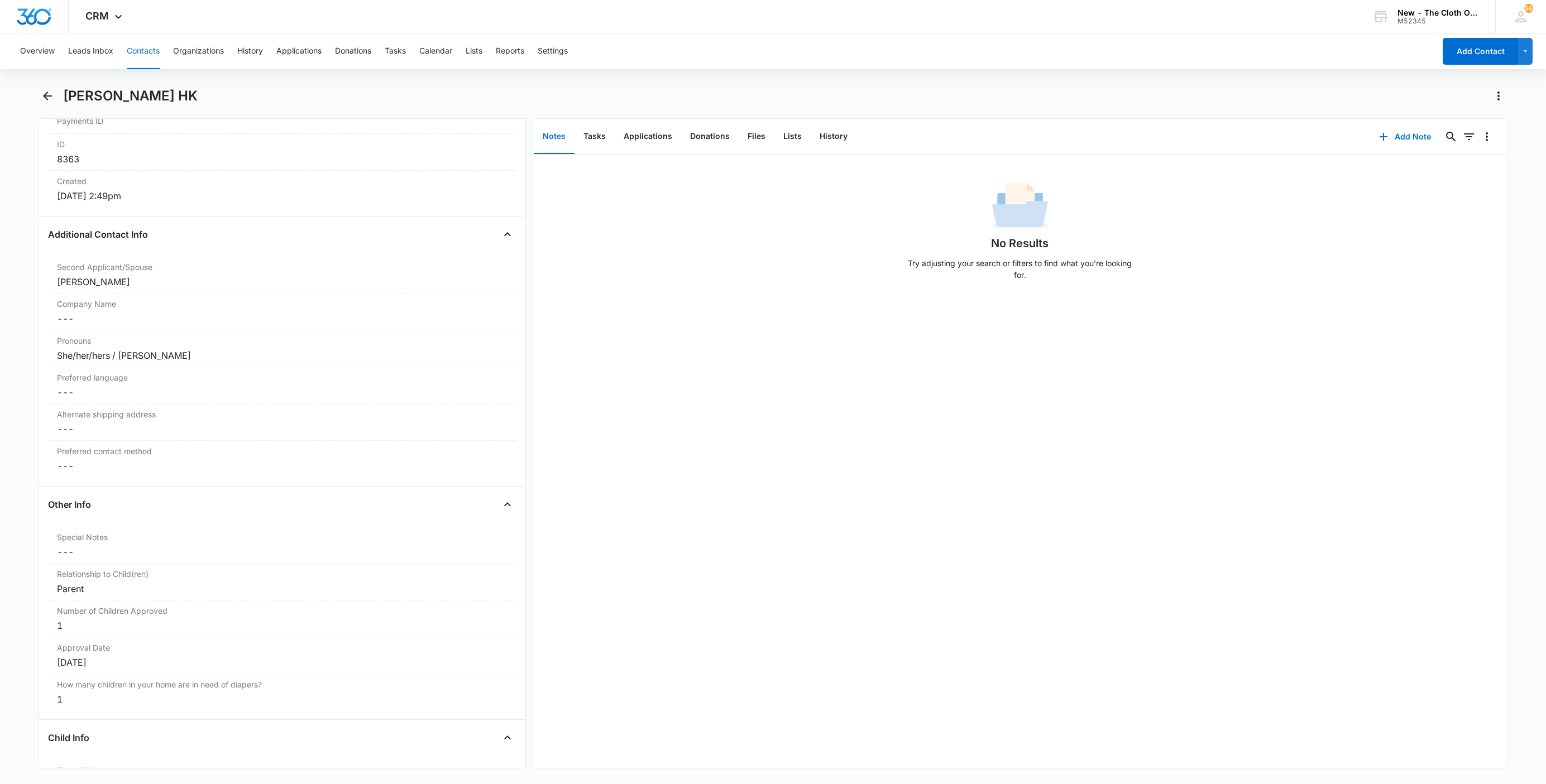
click at [181, 95] on h1 "Hannah Scarsella HK" at bounding box center [130, 95] width 135 height 17
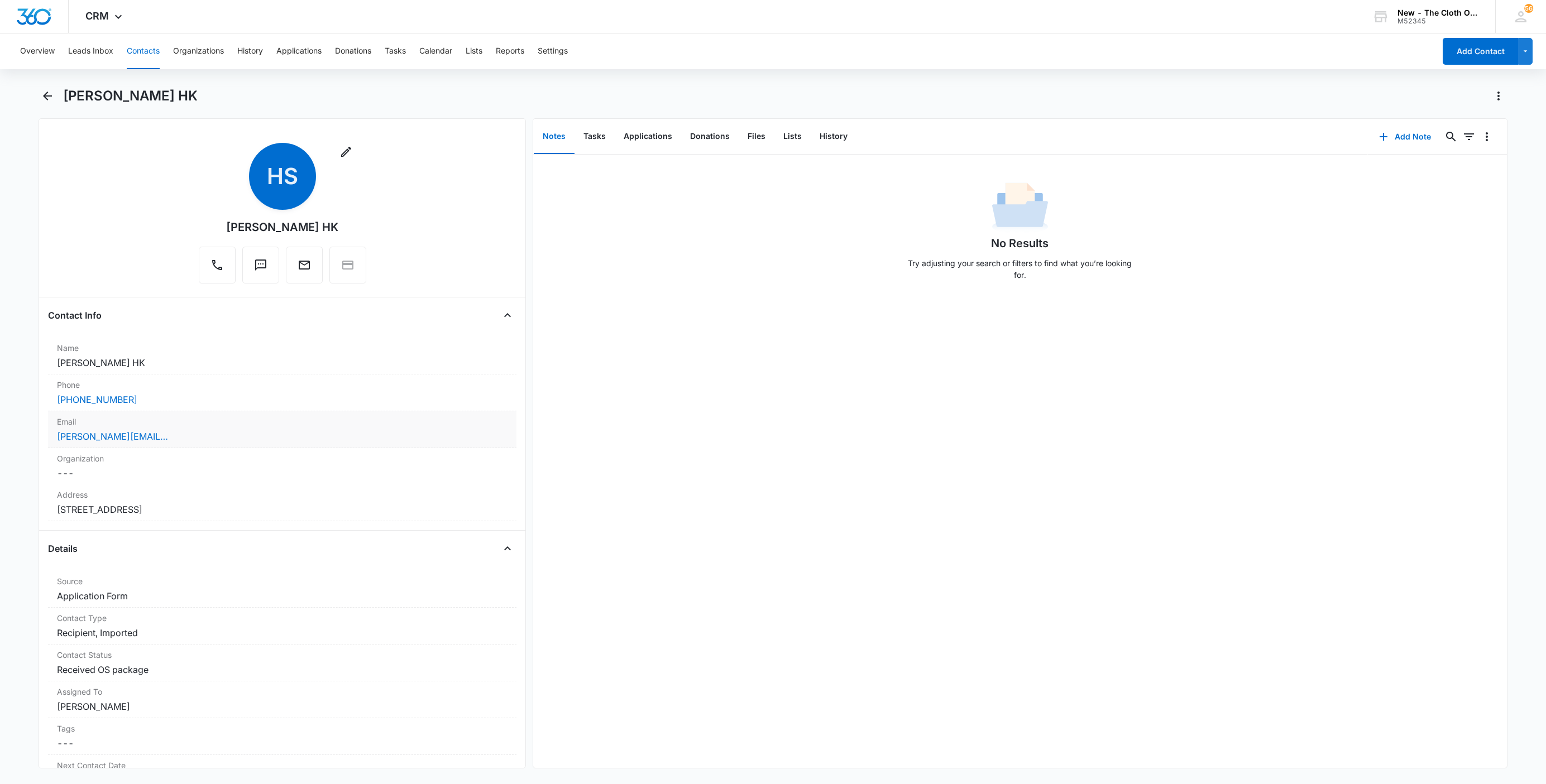
scroll to position [0, 0]
click at [263, 508] on dd "Cancel Save Changes 403 N 4th St Toronto OH 43920 USA" at bounding box center [282, 510] width 450 height 13
drag, startPoint x: 82, startPoint y: 638, endPoint x: 33, endPoint y: 635, distance: 49.1
click at [38, 645] on div "Remove HS Hannah Scarsella HK Contact Info Name Cancel Save Changes Hannah Scar…" at bounding box center [282, 443] width 487 height 650
type input "Ohio"
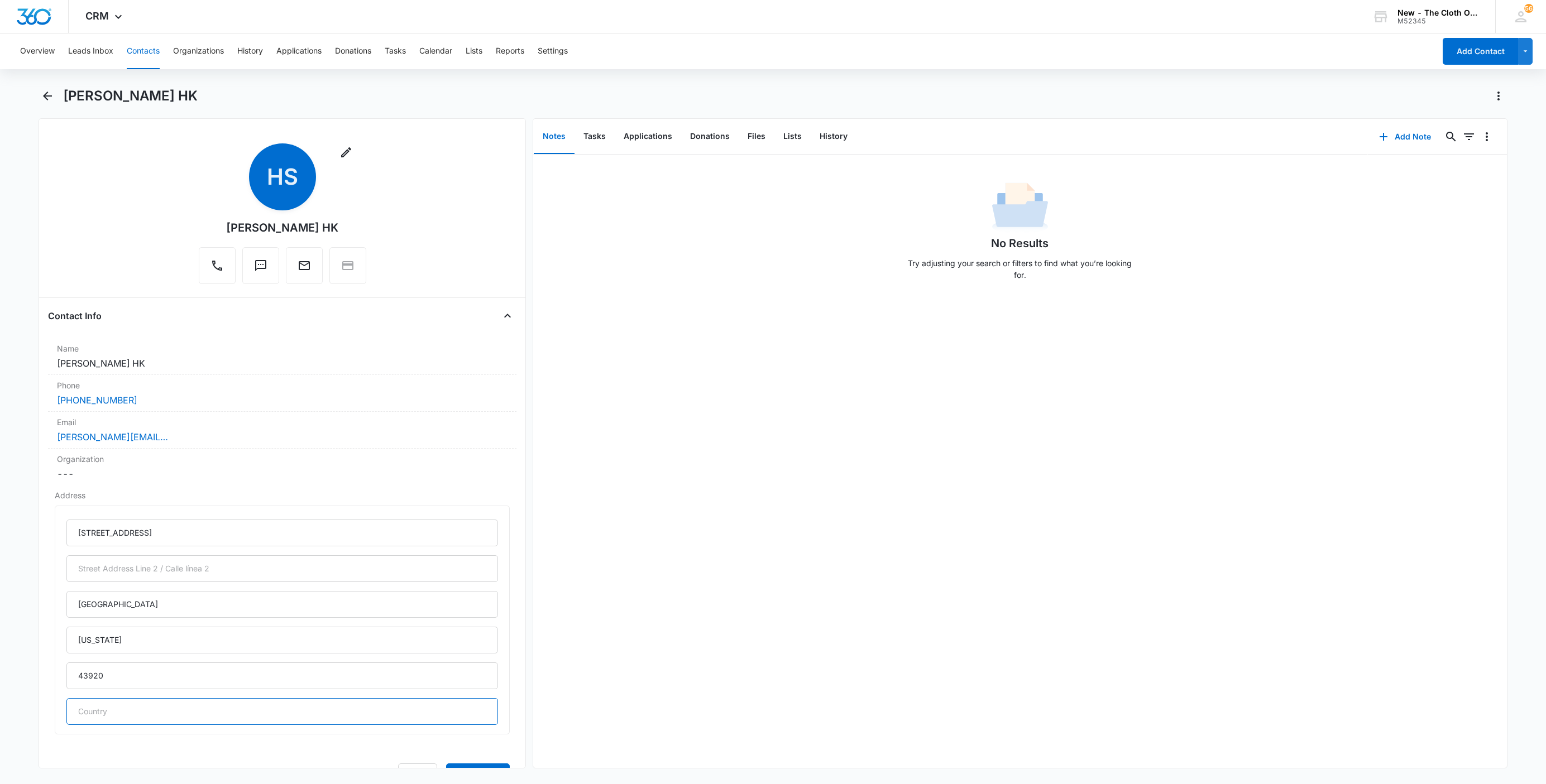
click at [446, 763] on button "Save Changes" at bounding box center [478, 774] width 64 height 21
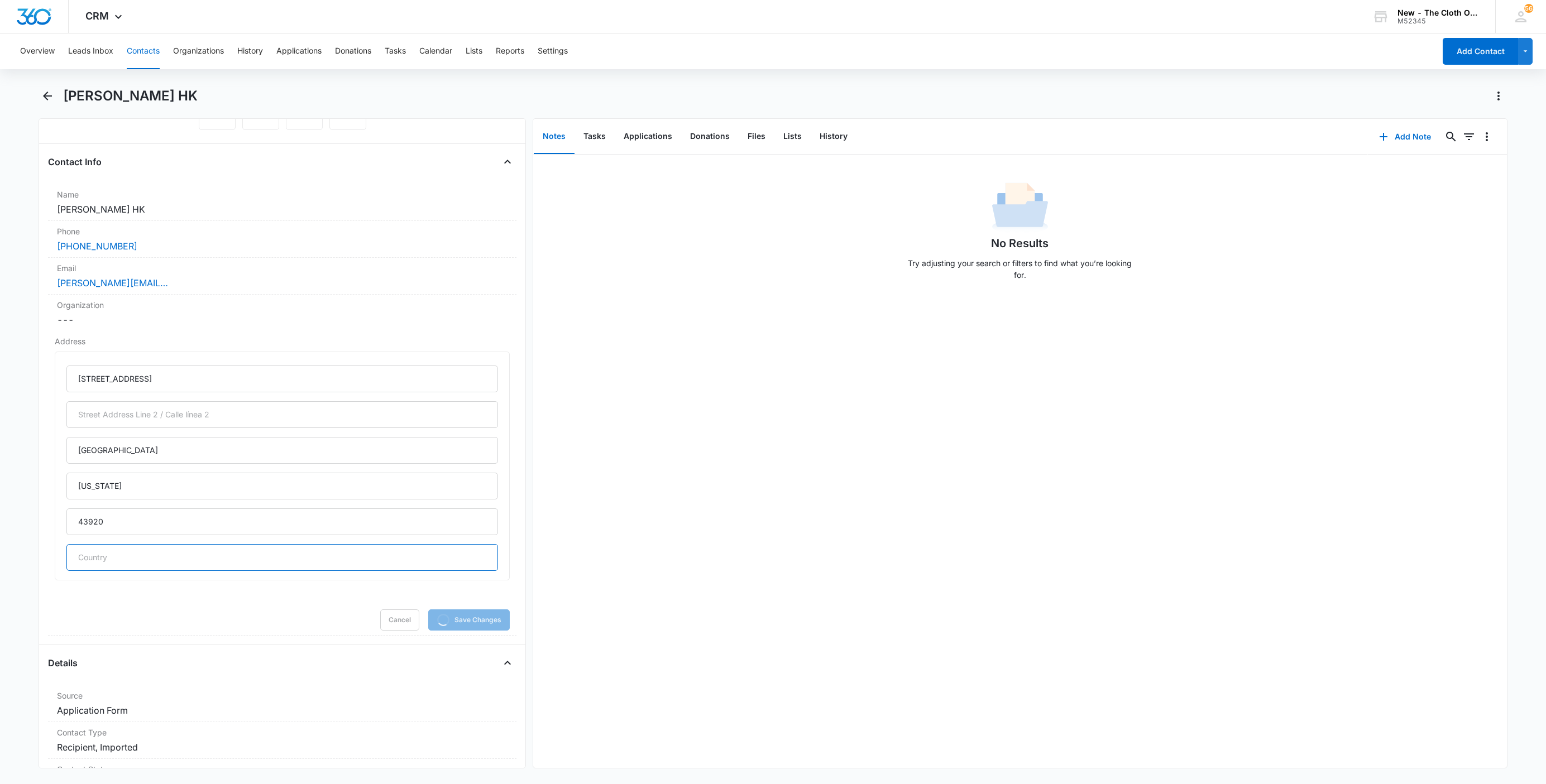
scroll to position [167, 0]
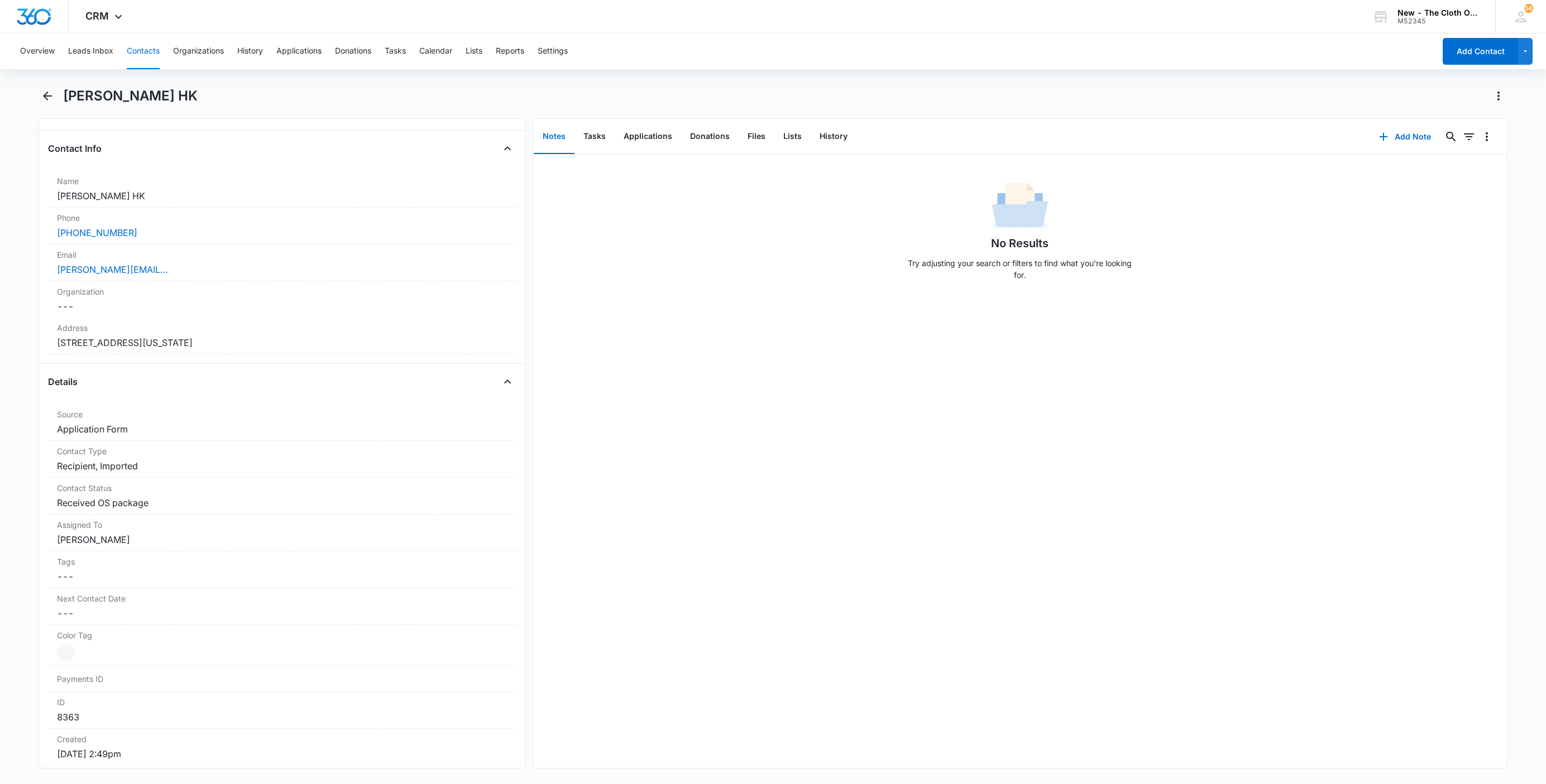
drag, startPoint x: 139, startPoint y: 55, endPoint x: 205, endPoint y: 72, distance: 68.2
click at [139, 55] on button "Contacts" at bounding box center [143, 51] width 33 height 36
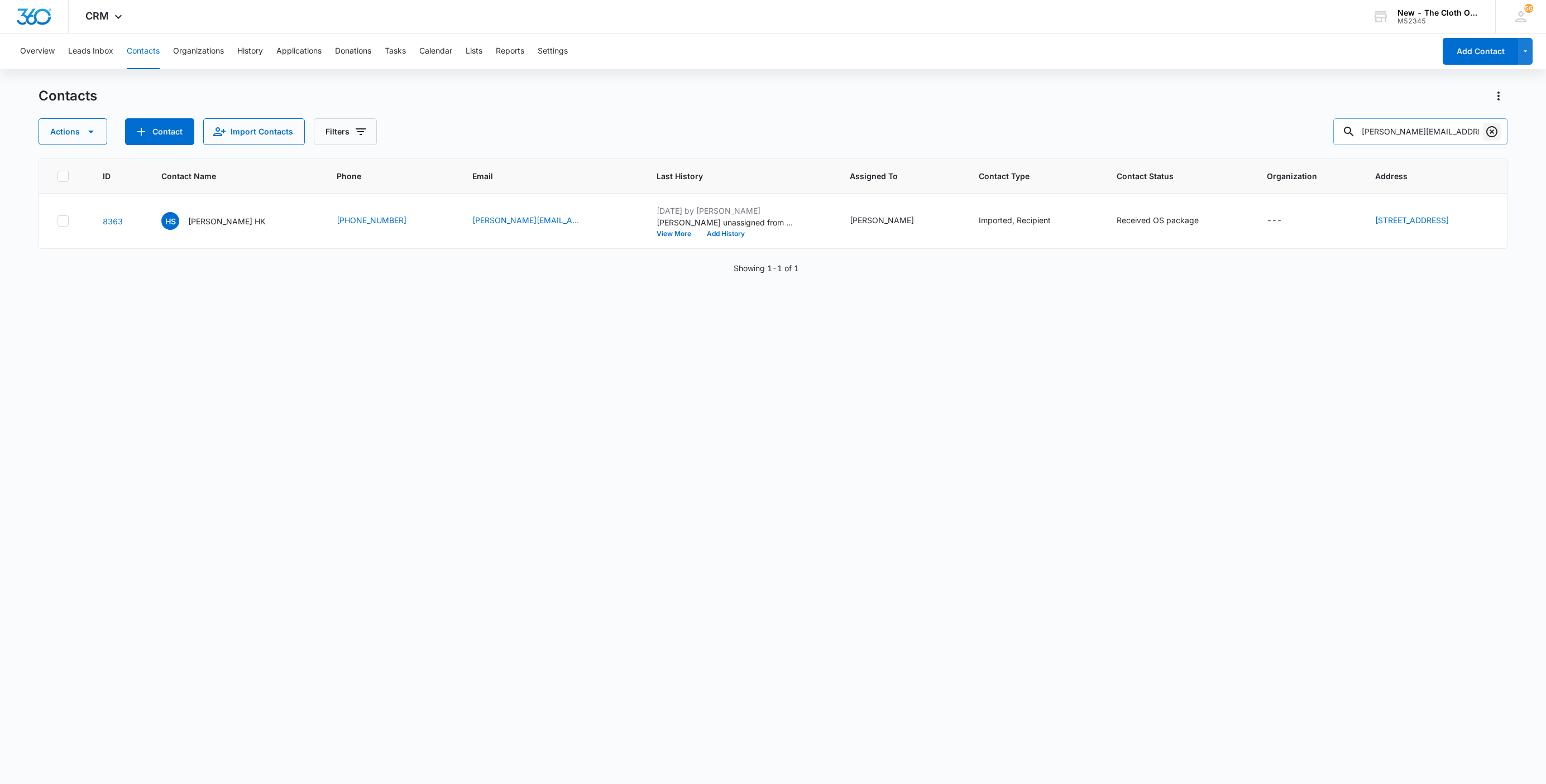
click at [1493, 132] on icon "Clear" at bounding box center [1492, 132] width 13 height 13
paste input "Lincoln Miller, DOB 07/16/2019, Male, 20 lbs. And 27 in. tall"
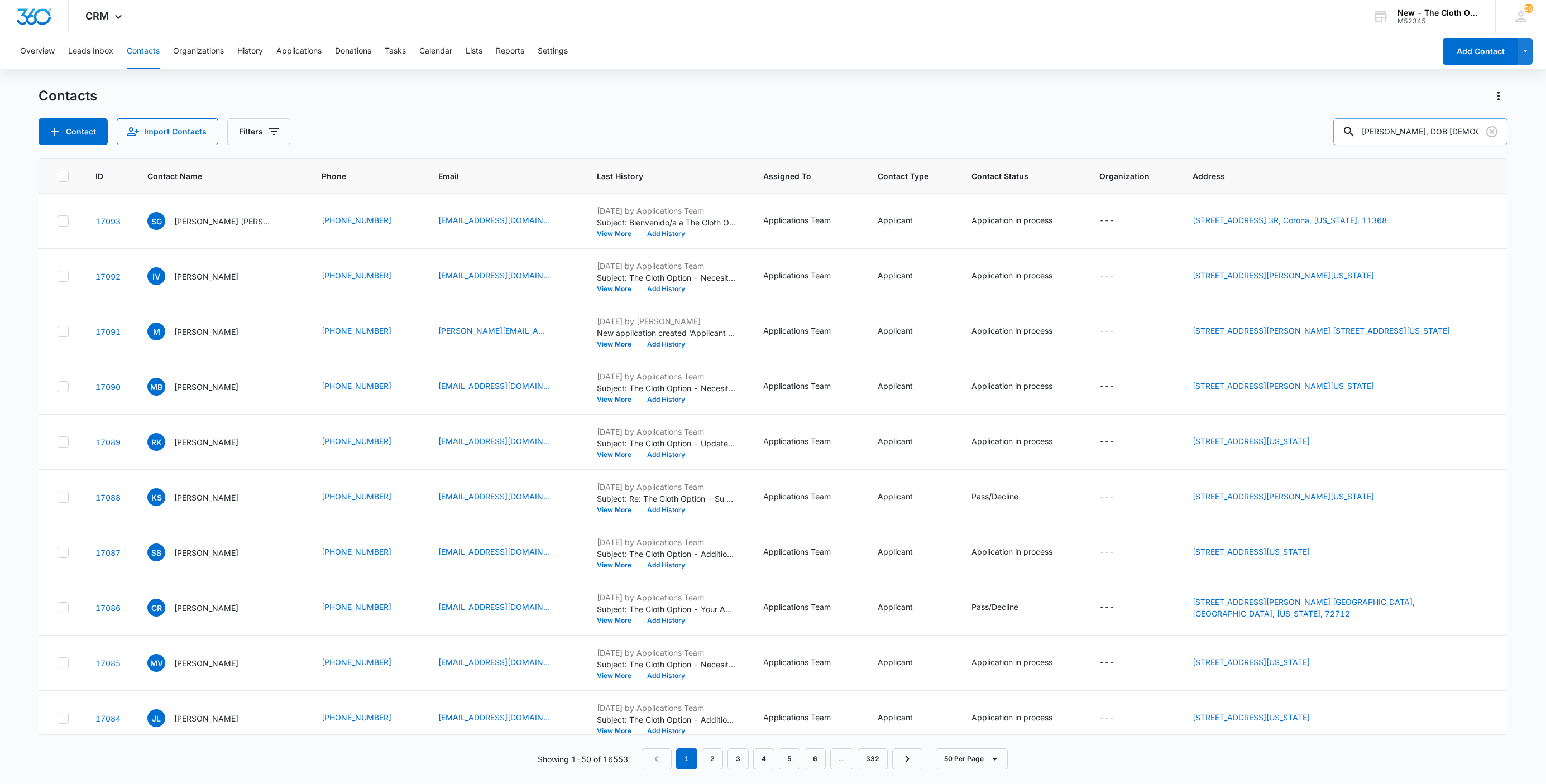
scroll to position [0, 112]
click at [1474, 134] on input "Lincoln Miller, DOB 07/16/2019, Male, 20 lbs. And 27 in. tall" at bounding box center [1420, 132] width 174 height 27
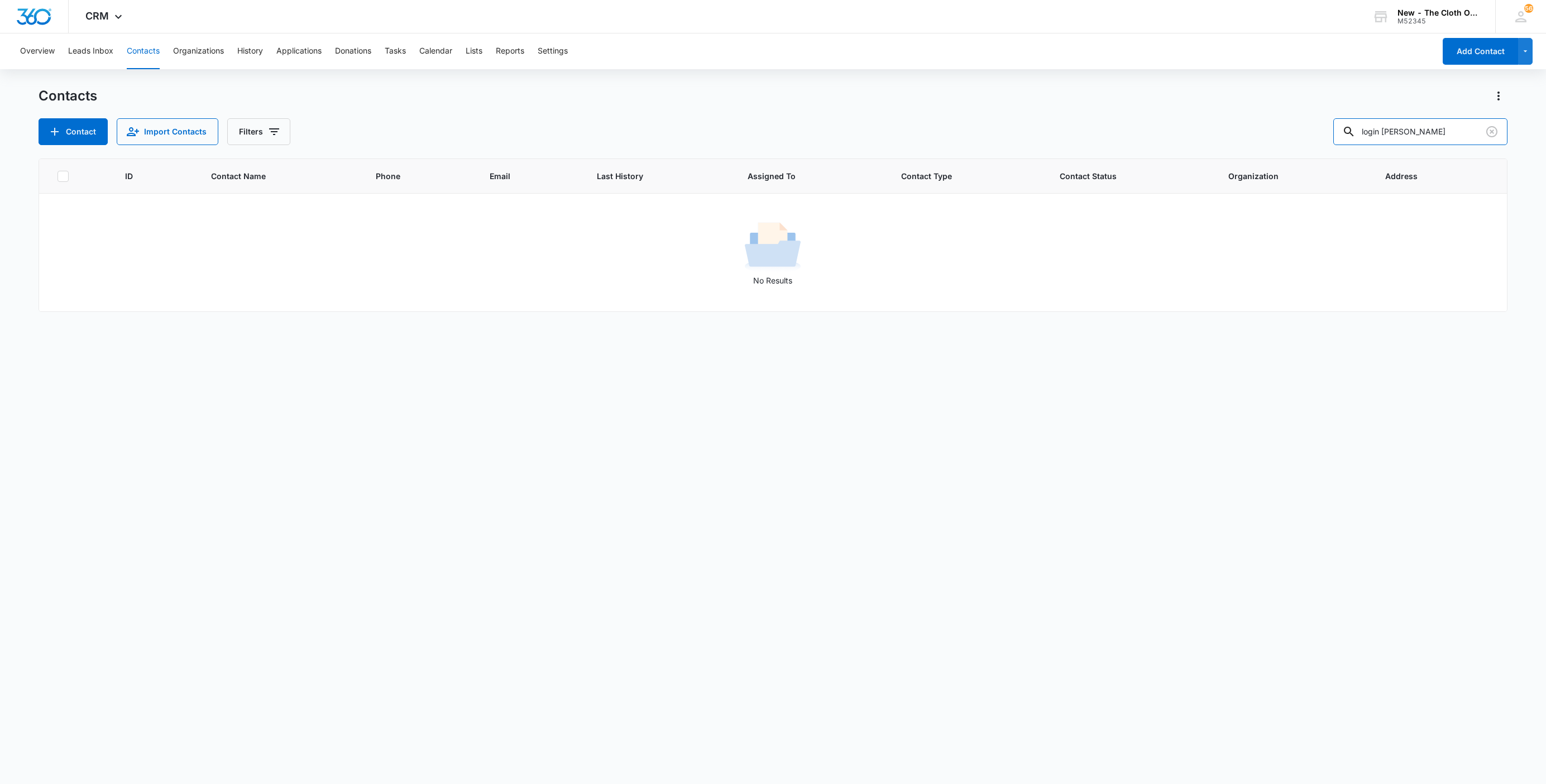
drag, startPoint x: 1439, startPoint y: 131, endPoint x: 1175, endPoint y: 152, distance: 264.8
click at [1183, 152] on div "Contacts Contact Import Contacts Filters login miller ID Contact Name Phone Ema…" at bounding box center [773, 435] width 1469 height 696
paste input "Logan M"
type input "Logan Miller"
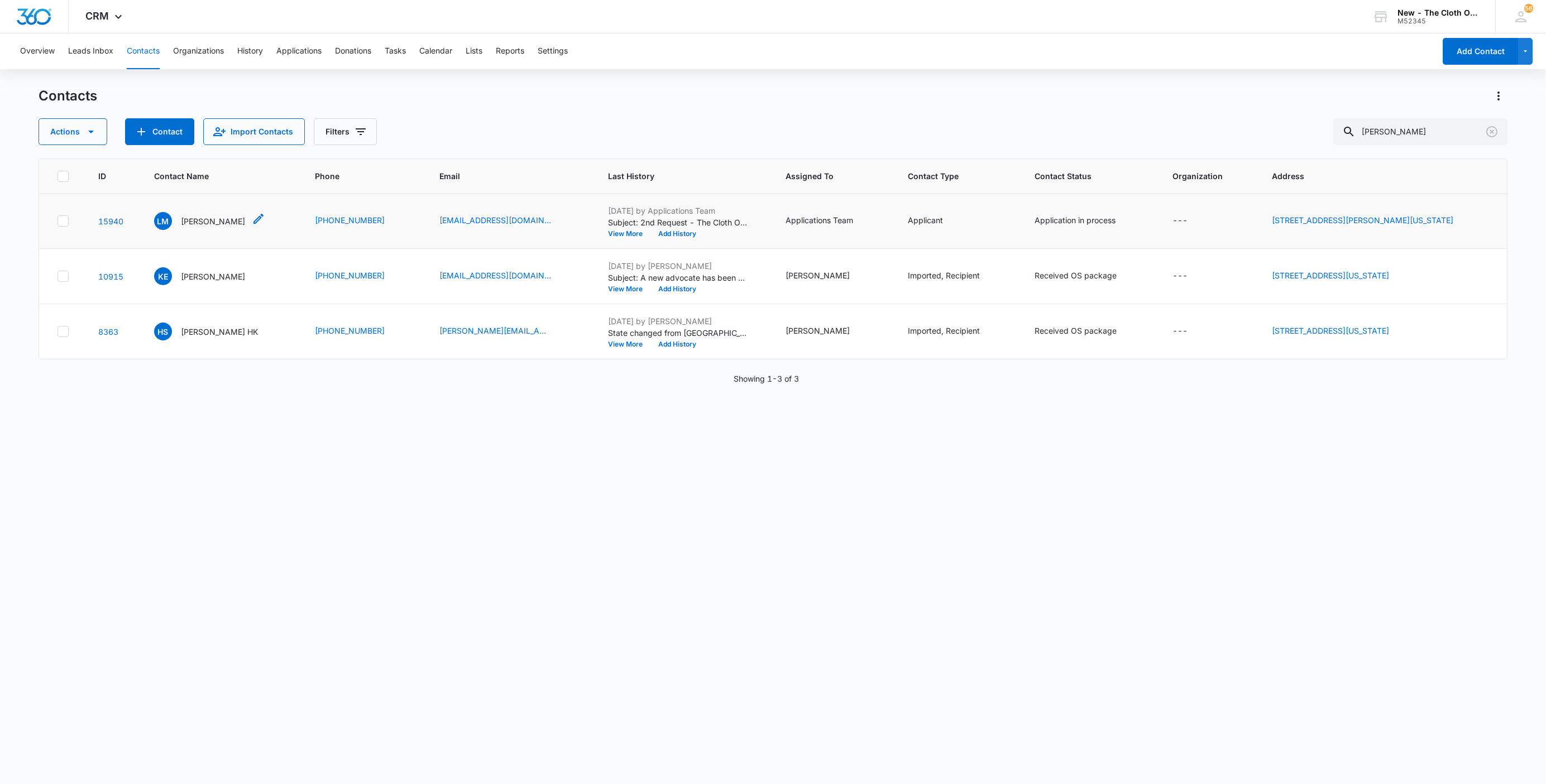
click at [192, 215] on p "Logan Miller" at bounding box center [213, 221] width 64 height 12
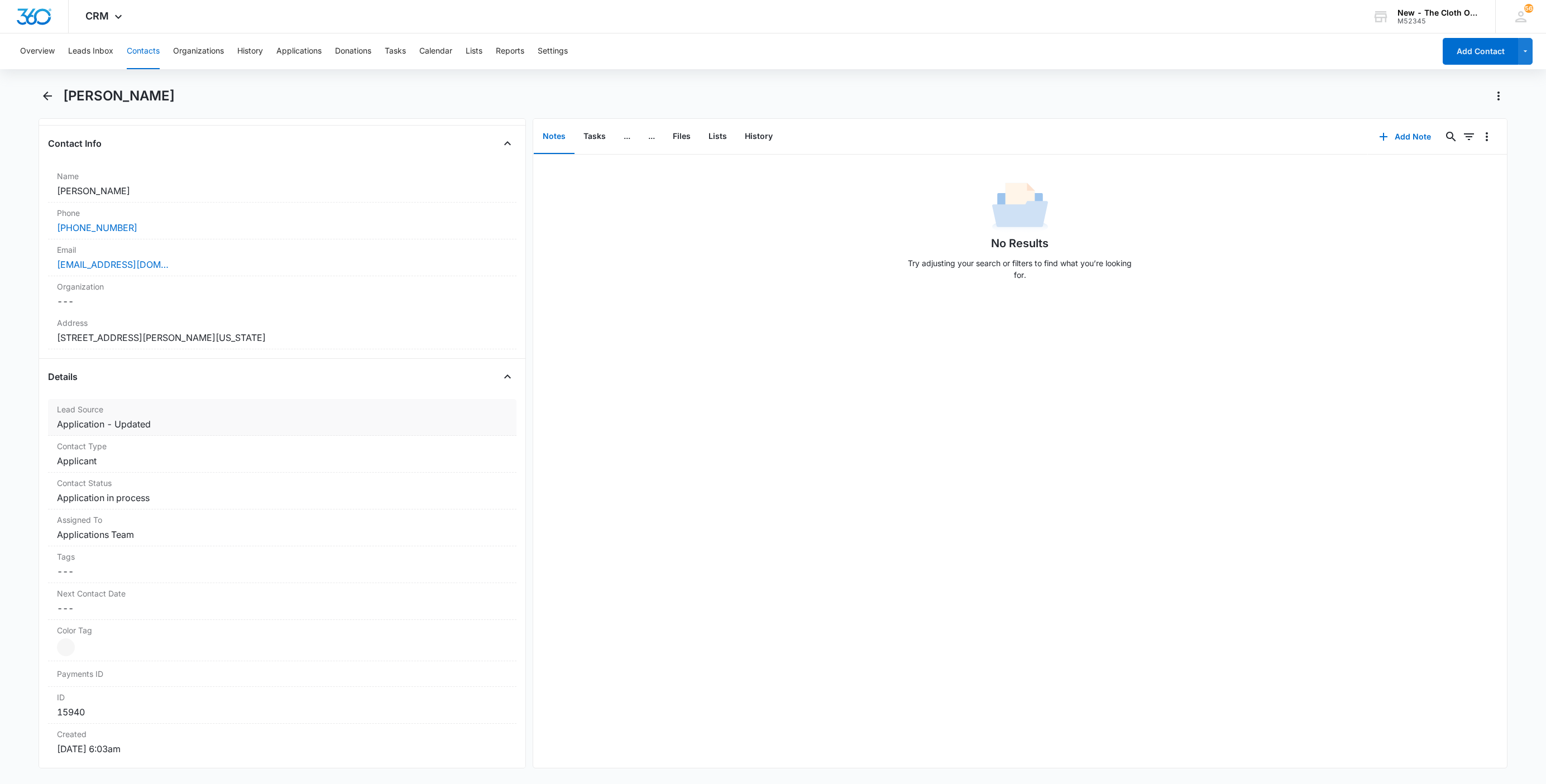
scroll to position [335, 0]
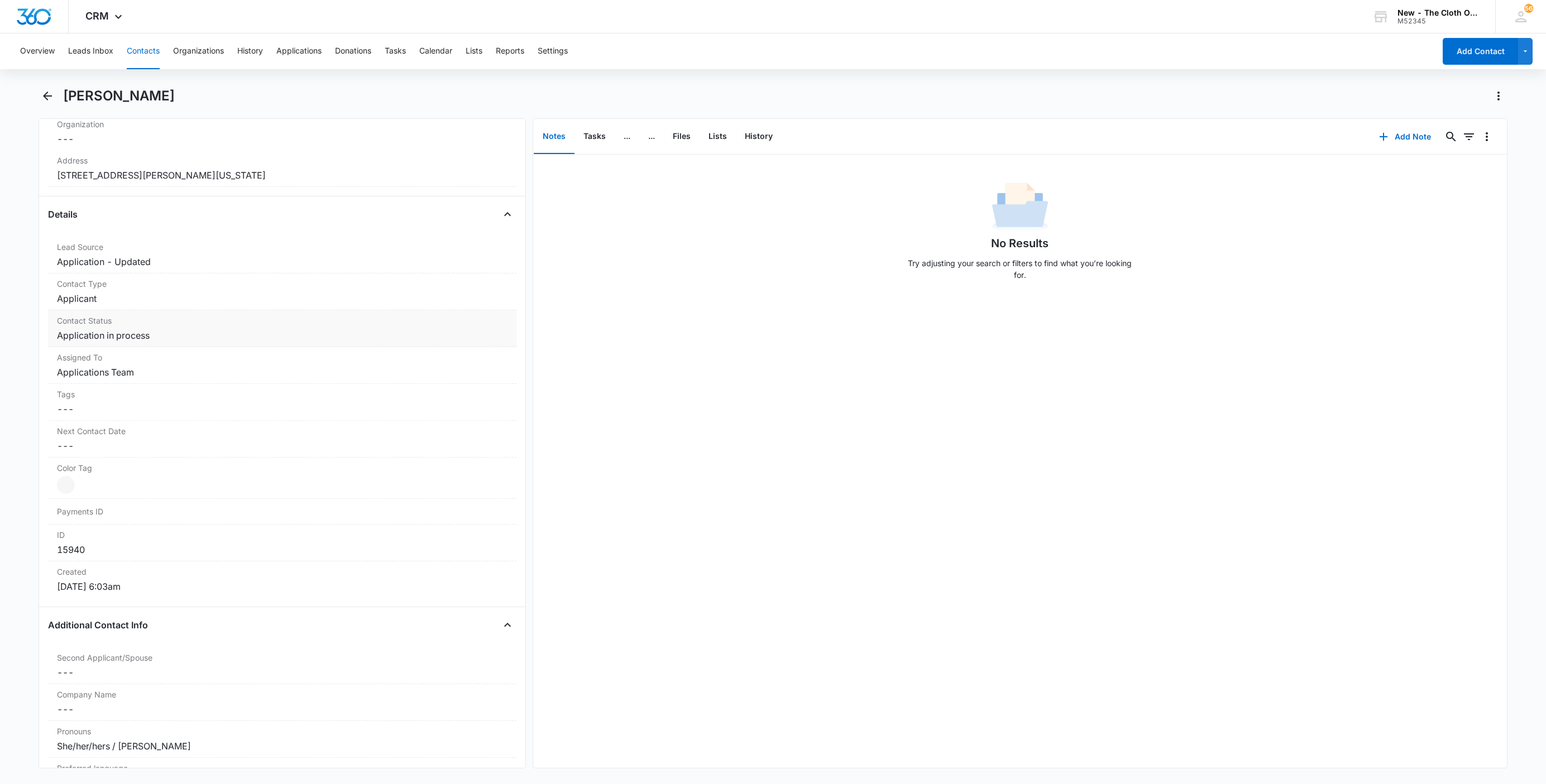
click at [115, 337] on dd "Cancel Save Changes Application in process" at bounding box center [282, 336] width 450 height 13
click at [160, 348] on icon "Remove Application in process" at bounding box center [160, 345] width 8 height 8
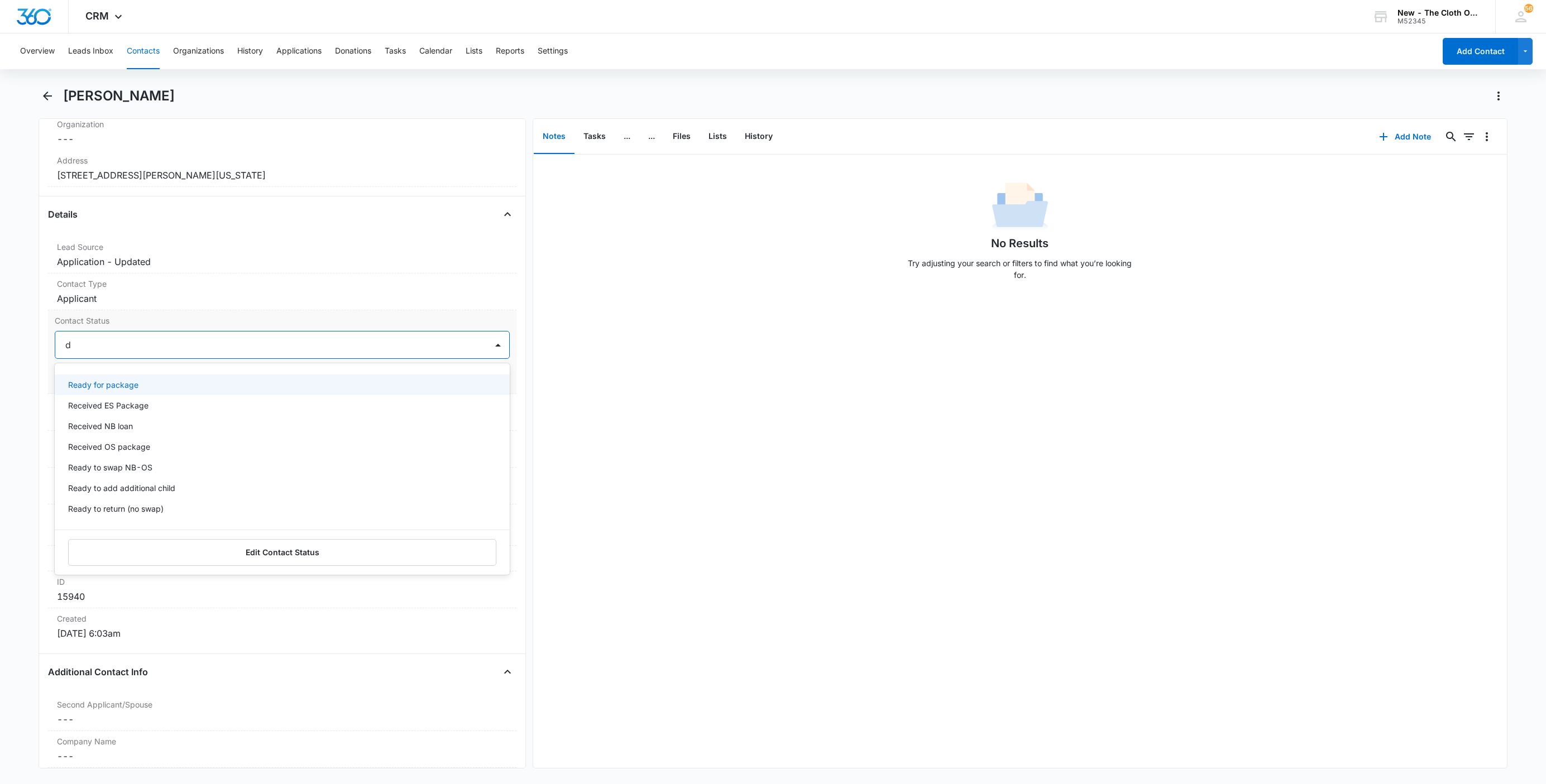
type input "de"
click at [115, 384] on p "Pass/Decline" at bounding box center [91, 385] width 47 height 12
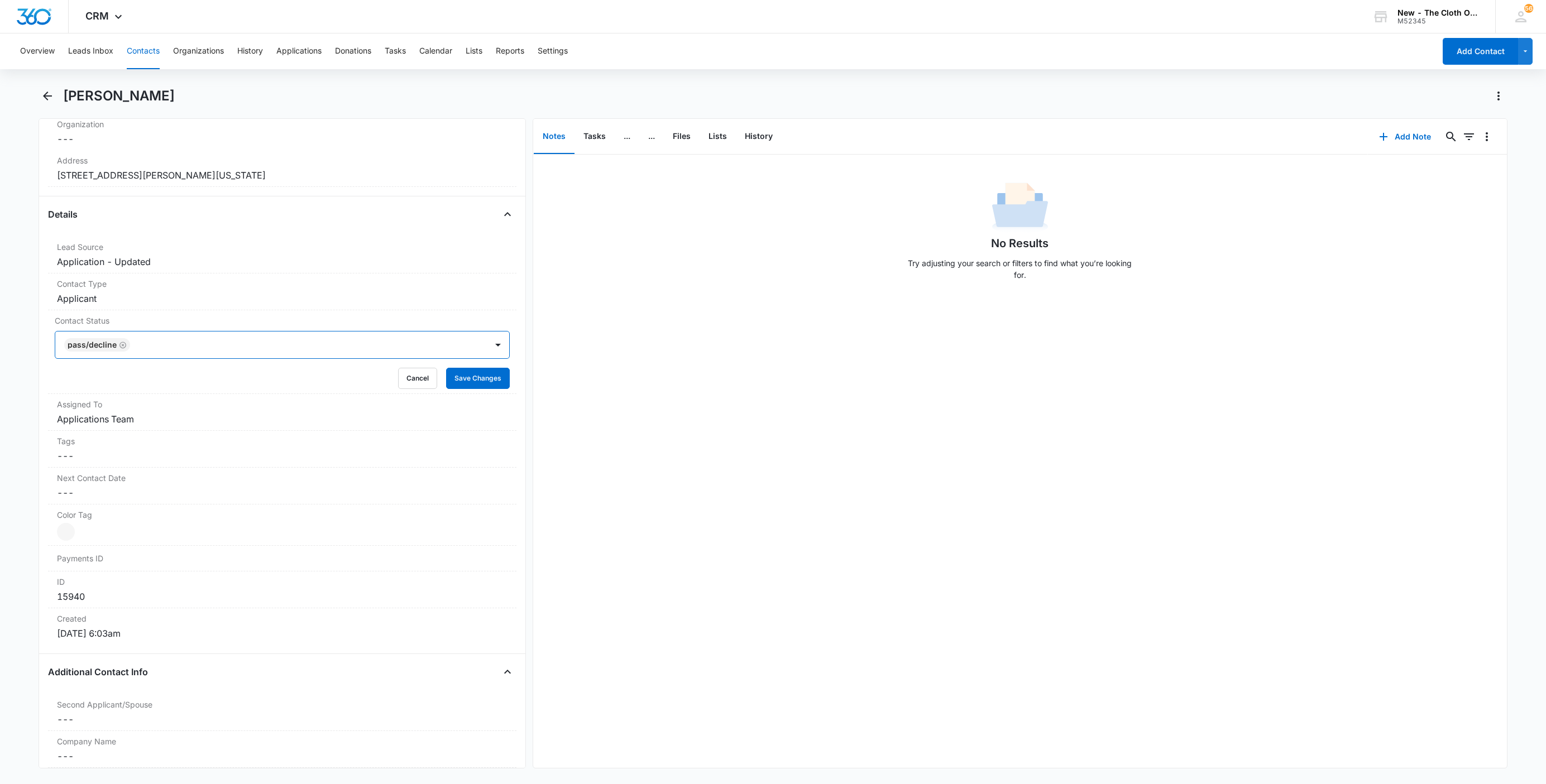
click at [158, 345] on div at bounding box center [303, 345] width 339 height 16
click at [446, 384] on button "Save Changes" at bounding box center [478, 378] width 64 height 21
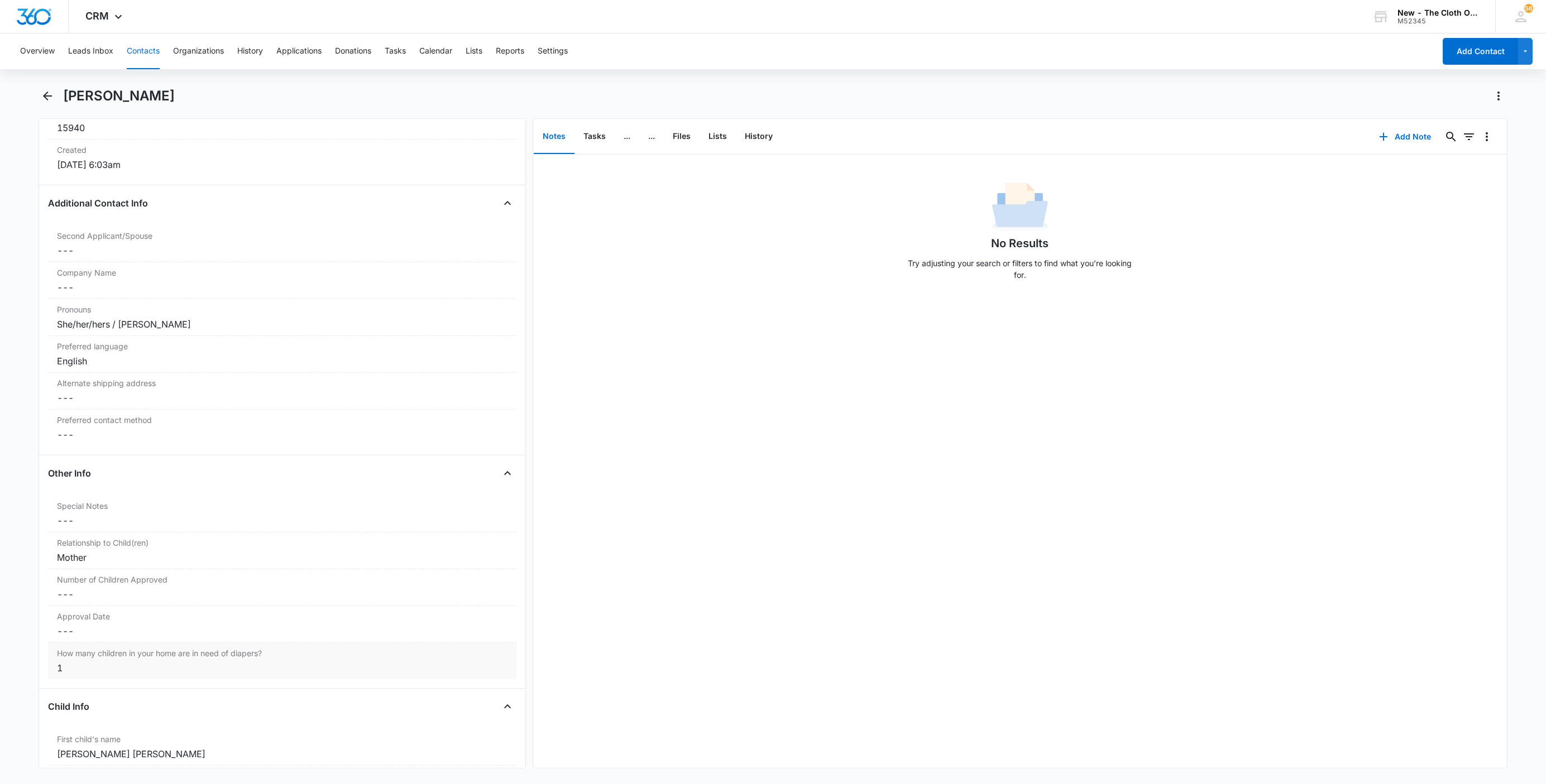
scroll to position [1089, 0]
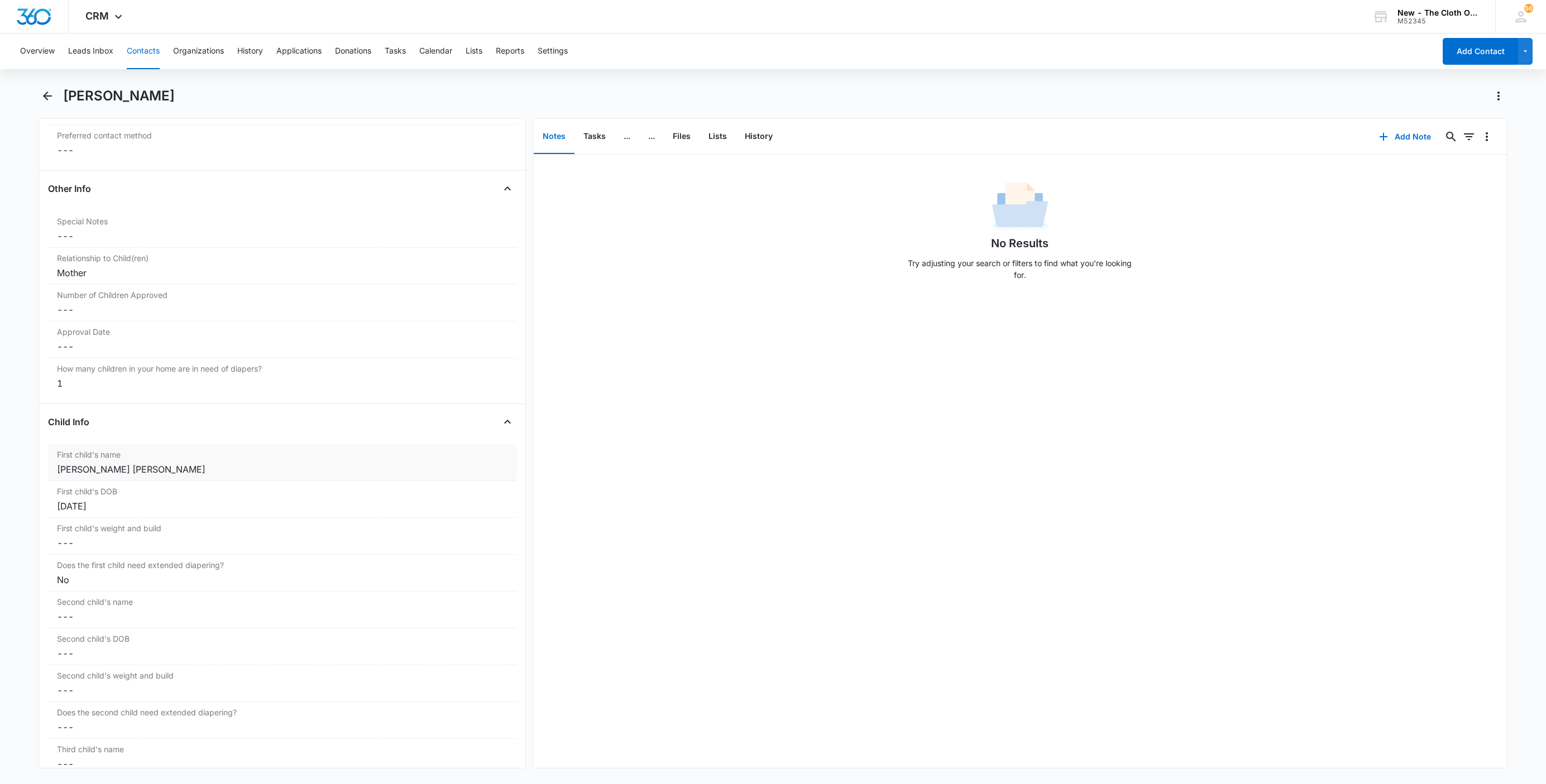
click at [50, 473] on div "First child's name Cancel Save Changes Theodore Michael Brown" at bounding box center [282, 463] width 468 height 37
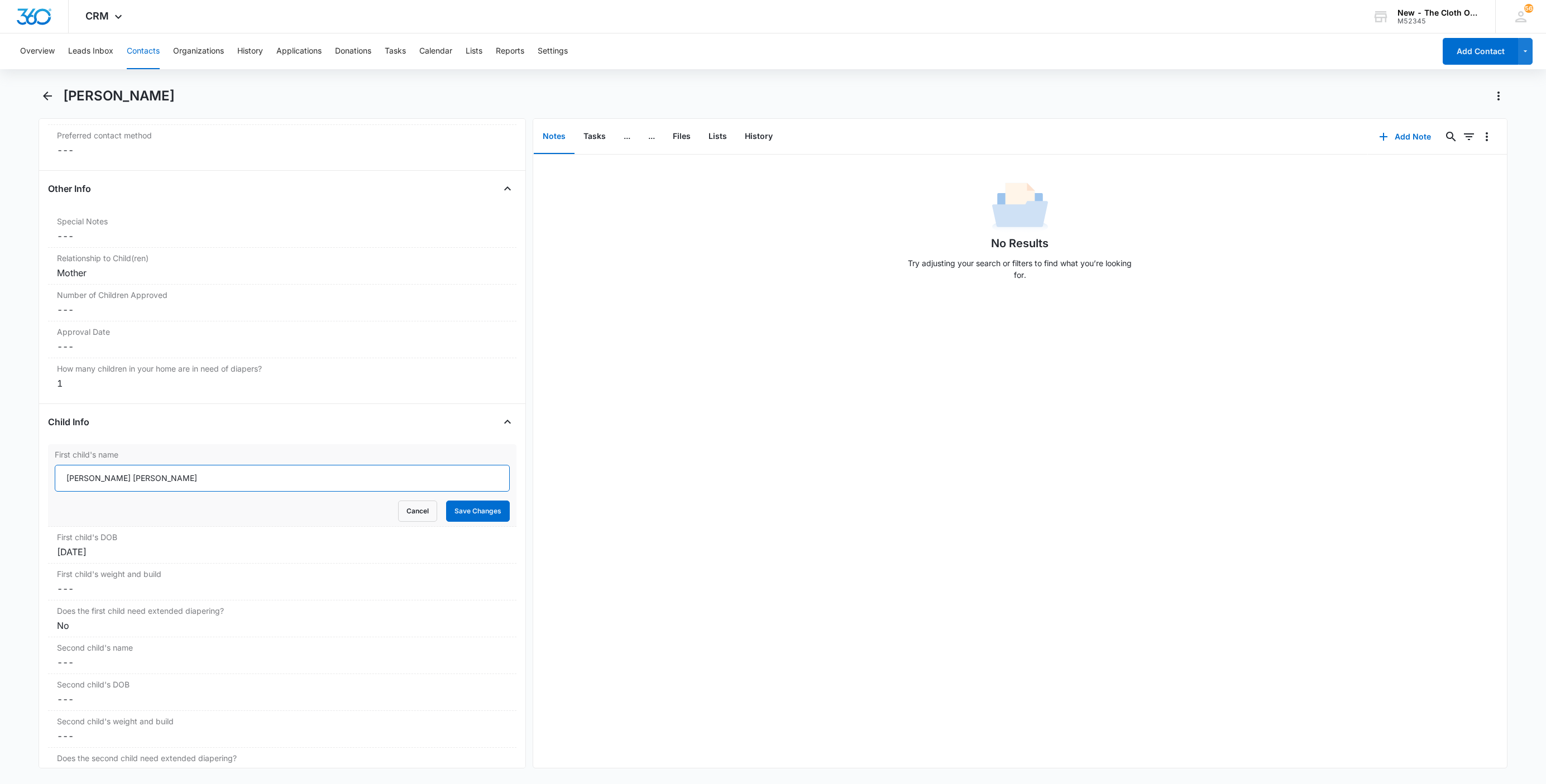
click at [62, 481] on input "Theodore Michael Brown" at bounding box center [282, 479] width 455 height 27
paste input "CLOSED D/T INSUF DOCS [DATE]:"
type input "CLOSED D/T INSUF DOCS 08/10/25: Theodore Michael Brown"
click at [459, 521] on button "Save Changes" at bounding box center [478, 511] width 64 height 21
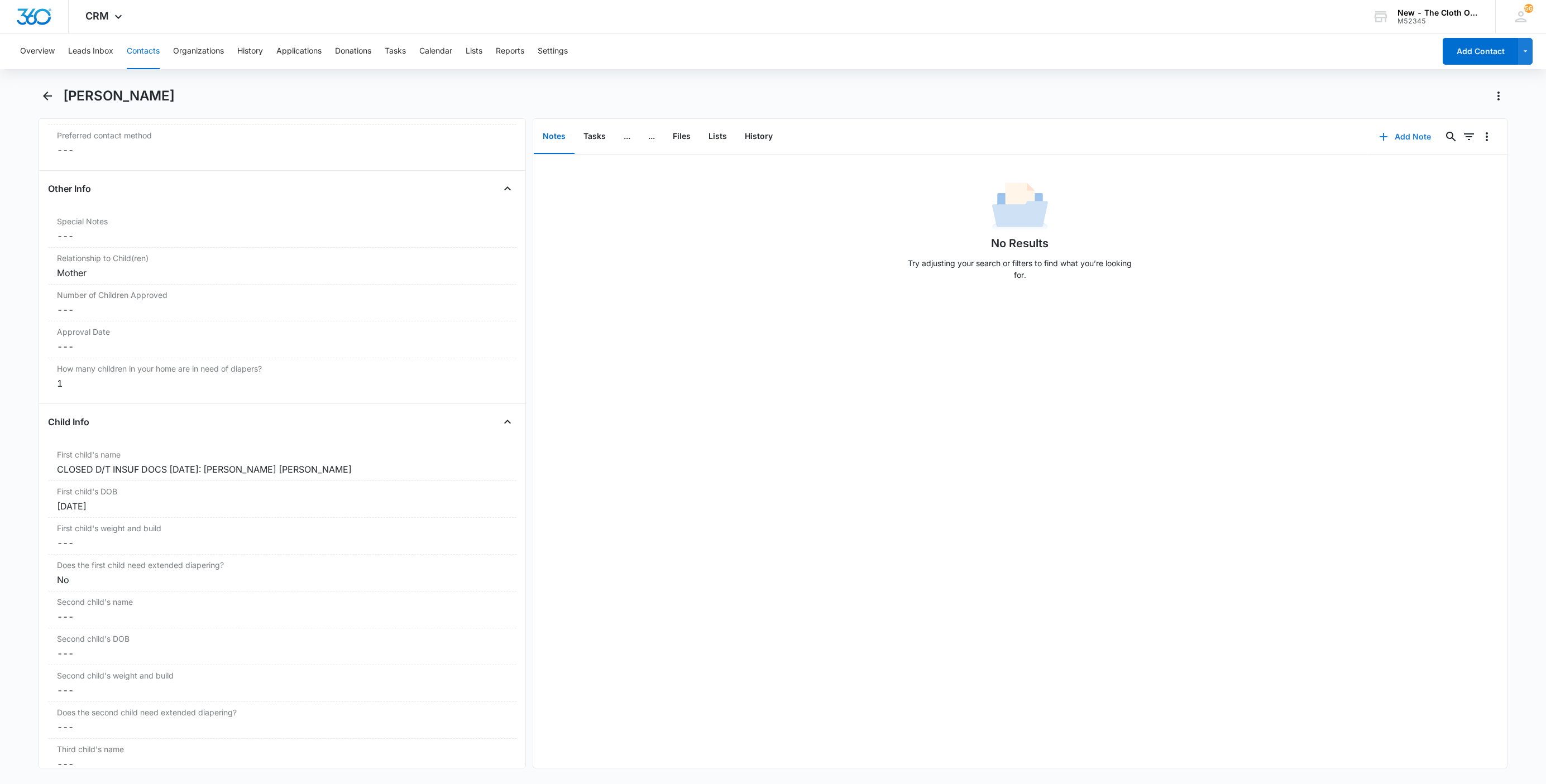
click at [1408, 138] on button "Add Note" at bounding box center [1405, 137] width 74 height 27
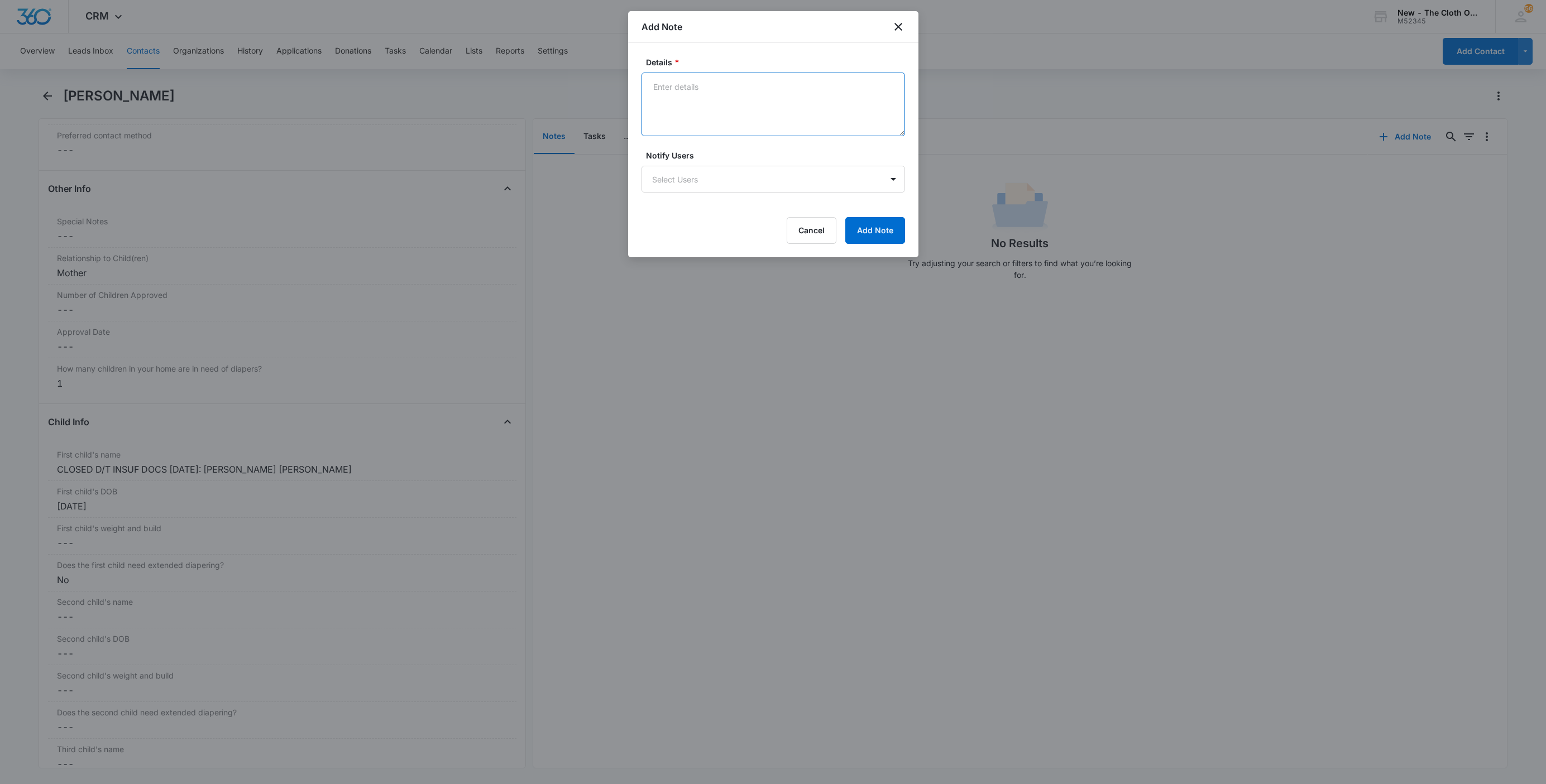
click at [803, 124] on textarea "Details *" at bounding box center [773, 104] width 263 height 64
paste textarea "[DATE] - Closed d/t insuf docs - all needed."
type textarea "[DATE] - Closed d/t insuf docs - all needed."
click at [896, 224] on button "Add Note" at bounding box center [875, 231] width 60 height 27
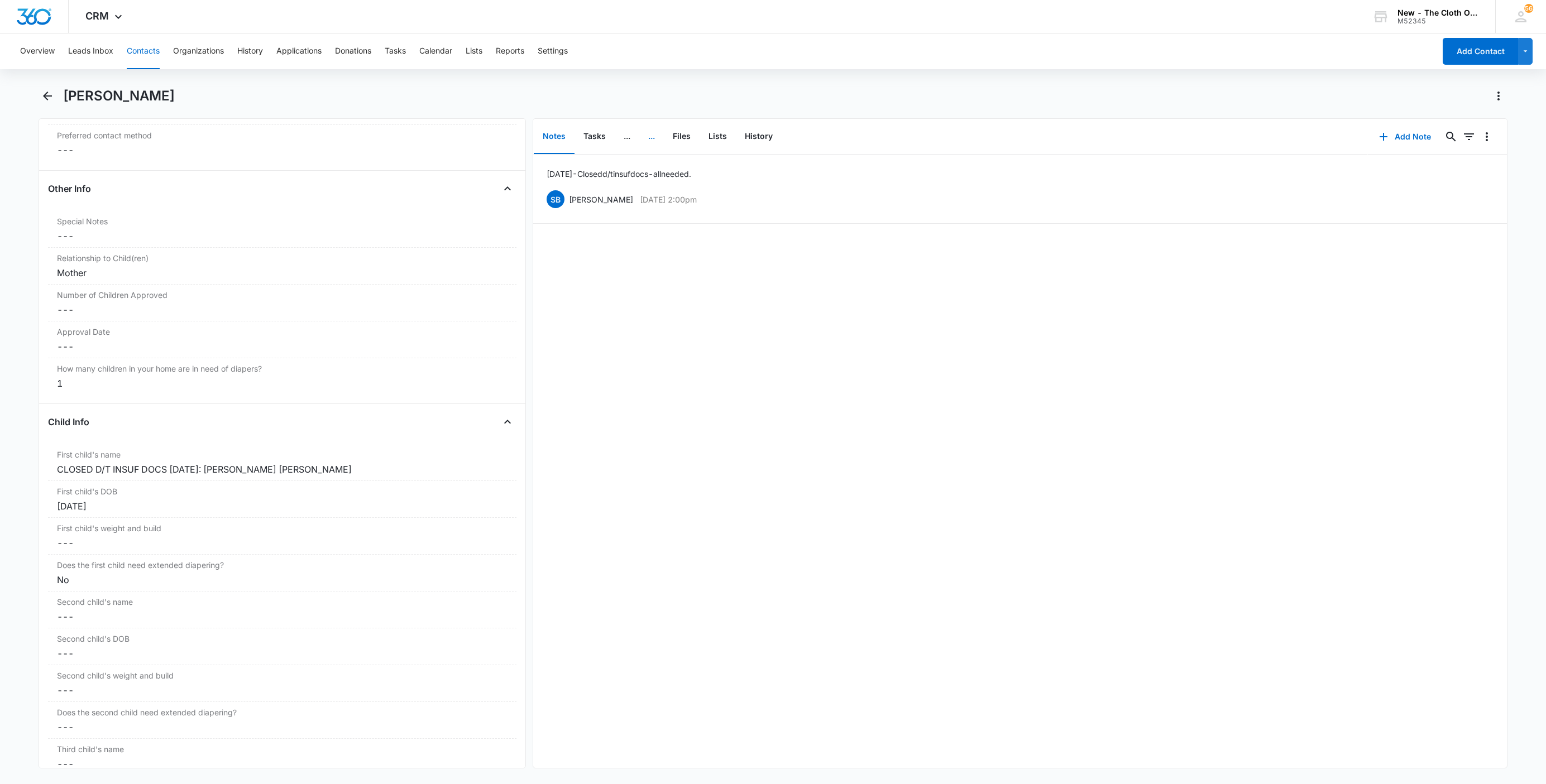
click at [654, 140] on button "..." at bounding box center [651, 137] width 24 height 35
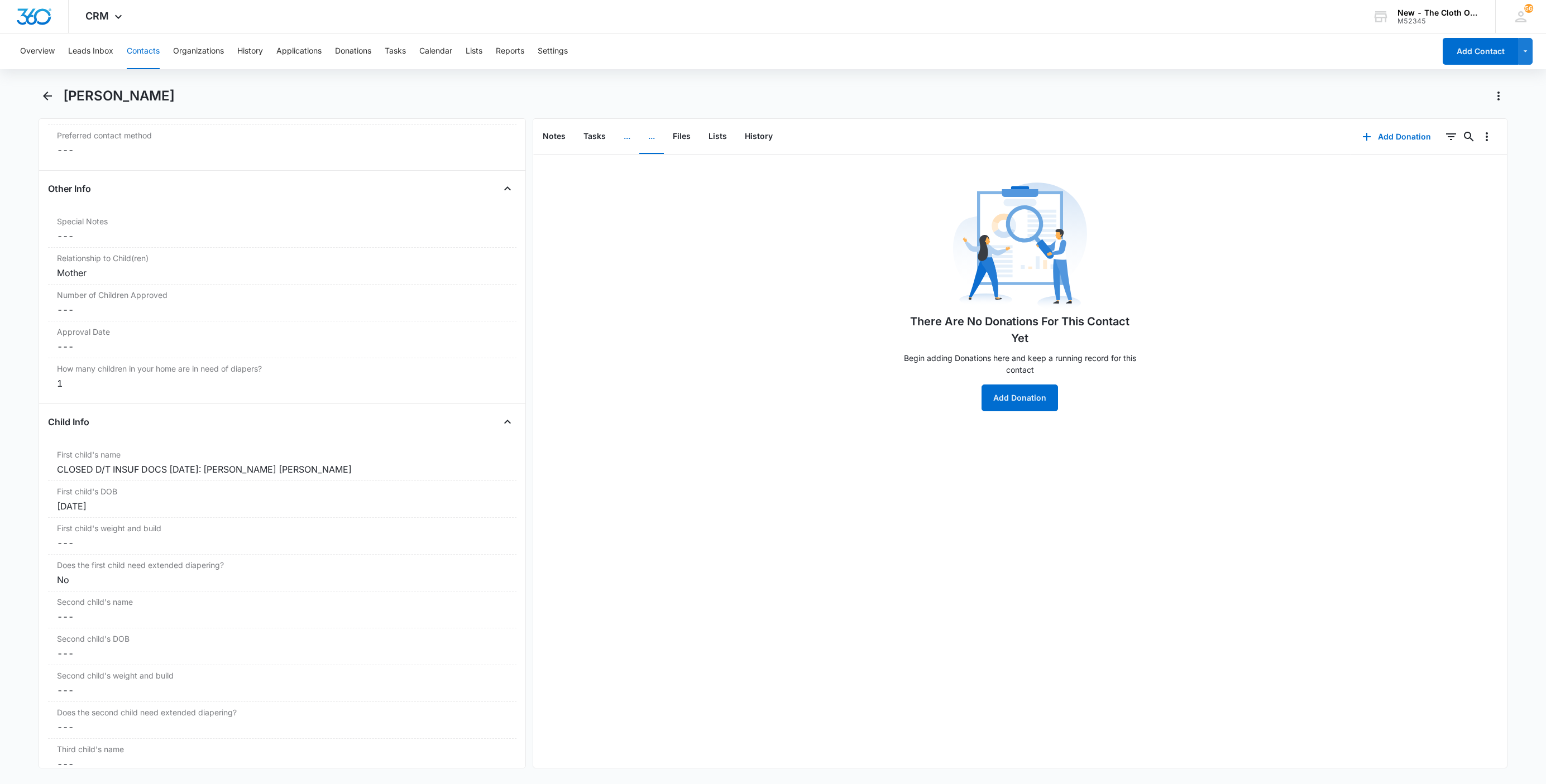
click at [625, 135] on button "..." at bounding box center [627, 137] width 24 height 35
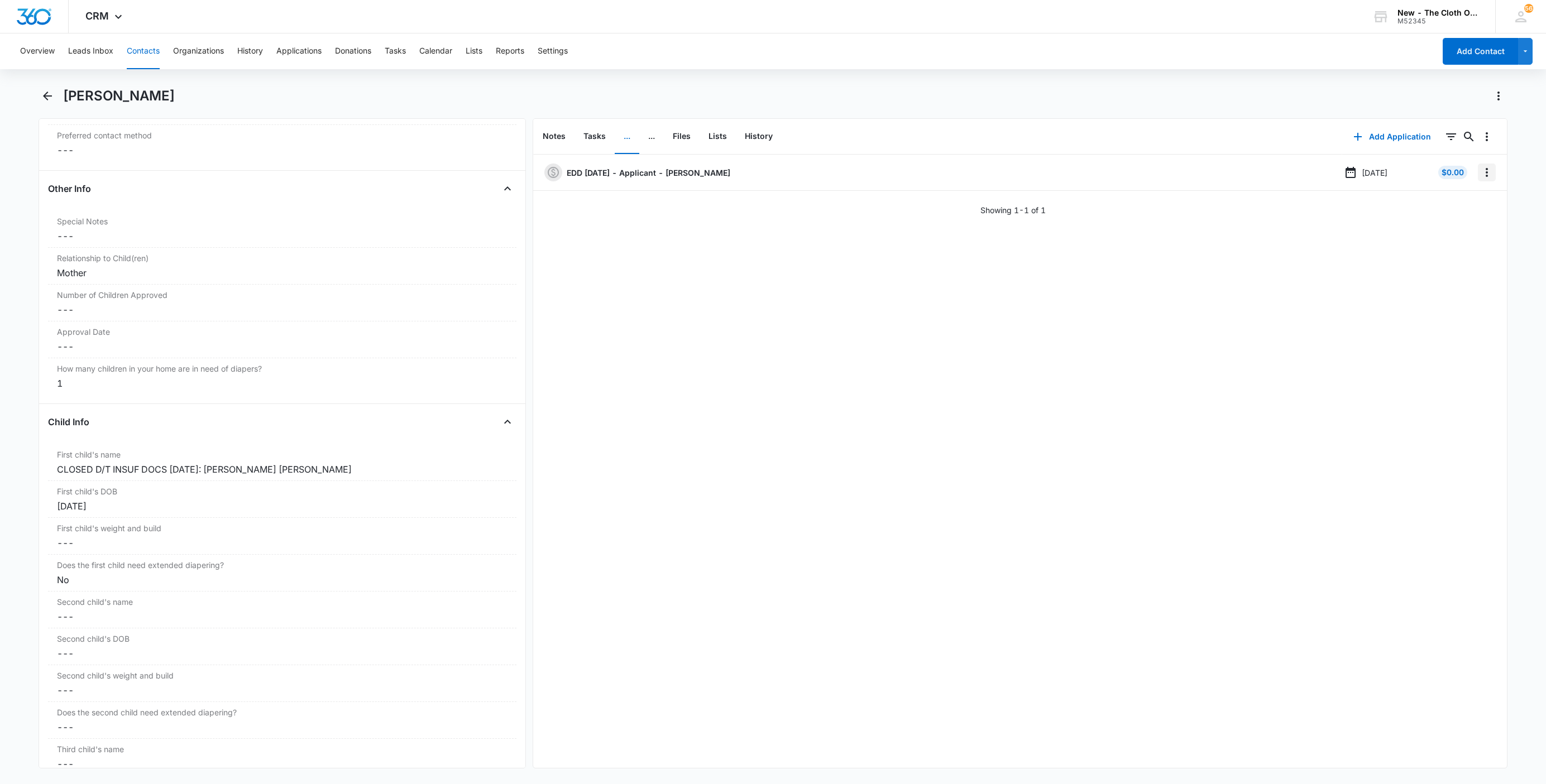
click at [1480, 176] on icon "Overflow Menu" at bounding box center [1487, 172] width 13 height 13
click at [1468, 203] on button "Edit" at bounding box center [1451, 203] width 64 height 17
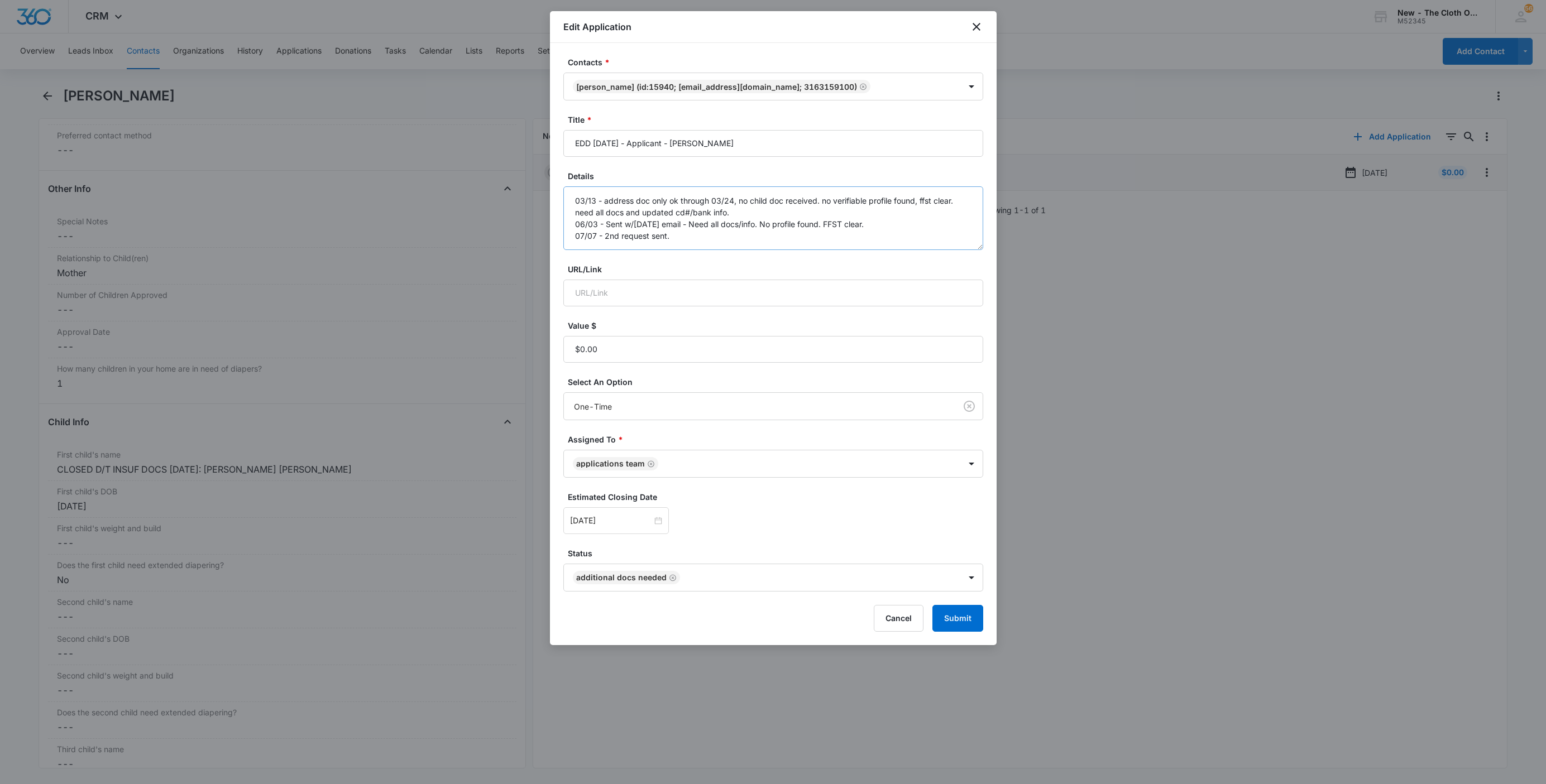
drag, startPoint x: 976, startPoint y: 260, endPoint x: 975, endPoint y: 266, distance: 6.1
click at [975, 250] on textarea "03/13 - address doc only ok through 03/24, no child doc received. no verifiable…" at bounding box center [774, 218] width 420 height 64
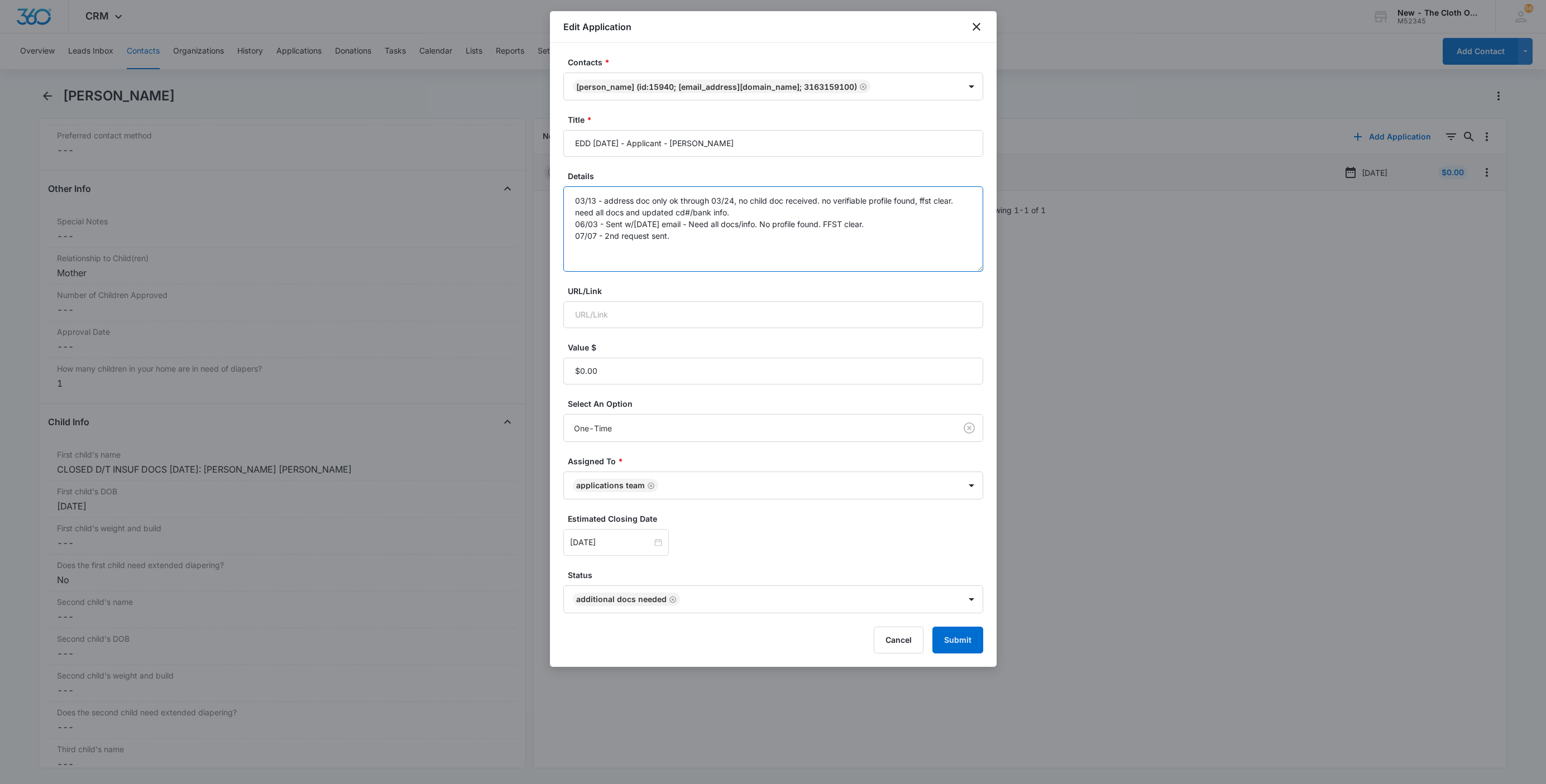
click at [966, 249] on textarea "03/13 - address doc only ok through 03/24, no child doc received. no verifiable…" at bounding box center [774, 229] width 420 height 85
paste textarea "[DATE] - Closed d/t insuf docs - all needed."
type textarea "03/13 - address doc only ok through 03/24, no child doc received. no verifiable…"
click at [950, 650] on button "Submit" at bounding box center [957, 641] width 51 height 27
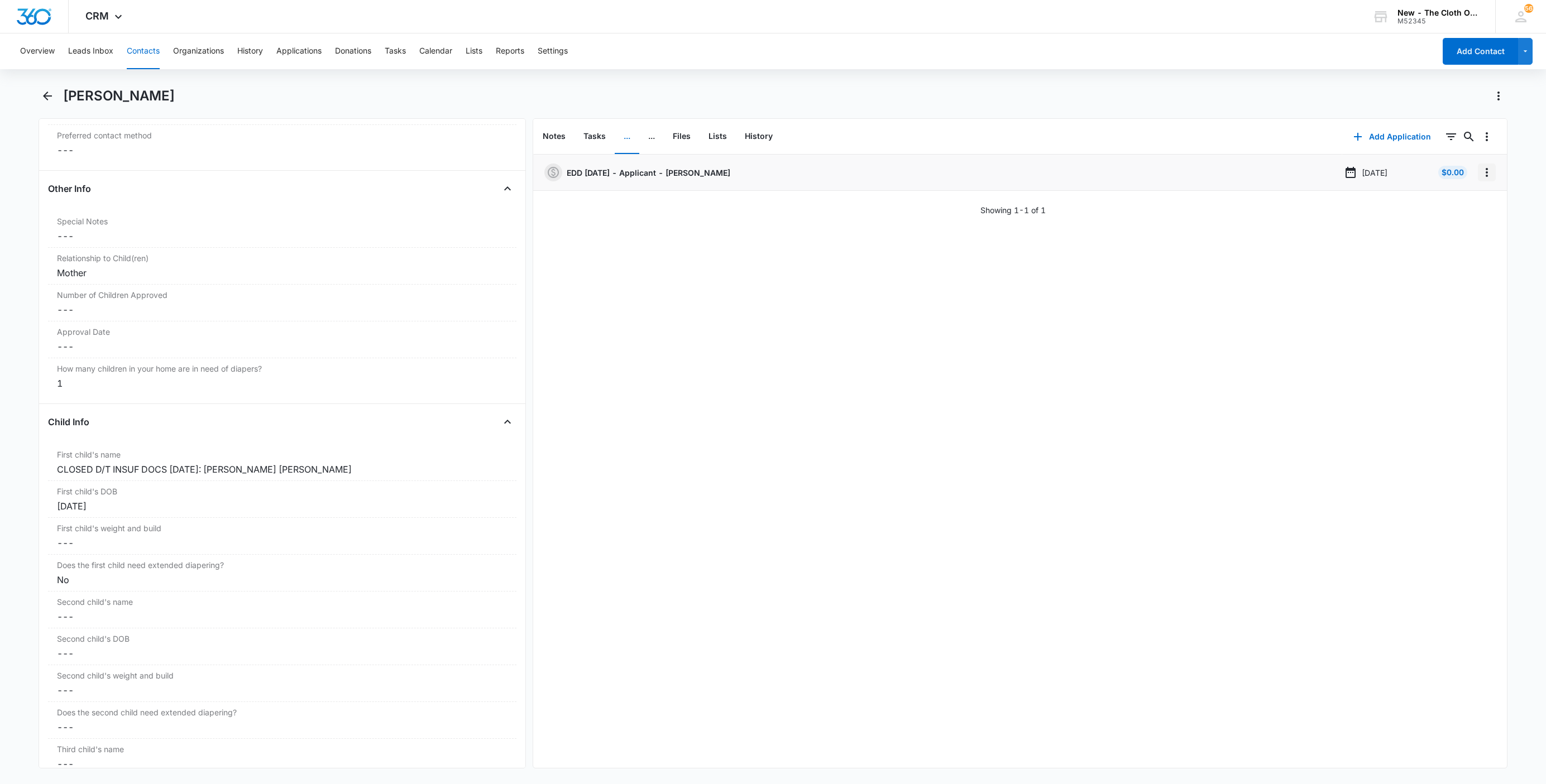
click at [1480, 172] on icon "Overflow Menu" at bounding box center [1487, 172] width 13 height 13
click at [1457, 226] on button "Delete" at bounding box center [1451, 220] width 64 height 17
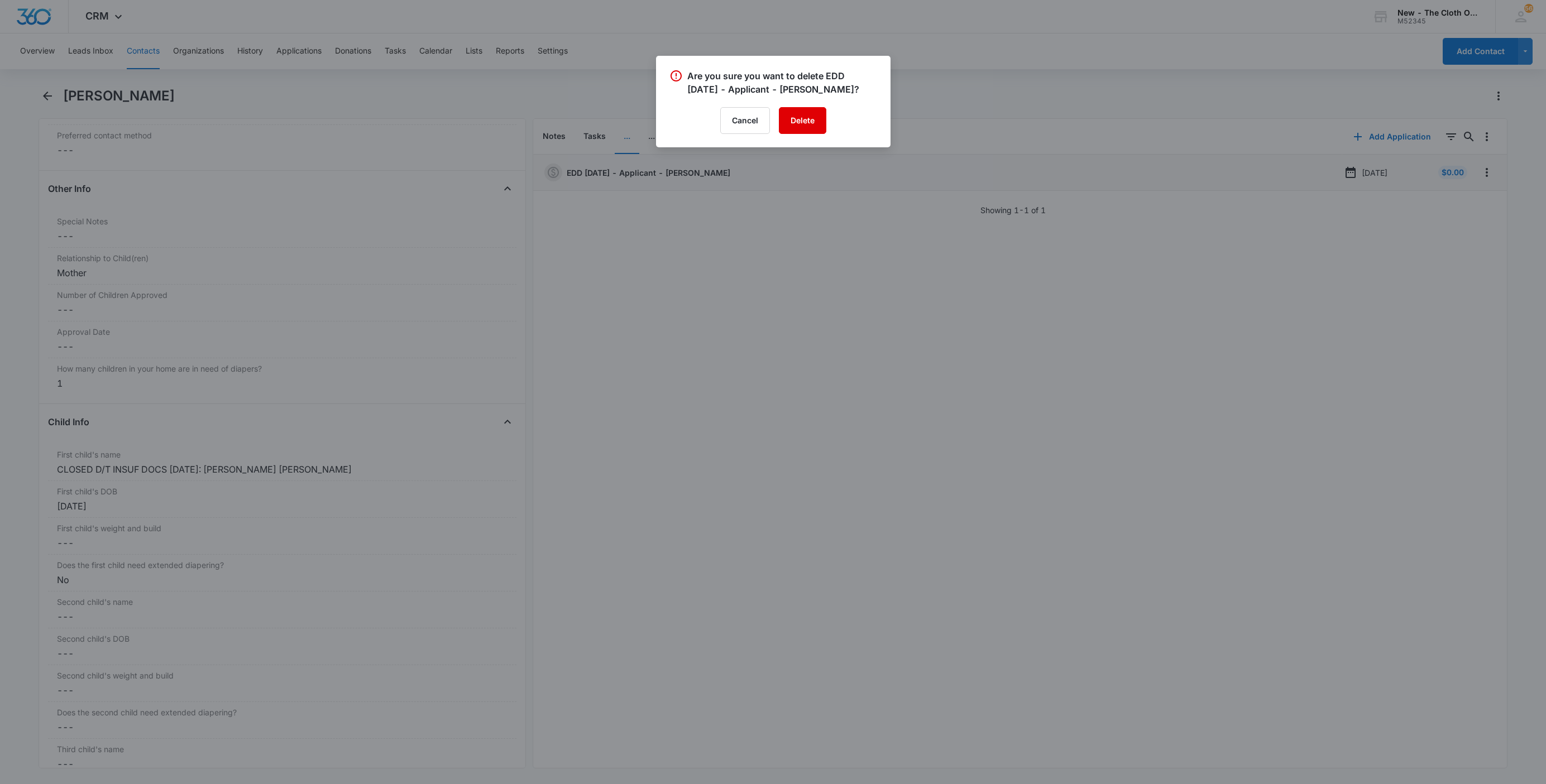
click at [797, 120] on button "Delete" at bounding box center [803, 121] width 47 height 27
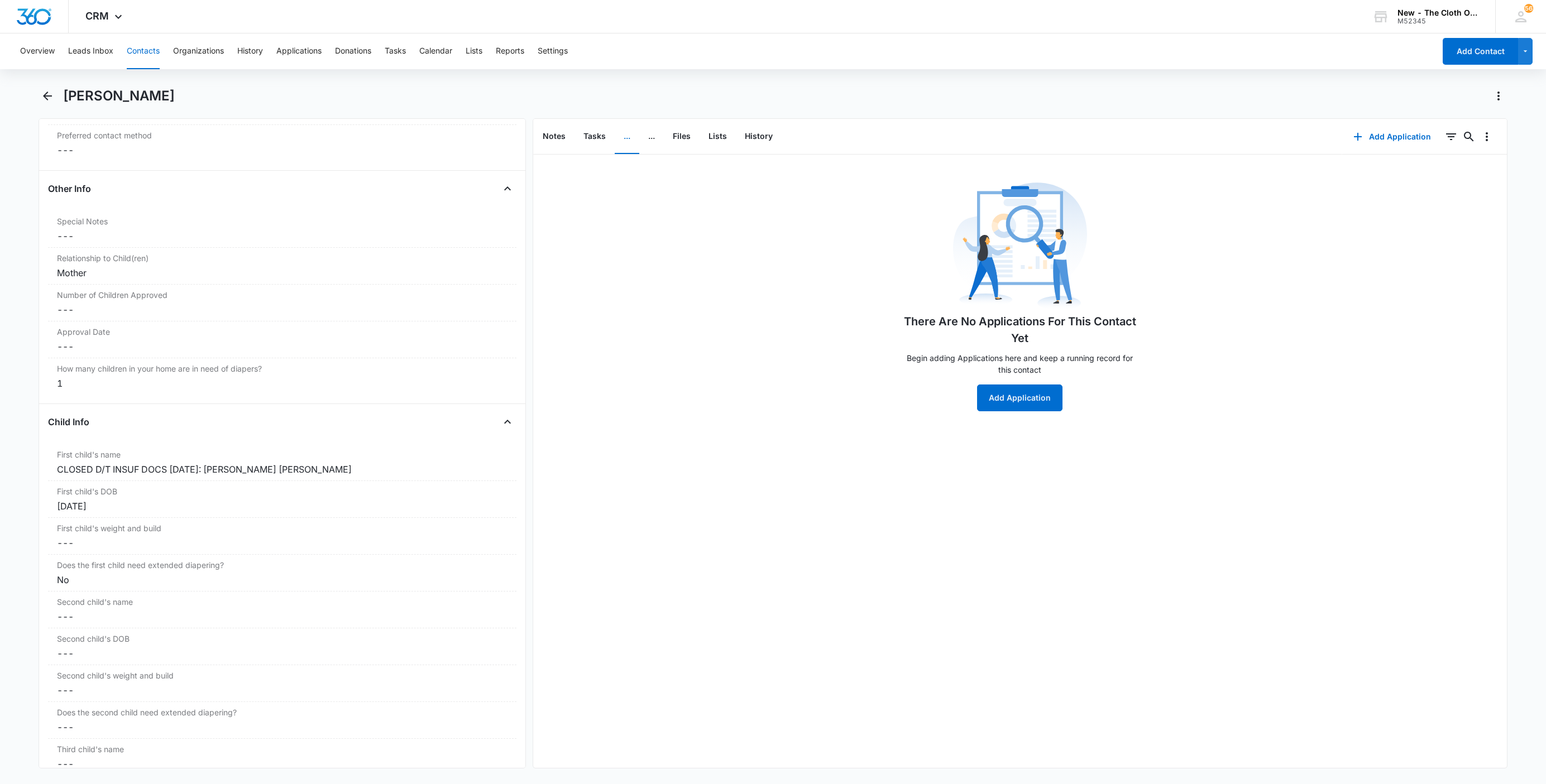
click at [115, 91] on h1 "Logan Miller" at bounding box center [118, 95] width 112 height 17
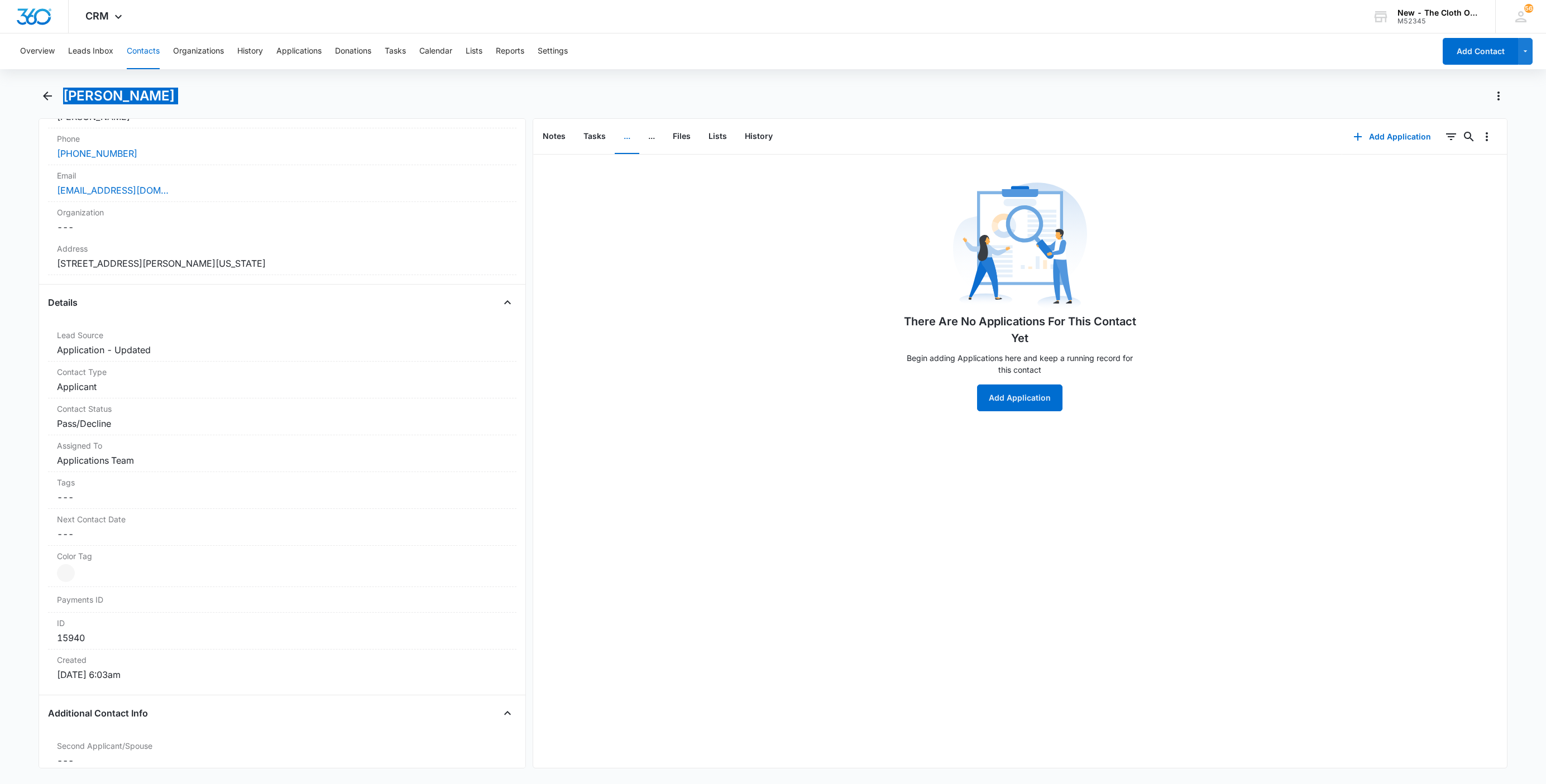
scroll to position [204, 0]
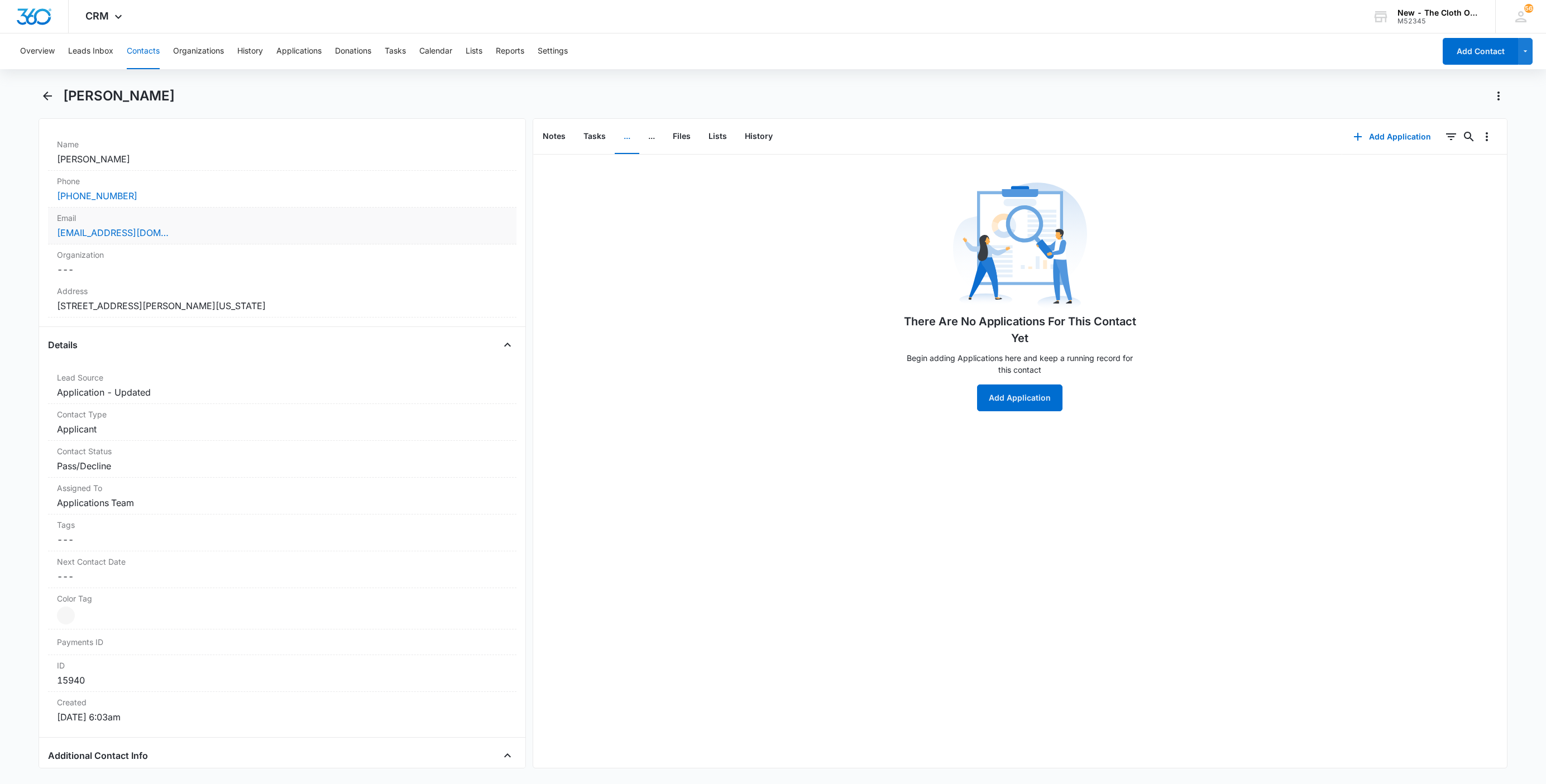
click at [209, 229] on div "Logiebear525012@gmail.com" at bounding box center [282, 233] width 450 height 13
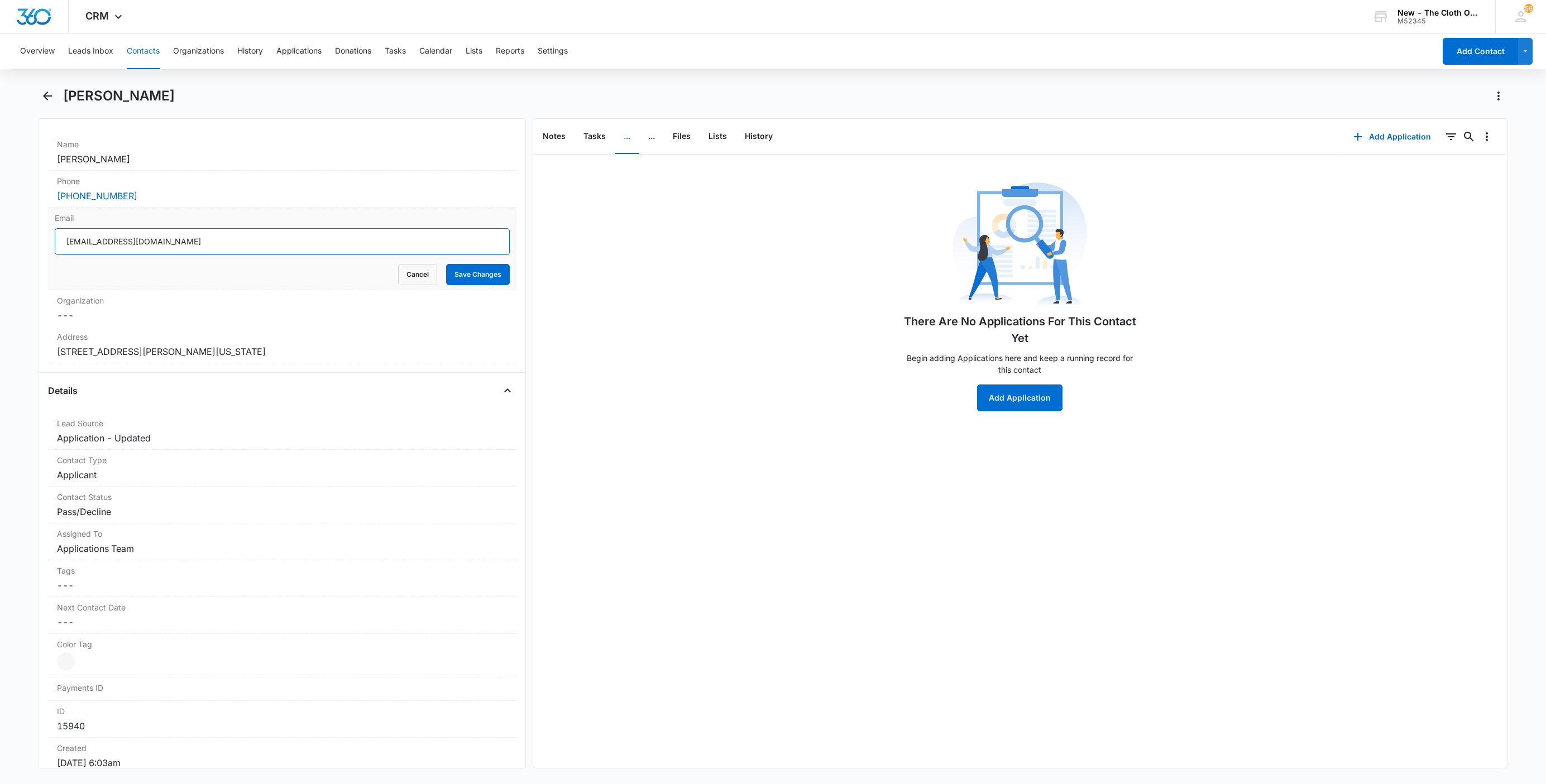
click at [267, 243] on input "Logiebear525012@gmail.com" at bounding box center [282, 242] width 455 height 27
click at [398, 277] on button "Cancel" at bounding box center [417, 274] width 39 height 21
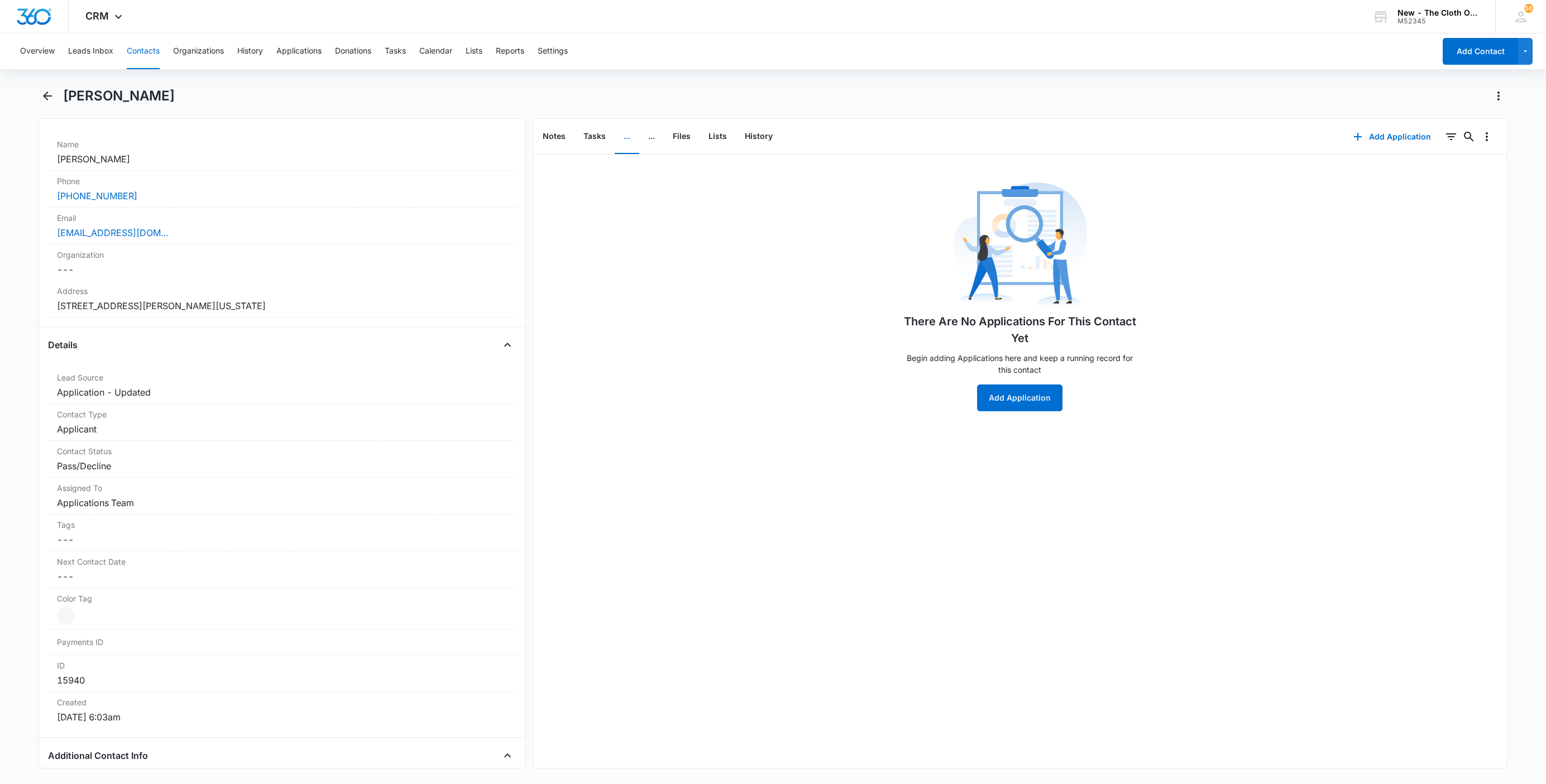
click at [140, 47] on button "Contacts" at bounding box center [143, 51] width 33 height 36
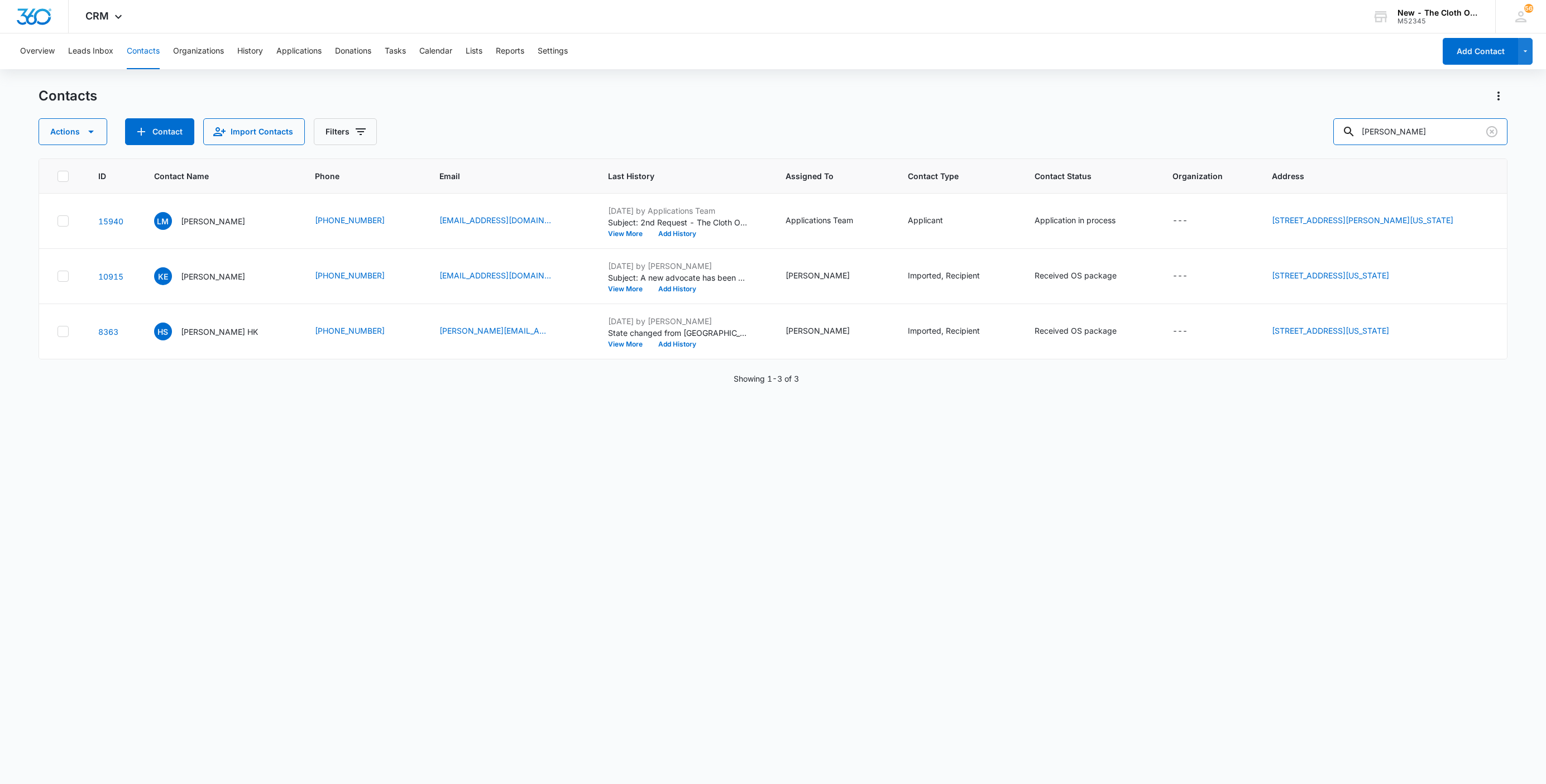
click at [1194, 133] on div "Actions Contact Import Contacts Filters Logan Miller" at bounding box center [773, 132] width 1469 height 27
paste input "Mairelis Torres"
type input "Mairelis Torres"
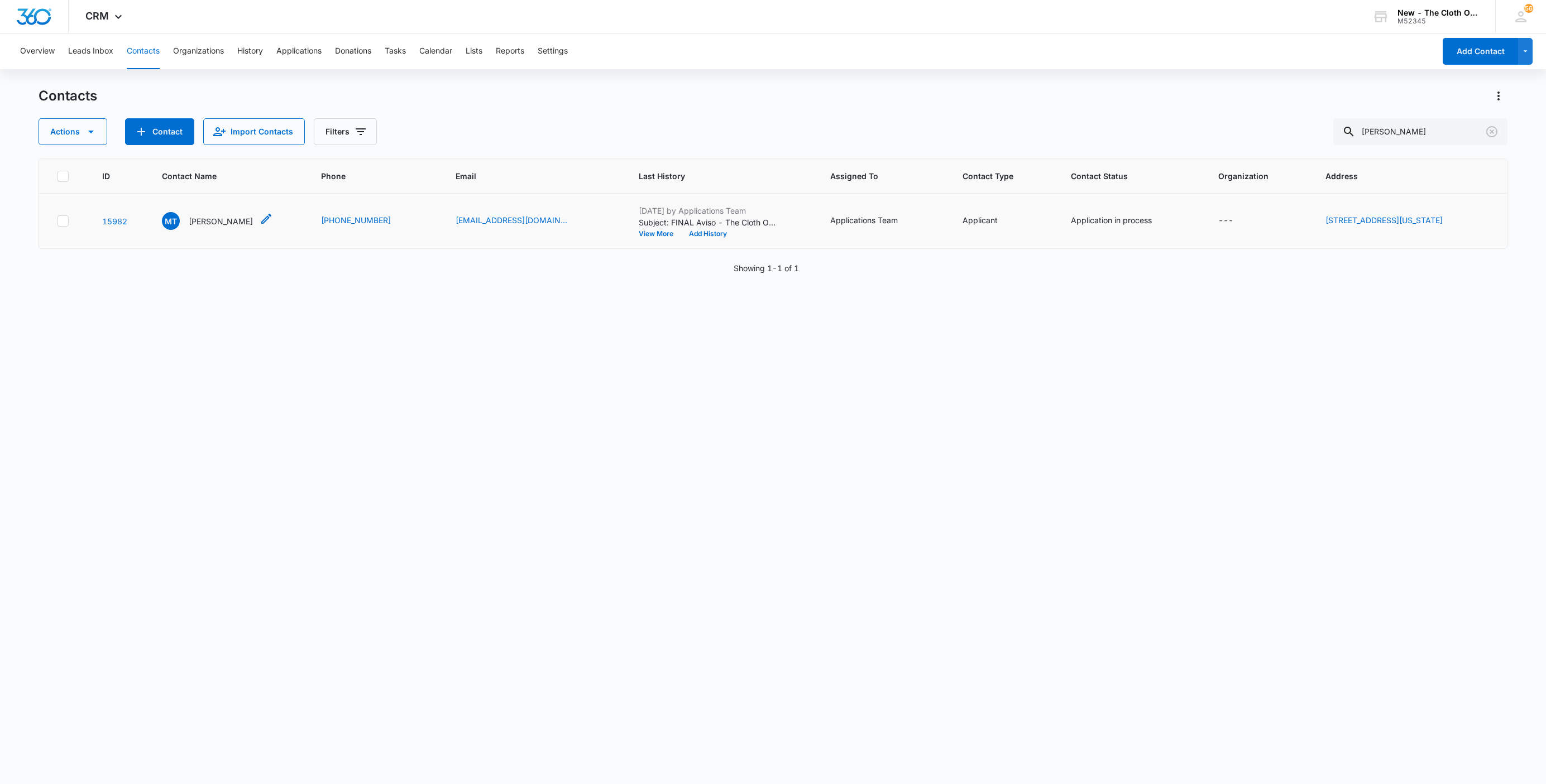
click at [193, 218] on p "Mairelis Torres" at bounding box center [220, 221] width 64 height 12
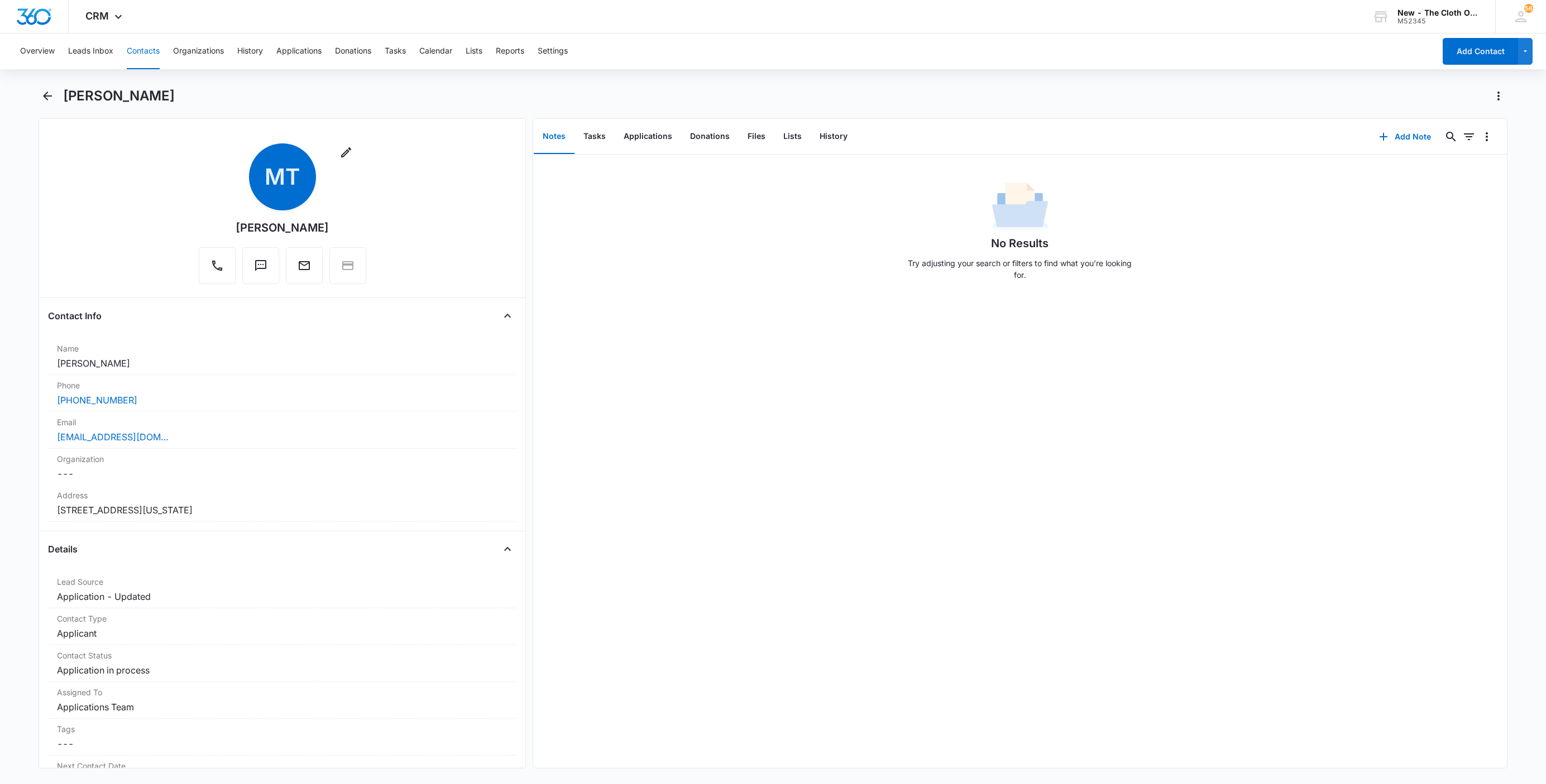
drag, startPoint x: 116, startPoint y: 365, endPoint x: 13, endPoint y: 364, distance: 103.0
click at [13, 364] on main "Mairelis Torres Remove MT Mairelis Torres Contact Info Name Cancel Save Changes…" at bounding box center [773, 435] width 1546 height 695
click at [233, 428] on label "Email" at bounding box center [282, 422] width 450 height 12
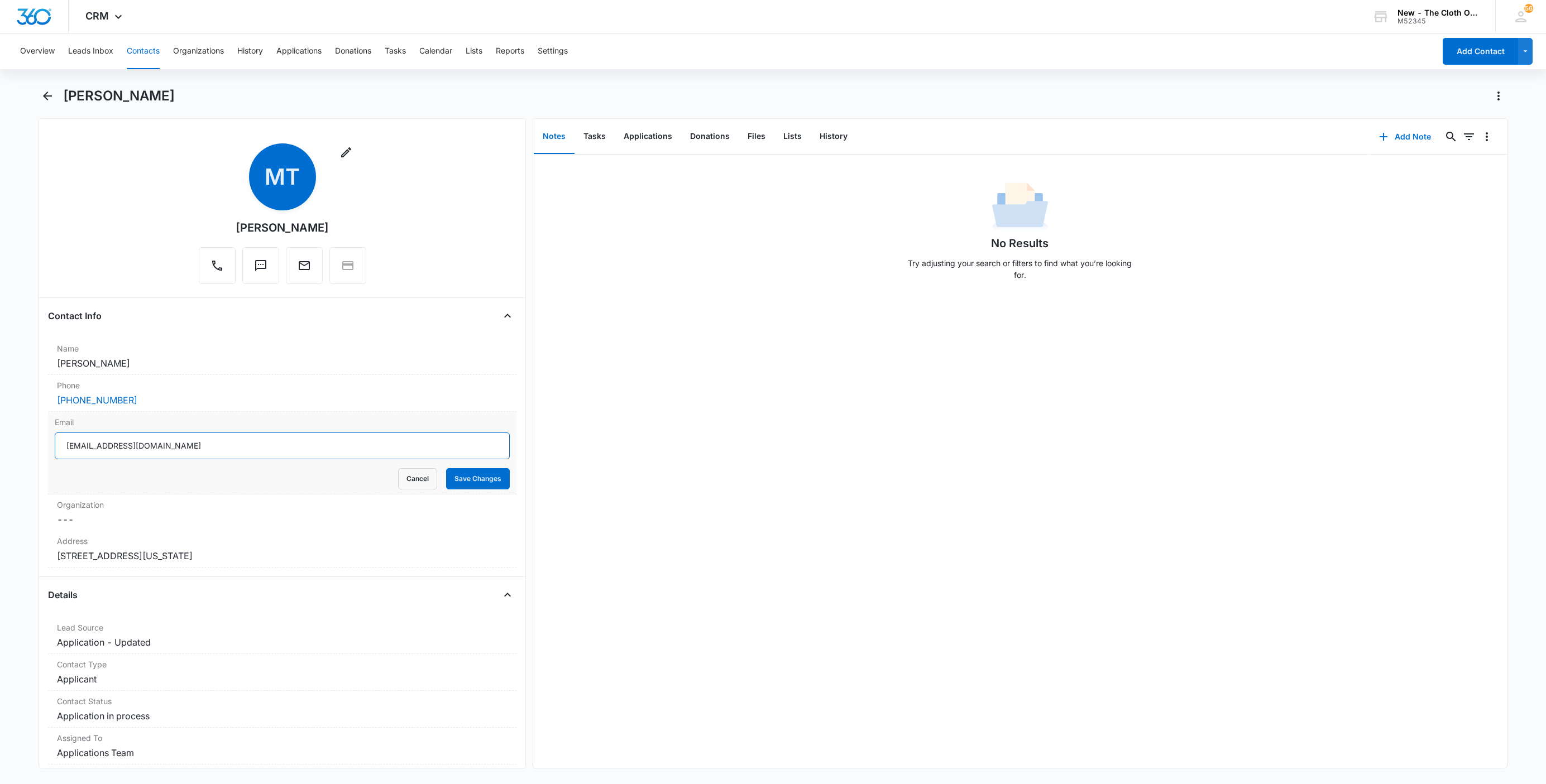
click at [258, 451] on input "mairelistorres52@gmail.com" at bounding box center [282, 446] width 455 height 27
click at [399, 482] on button "Cancel" at bounding box center [417, 479] width 39 height 21
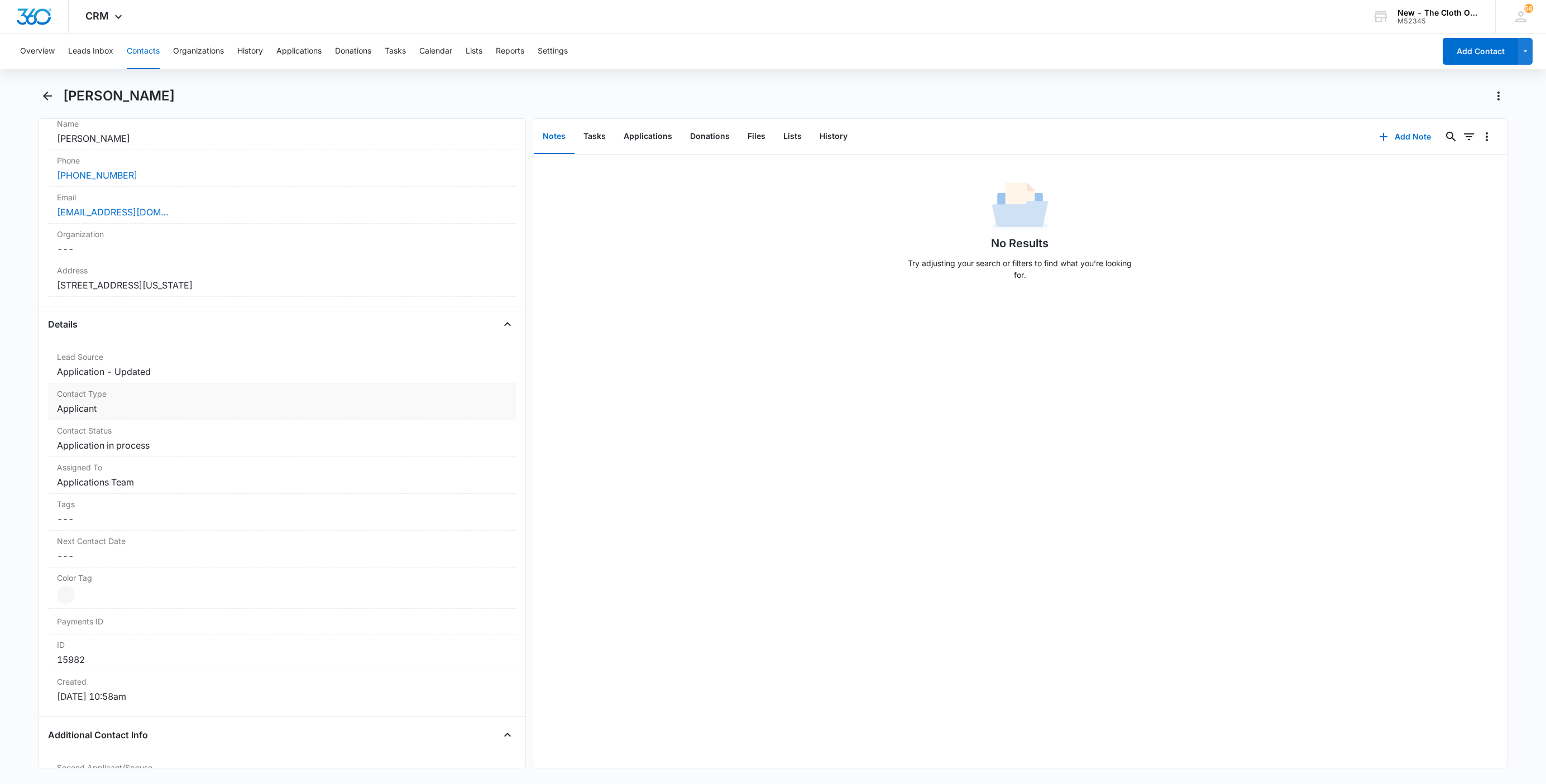
scroll to position [251, 0]
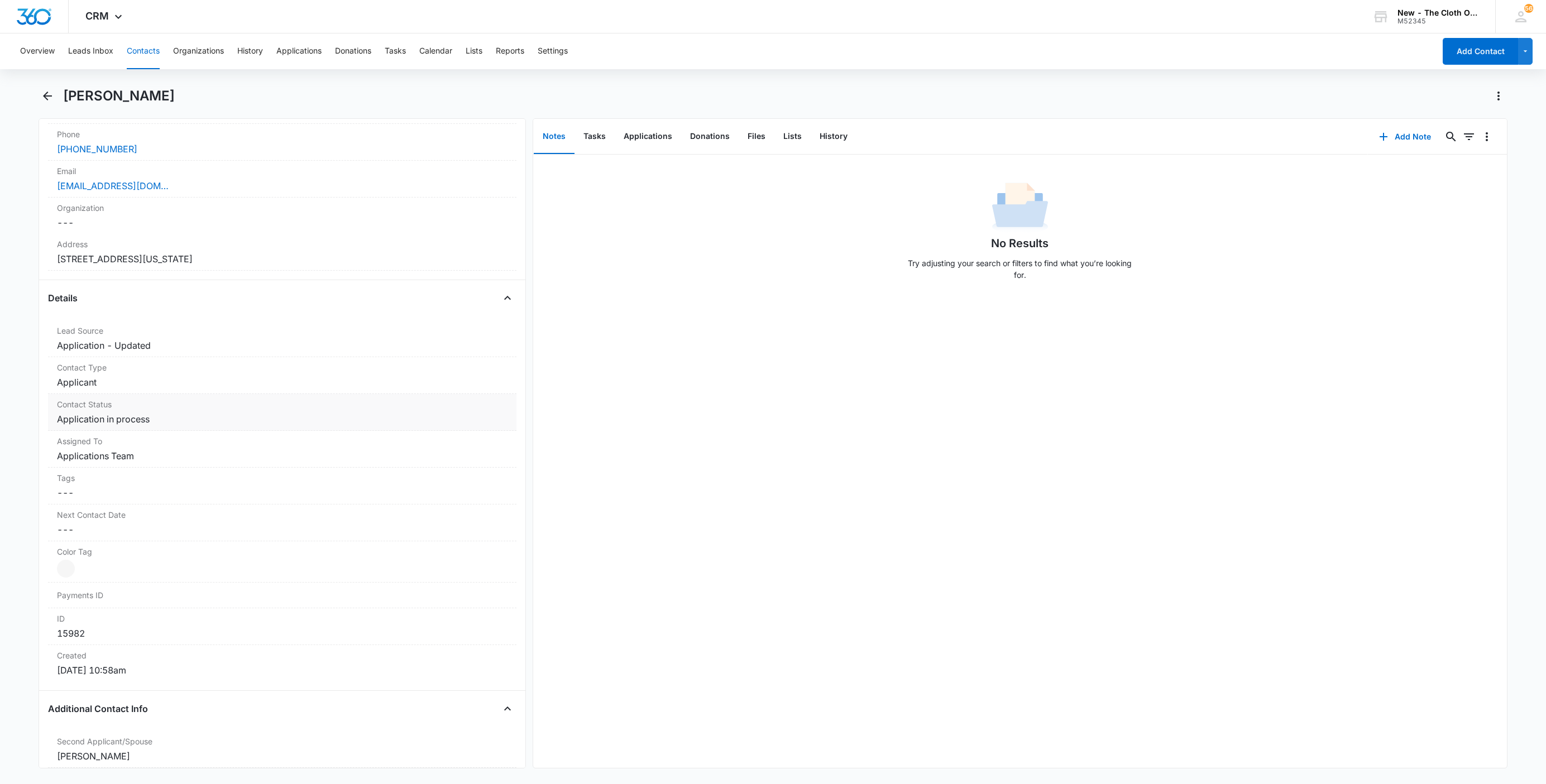
click at [159, 418] on dd "Cancel Save Changes Application in process" at bounding box center [282, 419] width 450 height 13
click at [156, 429] on icon "Remove Application in process" at bounding box center [160, 428] width 8 height 8
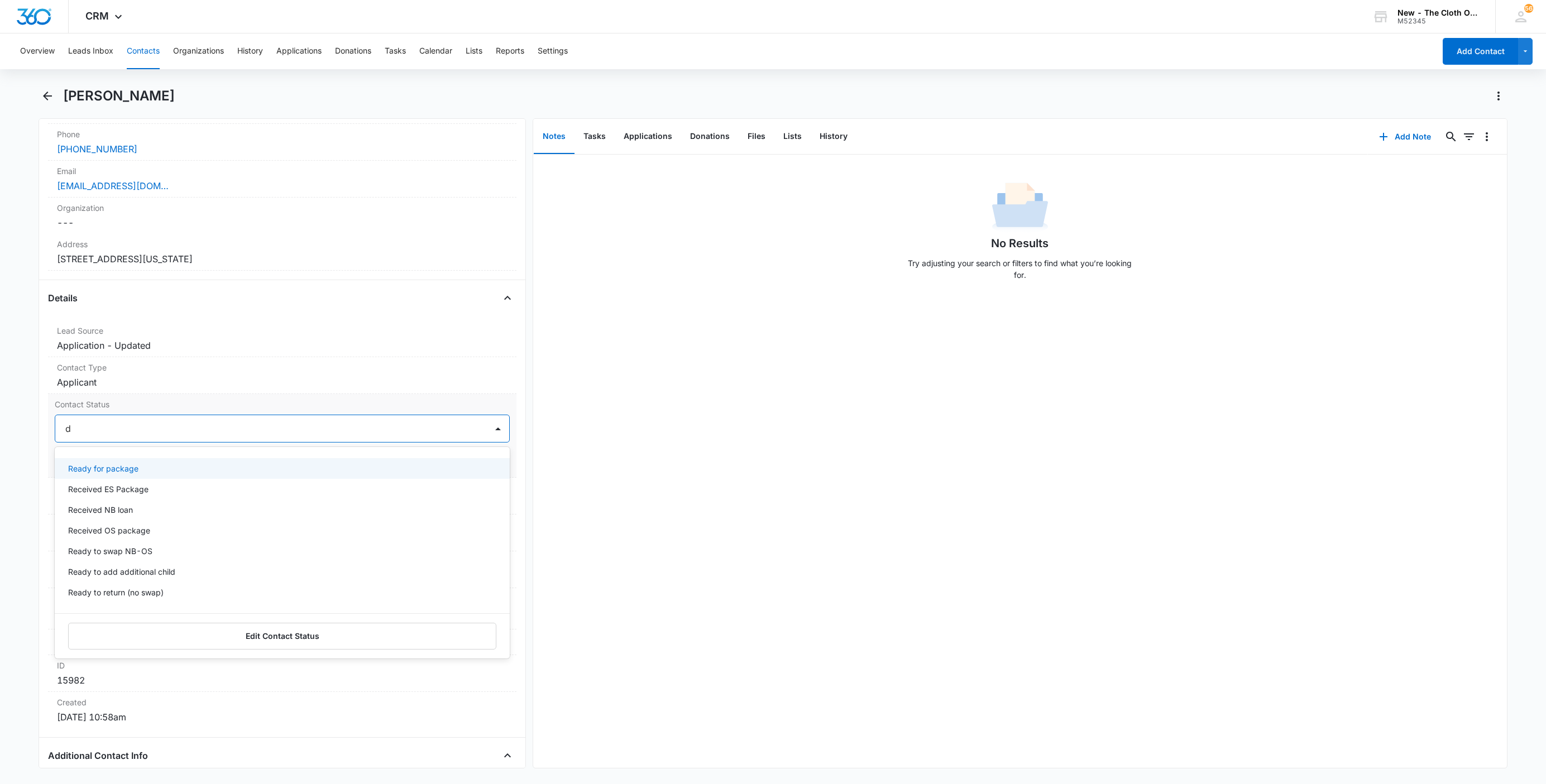
type input "de"
click at [135, 464] on div "Pass/Decline" at bounding box center [282, 469] width 455 height 21
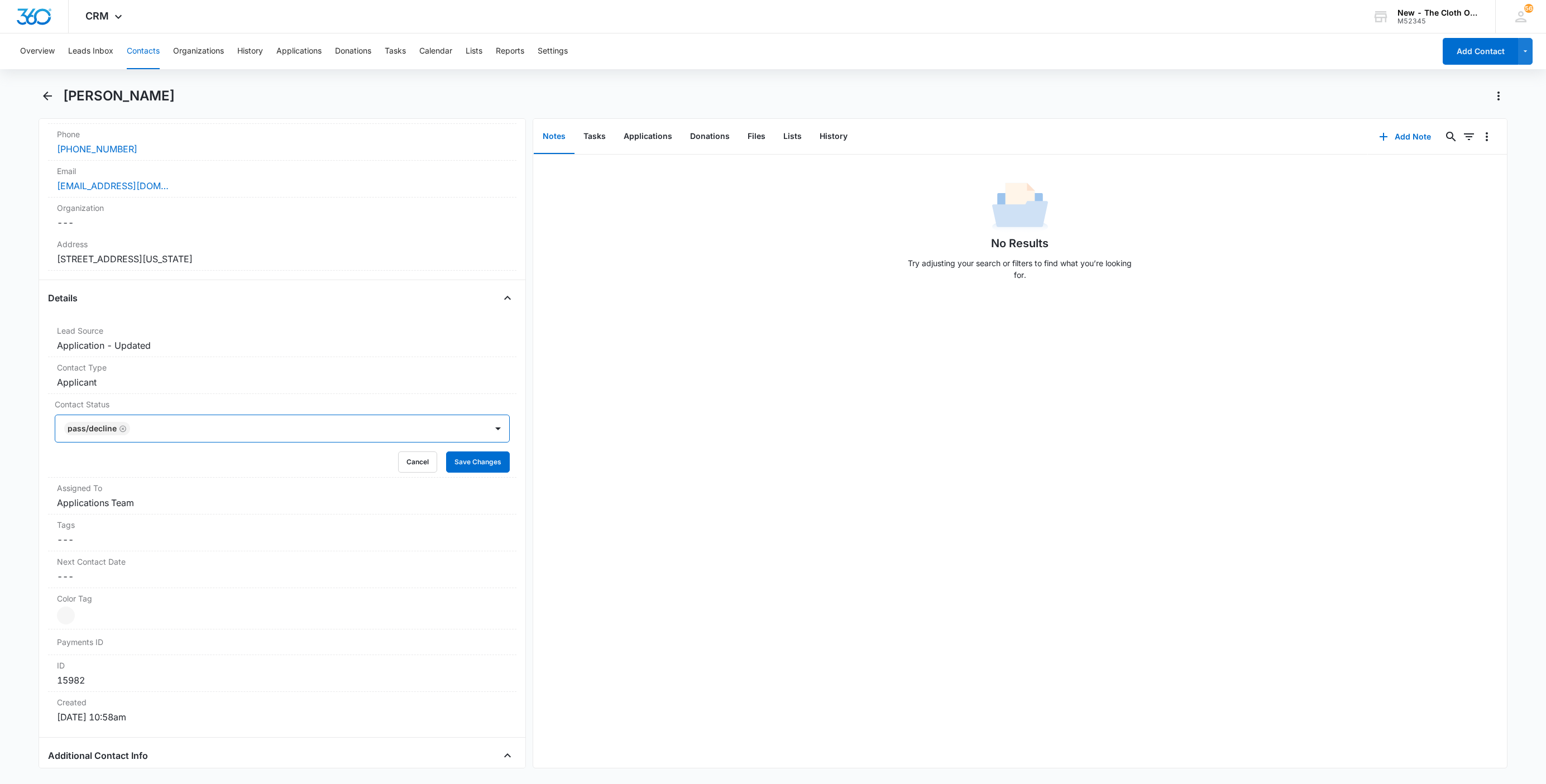
click at [201, 429] on div at bounding box center [303, 428] width 339 height 16
click at [449, 464] on button "Save Changes" at bounding box center [478, 462] width 64 height 21
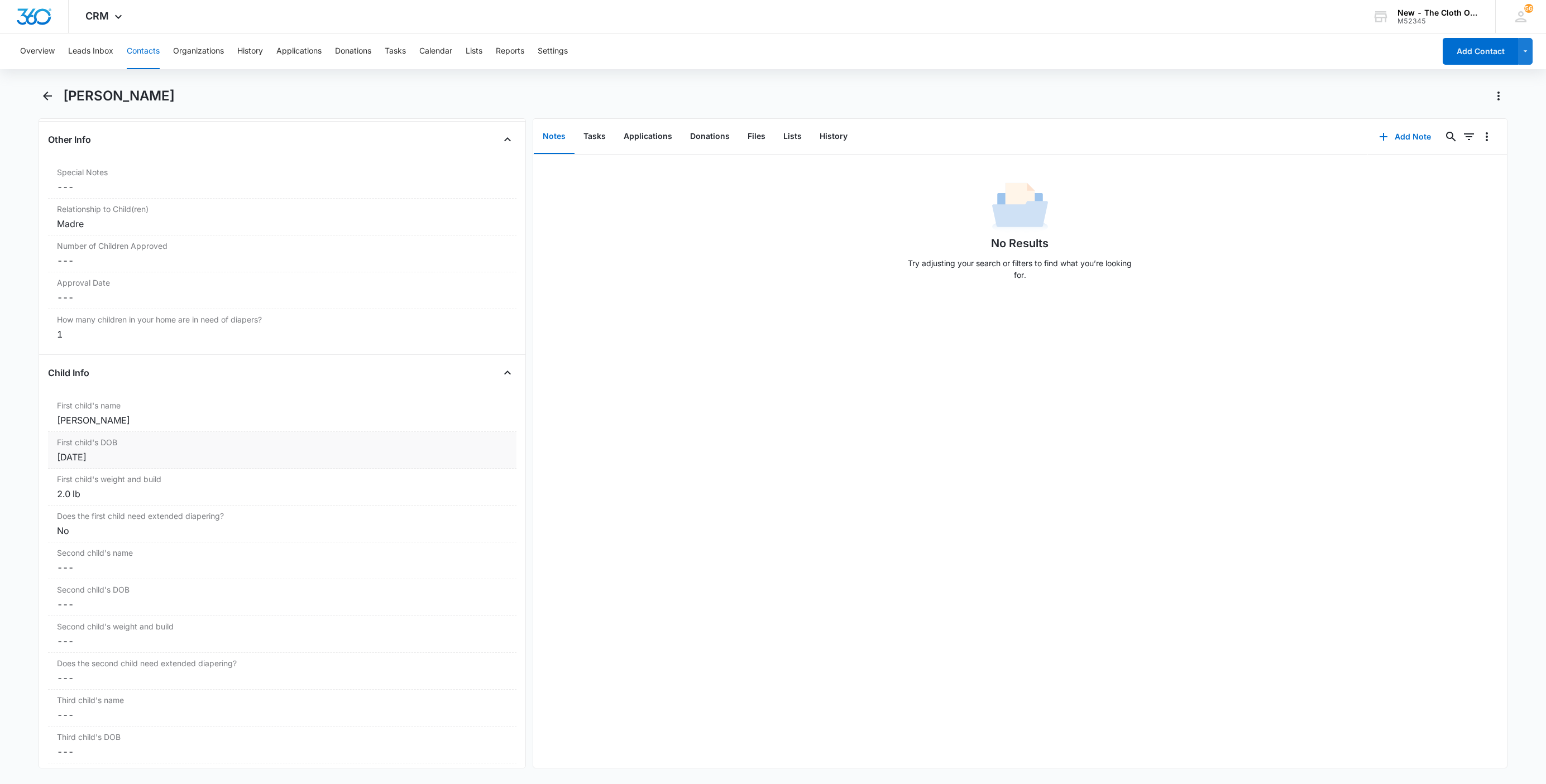
scroll to position [1172, 0]
click at [72, 343] on div "Paris Núñez Torres" at bounding box center [282, 339] width 450 height 13
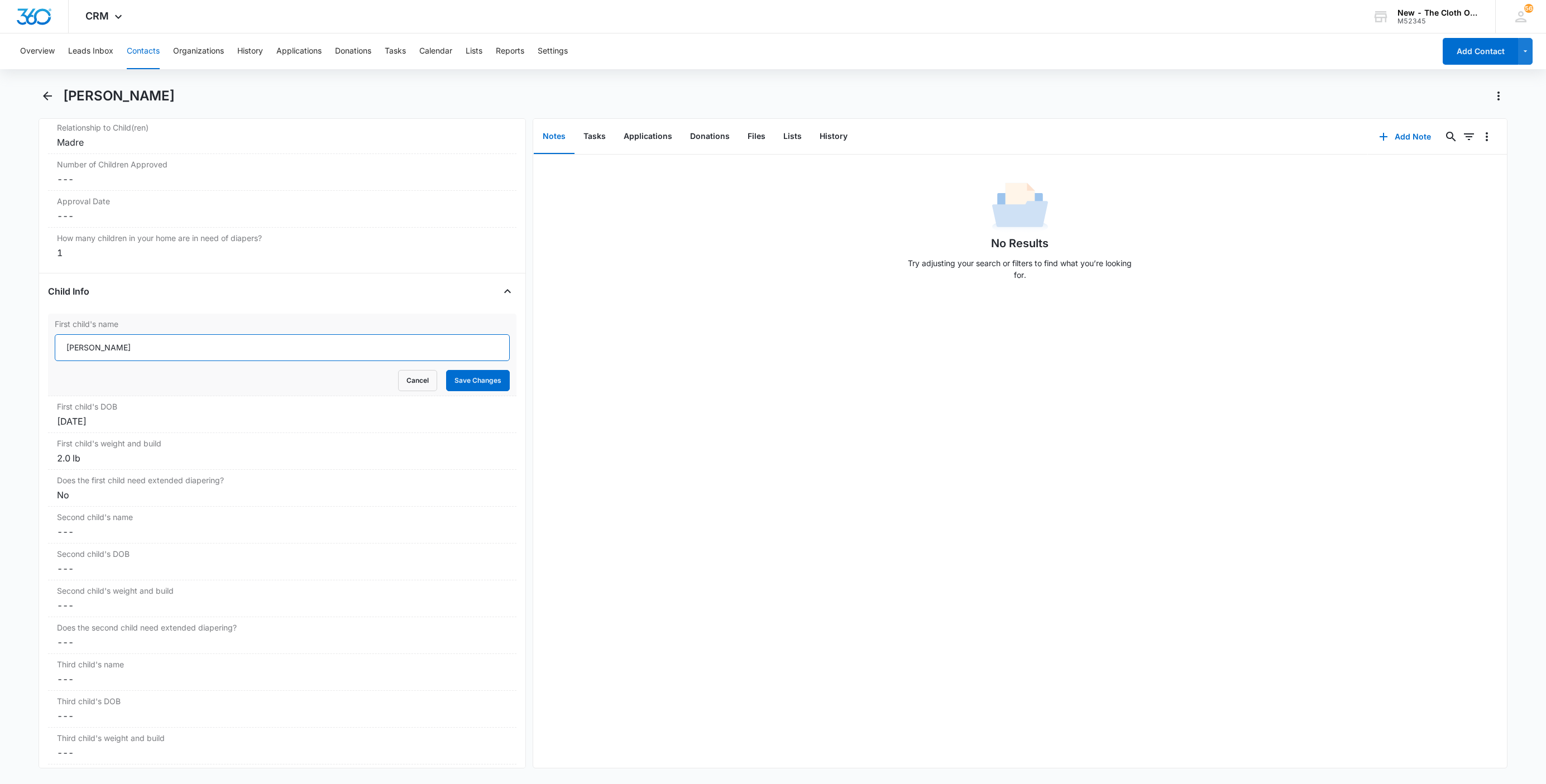
click at [63, 354] on input "Paris Núñez Torres" at bounding box center [282, 348] width 455 height 27
paste input "CLOSED D/T INSUF DOCS [DATE]:"
type input "CLOSED D/T INSUF DOCS 08/10/25: Paris Núñez Torres"
click at [474, 388] on button "Save Changes" at bounding box center [478, 380] width 64 height 21
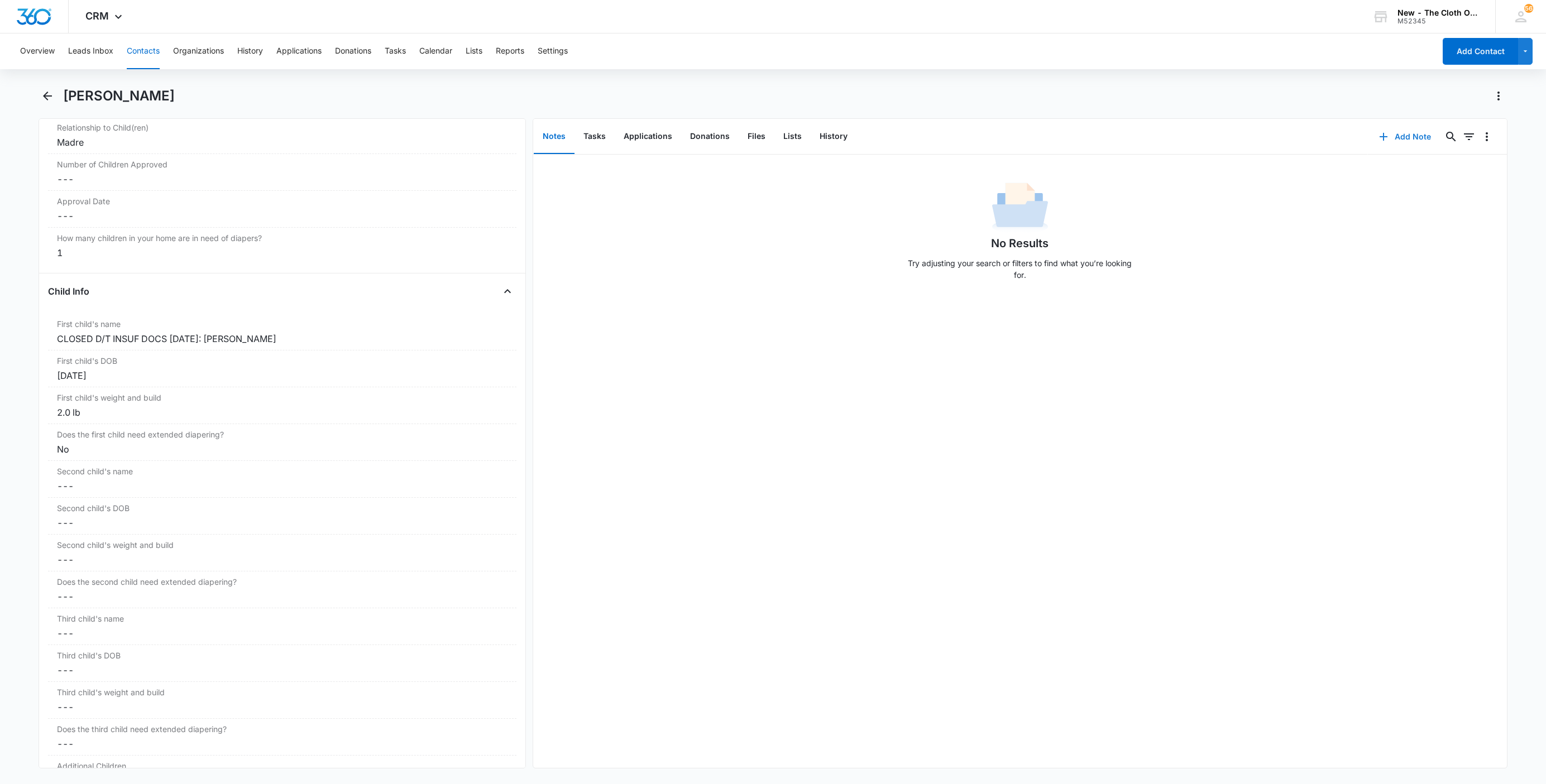
click at [1380, 136] on icon "button" at bounding box center [1383, 137] width 8 height 8
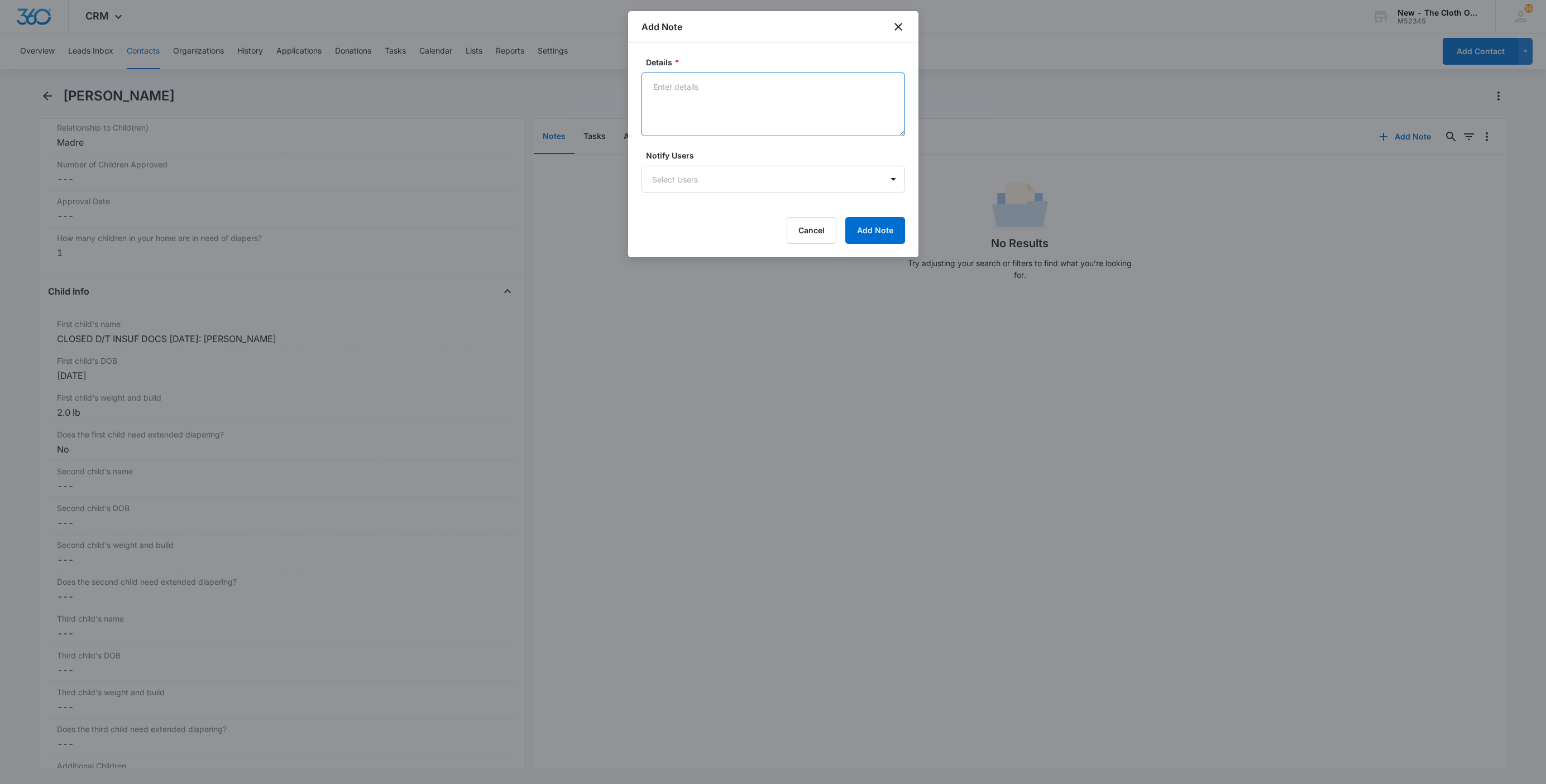
click at [794, 101] on textarea "Details *" at bounding box center [773, 104] width 263 height 64
paste textarea "[DATE] - Closed d/t insuf docs - all needed."
type textarea "[DATE] - Closed d/t insuf docs - all needed."
click at [866, 220] on button "Add Note" at bounding box center [875, 231] width 60 height 27
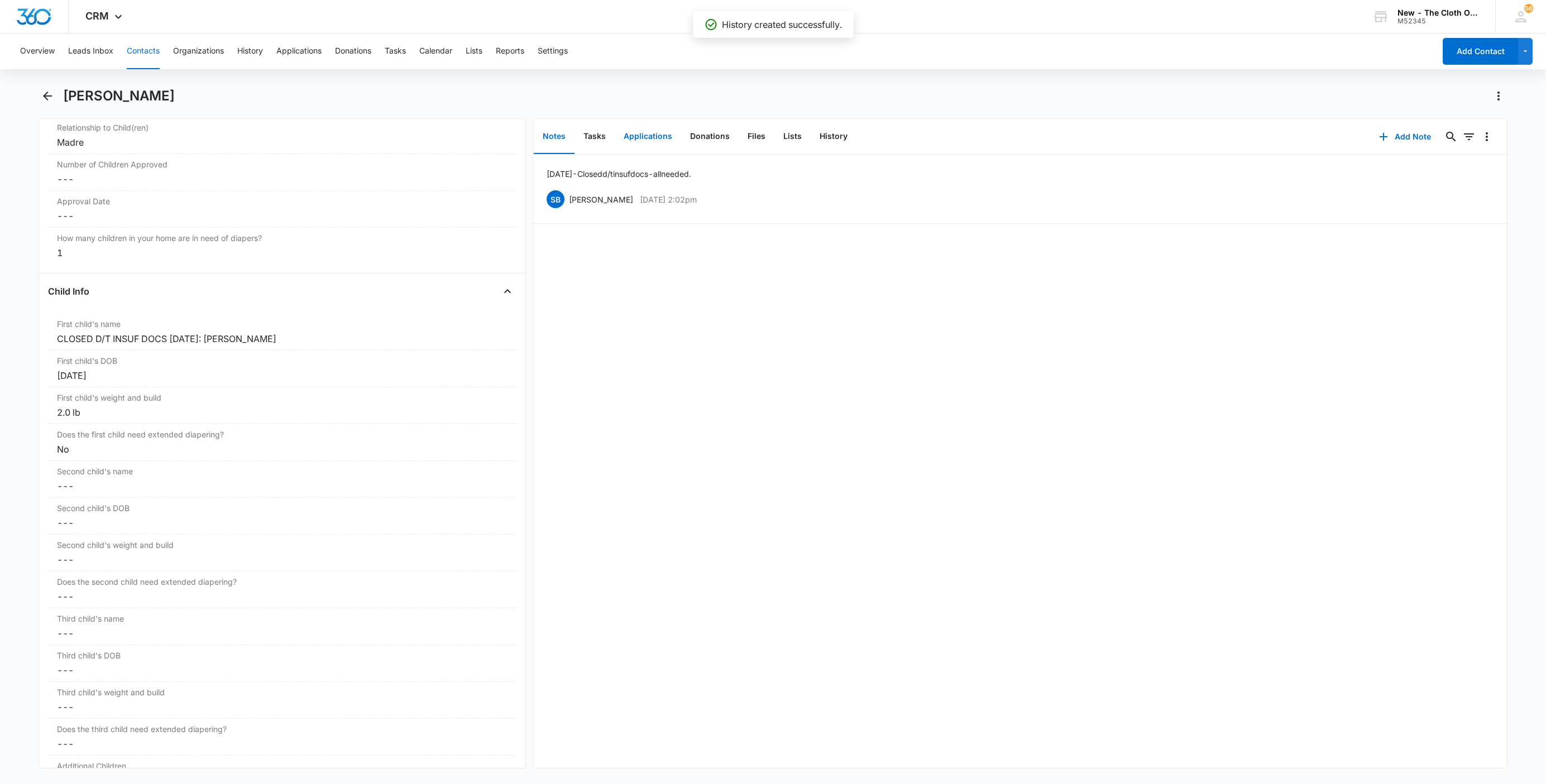
click at [635, 138] on button "Applications" at bounding box center [648, 137] width 67 height 35
click at [1480, 176] on icon "Overflow Menu" at bounding box center [1487, 172] width 13 height 13
click at [1469, 203] on button "Edit" at bounding box center [1451, 203] width 64 height 17
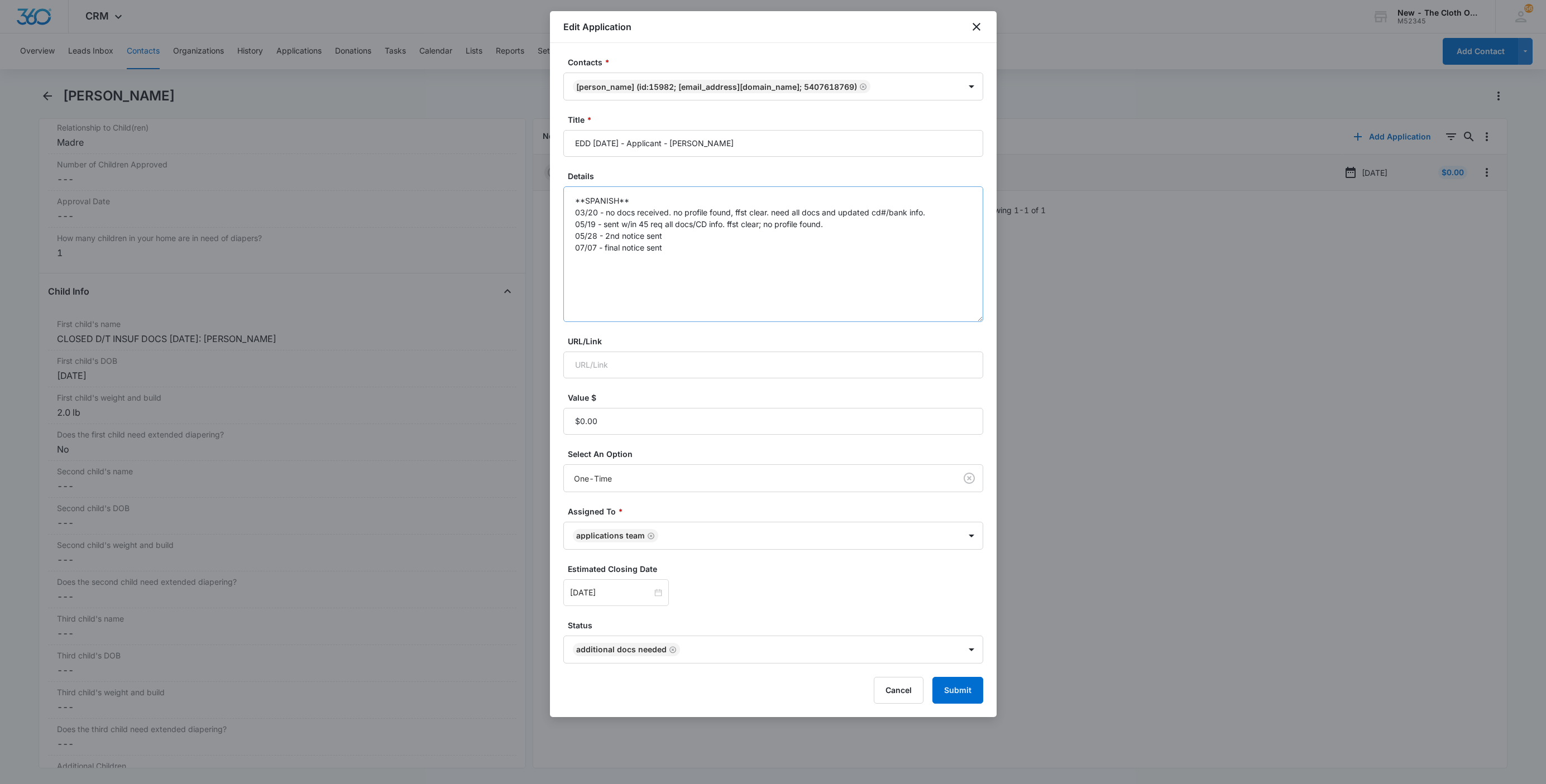
drag, startPoint x: 977, startPoint y: 245, endPoint x: 973, endPoint y: 338, distance: 93.1
click at [973, 322] on textarea "**SPANISH** 03/20 - no docs received. no profile found, ffst clear. need all do…" at bounding box center [774, 254] width 420 height 135
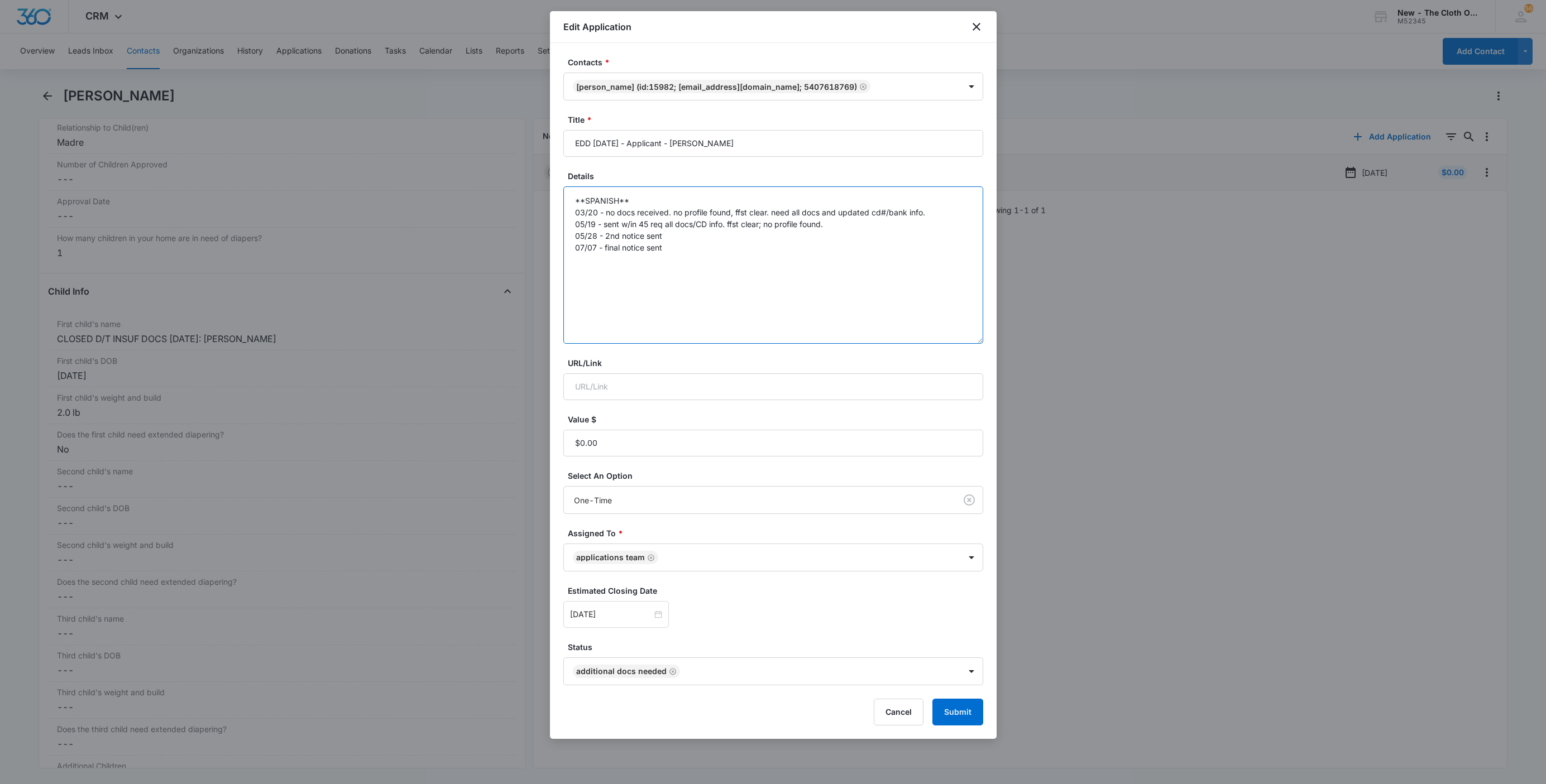
click at [901, 285] on textarea "**SPANISH** 03/20 - no docs received. no profile found, ffst clear. need all do…" at bounding box center [774, 265] width 420 height 158
paste textarea "[DATE] - Closed d/t insuf docs - all needed."
type textarea "**SPANISH** 03/20 - no docs received. no profile found, ffst clear. need all do…"
click at [953, 714] on button "Submit" at bounding box center [957, 712] width 51 height 27
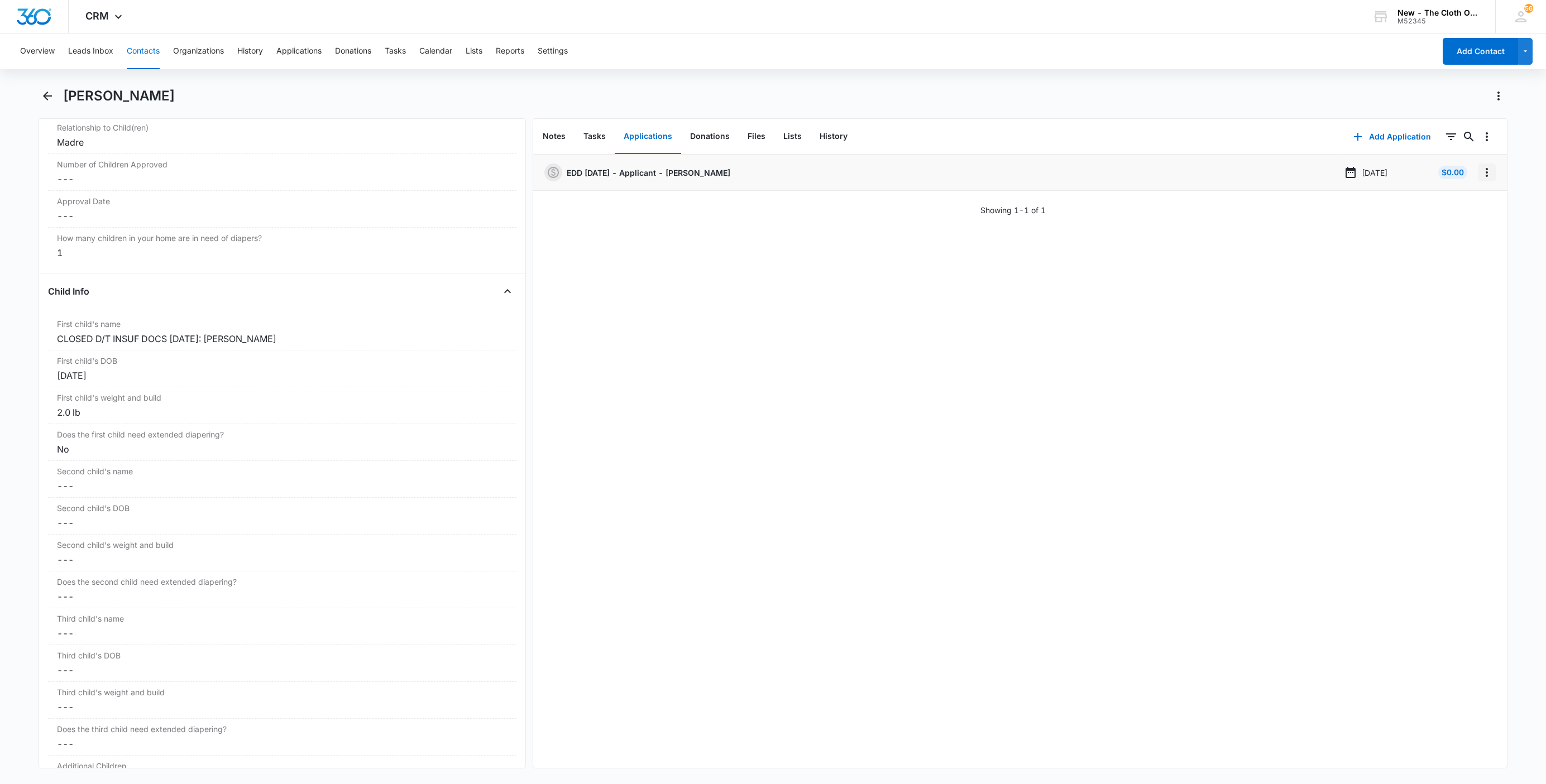
click at [1479, 164] on button "Overflow Menu" at bounding box center [1487, 172] width 18 height 18
click at [1456, 220] on button "Delete" at bounding box center [1451, 220] width 64 height 17
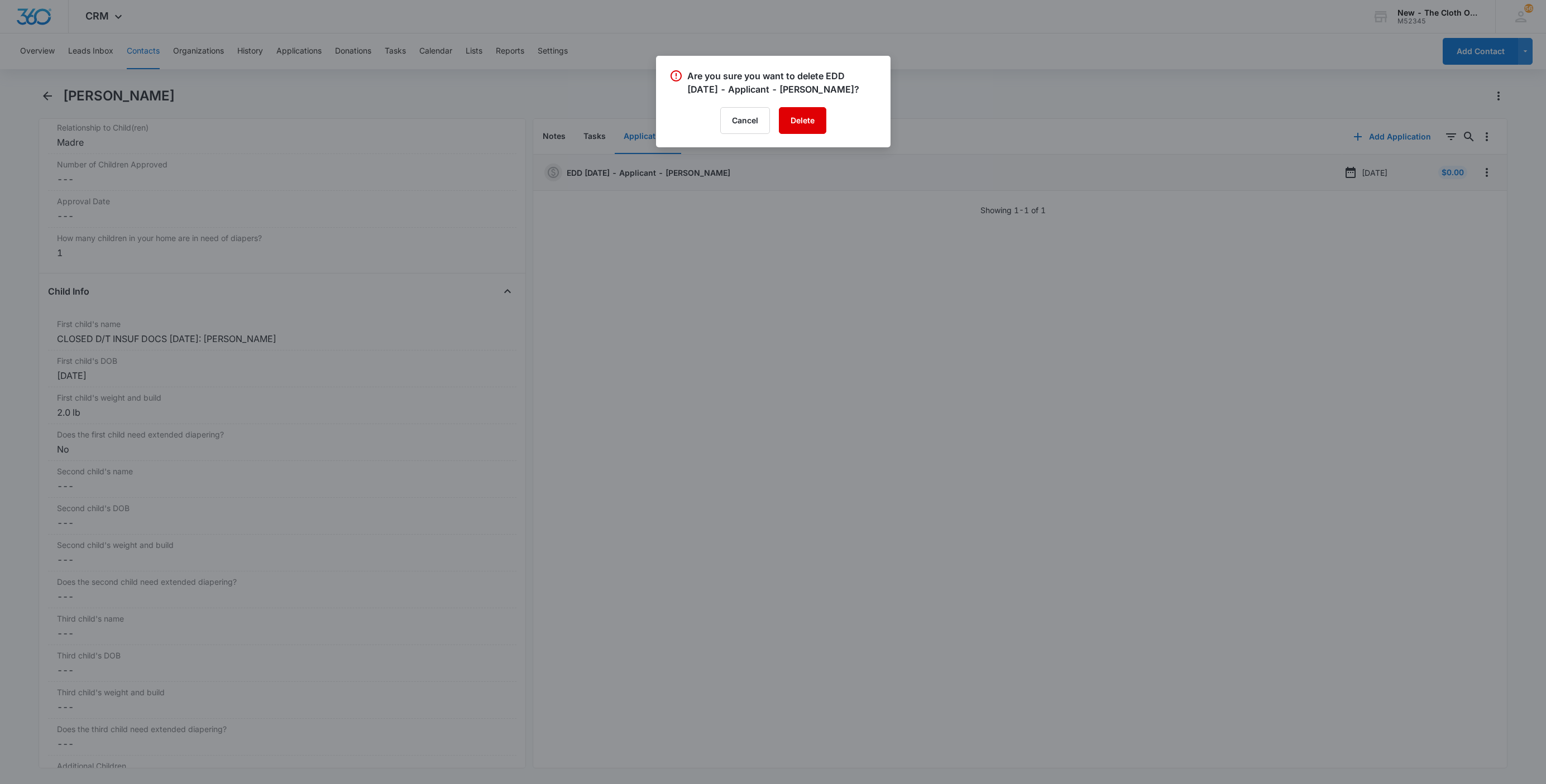
click at [800, 121] on button "Delete" at bounding box center [803, 121] width 47 height 27
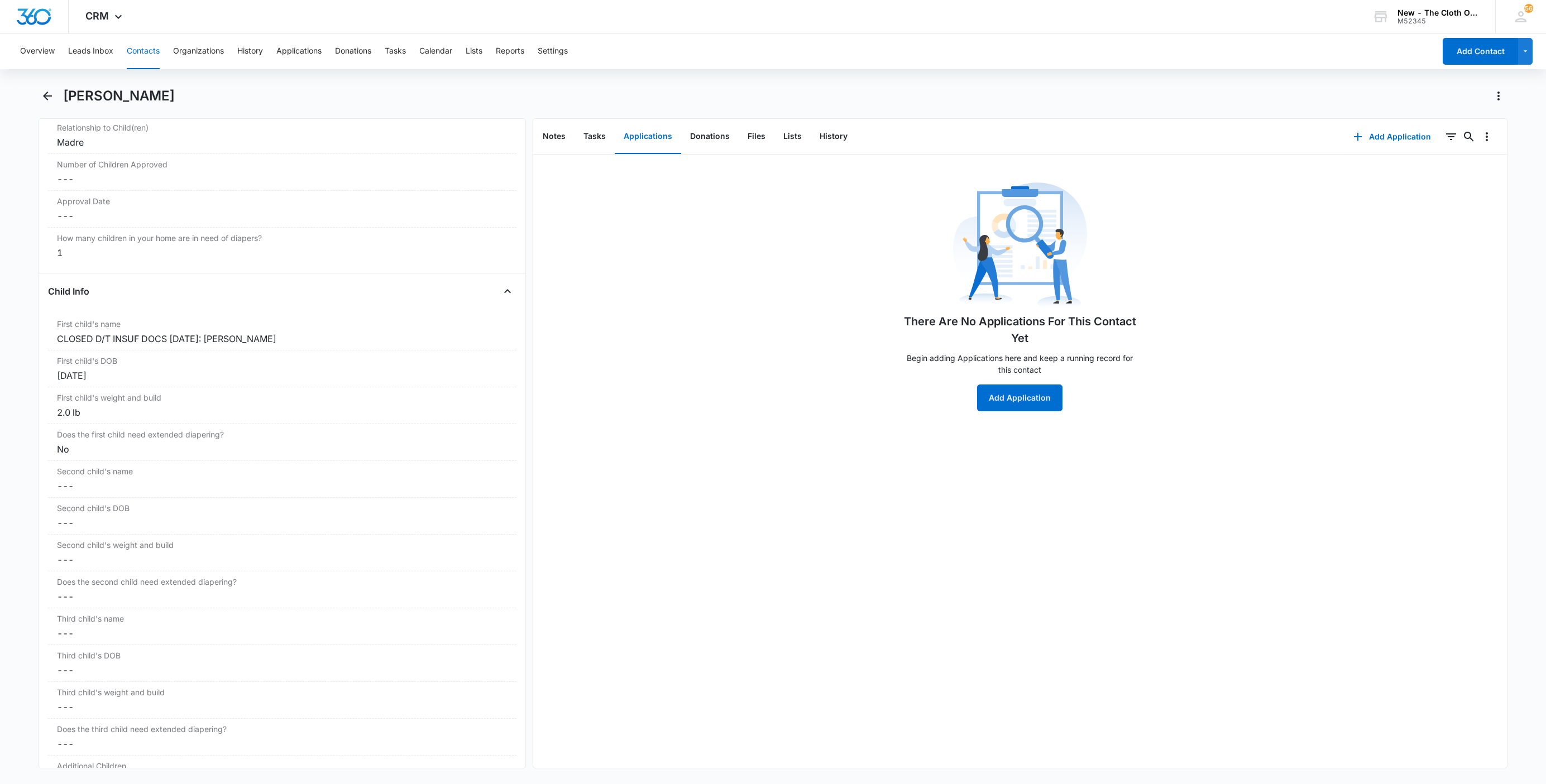
click at [139, 47] on button "Contacts" at bounding box center [143, 51] width 33 height 36
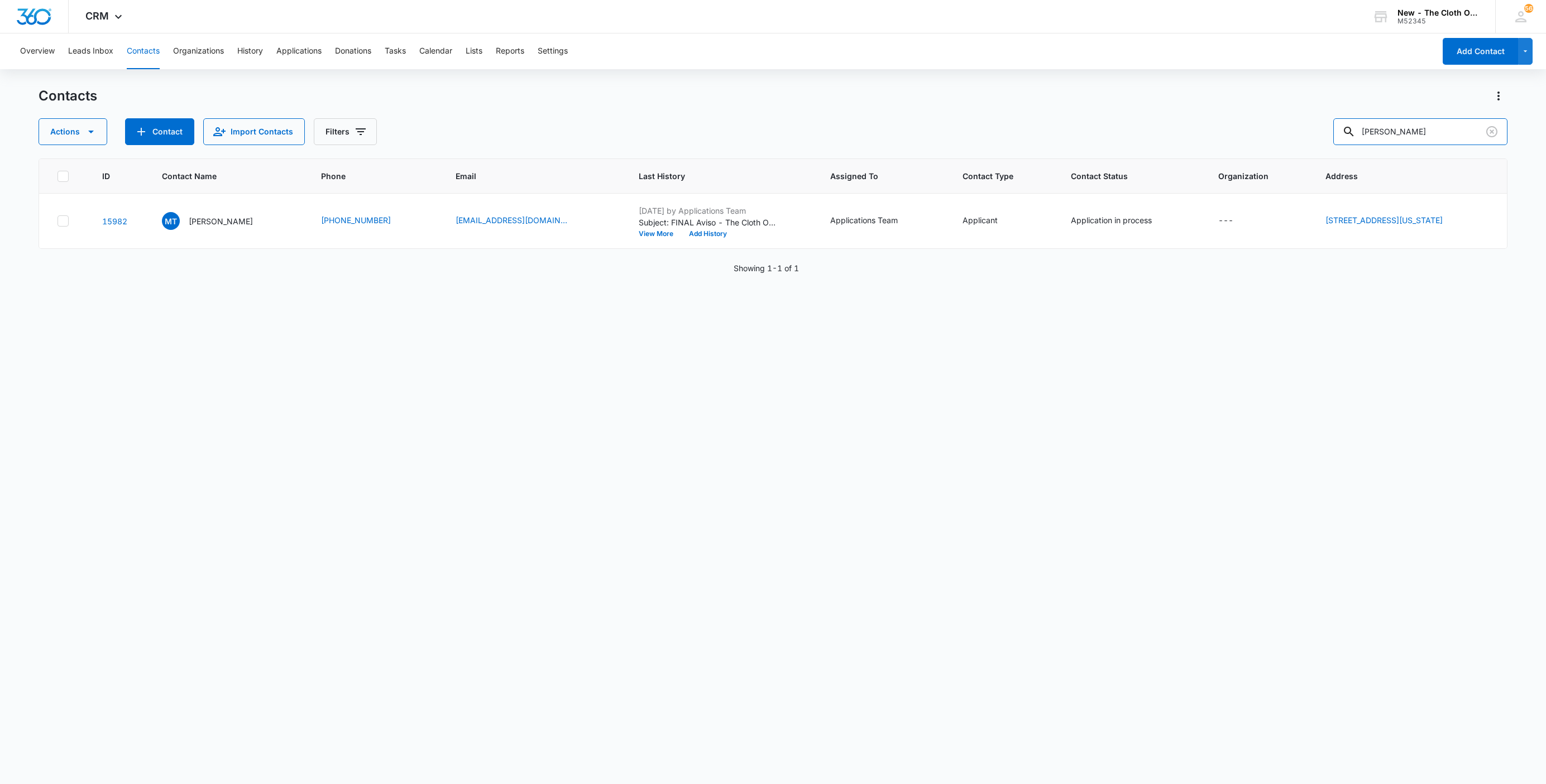
drag, startPoint x: 1449, startPoint y: 131, endPoint x: 1174, endPoint y: 129, distance: 275.0
click at [1192, 129] on div "Actions Contact Import Contacts Filters Mairelis Torres" at bounding box center [773, 132] width 1469 height 27
paste input "Emily Agresto"
type input "Emily Agresto"
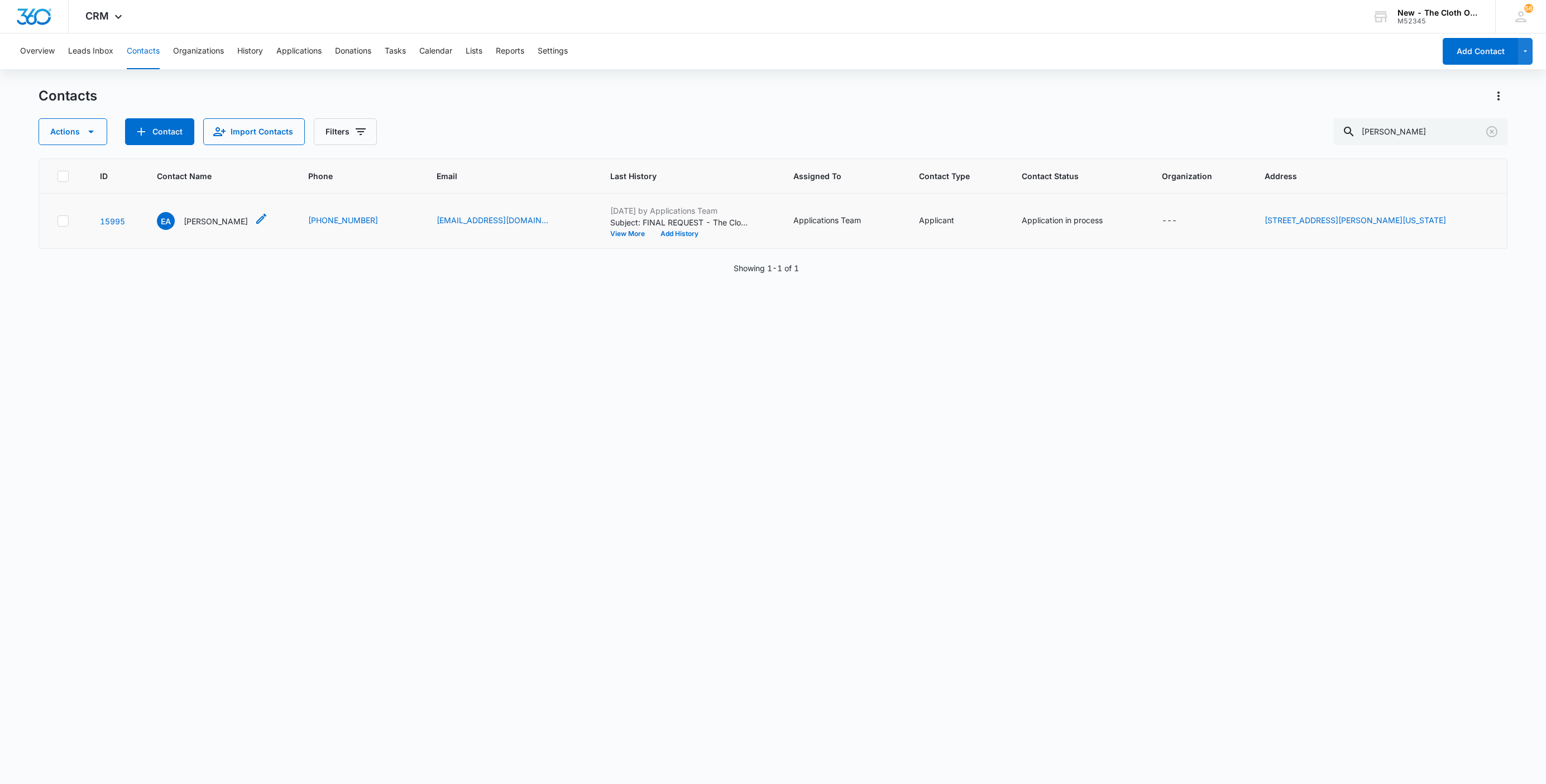
click at [211, 220] on p "Emily Agresto" at bounding box center [215, 221] width 64 height 12
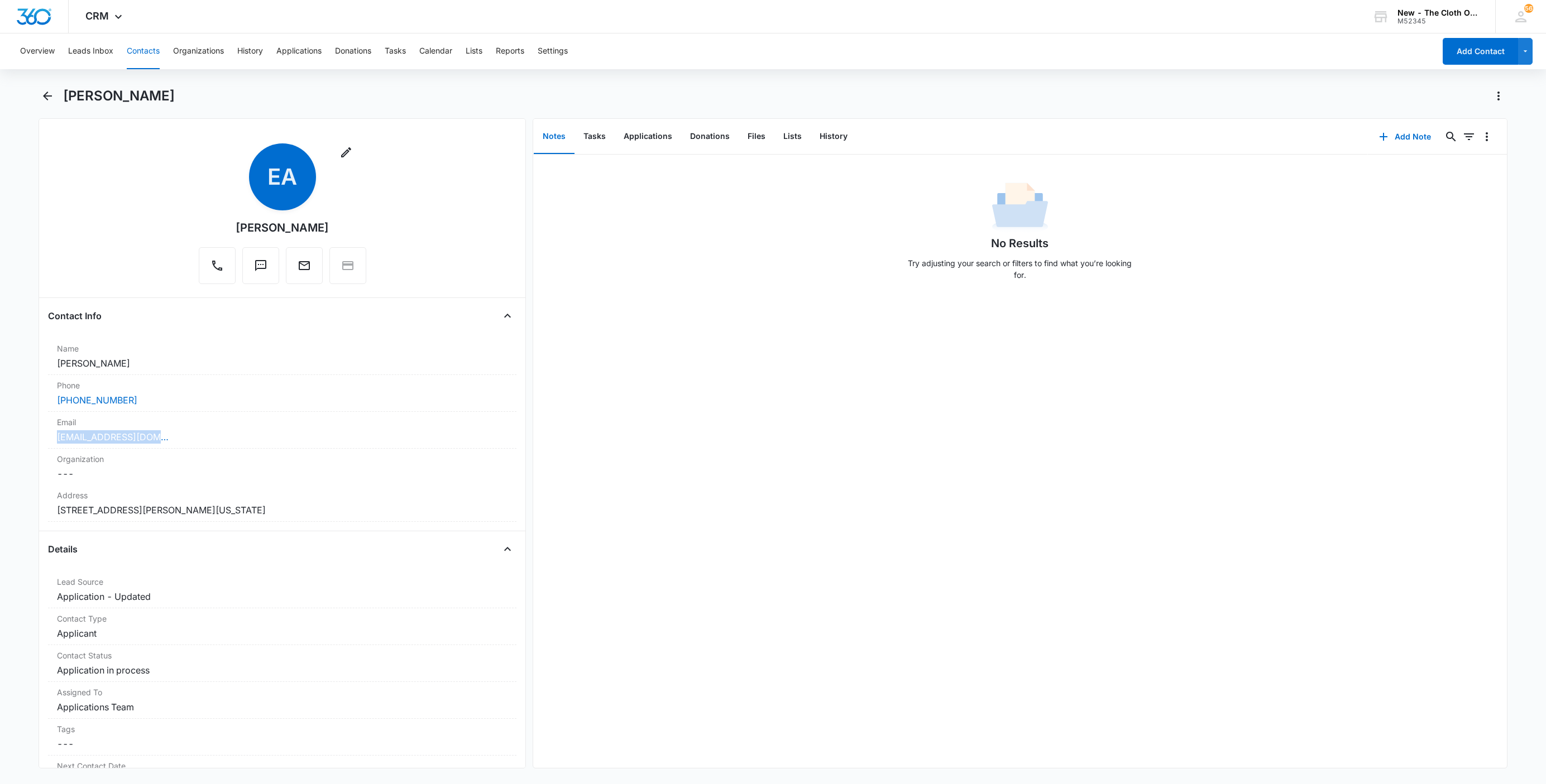
drag, startPoint x: 193, startPoint y: 447, endPoint x: -6, endPoint y: 434, distance: 199.4
click at [0, 434] on html "CRM Apps Reputation Websites Forms CRM Email Social Shop Payments POS Ads Intel…" at bounding box center [773, 392] width 1546 height 784
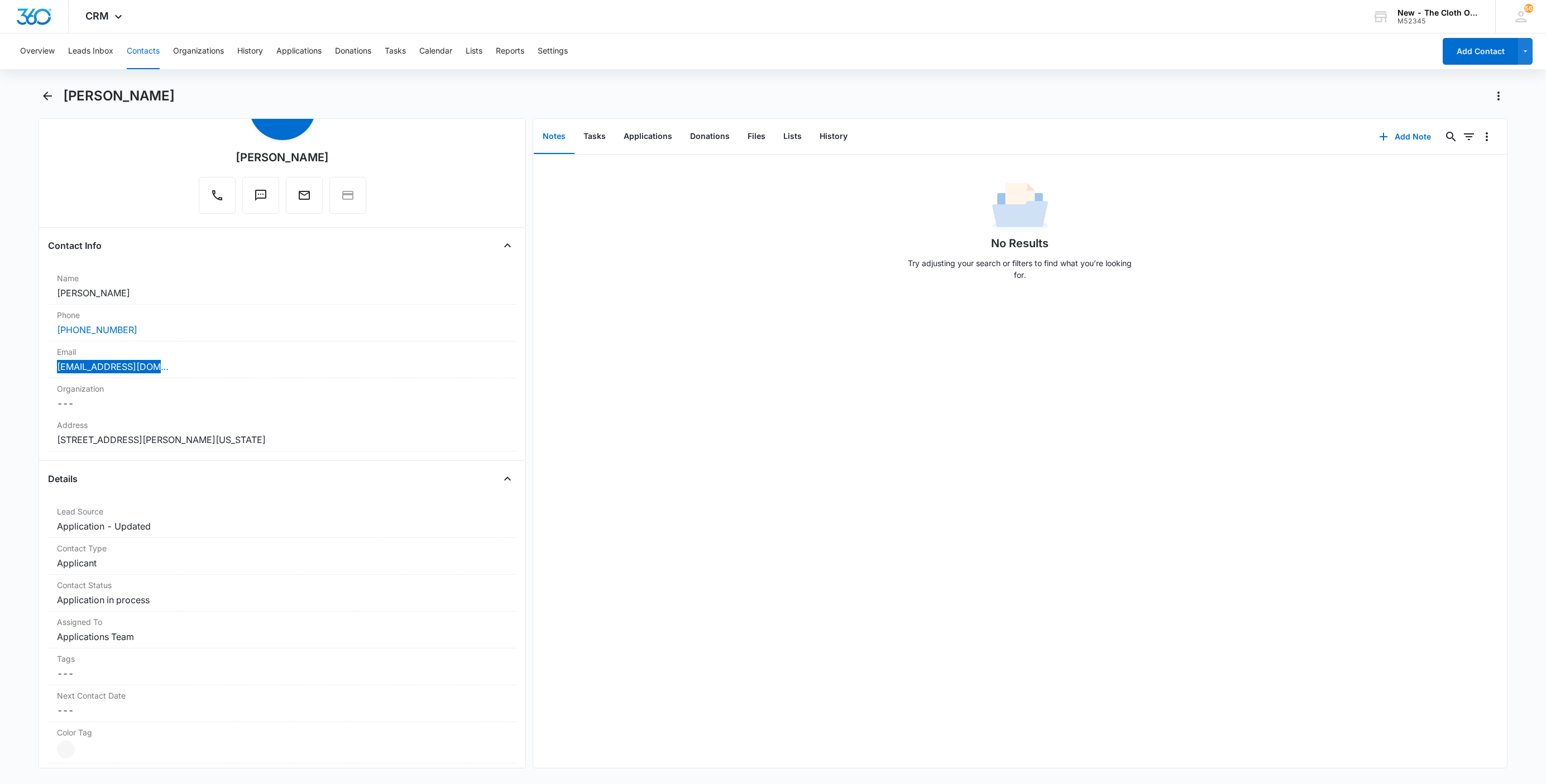
scroll to position [167, 0]
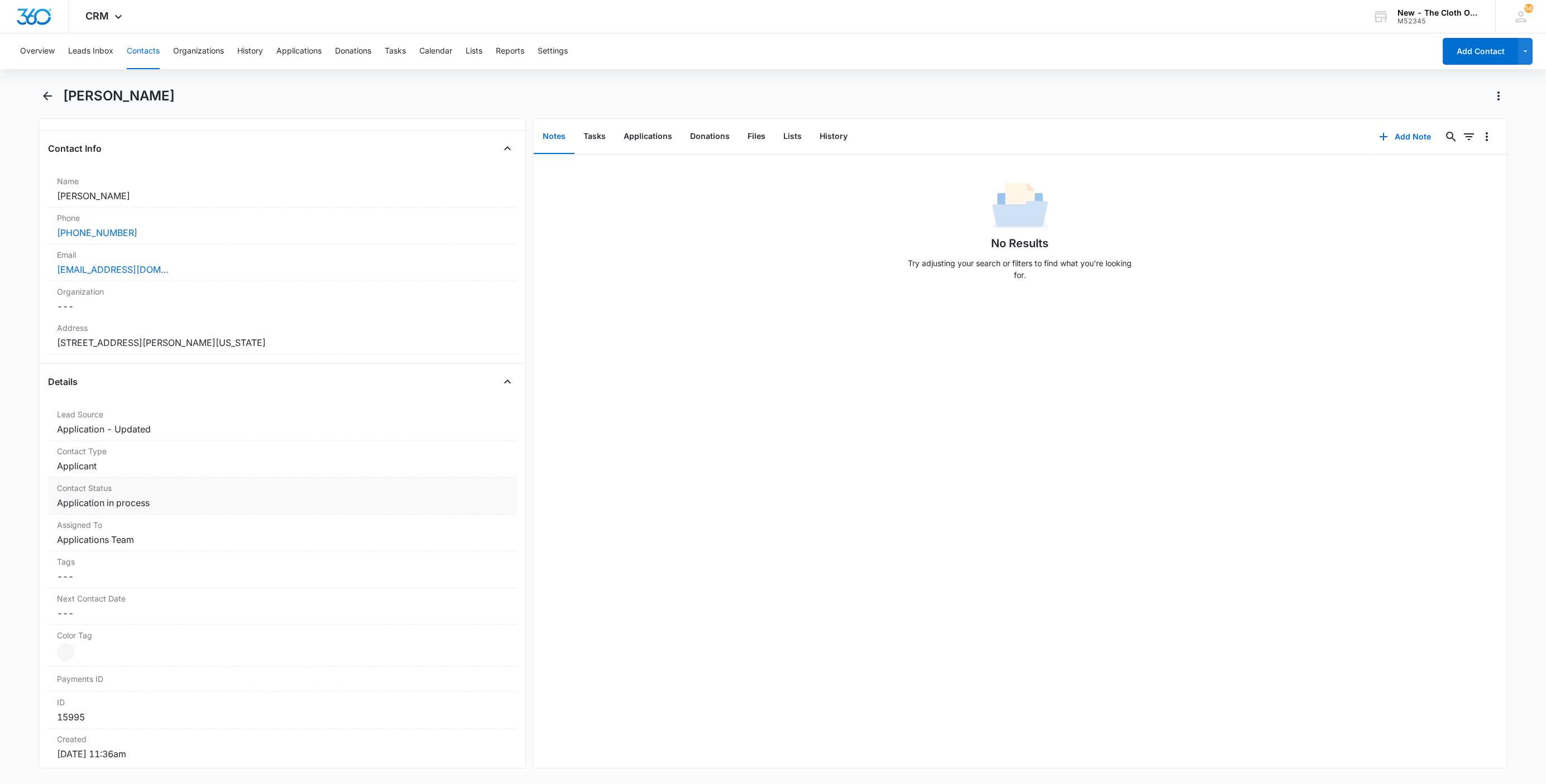
click at [141, 490] on label "Contact Status" at bounding box center [282, 488] width 450 height 12
click at [156, 515] on icon "Remove Application in process" at bounding box center [160, 513] width 8 height 8
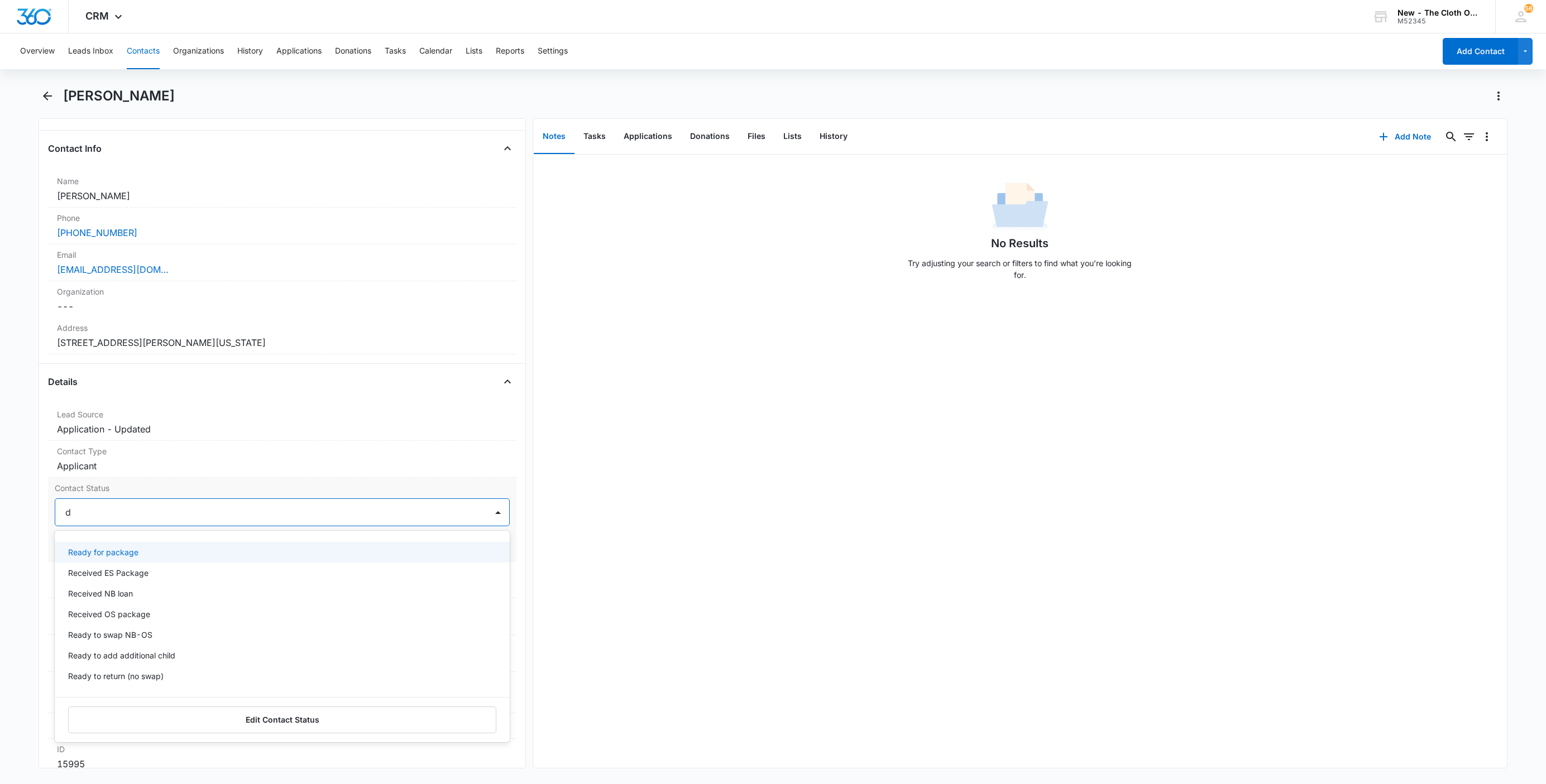
type input "de"
drag, startPoint x: 138, startPoint y: 541, endPoint x: 138, endPoint y: 548, distance: 7.0
click at [138, 543] on div "Pass/Decline Diapers Lost/Destroyed Edit Contact Status" at bounding box center [282, 583] width 455 height 104
click at [138, 552] on div "Pass/Decline" at bounding box center [282, 552] width 455 height 21
click at [173, 526] on div "Pass/Decline" at bounding box center [271, 513] width 431 height 27
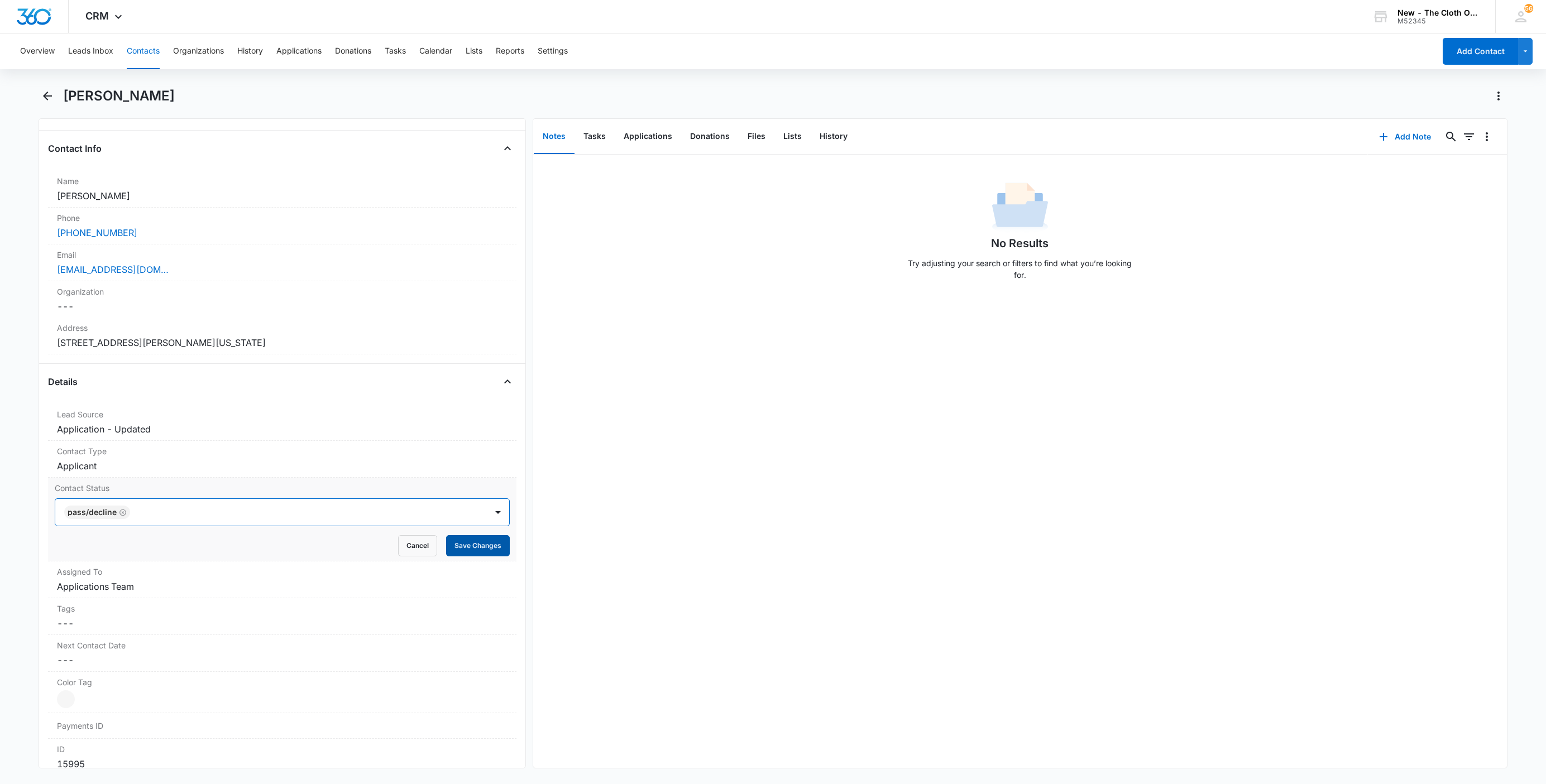
click at [486, 550] on button "Save Changes" at bounding box center [478, 546] width 64 height 21
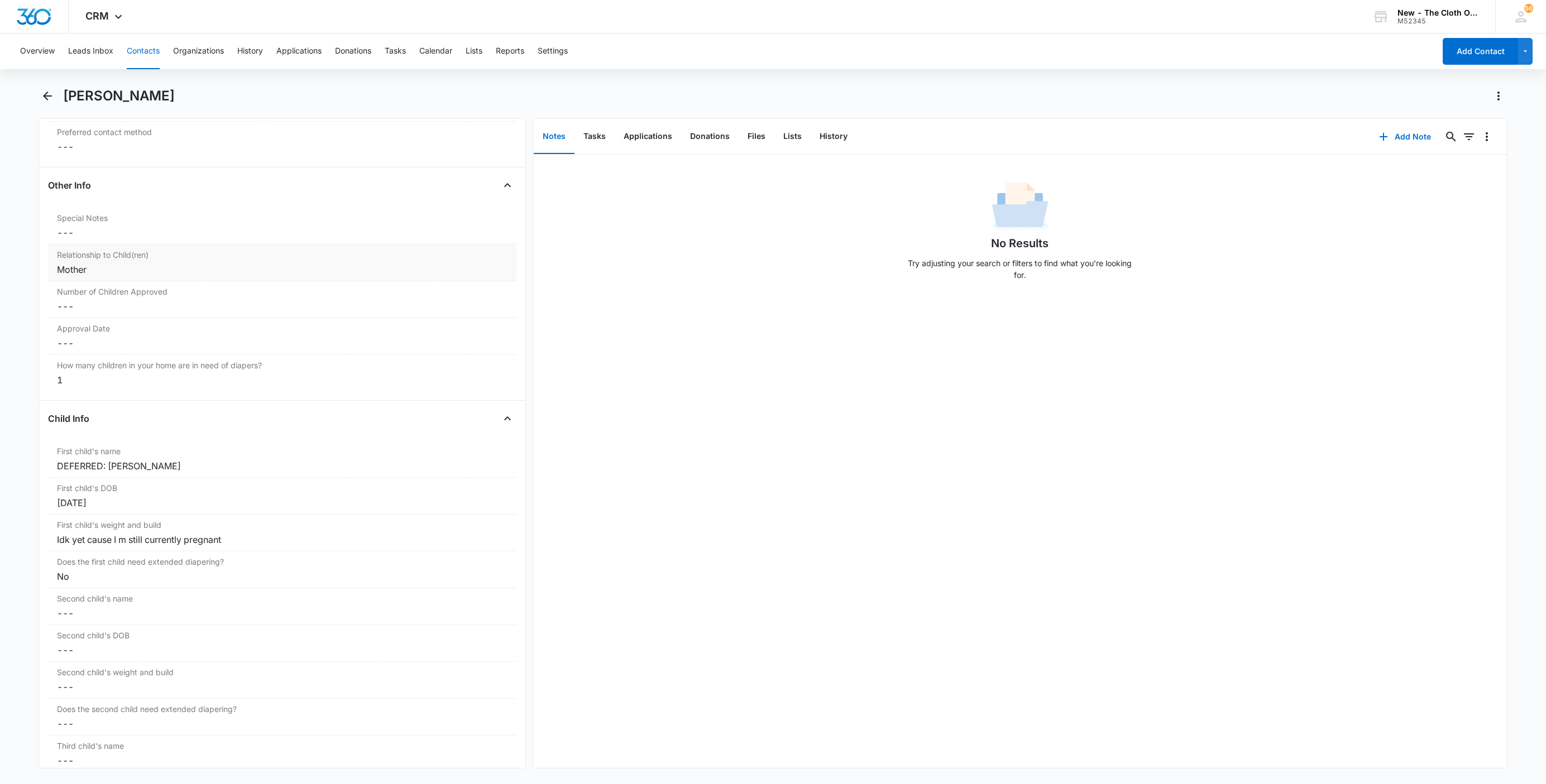
scroll to position [1041, 0]
click at [163, 470] on div "First child's name Cancel Save Changes DEFERRED: Ezekiel" at bounding box center [282, 464] width 468 height 37
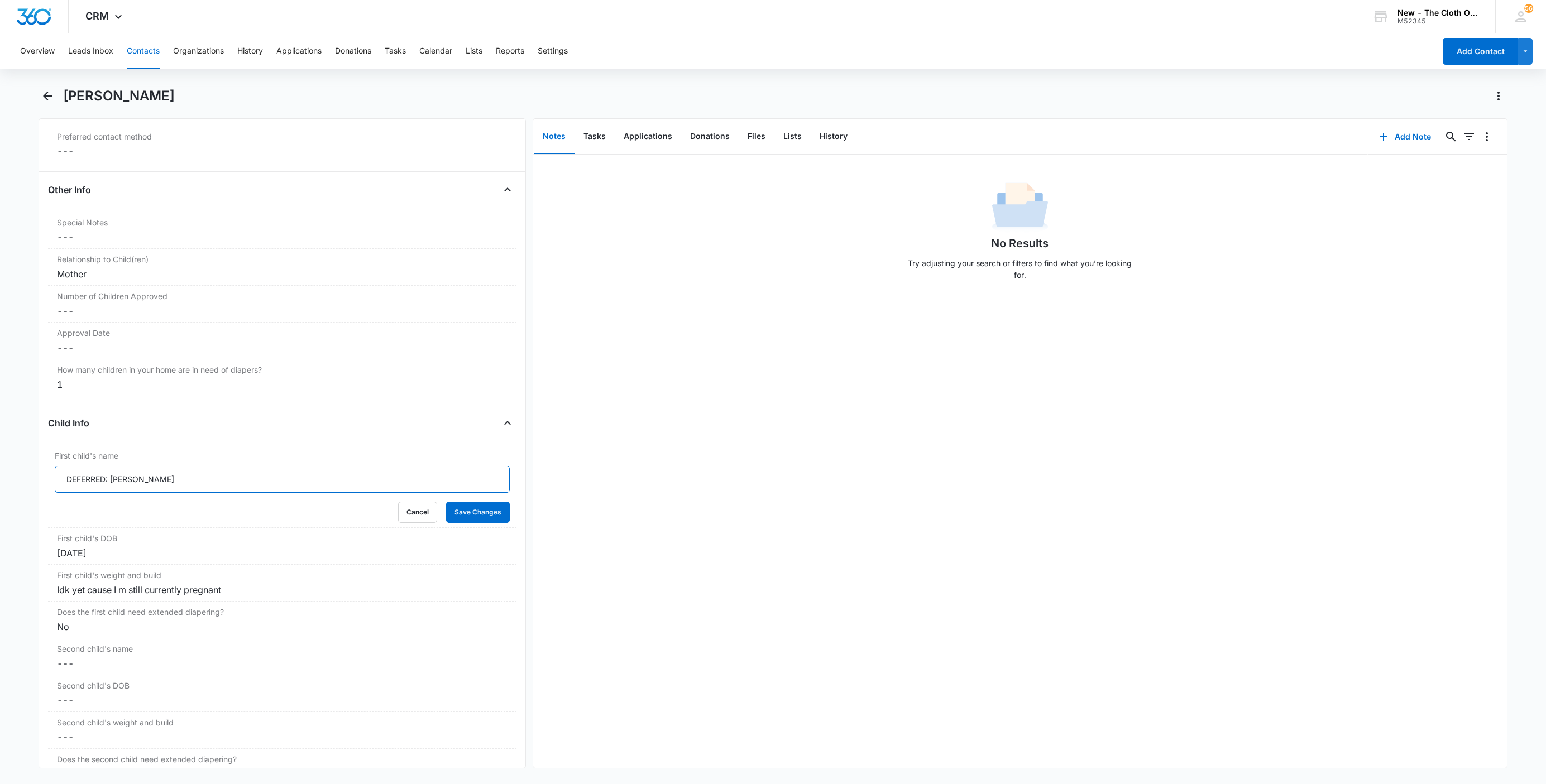
drag, startPoint x: 108, startPoint y: 481, endPoint x: -8, endPoint y: 479, distance: 116.0
click at [0, 479] on html "CRM Apps Reputation Websites Forms CRM Email Social Shop Payments POS Ads Intel…" at bounding box center [773, 392] width 1546 height 784
paste input "CLOSED D/T INSUF DOCS [DATE]:"
type input "CLOSED D/T INSUF DOCS 08/10/25: Ezekiel"
click at [446, 502] on button "Save Changes" at bounding box center [478, 513] width 64 height 21
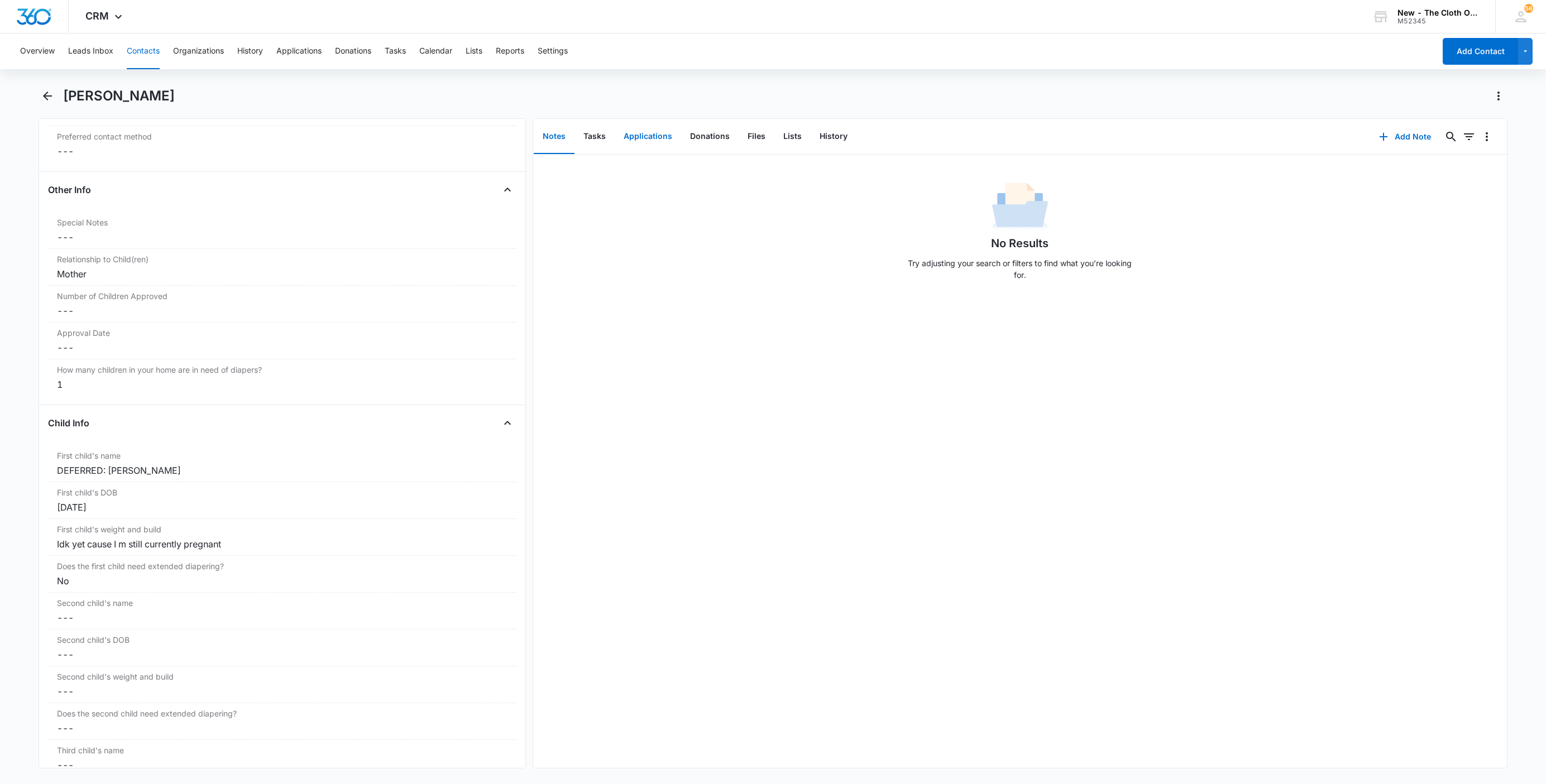
click at [643, 131] on button "Applications" at bounding box center [648, 137] width 67 height 35
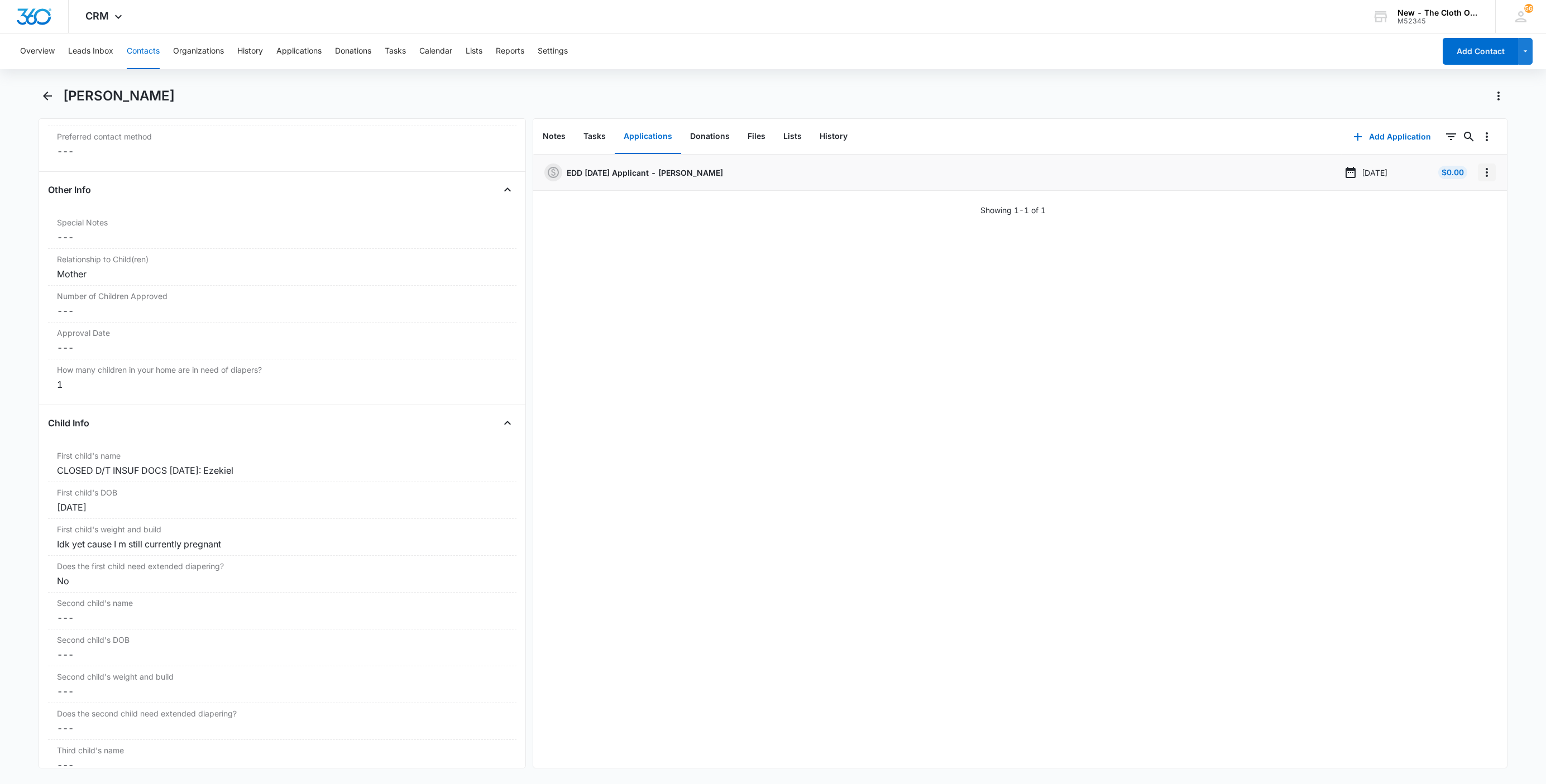
drag, startPoint x: 1471, startPoint y: 171, endPoint x: 1474, endPoint y: 180, distance: 9.5
click at [1480, 171] on icon "Overflow Menu" at bounding box center [1487, 172] width 13 height 13
click at [1472, 197] on button "Edit" at bounding box center [1451, 203] width 64 height 17
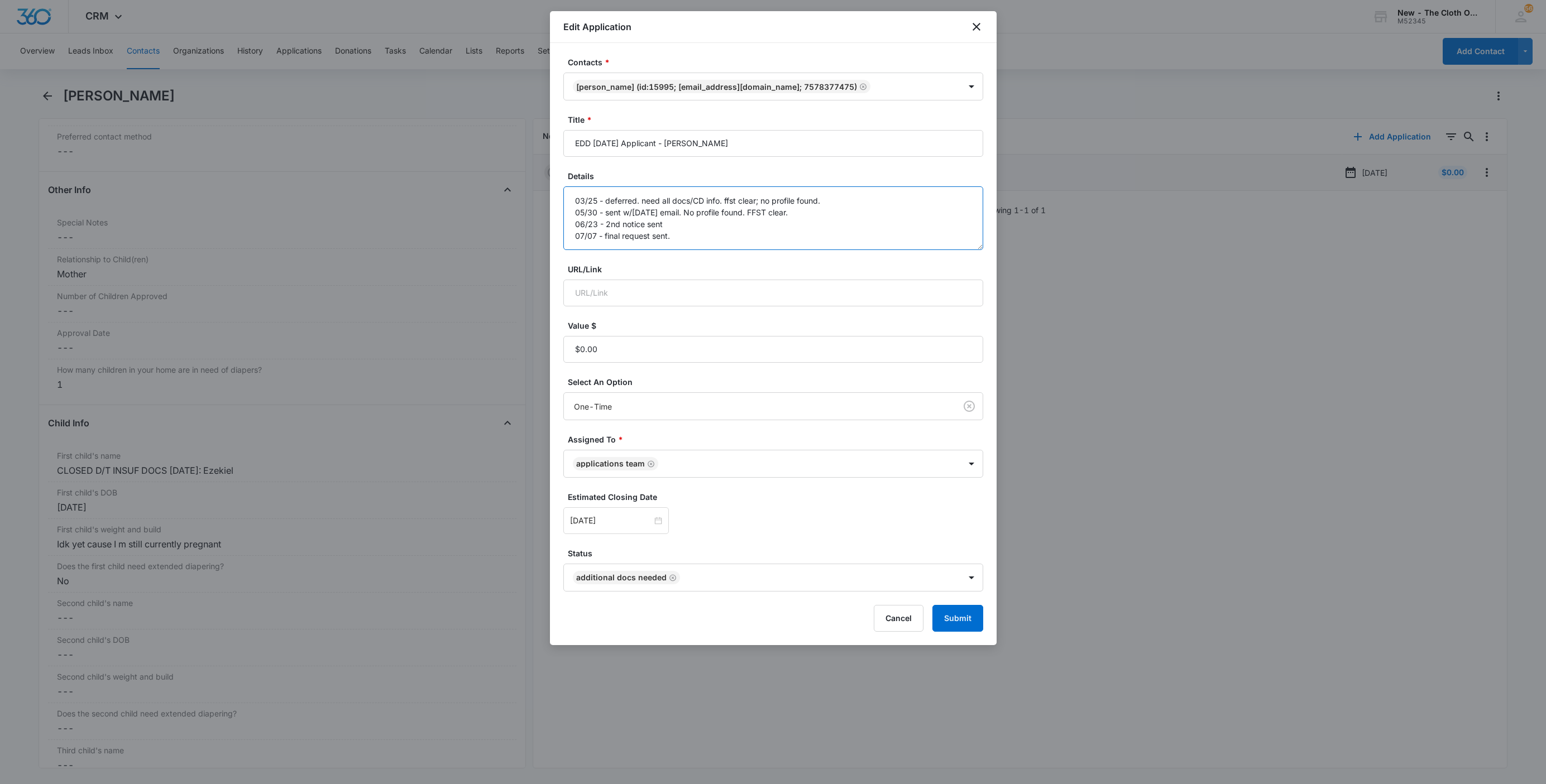
click at [850, 241] on textarea "03/25 - deferred. need all docs/CD info. ffst clear; no profile found. 05/30 - …" at bounding box center [774, 218] width 420 height 64
paste textarea "[DATE] - Closed d/t insuf docs - all needed."
type textarea "03/25 - deferred. need all docs/CD info. ffst clear; no profile found. 05/30 - …"
click at [950, 616] on button "Submit" at bounding box center [957, 618] width 51 height 27
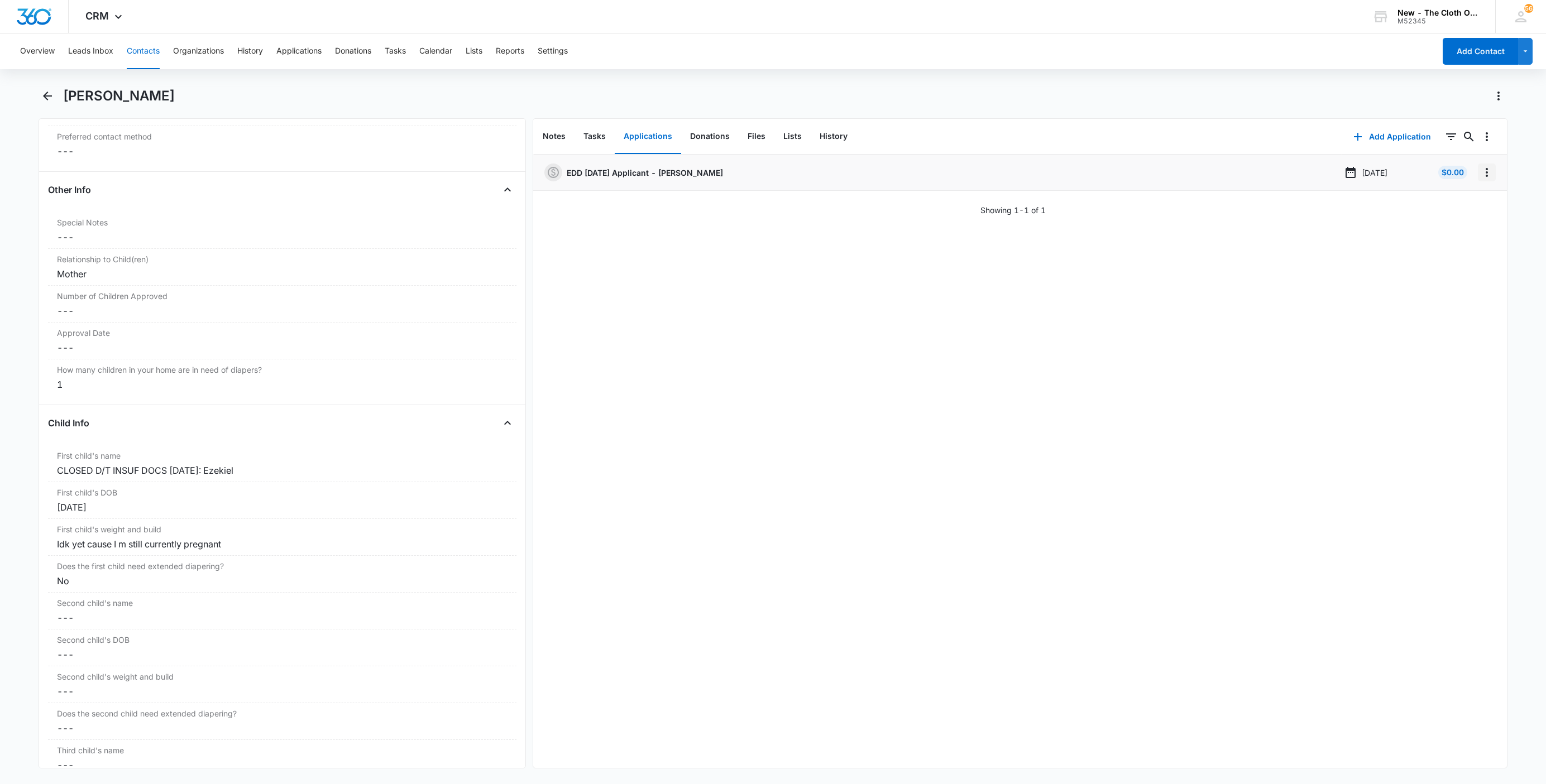
click at [1480, 172] on icon "Overflow Menu" at bounding box center [1487, 172] width 13 height 13
click at [1465, 222] on button "Delete" at bounding box center [1451, 220] width 64 height 17
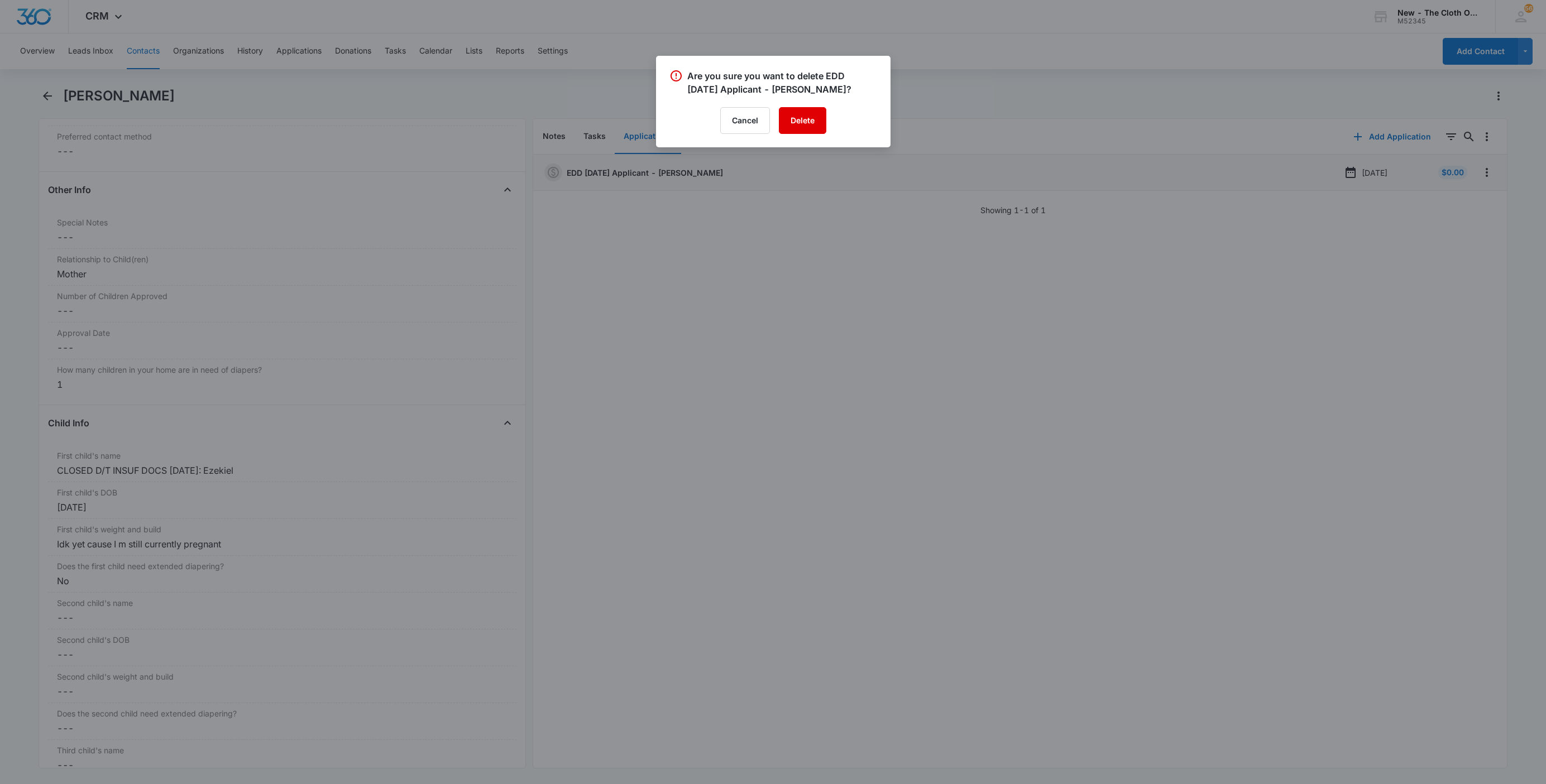
click at [793, 124] on button "Delete" at bounding box center [803, 121] width 47 height 27
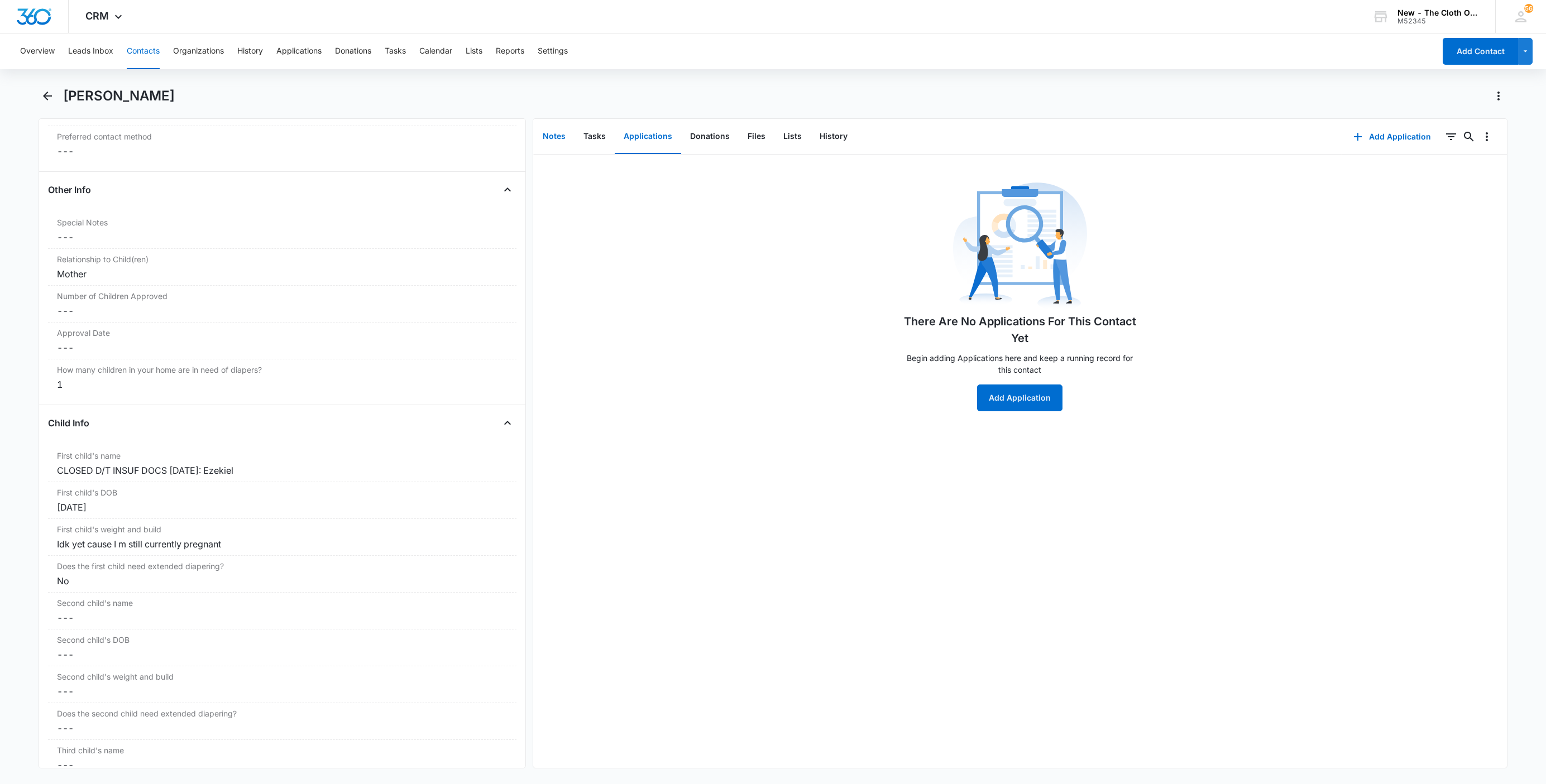
click at [544, 139] on button "Notes" at bounding box center [554, 137] width 41 height 35
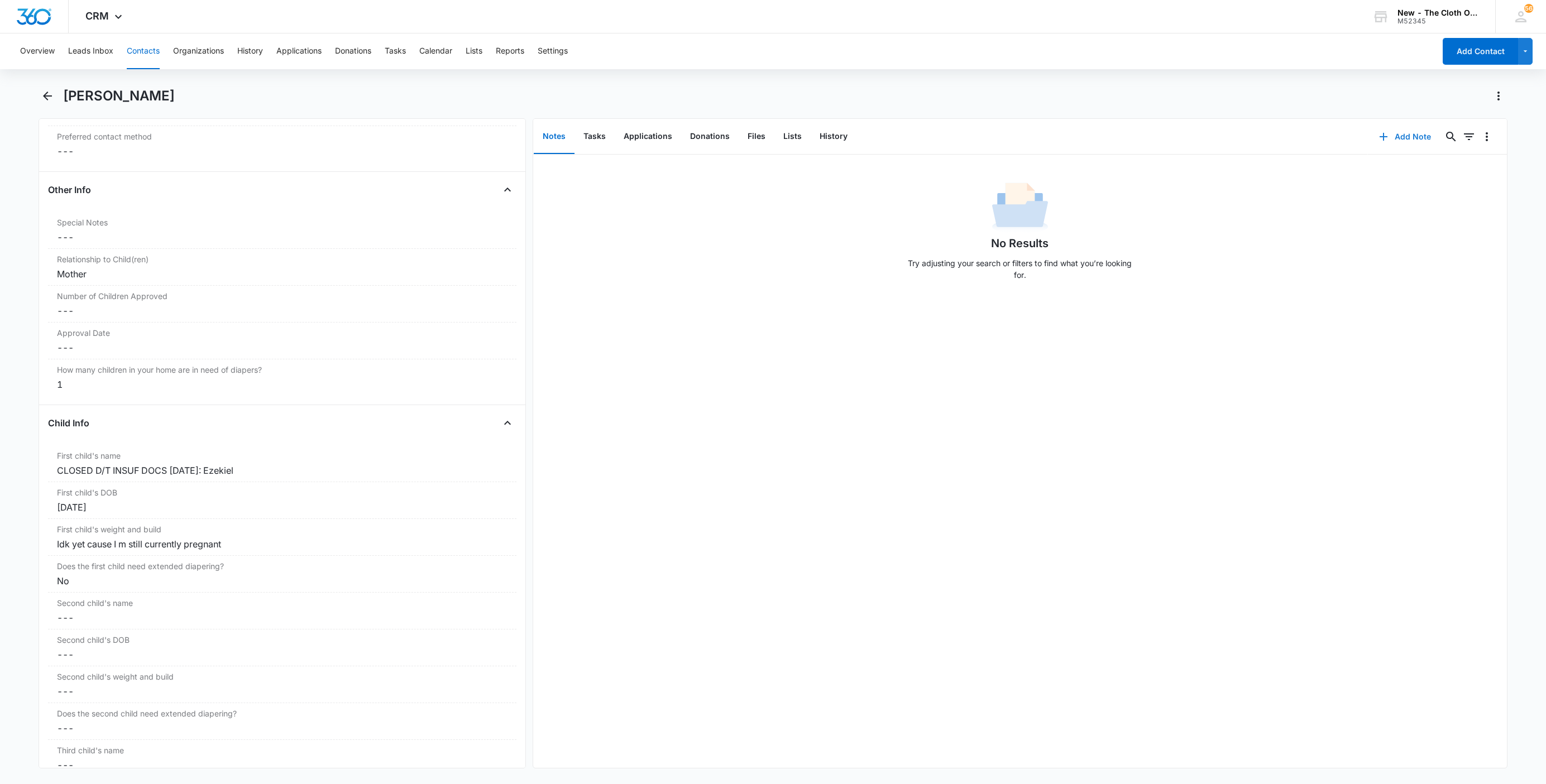
click at [1397, 144] on button "Add Note" at bounding box center [1405, 137] width 74 height 27
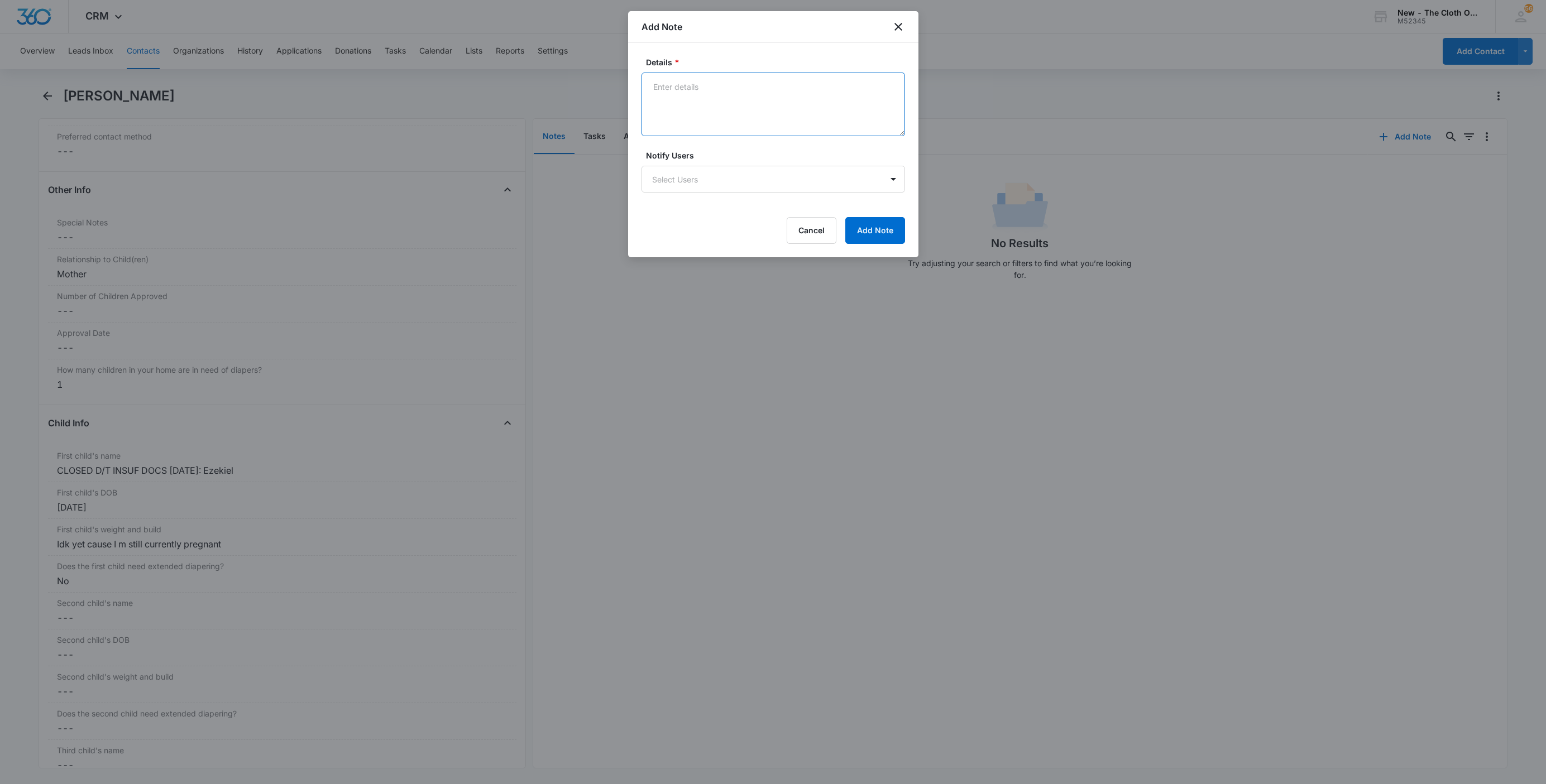
drag, startPoint x: 716, startPoint y: 129, endPoint x: 730, endPoint y: 128, distance: 14.0
click at [730, 128] on textarea "Details *" at bounding box center [773, 104] width 263 height 64
paste textarea "[DATE] - Closed d/t insuf docs - all needed."
type textarea "[DATE] - Closed d/t insuf docs - all needed."
drag, startPoint x: 882, startPoint y: 241, endPoint x: 901, endPoint y: 206, distance: 39.8
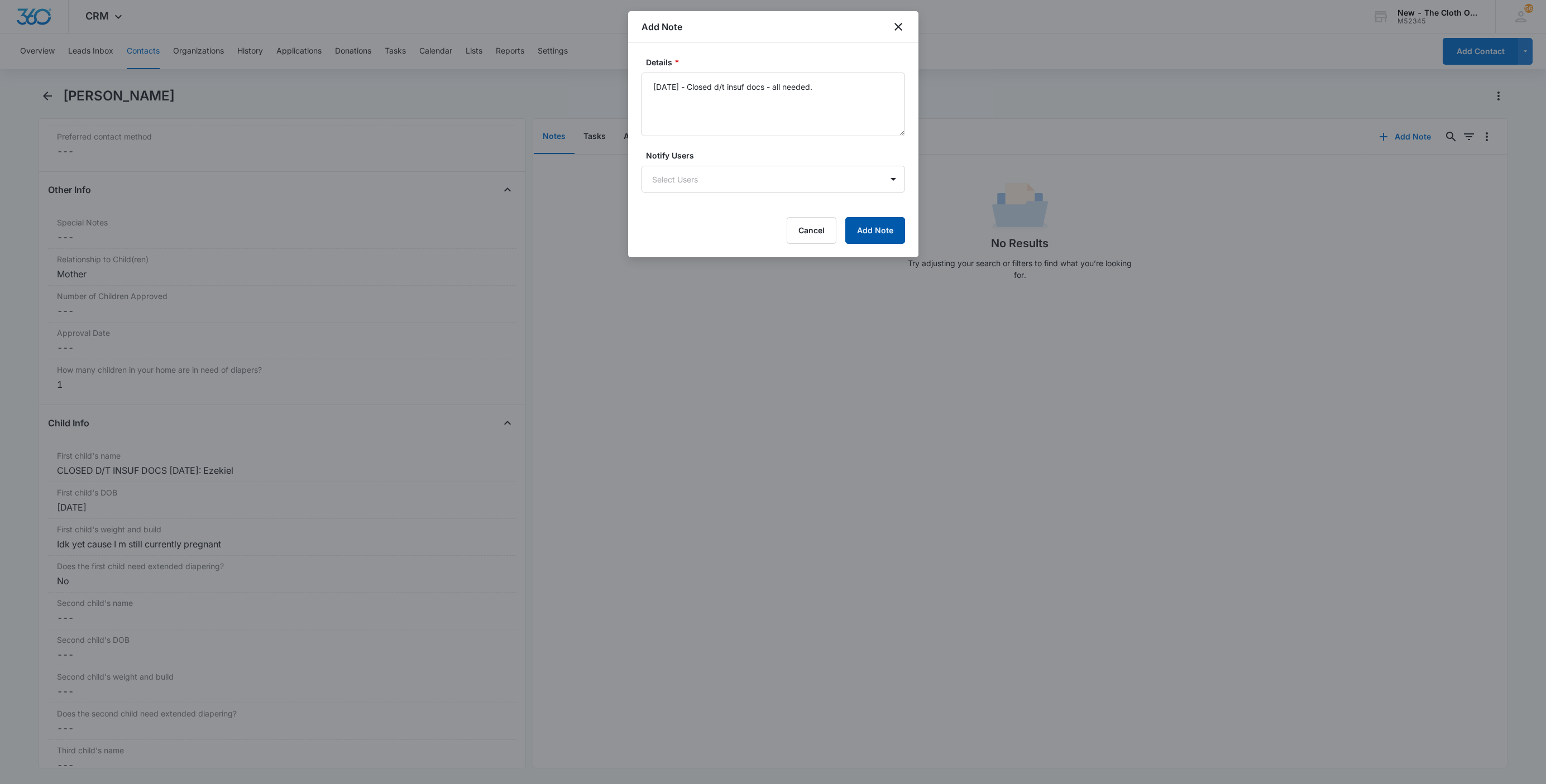
click at [882, 238] on button "Add Note" at bounding box center [875, 231] width 60 height 27
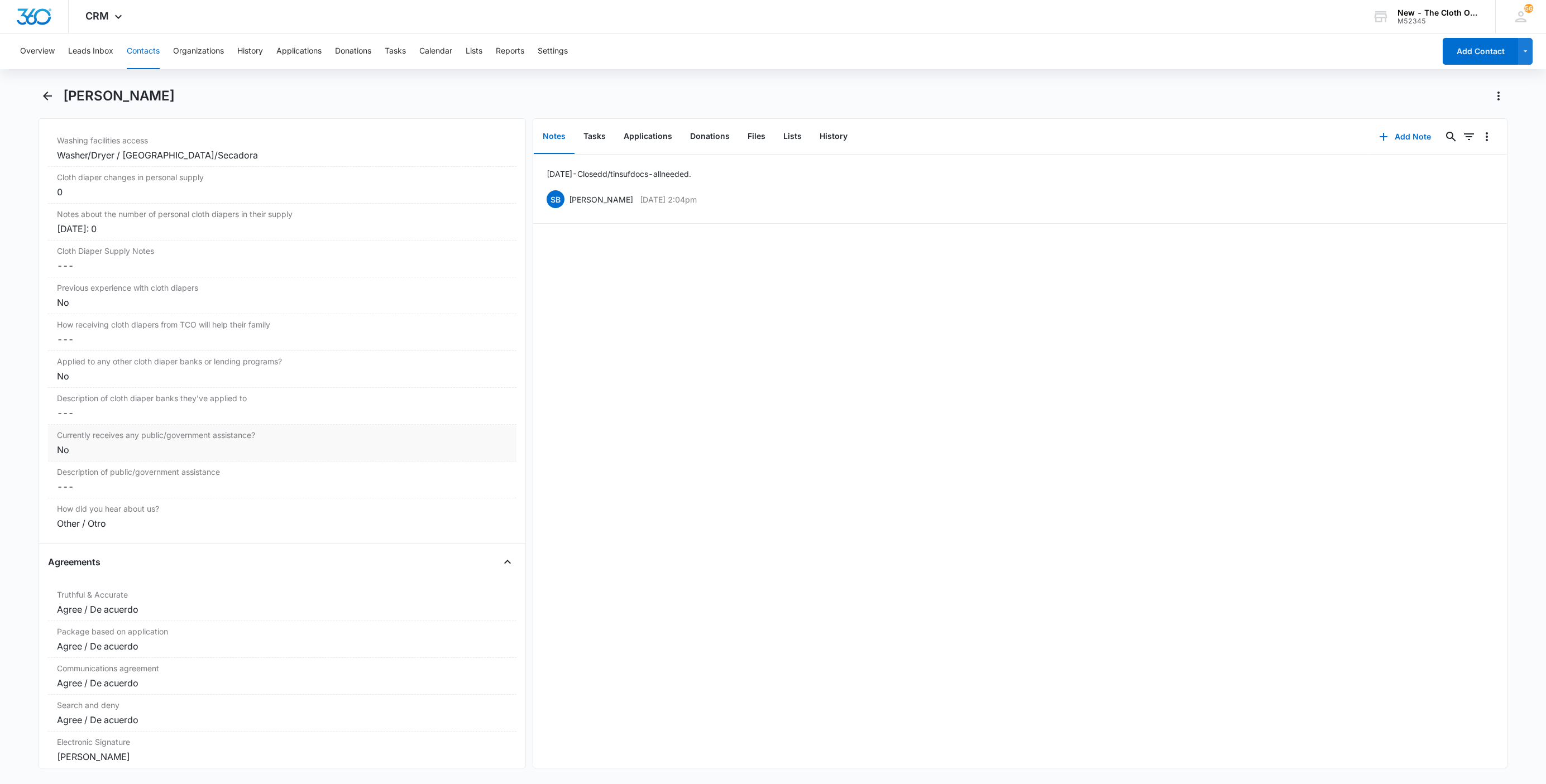
scroll to position [1878, 0]
click at [138, 50] on button "Contacts" at bounding box center [143, 51] width 33 height 36
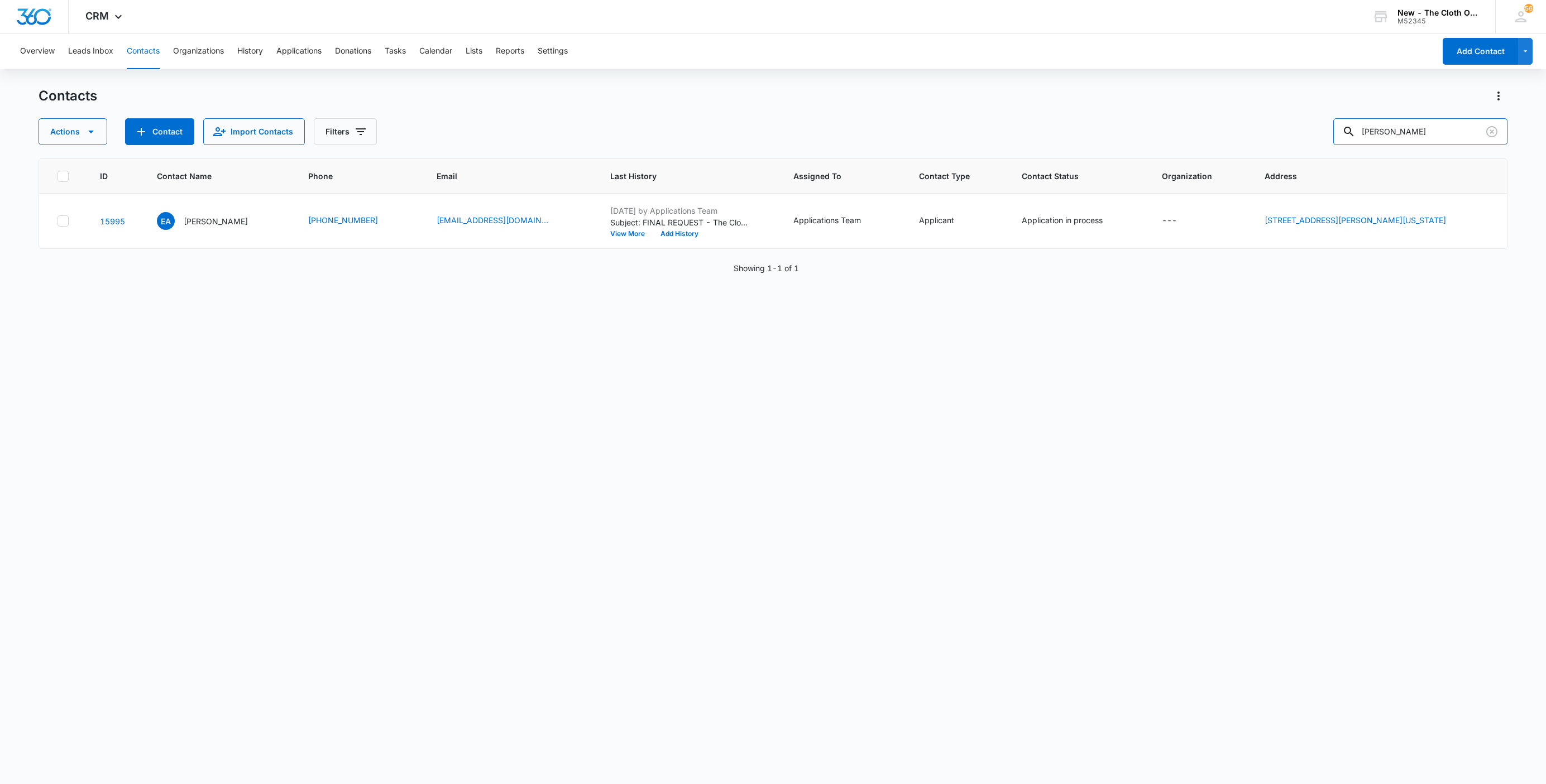
drag, startPoint x: 1301, startPoint y: 141, endPoint x: 1210, endPoint y: 149, distance: 91.4
click at [1235, 139] on div "Actions Contact Import Contacts Filters Emily Agresto" at bounding box center [773, 132] width 1469 height 27
paste input "Santa Clara Ramirez"
type input "Santa Clara Ramirez"
click at [223, 225] on p "Santa Clara Ramirez" at bounding box center [226, 221] width 87 height 12
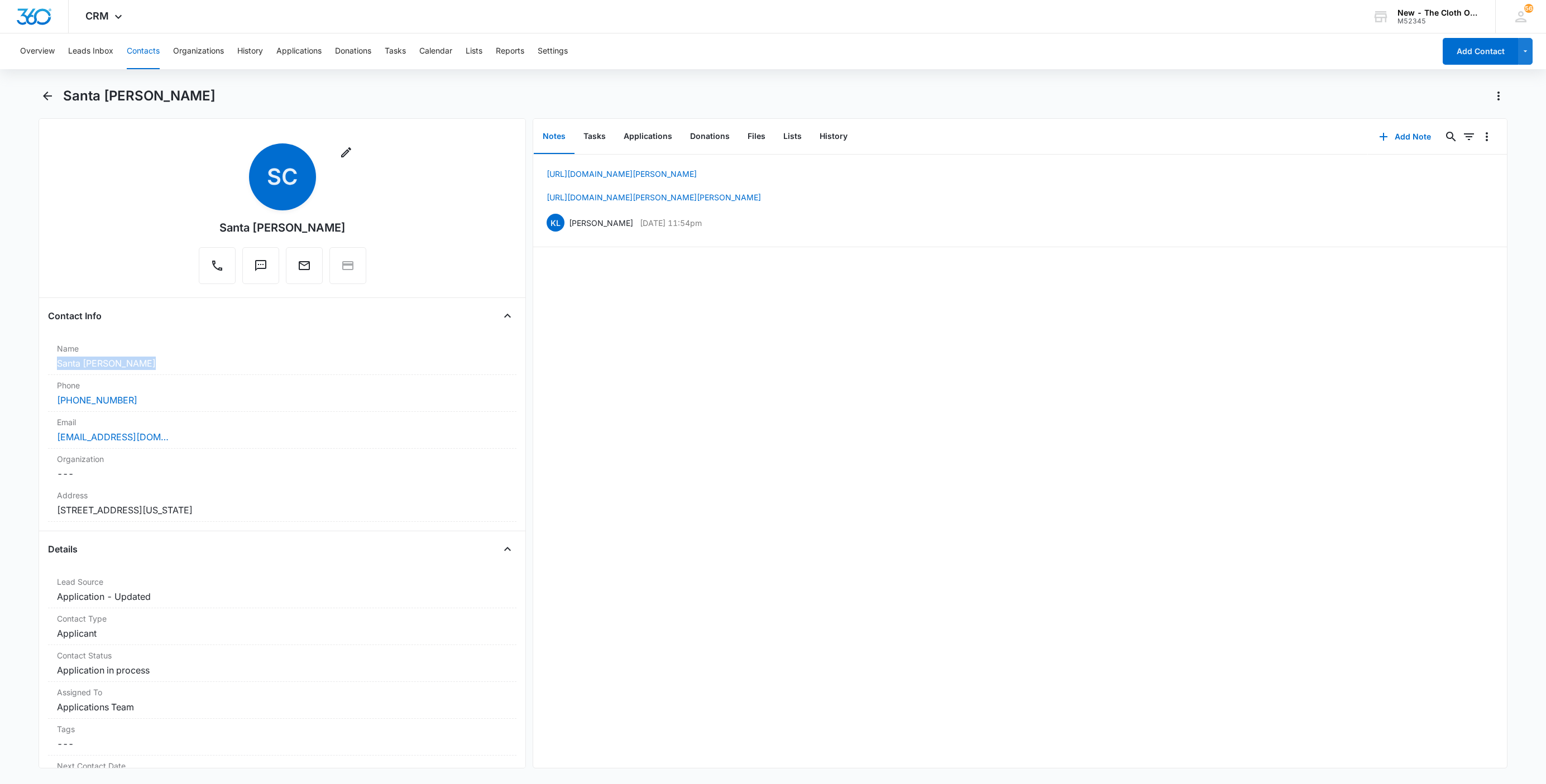
drag, startPoint x: 158, startPoint y: 368, endPoint x: -1, endPoint y: 367, distance: 159.0
click at [0, 367] on html "CRM Apps Reputation Websites Forms CRM Email Social Shop Payments POS Ads Intel…" at bounding box center [773, 392] width 1546 height 784
click at [248, 436] on div "Santaclararamirez97@gmail.com" at bounding box center [282, 437] width 450 height 13
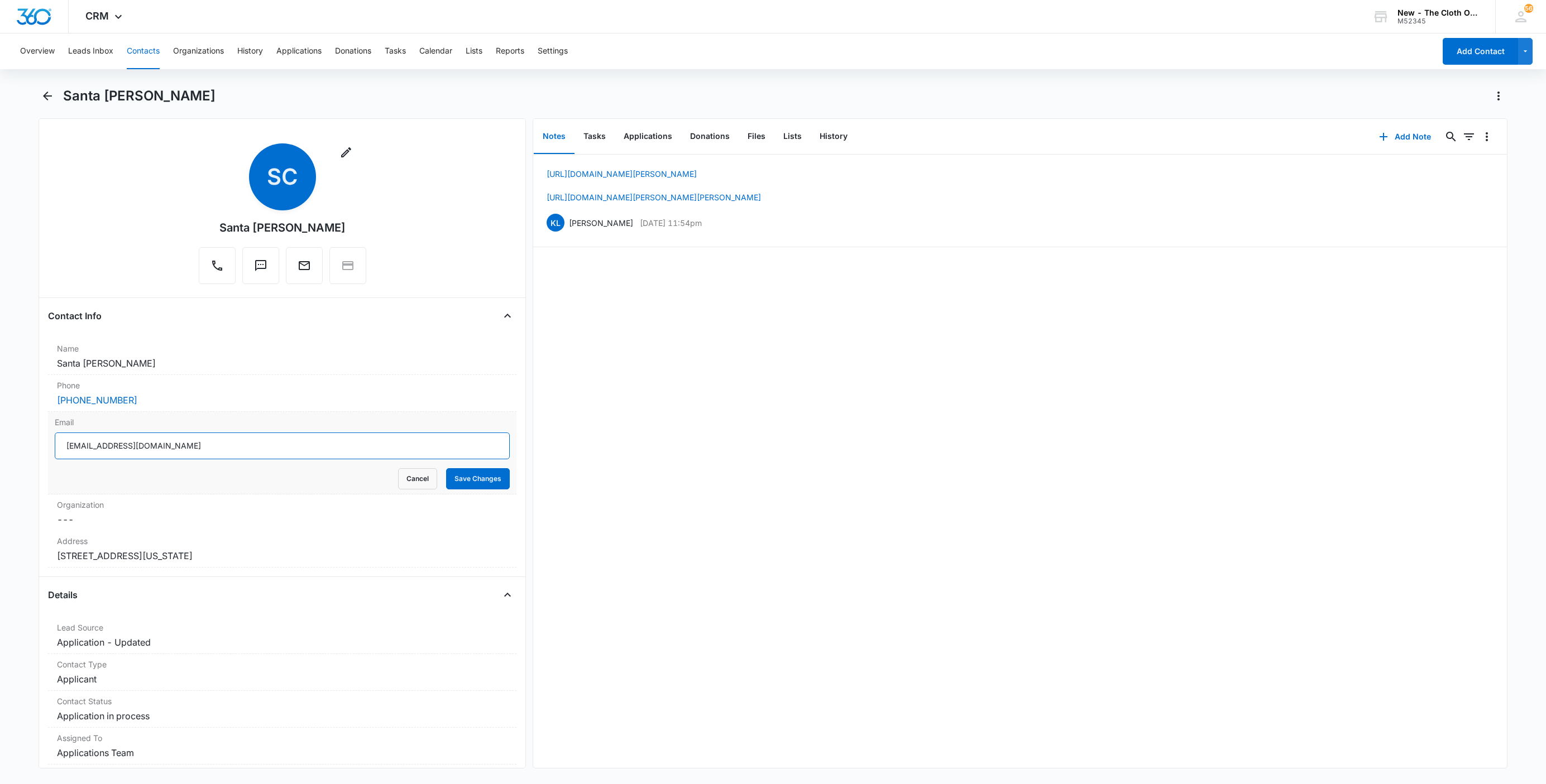
click at [271, 444] on input "Santaclararamirez97@gmail.com" at bounding box center [282, 446] width 455 height 27
click at [389, 467] on form "Santaclararamirez97@gmail.com Cancel Save Changes" at bounding box center [282, 461] width 455 height 57
click at [398, 484] on button "Cancel" at bounding box center [417, 479] width 39 height 21
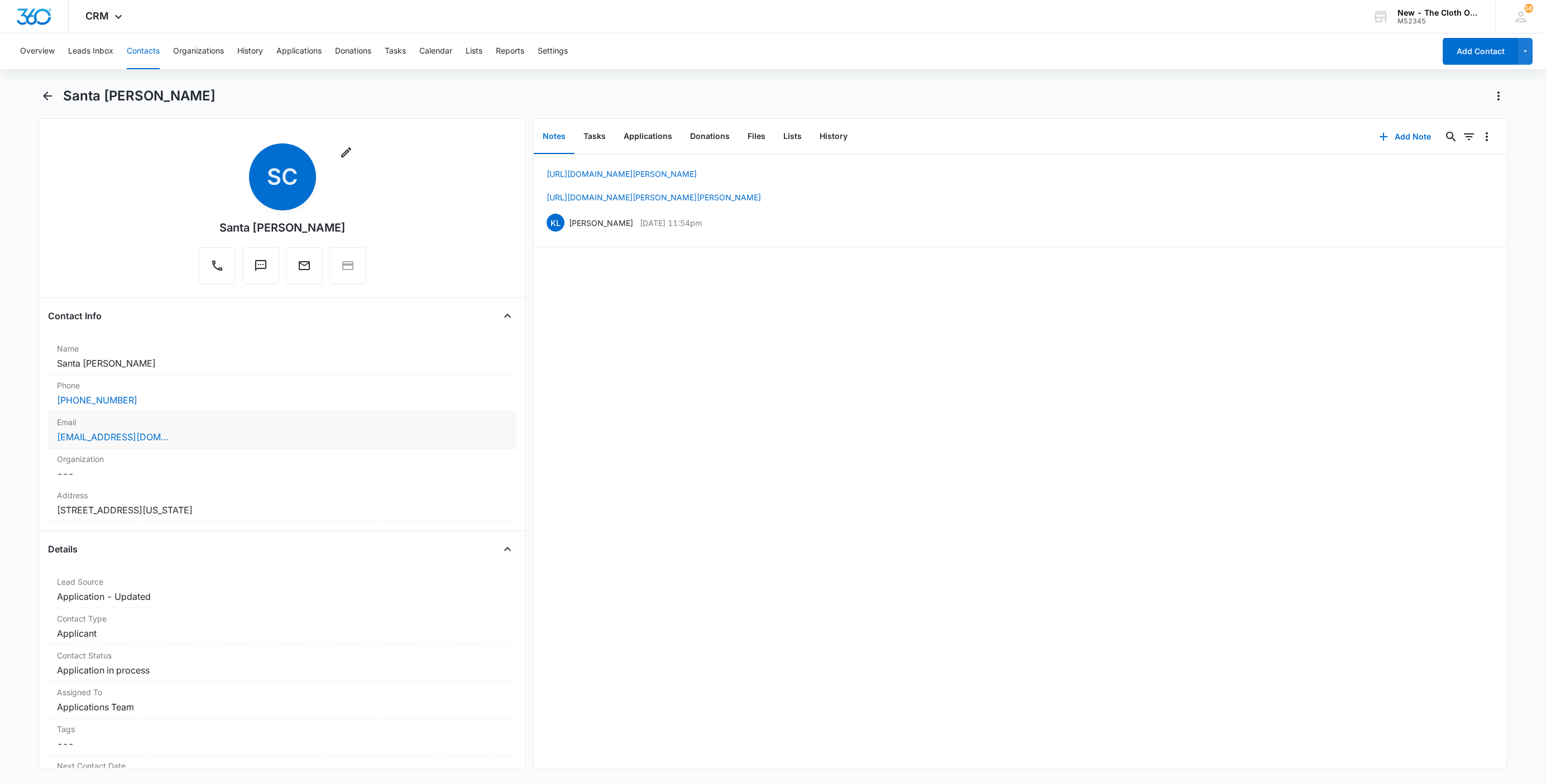
scroll to position [335, 0]
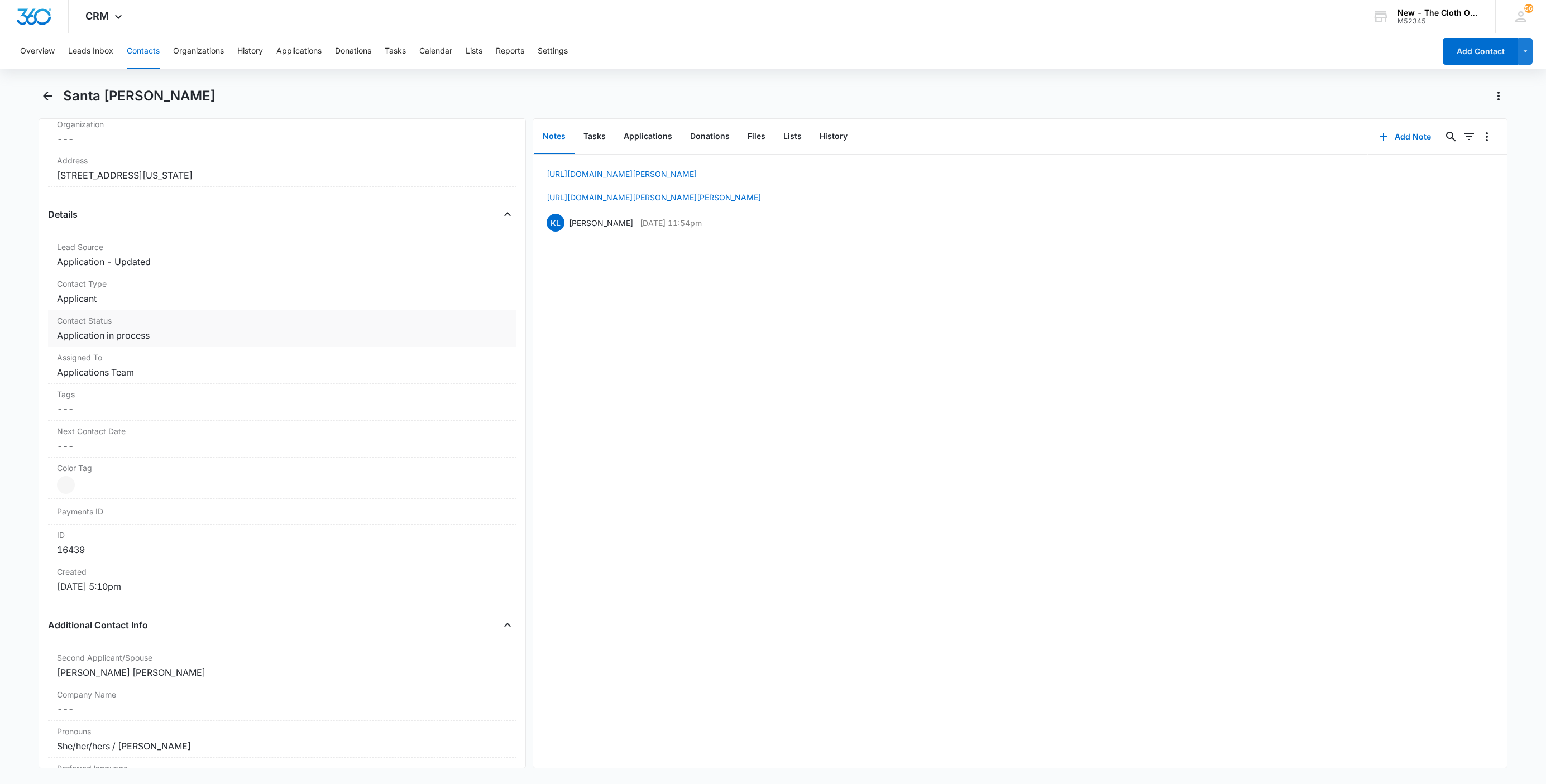
click at [108, 337] on dd "Cancel Save Changes Application in process" at bounding box center [282, 336] width 450 height 13
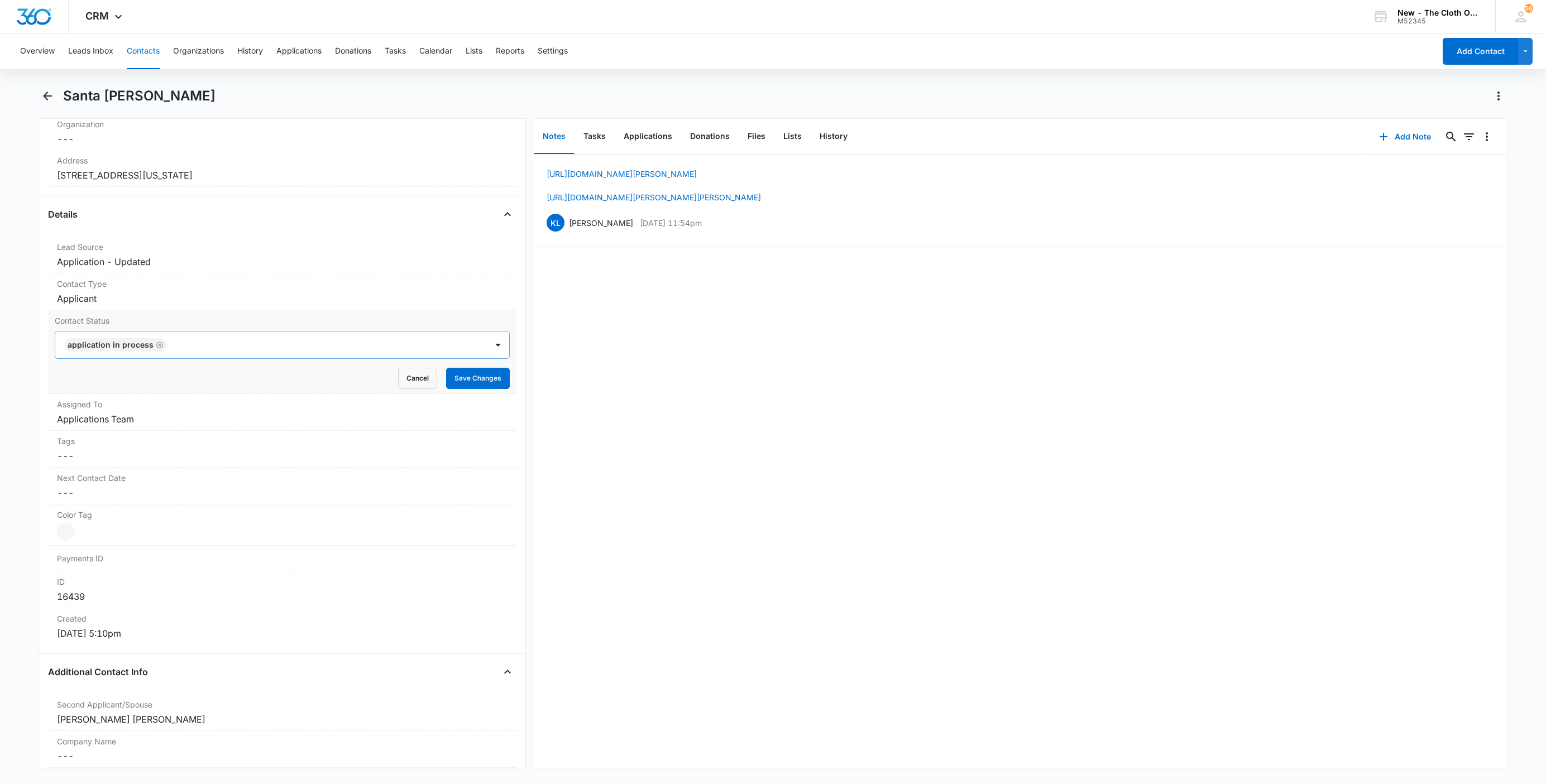
click at [159, 345] on icon "Remove Application in process" at bounding box center [160, 345] width 8 height 8
type input "de"
click at [136, 382] on div "Pass/Decline" at bounding box center [281, 385] width 426 height 12
click at [168, 357] on div "Pass/Decline" at bounding box center [271, 345] width 431 height 27
click at [459, 387] on button "Save Changes" at bounding box center [478, 378] width 64 height 21
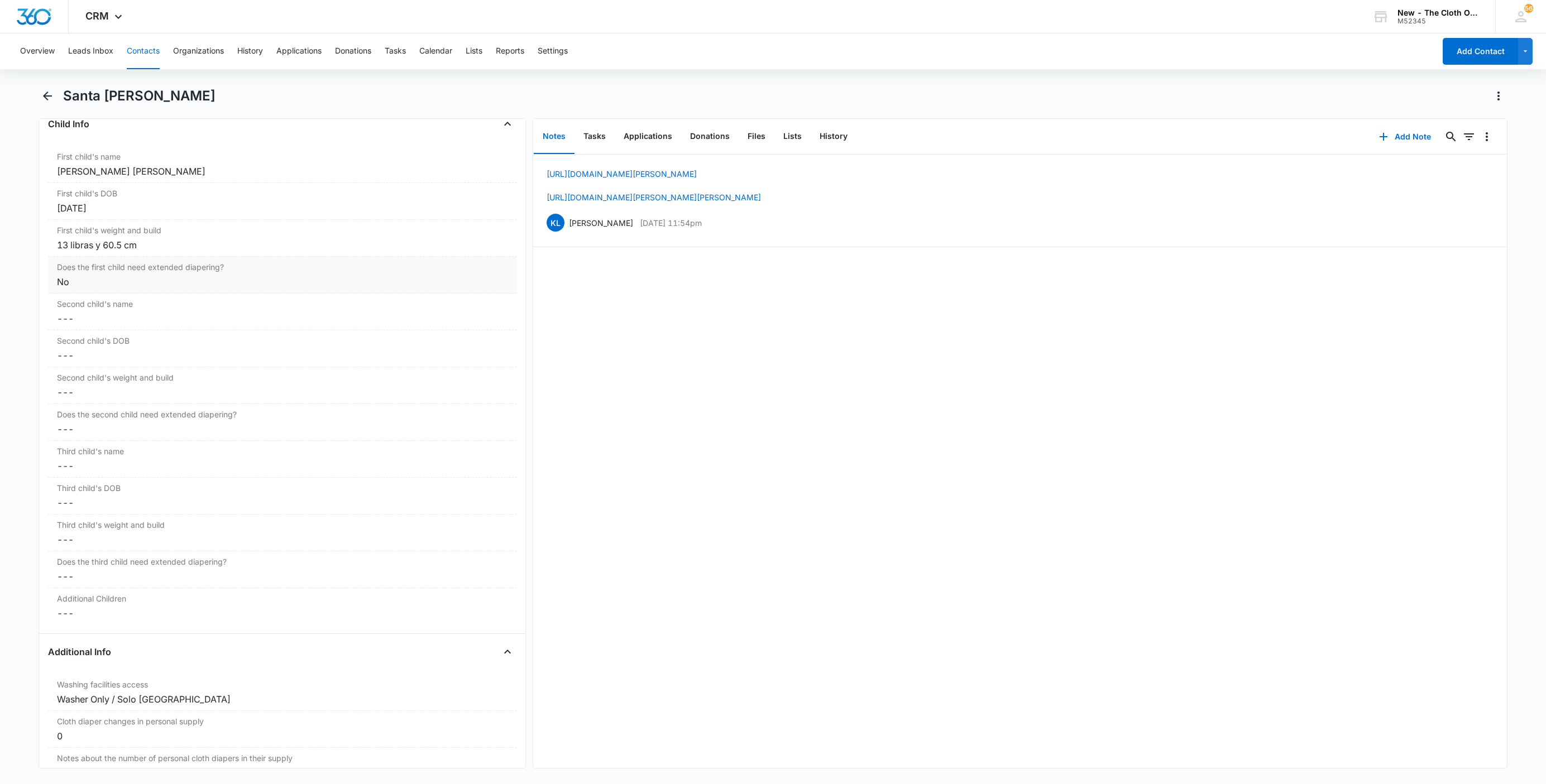
scroll to position [1293, 0]
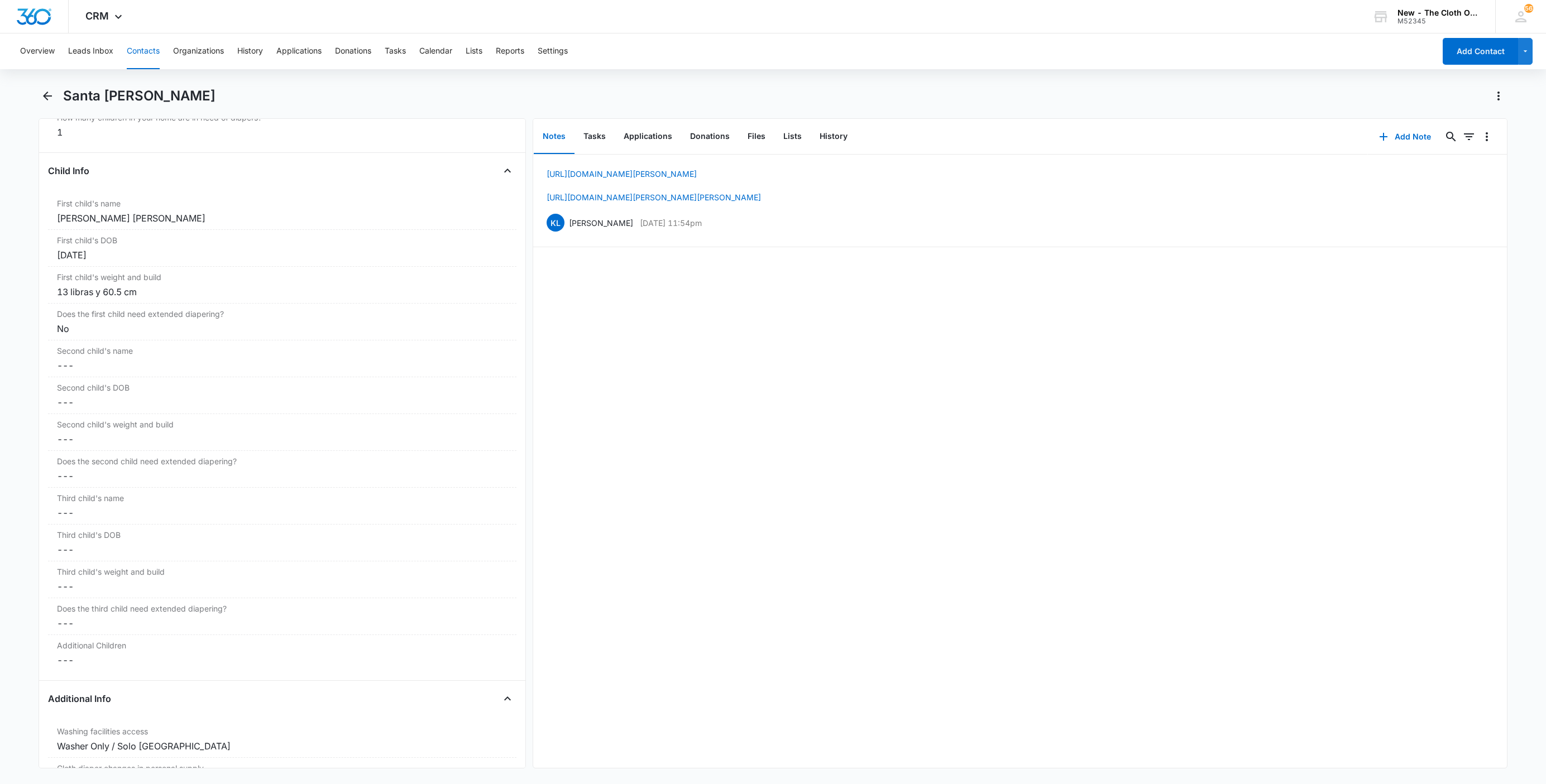
click at [44, 220] on div "Remove SC Santa Clara Ramirez Contact Info Name Cancel Save Changes Santa Clara…" at bounding box center [282, 443] width 487 height 650
click at [70, 220] on div "Jake Darian Jimenez Ramirez" at bounding box center [282, 218] width 450 height 13
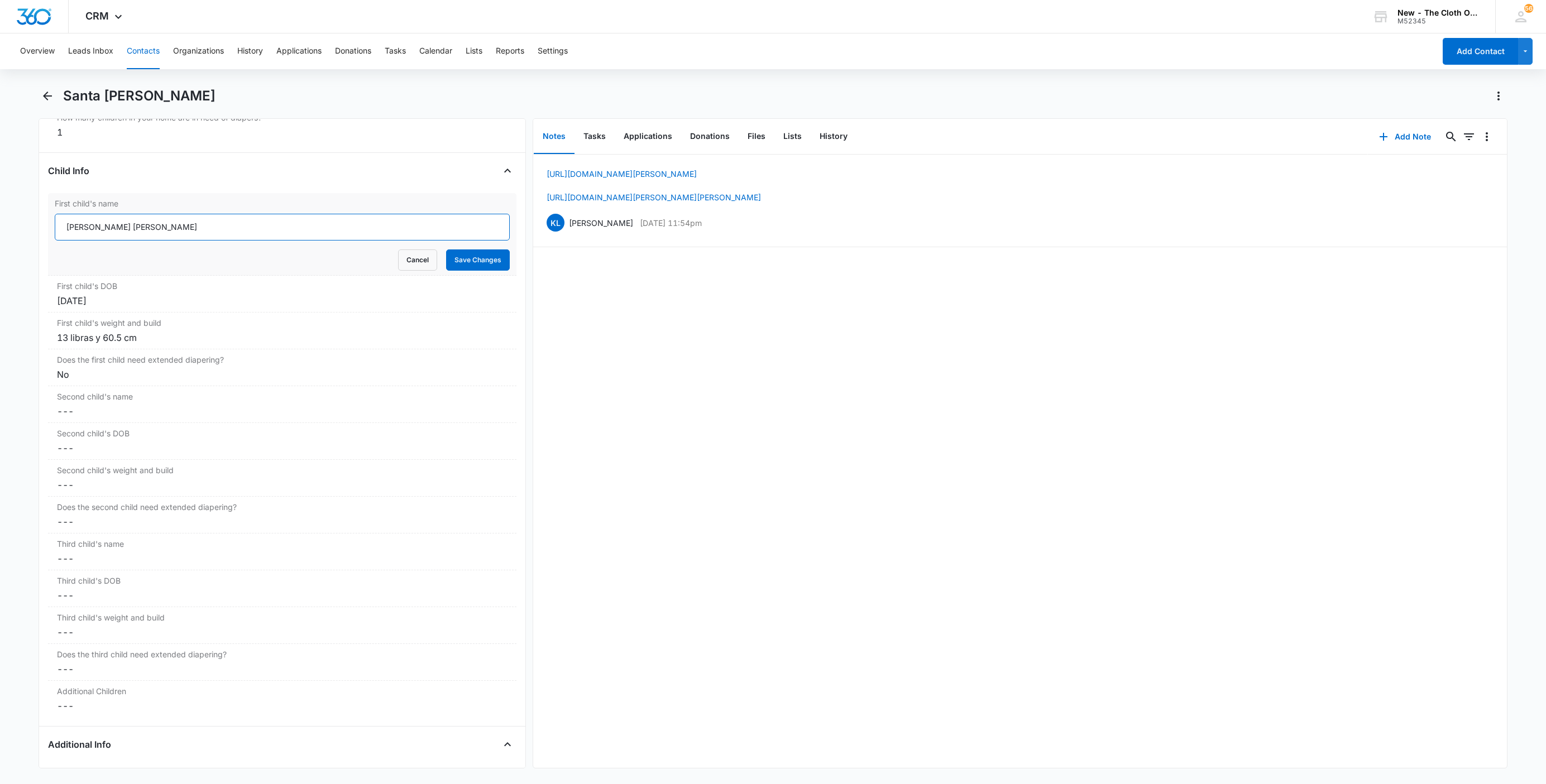
click at [61, 233] on input "Jake Darian Jimenez Ramirez" at bounding box center [282, 227] width 455 height 27
paste input "CLOSED D/T INSUF DOCS [DATE]:"
type input "CLOSED D/T INSUF DOCS 08/10/25: Jake Darian Jimenez Ramirez"
click at [456, 266] on button "Save Changes" at bounding box center [478, 260] width 64 height 21
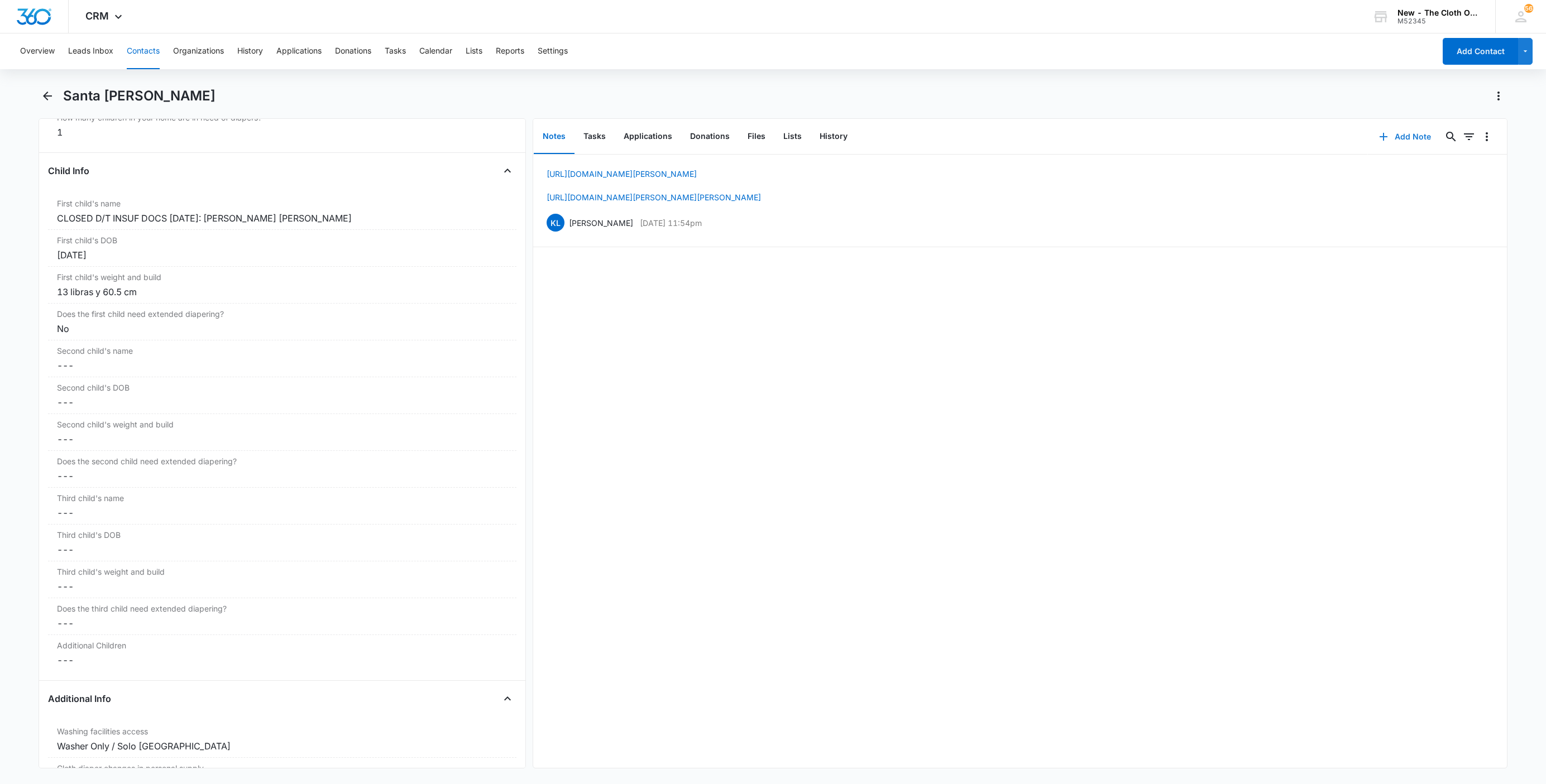
click at [1385, 135] on button "Add Note" at bounding box center [1405, 137] width 74 height 27
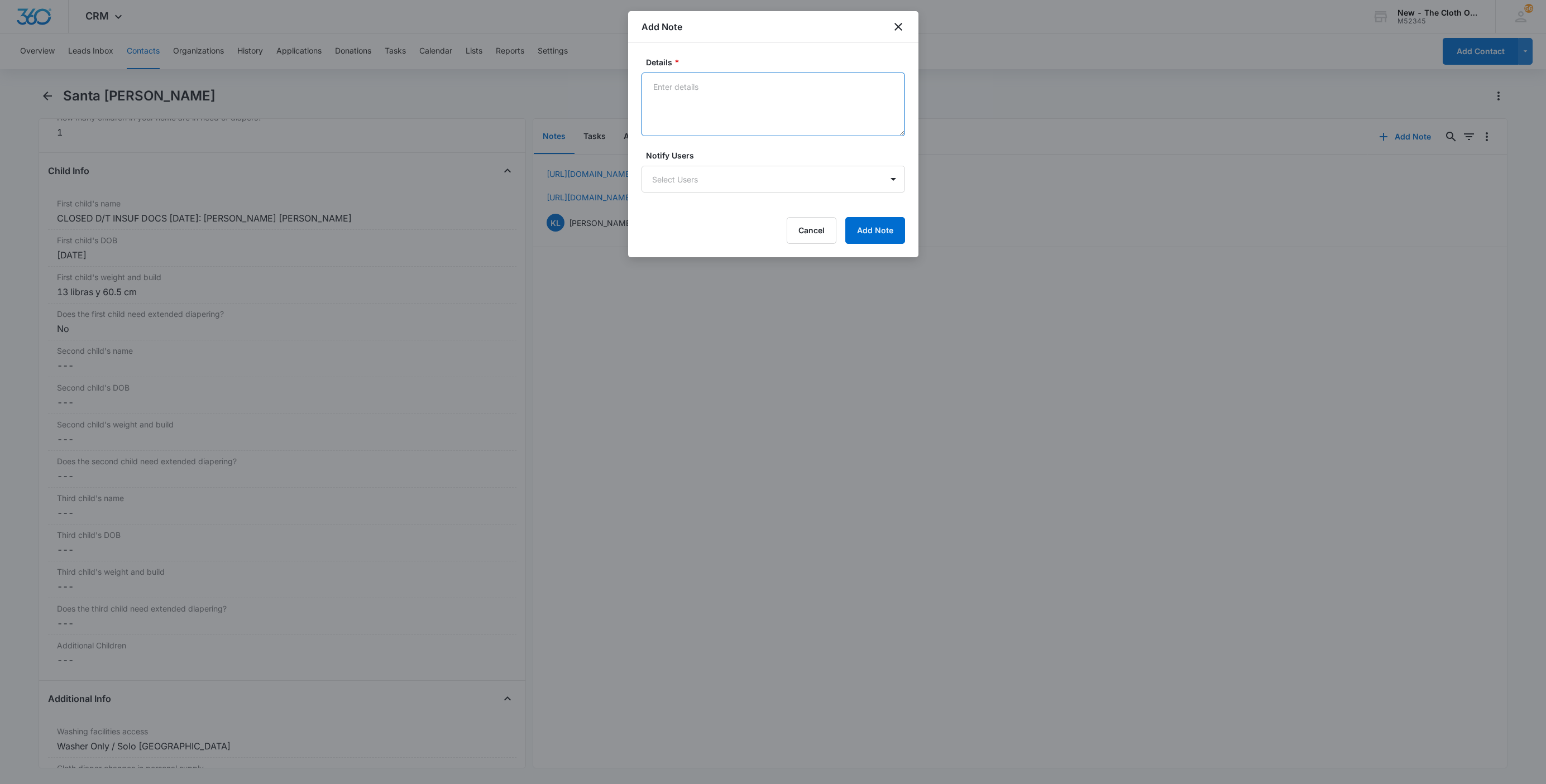
click at [743, 111] on textarea "Details *" at bounding box center [773, 104] width 263 height 64
paste textarea "[DATE] - Closed d/t insuf docs - all needed."
type textarea "[DATE] - Closed d/t insuf docs - all needed."
drag, startPoint x: 878, startPoint y: 233, endPoint x: 862, endPoint y: 224, distance: 18.4
click at [878, 233] on button "Add Note" at bounding box center [875, 231] width 60 height 27
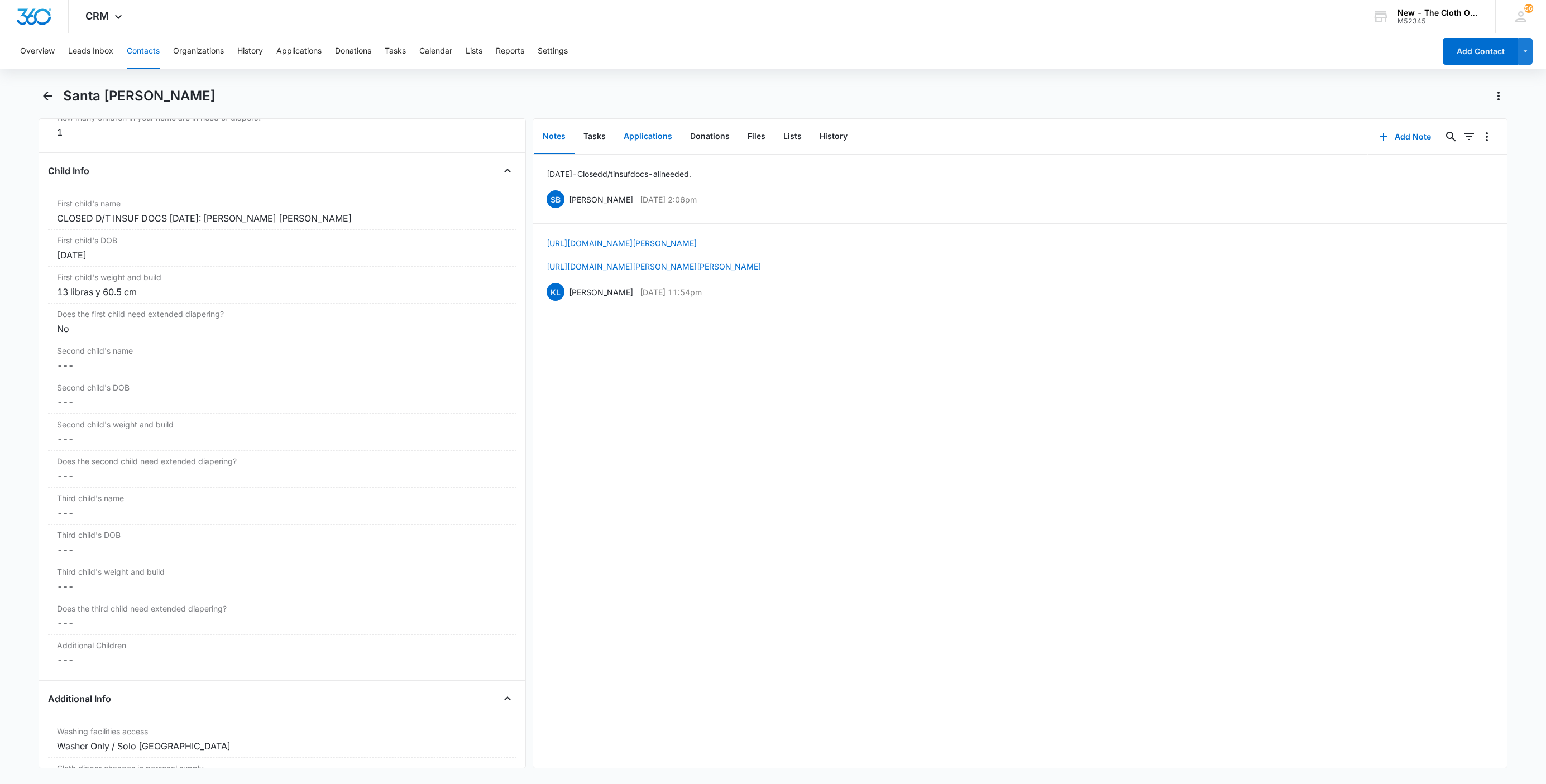
click at [638, 133] on button "Applications" at bounding box center [648, 137] width 67 height 35
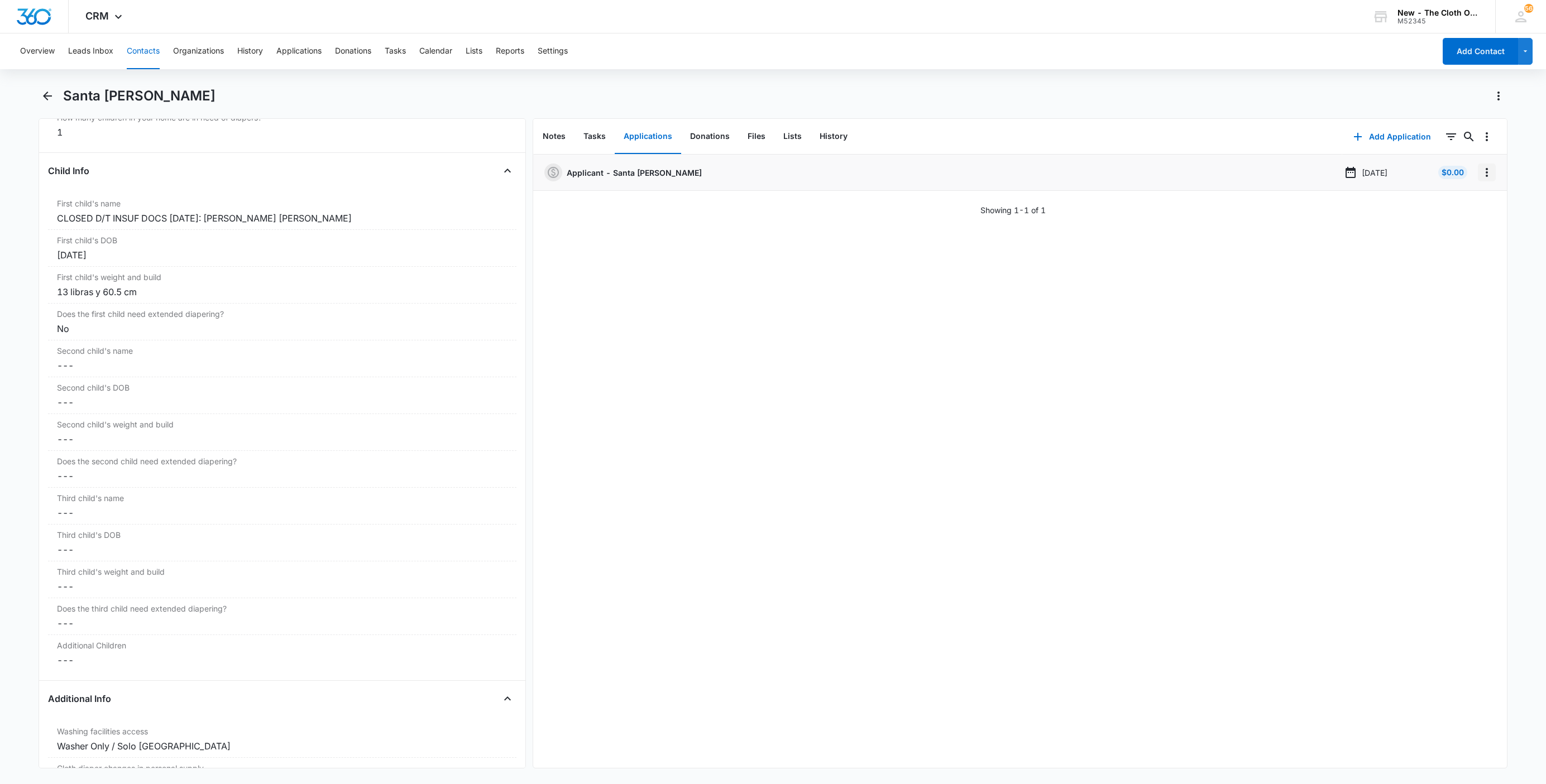
click at [1480, 169] on icon "Overflow Menu" at bounding box center [1487, 172] width 13 height 13
click at [1458, 203] on button "Edit" at bounding box center [1451, 203] width 64 height 17
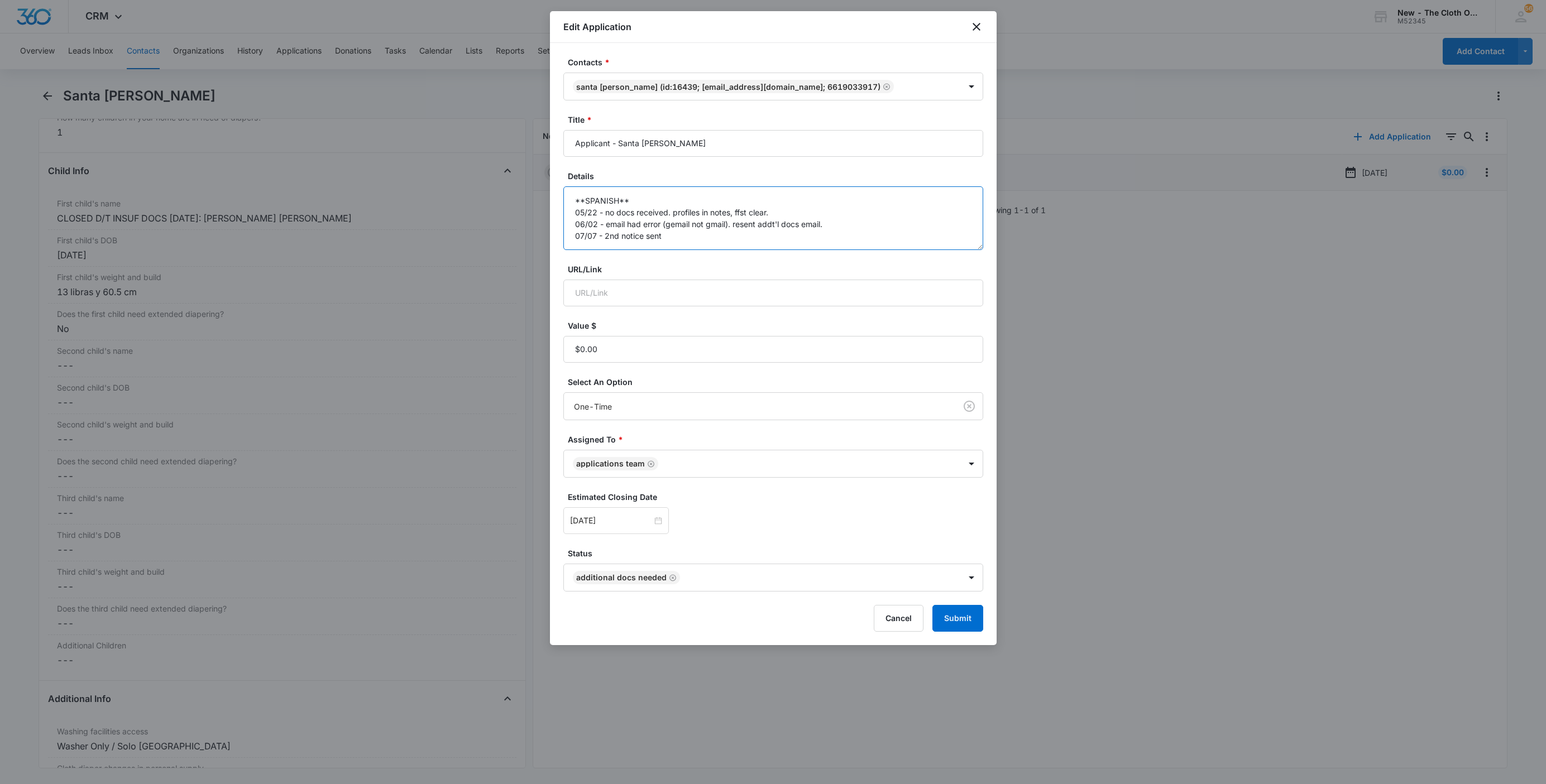
click at [807, 250] on textarea "**SPANISH** 05/22 - no docs received. profiles in notes, ffst clear. 06/02 - em…" at bounding box center [774, 218] width 420 height 64
paste textarea "[DATE] - Closed d/t insuf docs - all needed."
type textarea "**SPANISH** 05/22 - no docs received. profiles in notes, ffst clear. 06/02 - em…"
click at [951, 618] on button "Submit" at bounding box center [957, 618] width 51 height 27
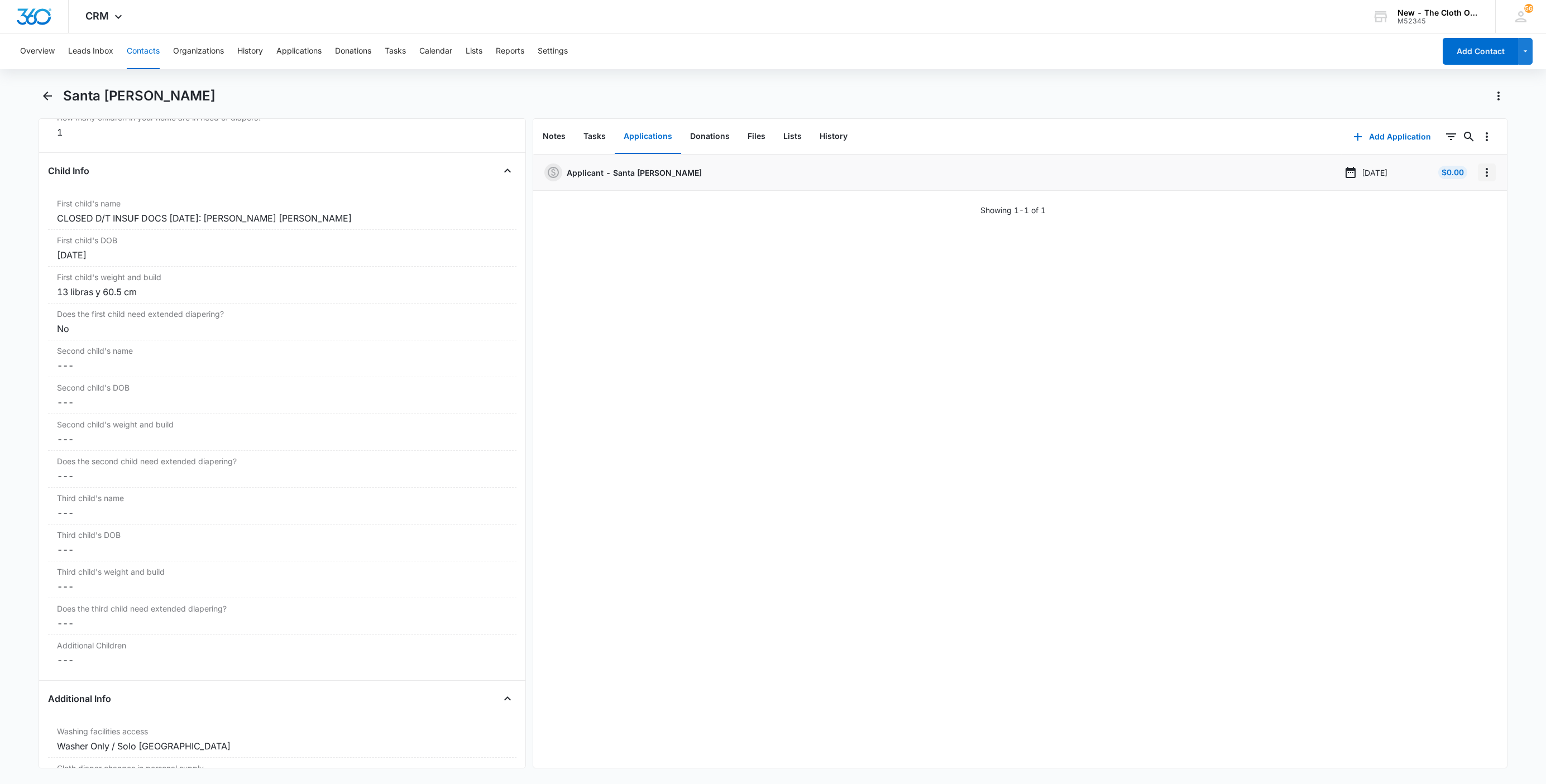
click at [1480, 178] on icon "Overflow Menu" at bounding box center [1487, 172] width 13 height 13
click at [1464, 225] on button "Delete" at bounding box center [1451, 220] width 64 height 17
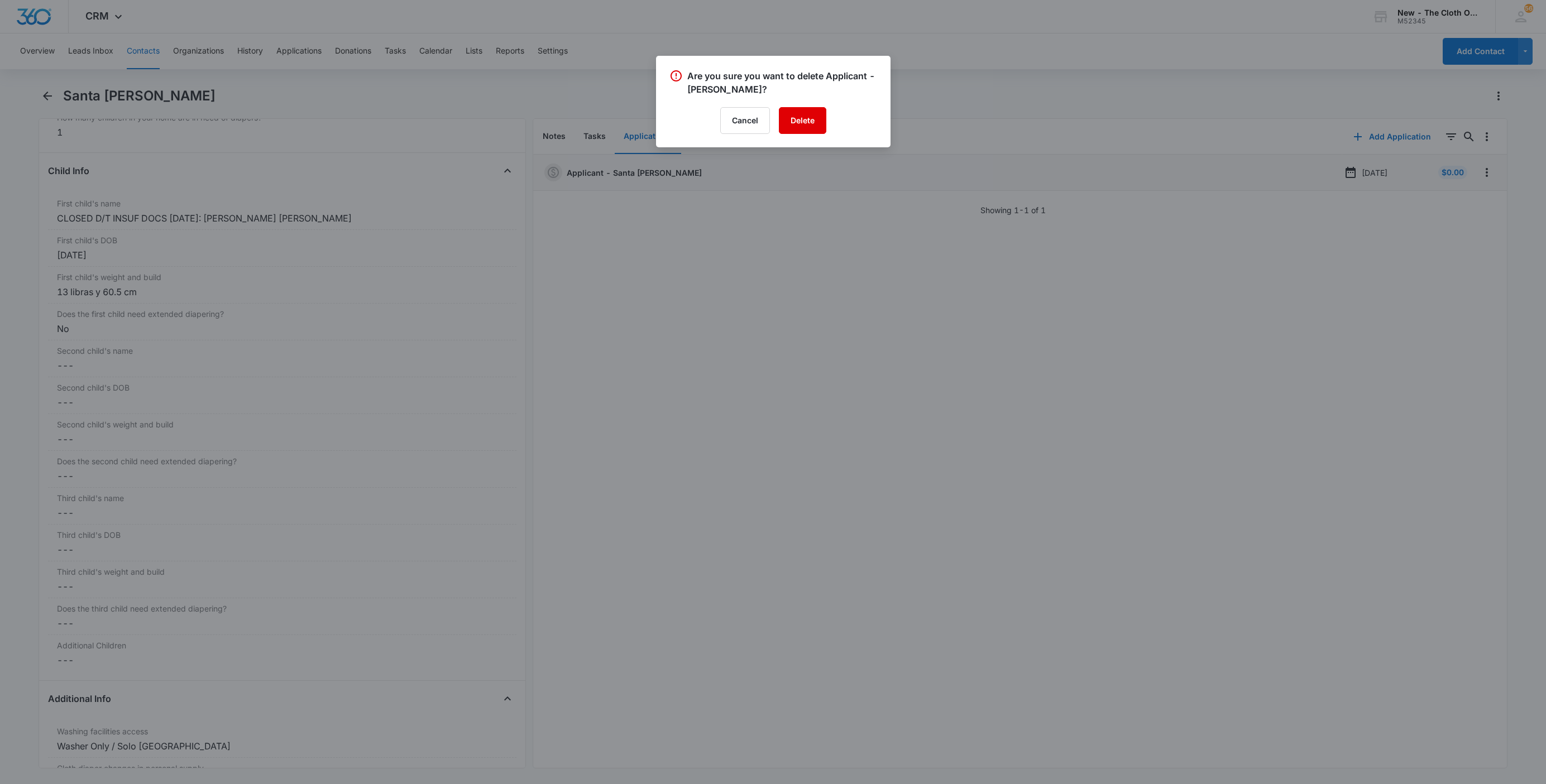
click at [806, 121] on button "Delete" at bounding box center [803, 121] width 47 height 27
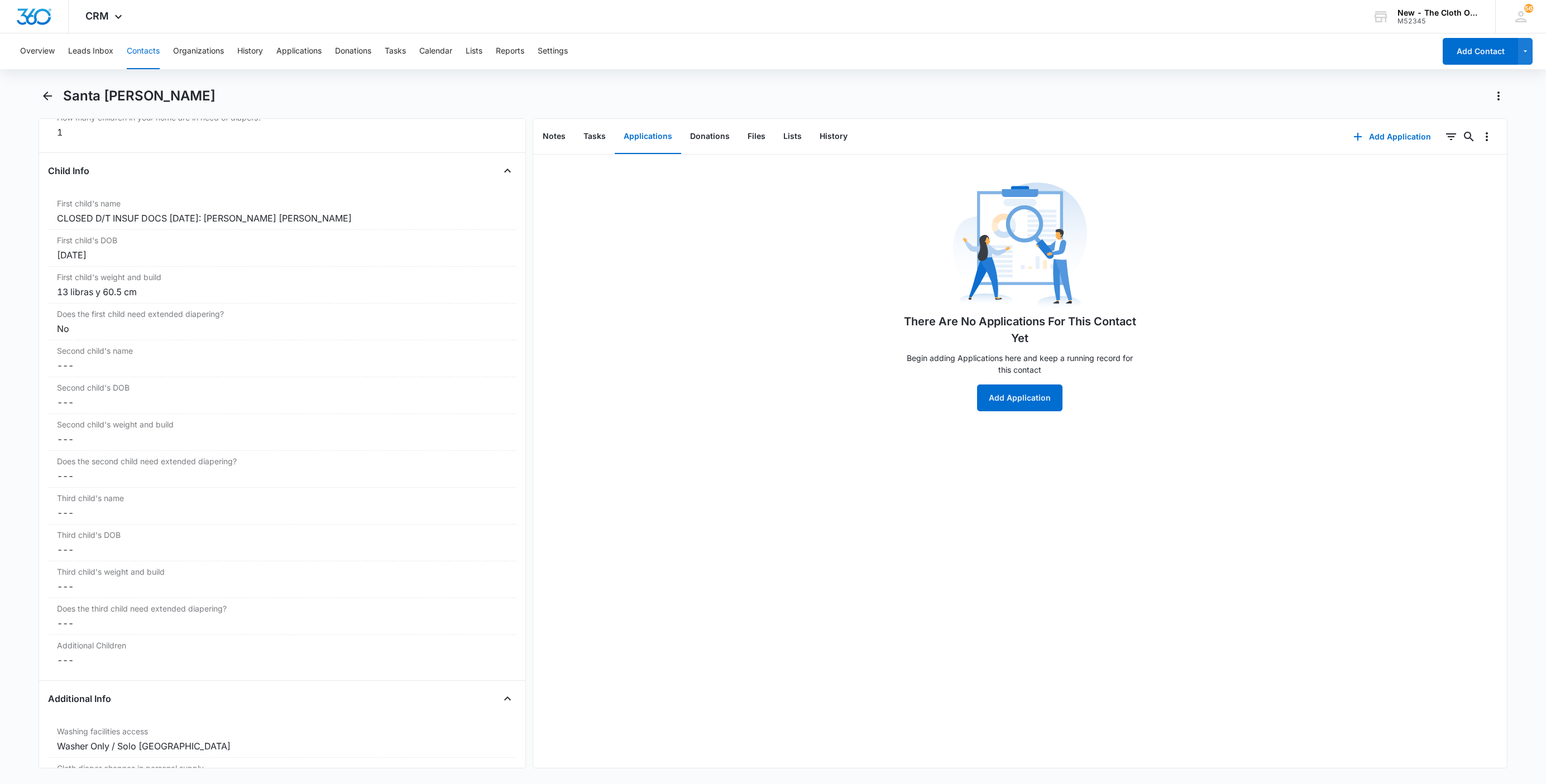
click at [146, 50] on button "Contacts" at bounding box center [143, 51] width 33 height 36
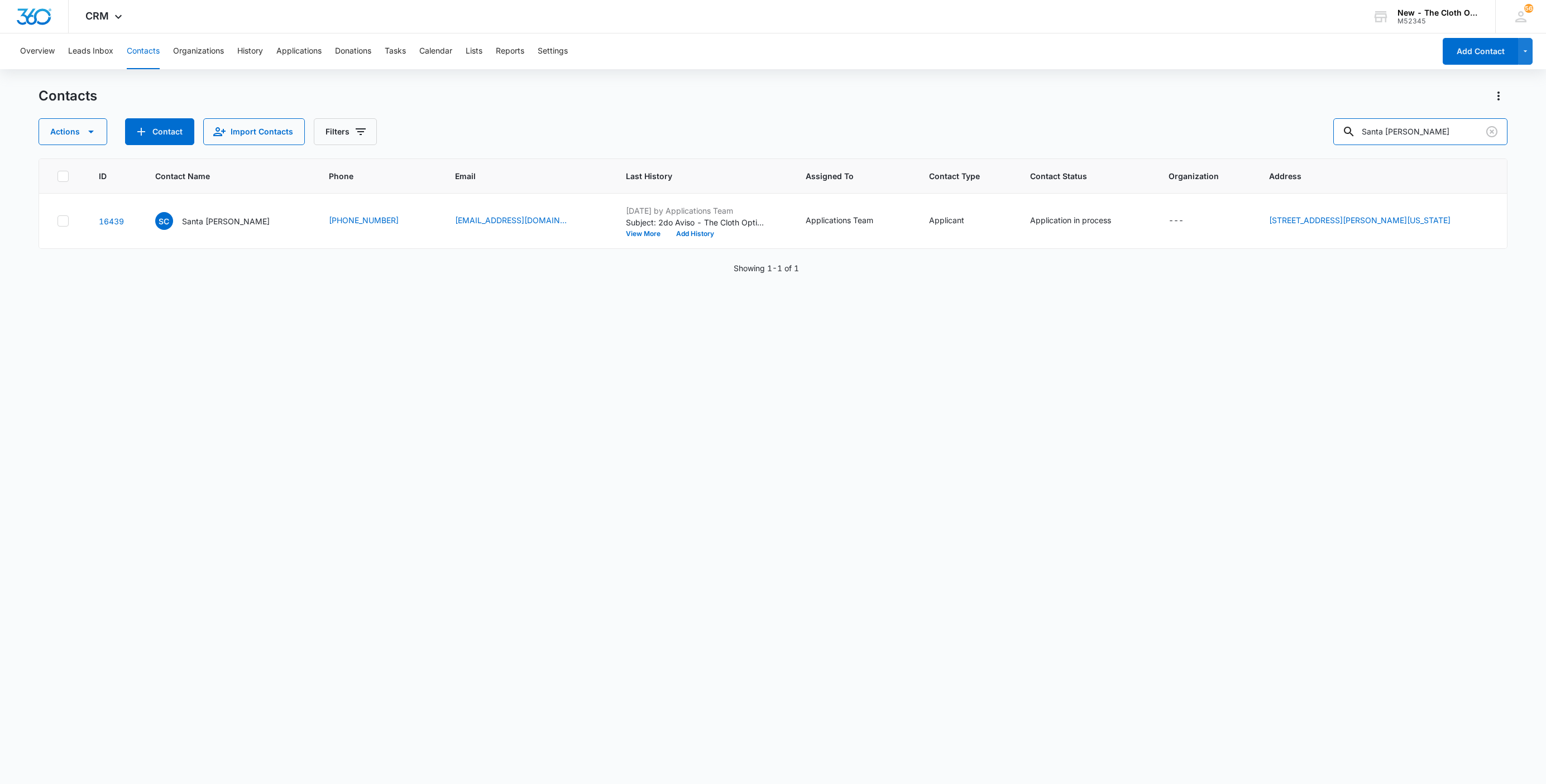
click at [1164, 102] on div "Contacts Actions Contact Import Contacts Filters Santa Clara Ramirez" at bounding box center [773, 116] width 1469 height 58
paste
type input "Josie Gutierrez"
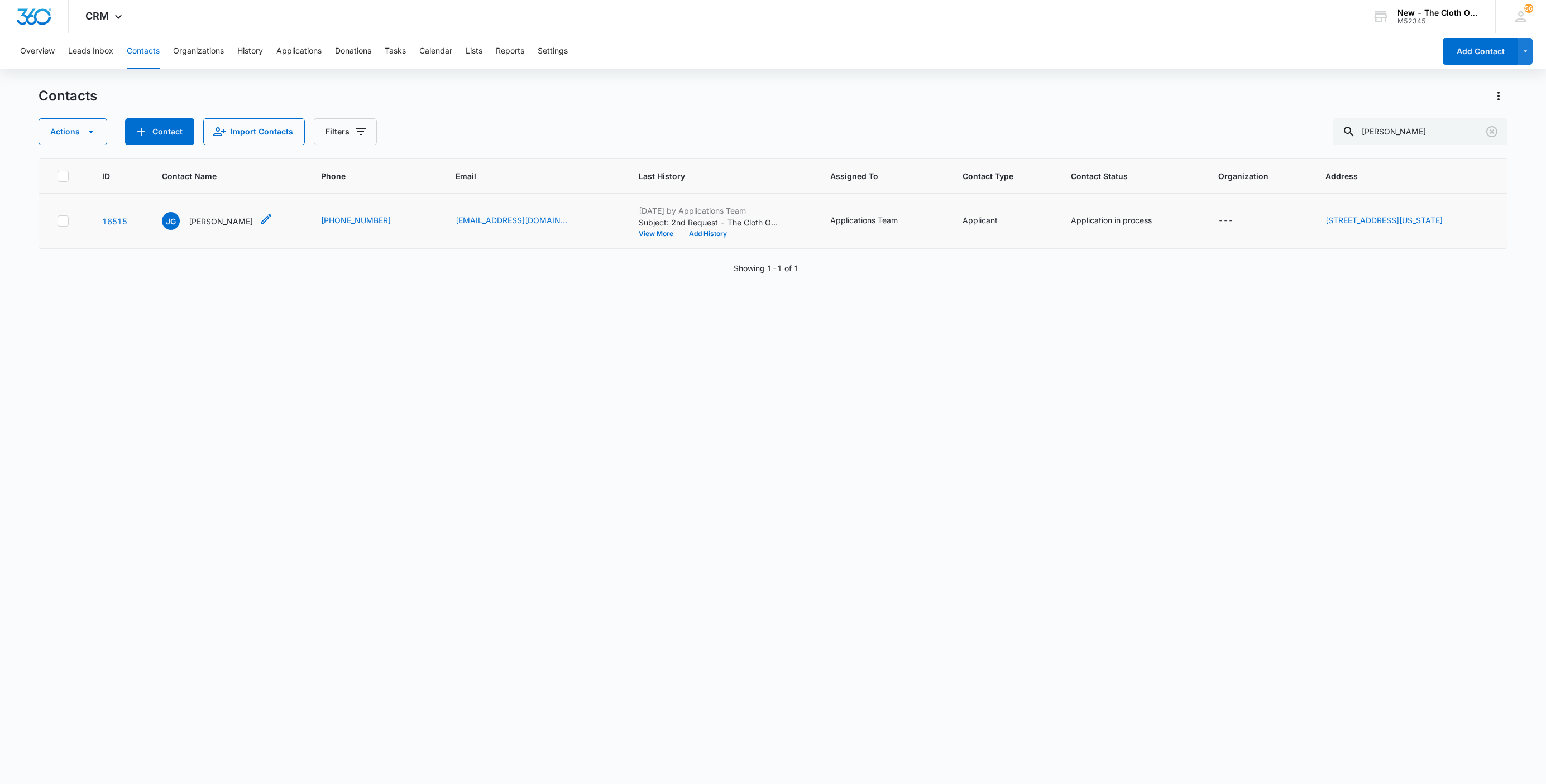
click at [206, 223] on p "Josie Gutierrez" at bounding box center [220, 221] width 64 height 12
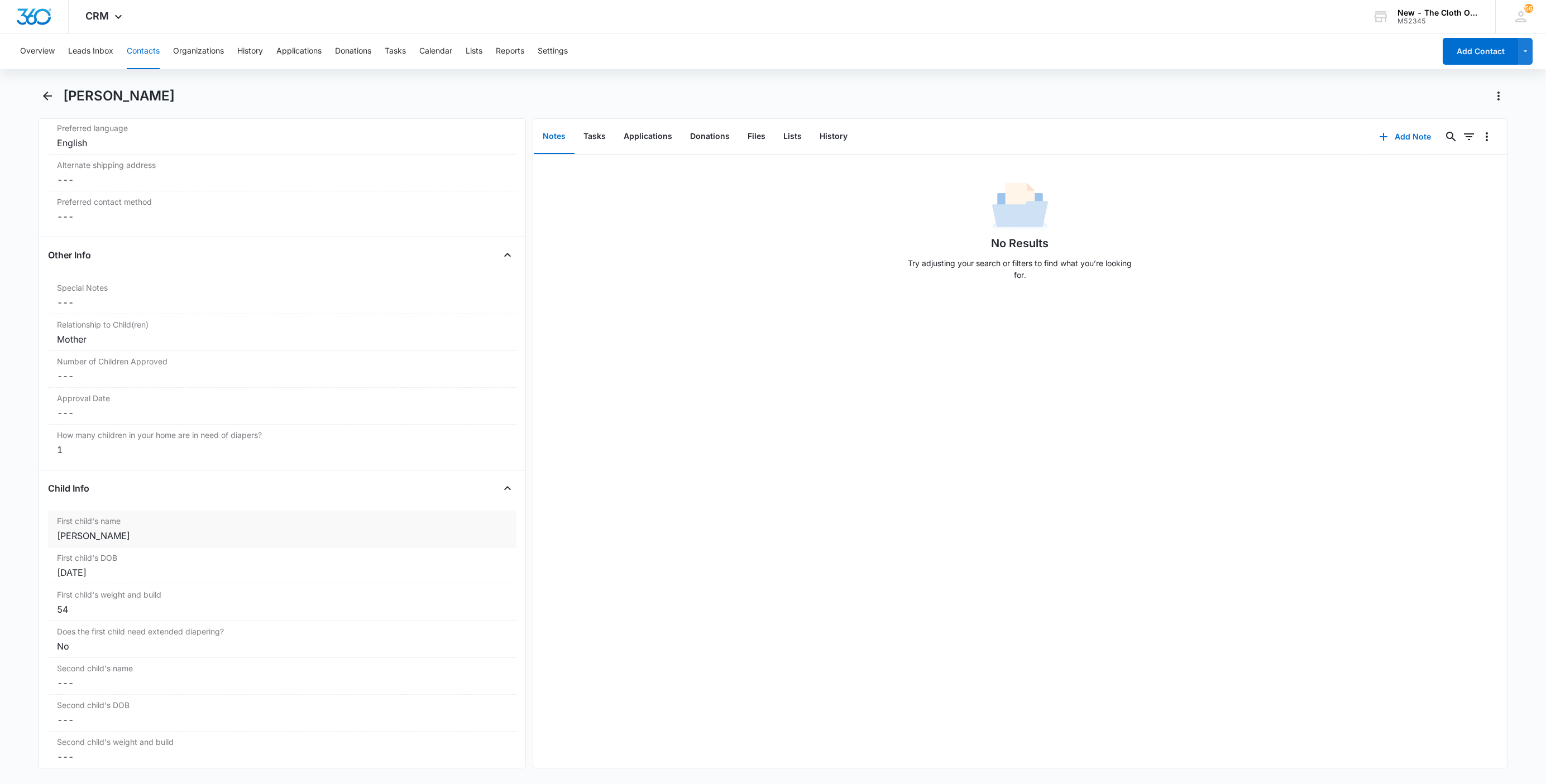
scroll to position [1005, 0]
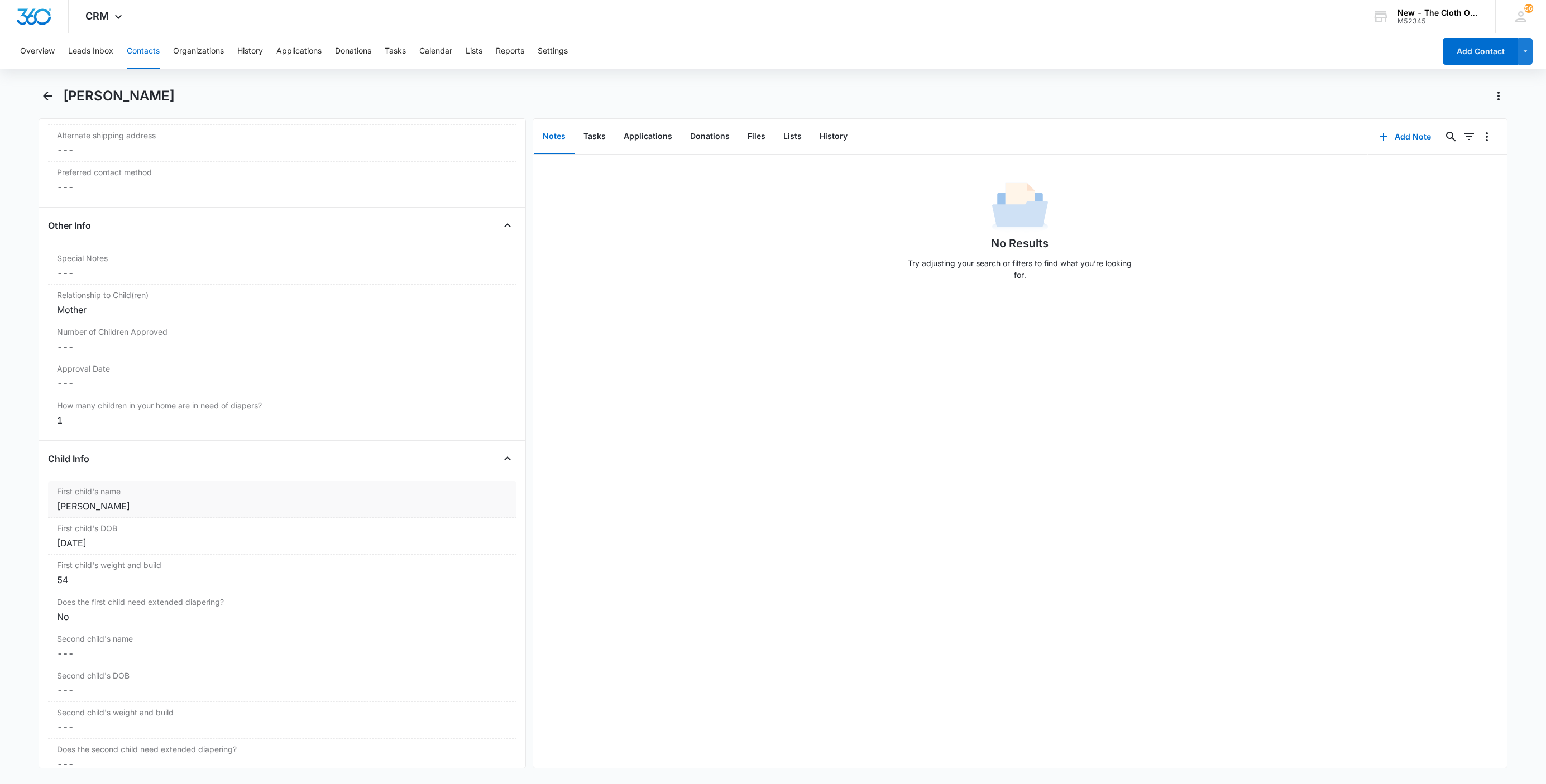
click at [106, 513] on div "Zacariah Gutierrez" at bounding box center [282, 506] width 450 height 13
click at [57, 514] on input "Zacariah Gutierrez" at bounding box center [282, 516] width 455 height 27
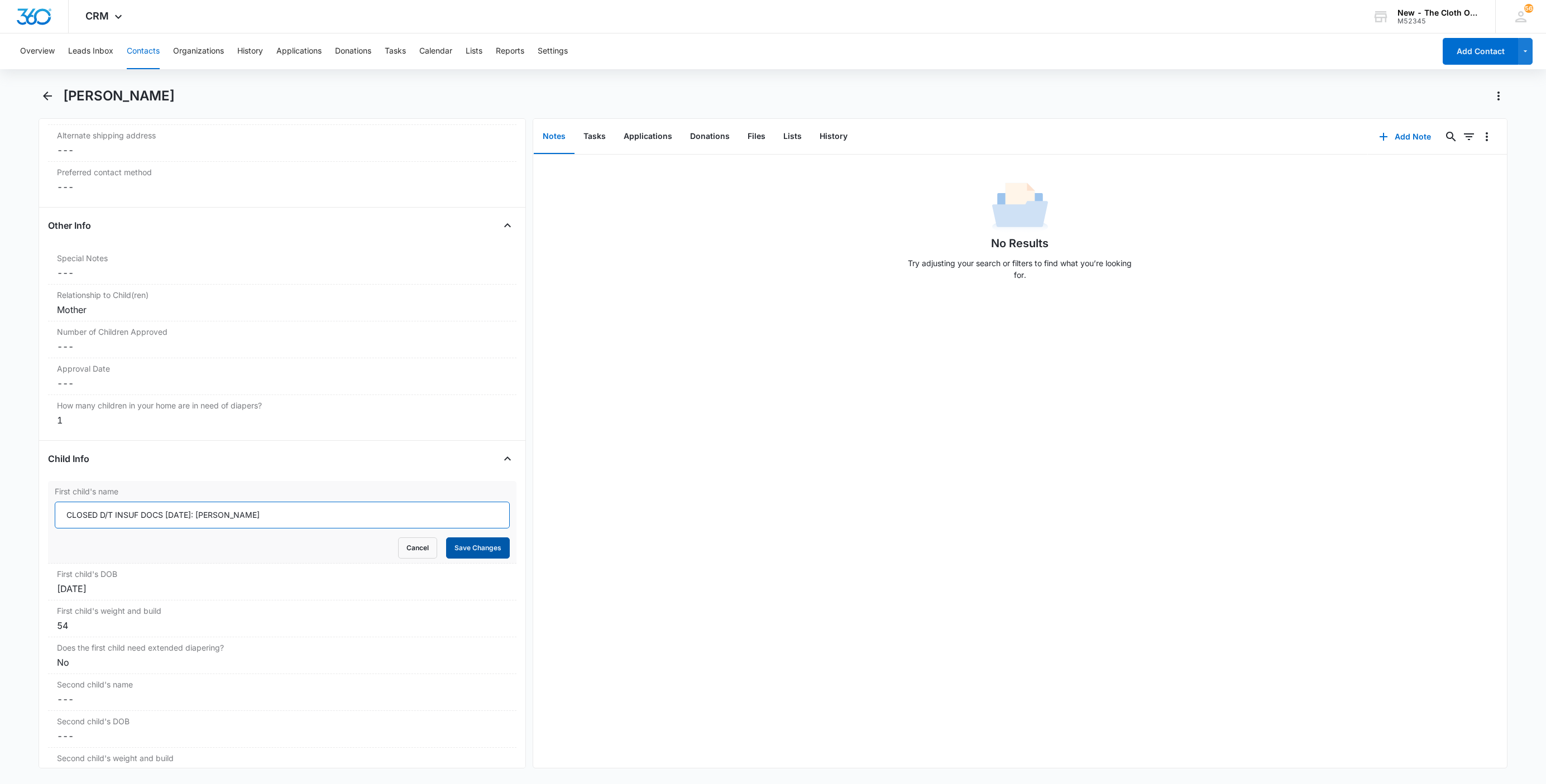
type input "CLOSED D/T INSUF DOCS 08/10/25: Zacariah Gutierrez"
click at [475, 556] on button "Save Changes" at bounding box center [478, 548] width 64 height 21
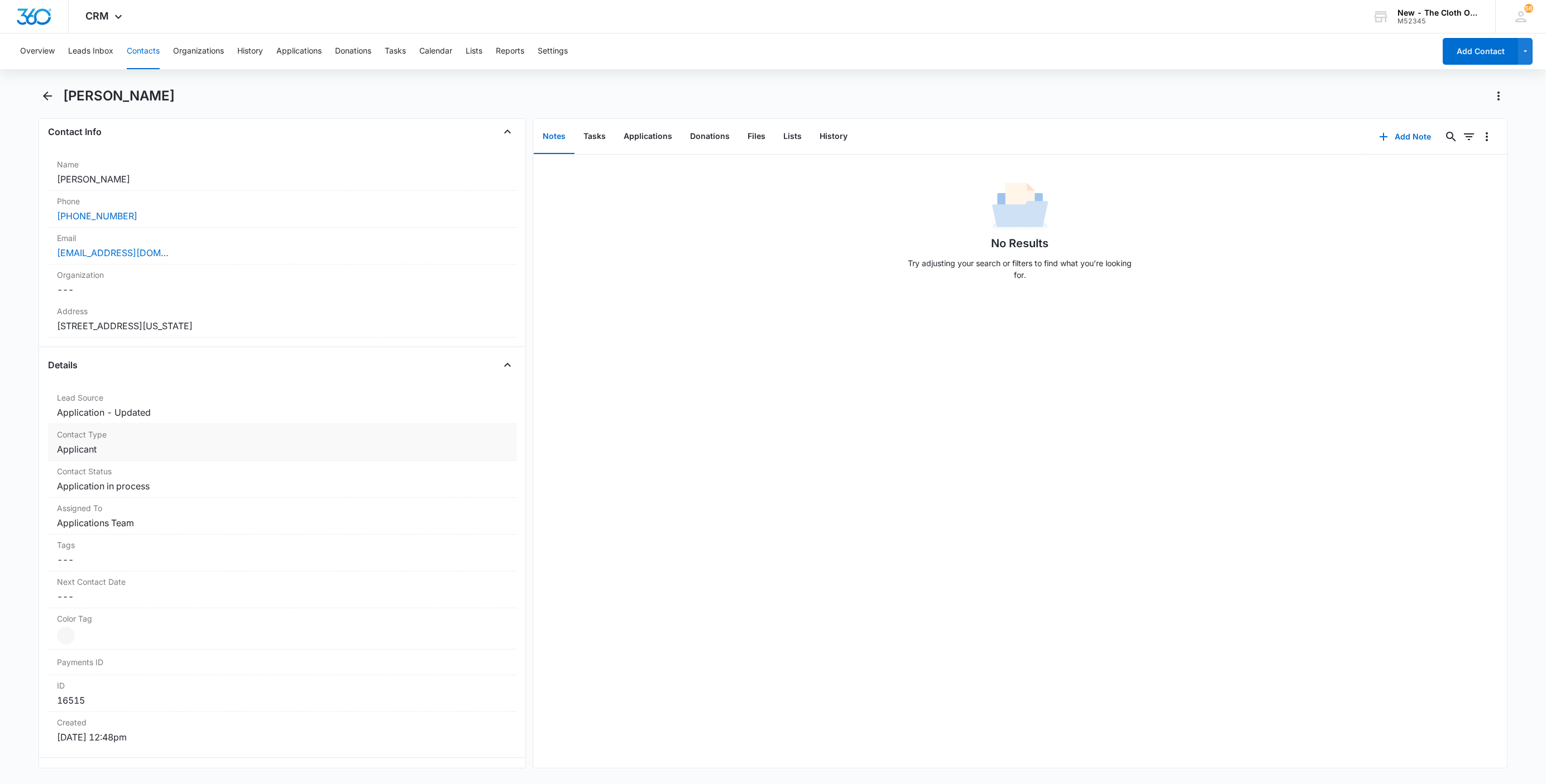
scroll to position [167, 0]
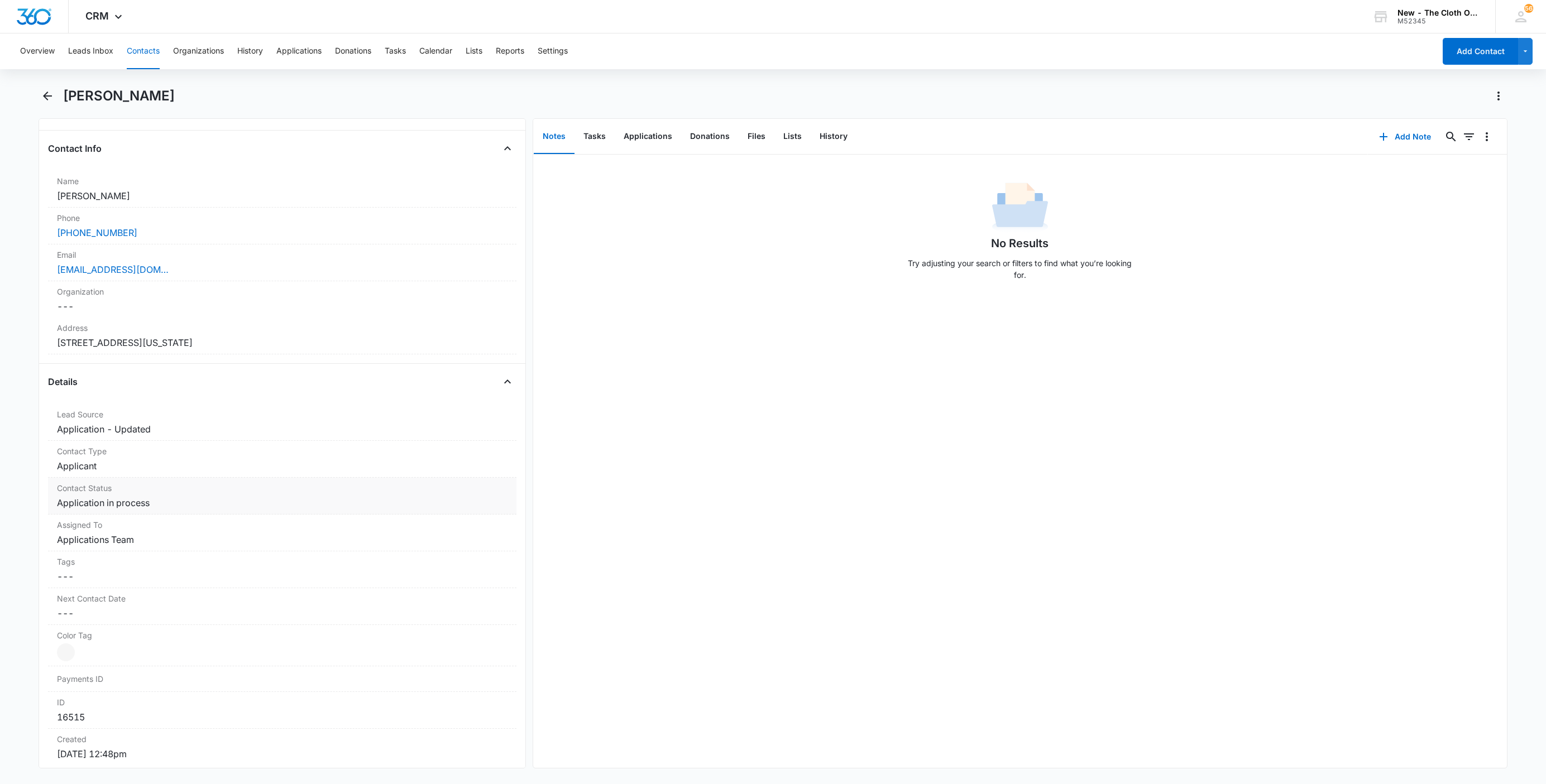
click at [156, 510] on dd "Cancel Save Changes Application in process" at bounding box center [282, 503] width 450 height 13
click at [158, 511] on icon "Remove Application in process" at bounding box center [160, 513] width 8 height 8
type input "de"
drag, startPoint x: 141, startPoint y: 558, endPoint x: 158, endPoint y: 539, distance: 25.5
click at [141, 558] on div "Pass/Decline" at bounding box center [281, 552] width 426 height 12
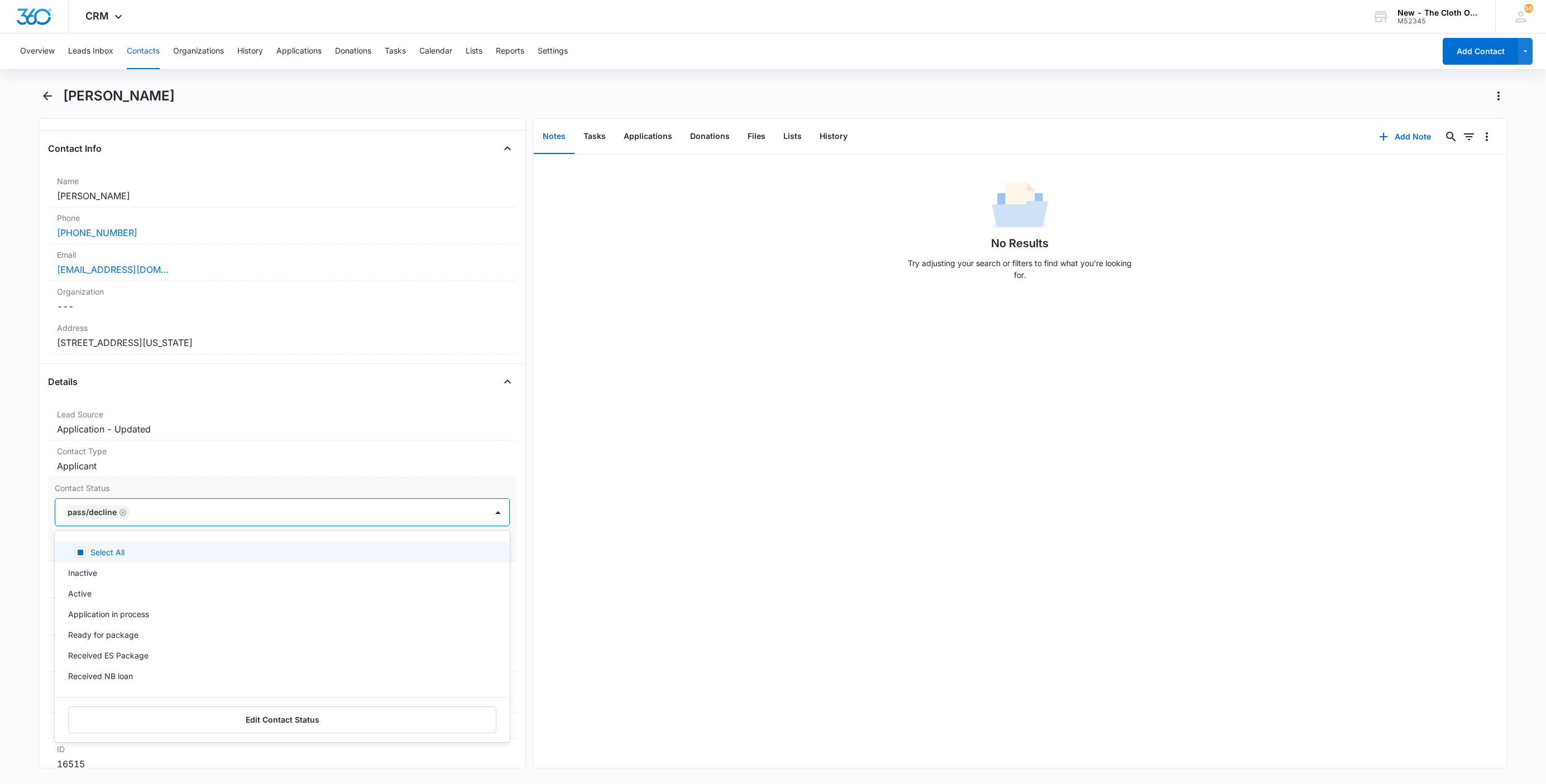
click at [173, 518] on div at bounding box center [303, 512] width 339 height 16
click at [476, 545] on button "Save Changes" at bounding box center [478, 546] width 64 height 21
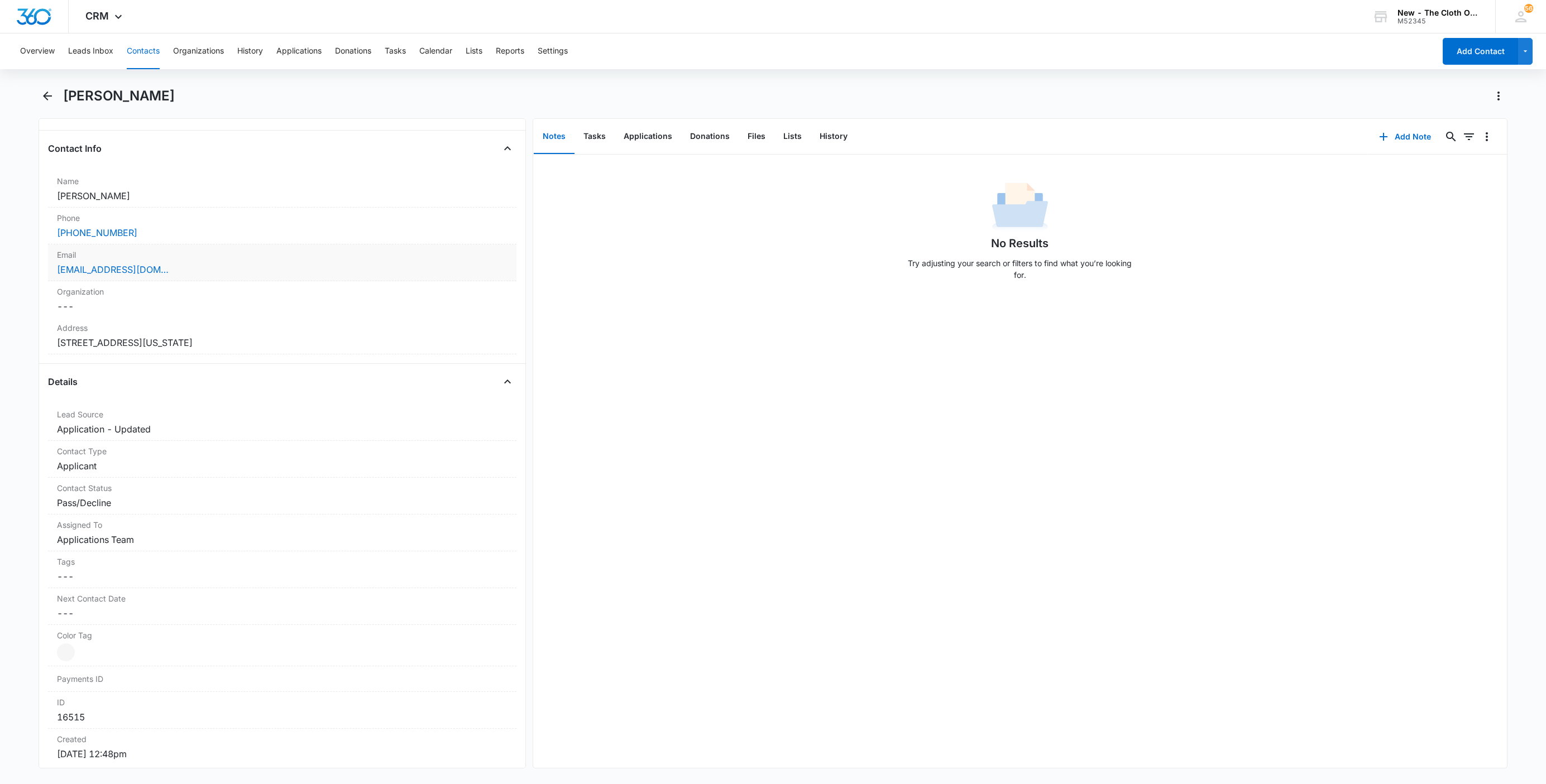
click at [226, 270] on div "mariegutierrez0298@gmail.com" at bounding box center [282, 269] width 450 height 13
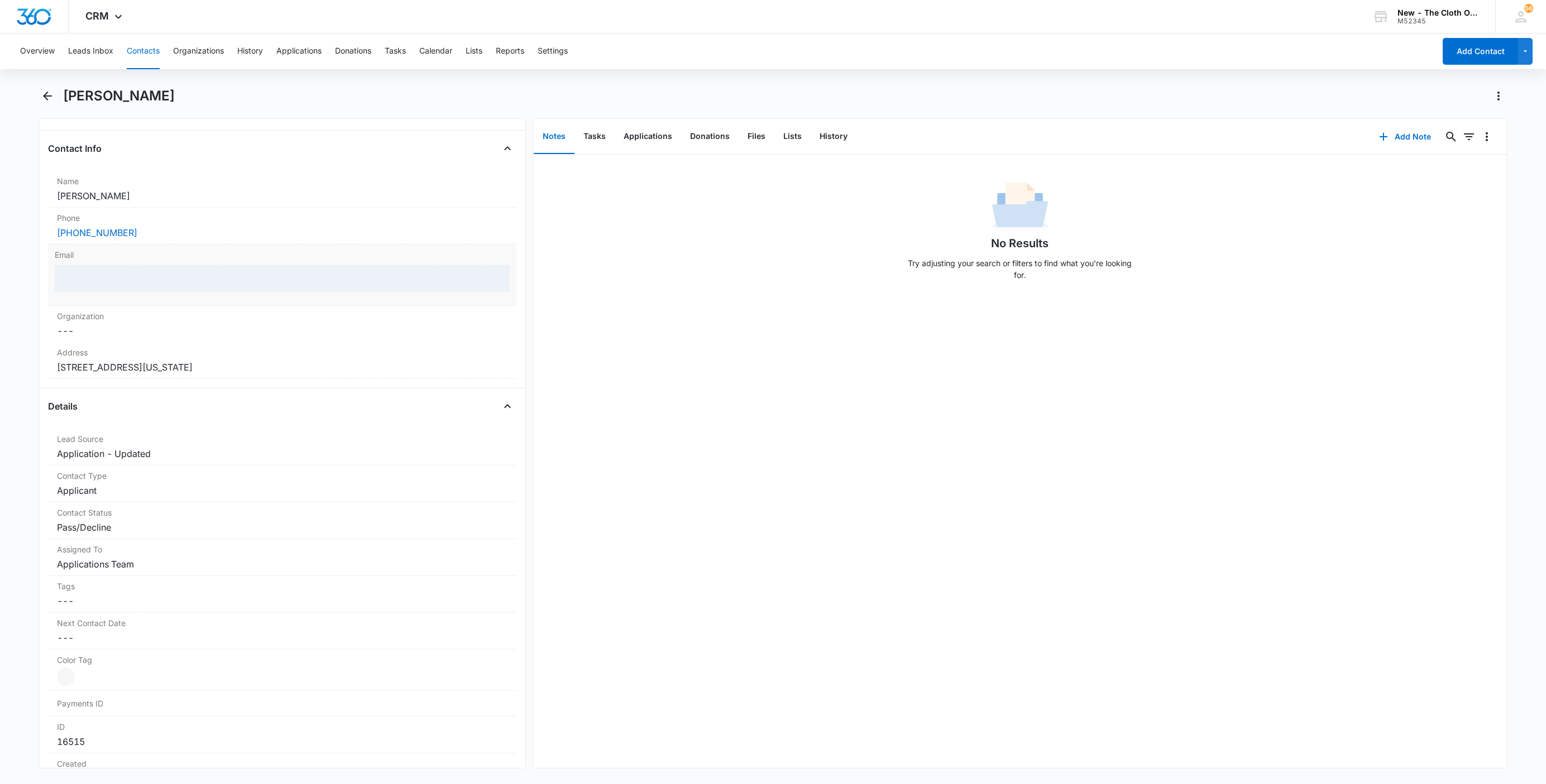
click at [271, 279] on div at bounding box center [282, 278] width 455 height 27
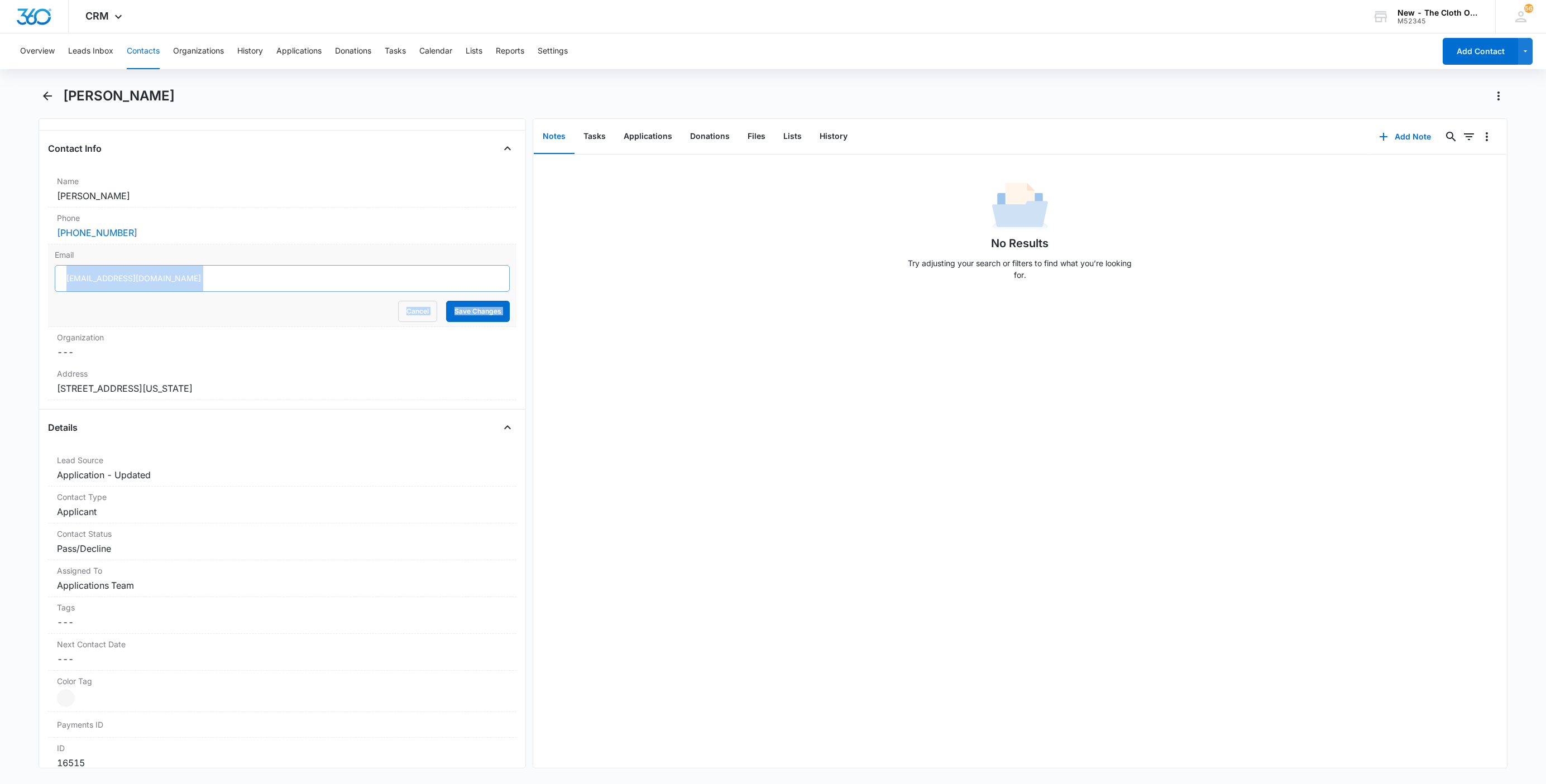
click at [247, 286] on input "mariegutierrez0298@gmail.com" at bounding box center [282, 278] width 455 height 27
click at [246, 286] on input "mariegutierrez0298@gmail.com" at bounding box center [282, 278] width 455 height 27
click at [398, 313] on button "Cancel" at bounding box center [417, 311] width 39 height 21
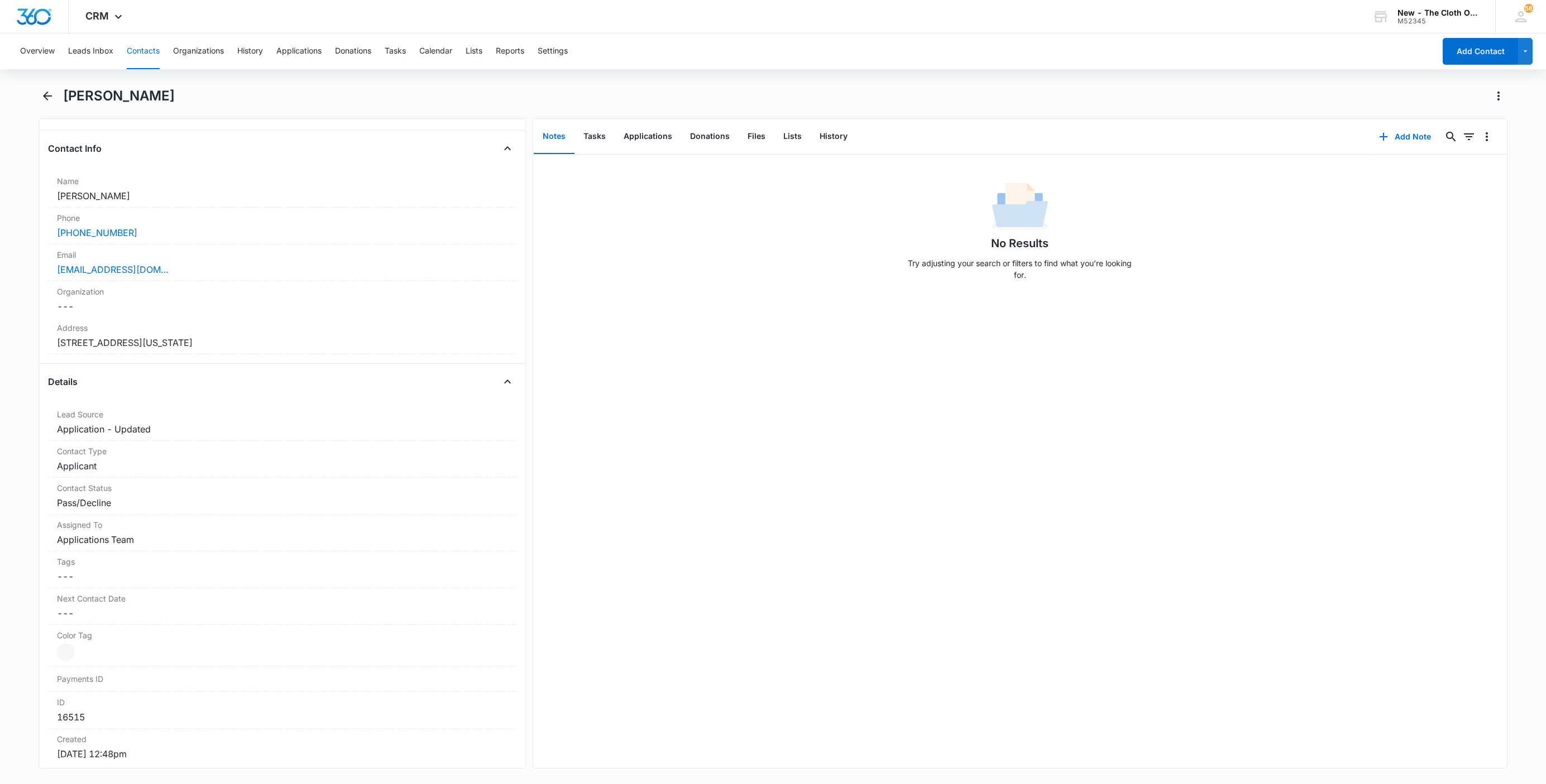
drag, startPoint x: 156, startPoint y: 101, endPoint x: 65, endPoint y: 101, distance: 91.0
click at [65, 101] on div "Josie Gutierrez" at bounding box center [773, 103] width 1469 height 31
click at [1385, 146] on button "Add Note" at bounding box center [1405, 137] width 74 height 27
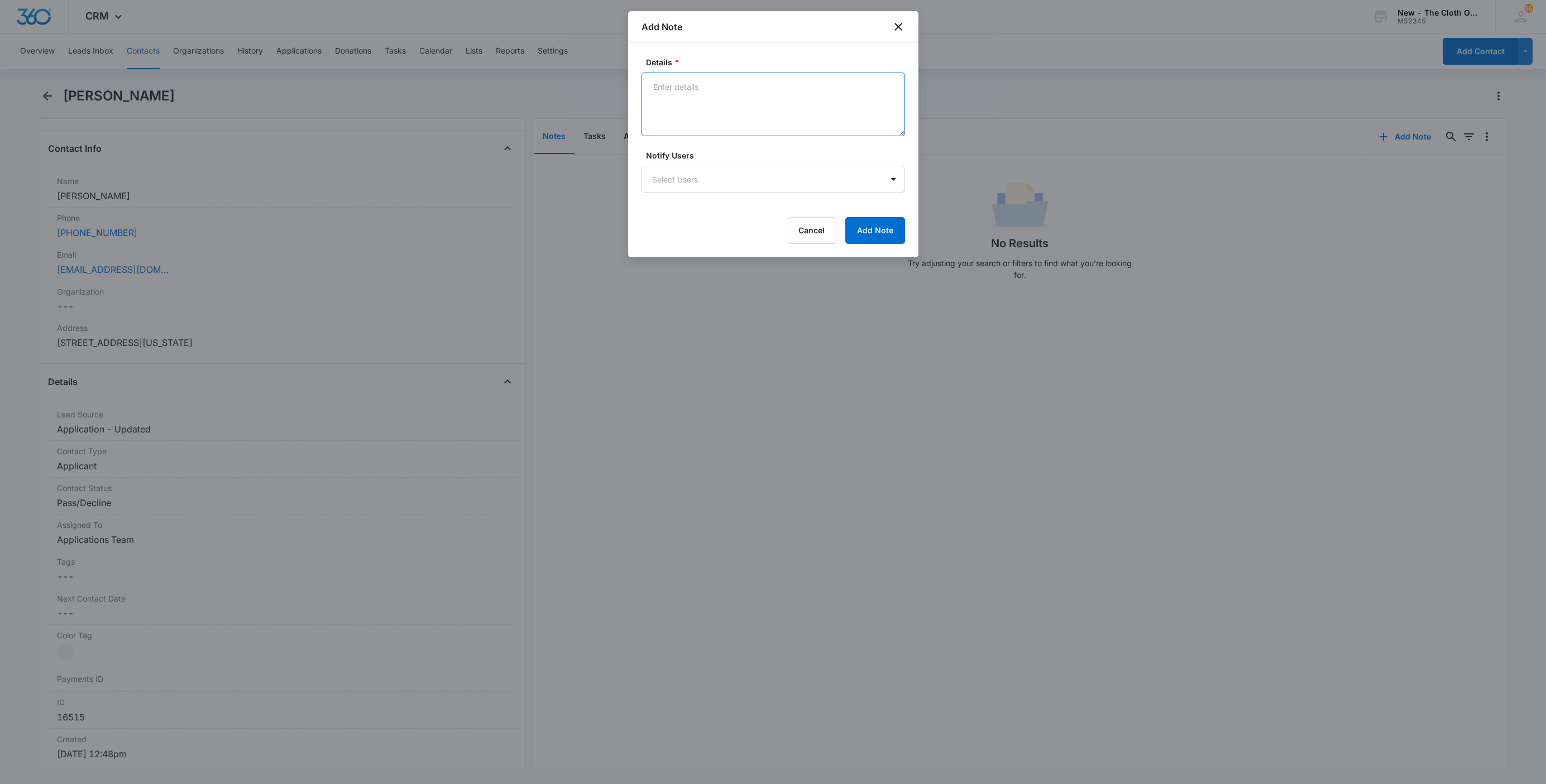
click at [716, 131] on textarea "Details *" at bounding box center [773, 104] width 263 height 64
type textarea "[DATE] - Closed d/t insuf docs - all needed."
click at [866, 234] on button "Add Note" at bounding box center [875, 231] width 60 height 27
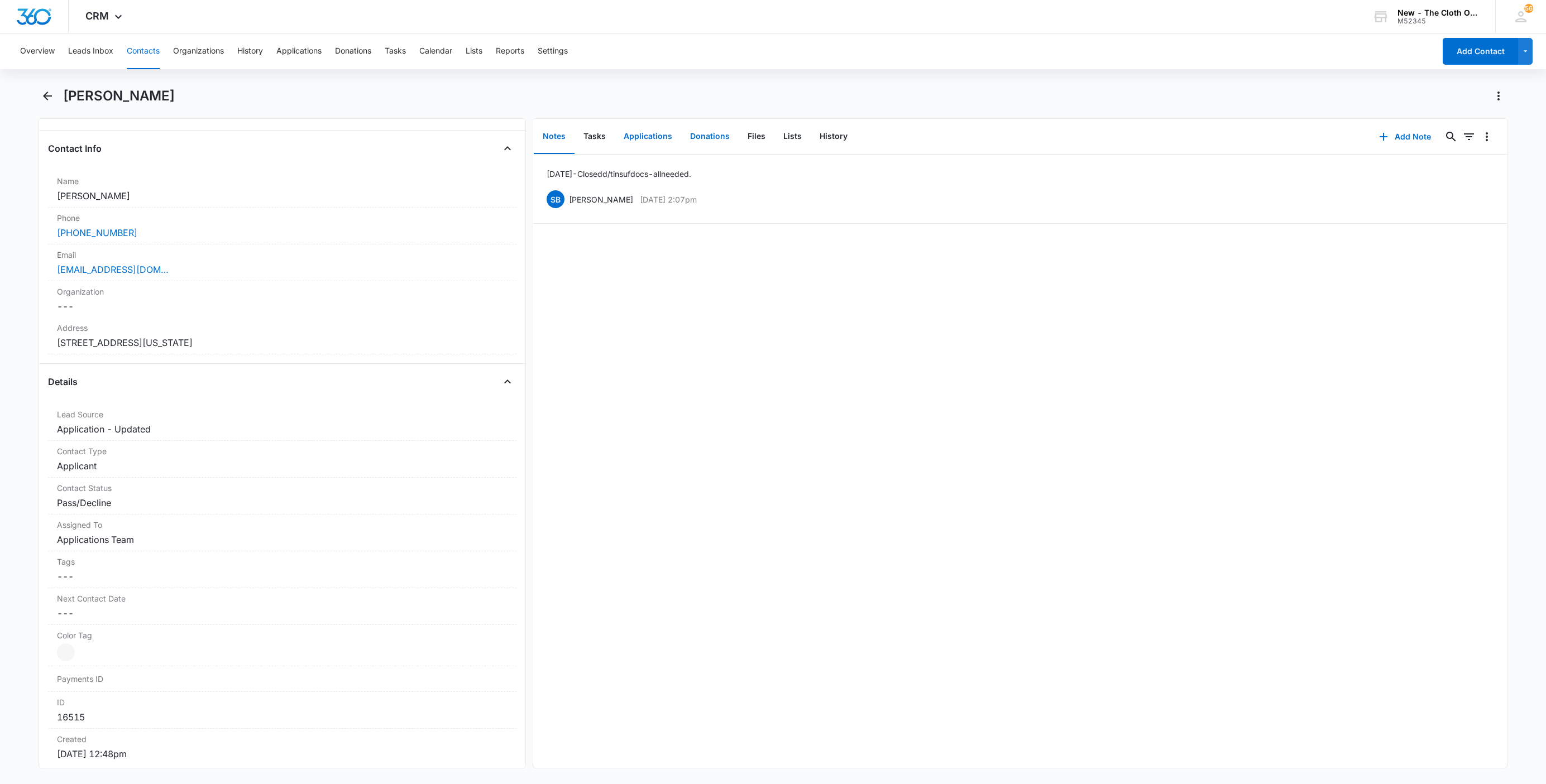
drag, startPoint x: 653, startPoint y: 138, endPoint x: 679, endPoint y: 153, distance: 30.0
click at [653, 138] on button "Applications" at bounding box center [648, 137] width 67 height 35
click at [1480, 176] on icon "Overflow Menu" at bounding box center [1487, 172] width 13 height 13
click at [1471, 199] on button "Edit" at bounding box center [1451, 203] width 64 height 17
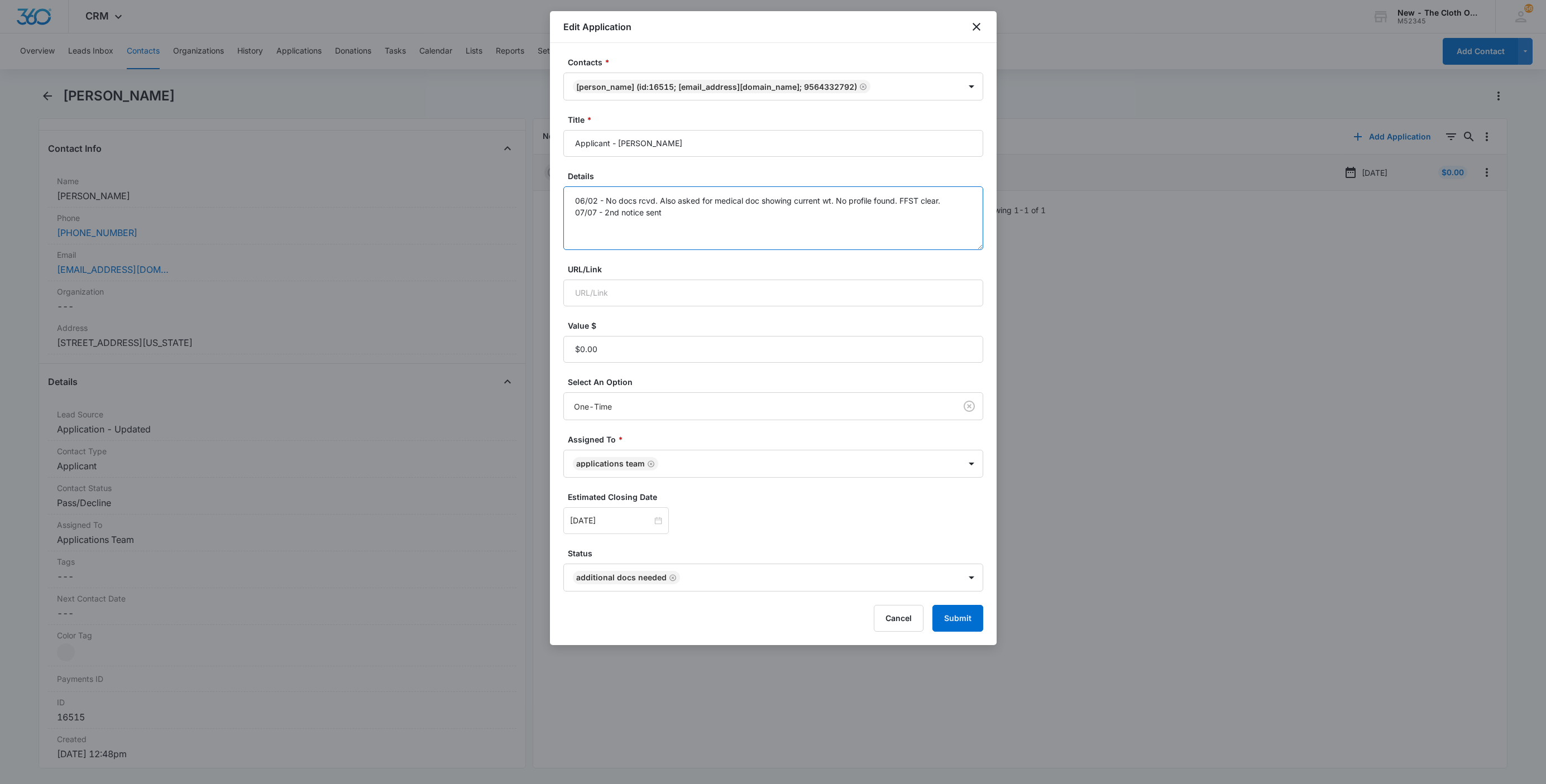
click at [860, 220] on textarea "06/02 - No docs rcvd. Also asked for medical doc showing current wt. No profile…" at bounding box center [774, 218] width 420 height 64
type textarea "06/02 - No docs rcvd. Also asked for medical doc showing current wt. No profile…"
click at [964, 622] on button "Submit" at bounding box center [957, 618] width 51 height 27
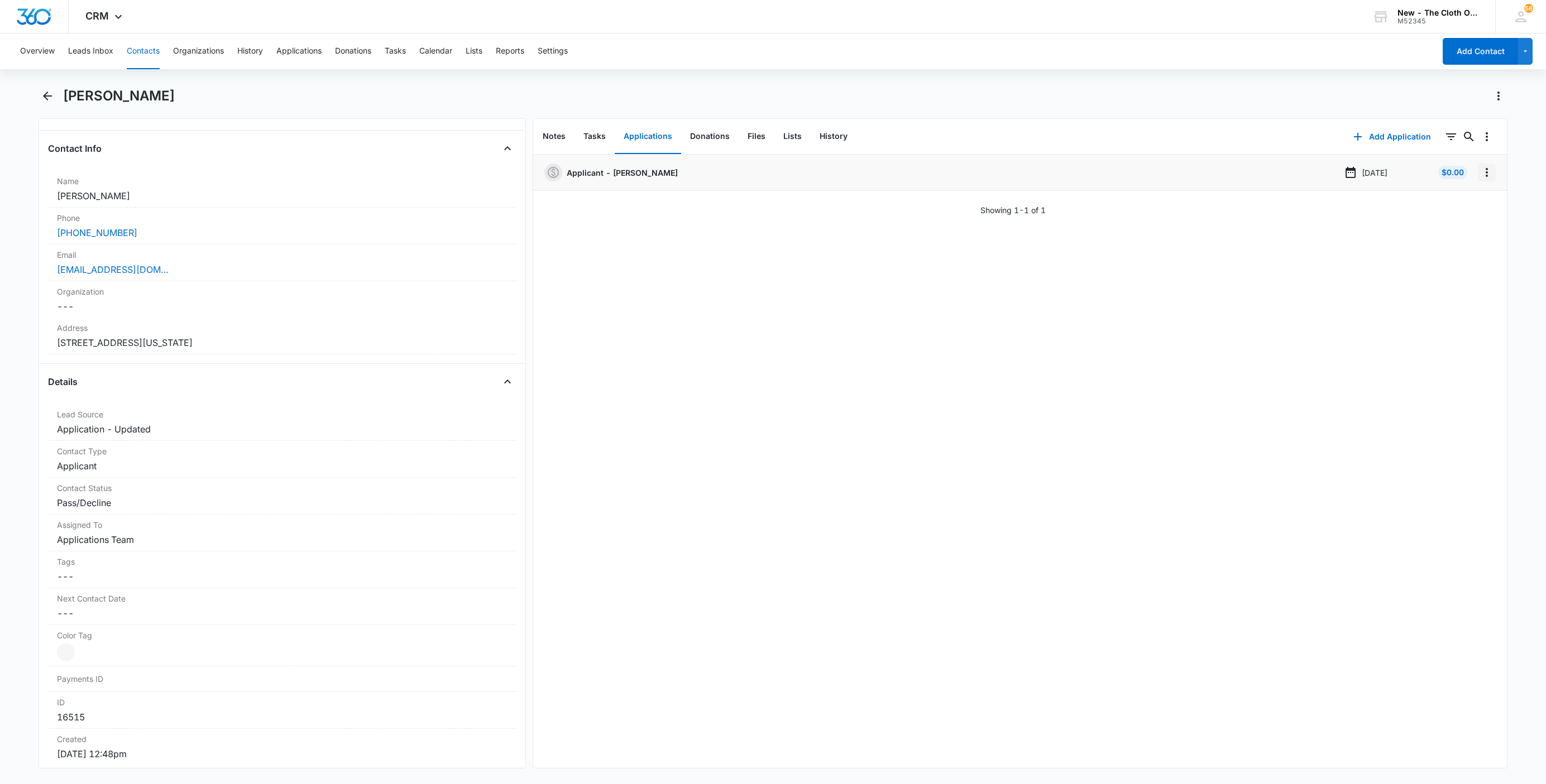
click at [1480, 178] on icon "Overflow Menu" at bounding box center [1487, 172] width 13 height 13
click at [1445, 223] on div "Delete" at bounding box center [1445, 220] width 24 height 8
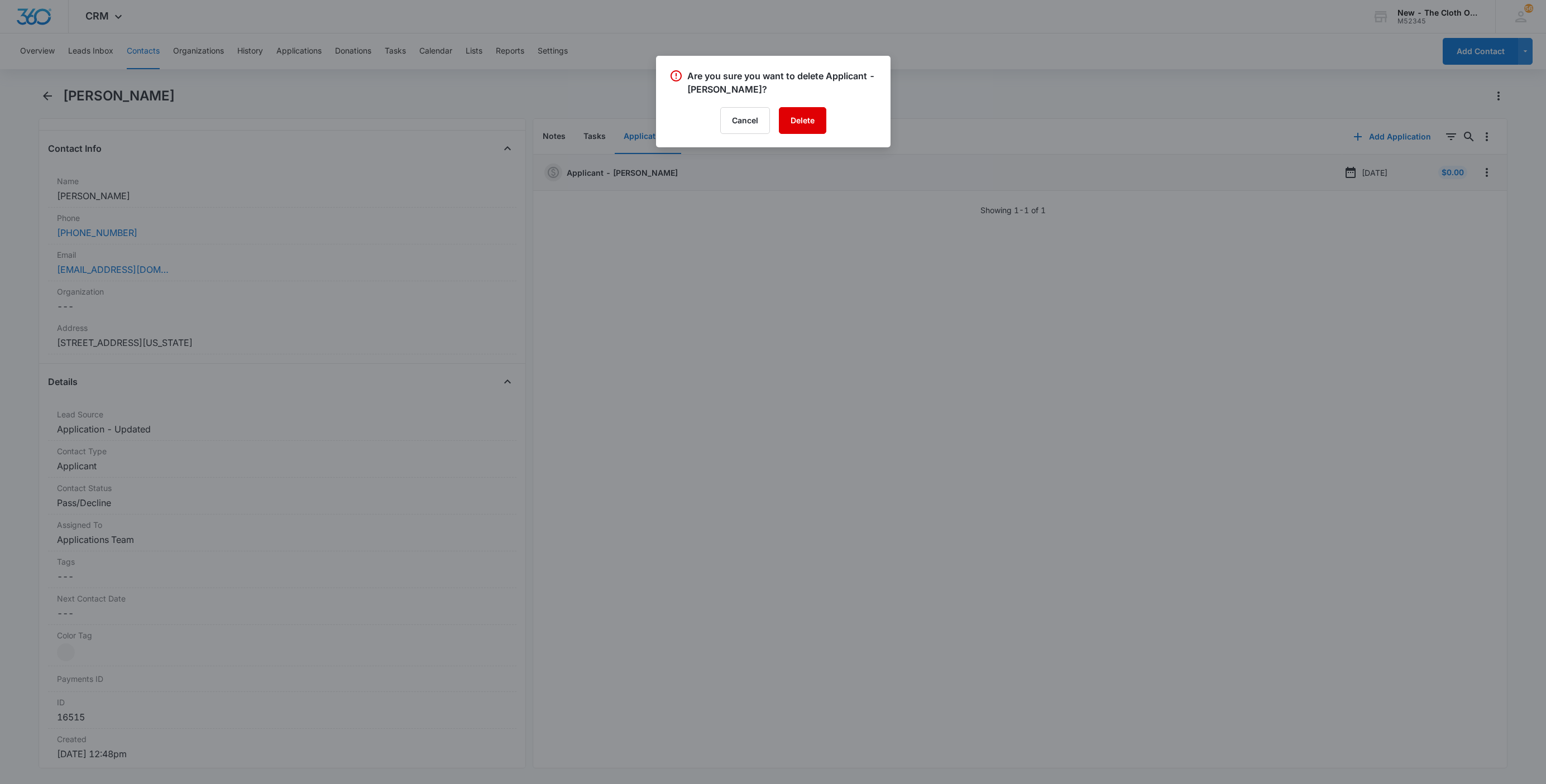
click at [814, 127] on button "Delete" at bounding box center [803, 121] width 47 height 27
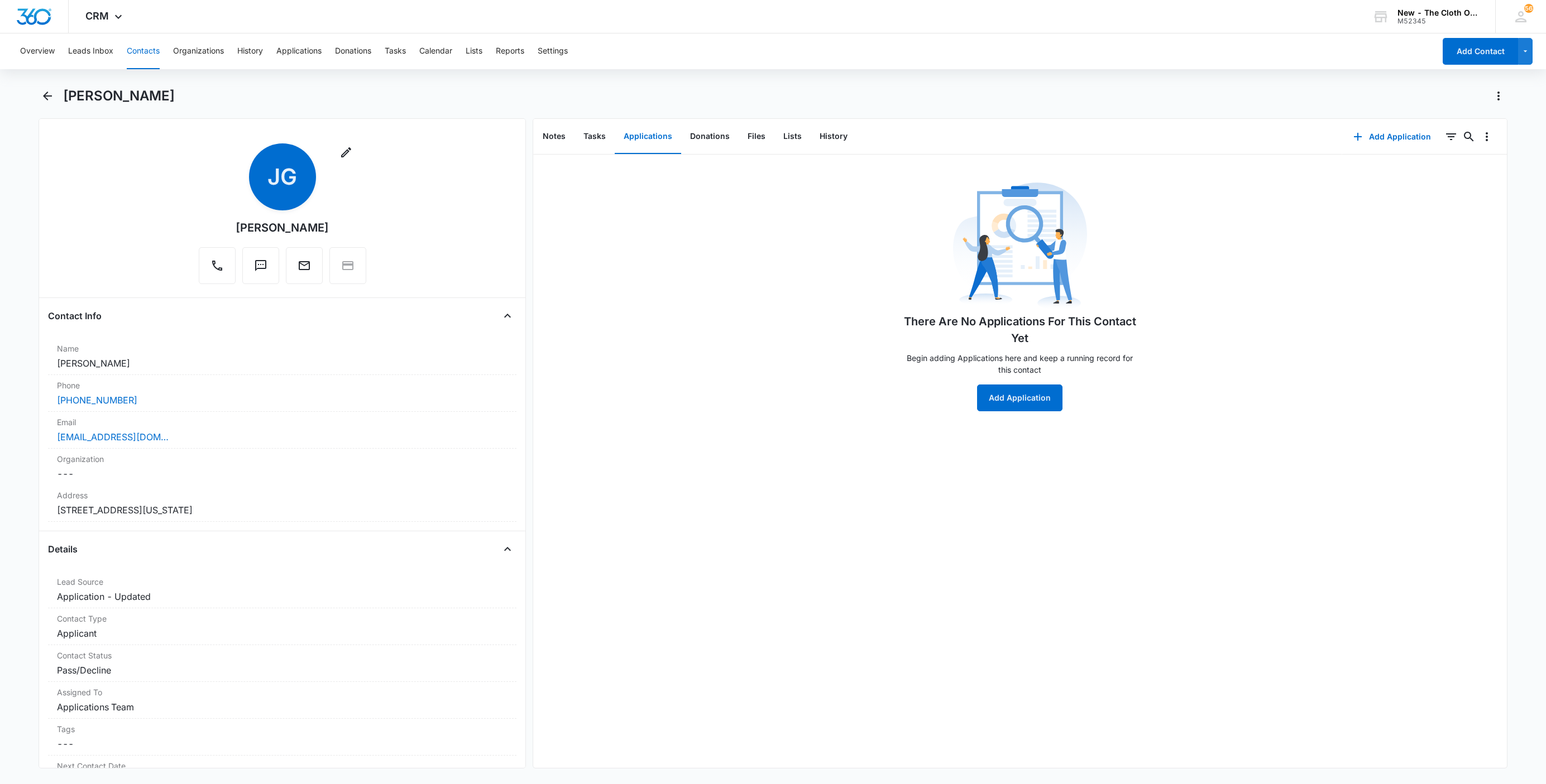
click at [153, 54] on button "Contacts" at bounding box center [143, 51] width 33 height 36
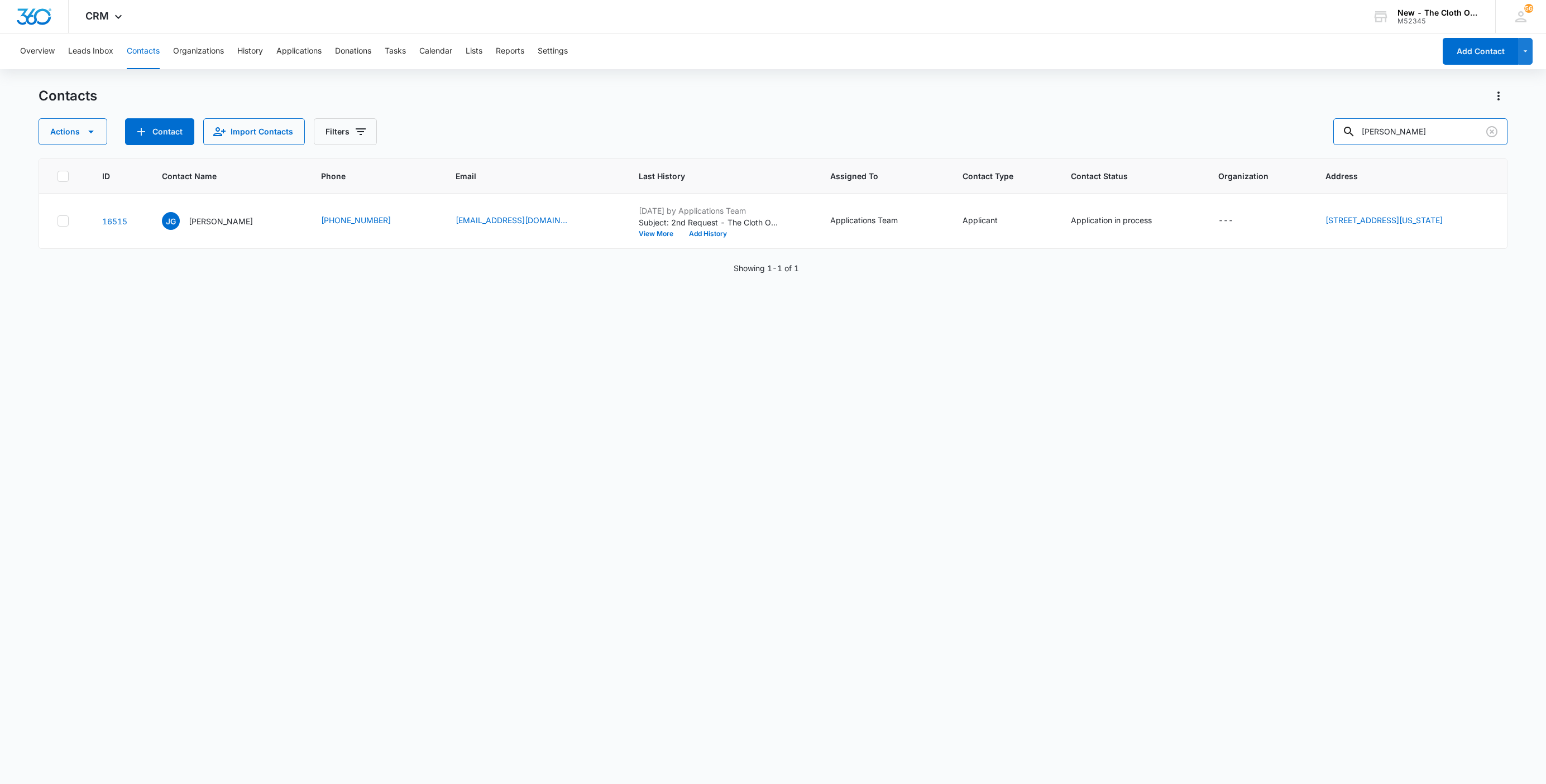
drag, startPoint x: 1441, startPoint y: 126, endPoint x: 1191, endPoint y: 144, distance: 250.6
click at [1210, 139] on div "Actions Contact Import Contacts Filters Josie Gutierrez" at bounding box center [773, 132] width 1469 height 27
type input "[PERSON_NAME]"
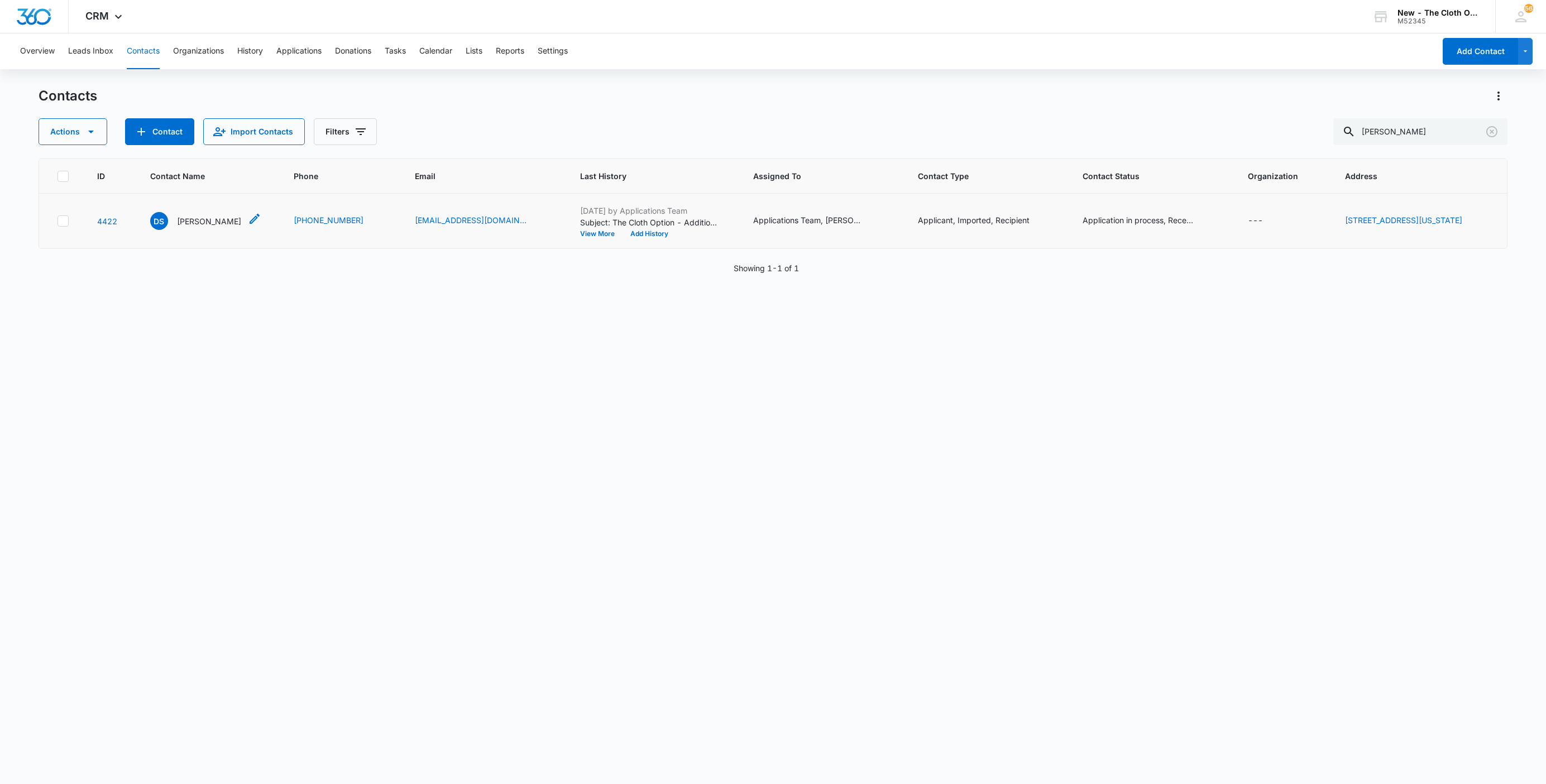
click at [189, 220] on p "[PERSON_NAME]" at bounding box center [209, 221] width 64 height 12
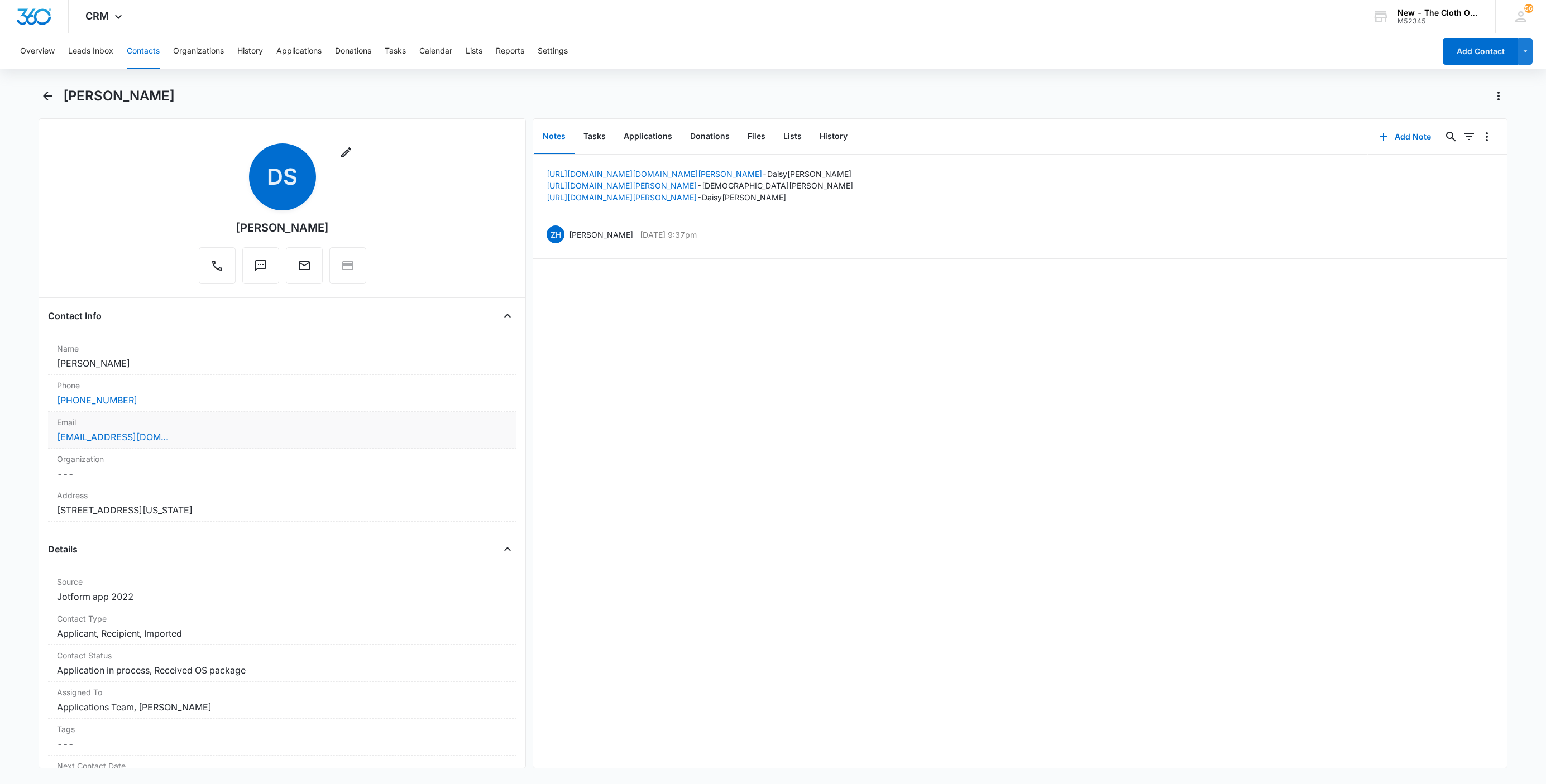
click at [213, 440] on div "[EMAIL_ADDRESS][DOMAIN_NAME]" at bounding box center [282, 437] width 450 height 13
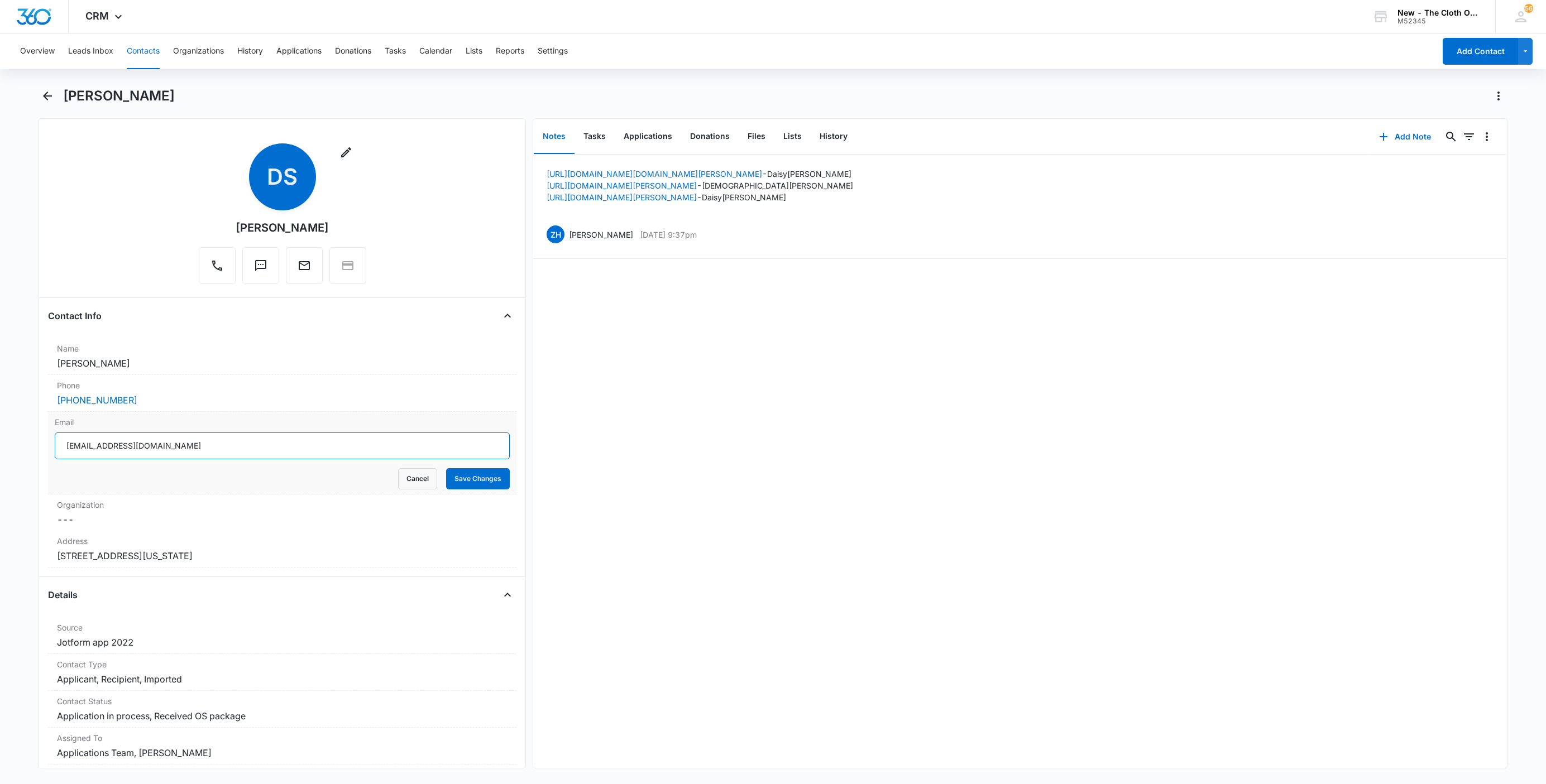
click at [242, 454] on input "[EMAIL_ADDRESS][DOMAIN_NAME]" at bounding box center [282, 446] width 455 height 27
click at [407, 479] on button "Cancel" at bounding box center [417, 479] width 39 height 21
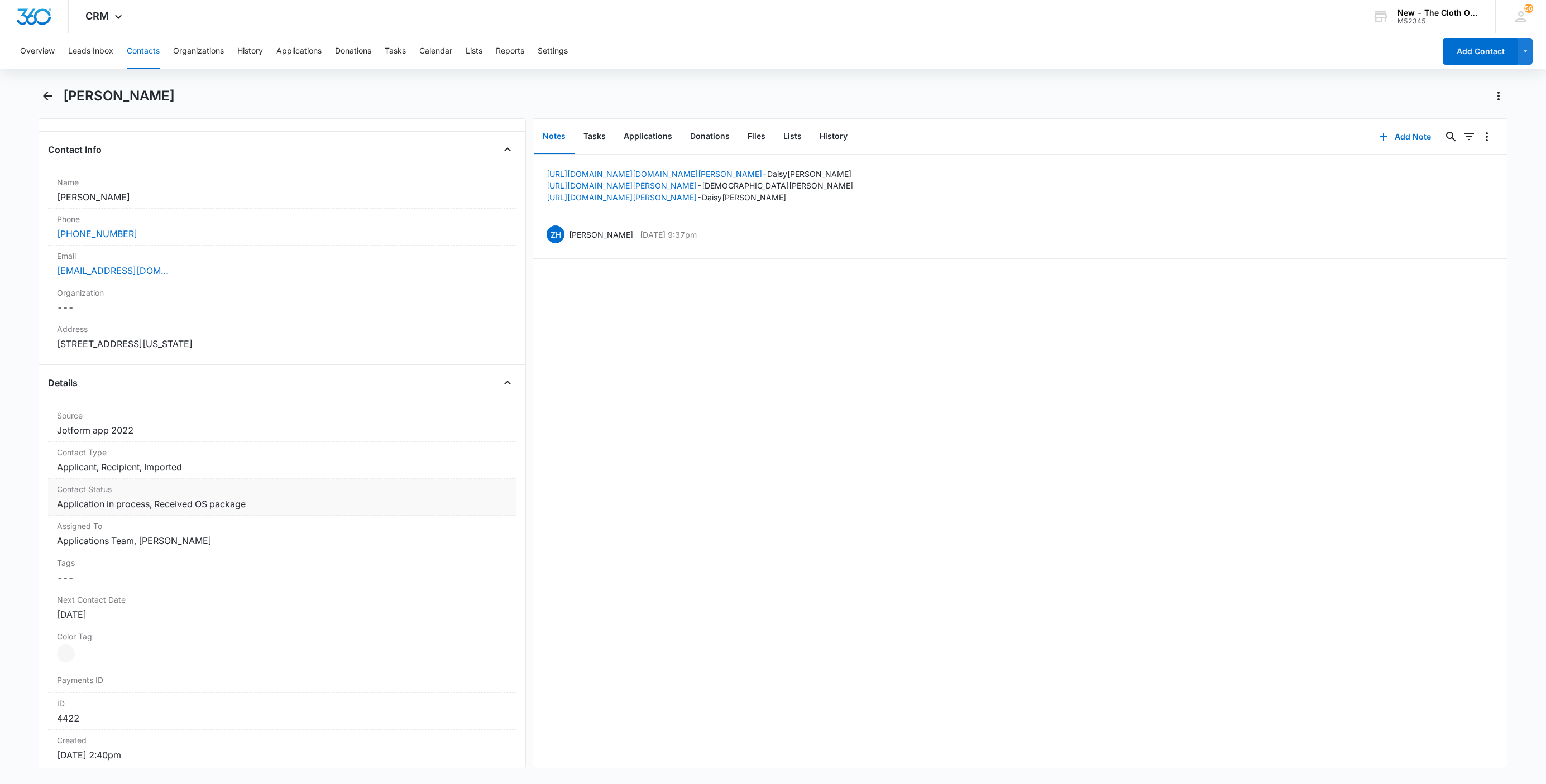
scroll to position [167, 0]
click at [287, 504] on dd "Cancel Save Changes Application in process, Received OS package" at bounding box center [282, 503] width 450 height 13
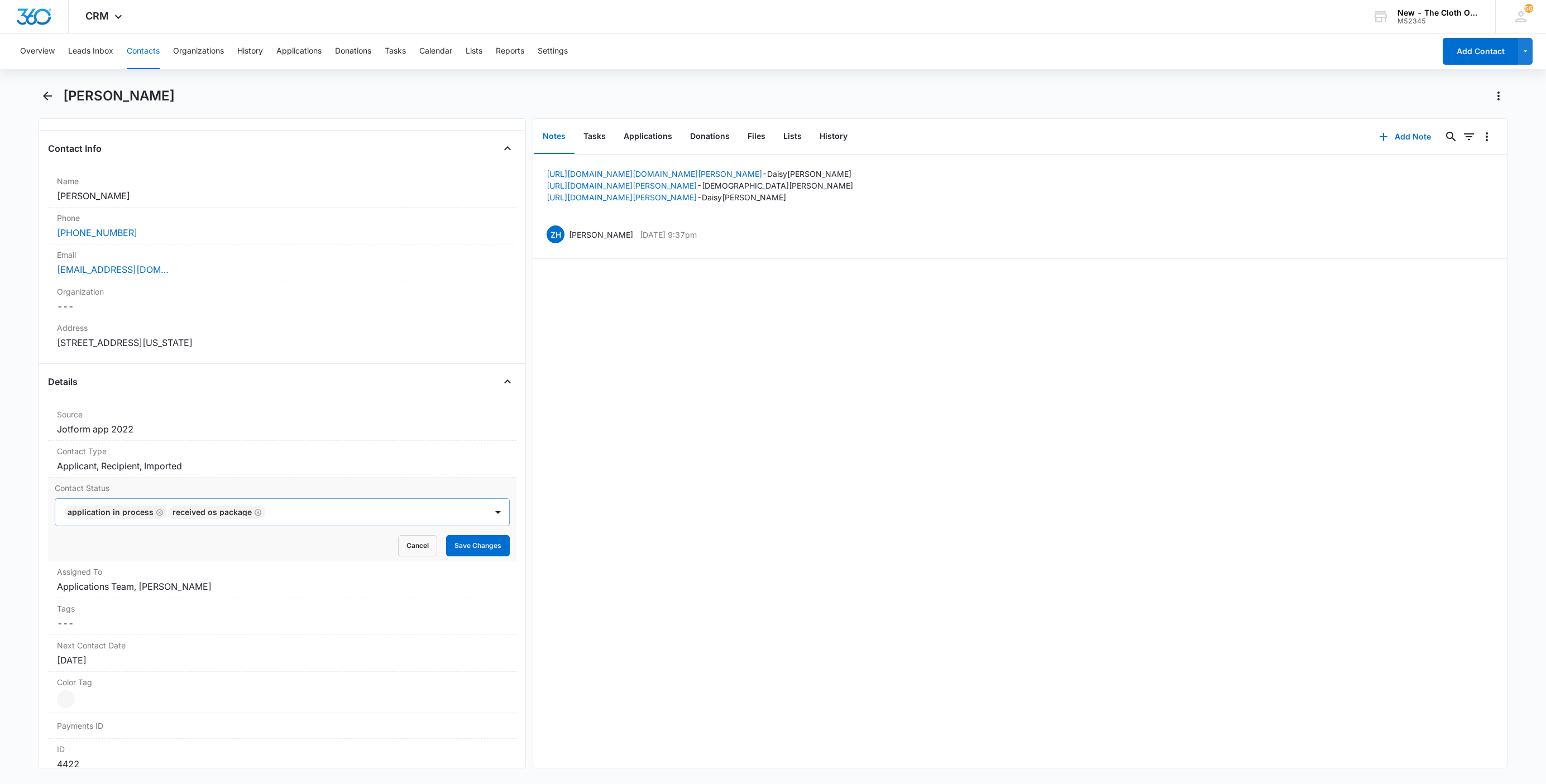
click at [158, 513] on icon "Remove Application in process" at bounding box center [160, 513] width 8 height 8
click at [449, 545] on button "Save Changes" at bounding box center [478, 546] width 64 height 21
click at [178, 578] on label "Assigned To" at bounding box center [282, 572] width 450 height 12
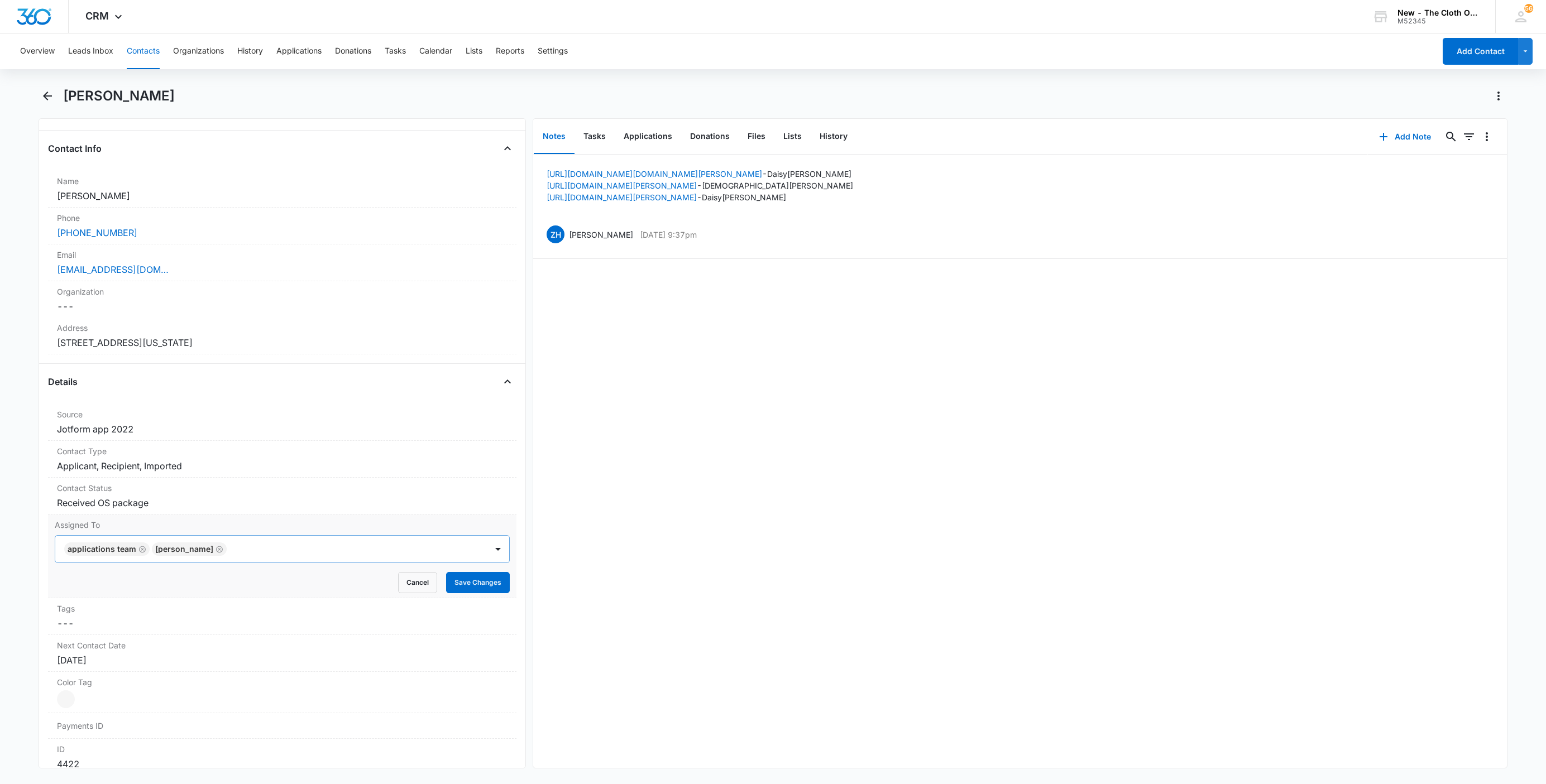
click at [140, 552] on icon "Remove Applications Team" at bounding box center [142, 549] width 8 height 8
click at [483, 590] on button "Save Changes" at bounding box center [478, 583] width 64 height 21
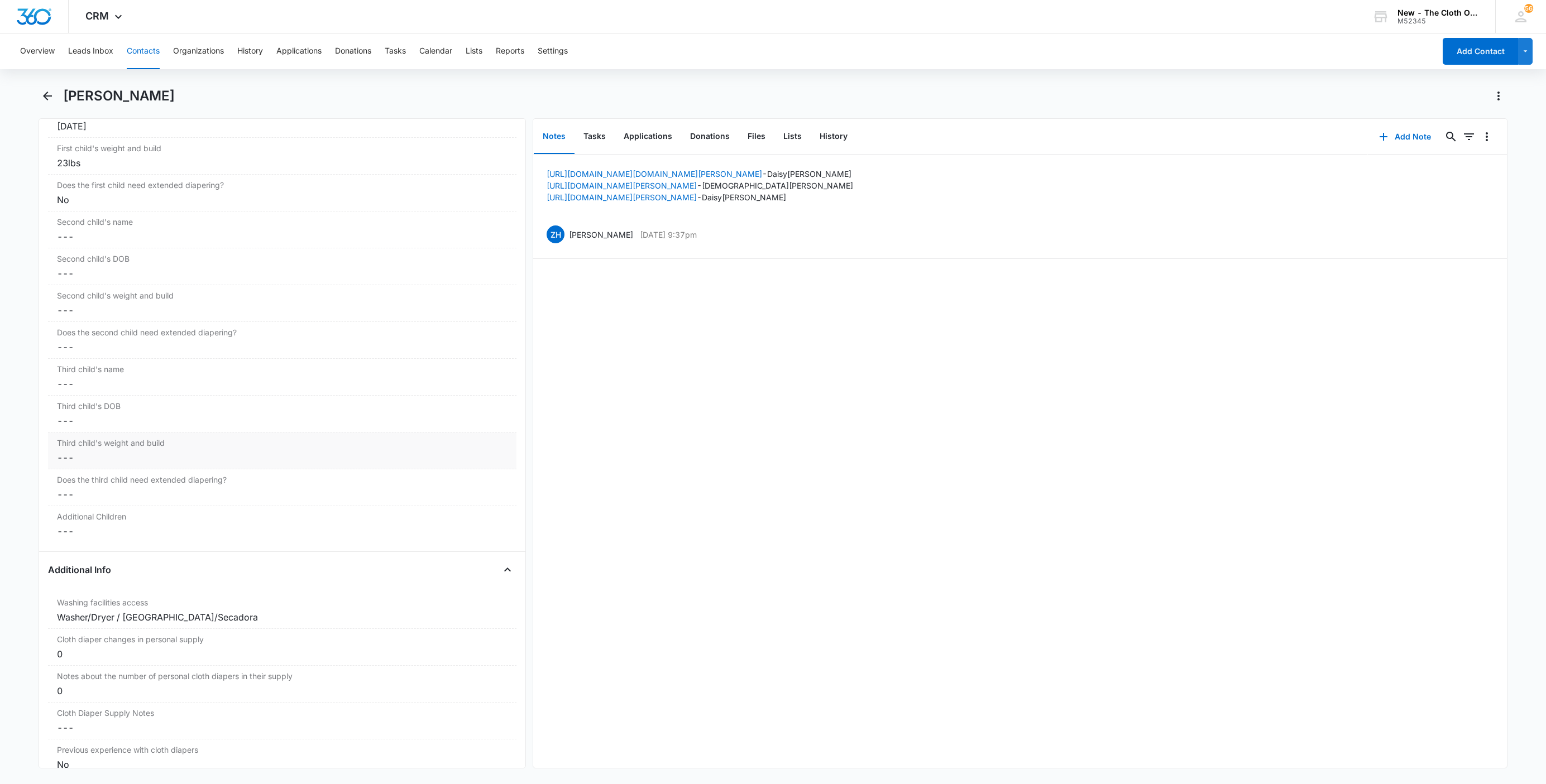
scroll to position [1210, 0]
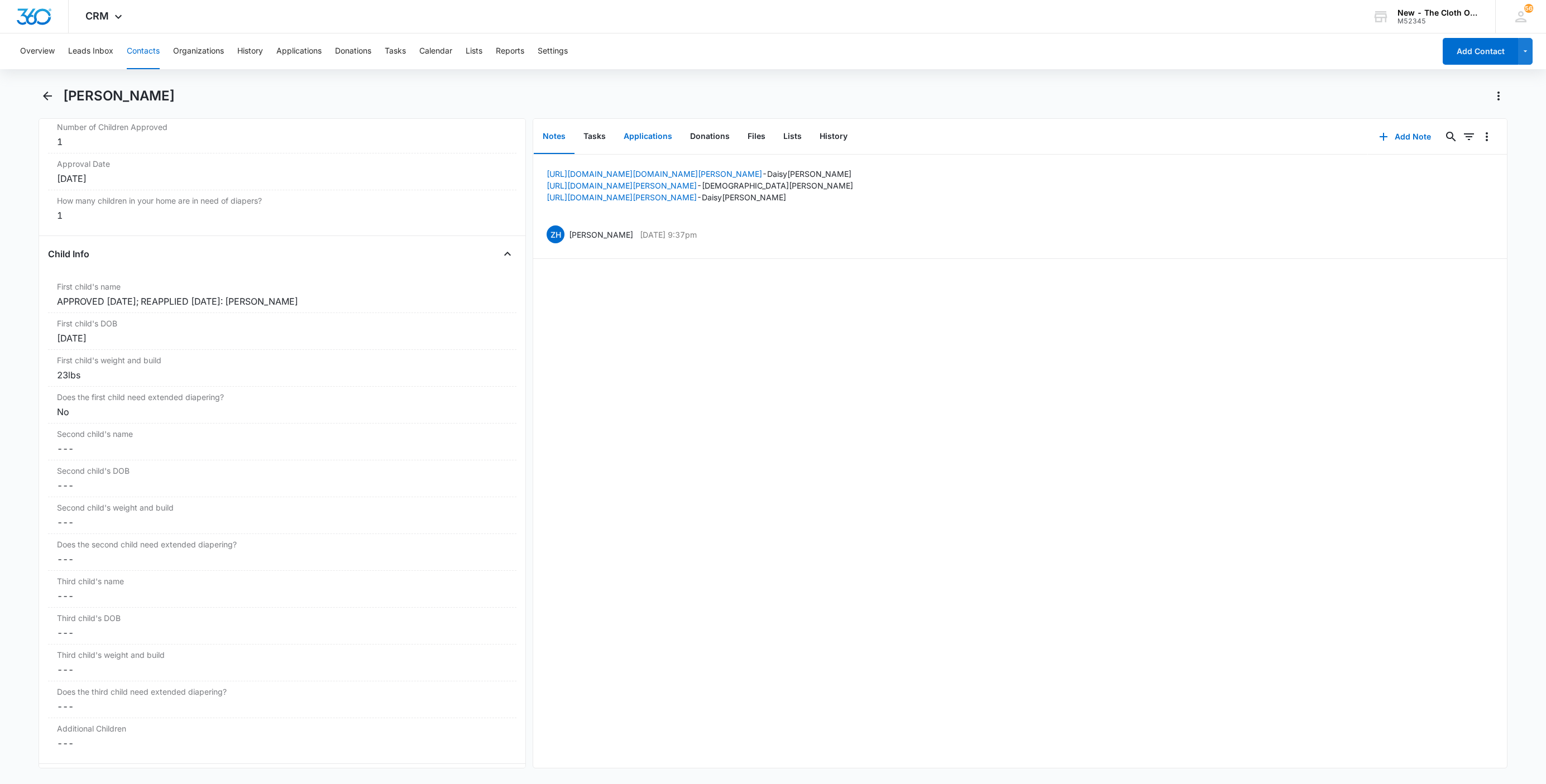
click at [644, 142] on button "Applications" at bounding box center [648, 137] width 67 height 35
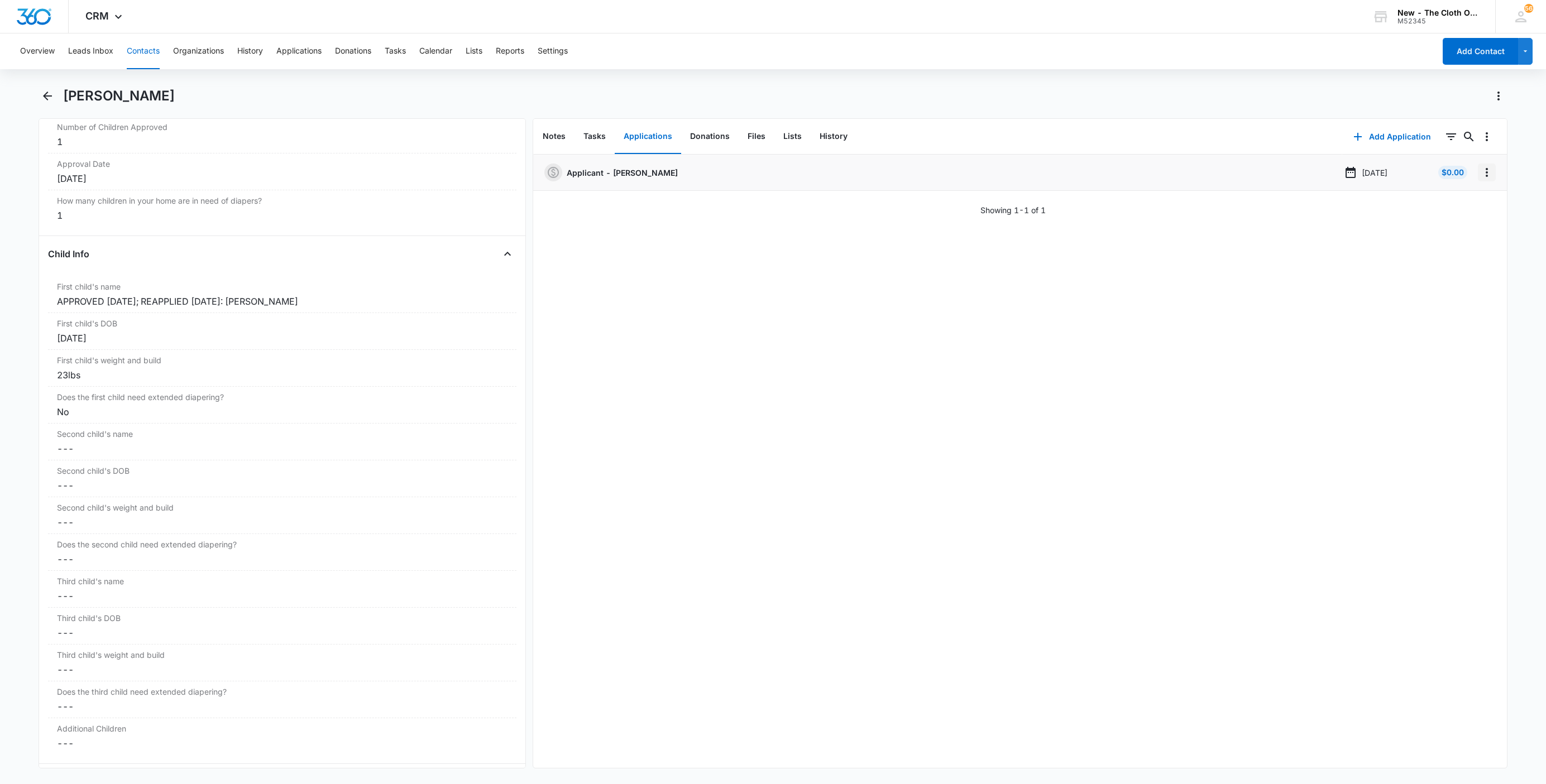
click at [1480, 174] on icon "Overflow Menu" at bounding box center [1487, 172] width 13 height 13
click at [1471, 198] on button "Edit" at bounding box center [1451, 203] width 64 height 17
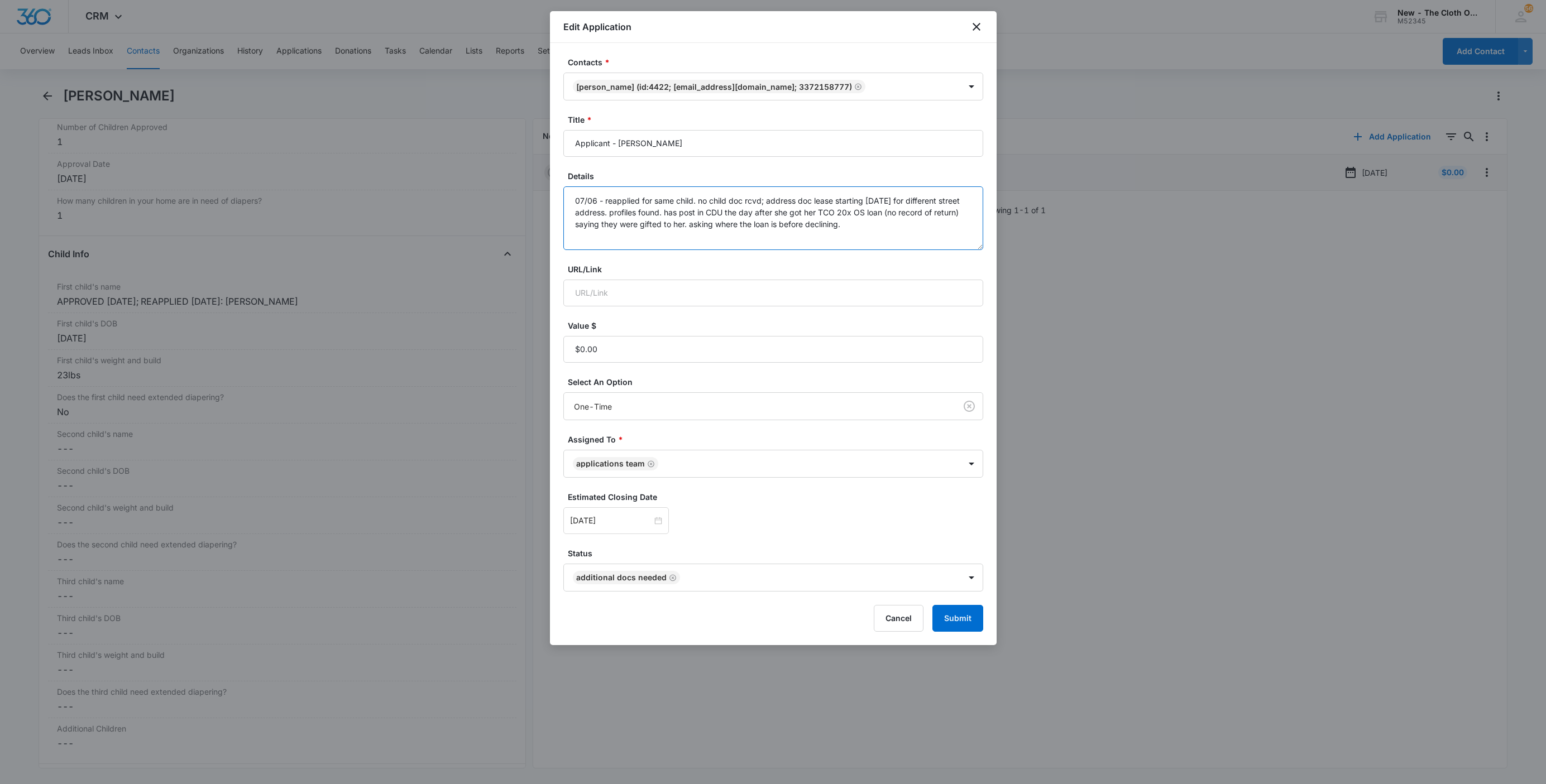
click at [947, 232] on textarea "07/06 - reapplied for same child. no child doc rcvd; address doc lease starting…" at bounding box center [774, 218] width 420 height 64
type textarea "07/06 - reapplied for same child. no child doc rcvd; address doc lease starting…"
click at [955, 621] on button "Submit" at bounding box center [957, 618] width 51 height 27
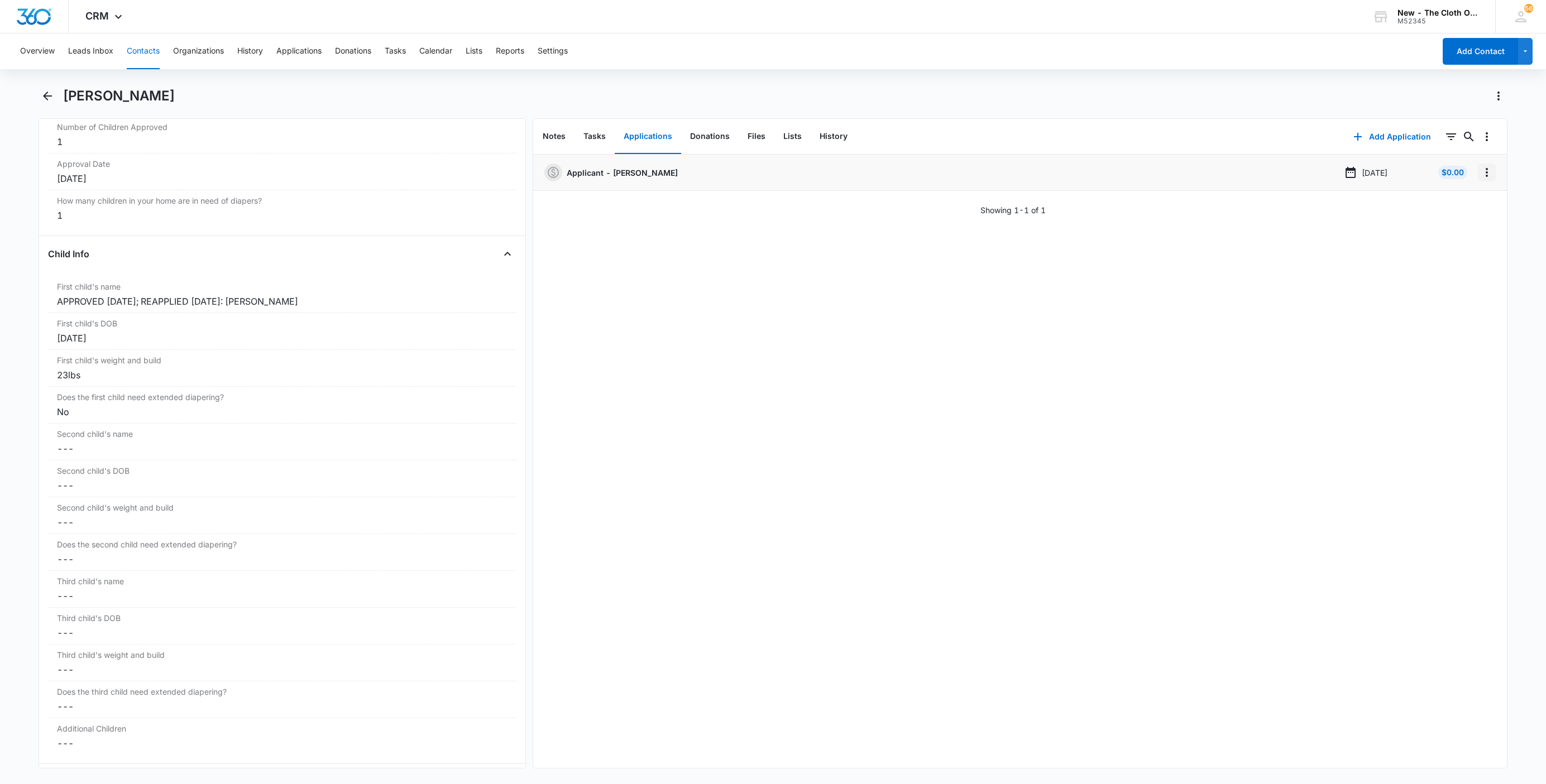
click at [1481, 176] on button "Overflow Menu" at bounding box center [1487, 172] width 18 height 18
click at [1451, 217] on div "Delete" at bounding box center [1445, 220] width 24 height 8
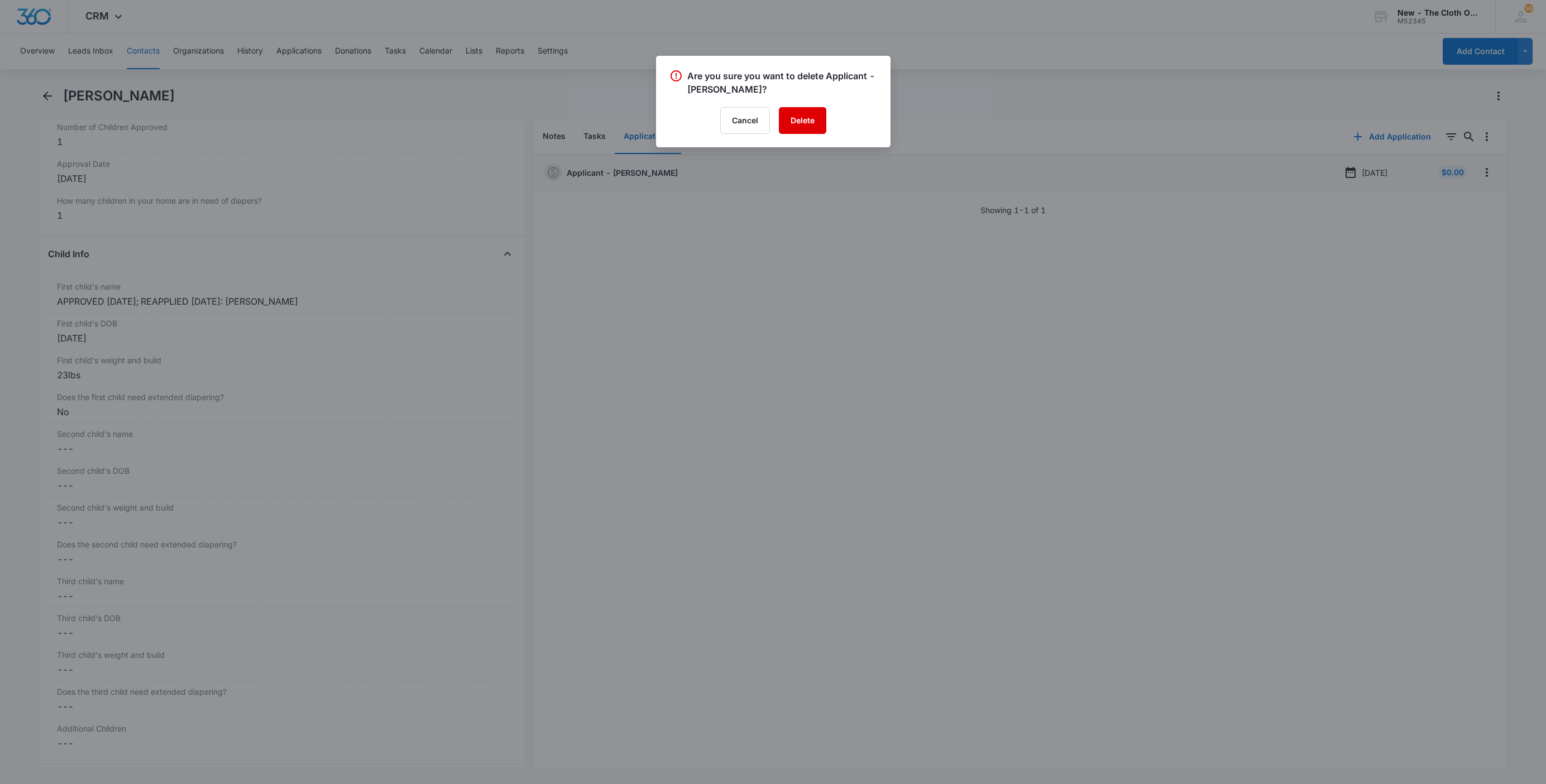
click at [806, 127] on button "Delete" at bounding box center [803, 121] width 47 height 27
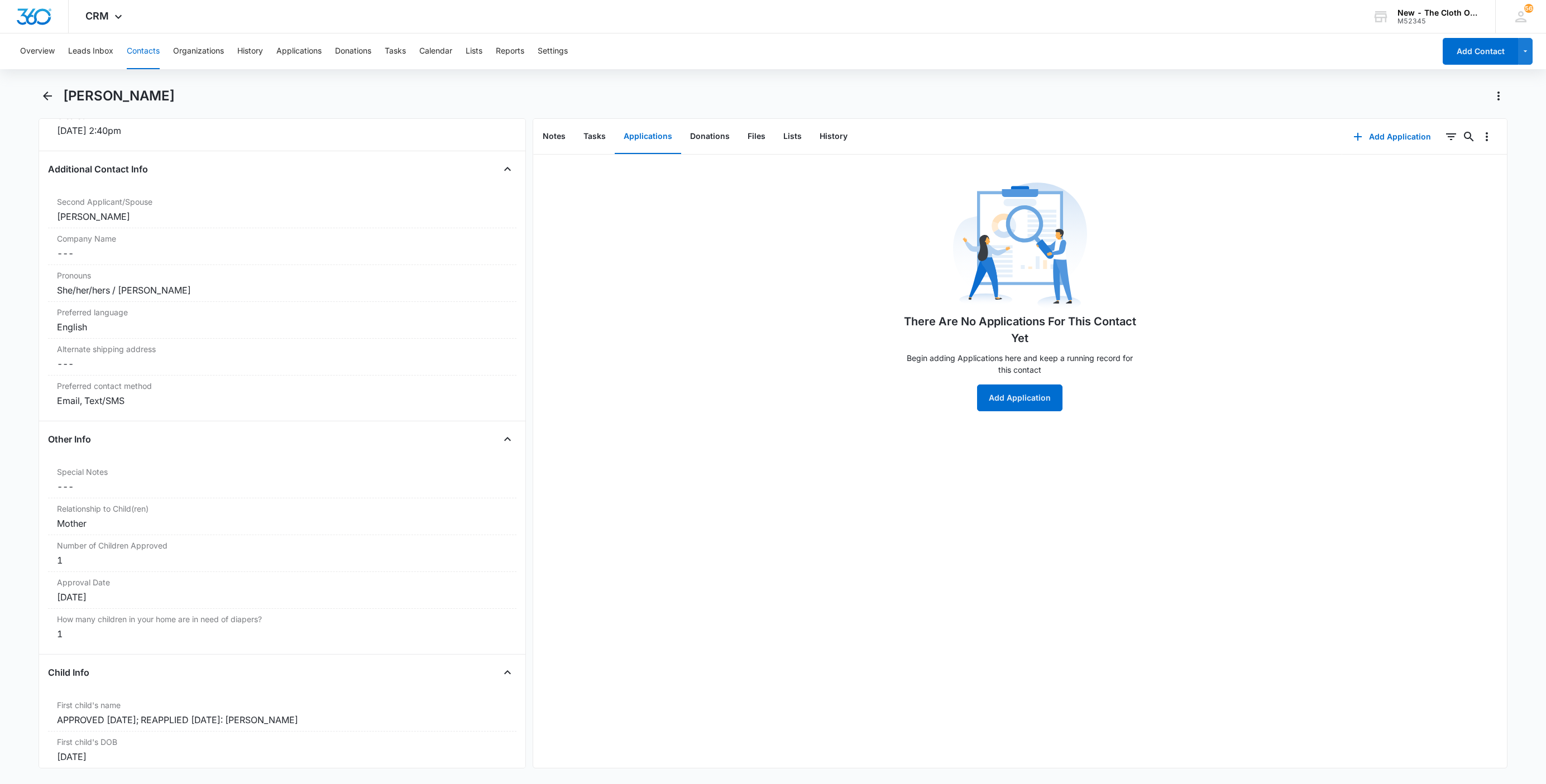
scroll to position [372, 0]
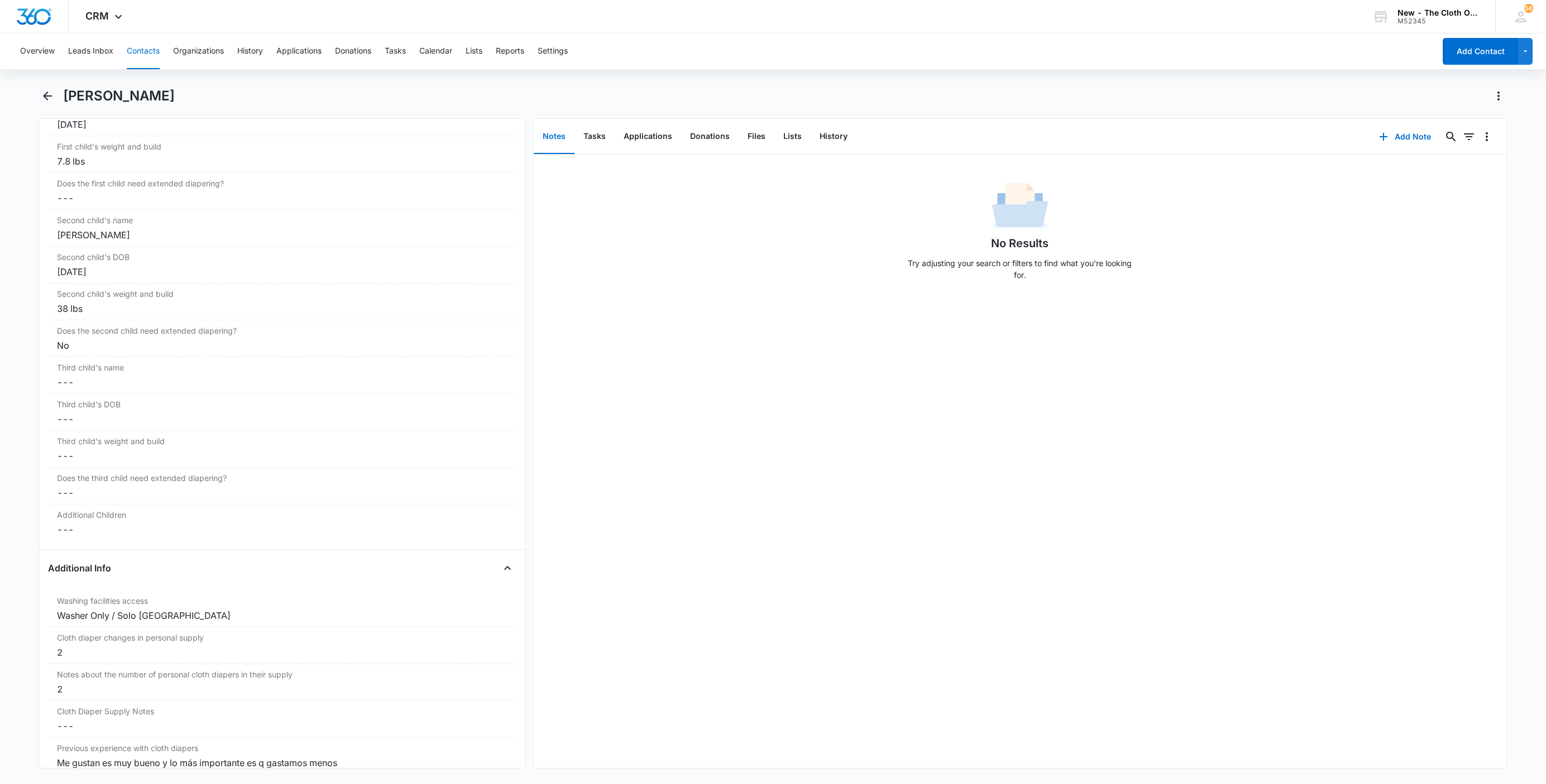
scroll to position [1256, 0]
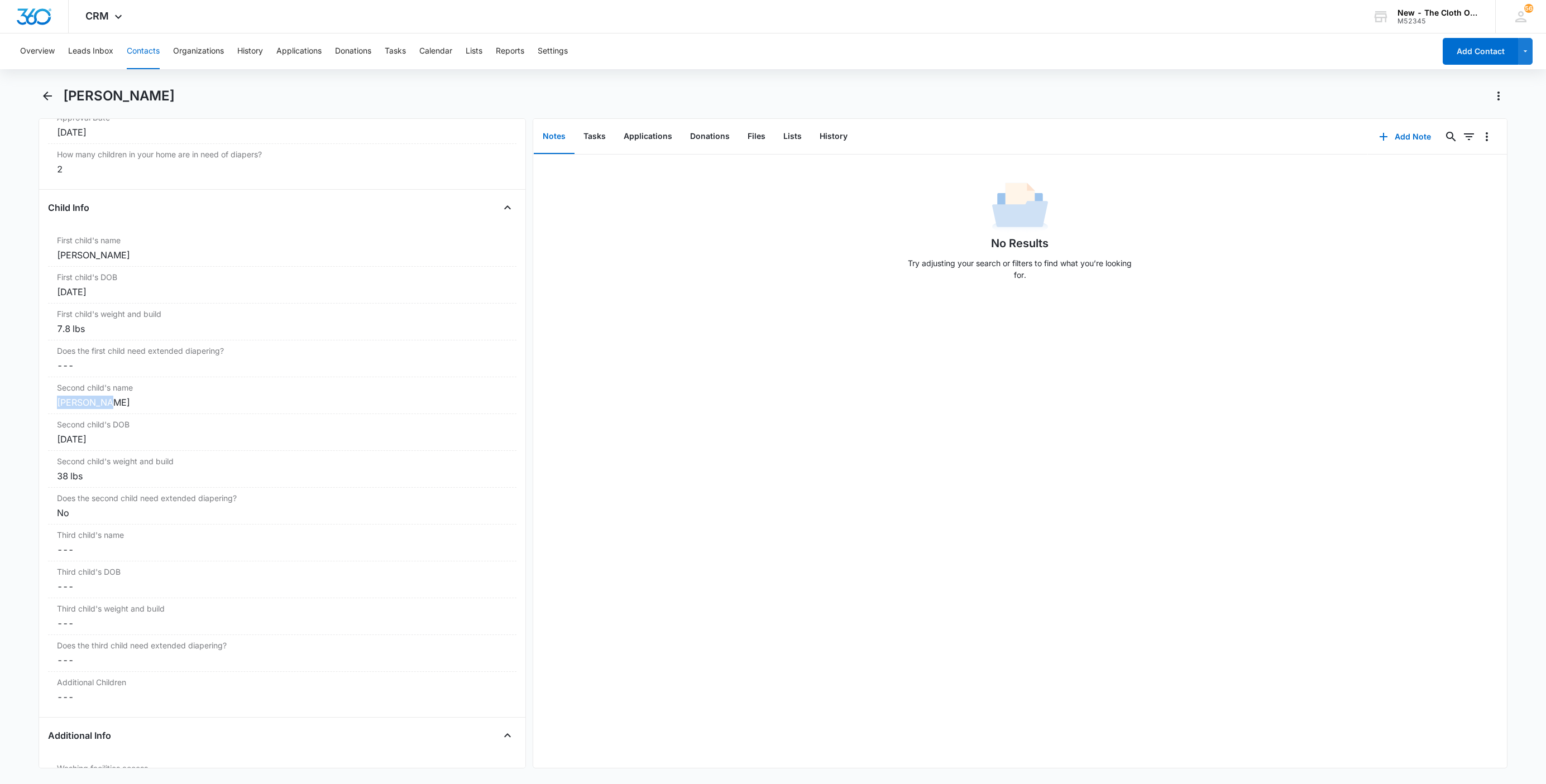
drag, startPoint x: 99, startPoint y: 408, endPoint x: 19, endPoint y: 416, distance: 80.4
click at [19, 416] on main "Zadia Dieguez Remove ZD Zadia Dieguez Contact Info Name Cancel Save Changes Zad…" at bounding box center [773, 435] width 1546 height 695
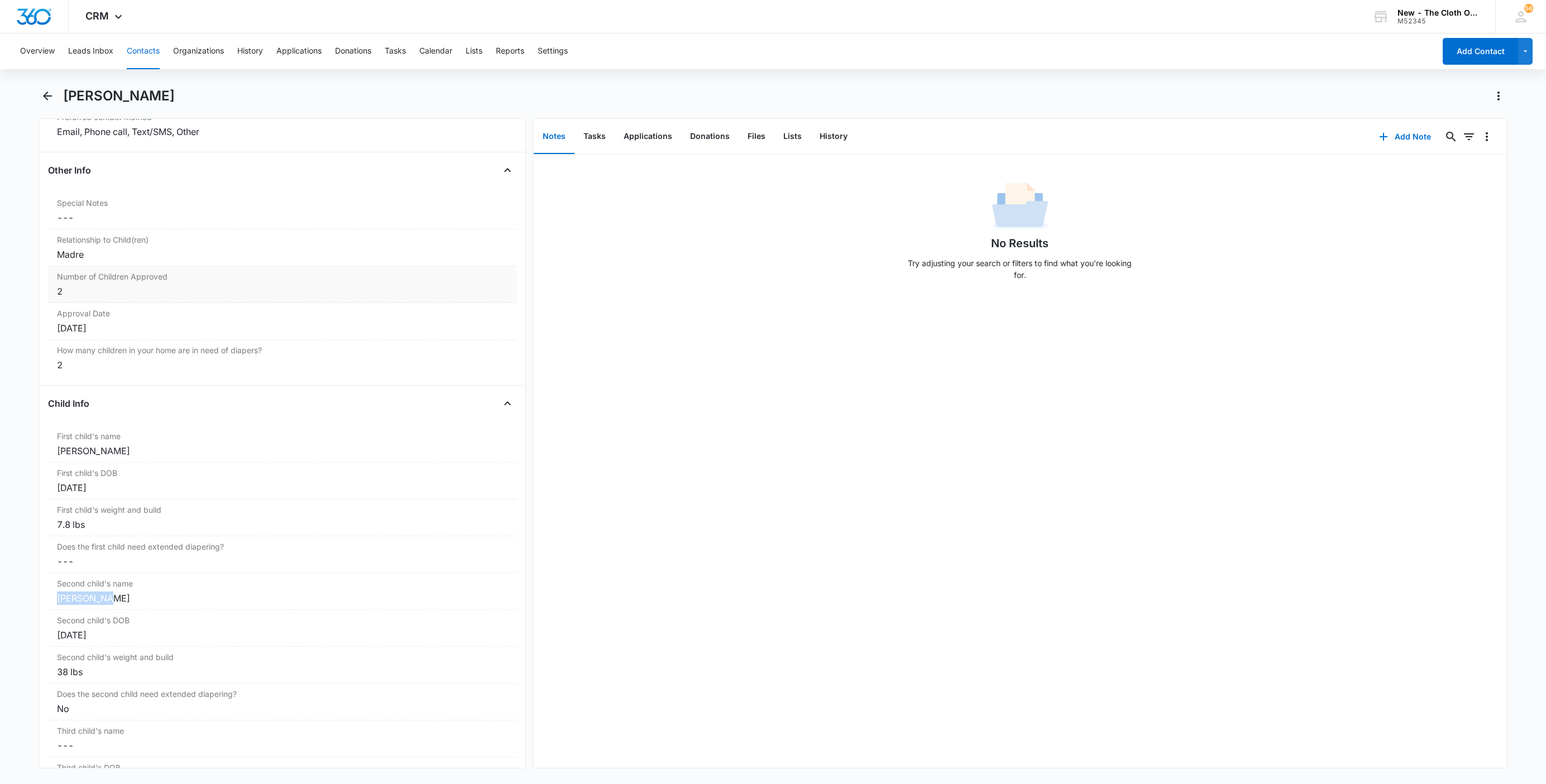
scroll to position [1005, 0]
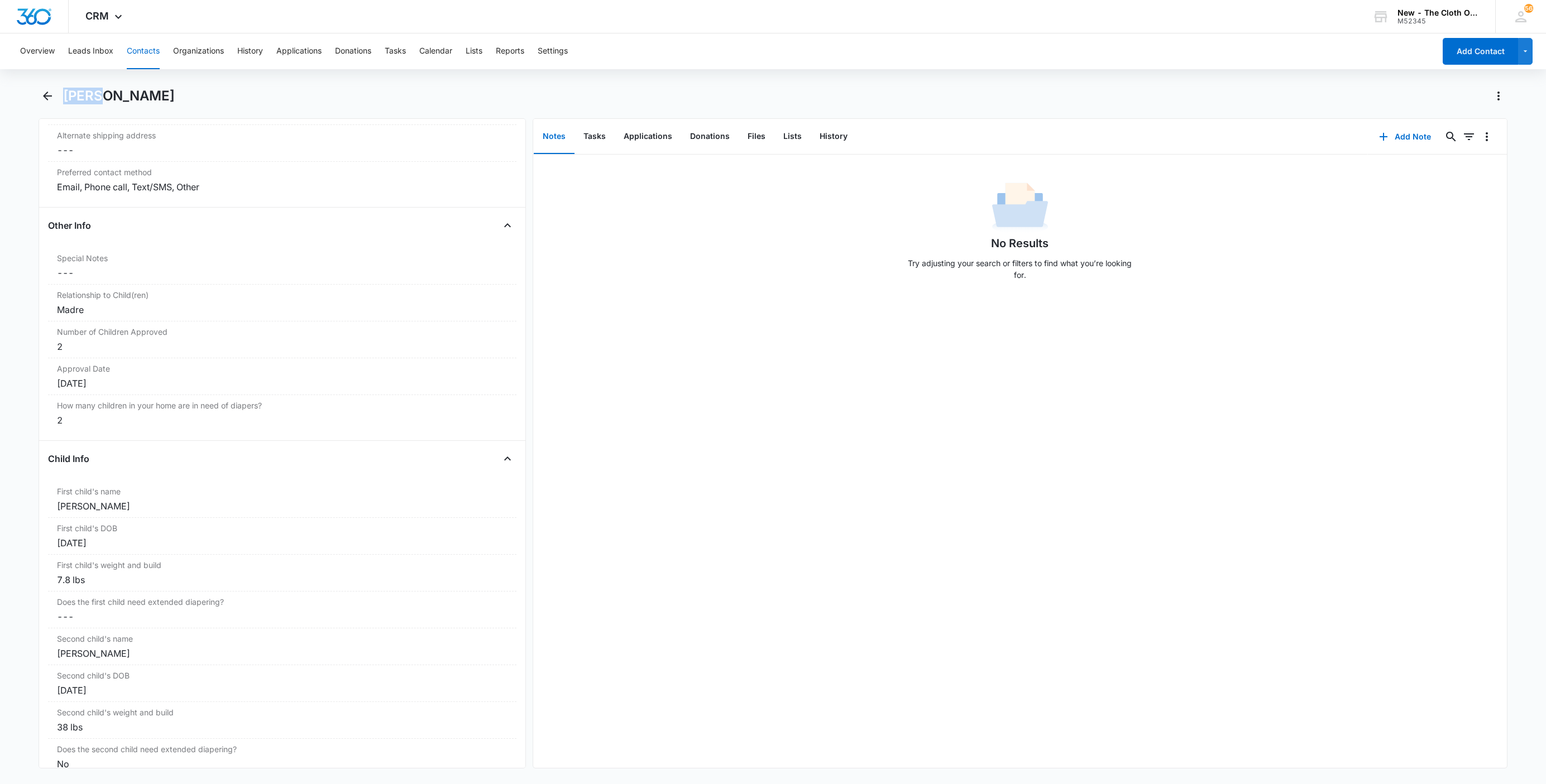
drag, startPoint x: 63, startPoint y: 87, endPoint x: 96, endPoint y: 90, distance: 33.1
click at [96, 90] on h1 "Zadia Dieguez" at bounding box center [118, 95] width 112 height 17
copy h1 "Zadia"
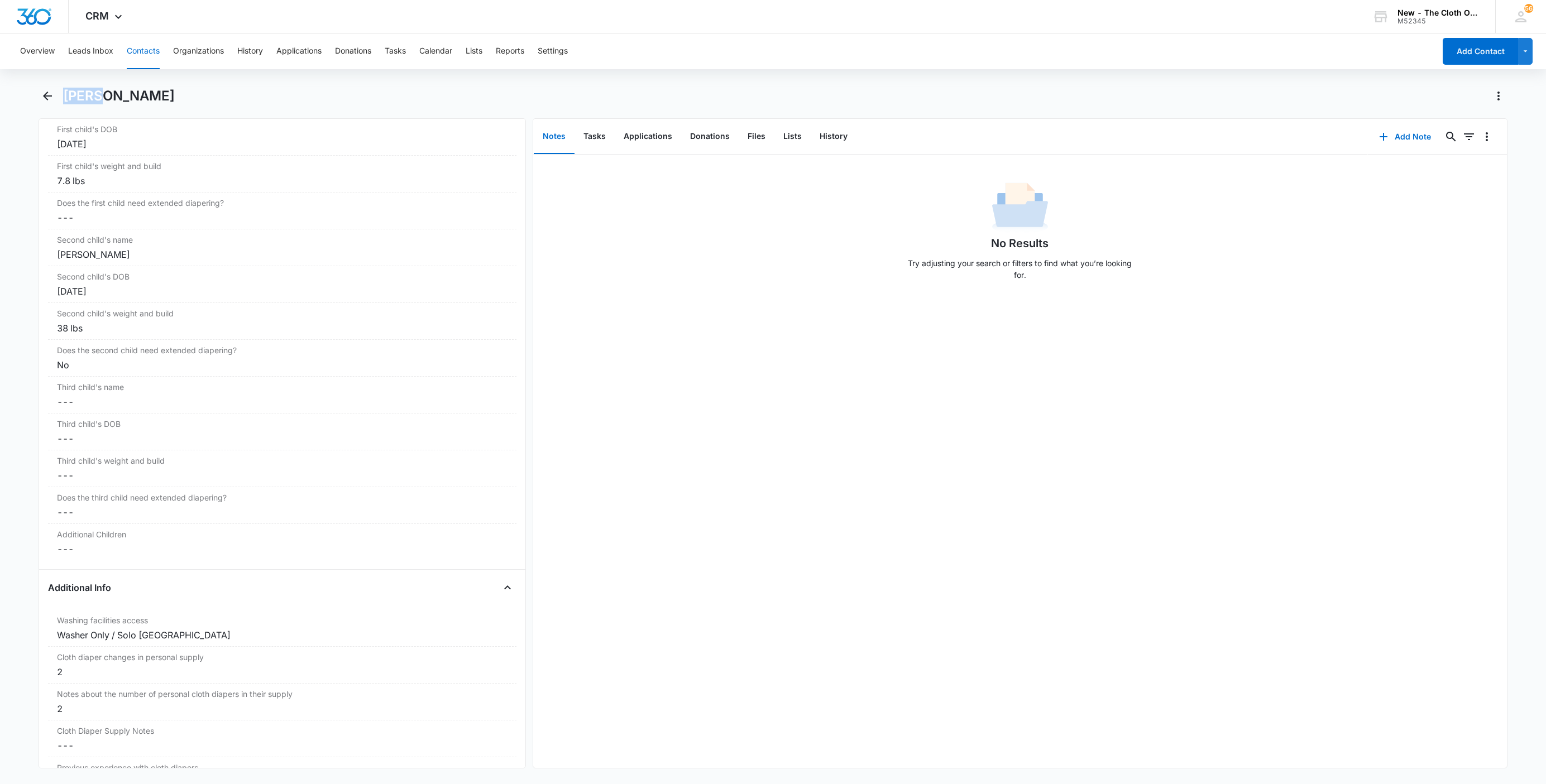
scroll to position [1424, 0]
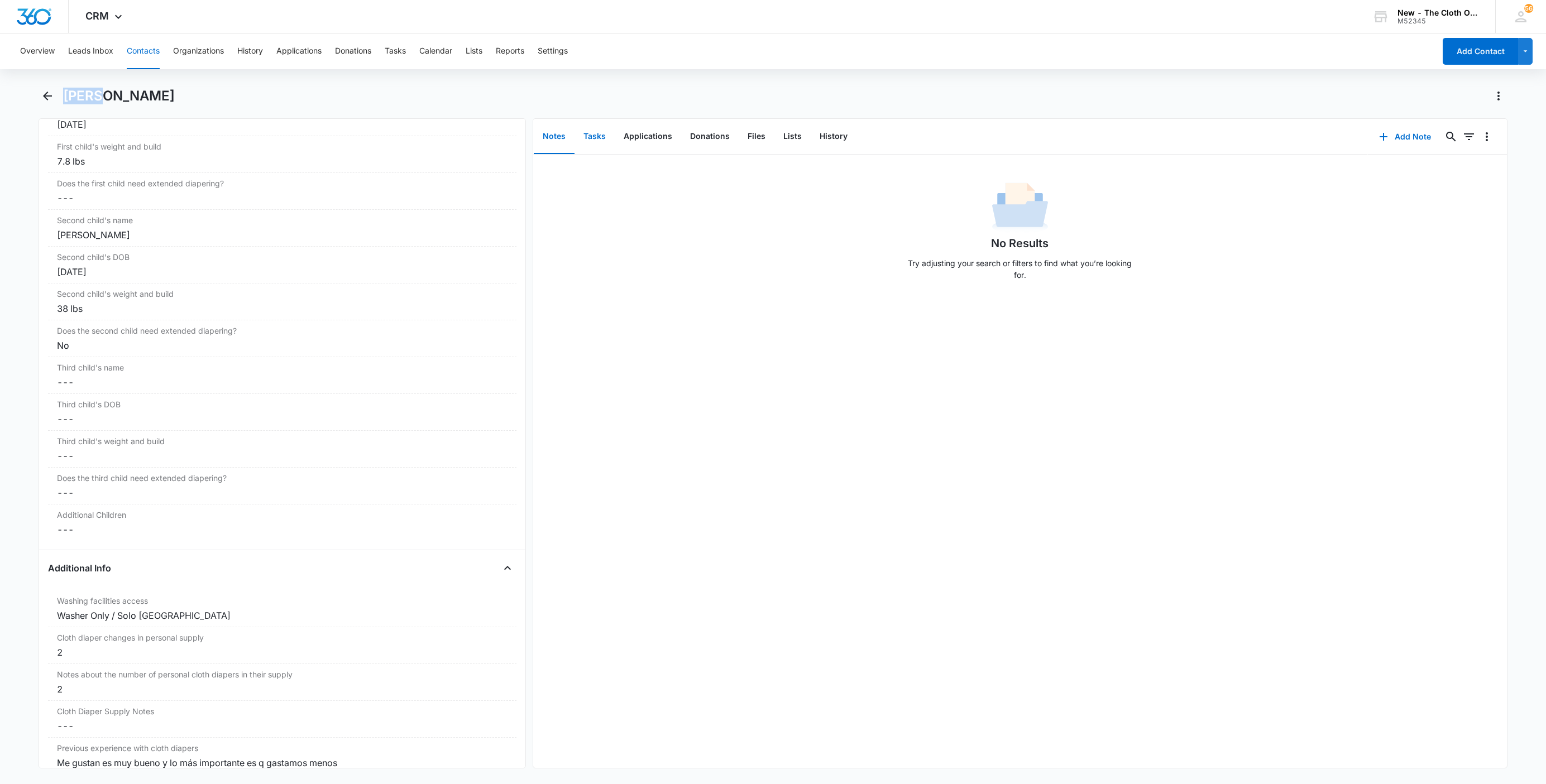
click at [597, 136] on button "Tasks" at bounding box center [595, 137] width 40 height 35
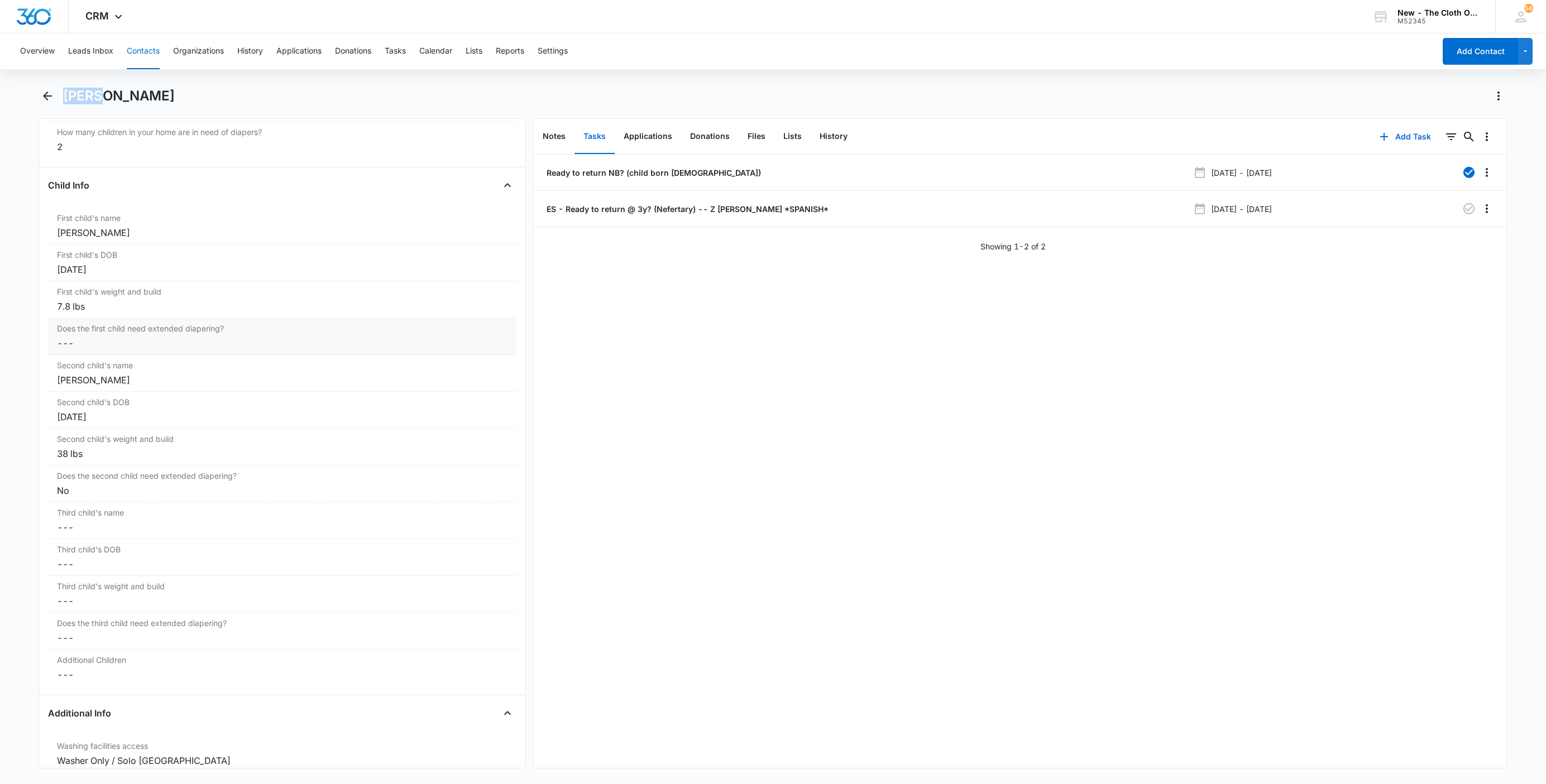
scroll to position [1256, 0]
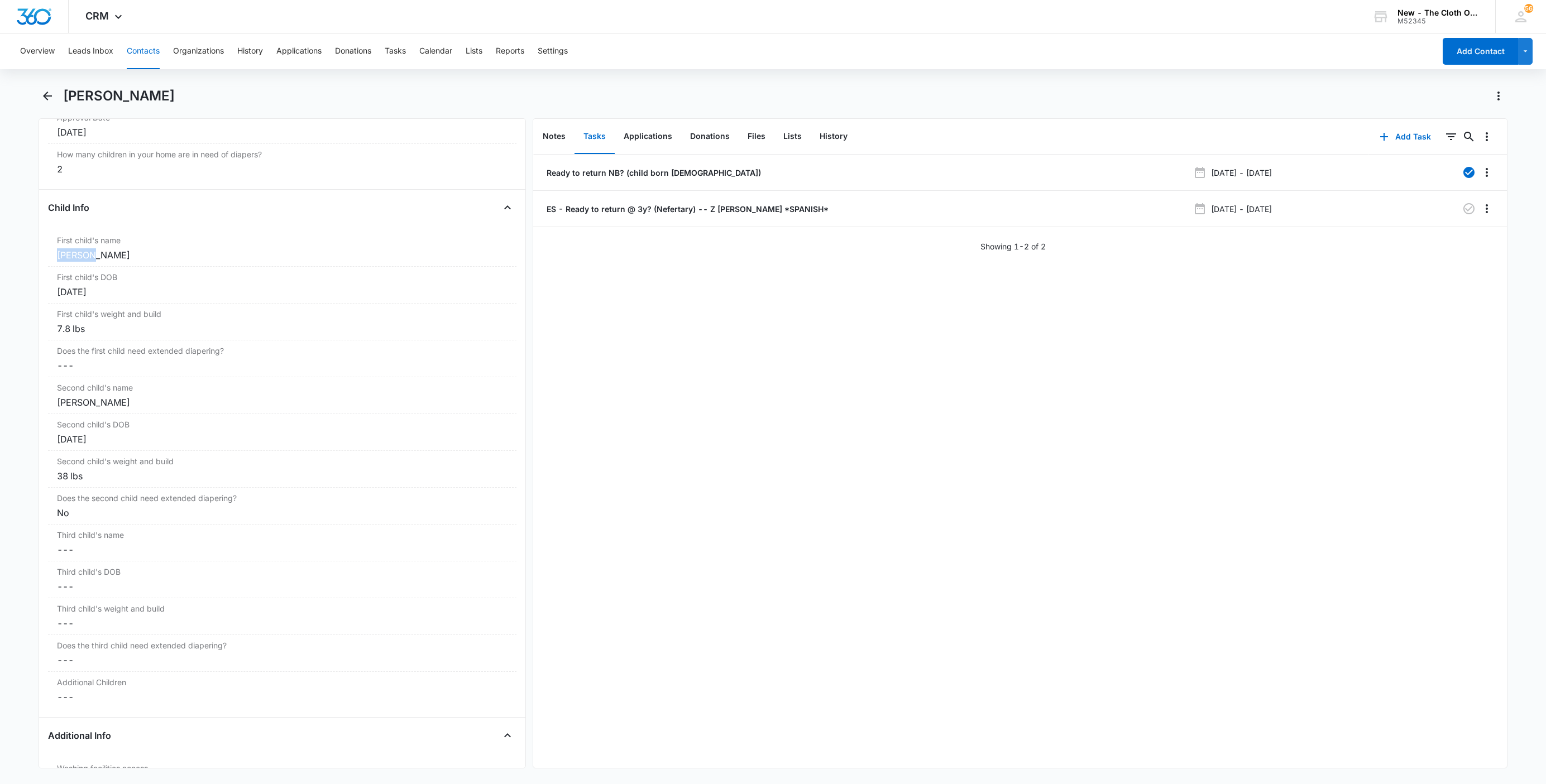
drag, startPoint x: 78, startPoint y: 266, endPoint x: 27, endPoint y: 263, distance: 51.1
click at [27, 265] on main "Zadia Dieguez Remove ZD Zadia Dieguez Contact Info Name Cancel Save Changes Zad…" at bounding box center [773, 435] width 1546 height 695
copy div "Zlatan"
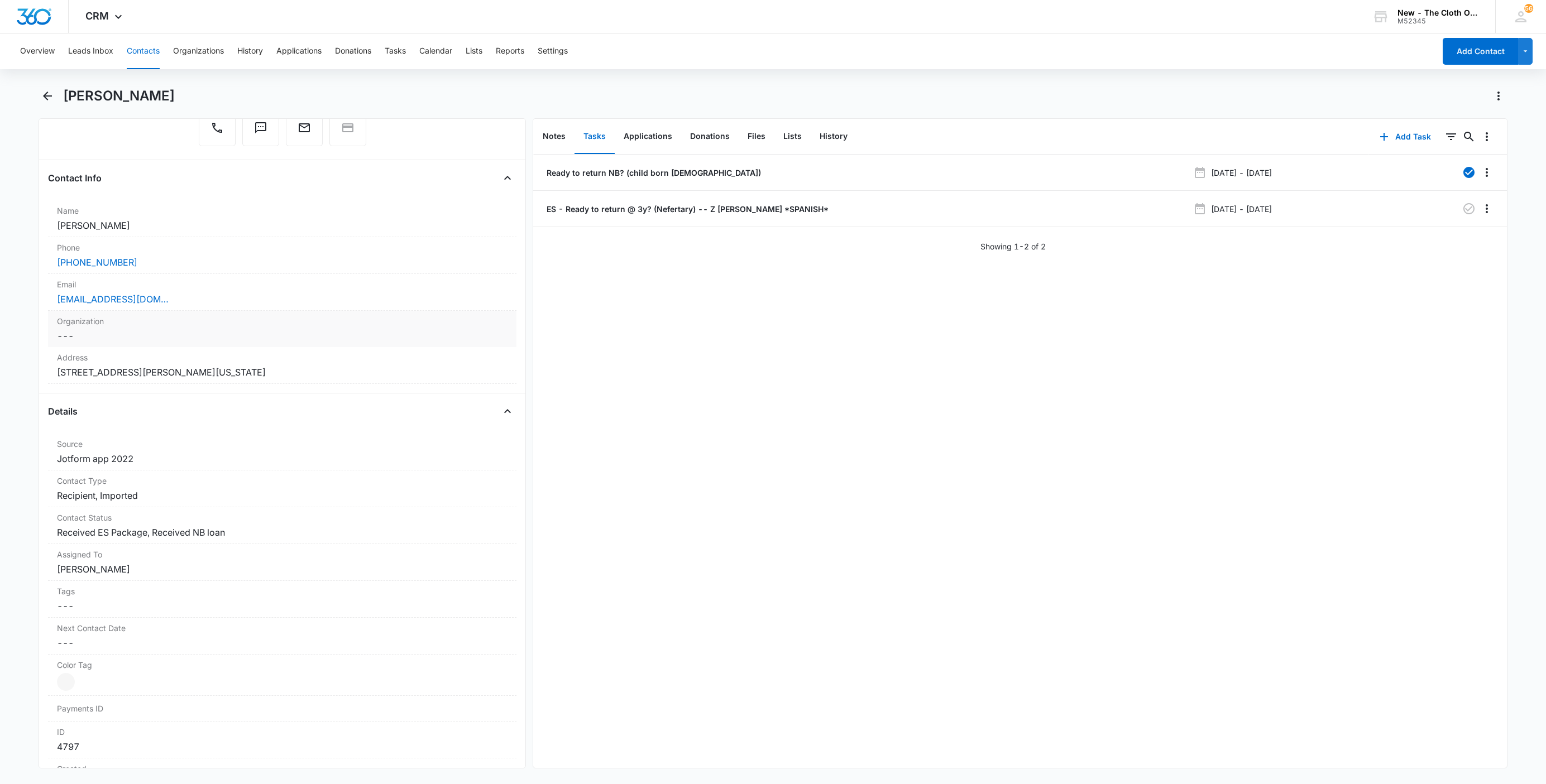
scroll to position [0, 0]
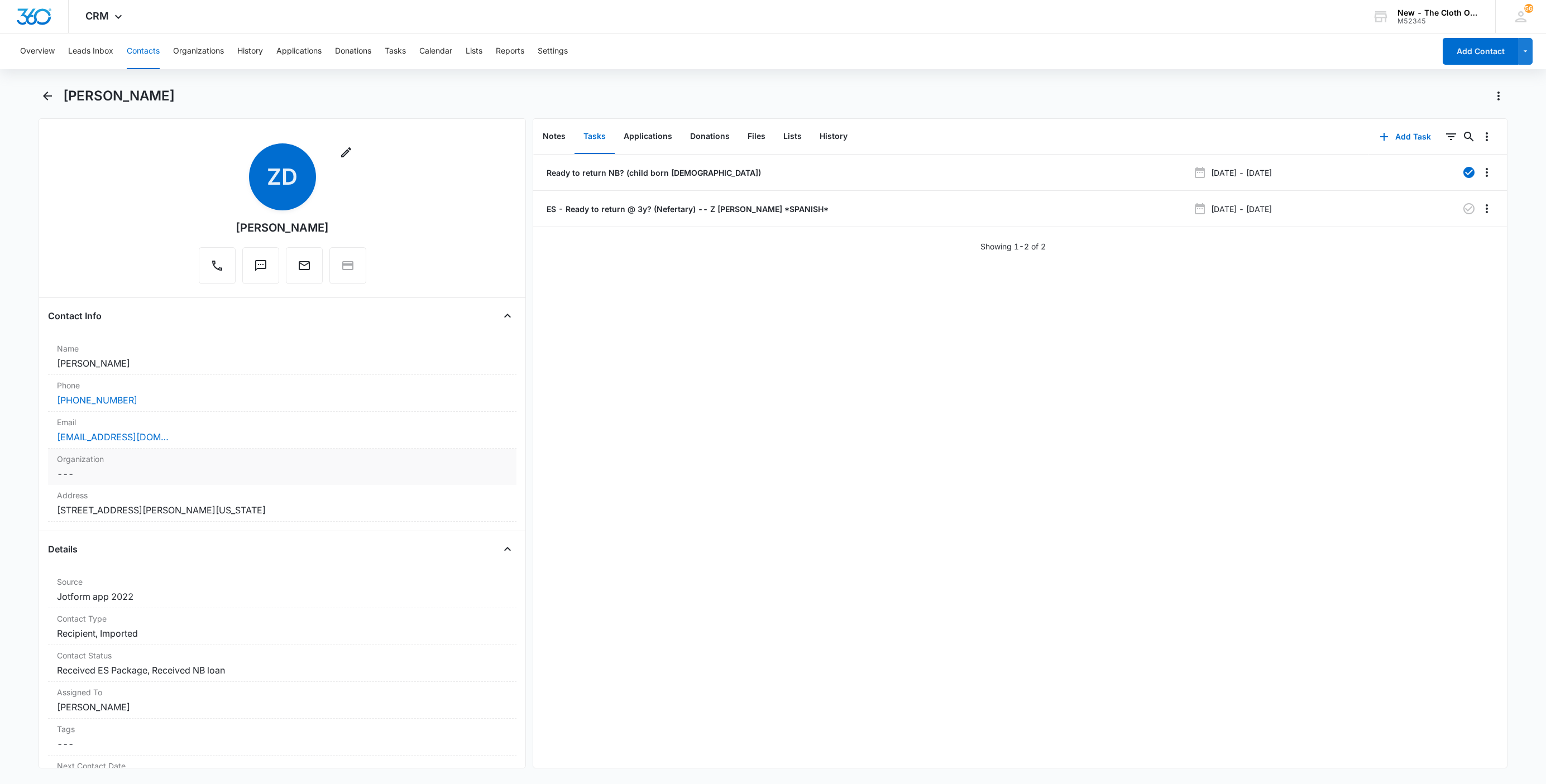
click at [243, 447] on div "Email Cancel Save Changes zadiadieguez0528@gmail.com" at bounding box center [282, 430] width 468 height 37
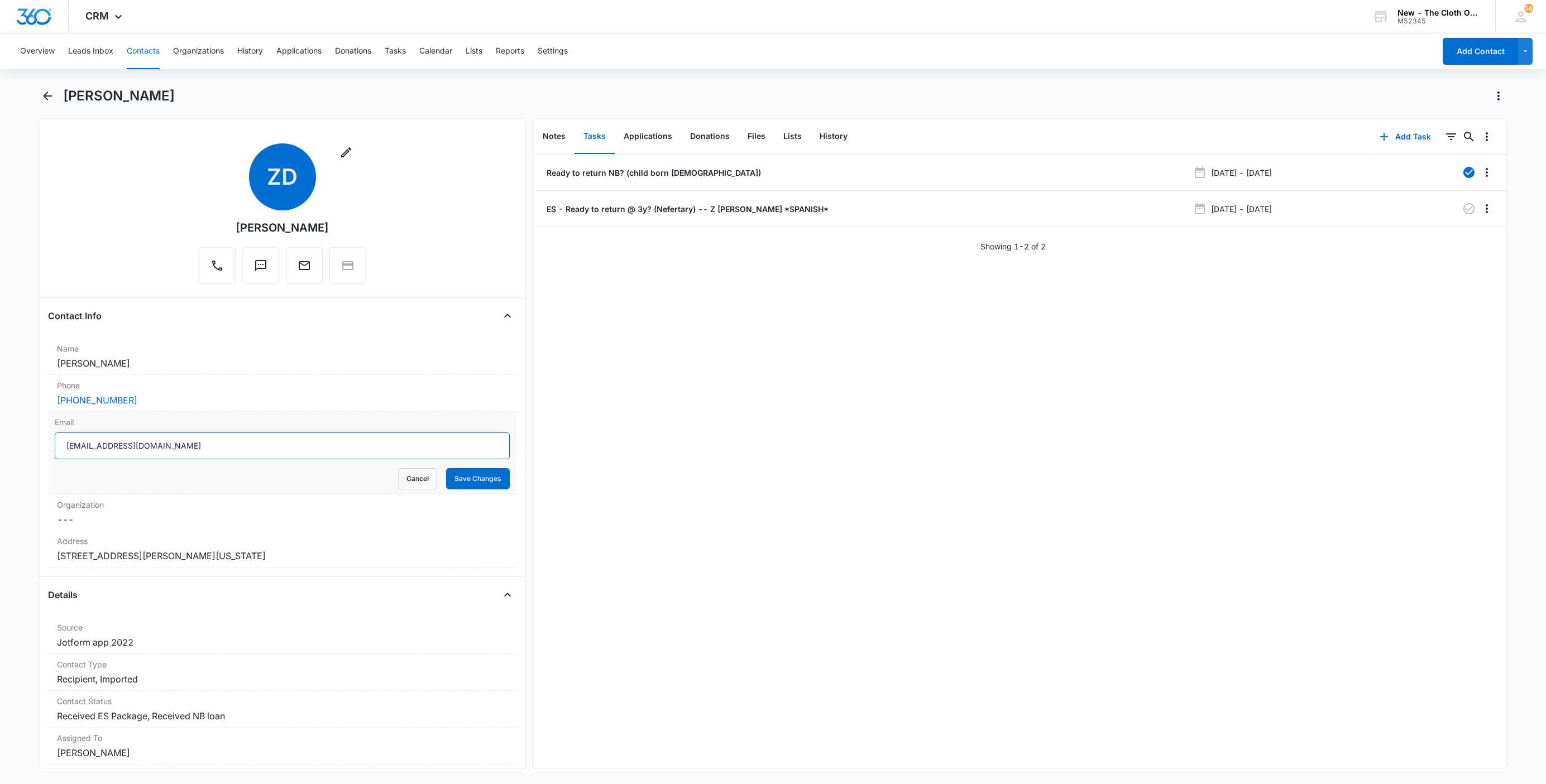
click at [359, 456] on input "zadiadieguez0528@gmail.com" at bounding box center [282, 446] width 455 height 27
drag, startPoint x: 396, startPoint y: 473, endPoint x: 41, endPoint y: 344, distance: 377.7
click at [398, 476] on button "Cancel" at bounding box center [417, 479] width 39 height 21
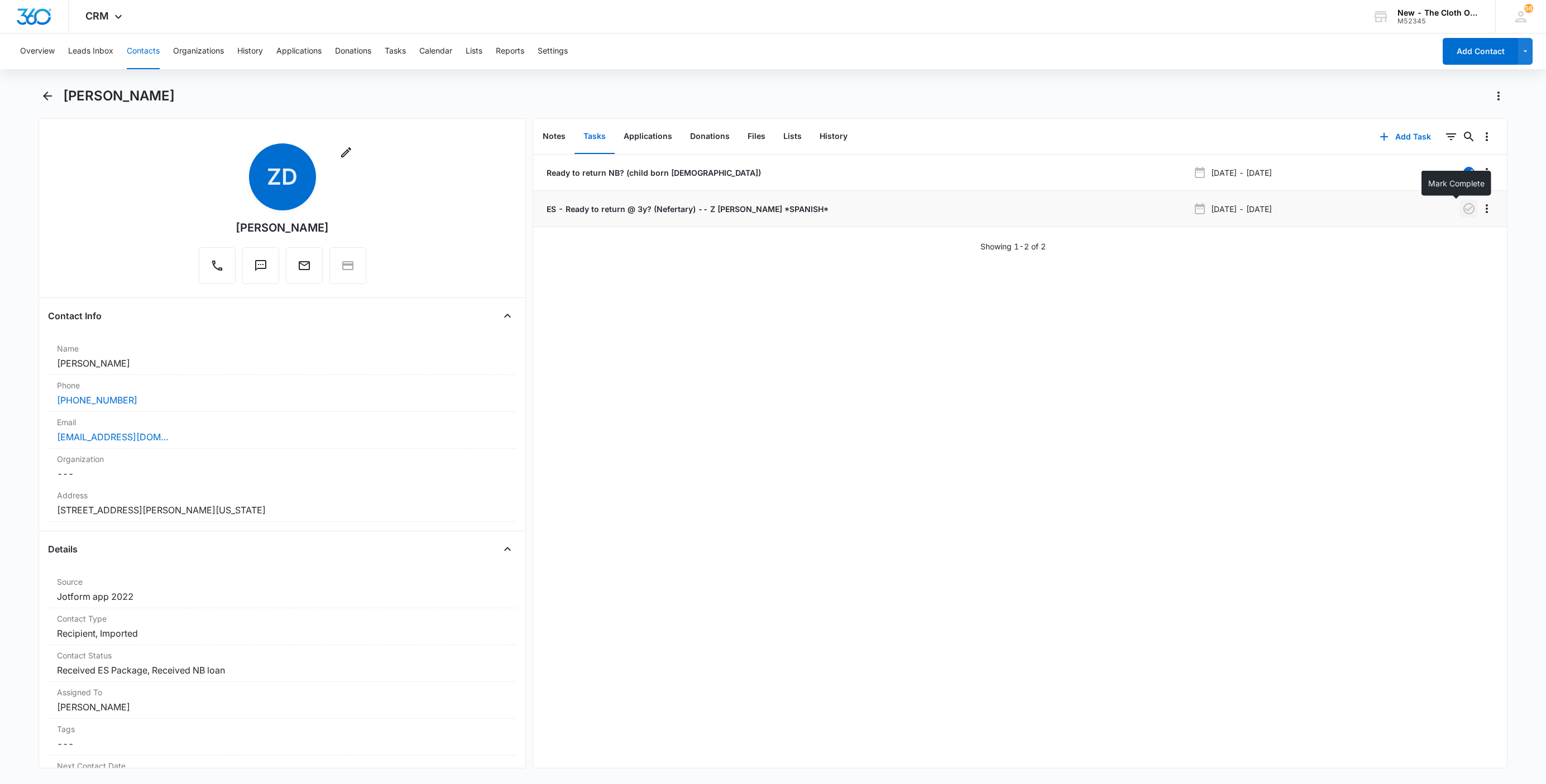
click at [1463, 208] on icon "button" at bounding box center [1468, 209] width 11 height 11
click at [729, 334] on div "Ready to return NB? (child born 1/9/24) Nov 2, 2024 - Nov 9, 2024 ES - Ready to…" at bounding box center [1020, 461] width 973 height 613
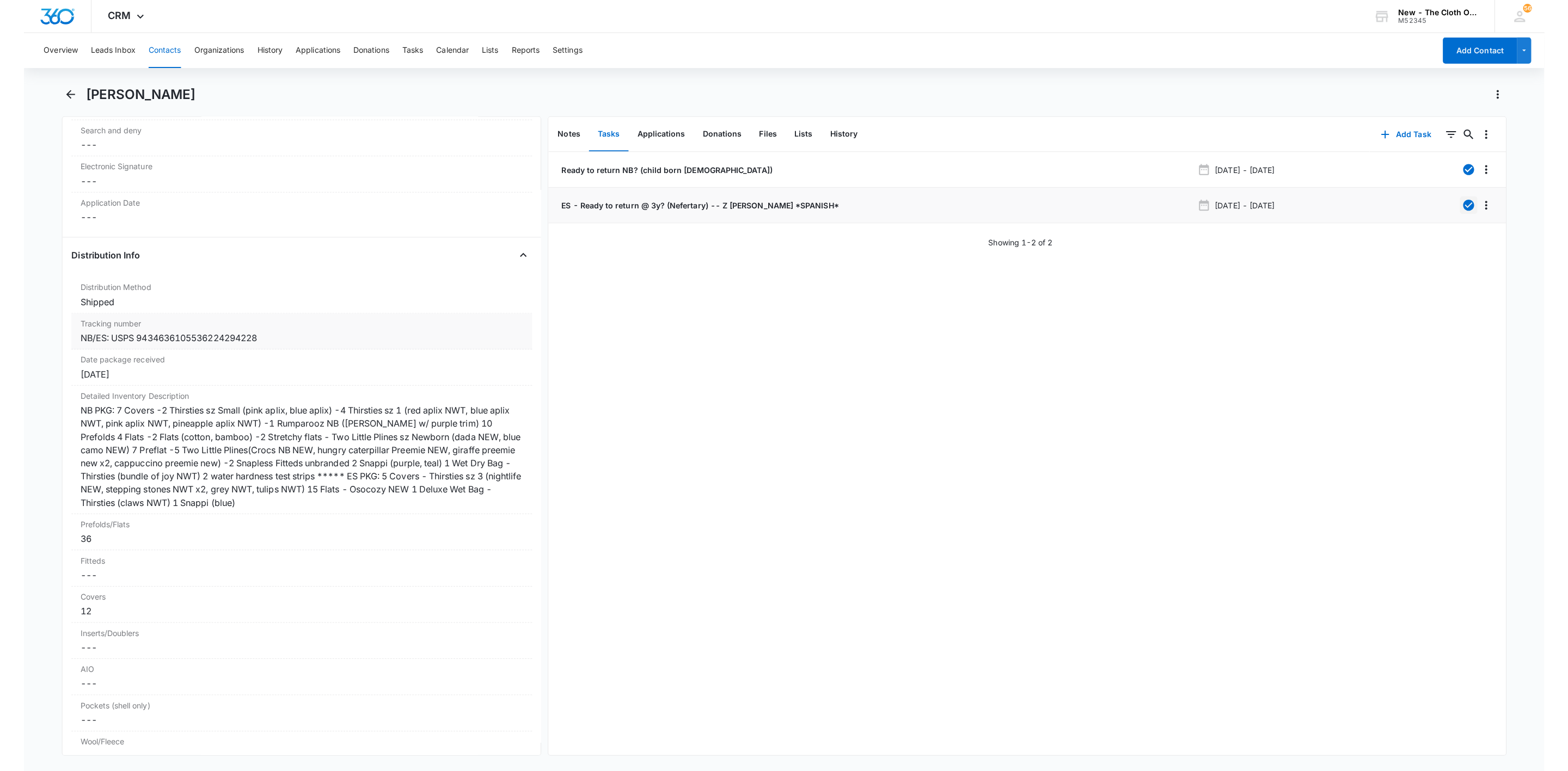
scroll to position [2613, 0]
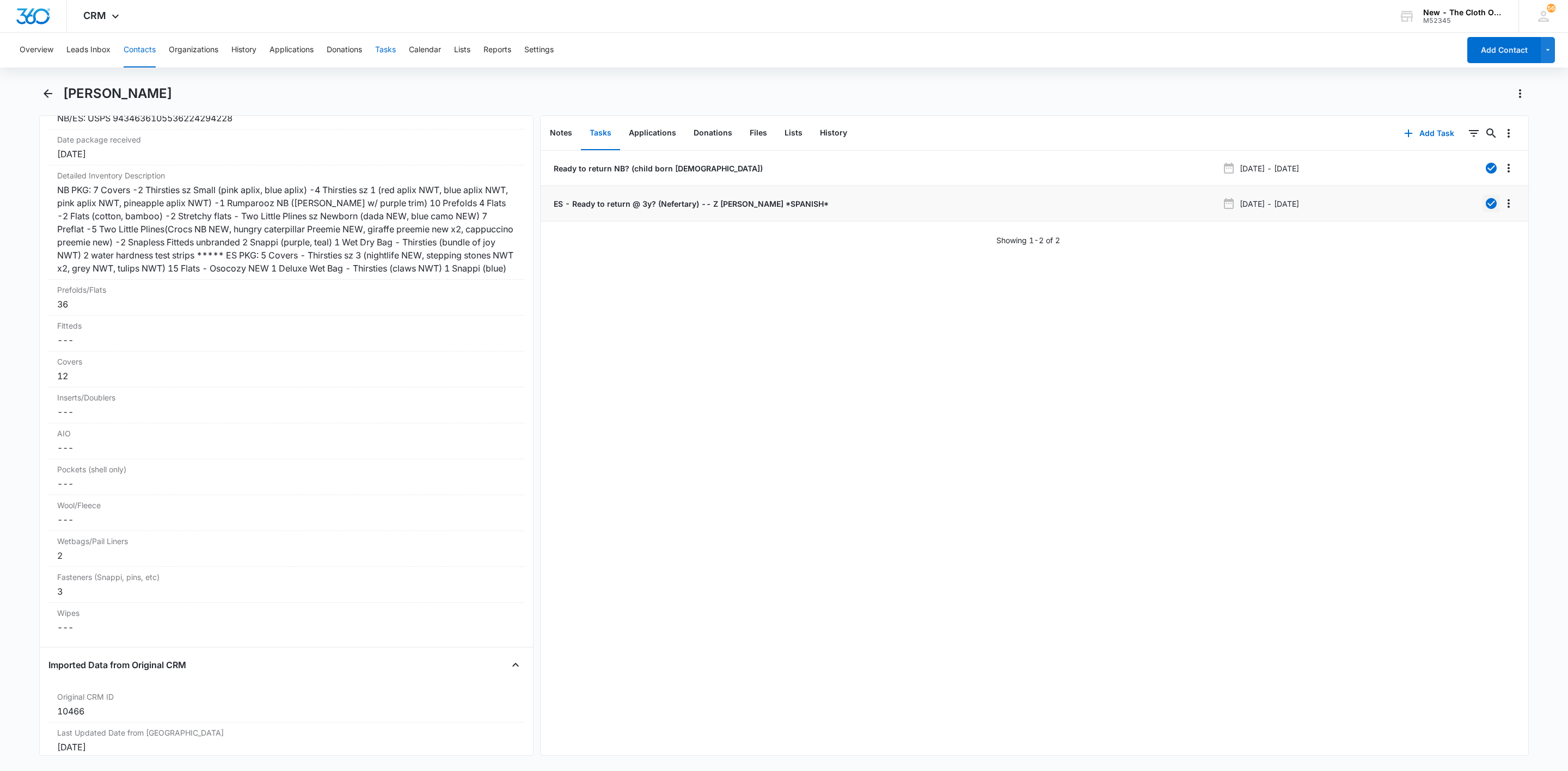
click at [389, 50] on button "Tasks" at bounding box center [385, 50] width 21 height 35
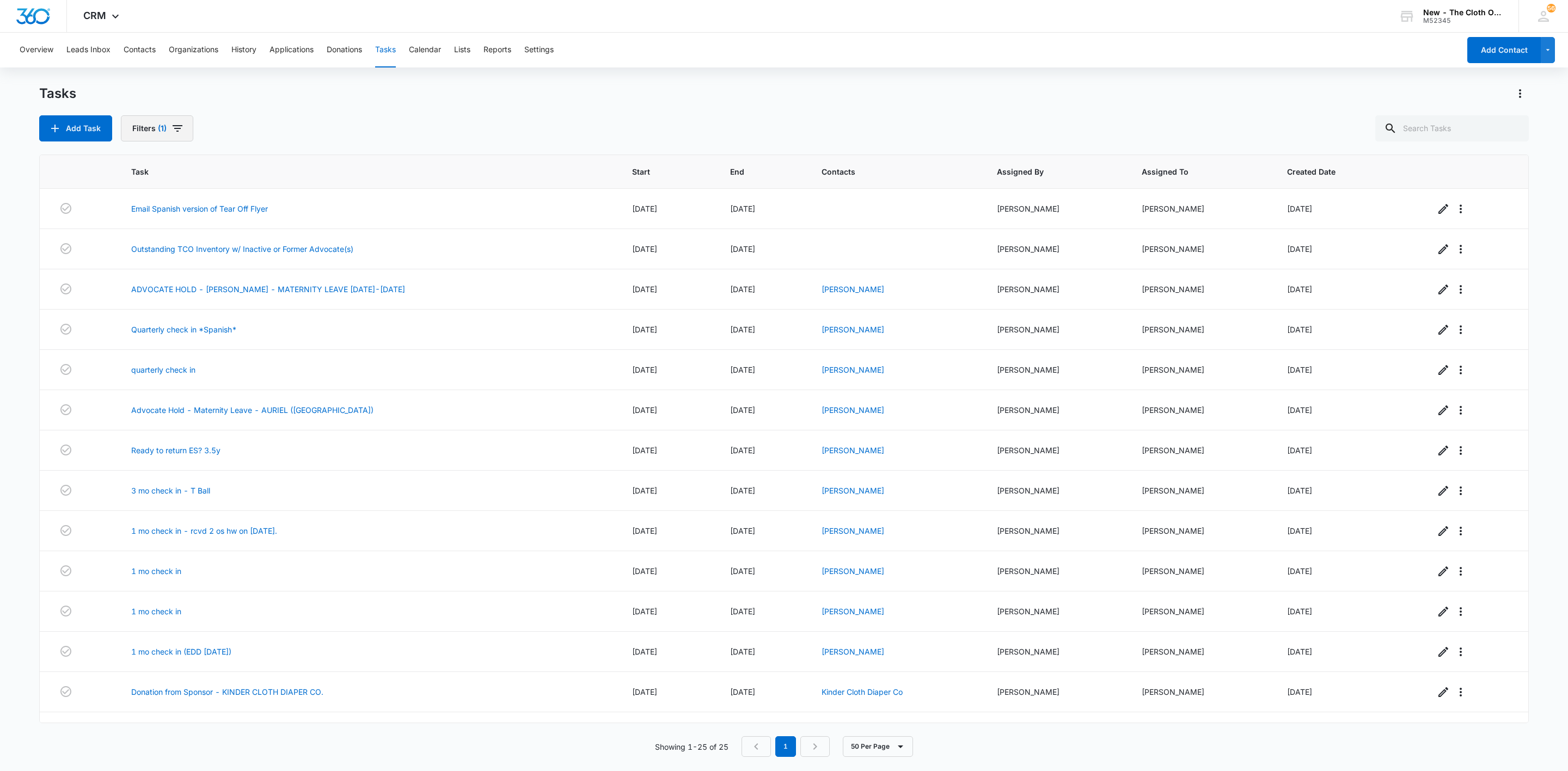
click at [154, 124] on button "Filters (1)" at bounding box center [157, 128] width 72 height 26
click at [212, 296] on button "Clear All" at bounding box center [197, 302] width 125 height 21
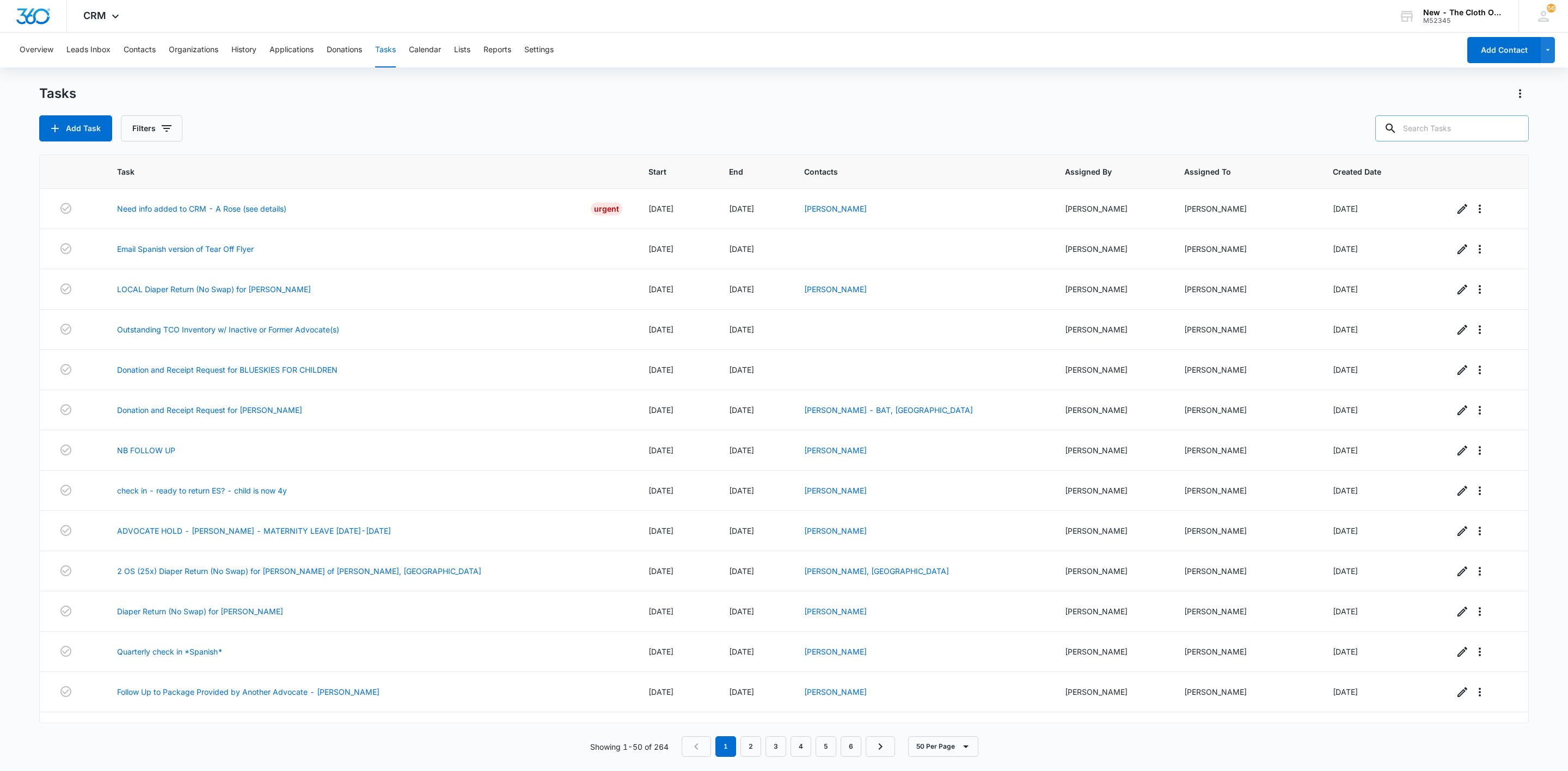
click at [1468, 126] on input "text" at bounding box center [1451, 128] width 154 height 26
type input "abellera"
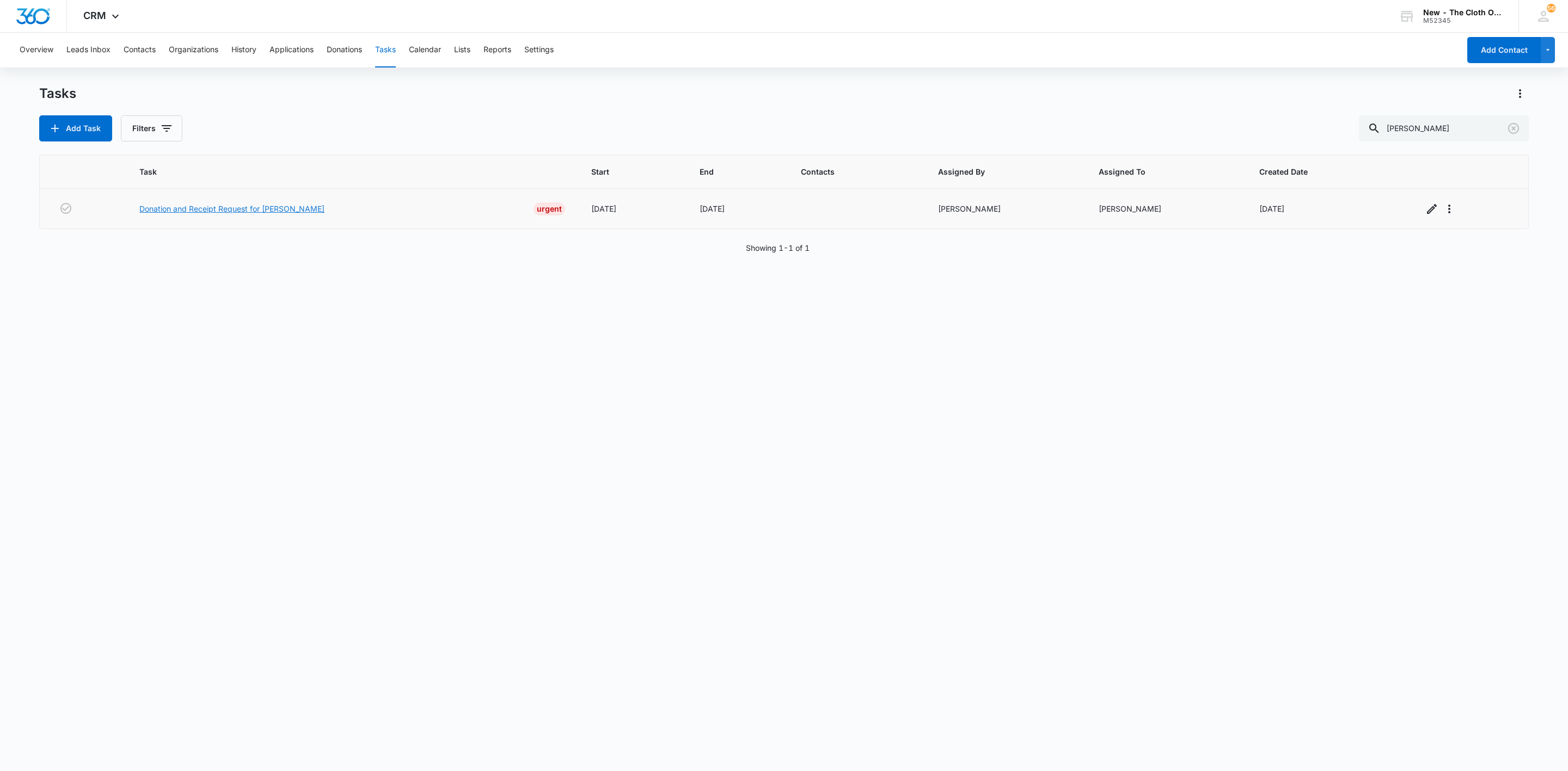
click at [275, 205] on link "Donation and Receipt Request for CHRISTINE ABELLERA" at bounding box center [232, 209] width 185 height 12
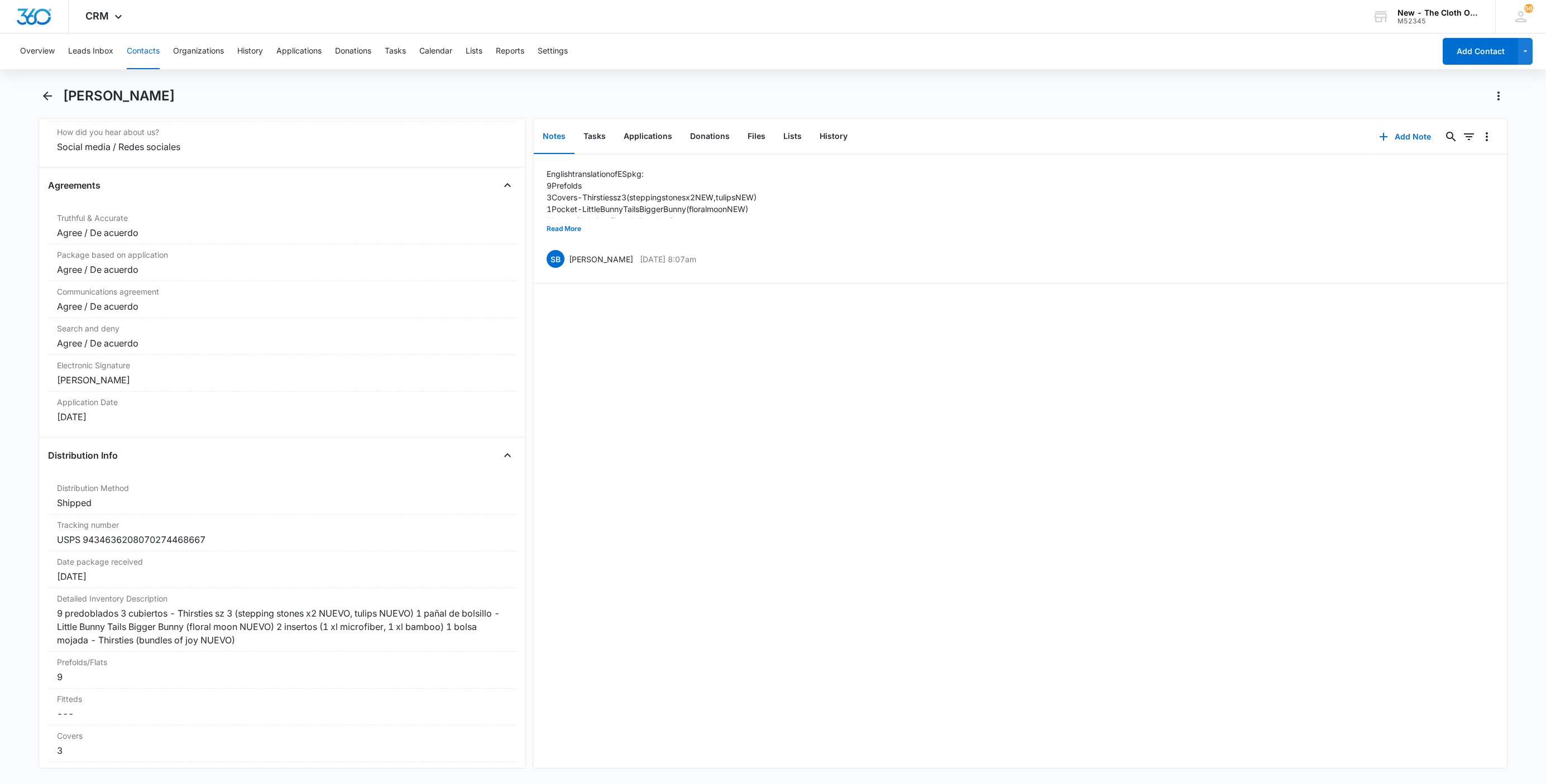
scroll to position [2345, 0]
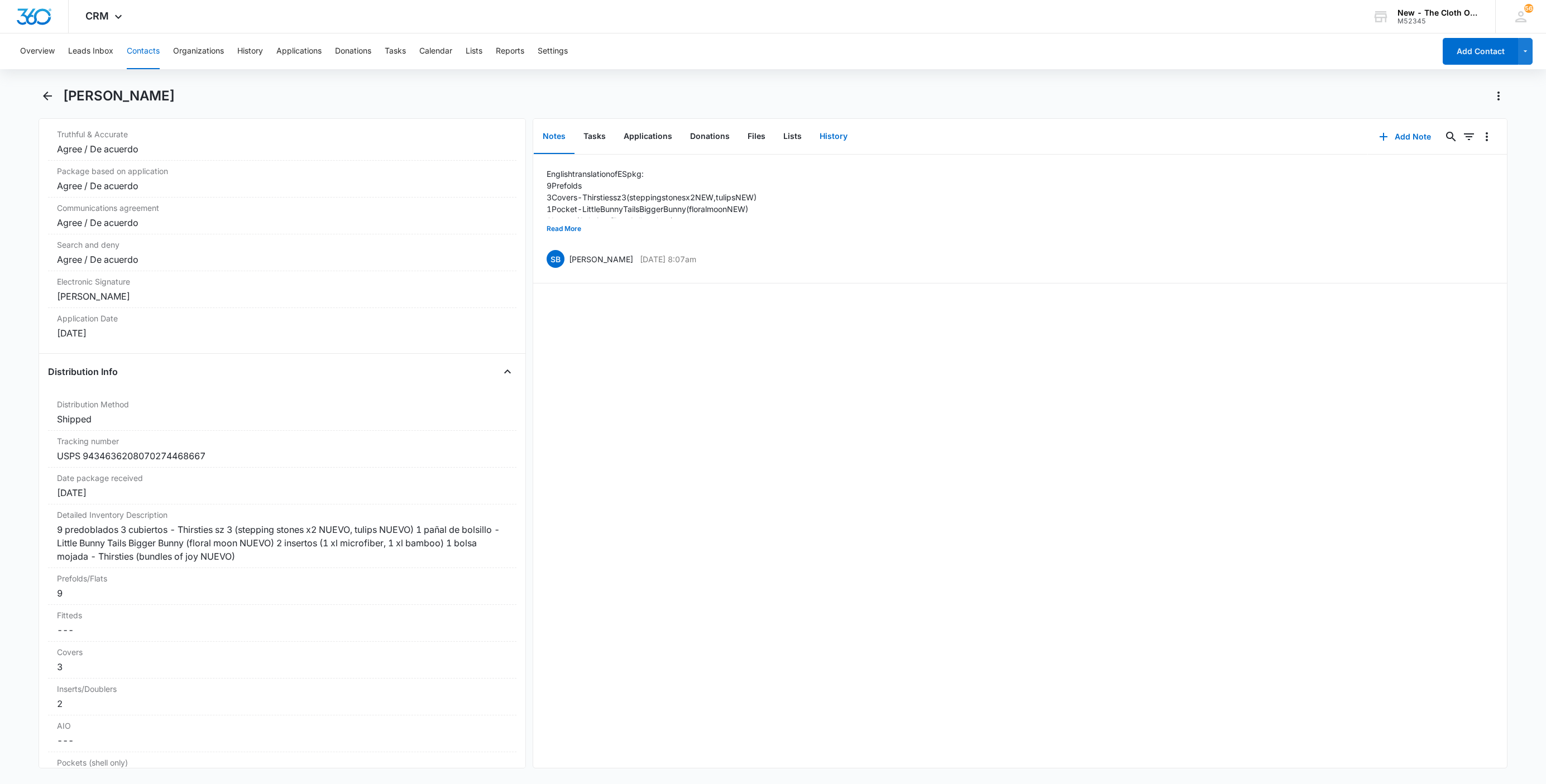
click at [824, 141] on button "History" at bounding box center [834, 137] width 46 height 35
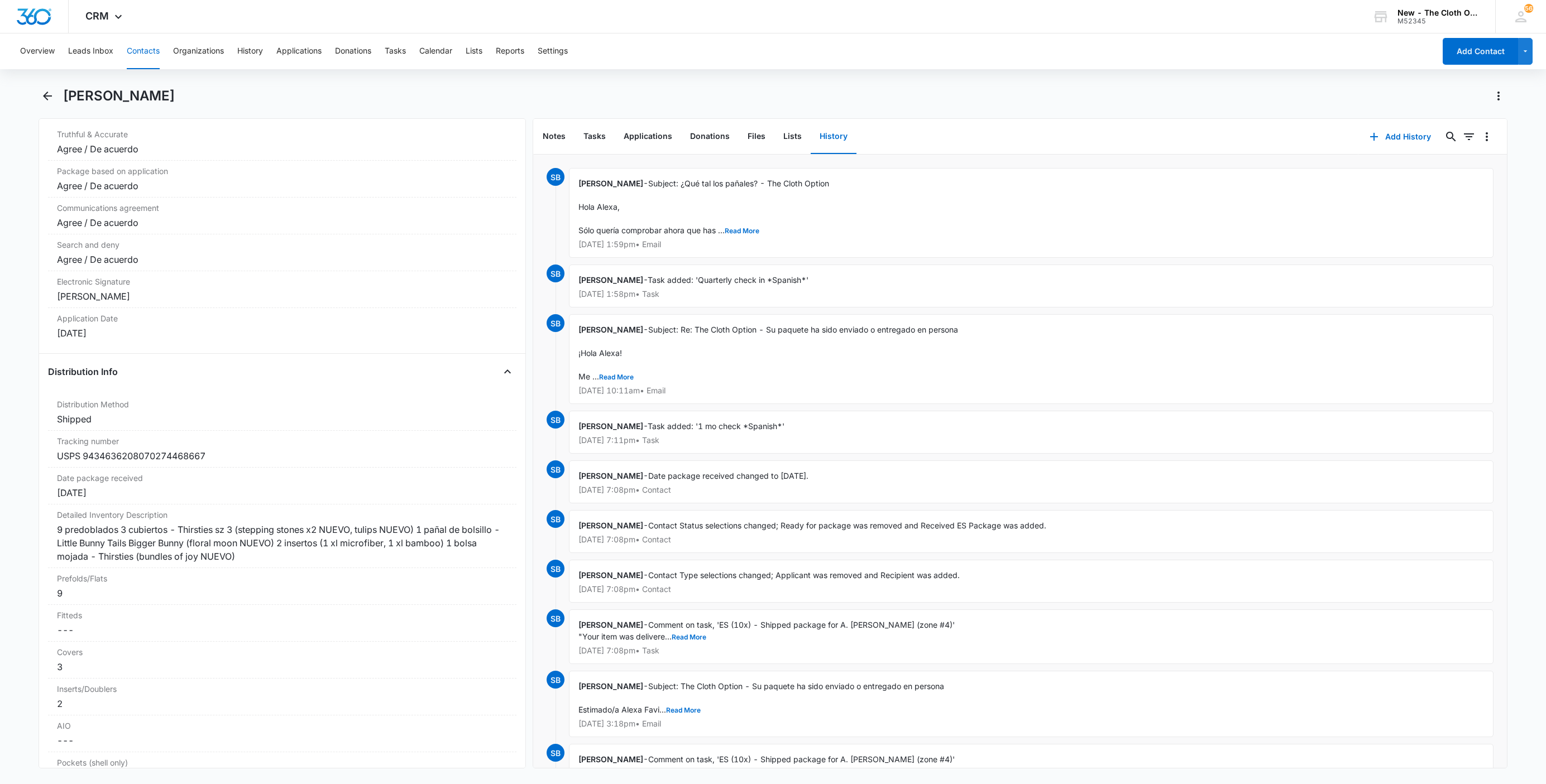
click at [138, 54] on button "Contacts" at bounding box center [143, 51] width 33 height 36
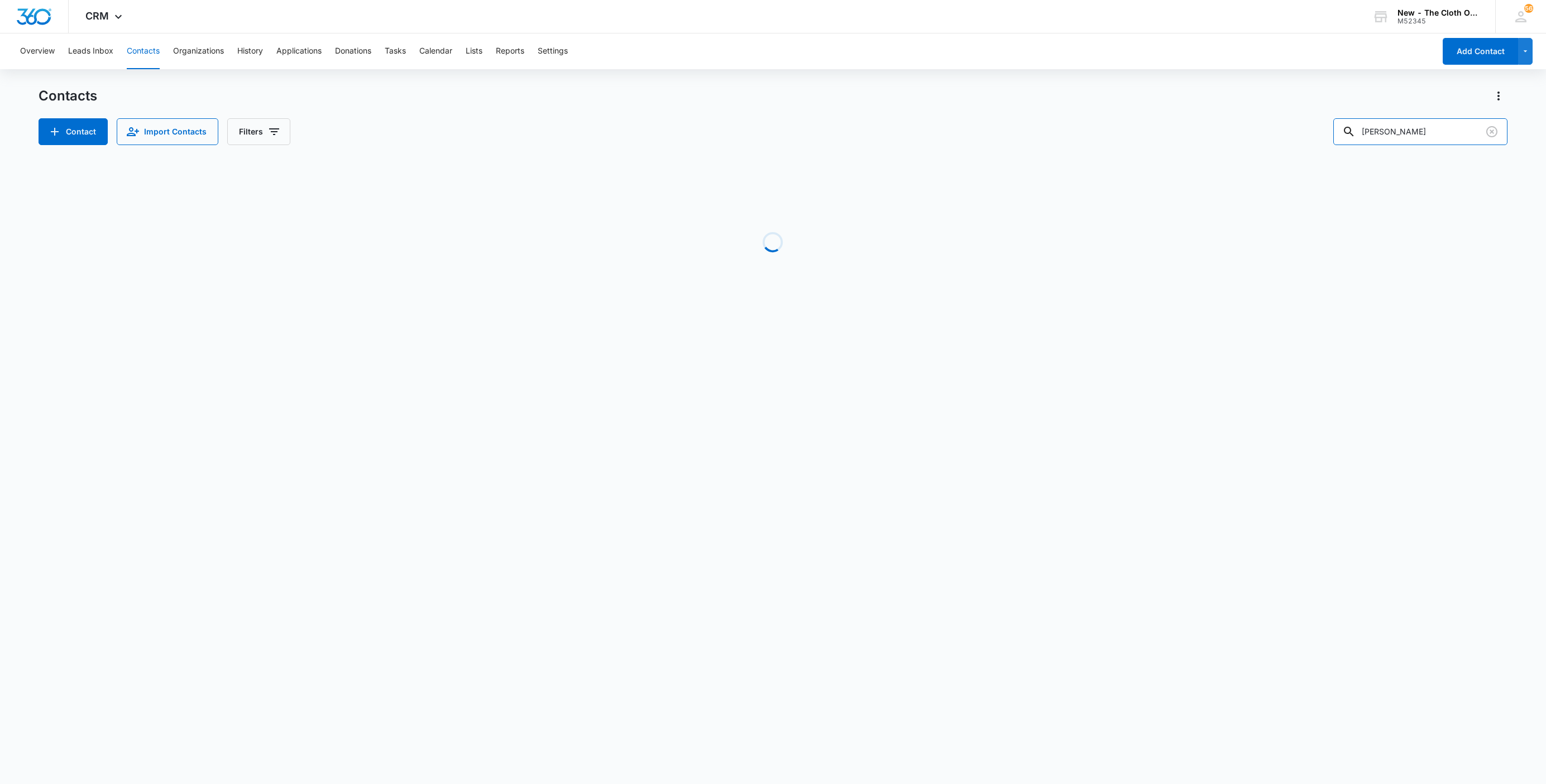
drag, startPoint x: 1447, startPoint y: 134, endPoint x: 1275, endPoint y: 131, distance: 172.0
click at [1280, 131] on div "Contact Import Contacts Filters Samantha Davis" at bounding box center [773, 132] width 1469 height 27
type input "teal meisman"
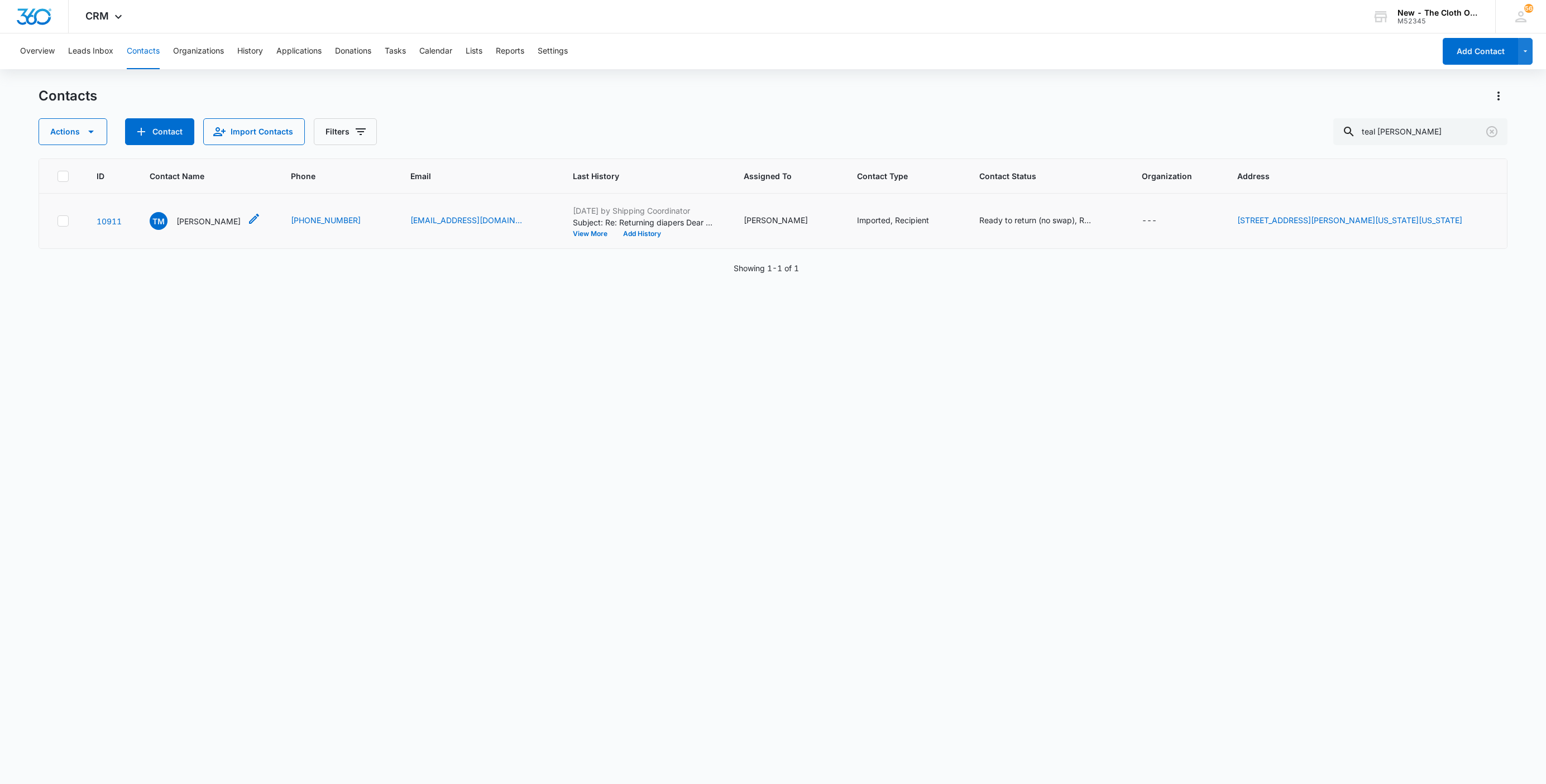
click at [206, 222] on p "Teal Meisman" at bounding box center [208, 221] width 64 height 12
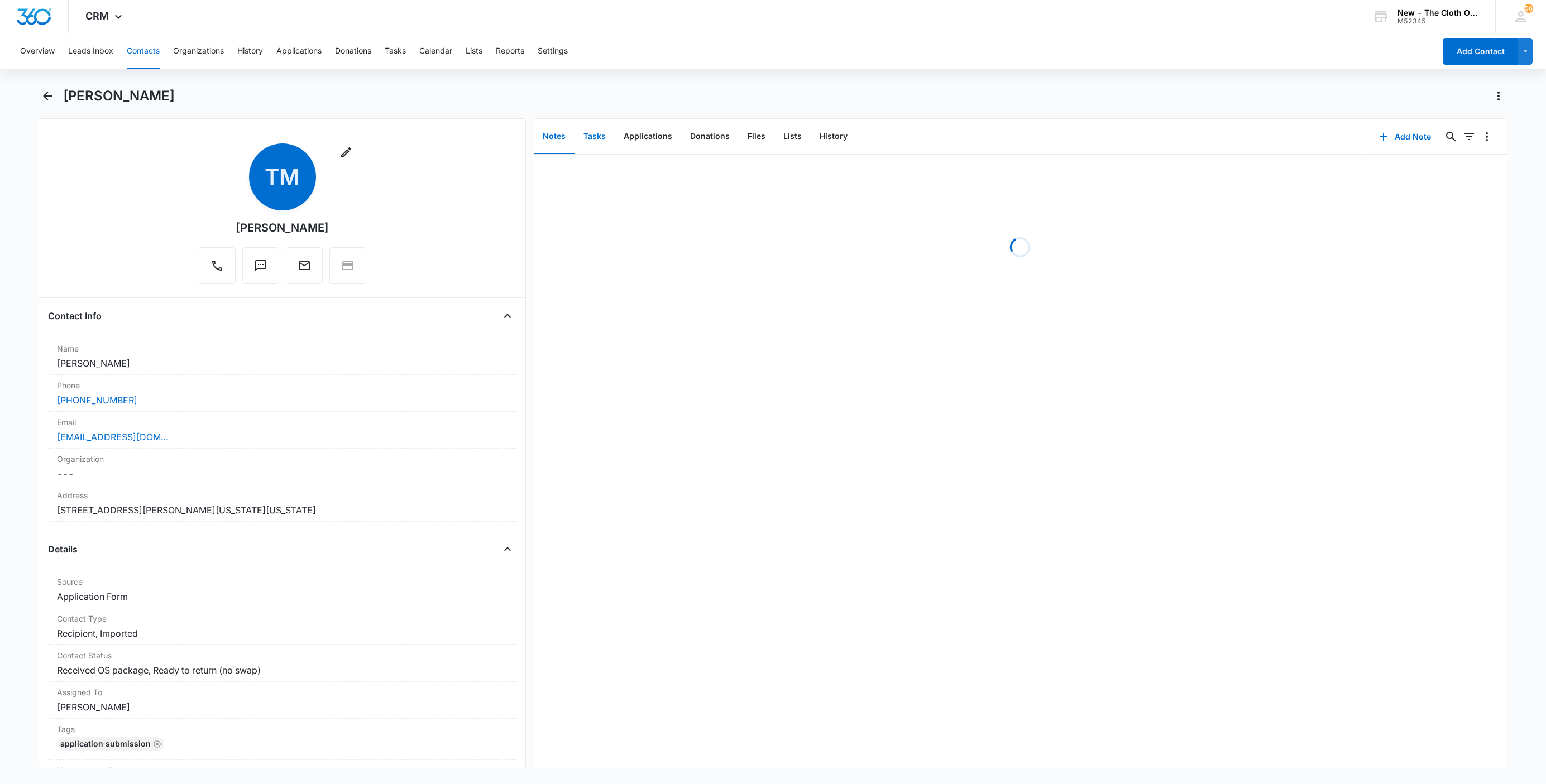
click at [598, 131] on button "Tasks" at bounding box center [595, 137] width 40 height 35
click at [559, 172] on p "Diaper Return (No Swap) + Donation for TEAL MEISMAN (see notes)" at bounding box center [678, 173] width 268 height 12
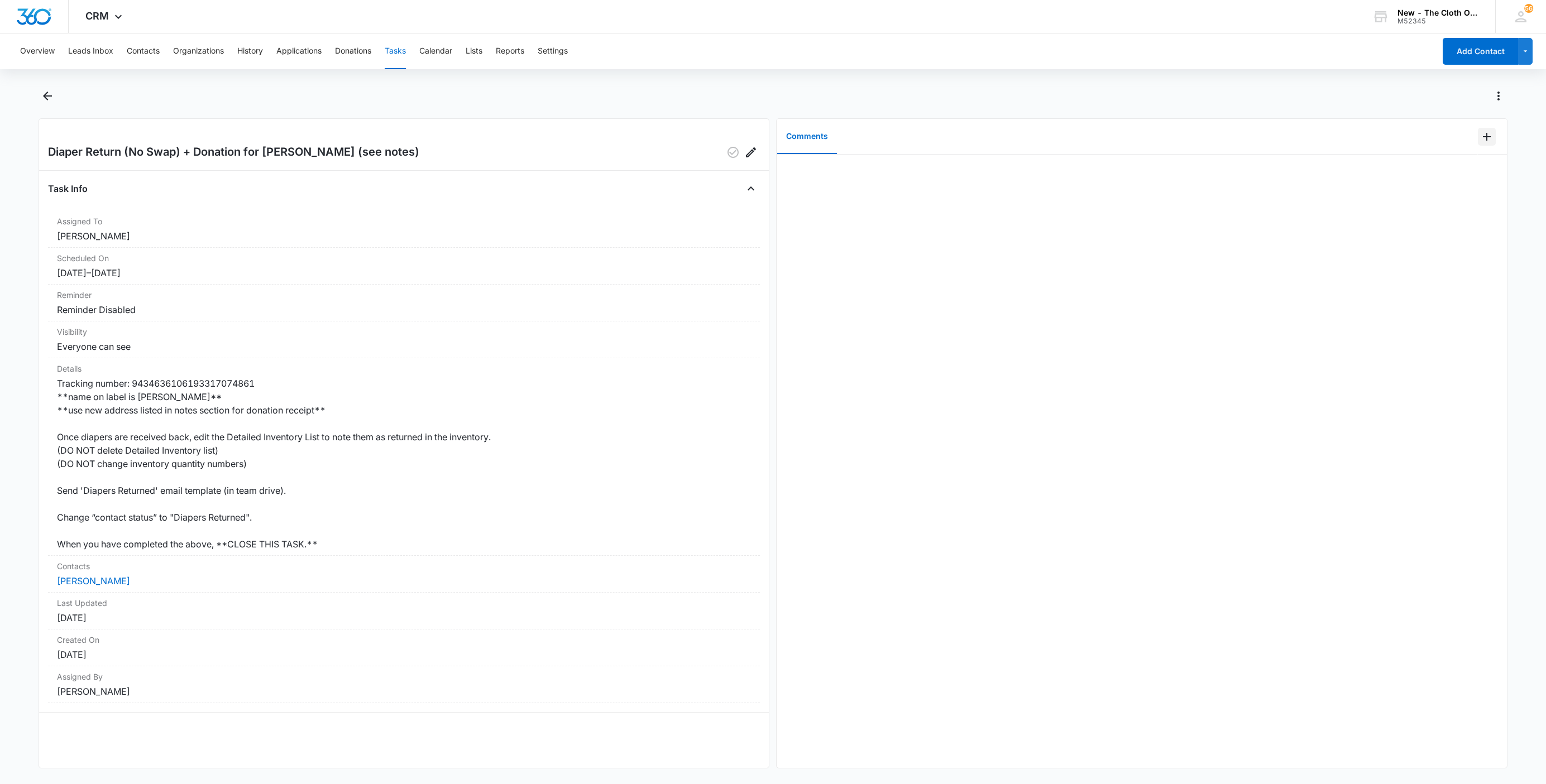
click at [1480, 135] on icon "Add Comment" at bounding box center [1487, 137] width 13 height 13
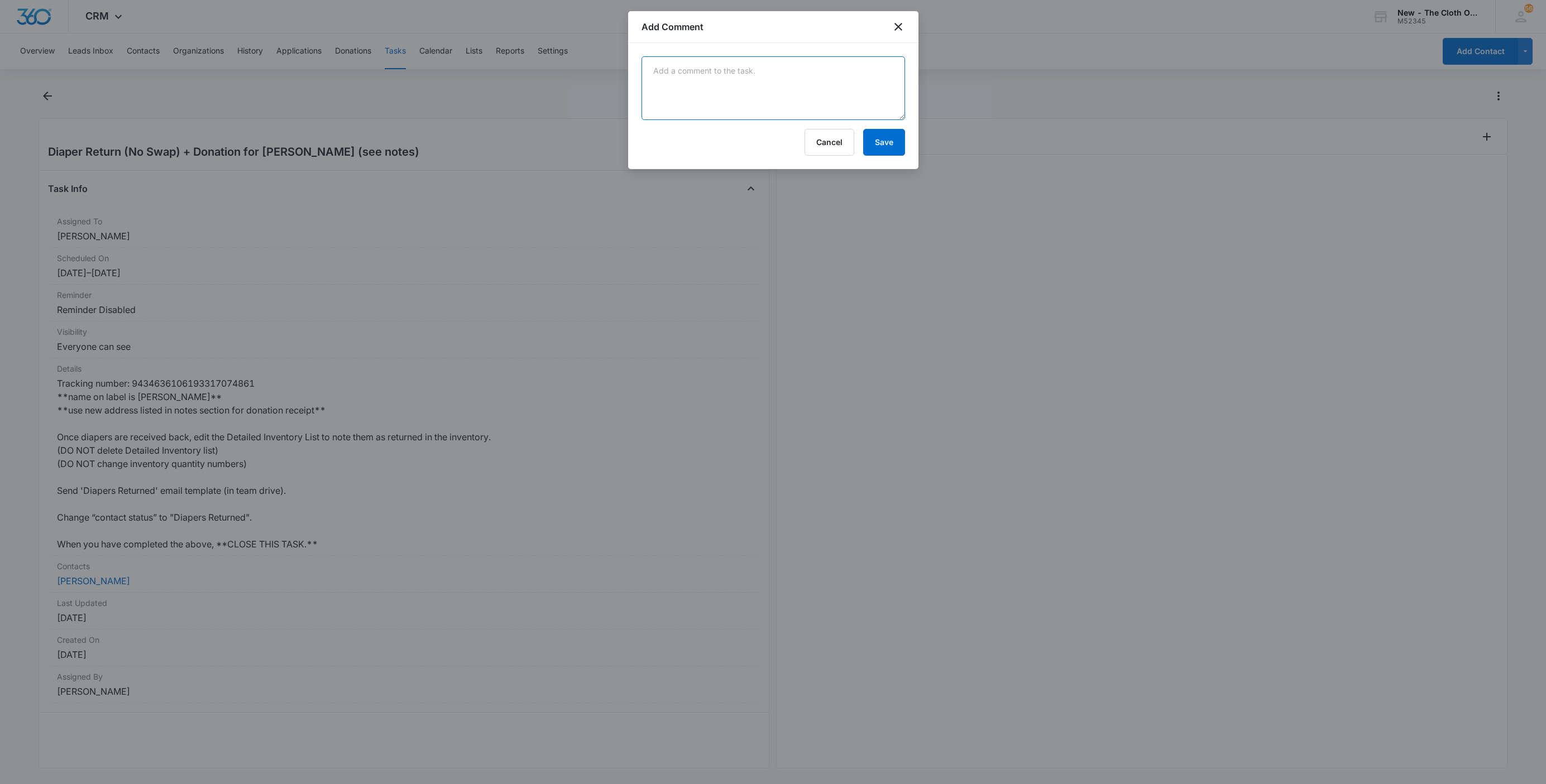
click at [690, 79] on textarea at bounding box center [773, 88] width 263 height 64
paste textarea "Your item was delivered to a parcel locker at 12:53 pm on August 8, 2025 in ALB…"
type textarea "Your item was delivered to a parcel locker at 12:53 pm on August 8, 2025 in ALB…"
click at [888, 152] on button "Save" at bounding box center [884, 142] width 42 height 27
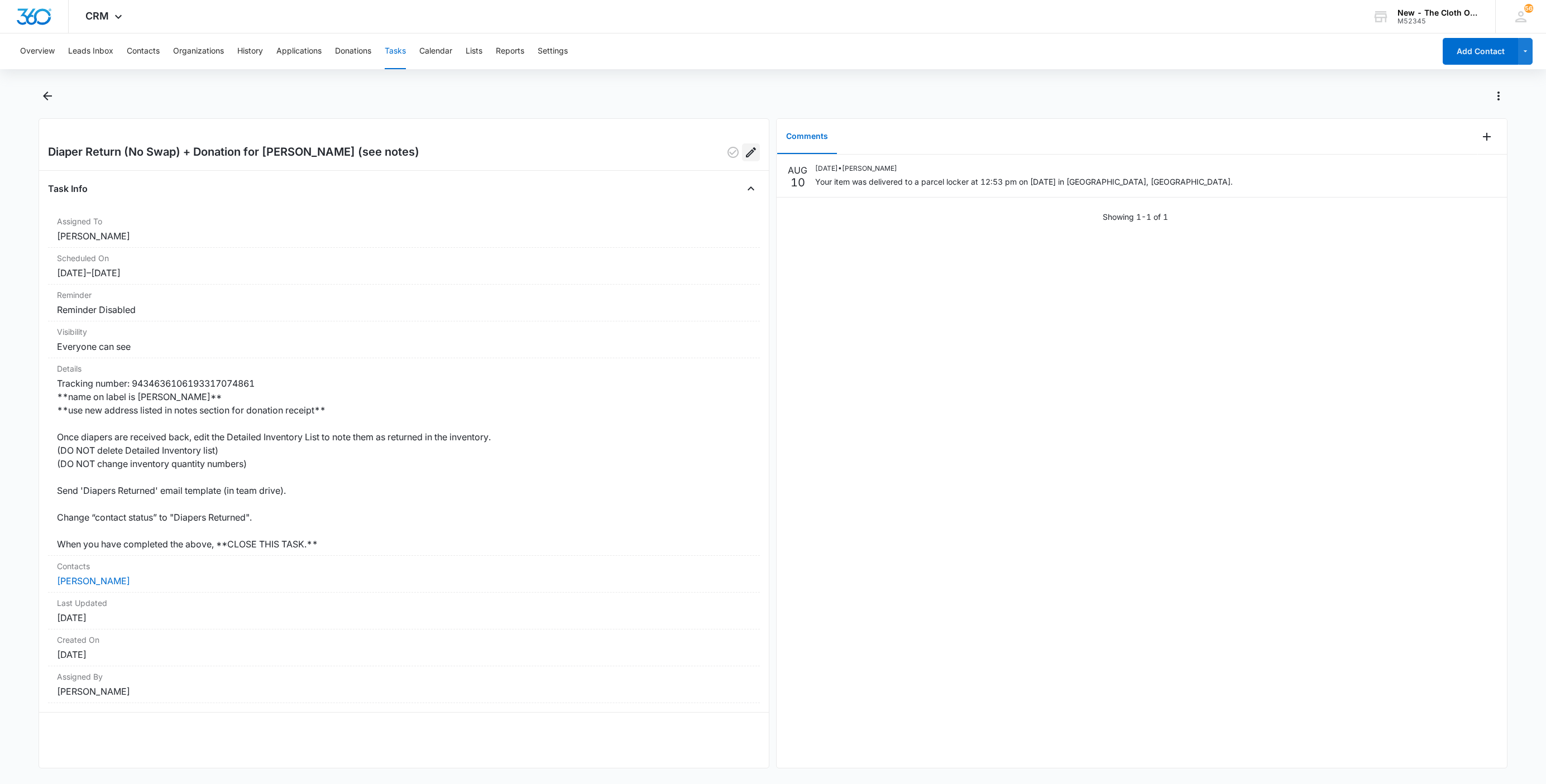
click at [744, 153] on icon "Edit" at bounding box center [751, 152] width 13 height 13
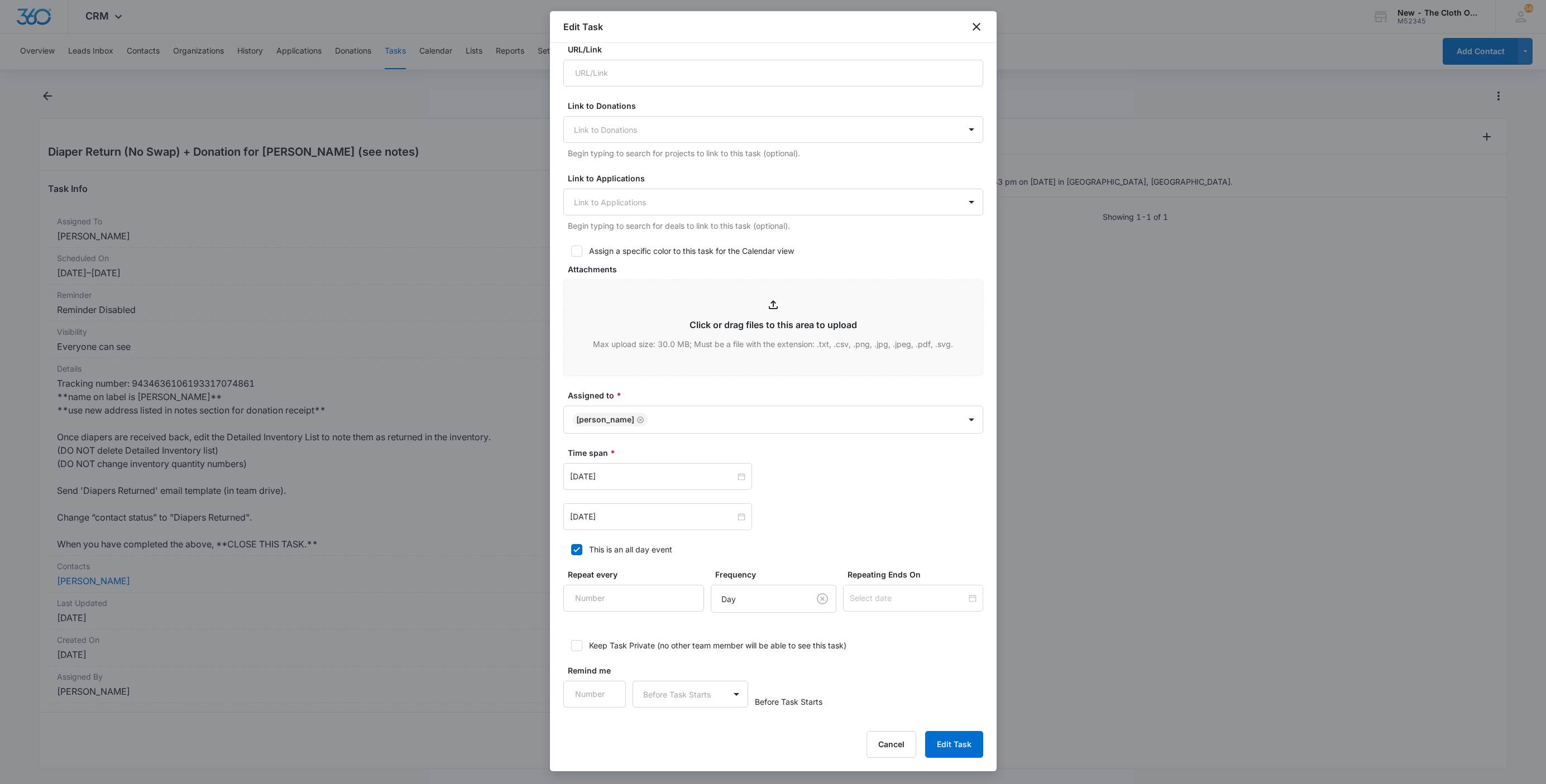
scroll to position [254, 0]
click at [627, 521] on input "Aug 21, 2025" at bounding box center [652, 516] width 165 height 13
type input "Aug 21, 2025"
click at [899, 743] on button "Cancel" at bounding box center [891, 745] width 50 height 27
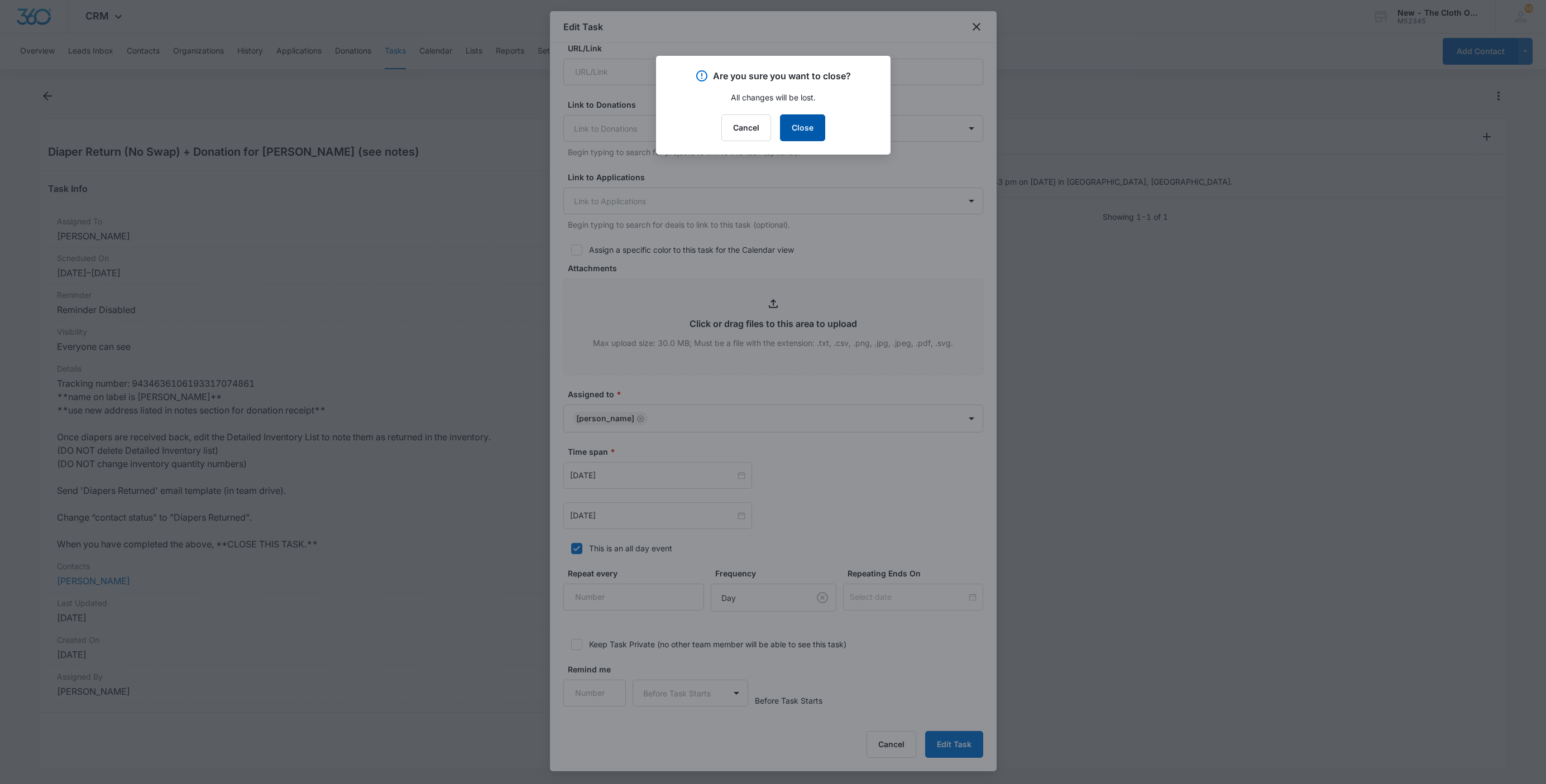
click at [796, 121] on button "Close" at bounding box center [802, 128] width 45 height 27
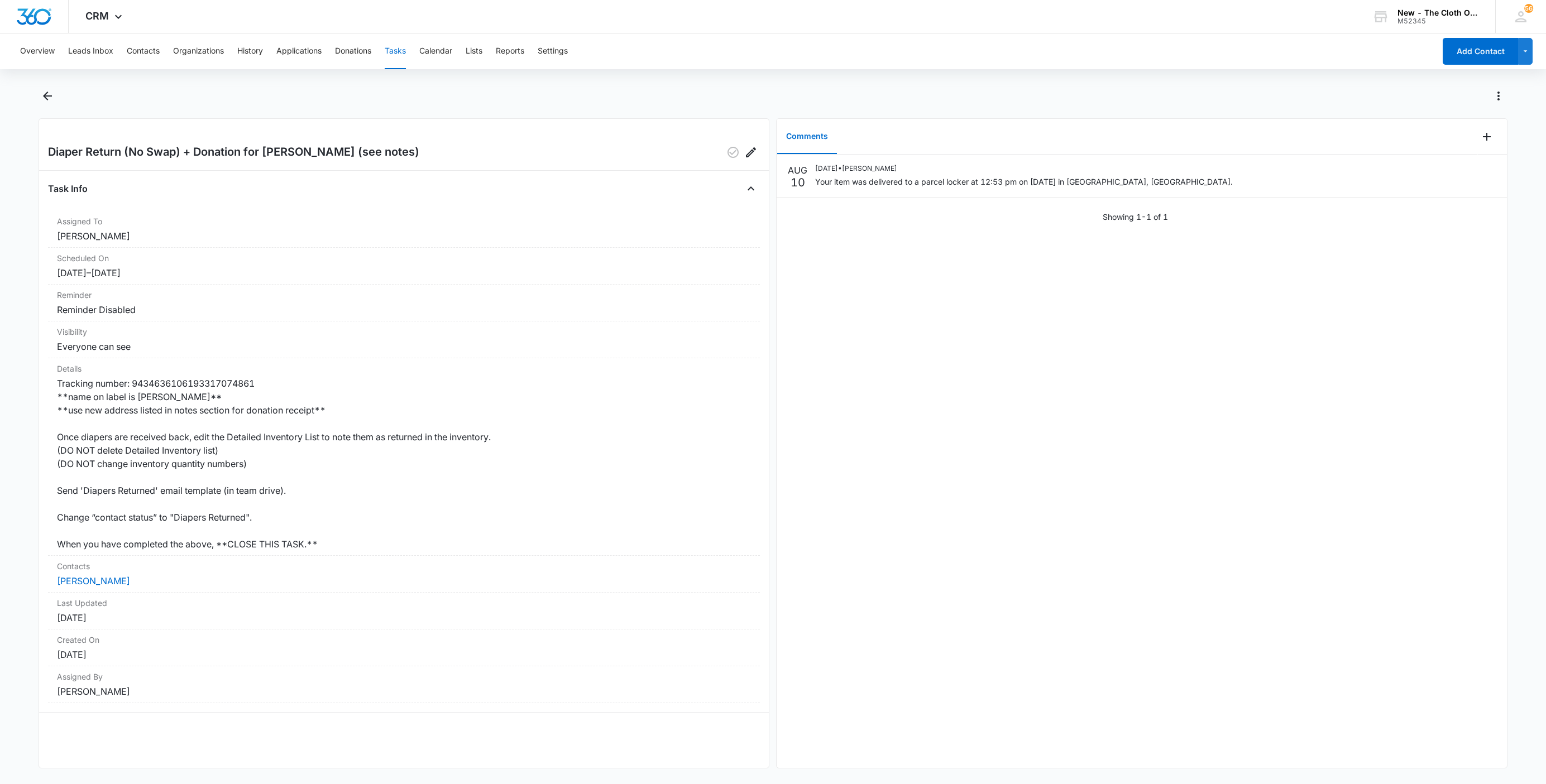
click at [919, 299] on div "AUG 10 08/10/2025 • Sandra Bildstein Your item was delivered to a parcel locker…" at bounding box center [1141, 461] width 729 height 613
click at [153, 52] on button "Contacts" at bounding box center [143, 51] width 33 height 36
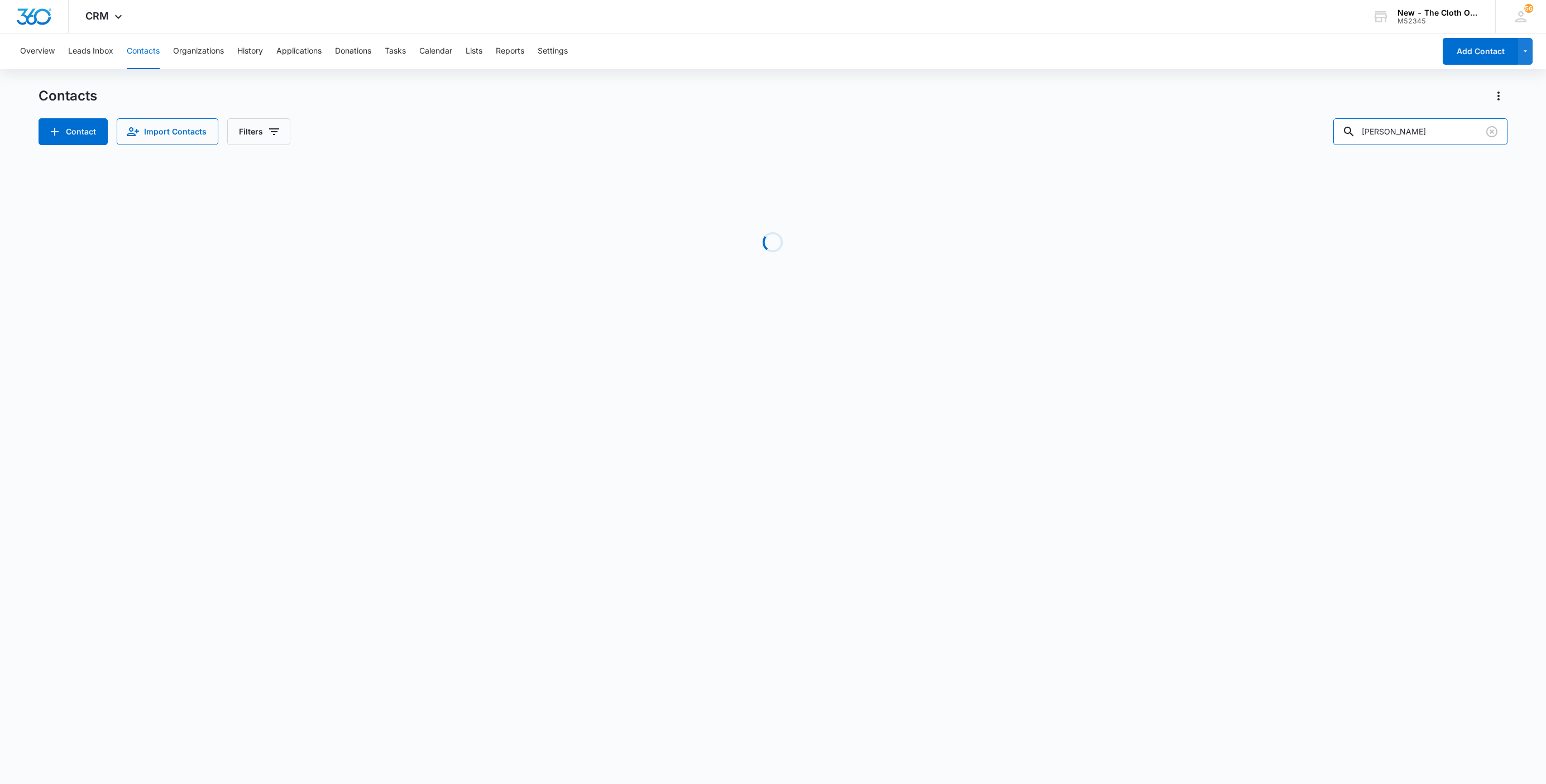
drag, startPoint x: 1444, startPoint y: 119, endPoint x: 1236, endPoint y: 147, distance: 209.9
click at [1238, 147] on div "Contacts Contact Import Contacts Filters Gabrielle Allen Loading No Results" at bounding box center [773, 213] width 1469 height 252
paste input "9434636106194279675158"
type input "9434636106194279675158"
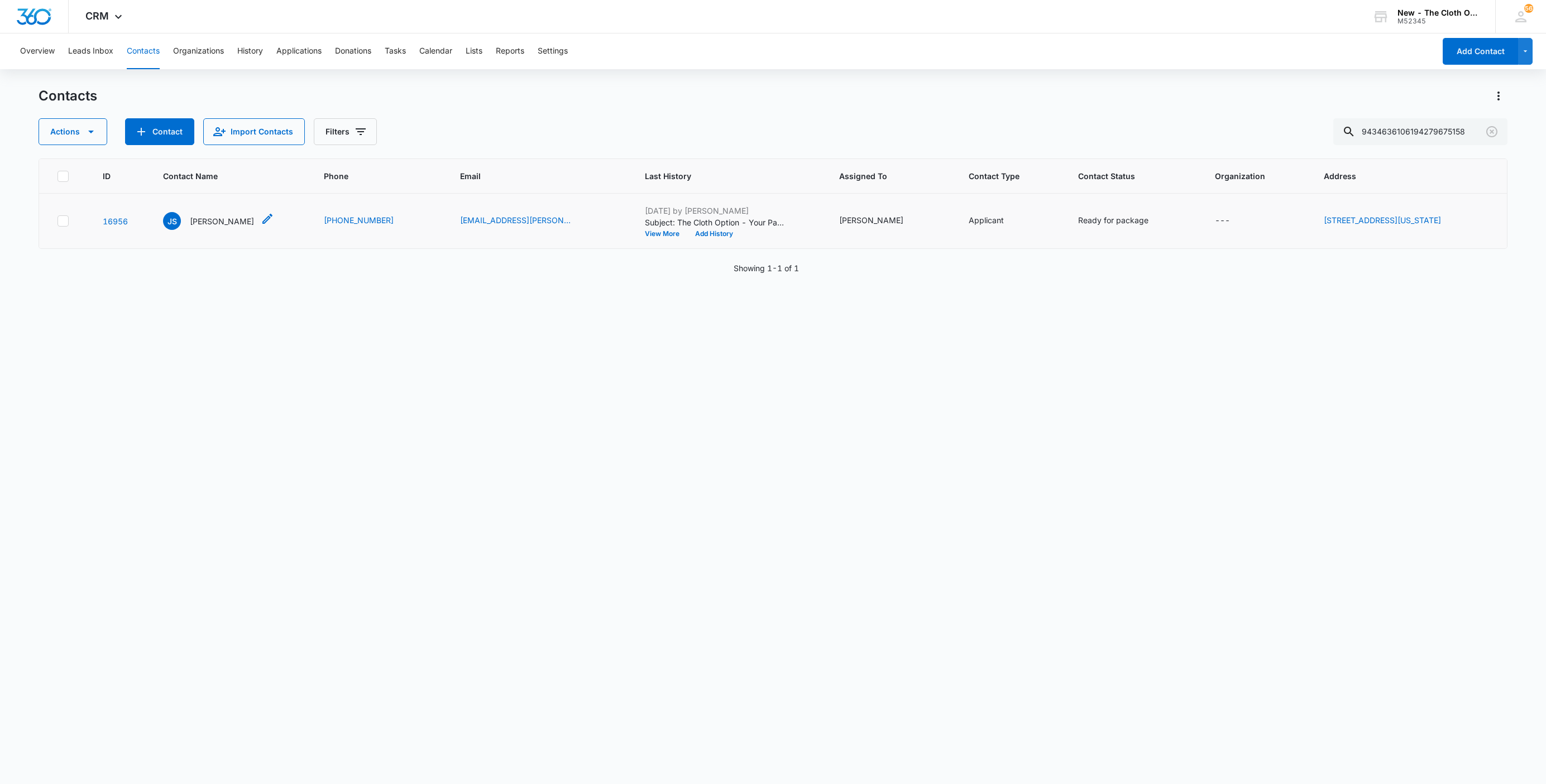
click at [220, 220] on p "Jennah Strader" at bounding box center [222, 221] width 64 height 12
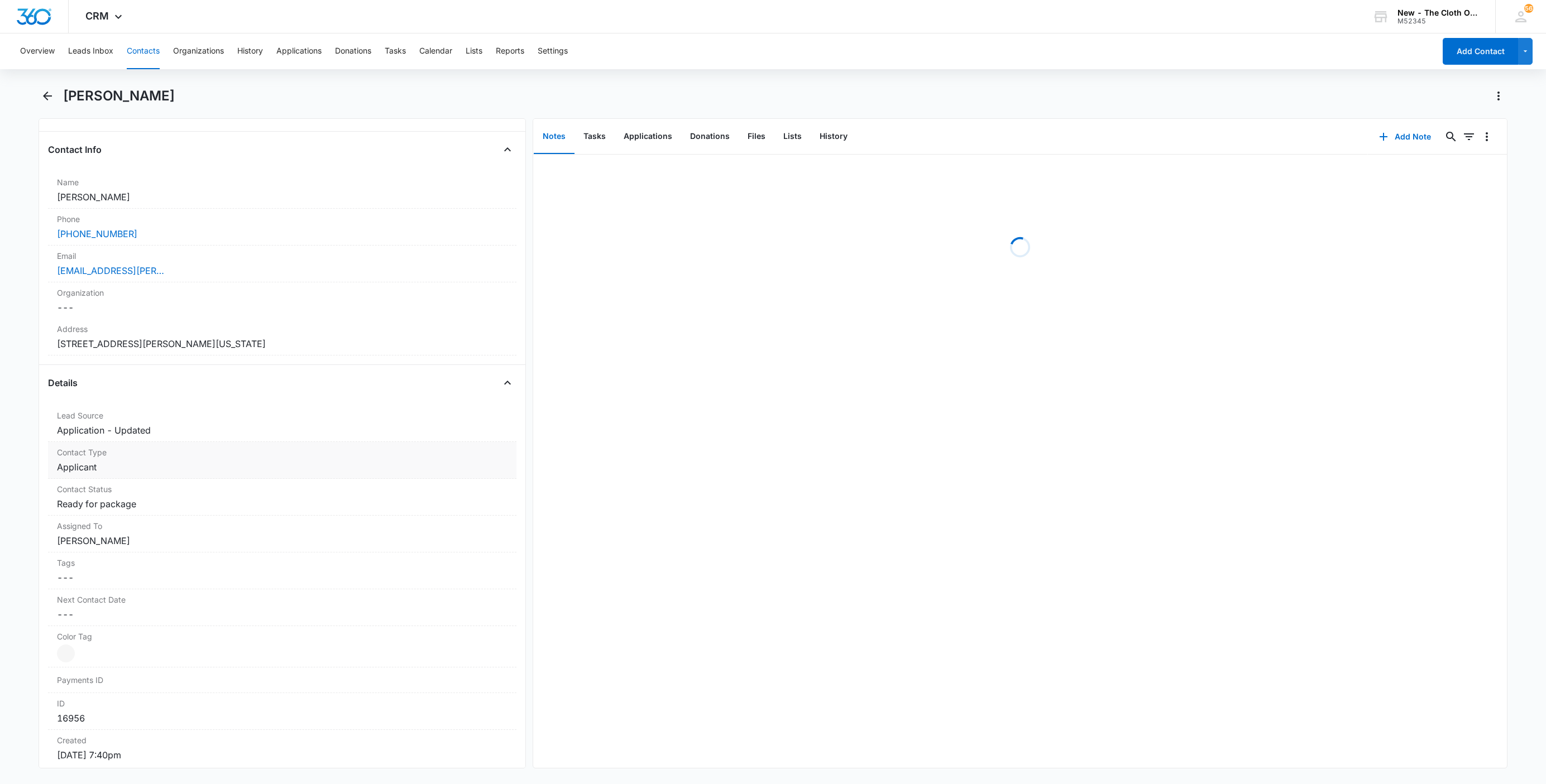
scroll to position [167, 0]
click at [131, 471] on dd "Cancel Save Changes Applicant" at bounding box center [282, 466] width 450 height 13
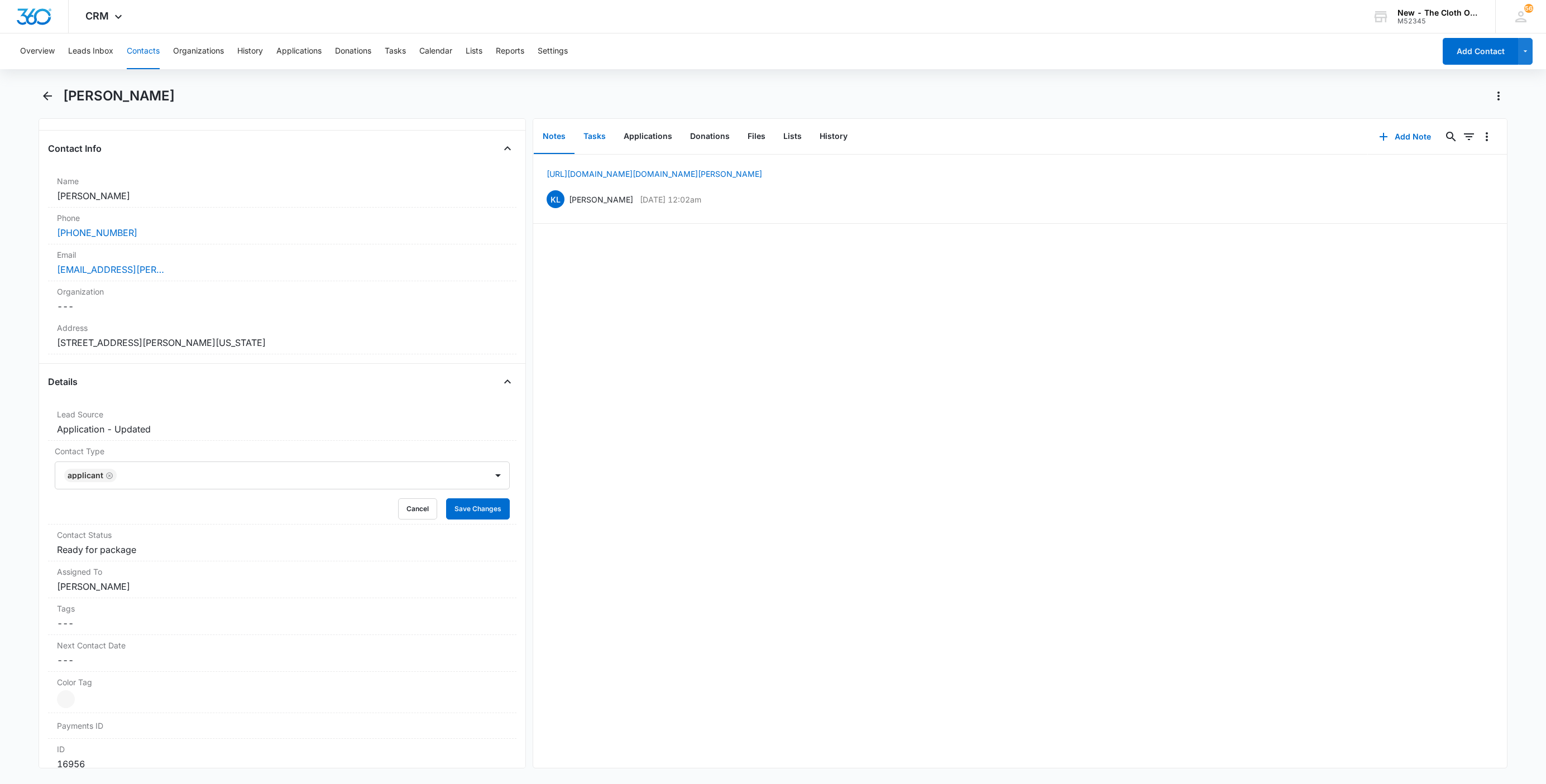
click at [583, 141] on button "Tasks" at bounding box center [595, 137] width 40 height 35
click at [109, 477] on icon "Remove Applicant" at bounding box center [109, 476] width 8 height 8
click at [120, 477] on div at bounding box center [296, 475] width 352 height 16
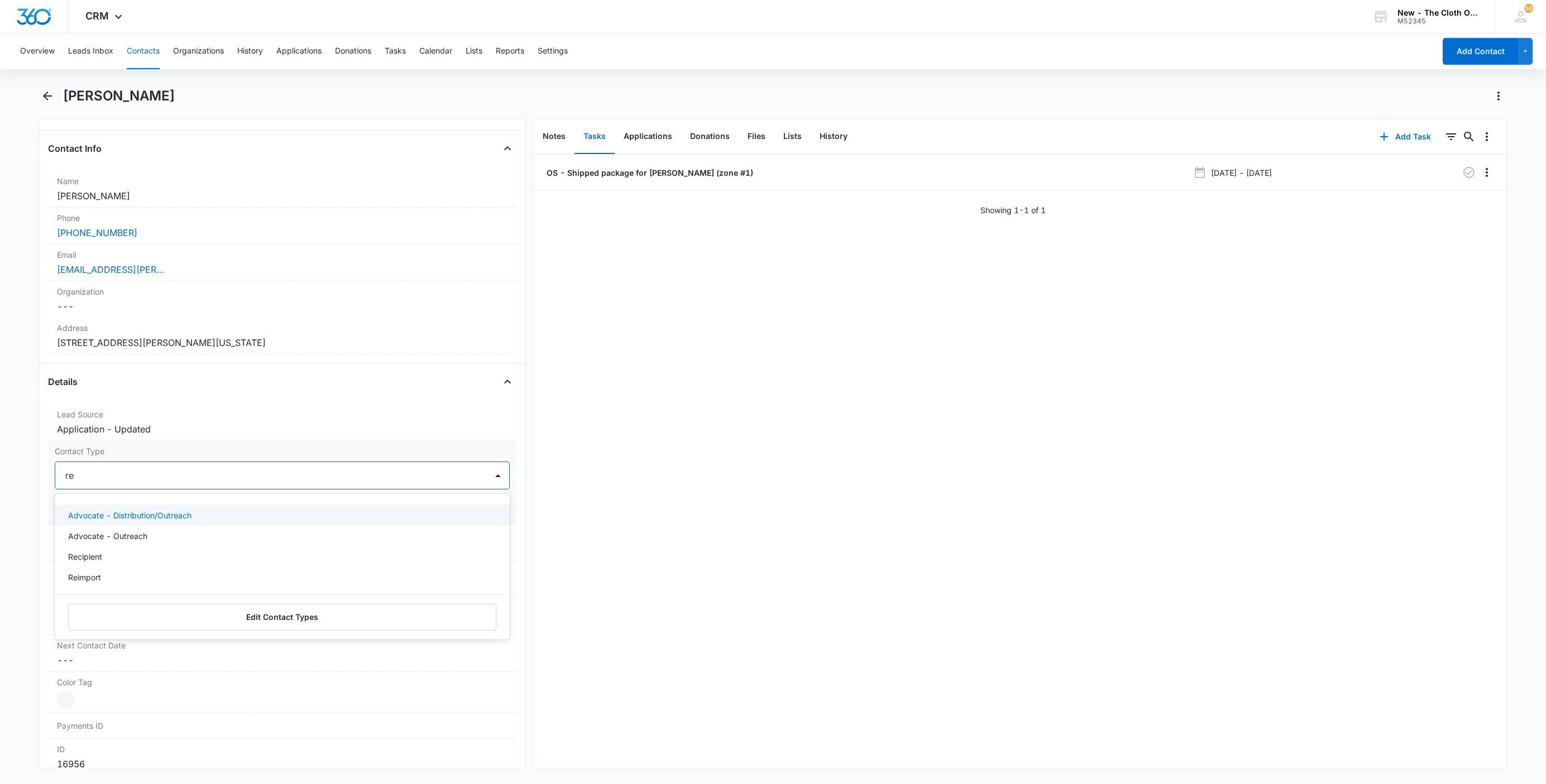
type input "rec"
click at [92, 521] on p "Recipient" at bounding box center [85, 516] width 34 height 12
drag, startPoint x: 138, startPoint y: 483, endPoint x: 164, endPoint y: 481, distance: 26.1
click at [138, 483] on div at bounding box center [295, 475] width 354 height 16
click at [451, 509] on button "Save Changes" at bounding box center [478, 509] width 64 height 21
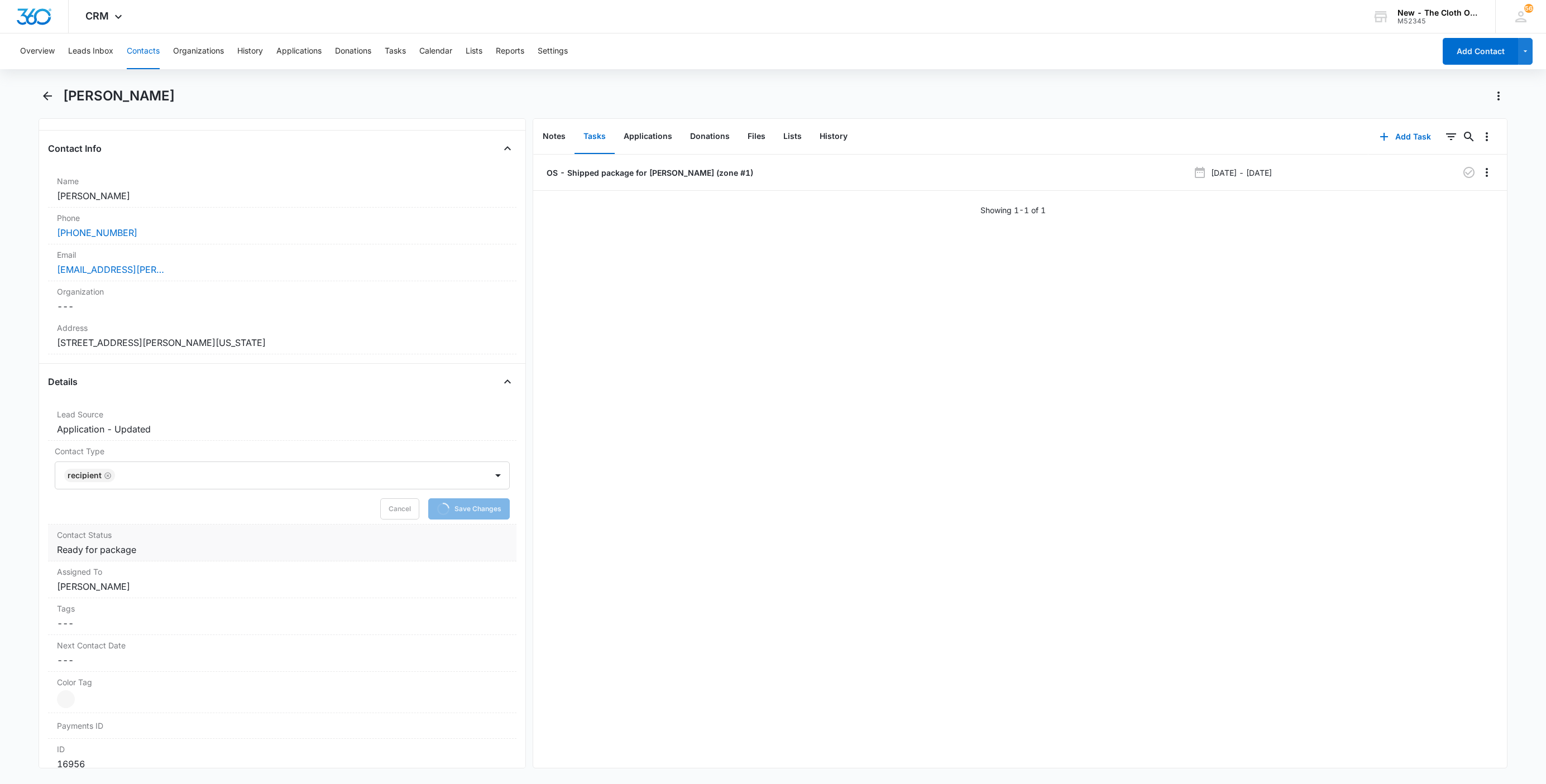
scroll to position [335, 0]
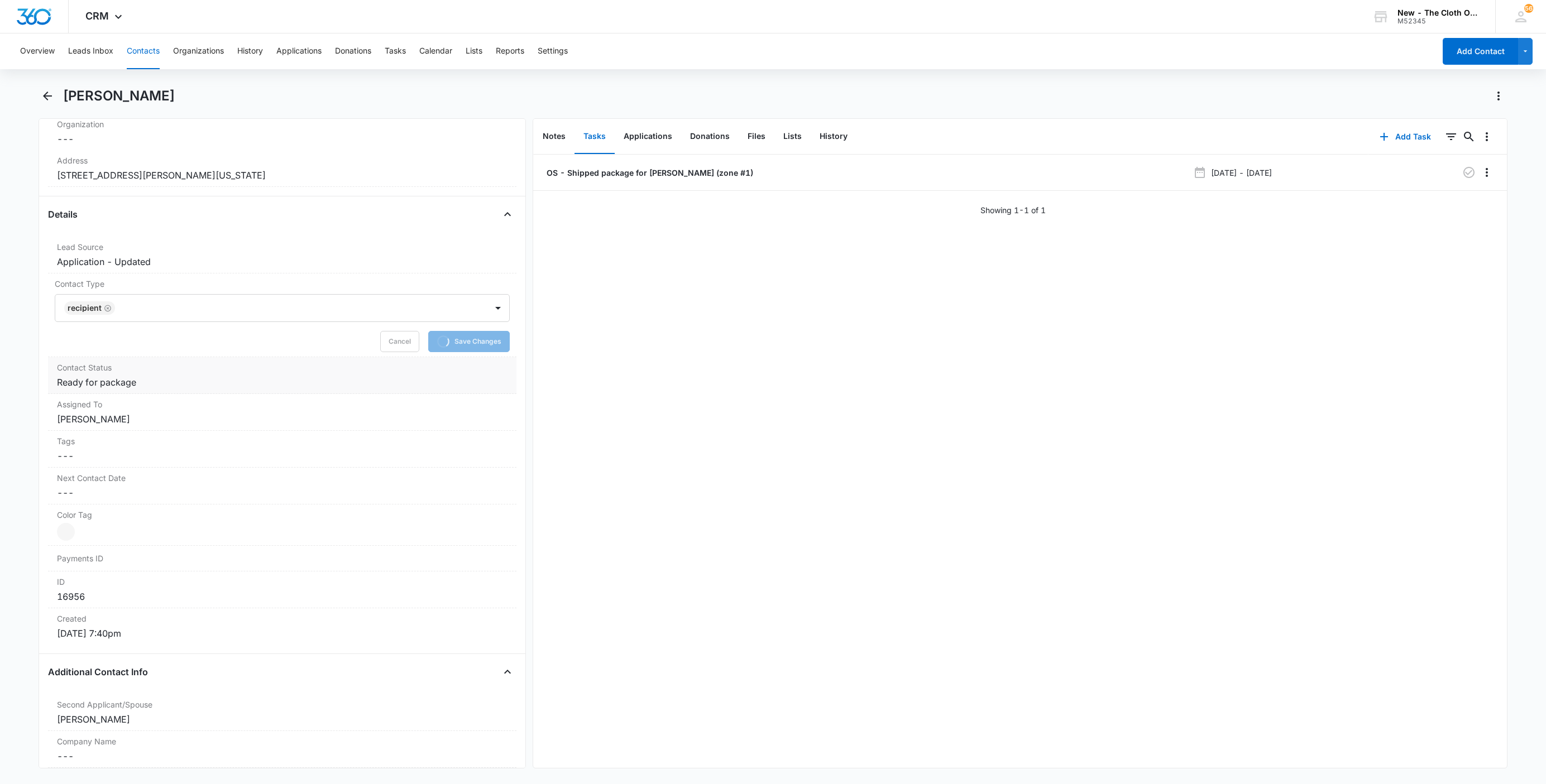
click at [126, 389] on dd "Cancel Save Changes Ready for package" at bounding box center [282, 382] width 450 height 13
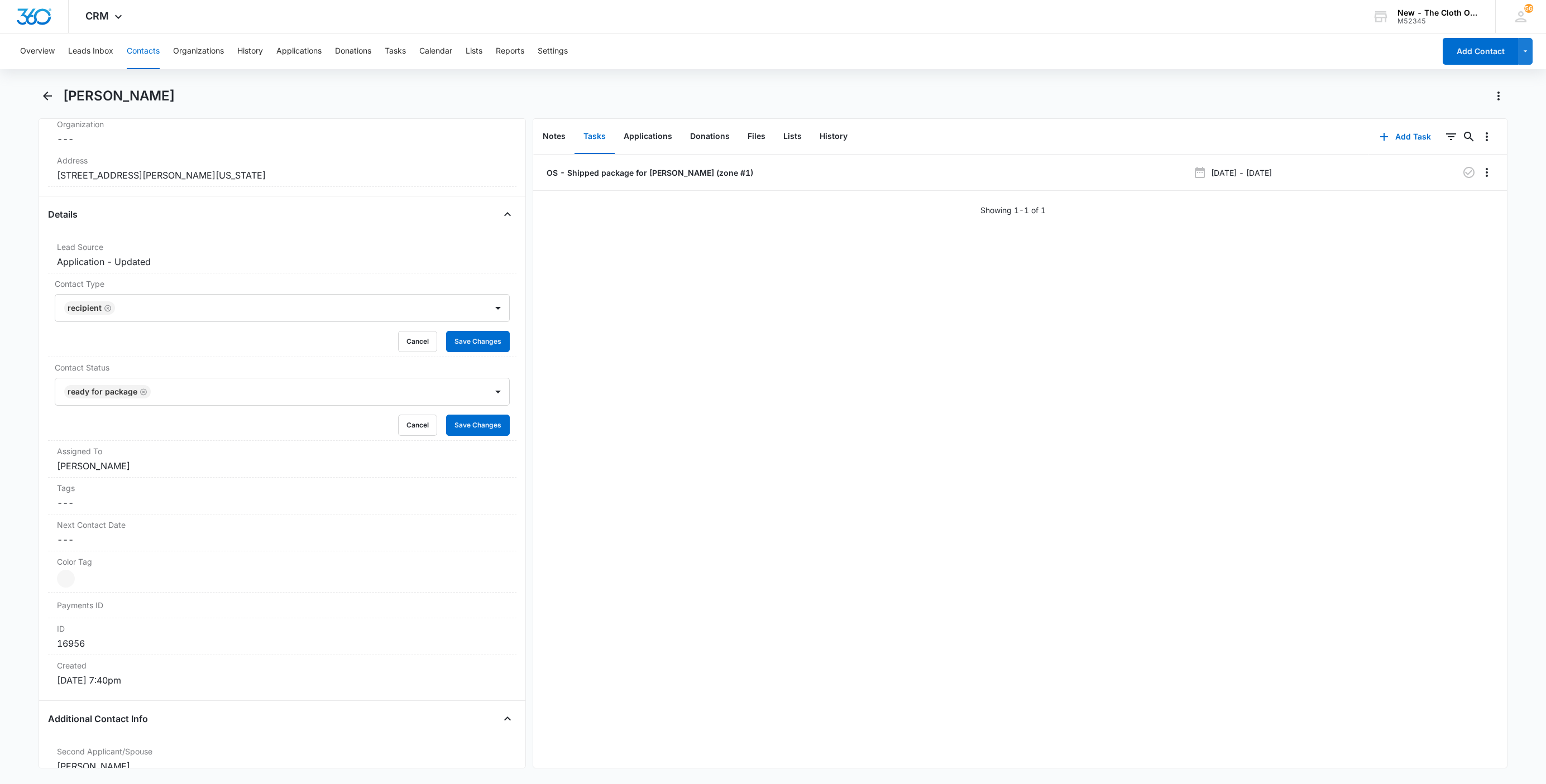
click at [144, 395] on icon "Remove Ready for package" at bounding box center [144, 392] width 8 height 8
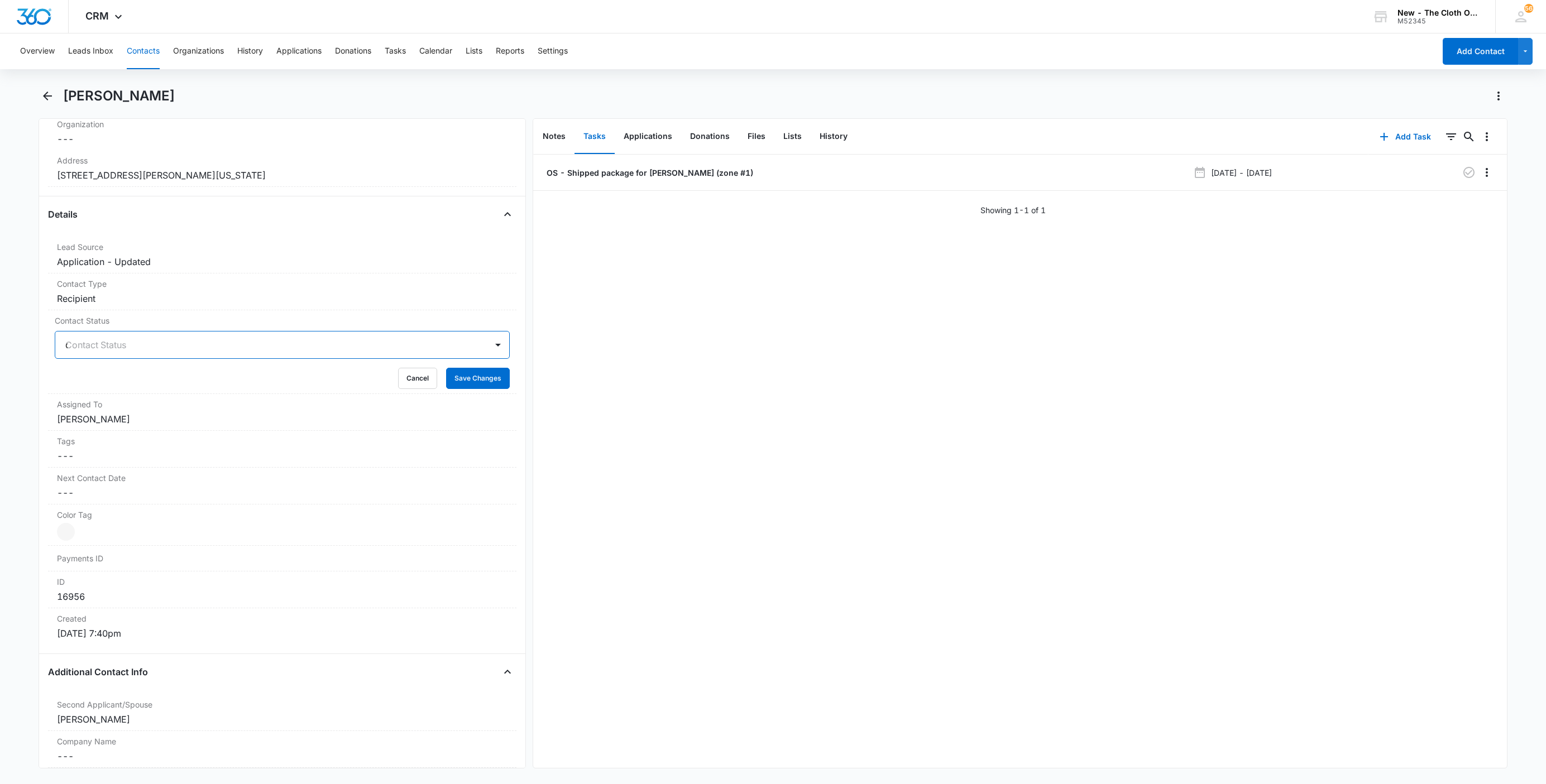
type input "os"
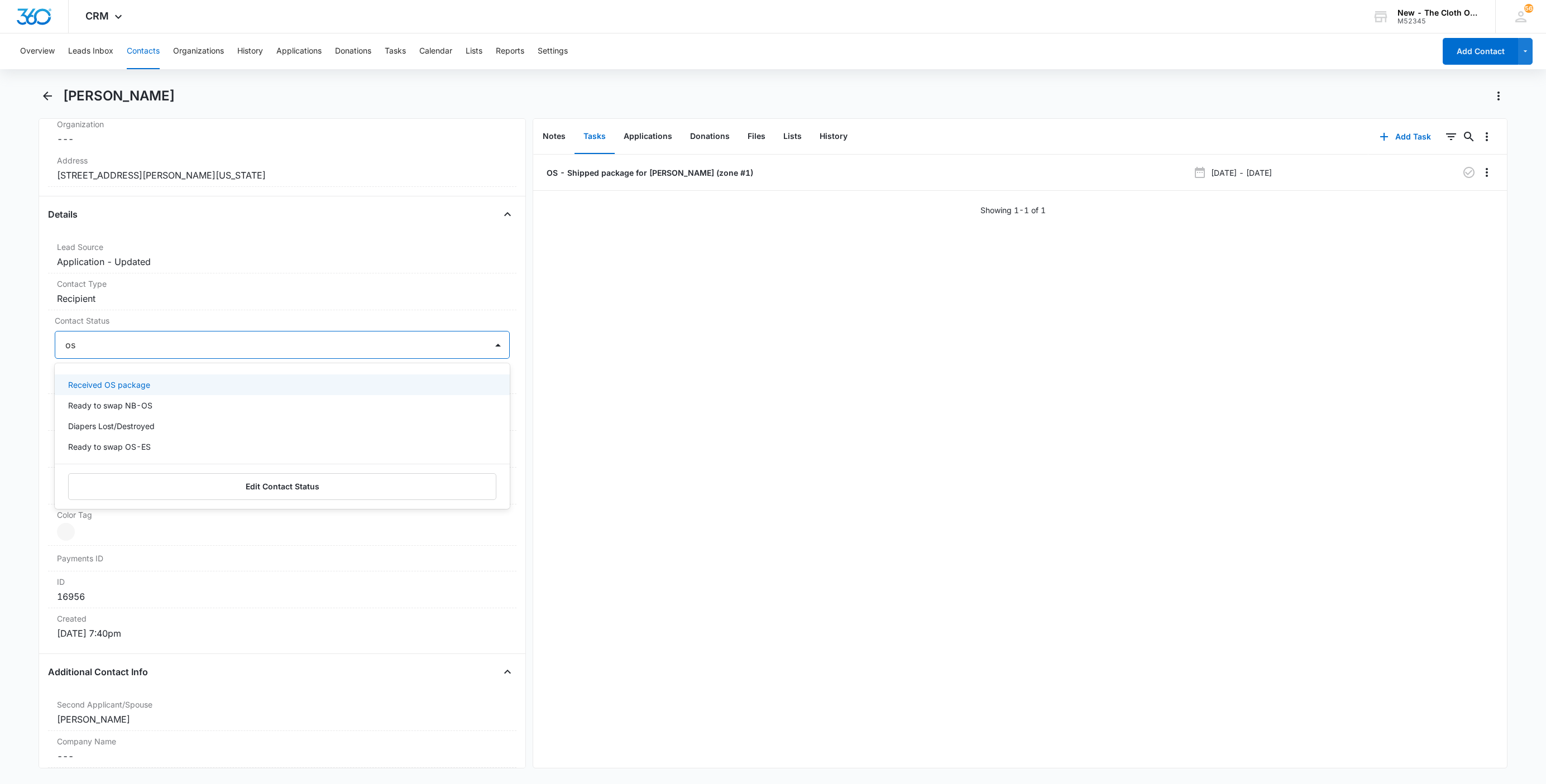
click at [144, 395] on div "Received OS package" at bounding box center [282, 385] width 455 height 21
click at [340, 335] on div "Received OS package" at bounding box center [271, 345] width 431 height 27
click at [474, 388] on button "Save Changes" at bounding box center [478, 378] width 64 height 21
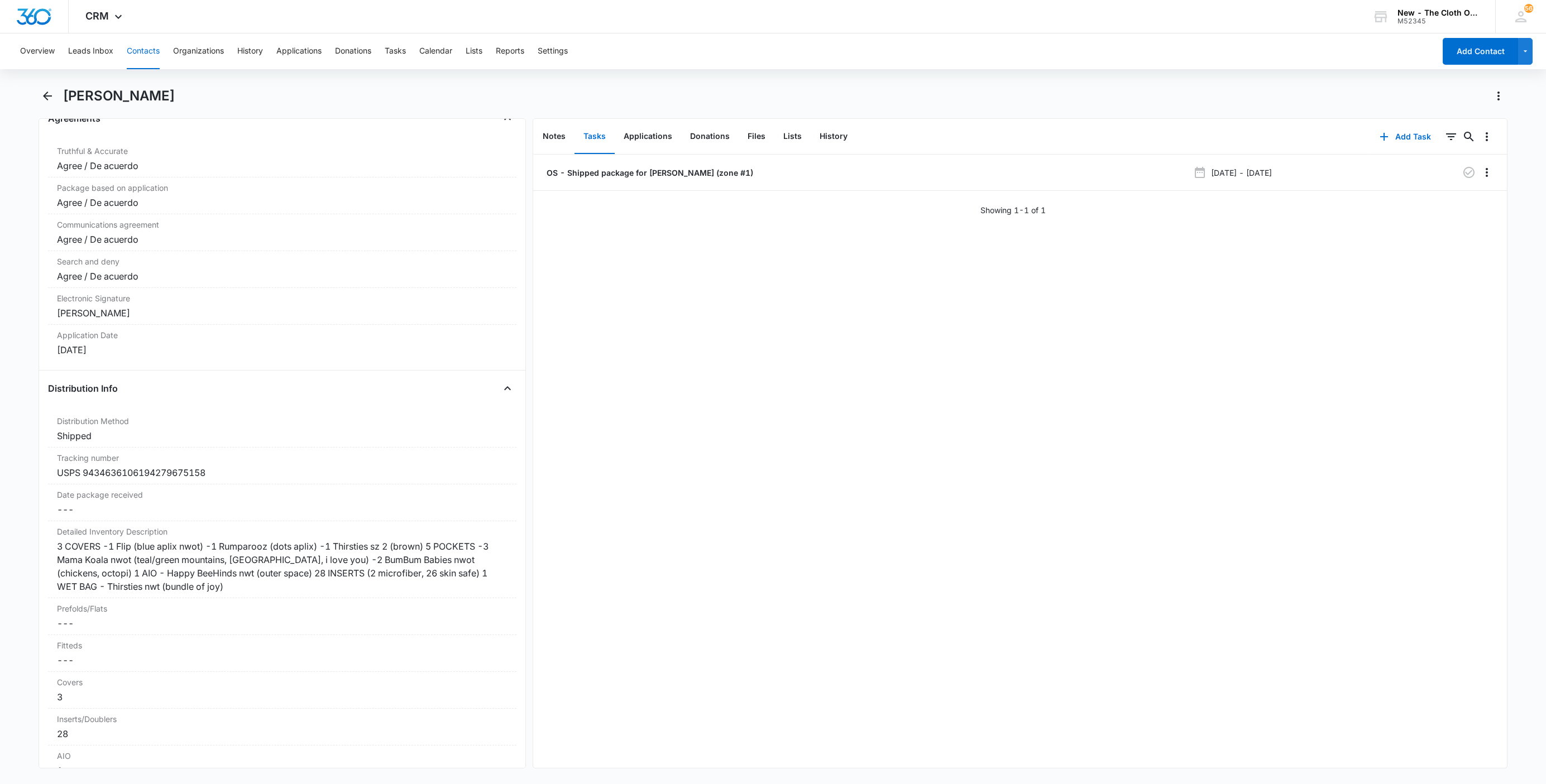
scroll to position [2382, 0]
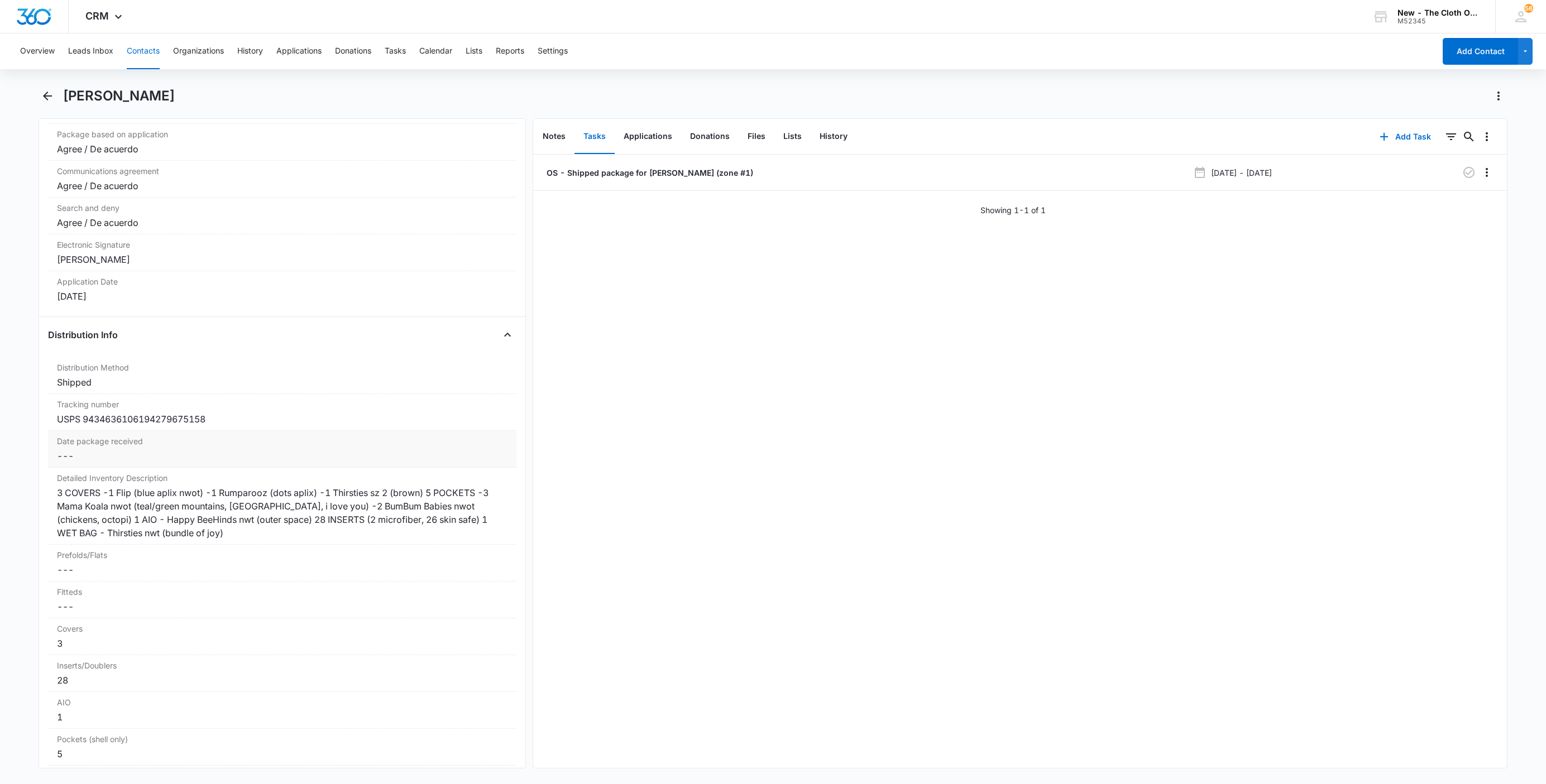
click at [90, 447] on label "Date package received" at bounding box center [282, 442] width 450 height 12
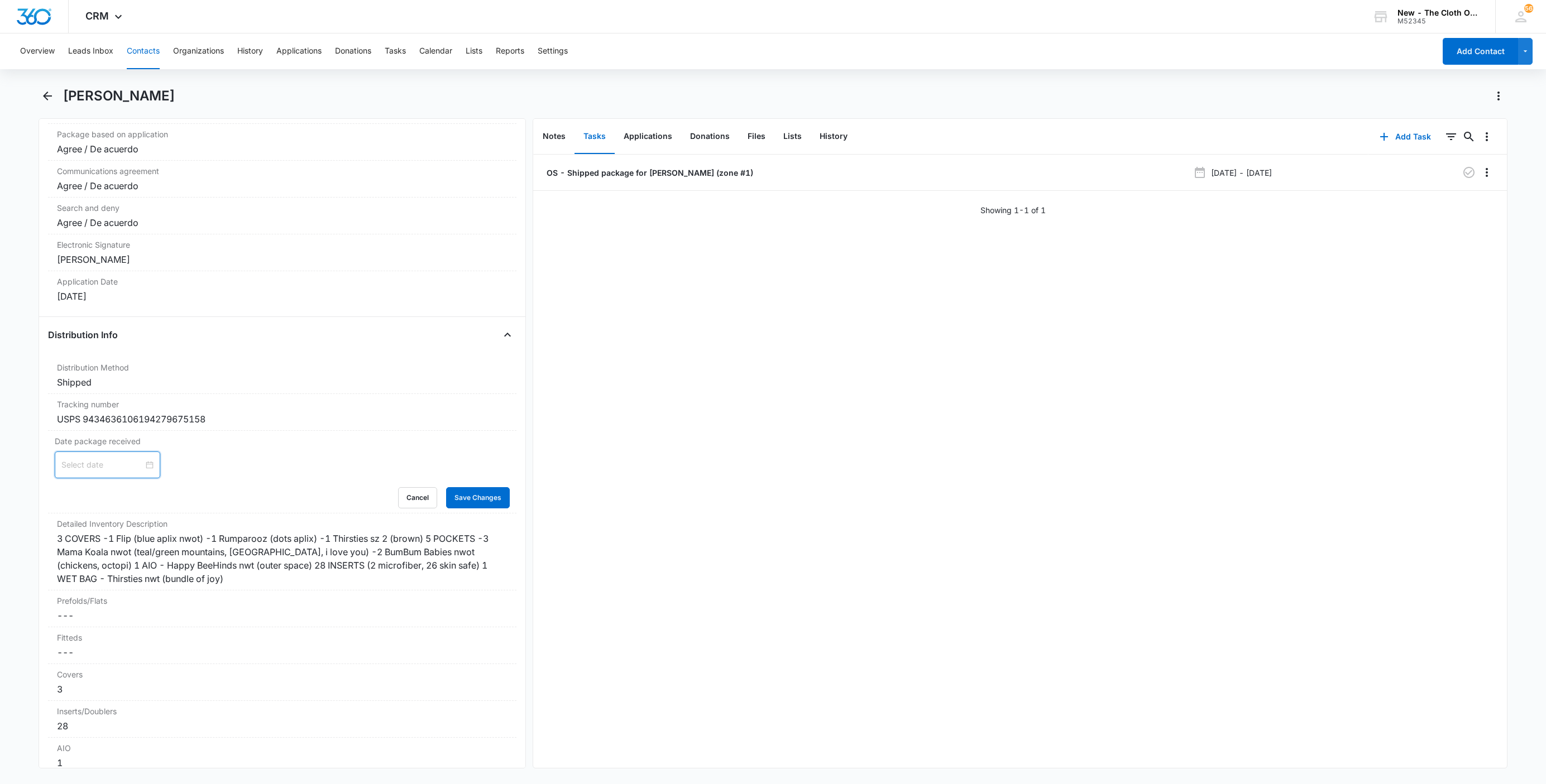
click at [83, 471] on input at bounding box center [102, 464] width 82 height 13
type input "Aug 9, 2025"
click at [191, 561] on div "9" at bounding box center [192, 566] width 13 height 13
click at [24, 476] on main "Jennah Strader Remove JS Jennah Strader Contact Info Name Cancel Save Changes J…" at bounding box center [773, 435] width 1546 height 695
click at [482, 509] on button "Save Changes" at bounding box center [478, 498] width 64 height 21
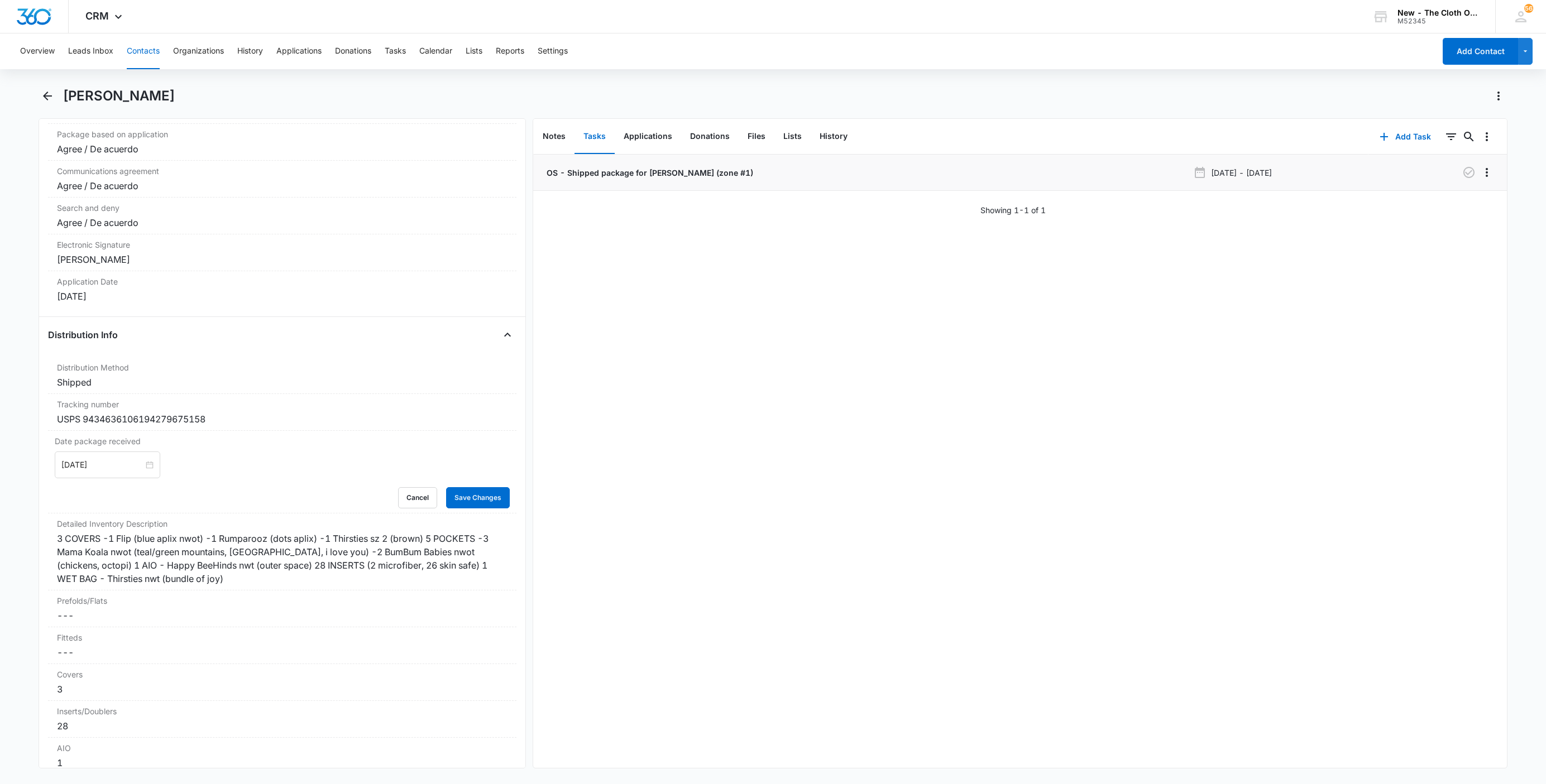
click at [609, 174] on p "OS - Shipped package for Jennah Strader (zone #1)" at bounding box center [649, 173] width 209 height 12
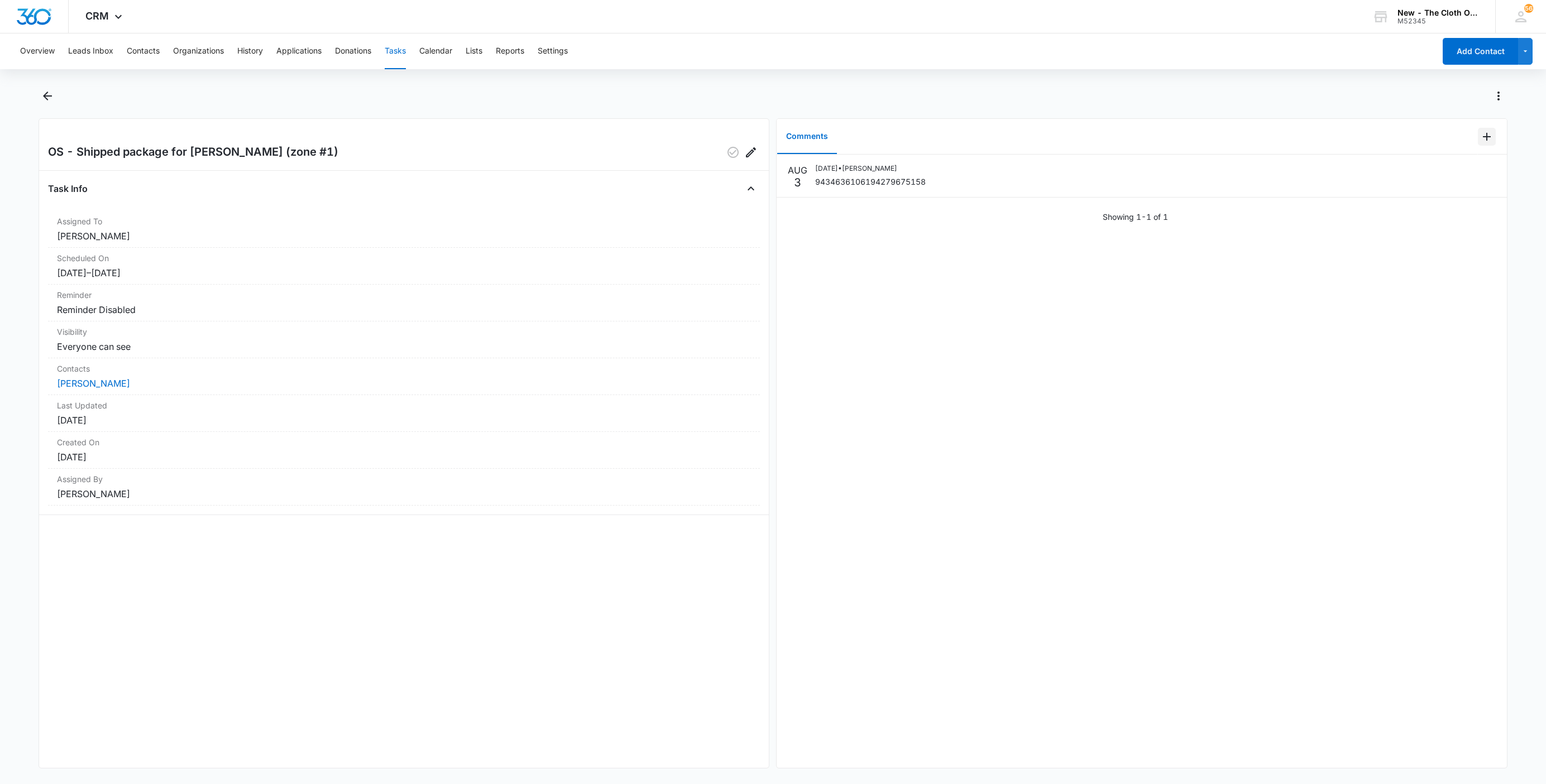
click at [1480, 134] on icon "Add Comment" at bounding box center [1487, 137] width 13 height 13
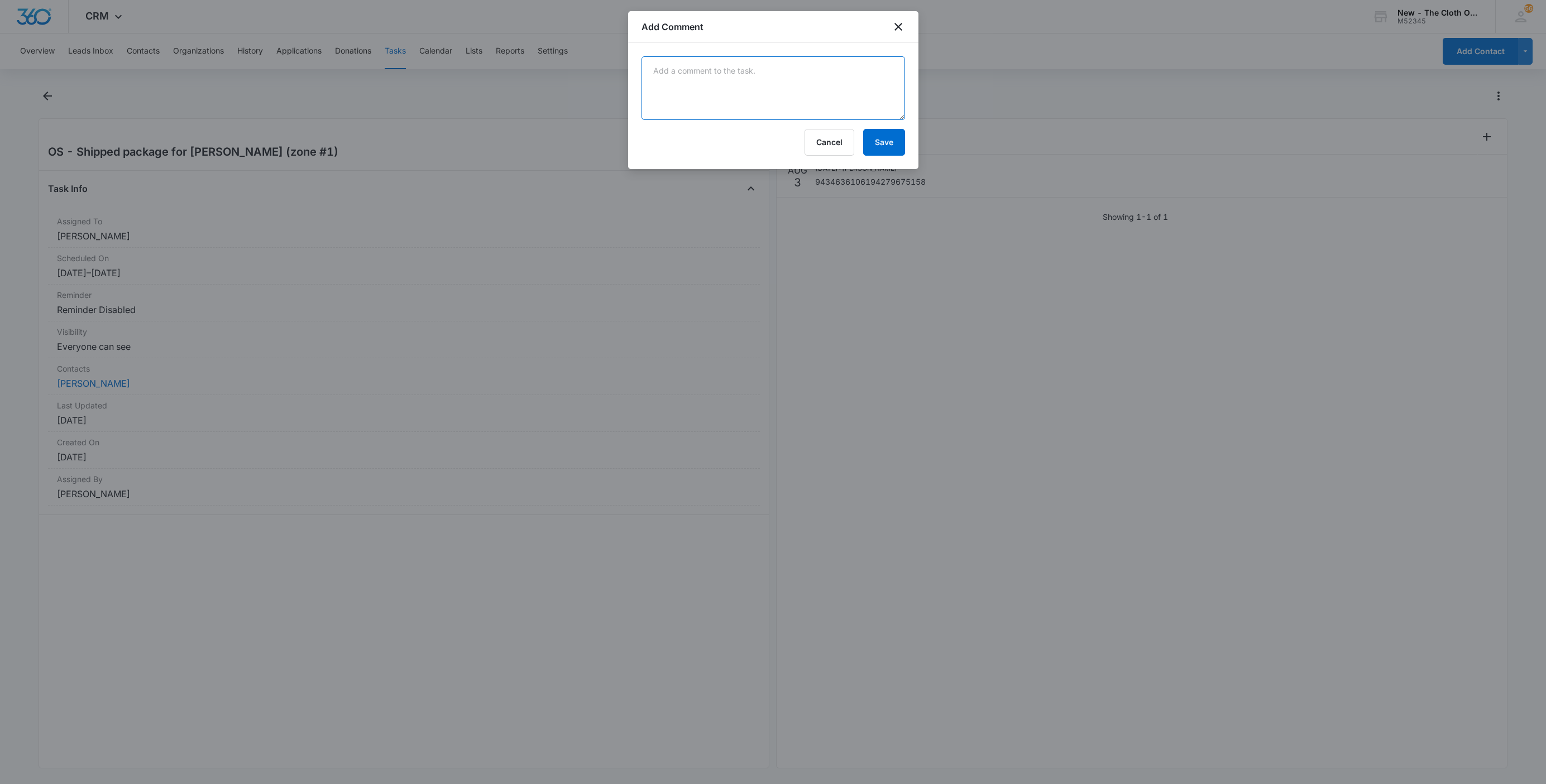
click at [812, 102] on textarea at bounding box center [773, 88] width 263 height 64
paste textarea "Your item was delivered to an individual at the address at 3:03 pm on August 9,…"
type textarea "Your item was delivered to an individual at the address at 3:03 pm on August 9,…"
click at [894, 152] on button "Save" at bounding box center [884, 142] width 42 height 27
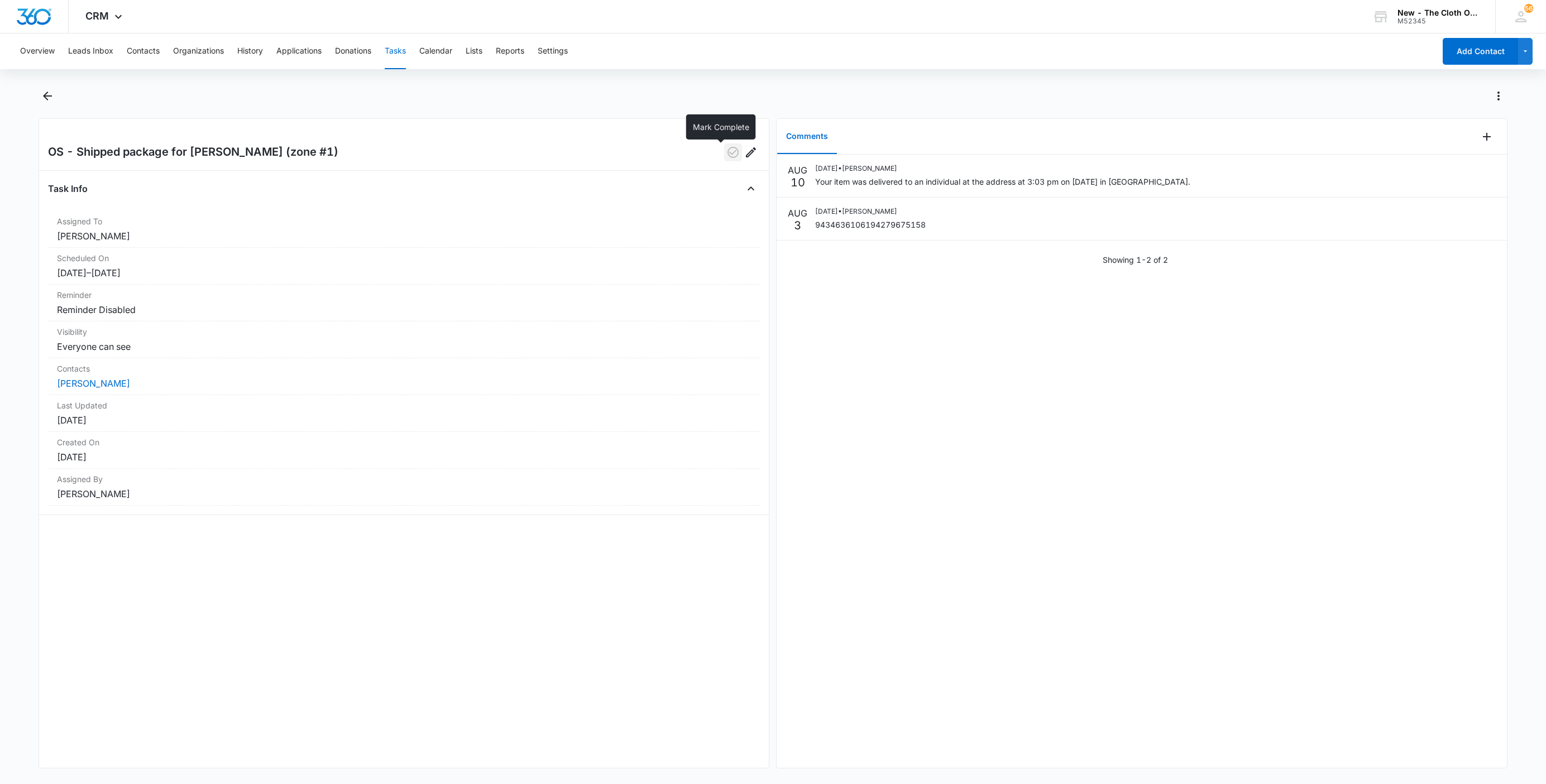
click at [726, 151] on icon "button" at bounding box center [733, 152] width 13 height 13
click at [104, 379] on link "Jennah Strader" at bounding box center [93, 383] width 73 height 11
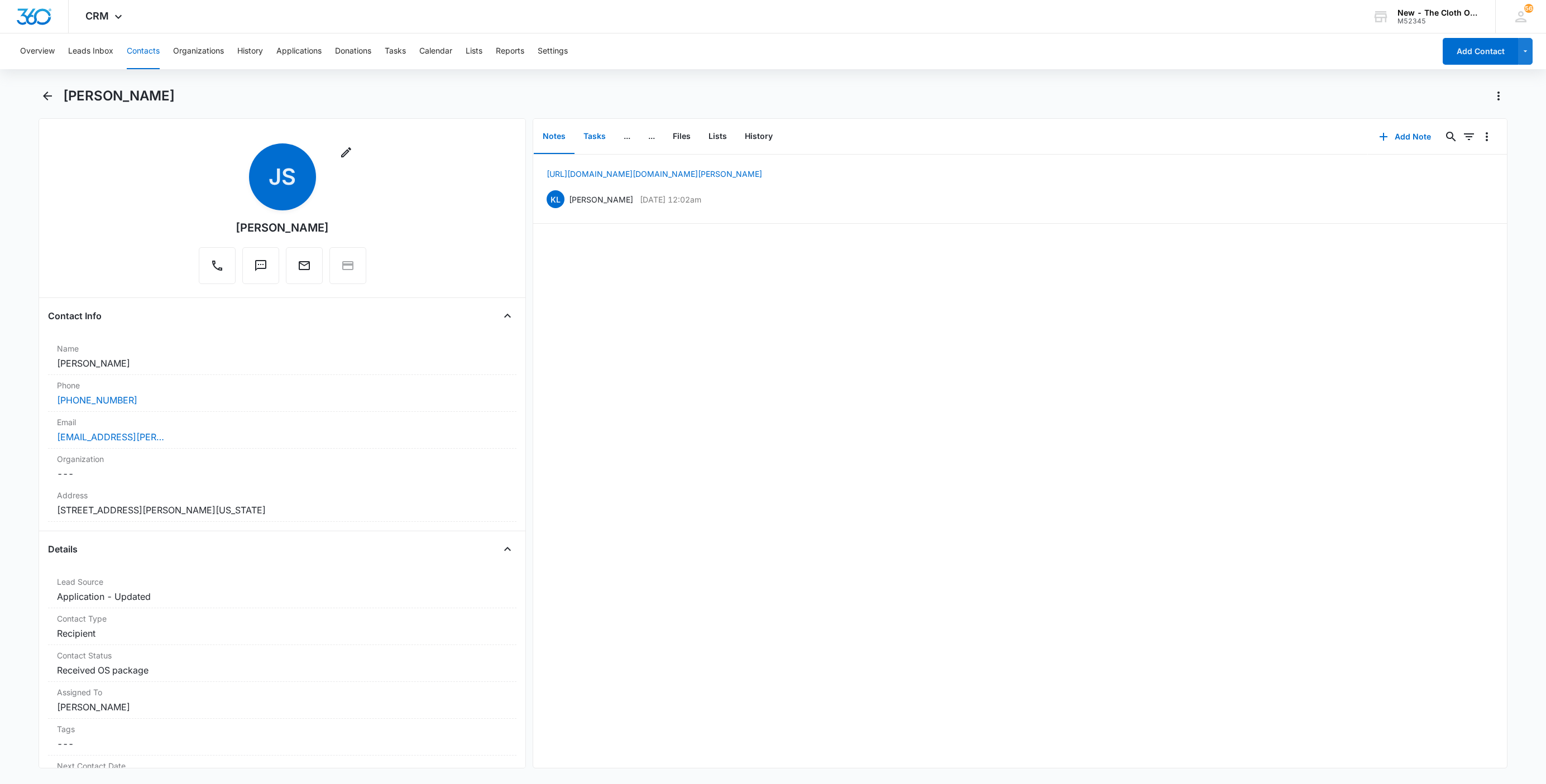
click at [600, 134] on button "Tasks" at bounding box center [595, 137] width 40 height 35
click at [1405, 133] on button "Add Task" at bounding box center [1405, 137] width 74 height 27
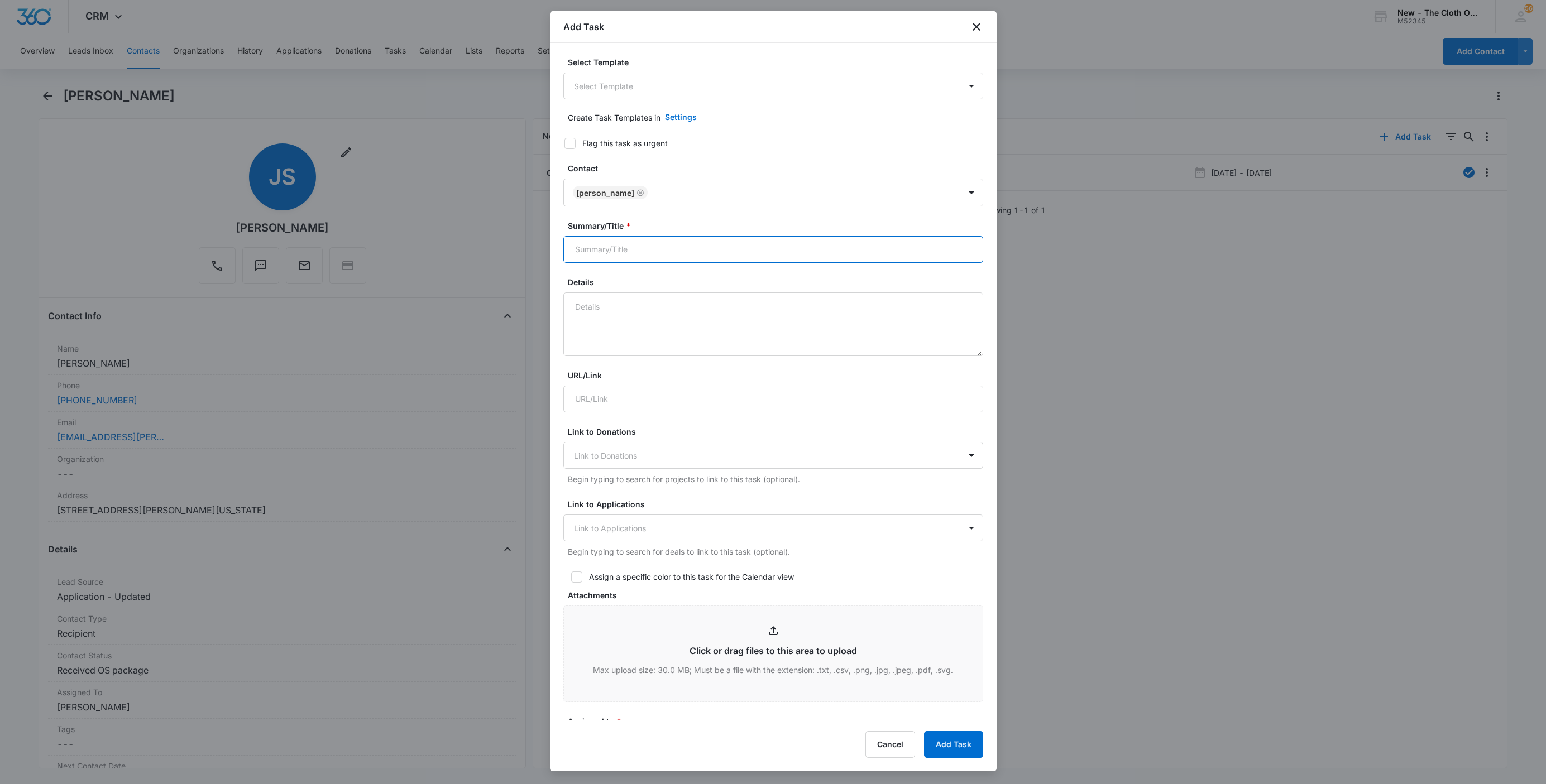
click at [610, 261] on input "Summary/Title *" at bounding box center [774, 249] width 420 height 27
type input "1 mo check in"
click at [711, 331] on textarea "Details" at bounding box center [774, 324] width 420 height 64
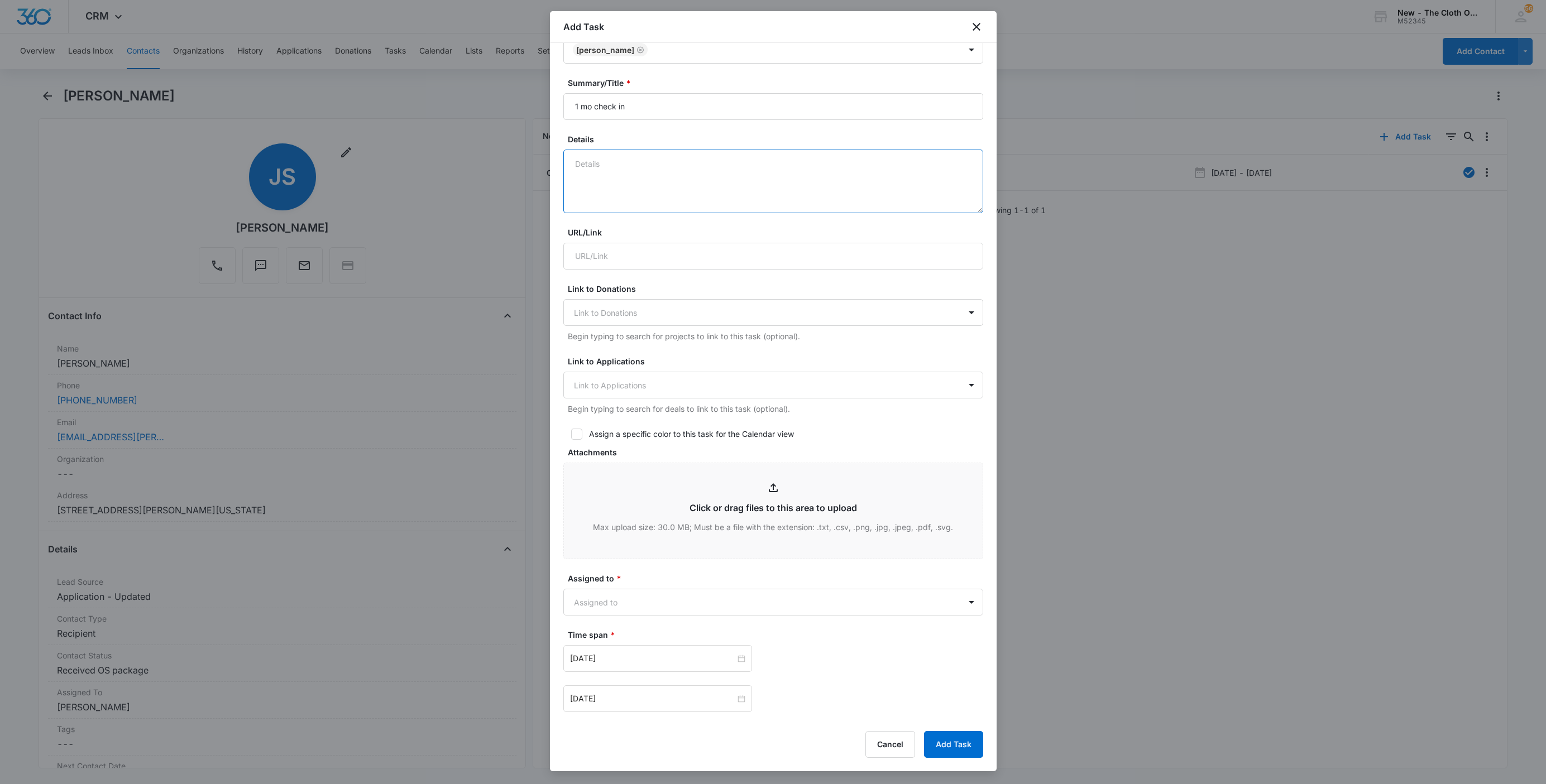
scroll to position [327, 0]
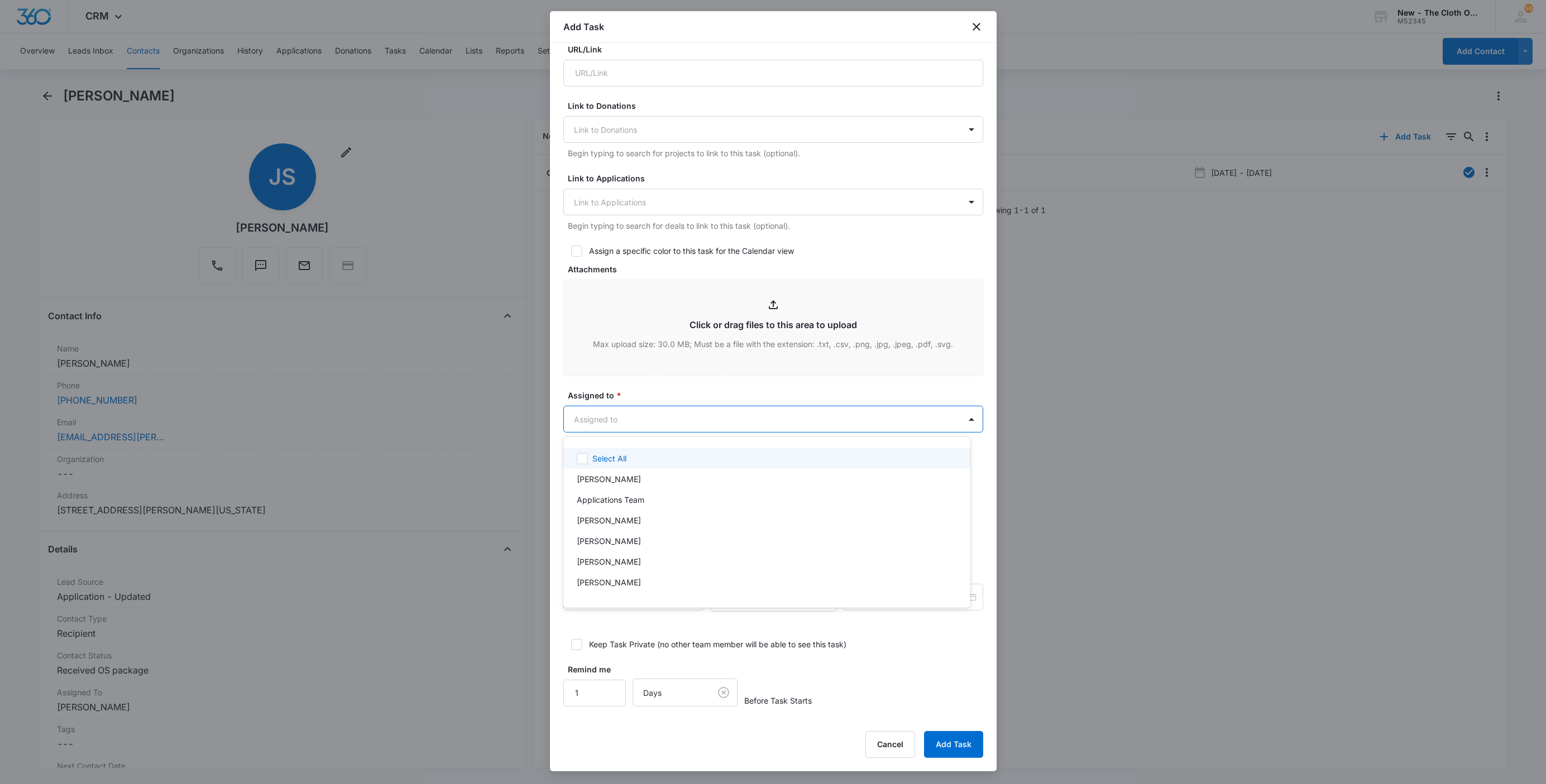
click at [612, 419] on body "CRM Apps Reputation Websites Forms CRM Email Social Shop Payments POS Ads Intel…" at bounding box center [773, 392] width 1546 height 784
type input "sandra"
click at [657, 400] on div at bounding box center [773, 392] width 1546 height 784
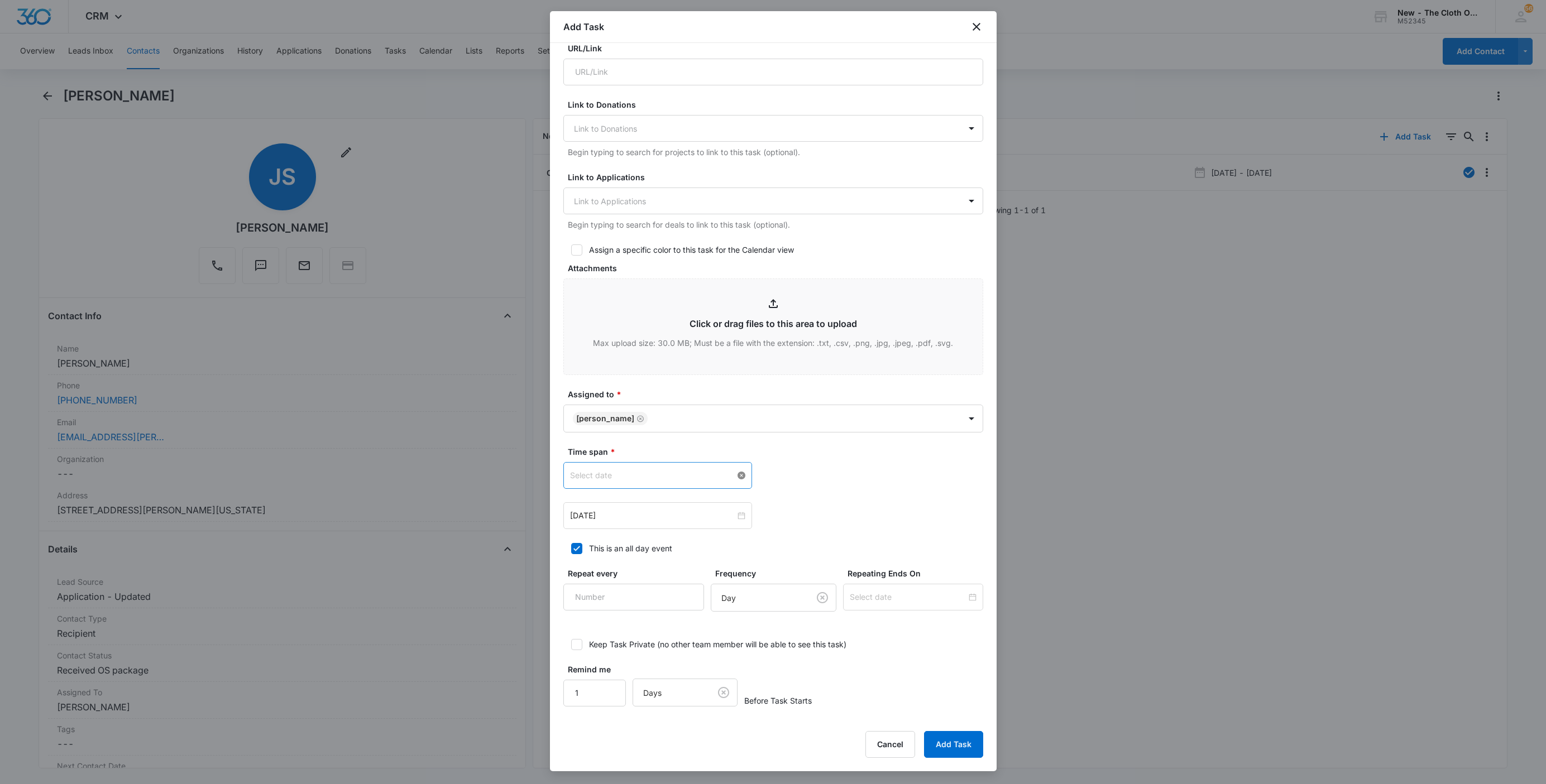
click at [734, 479] on div at bounding box center [658, 476] width 175 height 13
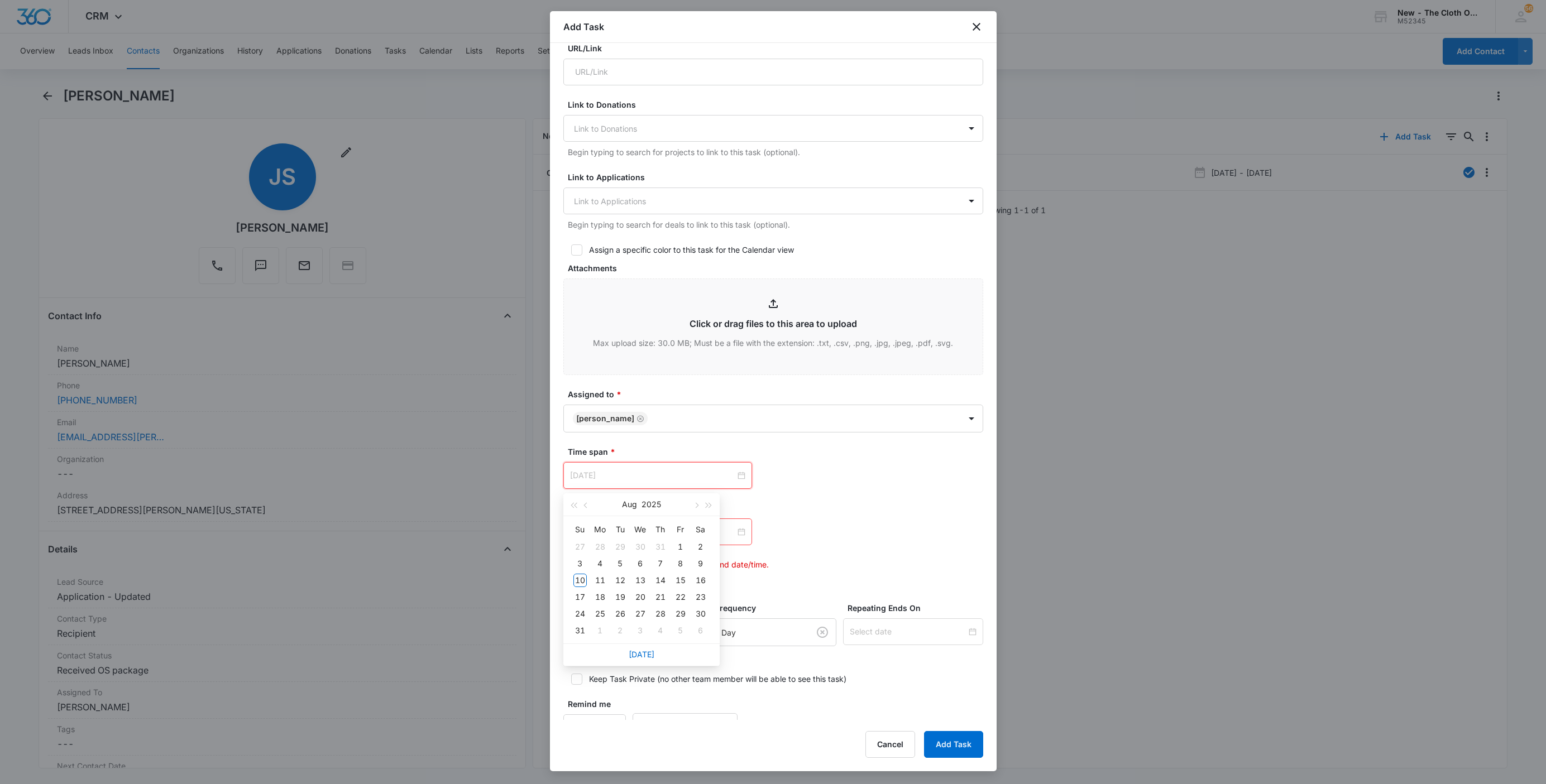
type input "Aug 2, 2025"
click at [695, 508] on button "button" at bounding box center [696, 504] width 13 height 22
type input "Sep 7, 2025"
drag, startPoint x: 616, startPoint y: 566, endPoint x: 580, endPoint y: 561, distance: 36.3
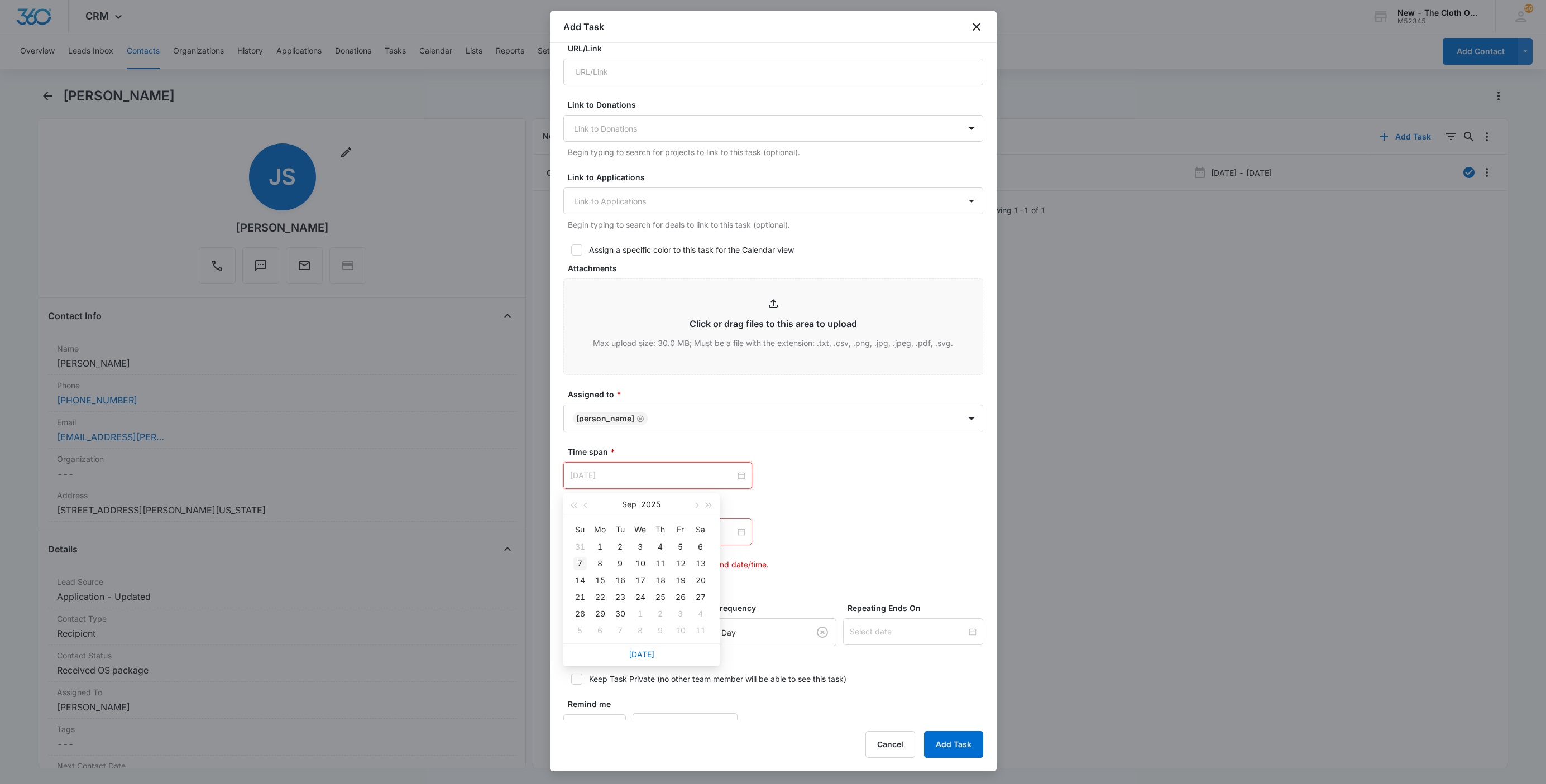
click at [580, 561] on tr "7 8 9 10 11 12 13" at bounding box center [641, 564] width 141 height 17
click at [579, 561] on div "7" at bounding box center [580, 564] width 13 height 13
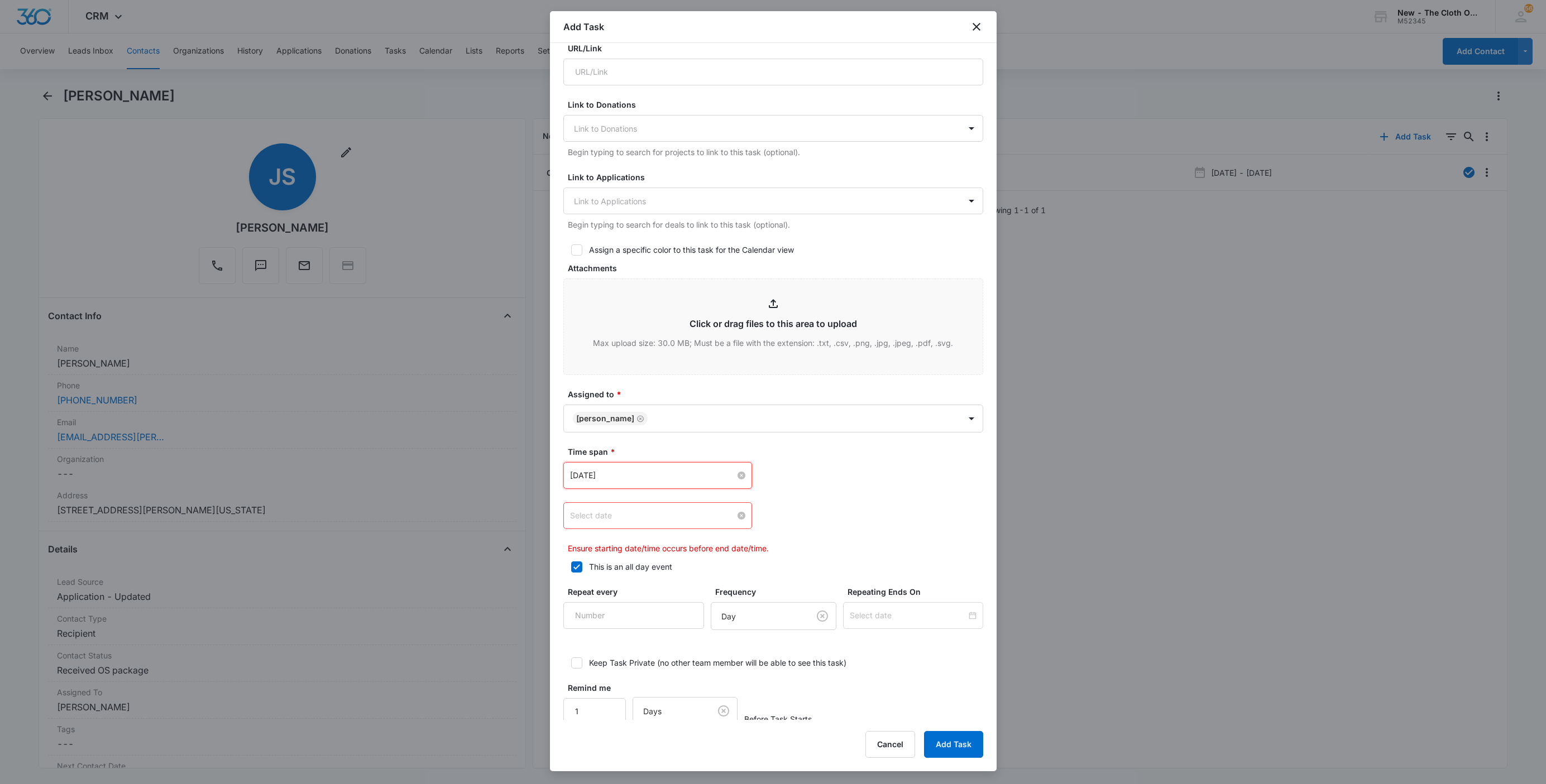
click at [737, 518] on div at bounding box center [658, 516] width 175 height 13
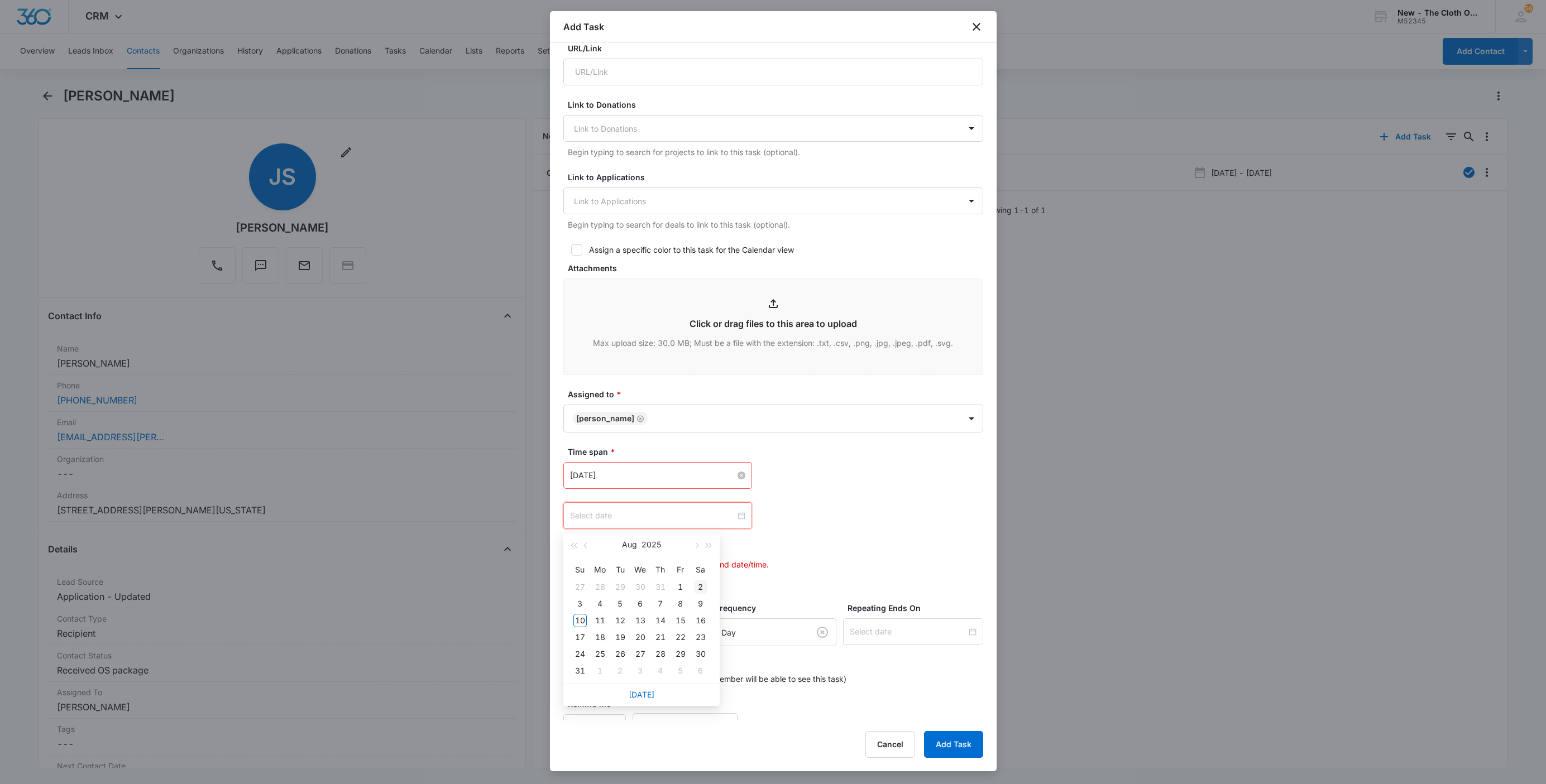
type input "Aug 2, 2025"
click at [697, 547] on span "button" at bounding box center [696, 546] width 6 height 6
type input "Sep 13, 2025"
click at [705, 606] on div "13" at bounding box center [701, 604] width 13 height 13
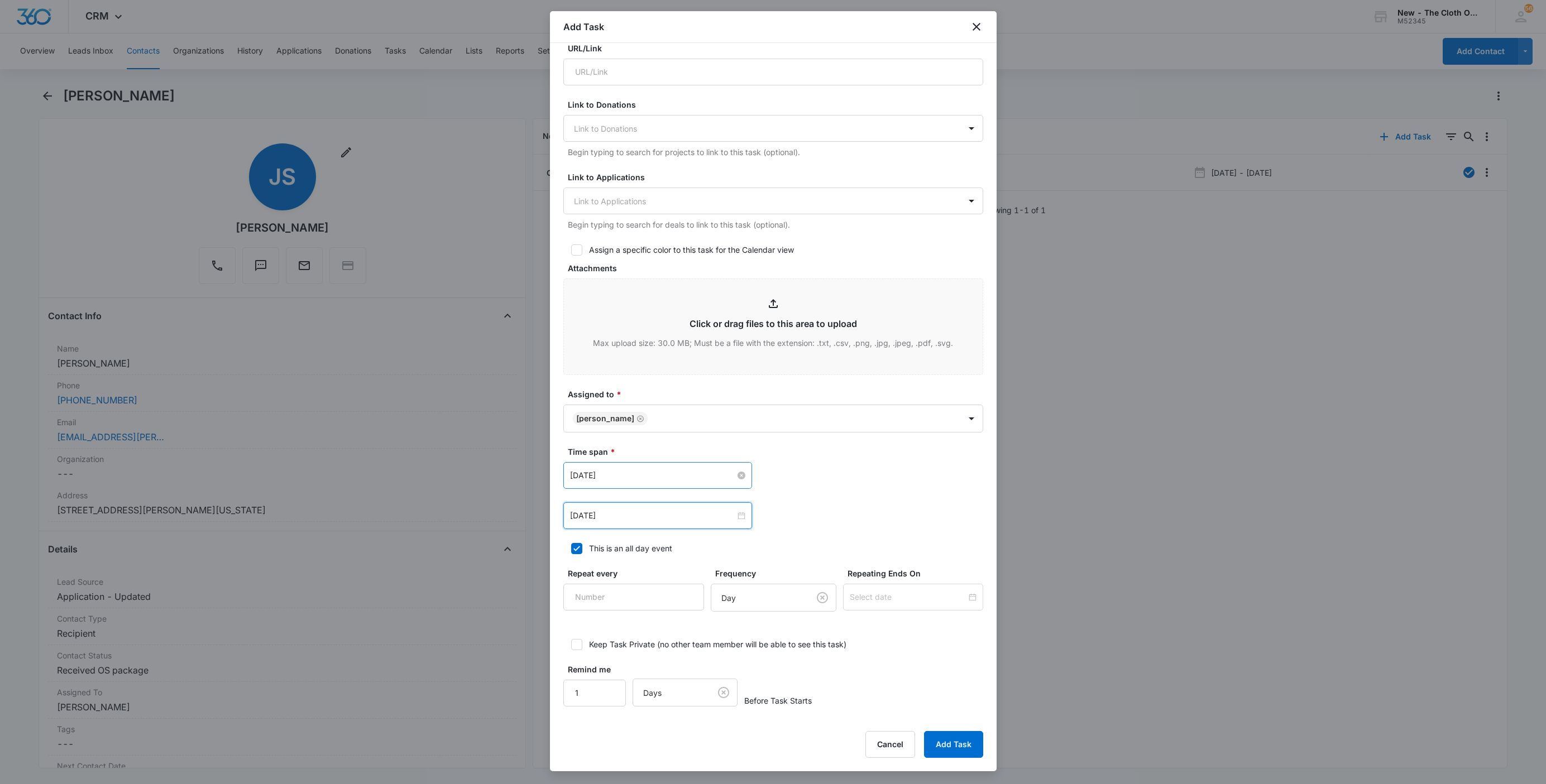
click at [935, 493] on div "Sep 7, 2025 Sep 2025 Su Mo Tu We Th Fr Sa 31 1 2 3 4 5 6 7 8 9 10 11 12 13 14 1…" at bounding box center [774, 496] width 420 height 67
drag, startPoint x: 579, startPoint y: 695, endPoint x: 506, endPoint y: 682, distance: 74.1
click at [511, 686] on body "CRM Apps Reputation Websites Forms CRM Email Social Shop Payments POS Ads Intel…" at bounding box center [773, 392] width 1546 height 784
click at [575, 647] on icon at bounding box center [577, 645] width 10 height 10
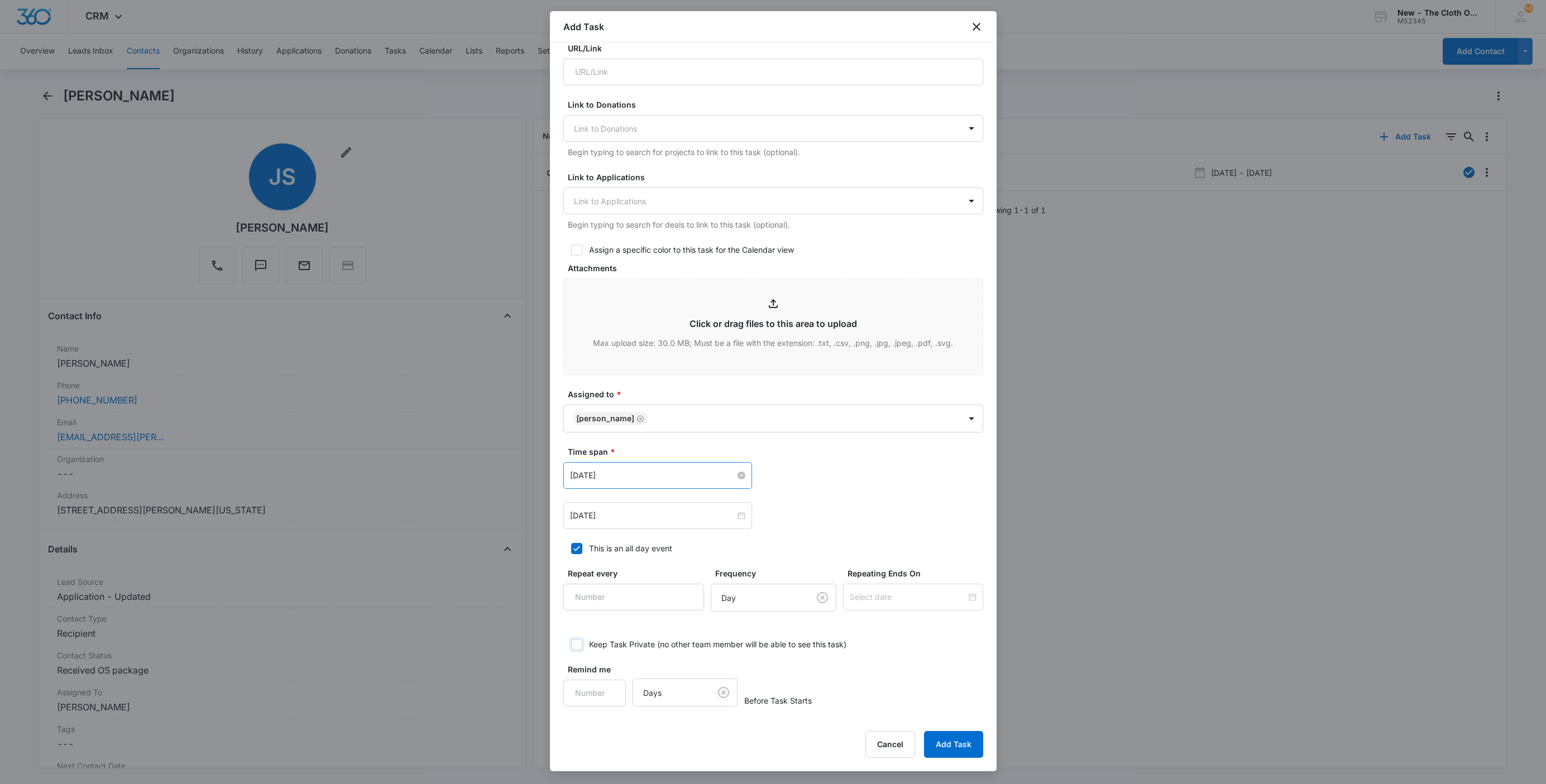
click at [571, 647] on input "Keep Task Private (no other team member will be able to see this task)" at bounding box center [567, 644] width 8 height 8
checkbox input "true"
click at [948, 740] on button "Add Task" at bounding box center [953, 745] width 59 height 27
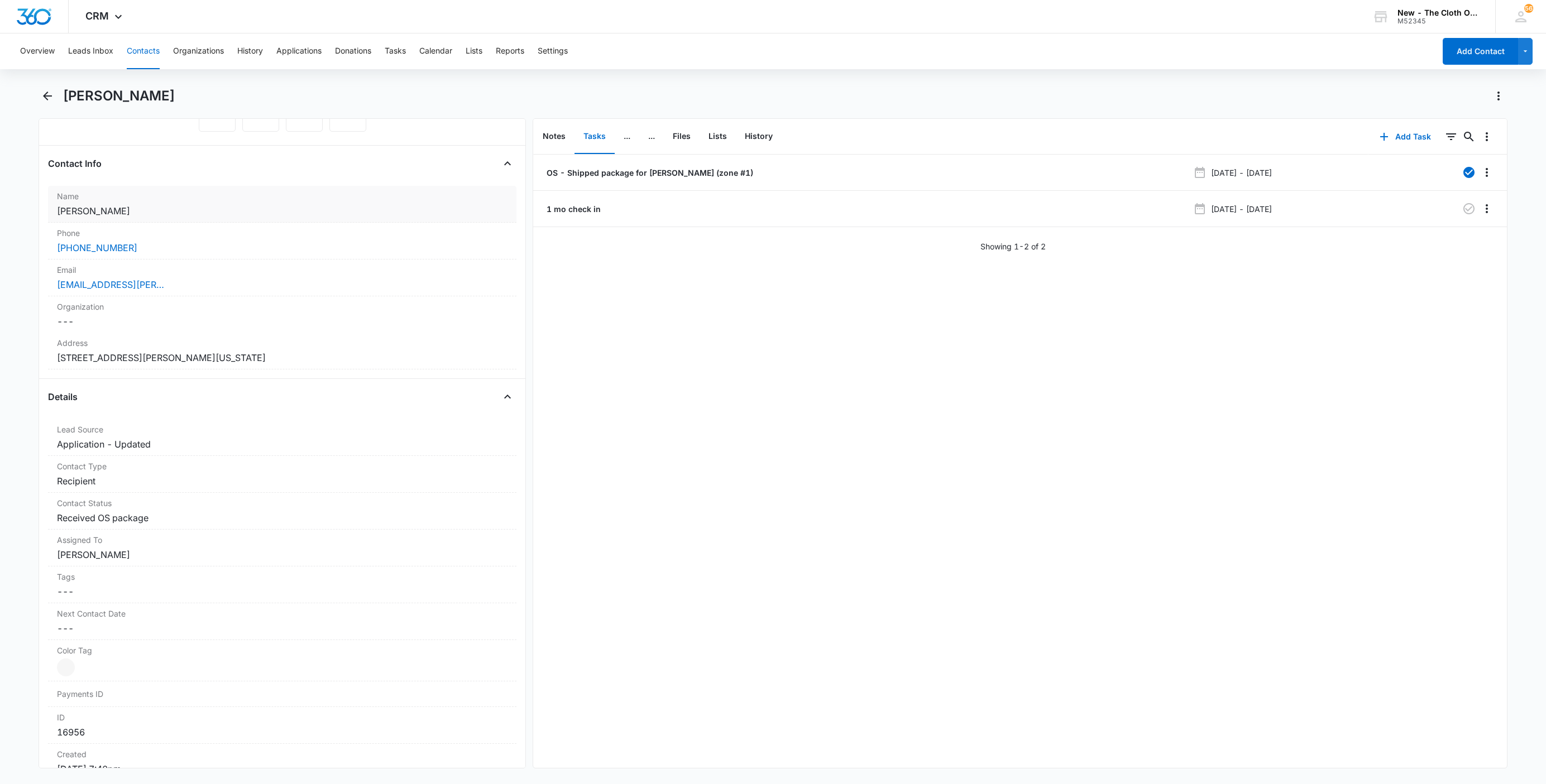
scroll to position [167, 0]
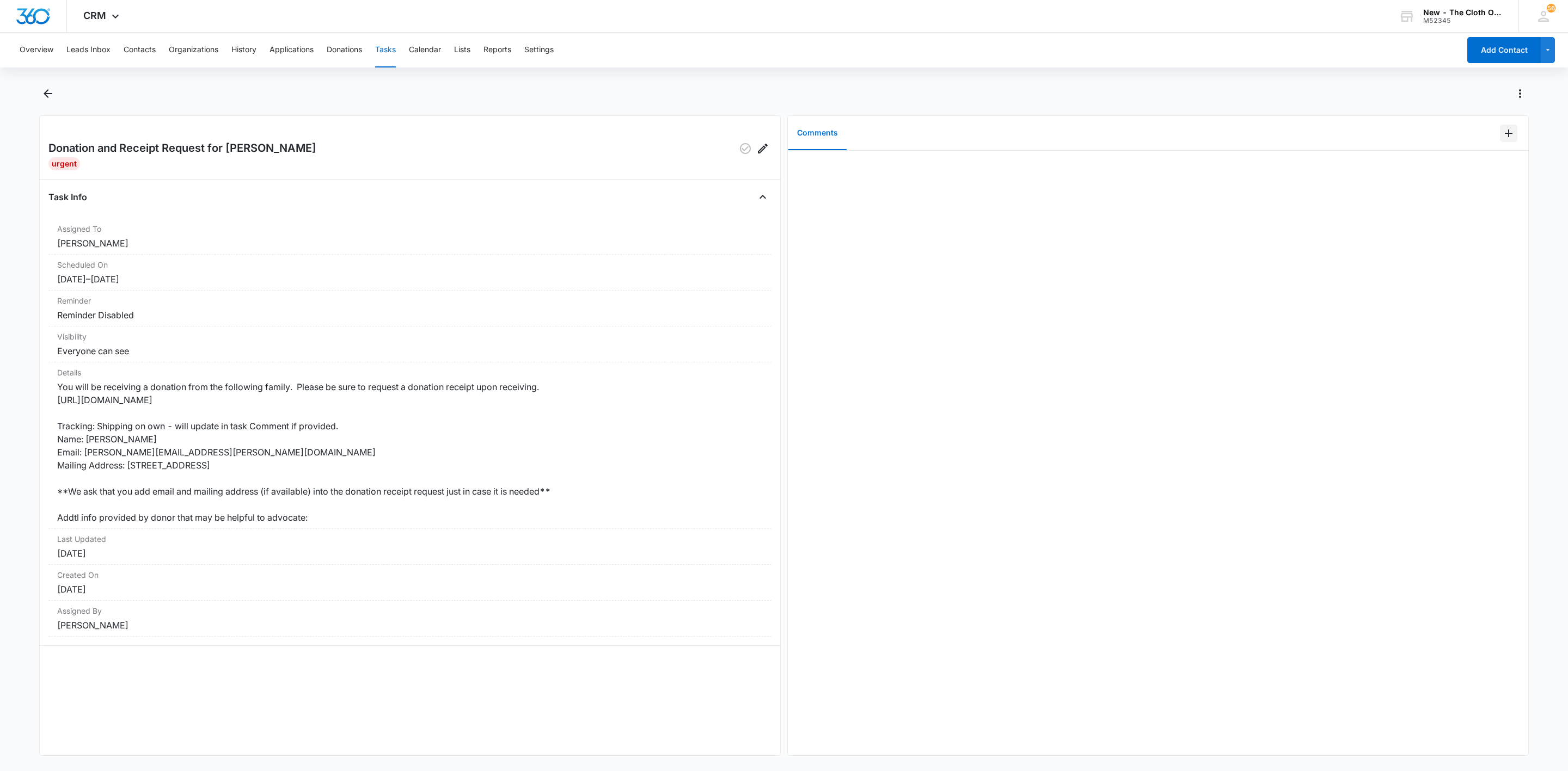
click at [1502, 138] on icon "Add Comment" at bounding box center [1508, 133] width 13 height 13
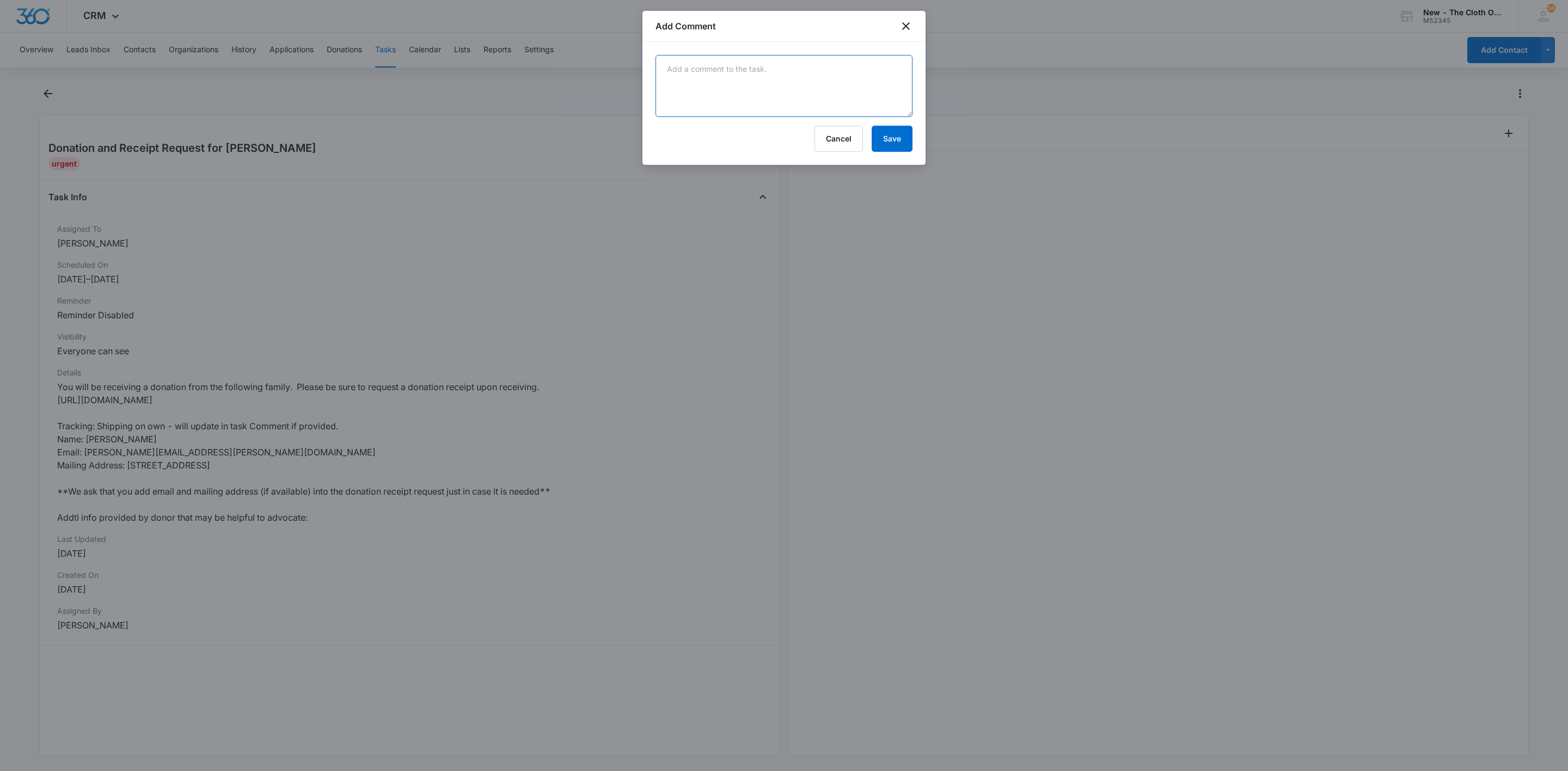
click at [907, 117] on textarea at bounding box center [784, 86] width 257 height 62
paste textarea "9405550899563006806866"
type textarea "9405550899563006806866"
click at [902, 143] on button "Save" at bounding box center [891, 138] width 41 height 26
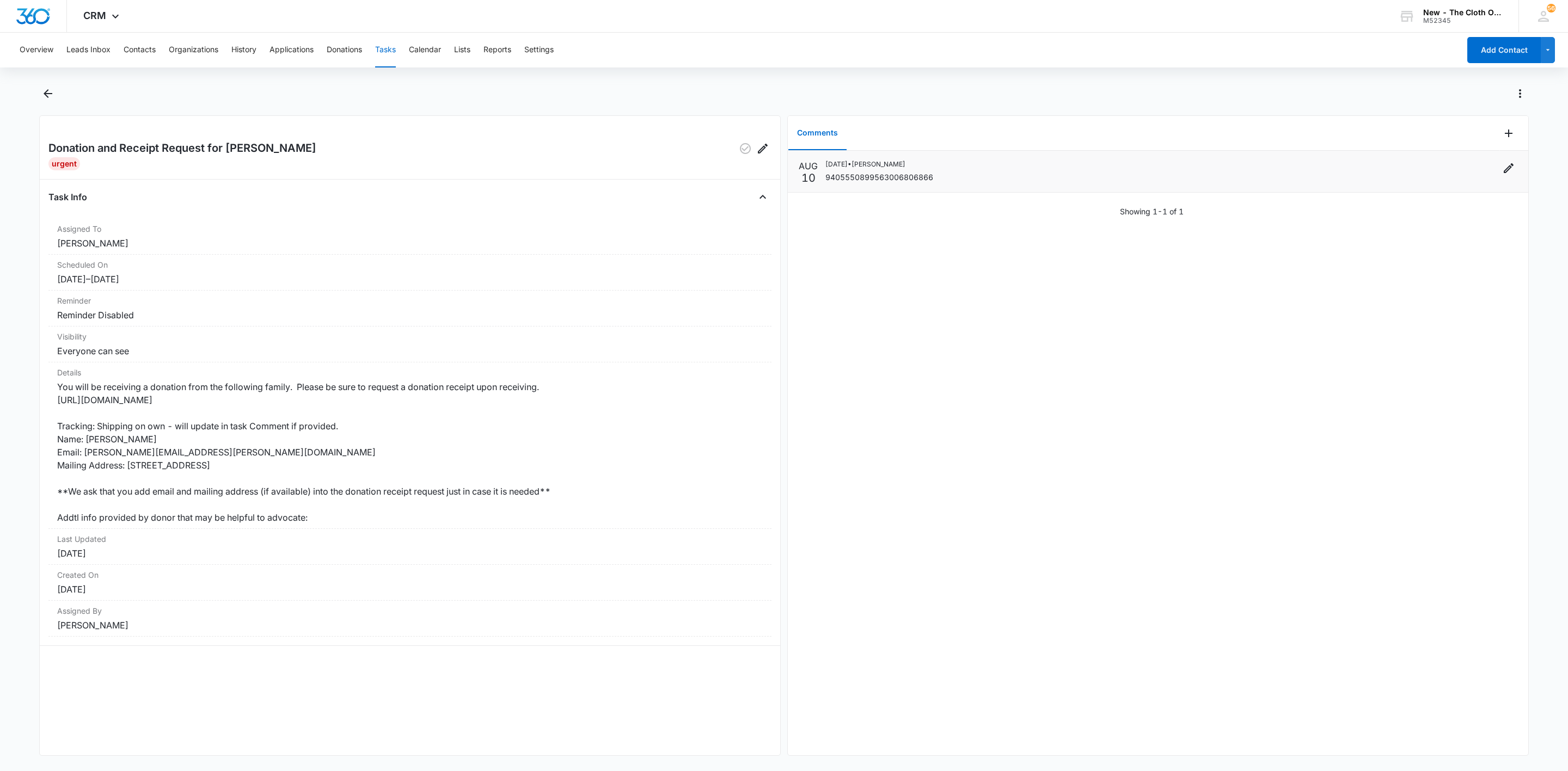
click at [842, 179] on p "9405550899563006806866" at bounding box center [878, 177] width 107 height 12
copy p "9405550899563006806866"
click at [138, 36] on button "Contacts" at bounding box center [139, 50] width 32 height 35
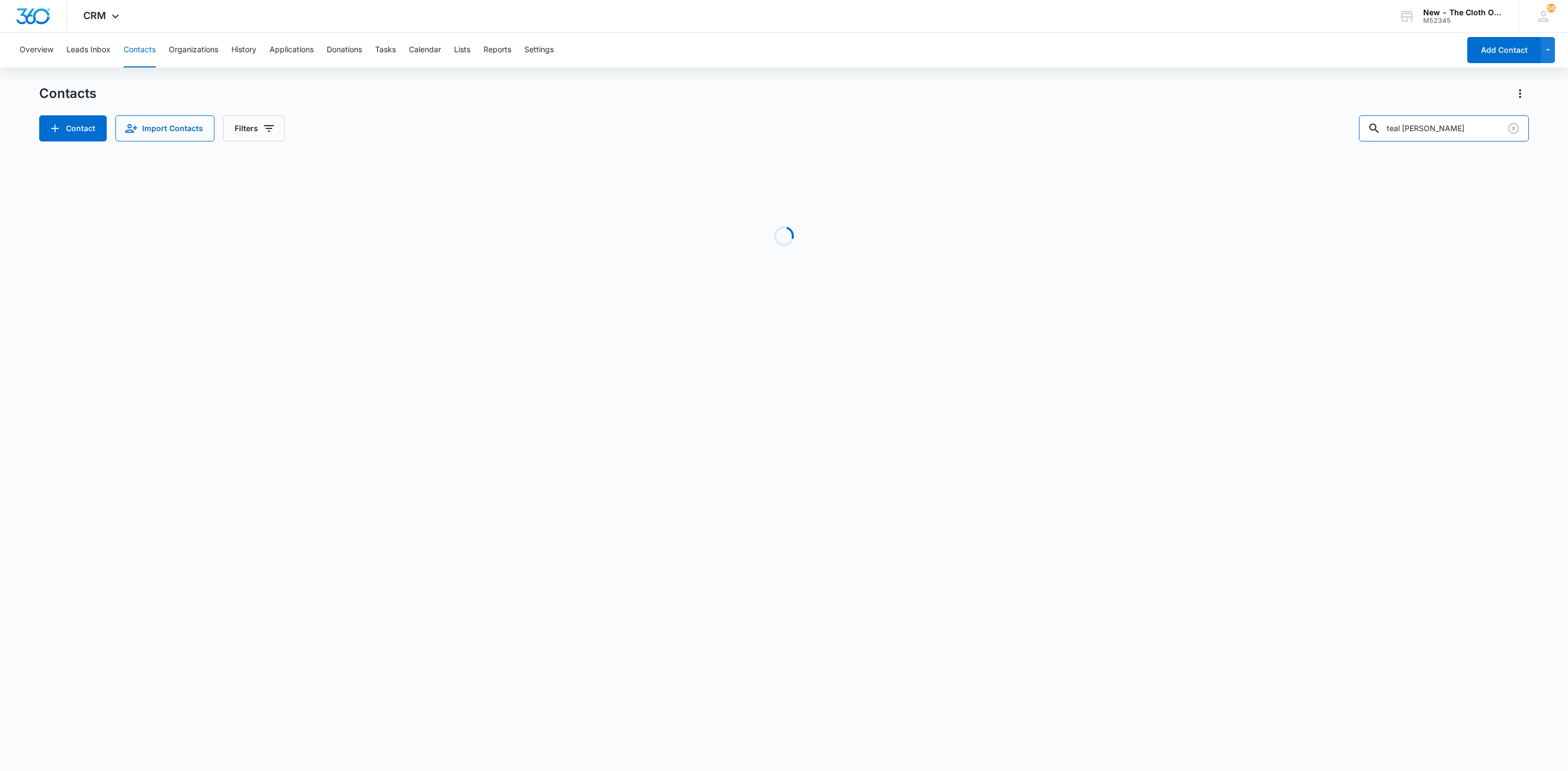
drag, startPoint x: 1471, startPoint y: 123, endPoint x: 1275, endPoint y: 167, distance: 200.9
click at [1277, 165] on div "Contacts Contact Import Contacts Filters teal meisman Loading No Results" at bounding box center [783, 208] width 1489 height 246
paste input "Gabrielle Alle"
type input "Gabrielle Allen"
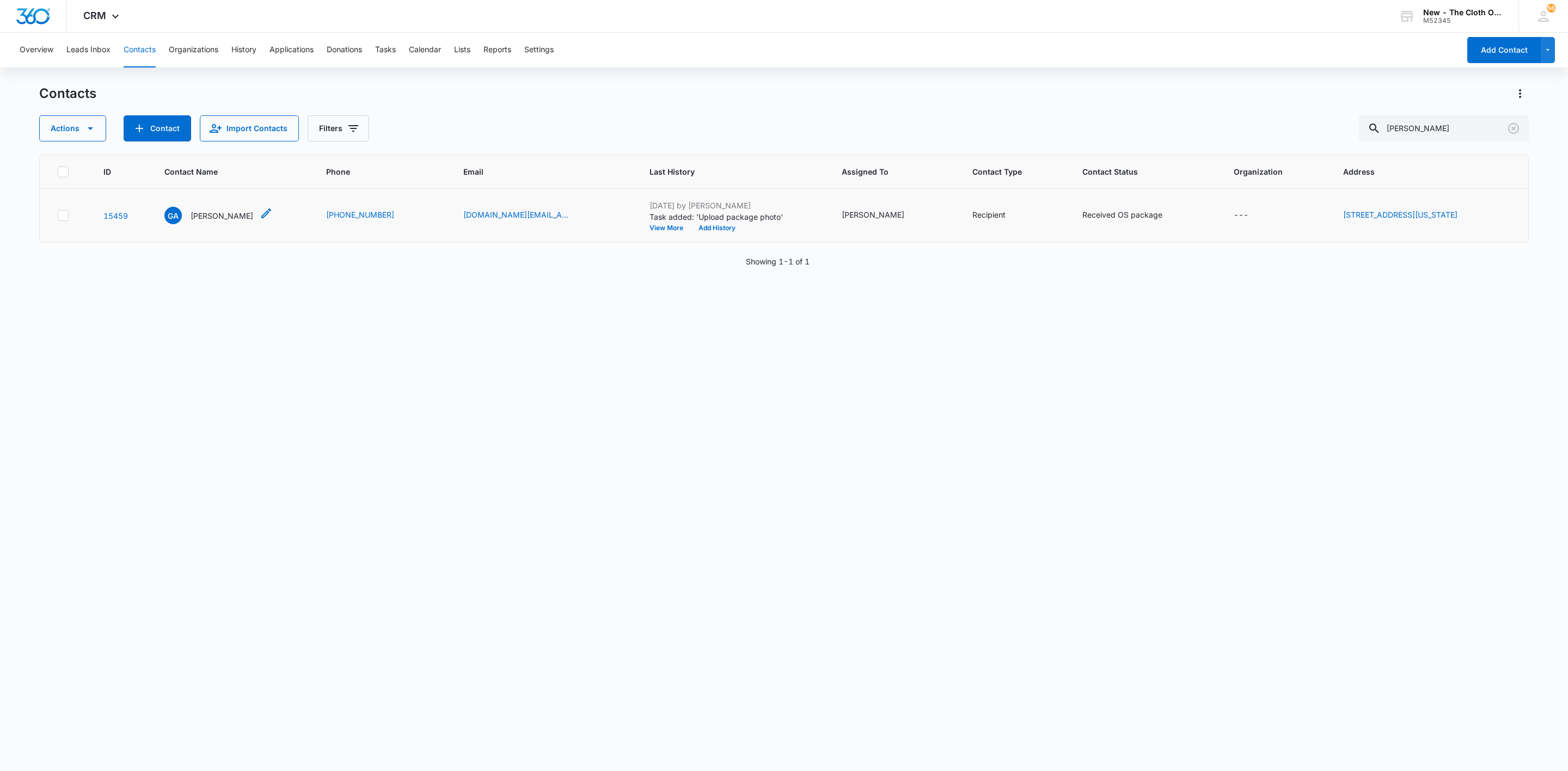
click at [214, 210] on p "Gabrielle Allen" at bounding box center [221, 216] width 63 height 12
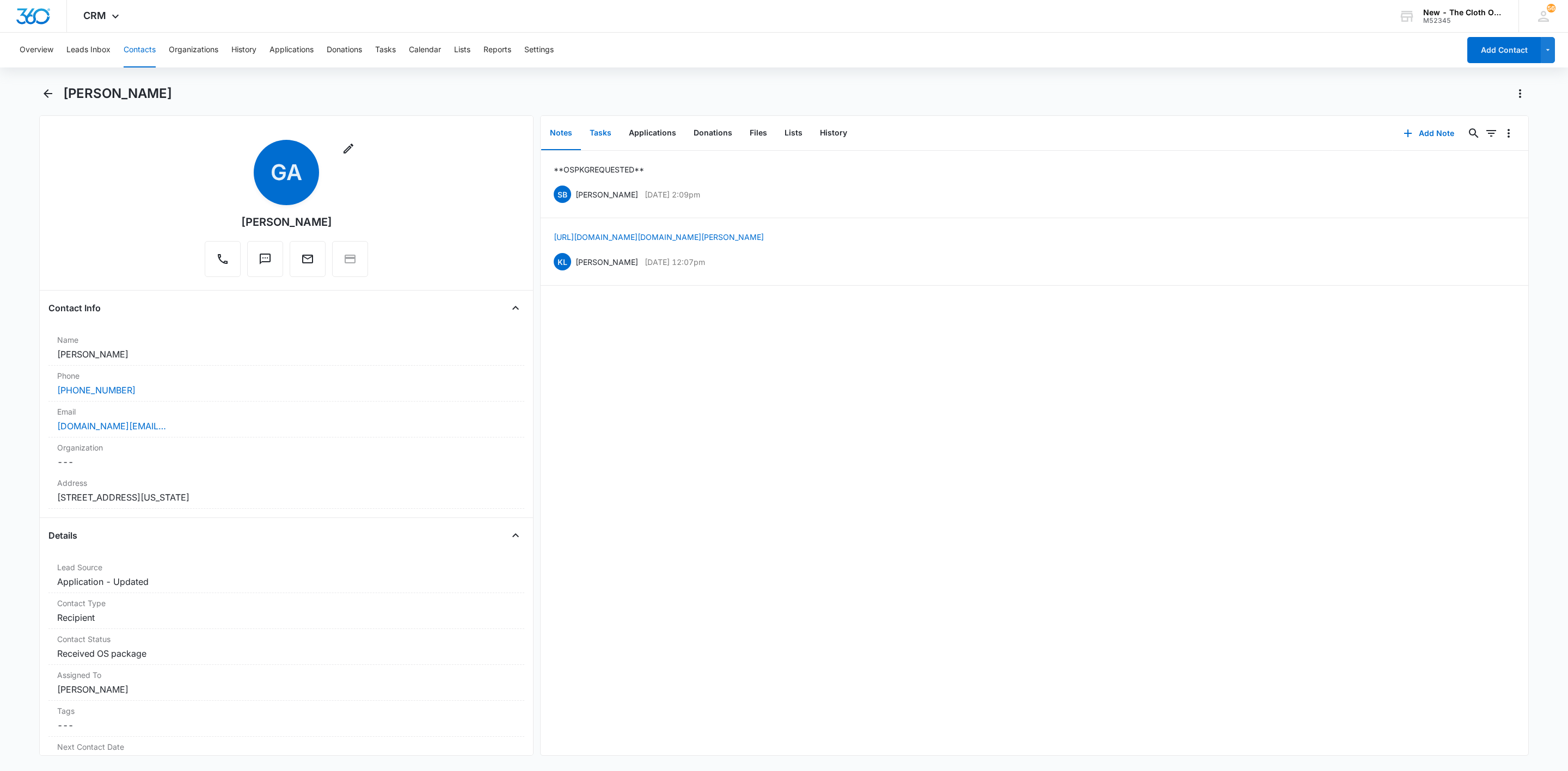
click at [604, 134] on button "Tasks" at bounding box center [600, 133] width 39 height 34
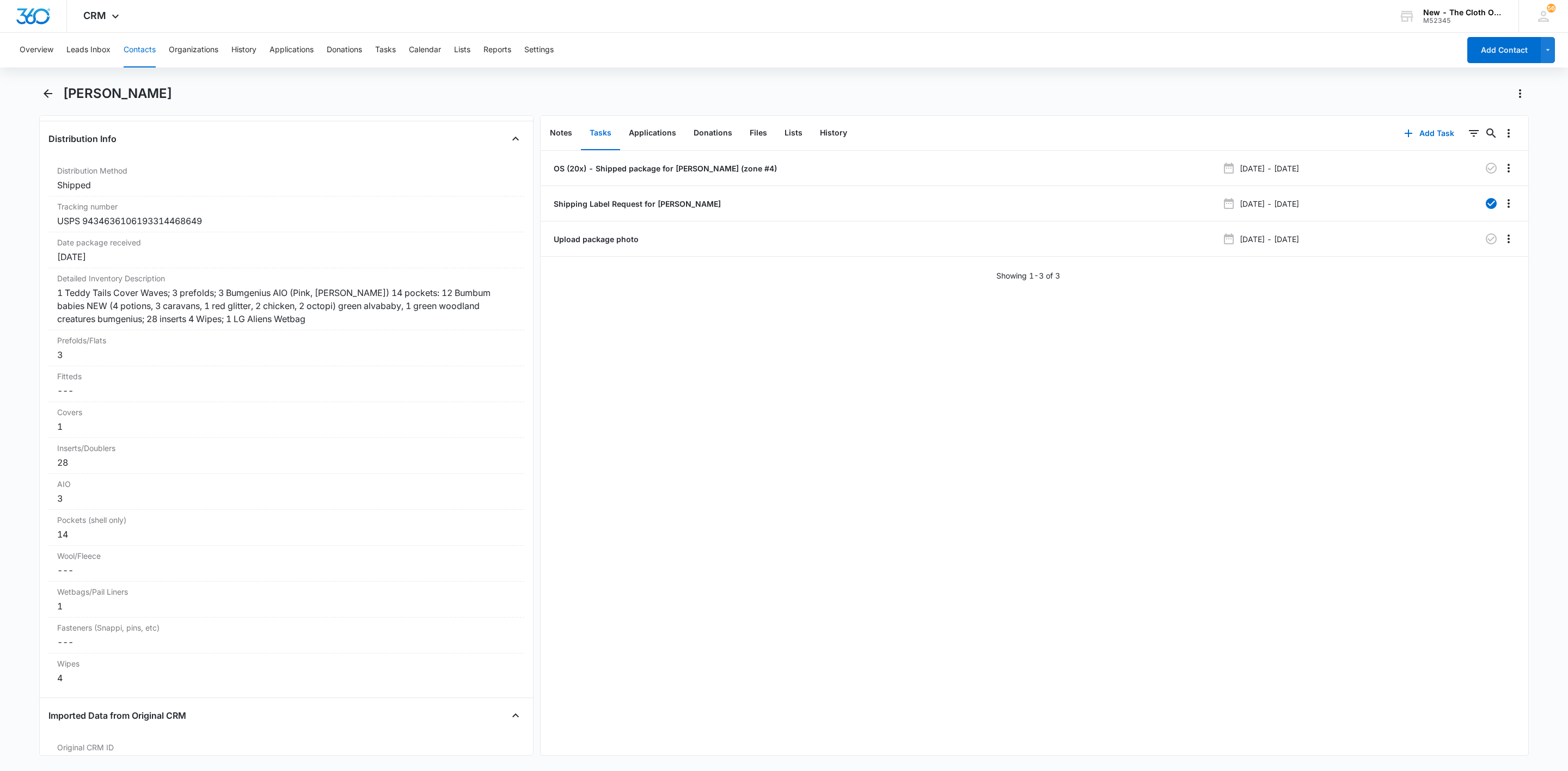
scroll to position [2759, 0]
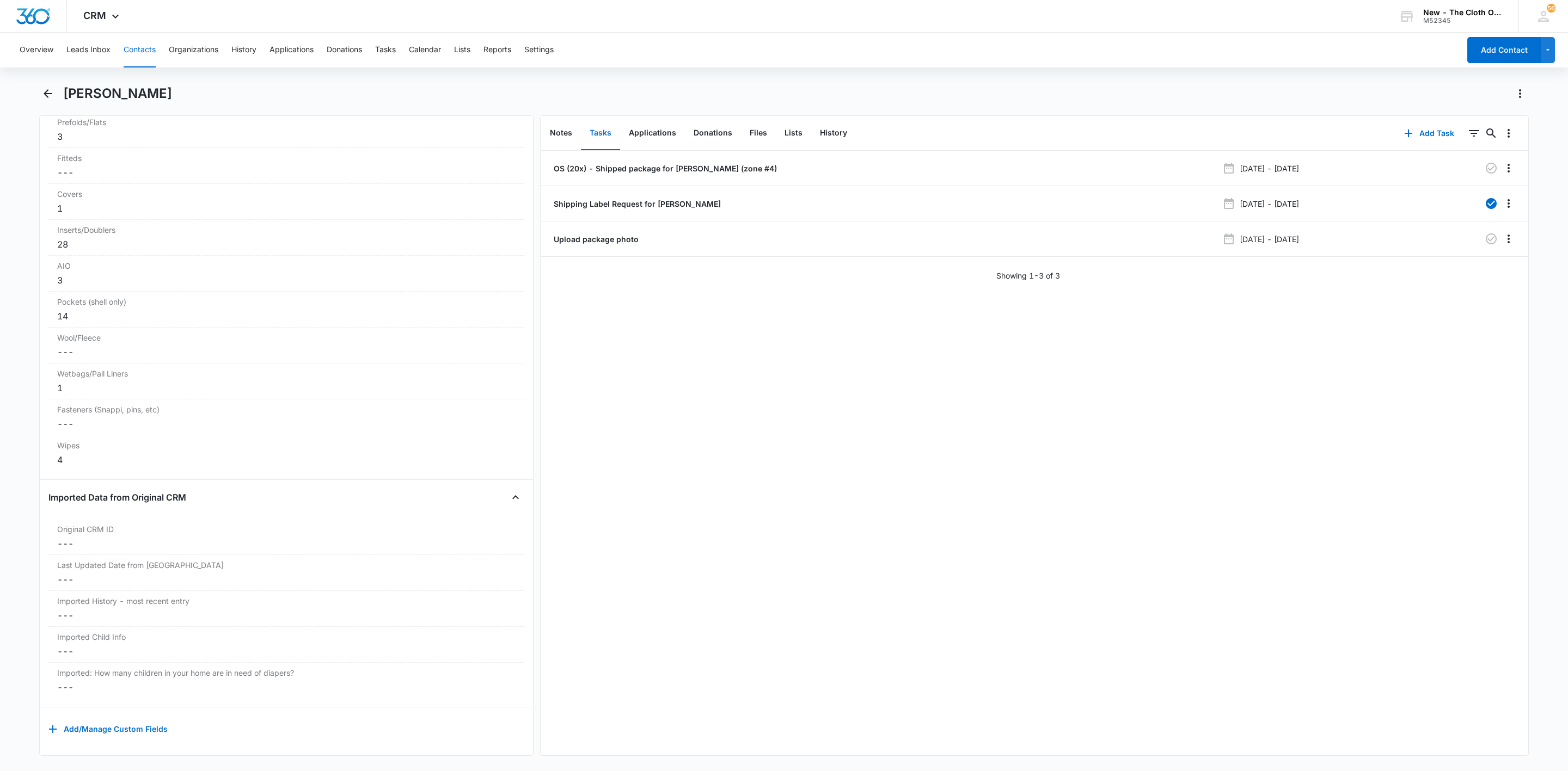
click at [143, 52] on button "Contacts" at bounding box center [139, 50] width 32 height 35
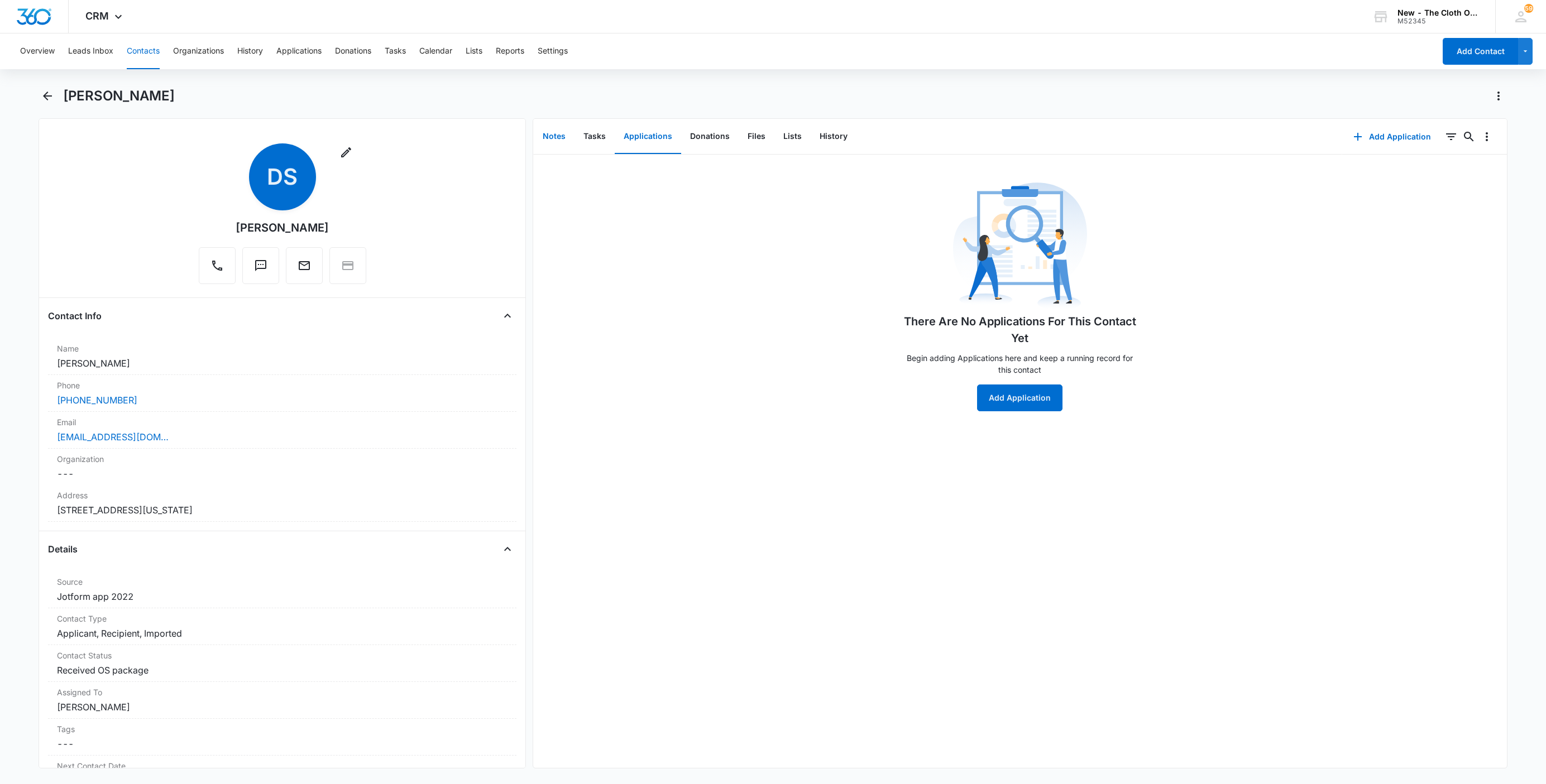
click at [553, 135] on button "Notes" at bounding box center [554, 137] width 41 height 35
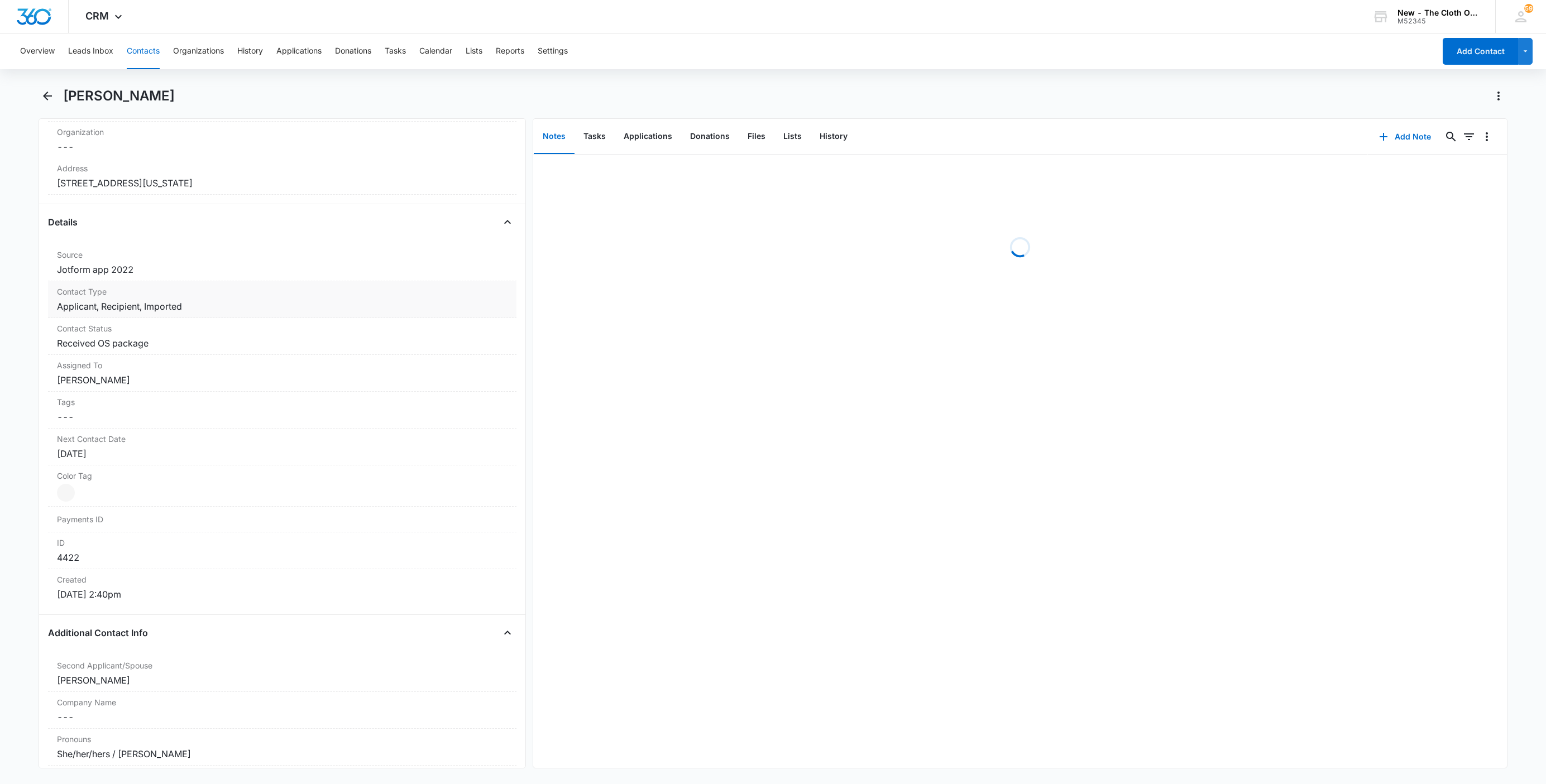
scroll to position [335, 0]
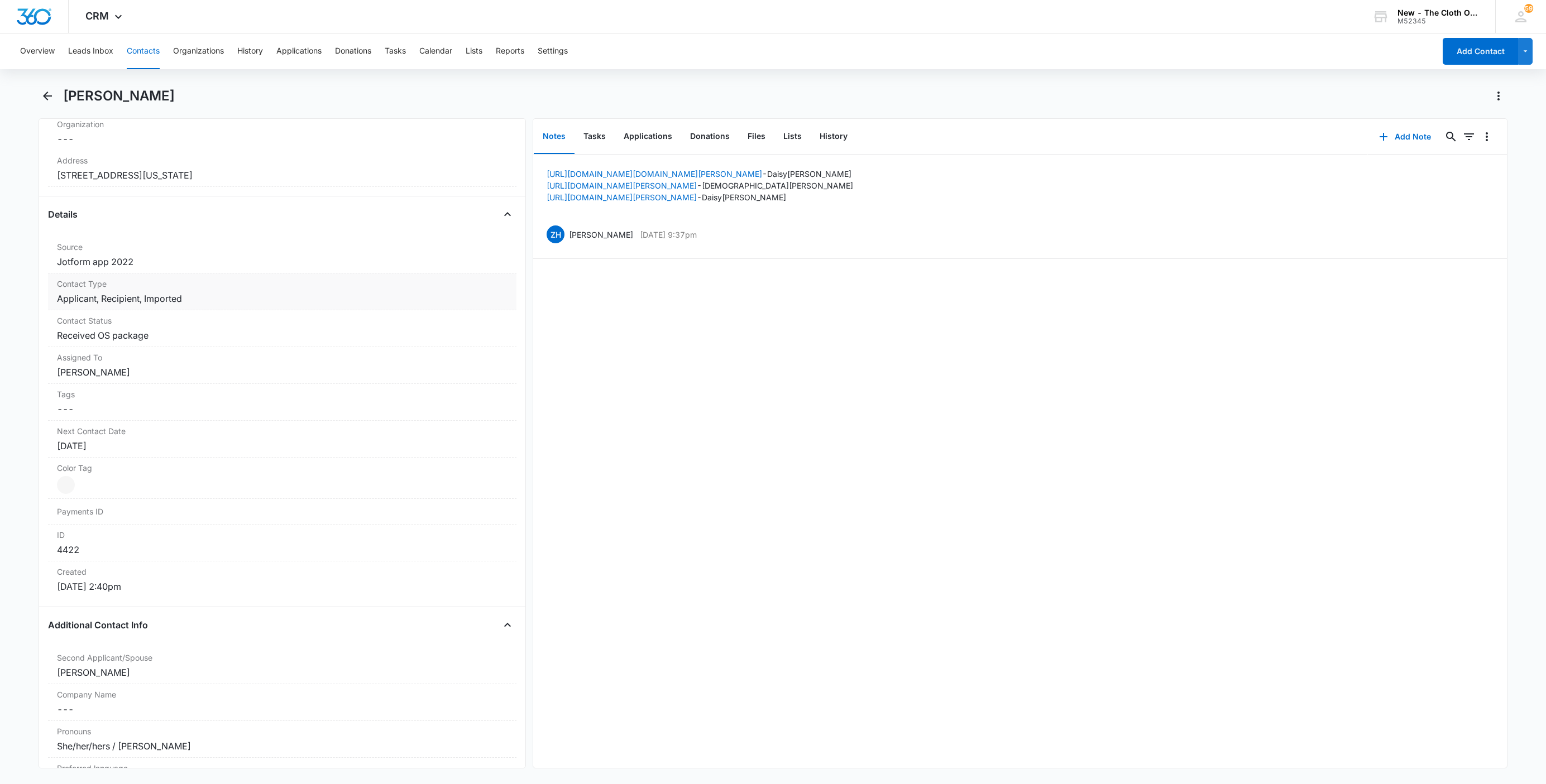
click at [172, 298] on dd "Cancel Save Changes Applicant, Recipient, Imported" at bounding box center [282, 299] width 450 height 13
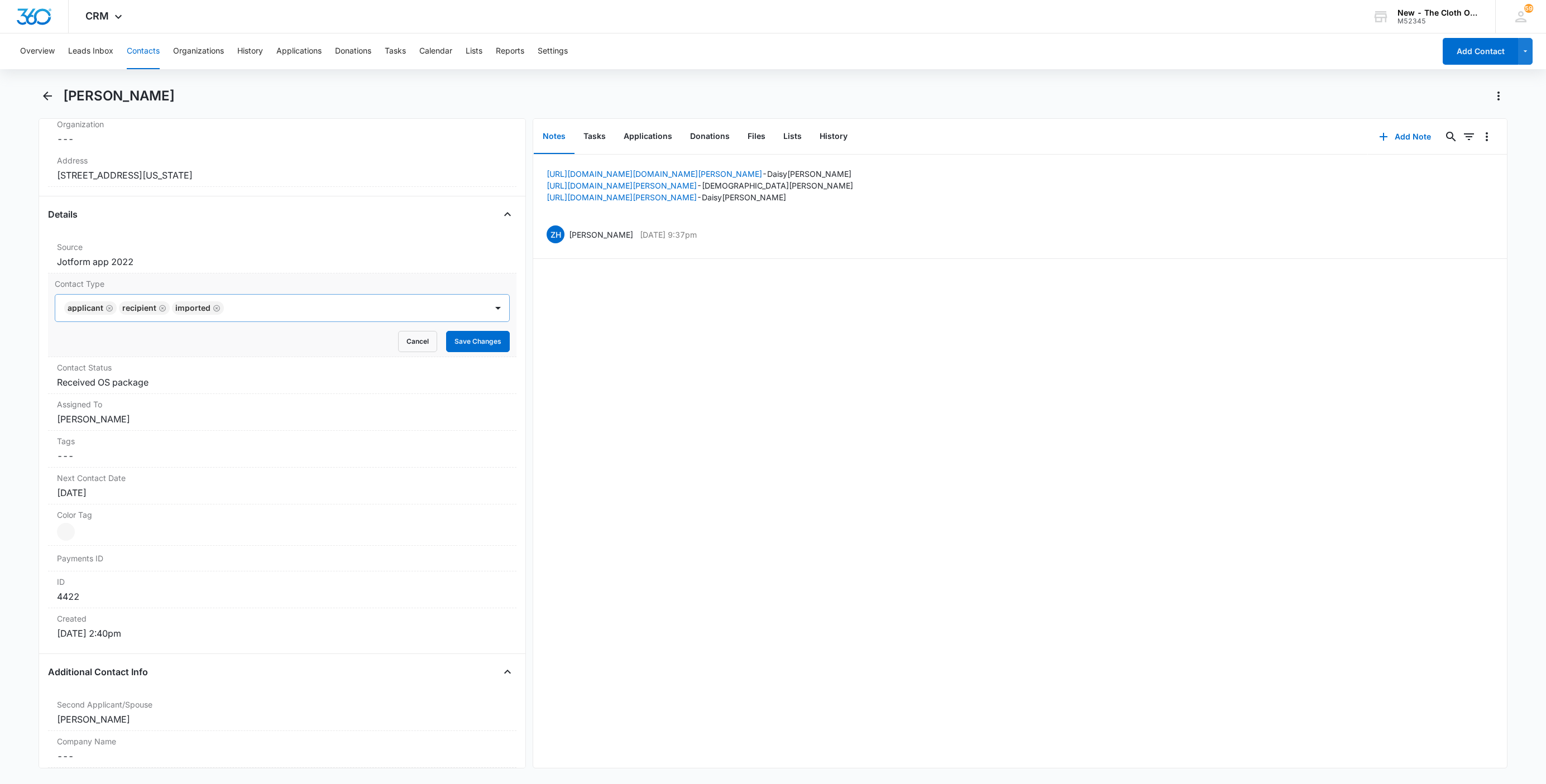
click at [108, 310] on icon "Remove Applicant" at bounding box center [109, 308] width 8 height 8
click at [18, 310] on main "[PERSON_NAME] Remove DS [PERSON_NAME] Contact Info Name Cancel Save Changes [PE…" at bounding box center [773, 435] width 1546 height 695
click at [462, 336] on button "Save Changes" at bounding box center [478, 342] width 64 height 21
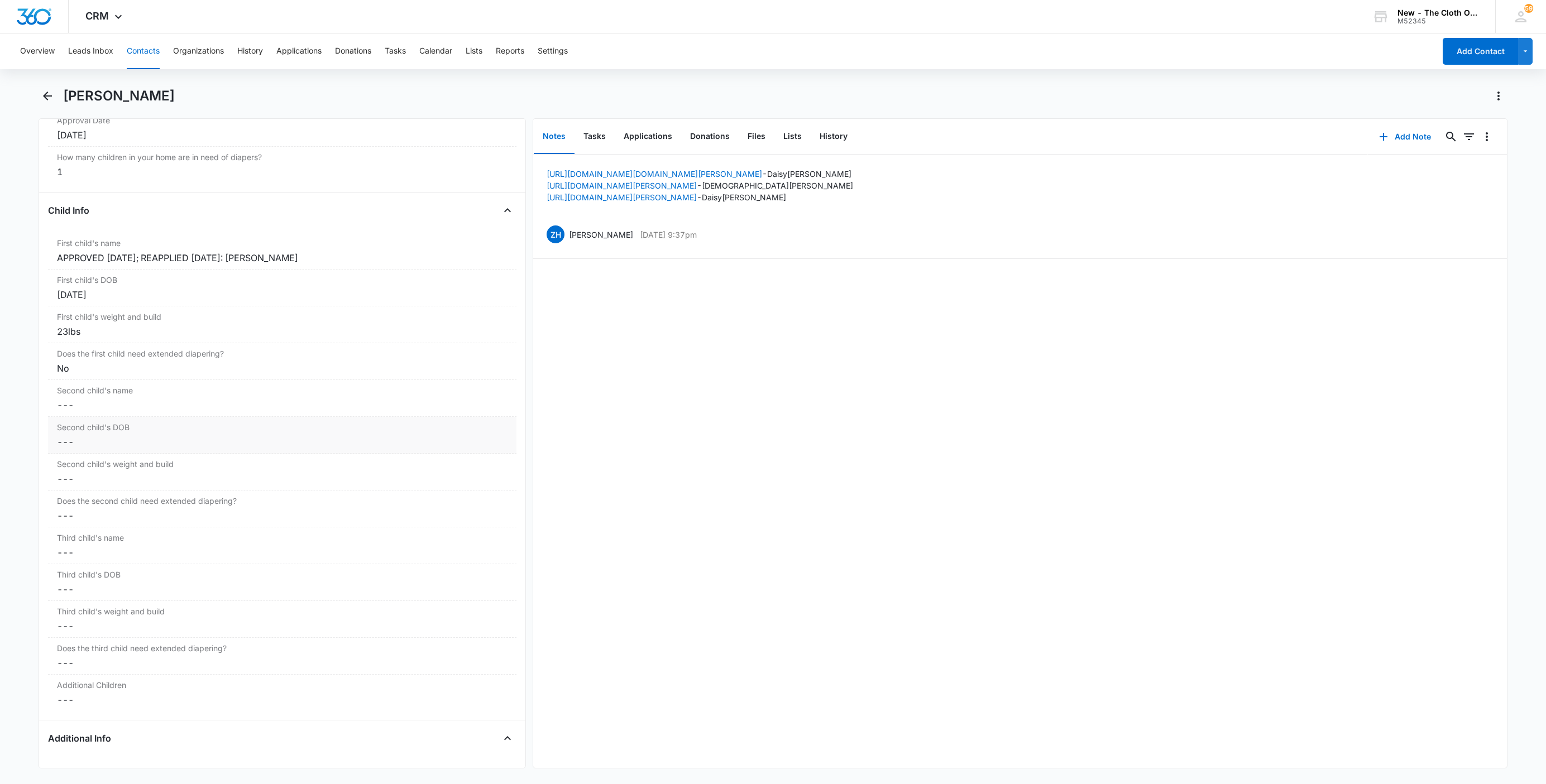
scroll to position [1291, 0]
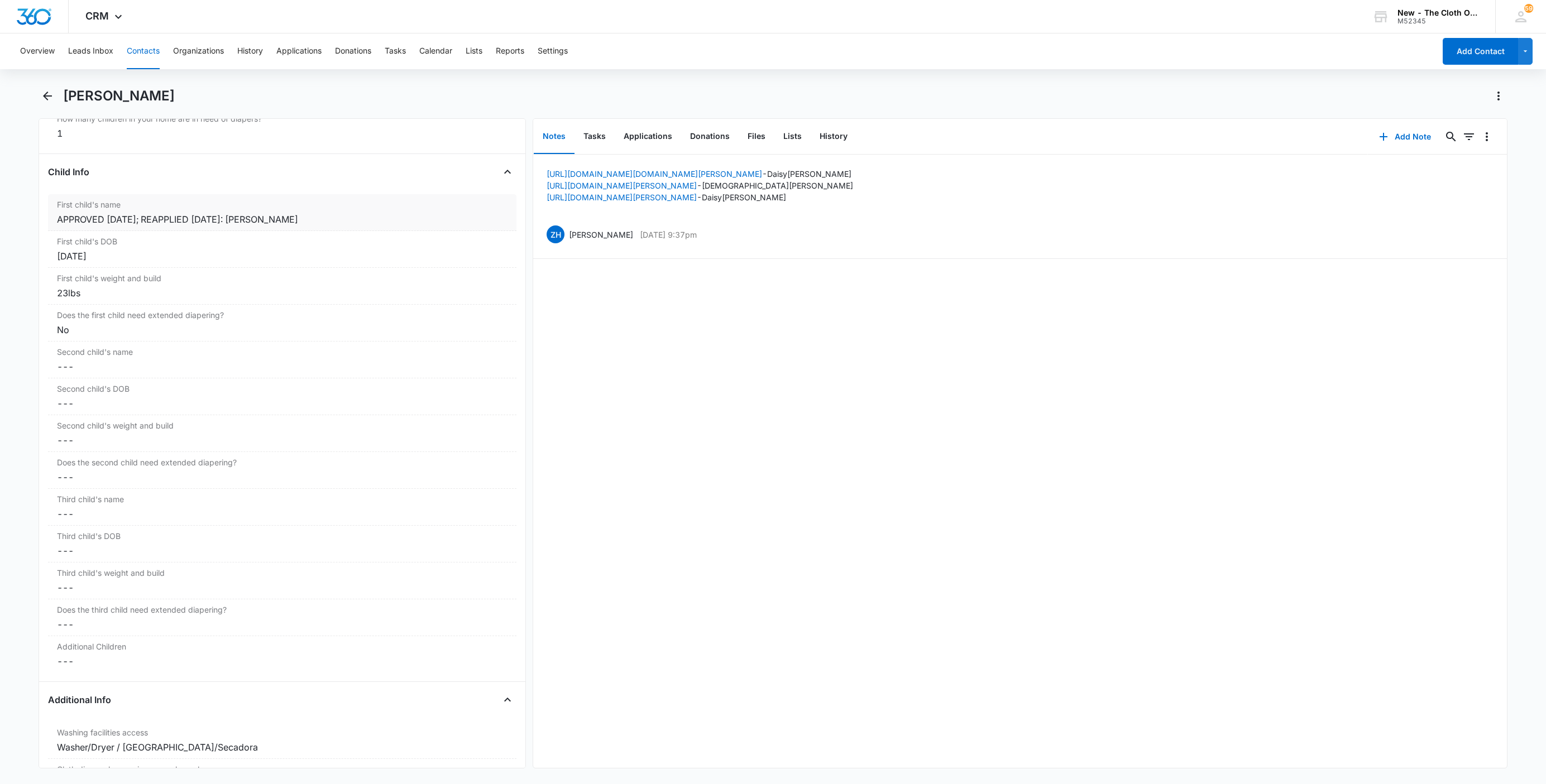
click at [357, 221] on div "APPROVED [DATE]; REAPPLIED [DATE]: [PERSON_NAME]" at bounding box center [282, 220] width 450 height 13
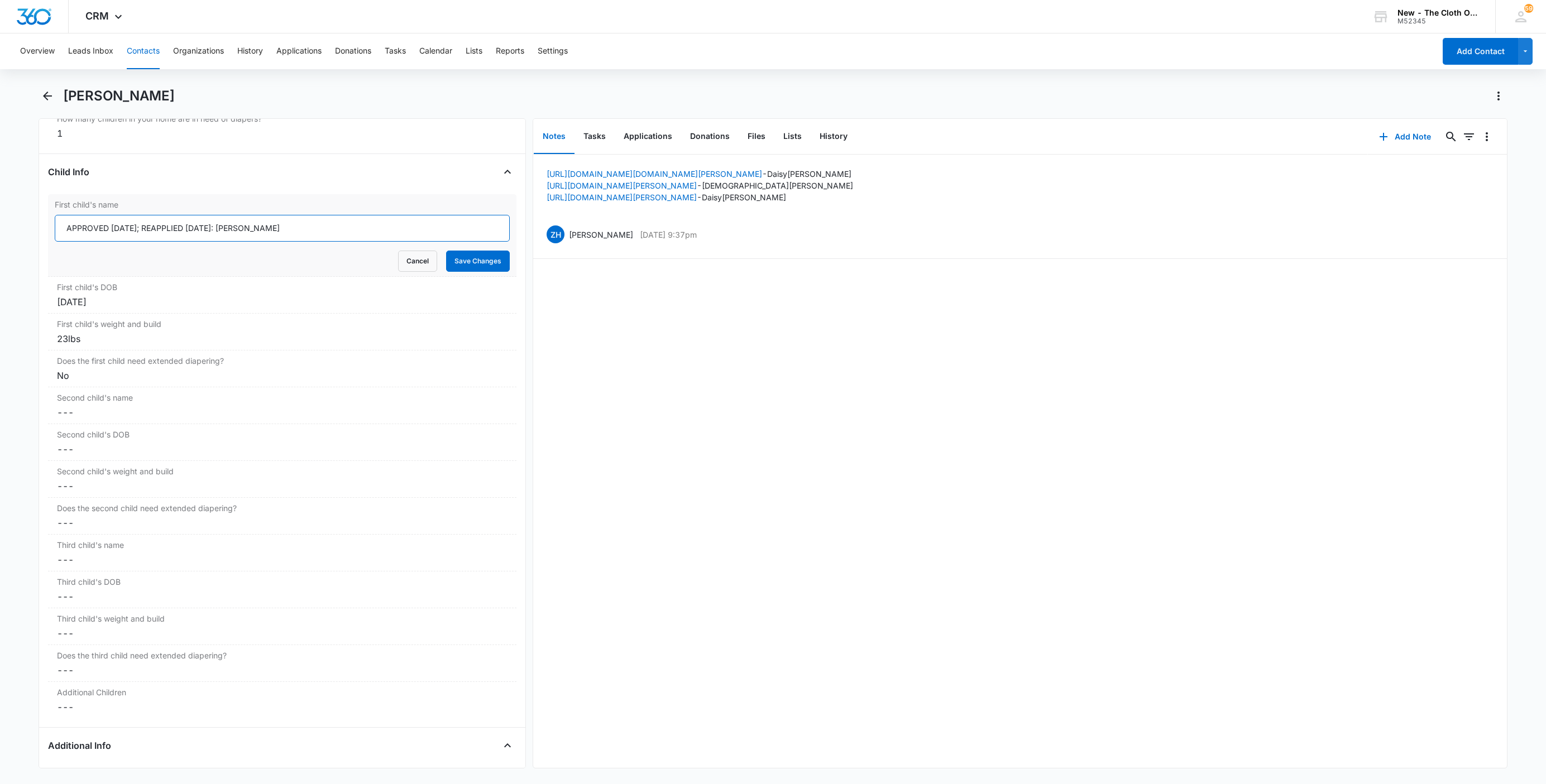
click at [63, 232] on input "APPROVED [DATE]; REAPPLIED [DATE]: [PERSON_NAME]" at bounding box center [282, 229] width 455 height 27
paste input "CLOSED D/T INSUF DOCS [DATE]:"
drag, startPoint x: 297, startPoint y: 235, endPoint x: 382, endPoint y: 232, distance: 85.1
click at [382, 232] on input "CLOSED D/T INSUF DOCS [DATE]; APPROVED [DATE]; REAPPLIED [DATE]: [PERSON_NAME]" at bounding box center [282, 229] width 455 height 27
click at [203, 234] on input "CLOSED D/T INSUF DOCS [DATE]; APPROVED [DATE]; : [PERSON_NAME]" at bounding box center [282, 229] width 455 height 27
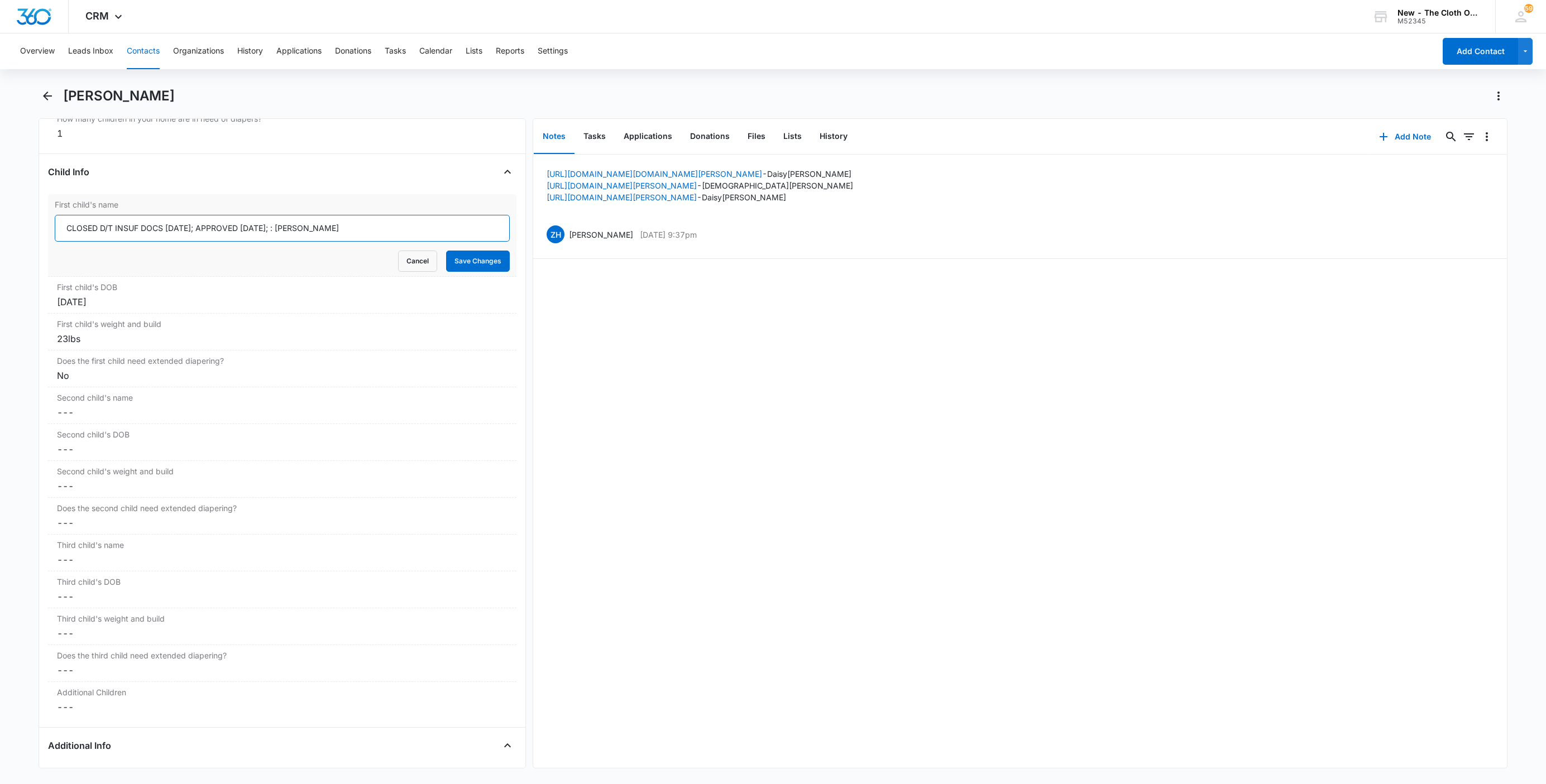
paste input "REAPPLIED [DATE]"
type input "CLOSED D/T INSUF DOCS [DATE]; REAPPLIED [DATE]; APPROVED [DATE]: [PERSON_NAME]"
click at [486, 267] on button "Save Changes" at bounding box center [478, 261] width 64 height 21
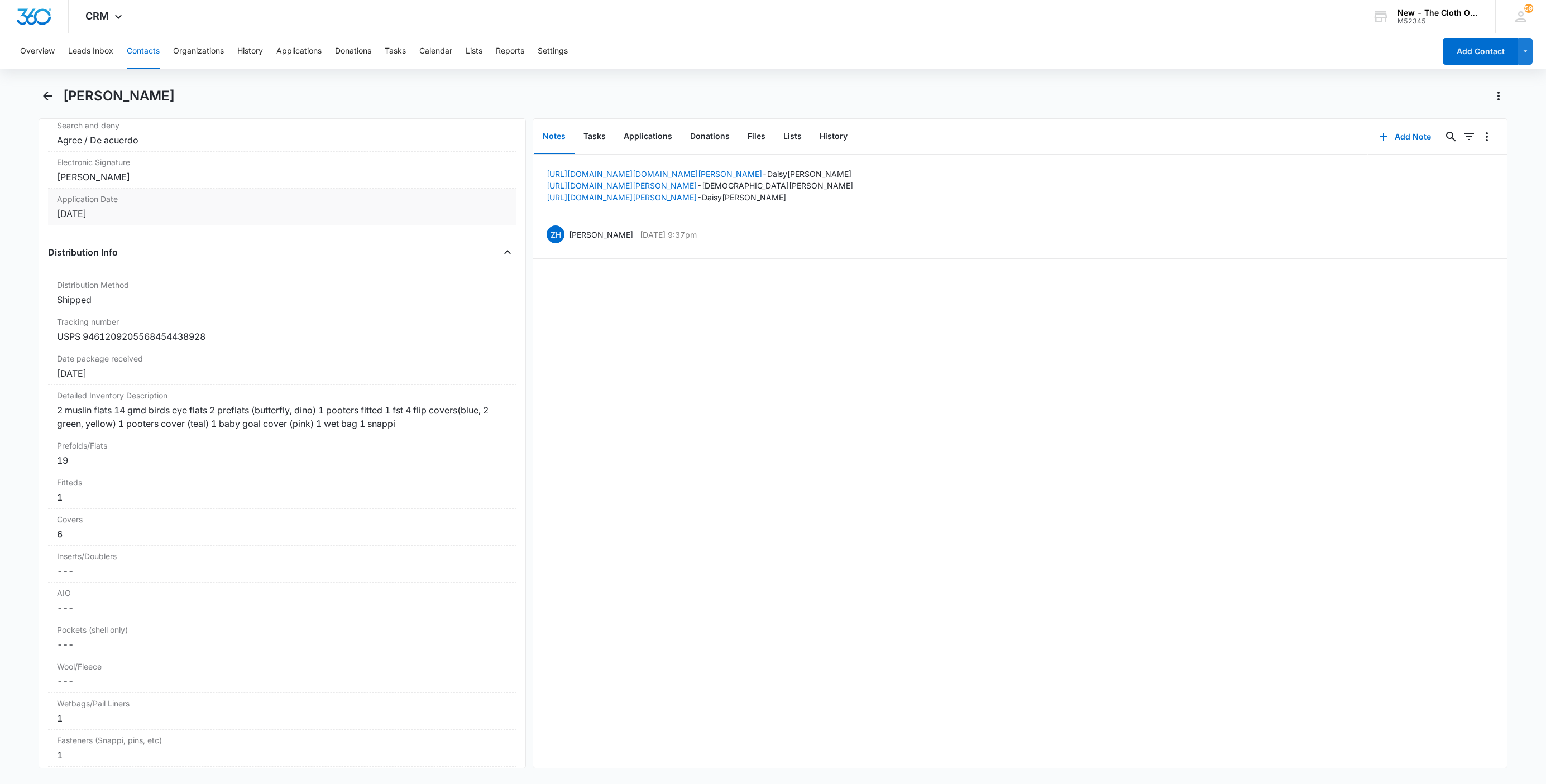
scroll to position [2548, 0]
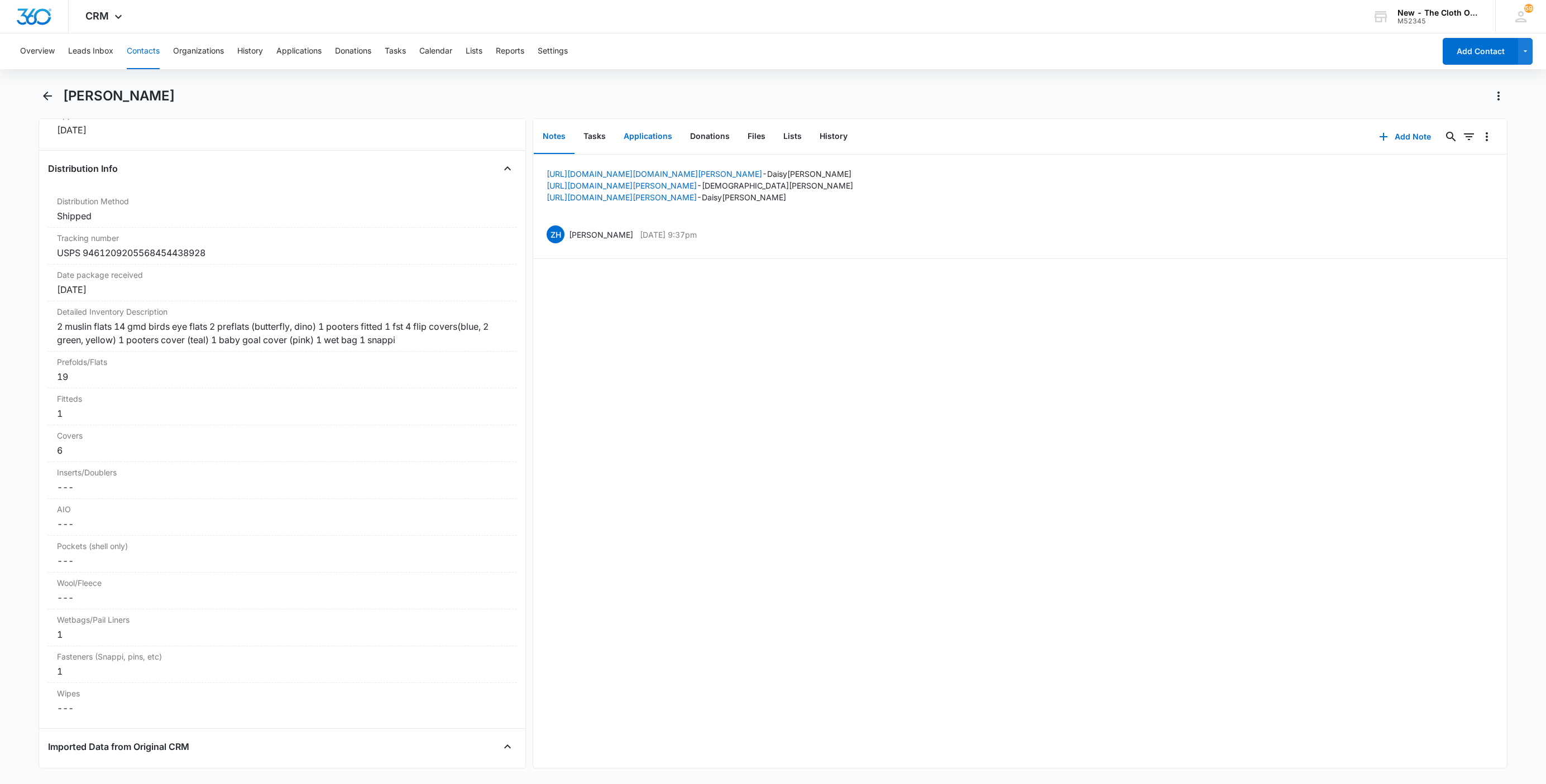
click at [636, 131] on button "Applications" at bounding box center [648, 137] width 67 height 35
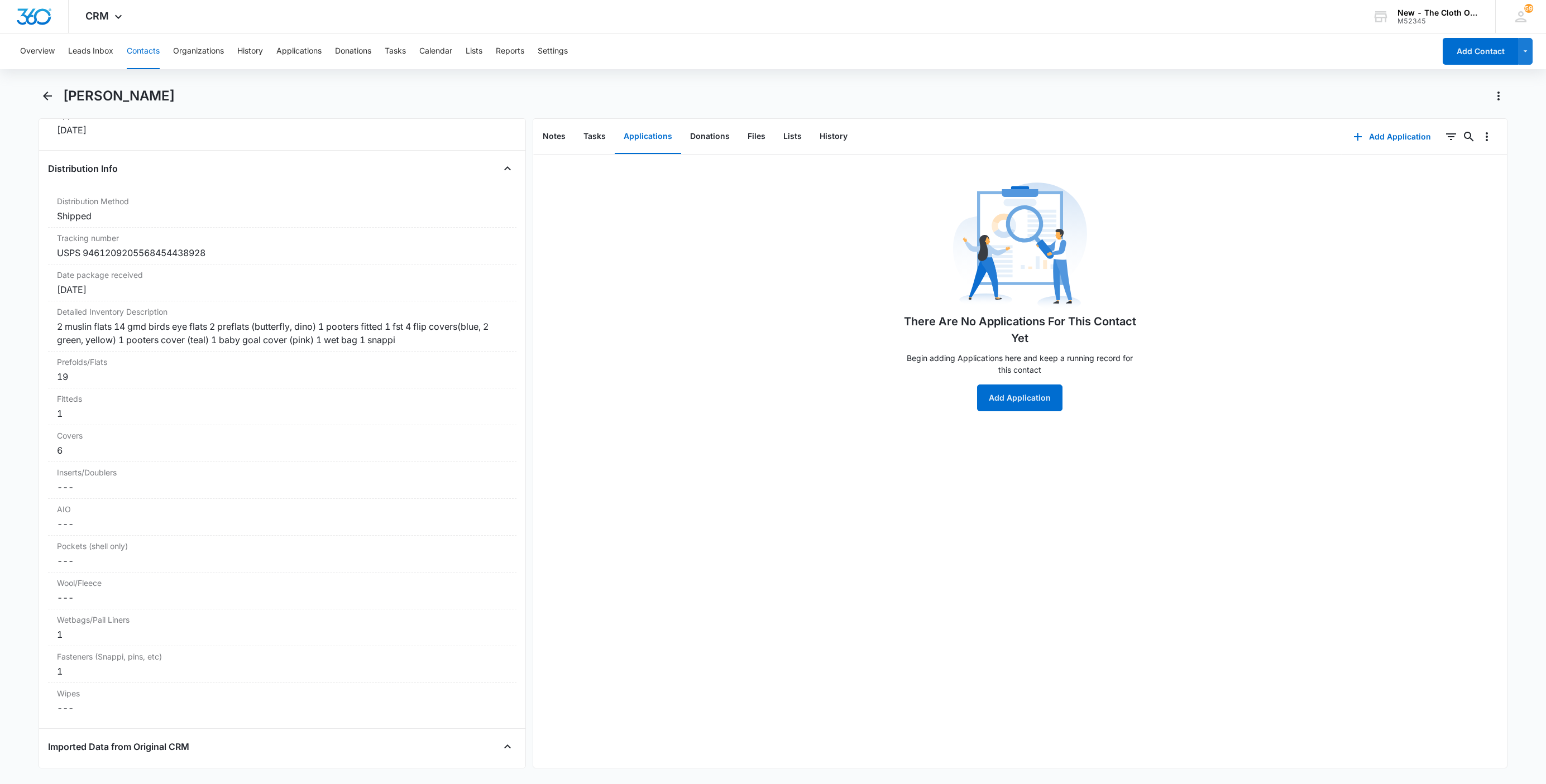
click at [134, 47] on button "Contacts" at bounding box center [143, 51] width 33 height 36
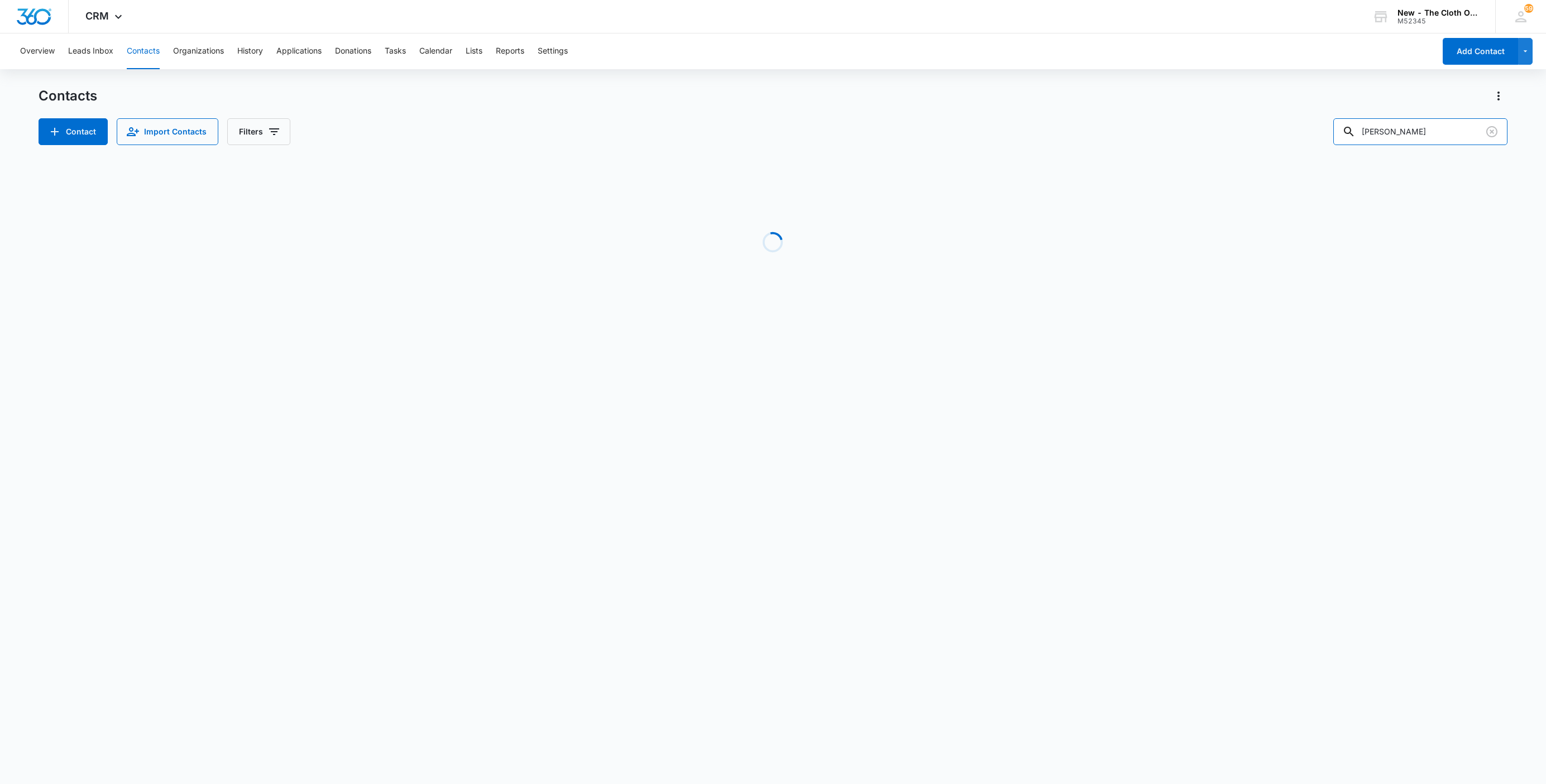
drag, startPoint x: 1312, startPoint y: 128, endPoint x: 1232, endPoint y: 132, distance: 80.1
click at [1258, 127] on div "Contact Import Contacts Filters [PERSON_NAME]" at bounding box center [773, 132] width 1469 height 27
paste input "[PERSON_NAME]"
type input "[PERSON_NAME] [PERSON_NAME]"
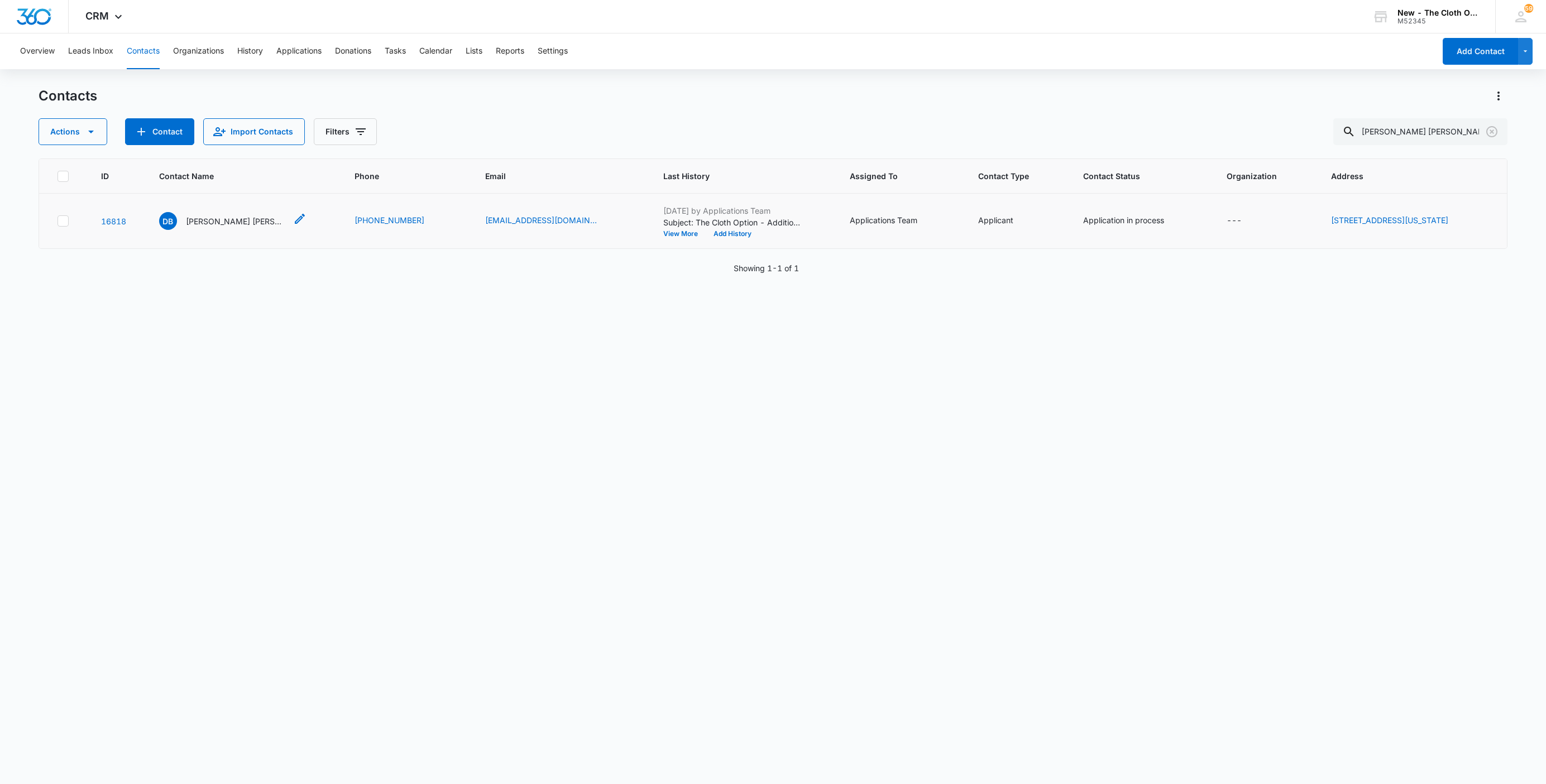
click at [220, 220] on p "[PERSON_NAME] [PERSON_NAME]" at bounding box center [236, 221] width 101 height 12
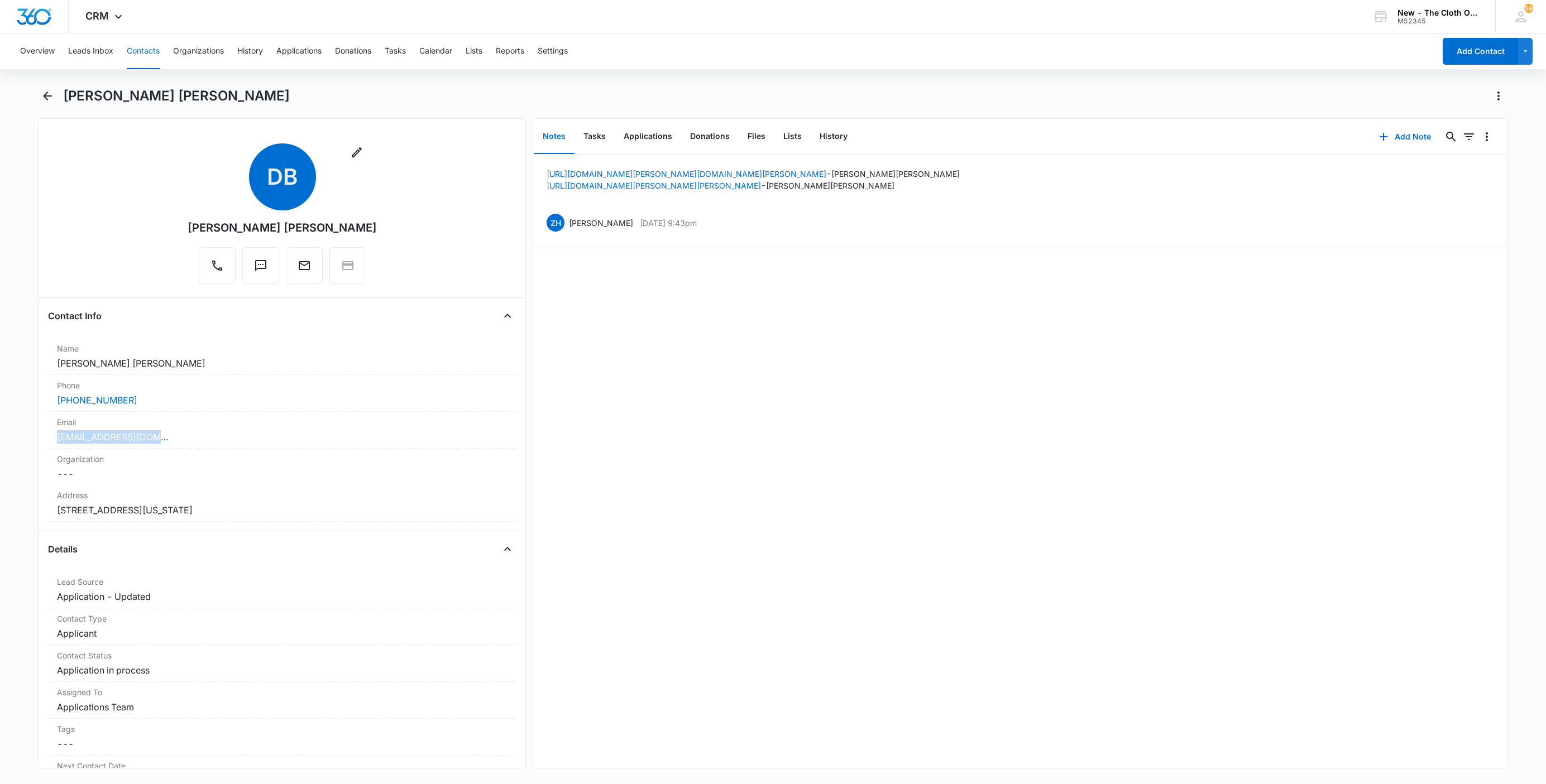
drag, startPoint x: 186, startPoint y: 436, endPoint x: 1, endPoint y: 430, distance: 185.1
click at [1, 430] on main "[PERSON_NAME] [PERSON_NAME] Remove [PERSON_NAME] Contact Info Name Cancel Save …" at bounding box center [773, 435] width 1546 height 695
copy link "[EMAIL_ADDRESS][DOMAIN_NAME]"
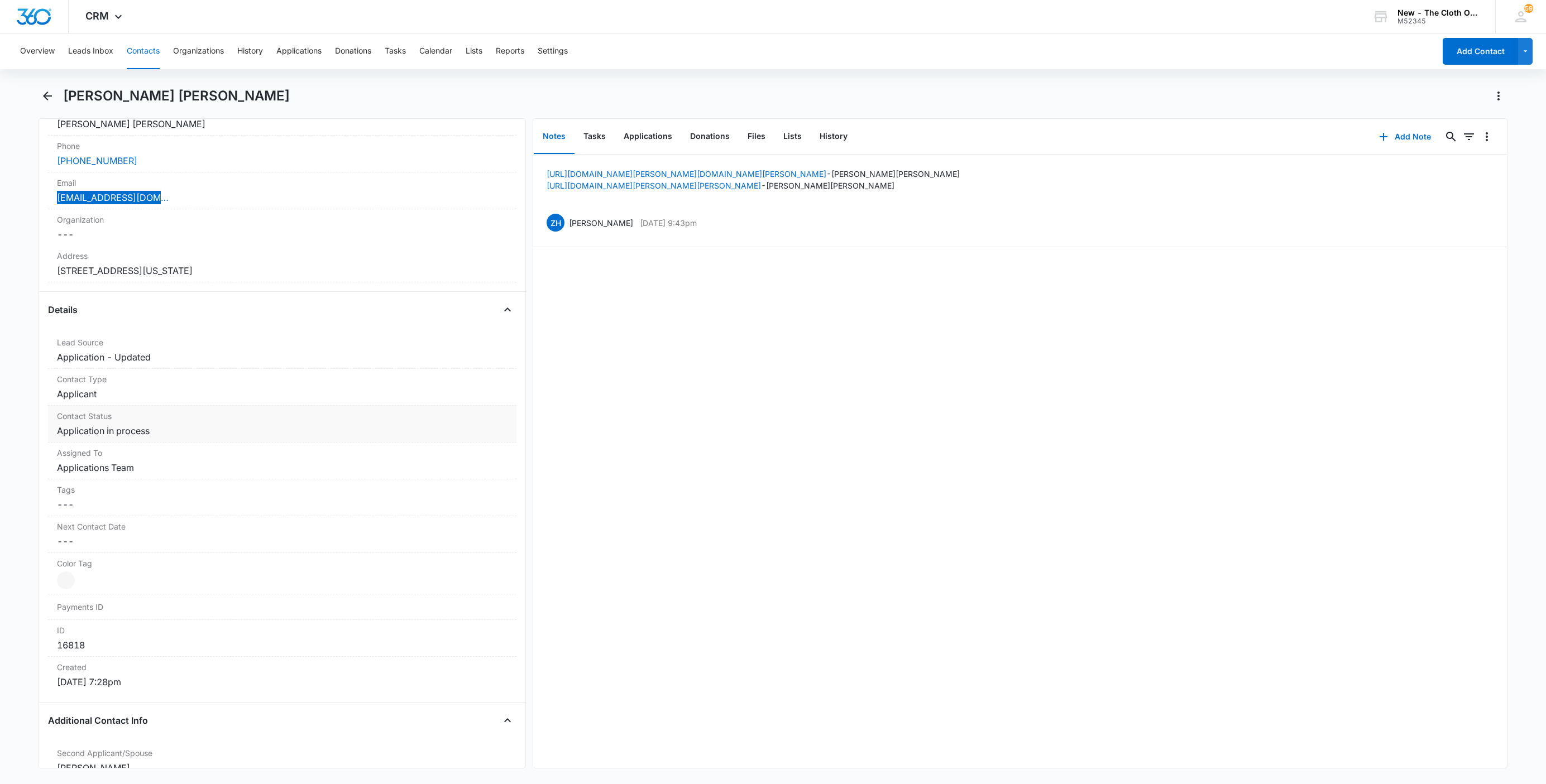
scroll to position [251, 0]
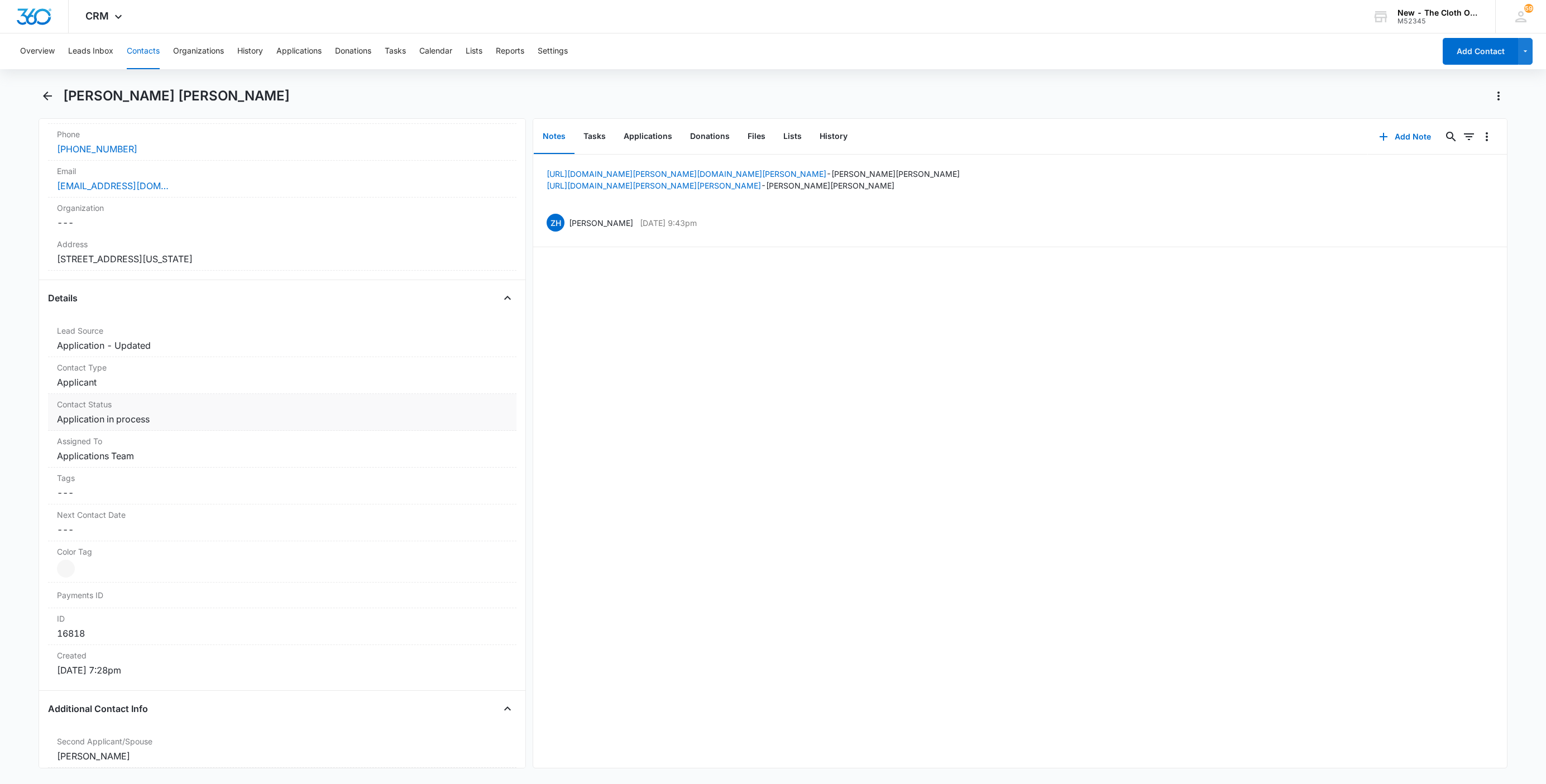
click at [166, 421] on dd "Cancel Save Changes Application in process" at bounding box center [282, 419] width 450 height 13
click at [156, 433] on icon "Remove Application in process" at bounding box center [160, 428] width 8 height 8
type input "de"
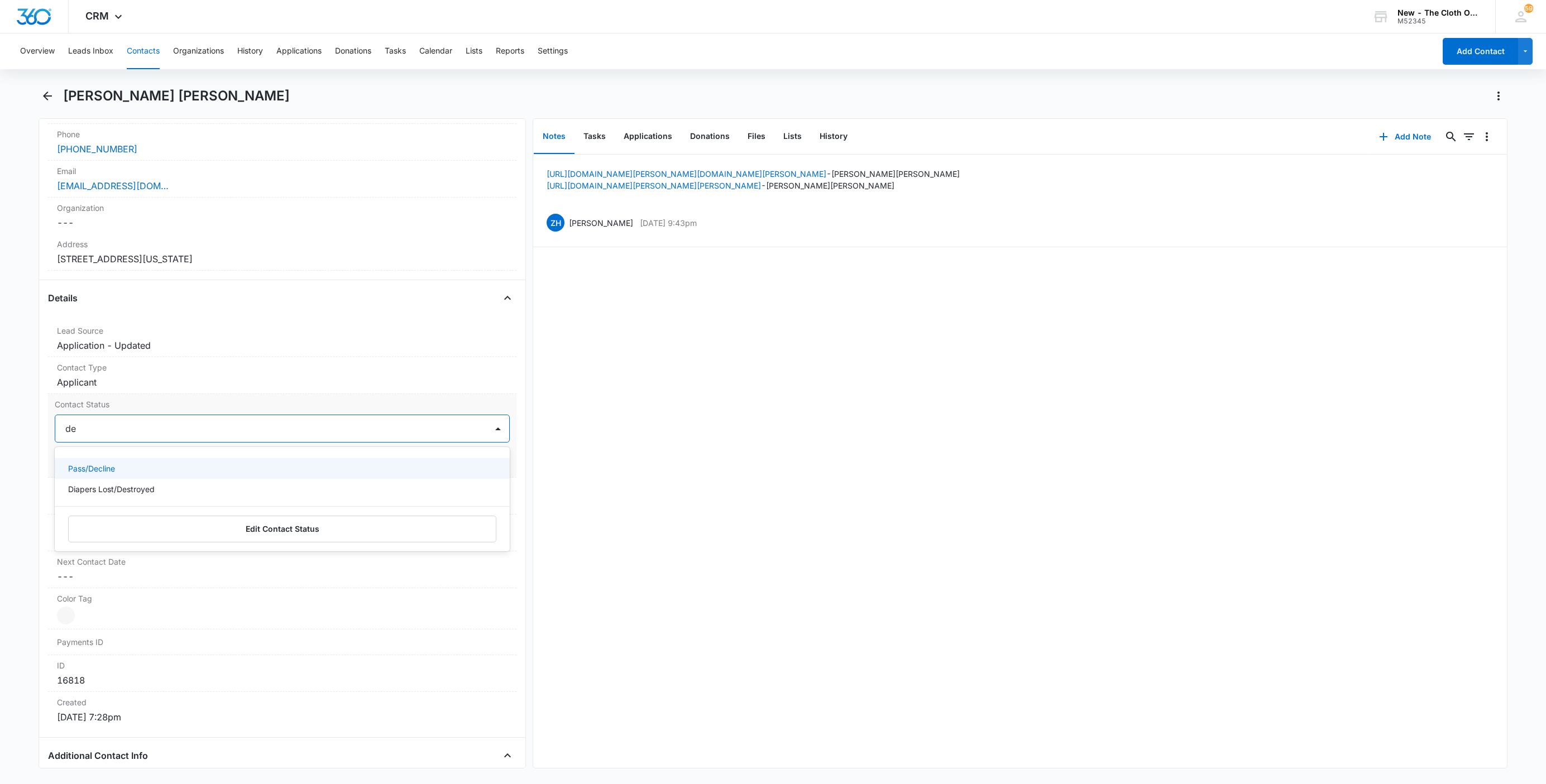
click at [139, 464] on div "Pass/Decline" at bounding box center [282, 469] width 455 height 21
click at [160, 440] on div "Pass/Decline" at bounding box center [271, 429] width 431 height 27
click at [463, 464] on button "Save Changes" at bounding box center [478, 462] width 64 height 21
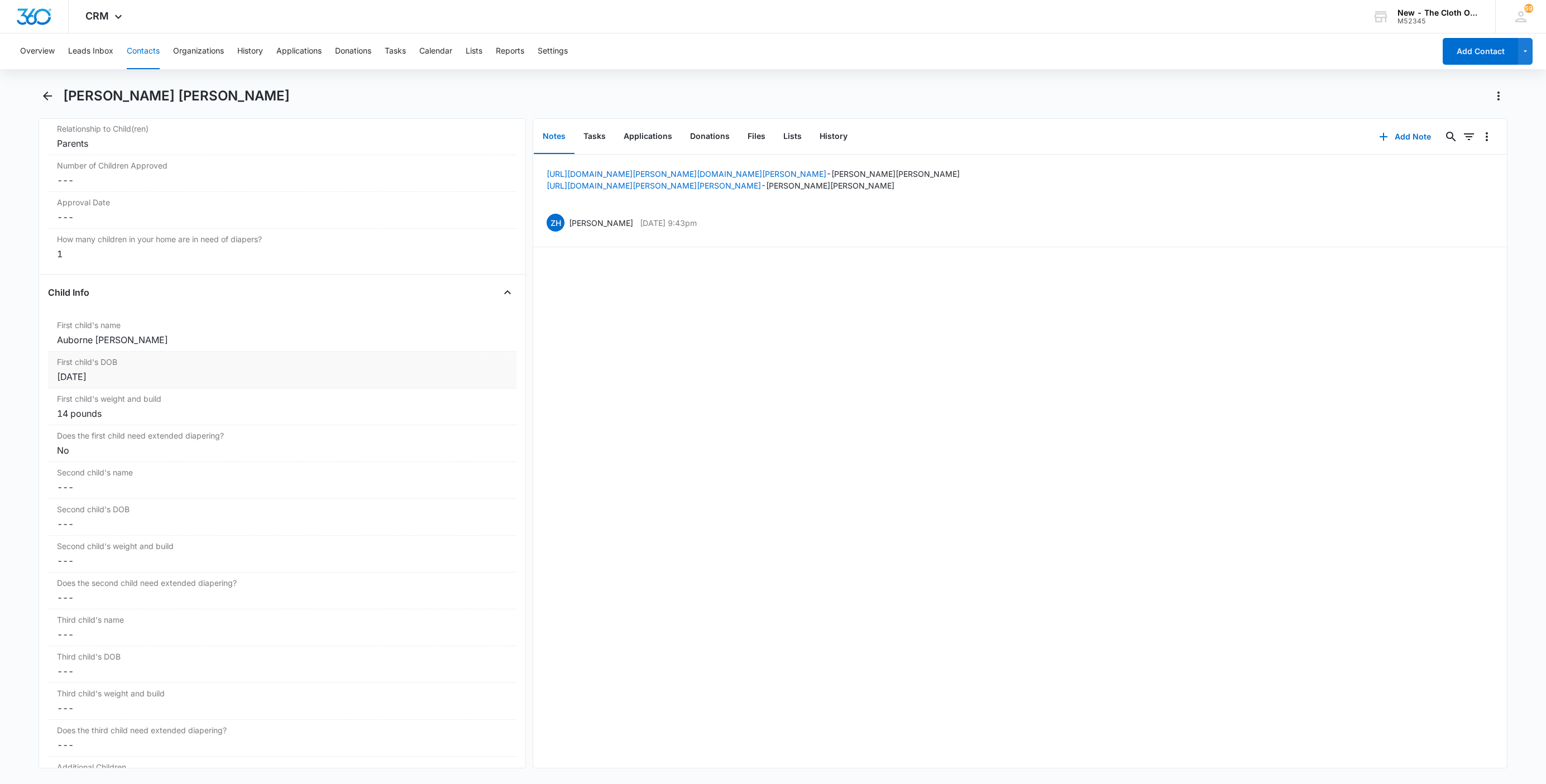
scroll to position [1172, 0]
click at [70, 344] on div "Auborne [PERSON_NAME]" at bounding box center [282, 339] width 450 height 13
click at [55, 356] on input "Auborne [PERSON_NAME]" at bounding box center [282, 348] width 455 height 27
paste input "CLOSED D/T INSUF DOCS [DATE]:"
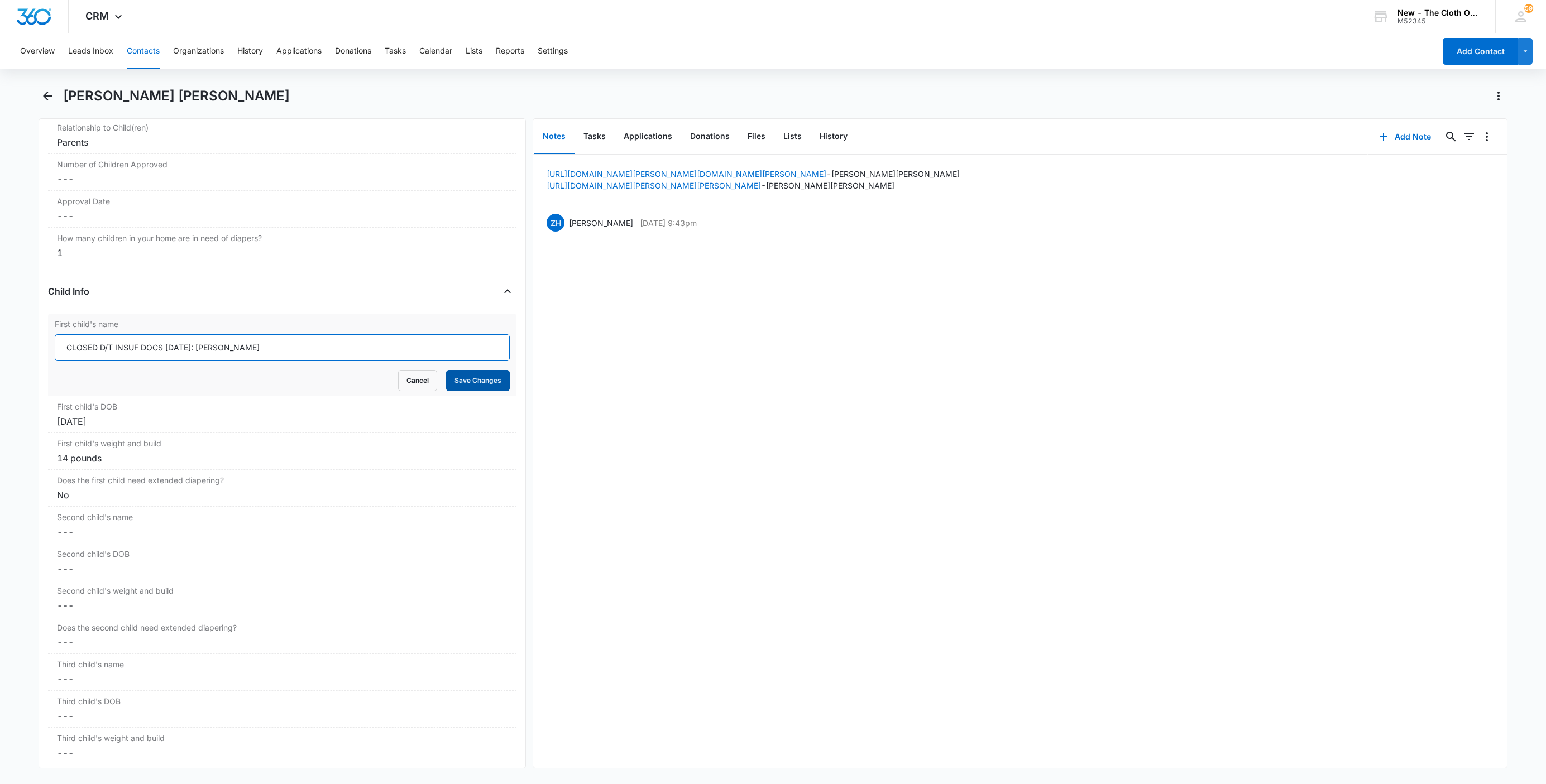
type input "CLOSED D/T INSUF DOCS [DATE]: [PERSON_NAME]"
click at [454, 384] on button "Save Changes" at bounding box center [478, 380] width 64 height 21
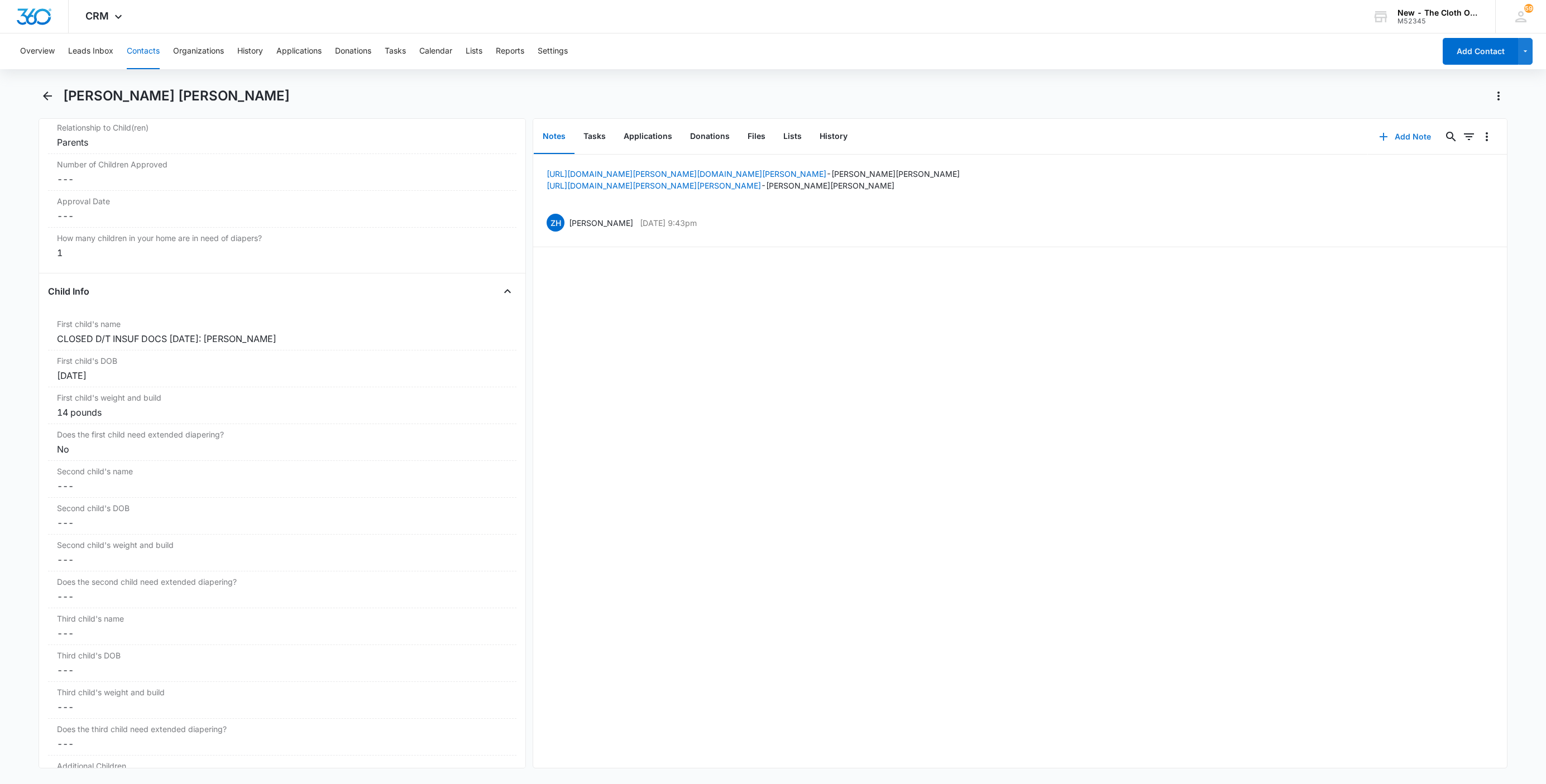
click at [1377, 136] on icon "button" at bounding box center [1383, 137] width 13 height 13
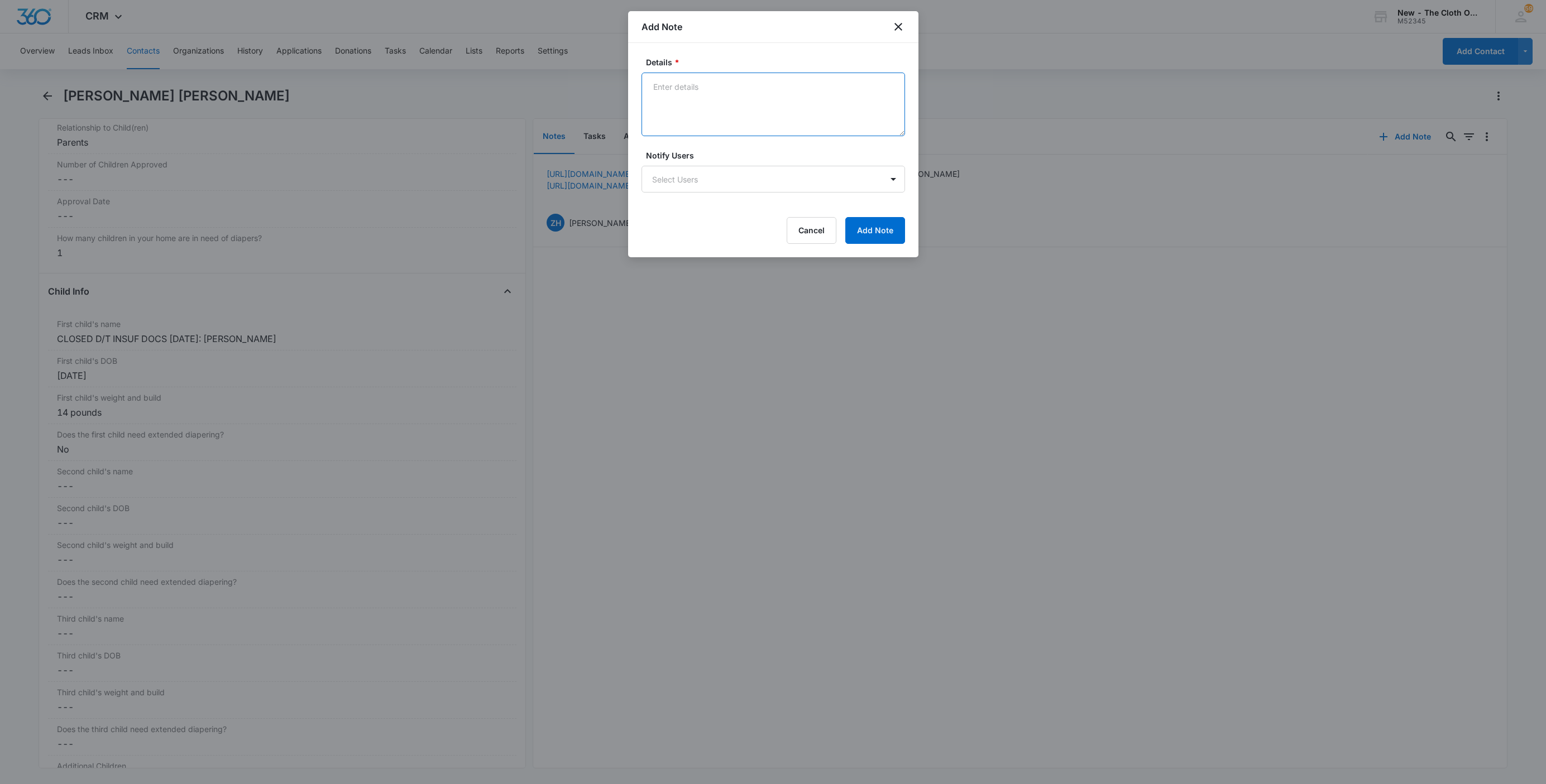
click at [763, 106] on textarea "Details *" at bounding box center [773, 104] width 263 height 64
paste textarea "[DATE] - Closed d/t insuf docs - all needed."
type textarea "[DATE] - Closed d/t insuf docs - all needed."
click at [876, 220] on button "Add Note" at bounding box center [875, 231] width 60 height 27
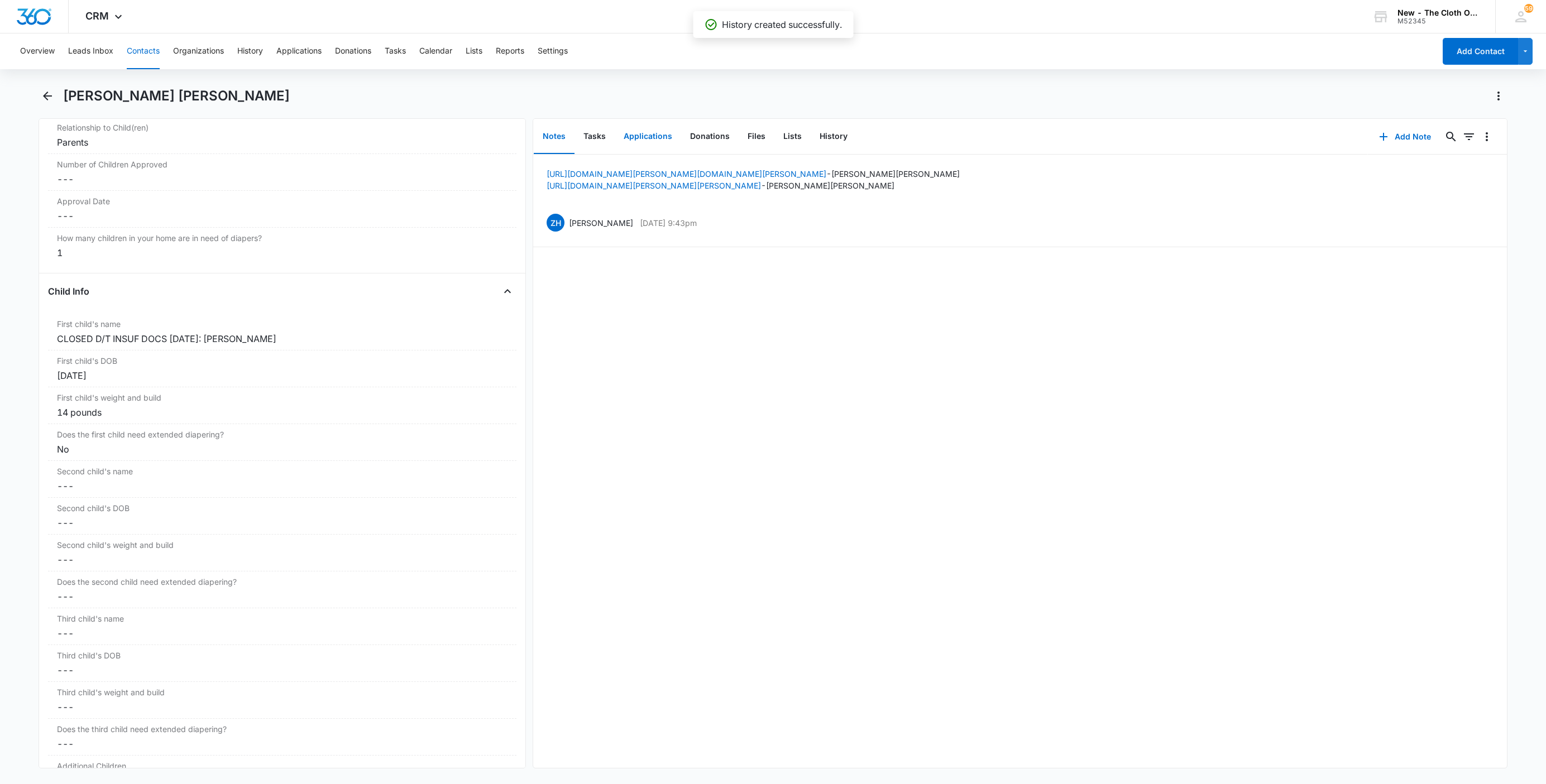
click at [662, 144] on button "Applications" at bounding box center [648, 137] width 67 height 35
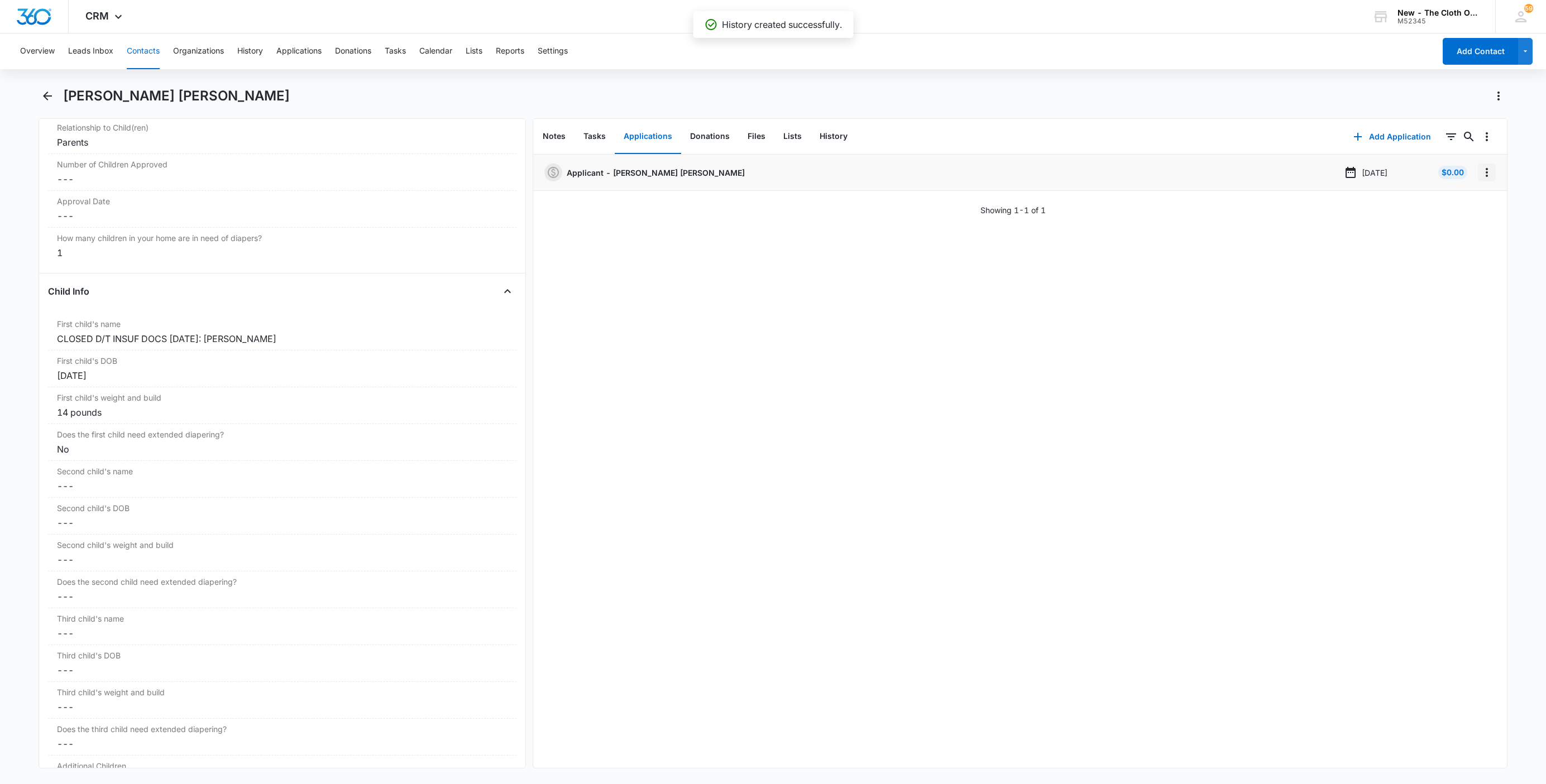
click at [1480, 178] on icon "Overflow Menu" at bounding box center [1487, 172] width 13 height 13
click at [1469, 201] on button "Edit" at bounding box center [1451, 203] width 64 height 17
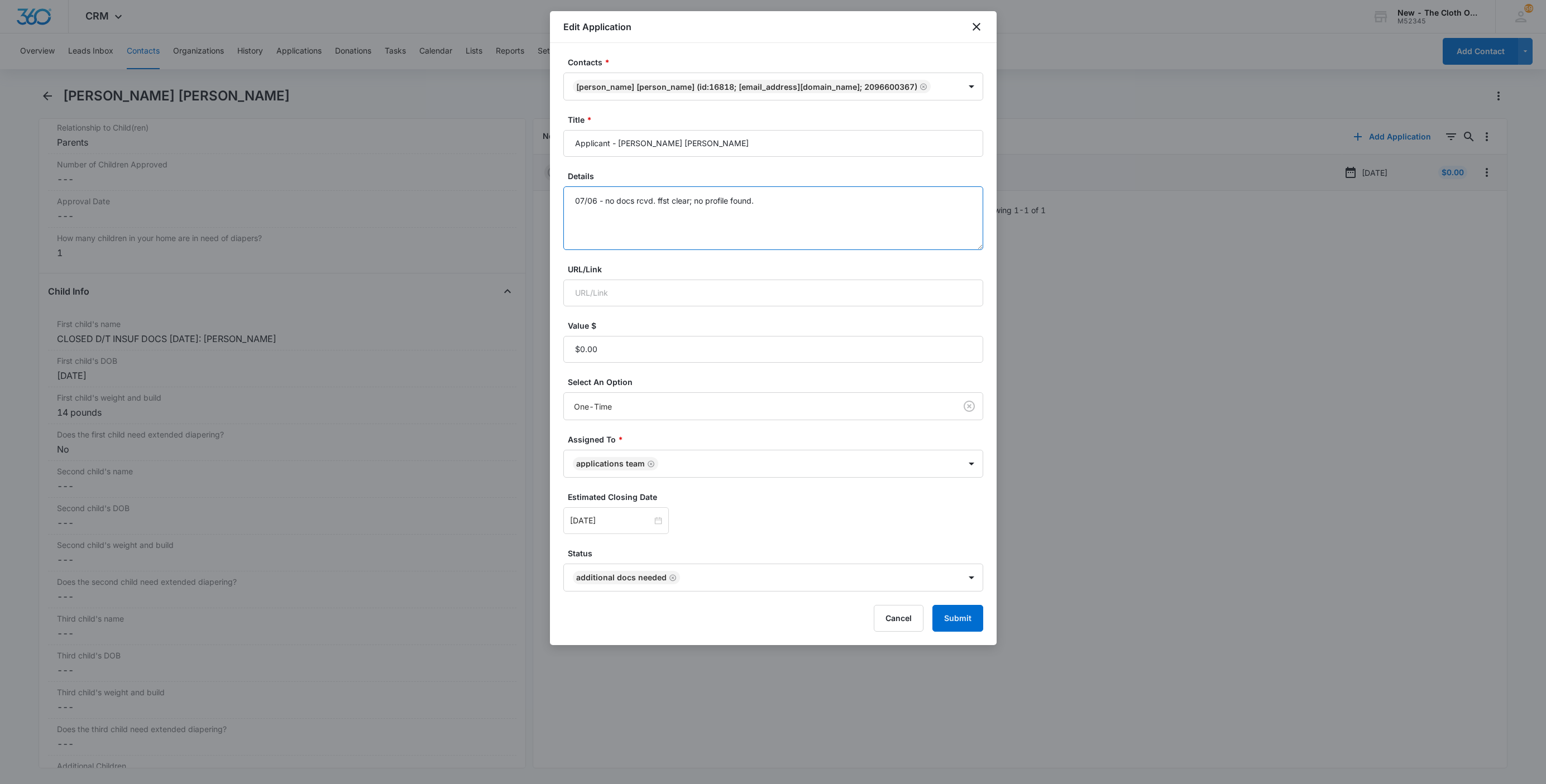
click at [871, 240] on textarea "07/06 - no docs rcvd. ffst clear; no profile found." at bounding box center [774, 218] width 420 height 64
paste textarea "[DATE] - Closed d/t insuf docs - all needed."
type textarea "07/06 - no docs rcvd. ffst clear; no profile found. [DATE] - Closed d/t insuf d…"
click at [951, 618] on button "Submit" at bounding box center [957, 618] width 51 height 27
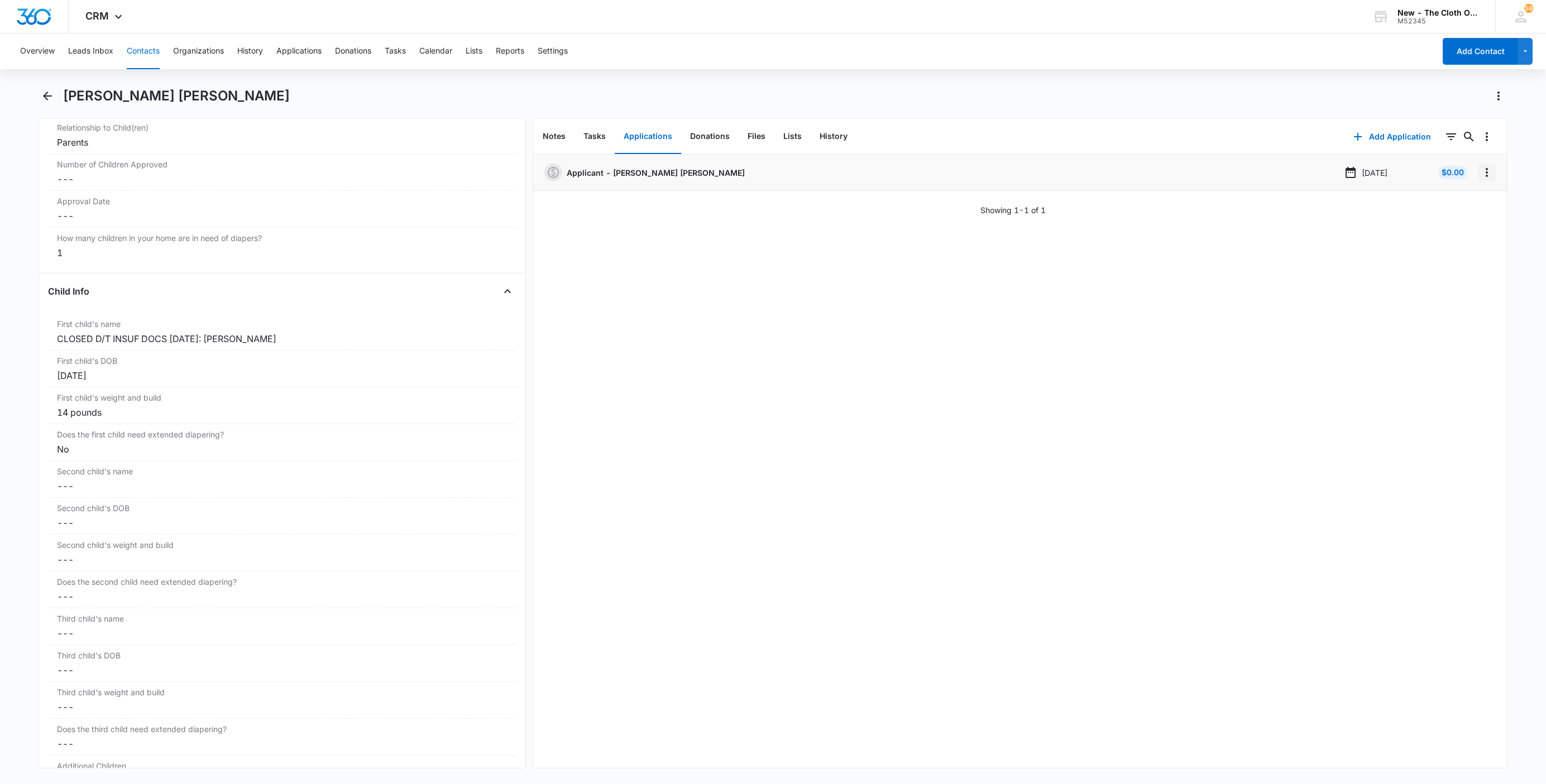
click at [1480, 176] on icon "Overflow Menu" at bounding box center [1487, 172] width 13 height 13
click at [1461, 223] on button "Delete" at bounding box center [1451, 220] width 64 height 17
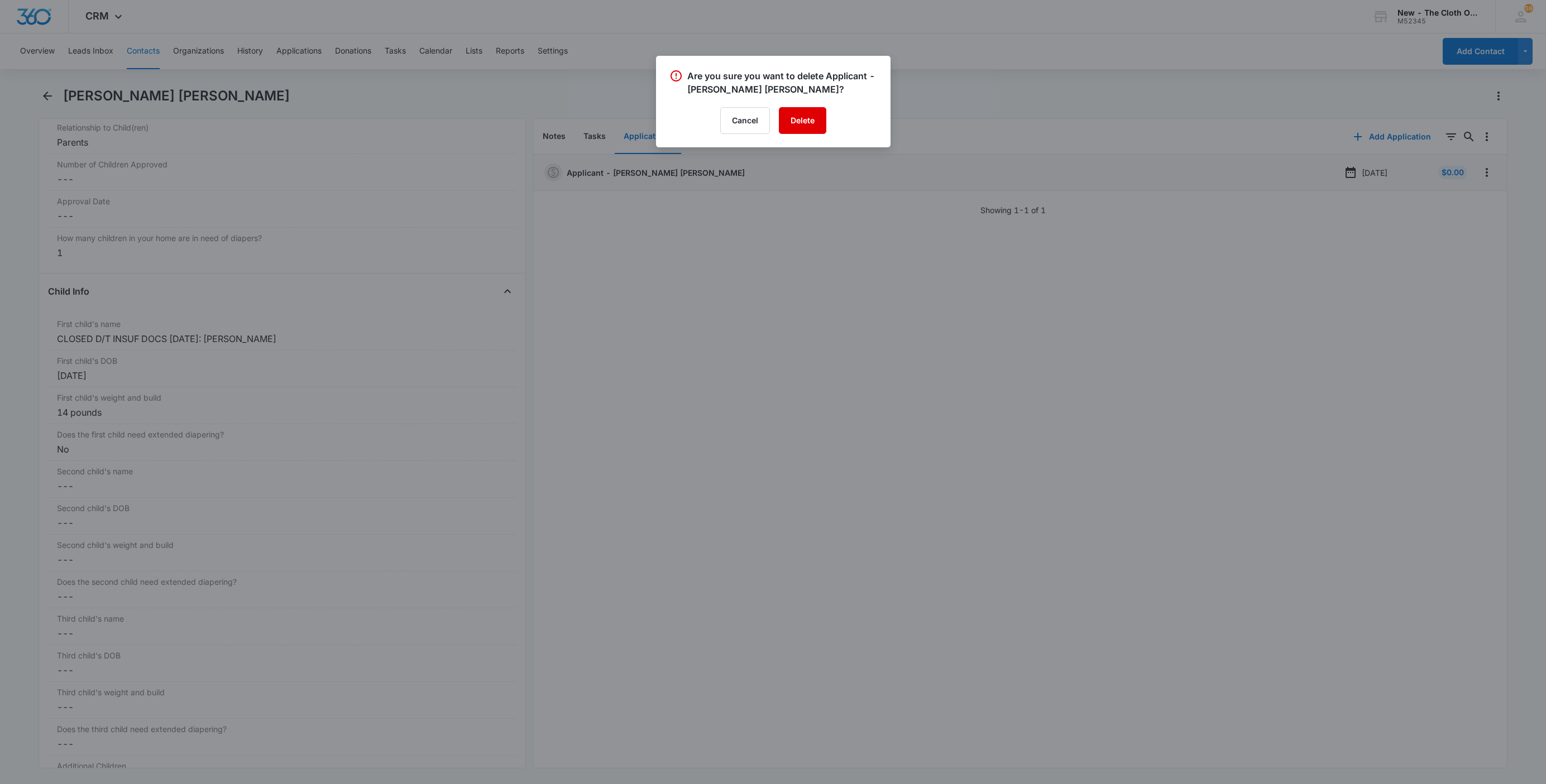
click at [806, 120] on button "Delete" at bounding box center [803, 121] width 47 height 27
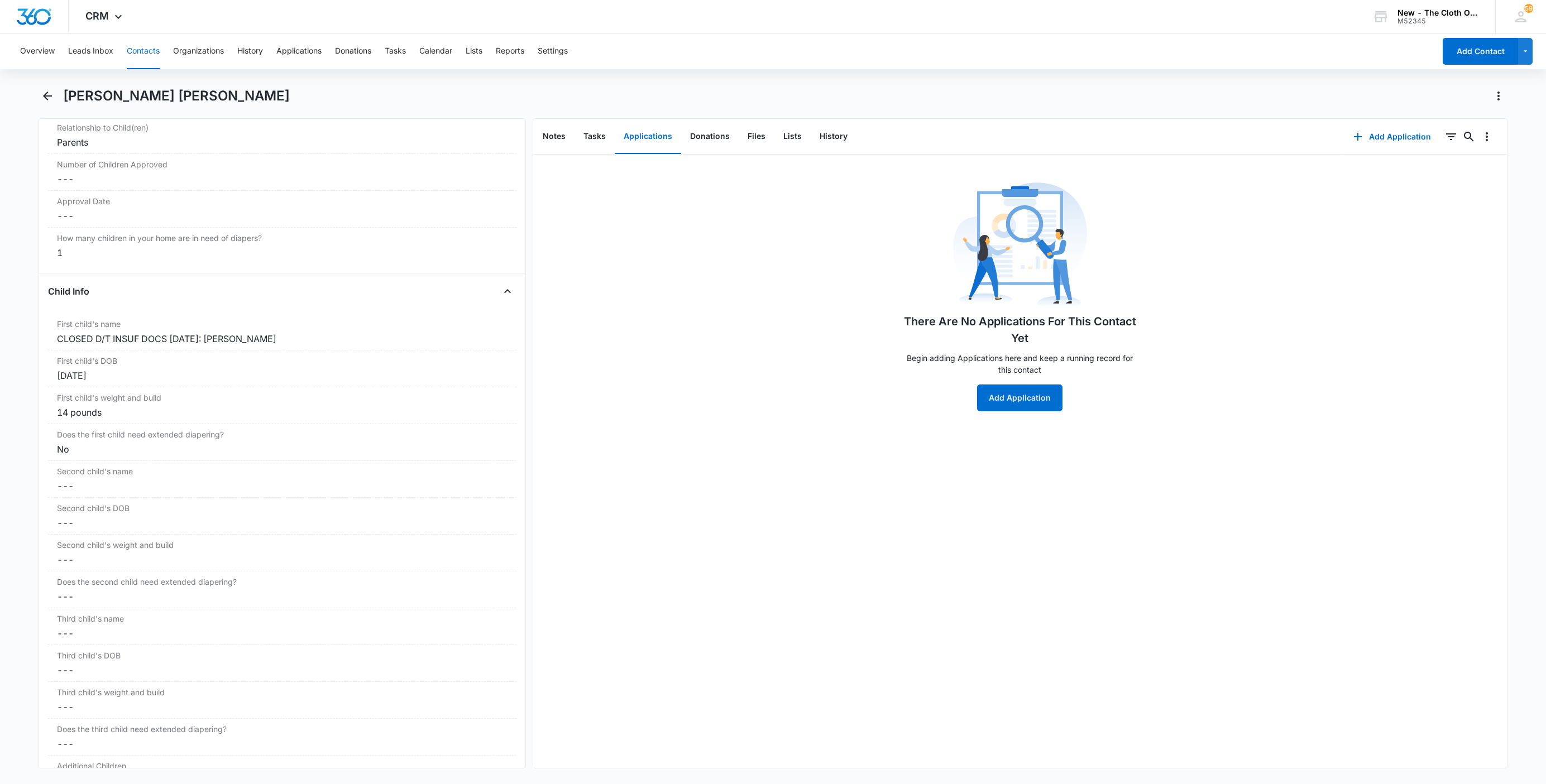
click at [144, 53] on button "Contacts" at bounding box center [143, 51] width 33 height 36
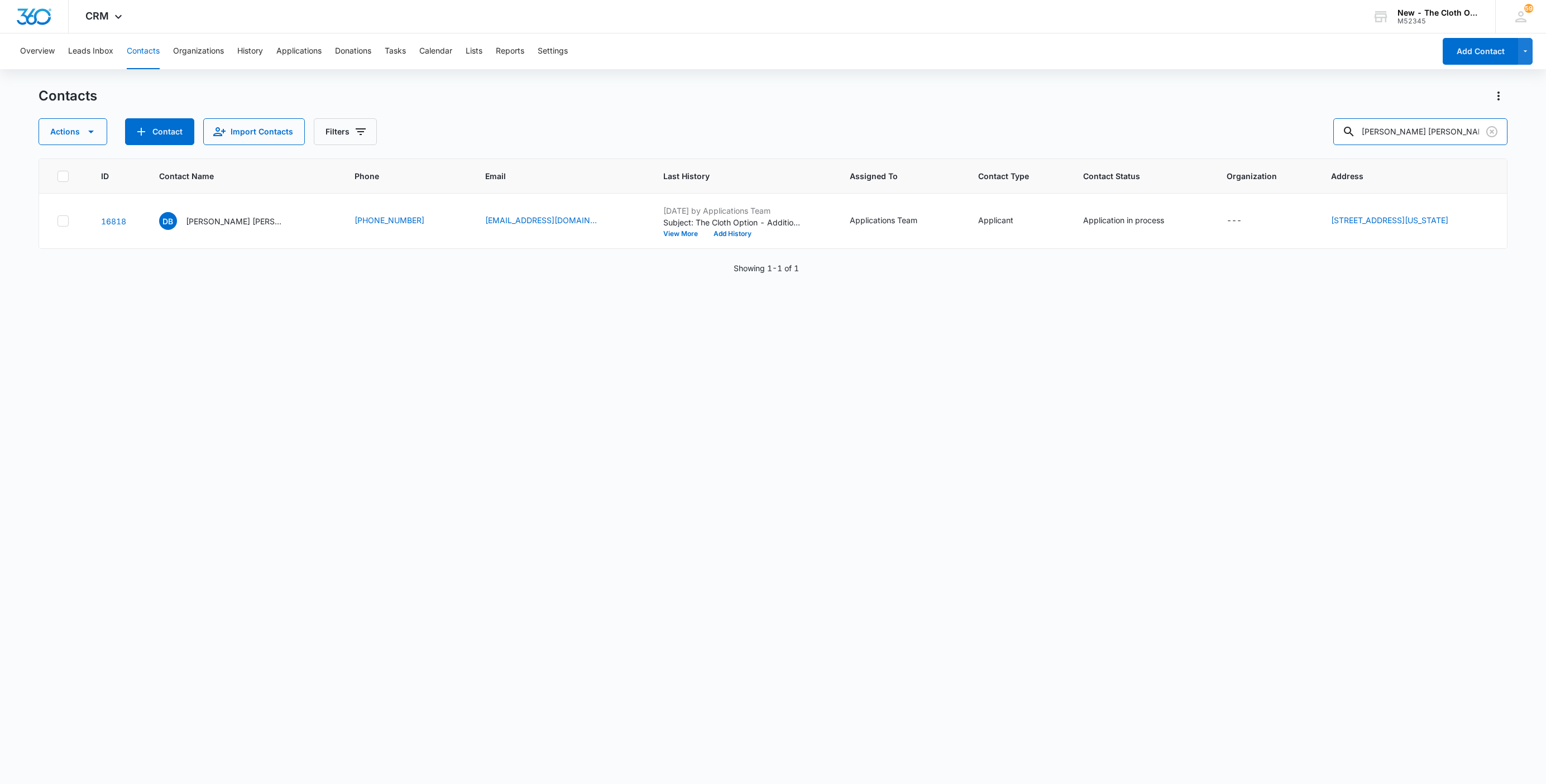
drag, startPoint x: 1446, startPoint y: 131, endPoint x: 1111, endPoint y: 138, distance: 335.1
click at [1113, 138] on div "Actions Contact Import Contacts Filters [PERSON_NAME] [PERSON_NAME]" at bounding box center [773, 132] width 1469 height 27
paste input "[PERSON_NAME]"
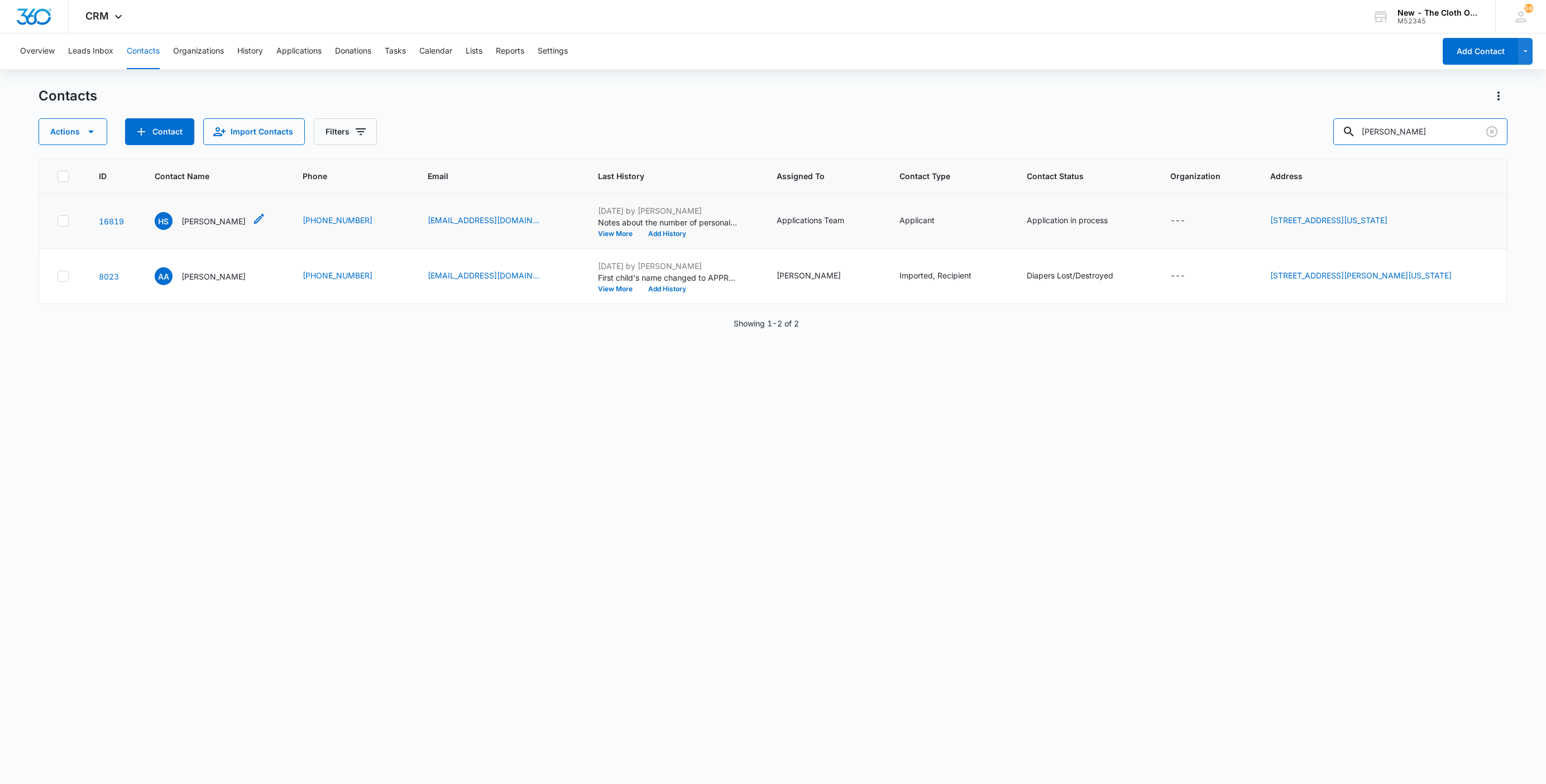
type input "[PERSON_NAME]"
click at [192, 230] on div "HS [PERSON_NAME]" at bounding box center [200, 221] width 91 height 18
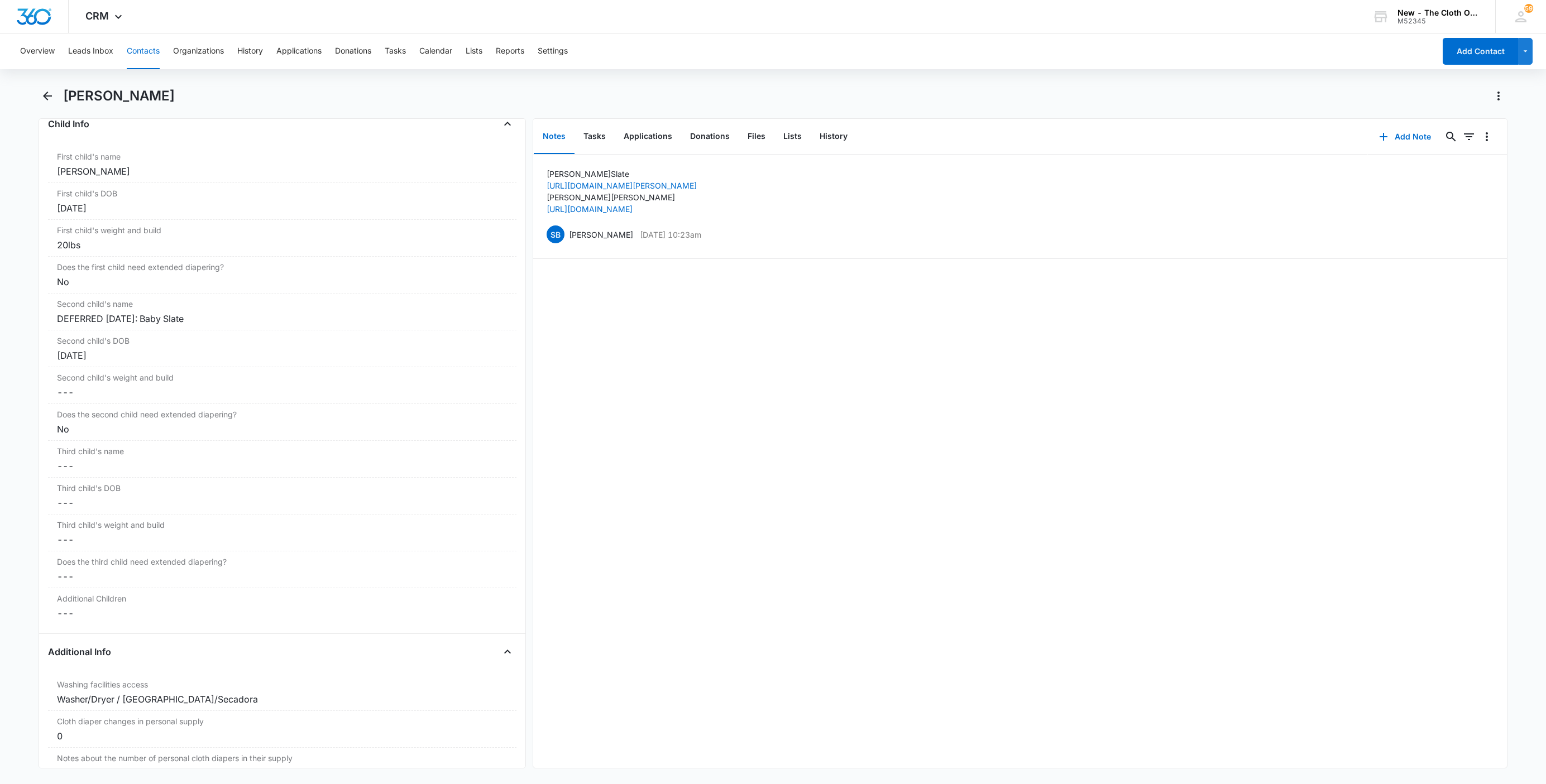
scroll to position [1089, 0]
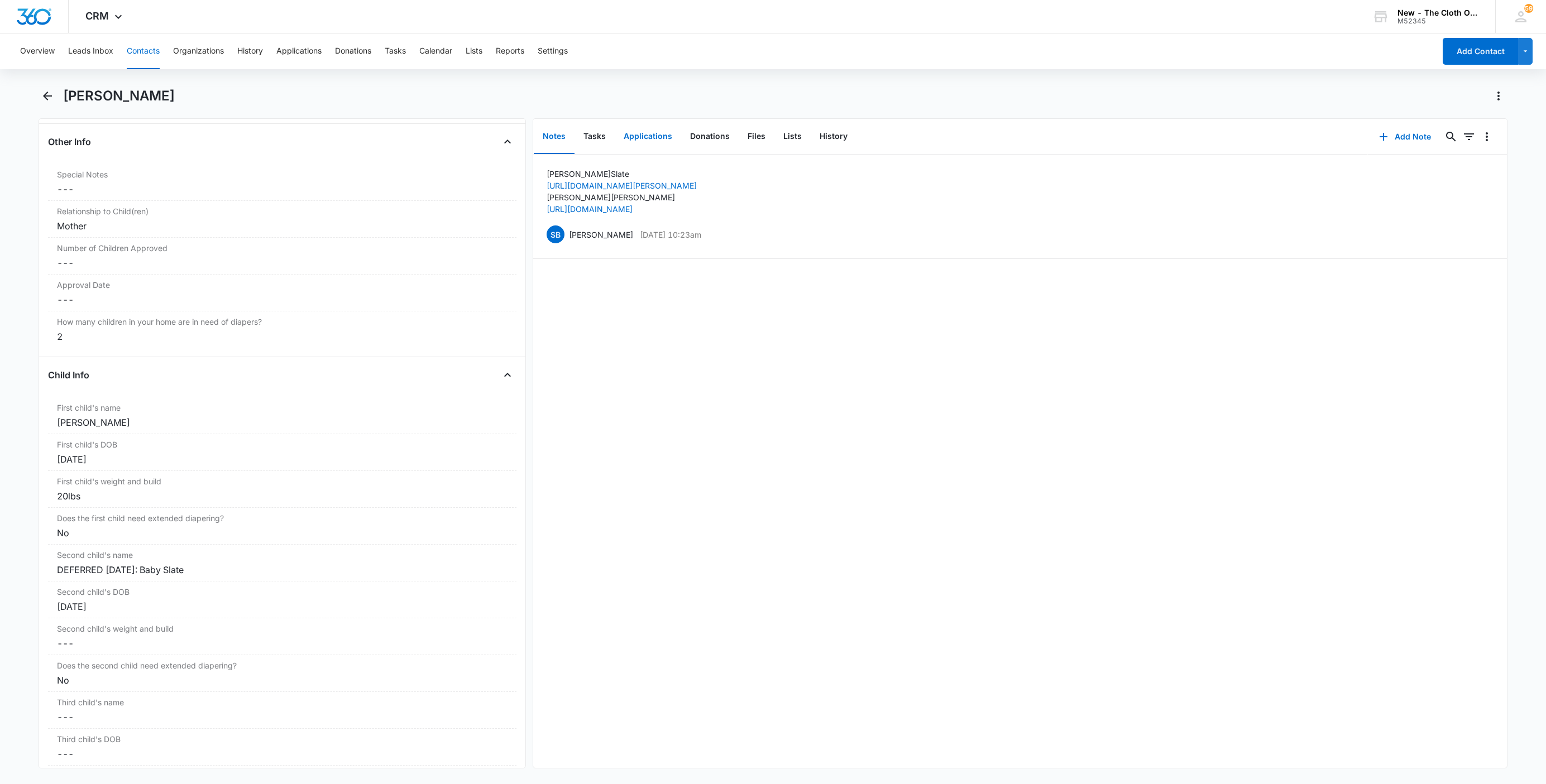
click at [655, 144] on button "Applications" at bounding box center [648, 137] width 67 height 35
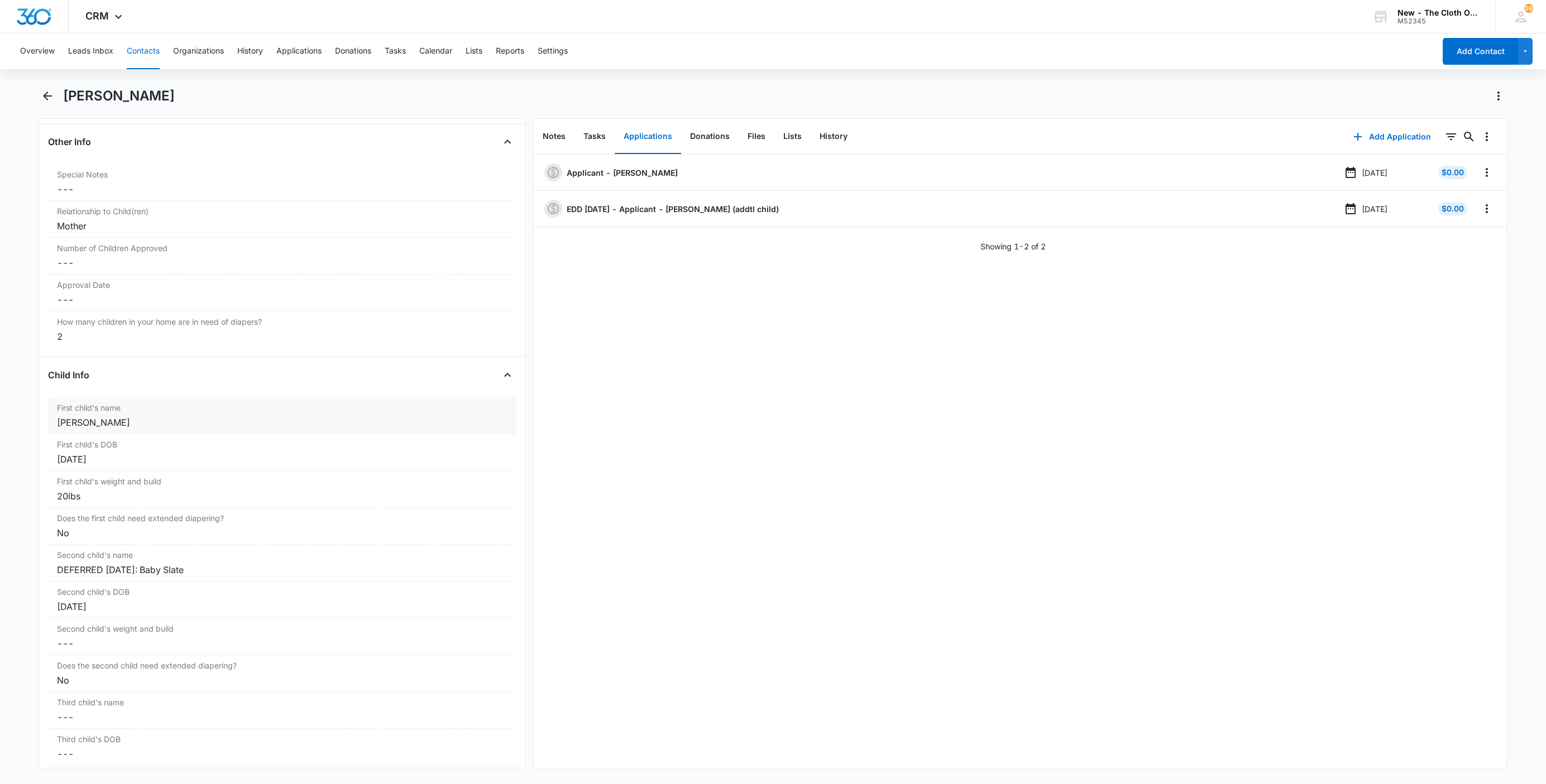
click at [61, 429] on div "[PERSON_NAME]" at bounding box center [282, 422] width 450 height 13
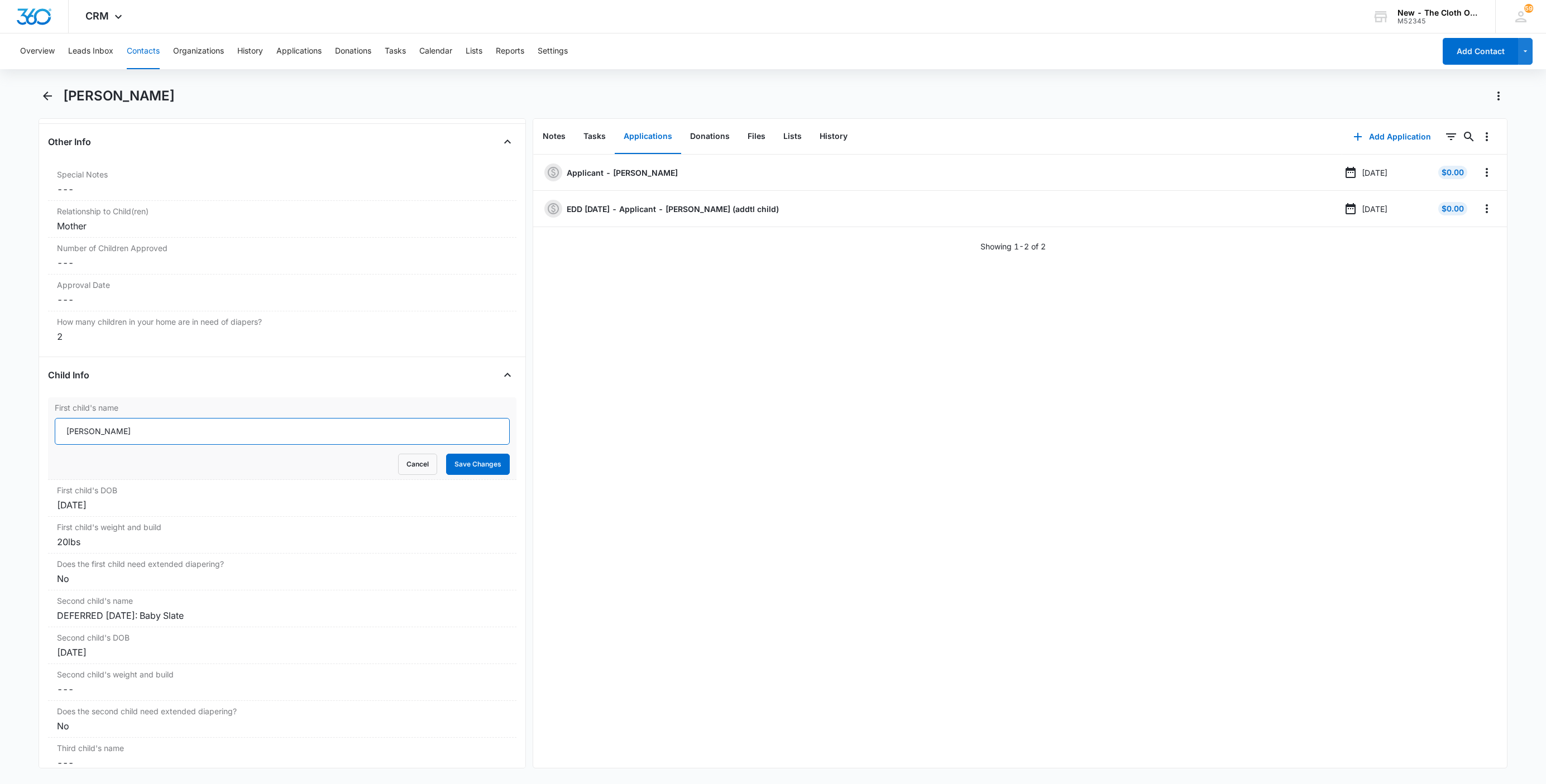
click at [59, 437] on input "[PERSON_NAME]" at bounding box center [282, 431] width 455 height 27
type input "CLOSED D/T INSUF DOCS [DATE]: [PERSON_NAME]"
click at [457, 475] on button "Save Changes" at bounding box center [478, 464] width 64 height 21
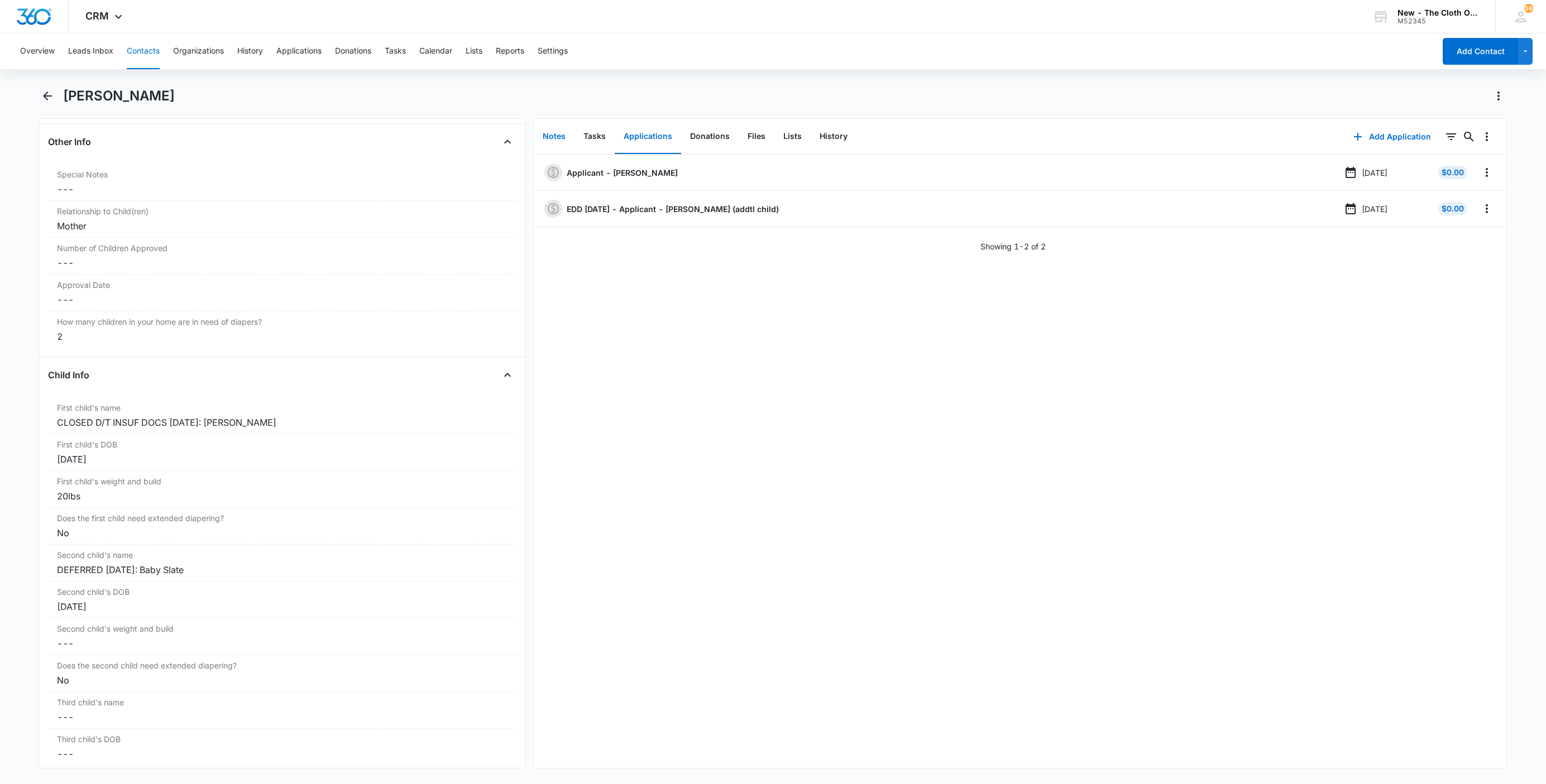
click at [550, 129] on button "Notes" at bounding box center [554, 137] width 41 height 35
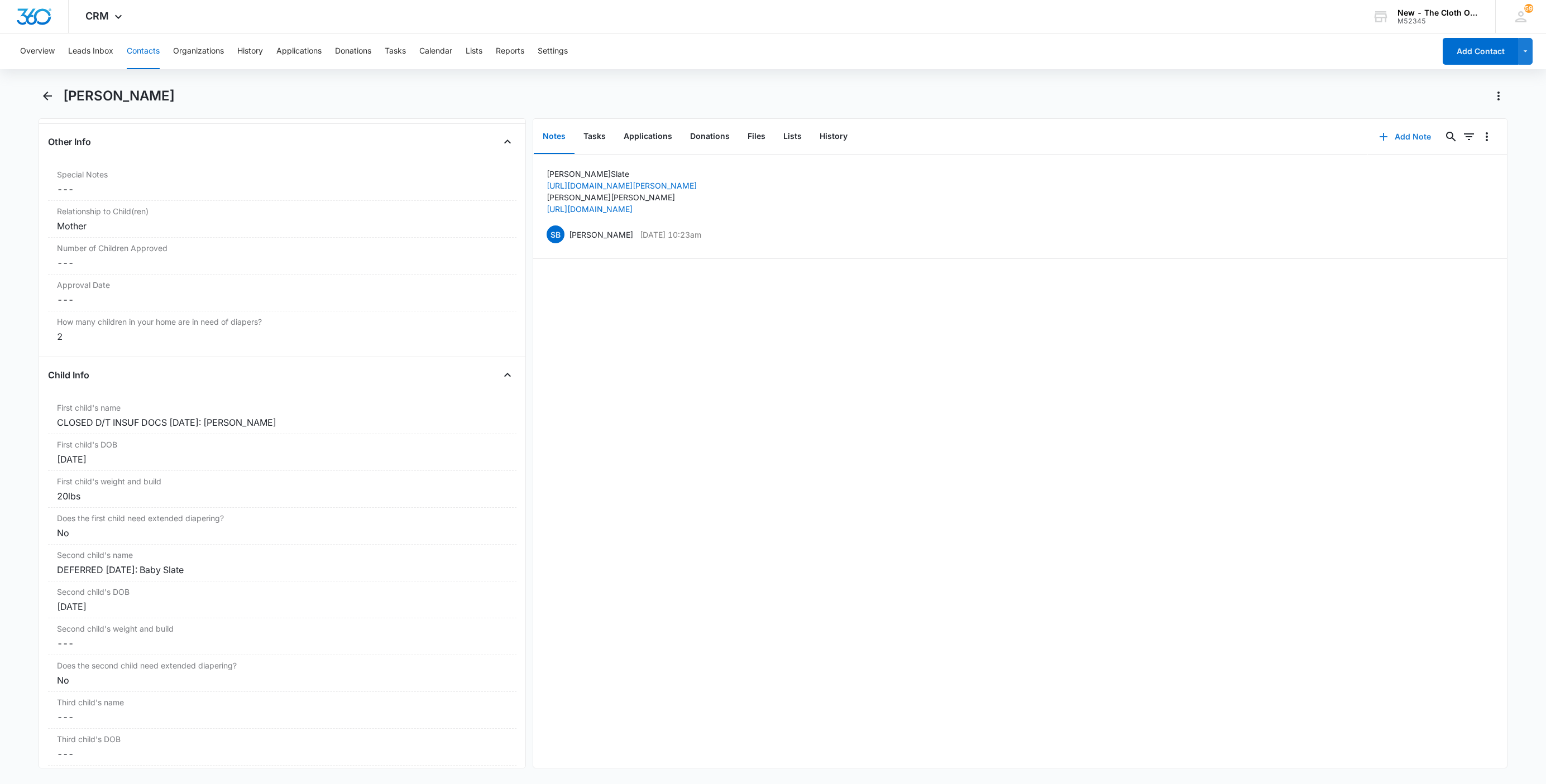
click at [1382, 139] on button "Add Note" at bounding box center [1405, 137] width 74 height 27
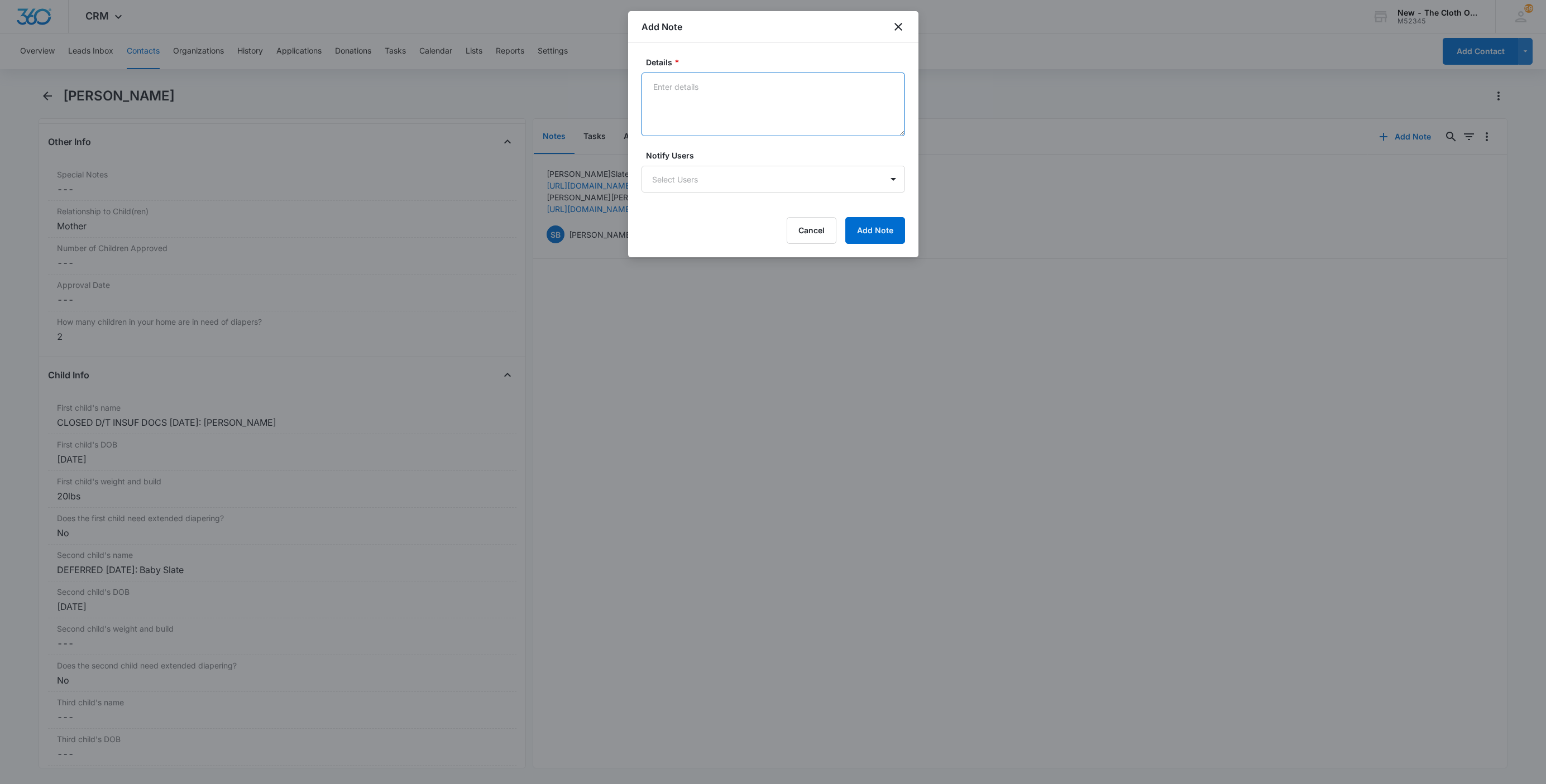
click at [759, 96] on textarea "Details *" at bounding box center [773, 104] width 263 height 64
paste textarea "[DATE] - Closed d/t insuf docs - all needed."
click at [720, 87] on textarea "[DATE] - Closed d/t insuf docs - all needed." at bounding box center [773, 104] width 263 height 64
type textarea "[DATE] - Closed app for DELILAH d/t insuf docs - all needed."
click at [877, 229] on button "Add Note" at bounding box center [875, 231] width 60 height 27
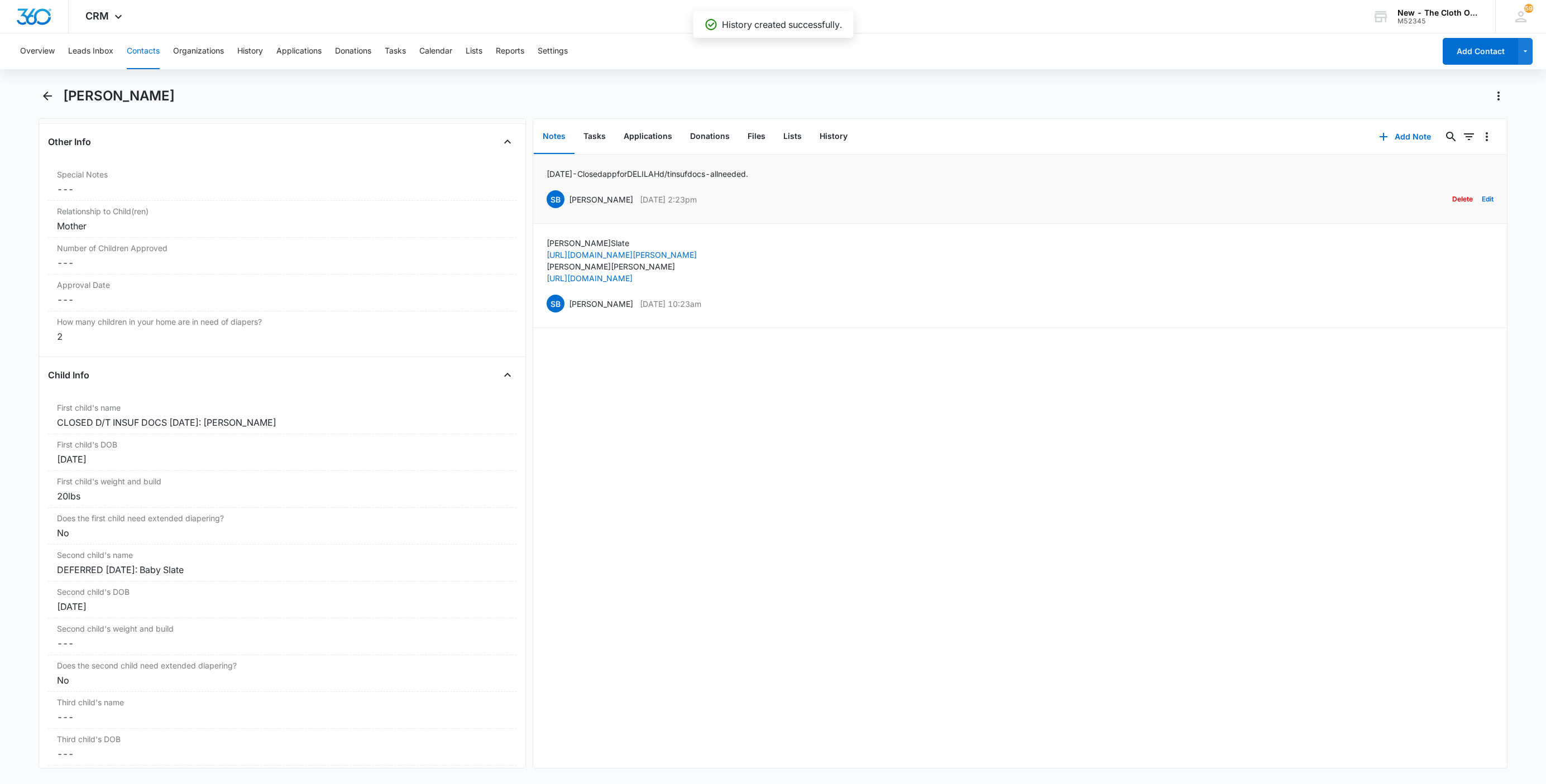
drag, startPoint x: 741, startPoint y: 172, endPoint x: 570, endPoint y: 171, distance: 171.0
click at [570, 171] on div "[DATE] - Closed app for DELILAH d/t insuf docs - all needed. SB [PERSON_NAME] […" at bounding box center [1020, 189] width 947 height 42
click at [638, 139] on button "Applications" at bounding box center [648, 137] width 67 height 35
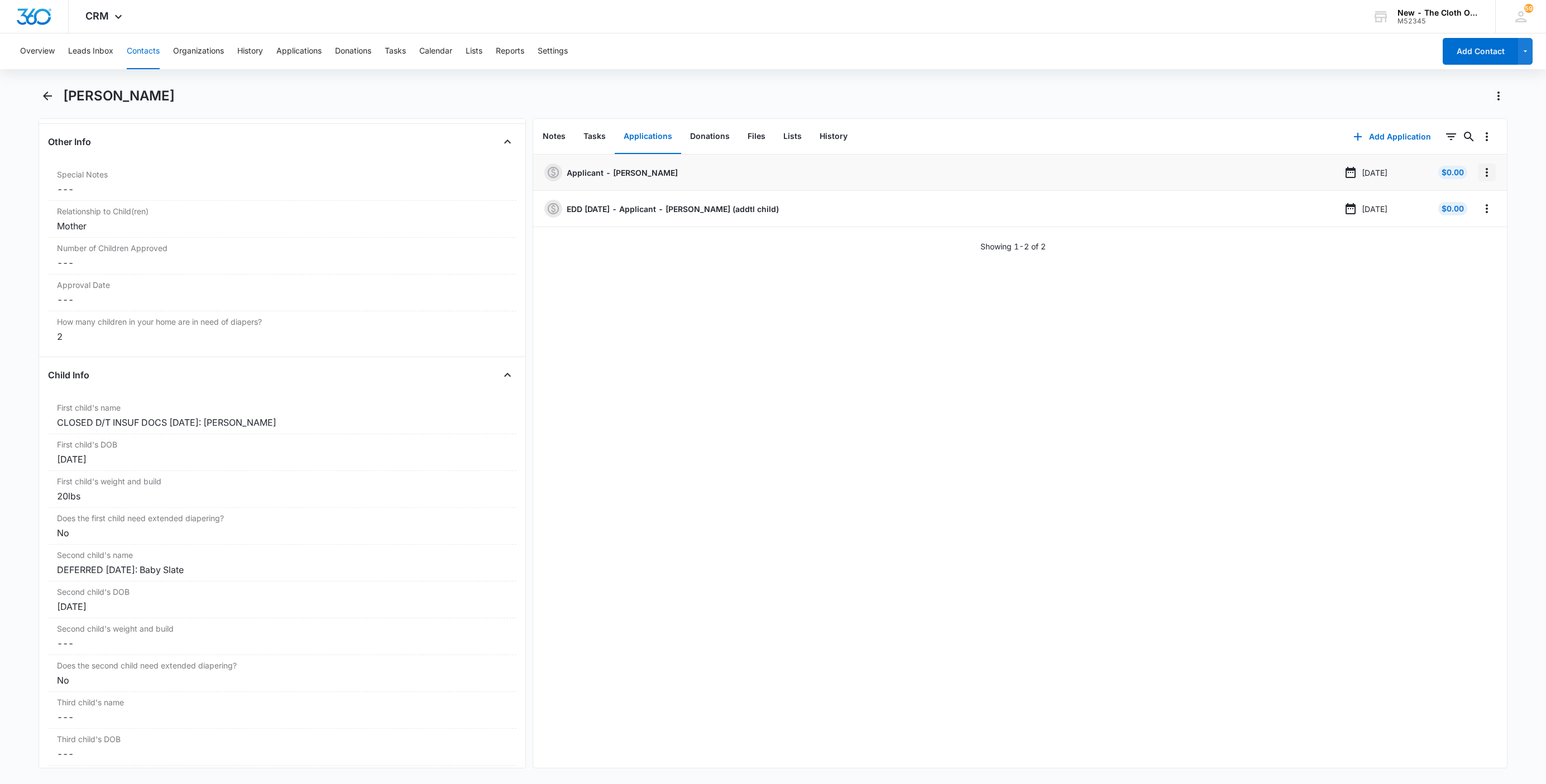
click at [1480, 168] on icon "Overflow Menu" at bounding box center [1487, 172] width 13 height 13
click at [1466, 201] on button "Edit" at bounding box center [1451, 203] width 64 height 17
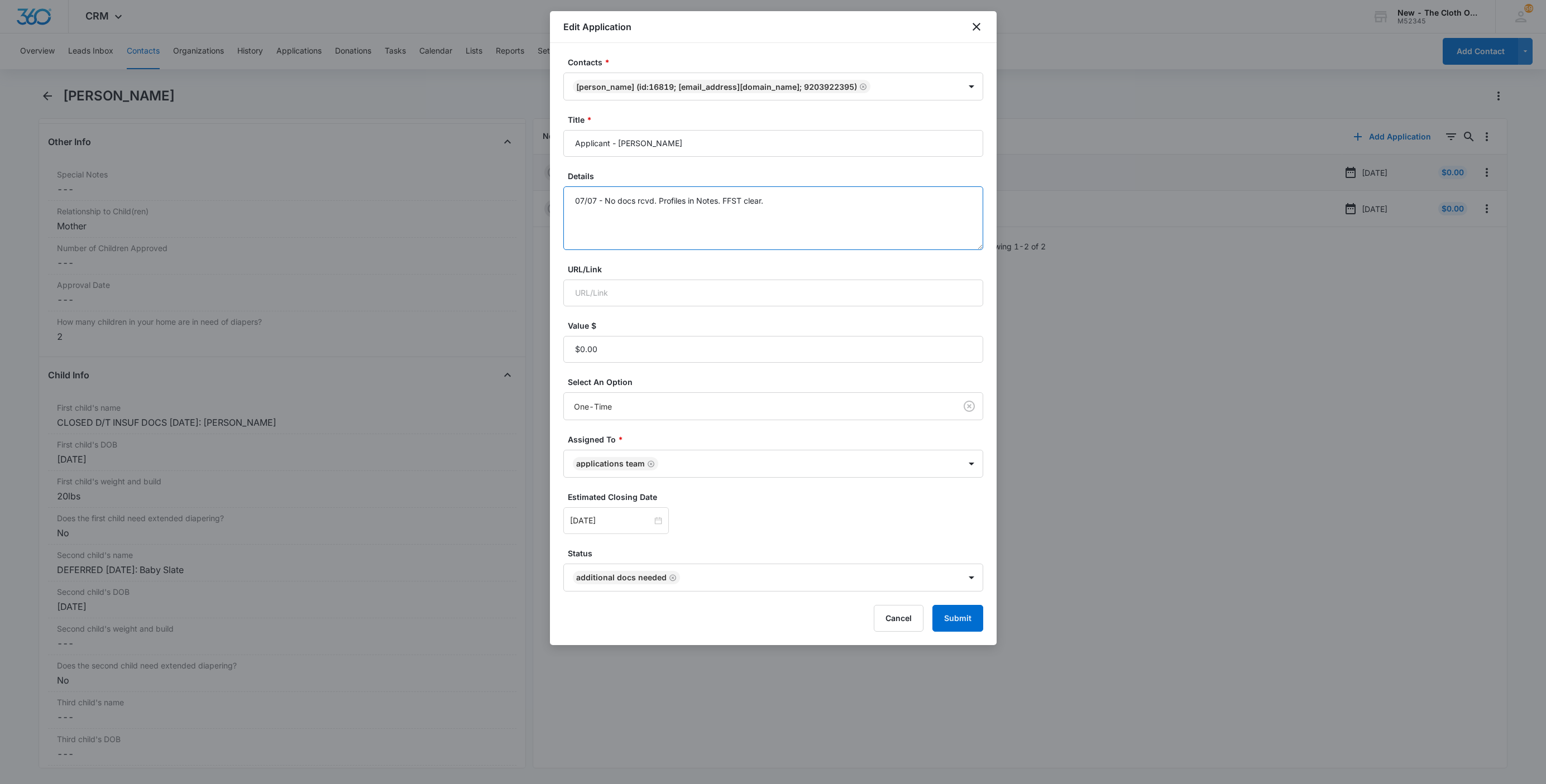
click at [818, 220] on textarea "07/07 - No docs rcvd. Profiles in Notes. FFST clear." at bounding box center [774, 218] width 420 height 64
paste textarea "[DATE] - Closed d/t insuf docs - all needed."
type textarea "07/07 - No docs rcvd. Profiles in Notes. FFST clear. [DATE] - Closed d/t insuf …"
click at [962, 616] on button "Submit" at bounding box center [957, 618] width 51 height 27
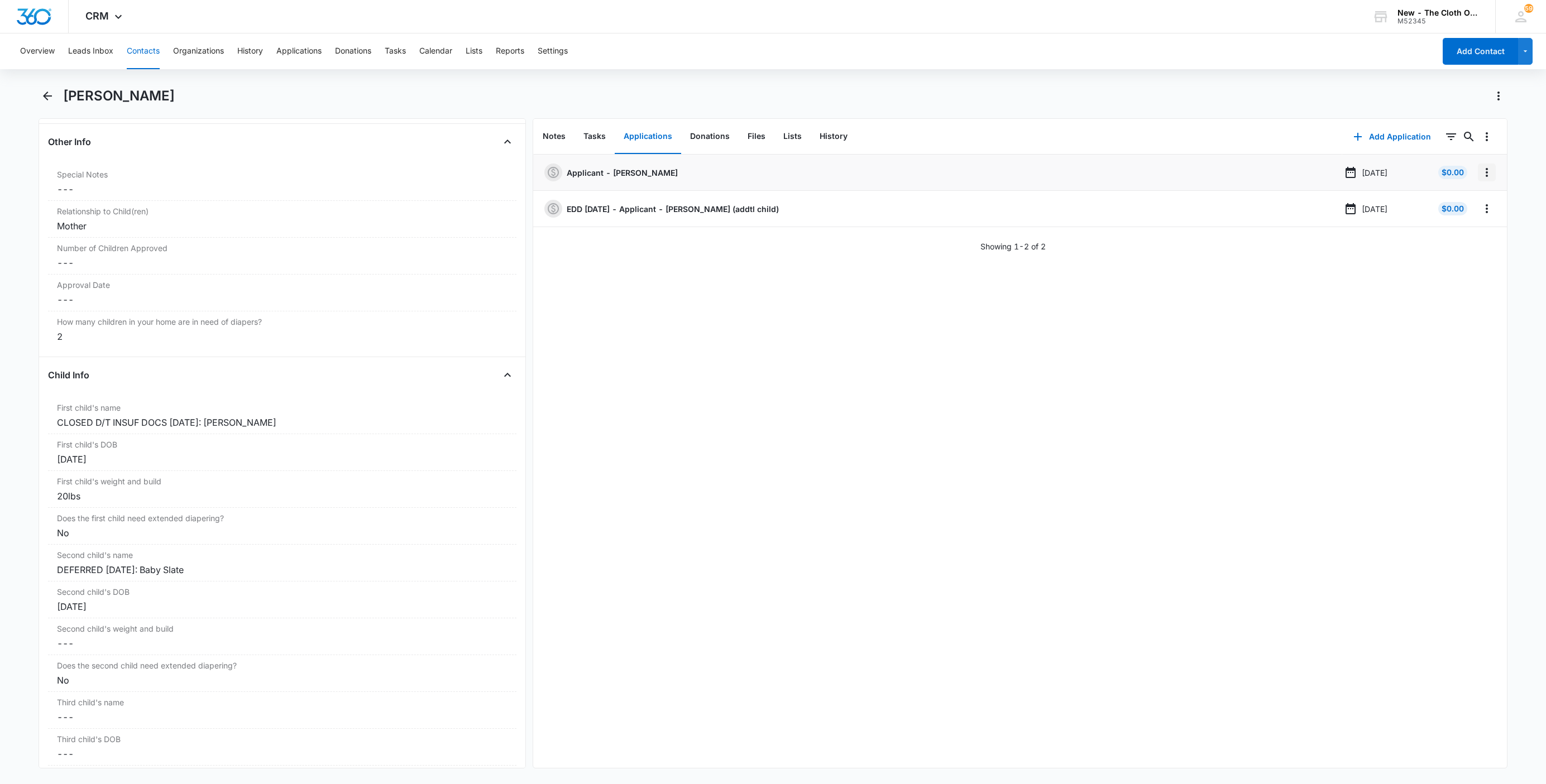
click at [1480, 174] on icon "Overflow Menu" at bounding box center [1487, 172] width 13 height 13
click at [1434, 224] on div "Delete" at bounding box center [1445, 220] width 24 height 8
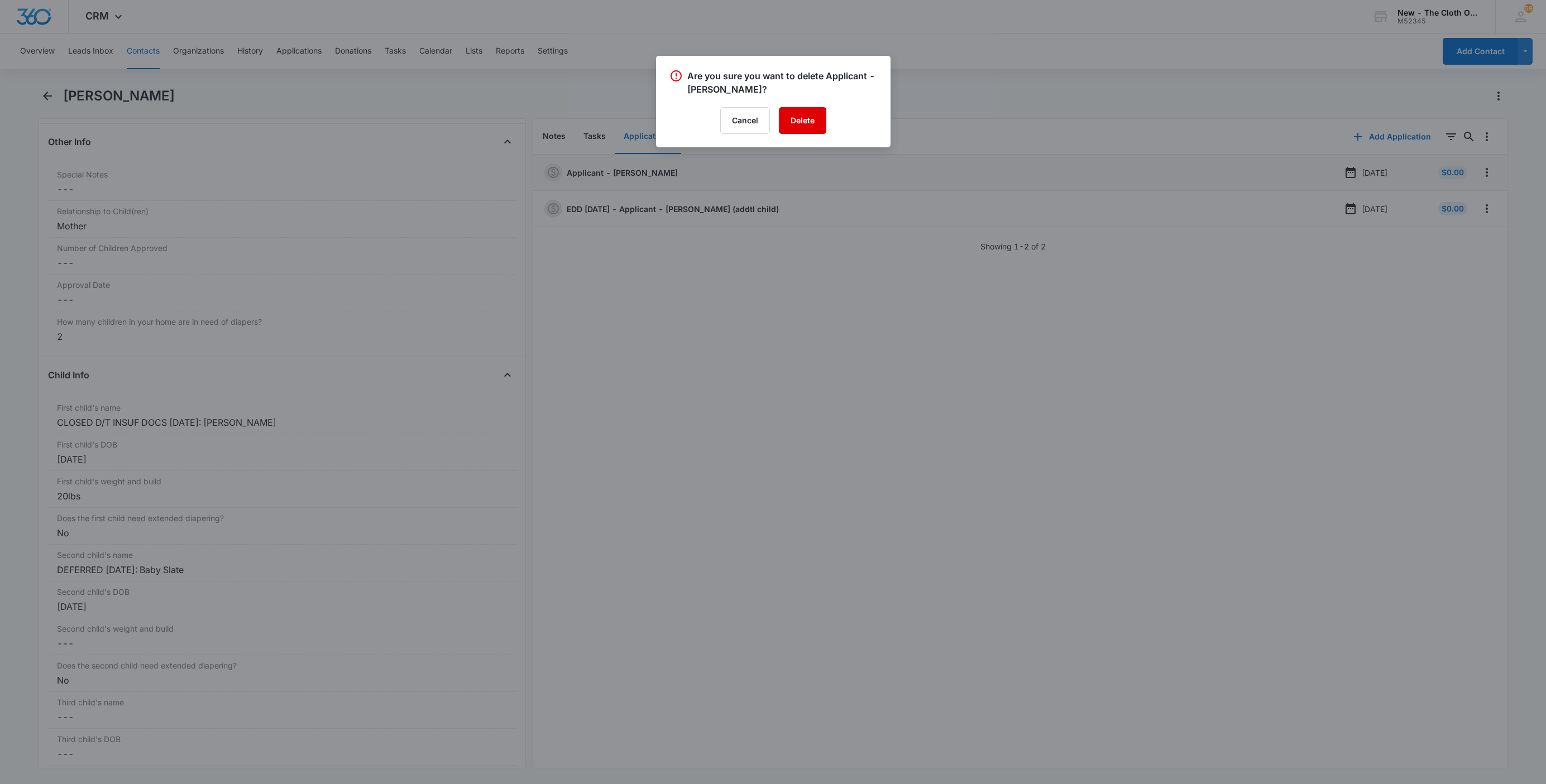
click at [805, 121] on button "Delete" at bounding box center [803, 121] width 47 height 27
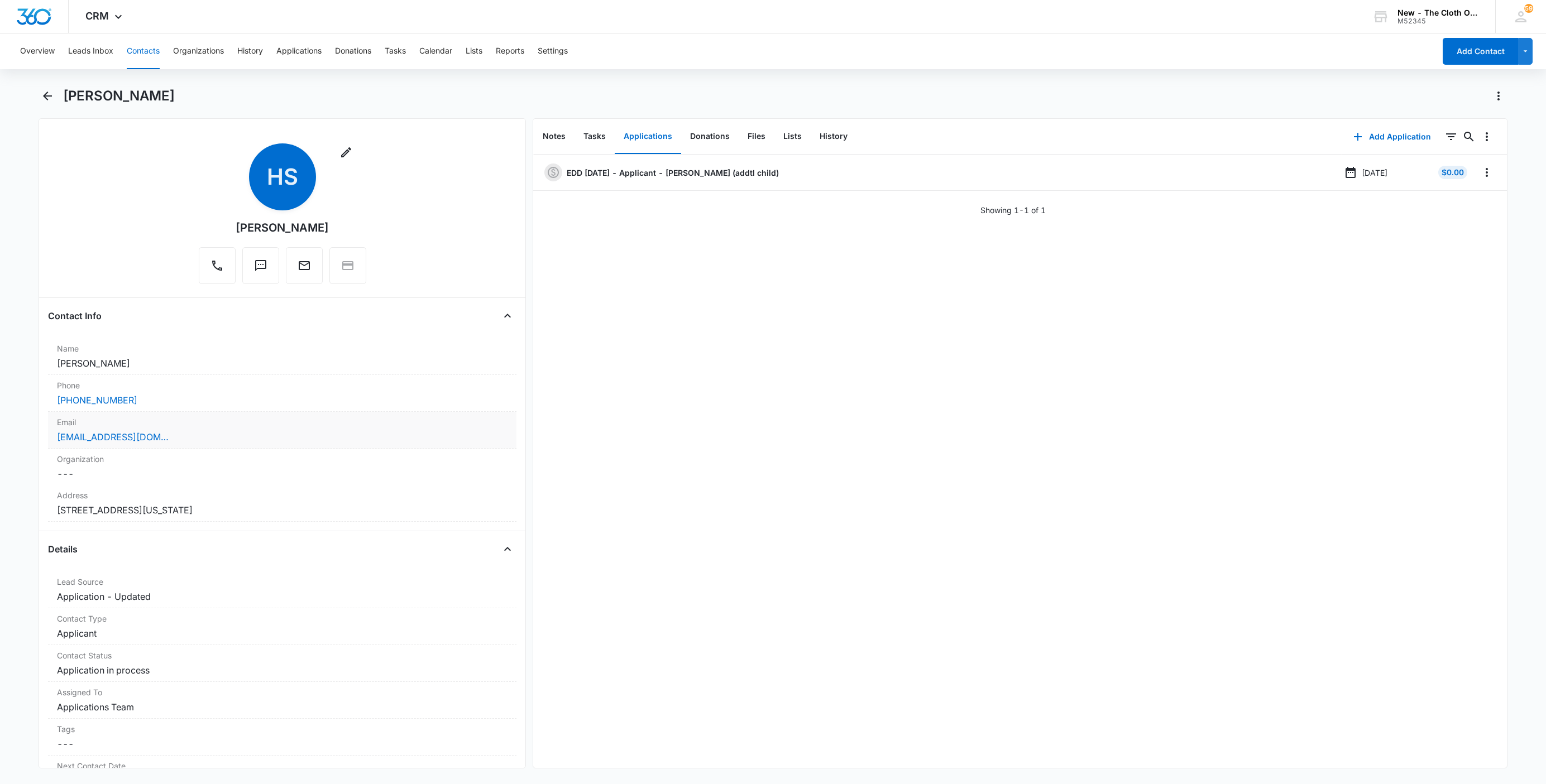
click at [217, 436] on div "[EMAIL_ADDRESS][DOMAIN_NAME]" at bounding box center [282, 437] width 450 height 13
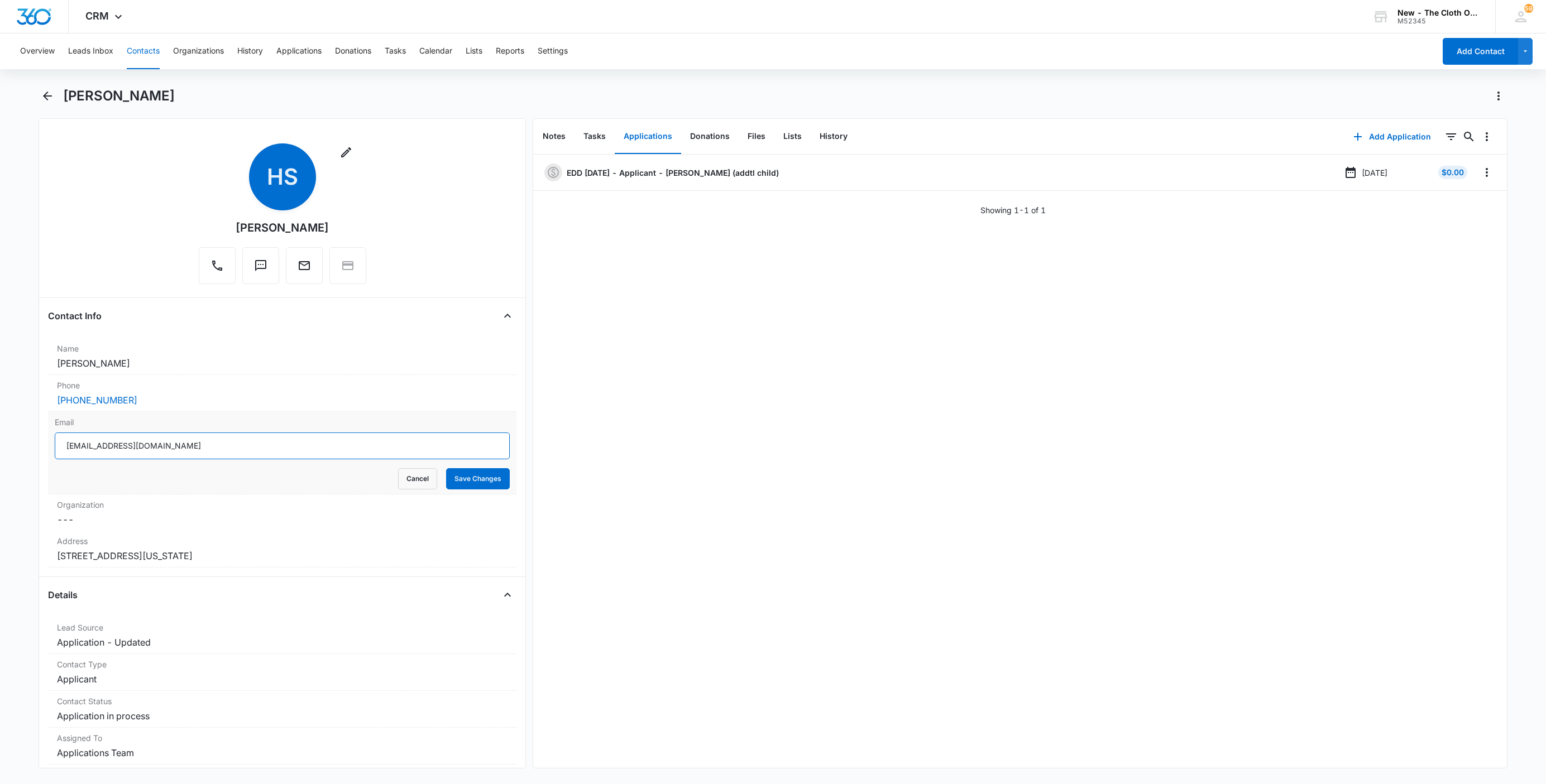
drag, startPoint x: 22, startPoint y: 440, endPoint x: -6, endPoint y: 438, distance: 28.1
click at [0, 438] on html "CRM Apps Reputation Websites Forms CRM Email Social Shop Payments POS Ads Intel…" at bounding box center [773, 392] width 1546 height 784
click at [404, 478] on button "Cancel" at bounding box center [417, 479] width 39 height 21
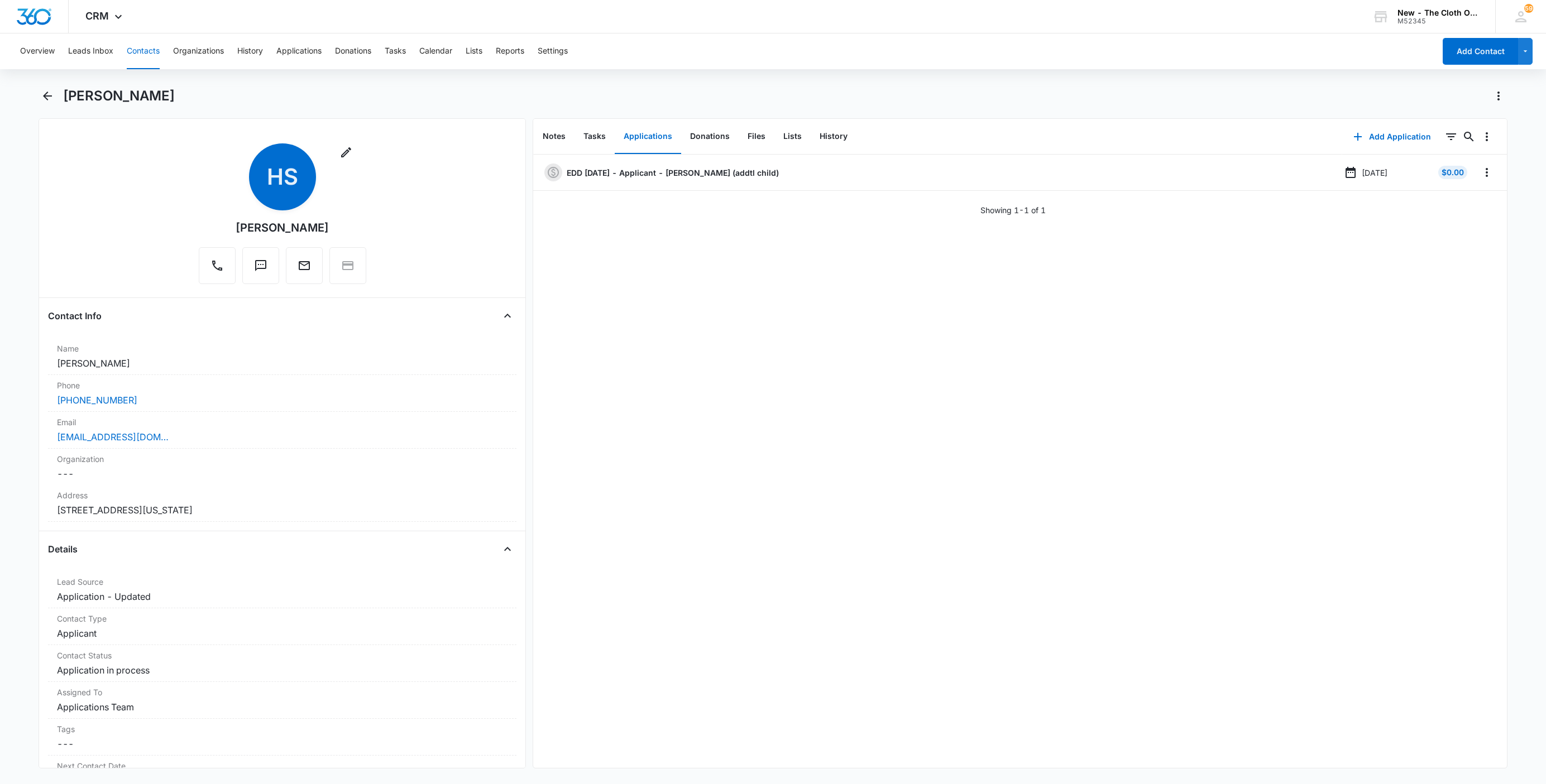
click at [135, 47] on button "Contacts" at bounding box center [143, 51] width 33 height 36
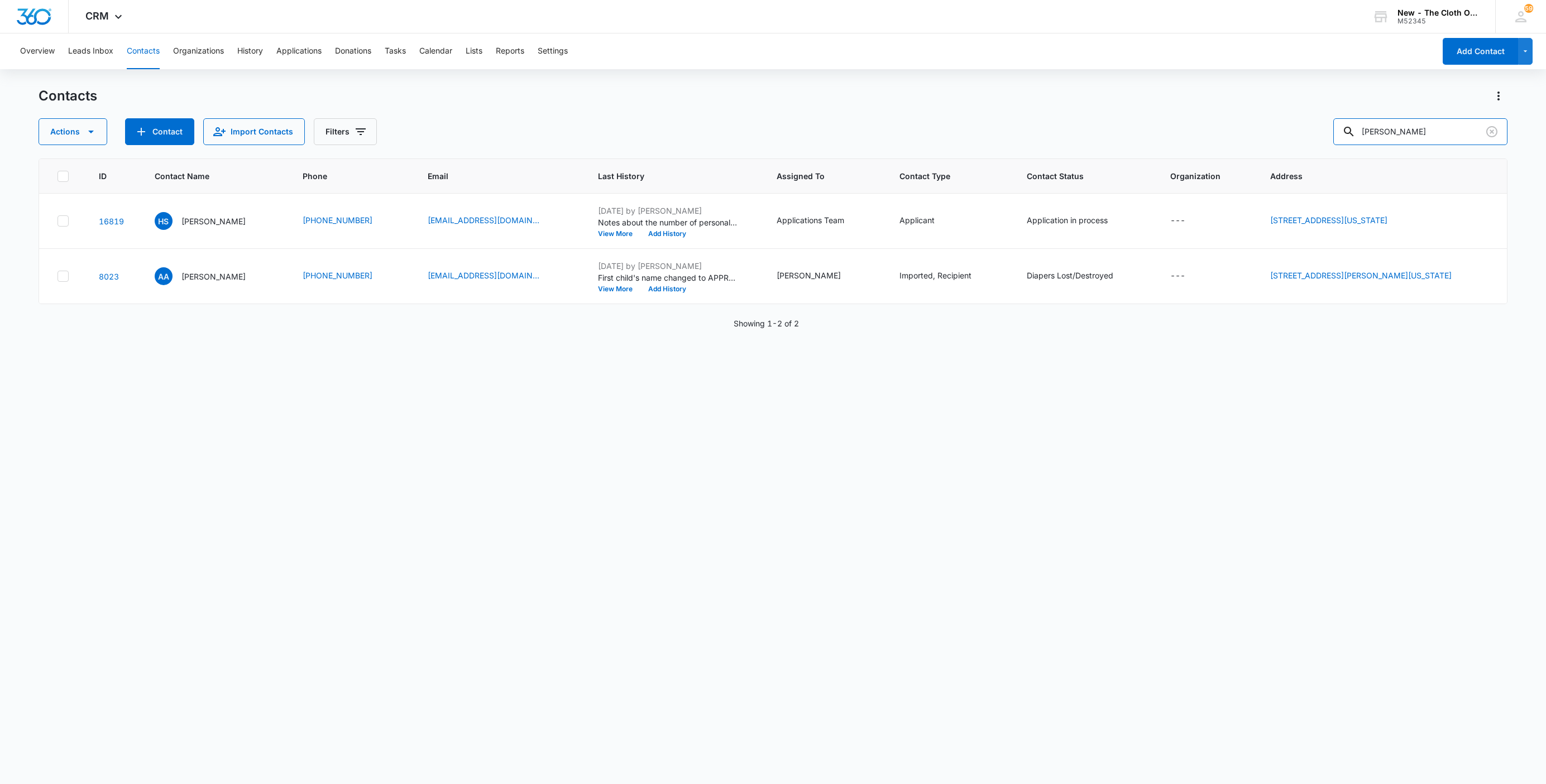
drag, startPoint x: 1433, startPoint y: 131, endPoint x: 1163, endPoint y: 152, distance: 270.8
click at [1163, 152] on div "Contacts Actions Contact Import Contacts Filters [PERSON_NAME] ID Contact Name …" at bounding box center [773, 435] width 1469 height 696
paste input "[PERSON_NAME]"
type input "[PERSON_NAME]"
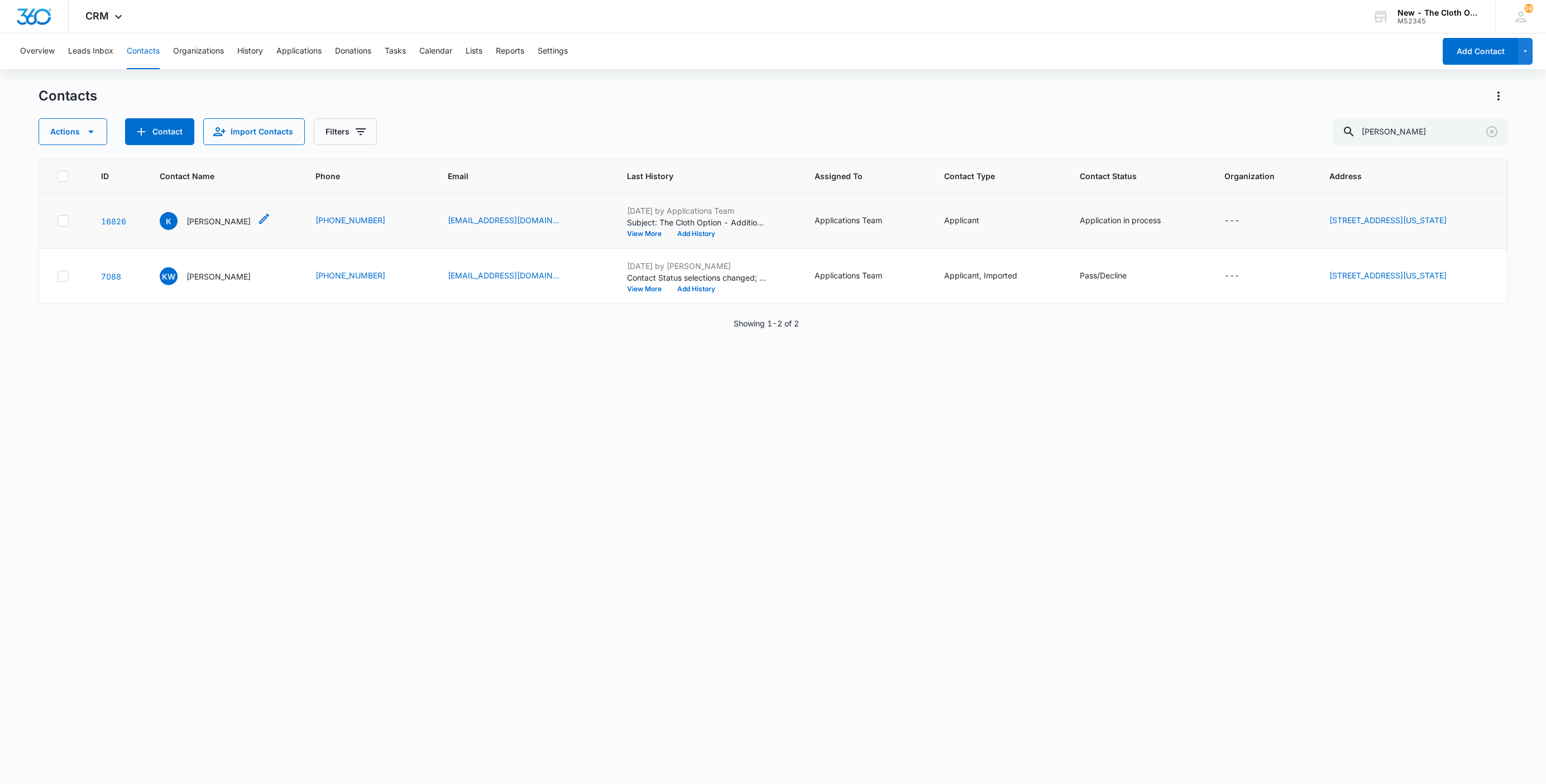
click at [192, 220] on p "[PERSON_NAME]" at bounding box center [218, 221] width 64 height 12
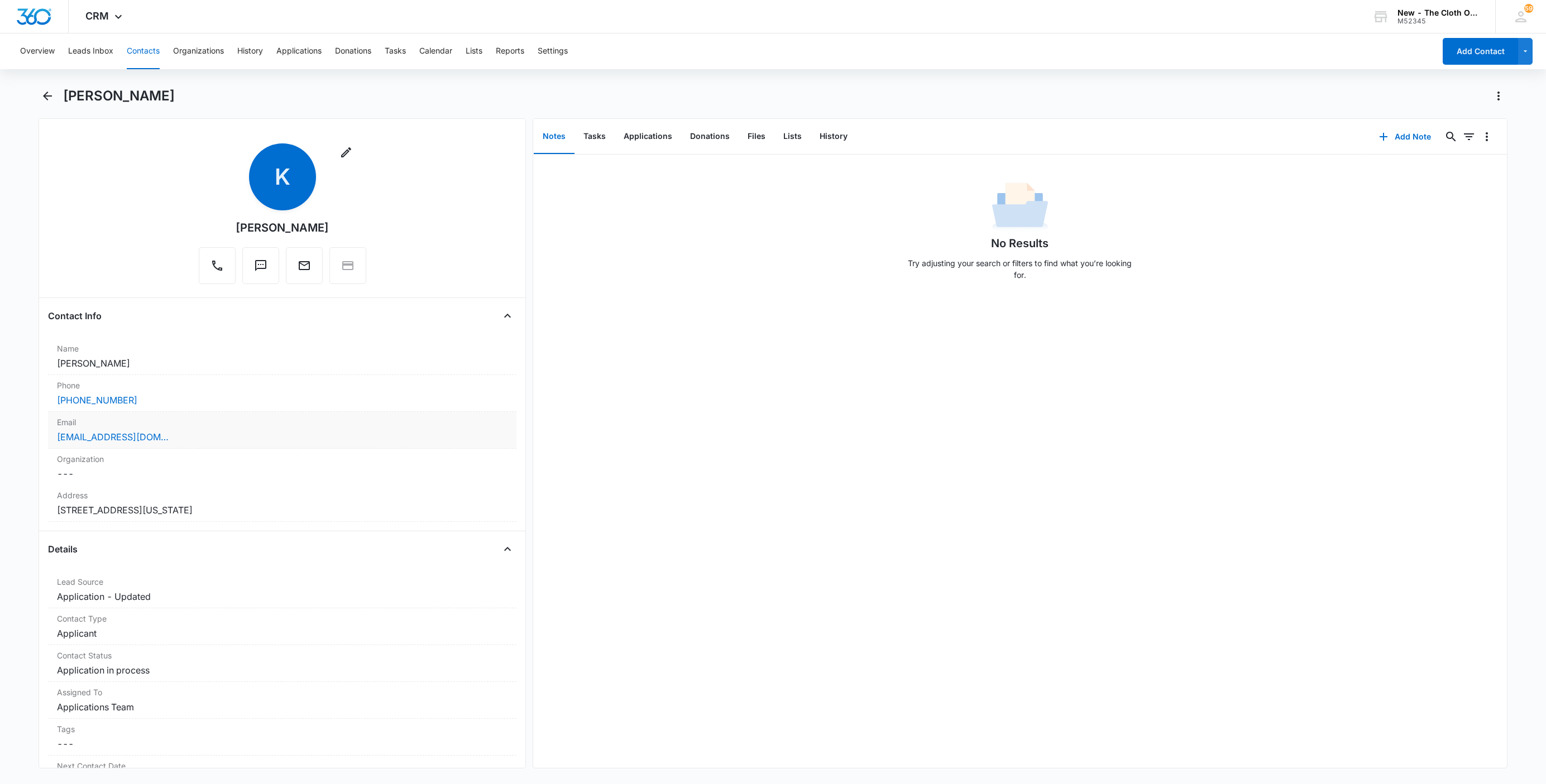
click at [256, 442] on div "[EMAIL_ADDRESS][DOMAIN_NAME]" at bounding box center [282, 437] width 450 height 13
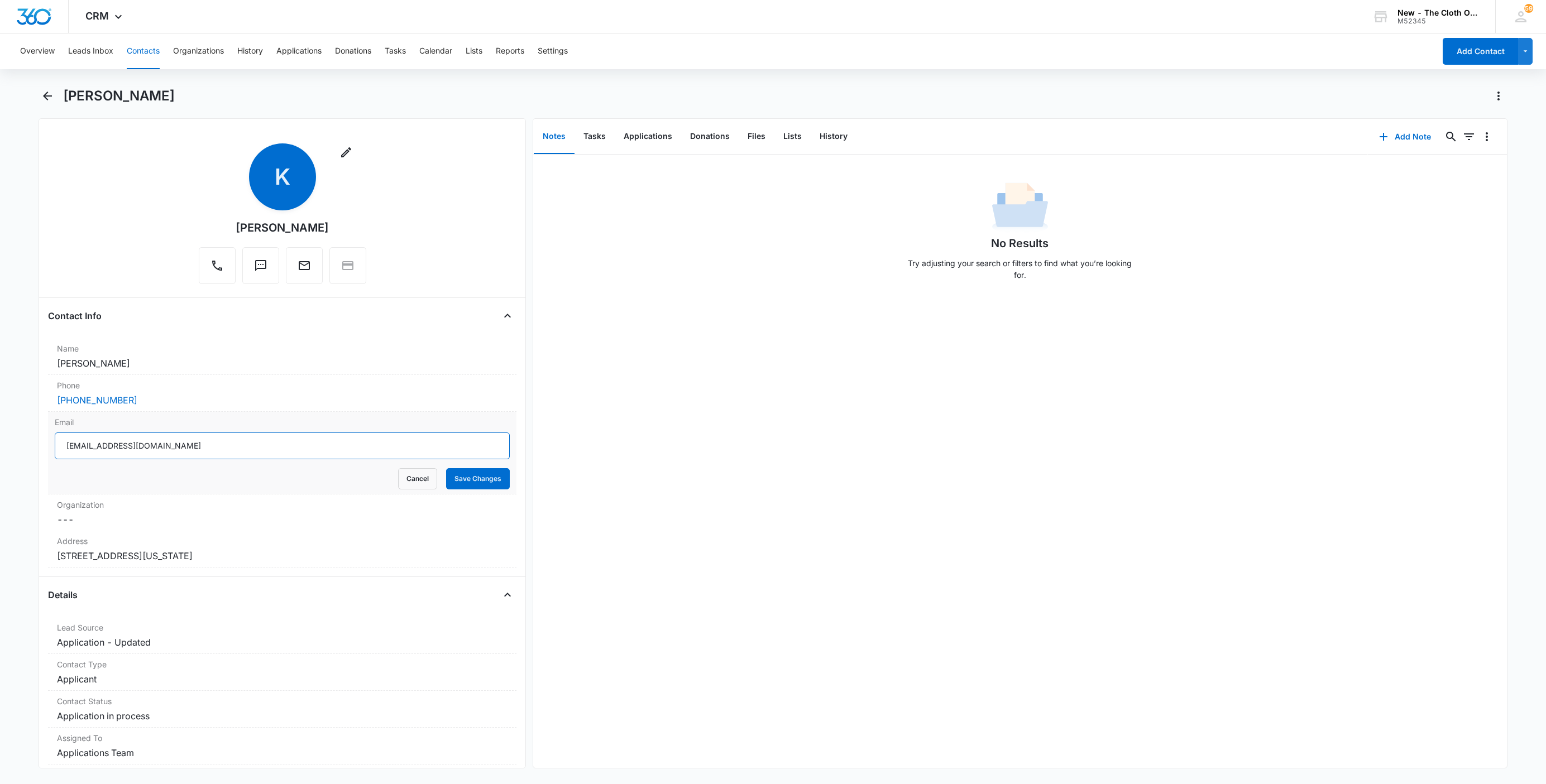
click at [299, 447] on input "[EMAIL_ADDRESS][DOMAIN_NAME]" at bounding box center [282, 446] width 455 height 27
drag, startPoint x: 408, startPoint y: 479, endPoint x: 402, endPoint y: 477, distance: 6.3
click at [406, 479] on button "Cancel" at bounding box center [417, 479] width 39 height 21
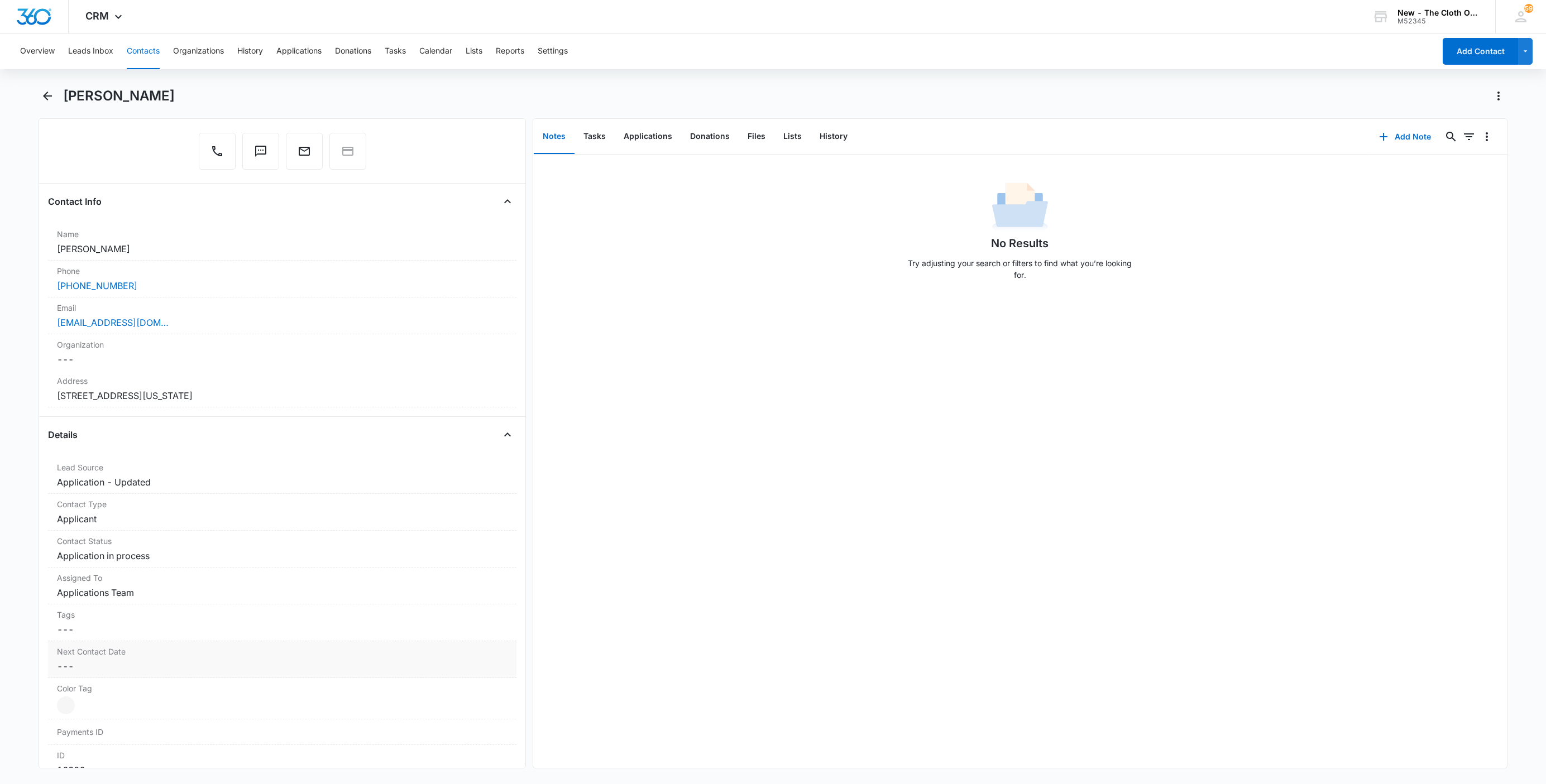
scroll to position [335, 0]
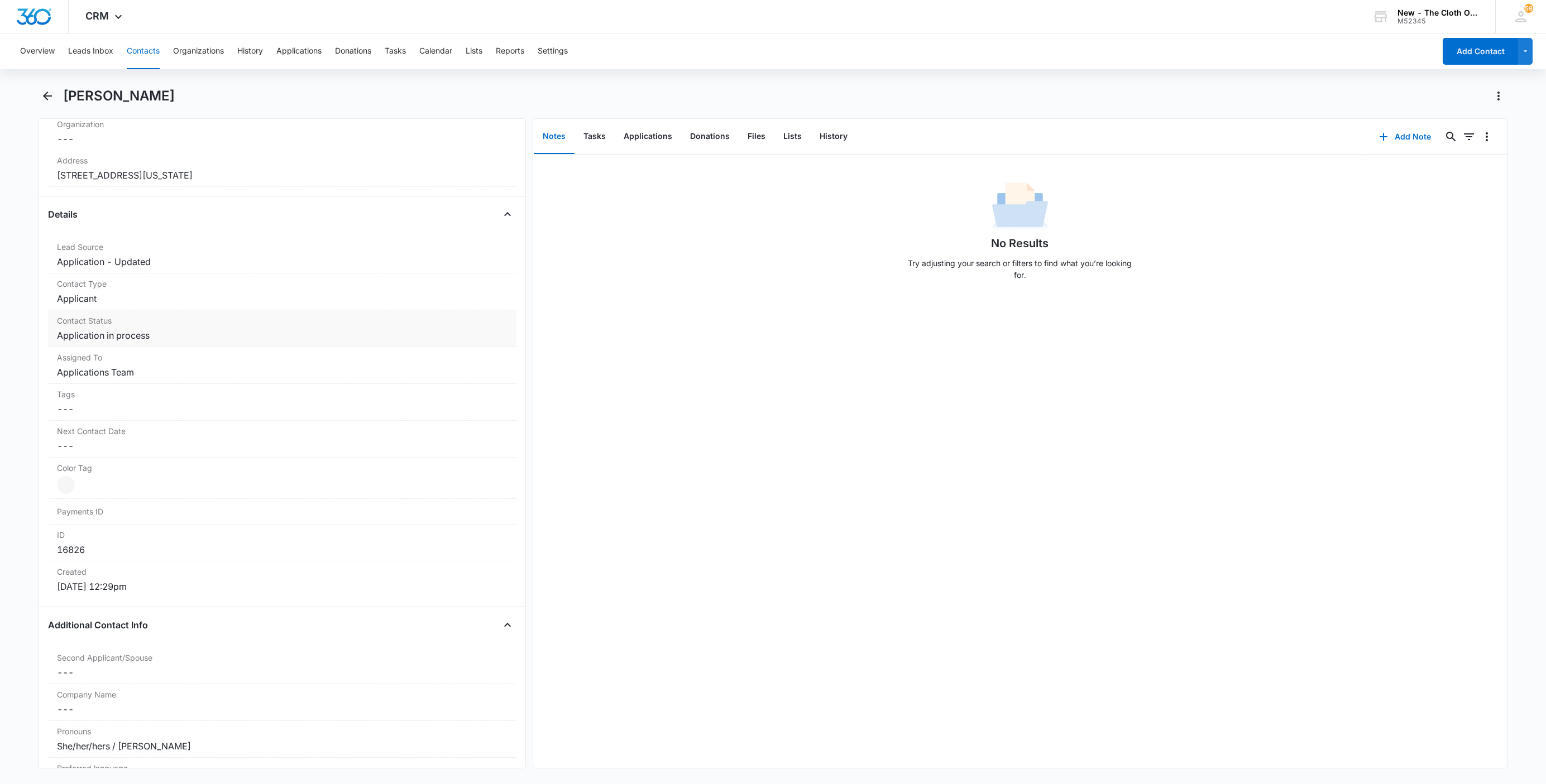
click at [124, 331] on dd "Cancel Save Changes Application in process" at bounding box center [282, 336] width 450 height 13
click at [156, 349] on icon "Remove Application in process" at bounding box center [160, 345] width 8 height 8
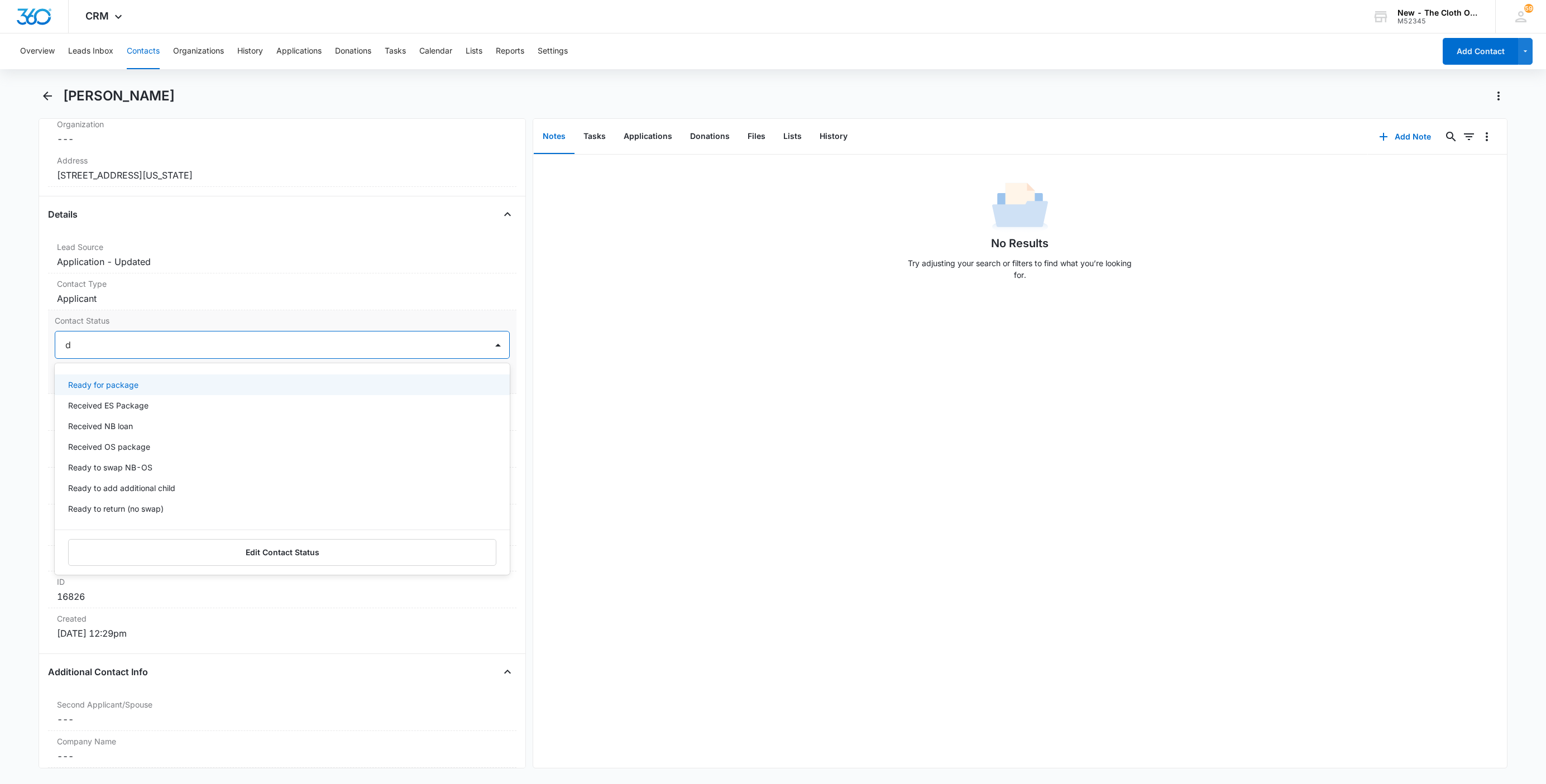
type input "de"
click at [129, 380] on div "Pass/Decline" at bounding box center [282, 385] width 455 height 21
click at [158, 348] on div at bounding box center [303, 345] width 339 height 16
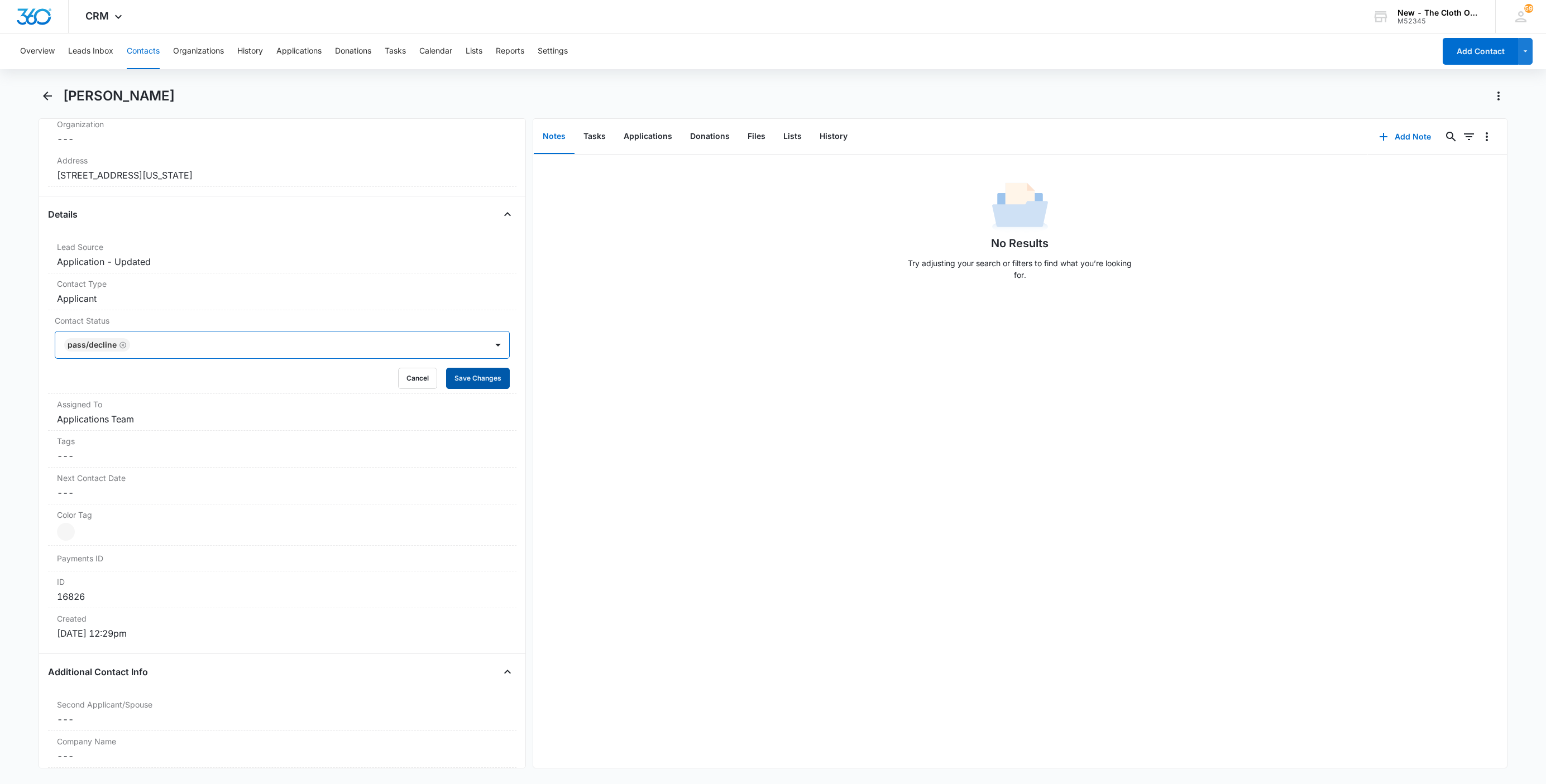
click at [459, 376] on button "Save Changes" at bounding box center [478, 378] width 64 height 21
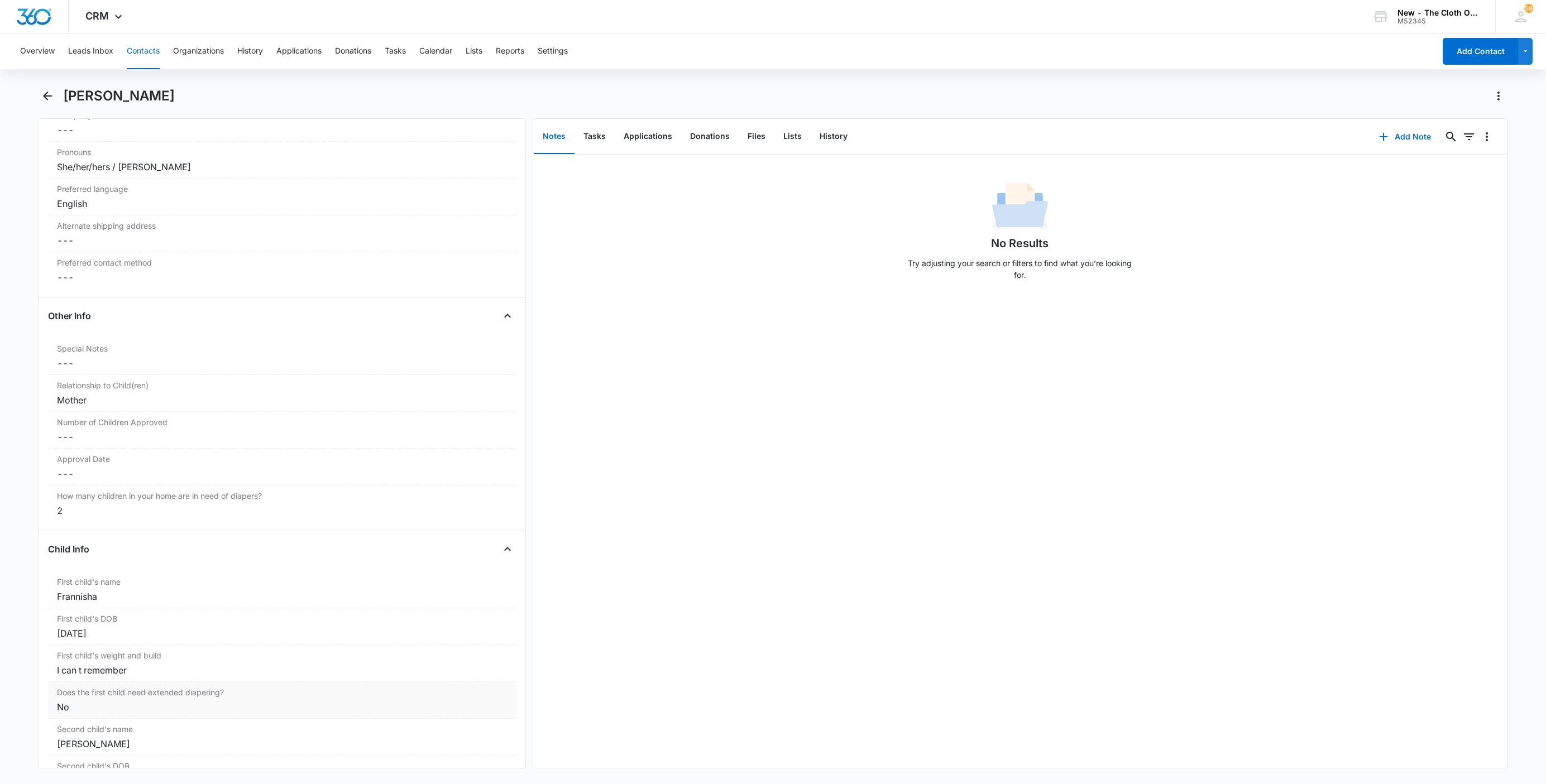
scroll to position [1256, 0]
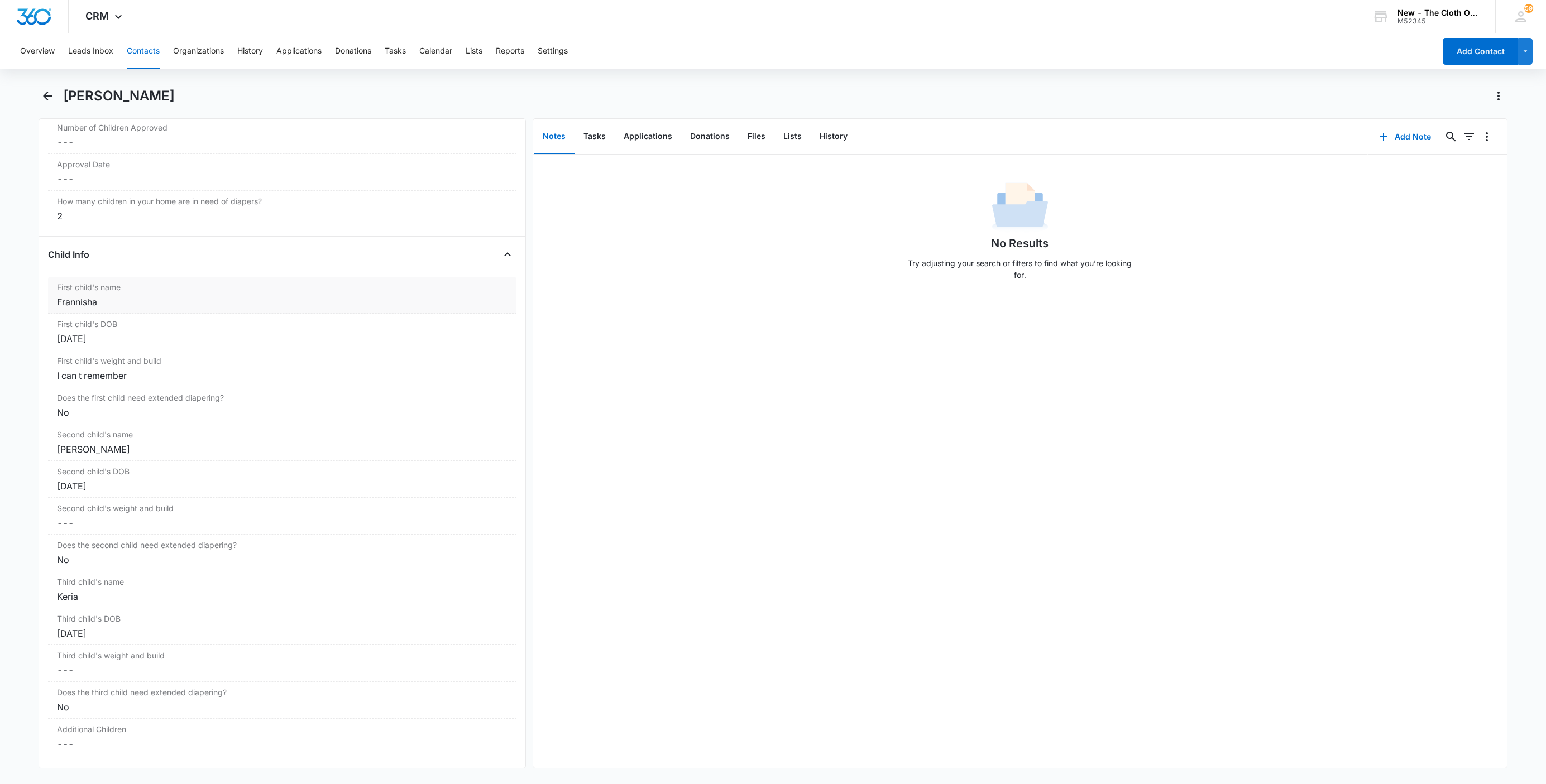
click at [58, 308] on div "Frannisha" at bounding box center [282, 302] width 450 height 13
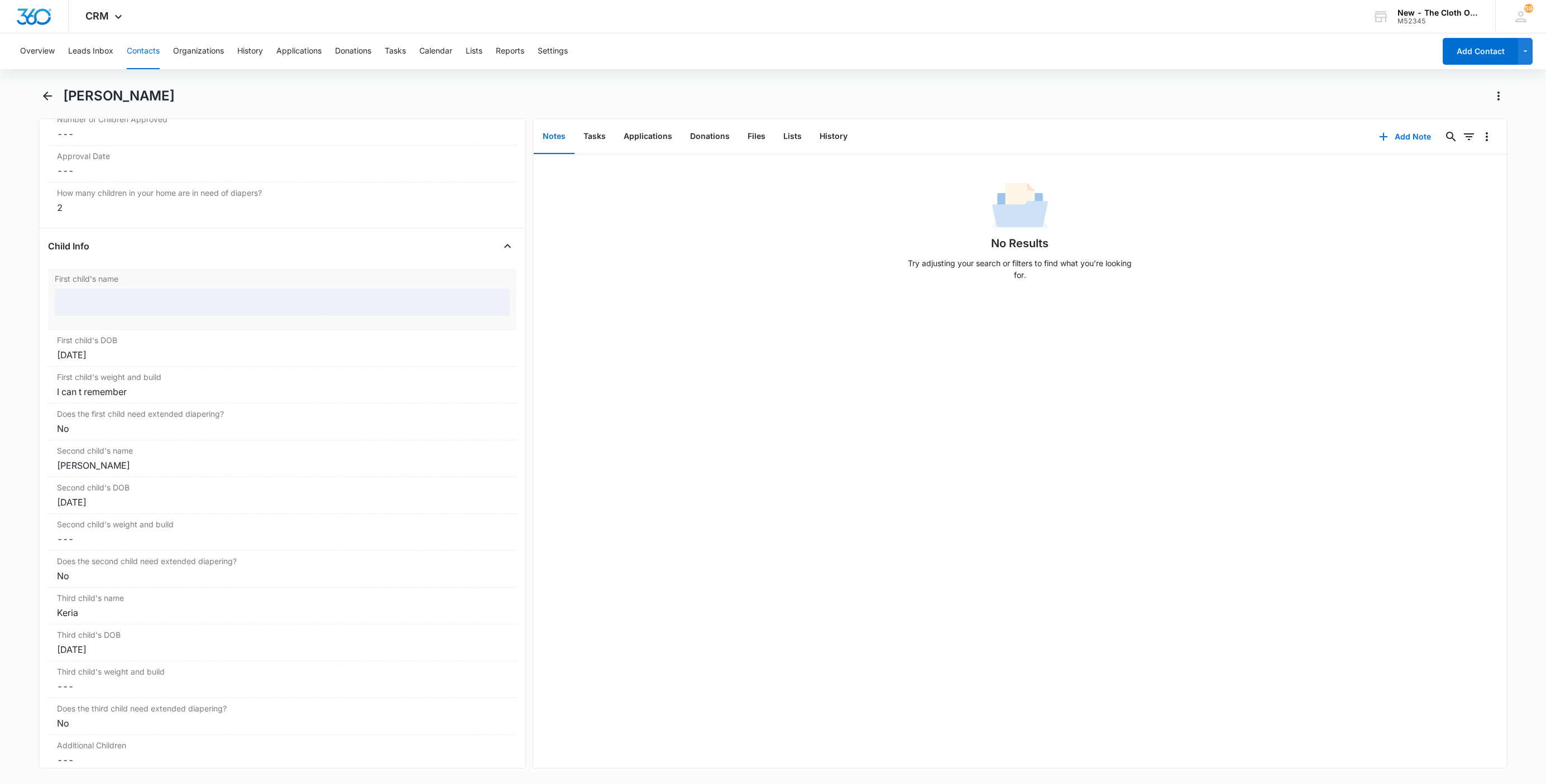
scroll to position [1208, 0]
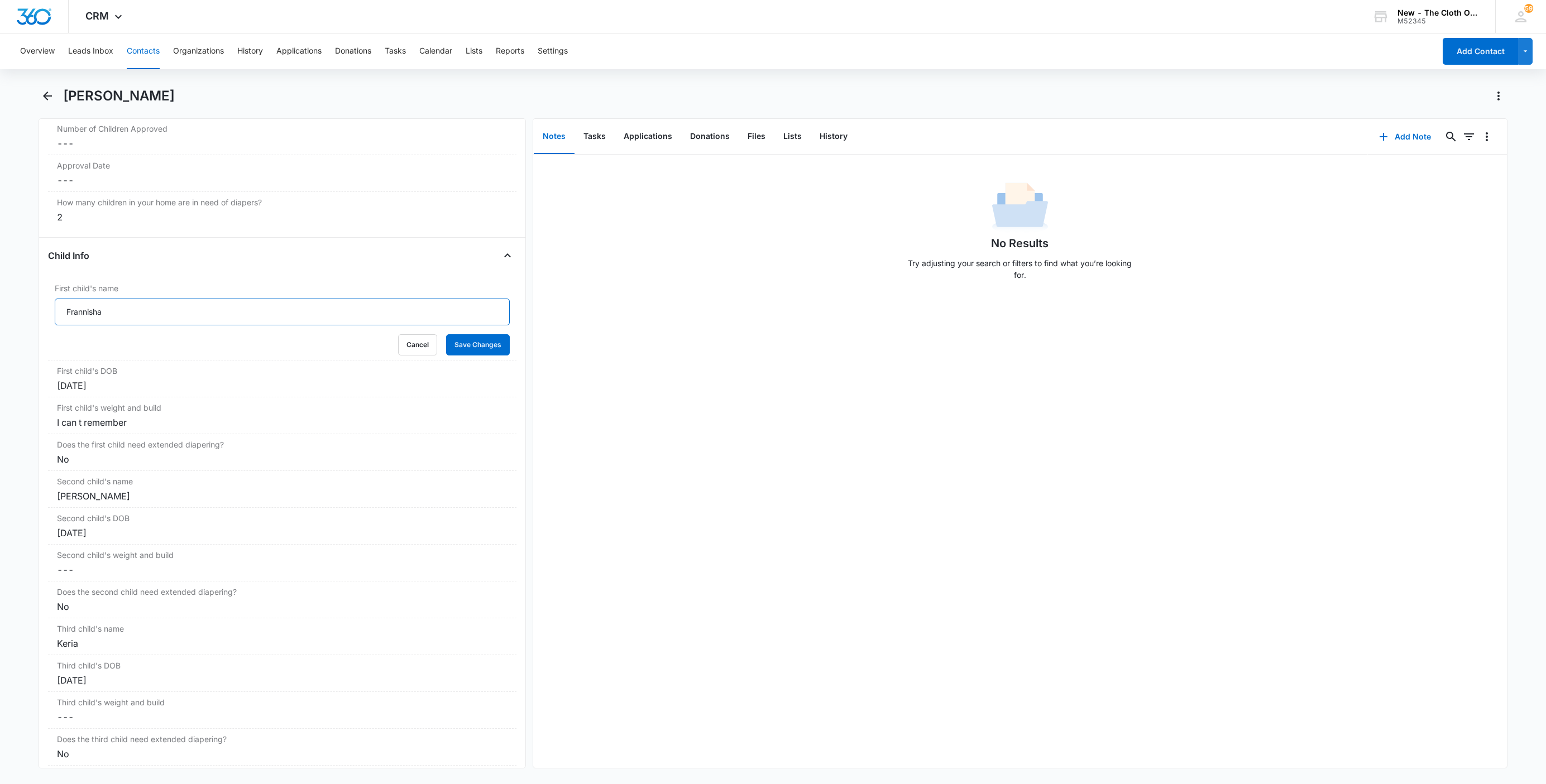
click at [58, 313] on input "Frannisha" at bounding box center [282, 312] width 455 height 27
paste input "CLOSED D/T INSUF DOCS [DATE]:"
type input "CLOSED D/T INSUF DOCS [DATE]: Frannisha"
click at [448, 350] on button "Save Changes" at bounding box center [478, 345] width 64 height 21
click at [77, 487] on label "Second child's name" at bounding box center [282, 481] width 450 height 12
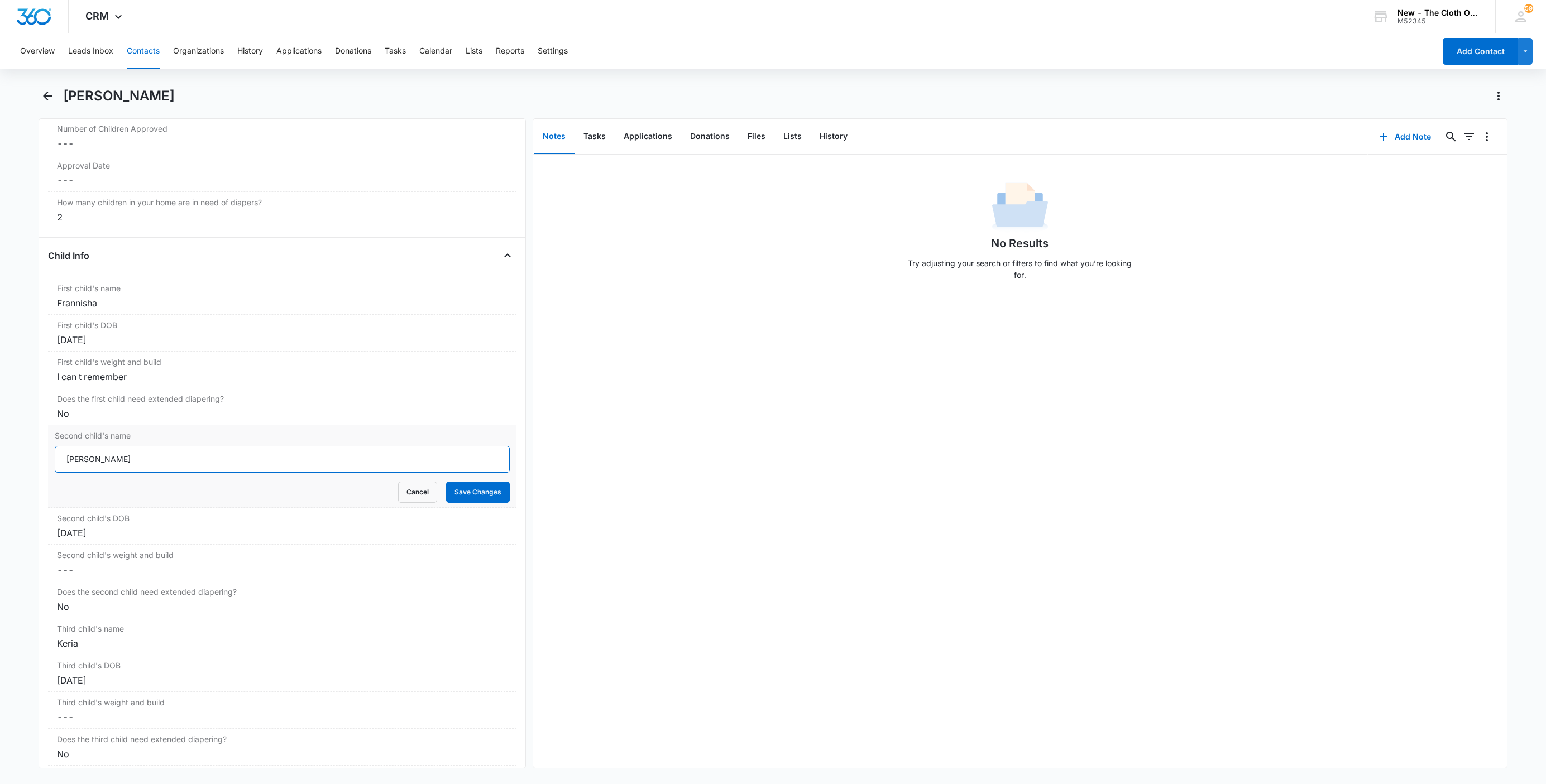
click at [61, 467] on input "[PERSON_NAME]" at bounding box center [282, 459] width 455 height 27
paste input "CLOSED D/T INSUF DOCS [DATE]:"
type input "CLOSED D/T INSUF DOCS [DATE]: [PERSON_NAME]"
click at [446, 503] on button "Save Changes" at bounding box center [478, 492] width 64 height 21
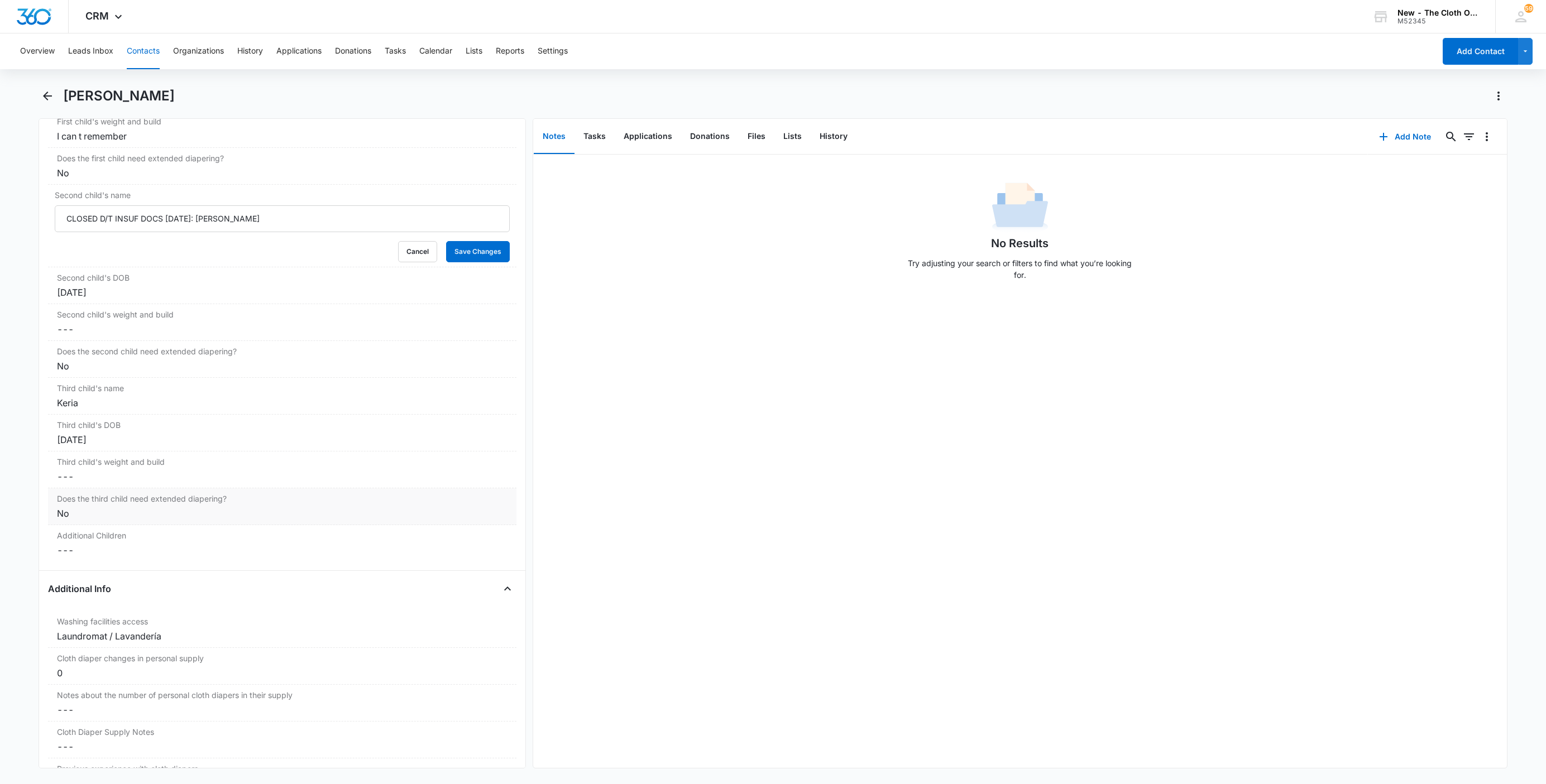
scroll to position [1459, 0]
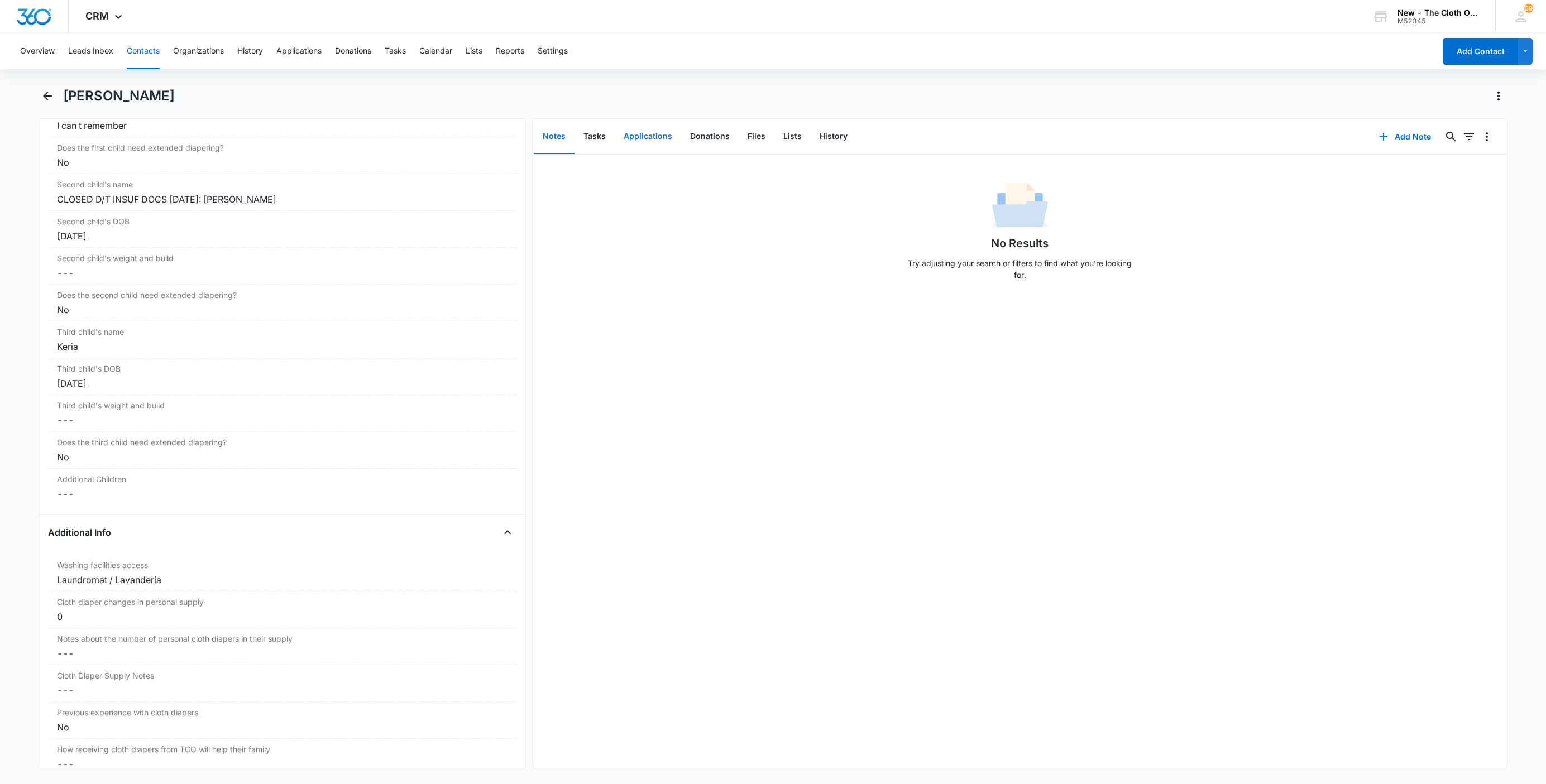
click at [647, 147] on button "Applications" at bounding box center [648, 137] width 67 height 35
click at [55, 359] on div "Third child's name Cancel Save Changes [PERSON_NAME]" at bounding box center [282, 340] width 468 height 37
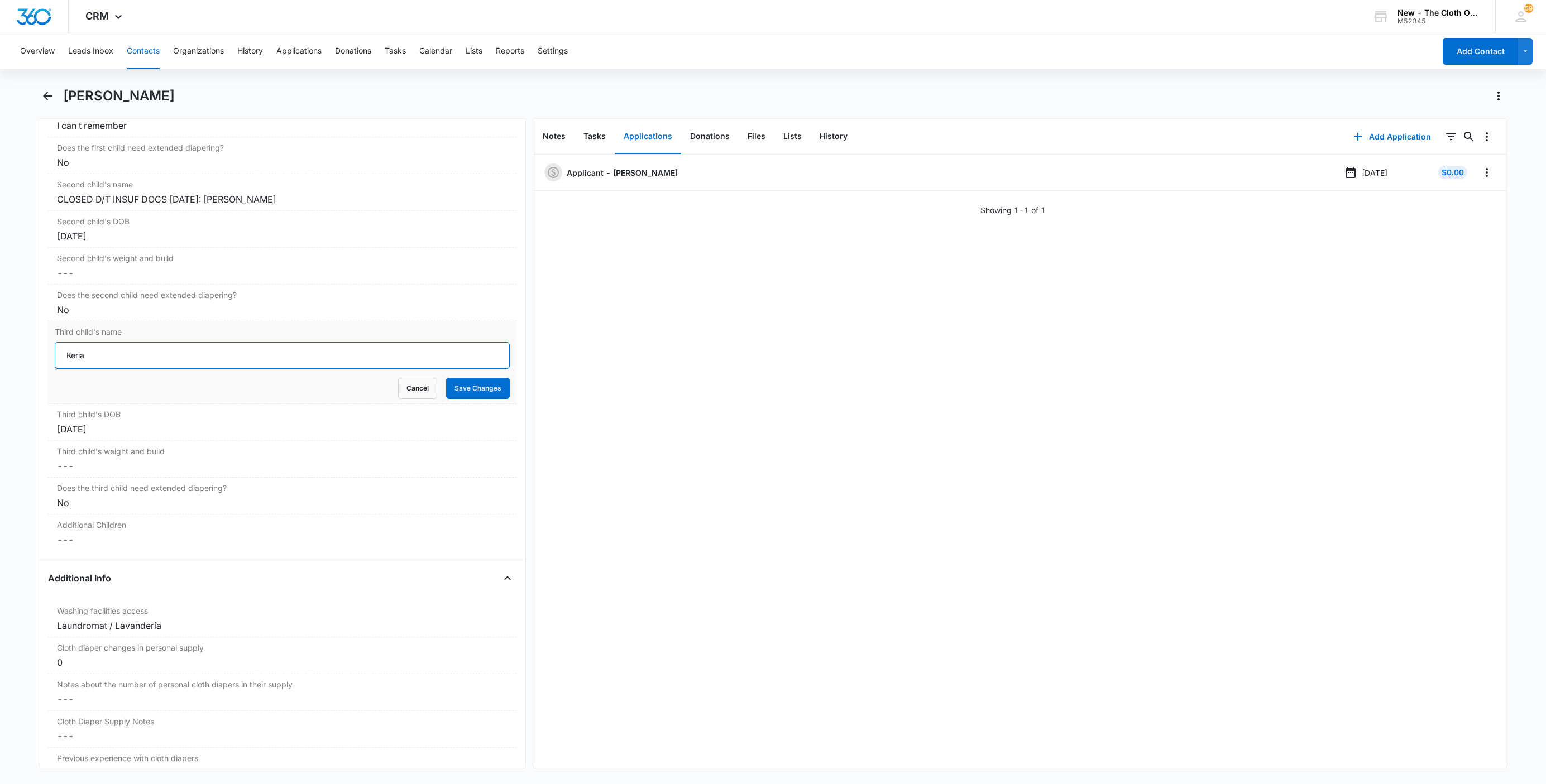
click at [61, 364] on input "Keria" at bounding box center [282, 356] width 455 height 27
paste input "CLOSED D/T INSUF DOCS [DATE]:"
type input "CLOSED D/T INSUF DOCS [DATE]: Keria"
click at [459, 399] on button "Save Changes" at bounding box center [478, 388] width 64 height 21
click at [1480, 174] on icon "Overflow Menu" at bounding box center [1487, 172] width 13 height 13
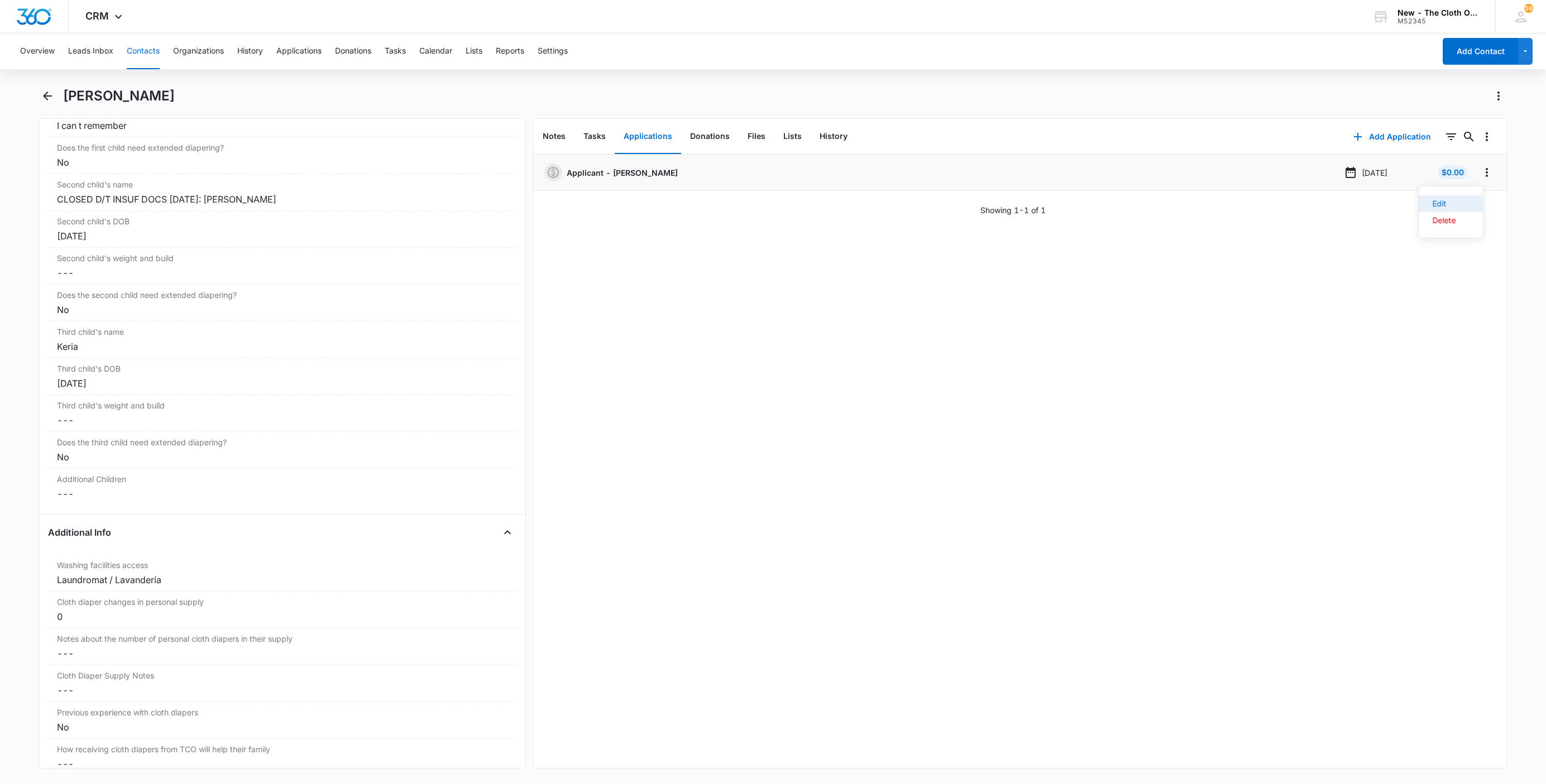
click at [1471, 201] on button "Edit" at bounding box center [1451, 203] width 64 height 17
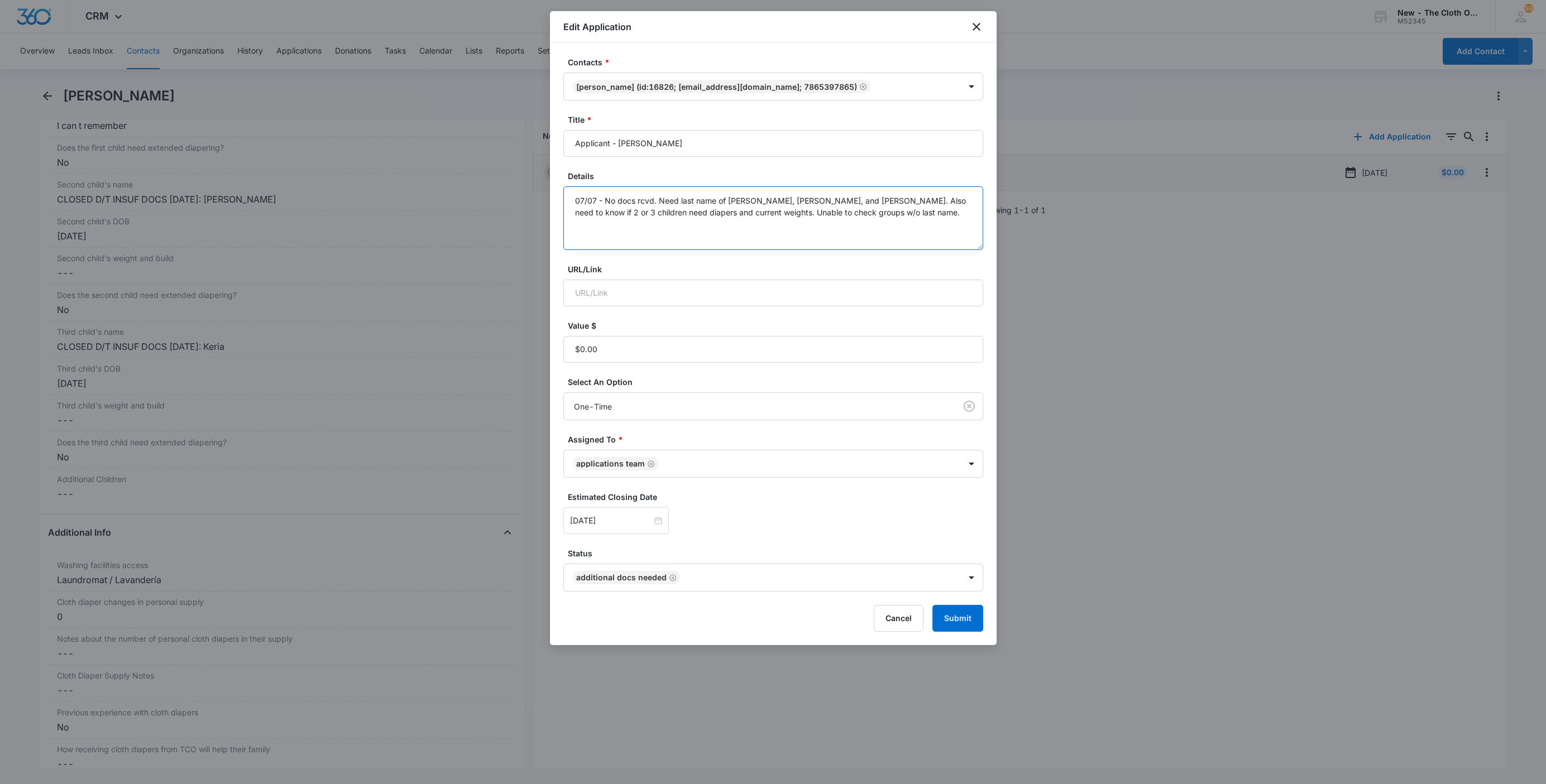
click at [933, 220] on textarea "07/07 - No docs rcvd. Need last name of [PERSON_NAME], [PERSON_NAME], and [PERS…" at bounding box center [774, 218] width 420 height 64
paste textarea "[DATE] - Closed d/t insuf docs - all needed."
type textarea "07/07 - No docs rcvd. Need last name of [PERSON_NAME], [PERSON_NAME], and [PERS…"
click at [965, 618] on button "Submit" at bounding box center [957, 618] width 51 height 27
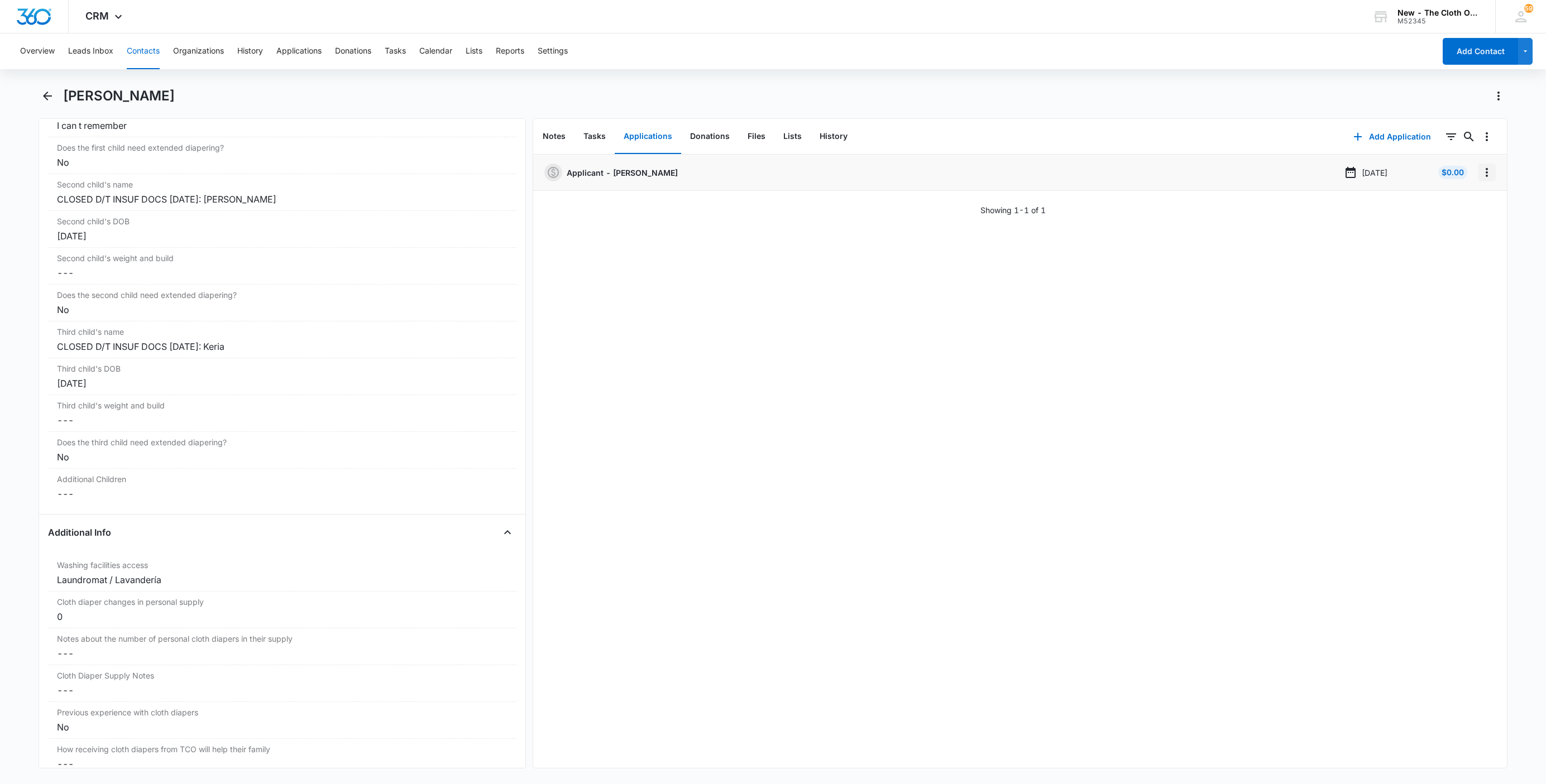
click at [1485, 176] on icon "Overflow Menu" at bounding box center [1486, 172] width 2 height 9
click at [1469, 216] on button "Delete" at bounding box center [1451, 220] width 64 height 17
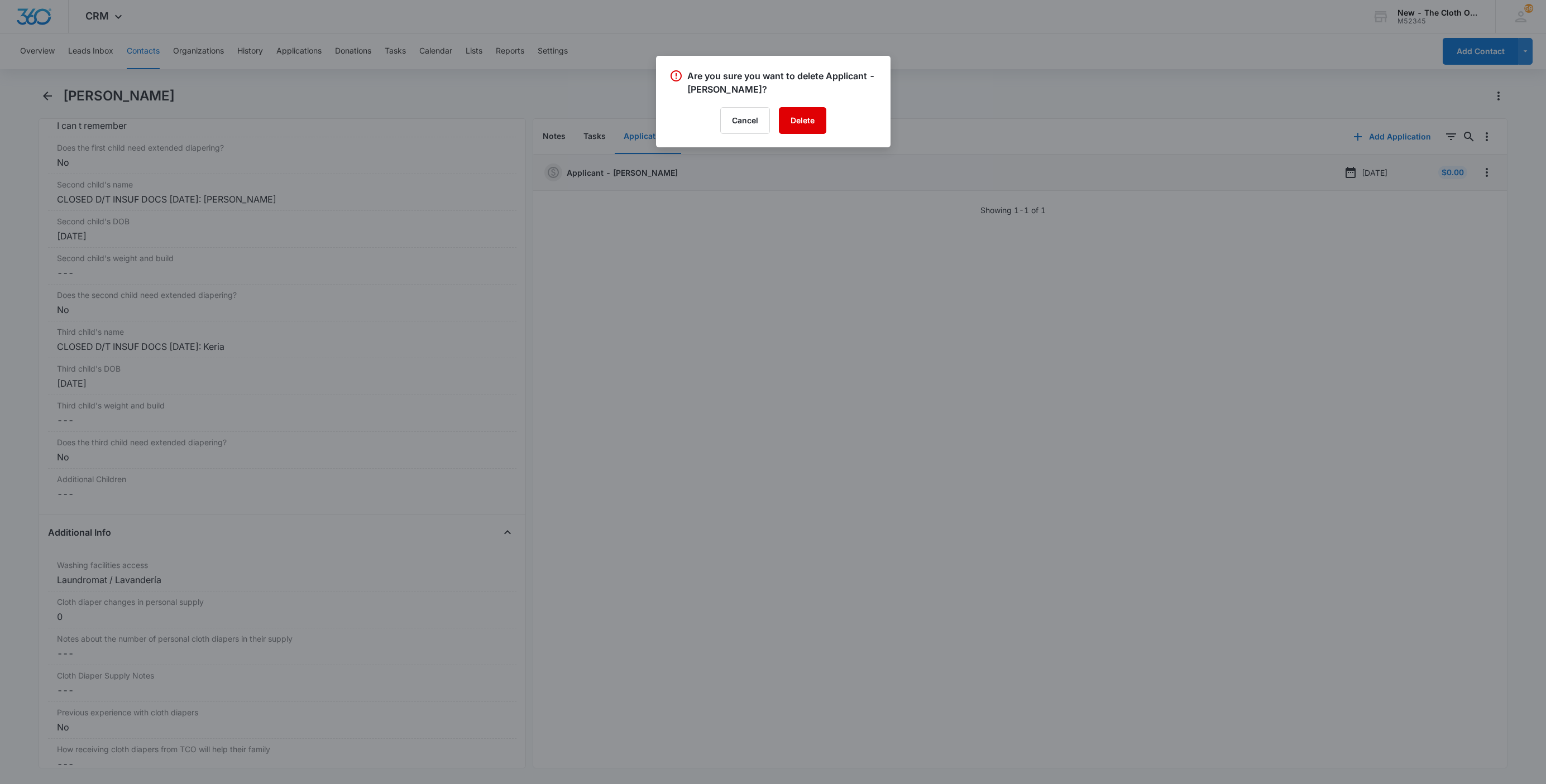
click at [806, 126] on button "Delete" at bounding box center [803, 121] width 47 height 27
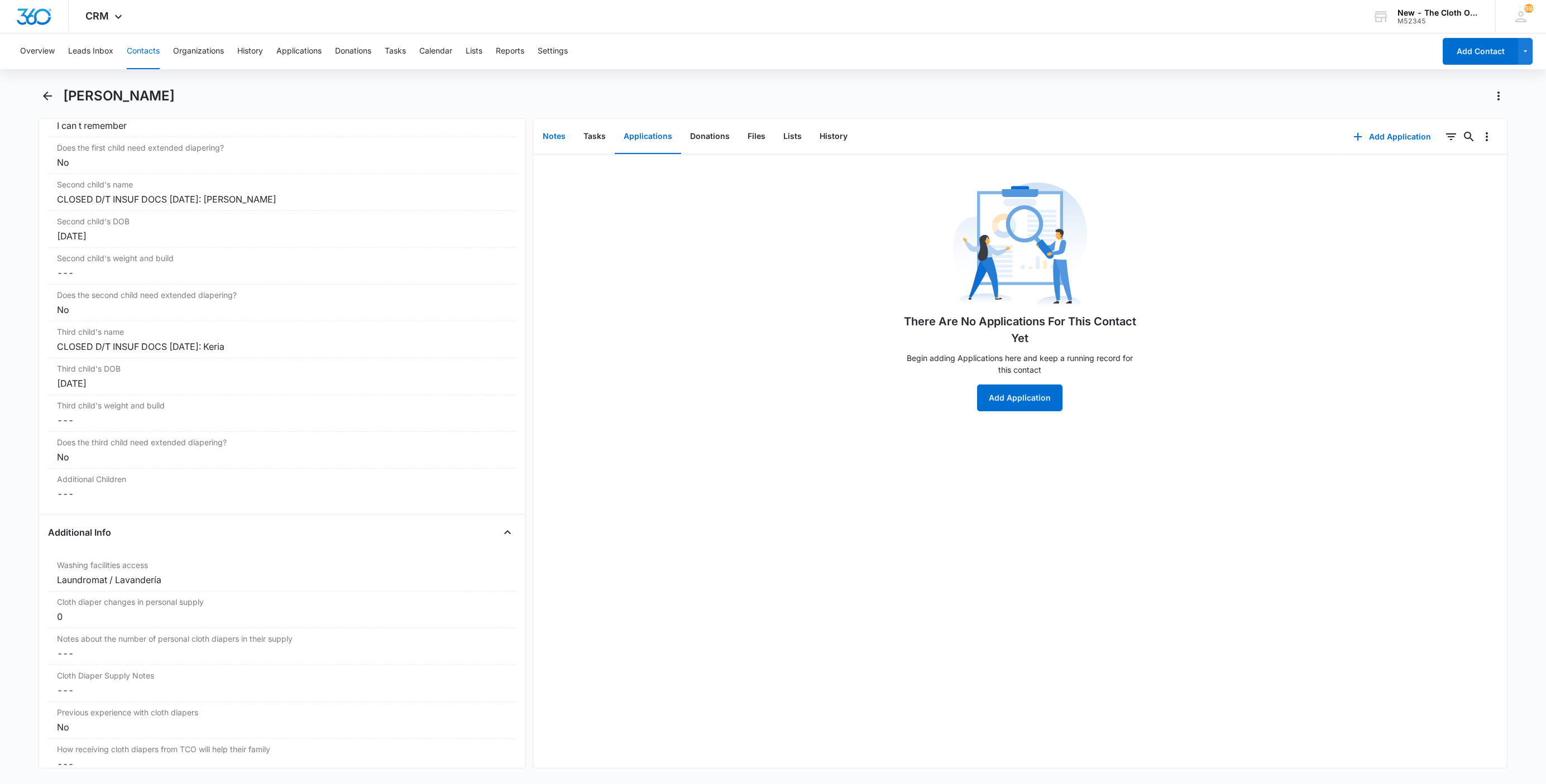
click at [550, 133] on button "Notes" at bounding box center [554, 137] width 41 height 35
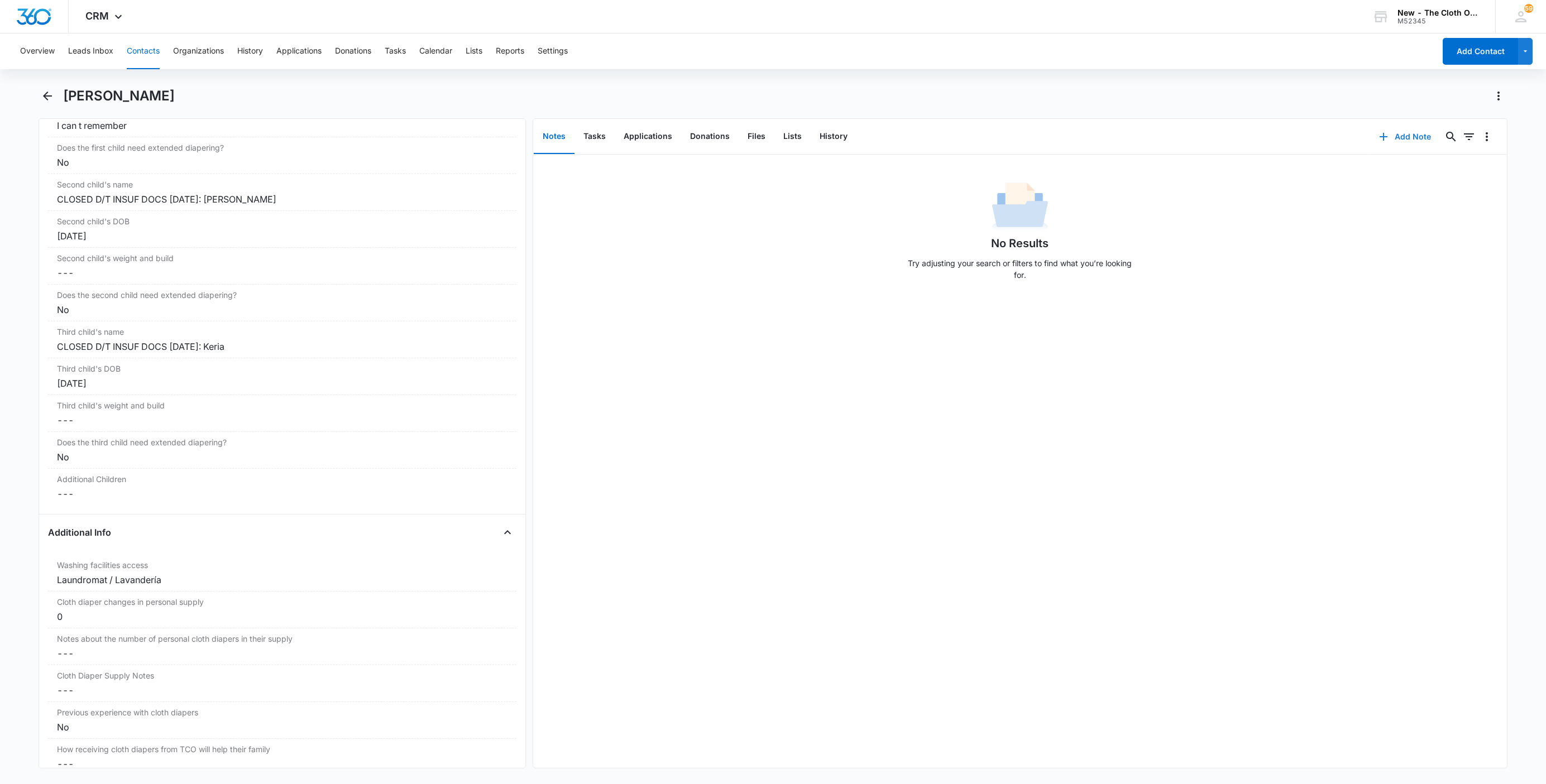
click at [1408, 138] on button "Add Note" at bounding box center [1405, 137] width 74 height 27
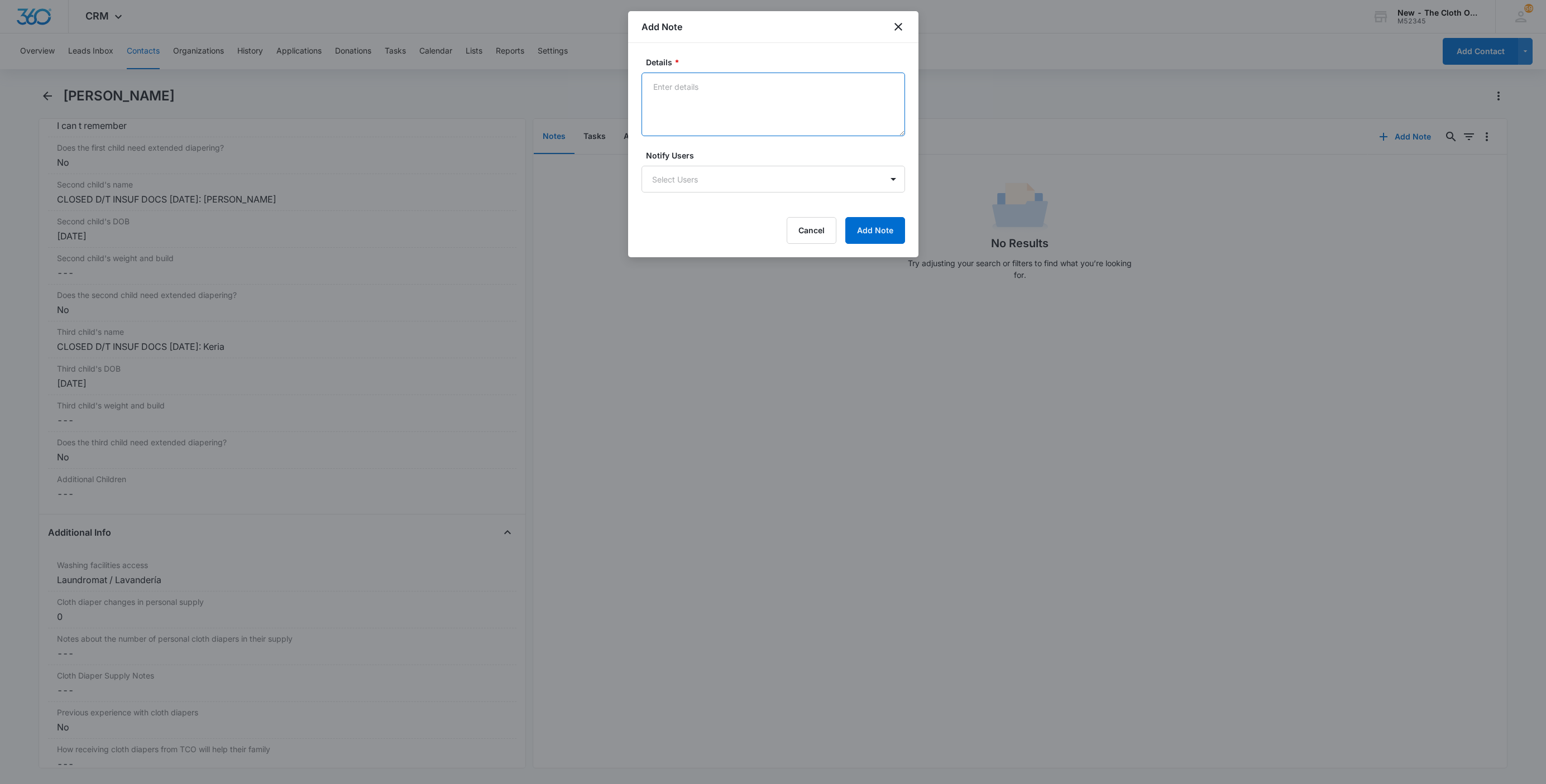
click at [720, 117] on textarea "Details *" at bounding box center [773, 104] width 263 height 64
paste textarea "[DATE] - Closed d/t insuf docs - all needed."
type textarea "[DATE] - Closed d/t insuf docs - all needed."
click at [854, 220] on button "Add Note" at bounding box center [875, 231] width 60 height 27
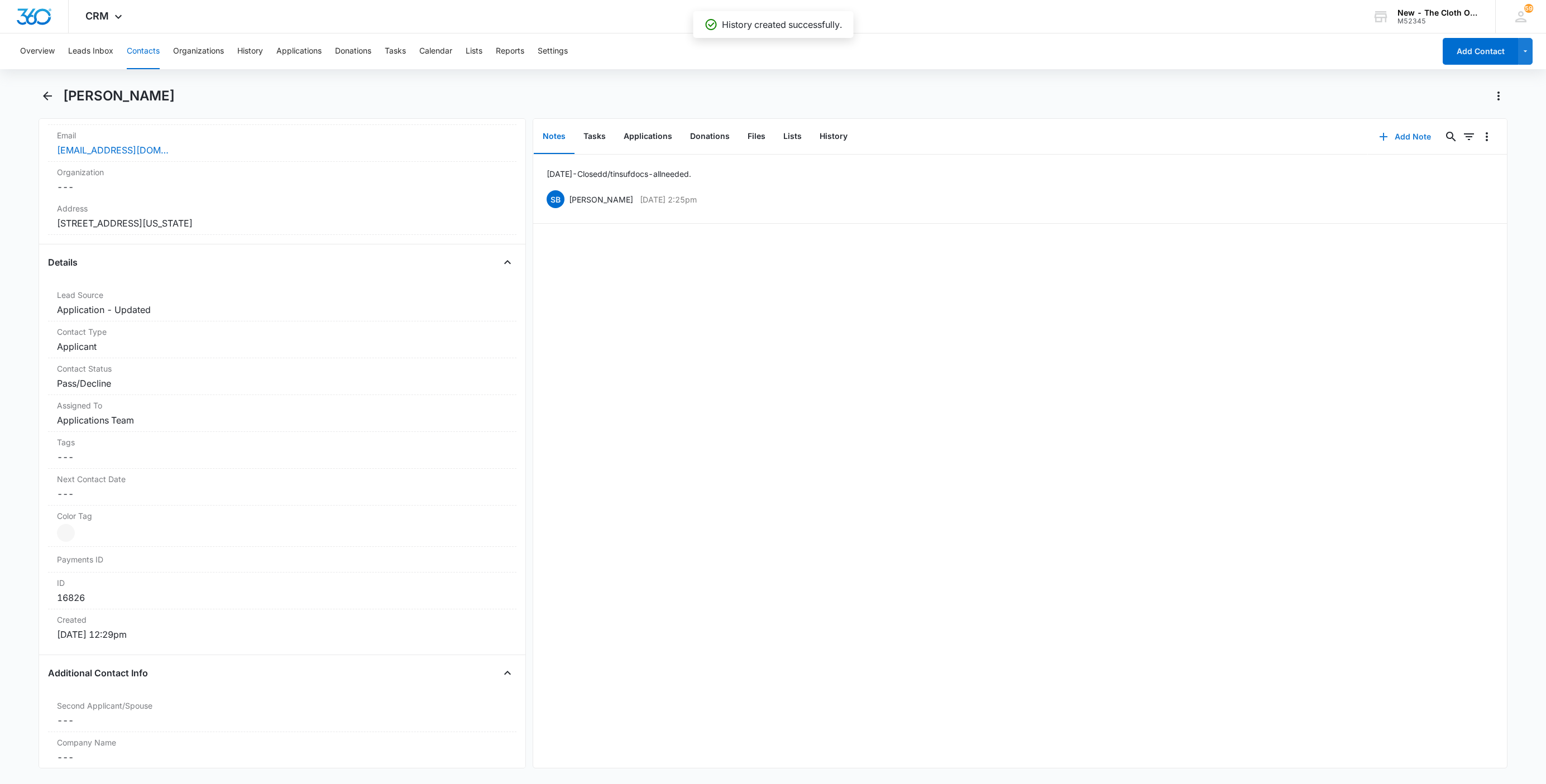
scroll to position [120, 0]
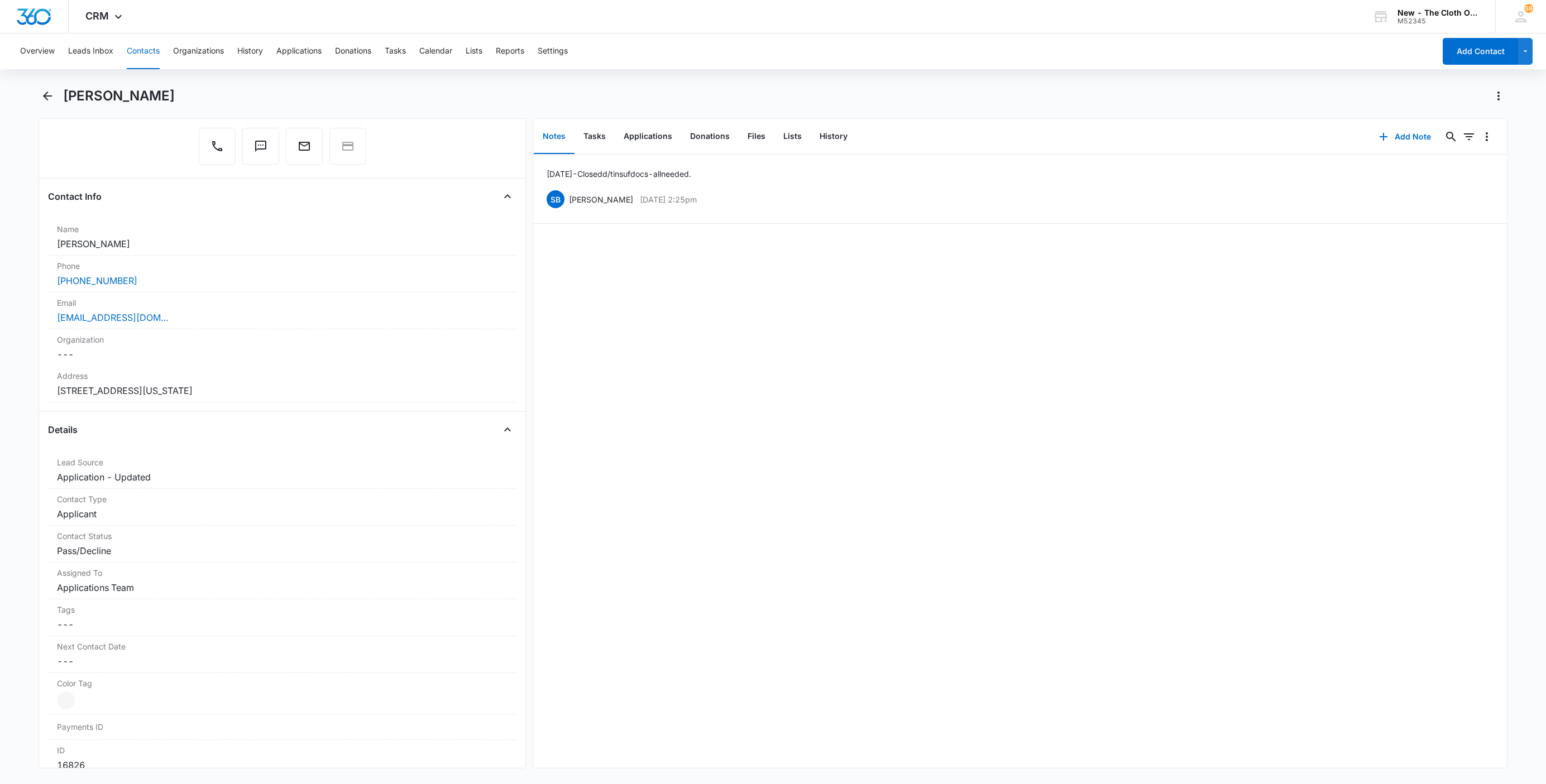
click at [155, 58] on button "Contacts" at bounding box center [143, 51] width 33 height 36
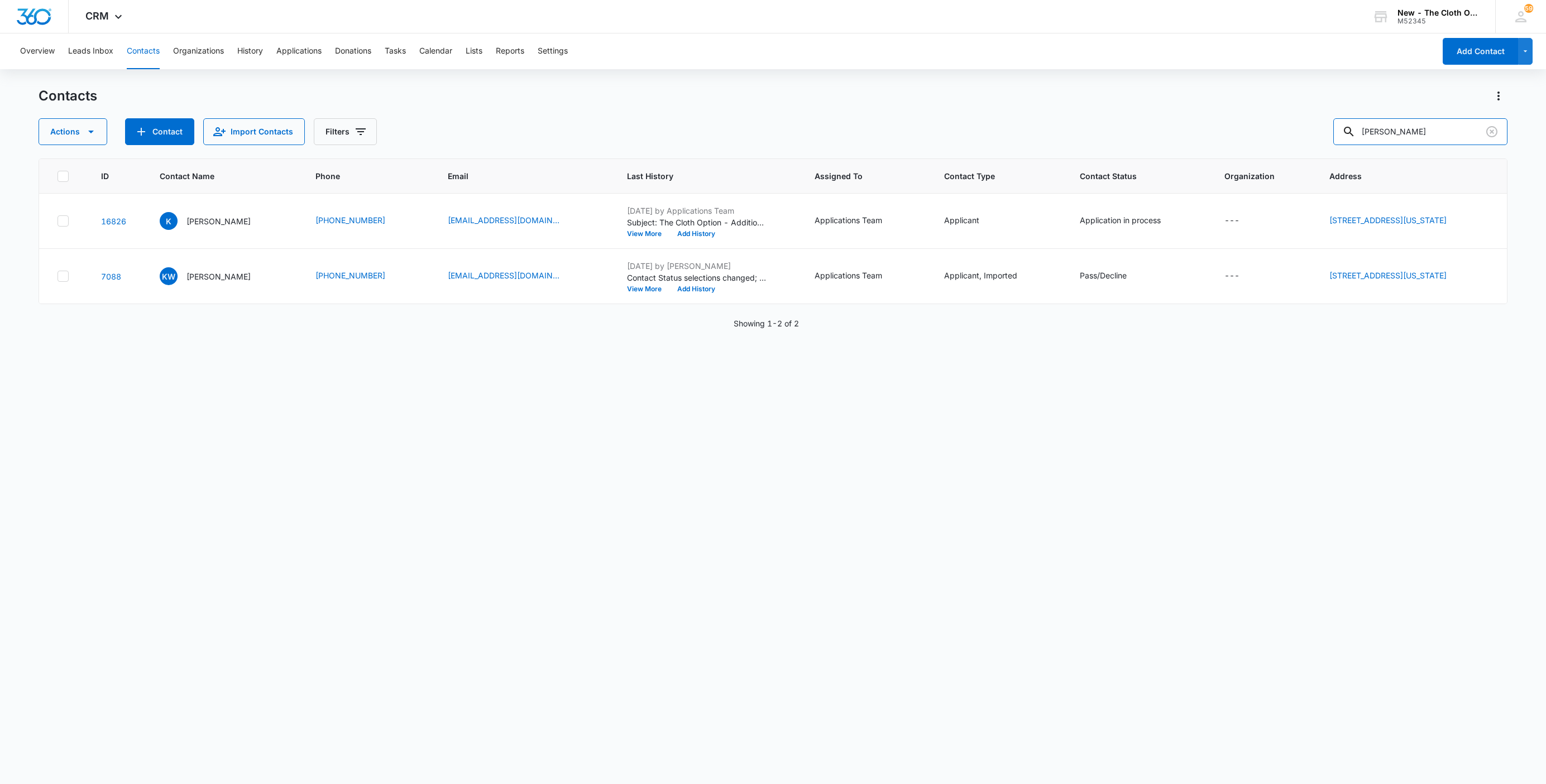
drag, startPoint x: 1424, startPoint y: 123, endPoint x: 1199, endPoint y: 163, distance: 228.5
click at [1205, 158] on div "Contacts Actions Contact Import Contacts Filters [PERSON_NAME] ID Contact Name …" at bounding box center [773, 435] width 1469 height 696
paste input "Abosede Olorunnisol"
type input "[PERSON_NAME]"
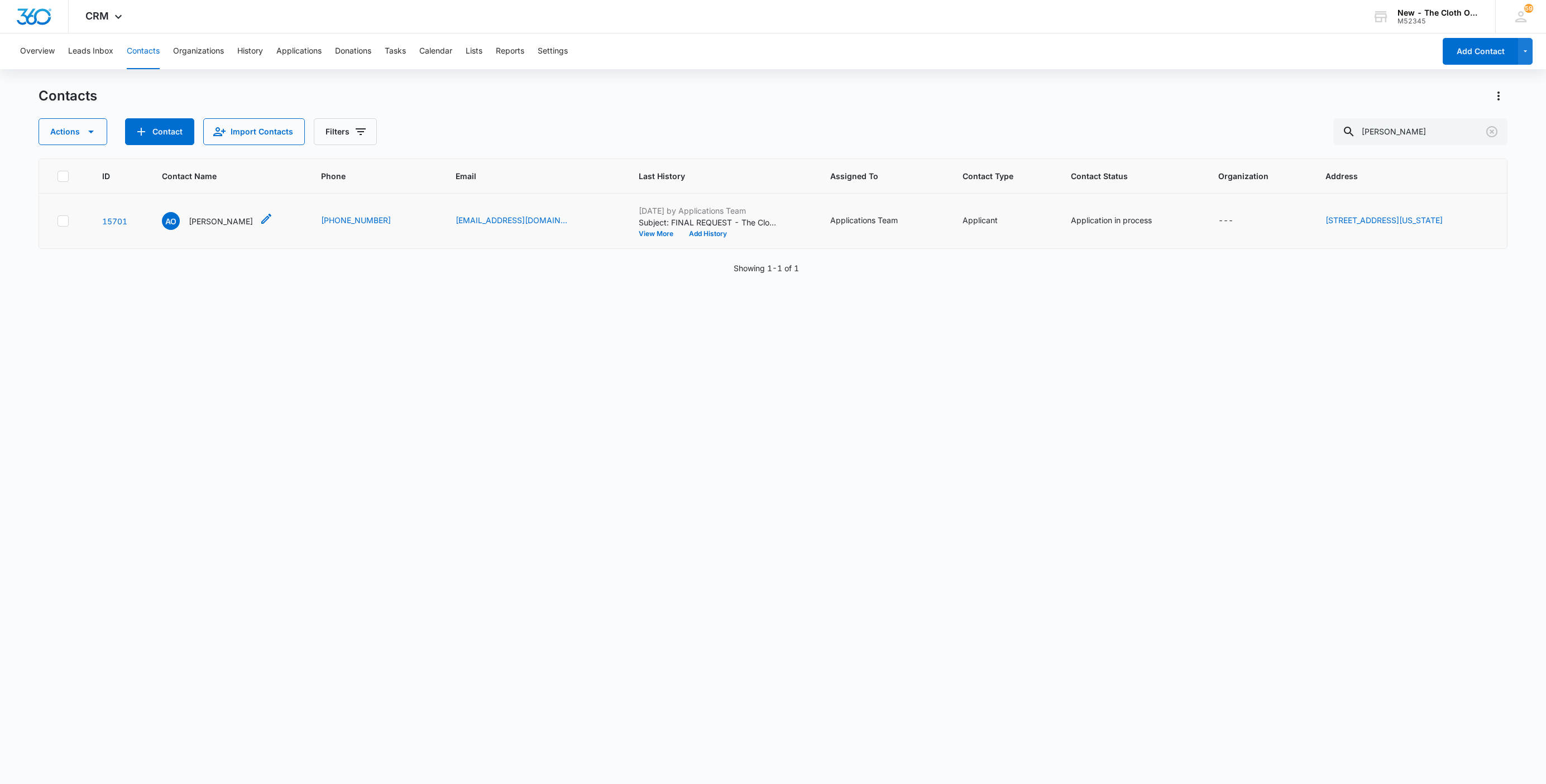
click at [208, 217] on p "[PERSON_NAME]" at bounding box center [220, 221] width 64 height 12
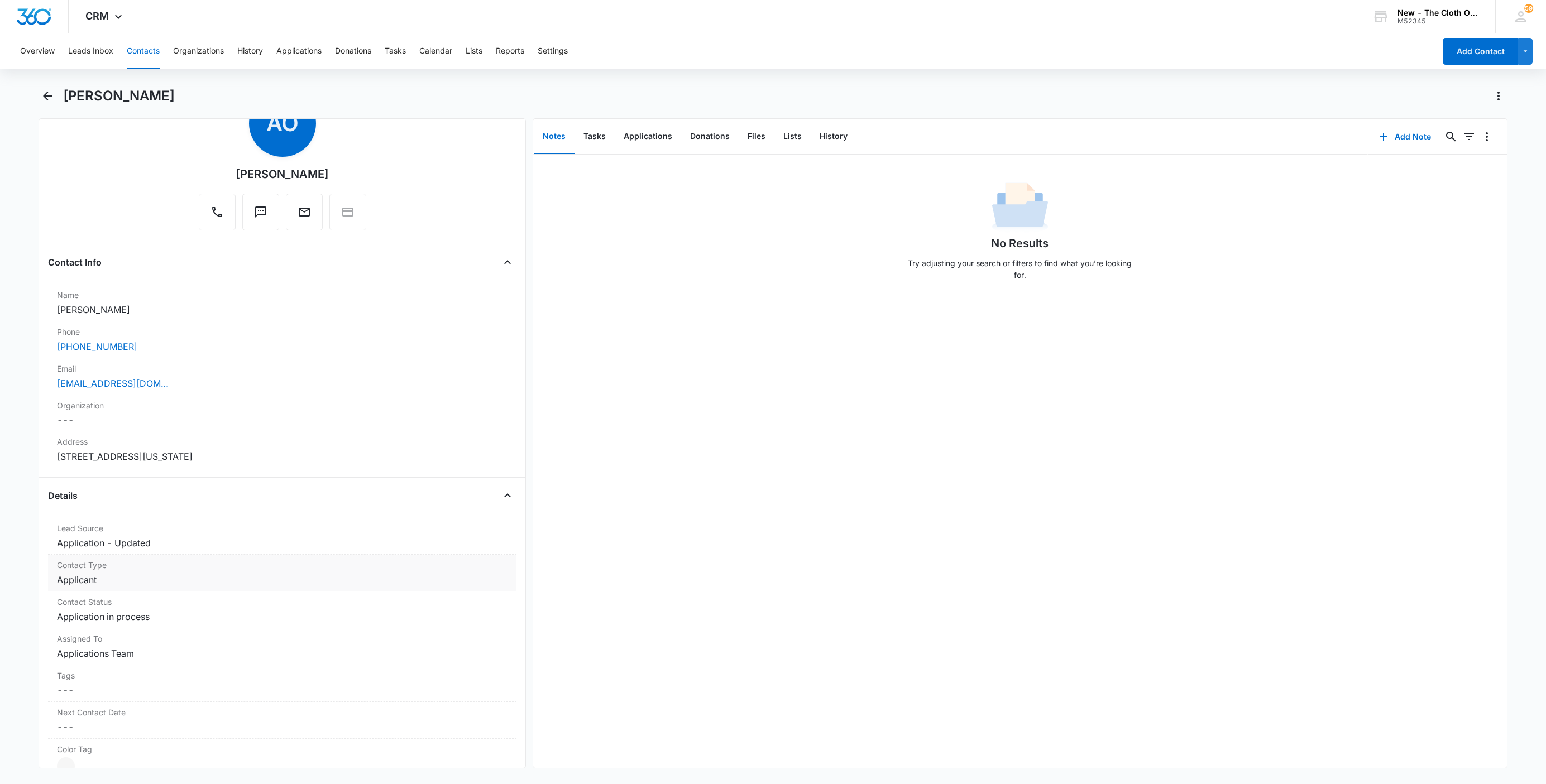
scroll to position [84, 0]
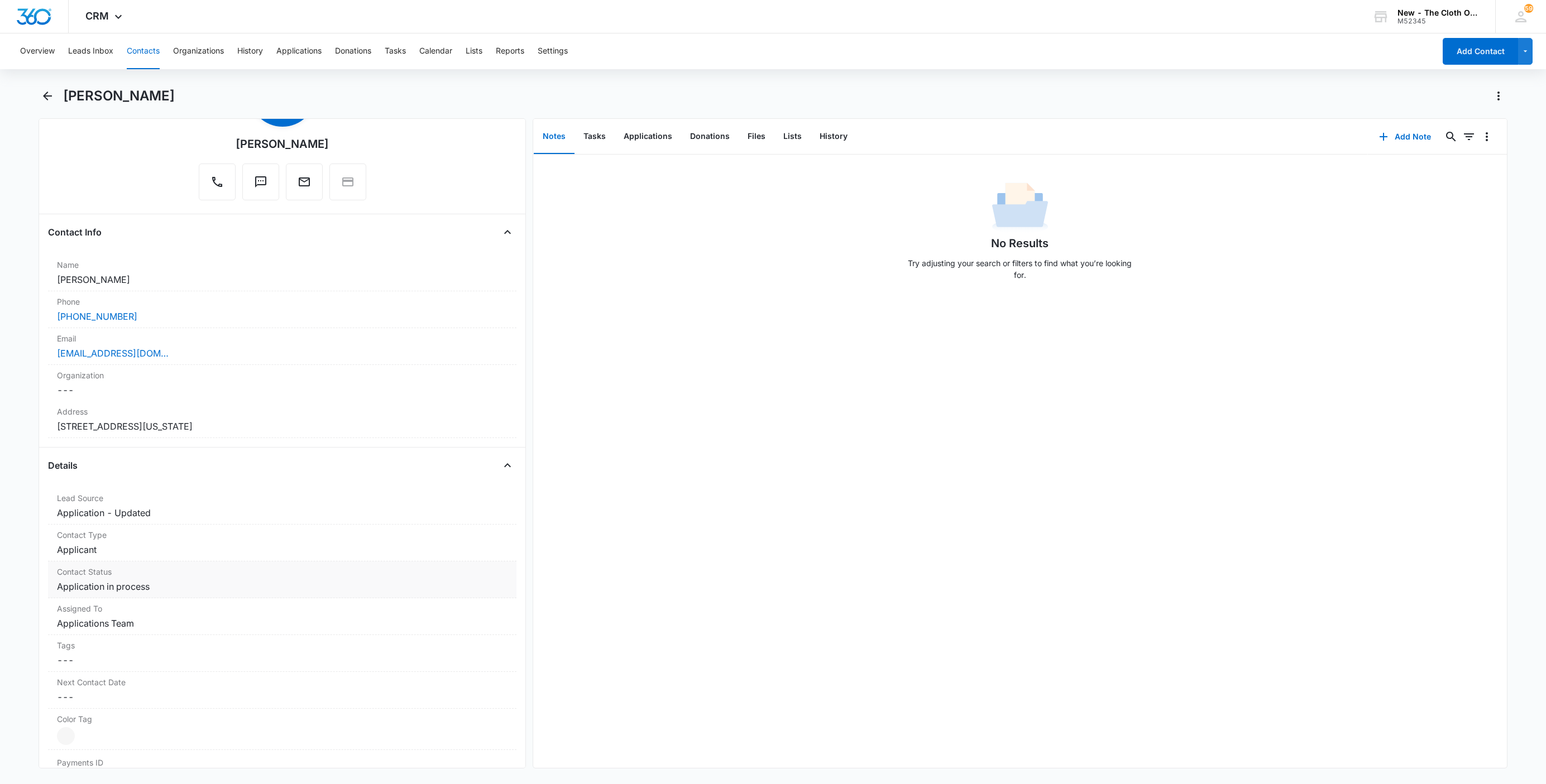
click at [158, 573] on label "Contact Status" at bounding box center [282, 572] width 450 height 12
click at [158, 600] on icon "Remove Application in process" at bounding box center [159, 596] width 7 height 7
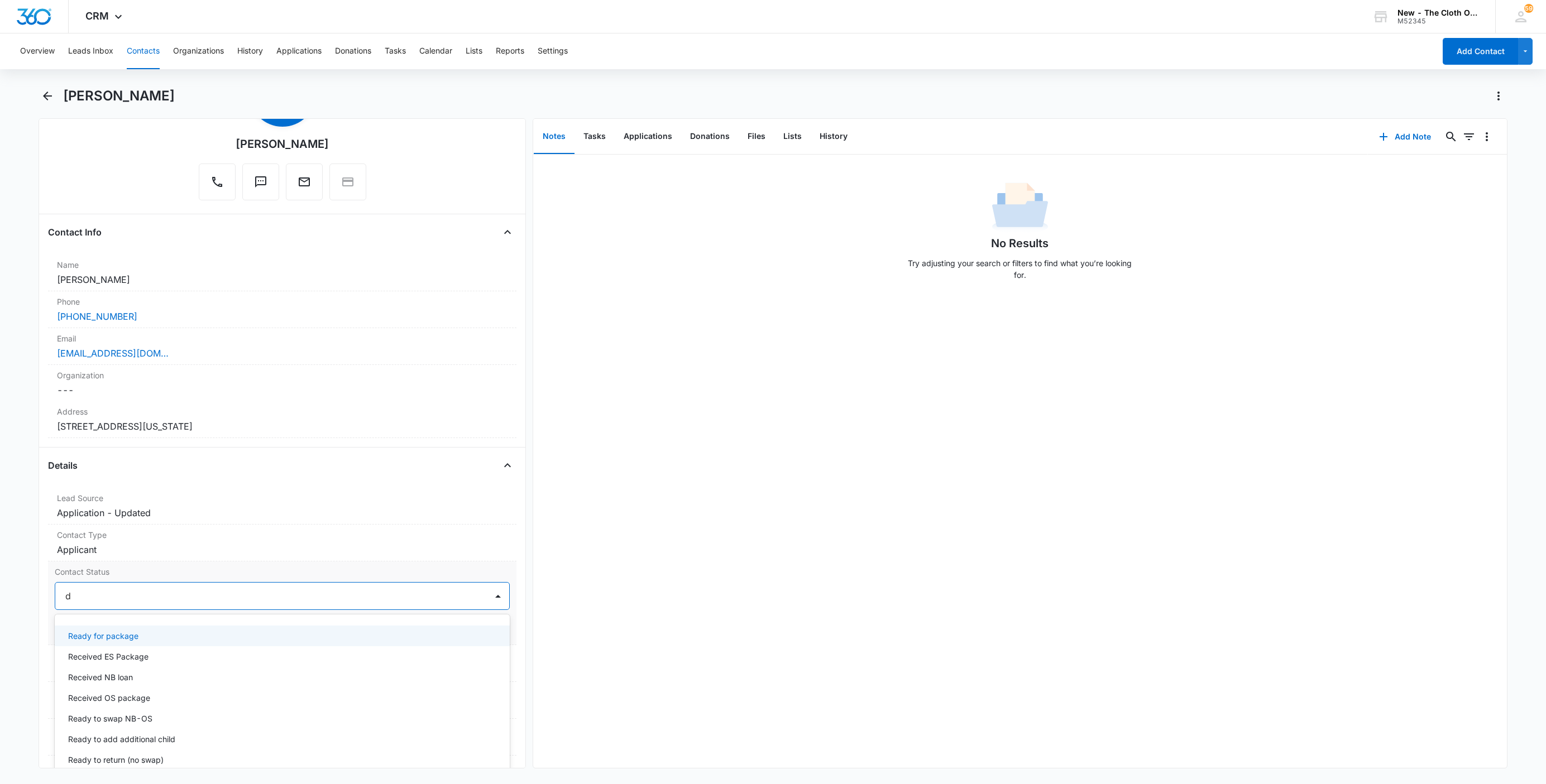
type input "de"
click at [147, 632] on div "Pass/Decline" at bounding box center [282, 636] width 455 height 21
click at [173, 600] on div at bounding box center [303, 595] width 339 height 16
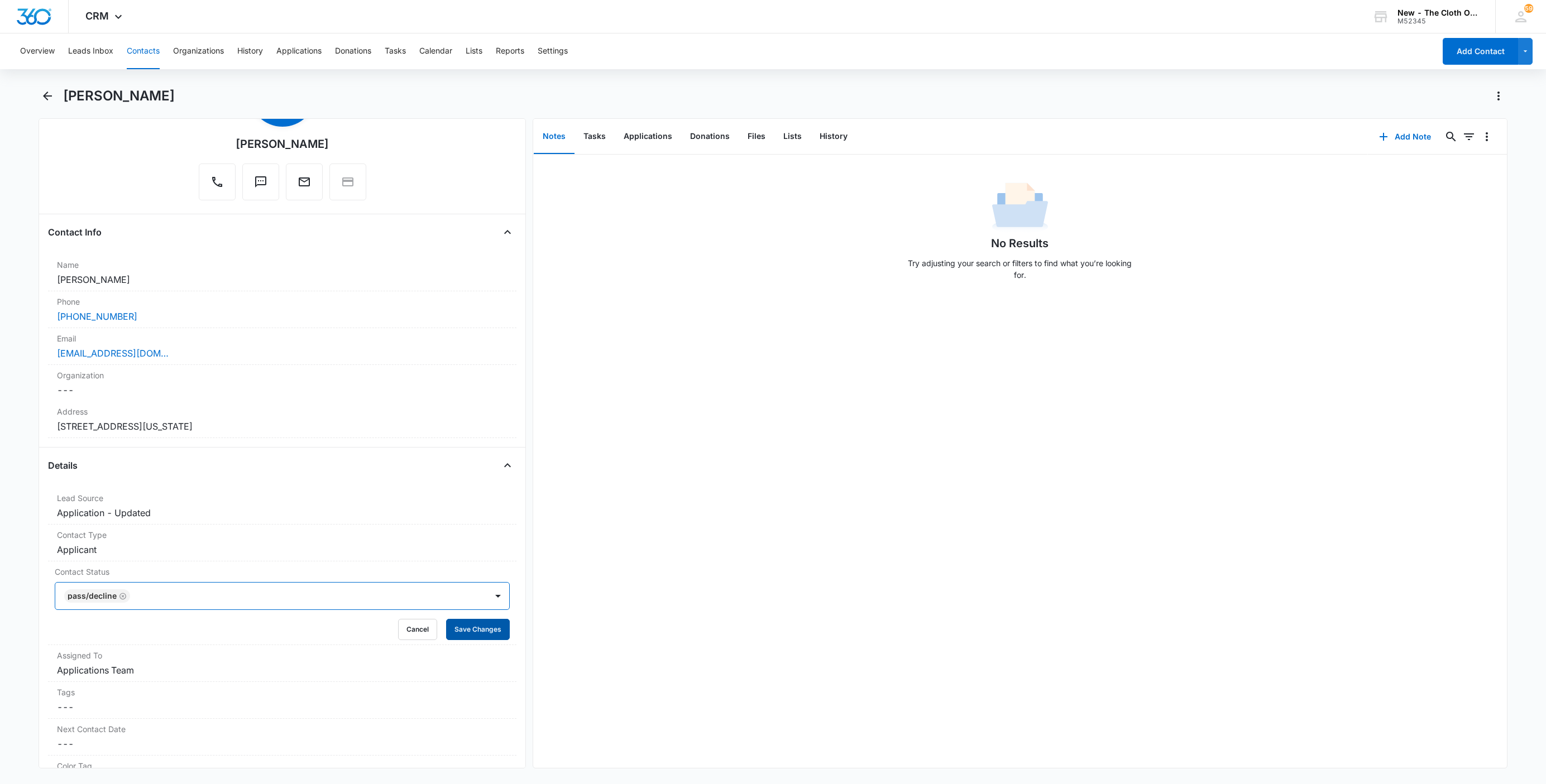
click at [454, 629] on button "Save Changes" at bounding box center [478, 629] width 64 height 21
click at [250, 362] on div "Email Cancel Save Changes [EMAIL_ADDRESS][DOMAIN_NAME]" at bounding box center [282, 347] width 468 height 37
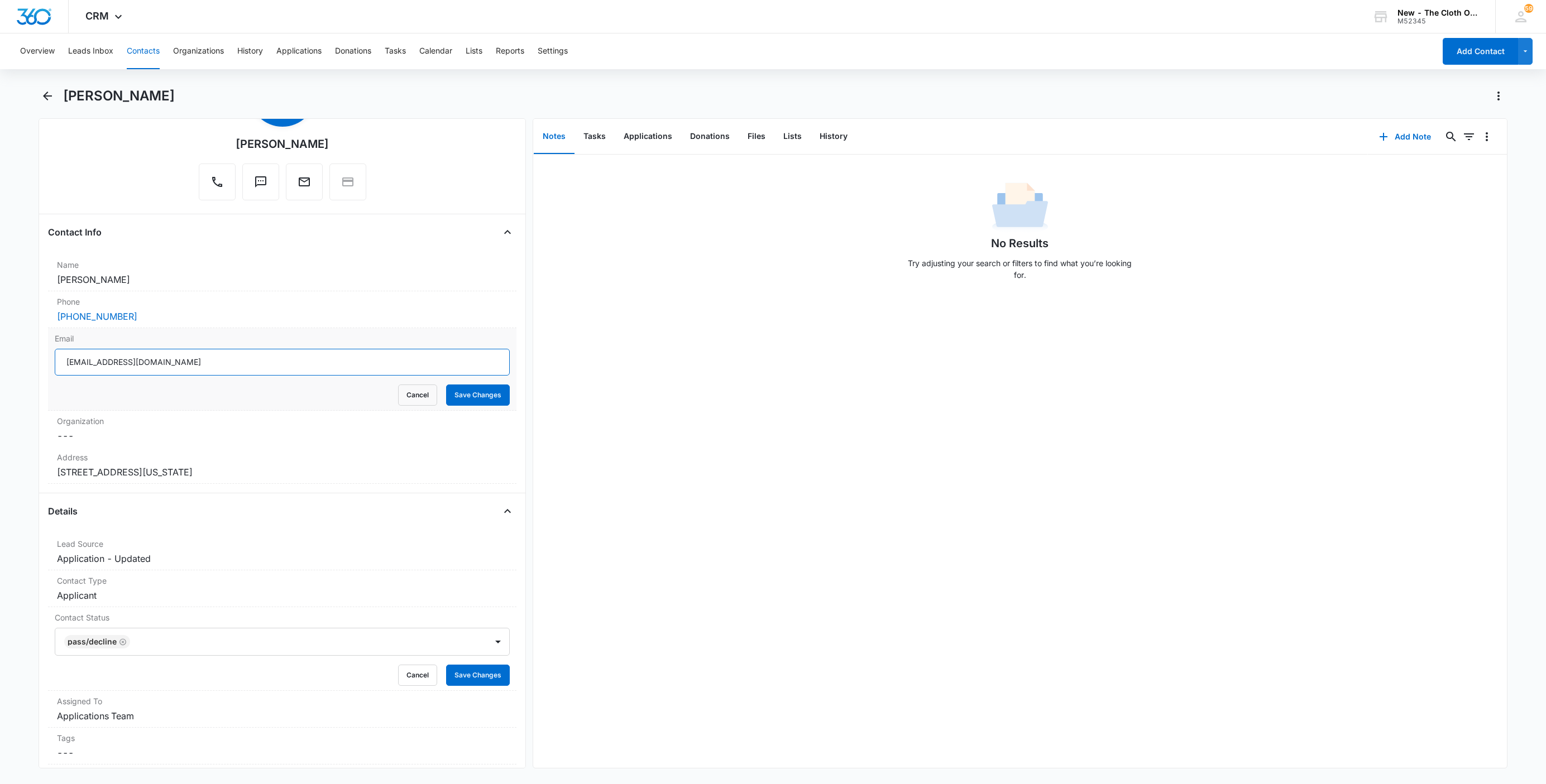
click at [263, 361] on input "[EMAIL_ADDRESS][DOMAIN_NAME]" at bounding box center [282, 362] width 455 height 27
click at [398, 397] on button "Cancel" at bounding box center [417, 395] width 39 height 21
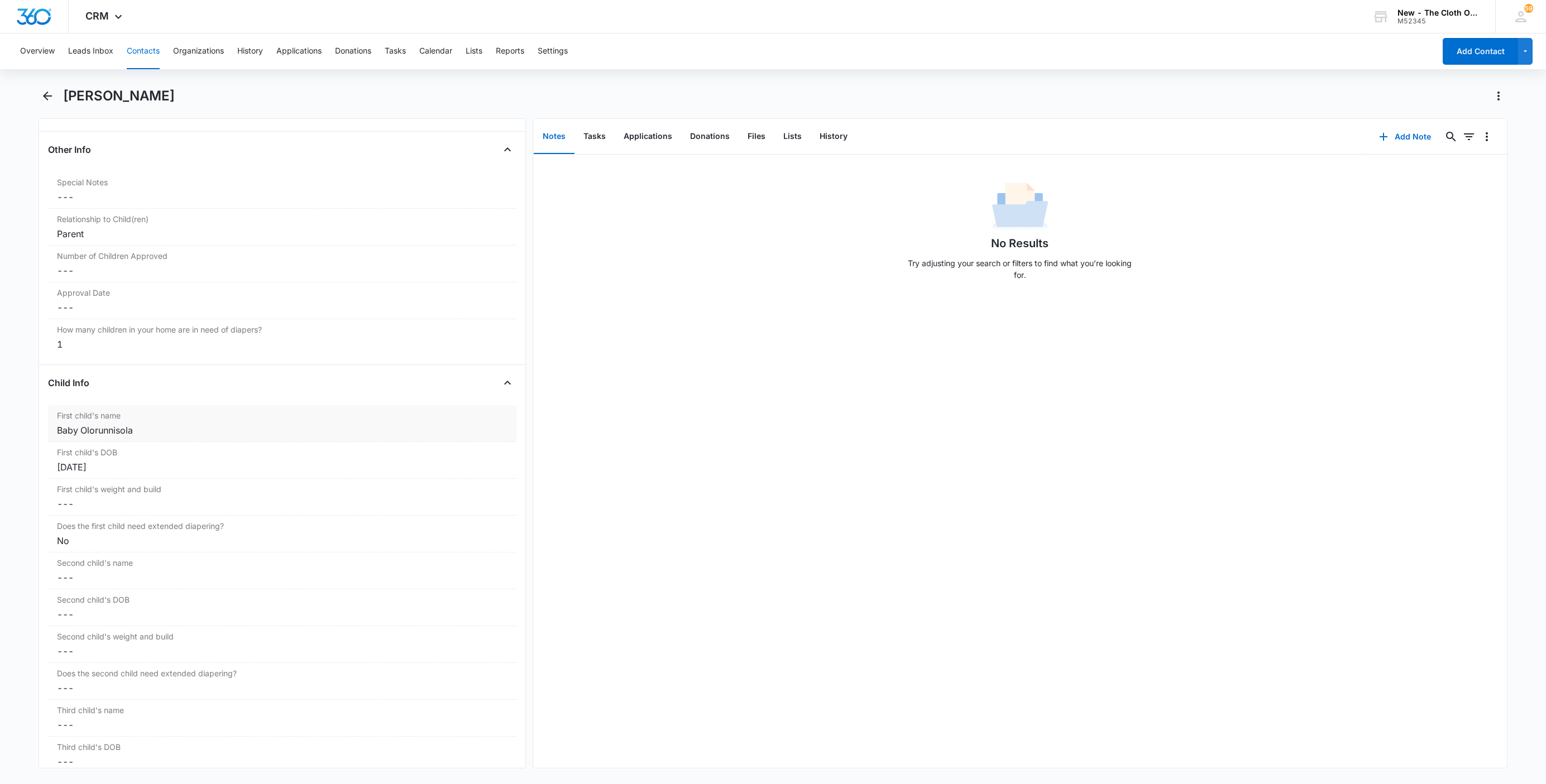
scroll to position [1089, 0]
click at [97, 429] on div "Baby Olorunnisola" at bounding box center [282, 422] width 450 height 13
click at [55, 424] on div "First child's name Baby [PERSON_NAME] Cancel Save Changes" at bounding box center [282, 439] width 468 height 83
click at [61, 436] on input "Baby Olorunnisola" at bounding box center [282, 431] width 455 height 27
paste input "CLOSED D/T INSUF DOCS [DATE]:"
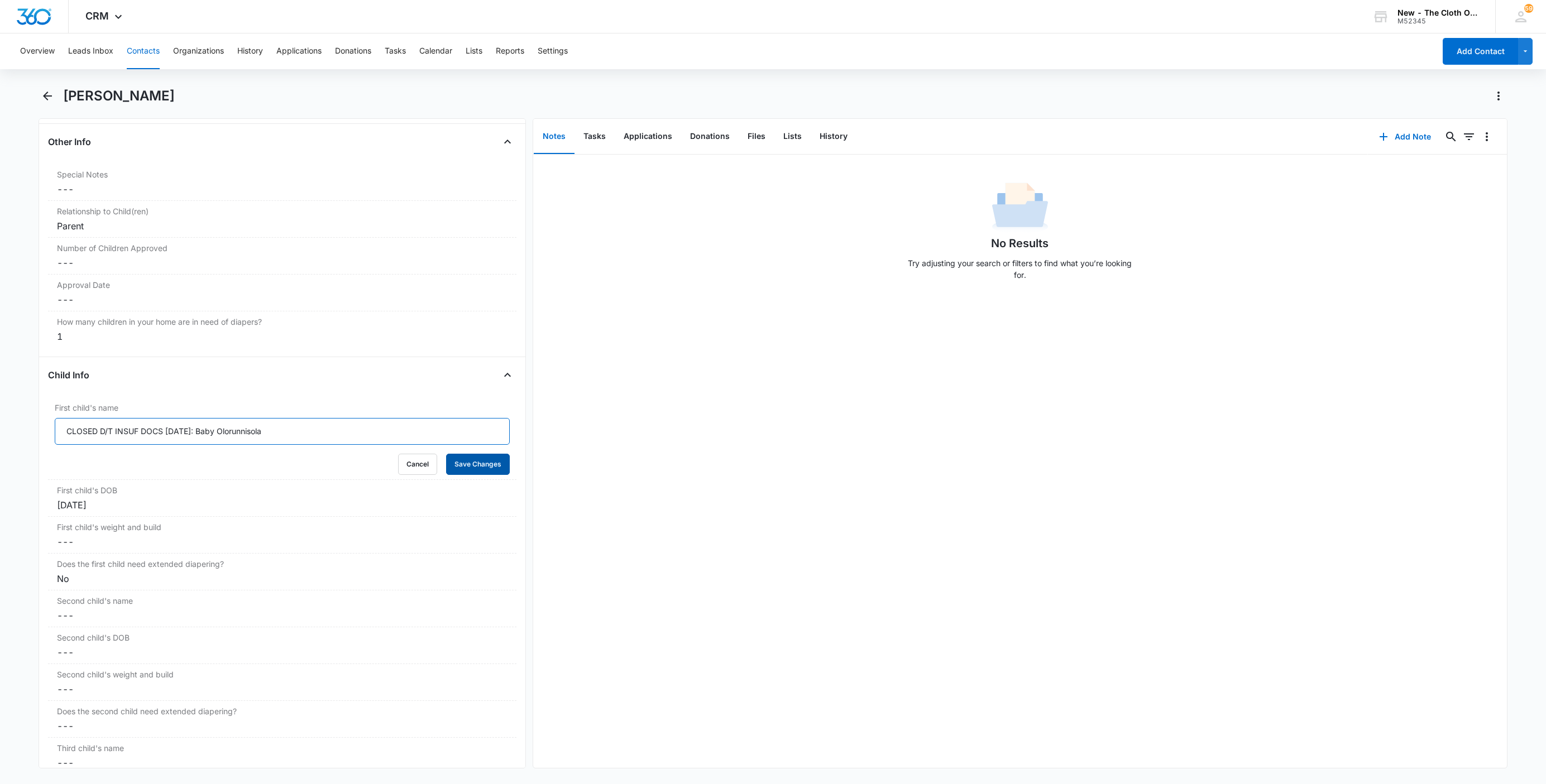
type input "CLOSED D/T INSUF DOCS [DATE]: Baby Olorunnisola"
click at [473, 470] on button "Save Changes" at bounding box center [478, 464] width 64 height 21
click at [1377, 143] on icon "button" at bounding box center [1383, 137] width 13 height 13
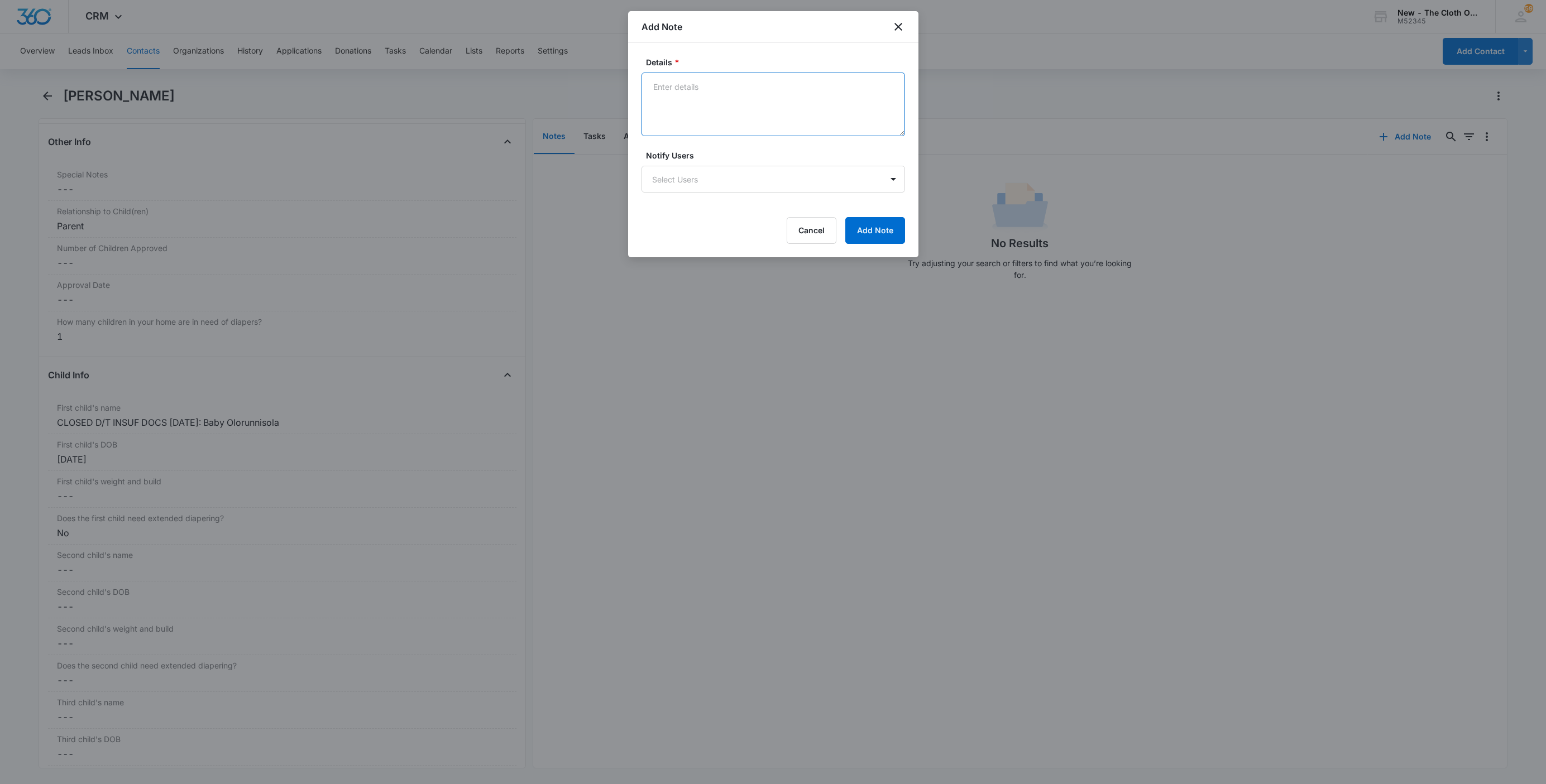
click at [739, 112] on textarea "Details *" at bounding box center [773, 104] width 263 height 64
paste textarea "[DATE] - Closed d/t insuf docs - all needed."
type textarea "[DATE] - Closed d/t insuf docs - all needed."
click at [891, 240] on button "Add Note" at bounding box center [875, 231] width 60 height 27
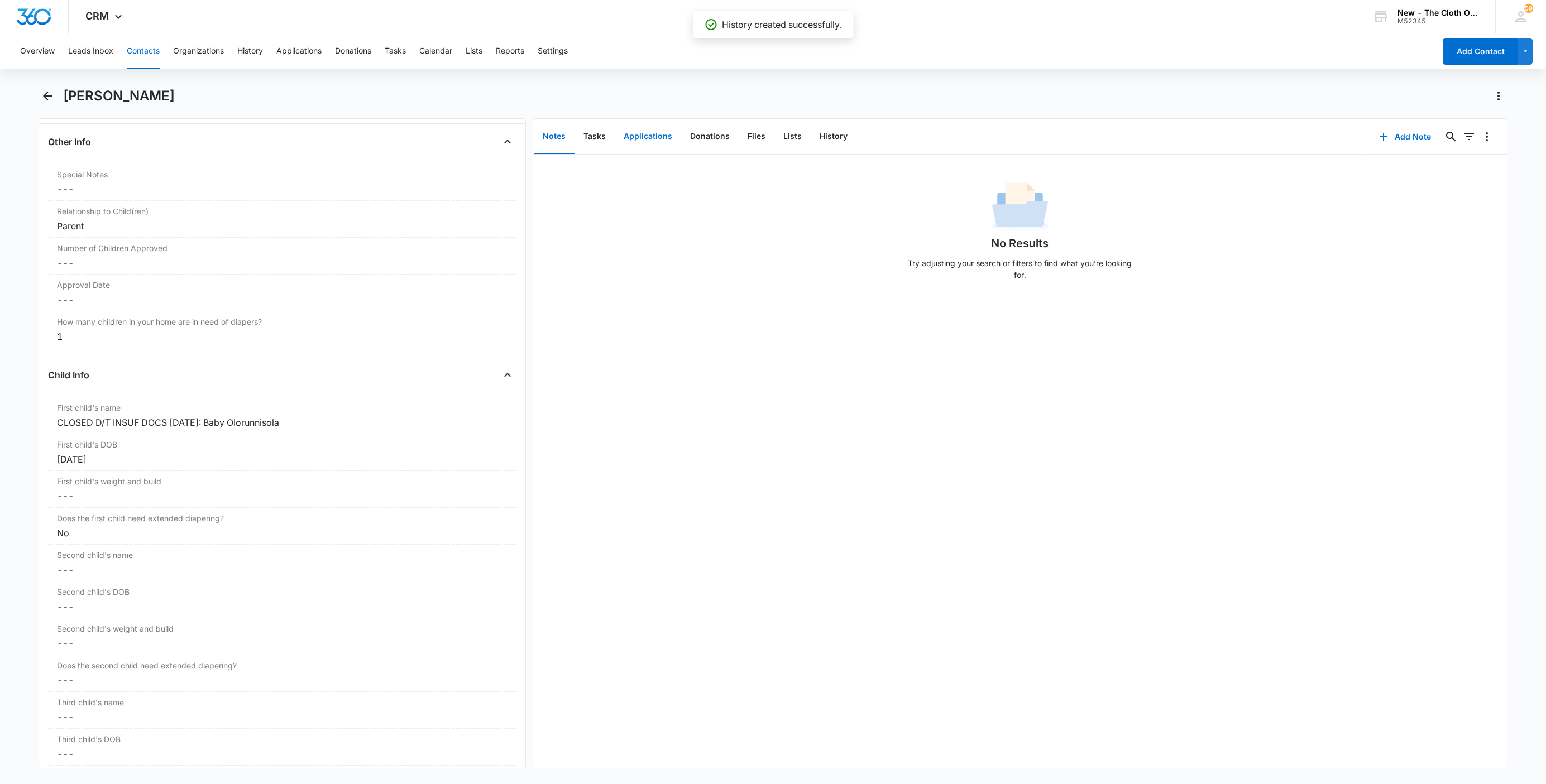
click at [653, 135] on button "Applications" at bounding box center [648, 137] width 67 height 35
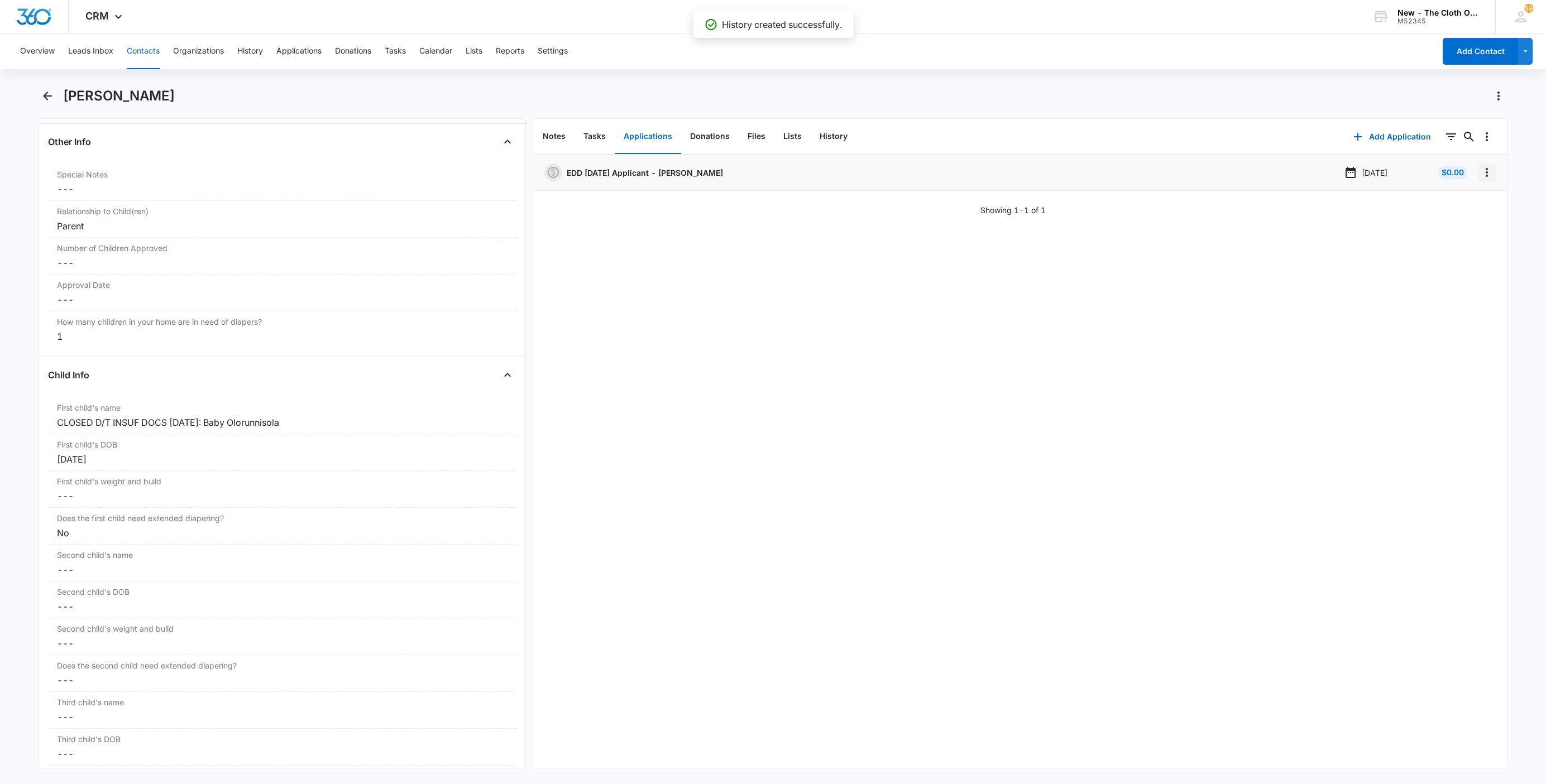
click at [1485, 169] on icon "Overflow Menu" at bounding box center [1486, 172] width 2 height 9
click at [1472, 199] on button "Edit" at bounding box center [1451, 203] width 64 height 17
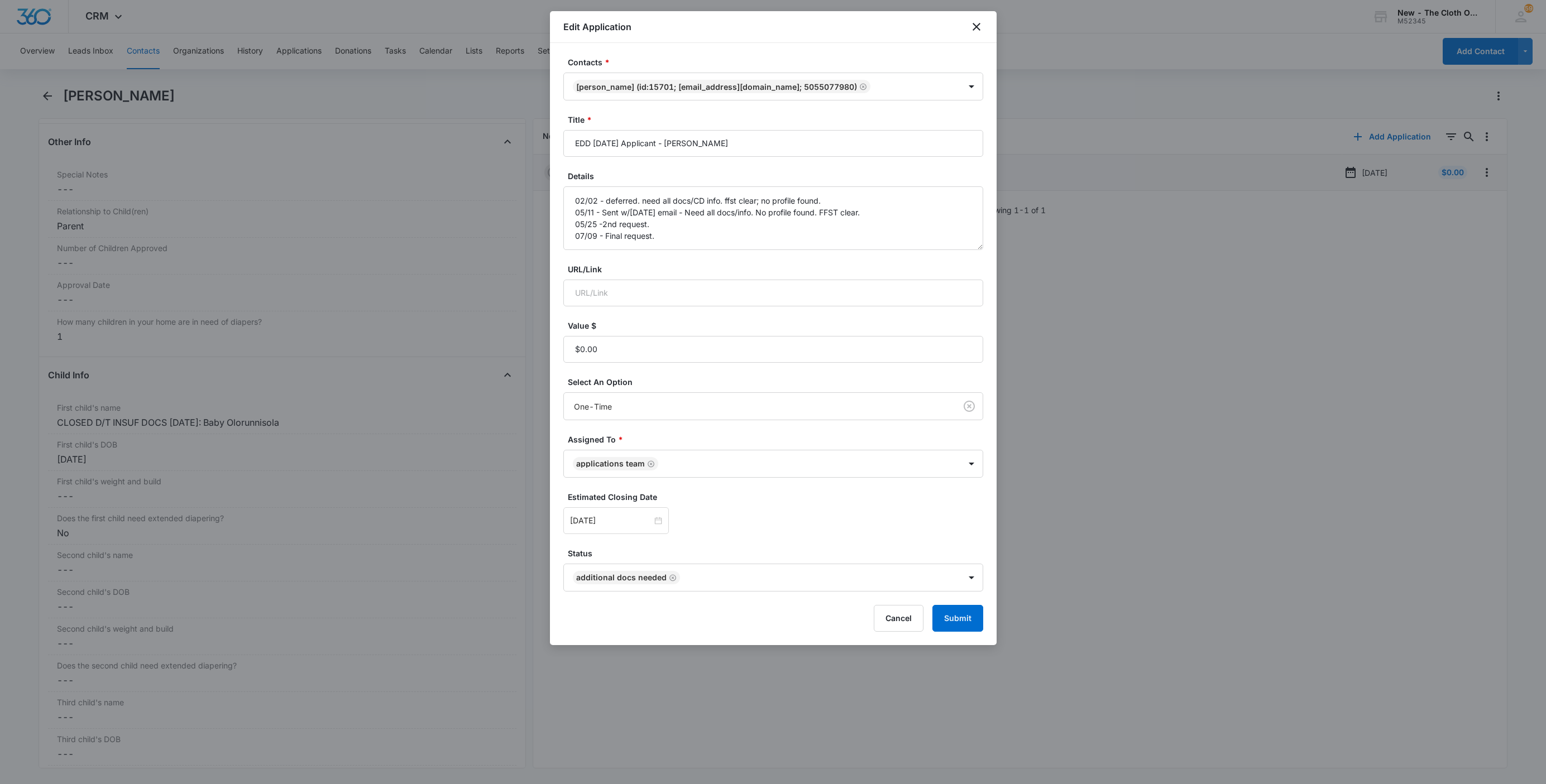
click at [931, 256] on form "Contacts * [PERSON_NAME] (ID:15701; [EMAIL_ADDRESS][DOMAIN_NAME]; 5055077980) T…" at bounding box center [774, 344] width 420 height 575
click at [918, 236] on textarea "02/02 - deferred. need all docs/CD info. ffst clear; no profile found. 05/11 - …" at bounding box center [774, 218] width 420 height 64
paste textarea "[DATE] - Closed d/t insuf docs - all needed."
type textarea "02/02 - deferred. need all docs/CD info. ffst clear; no profile found. 05/11 - …"
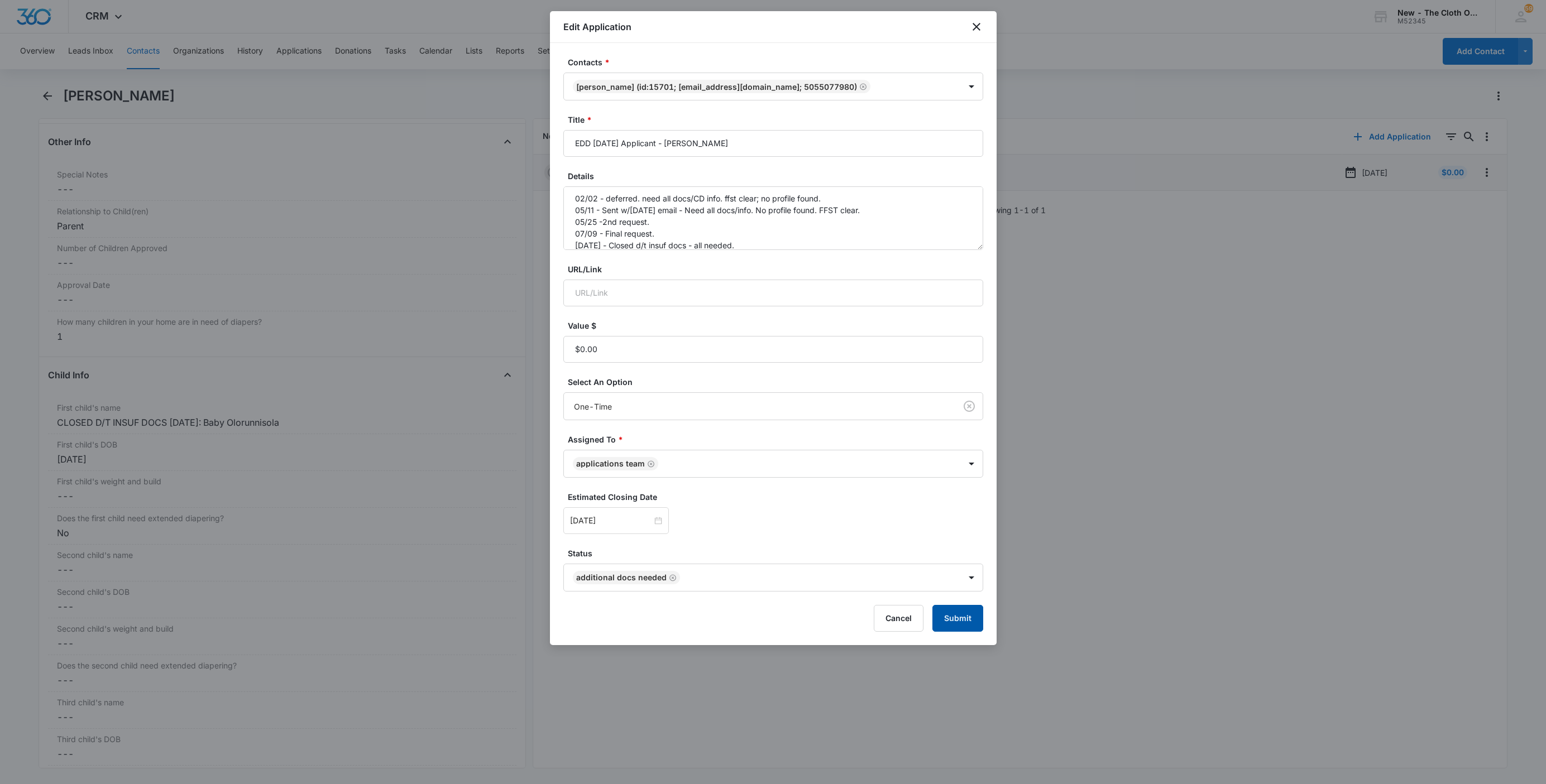
drag, startPoint x: 965, startPoint y: 622, endPoint x: 976, endPoint y: 600, distance: 24.6
click at [965, 622] on button "Submit" at bounding box center [957, 618] width 51 height 27
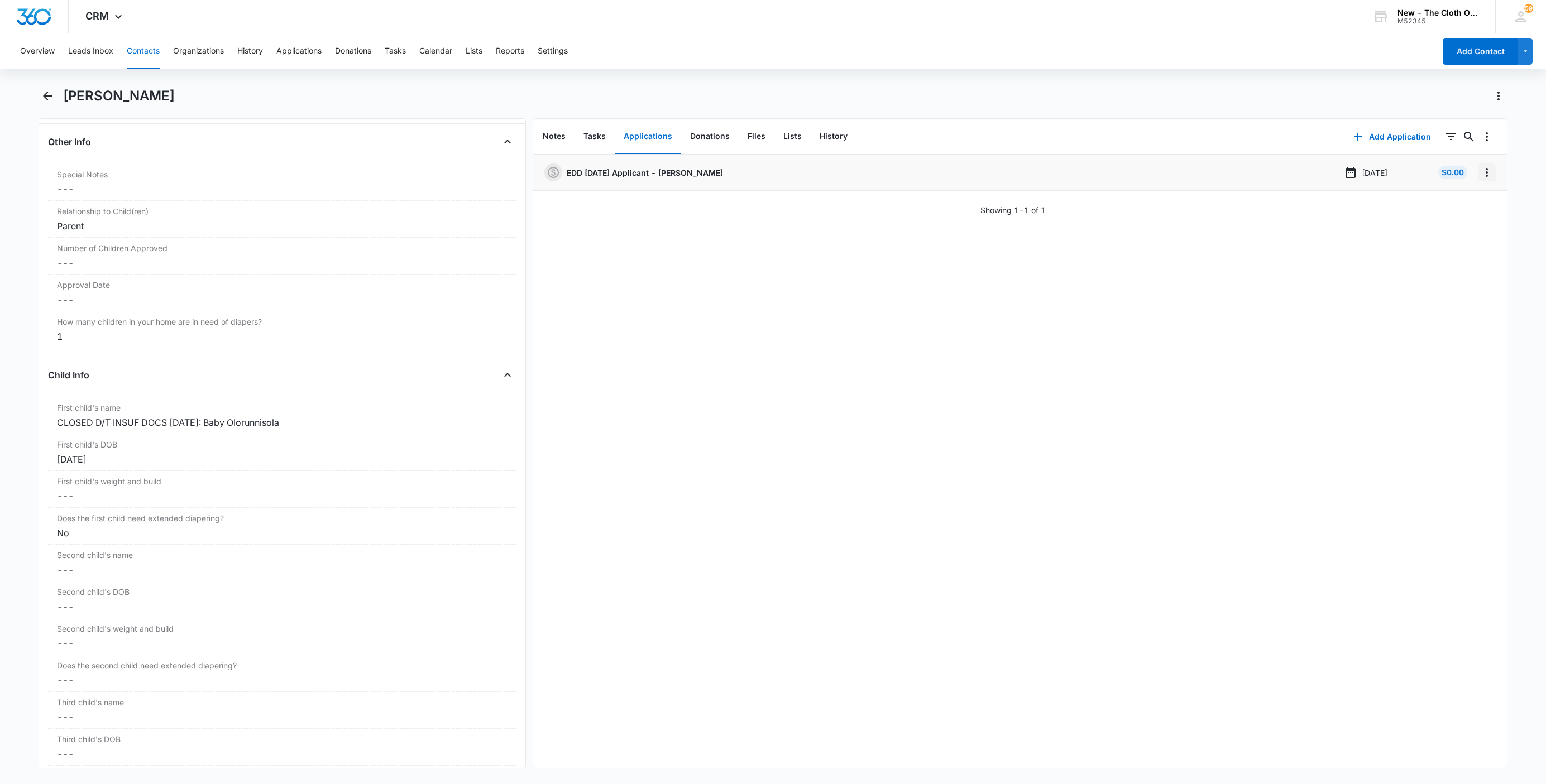
click at [1485, 173] on icon "Overflow Menu" at bounding box center [1486, 172] width 2 height 9
click at [1471, 217] on button "Delete" at bounding box center [1451, 220] width 64 height 17
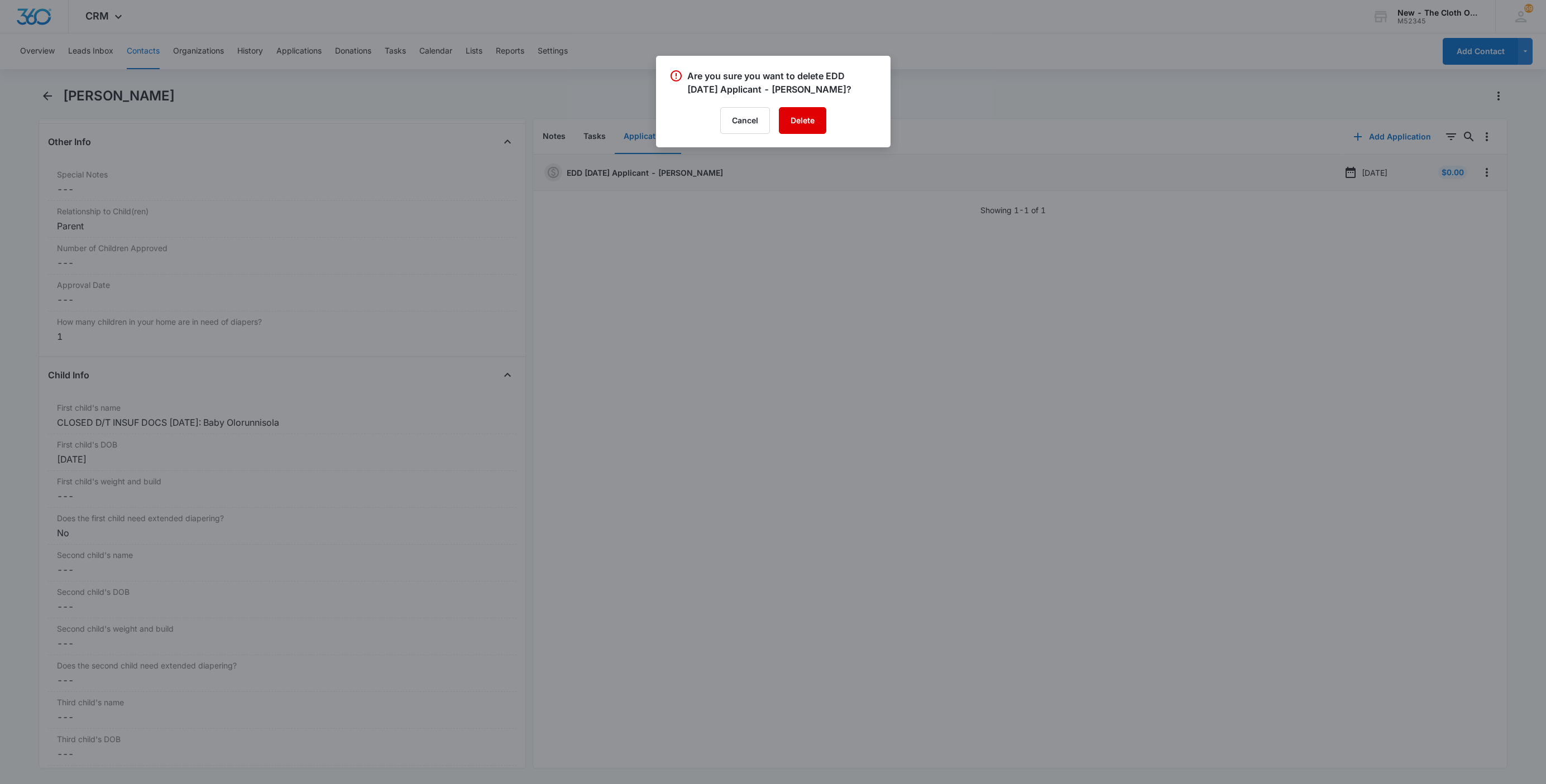
click at [816, 133] on button "Delete" at bounding box center [803, 121] width 47 height 27
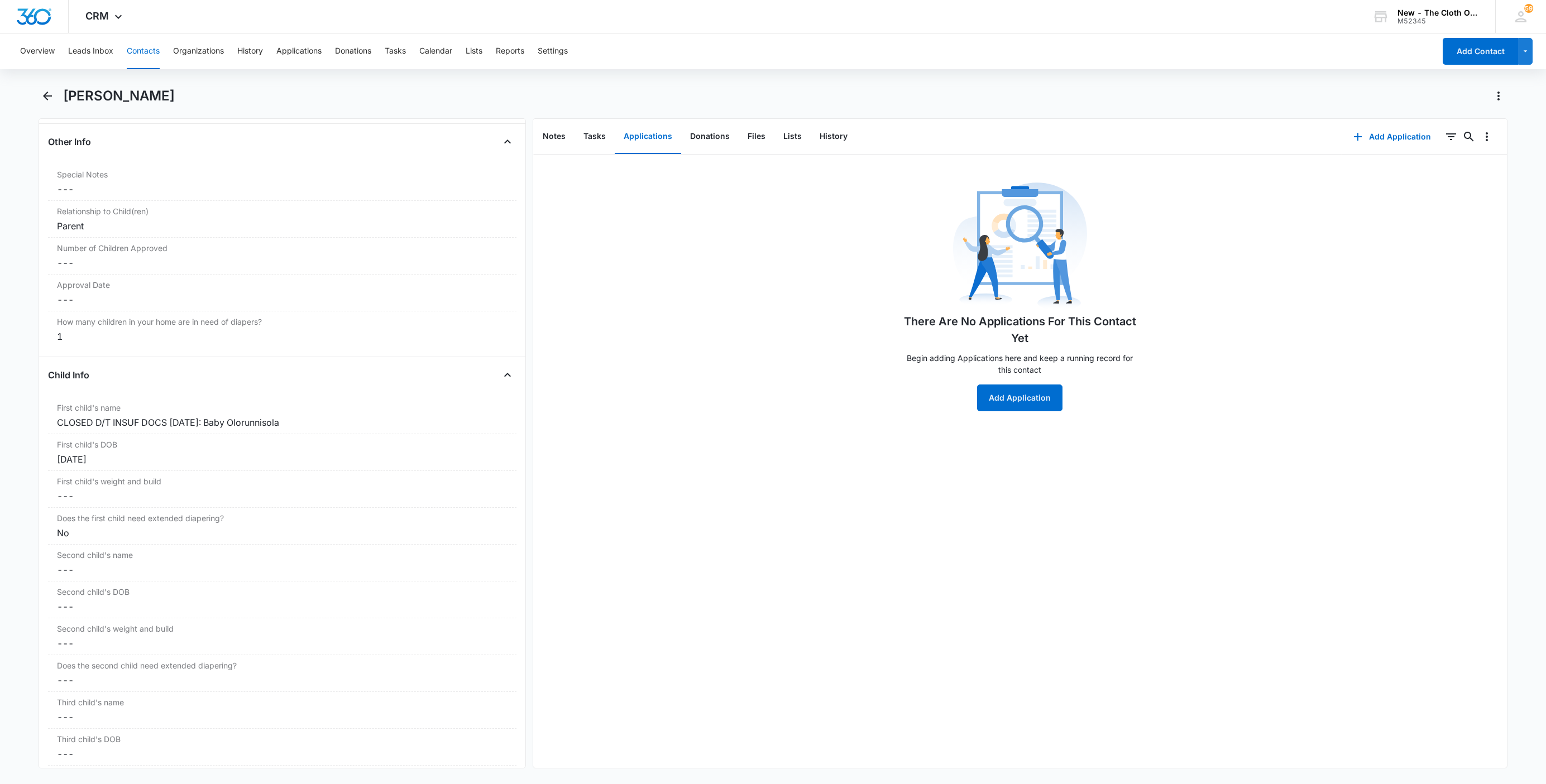
click at [142, 58] on button "Contacts" at bounding box center [143, 51] width 33 height 36
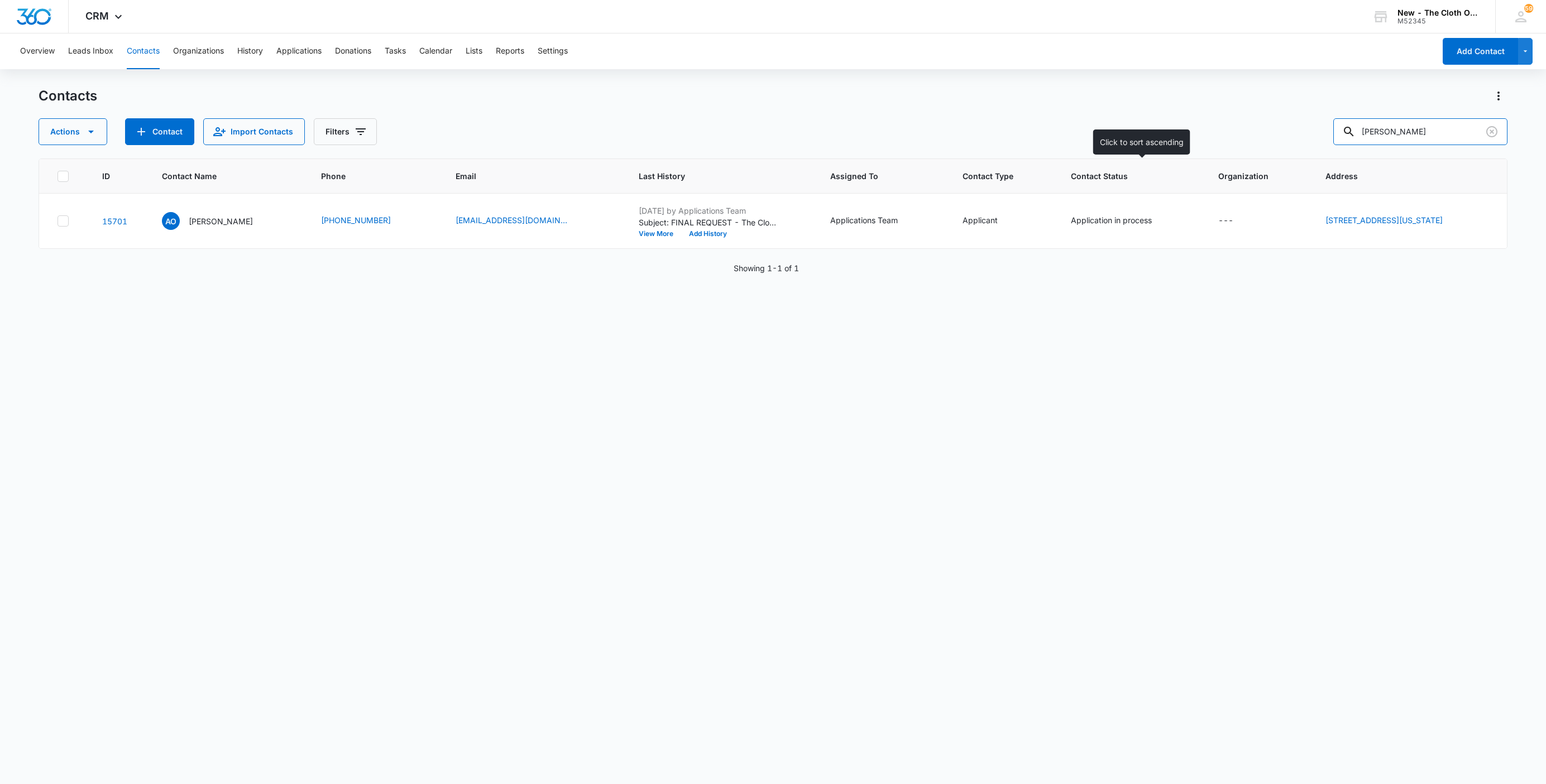
drag, startPoint x: 1469, startPoint y: 131, endPoint x: 1175, endPoint y: 163, distance: 295.7
click at [1181, 161] on div "Contacts Actions Contact Import Contacts Filters [PERSON_NAME][GEOGRAPHIC_DATA]…" at bounding box center [773, 435] width 1469 height 696
paste input "[PERSON_NAME]"
type input "[PERSON_NAME]"
